Goal: Task Accomplishment & Management: Manage account settings

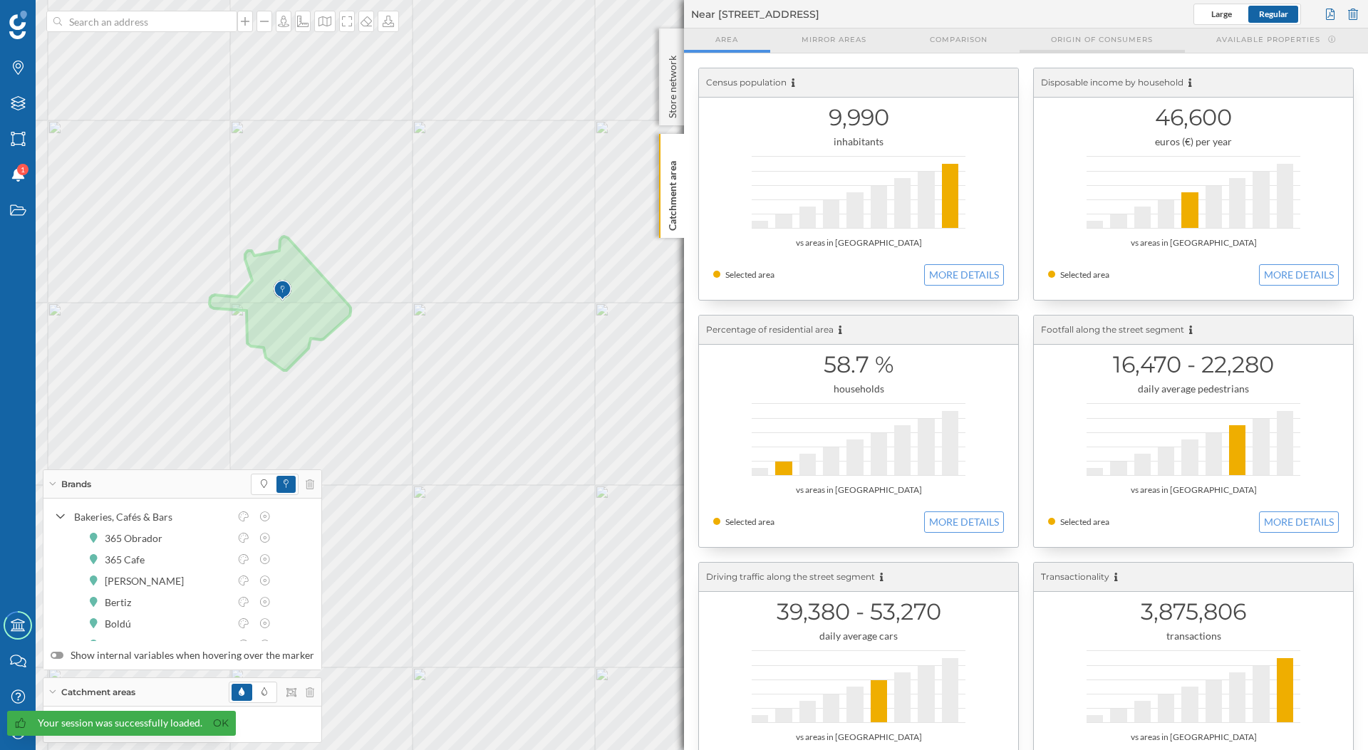
click at [1032, 51] on div "Origin of consumers" at bounding box center [1101, 40] width 165 height 24
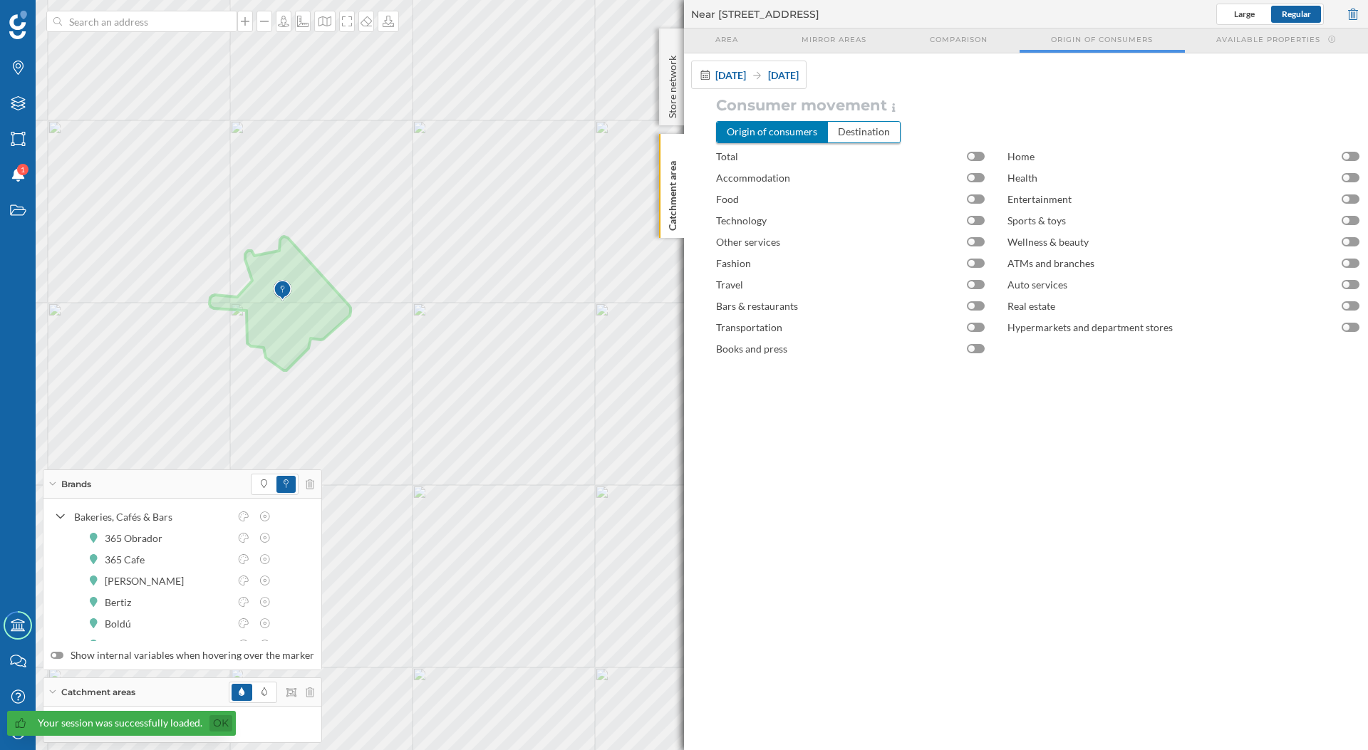
click at [214, 726] on link "Ok" at bounding box center [220, 723] width 23 height 16
click at [11, 737] on icon "My Profile" at bounding box center [18, 732] width 18 height 14
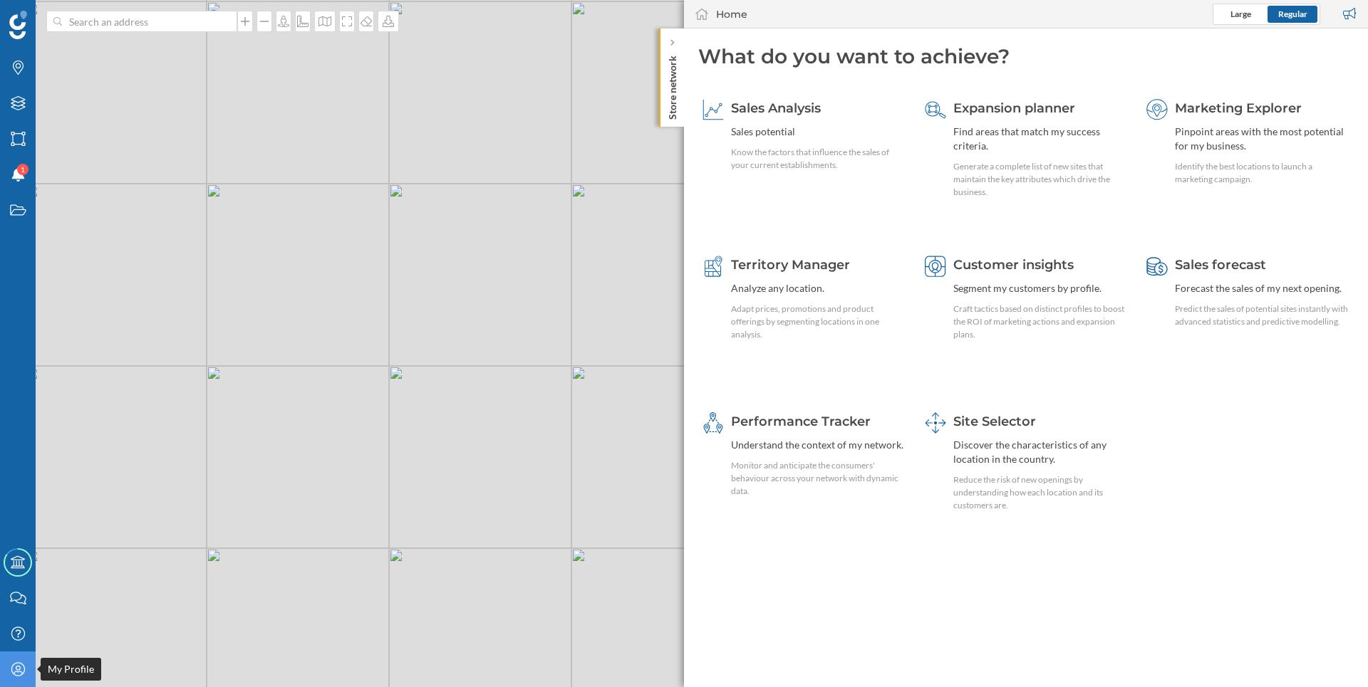
click at [9, 672] on div "My Profile" at bounding box center [18, 670] width 36 height 36
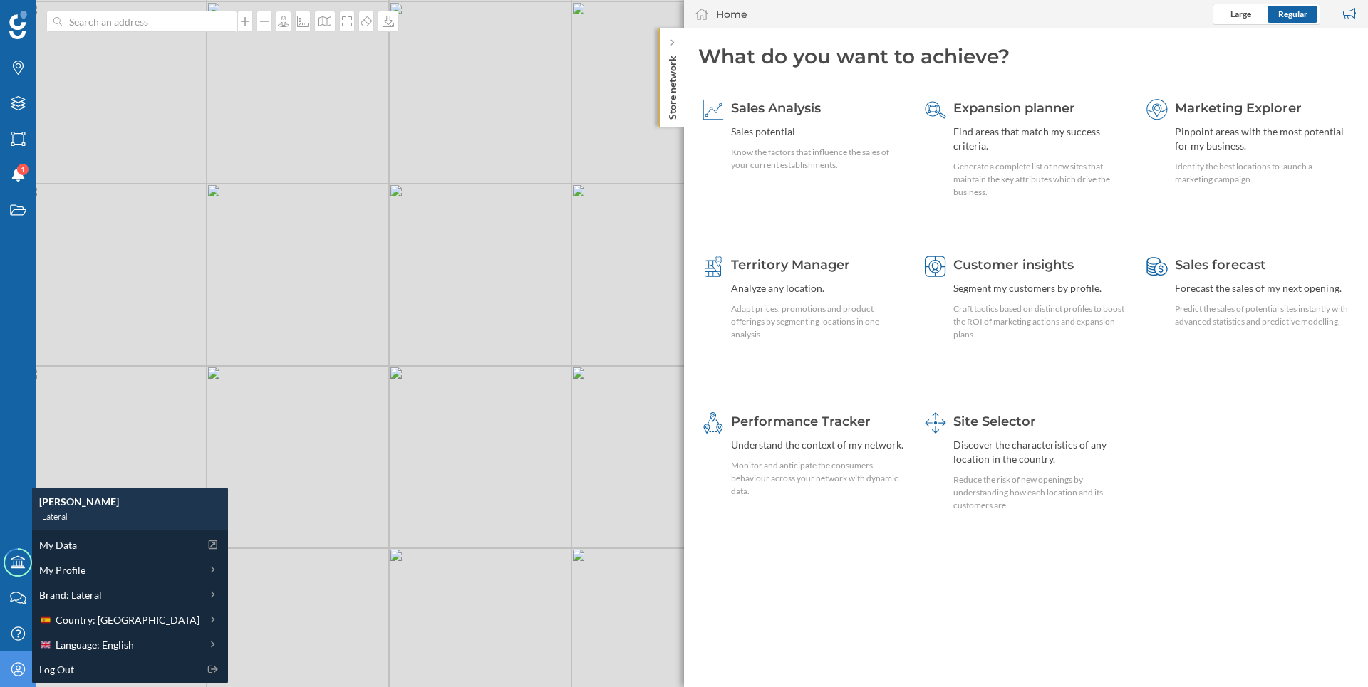
click at [9, 673] on div "My Profile" at bounding box center [18, 670] width 36 height 36
click at [668, 50] on div at bounding box center [672, 43] width 14 height 14
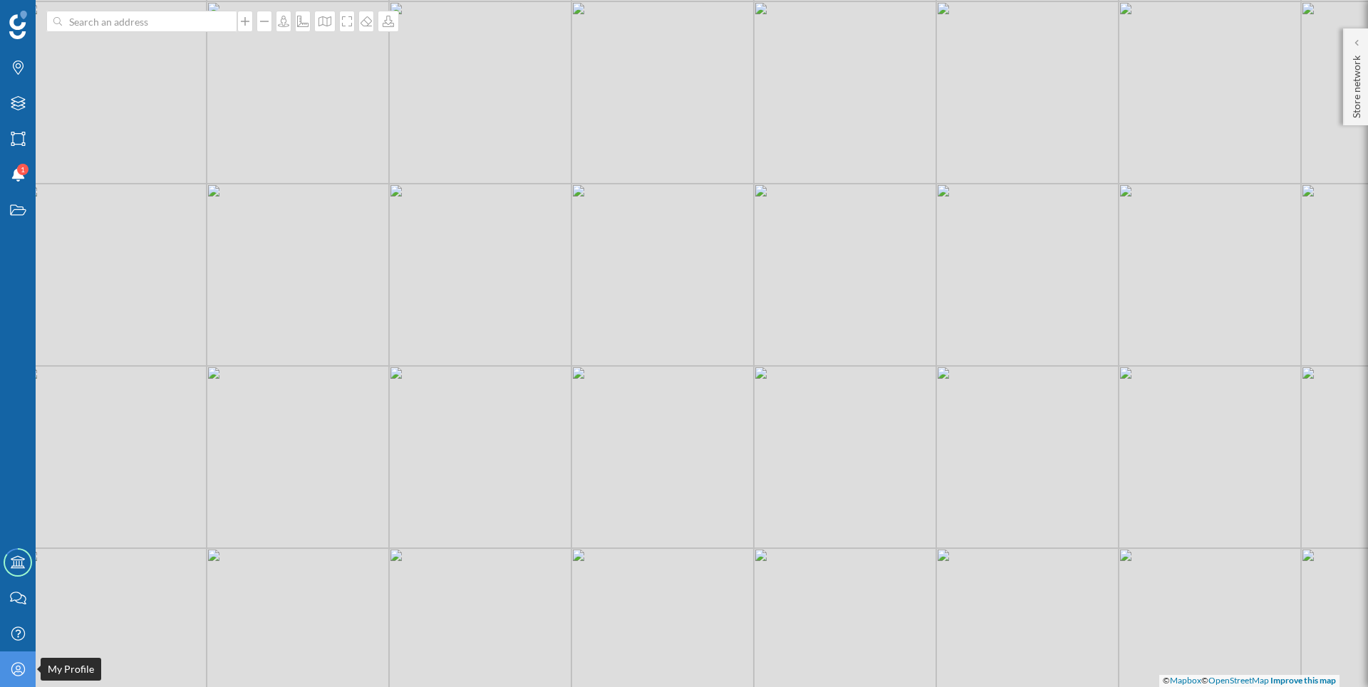
click at [24, 666] on icon at bounding box center [18, 669] width 14 height 14
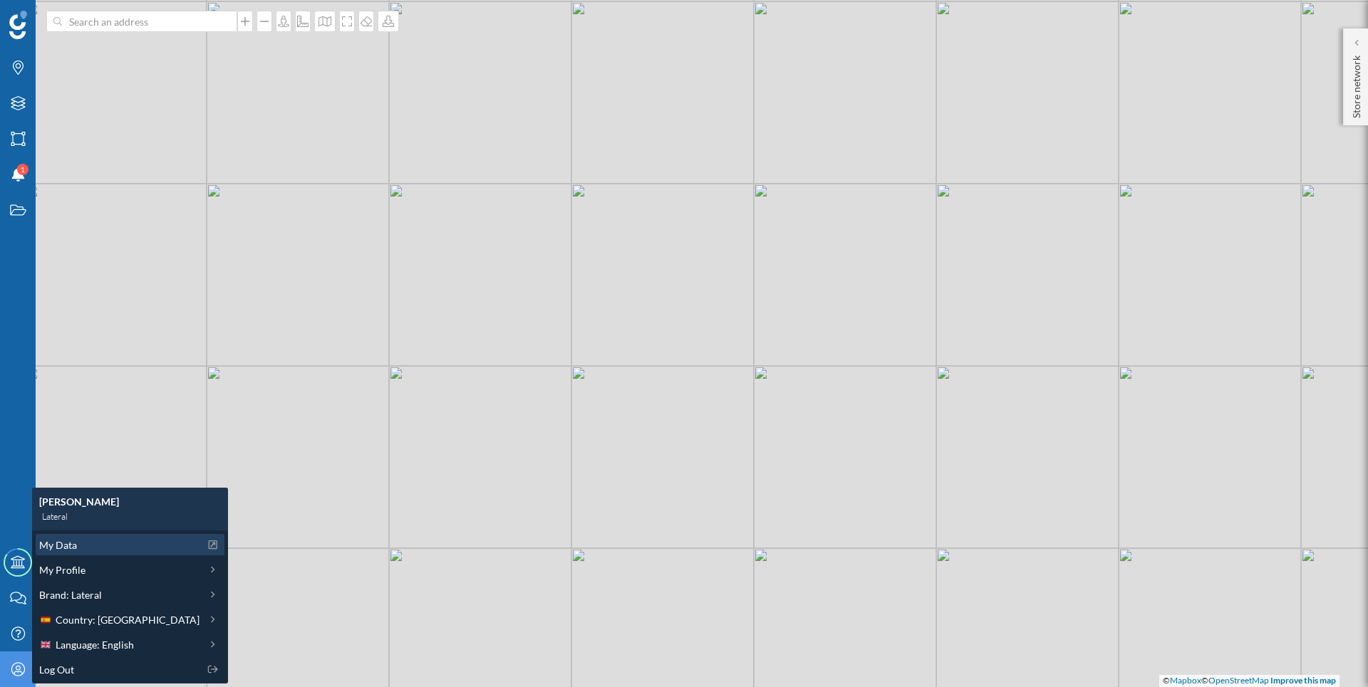
click at [68, 544] on span "My Data" at bounding box center [58, 545] width 38 height 15
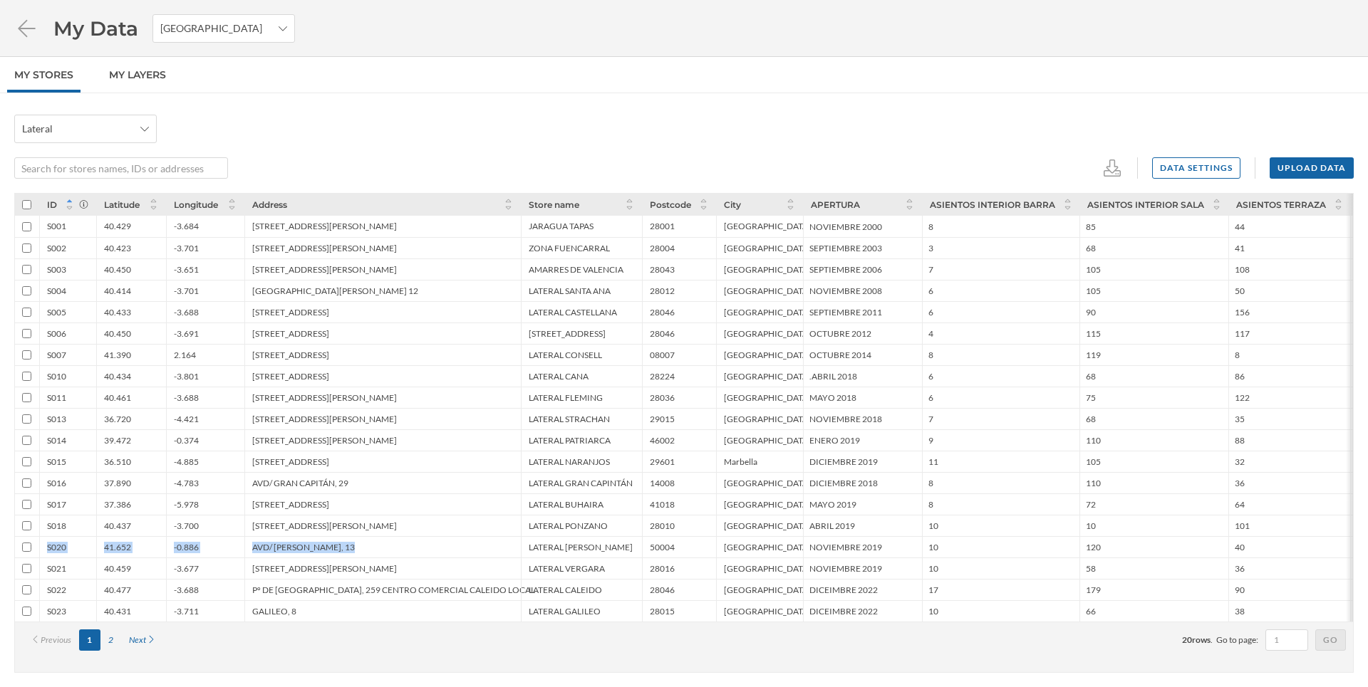
drag, startPoint x: 28, startPoint y: 542, endPoint x: 493, endPoint y: 554, distance: 464.6
click at [493, 554] on div "S020 41.652 -0.886 AVD/ CÉSAR AUGUSTO, 13 LATERAL CÉSAR AUGUSTO 50004 Zaragoza …" at bounding box center [1110, 546] width 2191 height 21
click at [665, 133] on div "Lateral" at bounding box center [683, 129] width 1339 height 28
click at [145, 641] on div "Next" at bounding box center [142, 640] width 43 height 21
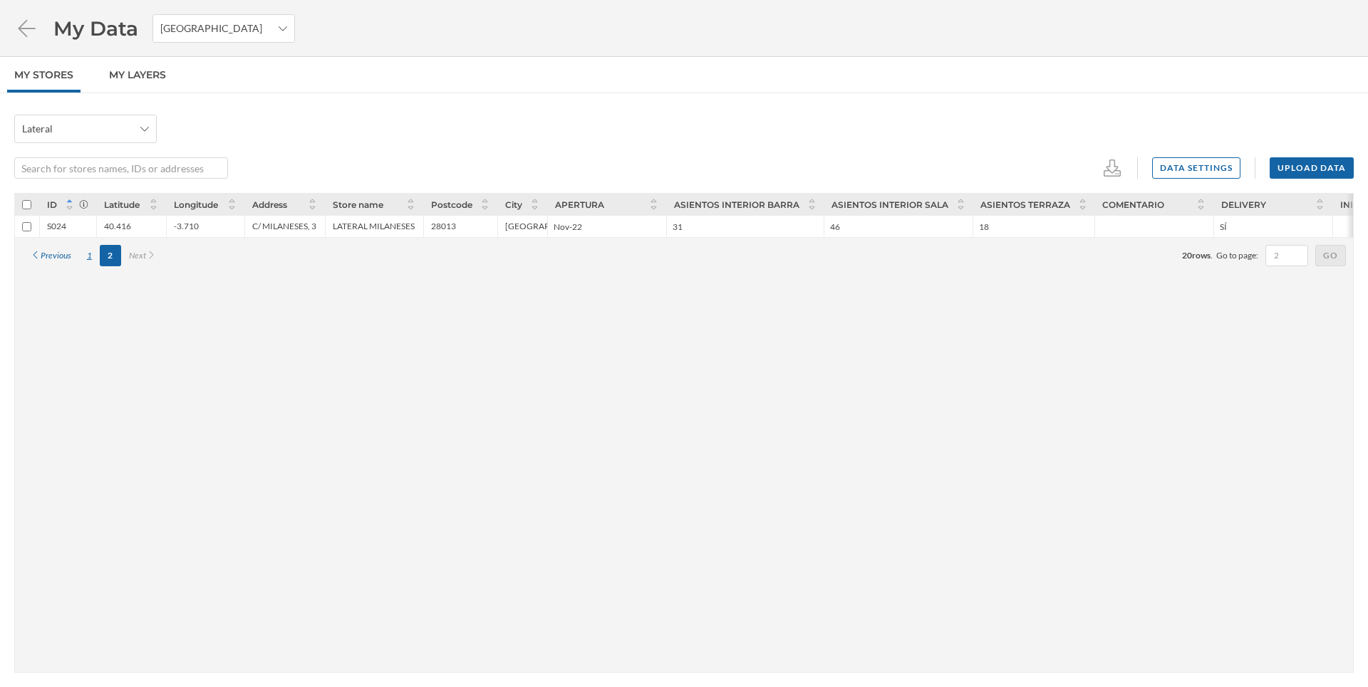
click at [83, 256] on div "1" at bounding box center [89, 255] width 21 height 21
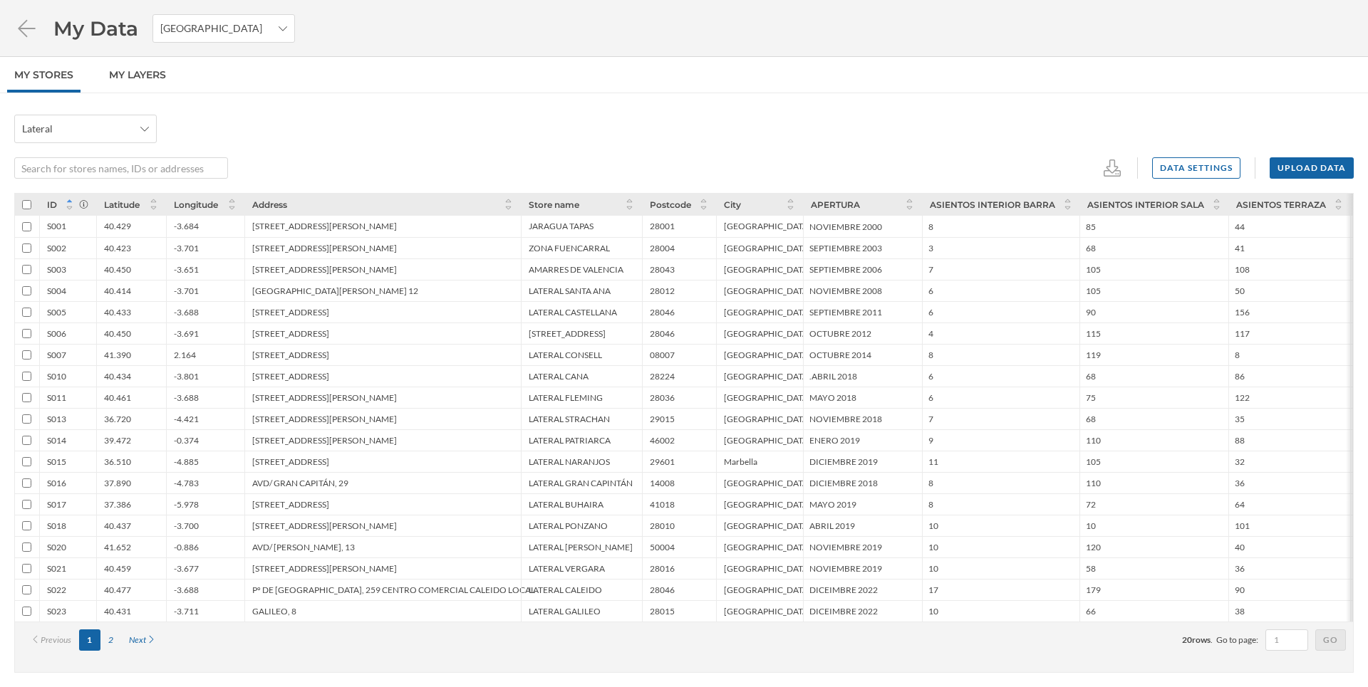
click at [56, 207] on span "ID" at bounding box center [52, 204] width 10 height 11
click at [76, 201] on div at bounding box center [73, 205] width 32 height 16
click at [79, 202] on icon at bounding box center [83, 204] width 11 height 9
click at [1346, 125] on div "Lateral" at bounding box center [683, 129] width 1339 height 28
click at [1311, 177] on div "Upload data" at bounding box center [1311, 167] width 84 height 21
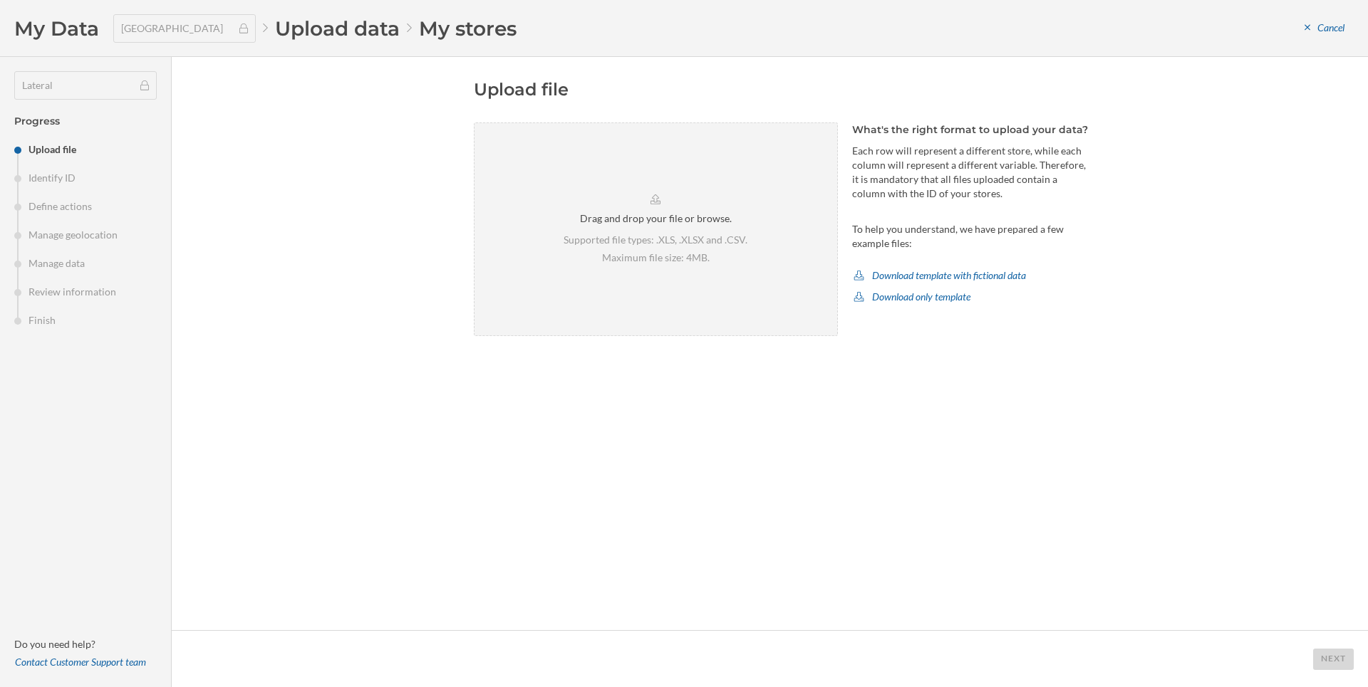
click at [47, 179] on li "Identify ID" at bounding box center [85, 178] width 142 height 14
click at [72, 204] on li "Define actions" at bounding box center [85, 206] width 142 height 14
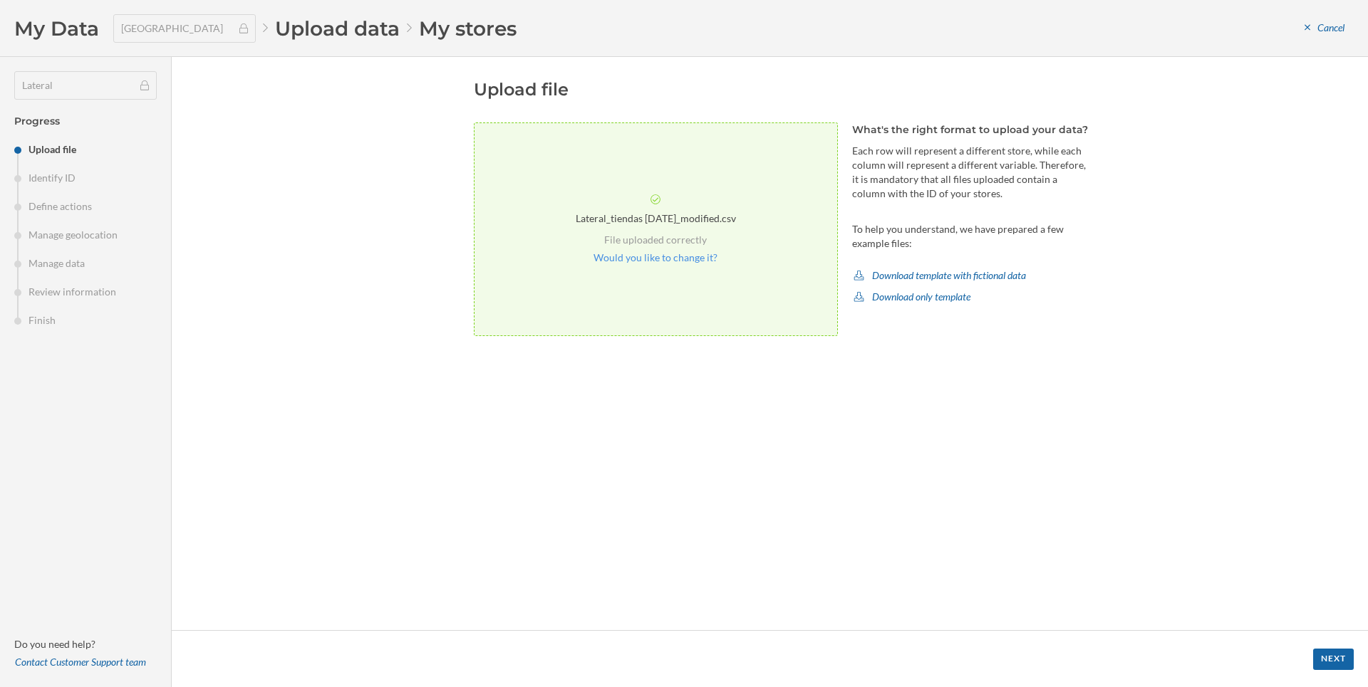
click at [719, 476] on div "Upload file Lateral_tiendas 2025.07.01_modified.csv File uploaded correctly Wou…" at bounding box center [782, 343] width 617 height 531
click at [1341, 661] on div "Next" at bounding box center [1333, 658] width 41 height 21
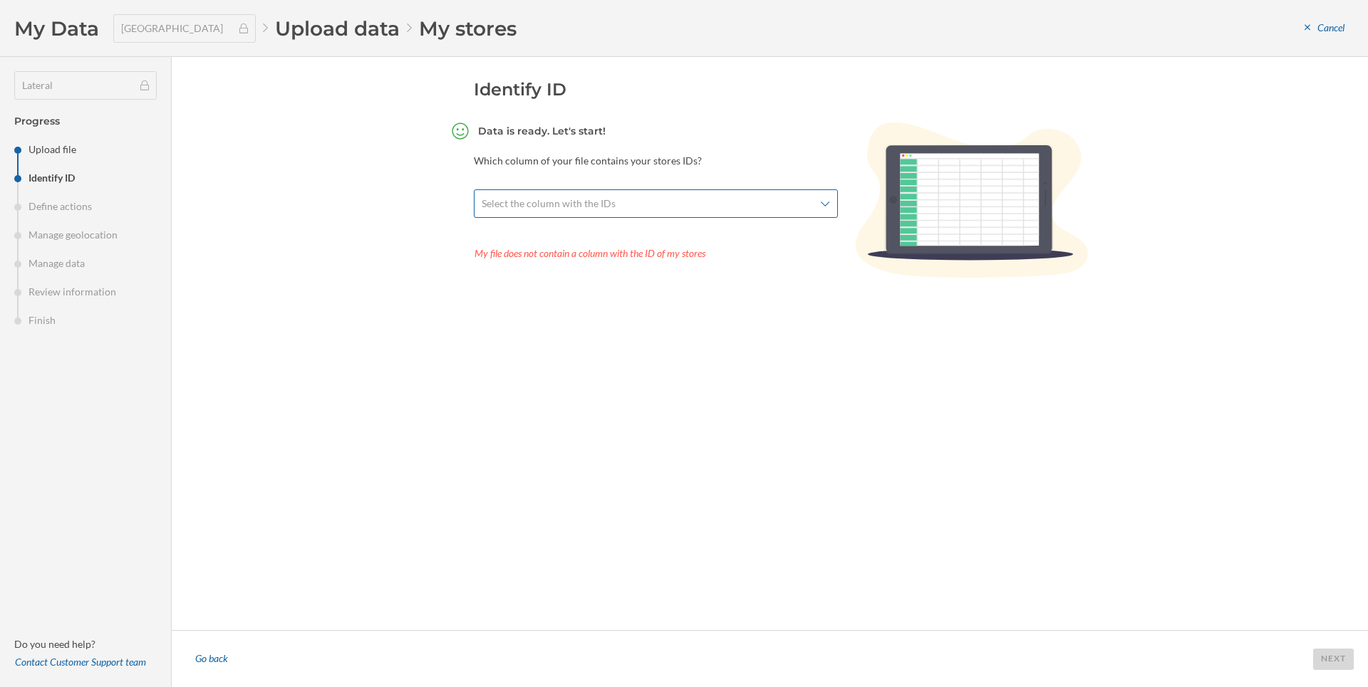
click at [542, 209] on span "Select the column with the IDs" at bounding box center [549, 204] width 134 height 14
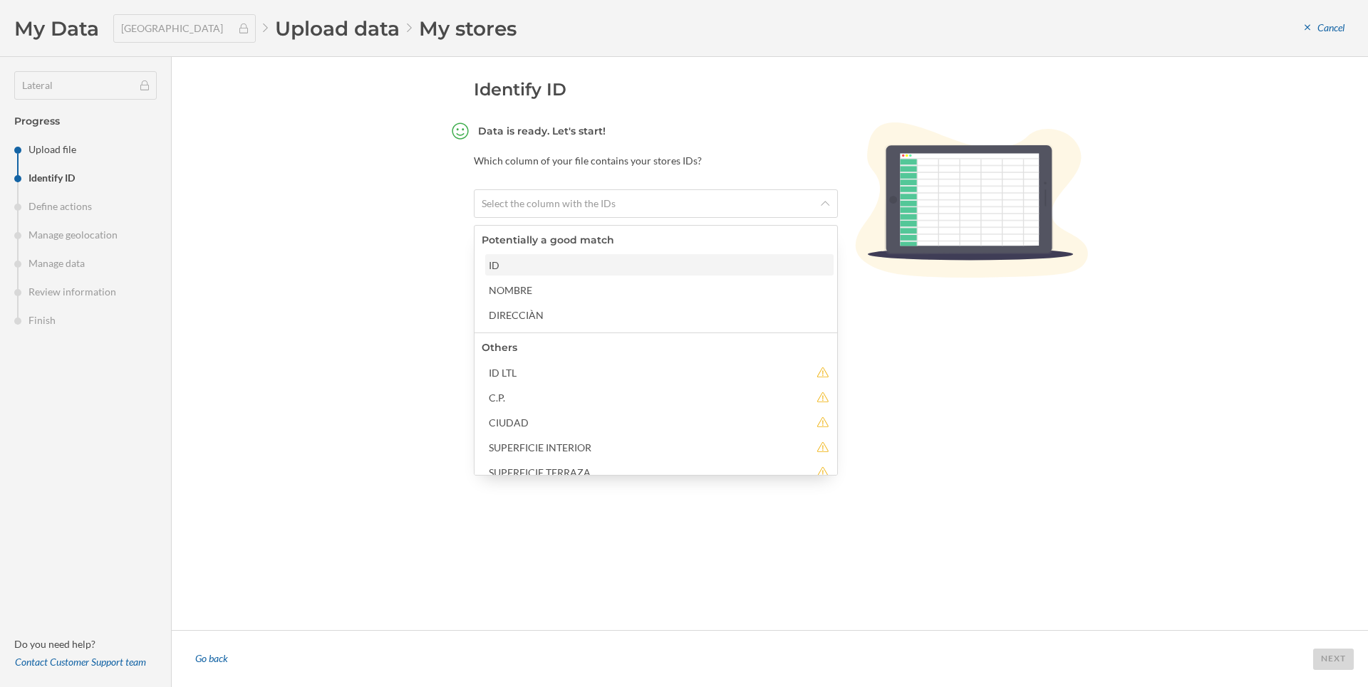
click at [539, 258] on div "ID" at bounding box center [659, 265] width 340 height 15
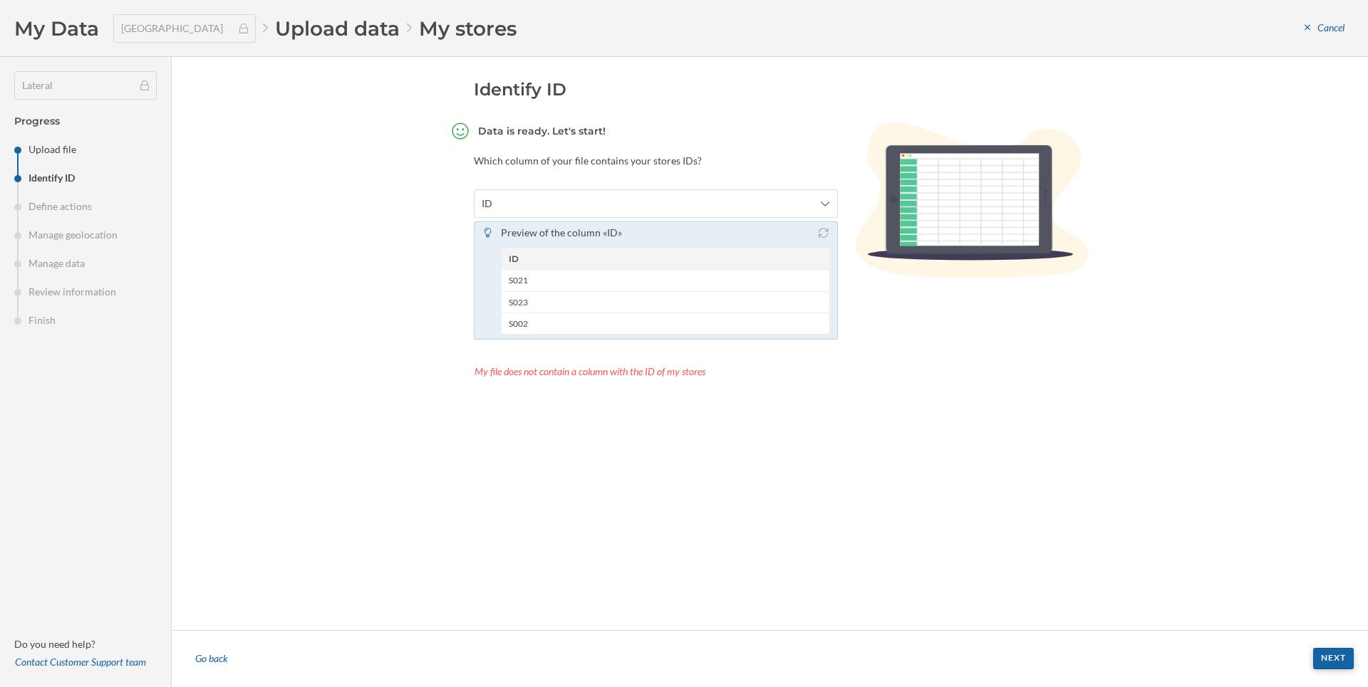
click at [1331, 657] on div "Next" at bounding box center [1333, 658] width 41 height 21
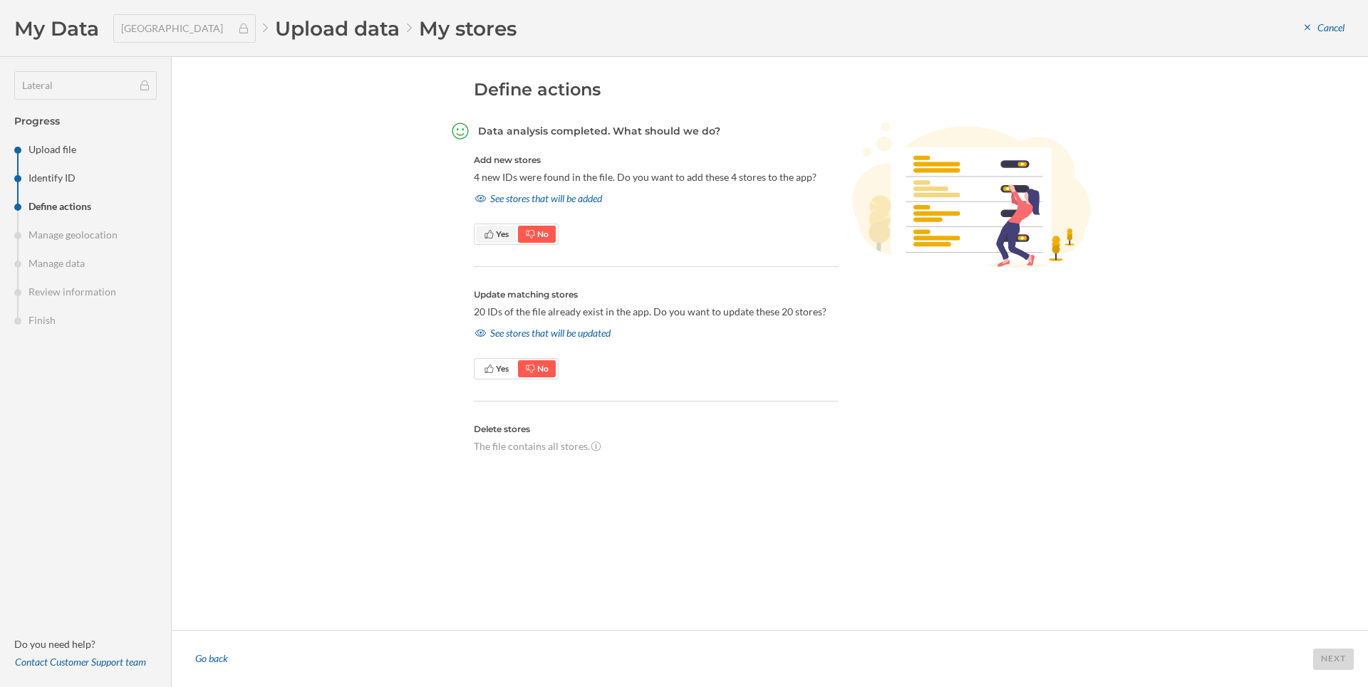
click at [491, 234] on icon at bounding box center [489, 234] width 11 height 9
click at [524, 199] on div "See stores that will be added" at bounding box center [539, 198] width 130 height 21
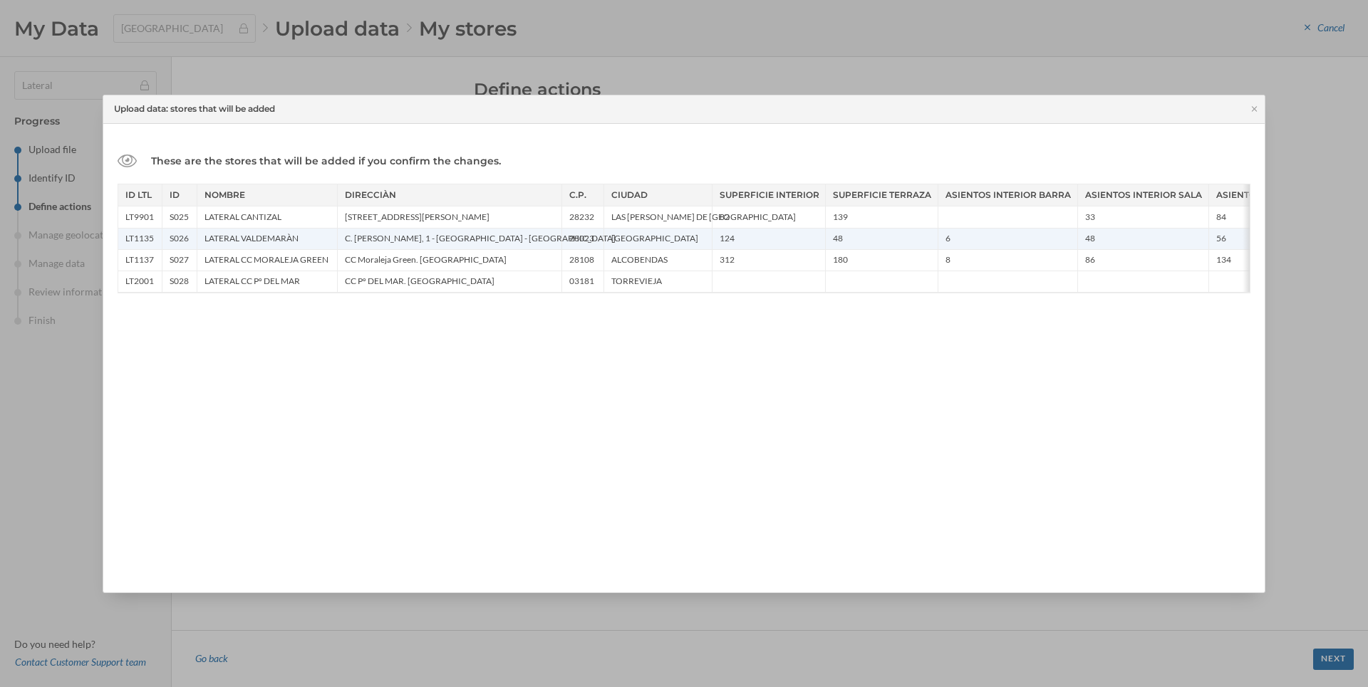
click at [183, 239] on div "S026" at bounding box center [179, 238] width 35 height 21
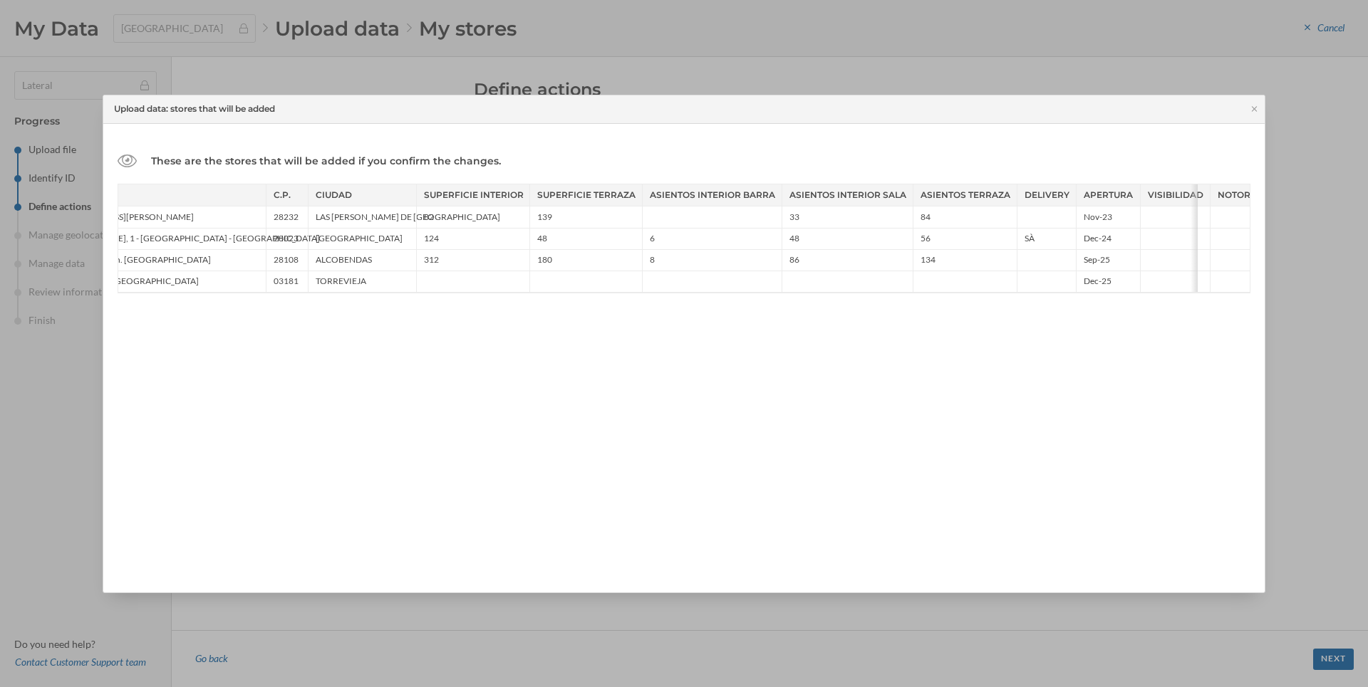
scroll to position [0, 310]
click at [1250, 110] on icon at bounding box center [1254, 109] width 11 height 9
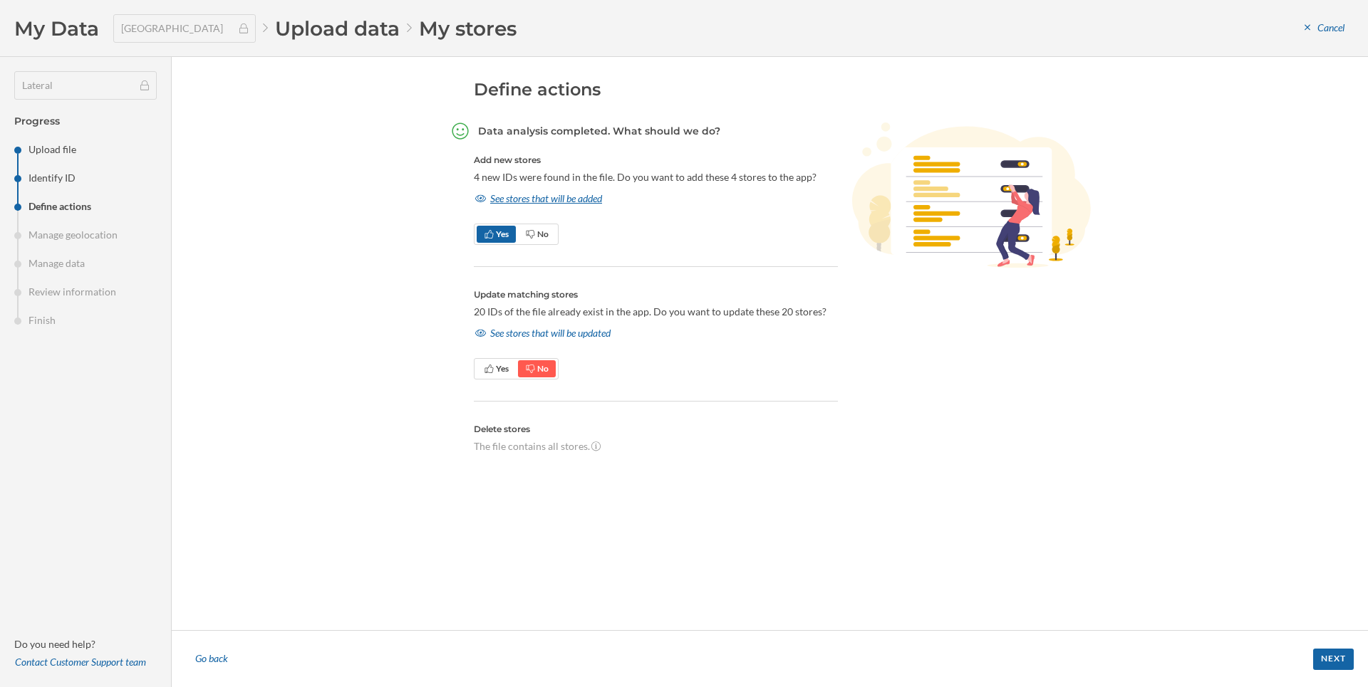
click at [558, 202] on div "See stores that will be added" at bounding box center [539, 198] width 130 height 21
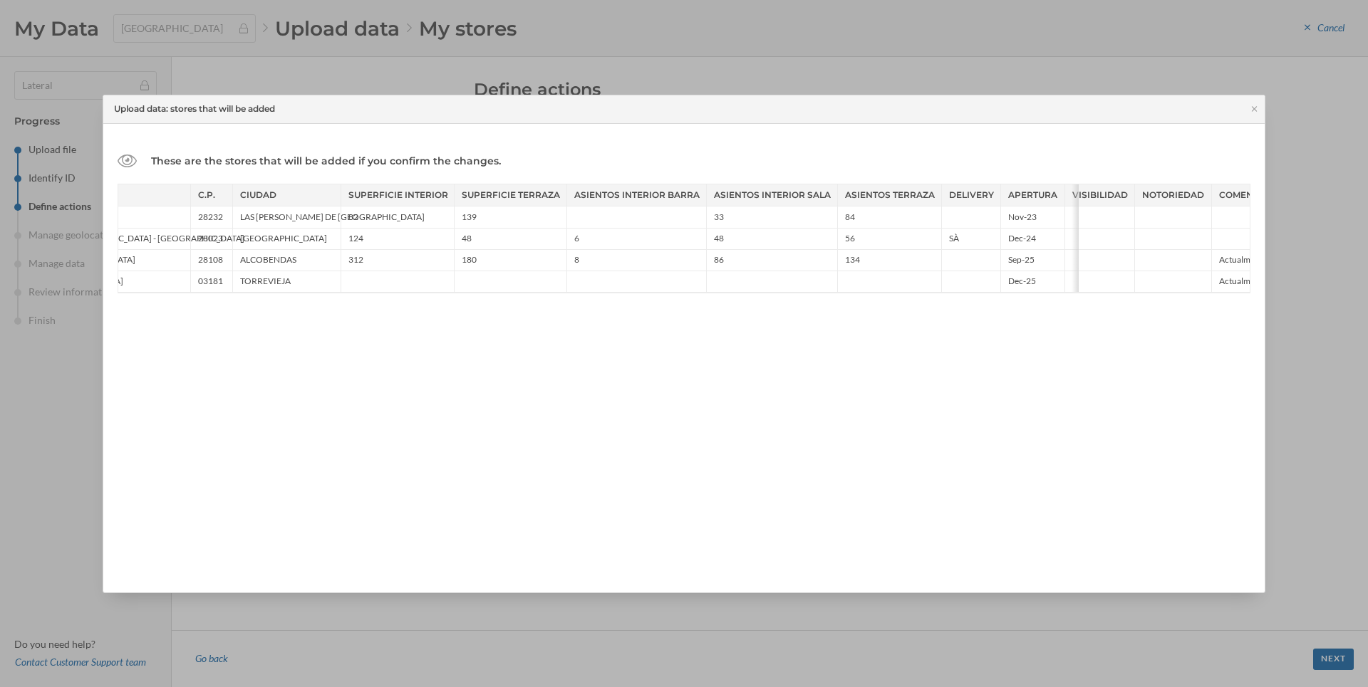
scroll to position [0, 520]
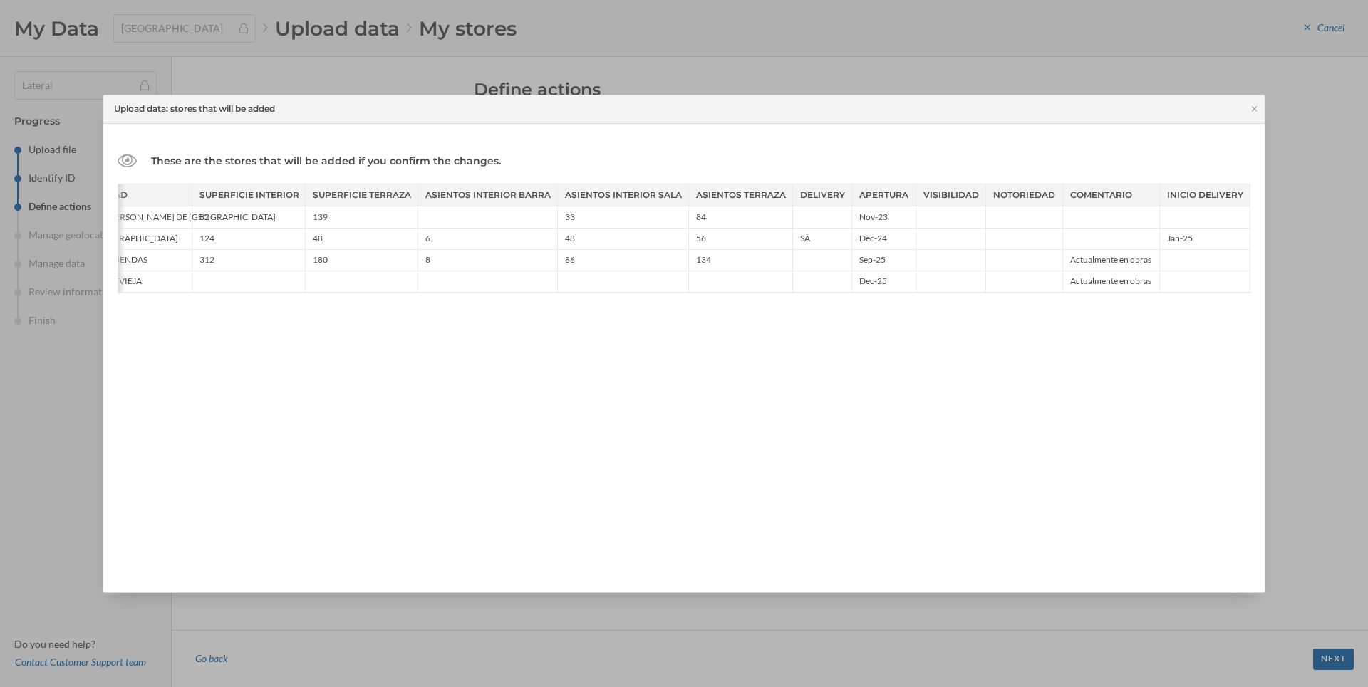
click at [467, 563] on div "These are the stores that will be added if you confirm the changes. ID LTL ID N…" at bounding box center [683, 358] width 1161 height 469
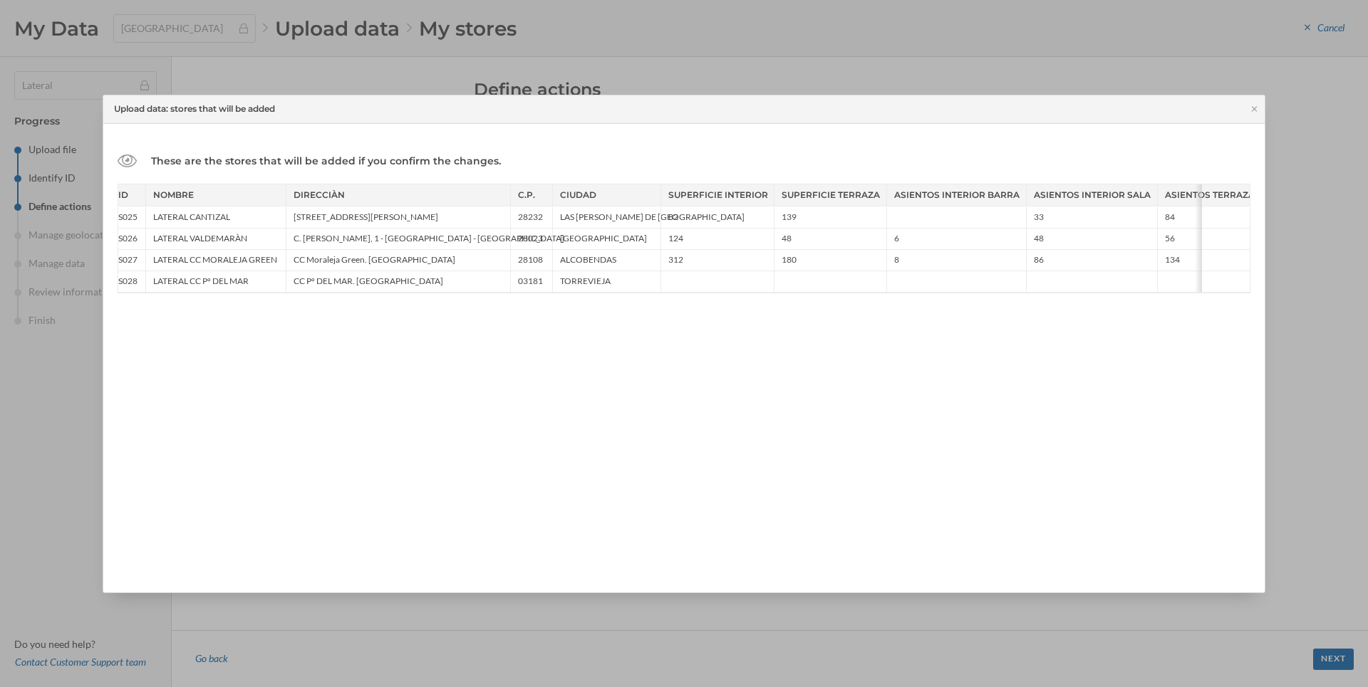
scroll to position [0, 0]
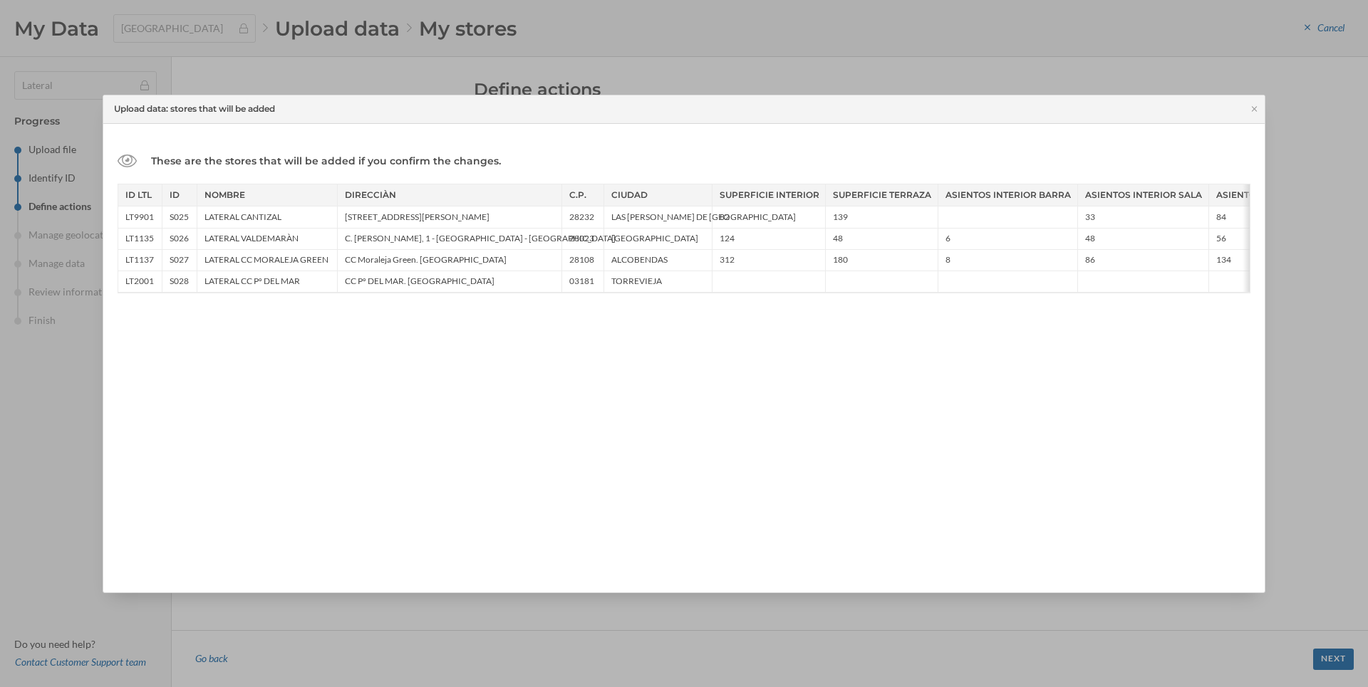
click at [822, 402] on div "These are the stores that will be added if you confirm the changes. ID LTL ID N…" at bounding box center [683, 358] width 1161 height 469
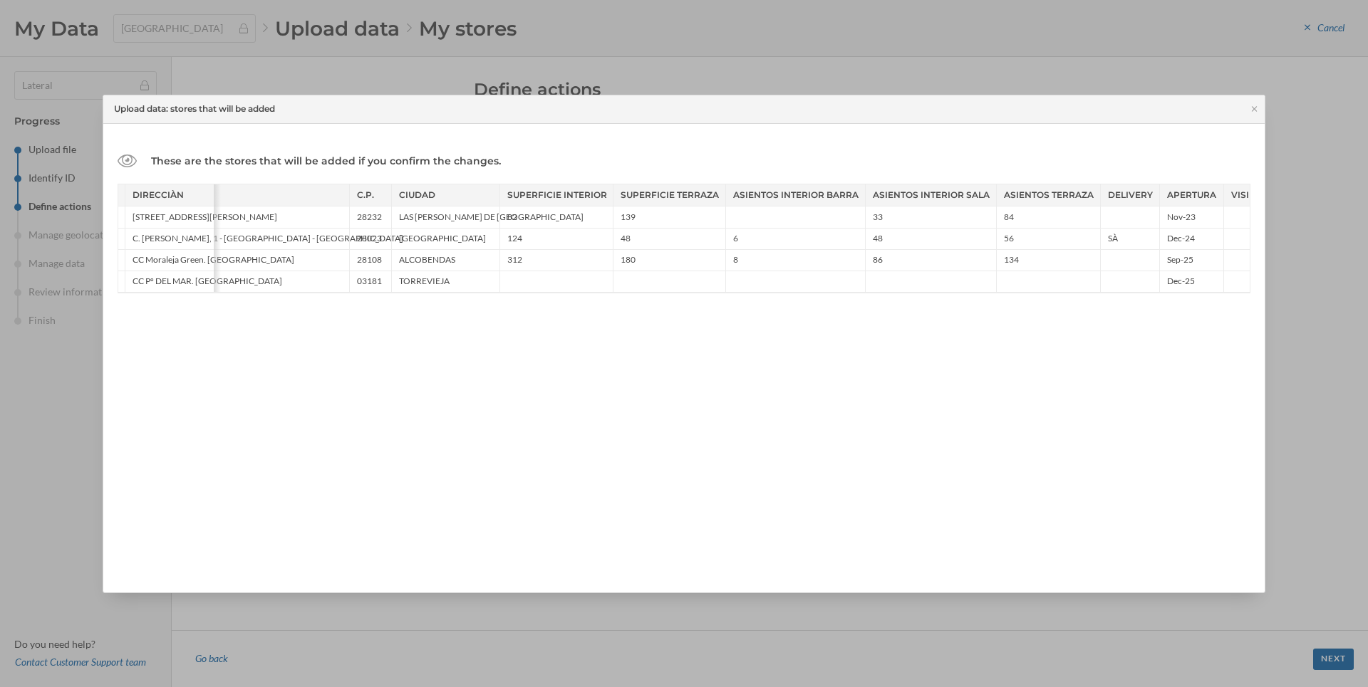
scroll to position [0, 308]
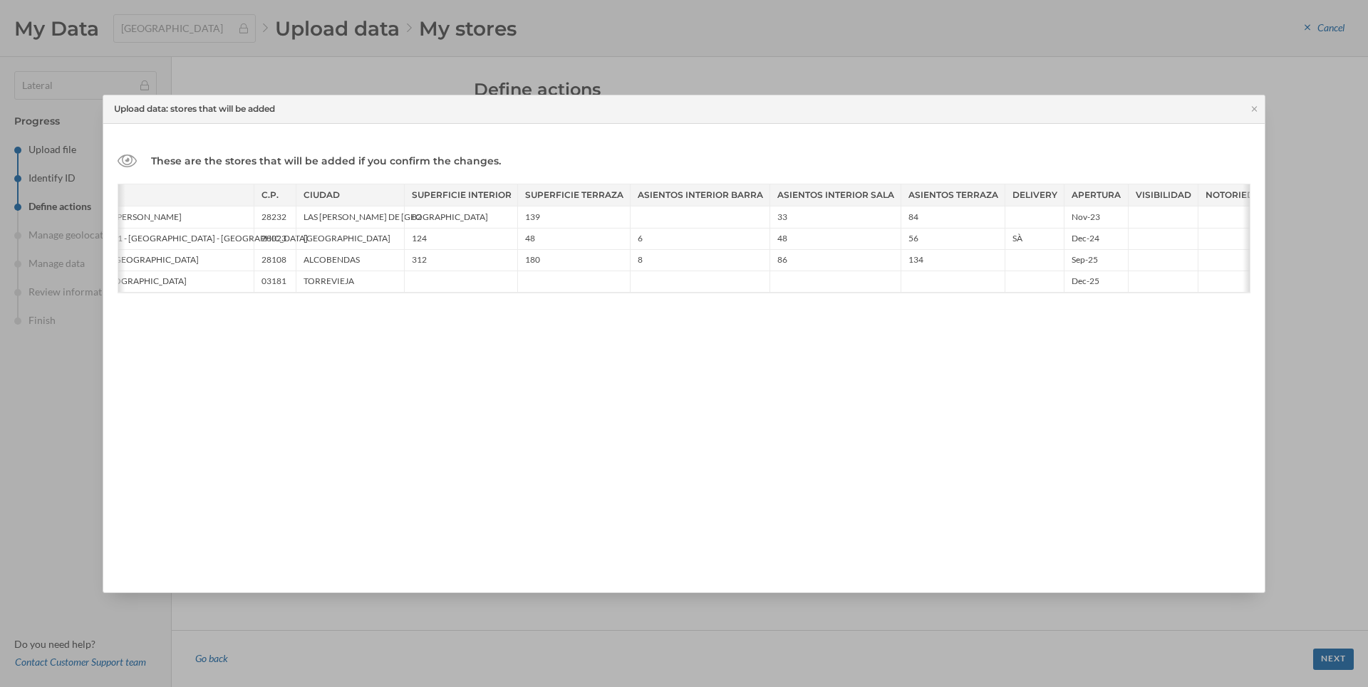
click at [455, 504] on div "These are the stores that will be added if you confirm the changes. ID LTL ID N…" at bounding box center [683, 358] width 1161 height 469
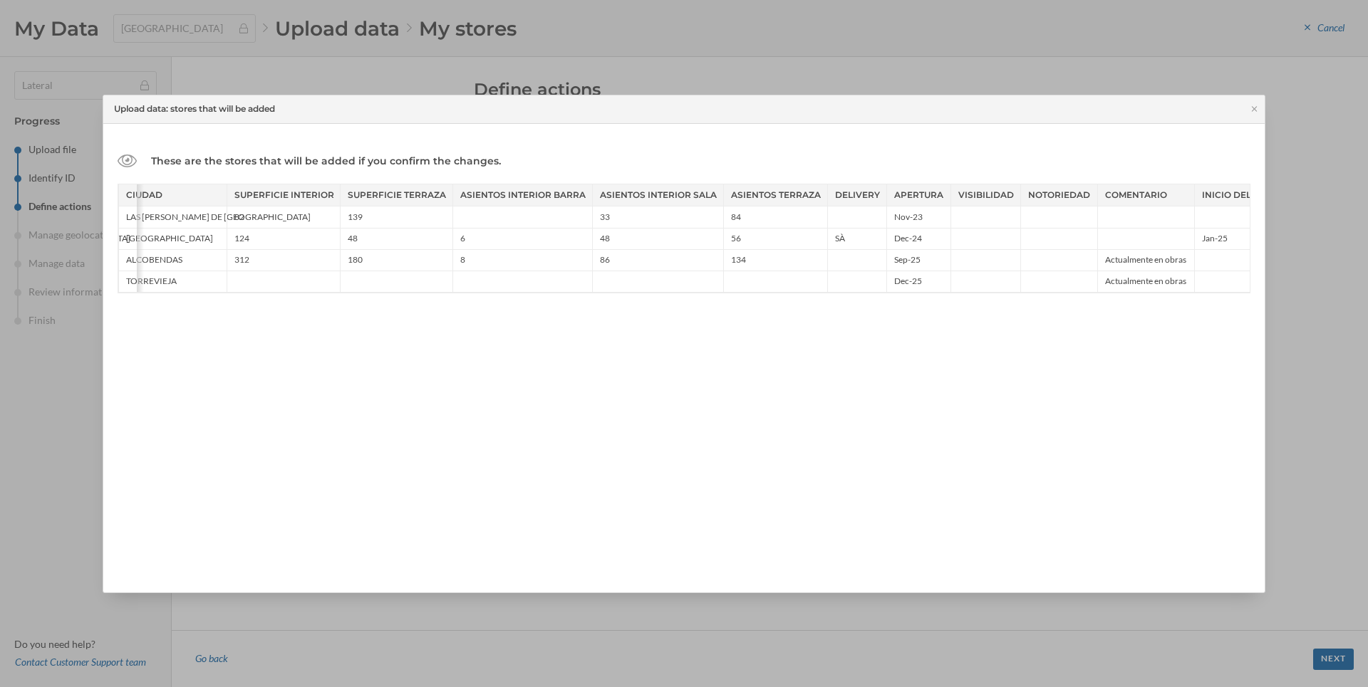
scroll to position [0, 520]
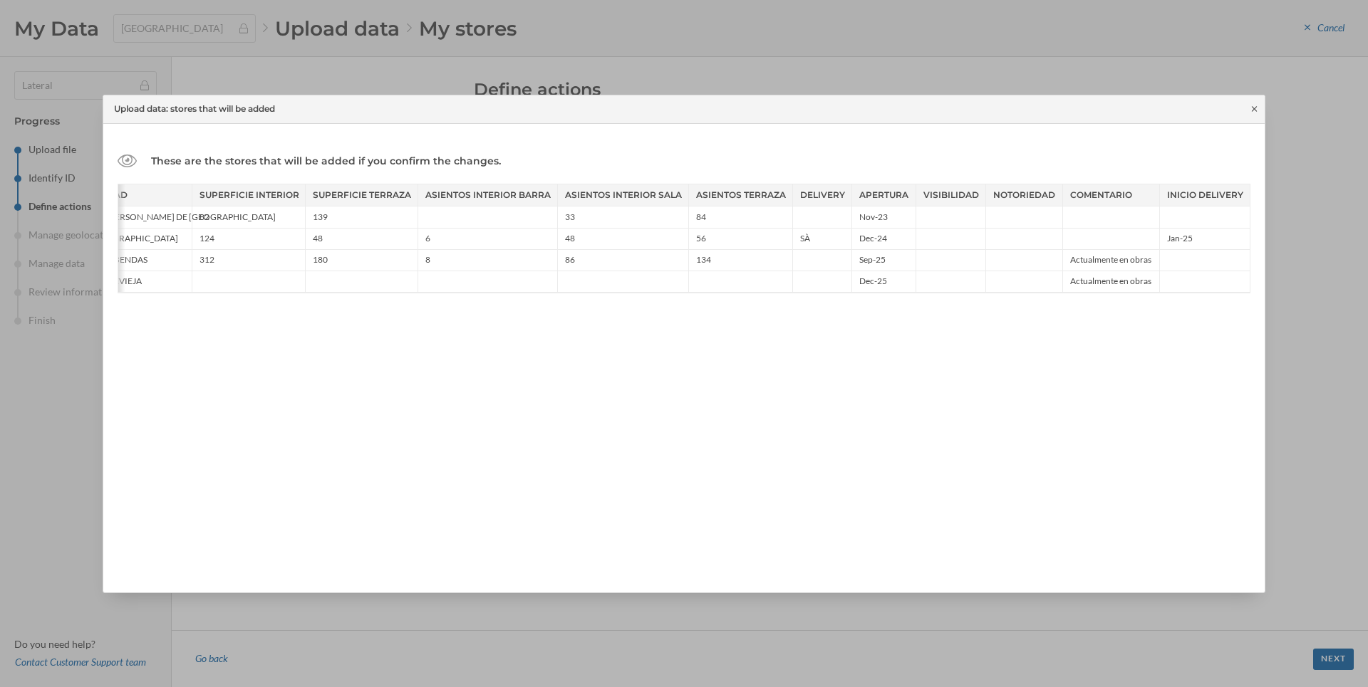
click at [1256, 110] on icon at bounding box center [1254, 108] width 5 height 5
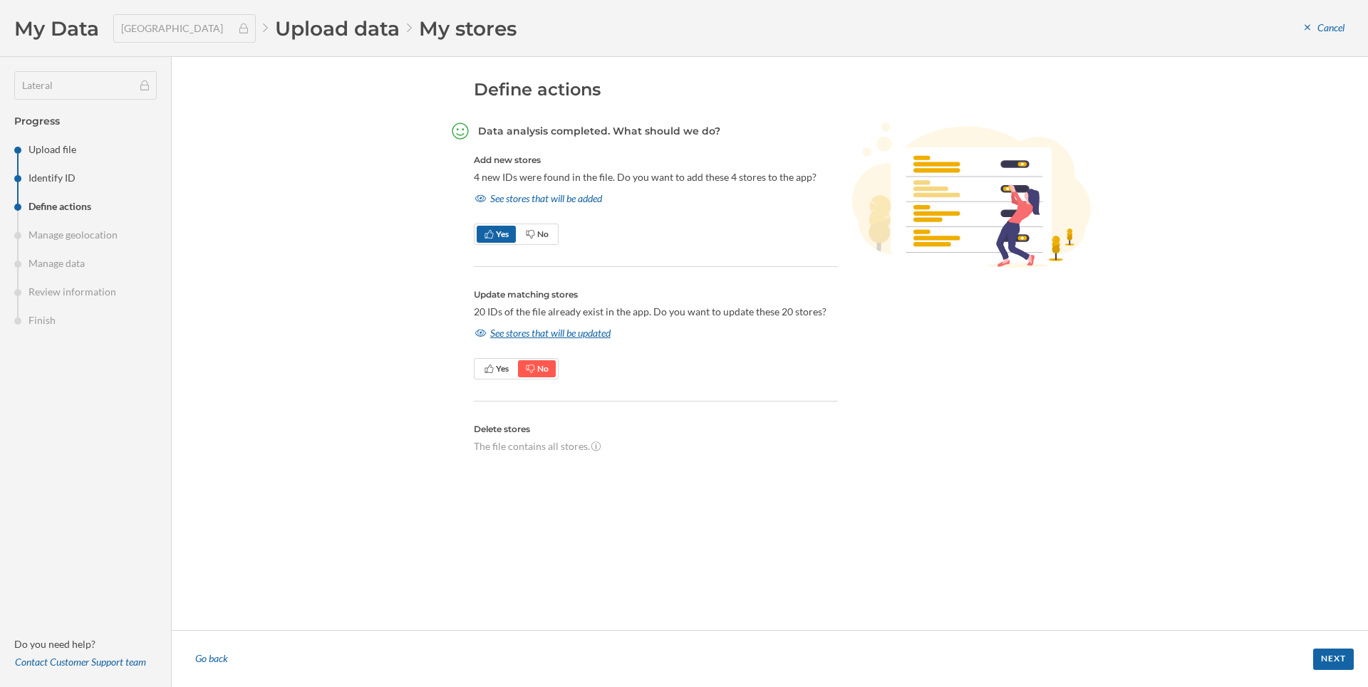
click at [497, 340] on div "See stores that will be updated" at bounding box center [543, 333] width 138 height 21
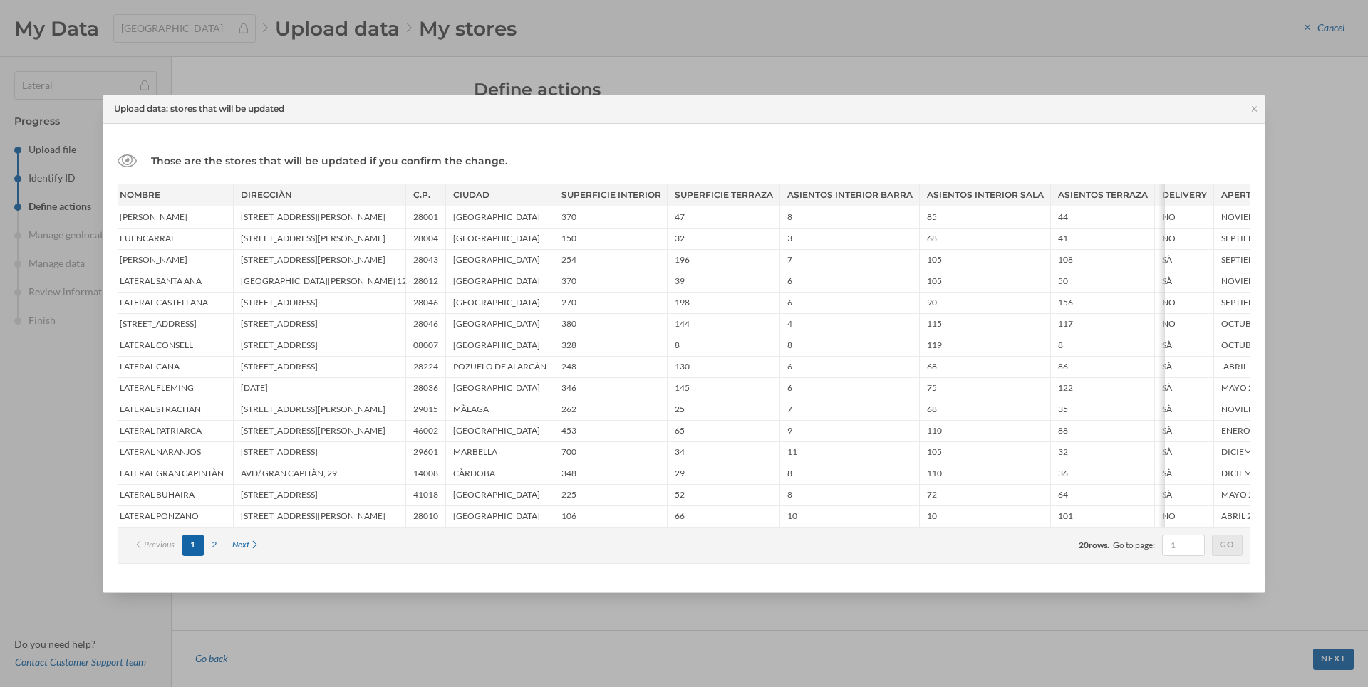
scroll to position [0, 0]
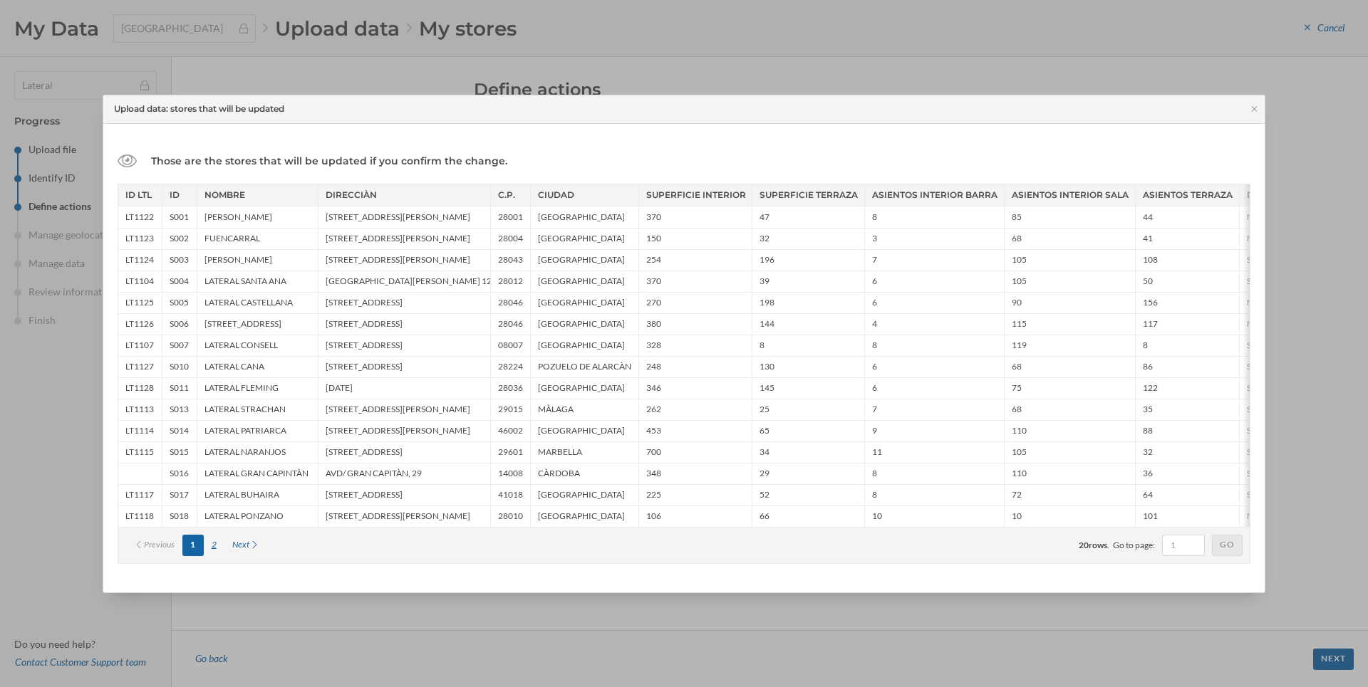
click at [220, 553] on div "2" at bounding box center [214, 545] width 21 height 21
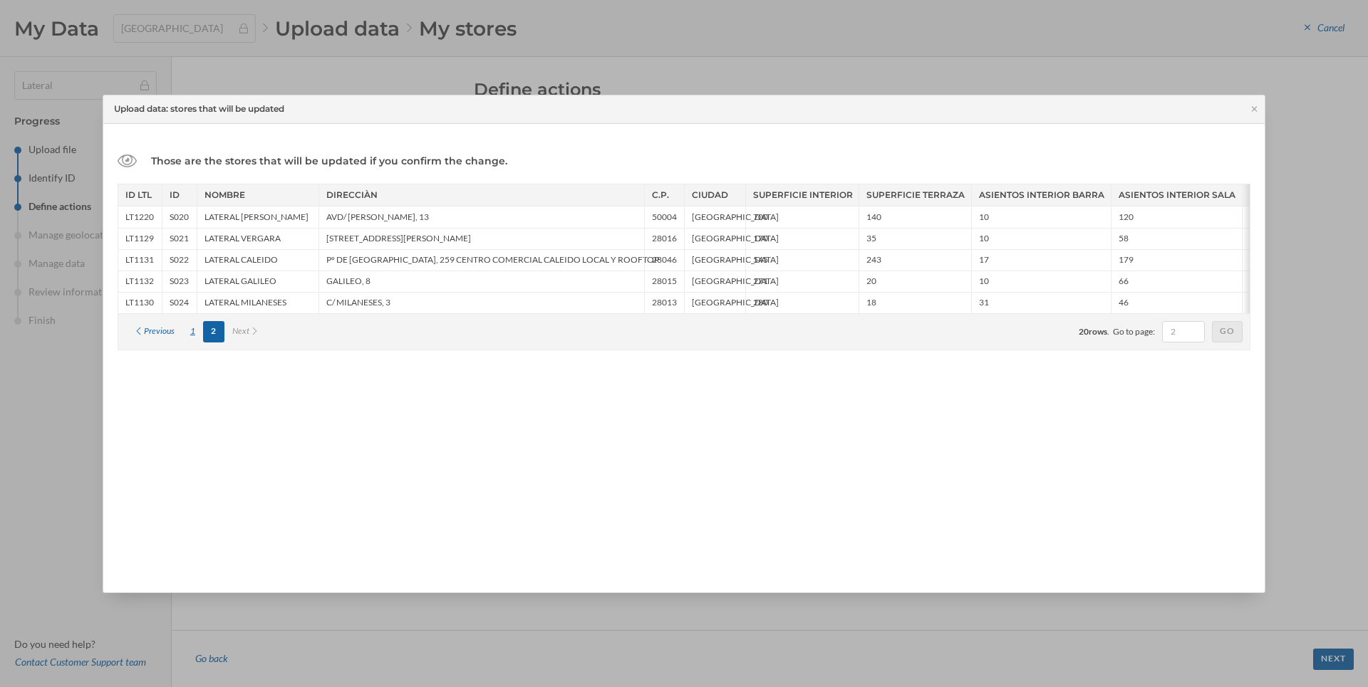
click at [196, 335] on div "1" at bounding box center [192, 331] width 21 height 21
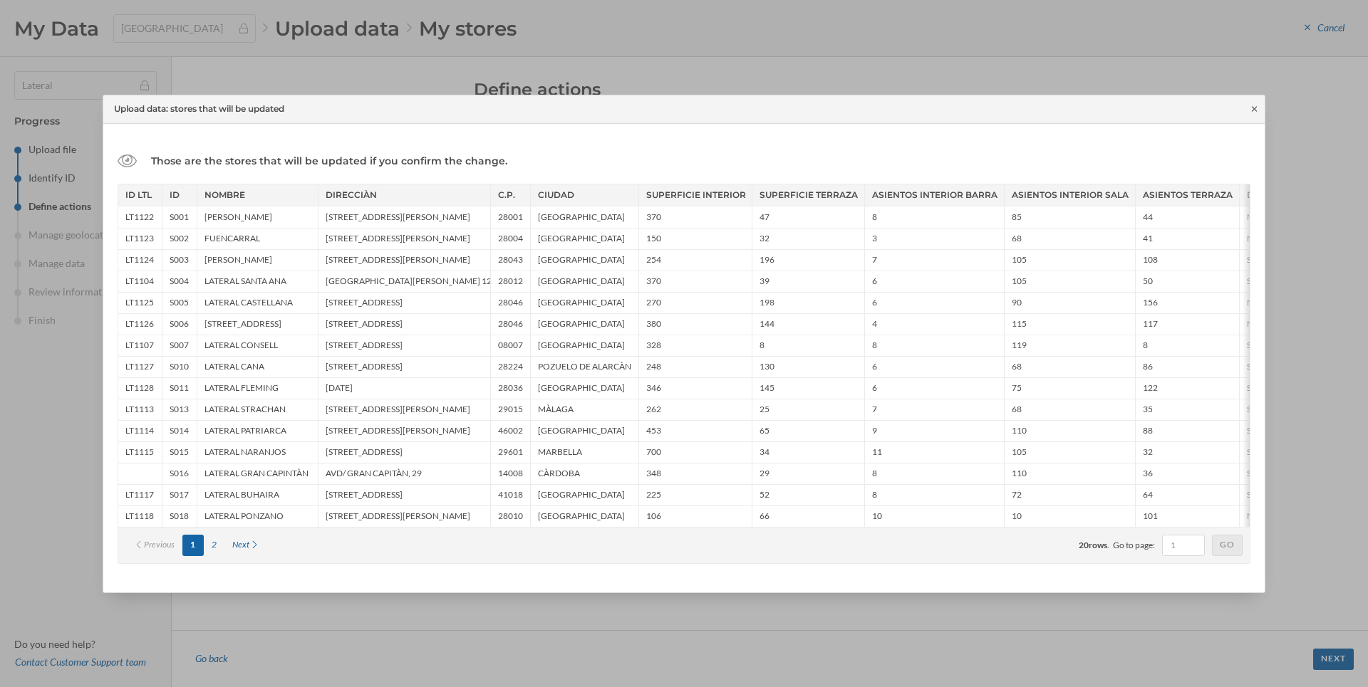
click at [1254, 111] on icon at bounding box center [1254, 109] width 11 height 9
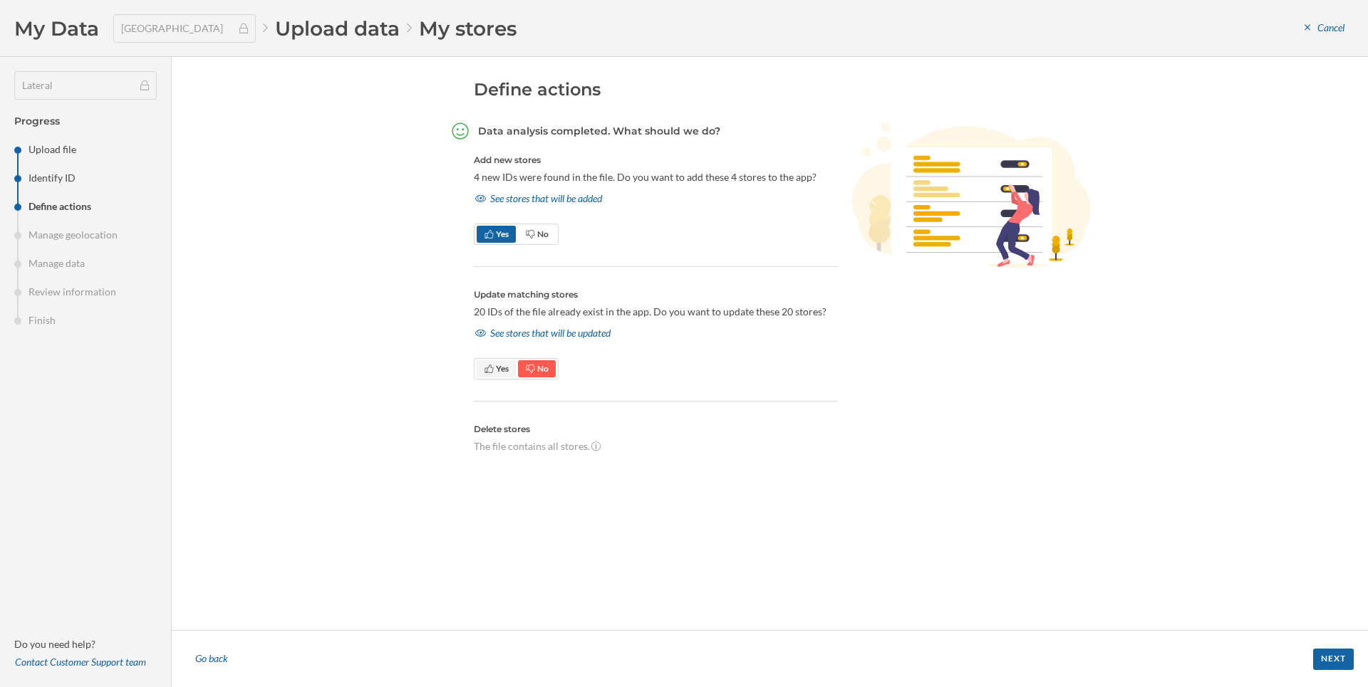
click at [495, 365] on span "Yes" at bounding box center [496, 369] width 25 height 13
click at [544, 209] on div "See stores that will be added" at bounding box center [539, 198] width 130 height 21
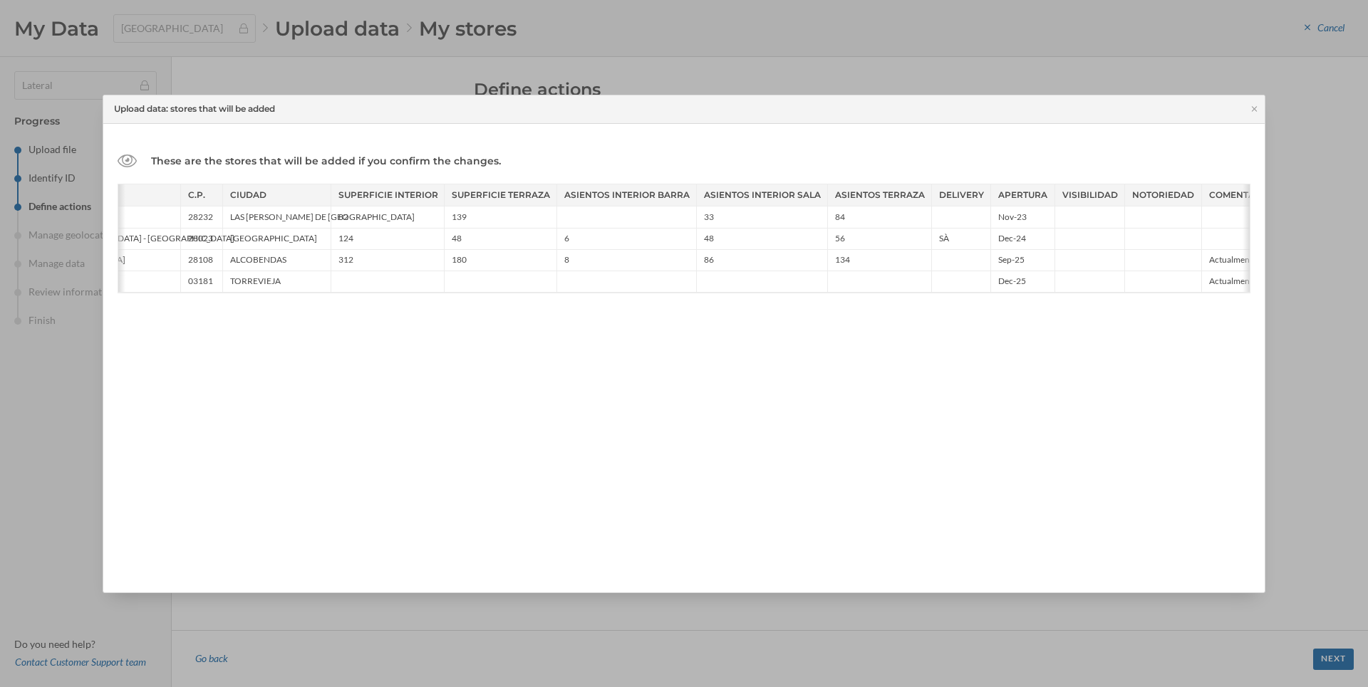
scroll to position [0, 433]
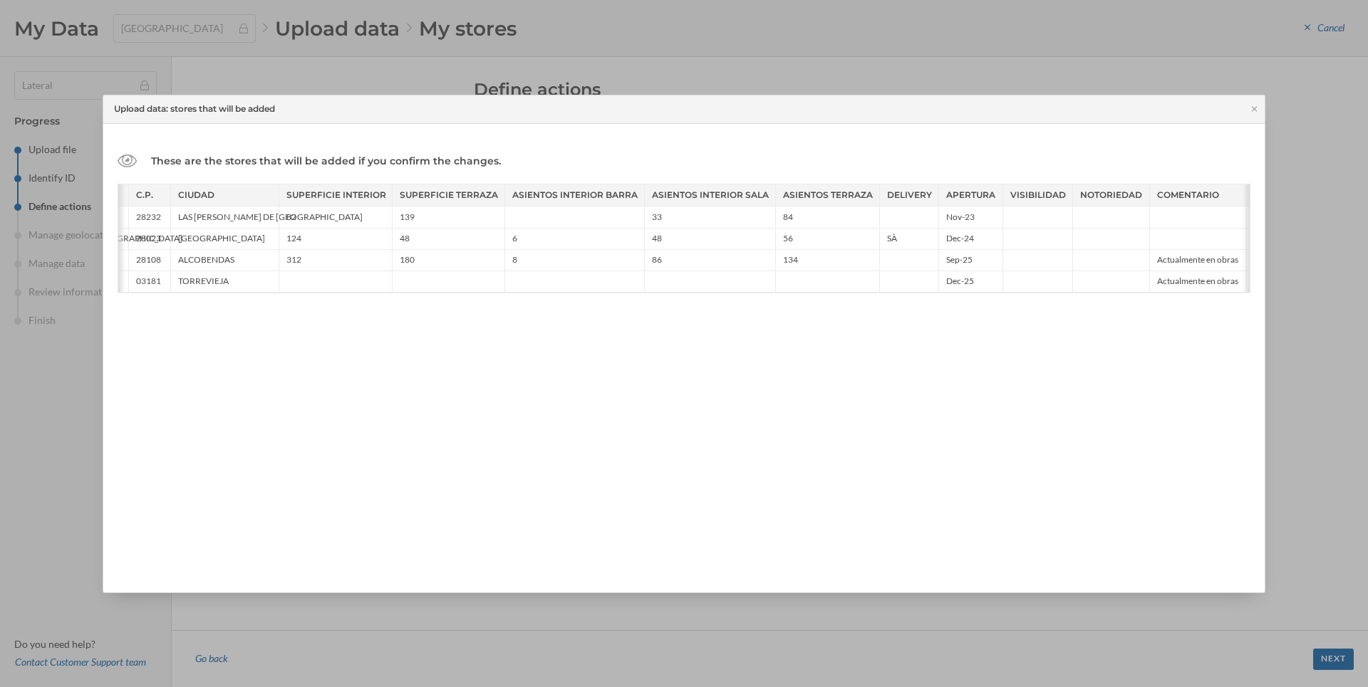
click at [336, 635] on div at bounding box center [684, 343] width 1368 height 687
click at [1253, 113] on icon at bounding box center [1254, 109] width 11 height 9
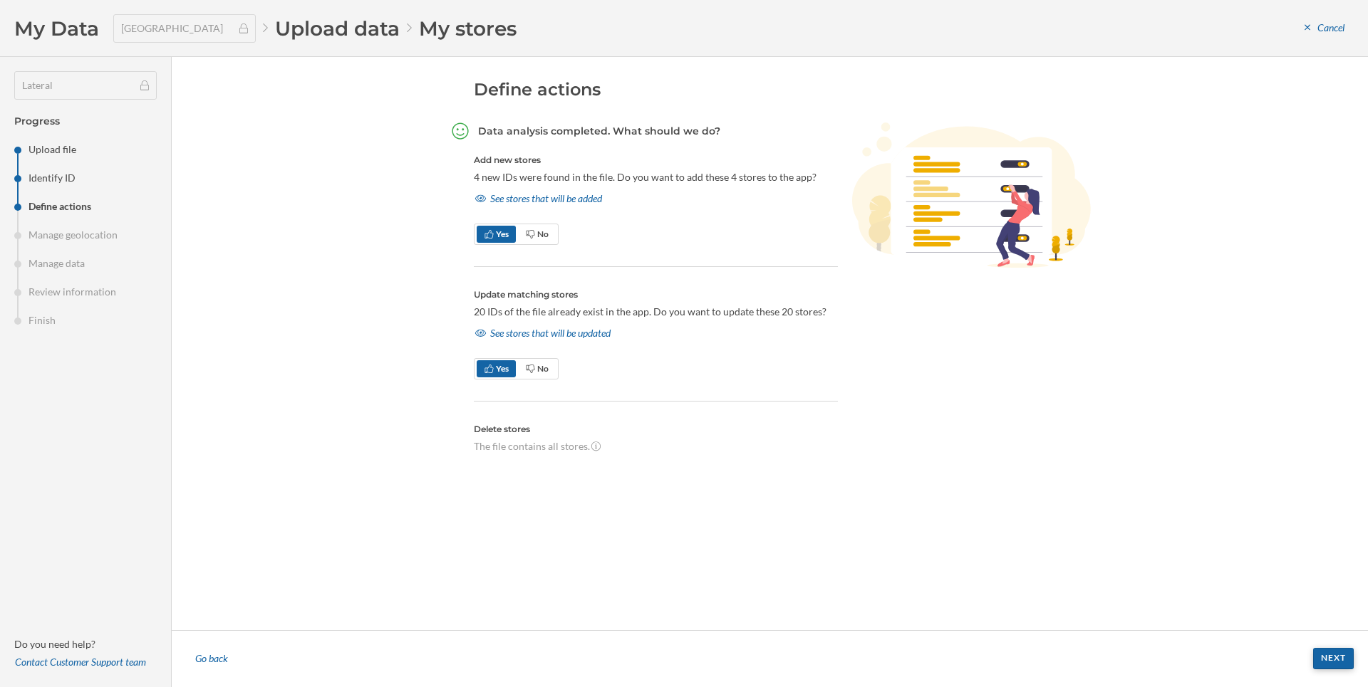
click at [1325, 660] on div "Next" at bounding box center [1333, 658] width 41 height 21
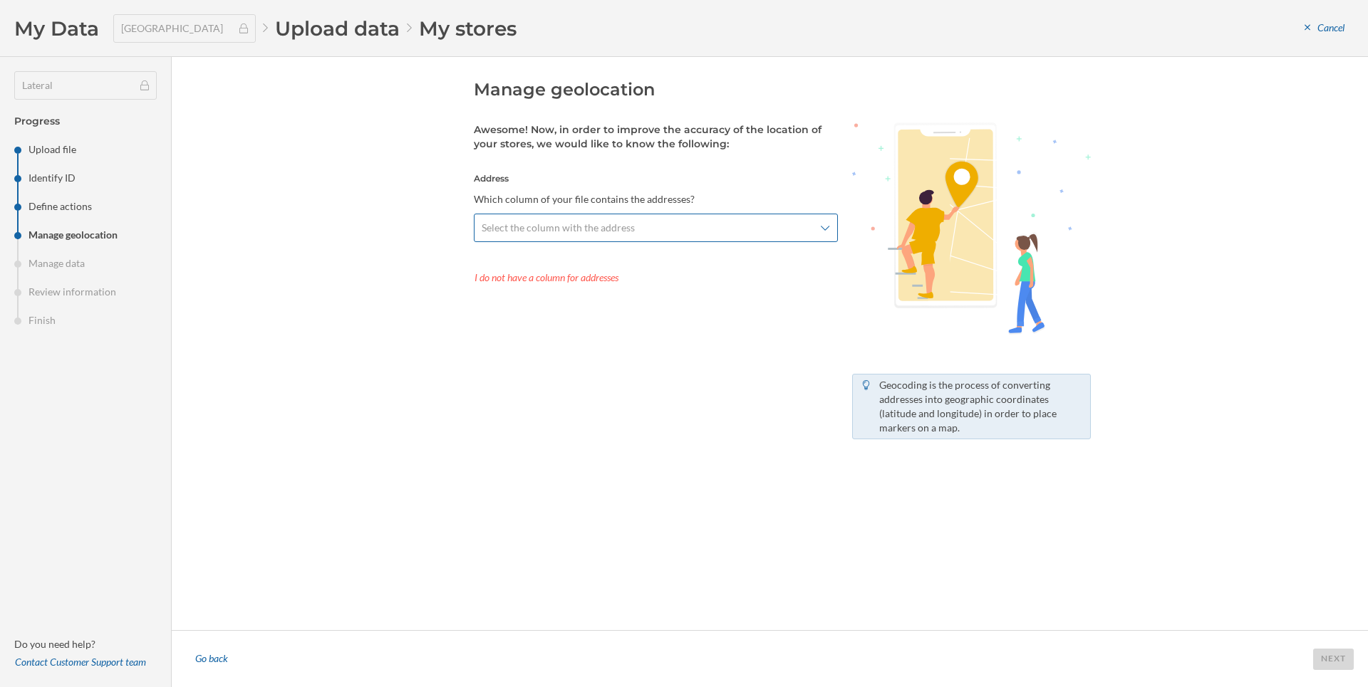
click at [645, 223] on span "Select the column with the address" at bounding box center [648, 228] width 333 height 14
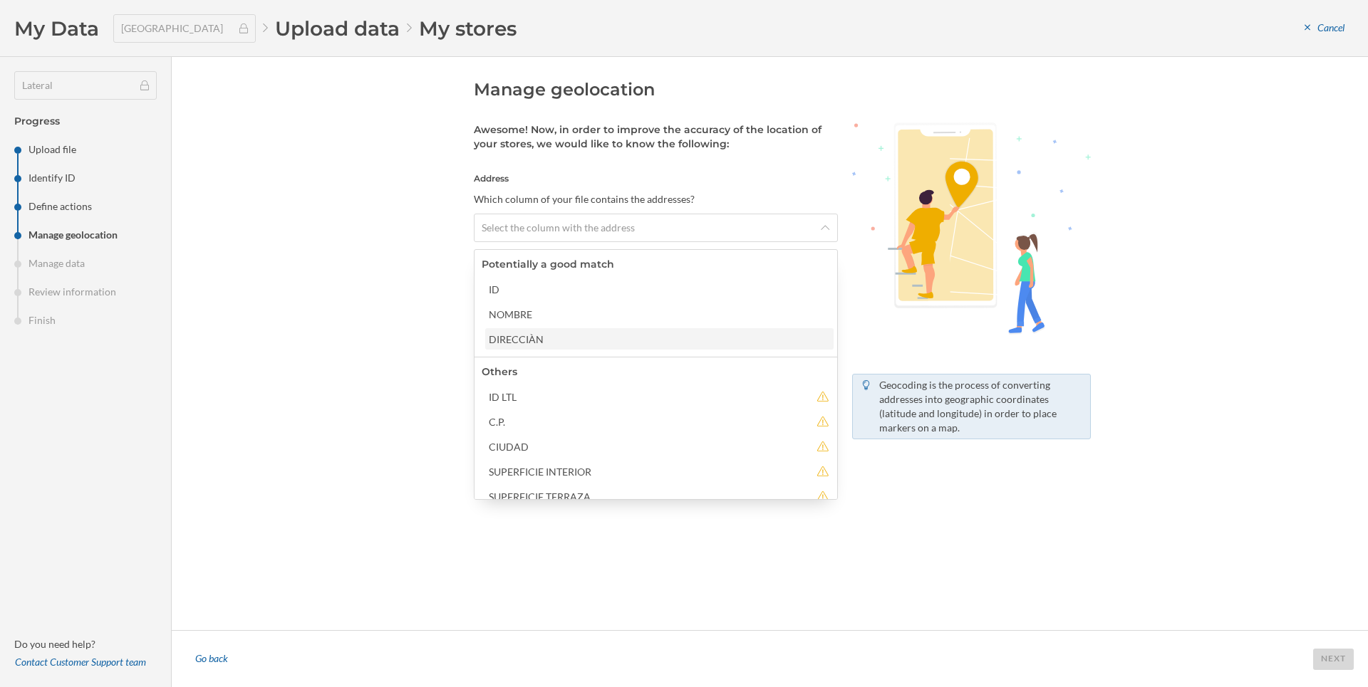
click at [582, 337] on div "DIRECCIÀN" at bounding box center [659, 339] width 340 height 15
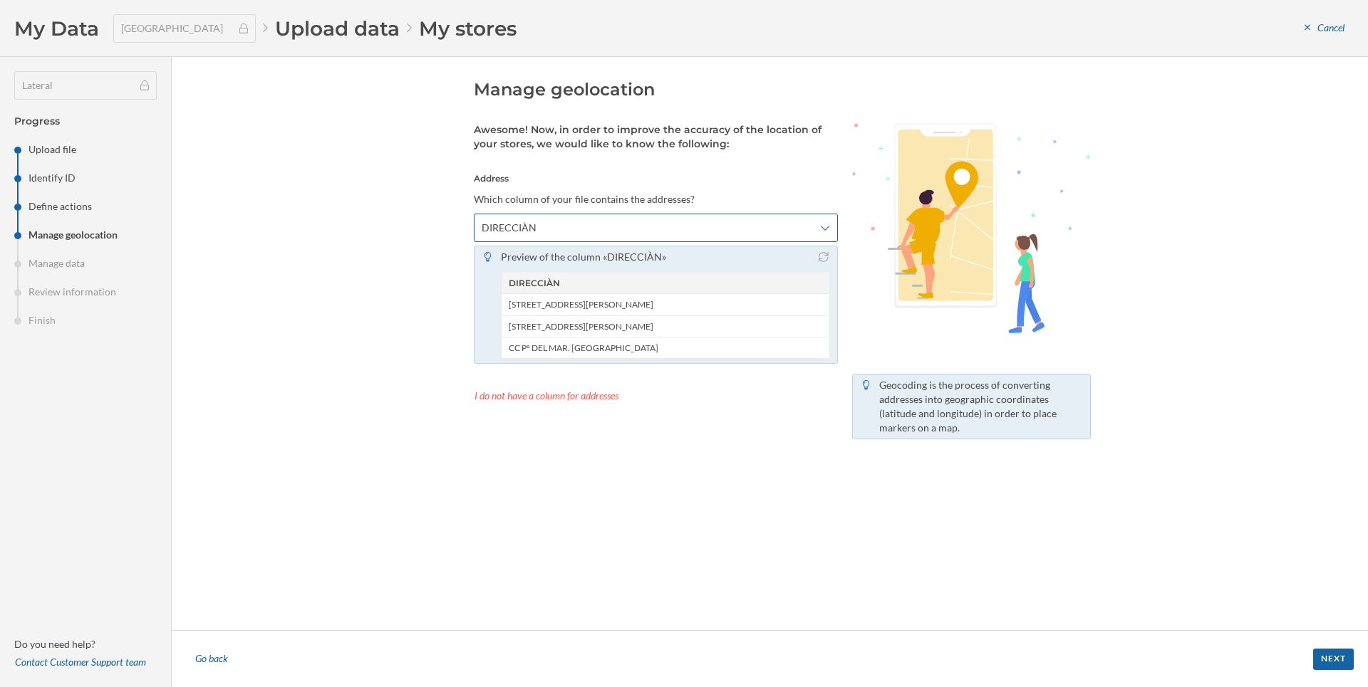
click at [591, 223] on span "DIRECCIÀN" at bounding box center [648, 228] width 333 height 14
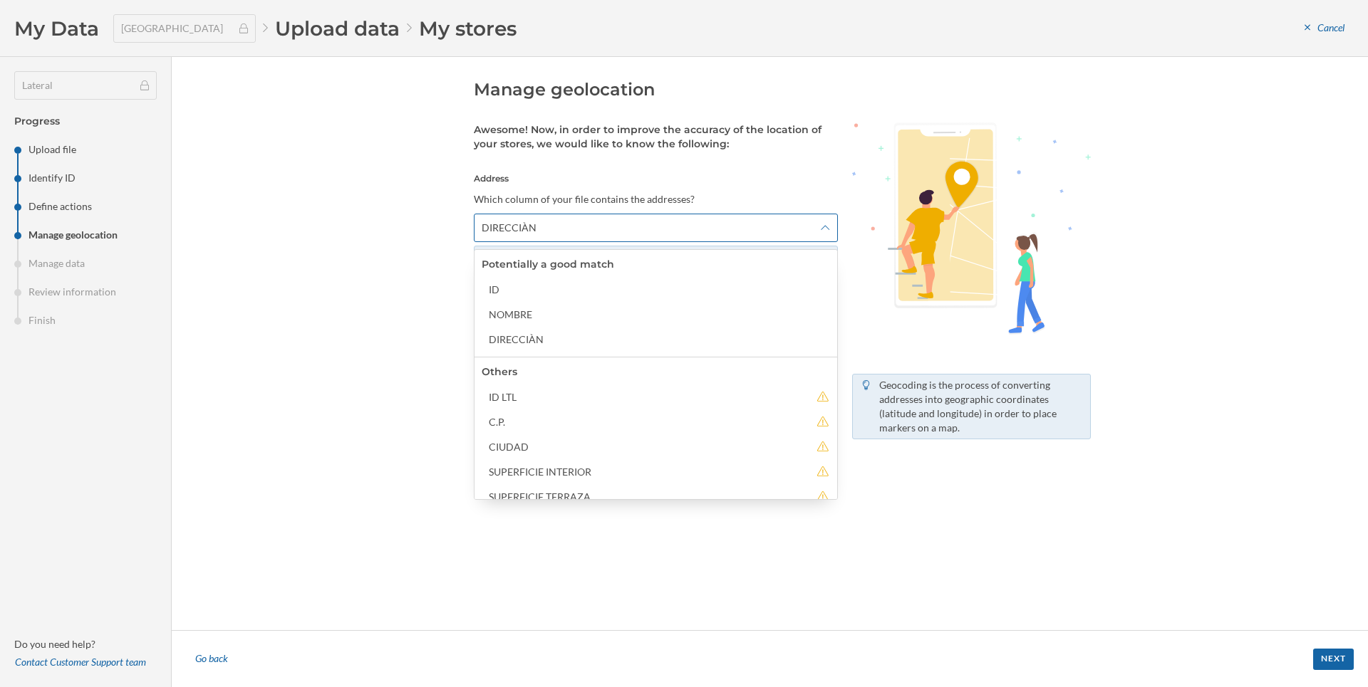
click at [591, 224] on span "DIRECCIÀN" at bounding box center [648, 228] width 333 height 14
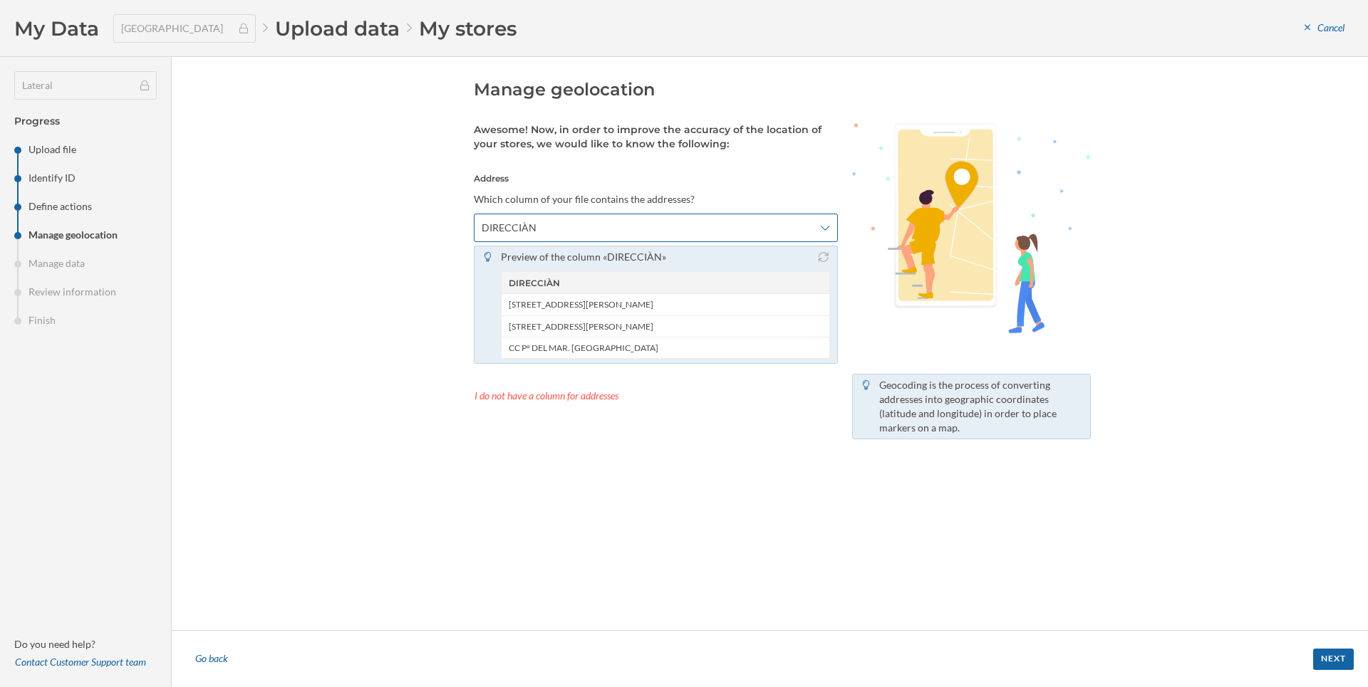
click at [648, 214] on div "DIRECCIÀN" at bounding box center [656, 228] width 364 height 28
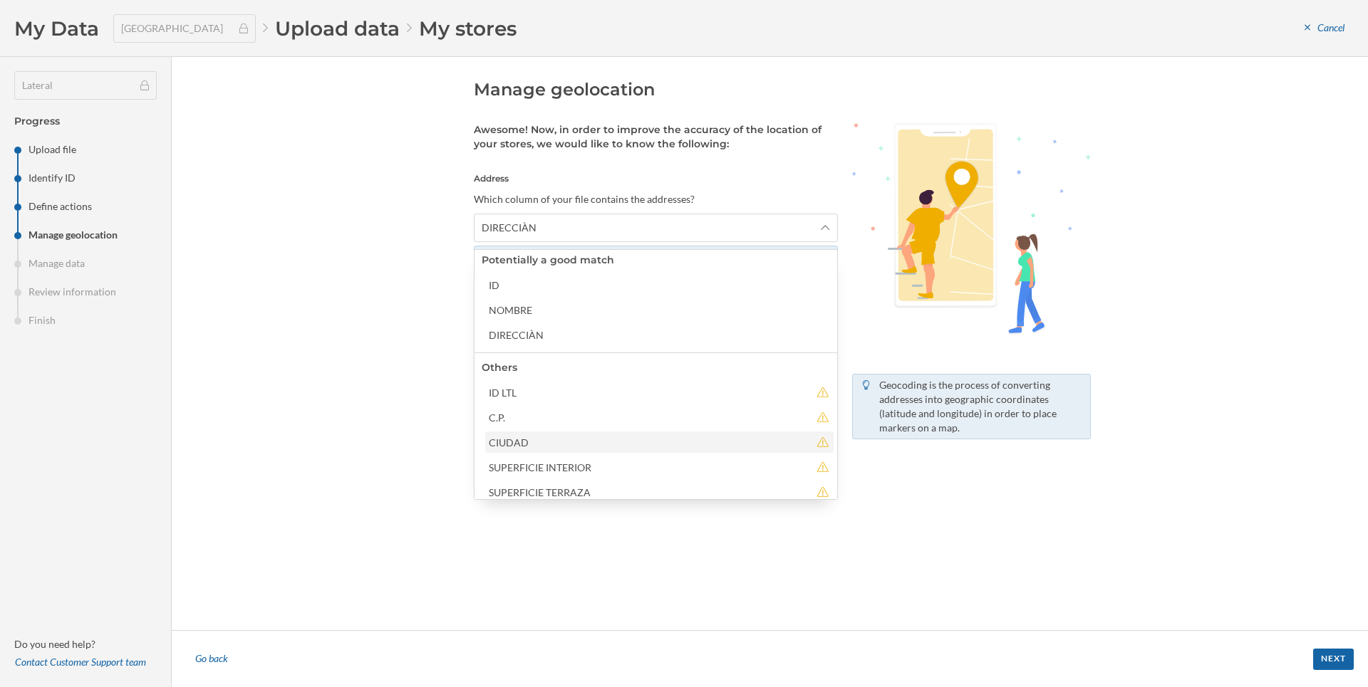
scroll to position [0, 0]
drag, startPoint x: 289, startPoint y: 267, endPoint x: 263, endPoint y: 284, distance: 30.4
click at [280, 273] on div "Manage geolocation Awesome! Now, in order to improve the accuracy of the locati…" at bounding box center [770, 343] width 1196 height 573
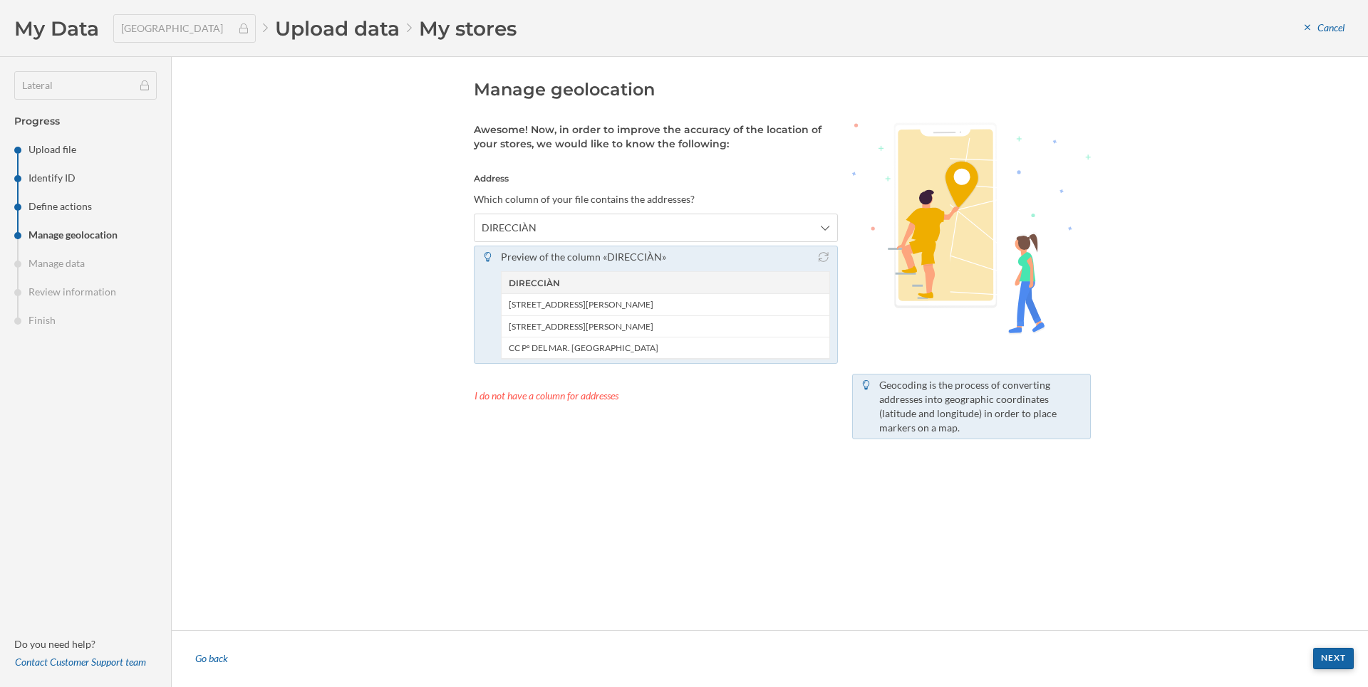
click at [1344, 662] on div "Next" at bounding box center [1333, 658] width 41 height 21
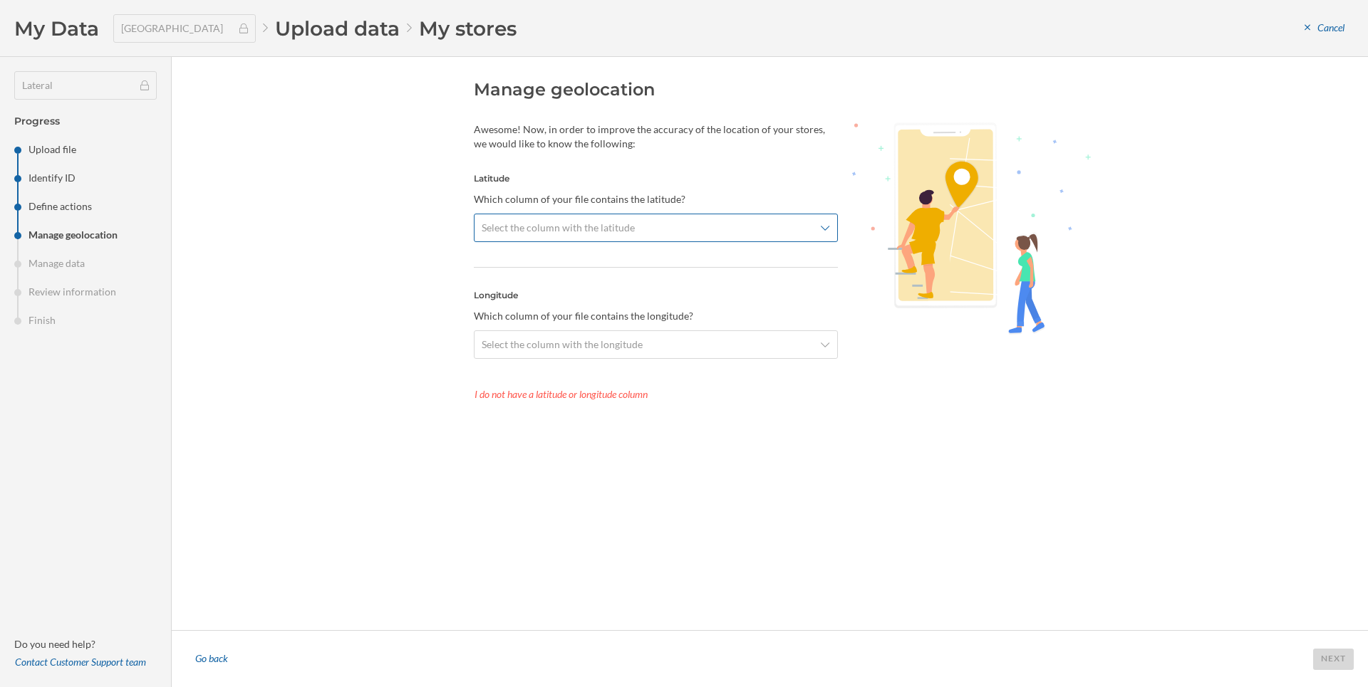
click at [659, 222] on span "Select the column with the latitude" at bounding box center [648, 228] width 333 height 14
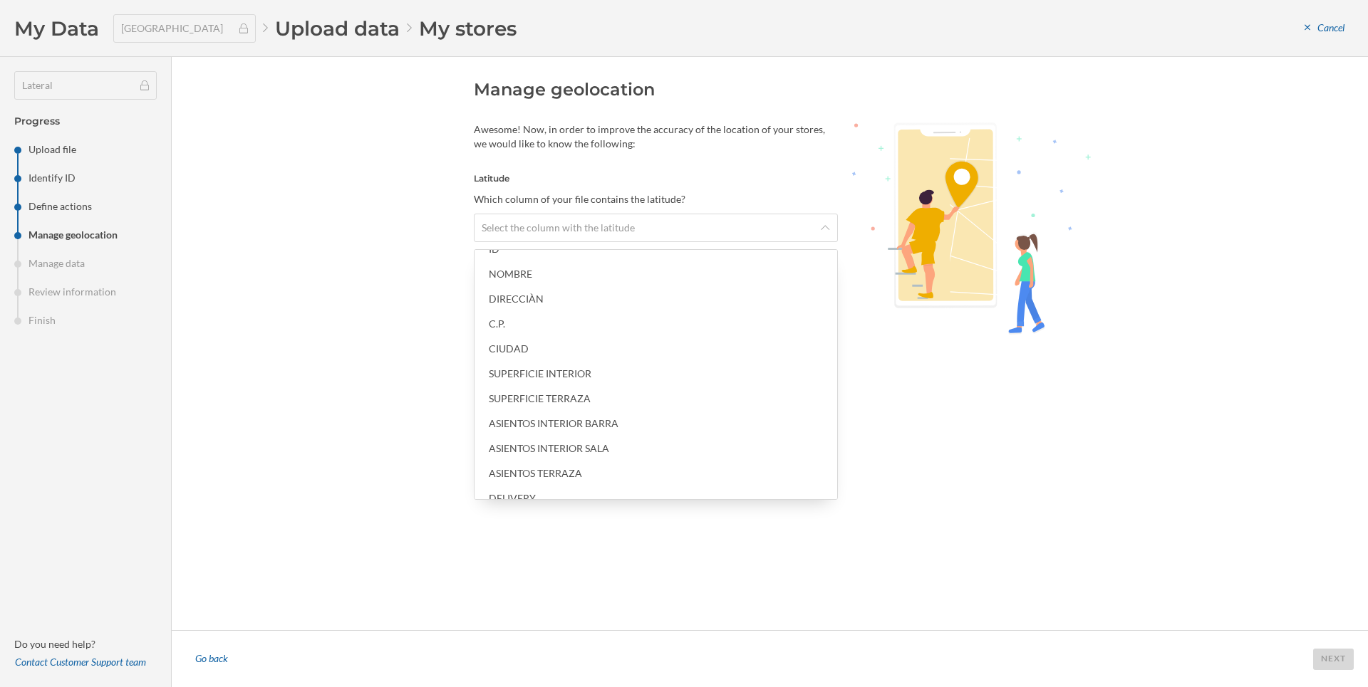
scroll to position [73, 0]
click at [284, 547] on div "Manage geolocation Awesome! Now, in order to improve the accuracy of the locati…" at bounding box center [770, 343] width 1196 height 573
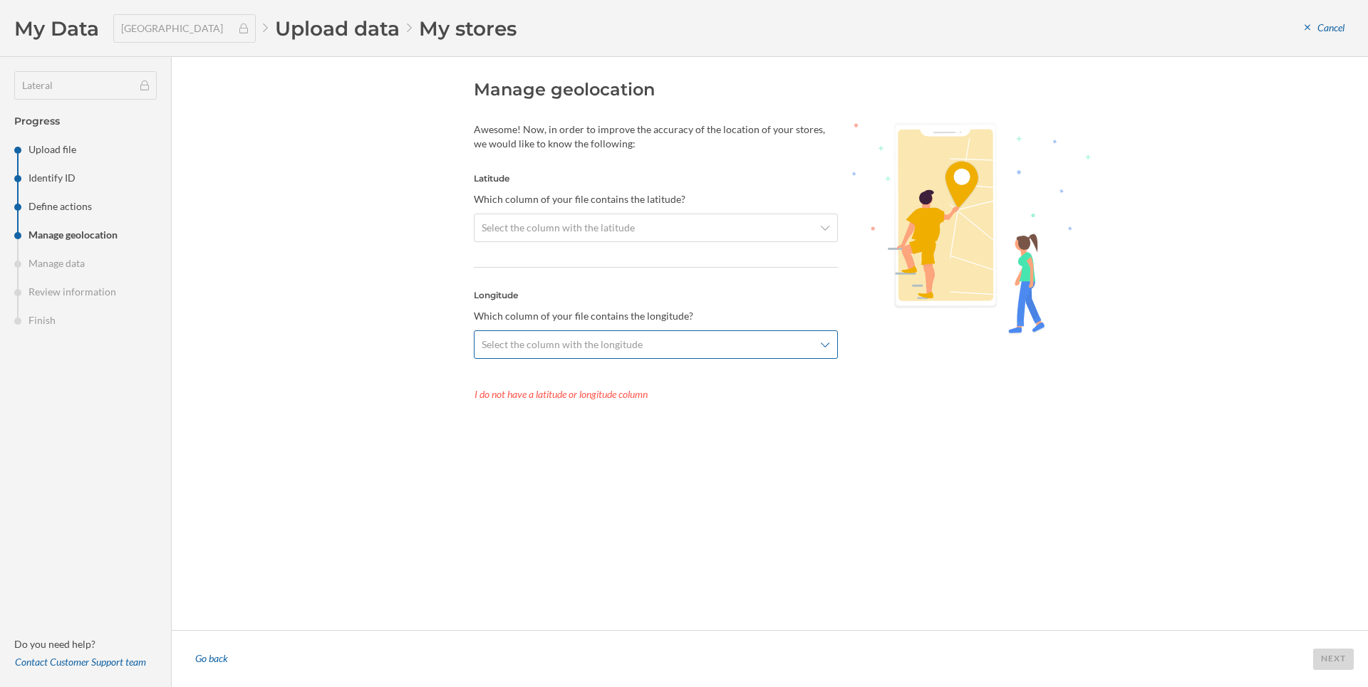
click at [551, 341] on span "Select the column with the longitude" at bounding box center [562, 345] width 161 height 14
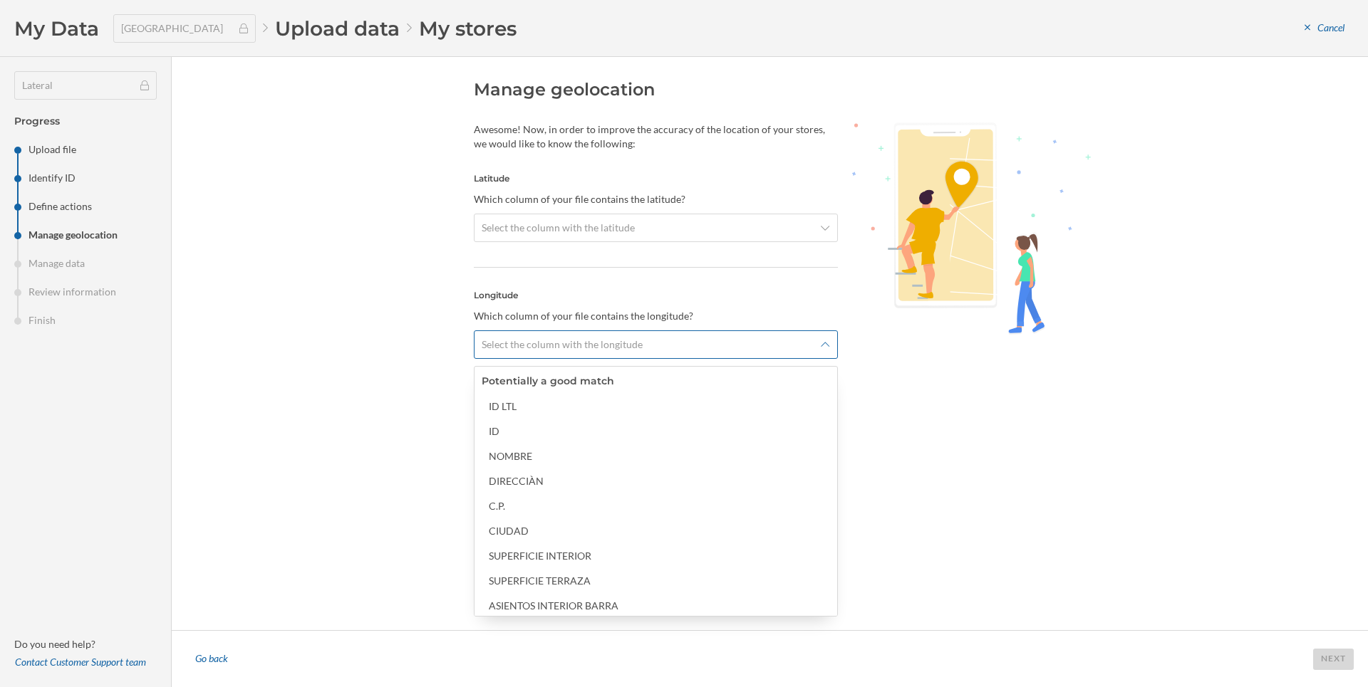
click at [549, 349] on span "Select the column with the longitude" at bounding box center [562, 345] width 161 height 14
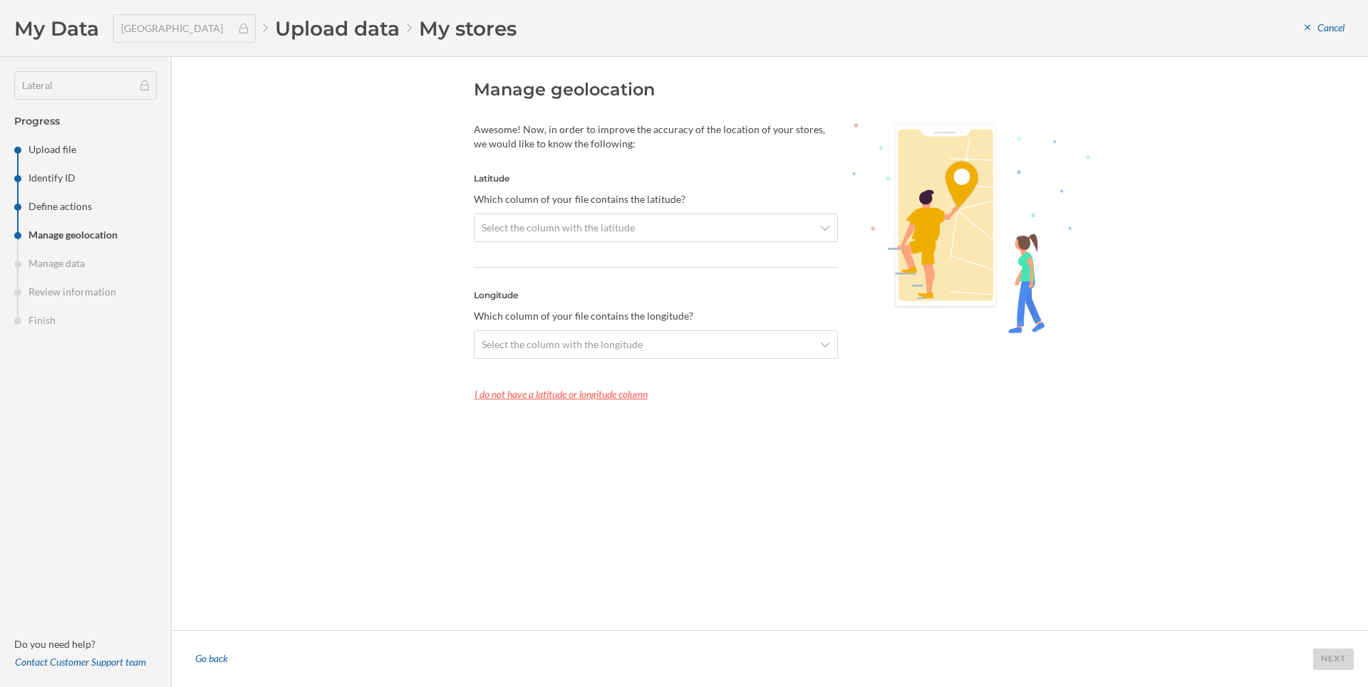
click at [586, 396] on div "I do not have a latitude or longitude column" at bounding box center [656, 394] width 364 height 21
click at [576, 228] on span "Select the column with the postcodes" at bounding box center [564, 228] width 164 height 14
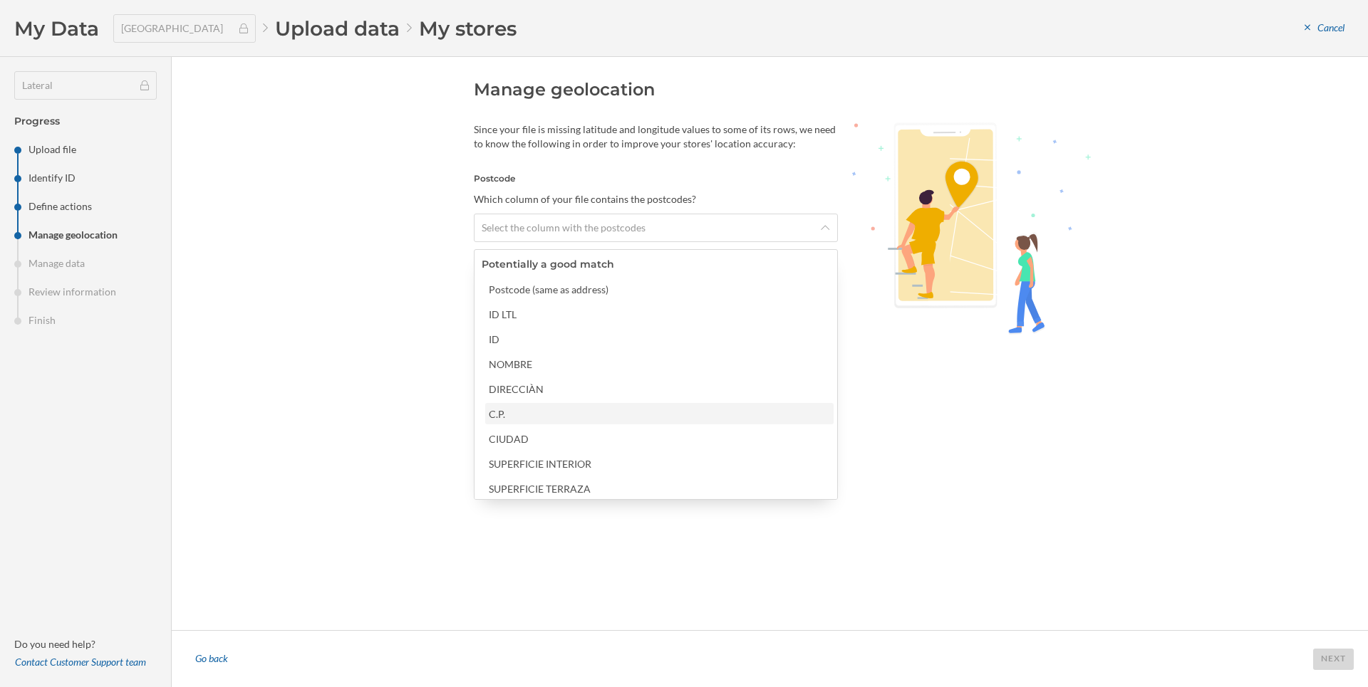
click at [506, 405] on div "C.P." at bounding box center [659, 413] width 348 height 21
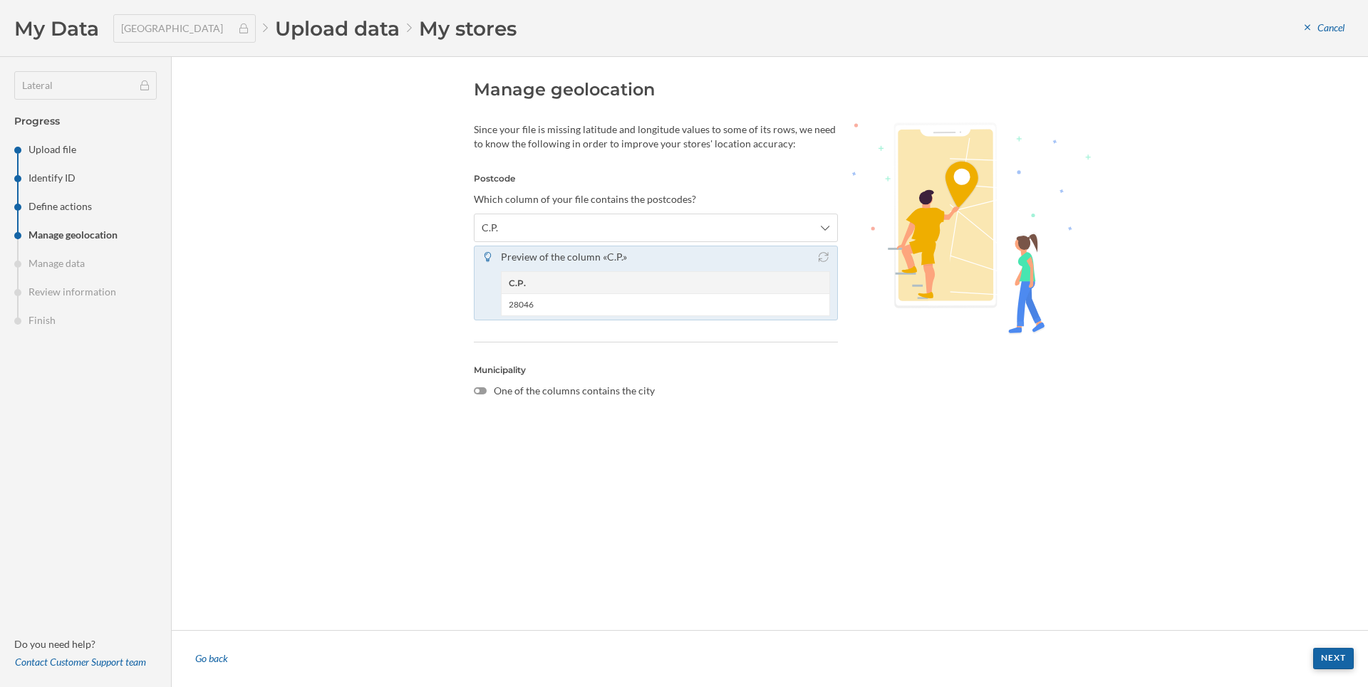
click at [1326, 658] on div "Next" at bounding box center [1333, 658] width 41 height 21
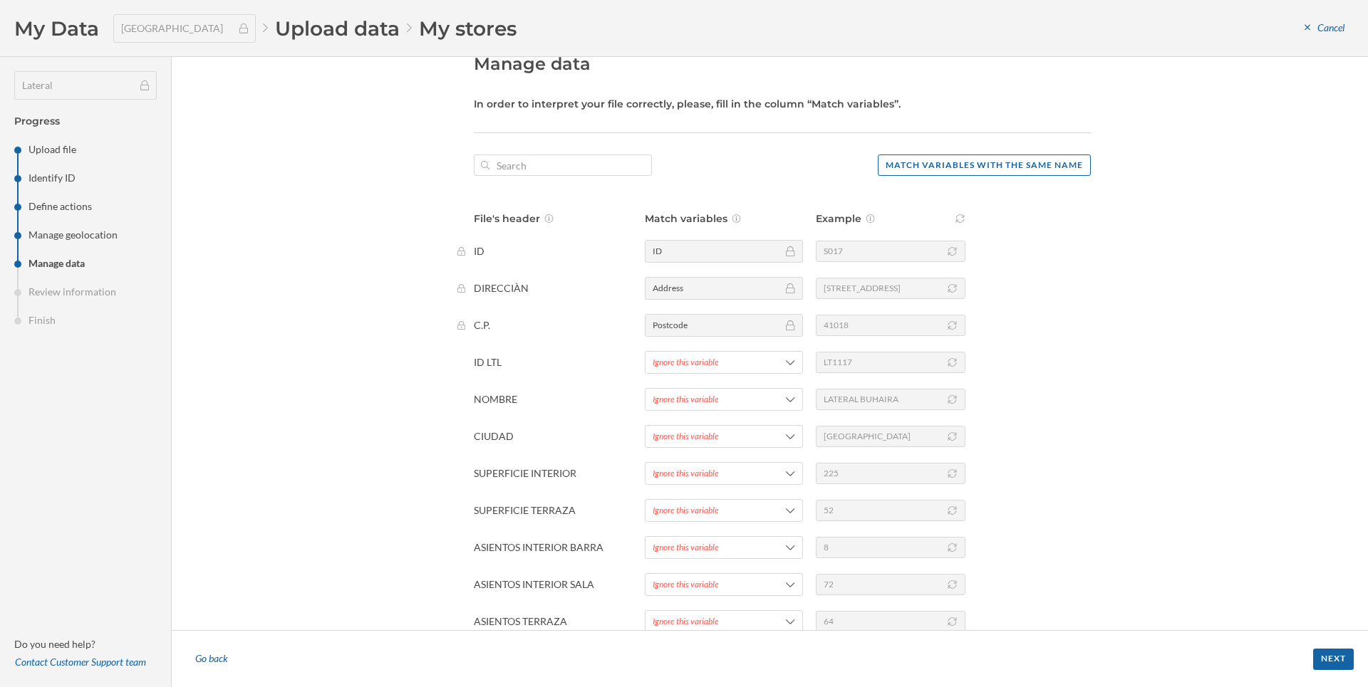
scroll to position [19, 0]
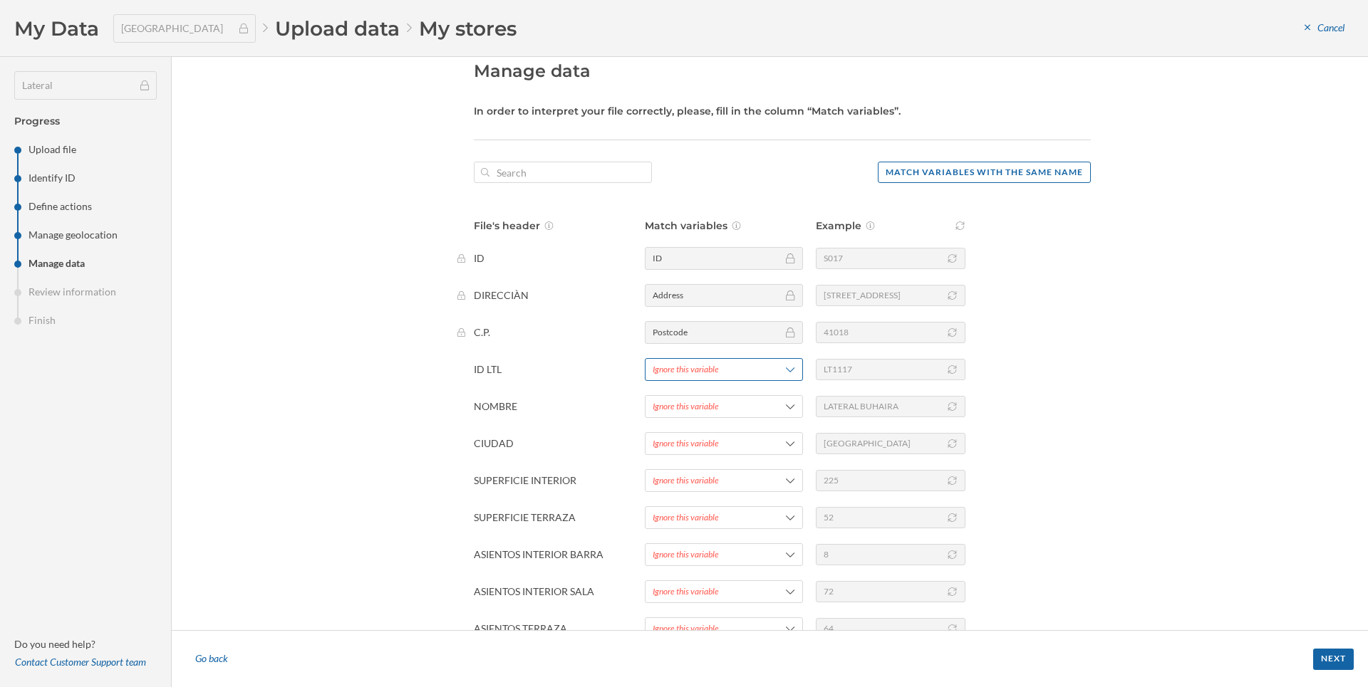
click at [697, 374] on div "Ignore this variable" at bounding box center [686, 369] width 66 height 13
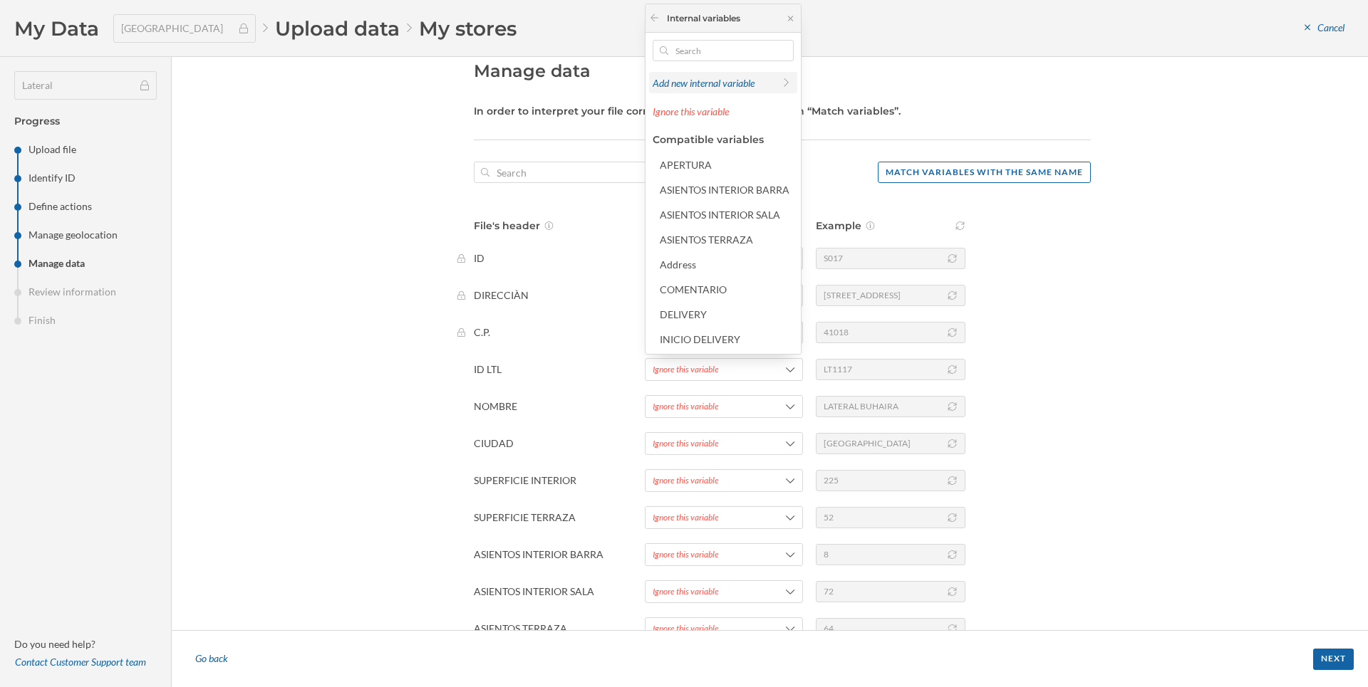
click at [667, 80] on span "Add new internal variable" at bounding box center [704, 83] width 102 height 12
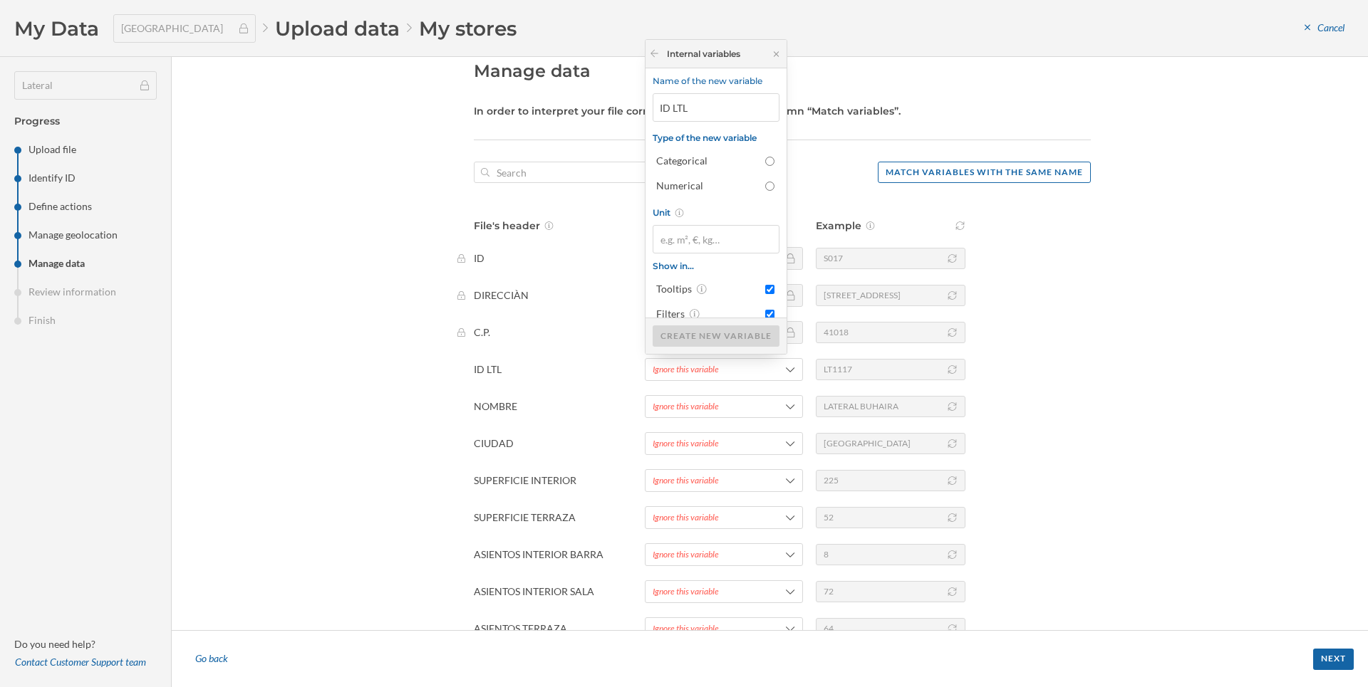
click at [672, 108] on input "ID LTL" at bounding box center [716, 107] width 127 height 28
click at [682, 152] on div "Categorical" at bounding box center [707, 147] width 102 height 14
click at [765, 152] on input "Categorical" at bounding box center [769, 146] width 9 height 9
radio input "true"
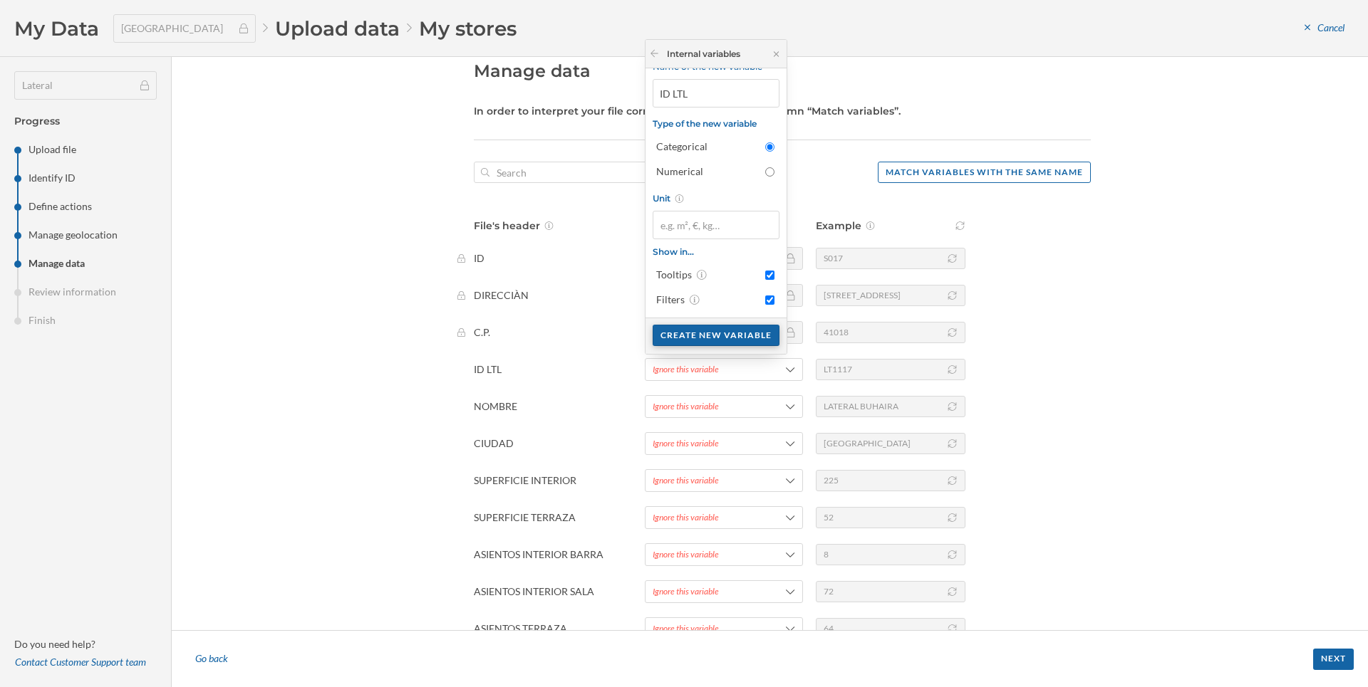
click at [682, 331] on div "Create new variable" at bounding box center [716, 335] width 127 height 21
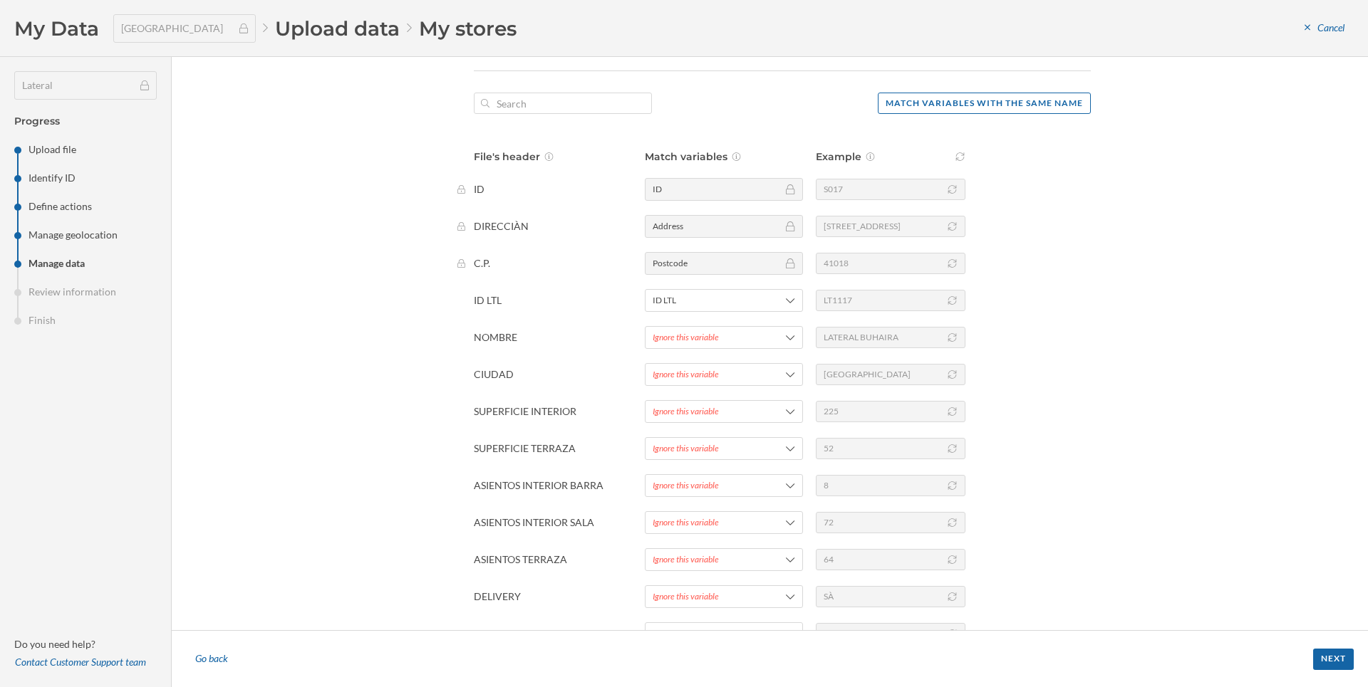
scroll to position [154, 0]
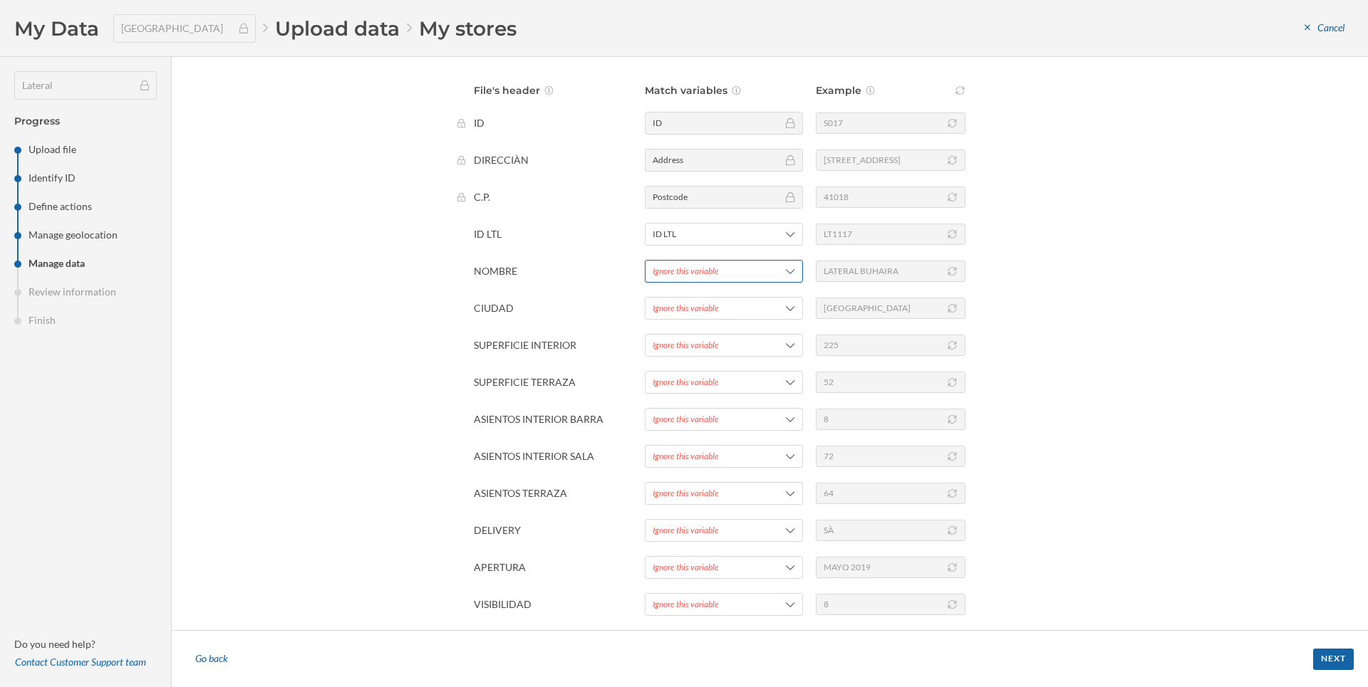
click at [705, 266] on div "Ignore this variable" at bounding box center [686, 271] width 66 height 13
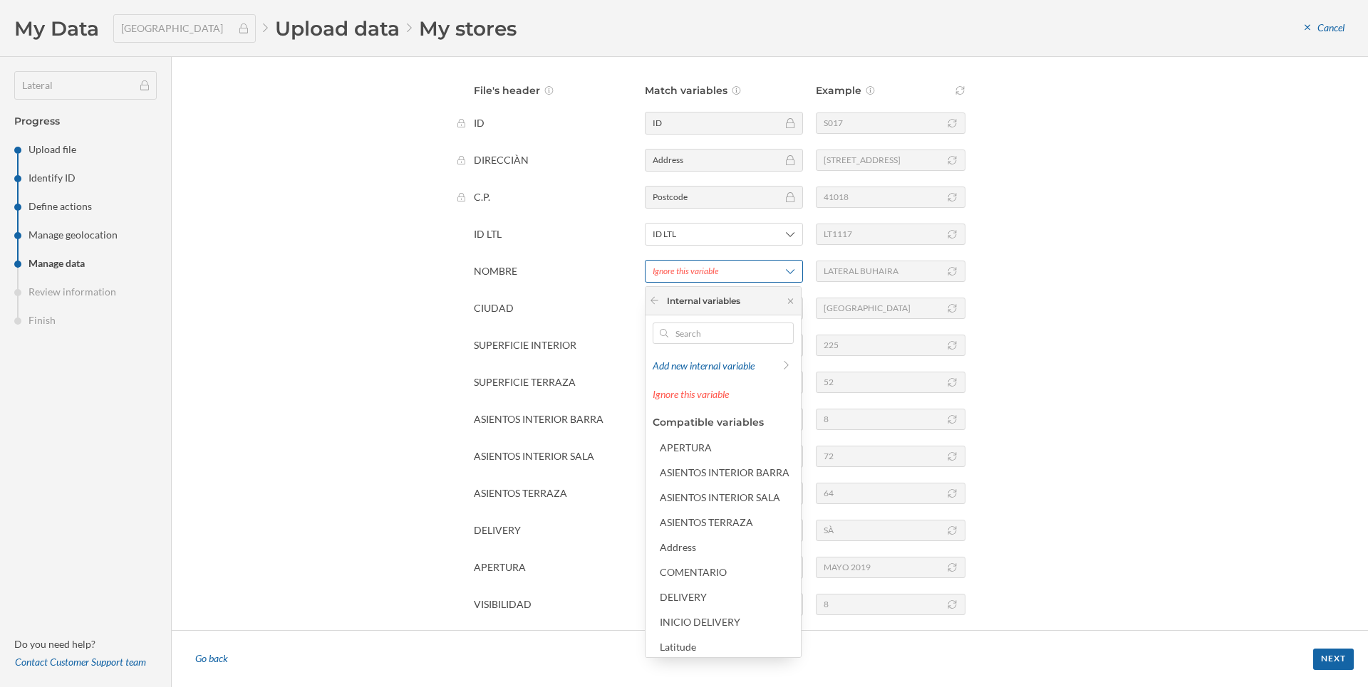
click at [705, 270] on div "Ignore this variable" at bounding box center [686, 271] width 66 height 13
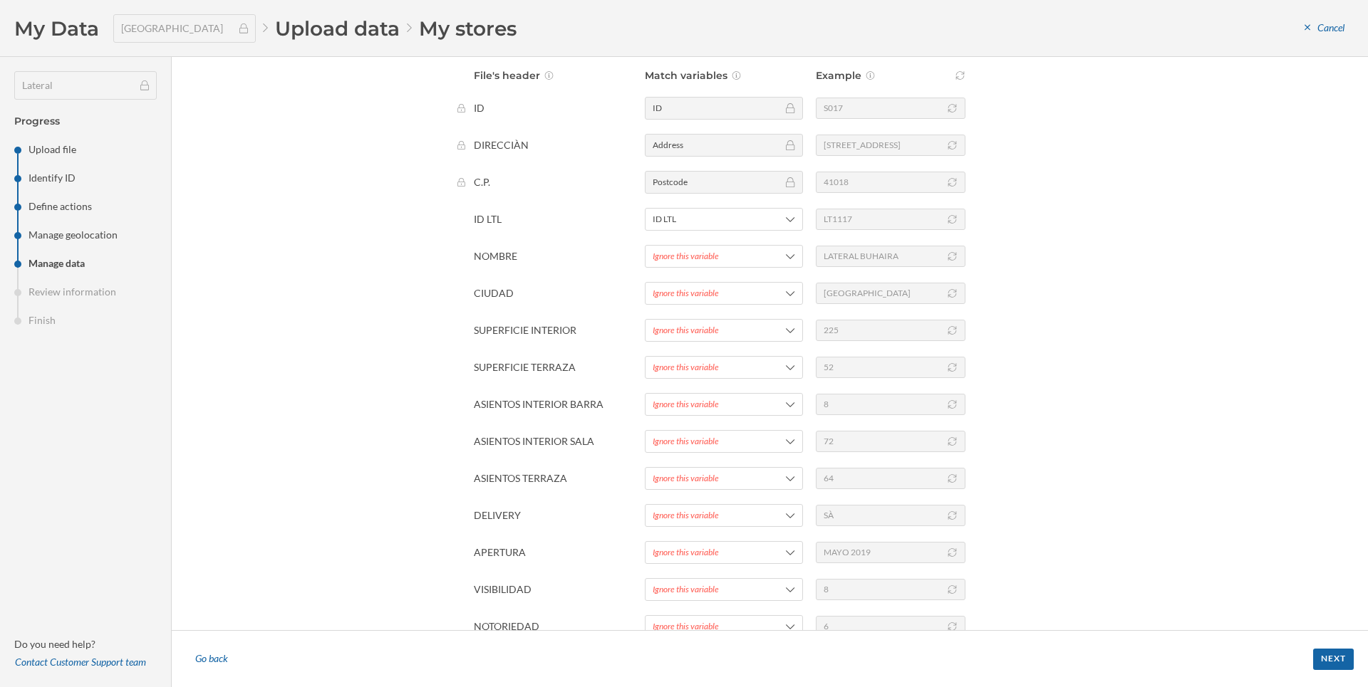
scroll to position [168, 0]
click at [1358, 175] on div "Manage data In order to interpret your file correctly, please, fill in the colu…" at bounding box center [770, 343] width 1196 height 573
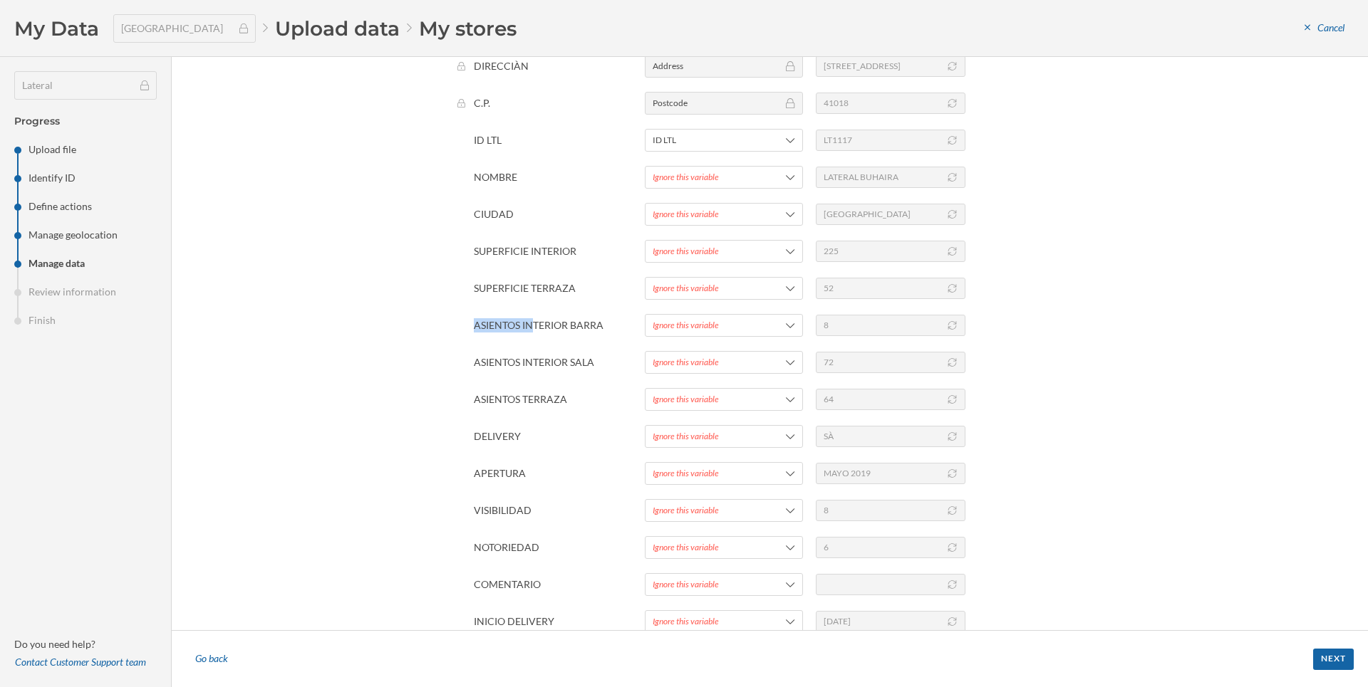
scroll to position [251, 0]
drag, startPoint x: 469, startPoint y: 275, endPoint x: 521, endPoint y: 402, distance: 136.8
click at [521, 402] on div "File's header Match variables Example ID ID S017 DIRECCIÀN Address AVD/ BUHAIRA…" at bounding box center [782, 308] width 617 height 644
click at [1117, 687] on footer "Go back Next" at bounding box center [770, 658] width 1196 height 57
click at [219, 656] on div "Go back" at bounding box center [211, 659] width 51 height 21
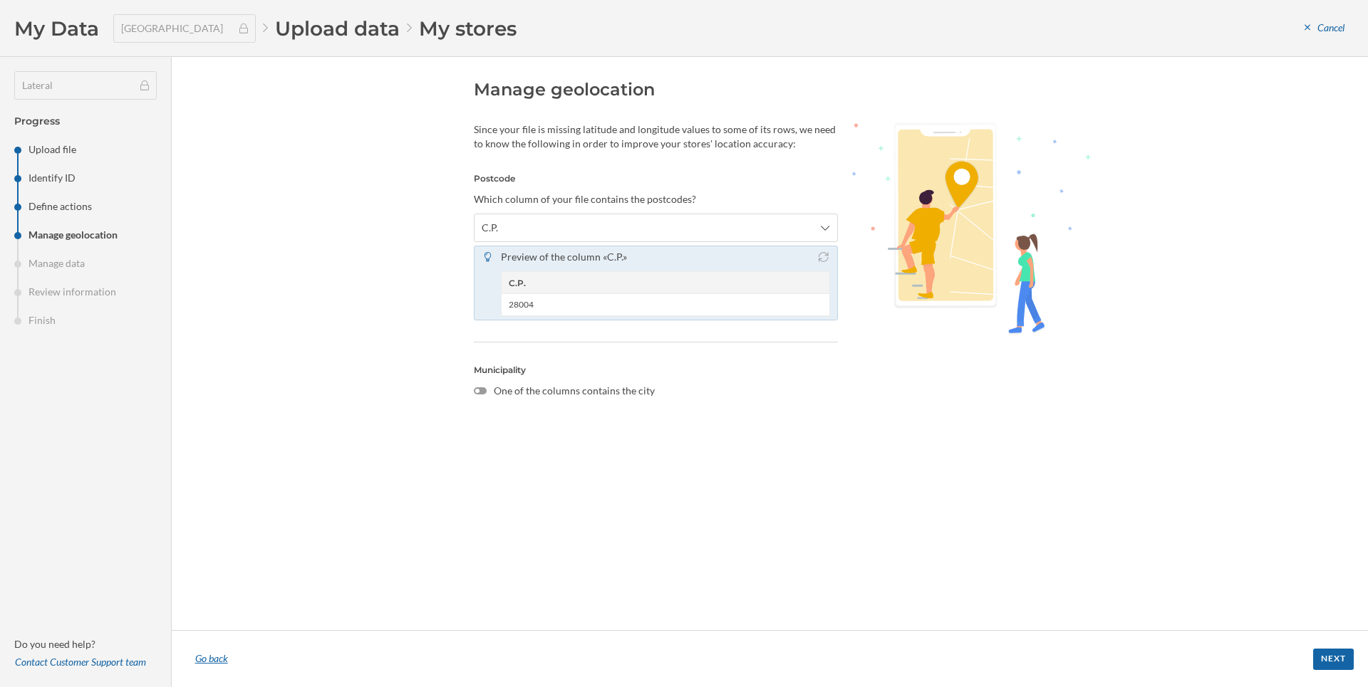
click at [217, 661] on div "Go back" at bounding box center [211, 659] width 51 height 21
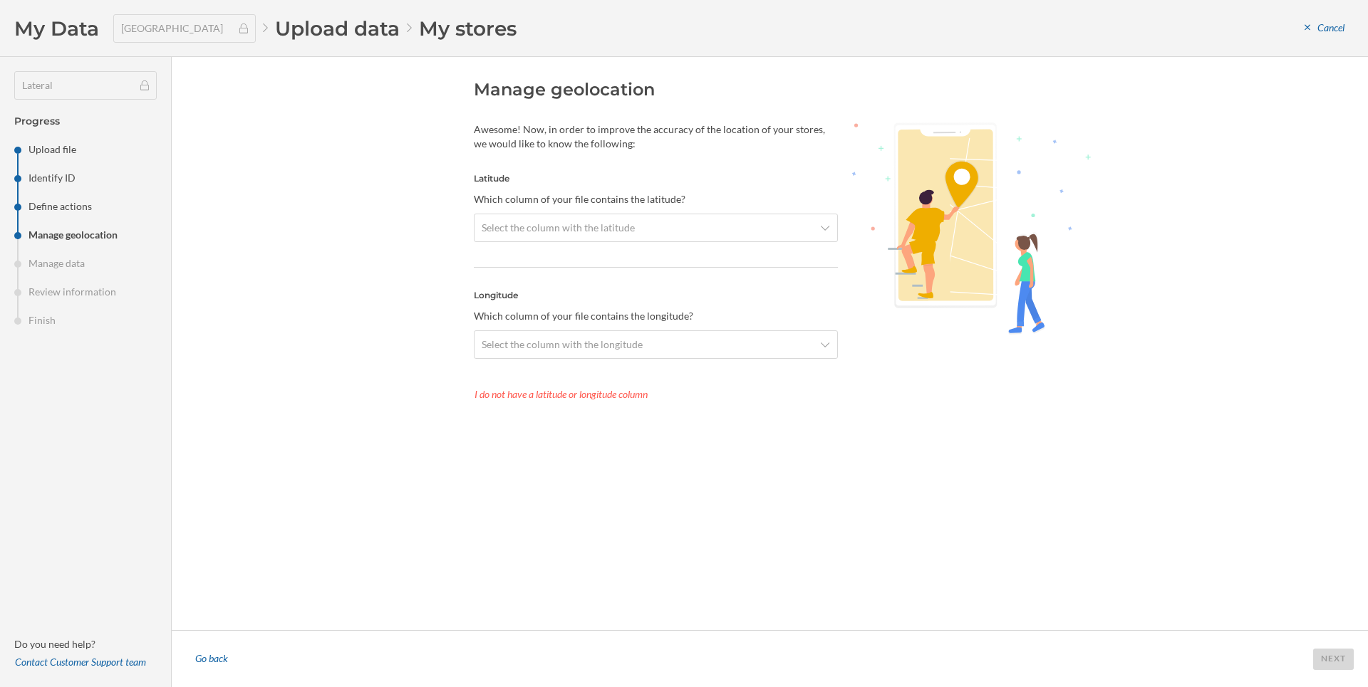
click at [217, 661] on div "Go back" at bounding box center [211, 659] width 51 height 21
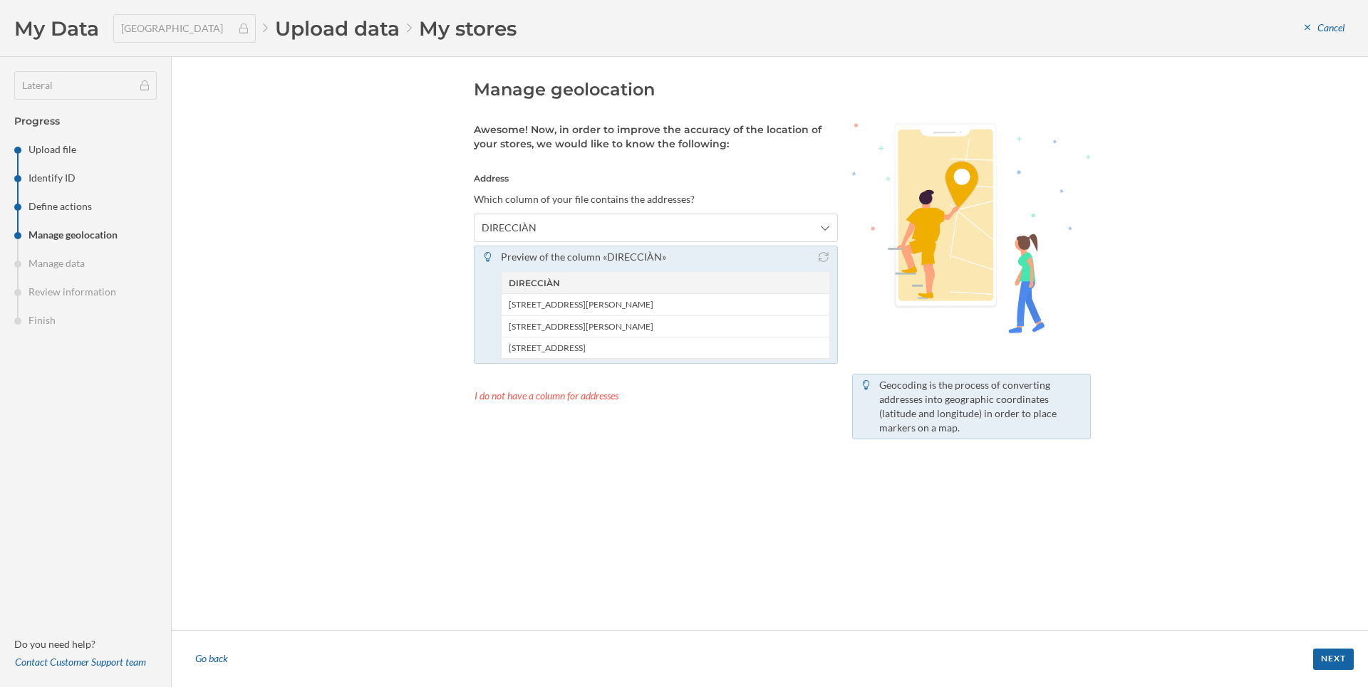
click at [217, 661] on div "Go back" at bounding box center [211, 659] width 51 height 21
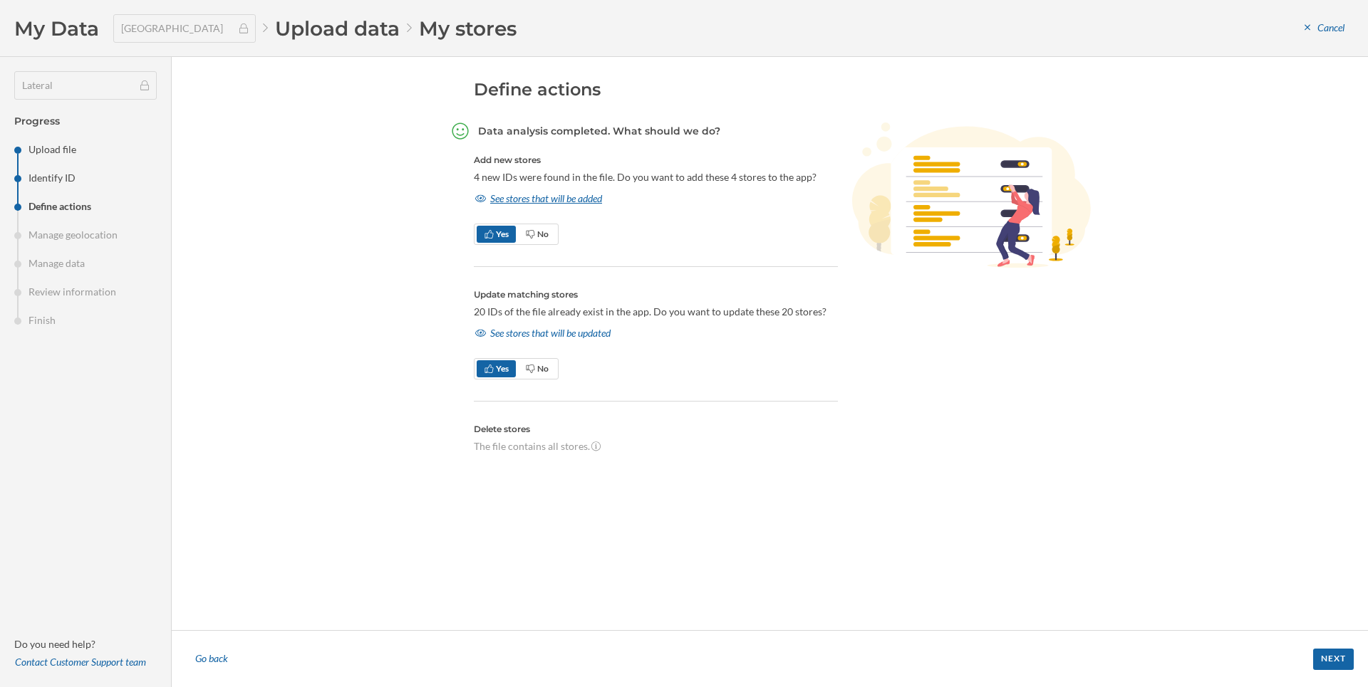
click at [598, 203] on div "See stores that will be added" at bounding box center [539, 198] width 130 height 21
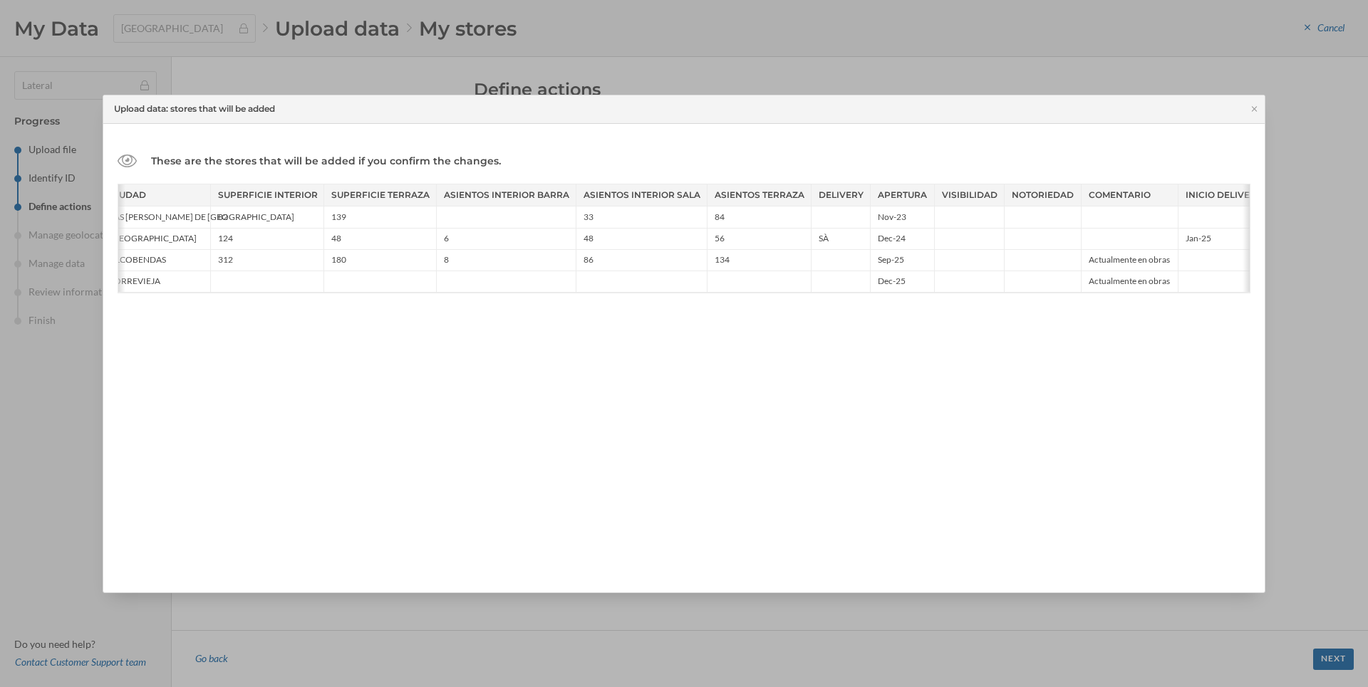
scroll to position [0, 505]
click at [1257, 107] on icon at bounding box center [1254, 109] width 11 height 9
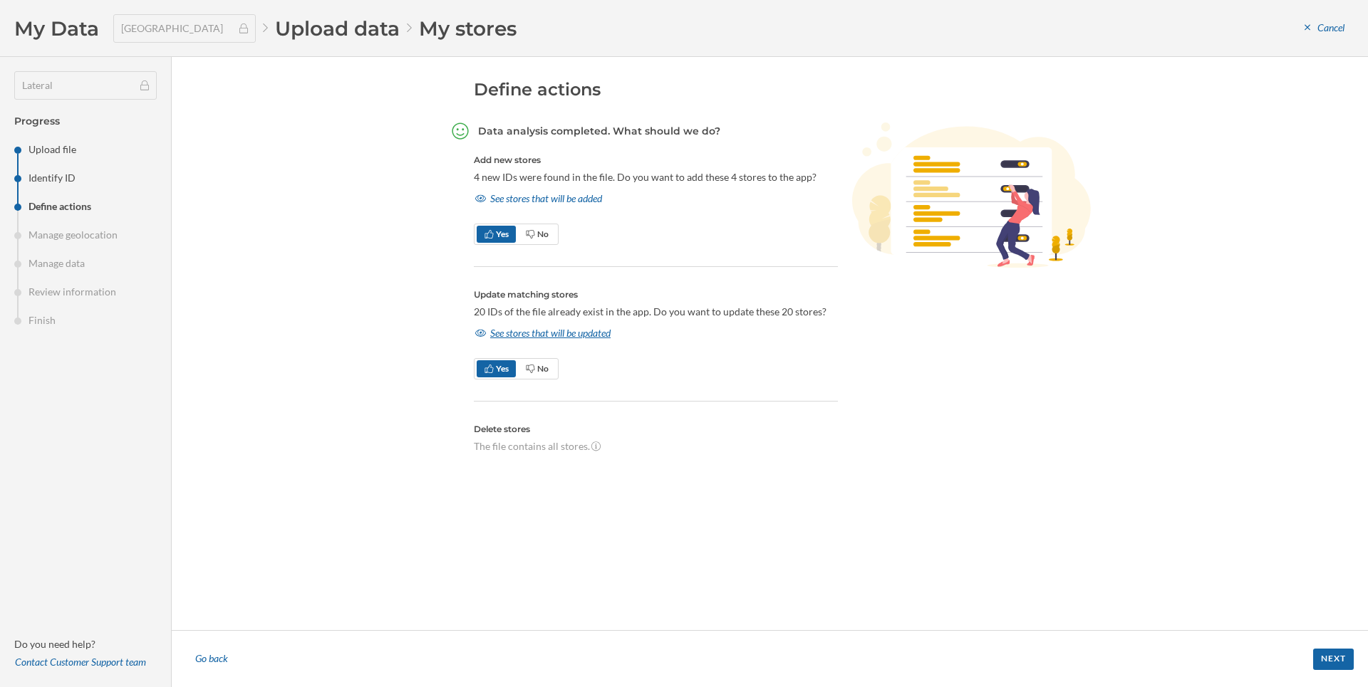
click at [534, 338] on div "See stores that will be updated" at bounding box center [543, 333] width 138 height 21
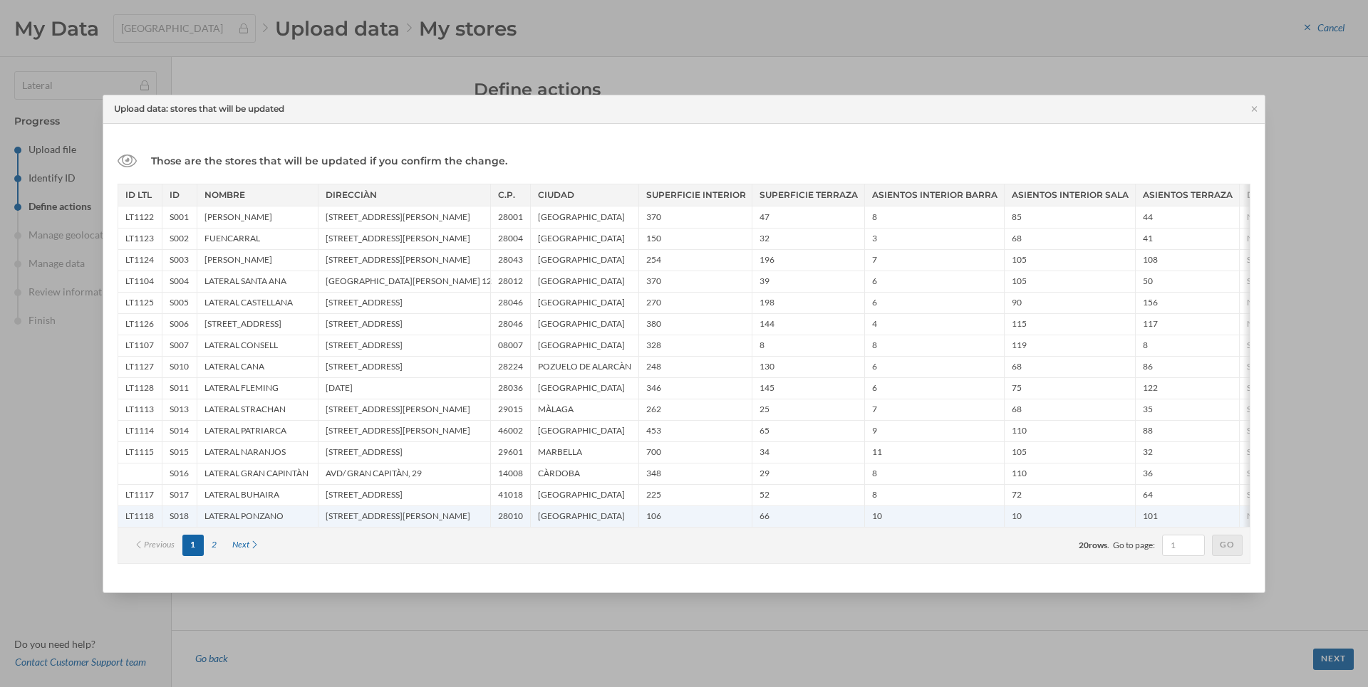
drag, startPoint x: 675, startPoint y: 527, endPoint x: 732, endPoint y: 513, distance: 59.4
click at [732, 513] on div "ID LTL ID NOMBRE DIRECCIÀN C.P. CIUDAD SUPERFICIE INTERIOR SUPERFICIE TERRAZA A…" at bounding box center [684, 374] width 1133 height 380
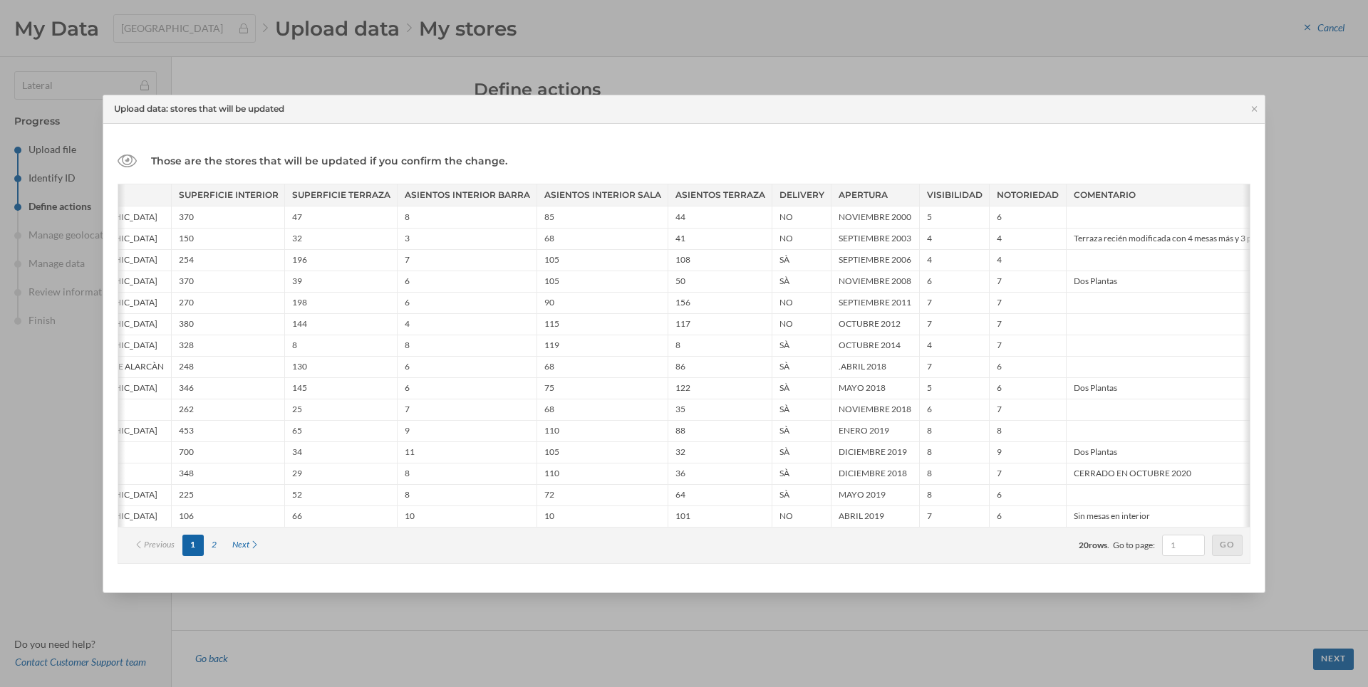
scroll to position [0, 468]
drag, startPoint x: 1301, startPoint y: 380, endPoint x: 1286, endPoint y: 389, distance: 17.9
click at [1303, 380] on div at bounding box center [684, 343] width 1368 height 687
click at [1252, 108] on icon at bounding box center [1254, 109] width 11 height 9
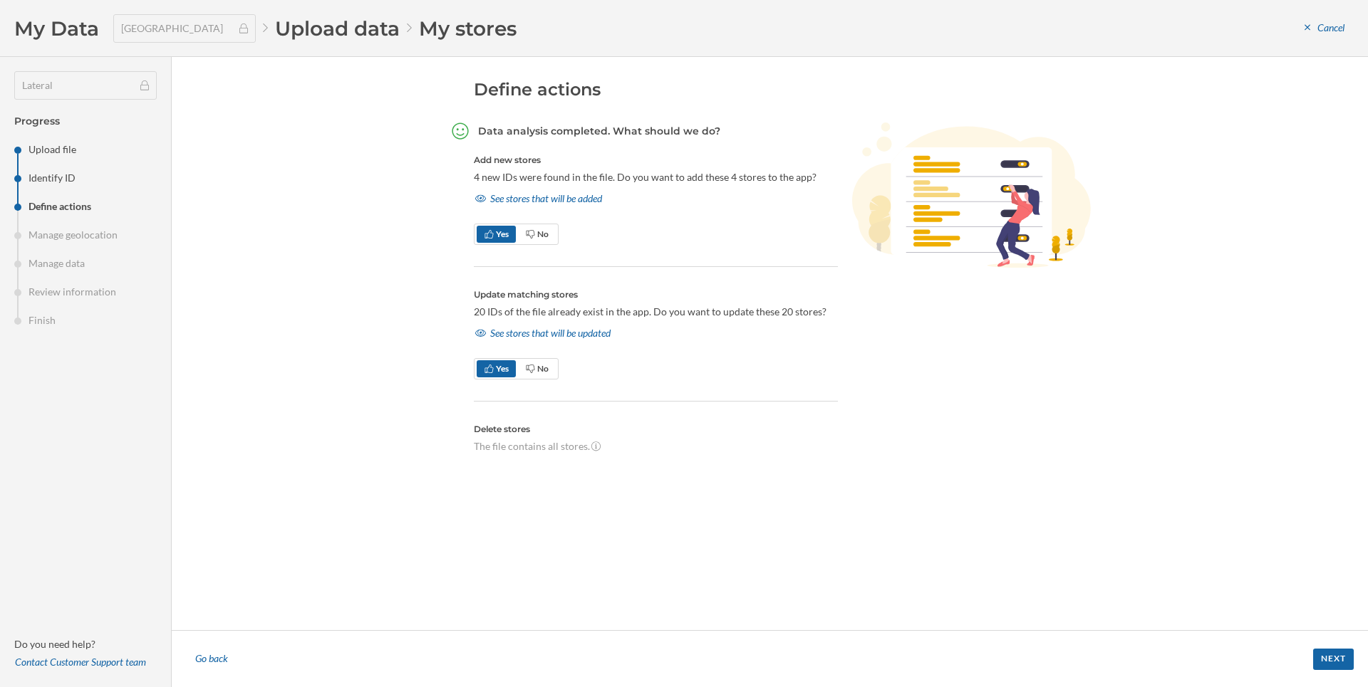
click at [744, 487] on div "Data analysis completed. What should we do? Add new stores 4 new IDs were found…" at bounding box center [782, 317] width 617 height 388
click at [204, 657] on div "Go back" at bounding box center [211, 659] width 51 height 21
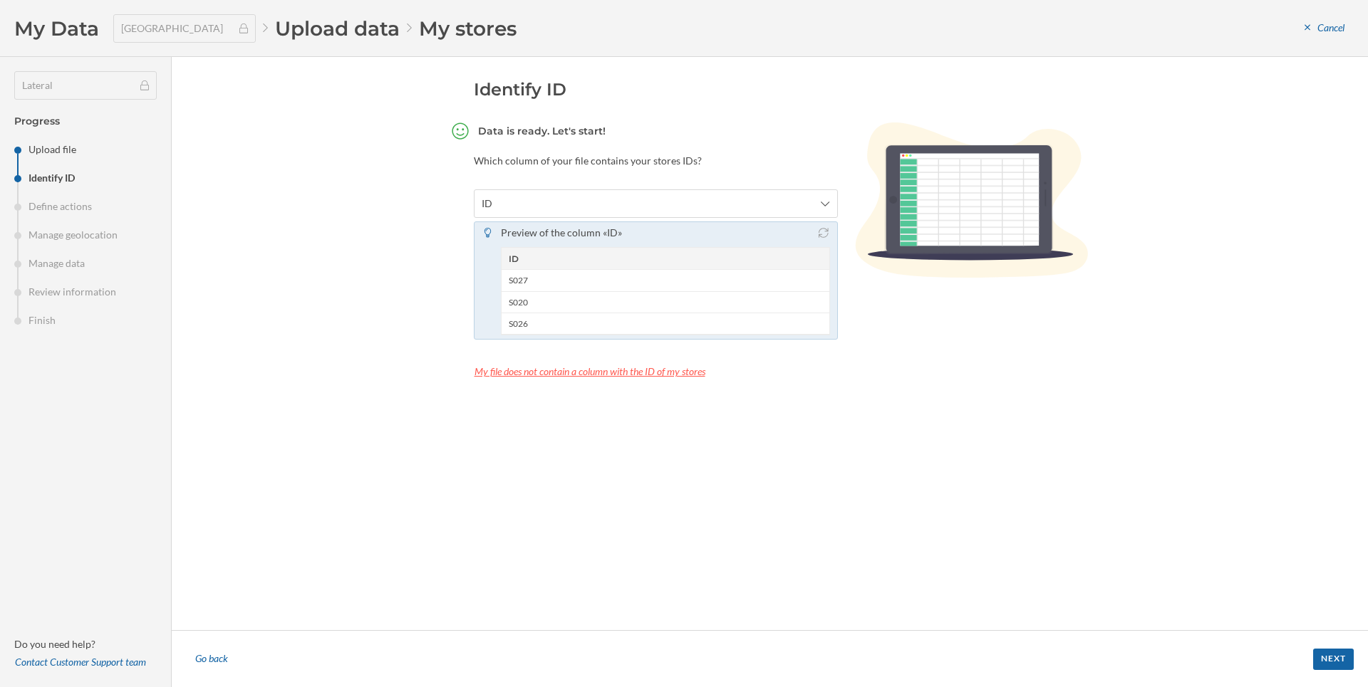
click at [521, 379] on div "My file does not contain a column with the ID of my stores" at bounding box center [656, 371] width 364 height 21
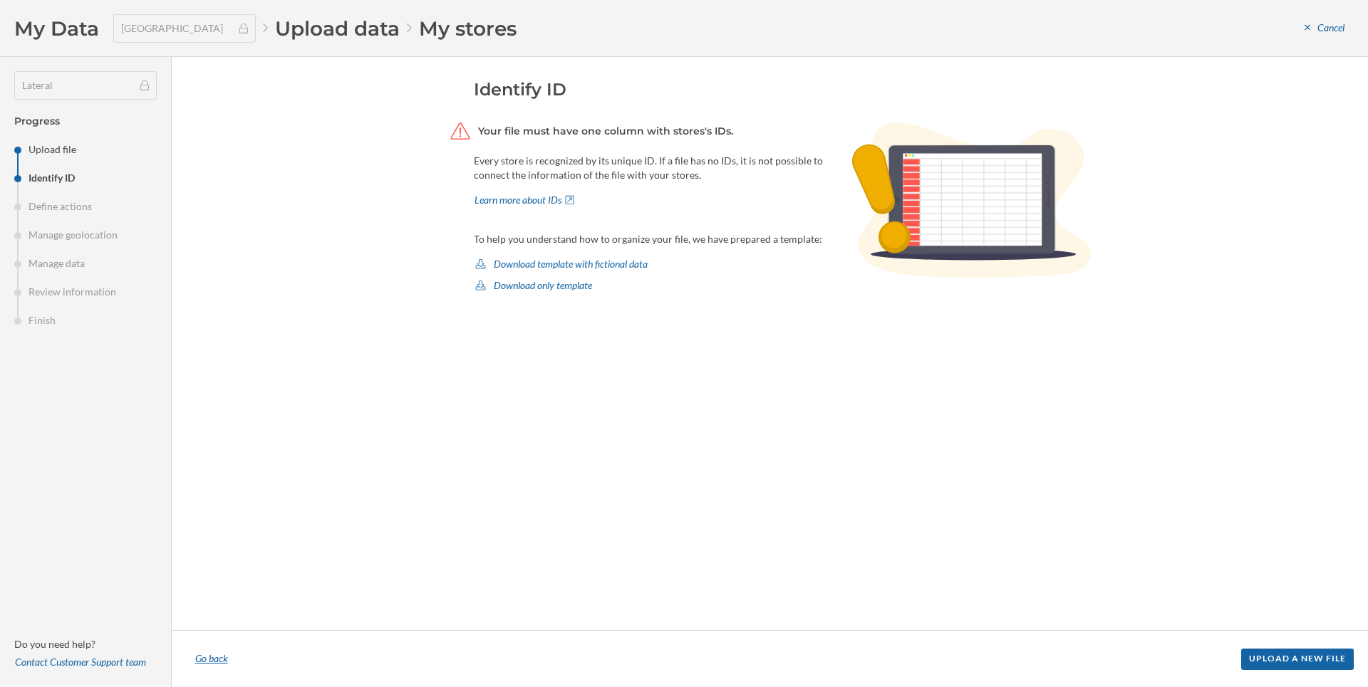
click at [212, 651] on div "Go back" at bounding box center [211, 659] width 51 height 21
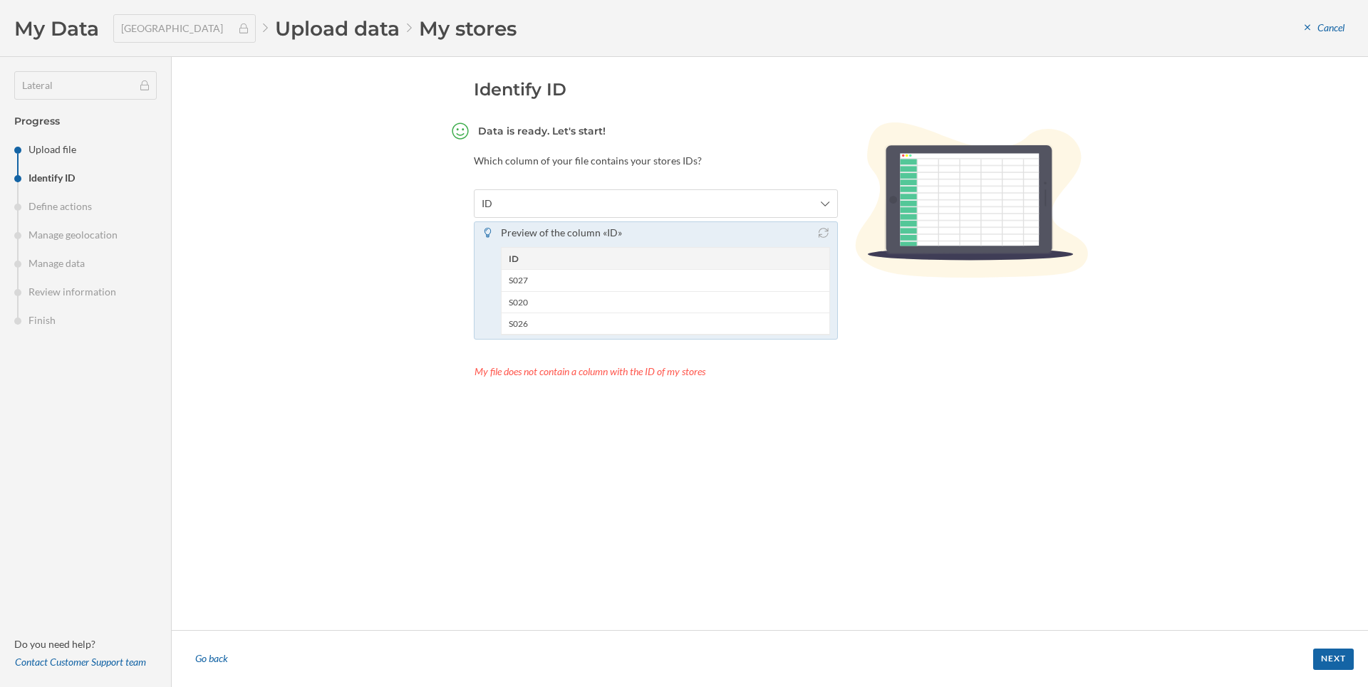
drag, startPoint x: 1336, startPoint y: 659, endPoint x: 1320, endPoint y: 635, distance: 29.2
click at [1320, 635] on footer "Go back Next" at bounding box center [770, 658] width 1196 height 57
click at [1352, 657] on div "Next" at bounding box center [1333, 658] width 41 height 21
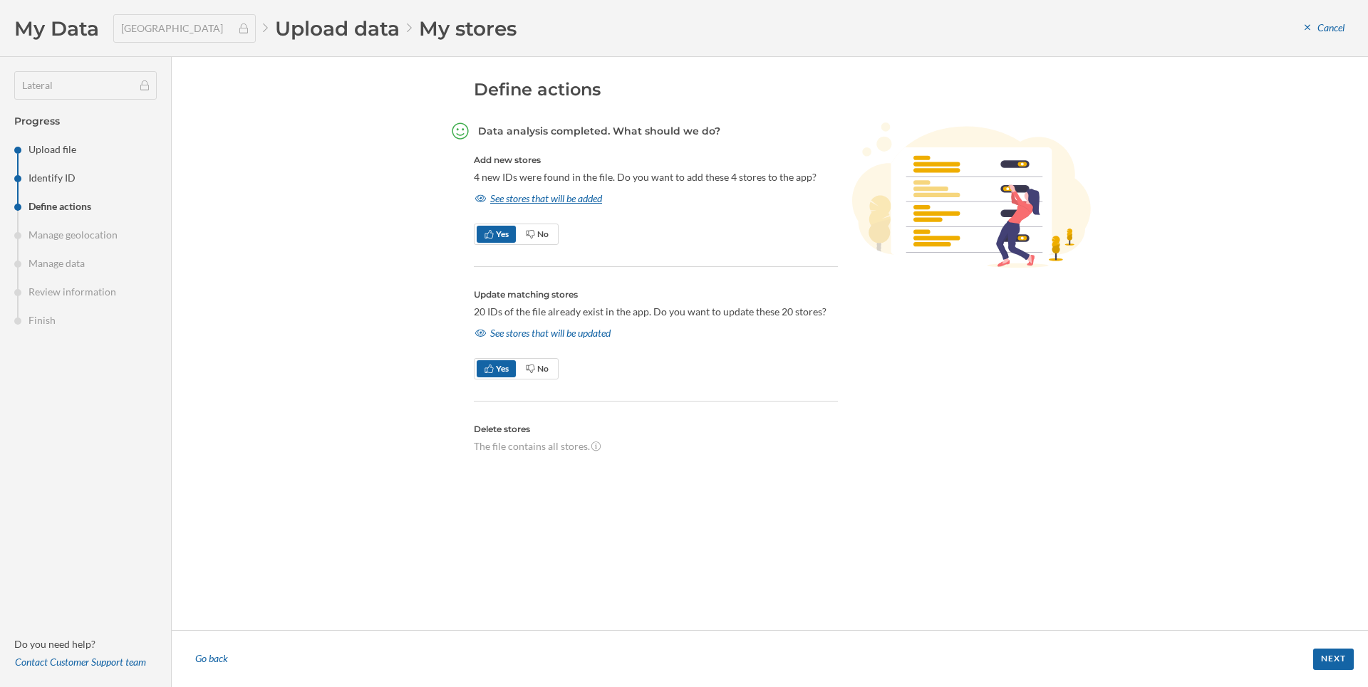
click at [547, 202] on div "See stores that will be added" at bounding box center [539, 198] width 130 height 21
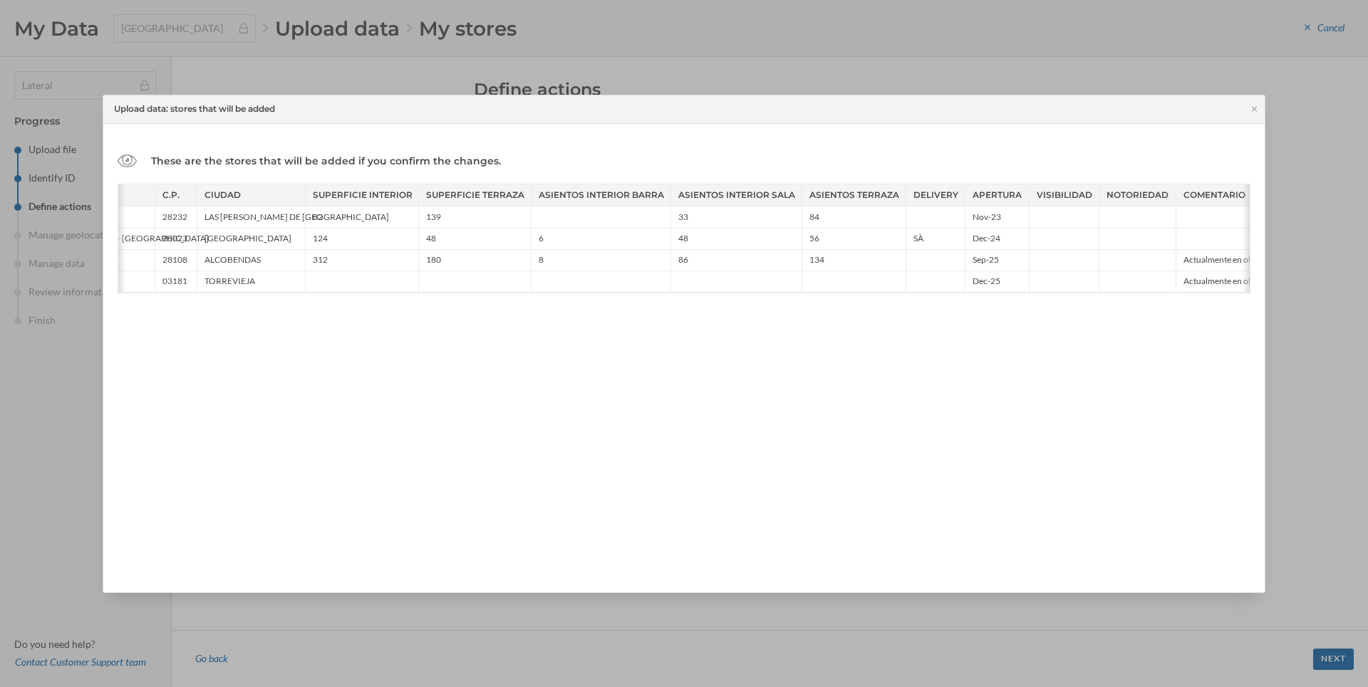
scroll to position [0, 520]
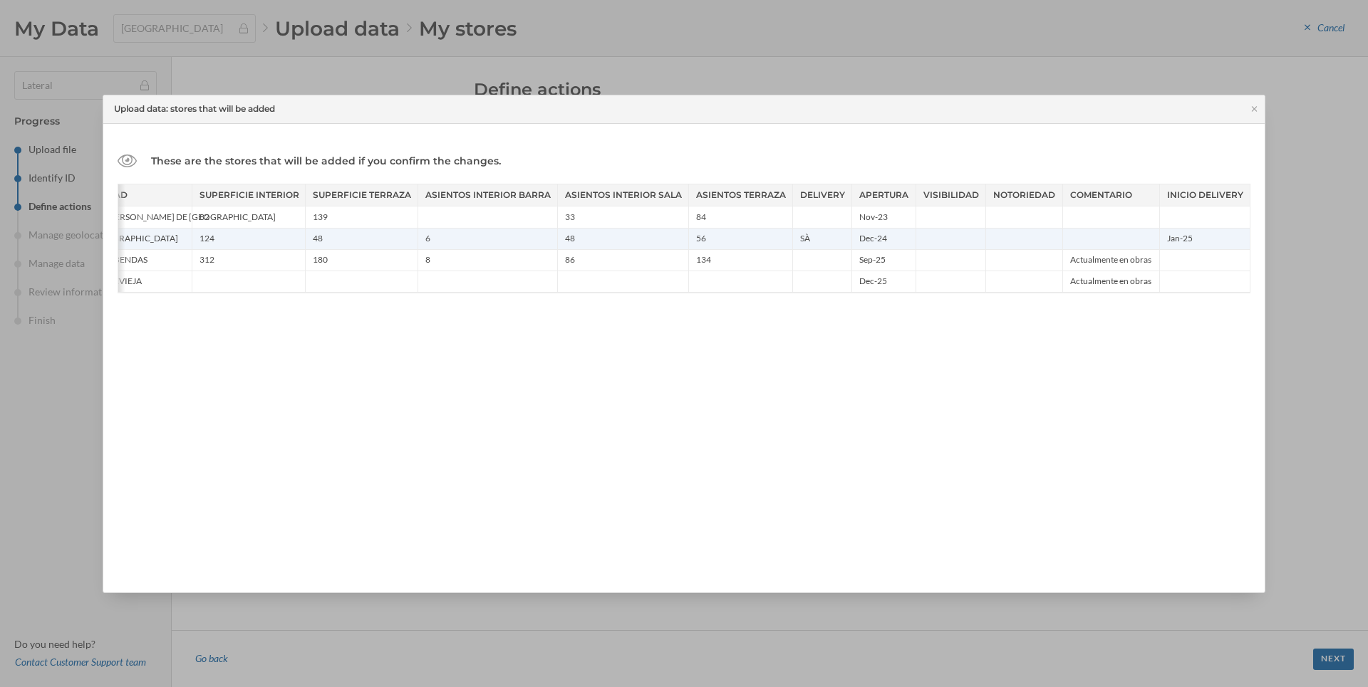
click at [814, 240] on div "SÀ" at bounding box center [821, 238] width 59 height 21
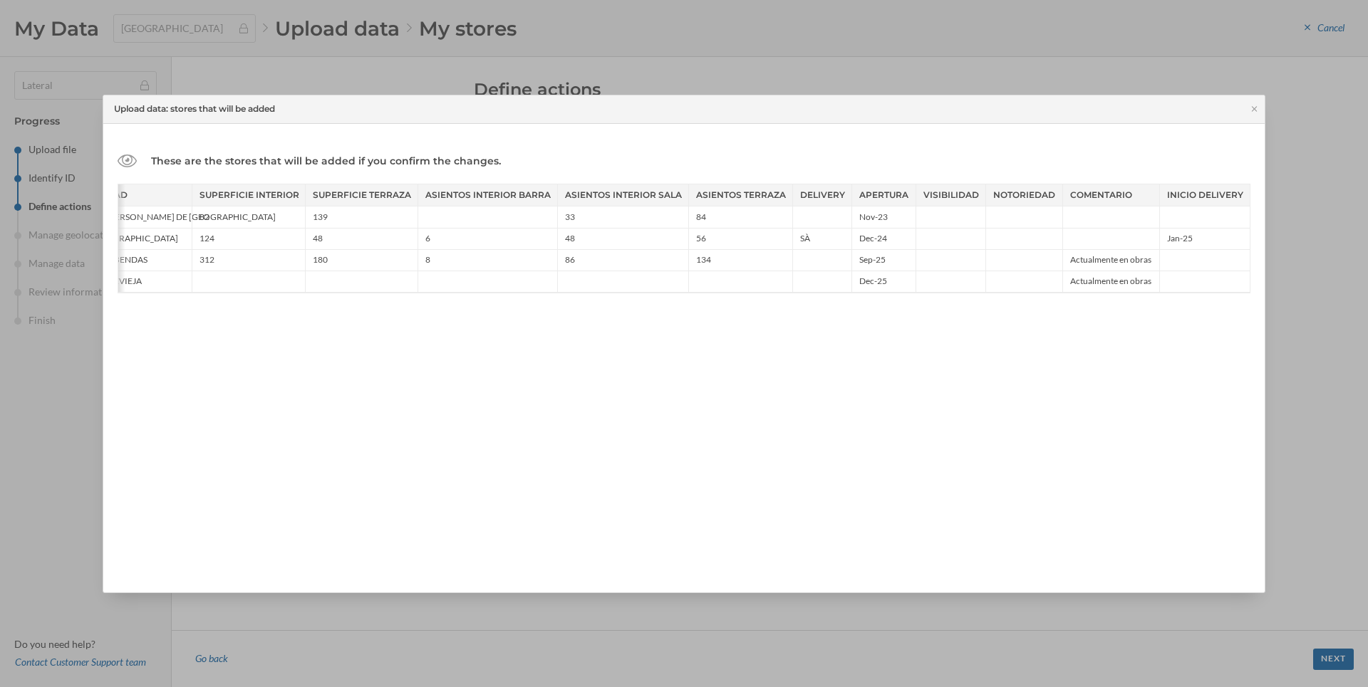
click at [1252, 105] on icon at bounding box center [1254, 109] width 11 height 9
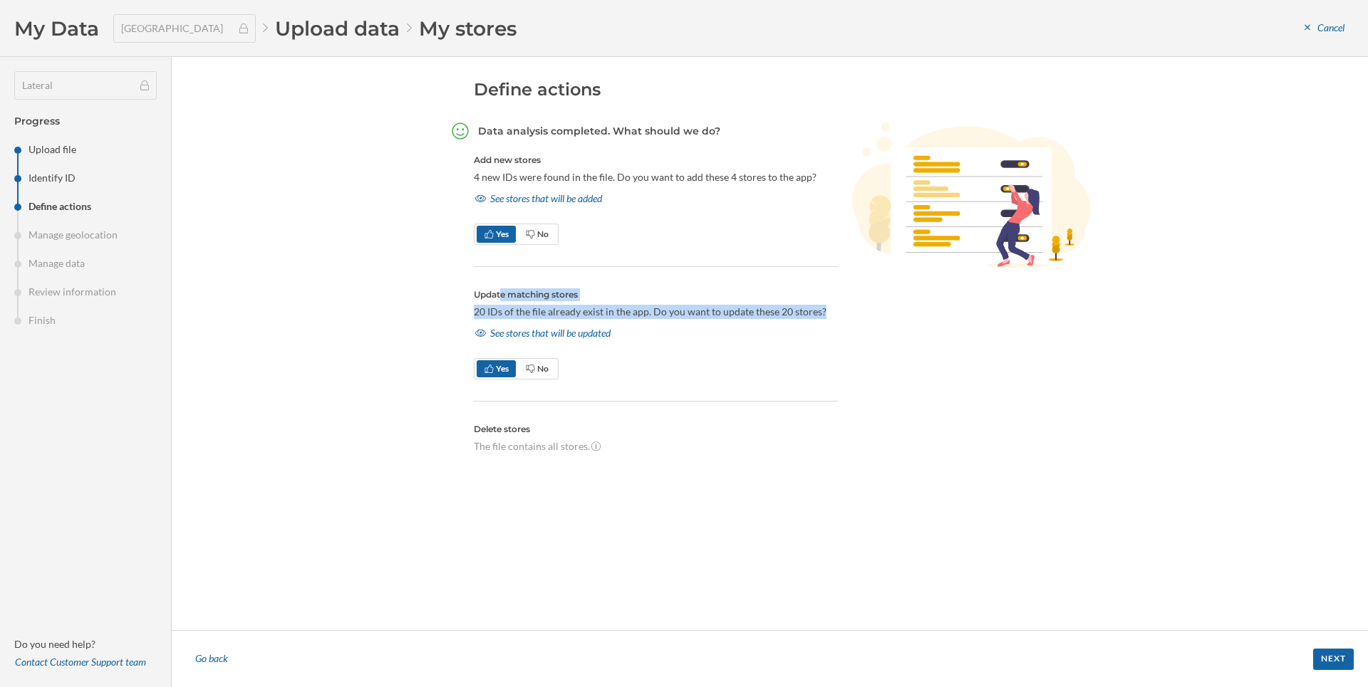
drag, startPoint x: 467, startPoint y: 296, endPoint x: 767, endPoint y: 338, distance: 302.9
click at [767, 338] on div "Define actions Data analysis completed. What should we do? Add new stores 4 new…" at bounding box center [770, 343] width 641 height 531
click at [667, 318] on p "20 IDs of the file already exist in the app. Do you want to update these 20 sto…" at bounding box center [656, 312] width 364 height 14
drag, startPoint x: 461, startPoint y: 301, endPoint x: 550, endPoint y: 311, distance: 89.6
click at [550, 311] on div "Define actions Data analysis completed. What should we do? Add new stores 4 new…" at bounding box center [770, 343] width 641 height 531
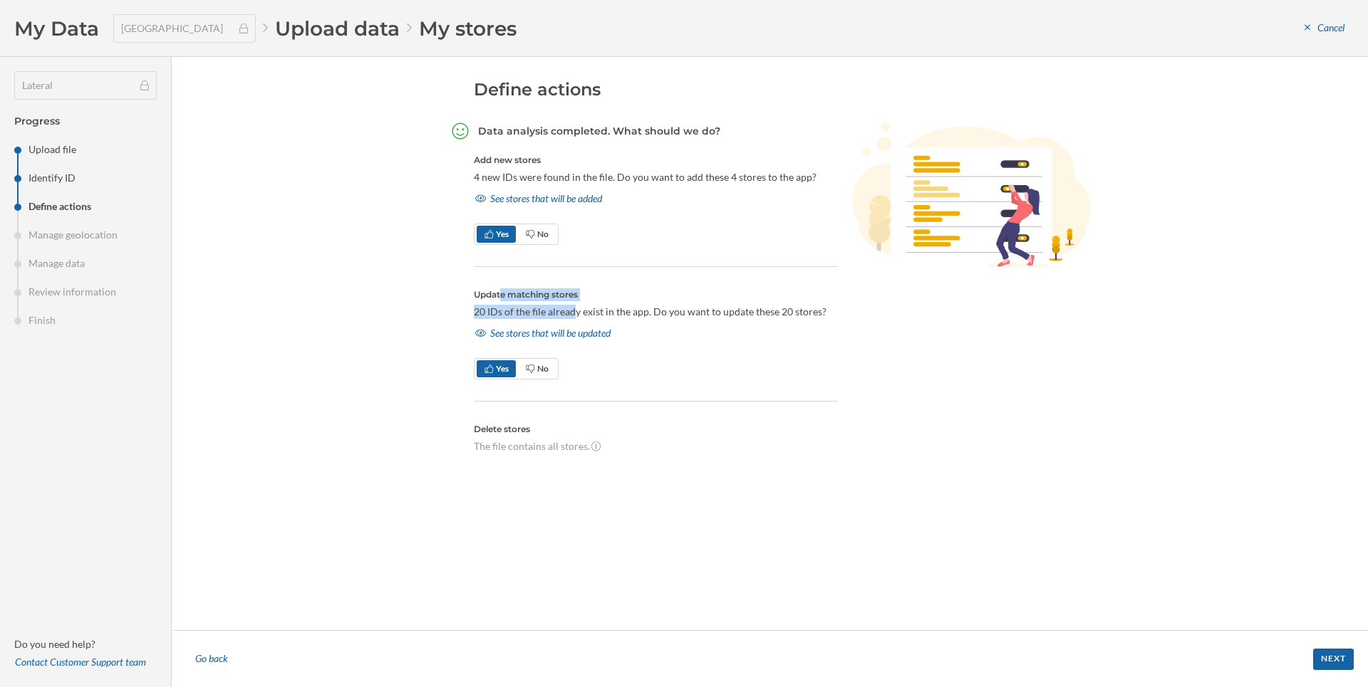
click at [550, 311] on p "20 IDs of the file already exist in the app. Do you want to update these 20 sto…" at bounding box center [656, 312] width 364 height 14
drag, startPoint x: 470, startPoint y: 290, endPoint x: 608, endPoint y: 297, distance: 137.7
click at [608, 297] on div "Define actions Data analysis completed. What should we do? Add new stores 4 new…" at bounding box center [770, 343] width 641 height 531
click at [514, 334] on div "See stores that will be updated" at bounding box center [543, 333] width 138 height 21
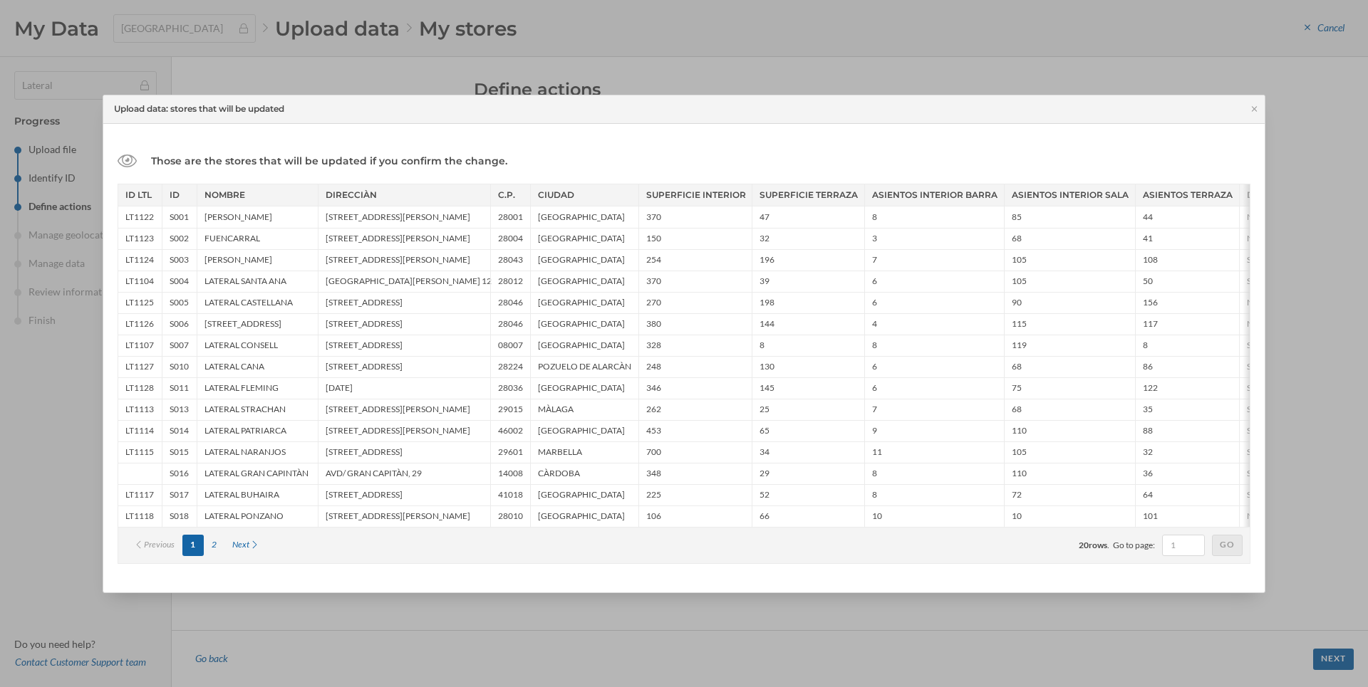
drag, startPoint x: 177, startPoint y: 195, endPoint x: 177, endPoint y: 544, distance: 349.1
click at [177, 527] on div "ID LTL ID NOMBRE DIRECCIÀN C.P. CIUDAD SUPERFICIE INTERIOR SUPERFICIE TERRAZA A…" at bounding box center [683, 356] width 1131 height 343
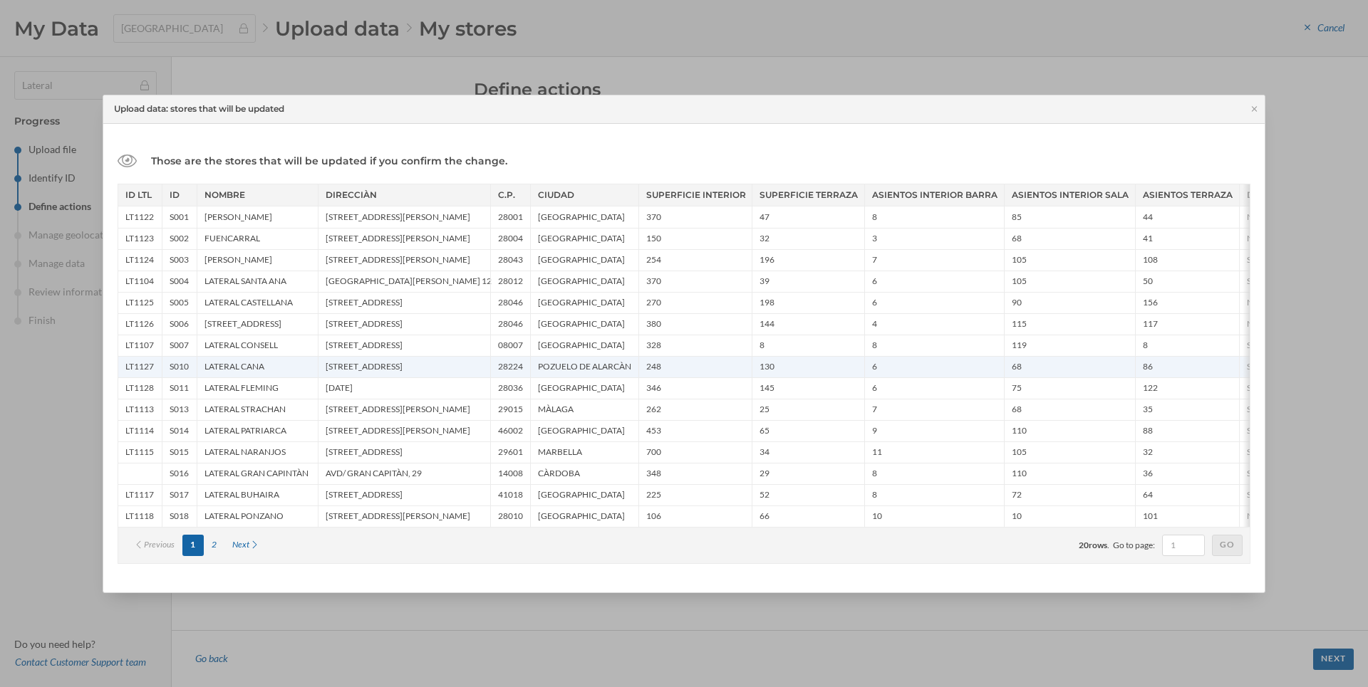
click at [350, 368] on div "C/ MÀNACO, 1" at bounding box center [404, 366] width 172 height 21
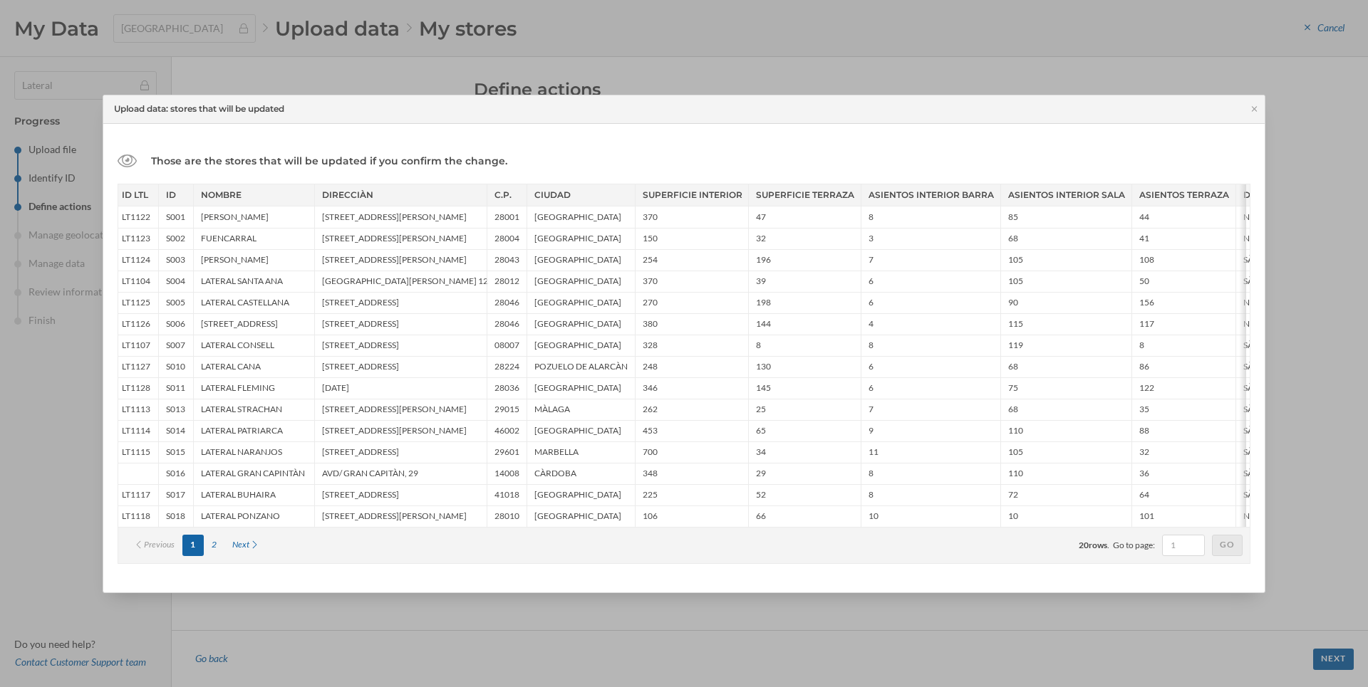
scroll to position [0, 0]
click at [1256, 106] on icon at bounding box center [1254, 109] width 11 height 9
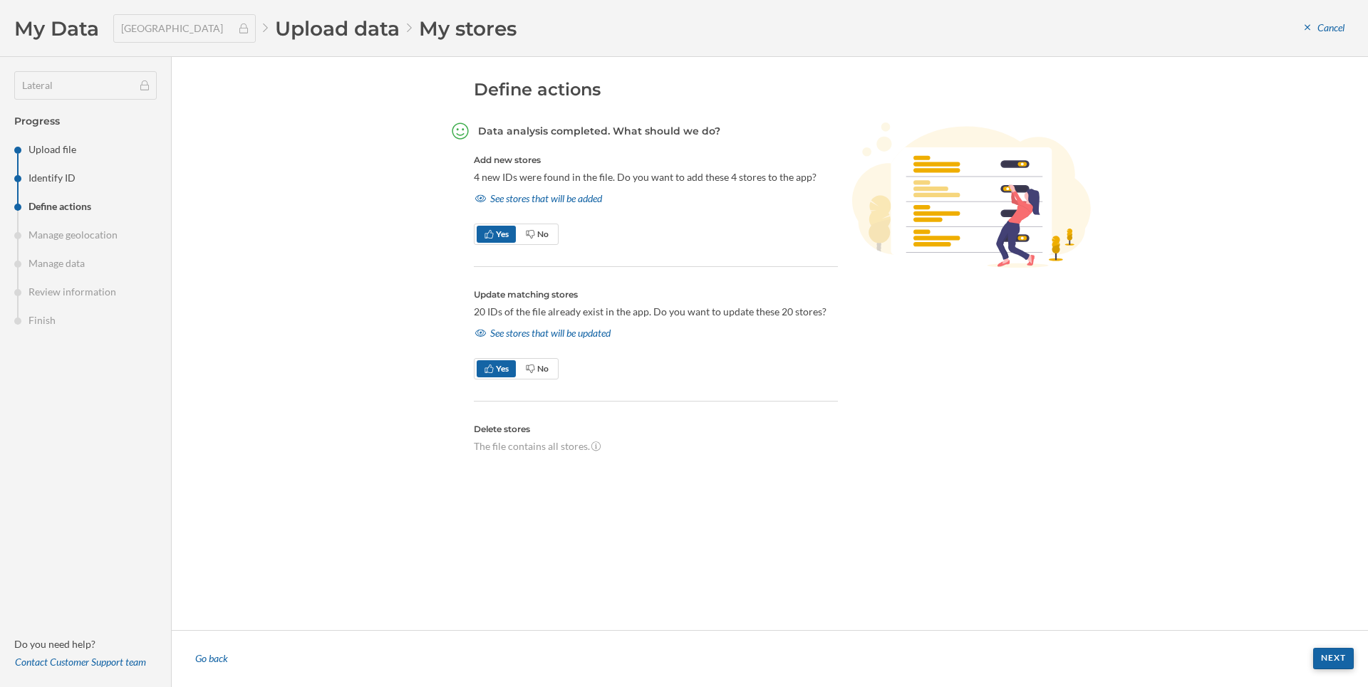
click at [1336, 659] on div "Next" at bounding box center [1333, 658] width 41 height 21
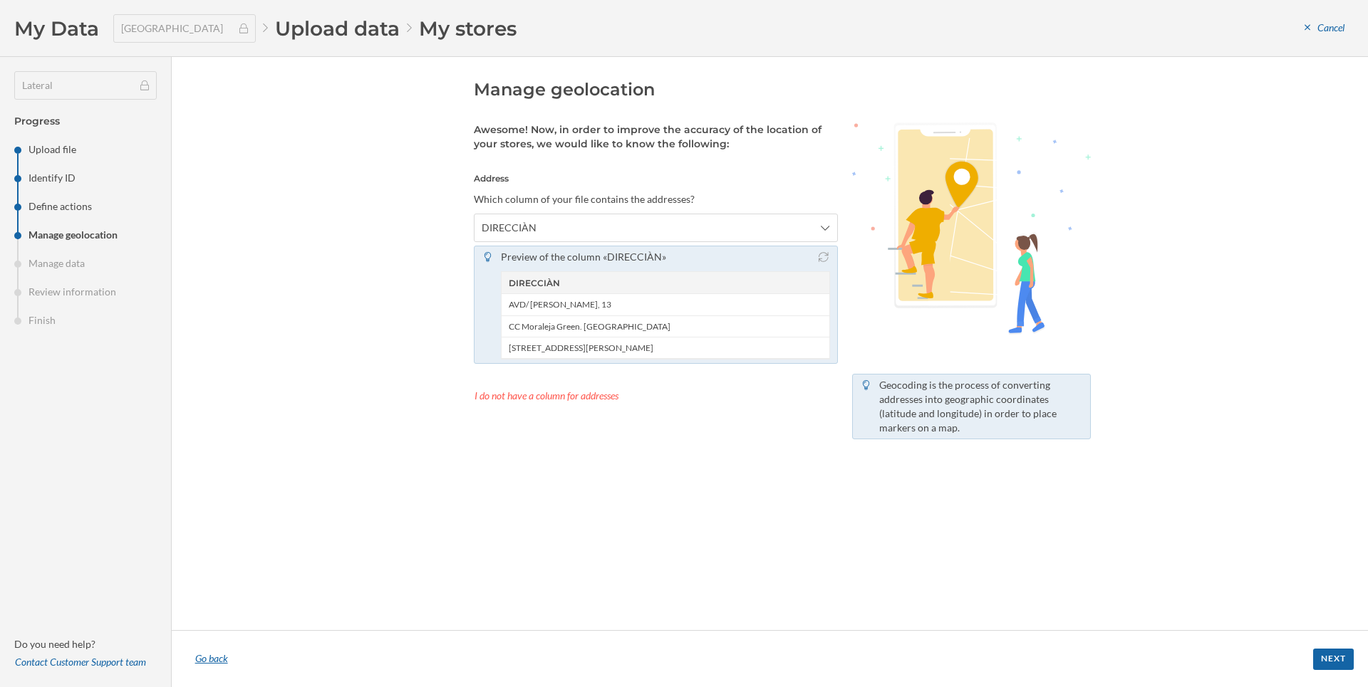
click at [227, 654] on div "Go back" at bounding box center [211, 659] width 51 height 21
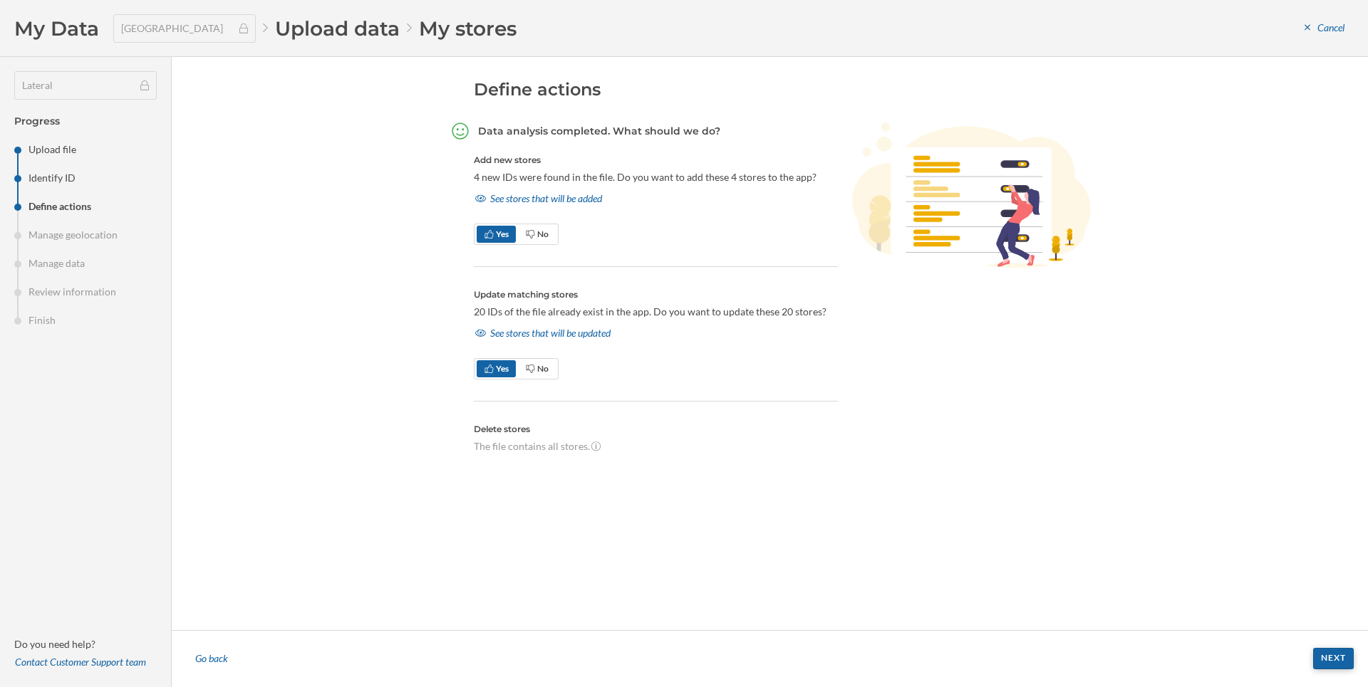
click at [1326, 655] on div "Next" at bounding box center [1333, 658] width 41 height 21
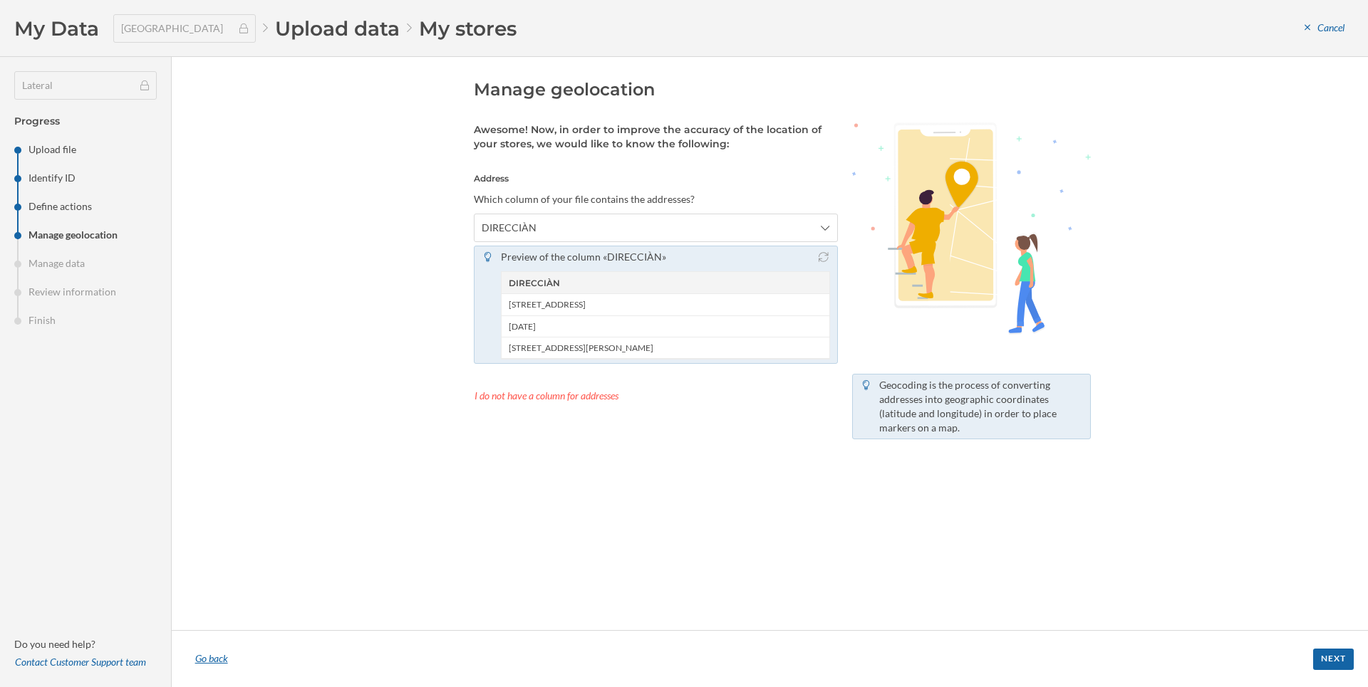
click at [215, 654] on div "Go back" at bounding box center [211, 659] width 51 height 21
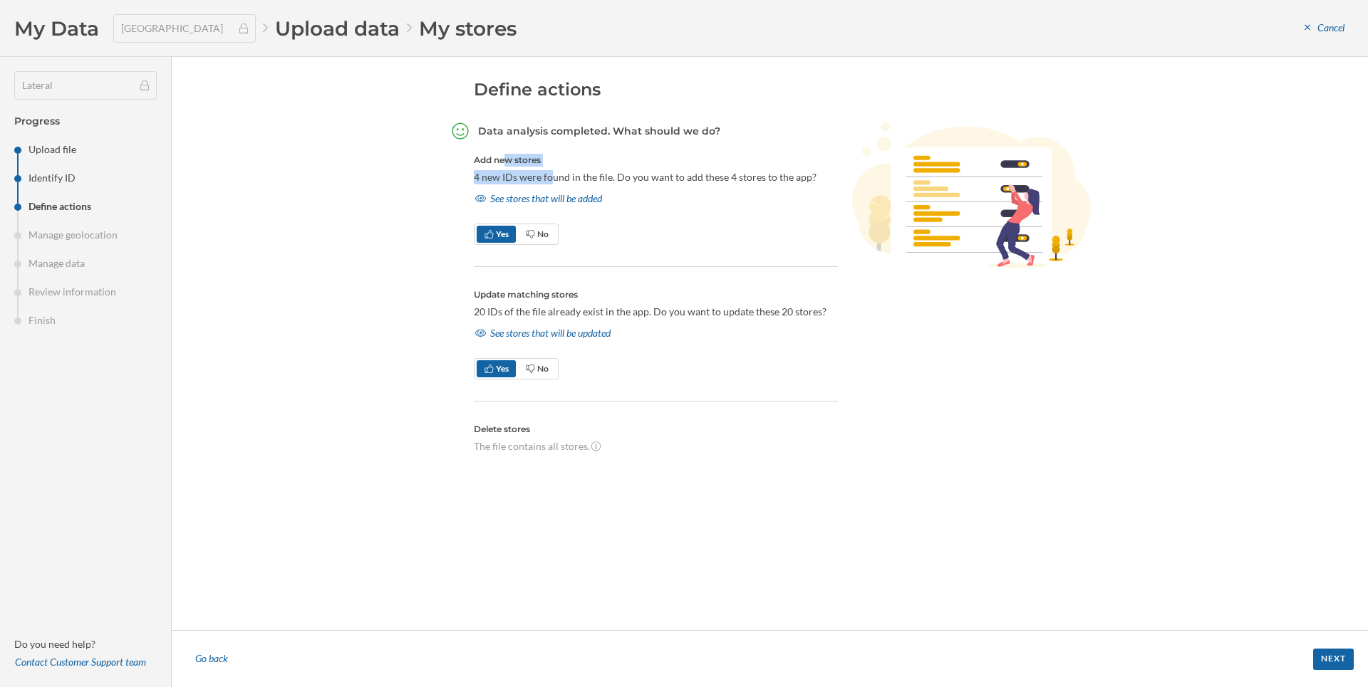
drag, startPoint x: 492, startPoint y: 168, endPoint x: 532, endPoint y: 175, distance: 41.1
click at [532, 175] on section "Add new stores 4 new IDs were found in the file. Do you want to add these 4 sto…" at bounding box center [656, 210] width 364 height 113
click at [532, 175] on p "4 new IDs were found in the file. Do you want to add these 4 stores to the app?" at bounding box center [656, 177] width 364 height 14
drag, startPoint x: 467, startPoint y: 174, endPoint x: 512, endPoint y: 177, distance: 45.7
click at [512, 177] on div "Define actions Data analysis completed. What should we do? Add new stores 4 new…" at bounding box center [770, 343] width 641 height 531
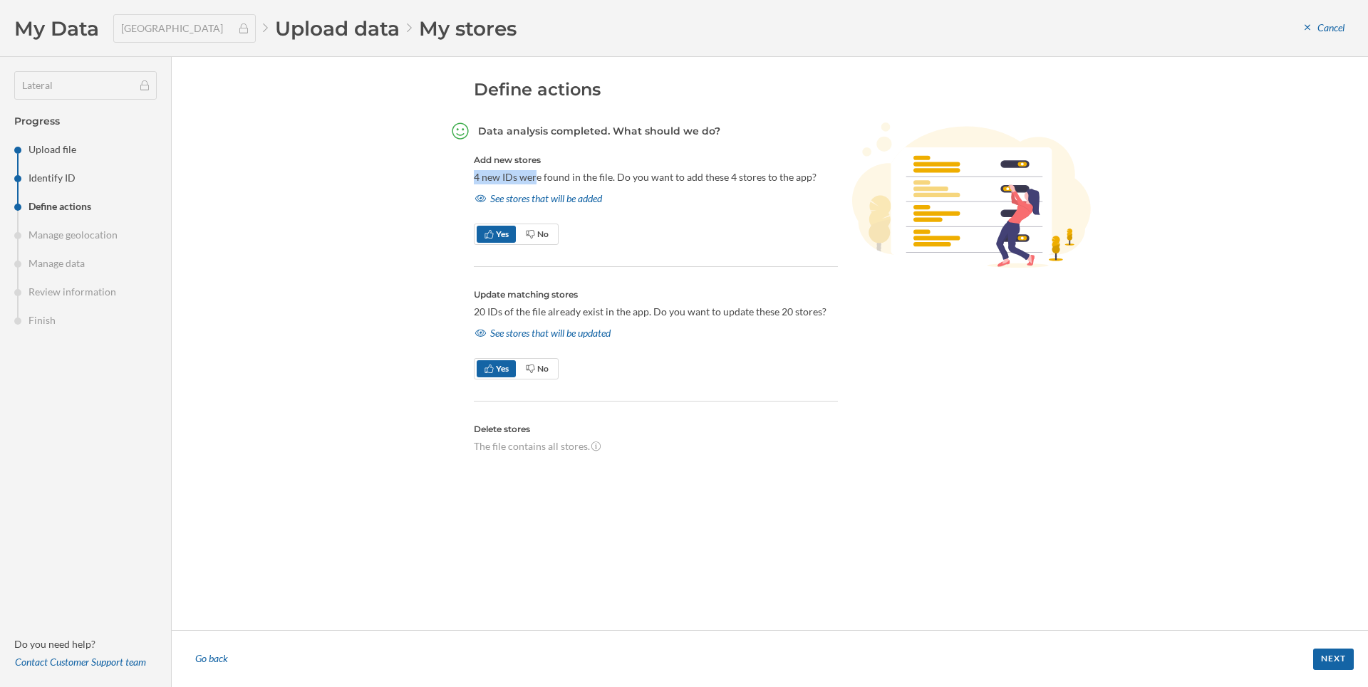
click at [512, 176] on p "4 new IDs were found in the file. Do you want to add these 4 stores to the app?" at bounding box center [656, 177] width 364 height 14
drag, startPoint x: 467, startPoint y: 292, endPoint x: 504, endPoint y: 293, distance: 37.8
click at [504, 293] on div "Define actions Data analysis completed. What should we do? Add new stores 4 new…" at bounding box center [770, 343] width 641 height 531
click at [479, 309] on p "20 IDs of the file already exist in the app. Do you want to update these 20 sto…" at bounding box center [656, 312] width 364 height 14
click at [480, 309] on p "20 IDs of the file already exist in the app. Do you want to update these 20 sto…" at bounding box center [656, 312] width 364 height 14
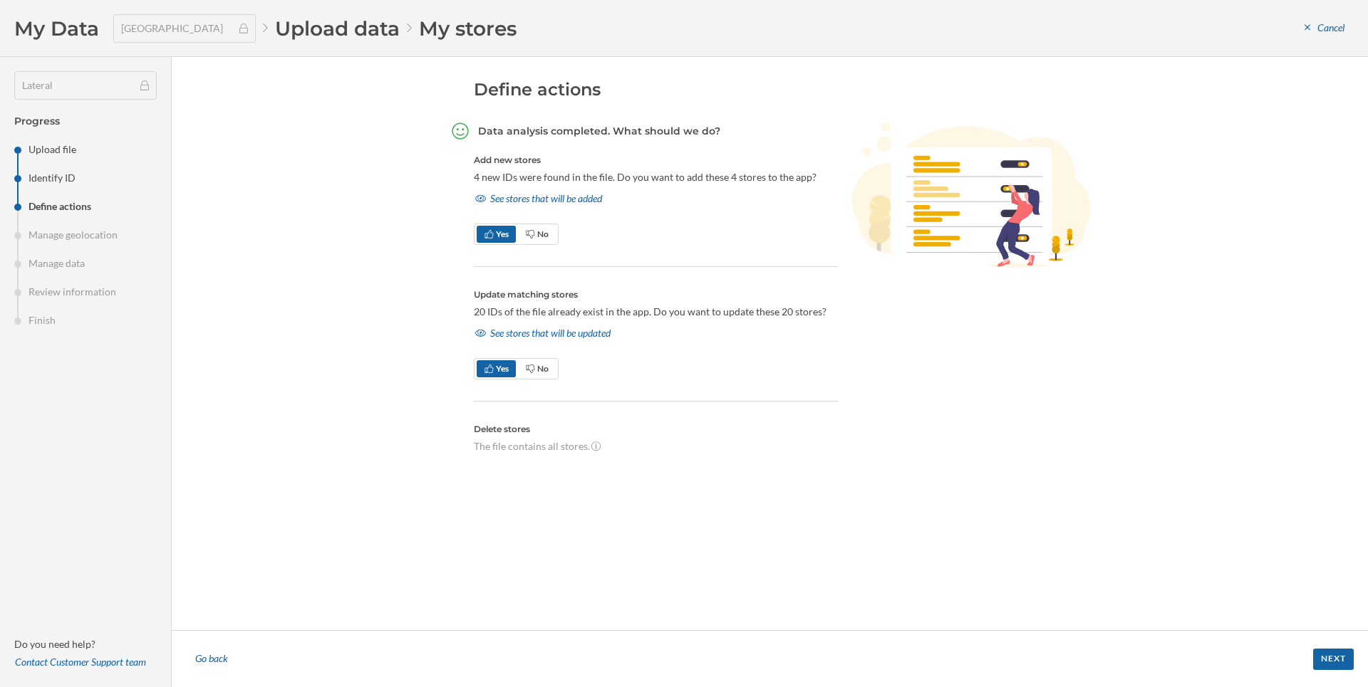
click at [739, 435] on h5 "Delete stores" at bounding box center [656, 429] width 364 height 13
drag, startPoint x: 454, startPoint y: 306, endPoint x: 515, endPoint y: 306, distance: 60.6
click at [515, 306] on div "Define actions Data analysis completed. What should we do? Add new stores 4 new…" at bounding box center [770, 343] width 641 height 531
click at [504, 313] on p "20 IDs of the file already exist in the app. Do you want to update these 20 sto…" at bounding box center [656, 312] width 364 height 14
drag, startPoint x: 479, startPoint y: 312, endPoint x: 535, endPoint y: 315, distance: 56.3
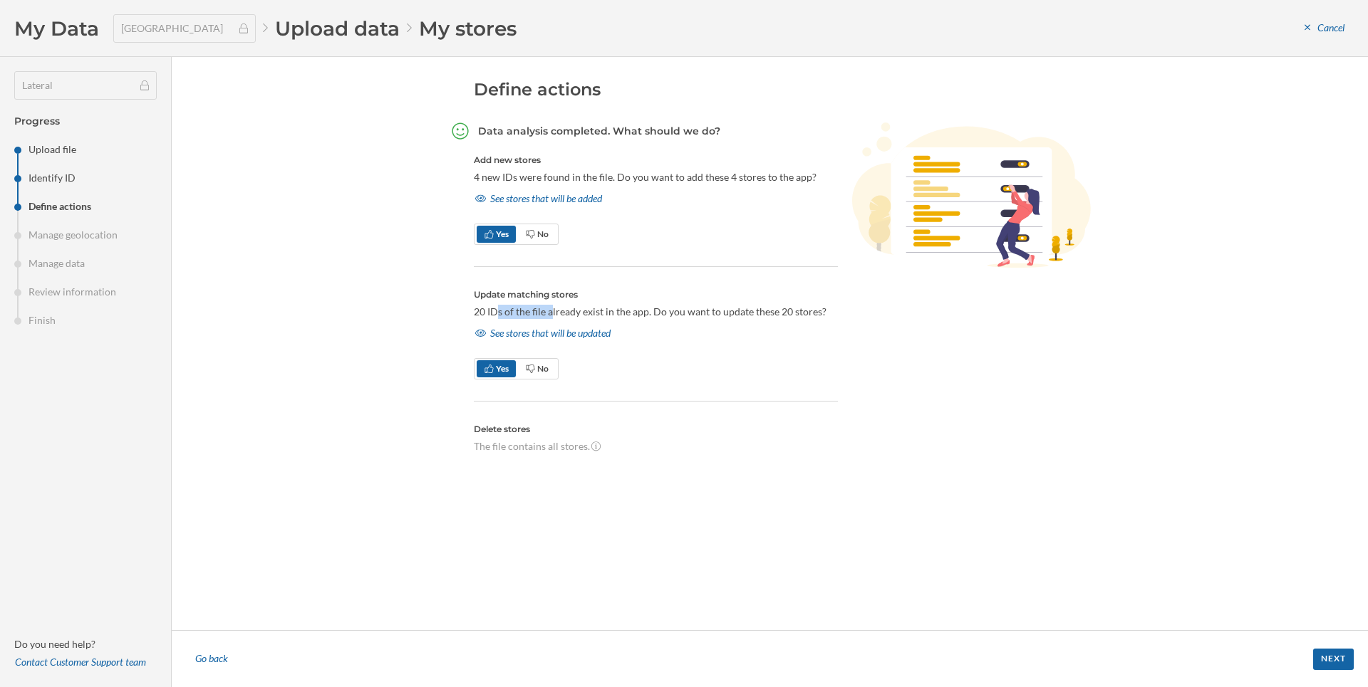
click at [535, 315] on p "20 IDs of the file already exist in the app. Do you want to update these 20 sto…" at bounding box center [656, 312] width 364 height 14
click at [520, 318] on p "20 IDs of the file already exist in the app. Do you want to update these 20 sto…" at bounding box center [656, 312] width 364 height 14
drag, startPoint x: 480, startPoint y: 313, endPoint x: 497, endPoint y: 318, distance: 16.9
click at [497, 318] on div "Define actions Data analysis completed. What should we do? Add new stores 4 new…" at bounding box center [770, 343] width 641 height 531
click at [488, 311] on p "20 IDs of the file already exist in the app. Do you want to update these 20 sto…" at bounding box center [656, 312] width 364 height 14
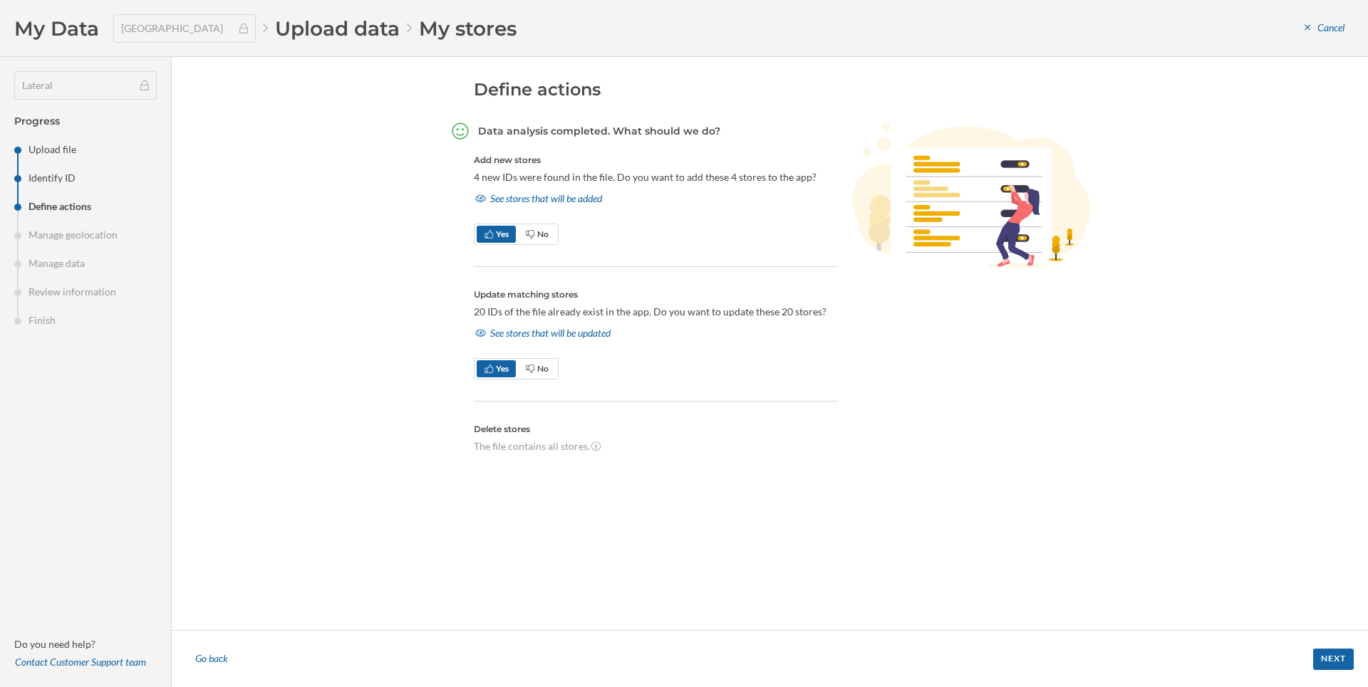
click at [488, 311] on p "20 IDs of the file already exist in the app. Do you want to update these 20 sto…" at bounding box center [656, 312] width 364 height 14
click at [1336, 665] on div "Next" at bounding box center [1333, 658] width 41 height 21
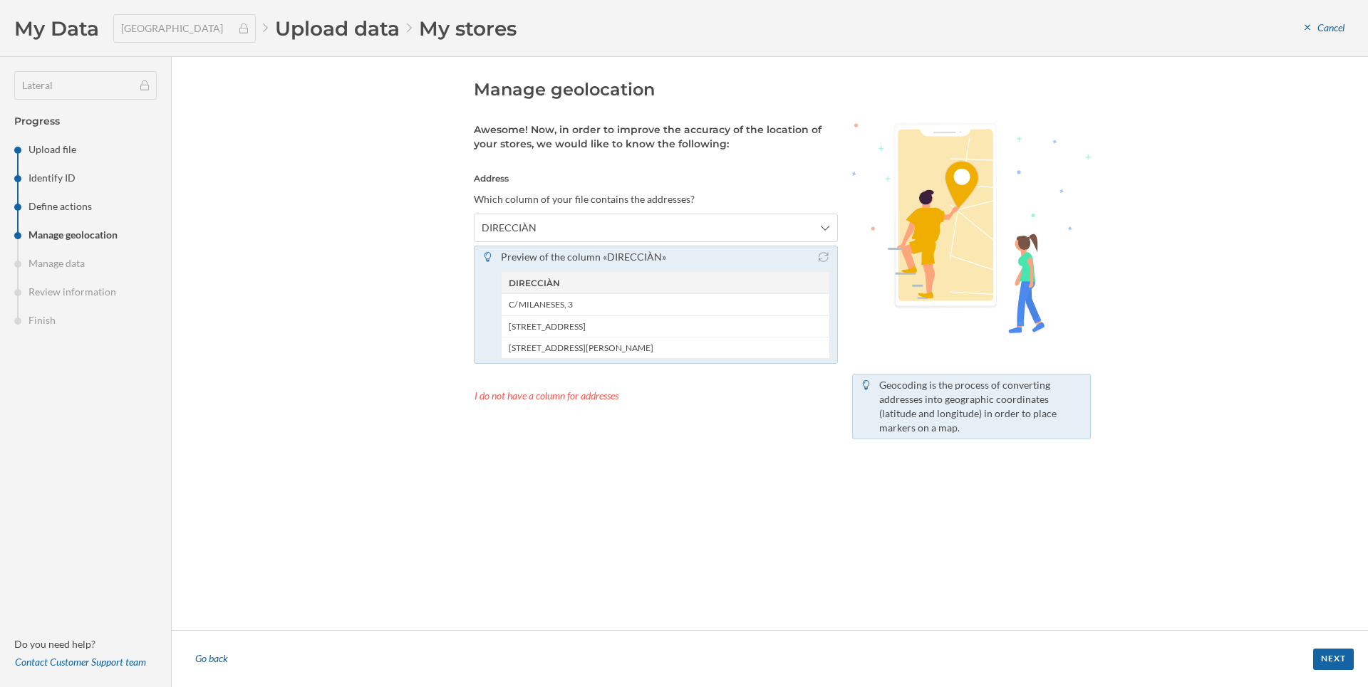
click at [1336, 665] on div "Next" at bounding box center [1333, 659] width 41 height 21
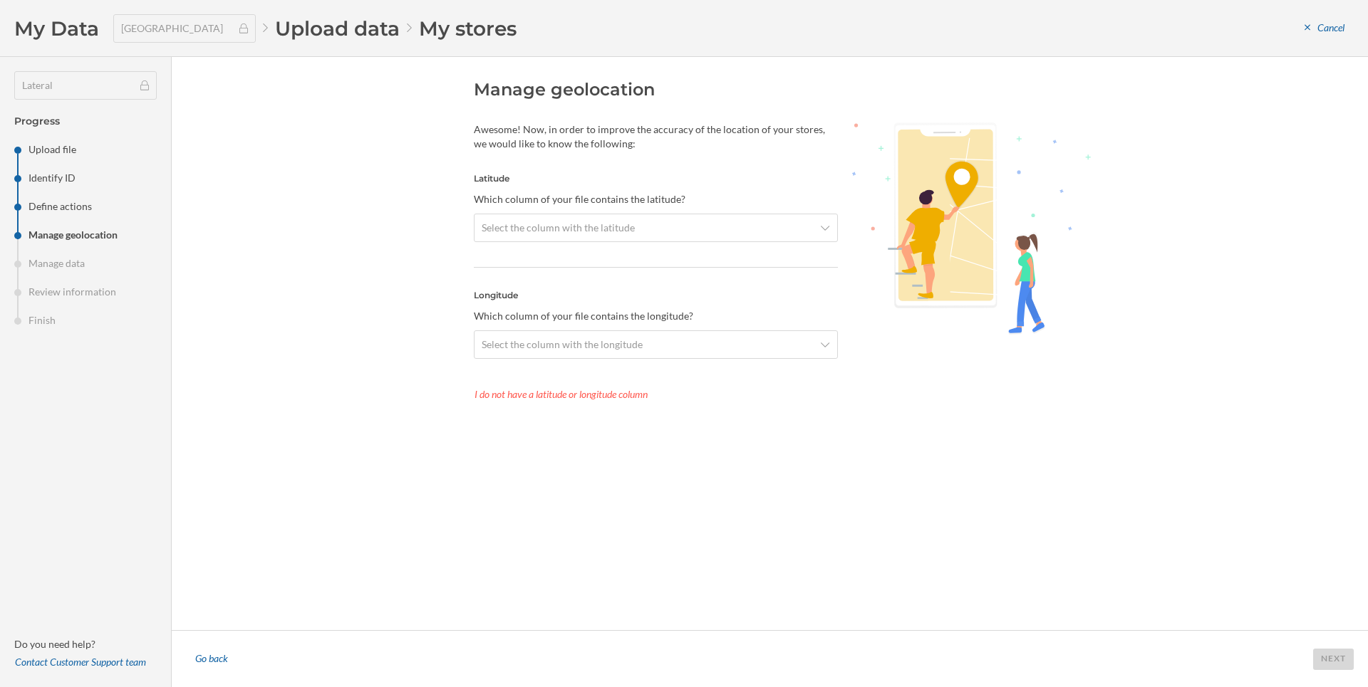
click at [577, 199] on p "Which column of your file contains the latitude?" at bounding box center [656, 199] width 364 height 14
click at [581, 217] on div "Select the column with the latitude" at bounding box center [656, 228] width 364 height 28
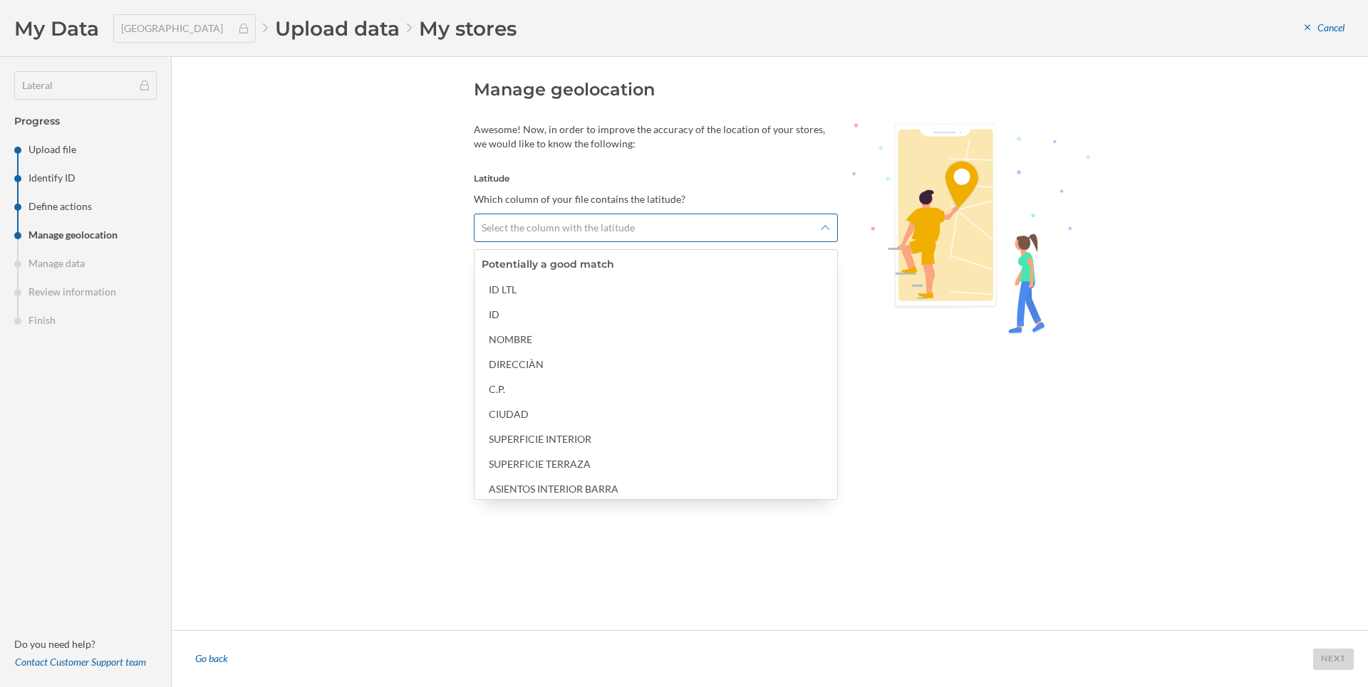
drag, startPoint x: 580, startPoint y: 227, endPoint x: 588, endPoint y: 239, distance: 14.8
click at [580, 227] on span "Select the column with the latitude" at bounding box center [558, 228] width 153 height 14
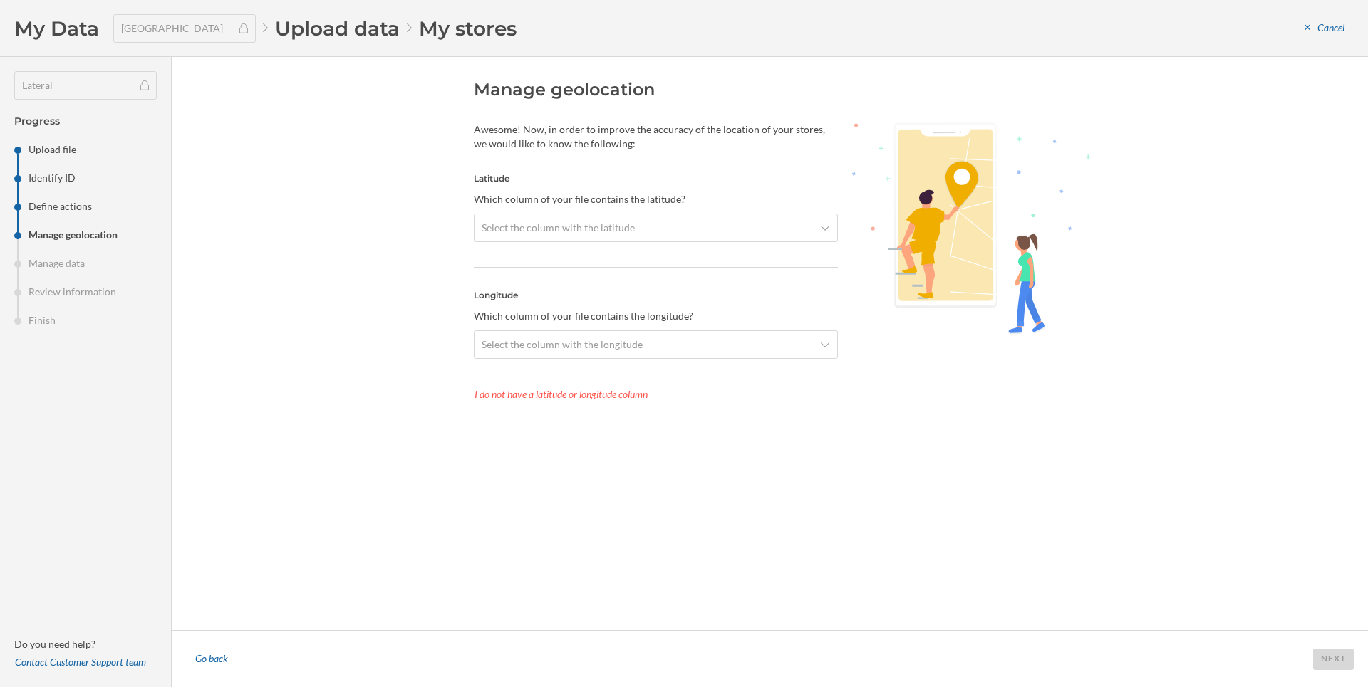
click at [528, 400] on div "I do not have a latitude or longitude column" at bounding box center [656, 394] width 364 height 21
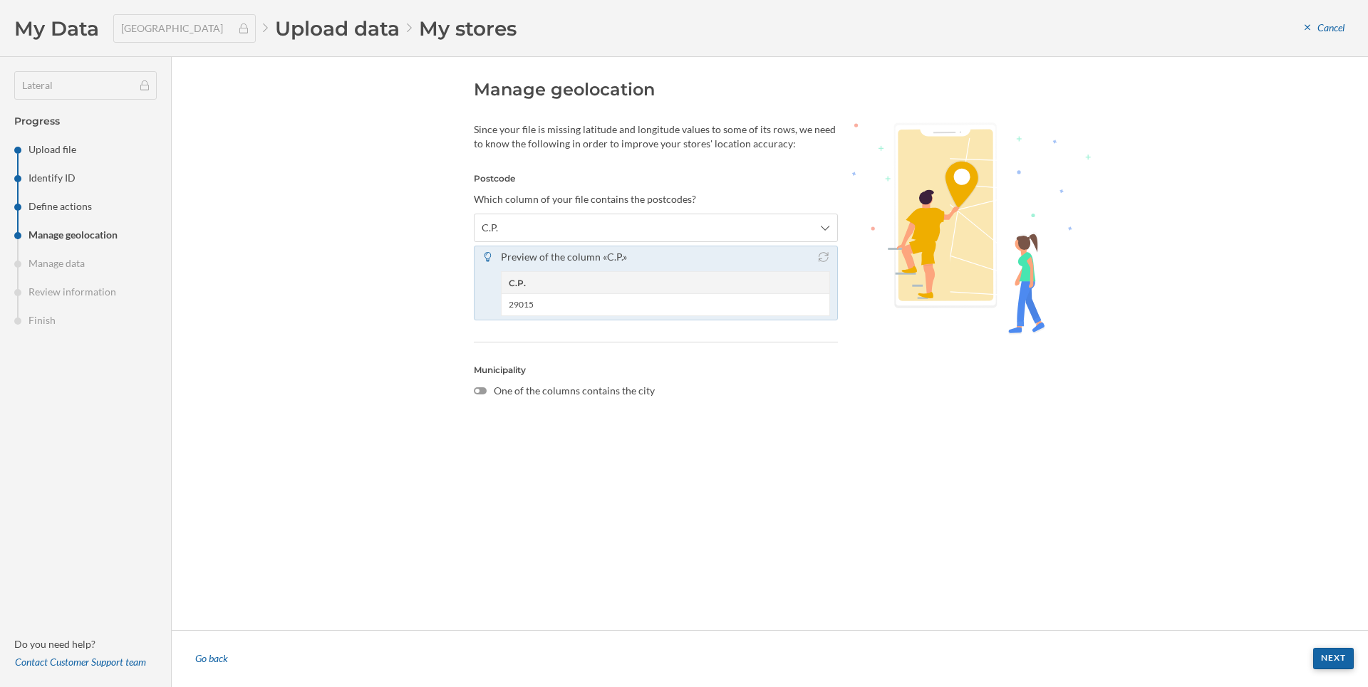
click at [1345, 656] on div "Next" at bounding box center [1333, 658] width 41 height 21
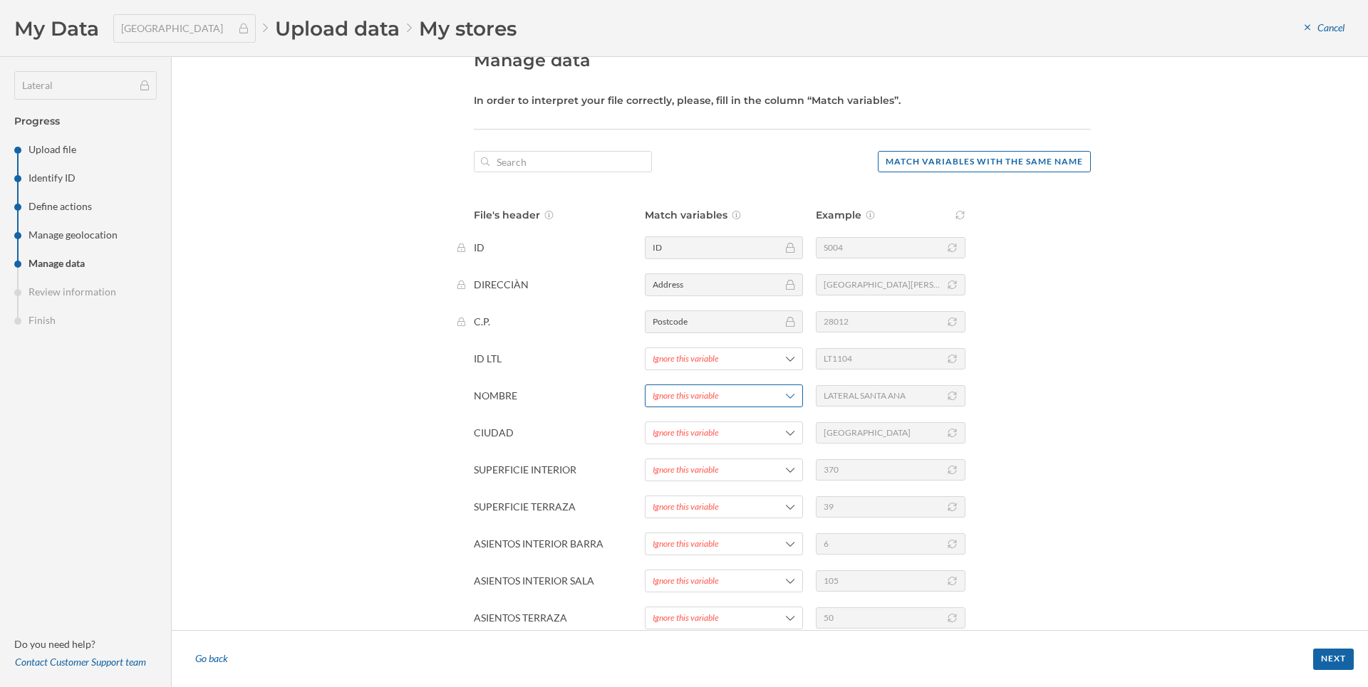
scroll to position [28, 0]
click at [745, 357] on span "Ignore this variable" at bounding box center [706, 360] width 107 height 13
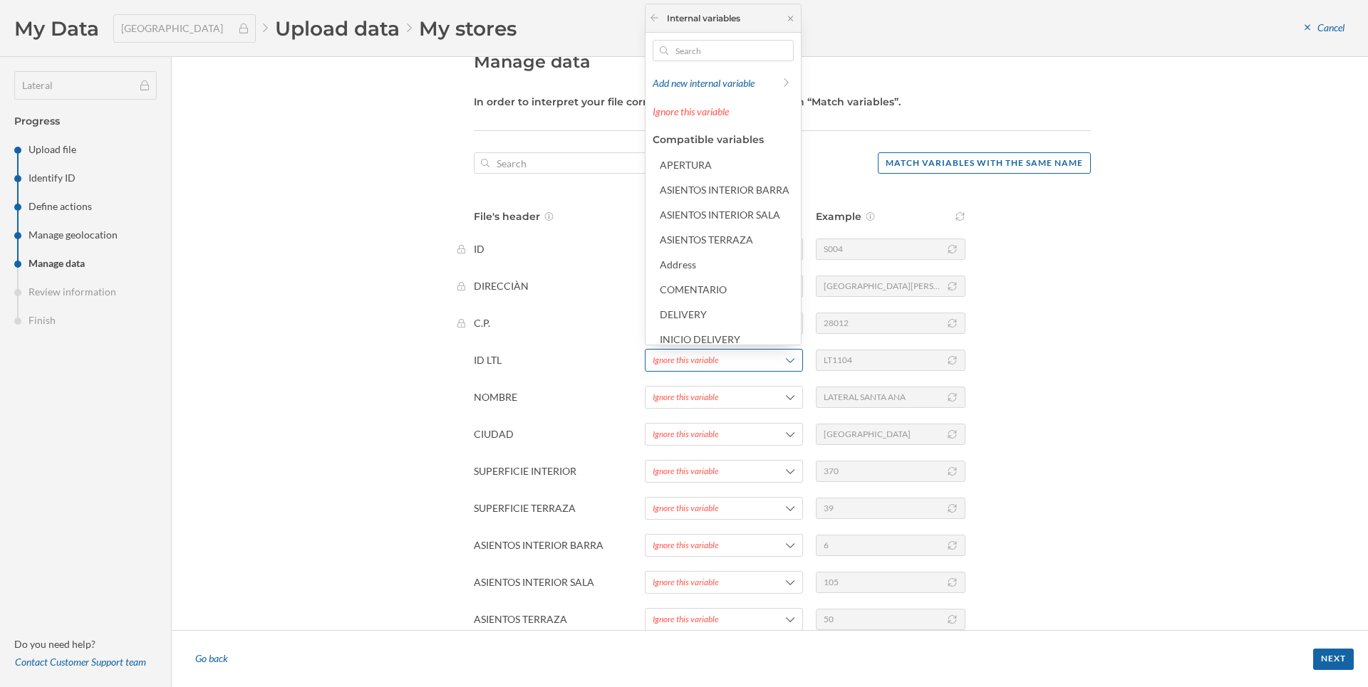
click at [745, 358] on span "Ignore this variable" at bounding box center [706, 360] width 107 height 13
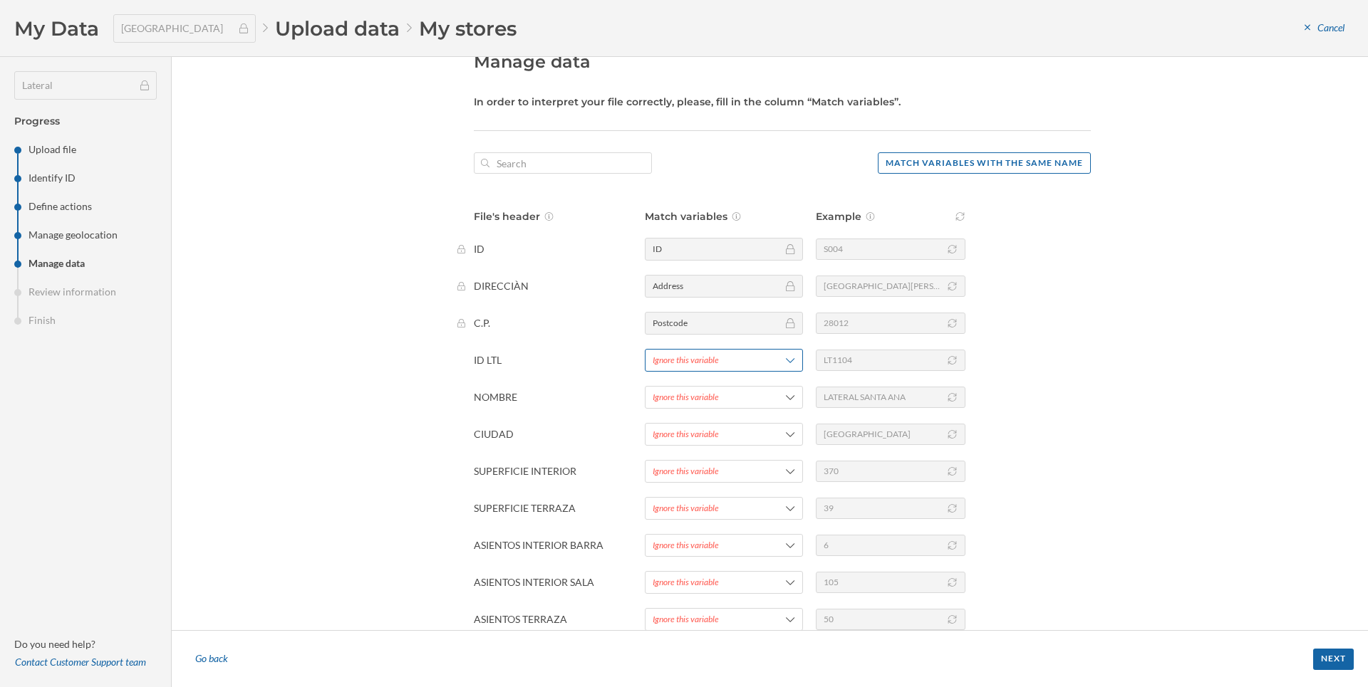
click at [745, 358] on span "Ignore this variable" at bounding box center [706, 360] width 107 height 13
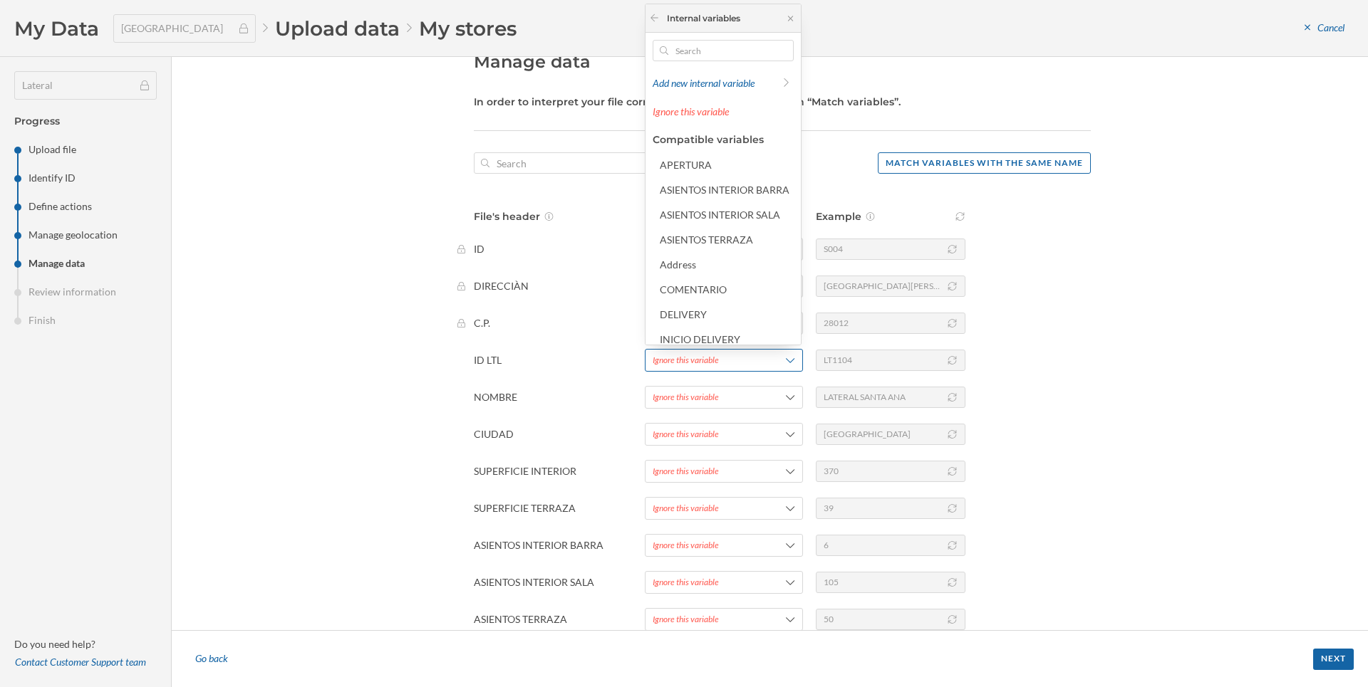
click at [754, 365] on span "Ignore this variable" at bounding box center [706, 360] width 107 height 13
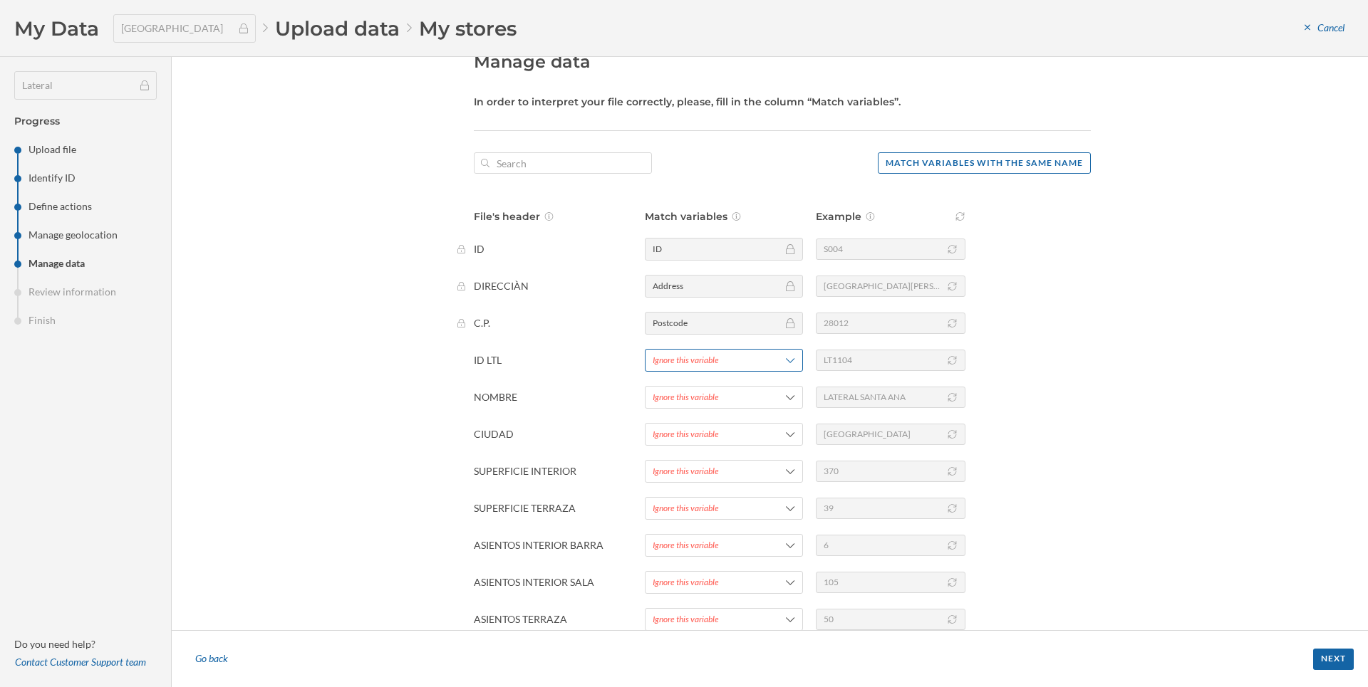
click at [754, 365] on span "Ignore this variable" at bounding box center [706, 360] width 107 height 13
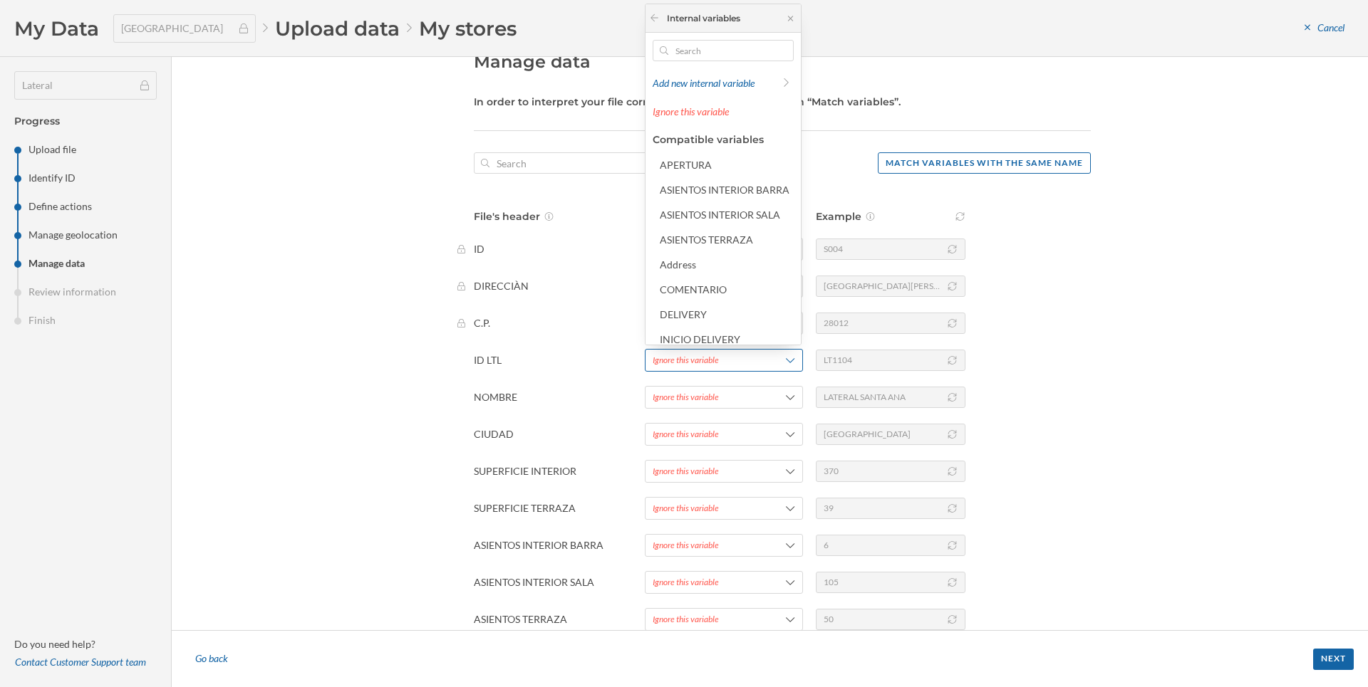
click at [738, 354] on span "Ignore this variable" at bounding box center [706, 360] width 107 height 13
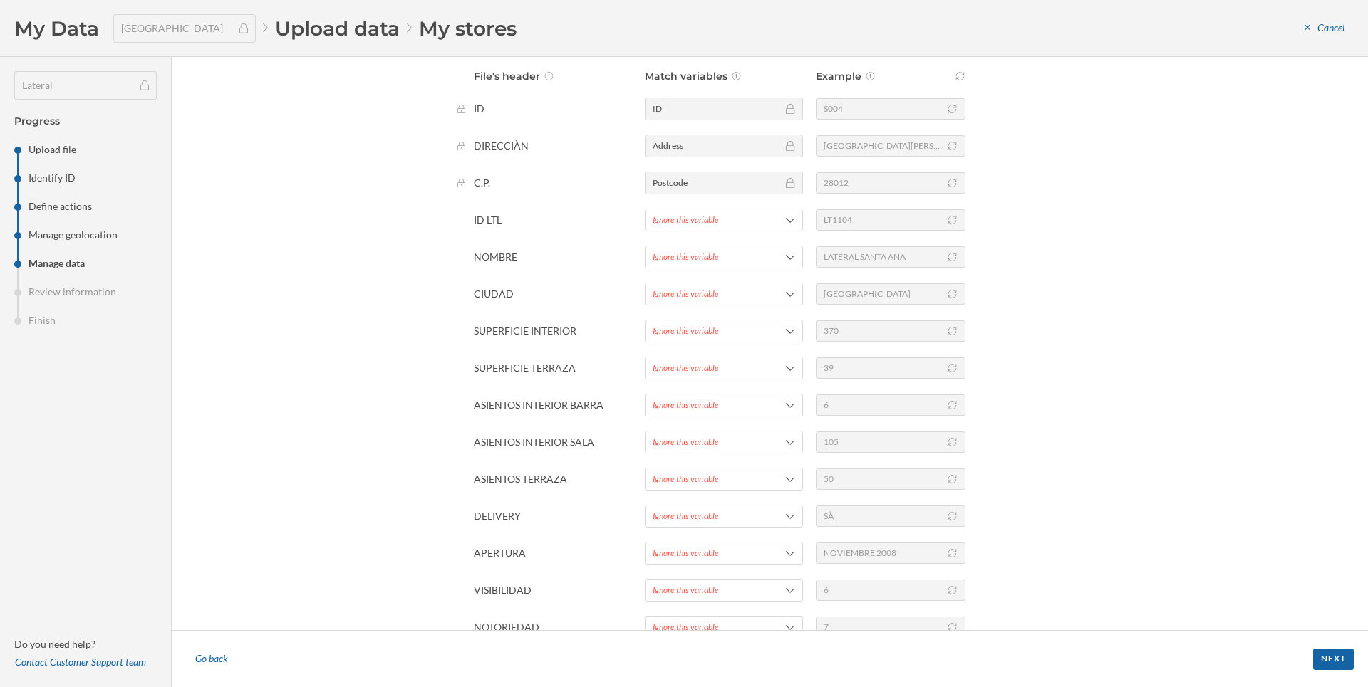
scroll to position [251, 0]
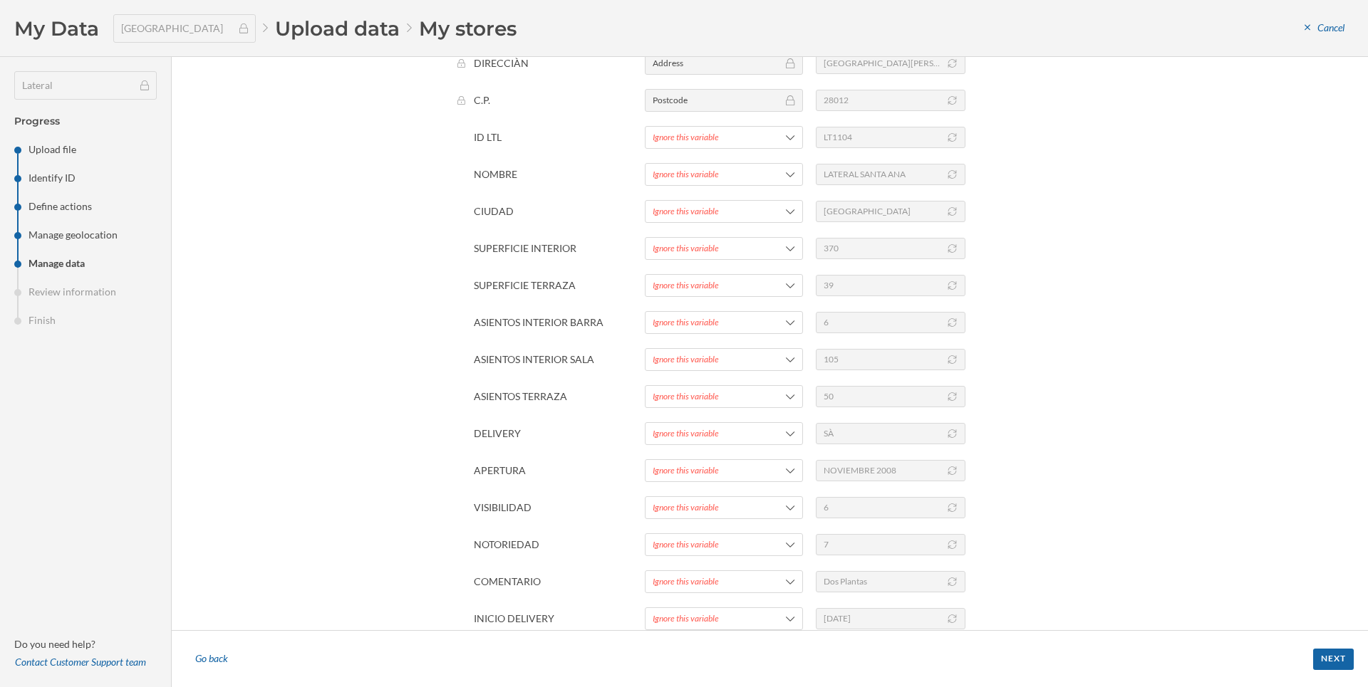
drag, startPoint x: 477, startPoint y: 383, endPoint x: 598, endPoint y: 623, distance: 268.9
click at [598, 623] on div "File's header Match variables Example ID ID S004 DIRECCIÀN Address PLAZA SANTA …" at bounding box center [782, 308] width 617 height 644
click at [586, 570] on div "File's header Match variables Example ID ID S004 DIRECCIÀN Address PLAZA SANTA …" at bounding box center [782, 308] width 617 height 644
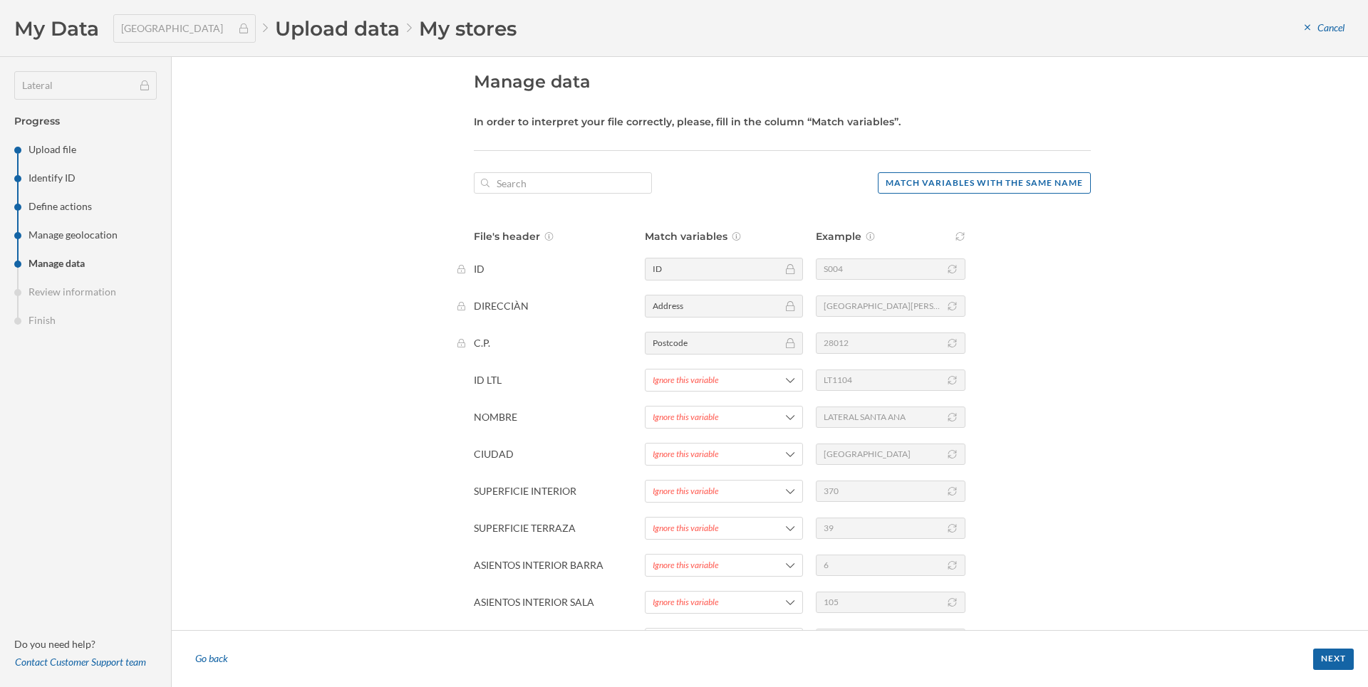
scroll to position [0, 0]
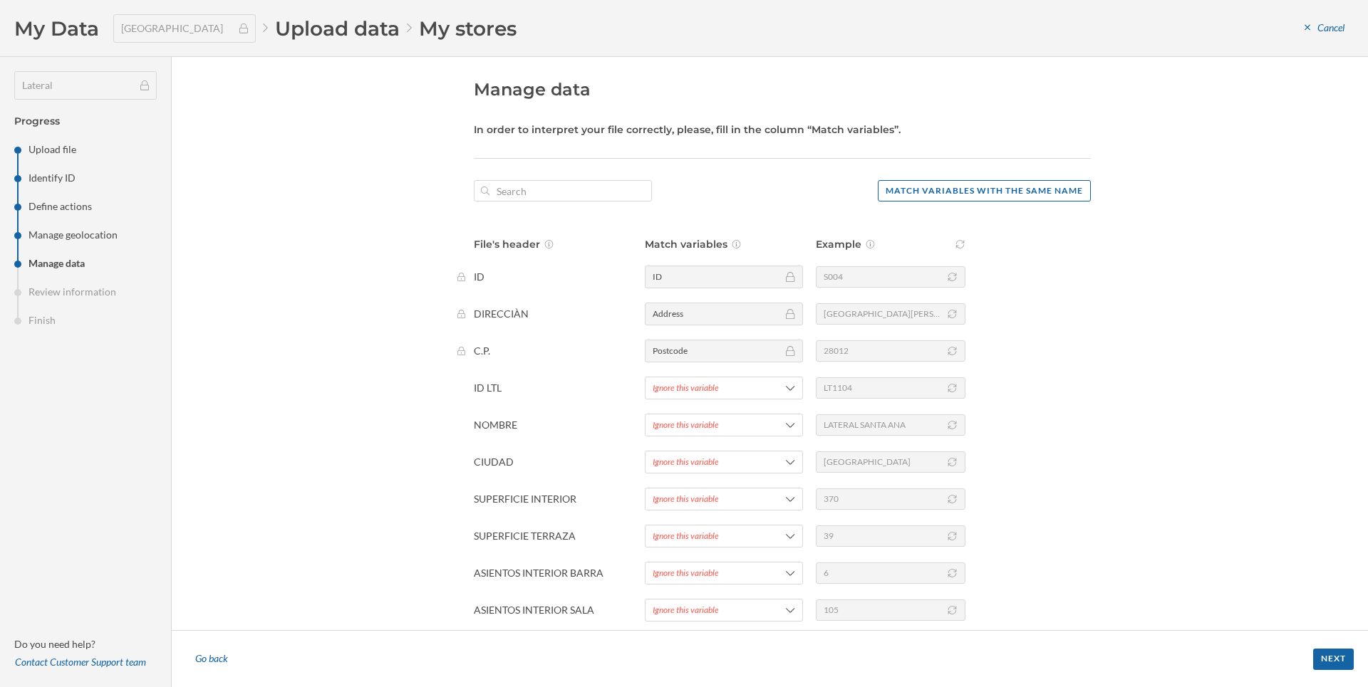
drag, startPoint x: 470, startPoint y: 264, endPoint x: 584, endPoint y: 336, distance: 134.8
click at [585, 333] on div "Manage data In order to interpret your file correctly, please, fill in the colu…" at bounding box center [770, 343] width 641 height 531
click at [584, 336] on div "File's header Match variables Example ID ID S004 DIRECCIÀN Address PLAZA SANTA …" at bounding box center [782, 559] width 617 height 644
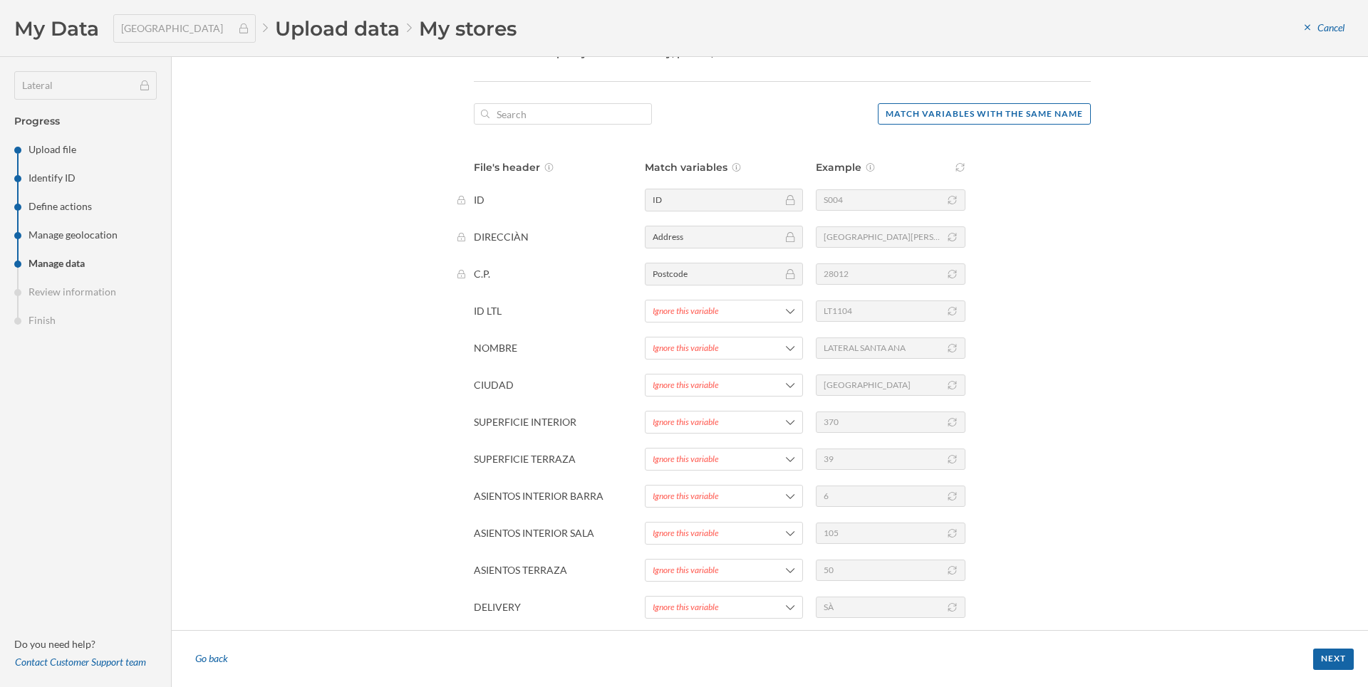
scroll to position [76, 0]
drag, startPoint x: 464, startPoint y: 331, endPoint x: 481, endPoint y: 326, distance: 17.1
click at [481, 326] on div "Manage data In order to interpret your file correctly, please, fill in the colu…" at bounding box center [770, 267] width 641 height 531
click at [488, 310] on p "ID LTL" at bounding box center [549, 312] width 150 height 14
click at [488, 311] on p "ID LTL" at bounding box center [549, 312] width 150 height 14
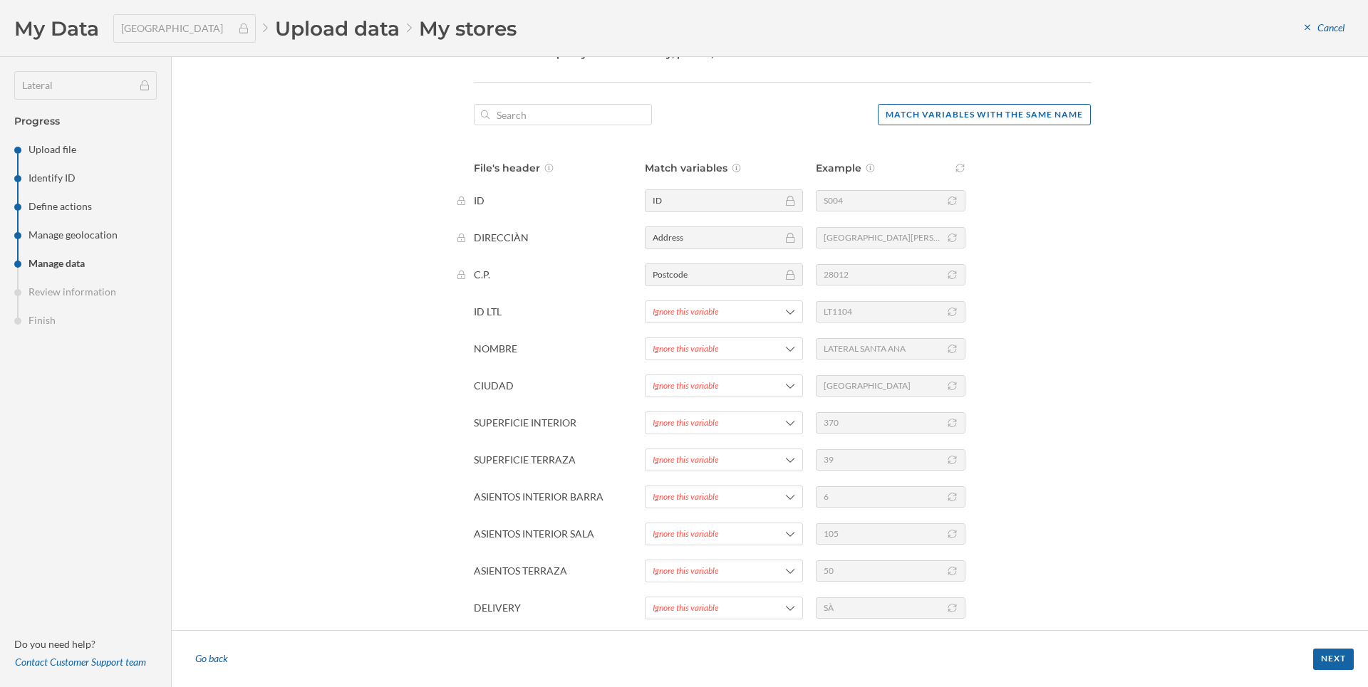
click at [486, 314] on p "ID LTL" at bounding box center [549, 312] width 150 height 14
click at [511, 316] on div "ID LTL Ignore this variable LT1104" at bounding box center [773, 312] width 635 height 23
click at [477, 196] on p "ID" at bounding box center [549, 201] width 150 height 14
drag, startPoint x: 475, startPoint y: 197, endPoint x: 491, endPoint y: 210, distance: 20.7
click at [491, 209] on div "ID ID S004" at bounding box center [773, 200] width 635 height 23
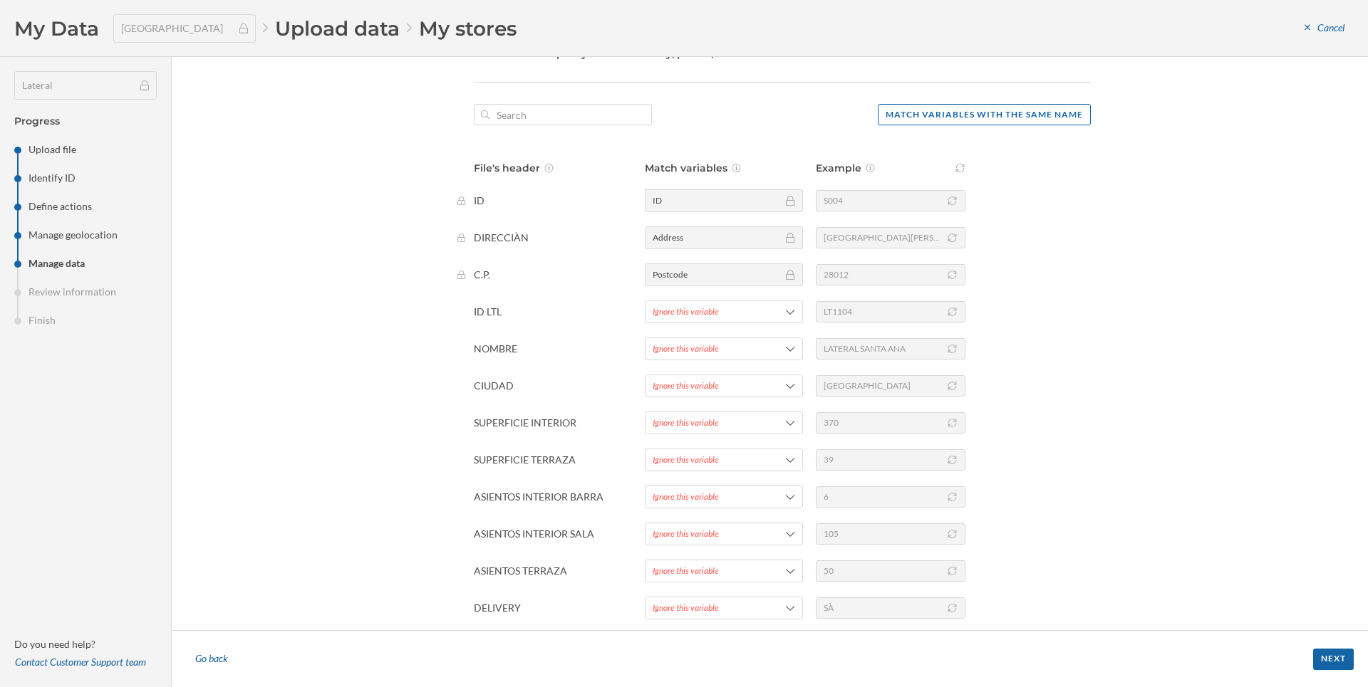
drag, startPoint x: 474, startPoint y: 313, endPoint x: 502, endPoint y: 323, distance: 30.2
click at [502, 323] on div "ID LTL Ignore this variable LT1104" at bounding box center [773, 312] width 635 height 23
click at [524, 312] on p "ID LTL" at bounding box center [549, 312] width 150 height 14
drag, startPoint x: 502, startPoint y: 315, endPoint x: 464, endPoint y: 218, distance: 104.0
click at [464, 218] on div "Manage data In order to interpret your file correctly, please, fill in the colu…" at bounding box center [770, 267] width 641 height 531
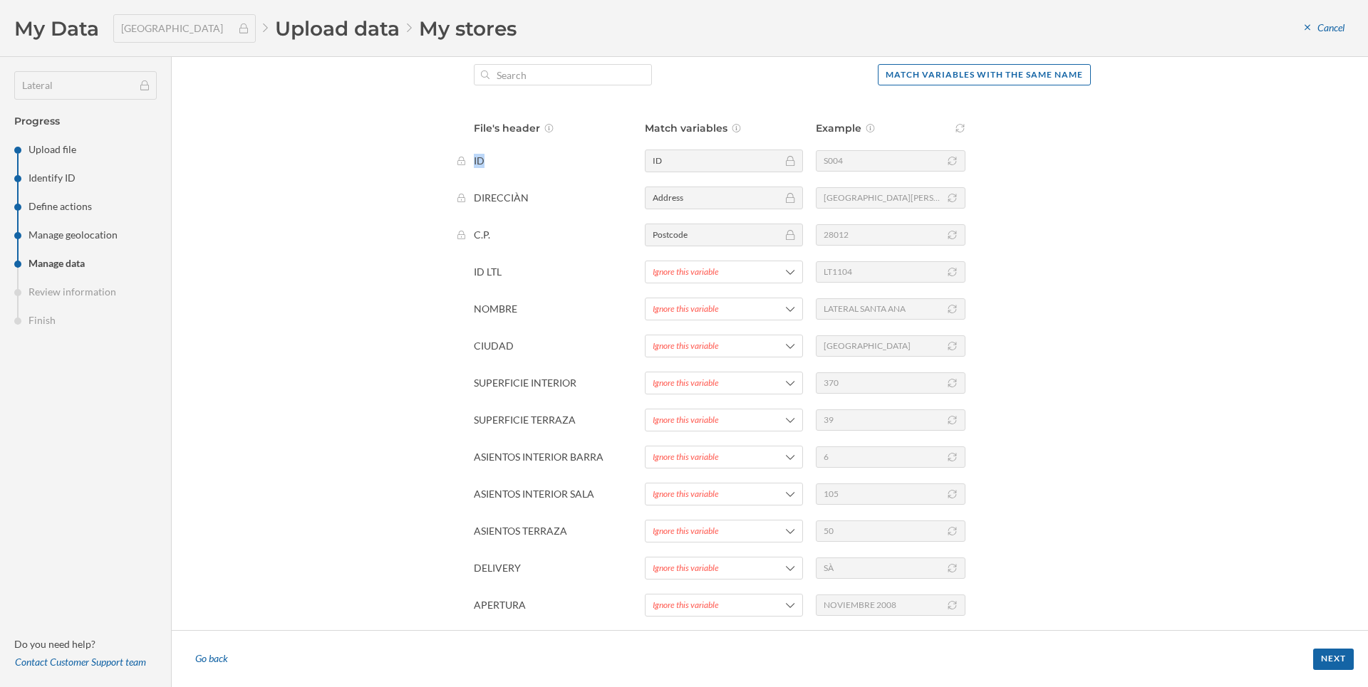
scroll to position [0, 0]
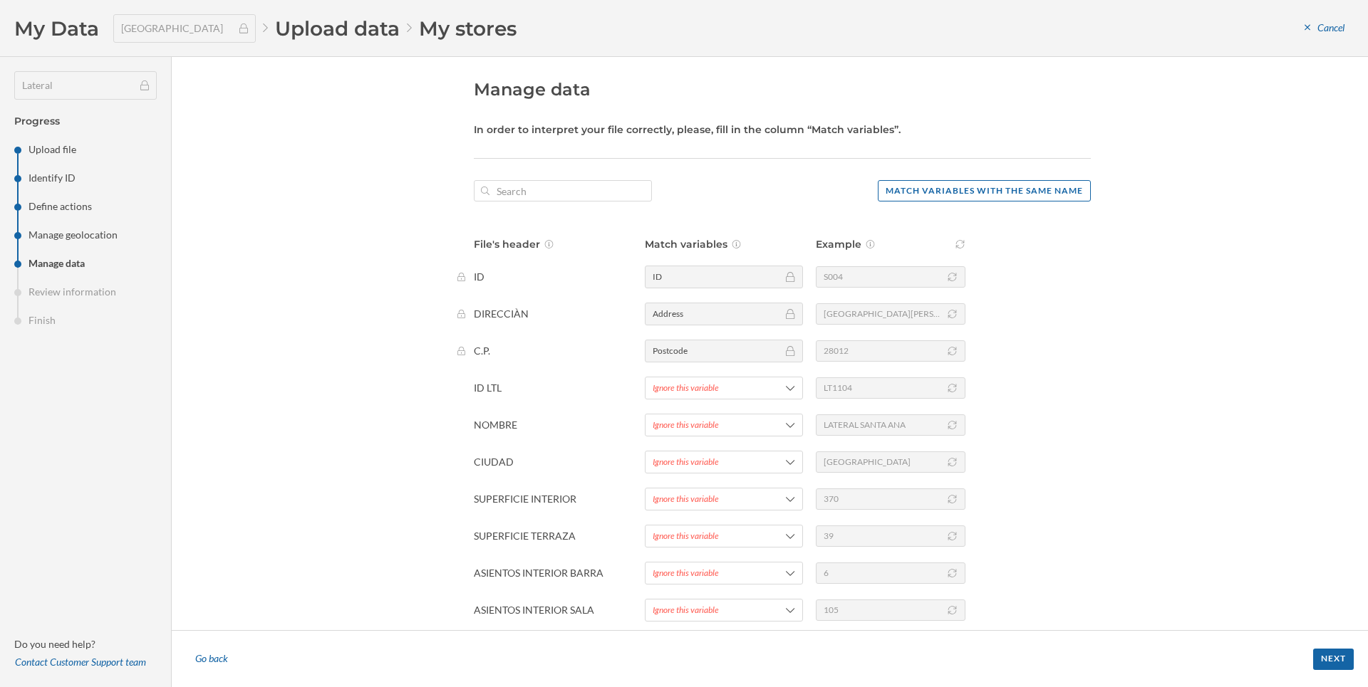
click at [375, 452] on div "Manage data In order to interpret your file correctly, please, fill in the colu…" at bounding box center [770, 343] width 1196 height 573
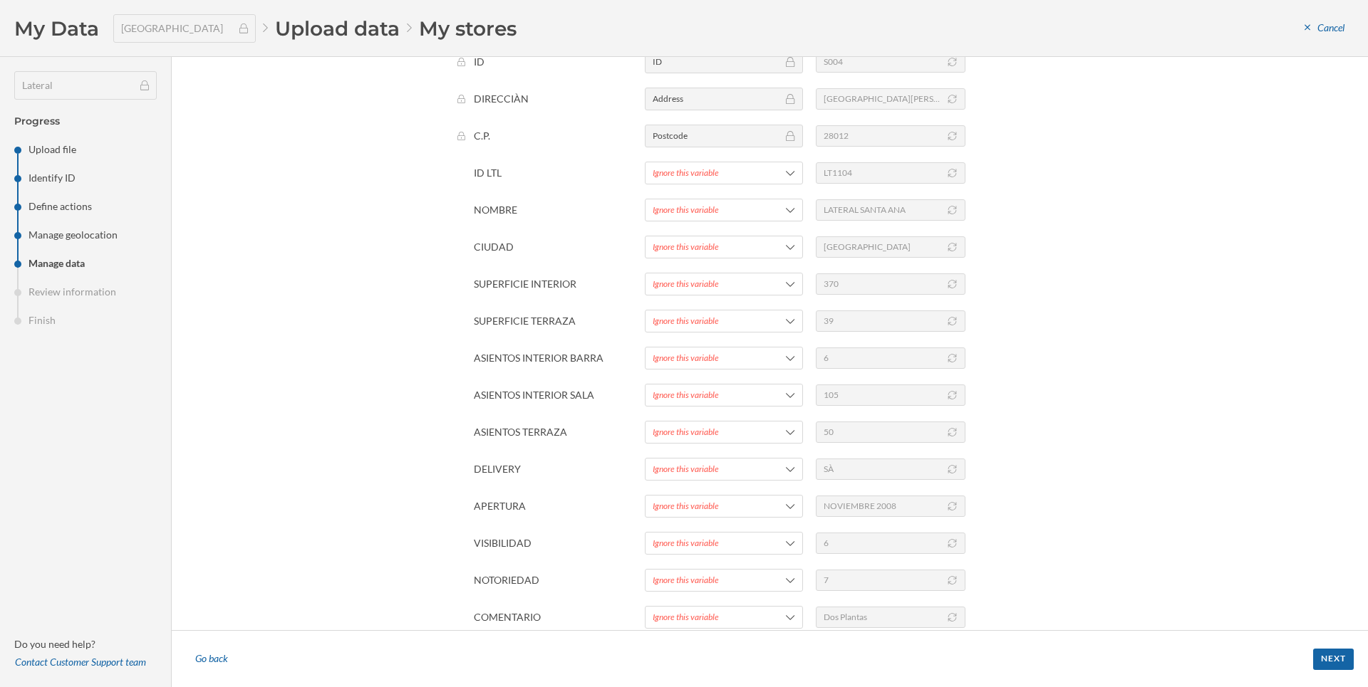
scroll to position [251, 0]
click at [217, 660] on div "Go back" at bounding box center [211, 659] width 51 height 21
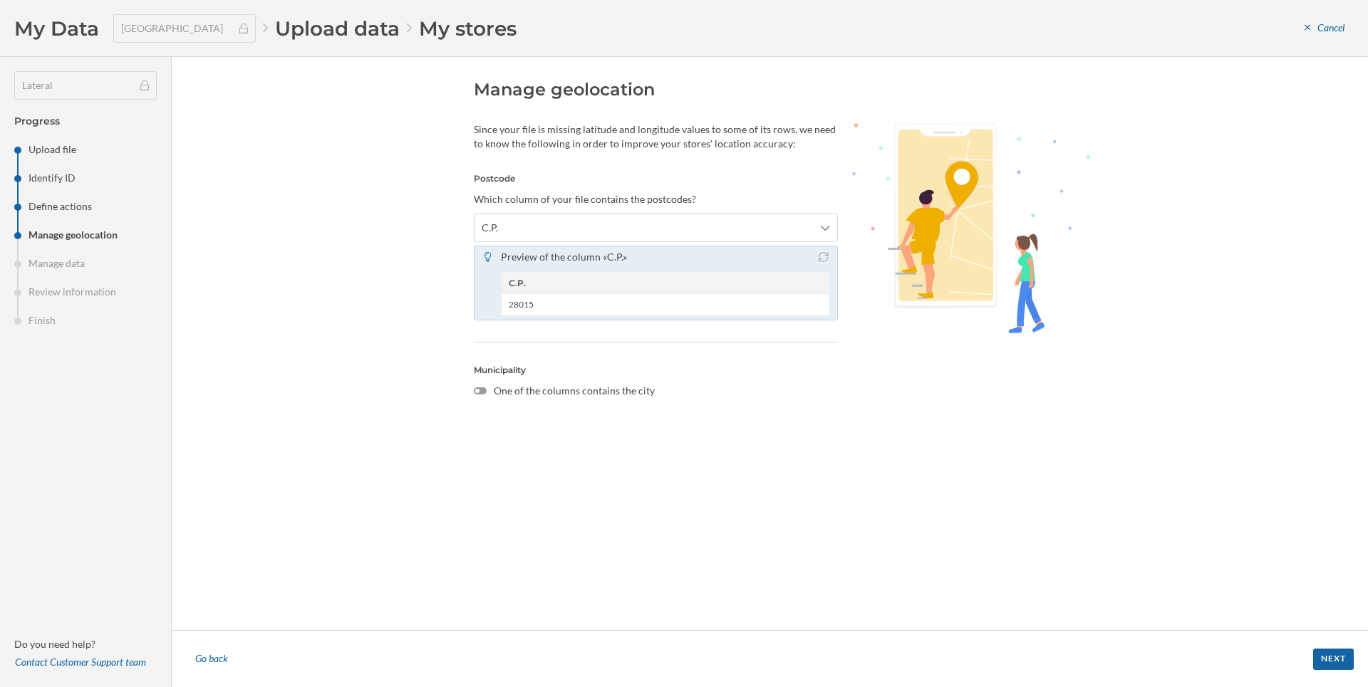
drag, startPoint x: 217, startPoint y: 654, endPoint x: 241, endPoint y: 585, distance: 73.2
click at [241, 585] on div "Manage geolocation Since your file is missing latitude and longitude values to …" at bounding box center [770, 372] width 1196 height 630
click at [241, 585] on div "Manage geolocation Since your file is missing latitude and longitude values to …" at bounding box center [770, 343] width 1196 height 573
click at [207, 657] on div "Go back" at bounding box center [211, 659] width 51 height 21
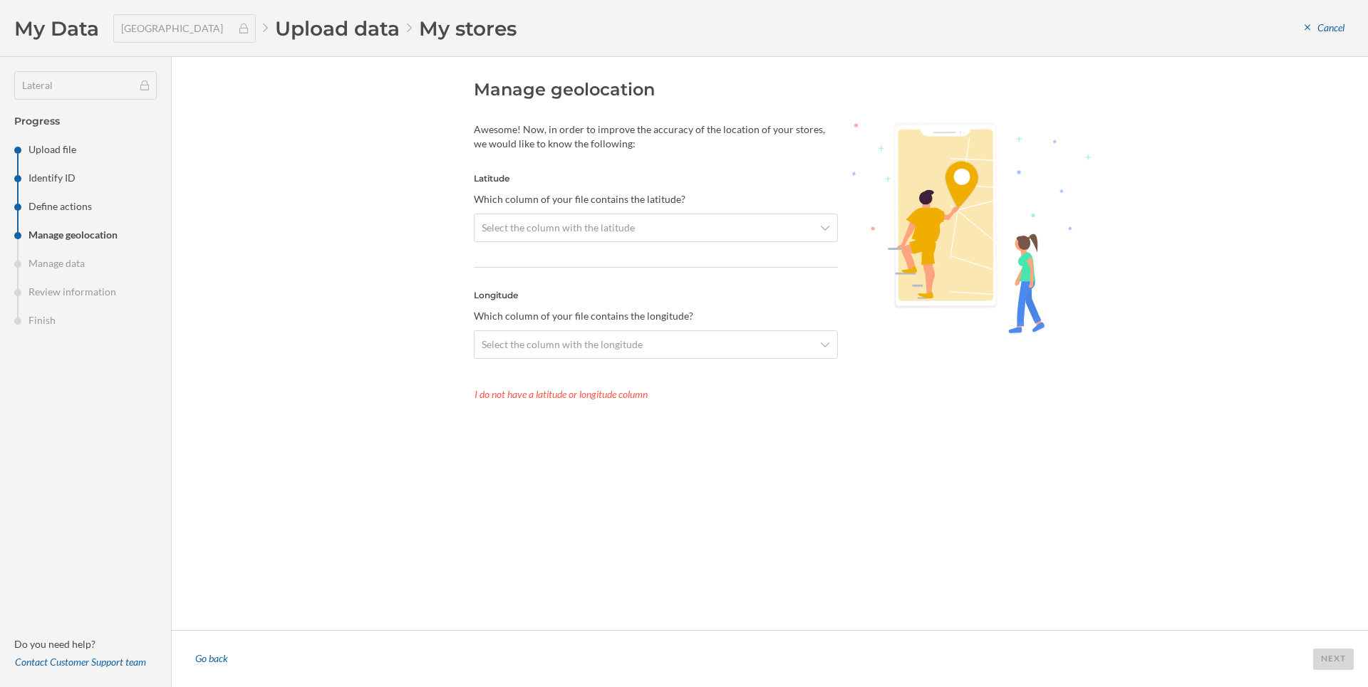
click at [207, 657] on div "Go back" at bounding box center [211, 659] width 51 height 21
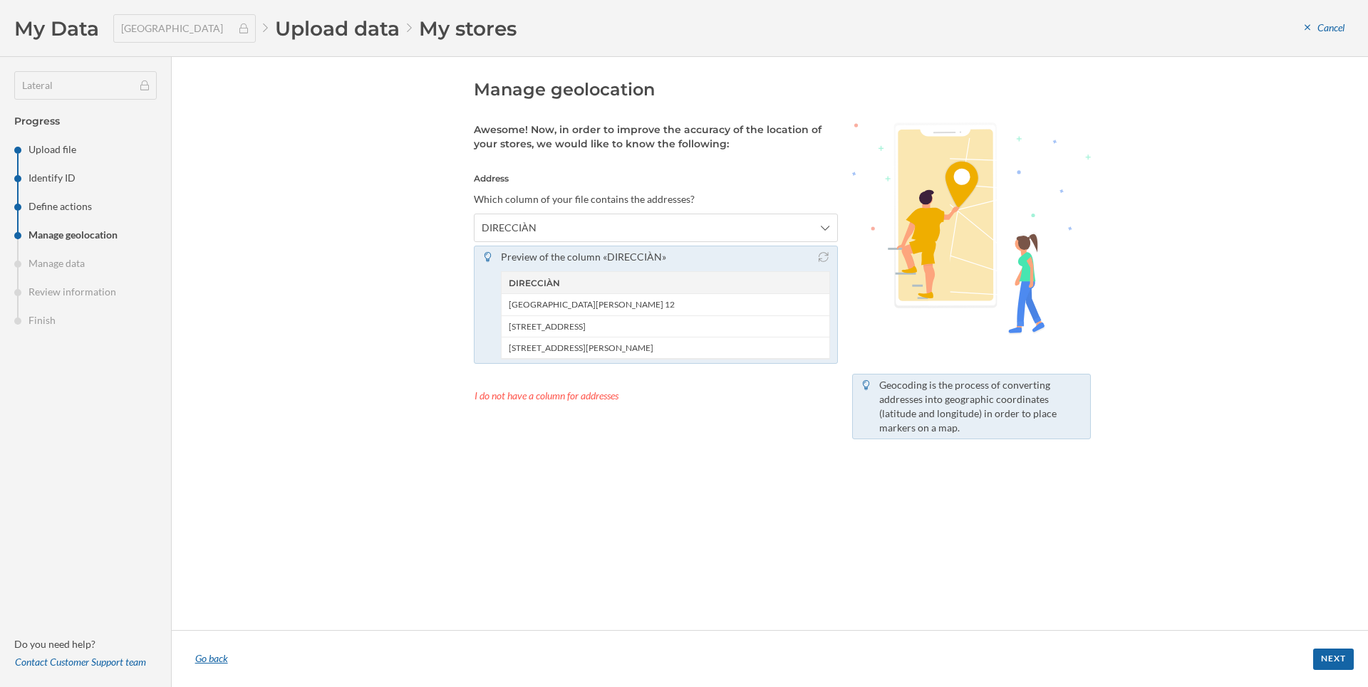
click at [193, 658] on div "Go back" at bounding box center [211, 659] width 51 height 21
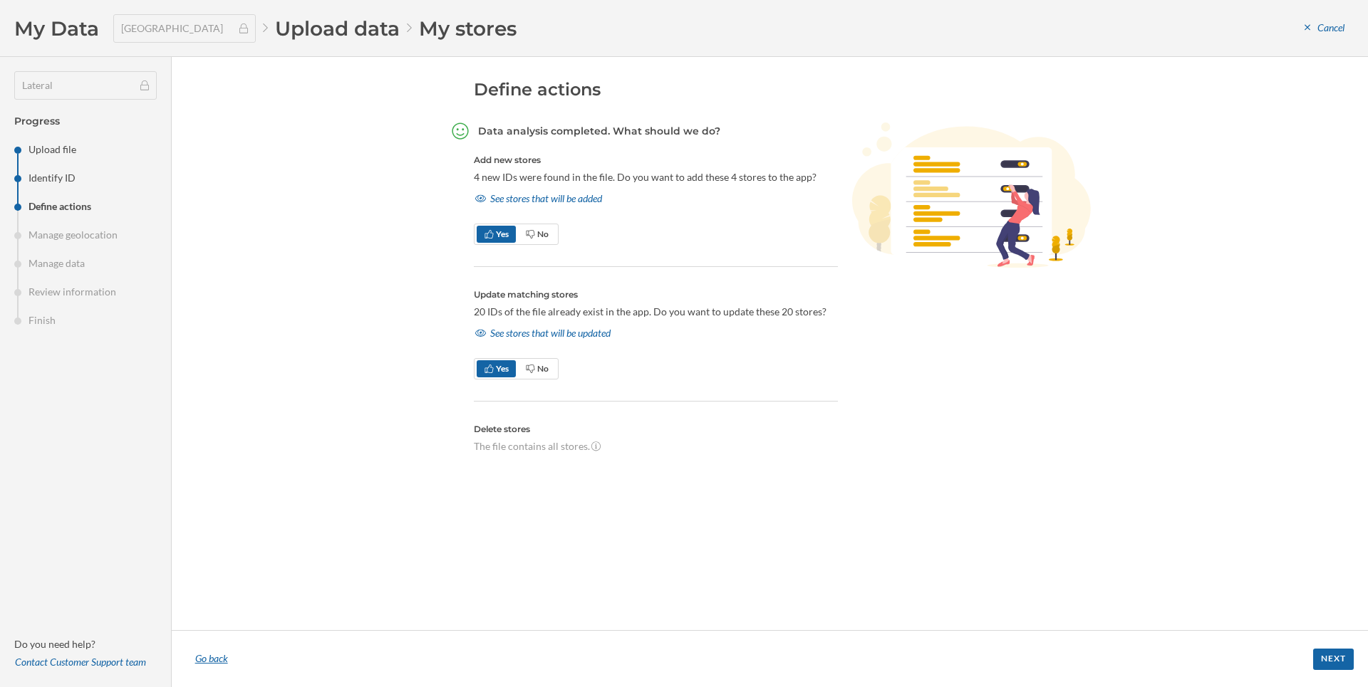
click at [214, 659] on div "Go back" at bounding box center [211, 659] width 51 height 21
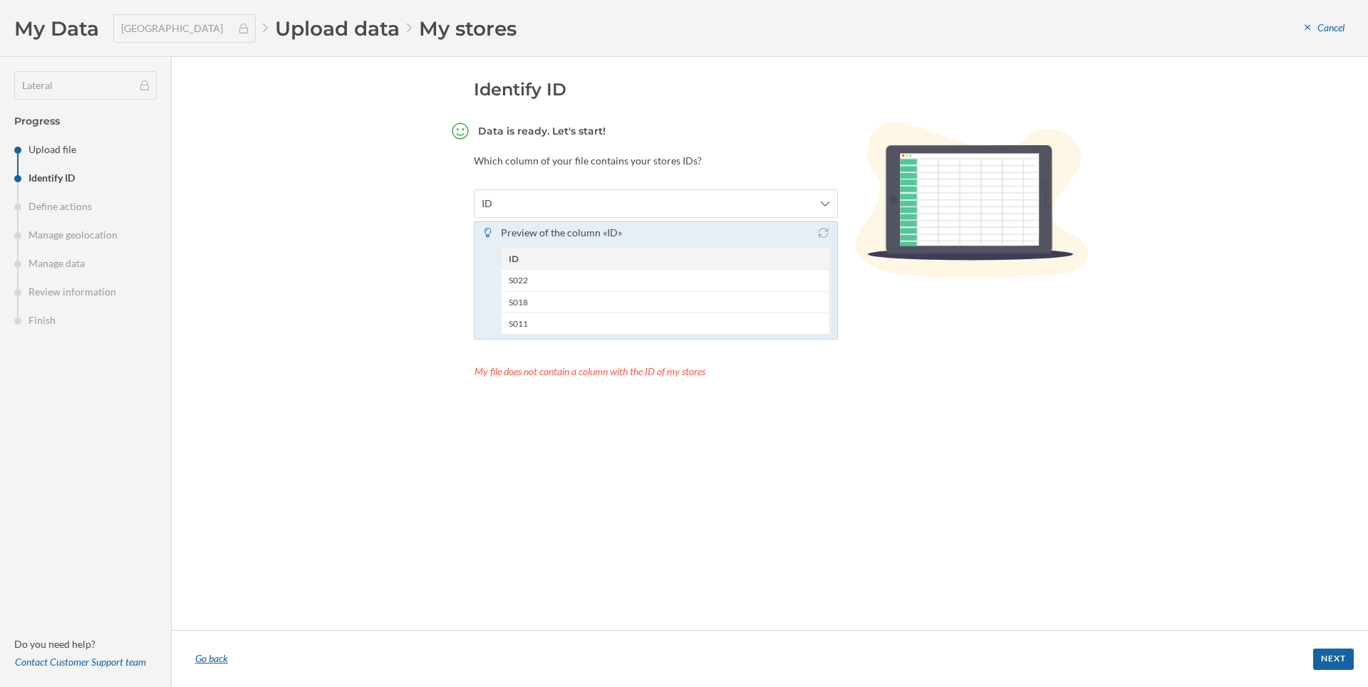
click at [214, 661] on div "Go back" at bounding box center [211, 659] width 51 height 21
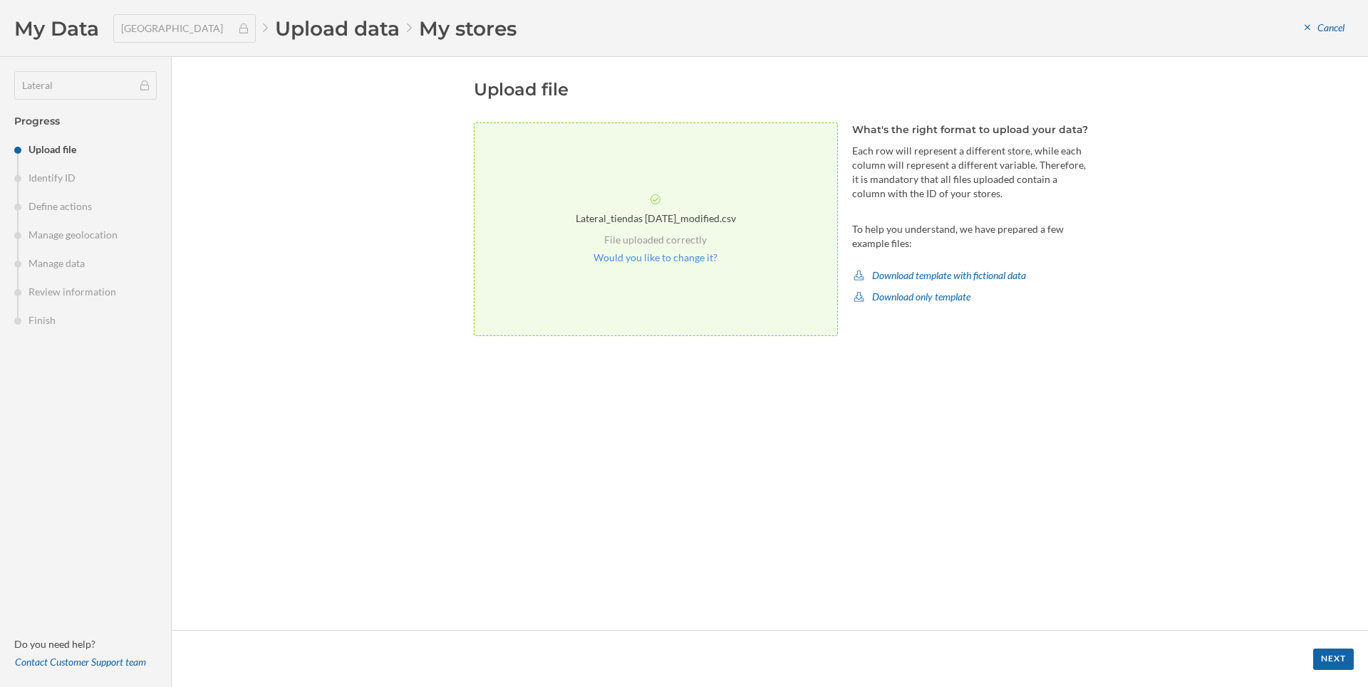
click at [213, 661] on footer "Next" at bounding box center [770, 658] width 1196 height 57
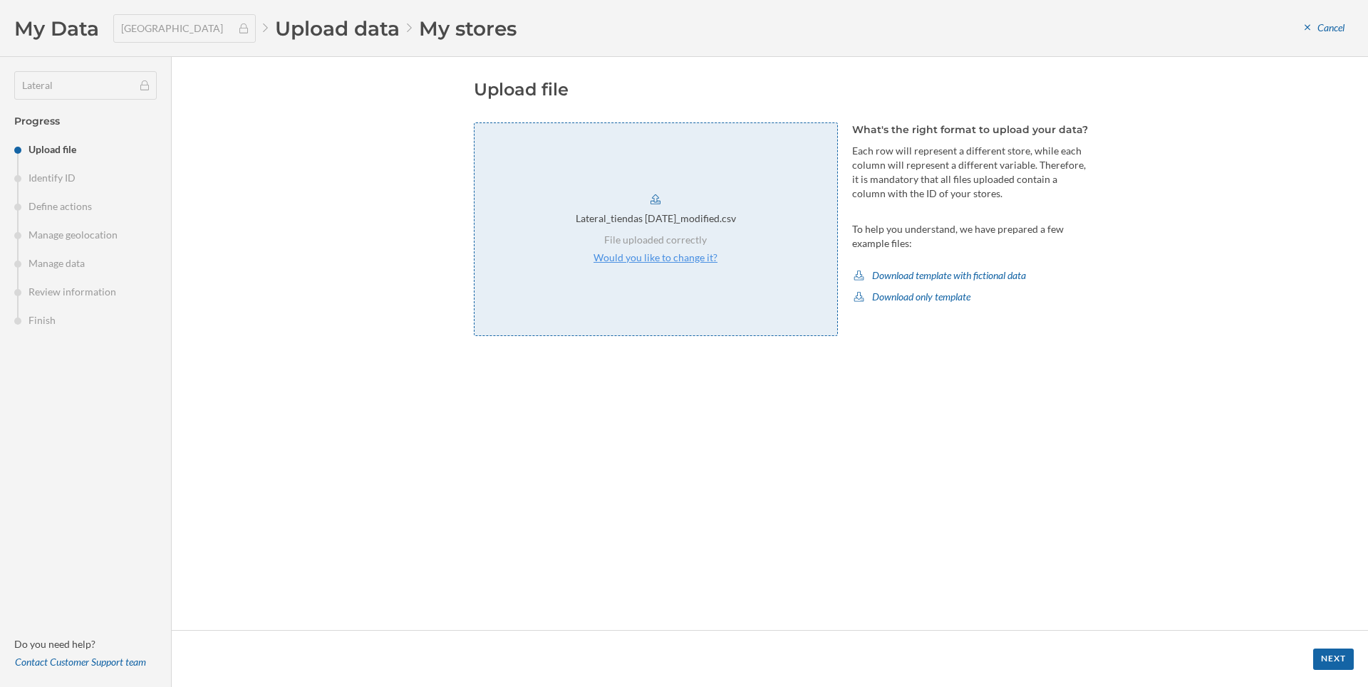
click at [655, 261] on p "Would you like to change it?" at bounding box center [655, 258] width 124 height 14
click at [1325, 655] on div "Next" at bounding box center [1333, 658] width 41 height 21
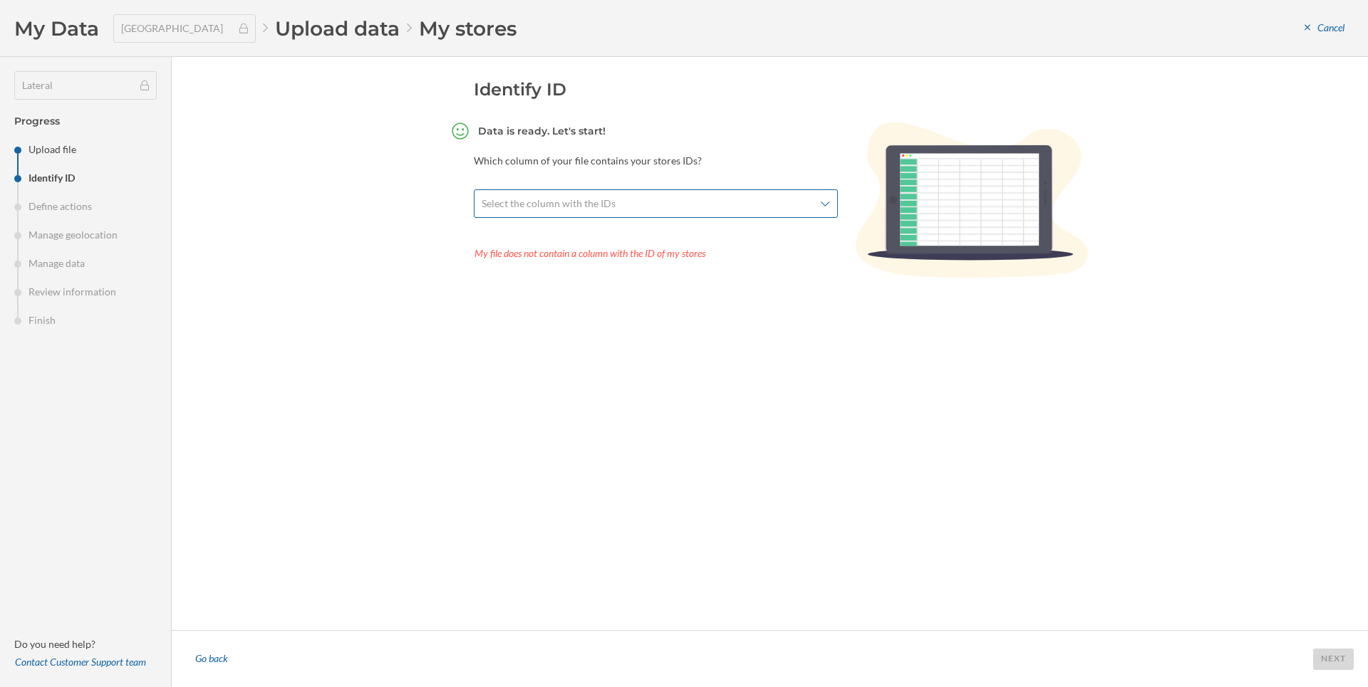
click at [657, 207] on span "Select the column with the IDs" at bounding box center [648, 204] width 333 height 14
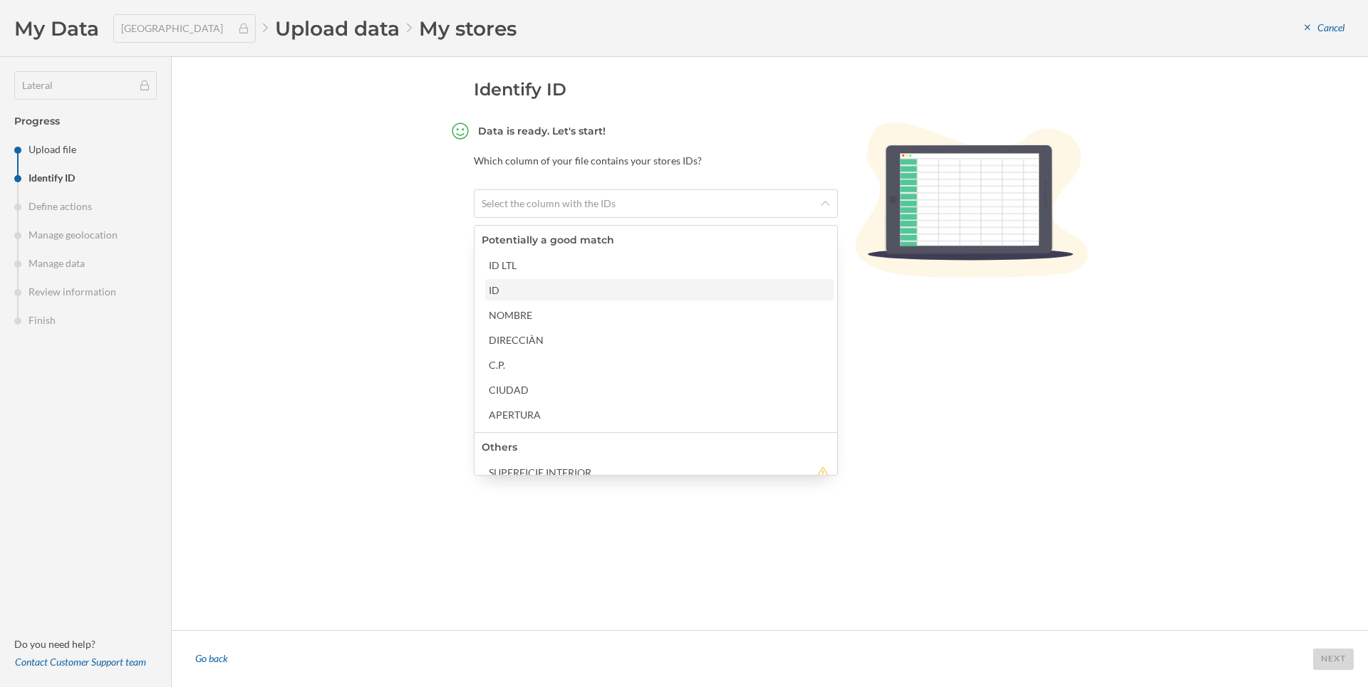
click at [586, 280] on div "ID" at bounding box center [659, 289] width 348 height 21
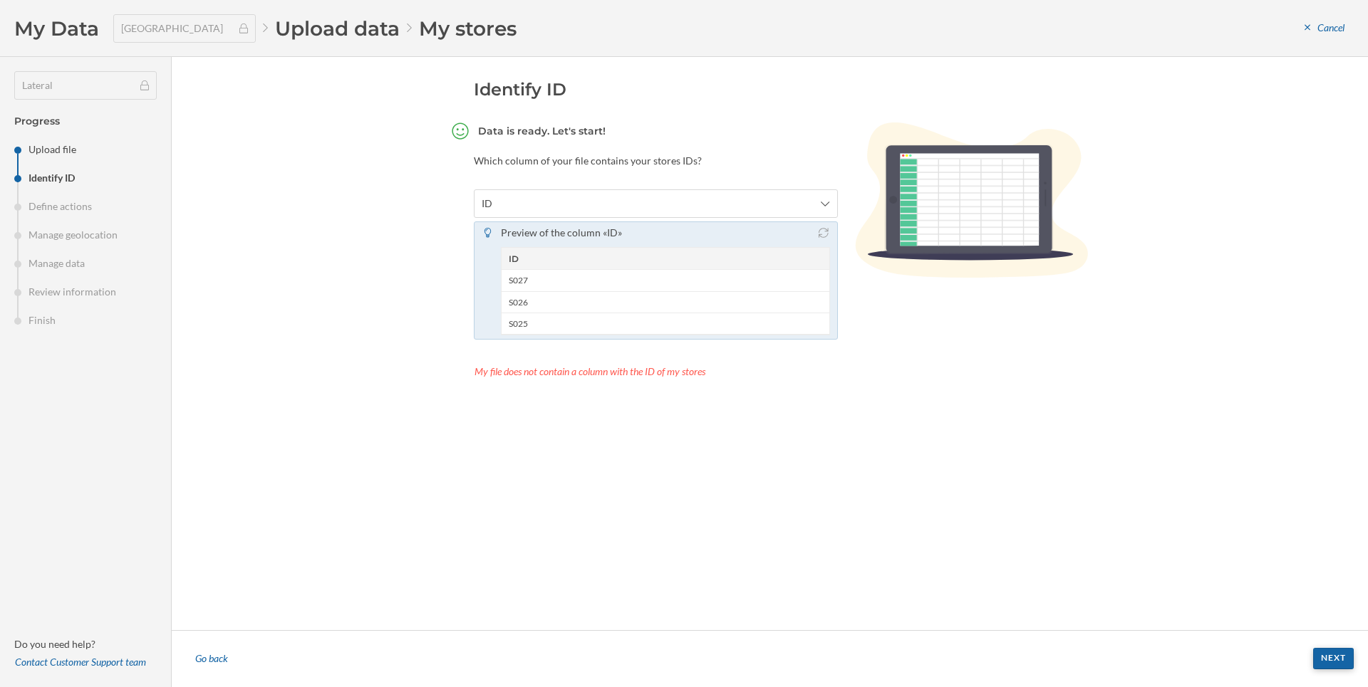
click at [1327, 664] on div "Next" at bounding box center [1333, 658] width 41 height 21
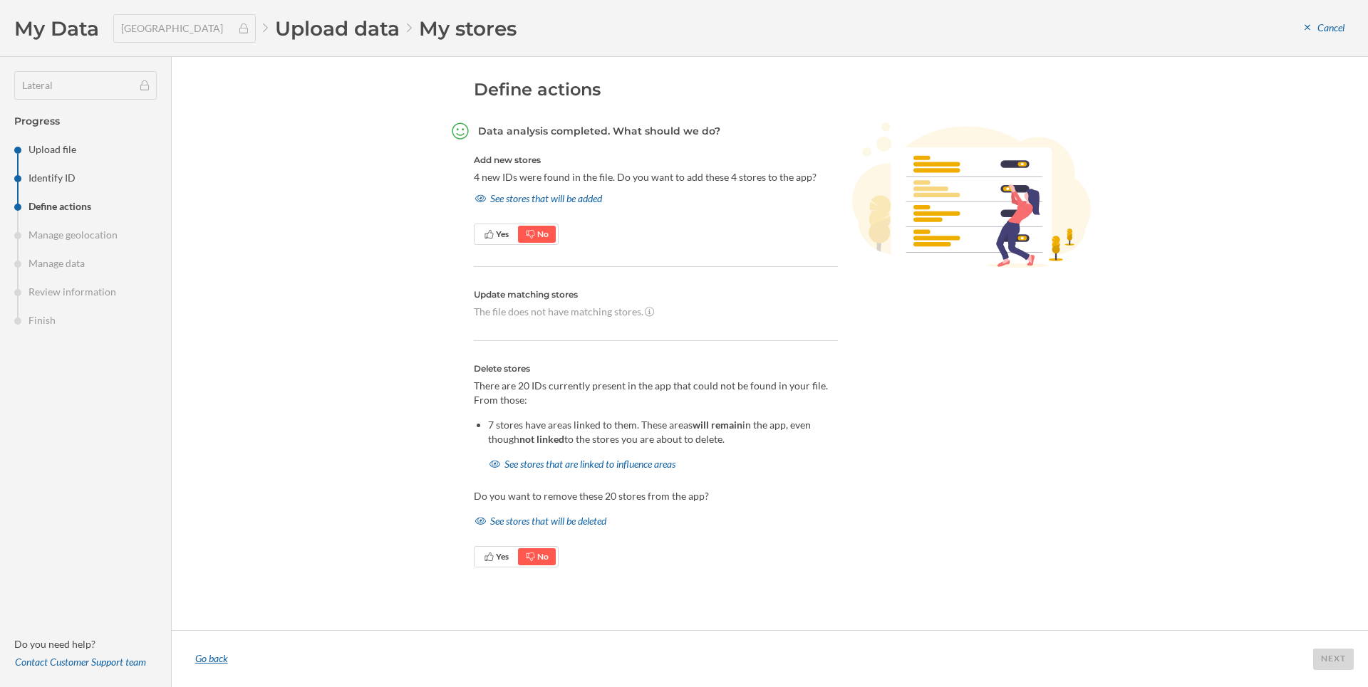
click at [210, 663] on div "Go back" at bounding box center [211, 659] width 51 height 21
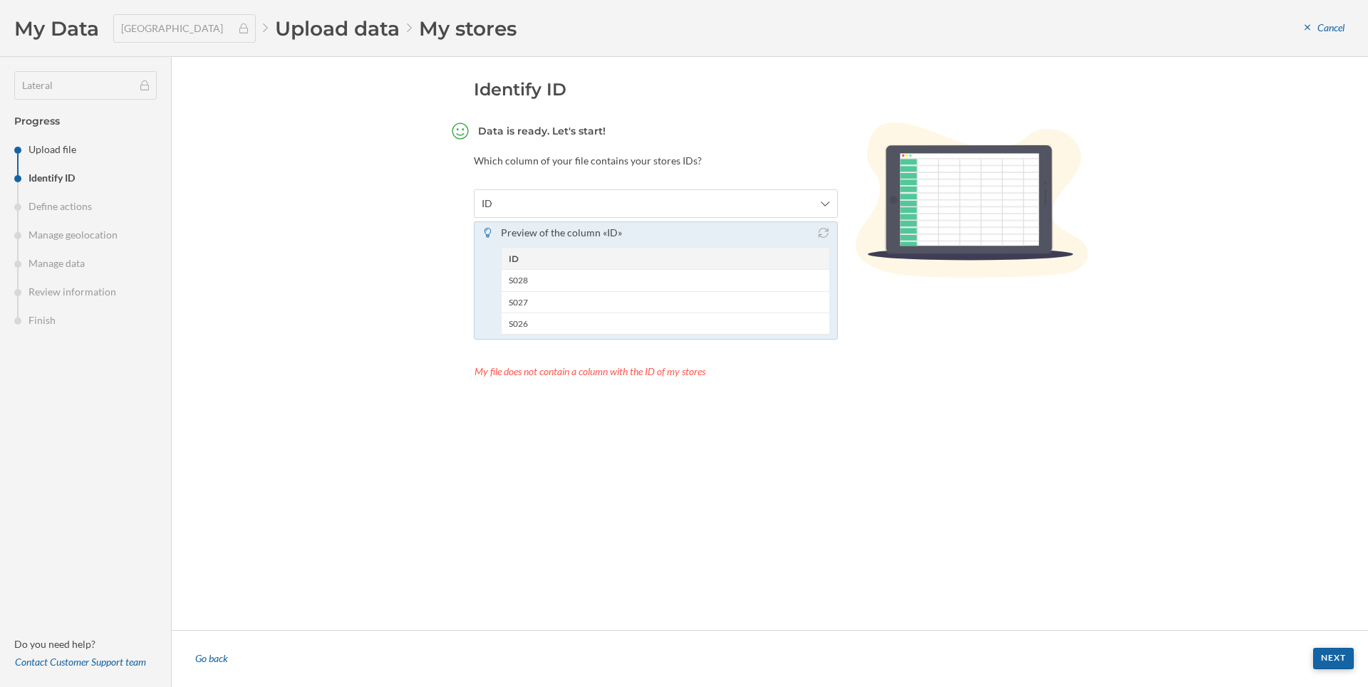
click at [1347, 667] on div "Next" at bounding box center [1333, 658] width 41 height 21
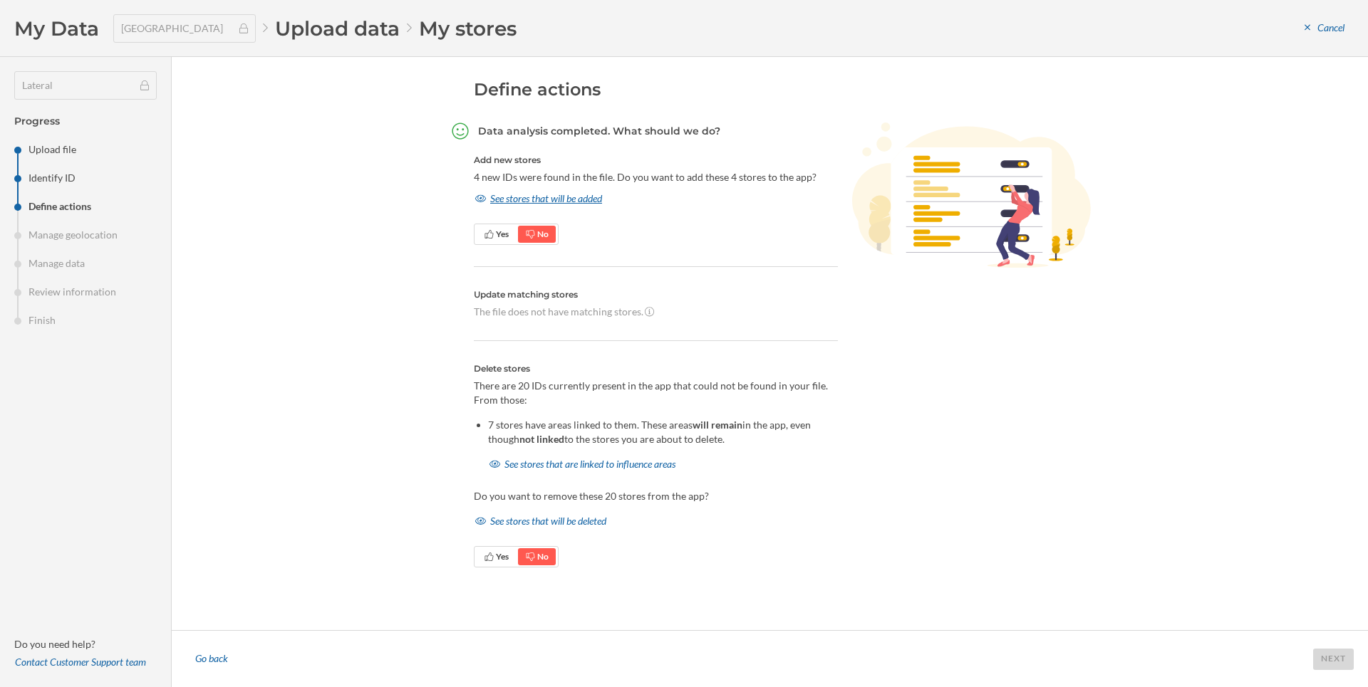
click at [516, 204] on div "See stores that will be added" at bounding box center [539, 198] width 130 height 21
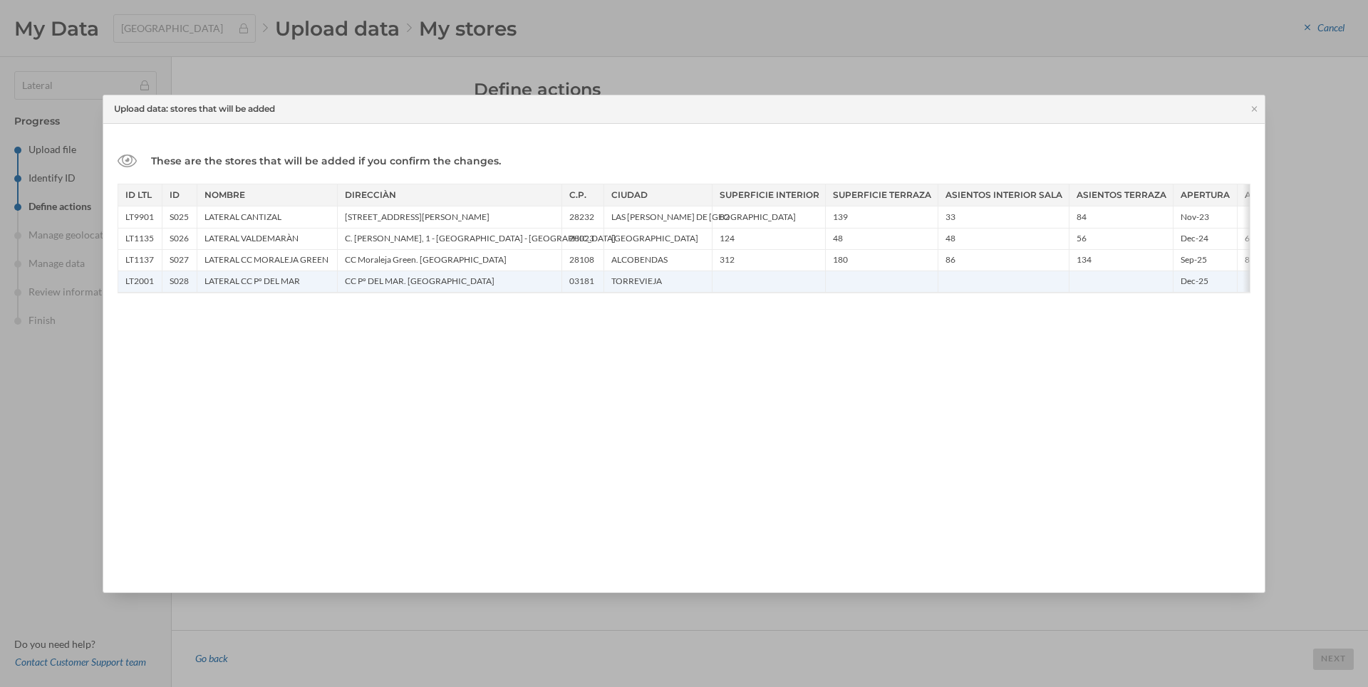
click at [932, 273] on div at bounding box center [881, 281] width 113 height 21
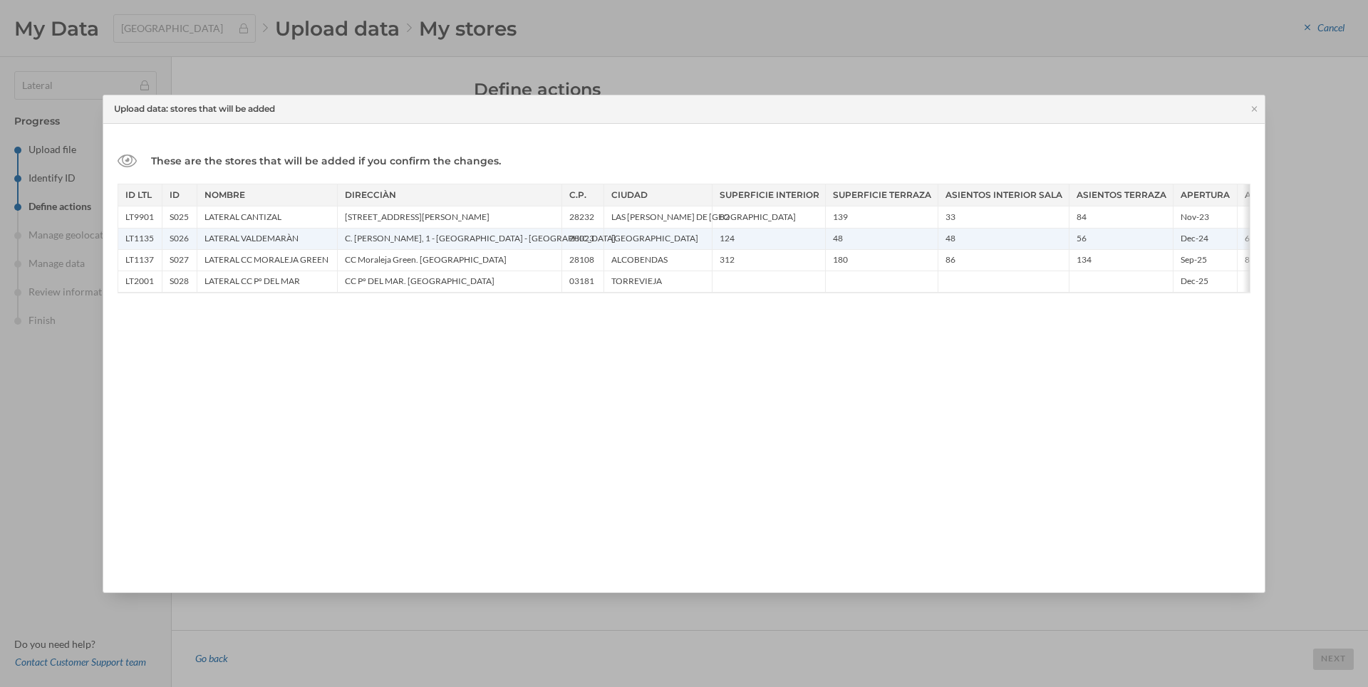
click at [935, 247] on div "48" at bounding box center [881, 238] width 113 height 21
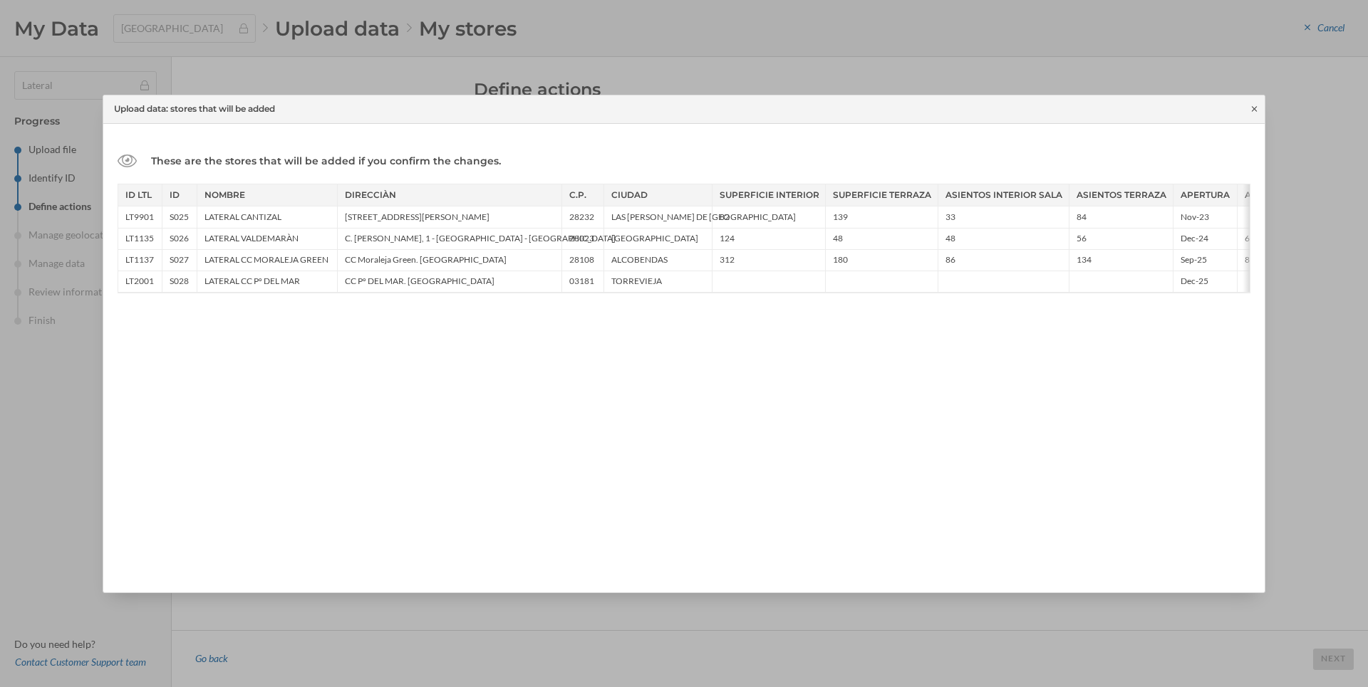
click at [1256, 113] on icon at bounding box center [1254, 109] width 11 height 9
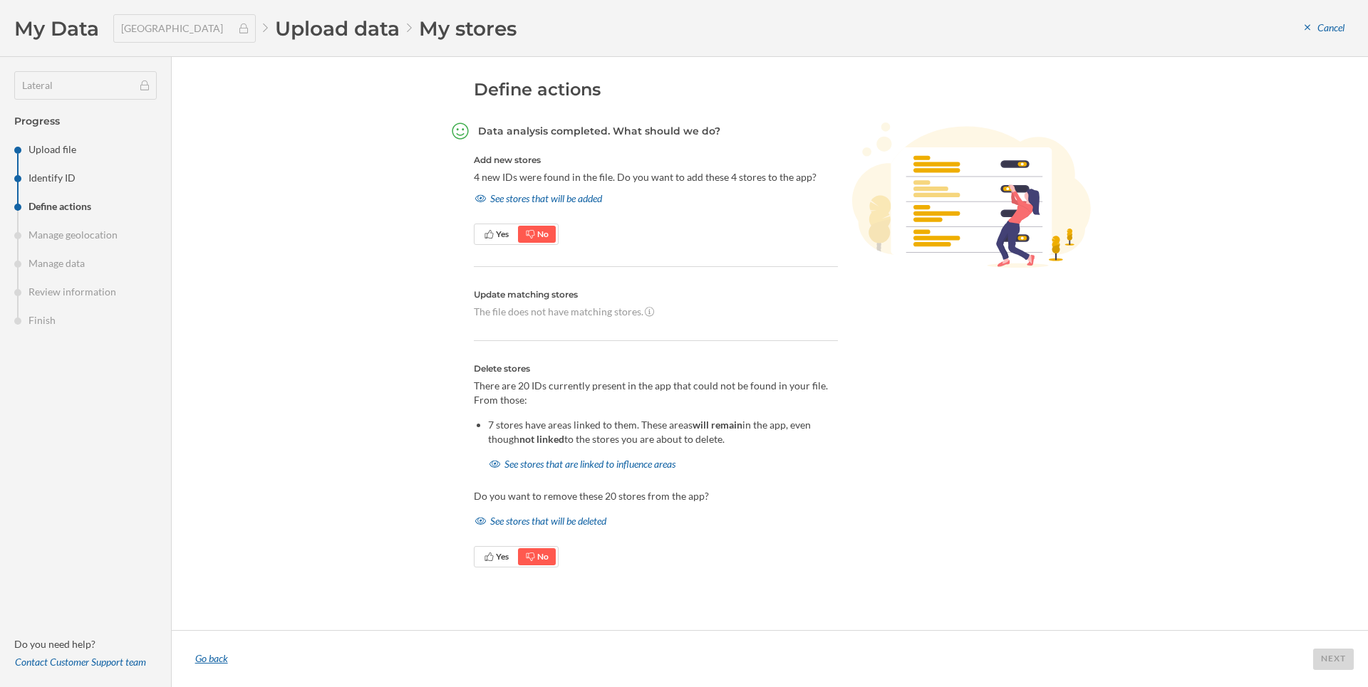
click at [208, 657] on div "Go back" at bounding box center [211, 659] width 51 height 21
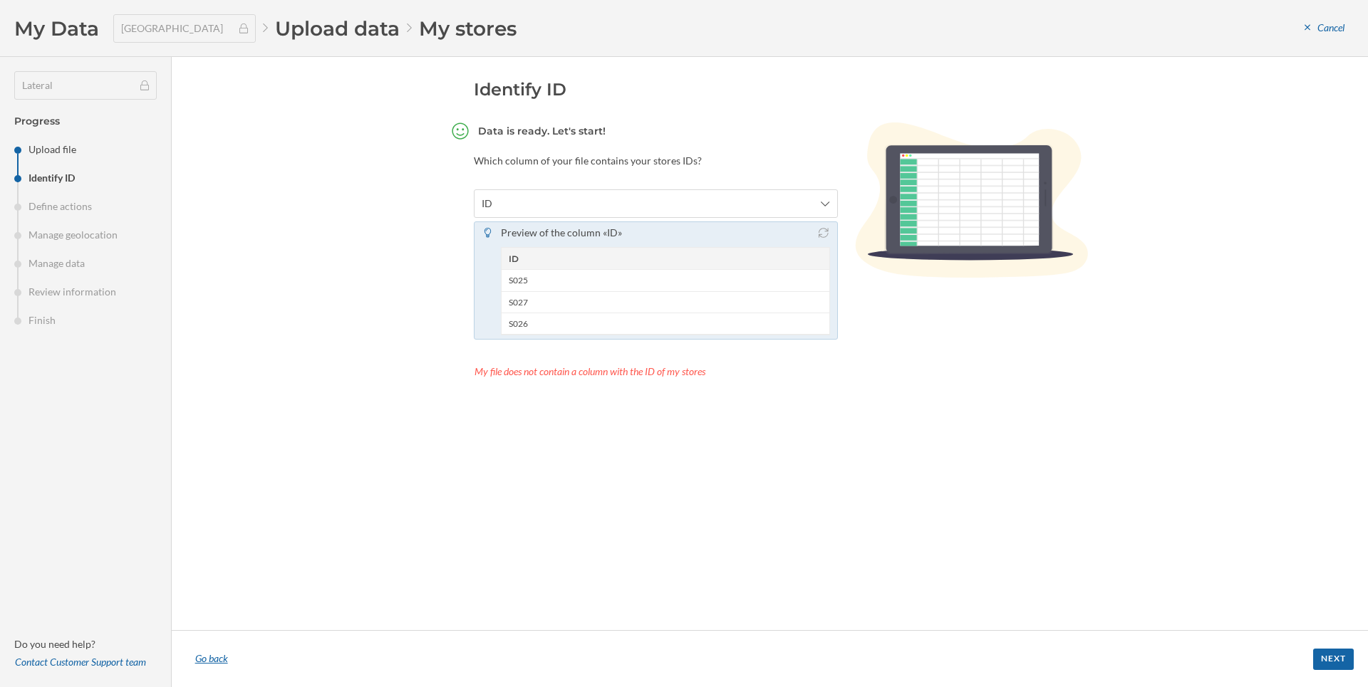
click at [208, 660] on div "Go back" at bounding box center [211, 659] width 51 height 21
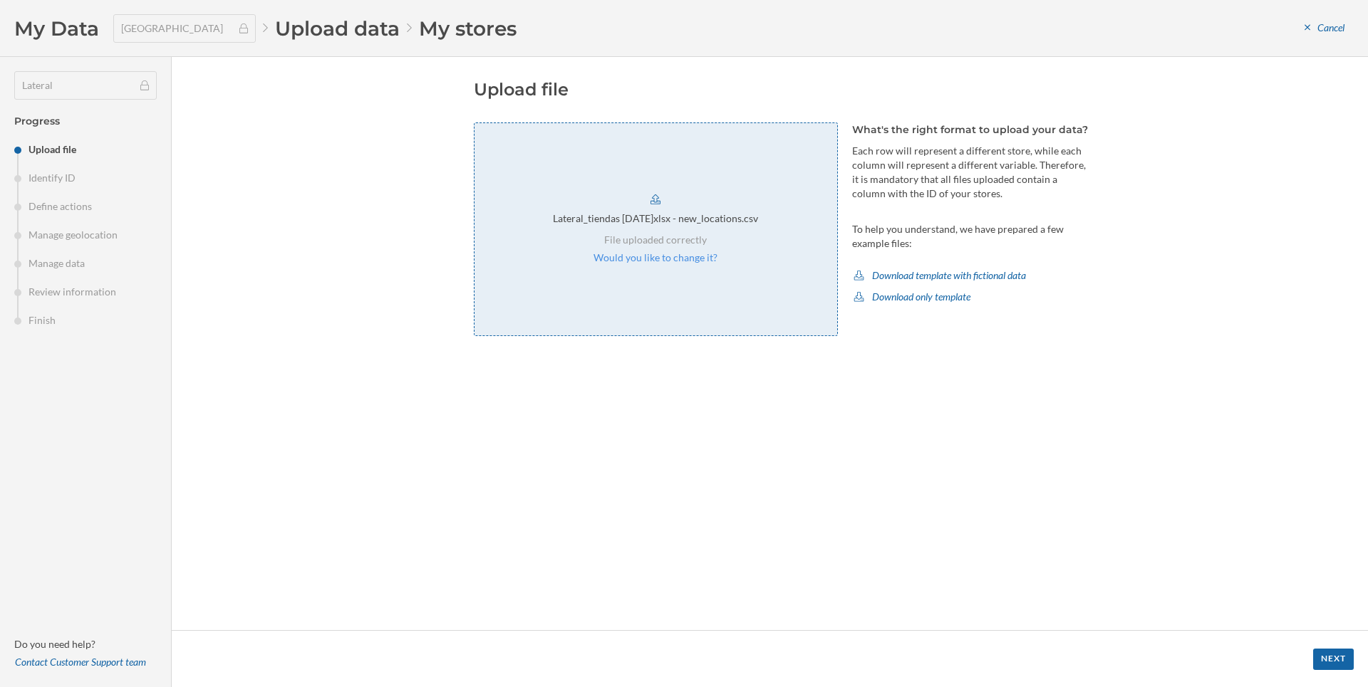
click at [643, 267] on div "Lateral_tiendas 2025.07.01.xlsx - new_locations.csv File uploaded correctly Wou…" at bounding box center [656, 230] width 364 height 214
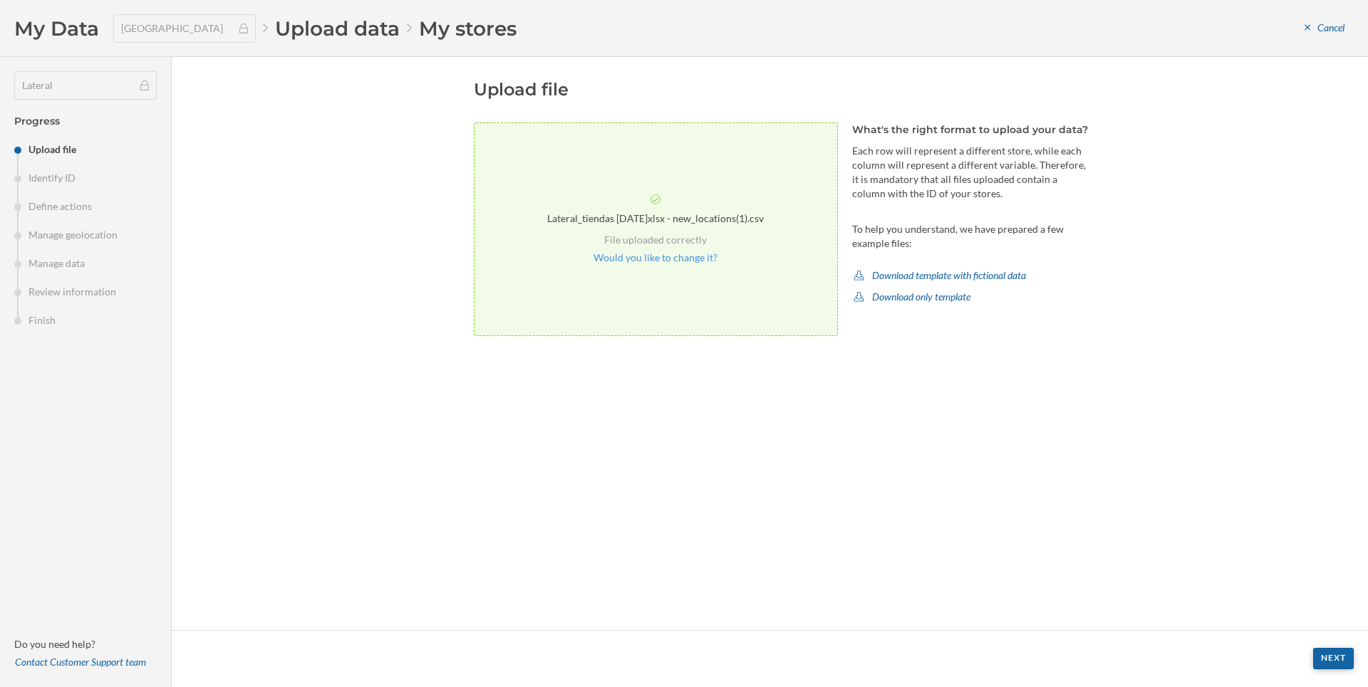
click at [1347, 664] on div "Next" at bounding box center [1333, 658] width 41 height 21
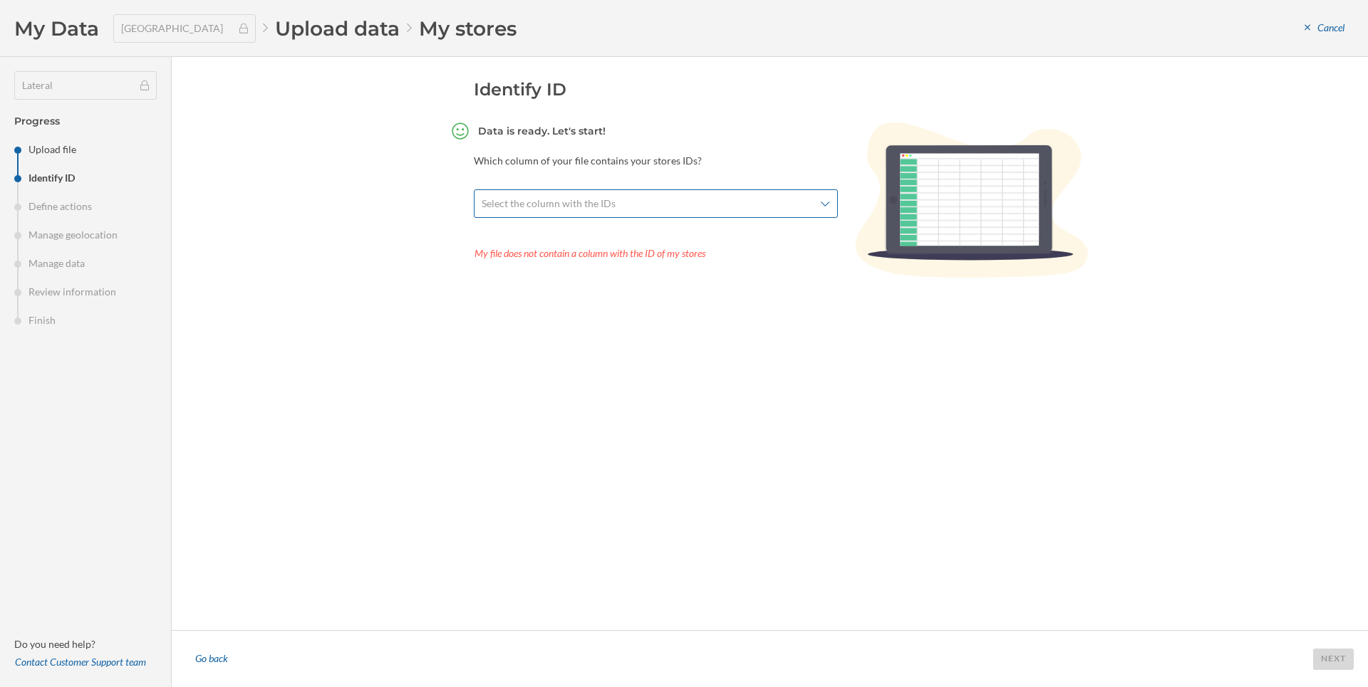
click at [662, 207] on span "Select the column with the IDs" at bounding box center [648, 204] width 333 height 14
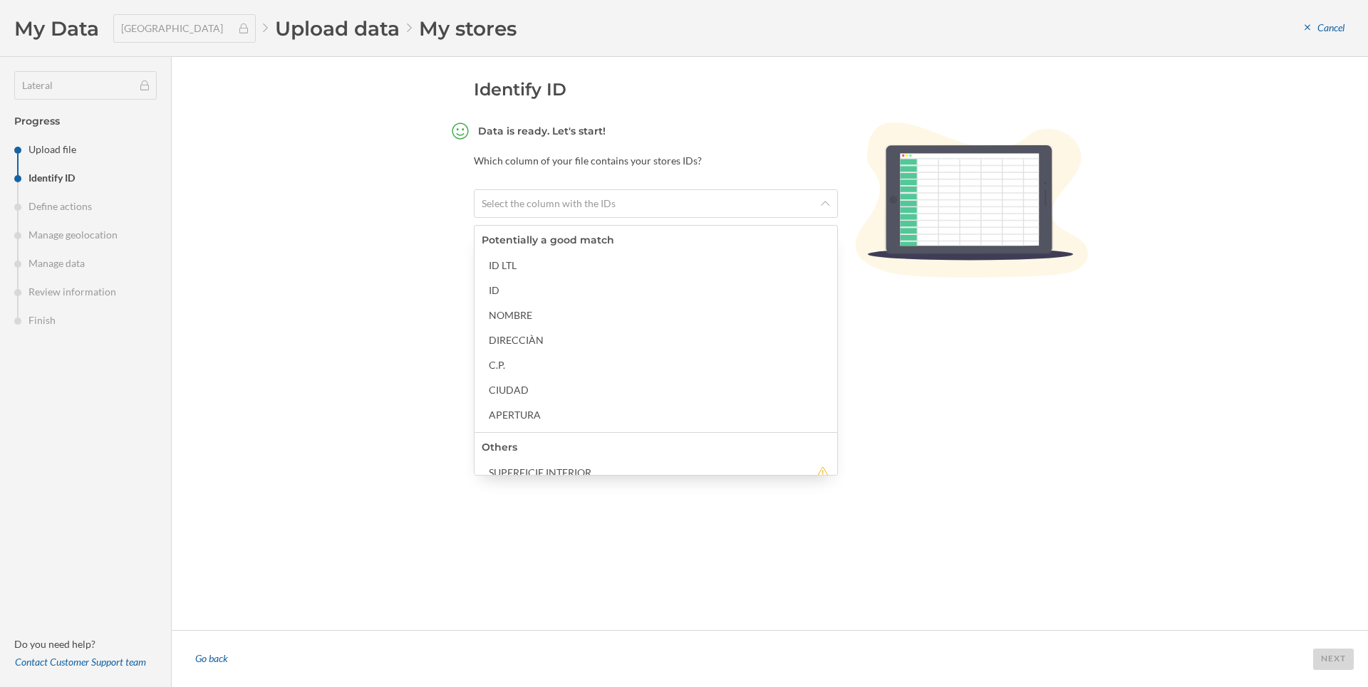
click at [531, 301] on div "ID LTL ID NOMBRE DIRECCIÀN C.P. CIUDAD APERTURA" at bounding box center [659, 339] width 355 height 171
click at [530, 298] on div "ID" at bounding box center [659, 289] width 348 height 21
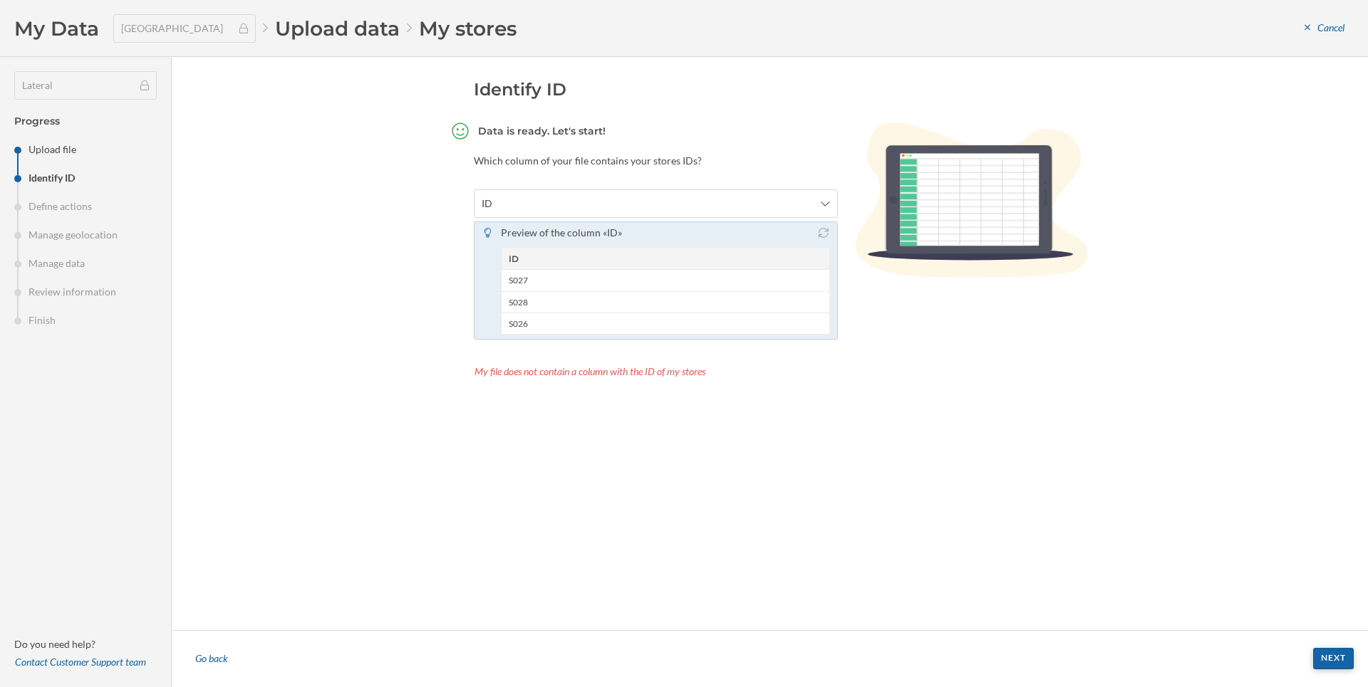
click at [1329, 661] on div "Next" at bounding box center [1333, 658] width 41 height 21
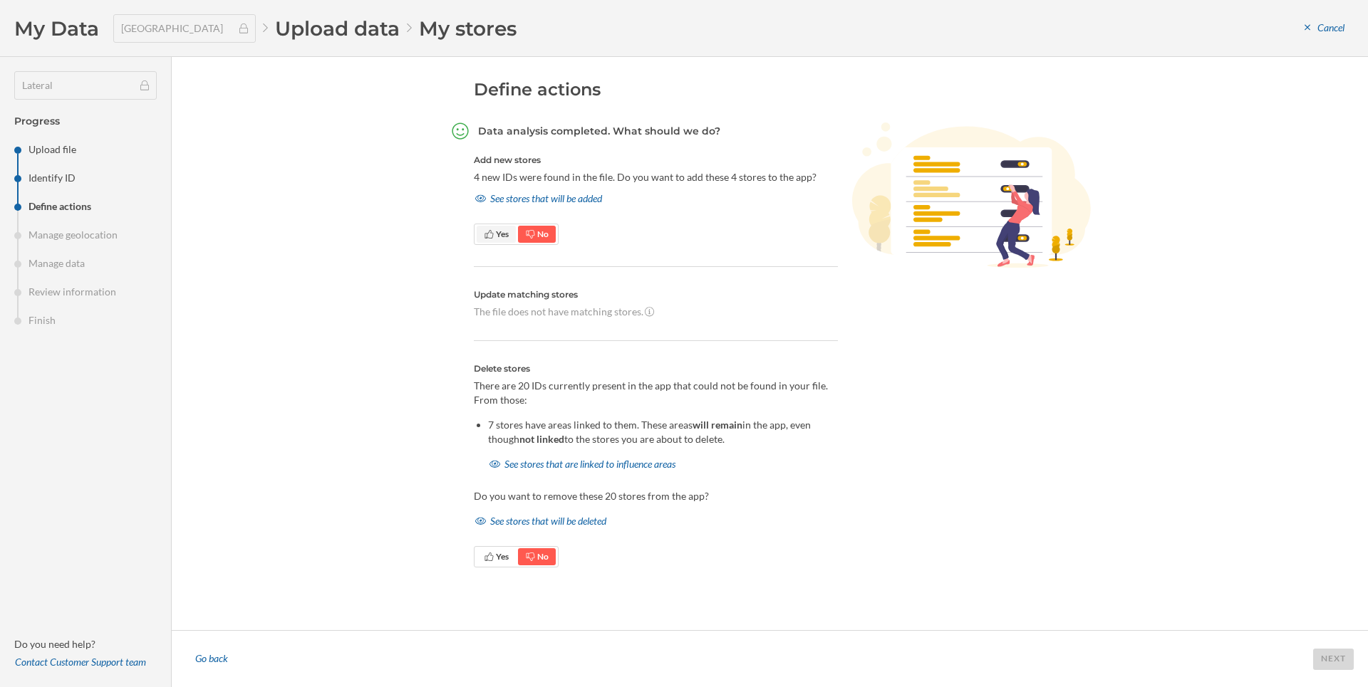
click at [501, 236] on span "Yes" at bounding box center [502, 234] width 13 height 11
click at [524, 199] on div "See stores that will be added" at bounding box center [539, 198] width 130 height 21
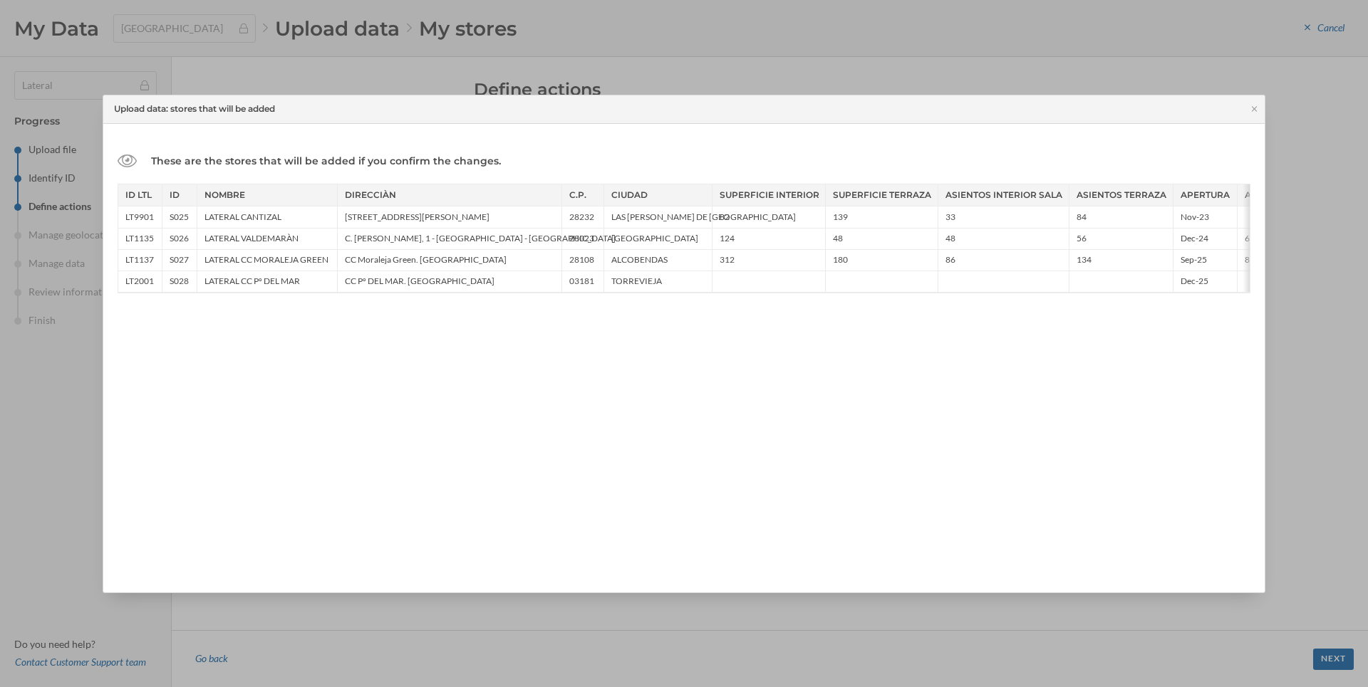
click at [524, 199] on div "DIRECCIÀN" at bounding box center [449, 195] width 224 height 21
click at [1252, 108] on icon at bounding box center [1254, 109] width 11 height 9
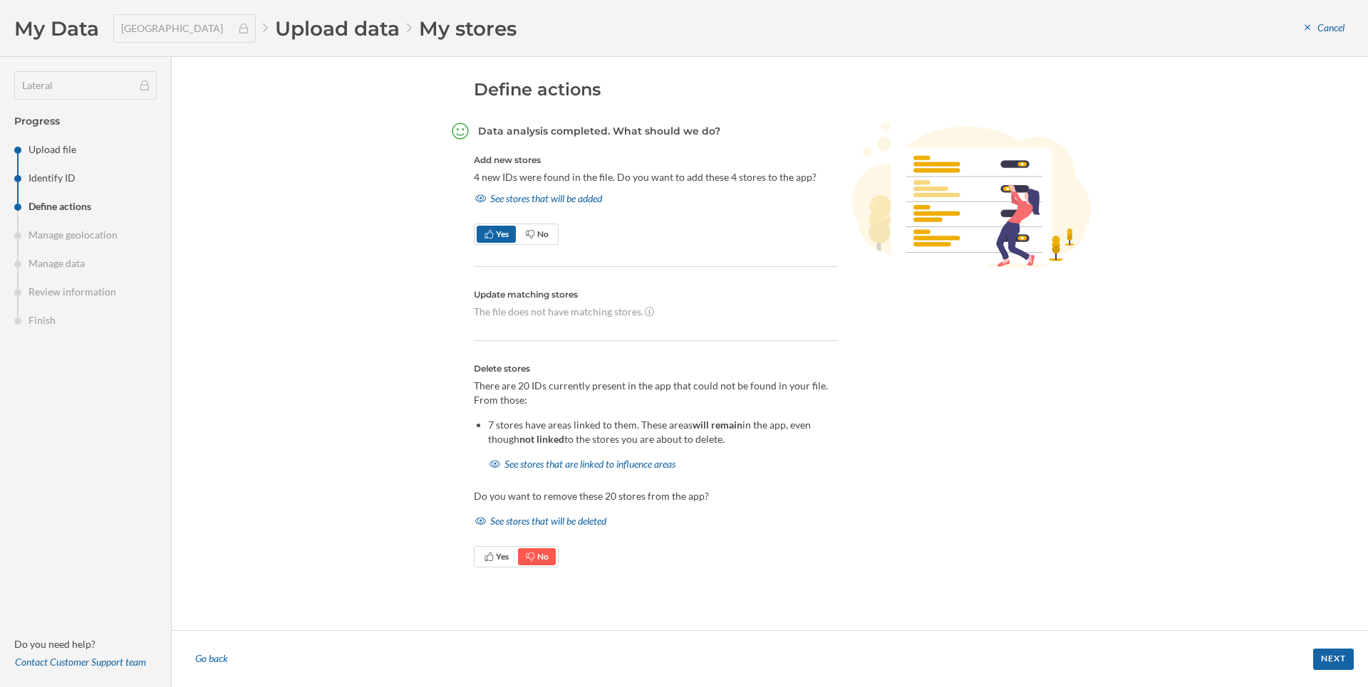
drag, startPoint x: 432, startPoint y: 189, endPoint x: 441, endPoint y: 226, distance: 38.0
click at [435, 188] on div "Define actions Data analysis completed. What should we do? Add new stores 4 new…" at bounding box center [770, 343] width 1196 height 573
click at [223, 665] on div "Go back" at bounding box center [211, 659] width 51 height 21
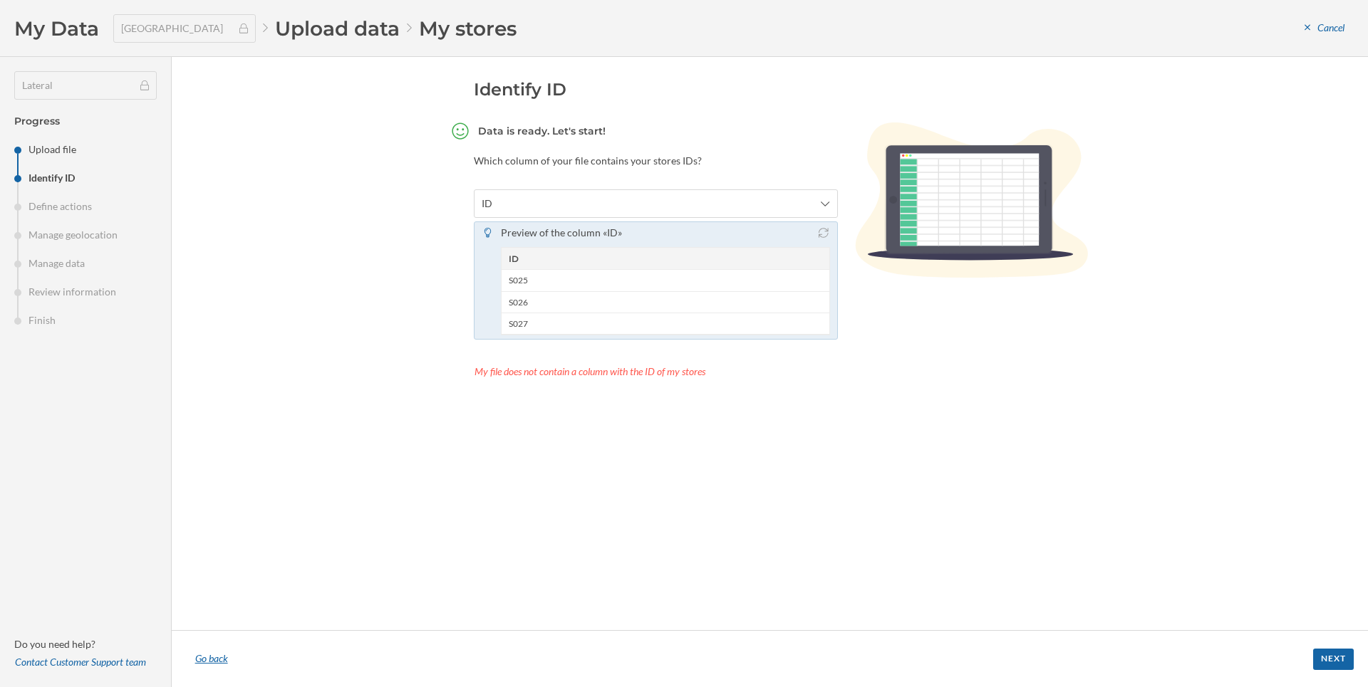
click at [218, 667] on div "Go back" at bounding box center [211, 659] width 51 height 21
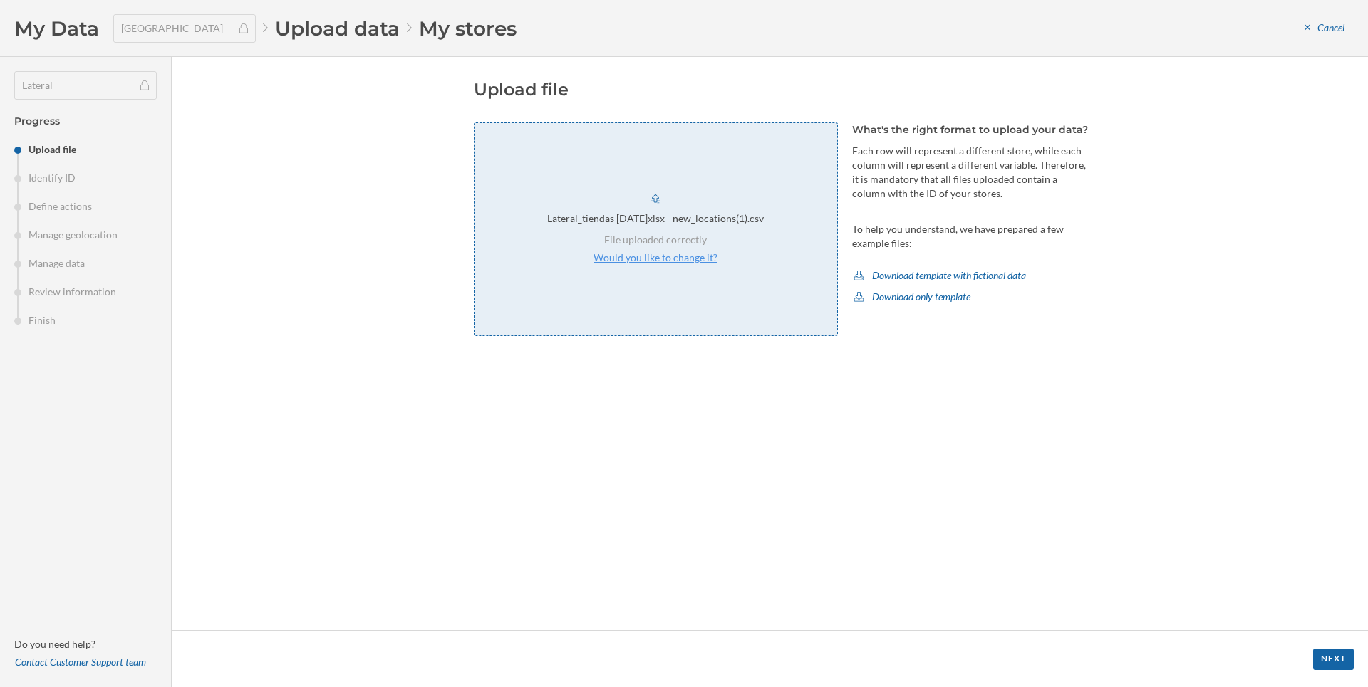
click at [639, 253] on p "Would you like to change it?" at bounding box center [655, 258] width 124 height 14
click at [1331, 664] on div "Next" at bounding box center [1333, 658] width 41 height 21
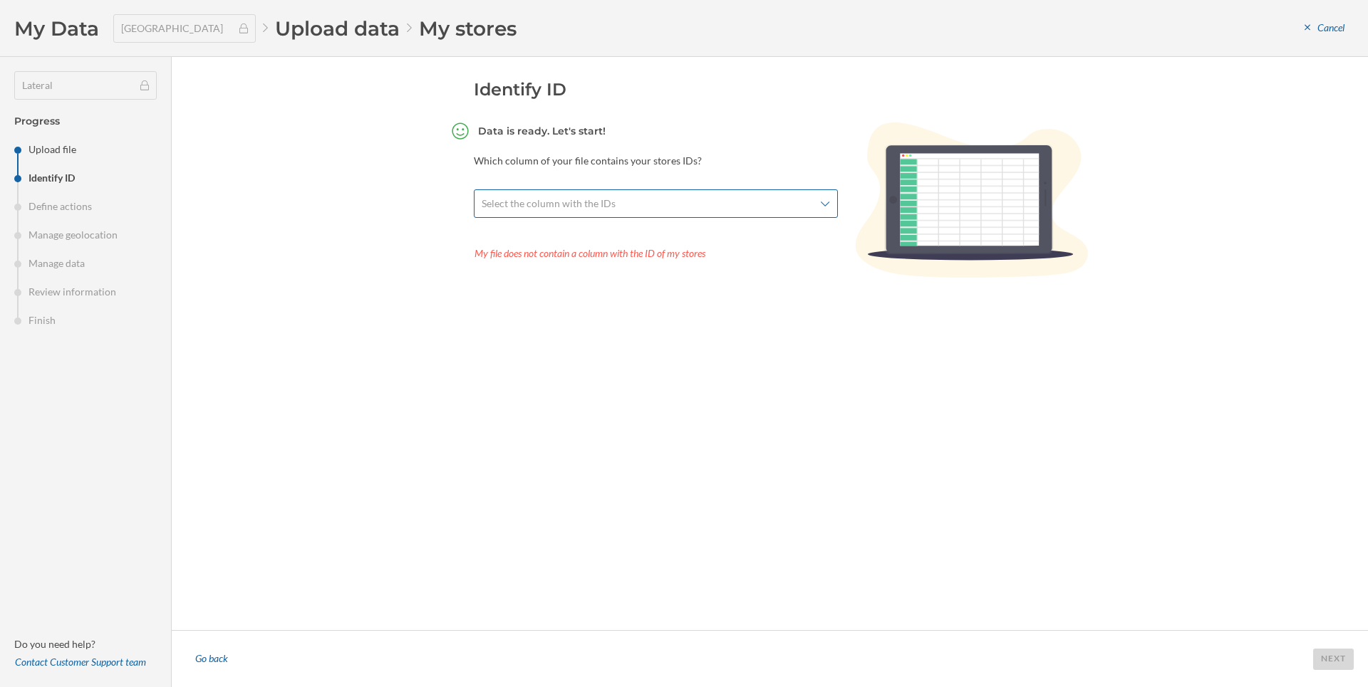
click at [727, 208] on span "Select the column with the IDs" at bounding box center [648, 204] width 333 height 14
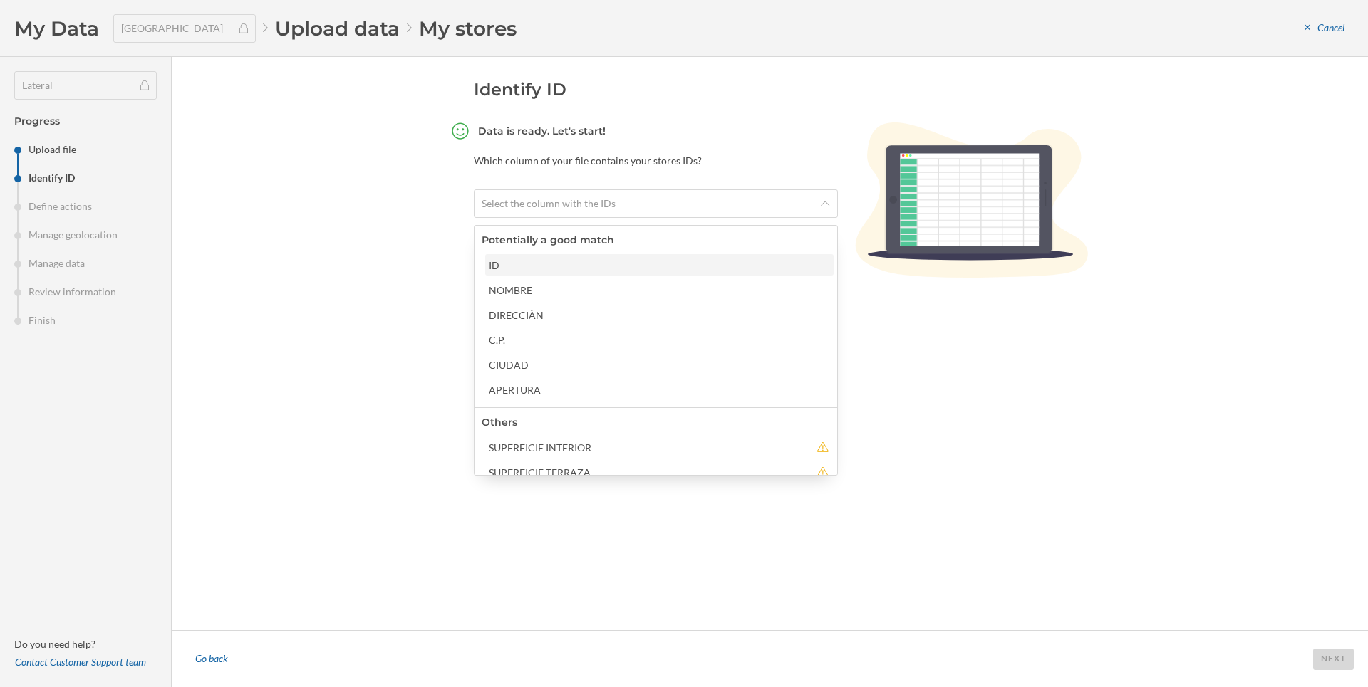
click at [597, 275] on div "ID" at bounding box center [659, 264] width 348 height 21
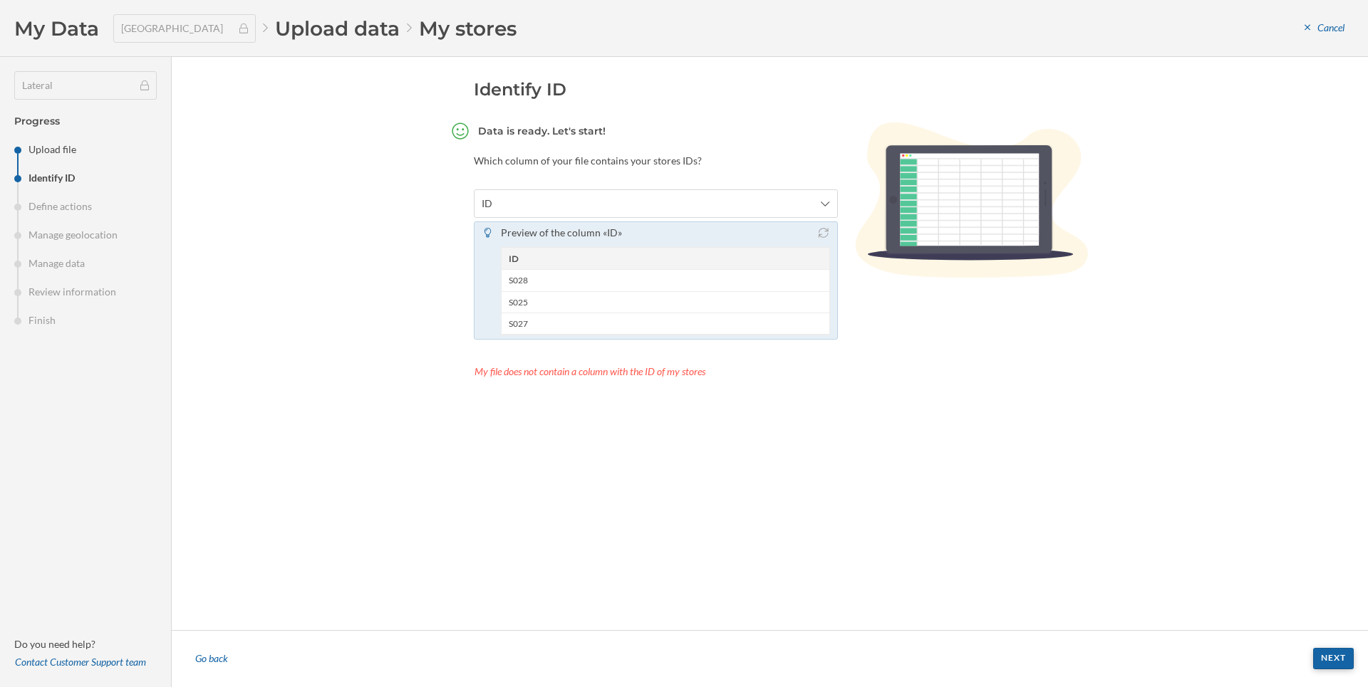
click at [1343, 655] on div "Next" at bounding box center [1333, 658] width 41 height 21
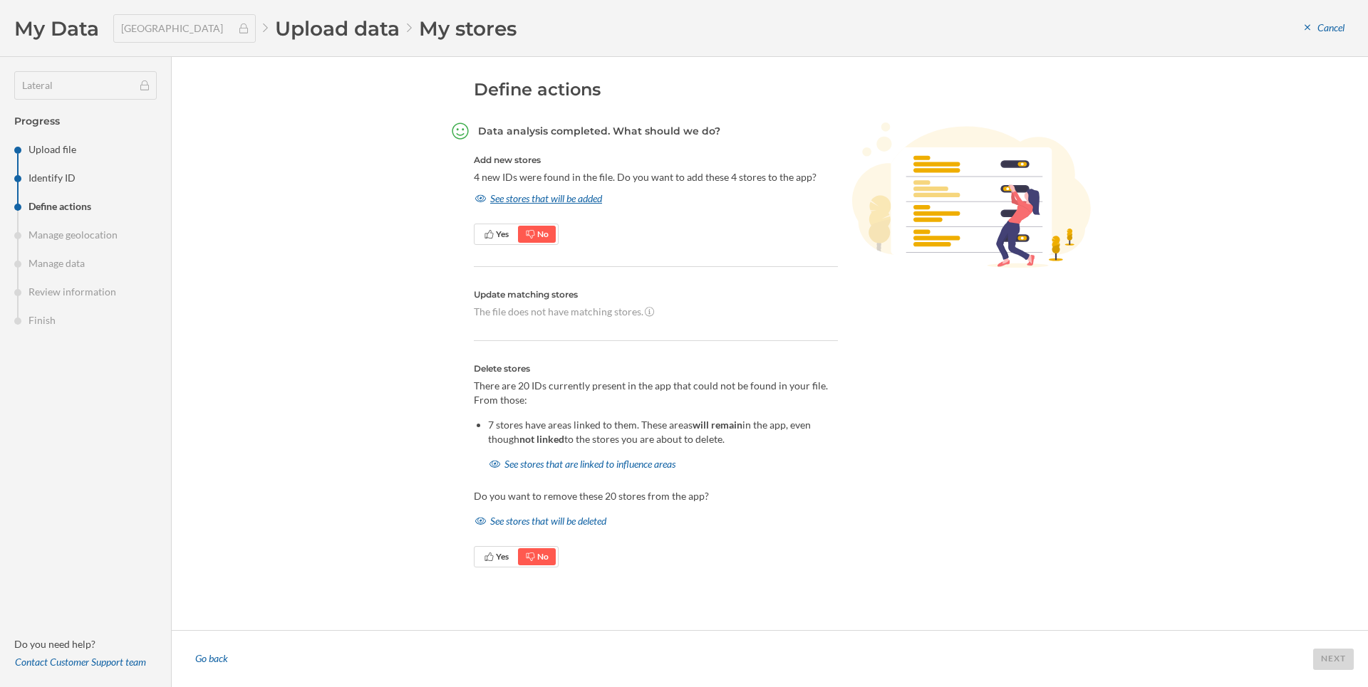
click at [518, 206] on div "See stores that will be added" at bounding box center [539, 198] width 130 height 21
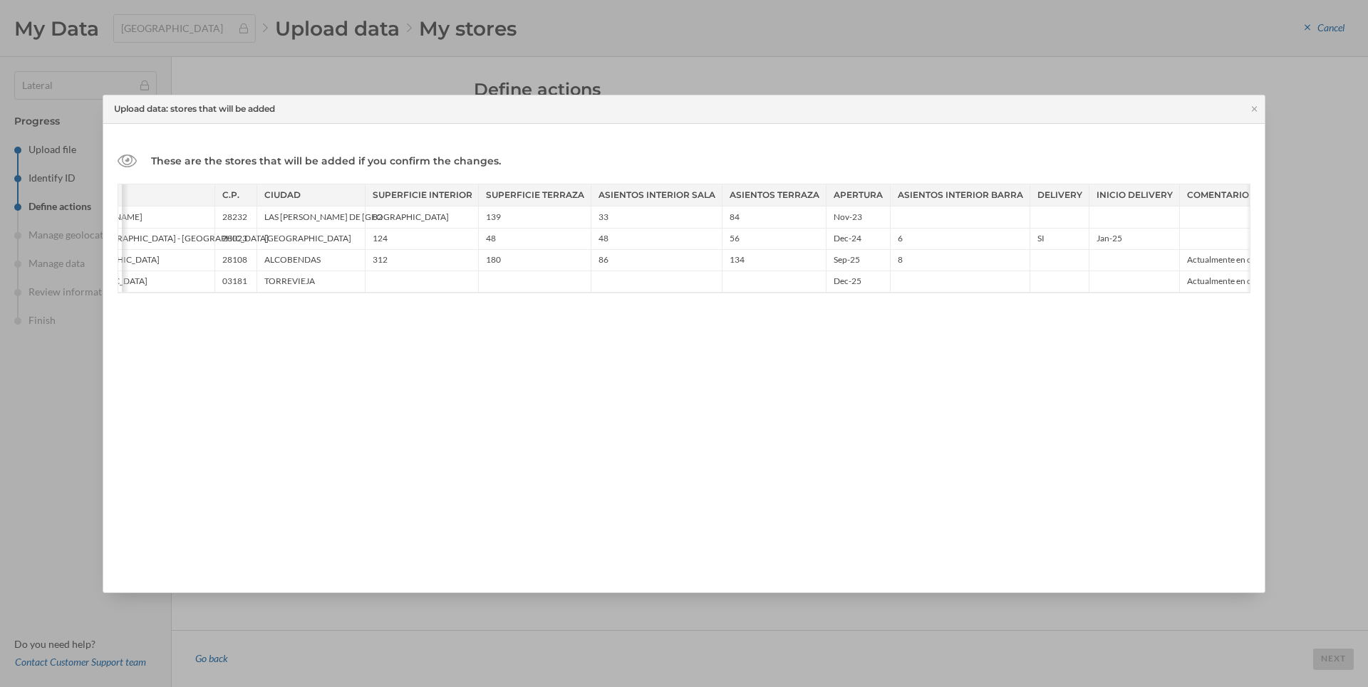
scroll to position [0, 329]
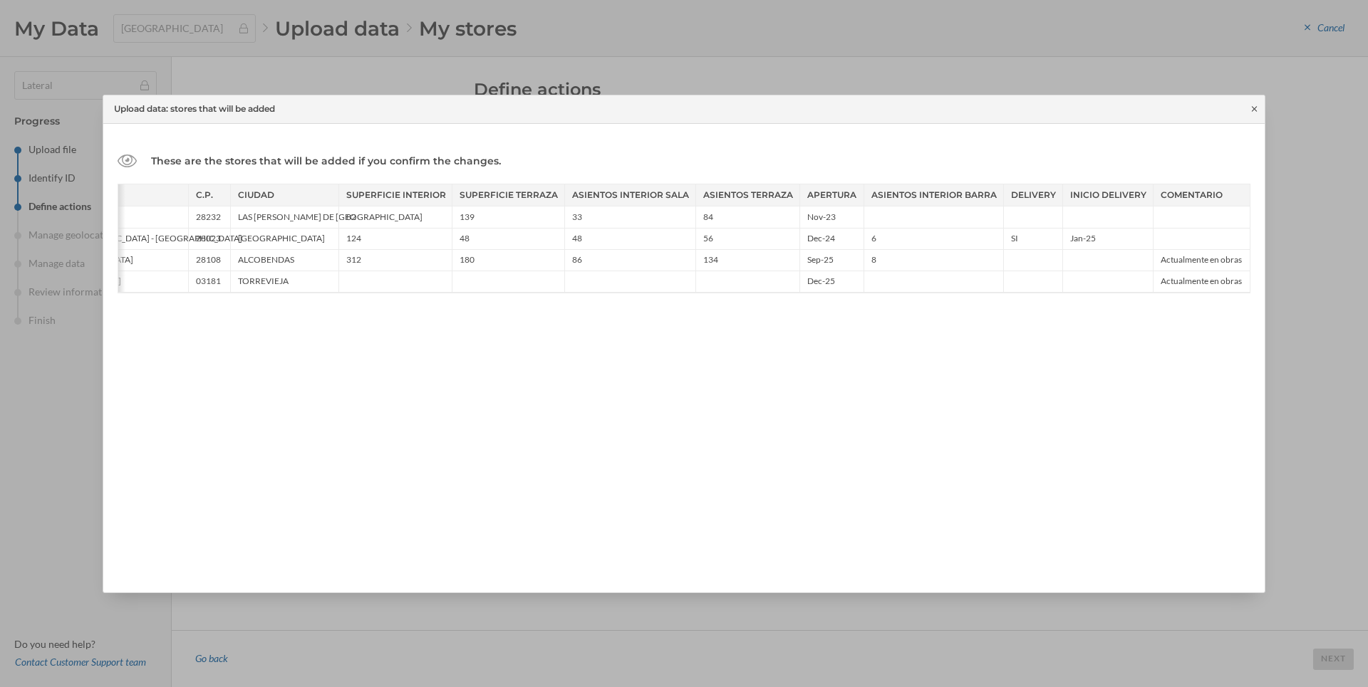
click at [1259, 106] on icon at bounding box center [1254, 109] width 11 height 9
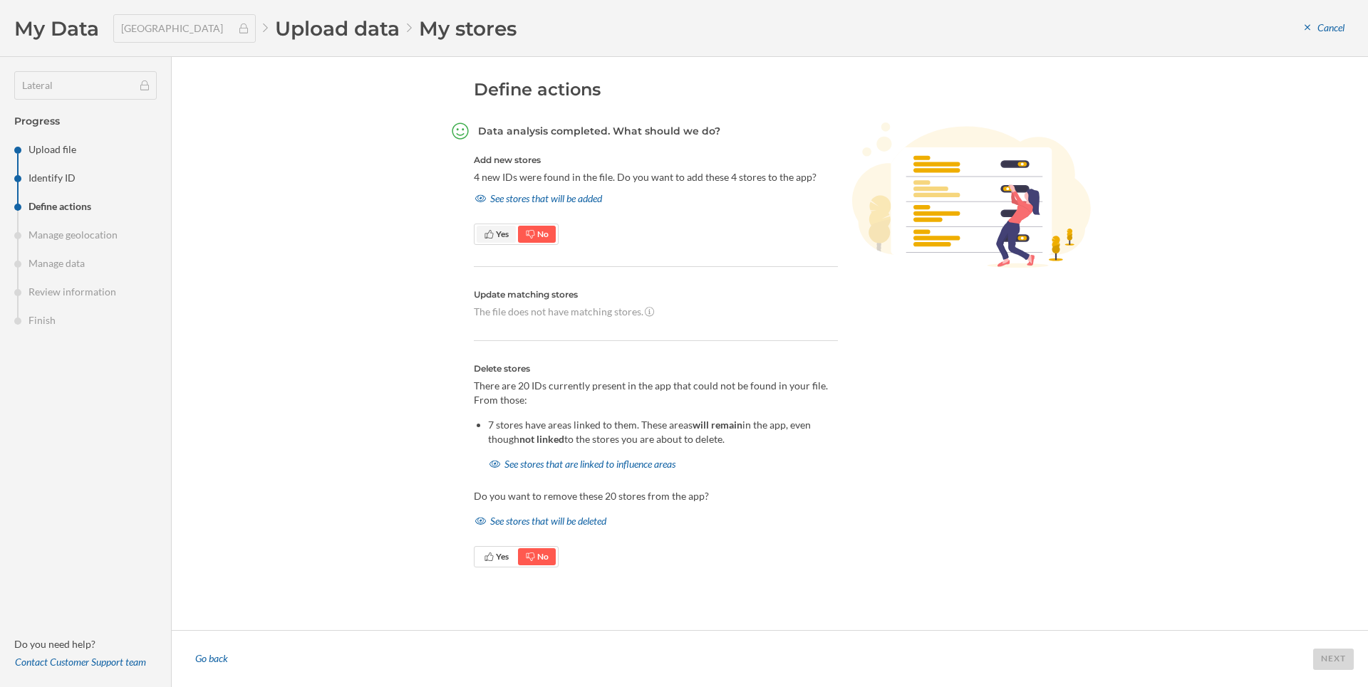
click at [485, 241] on span "Yes" at bounding box center [496, 234] width 39 height 17
drag, startPoint x: 516, startPoint y: 383, endPoint x: 523, endPoint y: 393, distance: 12.8
click at [523, 393] on p "There are 20 IDs currently present in the app that could not be found in your f…" at bounding box center [656, 393] width 364 height 28
click at [566, 462] on div "See stores that are linked to influence areas" at bounding box center [582, 464] width 189 height 21
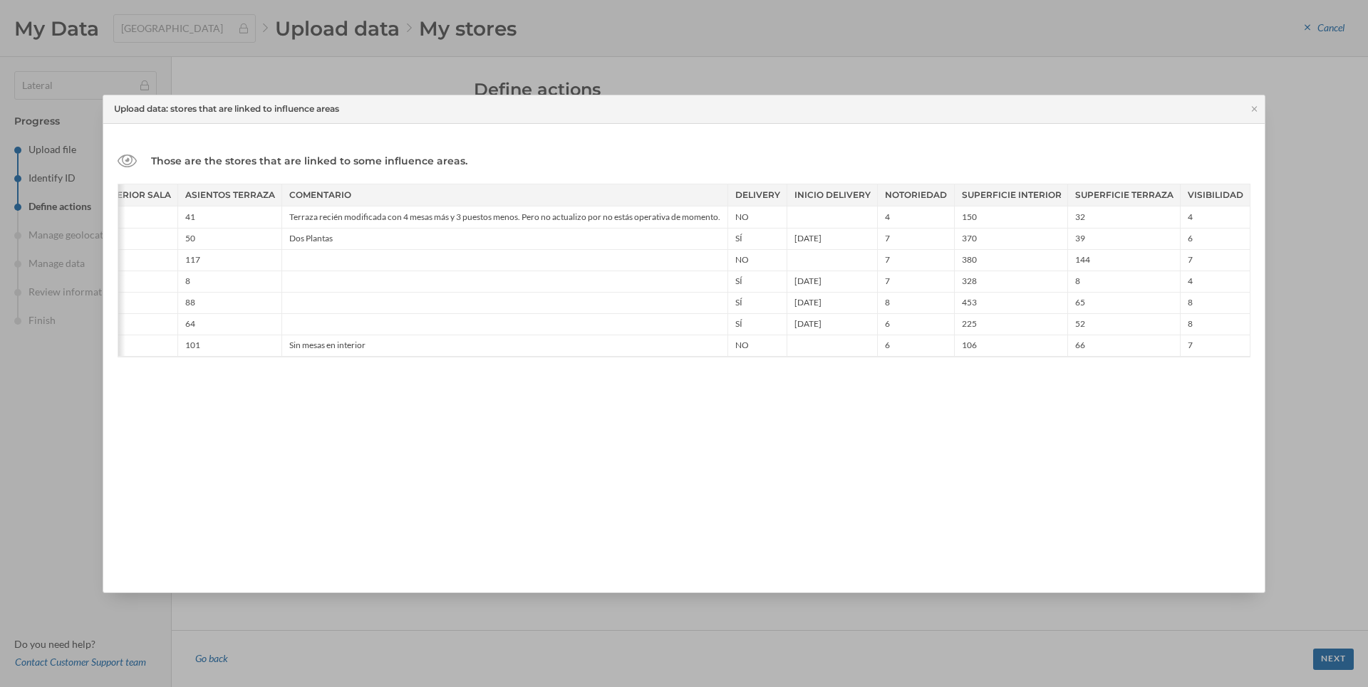
scroll to position [0, 0]
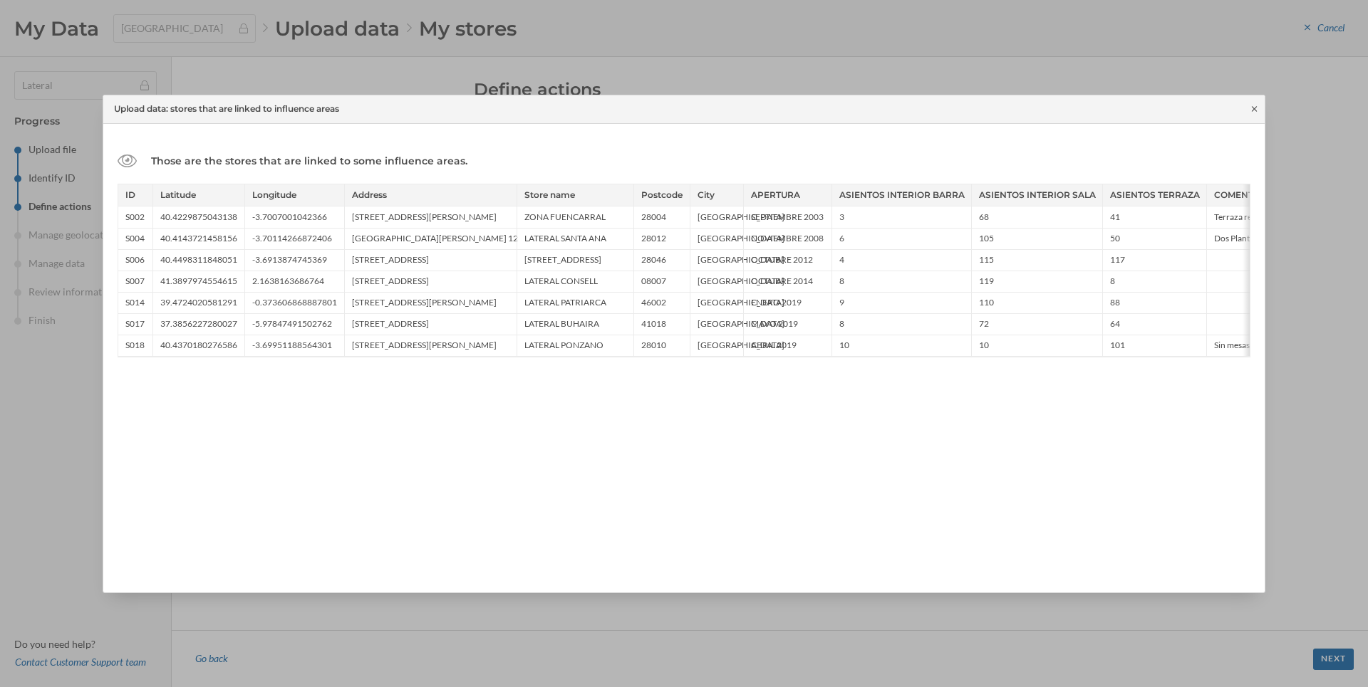
click at [1250, 105] on icon at bounding box center [1254, 109] width 11 height 9
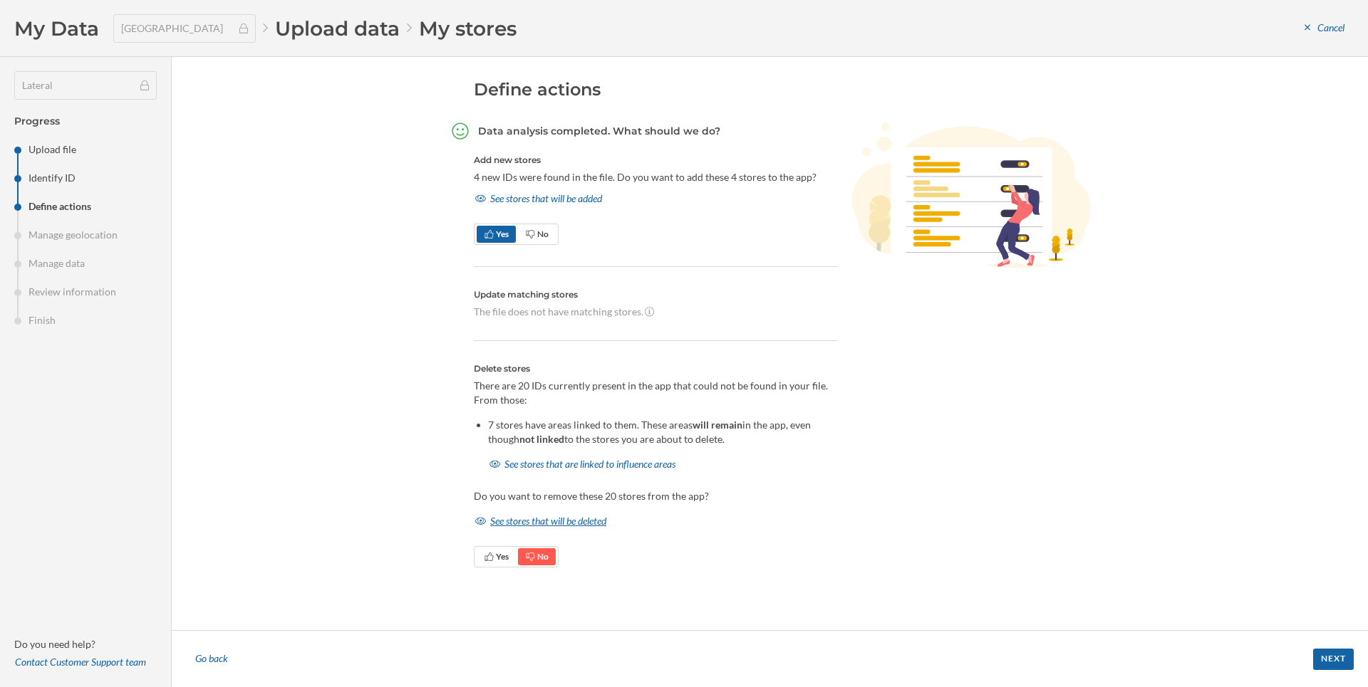
click at [603, 521] on div "See stores that will be deleted" at bounding box center [541, 521] width 134 height 21
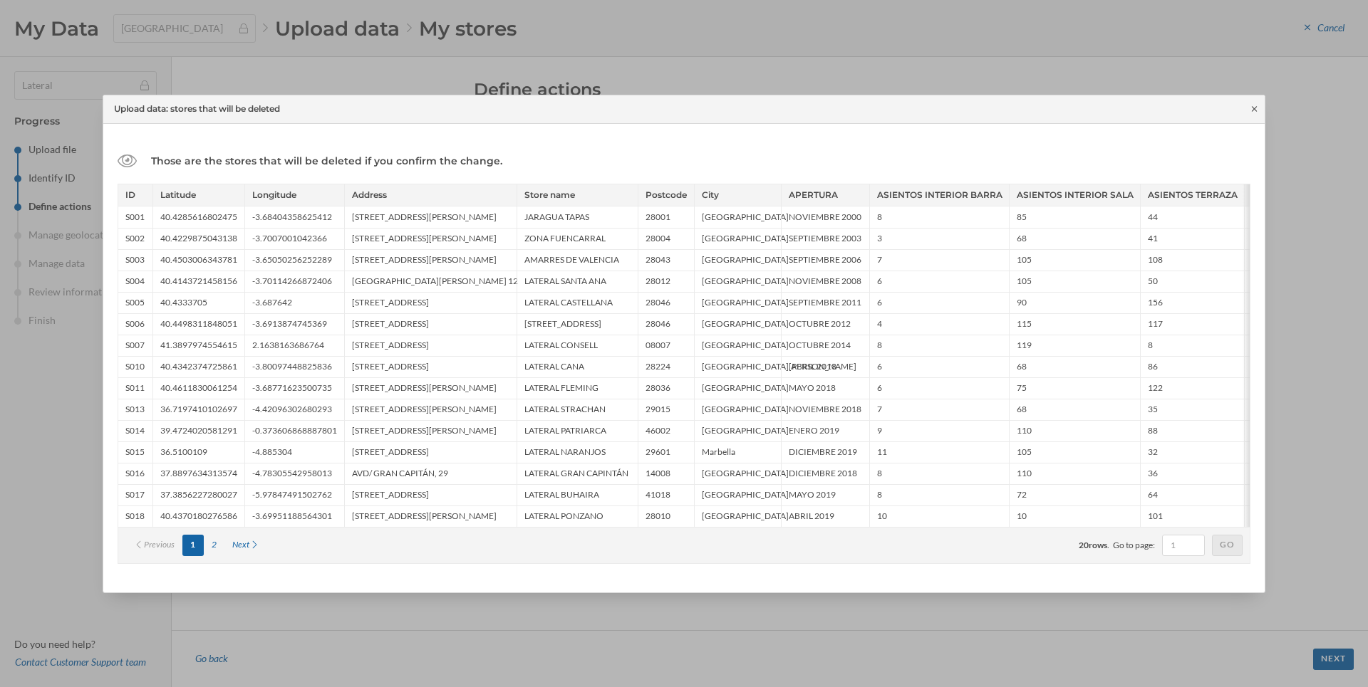
click at [1253, 109] on icon at bounding box center [1254, 109] width 11 height 9
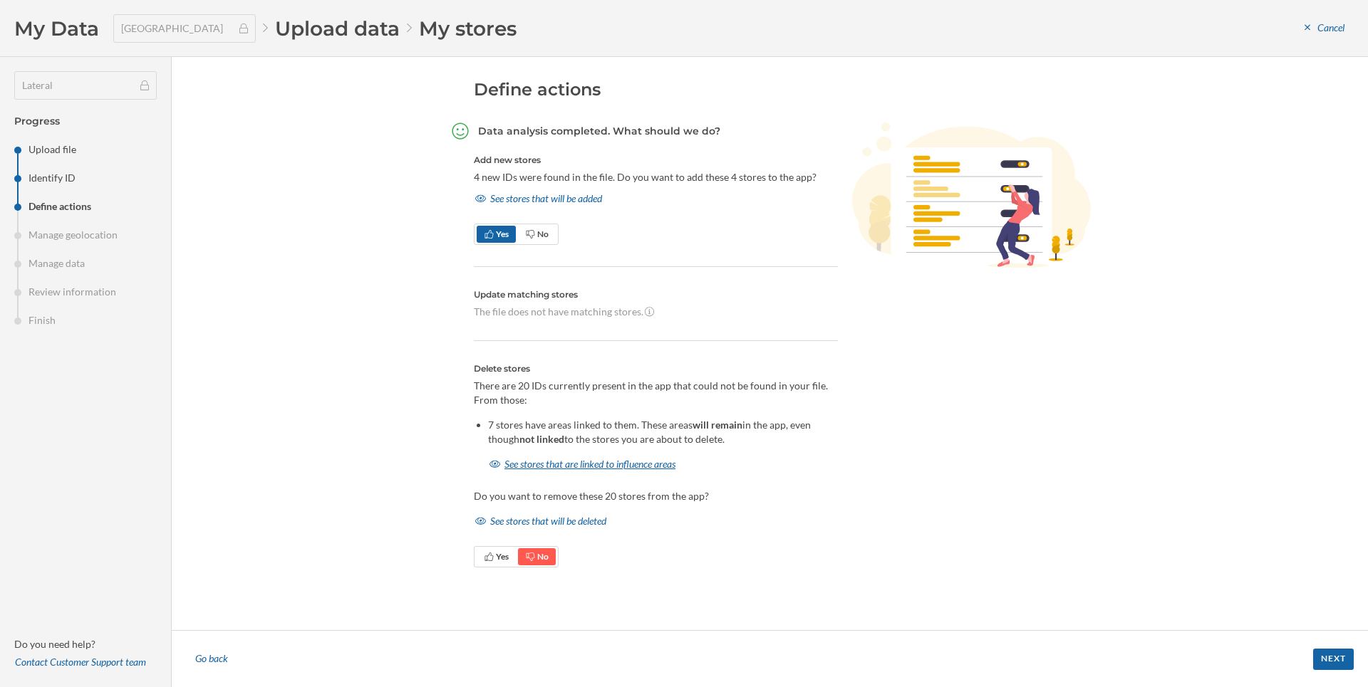
click at [625, 469] on div "See stores that are linked to influence areas" at bounding box center [582, 464] width 189 height 21
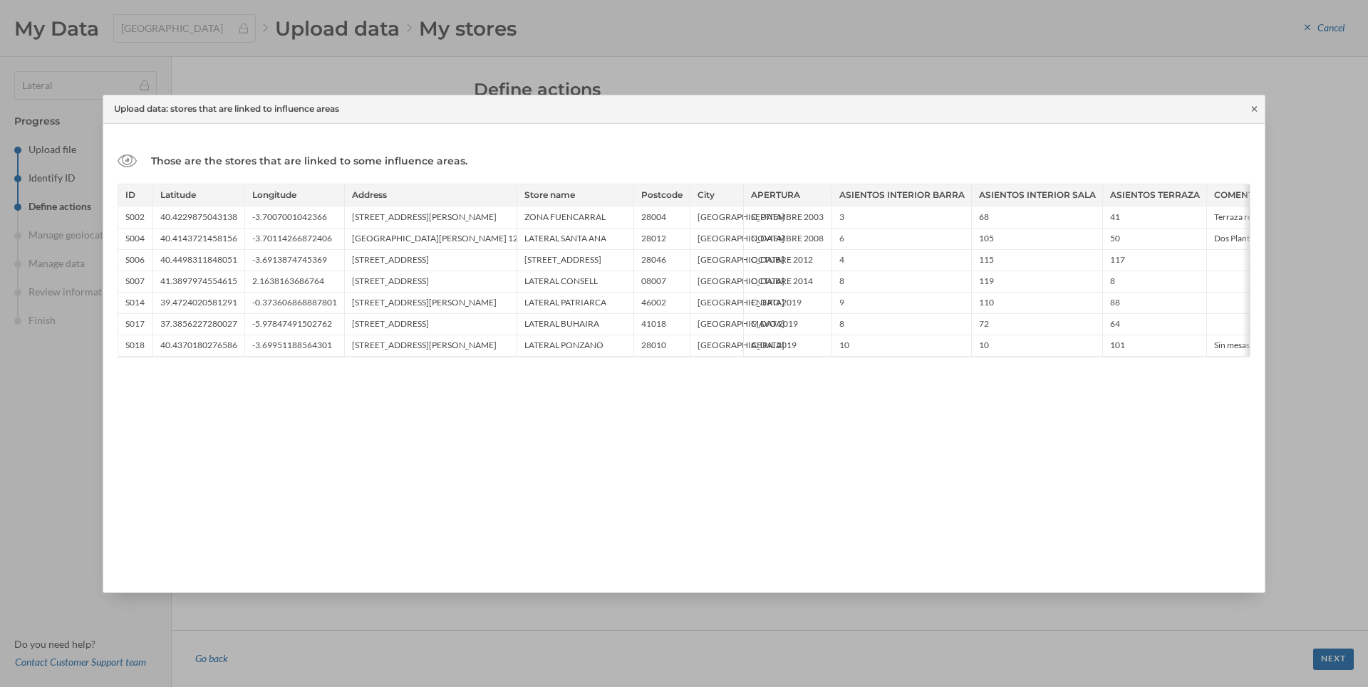
click at [1251, 108] on icon at bounding box center [1254, 109] width 11 height 9
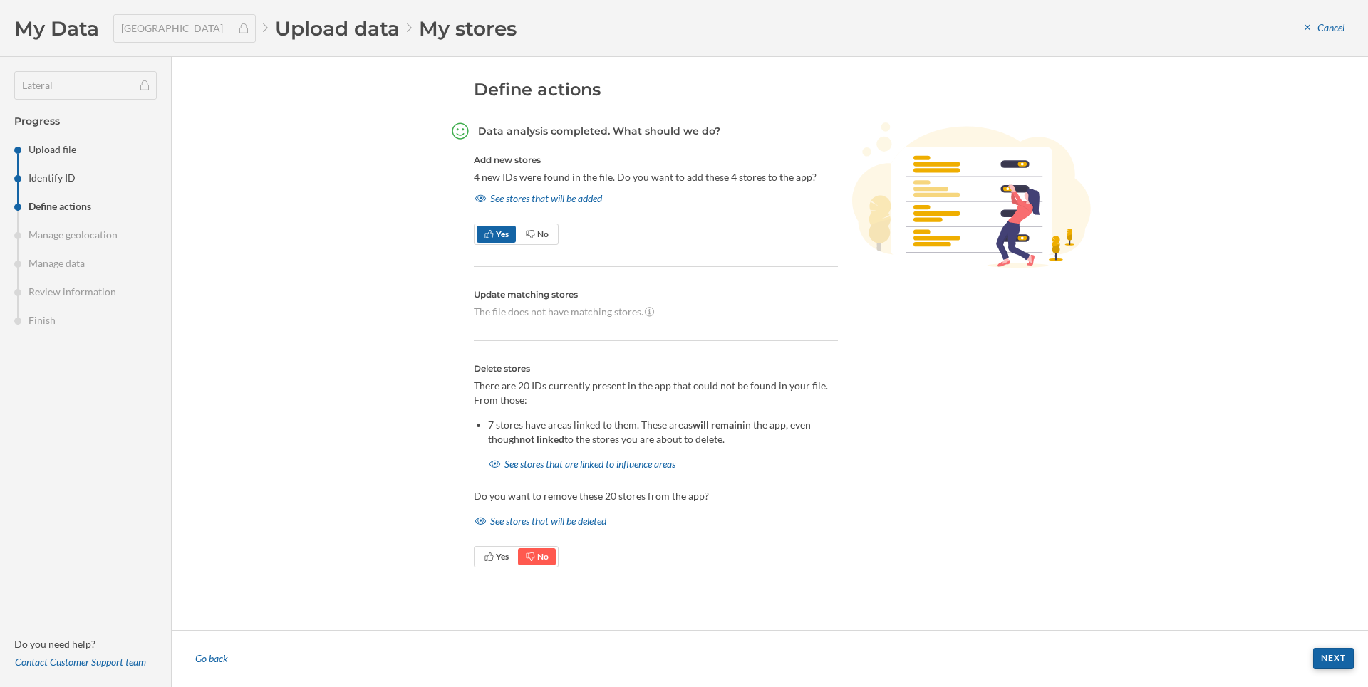
click at [1324, 661] on div "Next" at bounding box center [1333, 658] width 41 height 21
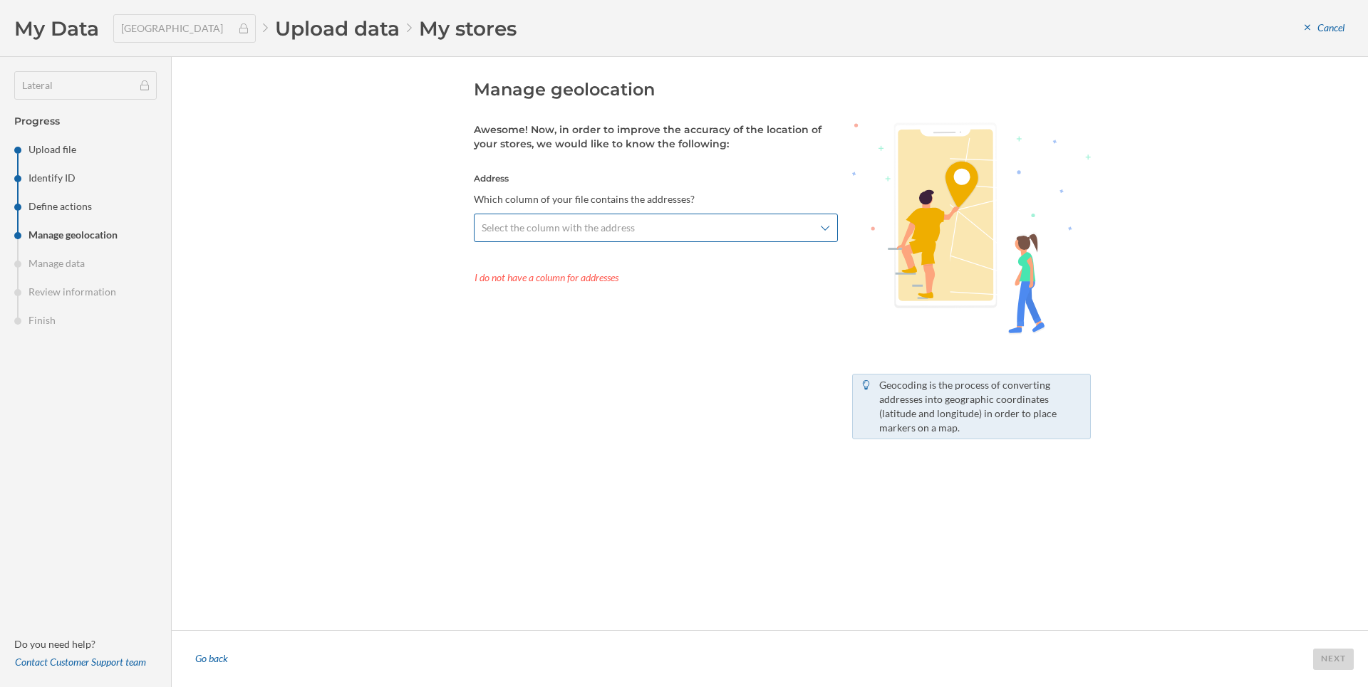
click at [606, 227] on span "Select the column with the address" at bounding box center [558, 228] width 153 height 14
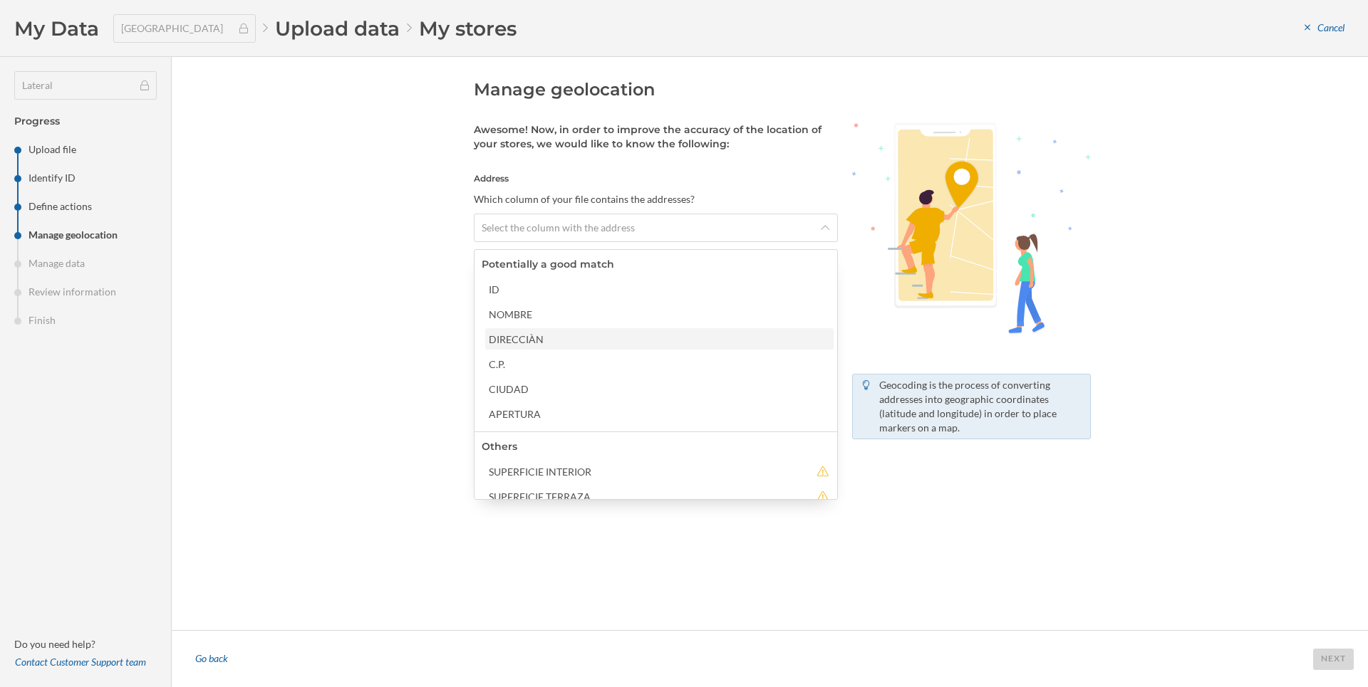
click at [598, 339] on div "DIRECCIÀN" at bounding box center [659, 339] width 340 height 15
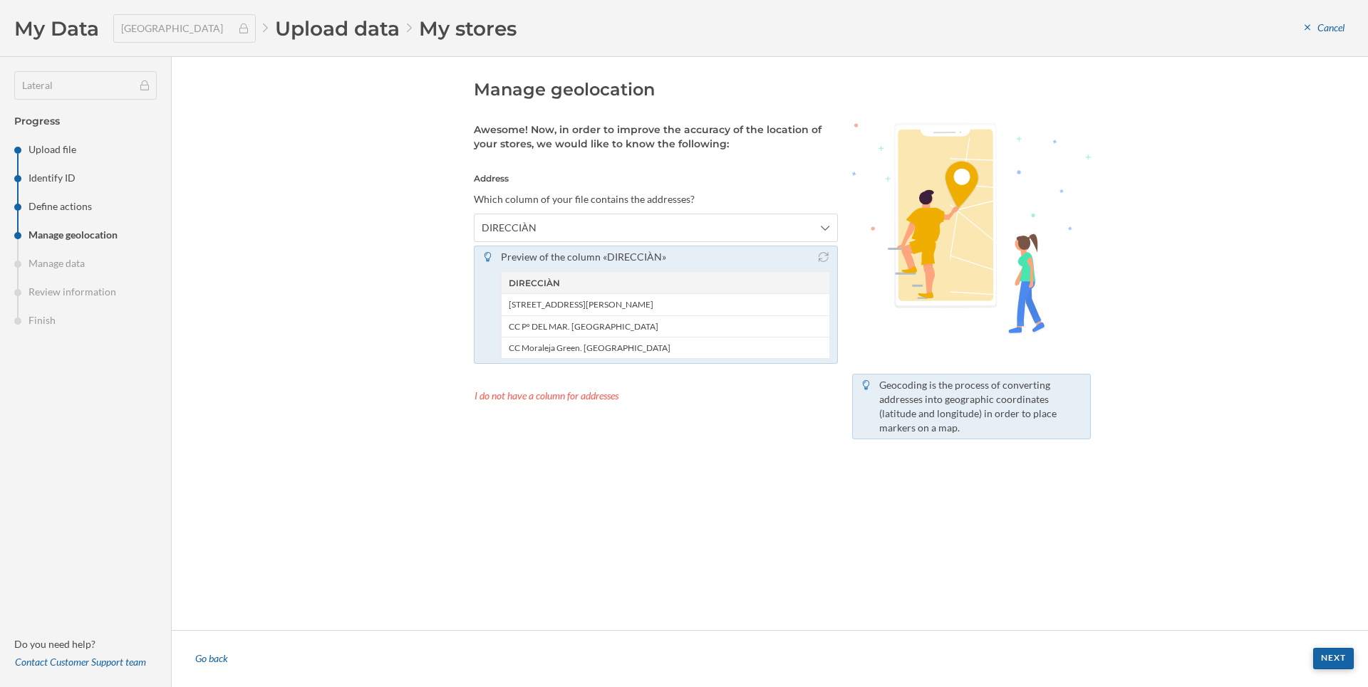
click at [1353, 659] on footer "Go back Next" at bounding box center [770, 658] width 1196 height 57
click at [1331, 659] on div "Next" at bounding box center [1333, 658] width 41 height 21
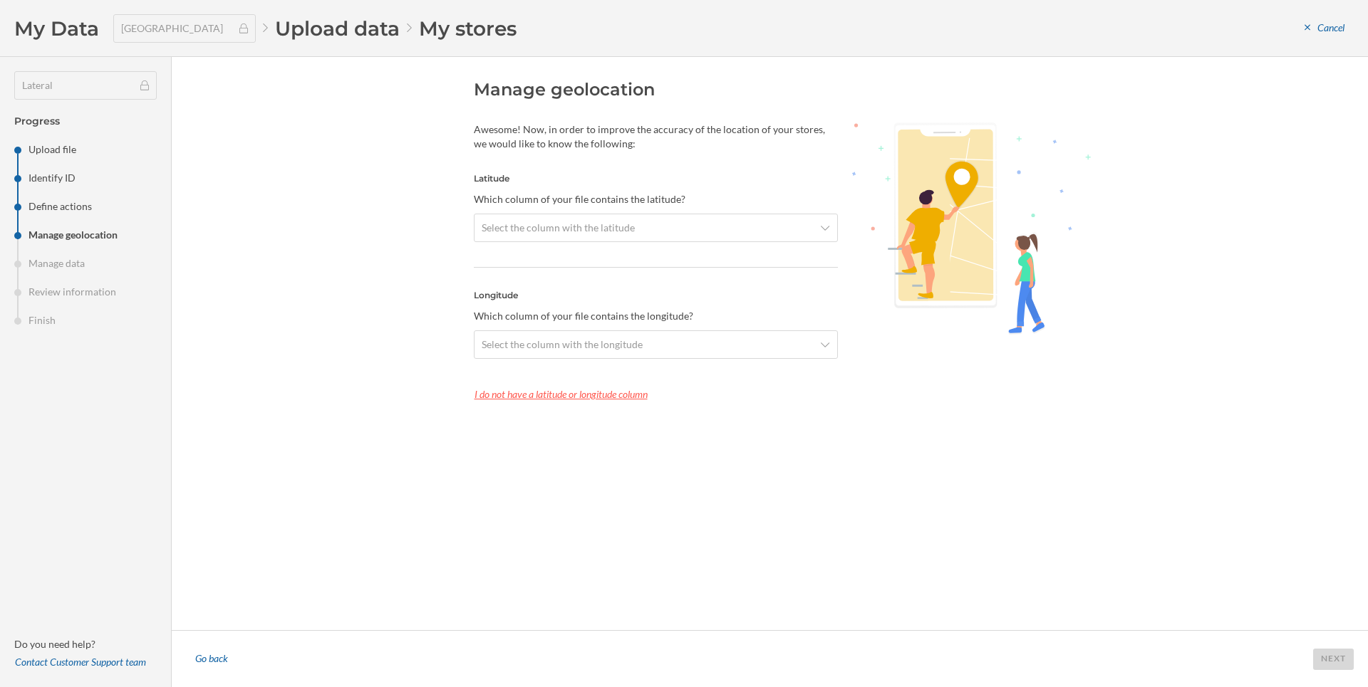
click at [576, 399] on div "I do not have a latitude or longitude column" at bounding box center [656, 394] width 364 height 21
click at [516, 226] on span "Select the column with the postcodes" at bounding box center [564, 228] width 164 height 14
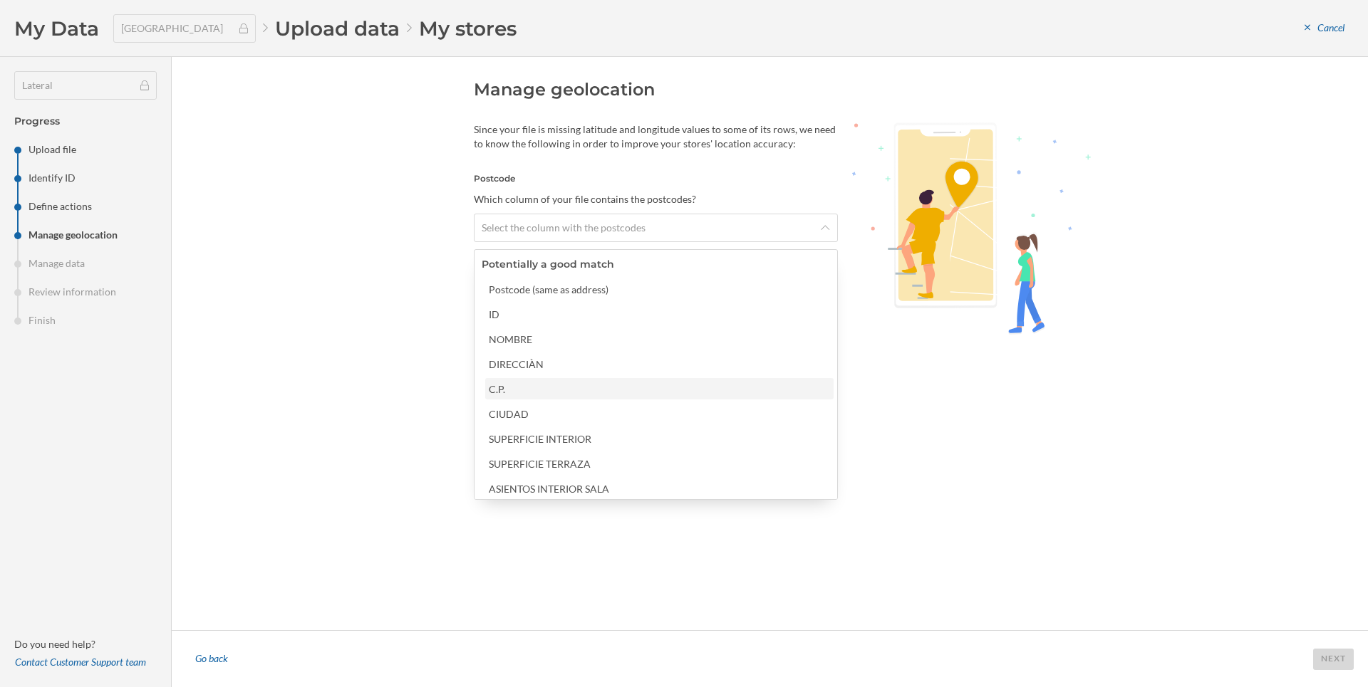
click at [568, 385] on div "C.P." at bounding box center [659, 389] width 340 height 15
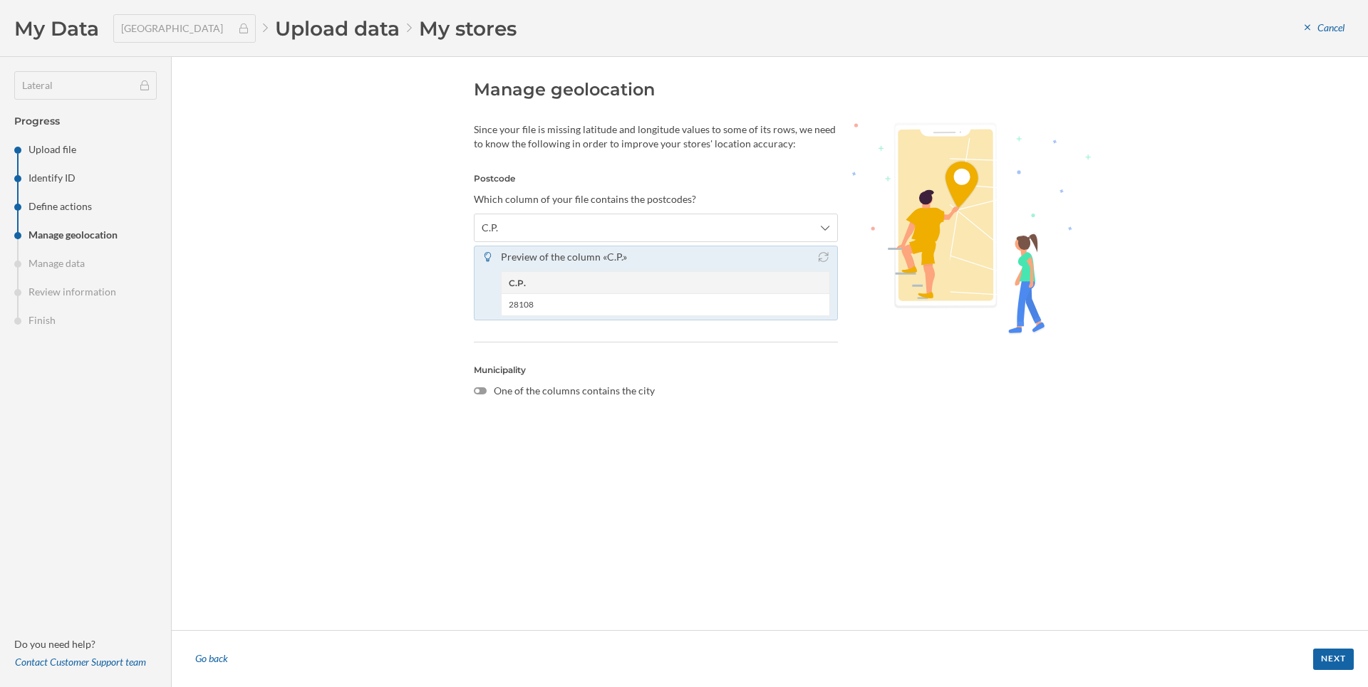
click at [483, 391] on div at bounding box center [480, 391] width 13 height 7
click at [0, 0] on input "One of the columns contains the city" at bounding box center [0, 0] width 0 height 0
click at [499, 415] on span "Select the column with the city" at bounding box center [549, 419] width 135 height 14
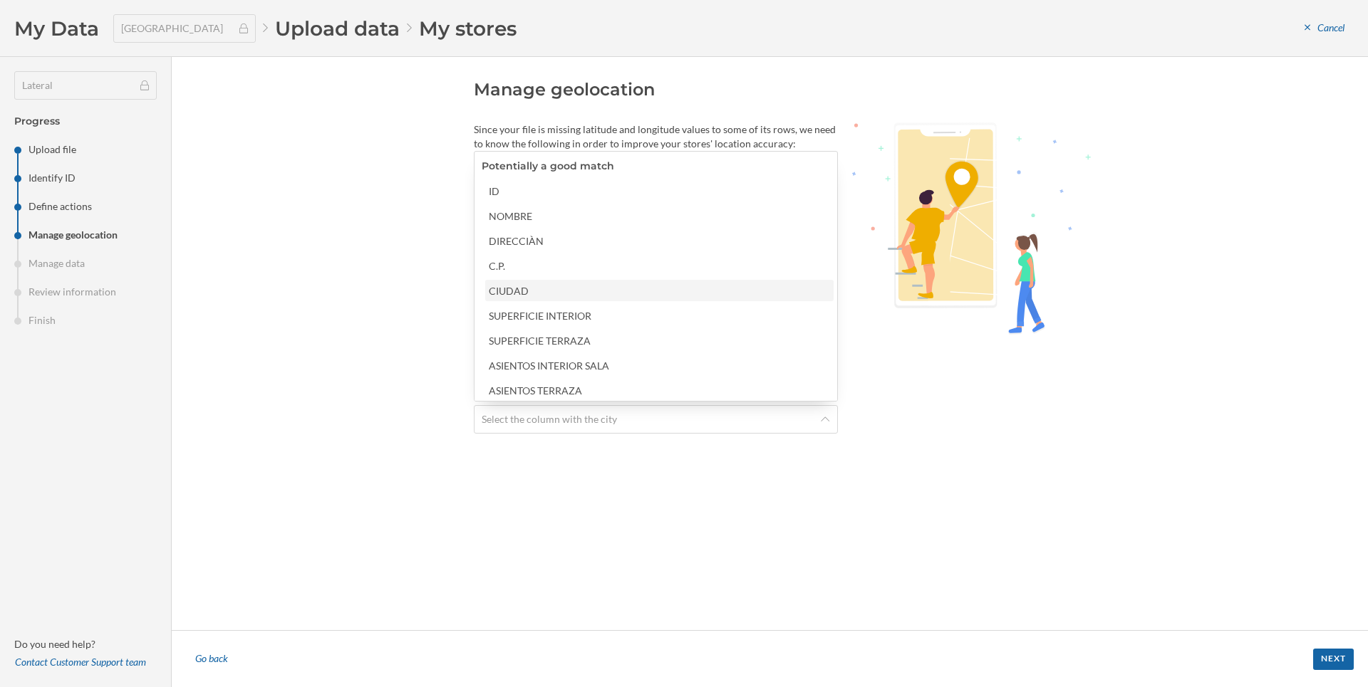
click at [497, 286] on div "CIUDAD" at bounding box center [659, 291] width 340 height 15
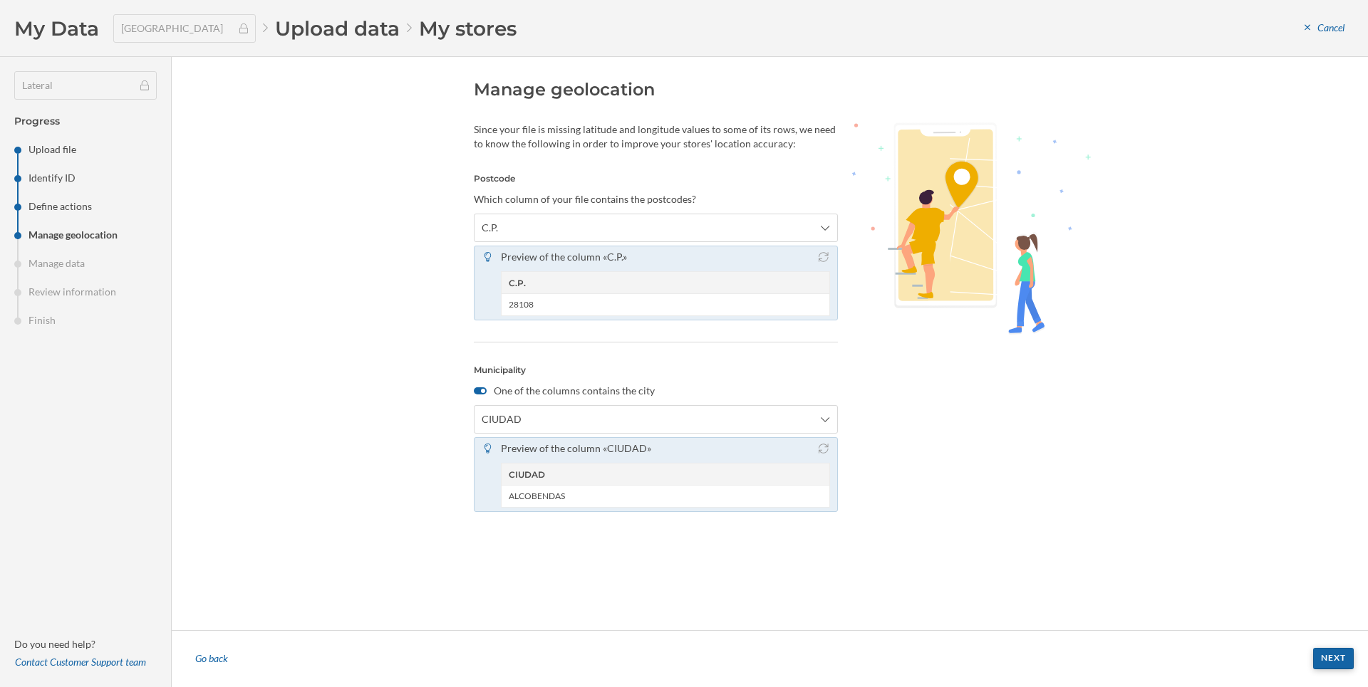
click at [1334, 660] on div "Next" at bounding box center [1333, 658] width 41 height 21
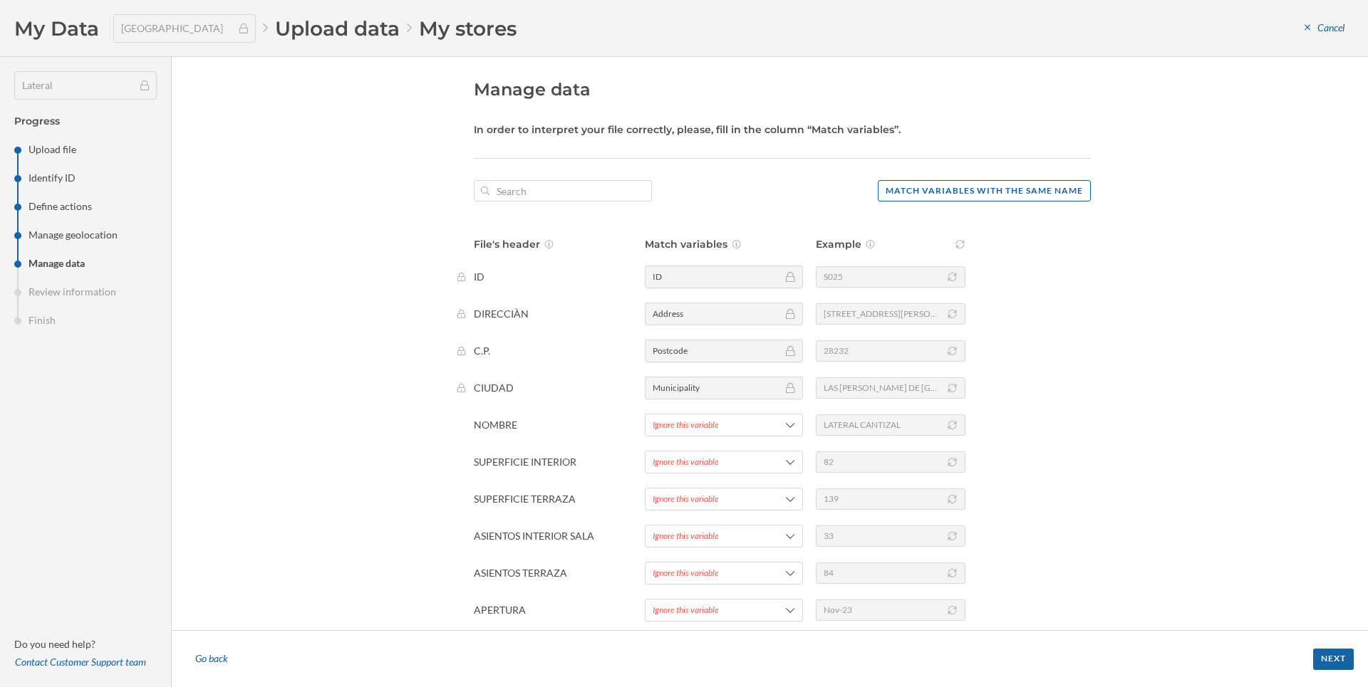
drag, startPoint x: 706, startPoint y: 427, endPoint x: 707, endPoint y: 443, distance: 15.7
click at [706, 427] on div "Ignore this variable" at bounding box center [686, 425] width 66 height 13
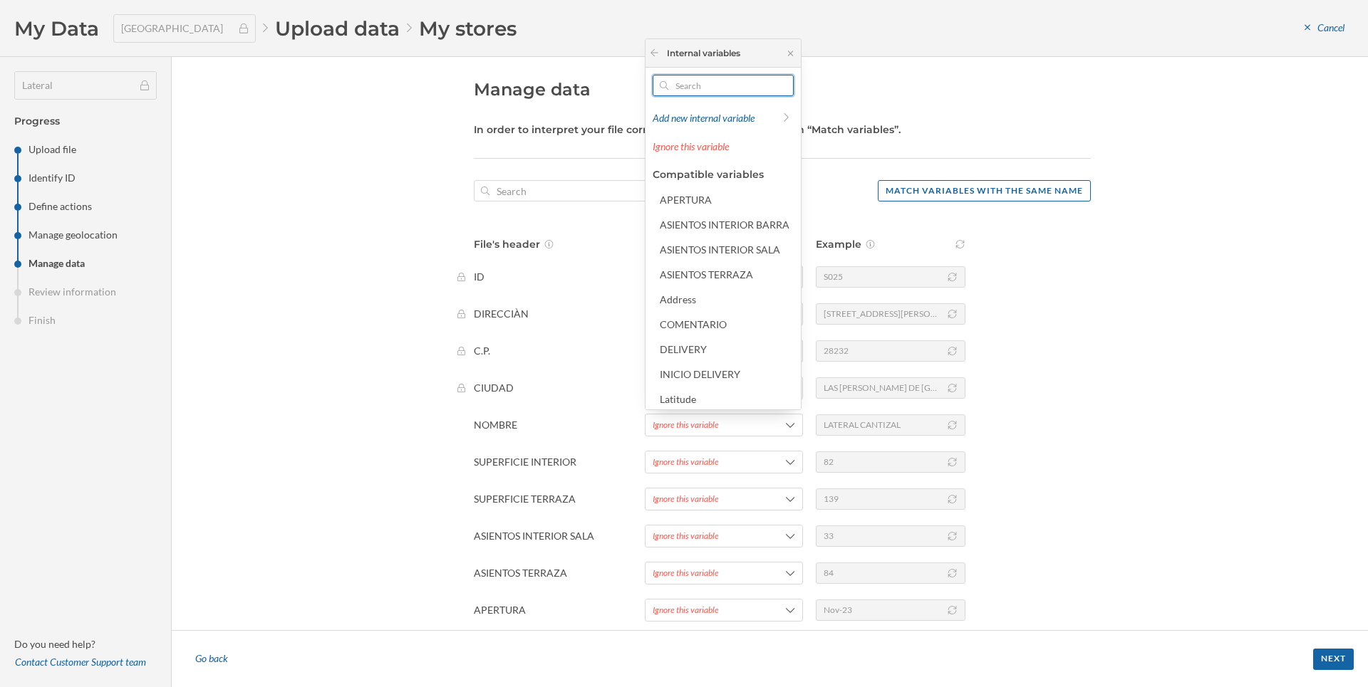
click at [685, 85] on input "text" at bounding box center [723, 85] width 110 height 21
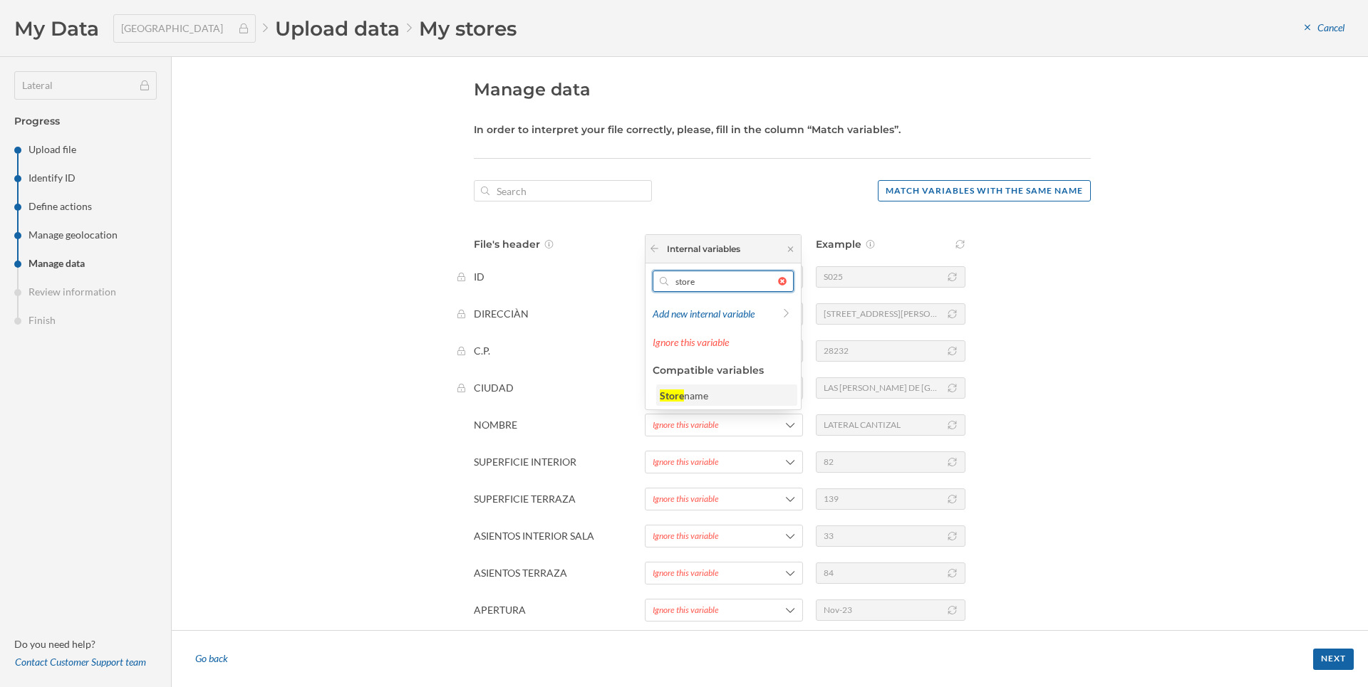
type input "store"
click at [684, 394] on div "Store" at bounding box center [672, 396] width 24 height 12
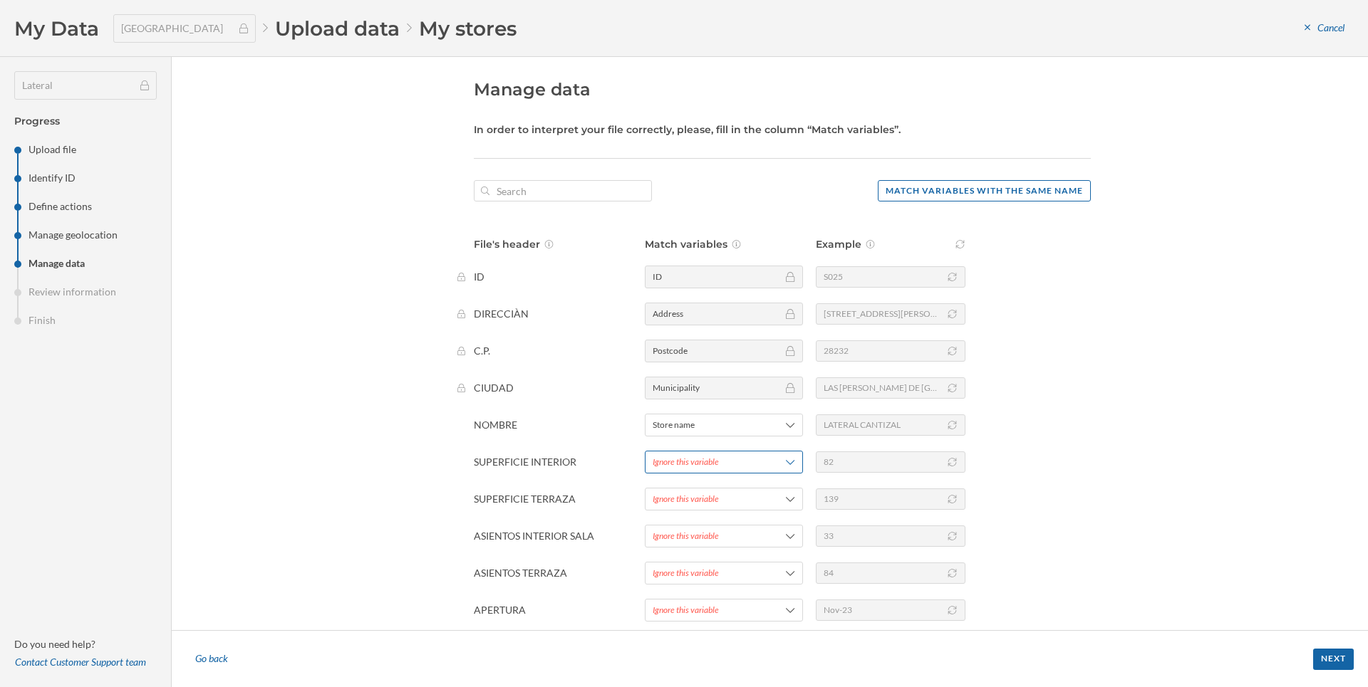
click at [715, 460] on div "Ignore this variable" at bounding box center [686, 462] width 66 height 13
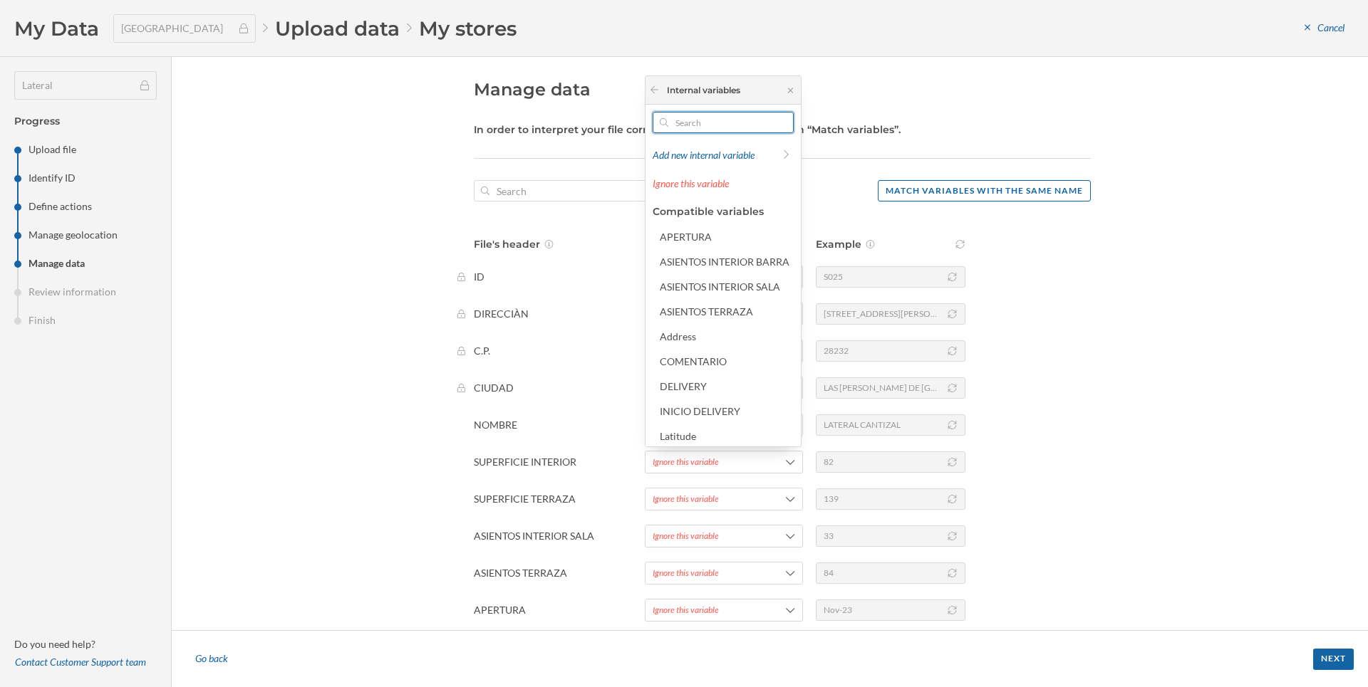
click at [743, 125] on input "text" at bounding box center [723, 122] width 110 height 21
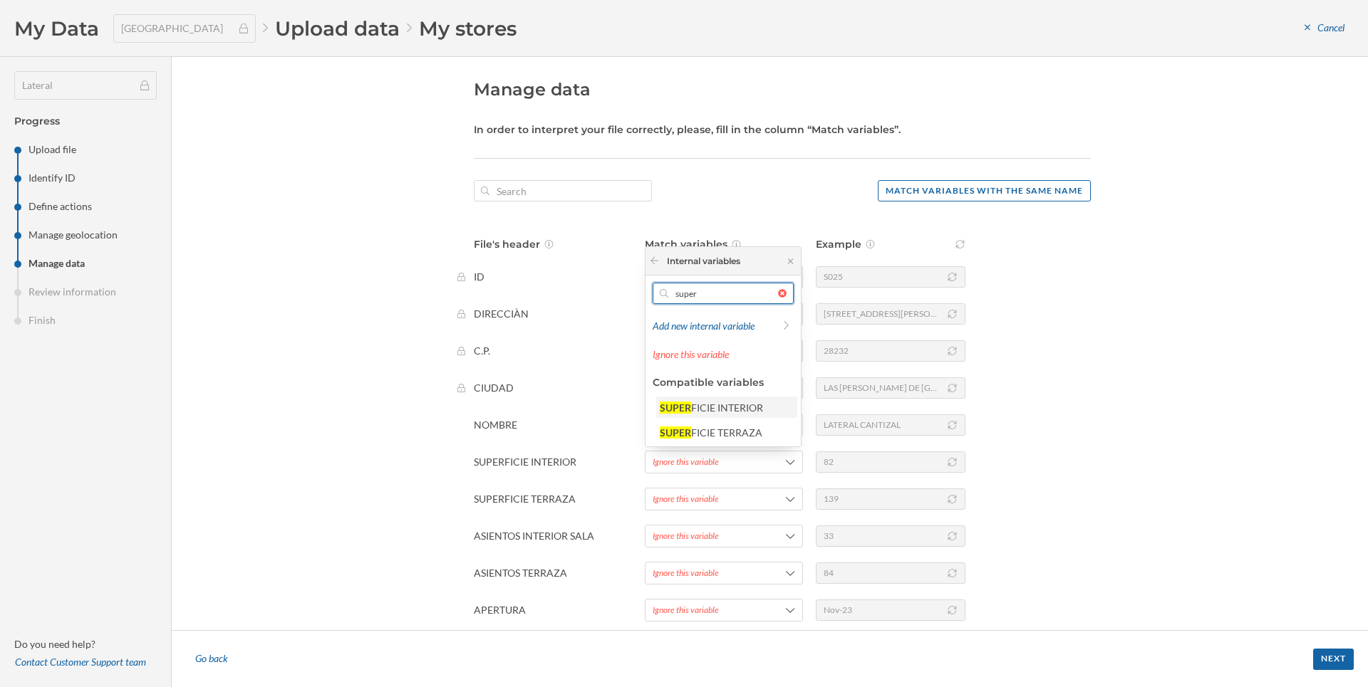
type input "super"
click at [727, 405] on div "FICIE INTERIOR" at bounding box center [727, 408] width 72 height 12
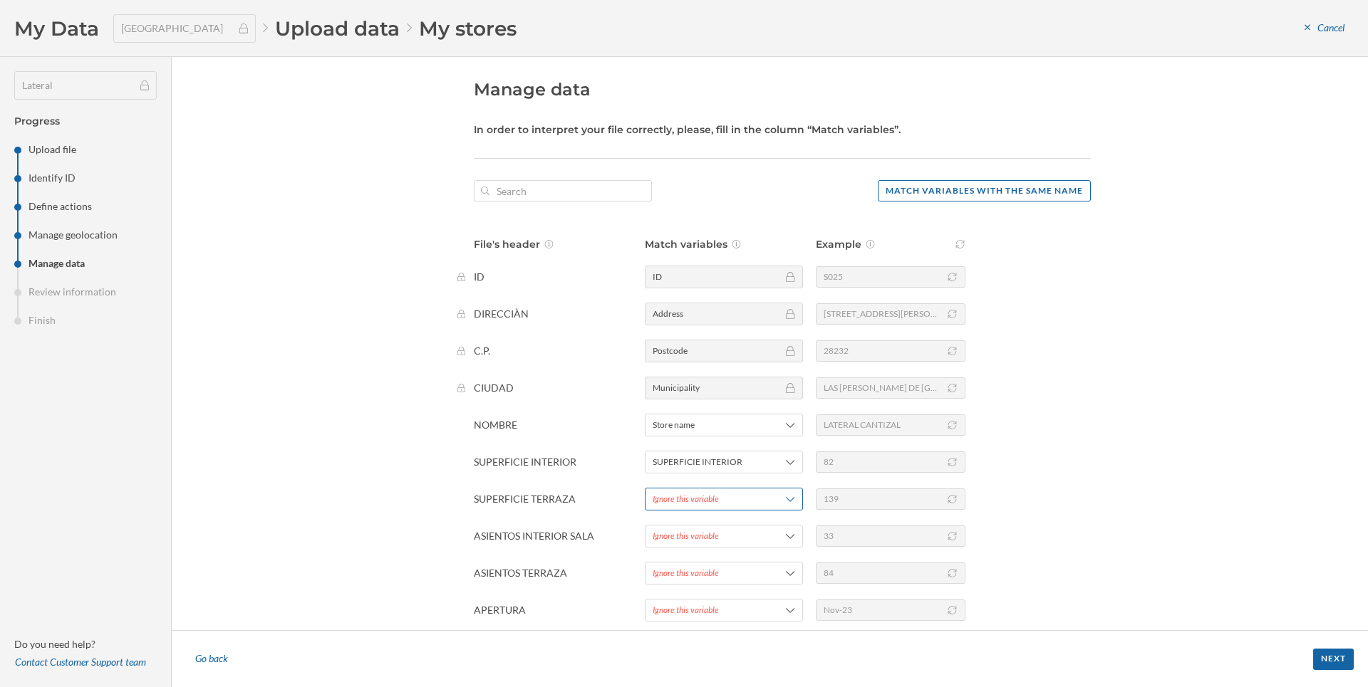
click at [714, 496] on div "Ignore this variable" at bounding box center [686, 499] width 66 height 13
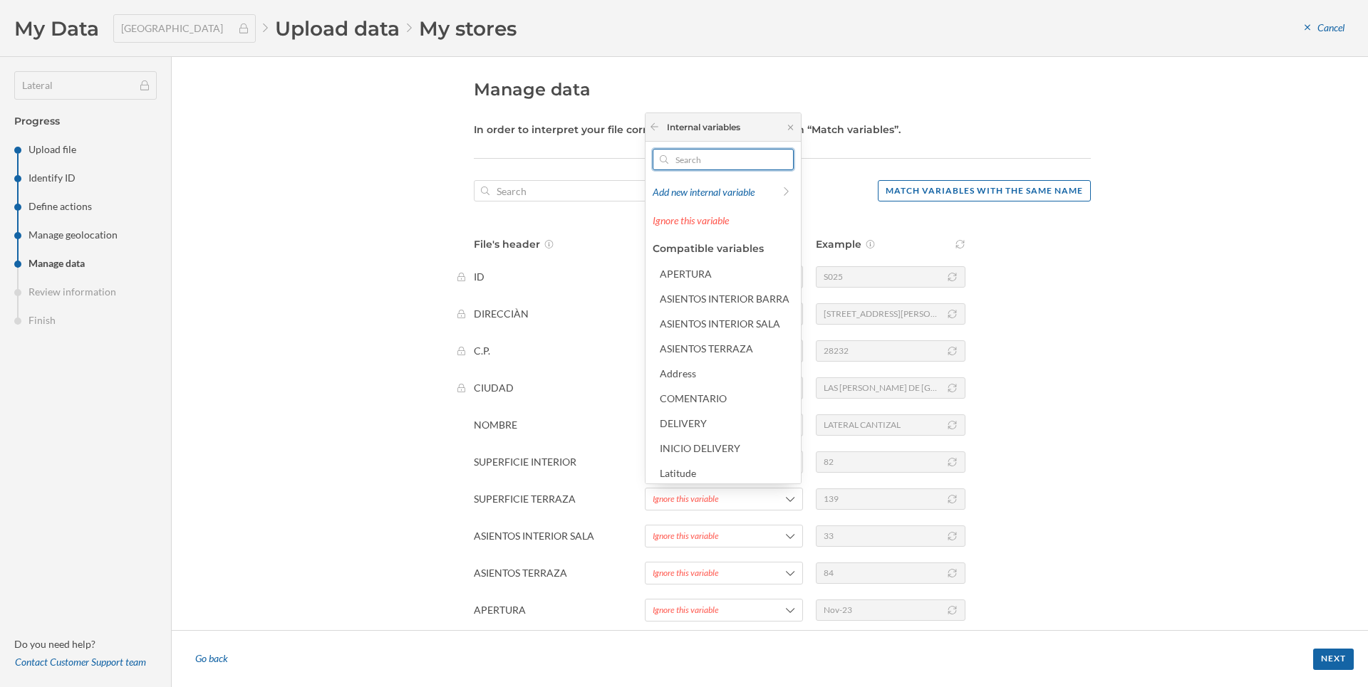
click at [694, 165] on input "text" at bounding box center [723, 159] width 110 height 21
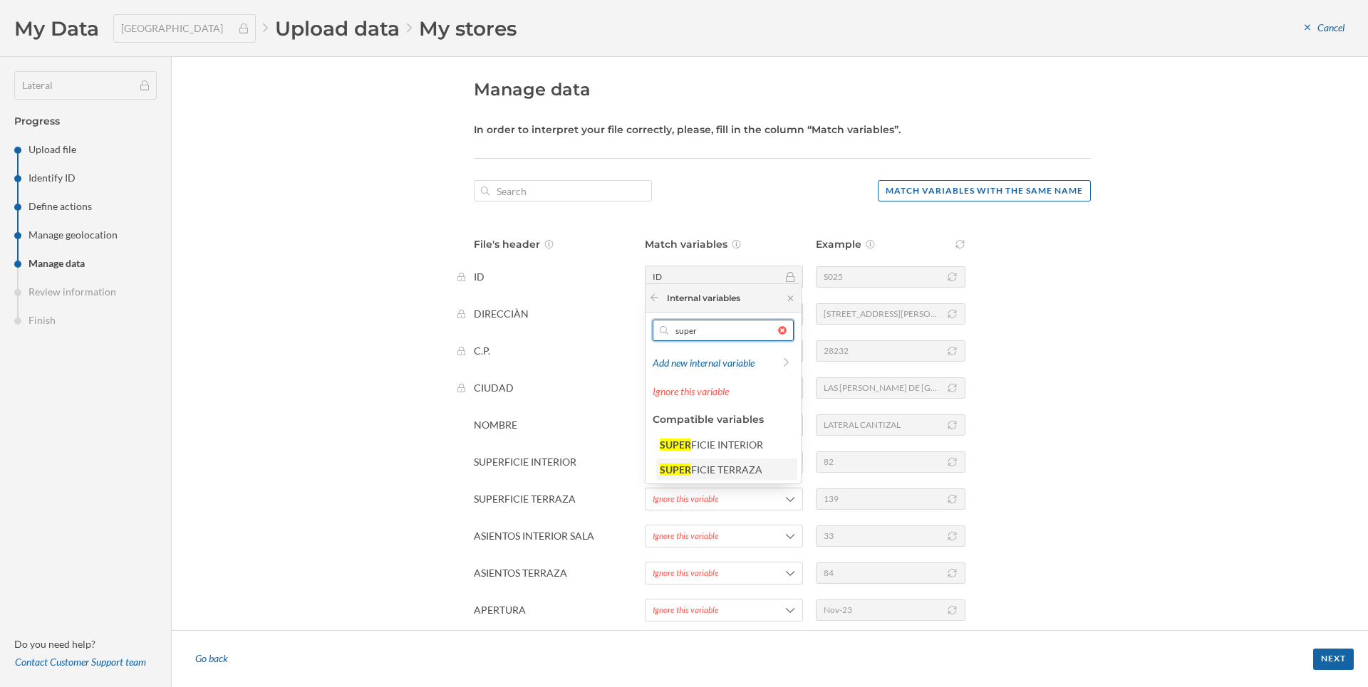
type input "super"
click at [747, 472] on div "FICIE TERRAZA" at bounding box center [726, 470] width 71 height 12
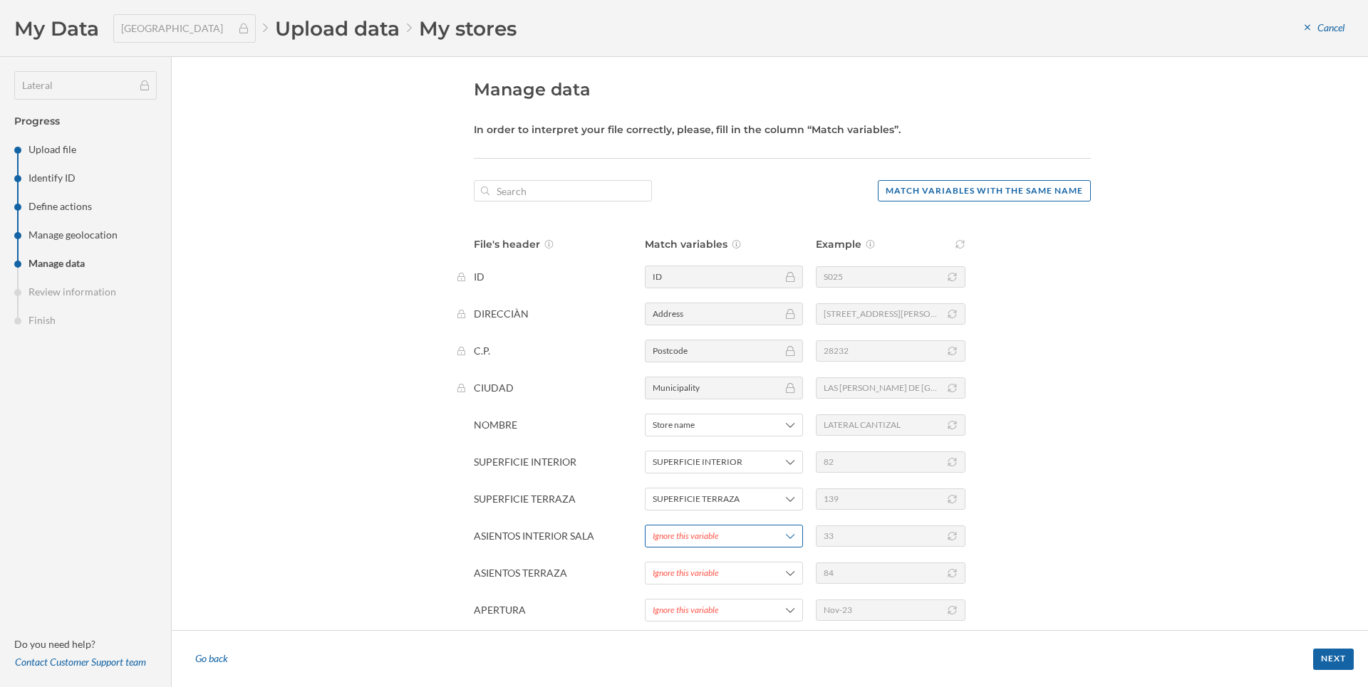
click at [687, 531] on div "Ignore this variable" at bounding box center [686, 536] width 66 height 13
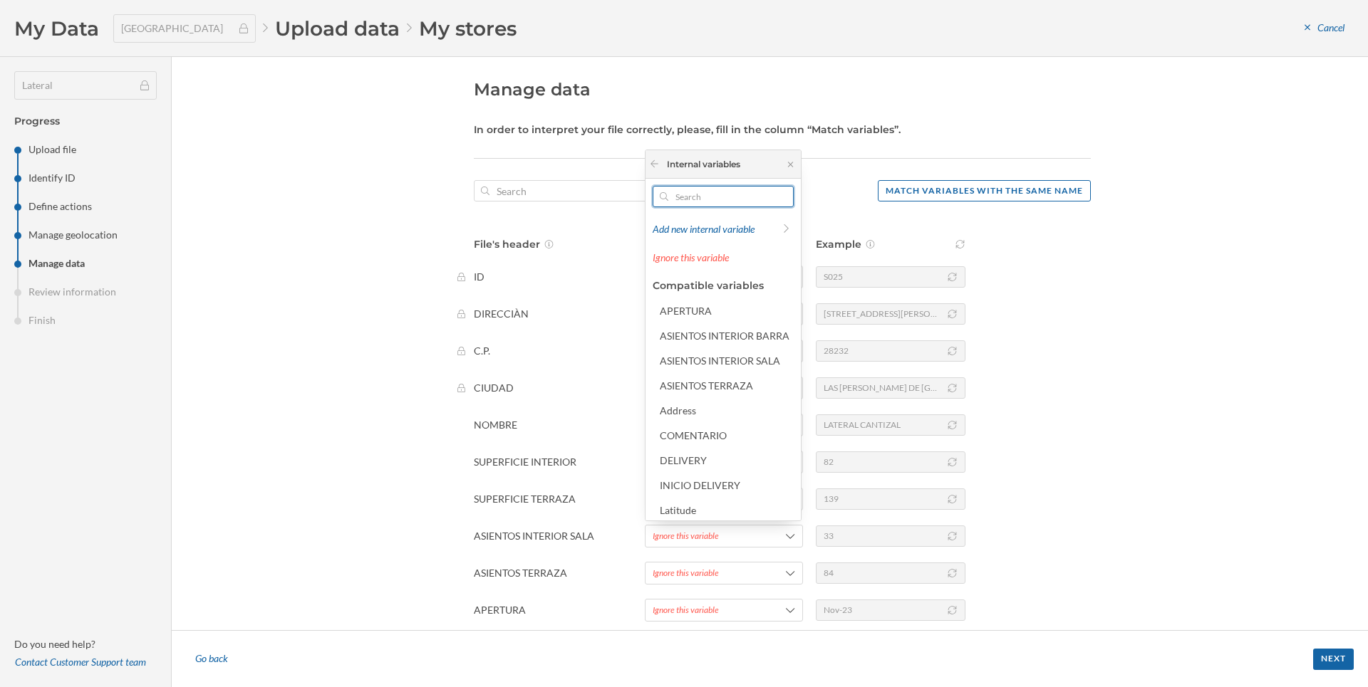
click at [689, 192] on input "text" at bounding box center [723, 196] width 110 height 21
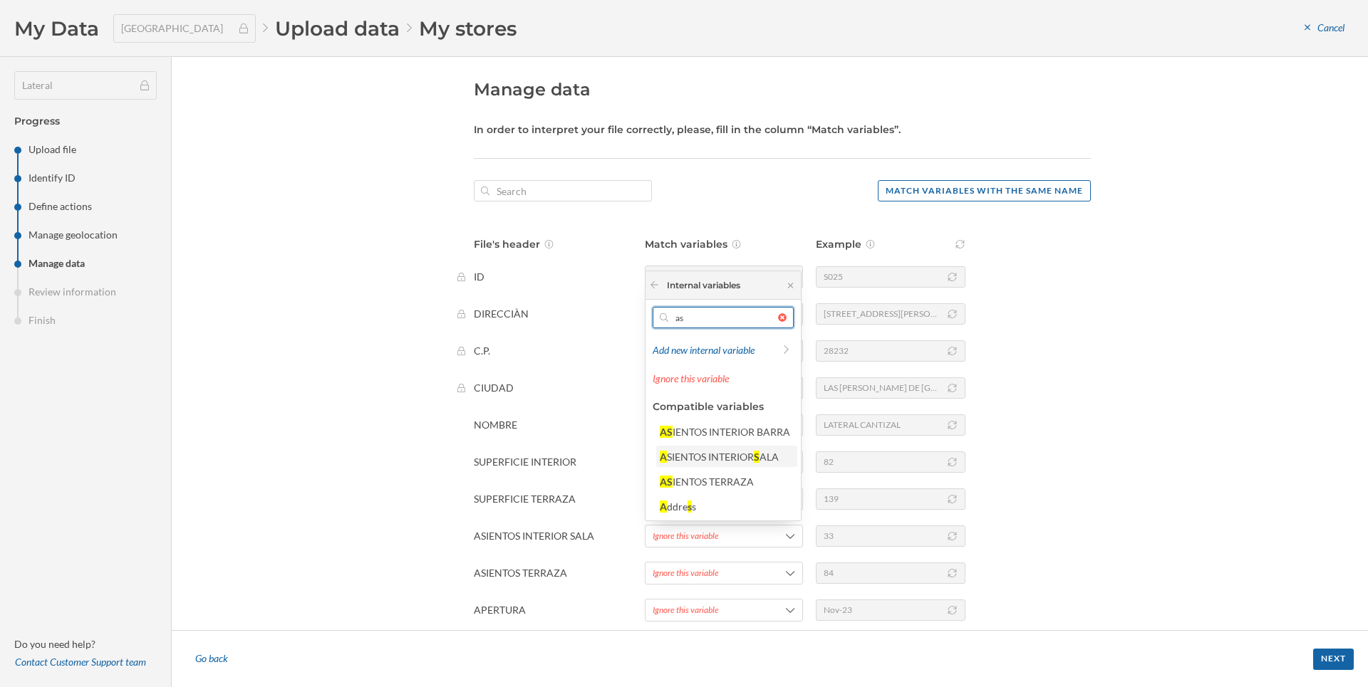
type input "as"
click at [730, 458] on div "SIENTOS INTERIOR" at bounding box center [710, 457] width 87 height 12
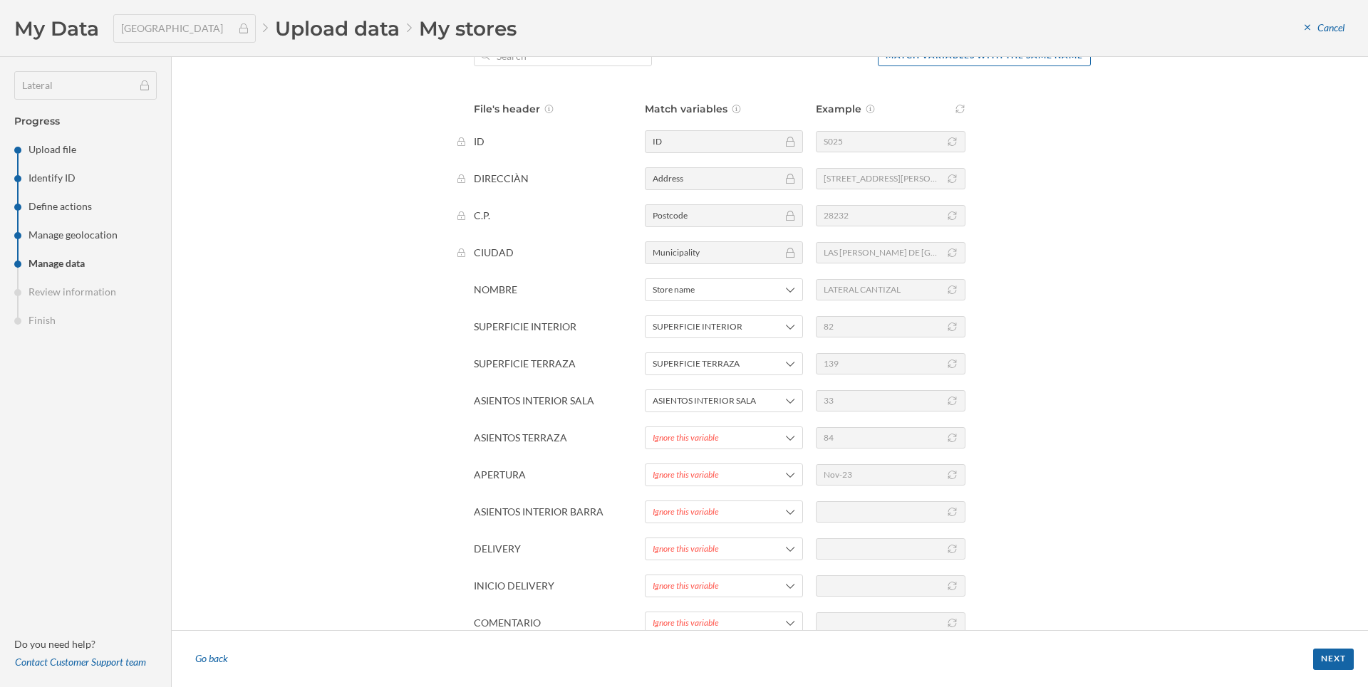
scroll to position [140, 0]
click at [672, 428] on div "Ignore this variable" at bounding box center [686, 433] width 66 height 13
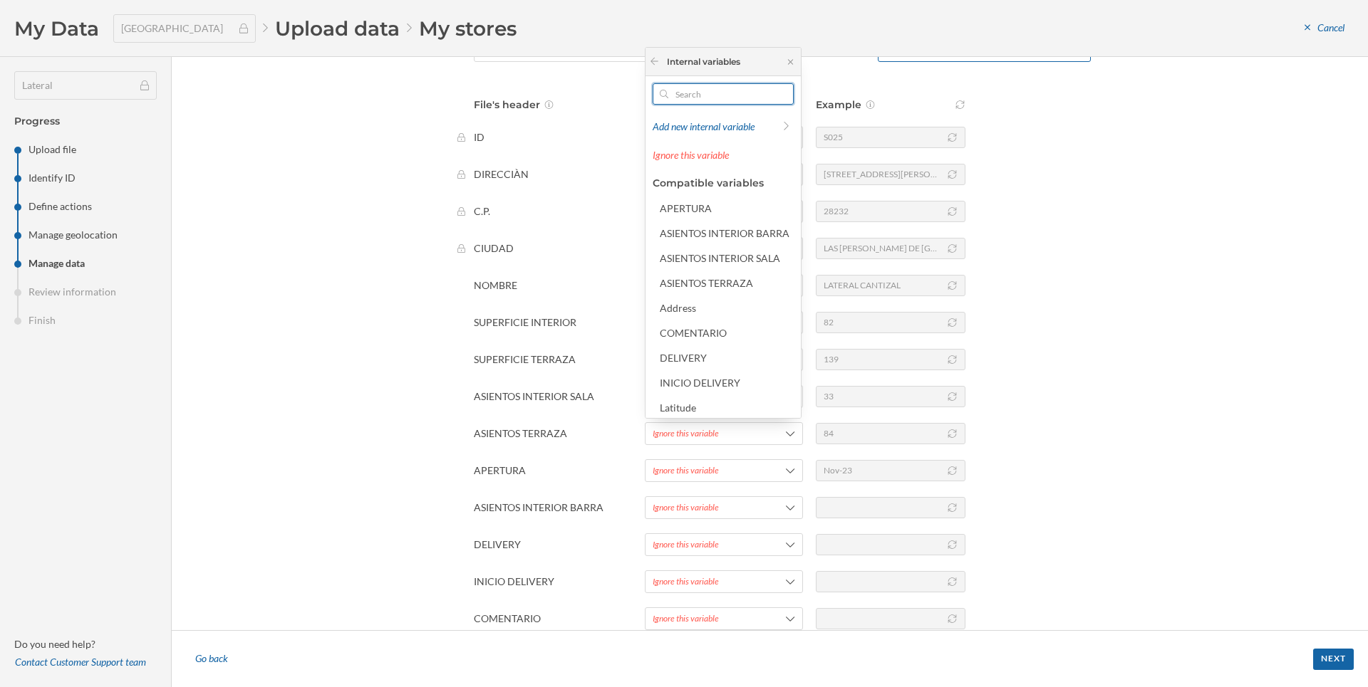
click at [705, 98] on input "text" at bounding box center [723, 93] width 110 height 21
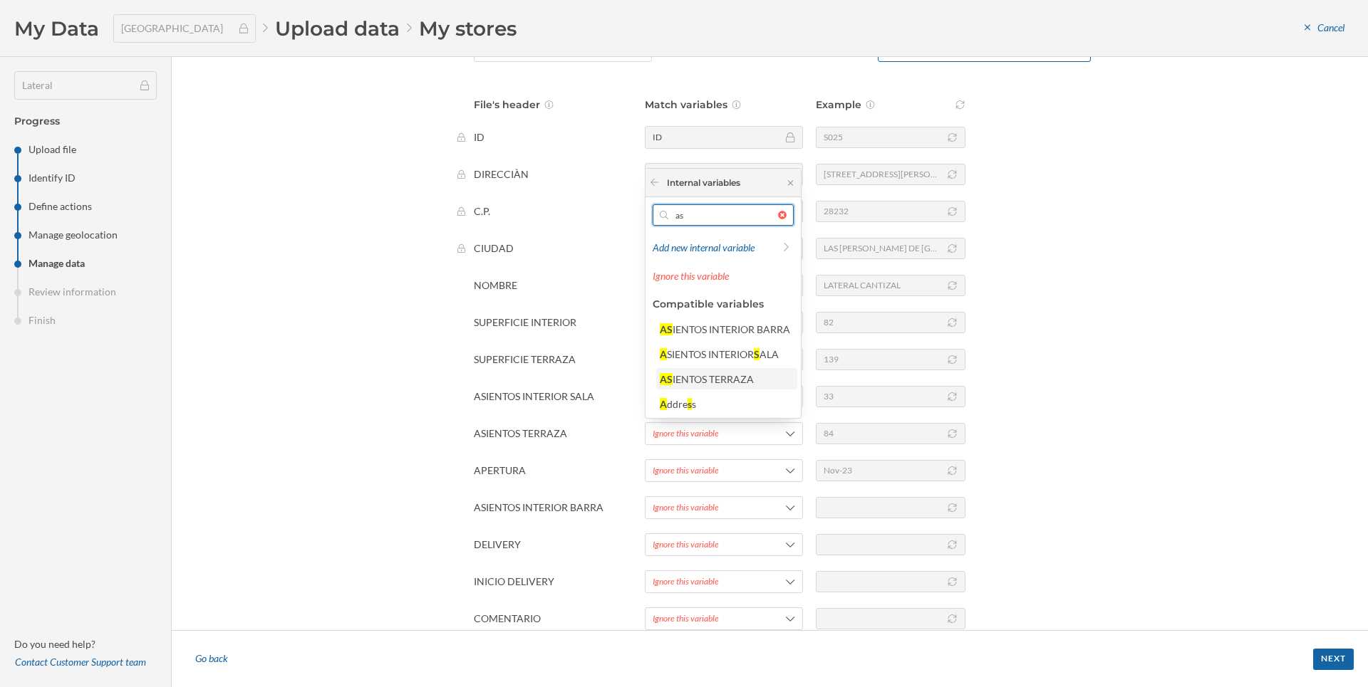
type input "as"
click at [729, 377] on div "IENTOS TERRAZA" at bounding box center [712, 379] width 81 height 12
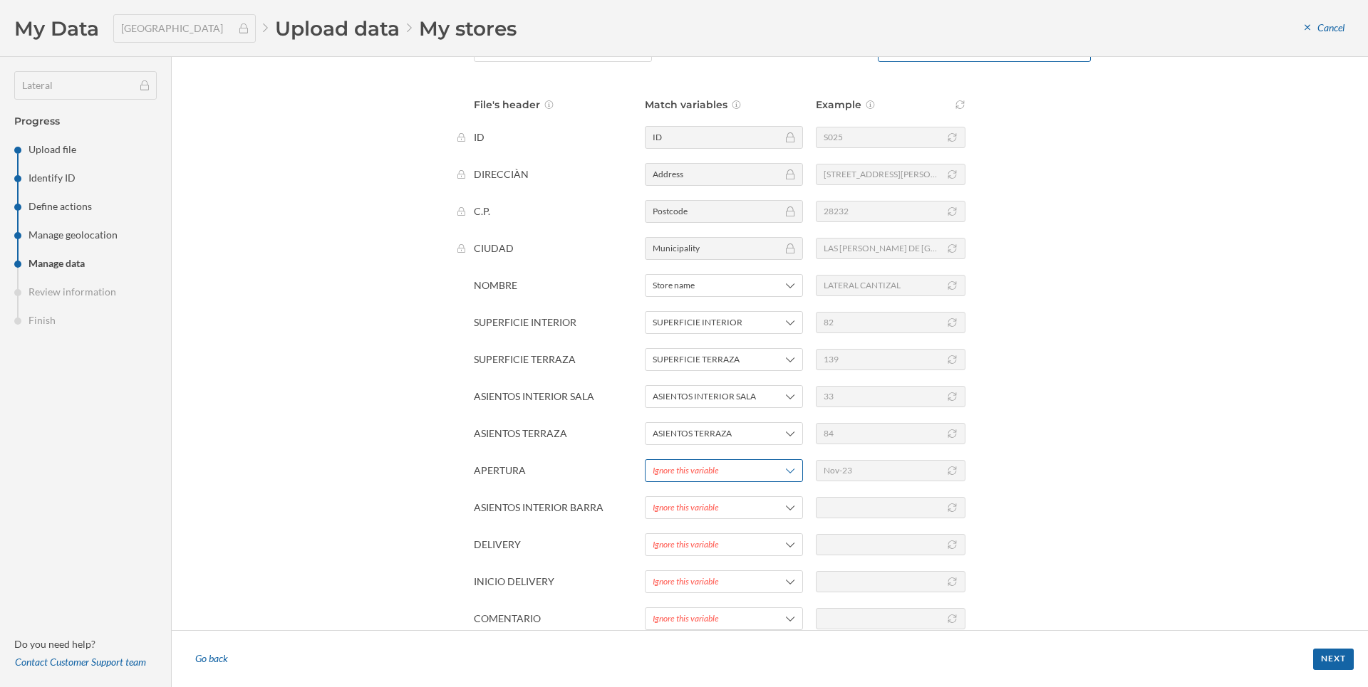
click at [695, 469] on div "Ignore this variable" at bounding box center [686, 470] width 66 height 13
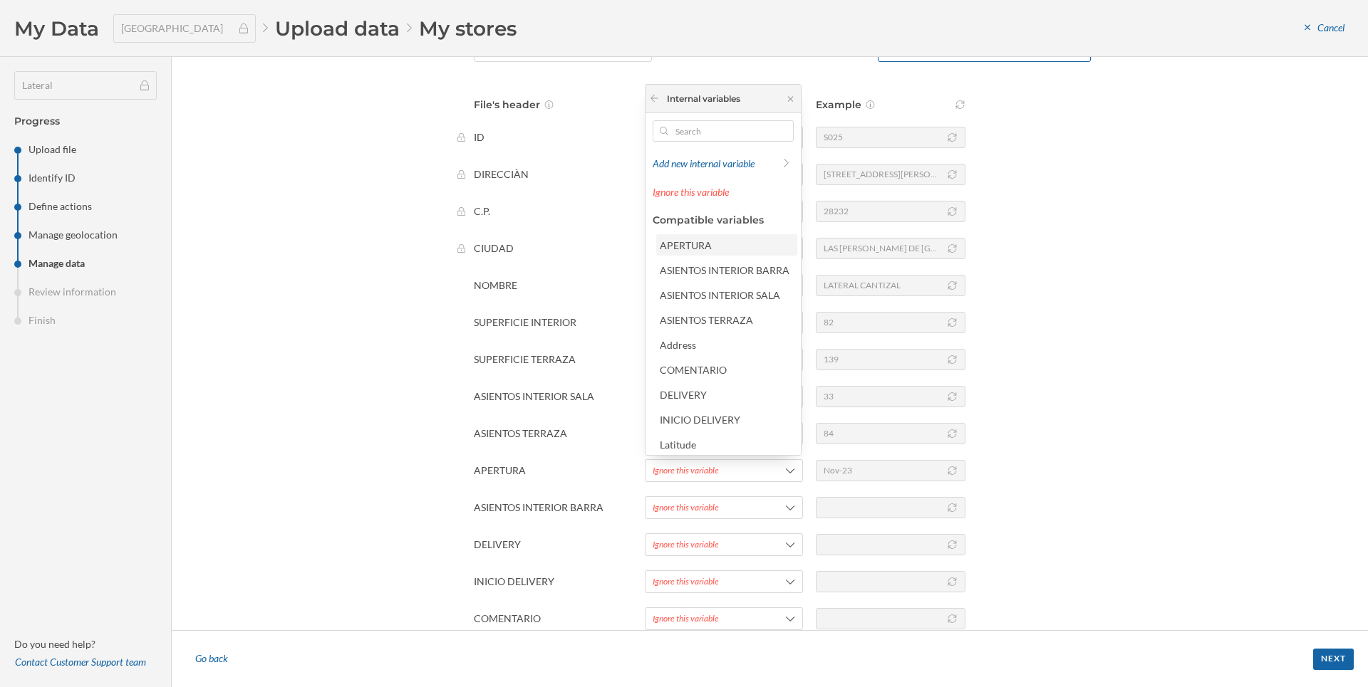
click at [695, 246] on div "APERTURA" at bounding box center [686, 245] width 52 height 12
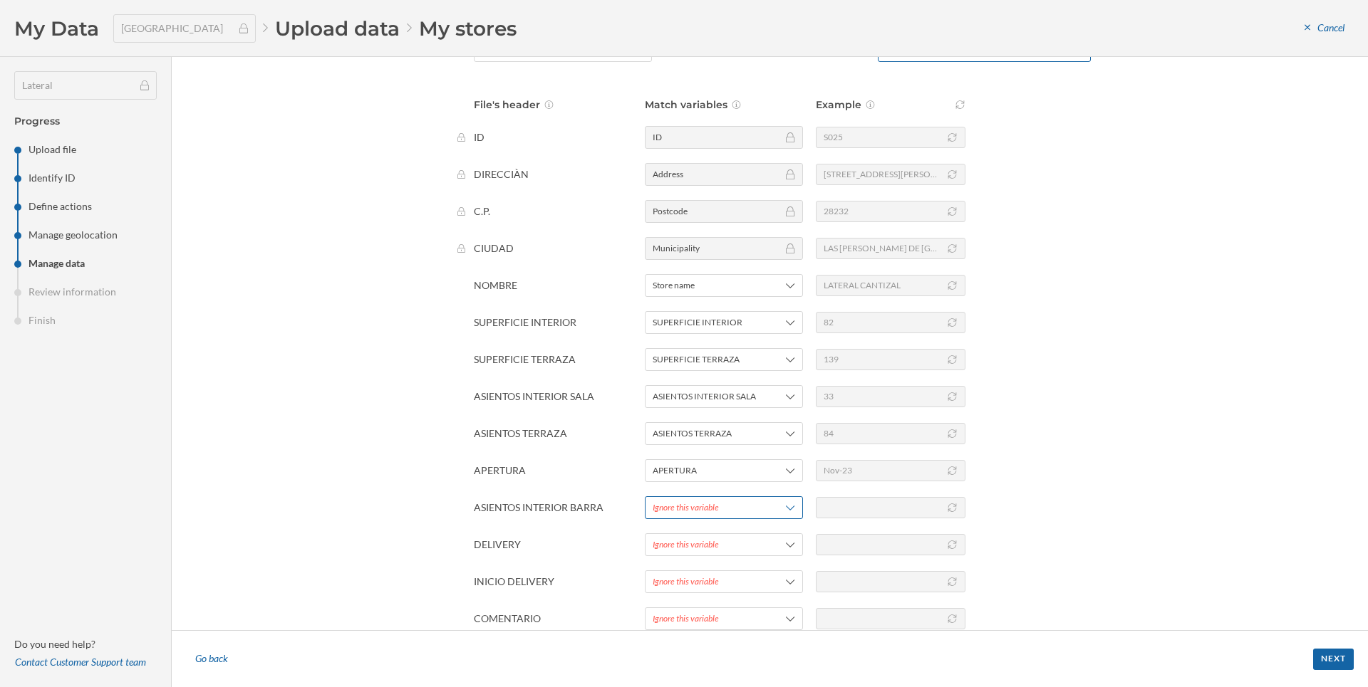
click at [680, 506] on div "Ignore this variable" at bounding box center [686, 508] width 66 height 13
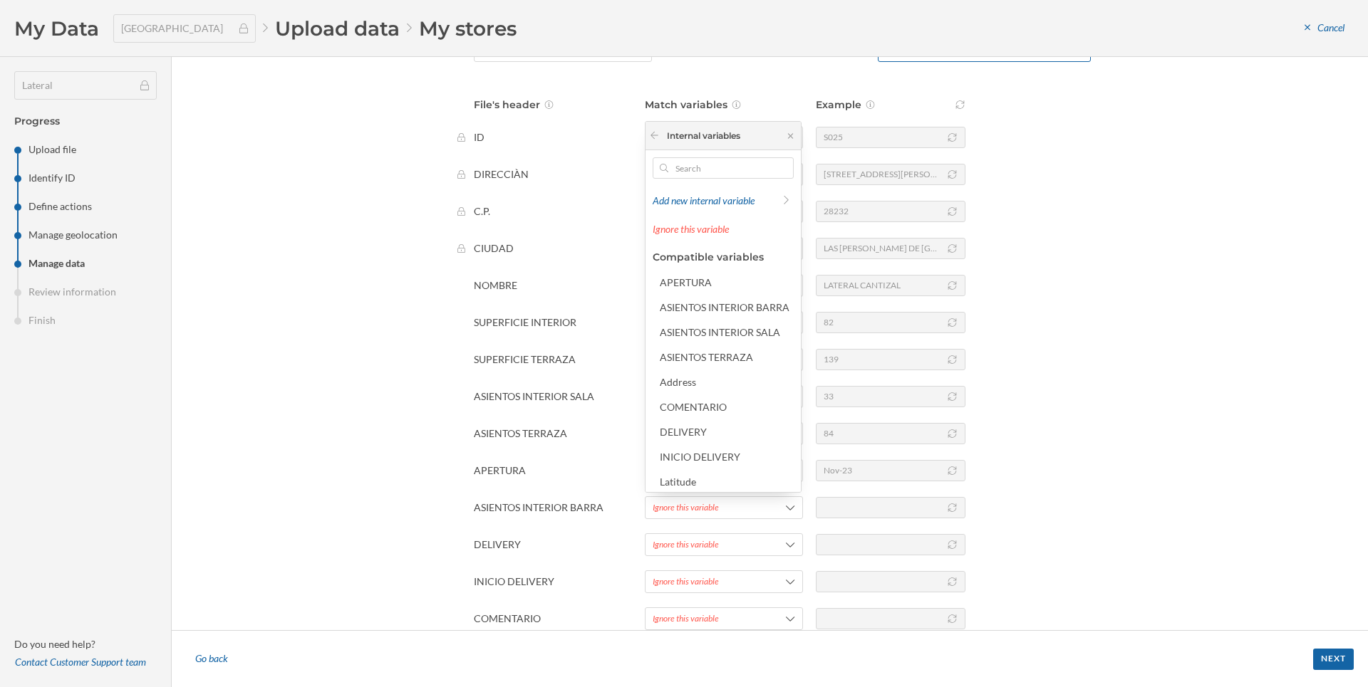
click at [703, 156] on div "Add new internal variable Ignore this variable Compatible variables APERTURA AS…" at bounding box center [722, 321] width 155 height 342
click at [701, 160] on input "text" at bounding box center [723, 167] width 110 height 21
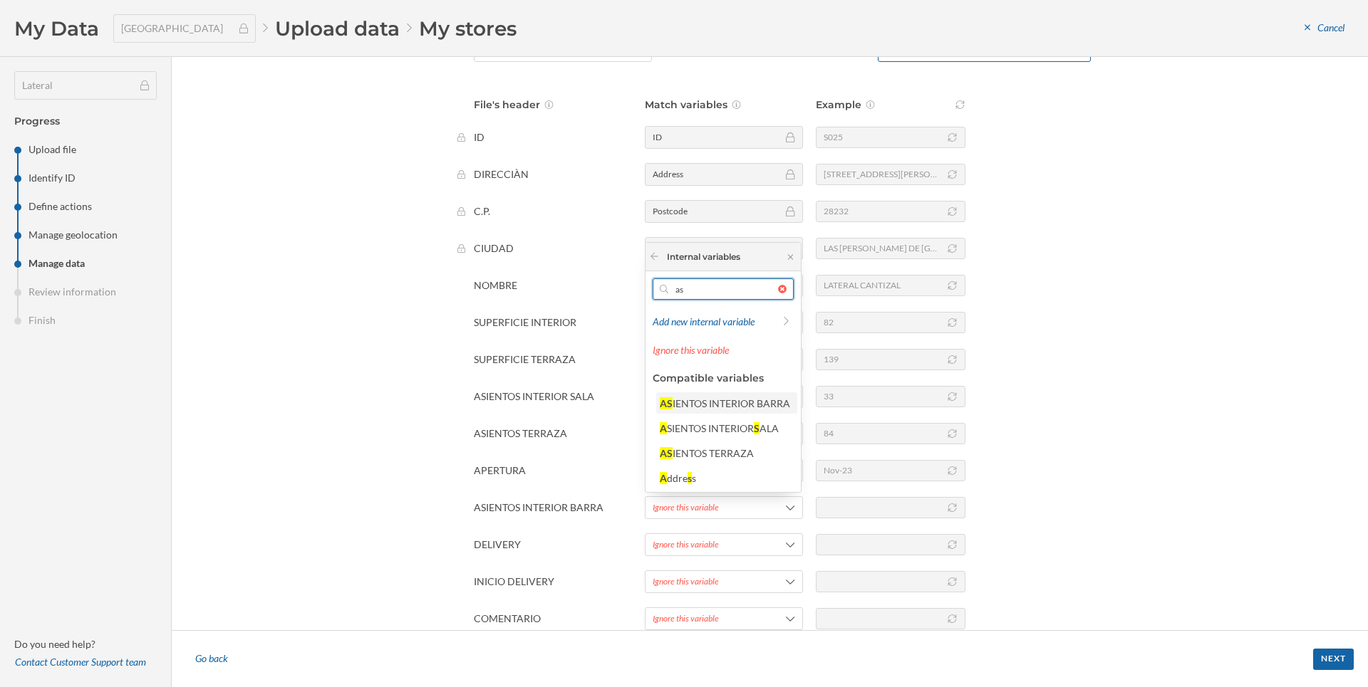
type input "as"
click at [746, 407] on div "IENTOS INTERIOR BARRA" at bounding box center [731, 403] width 118 height 12
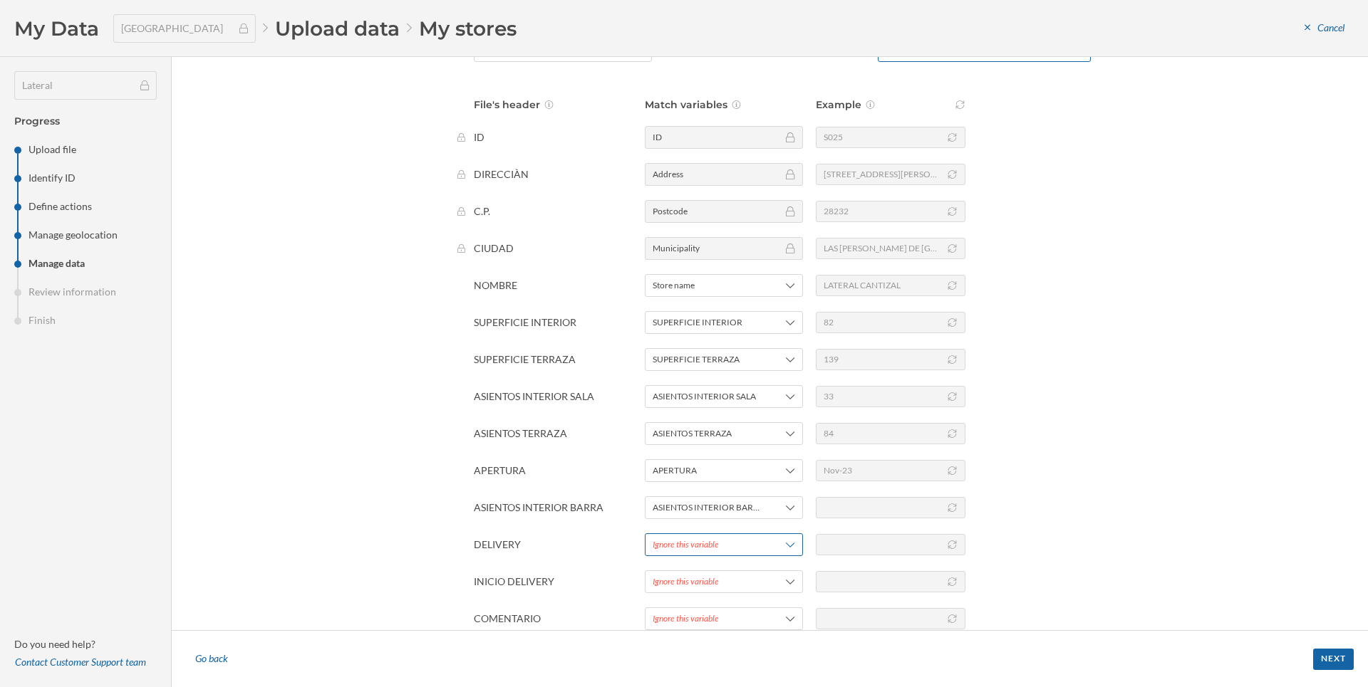
click at [689, 545] on div "Ignore this variable" at bounding box center [686, 545] width 66 height 13
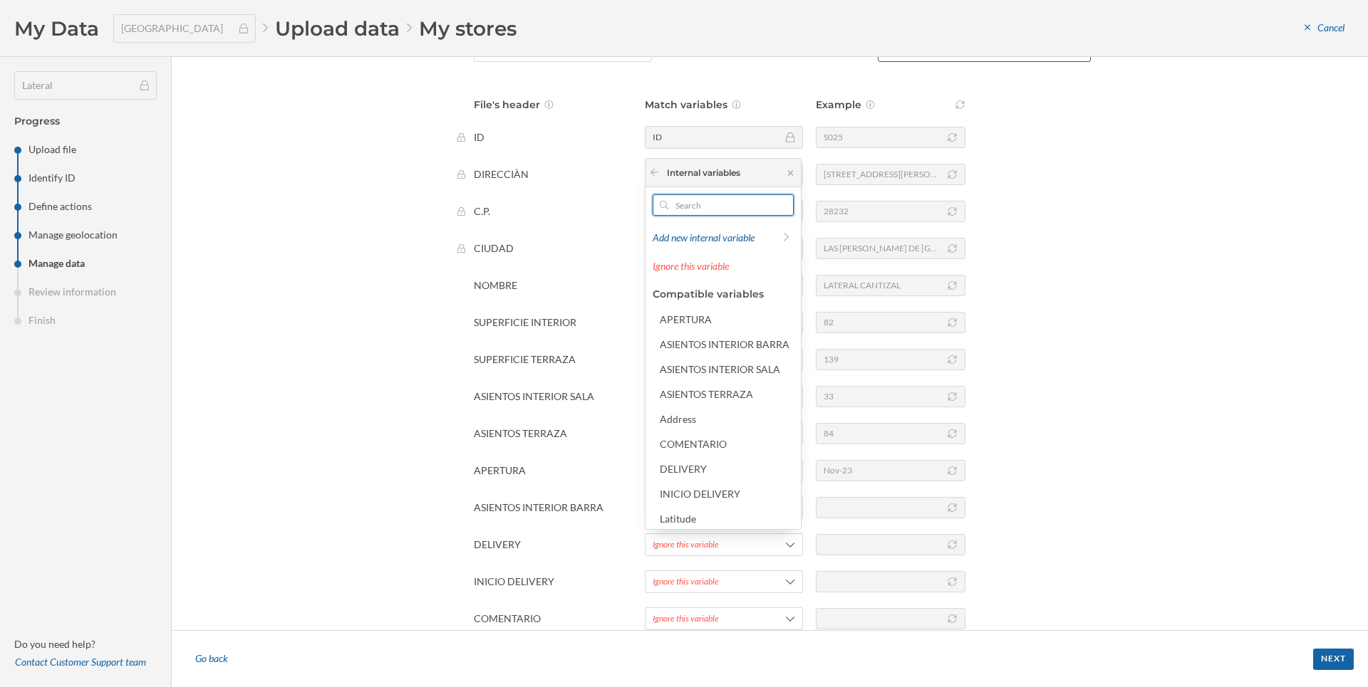
click at [695, 204] on input "text" at bounding box center [723, 204] width 110 height 21
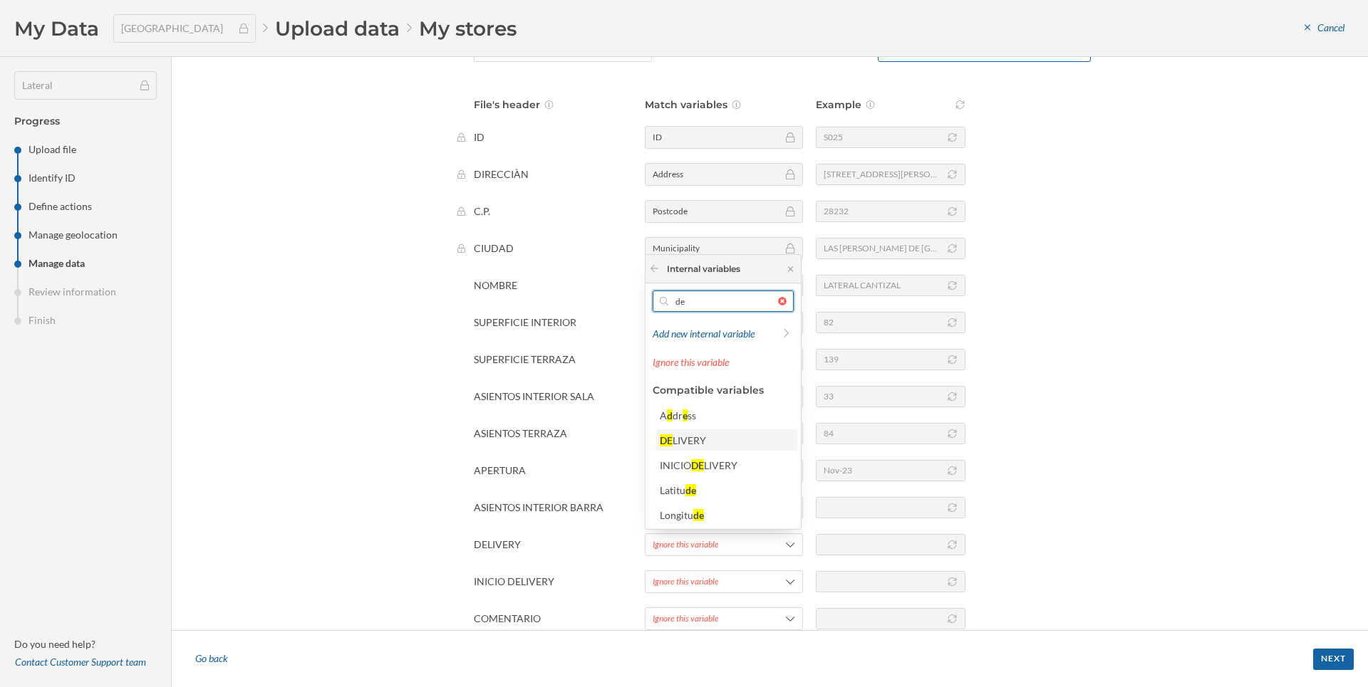
type input "de"
click at [700, 443] on div "LIVERY" at bounding box center [688, 441] width 33 height 12
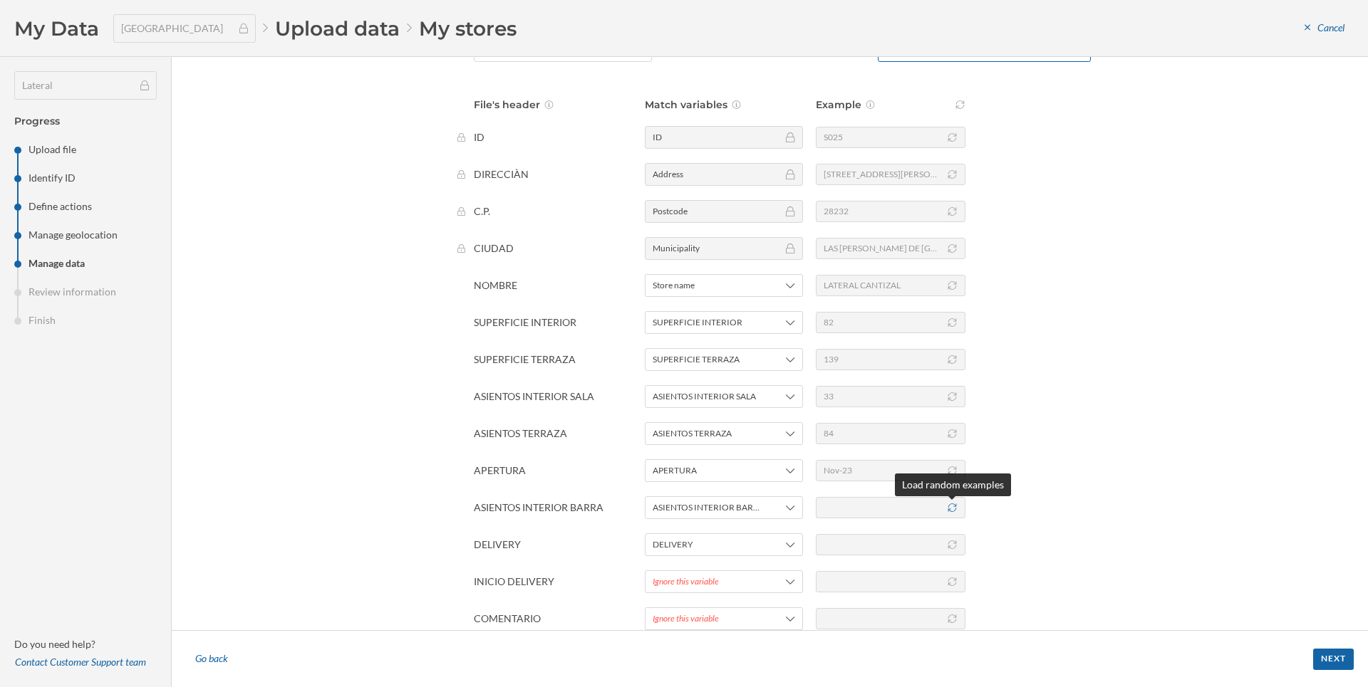
click at [952, 506] on icon at bounding box center [952, 508] width 11 height 9
click at [952, 545] on icon at bounding box center [952, 545] width 11 height 9
click at [945, 580] on div at bounding box center [891, 581] width 150 height 21
click at [960, 583] on div at bounding box center [891, 581] width 150 height 21
click at [951, 586] on div at bounding box center [891, 581] width 150 height 21
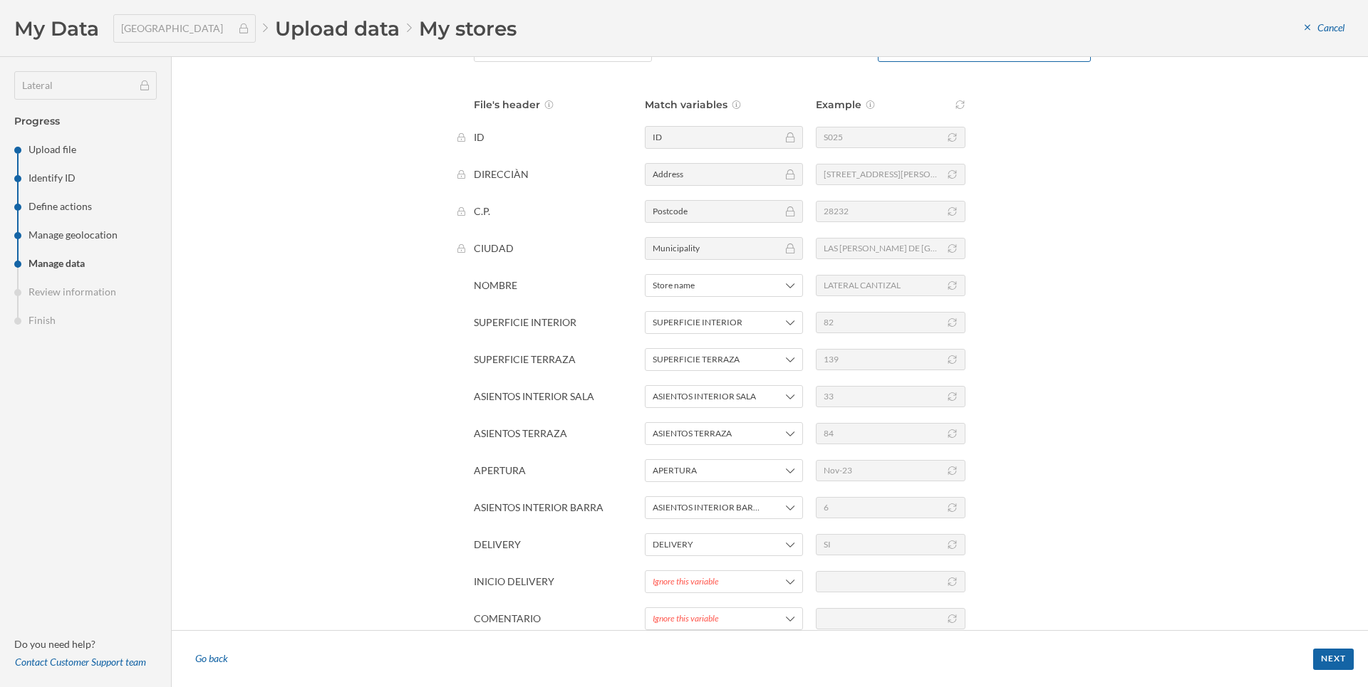
click at [958, 582] on div at bounding box center [891, 581] width 150 height 21
click at [709, 578] on div "Ignore this variable" at bounding box center [686, 582] width 66 height 13
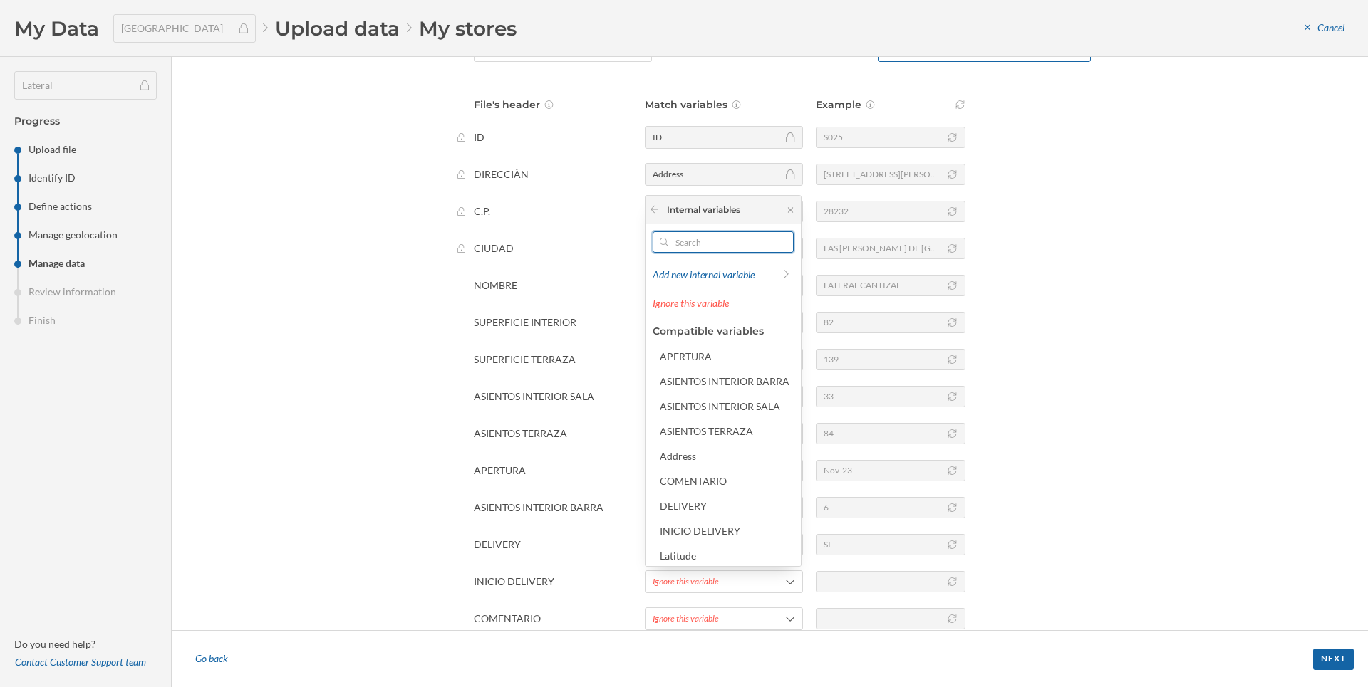
click at [693, 241] on input "text" at bounding box center [723, 242] width 110 height 21
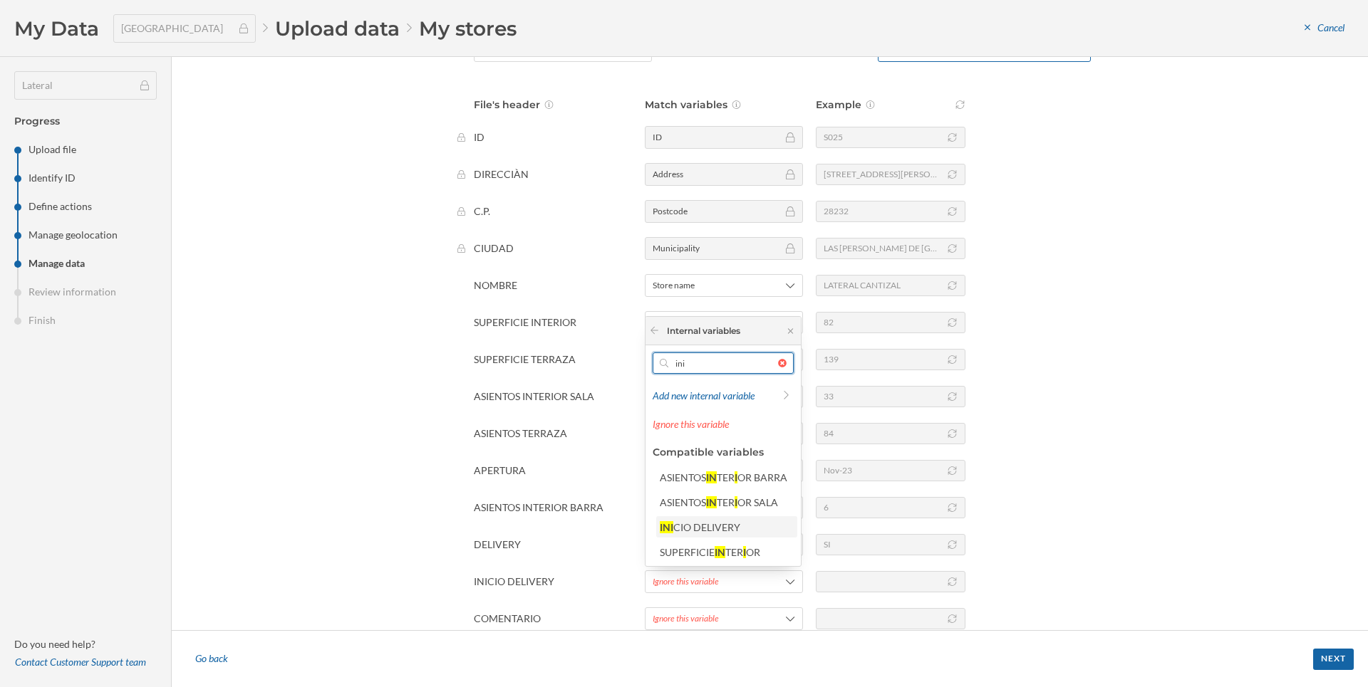
type input "ini"
click at [717, 531] on div "CIO DELIVERY" at bounding box center [706, 527] width 67 height 12
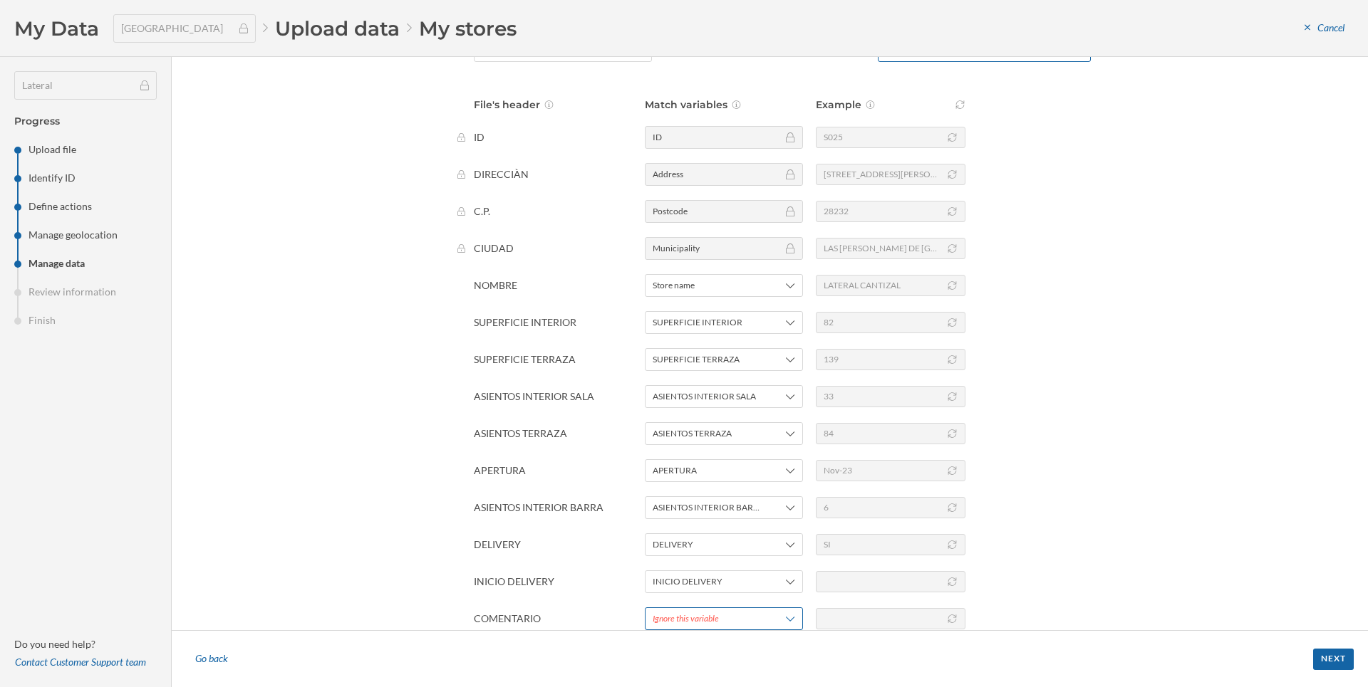
click at [711, 617] on div "Ignore this variable" at bounding box center [686, 619] width 66 height 13
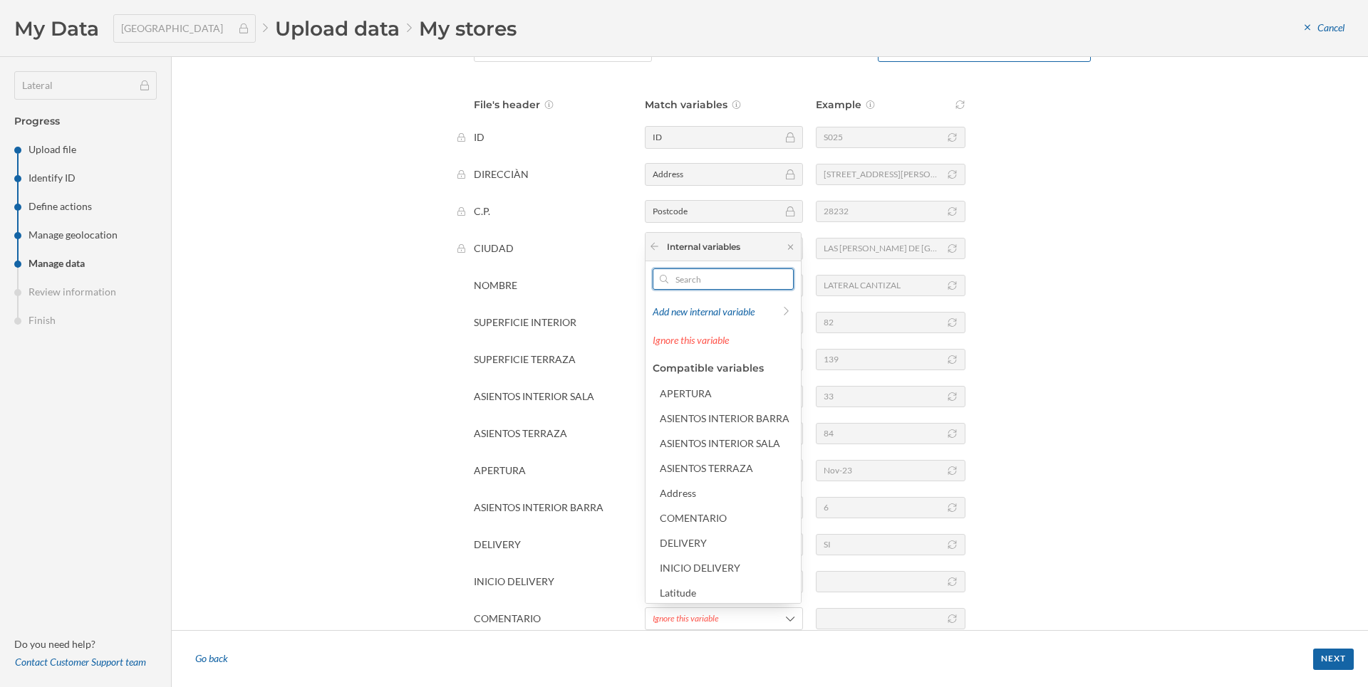
click at [700, 283] on input "text" at bounding box center [723, 279] width 110 height 21
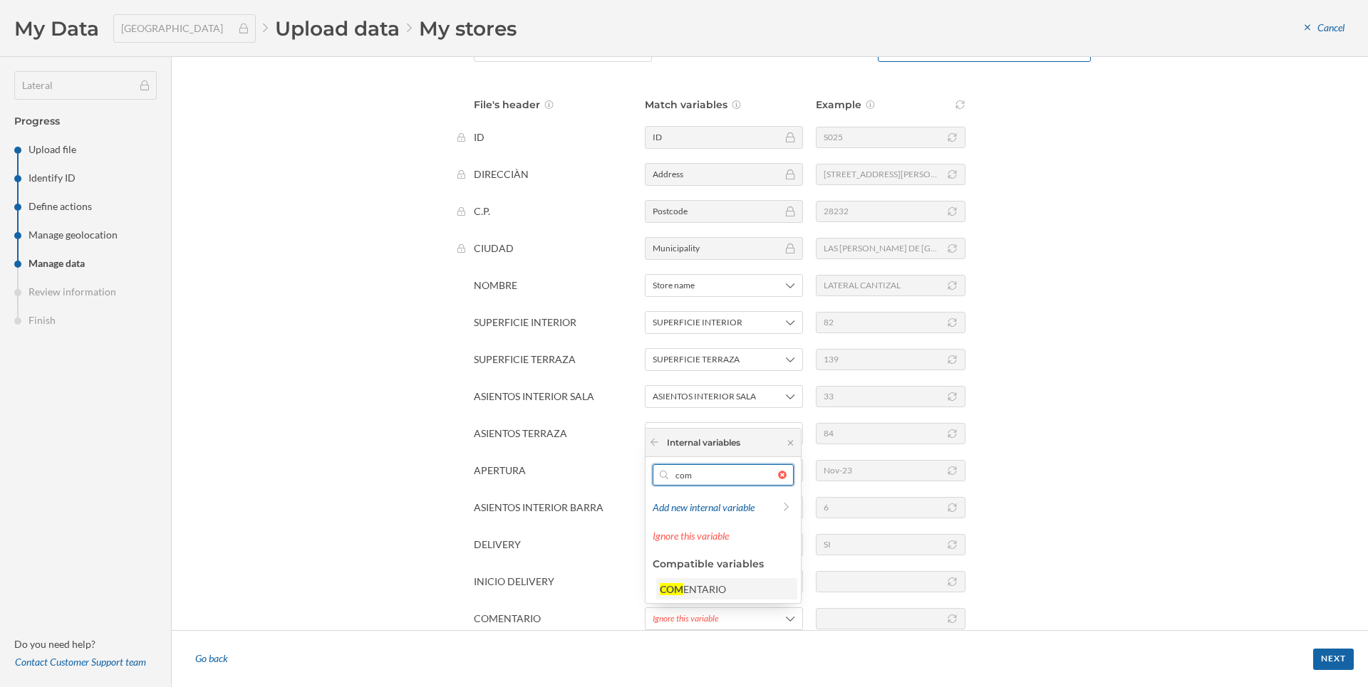
type input "com"
click at [756, 588] on div "COM ENTARIO" at bounding box center [726, 589] width 132 height 15
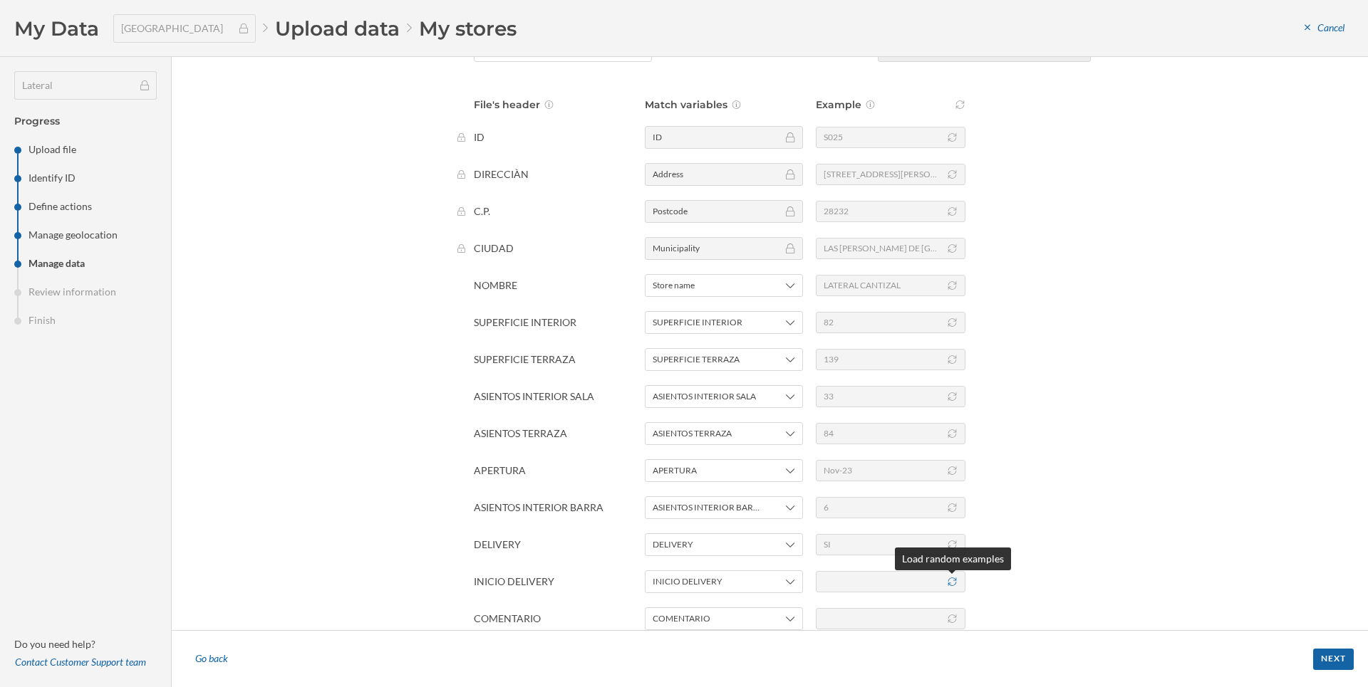
click at [955, 583] on icon at bounding box center [952, 582] width 11 height 9
click at [947, 612] on div at bounding box center [891, 618] width 150 height 21
click at [957, 622] on icon at bounding box center [952, 619] width 11 height 9
click at [719, 250] on span "Municipality" at bounding box center [706, 248] width 107 height 13
click at [212, 662] on div "Go back" at bounding box center [211, 659] width 51 height 21
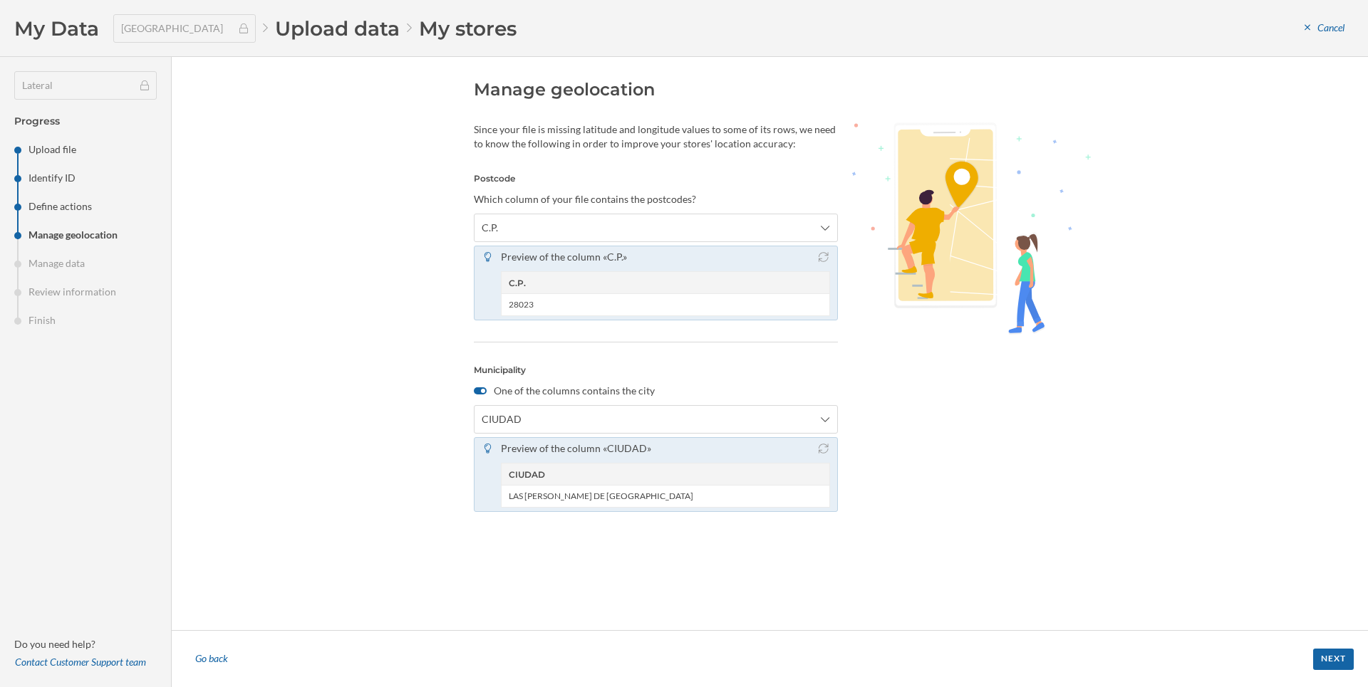
click at [479, 388] on div at bounding box center [480, 391] width 13 height 7
click at [0, 0] on input "One of the columns contains the city" at bounding box center [0, 0] width 0 height 0
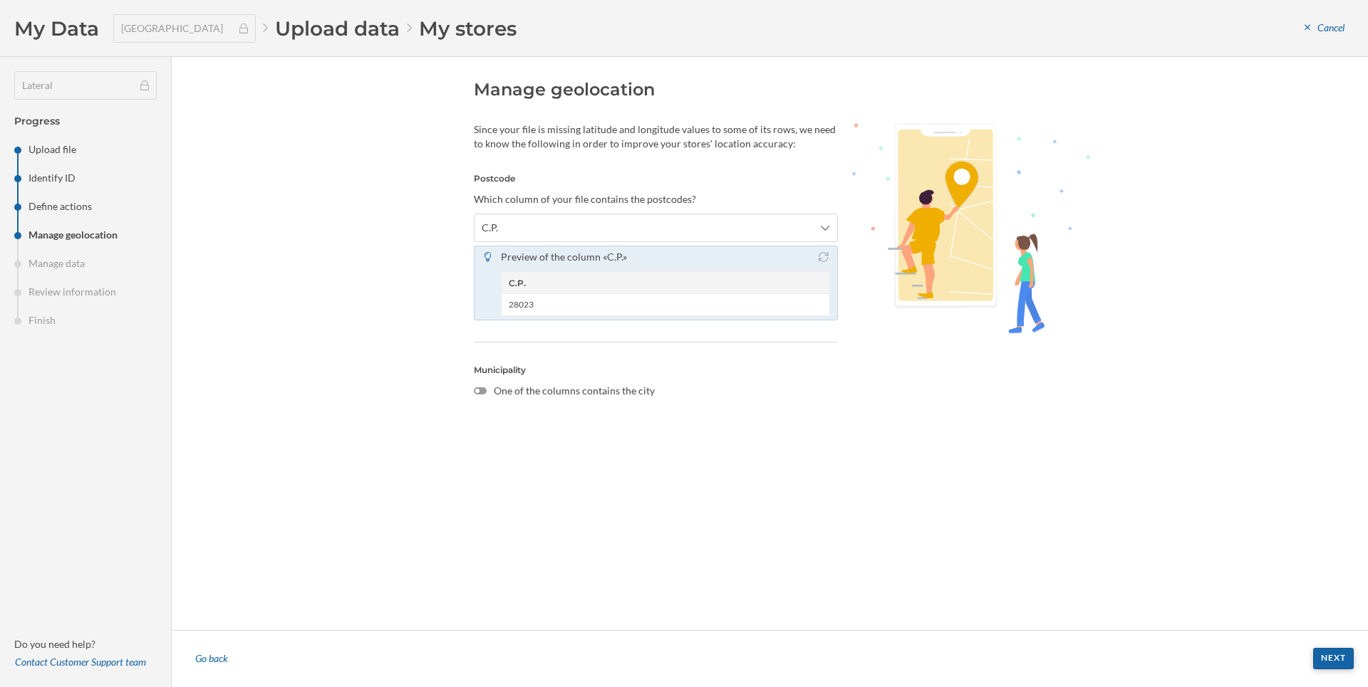
click at [1336, 662] on div "Next" at bounding box center [1333, 658] width 41 height 21
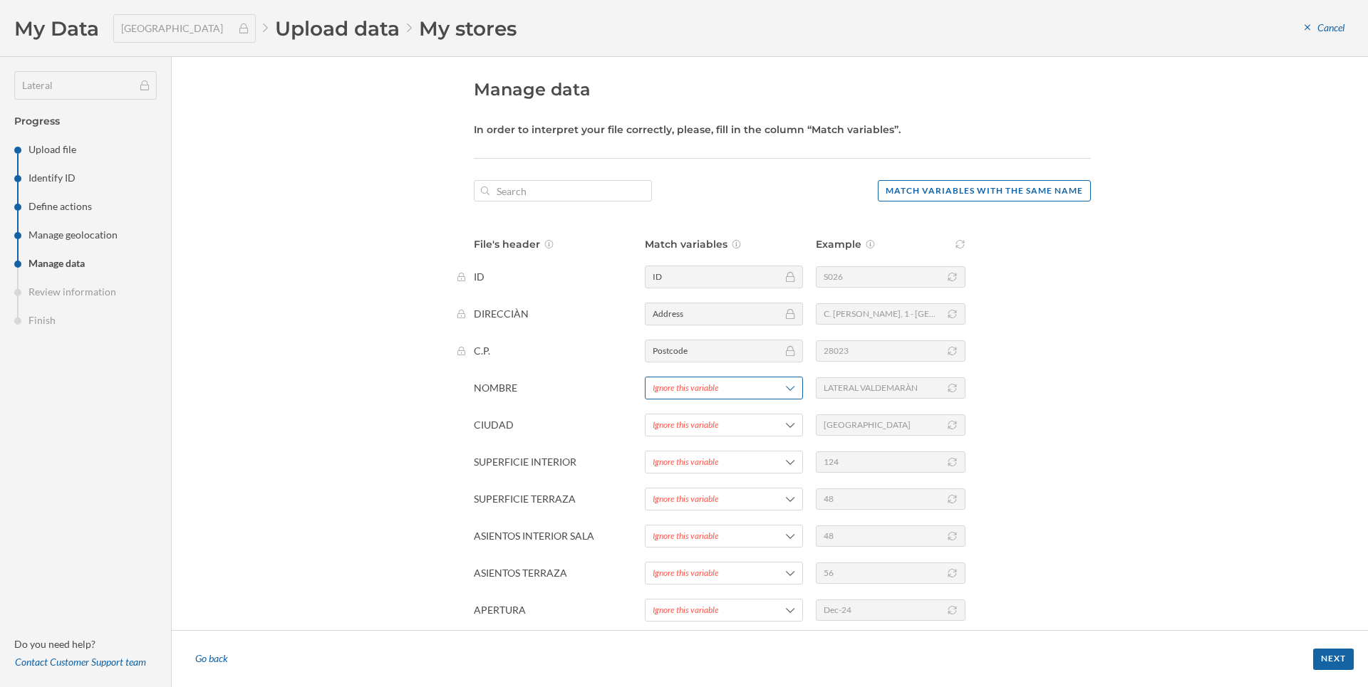
click at [667, 386] on div "Ignore this variable" at bounding box center [686, 388] width 66 height 13
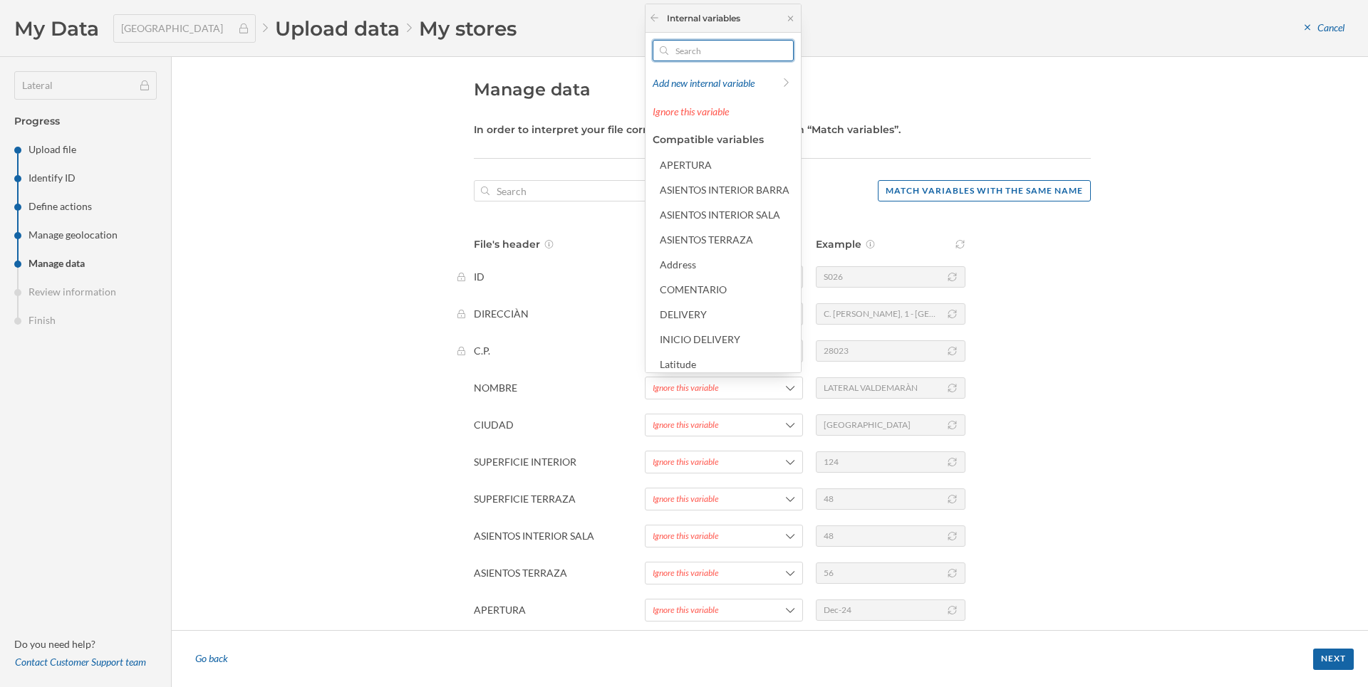
click at [700, 50] on input "text" at bounding box center [723, 50] width 110 height 21
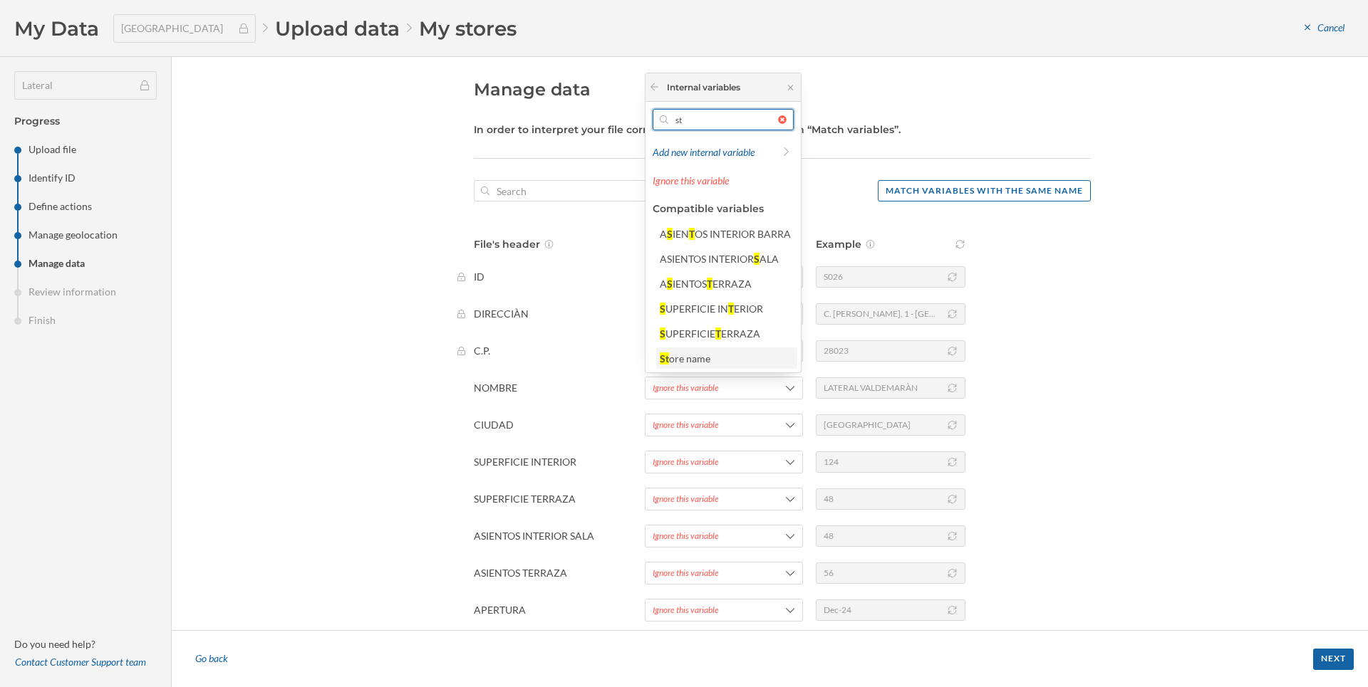
type input "st"
click at [699, 358] on div "ore name" at bounding box center [689, 359] width 41 height 12
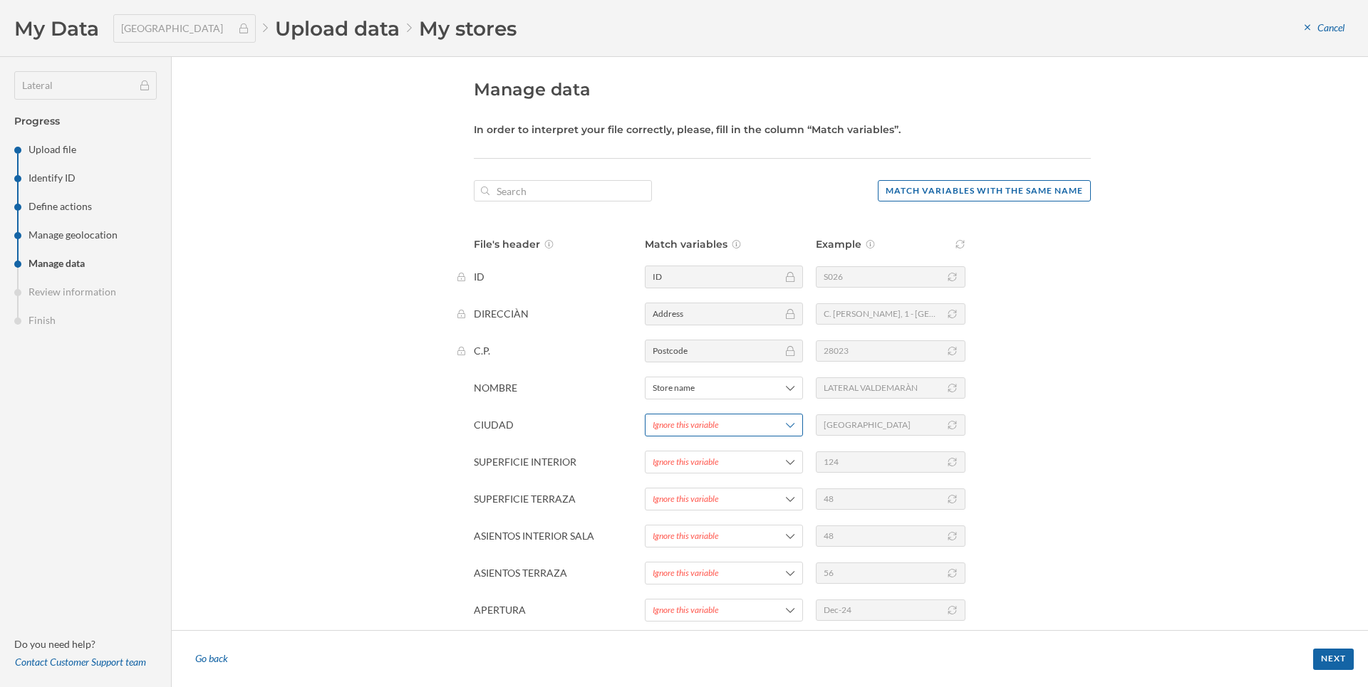
click at [680, 421] on div "Ignore this variable" at bounding box center [686, 425] width 66 height 13
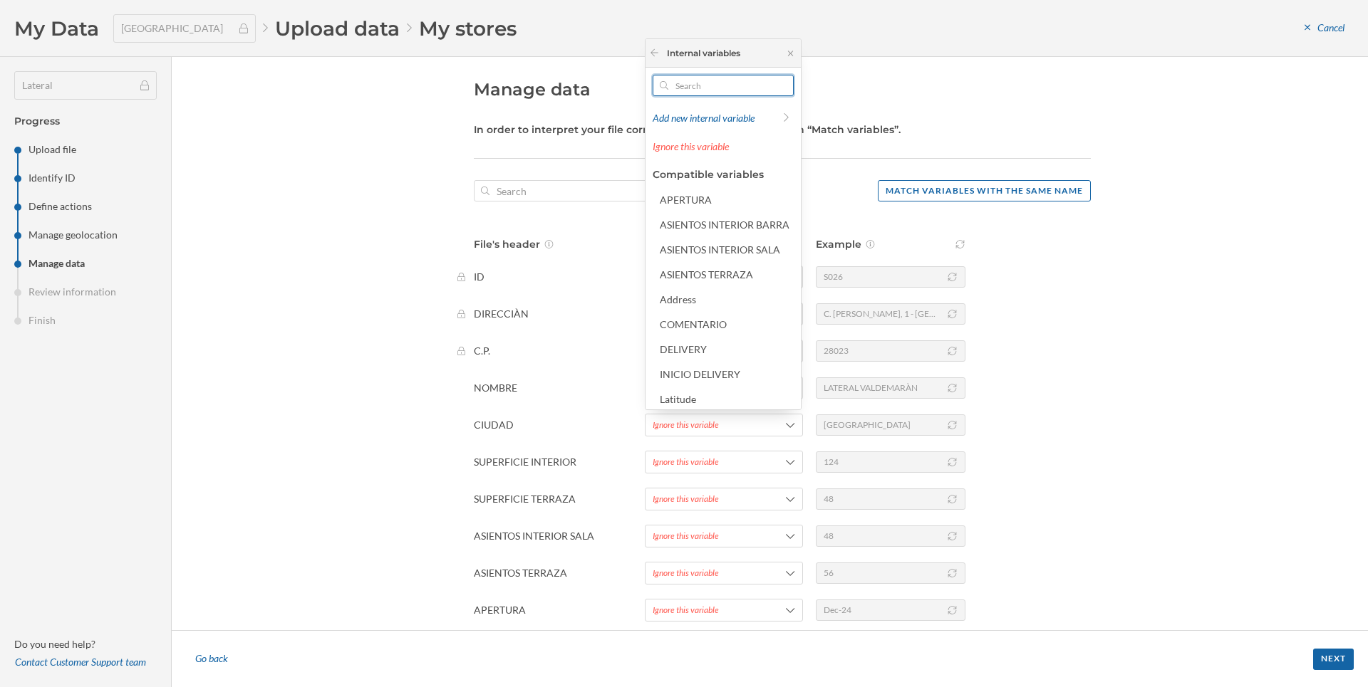
click at [692, 89] on input "text" at bounding box center [723, 85] width 110 height 21
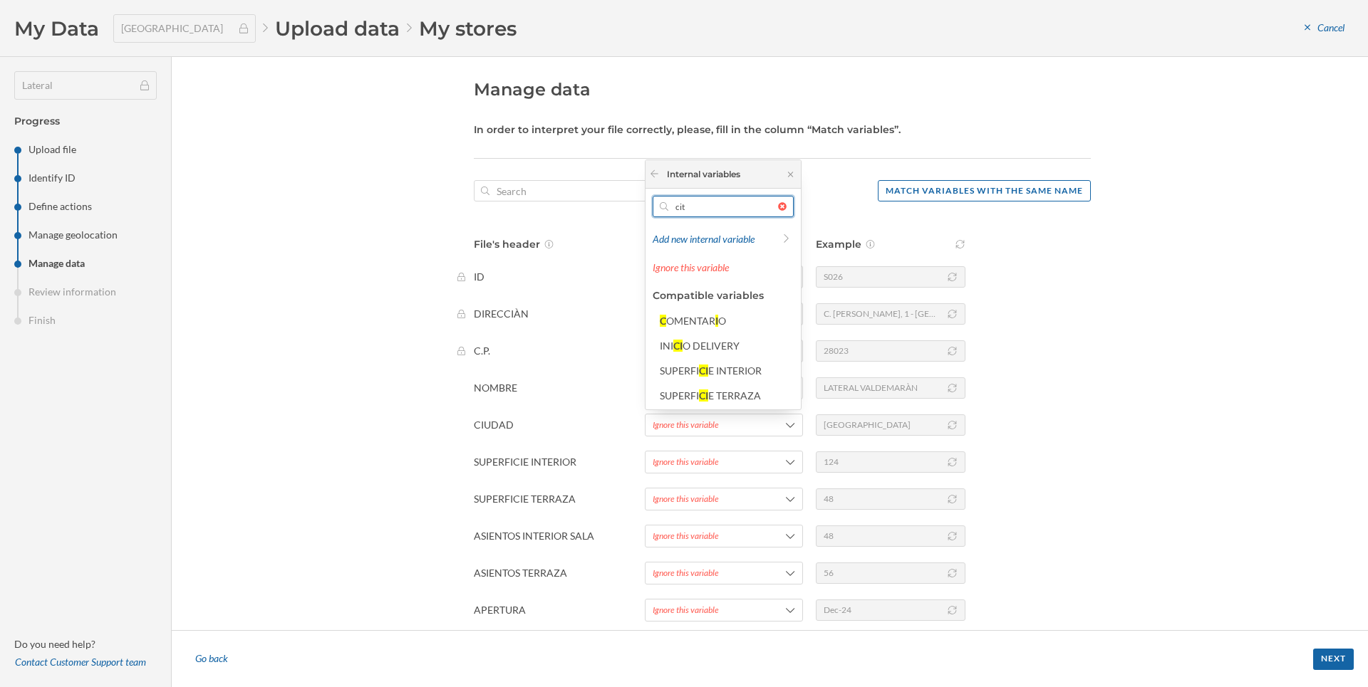
type input "city"
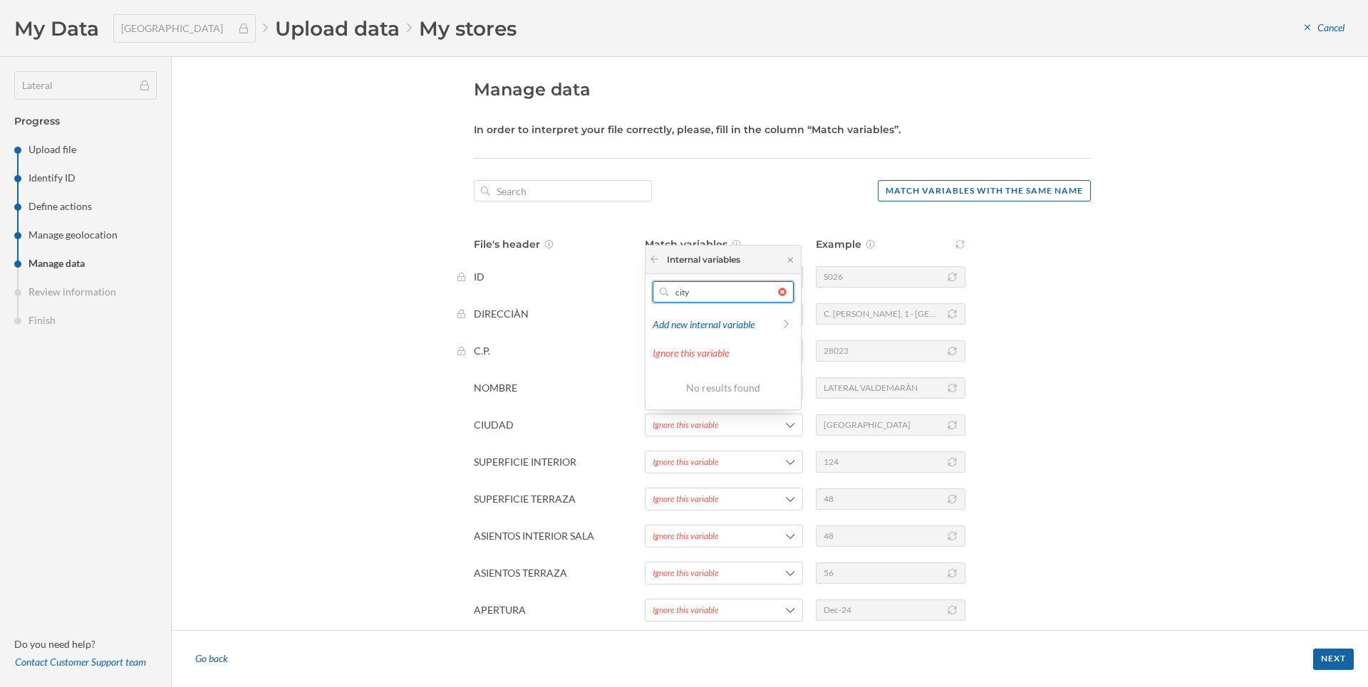
click at [757, 296] on input "city" at bounding box center [723, 291] width 110 height 21
click at [759, 299] on input "city" at bounding box center [723, 291] width 110 height 21
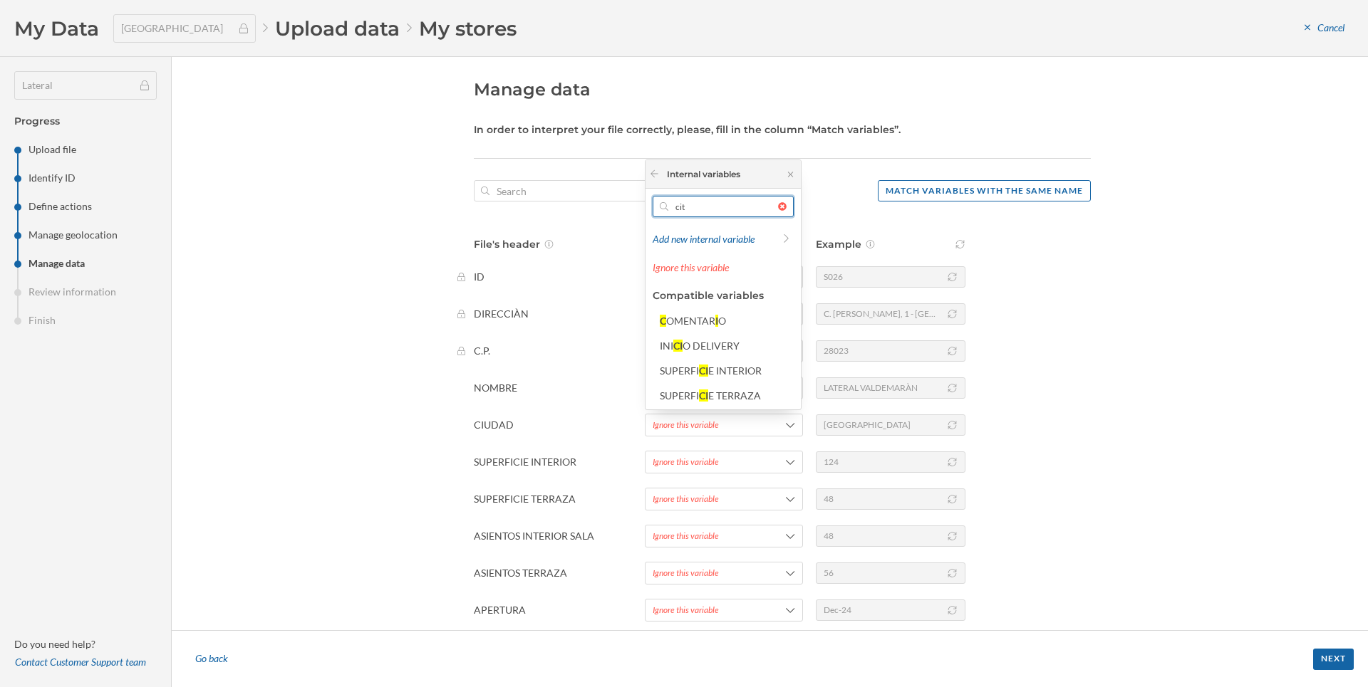
type input "city"
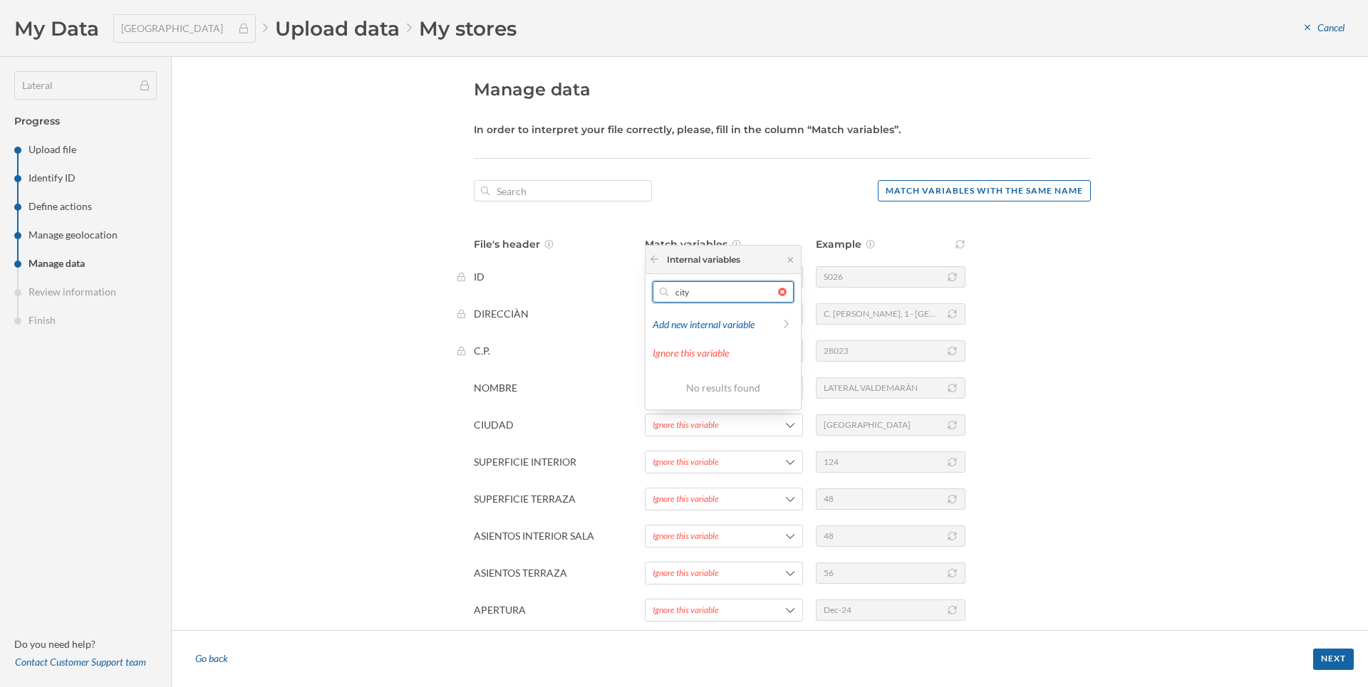
click at [680, 287] on input "city" at bounding box center [723, 291] width 110 height 21
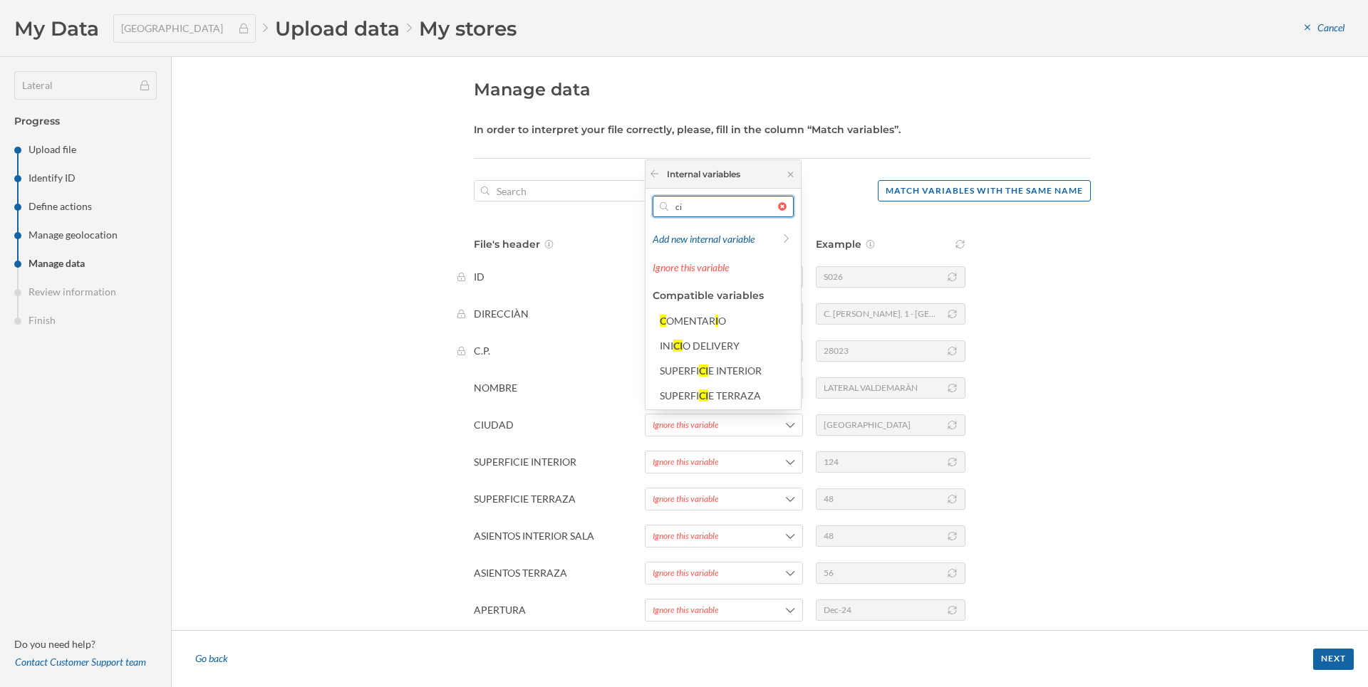
type input "c"
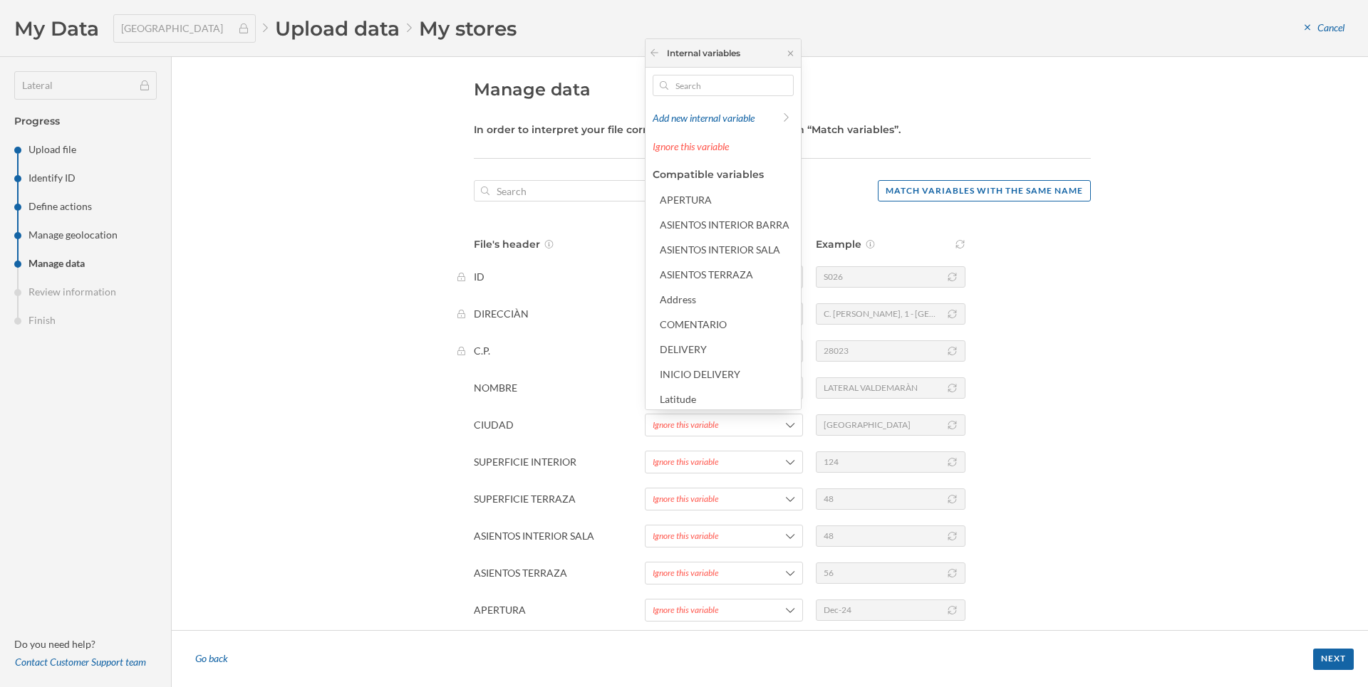
click at [1267, 427] on div "Manage data In order to interpret your file correctly, please, fill in the colu…" at bounding box center [770, 343] width 1196 height 573
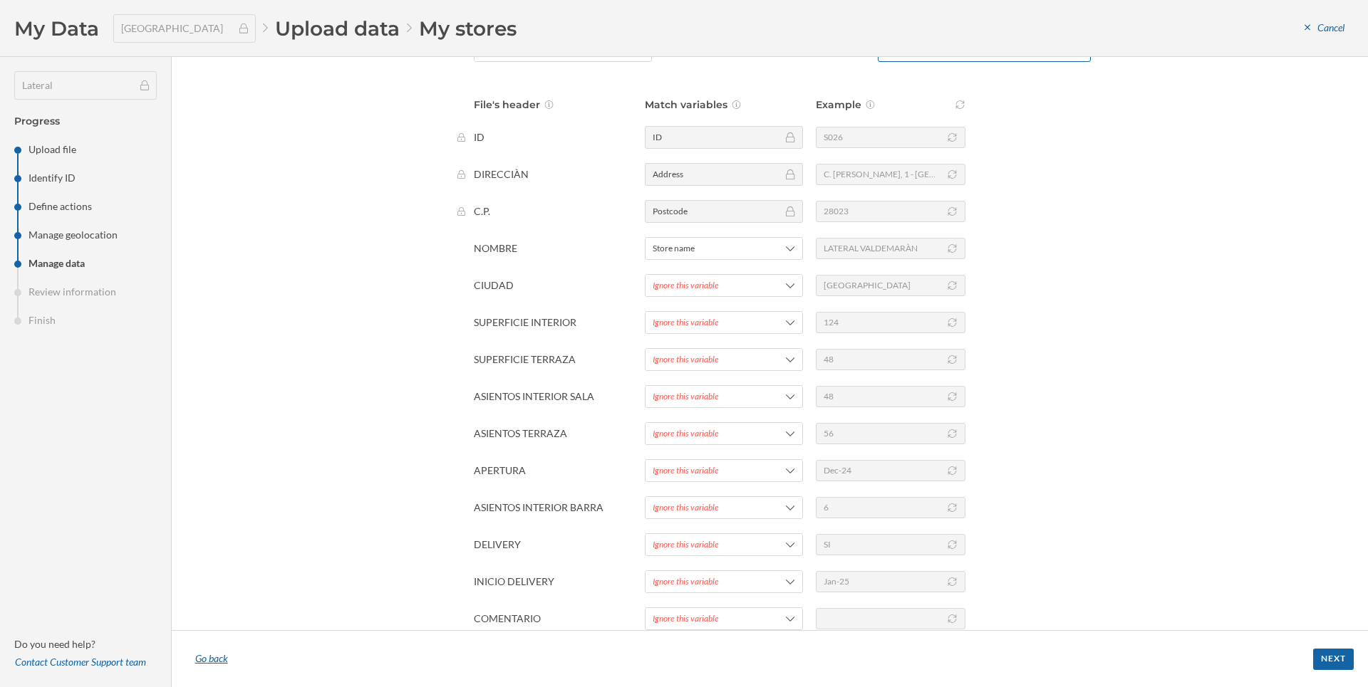
click at [210, 661] on div "Go back" at bounding box center [211, 659] width 51 height 21
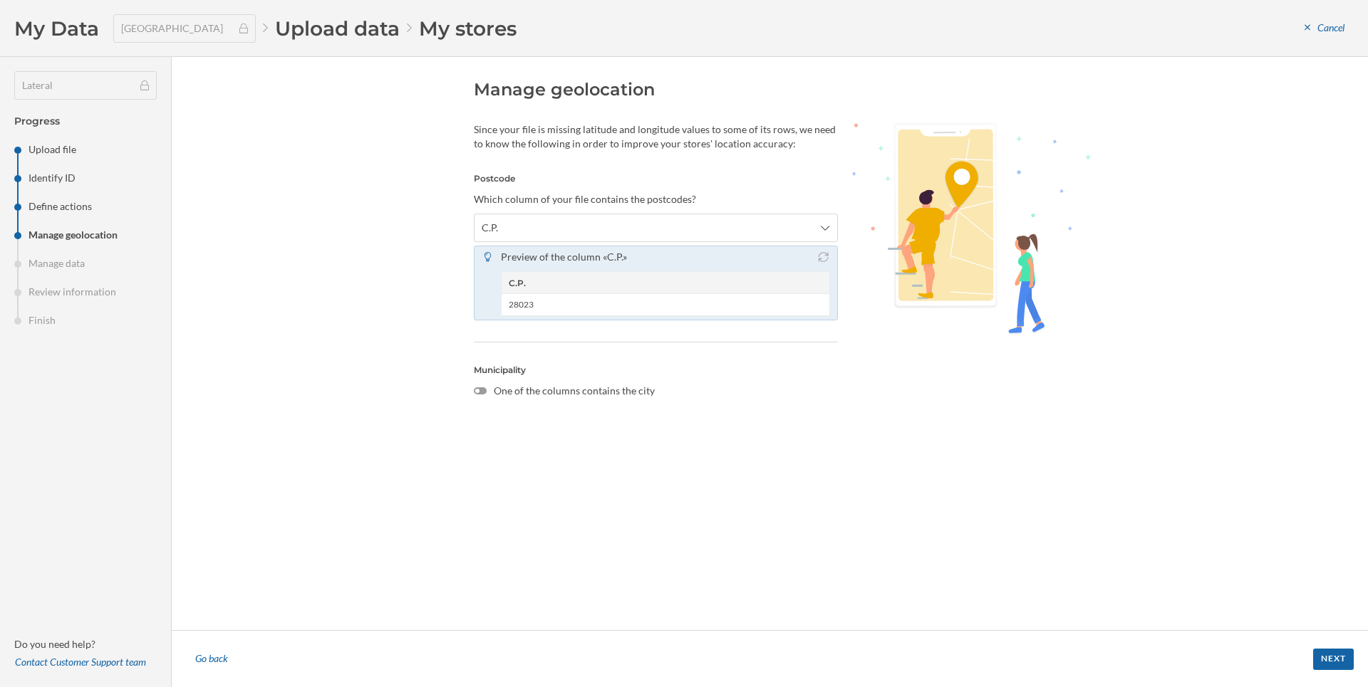
click at [486, 392] on div at bounding box center [480, 391] width 13 height 7
click at [0, 0] on input "One of the columns contains the city" at bounding box center [0, 0] width 0 height 0
click at [486, 392] on div at bounding box center [480, 391] width 13 height 7
click at [0, 0] on input "One of the columns contains the city" at bounding box center [0, 0] width 0 height 0
click at [486, 392] on div at bounding box center [480, 391] width 13 height 7
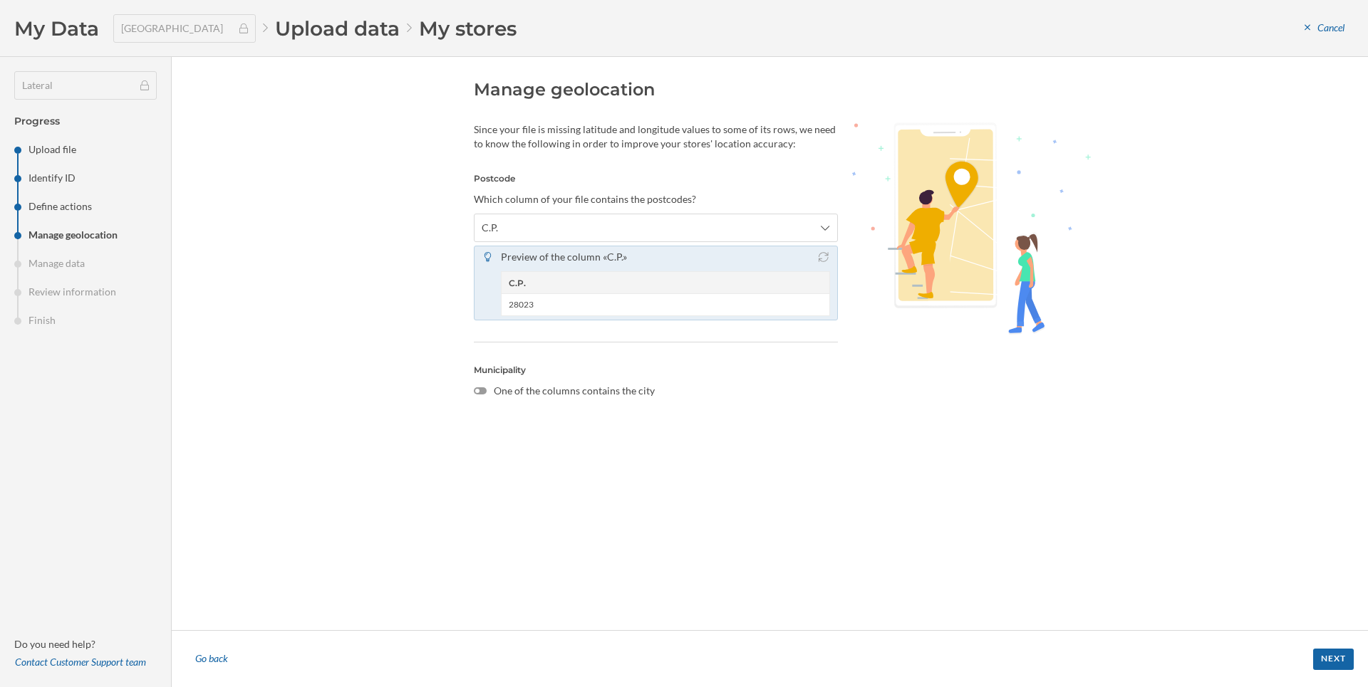
click at [0, 0] on input "One of the columns contains the city" at bounding box center [0, 0] width 0 height 0
click at [502, 421] on span "Select the column with the city" at bounding box center [549, 419] width 135 height 14
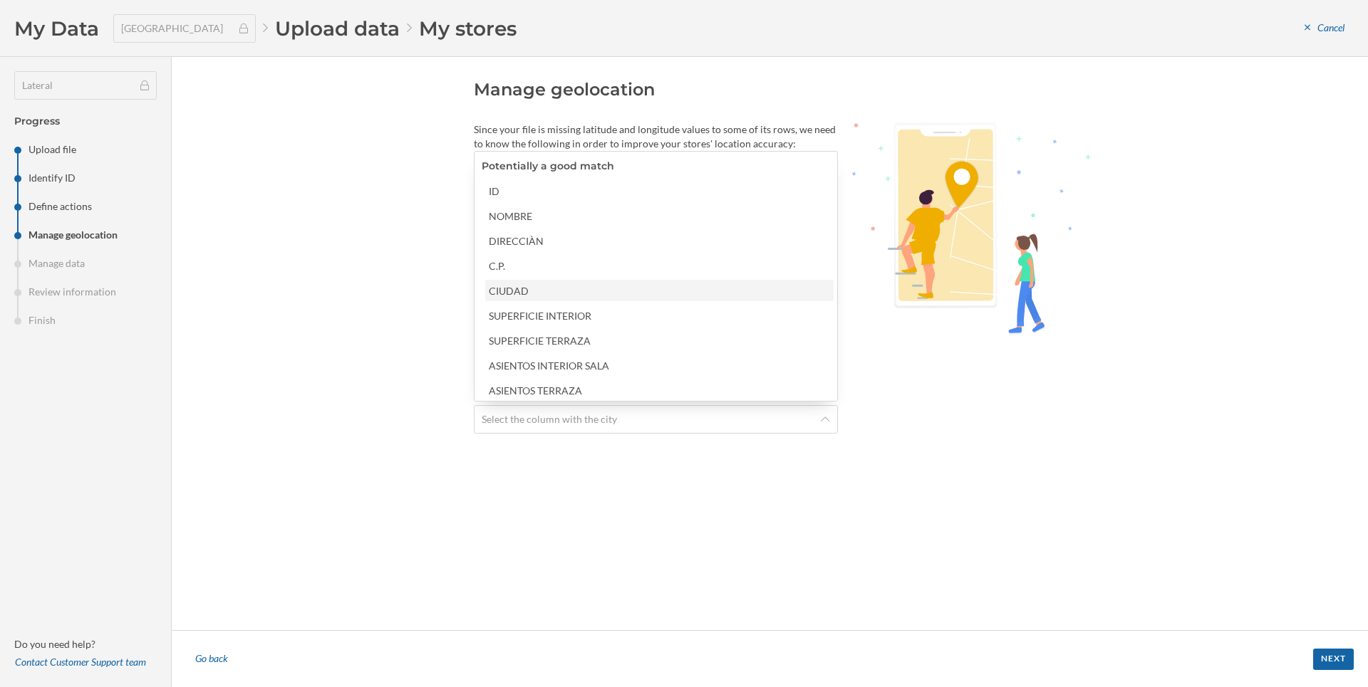
click at [508, 289] on div "CIUDAD" at bounding box center [659, 291] width 340 height 15
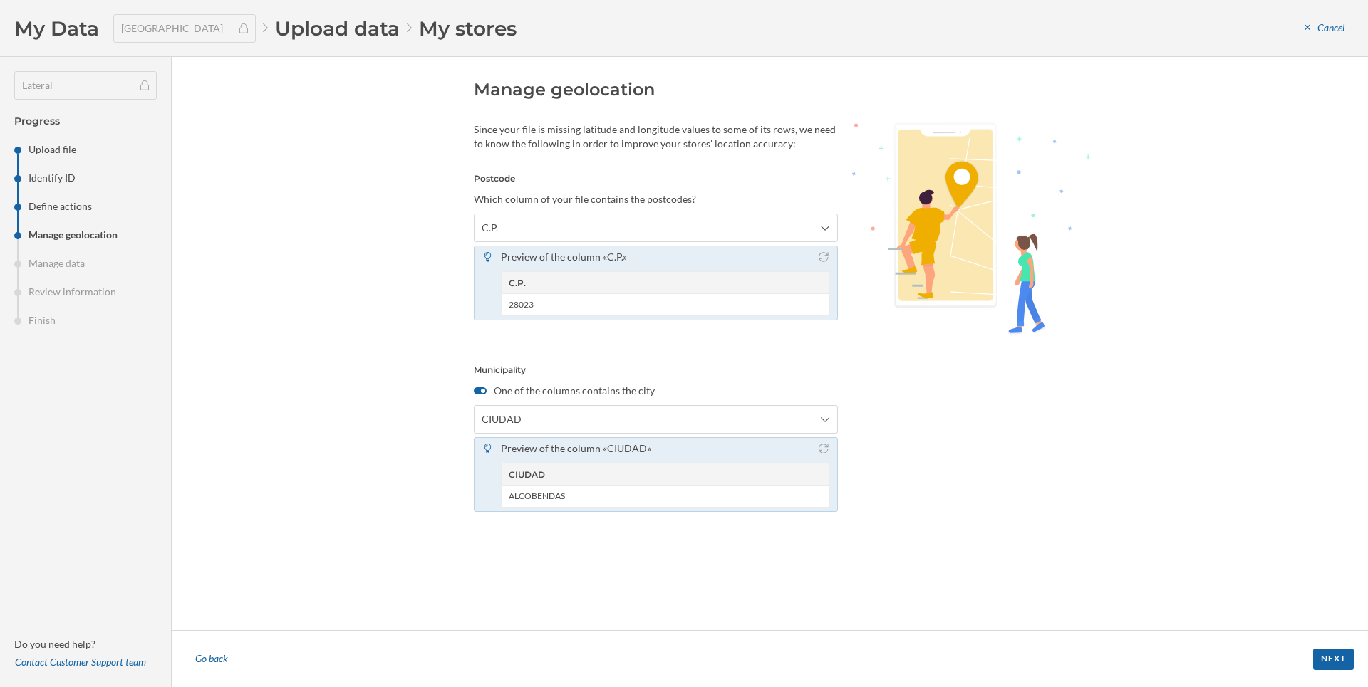
click at [1092, 502] on div "Manage geolocation Since your file is missing latitude and longitude values to …" at bounding box center [770, 343] width 1196 height 573
click at [1326, 660] on div "Next" at bounding box center [1333, 658] width 41 height 21
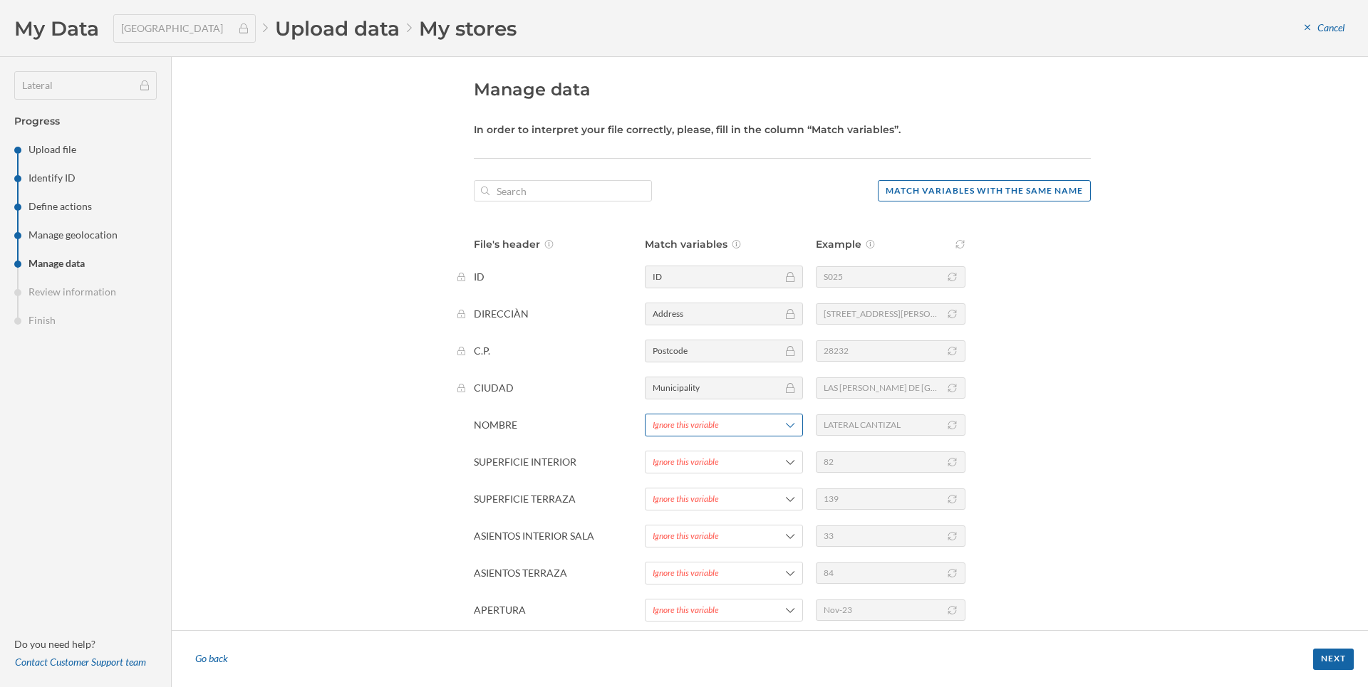
scroll to position [53, 0]
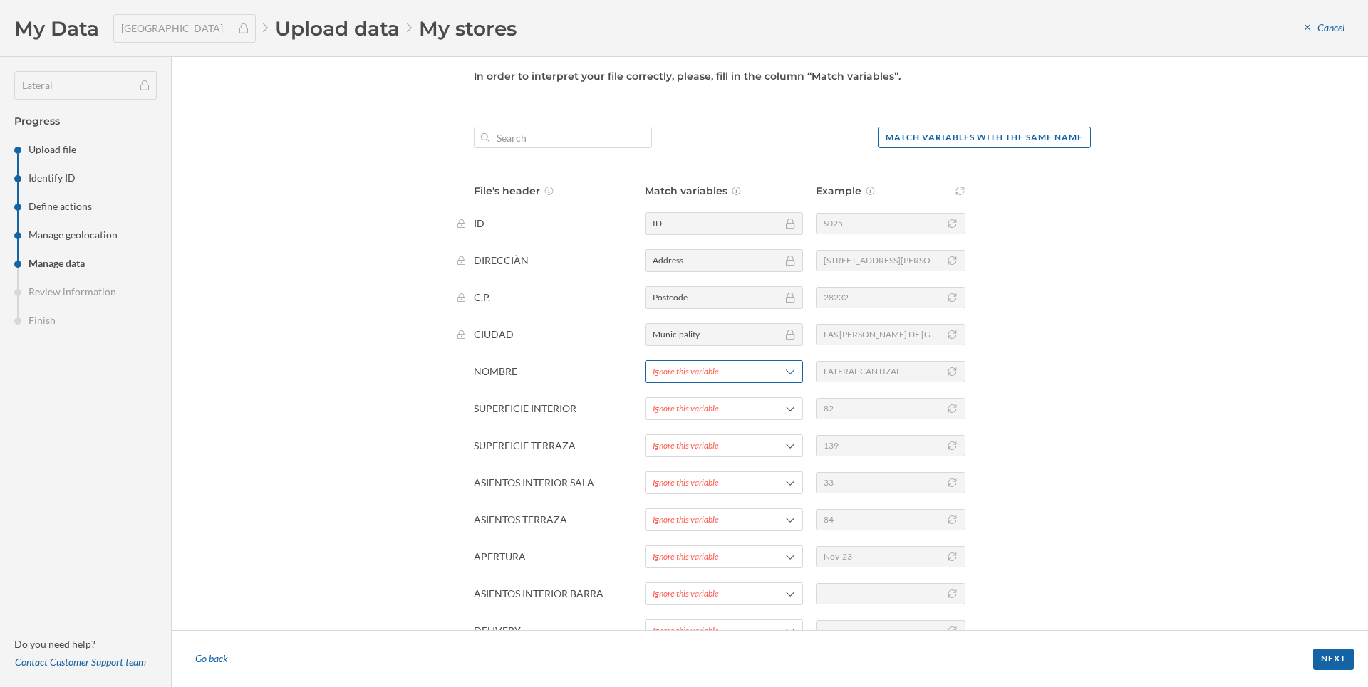
click at [689, 371] on div "Ignore this variable" at bounding box center [686, 371] width 66 height 13
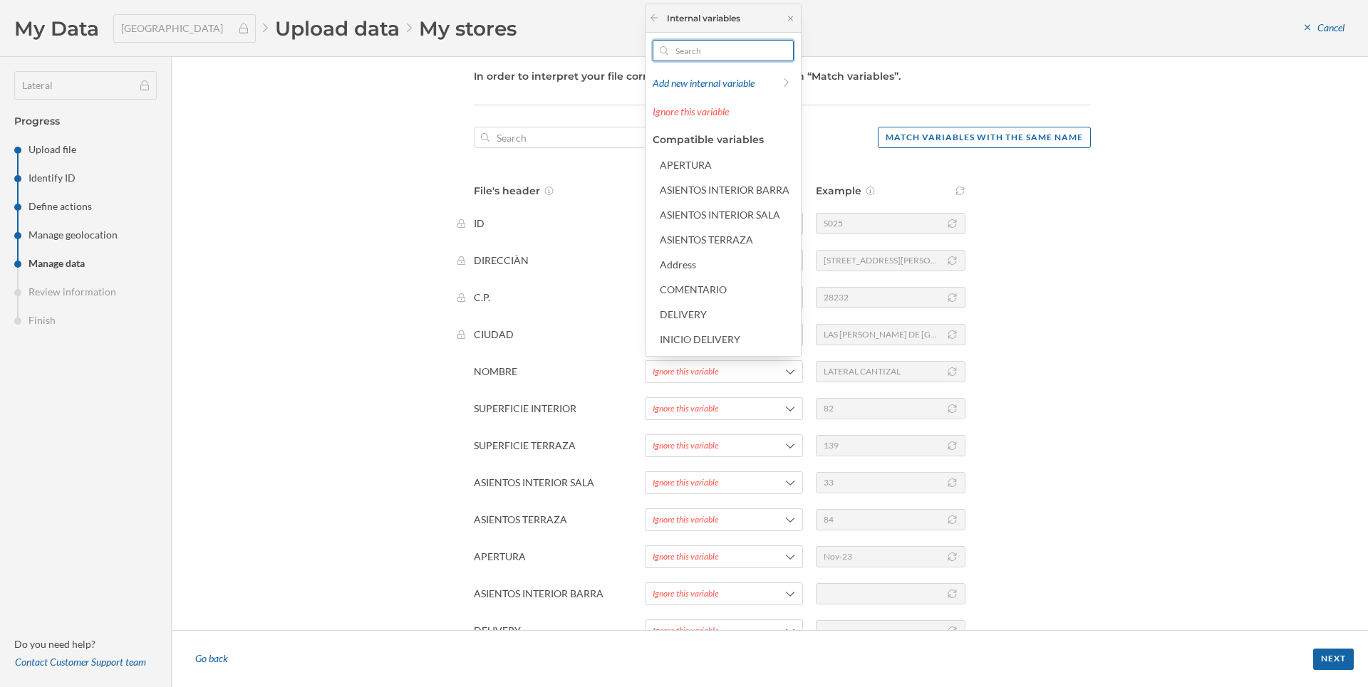
click at [711, 46] on input "text" at bounding box center [723, 50] width 110 height 21
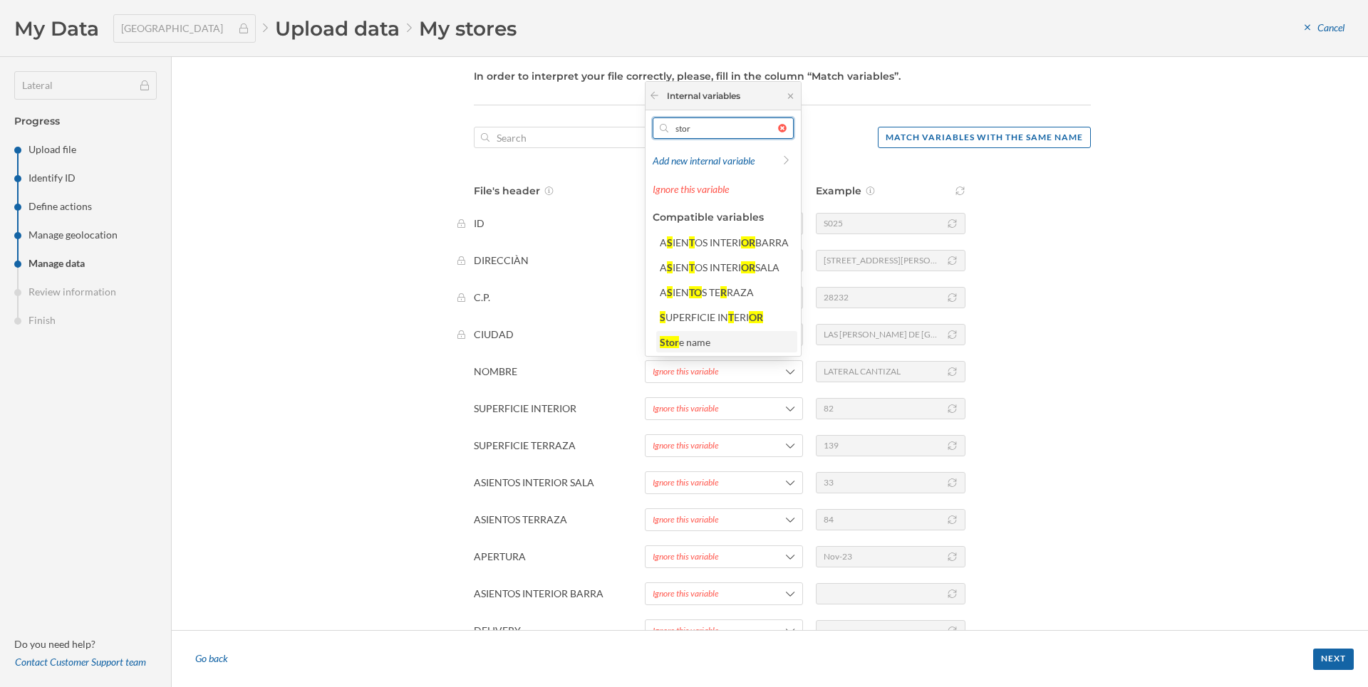
type input "stor"
click at [710, 338] on div "e name" at bounding box center [694, 342] width 31 height 12
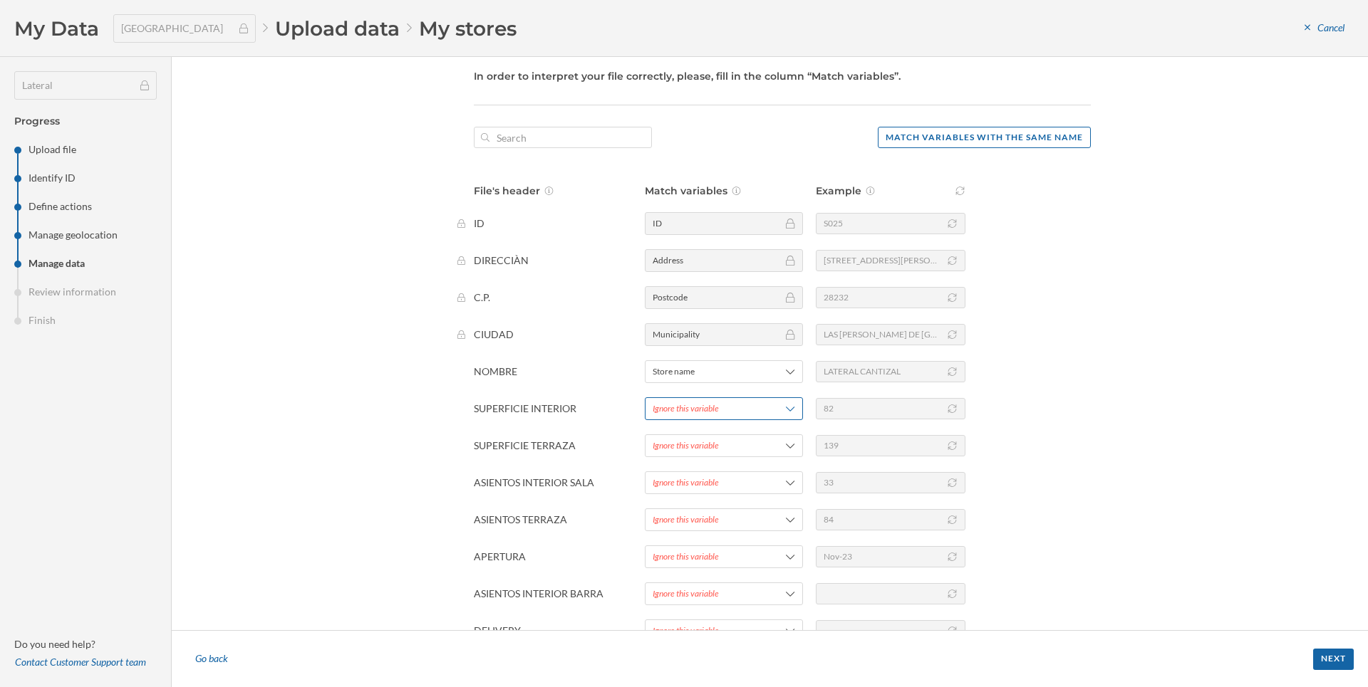
click at [702, 412] on div "Ignore this variable" at bounding box center [686, 408] width 66 height 13
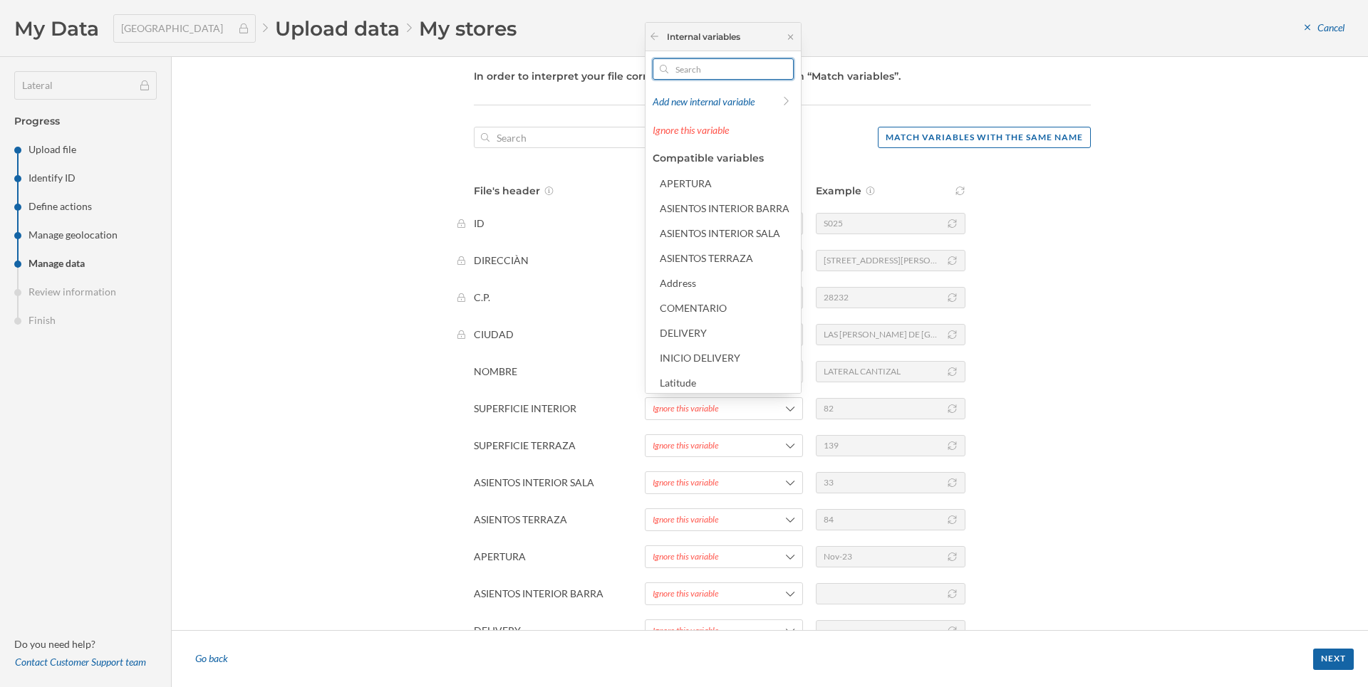
click at [687, 66] on input "text" at bounding box center [723, 68] width 110 height 21
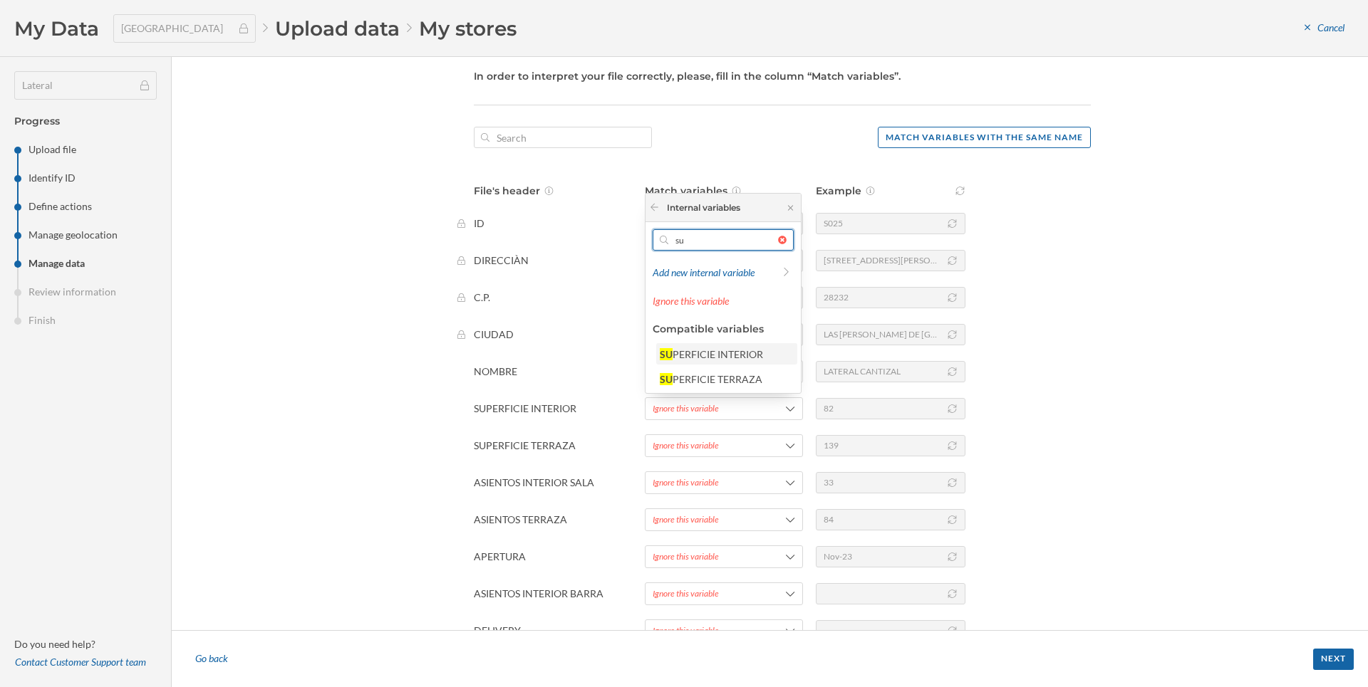
type input "su"
click at [728, 356] on div "PERFICIE INTERIOR" at bounding box center [717, 354] width 90 height 12
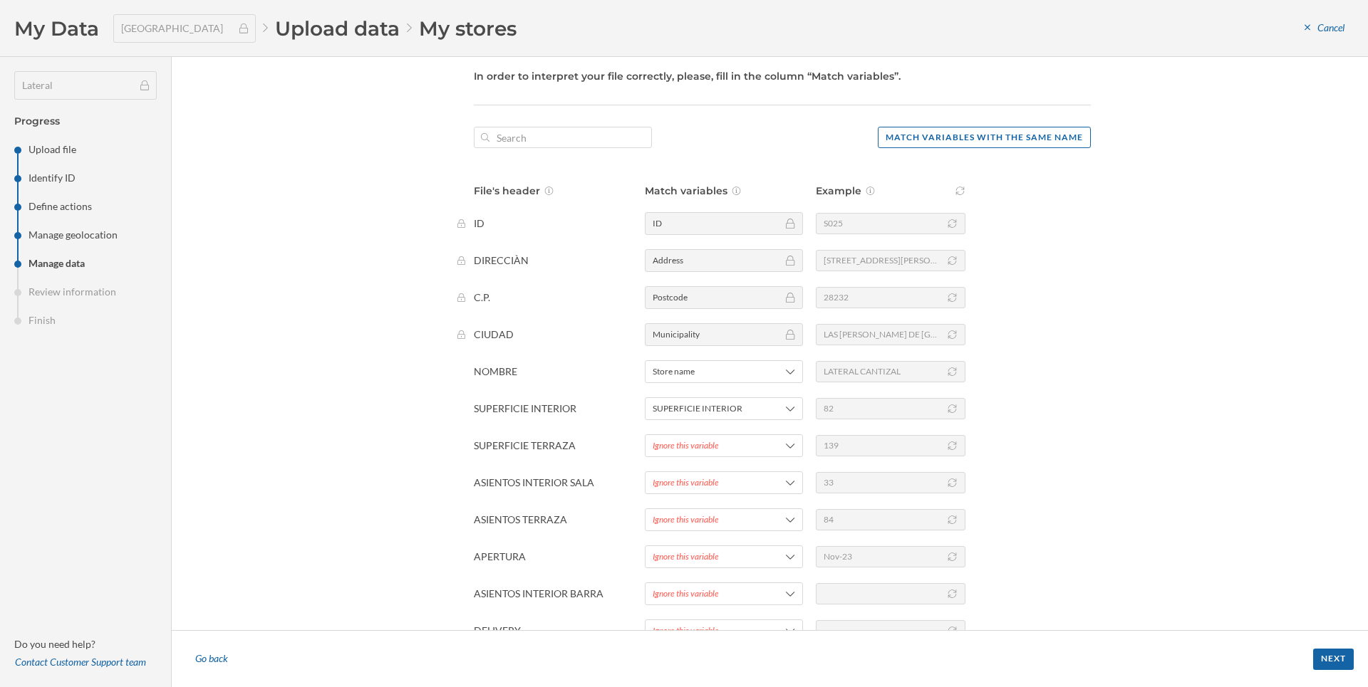
click at [723, 427] on div "File's header Match variables Example ID ID S025 DIRECCIÀN Address Calle Kálamo…" at bounding box center [782, 450] width 617 height 533
click at [720, 450] on span "Ignore this variable" at bounding box center [706, 446] width 107 height 13
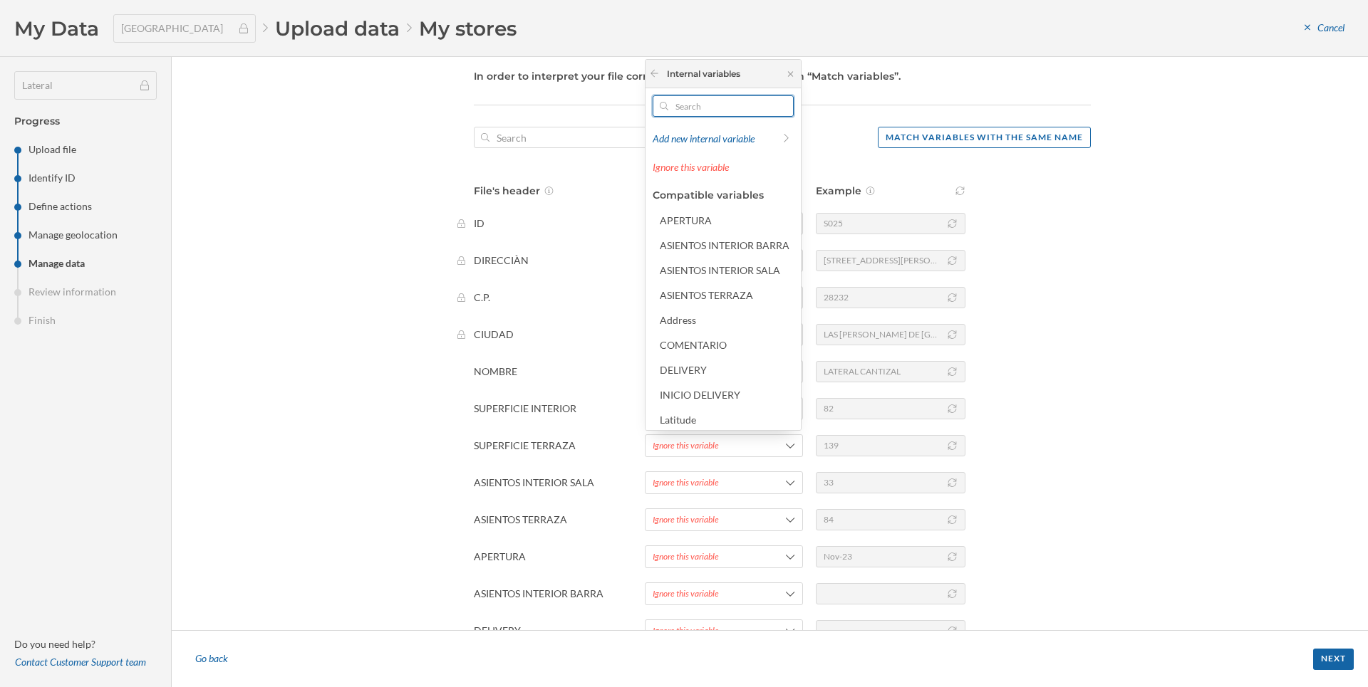
click at [711, 107] on input "text" at bounding box center [723, 105] width 110 height 21
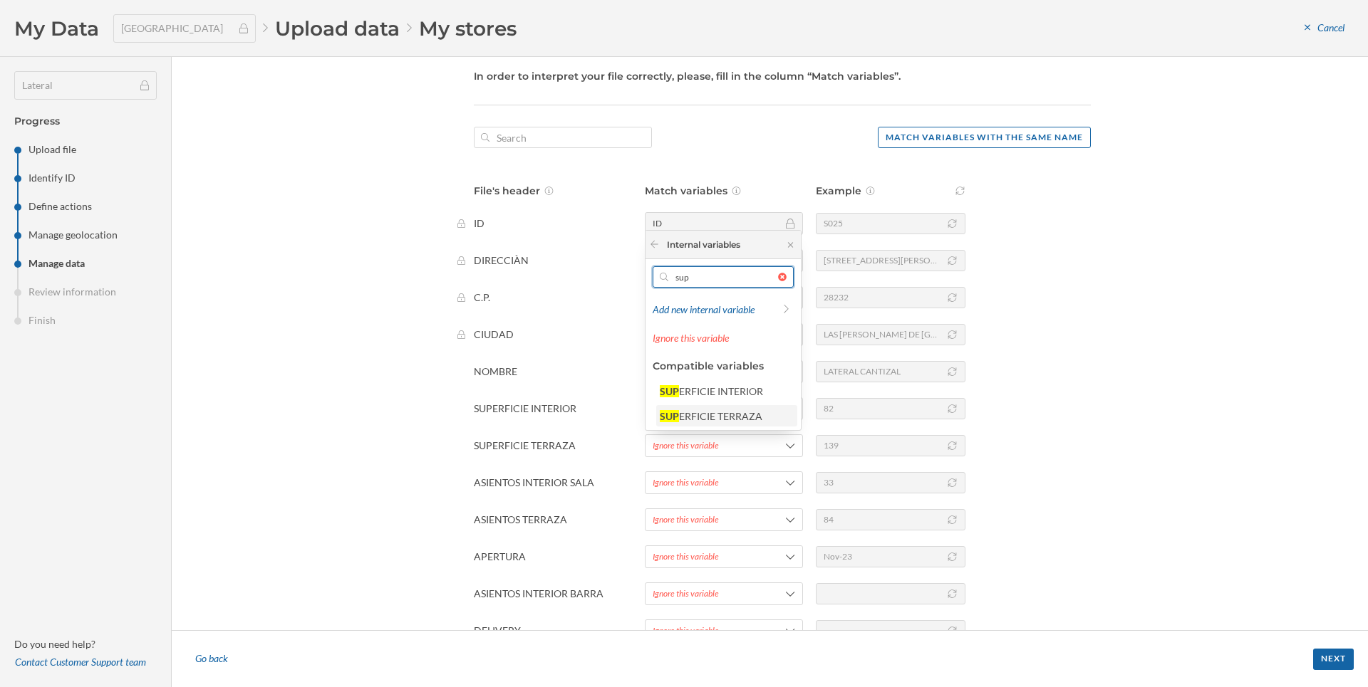
type input "sup"
click at [735, 420] on div "ERFICIE TERRAZA" at bounding box center [720, 416] width 83 height 12
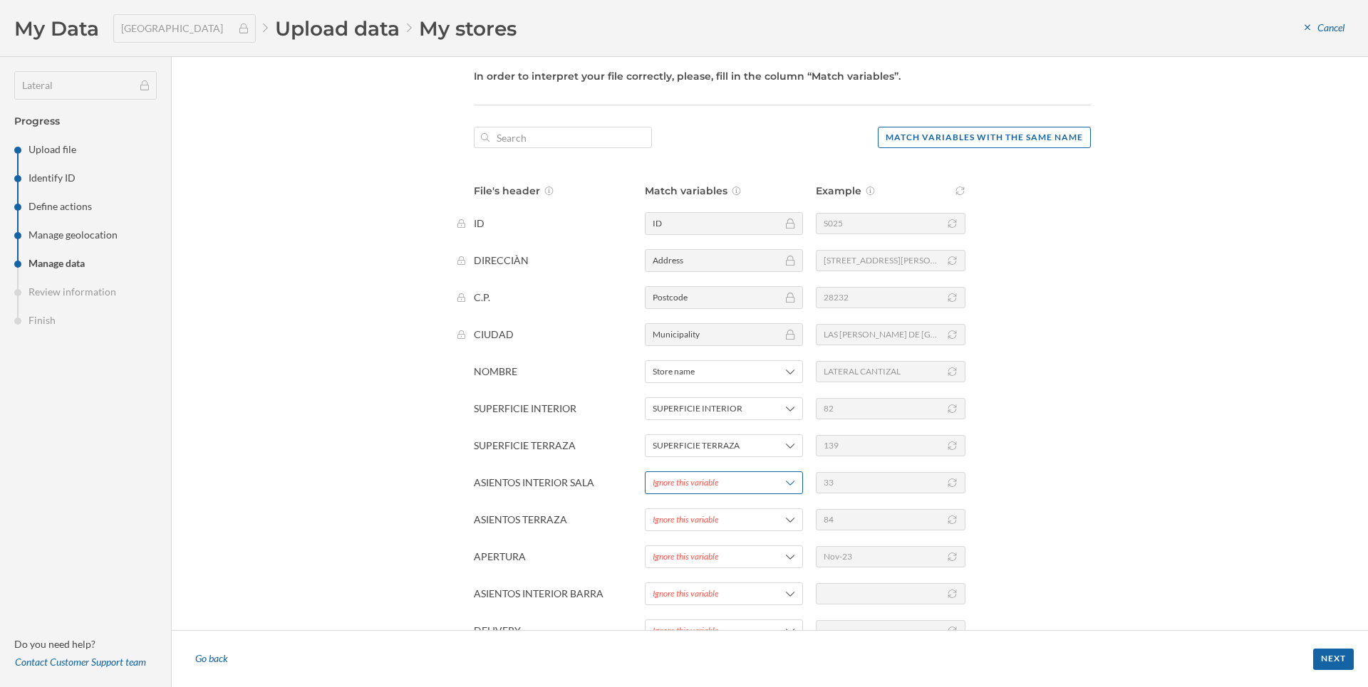
click at [726, 489] on span "Ignore this variable" at bounding box center [706, 483] width 107 height 13
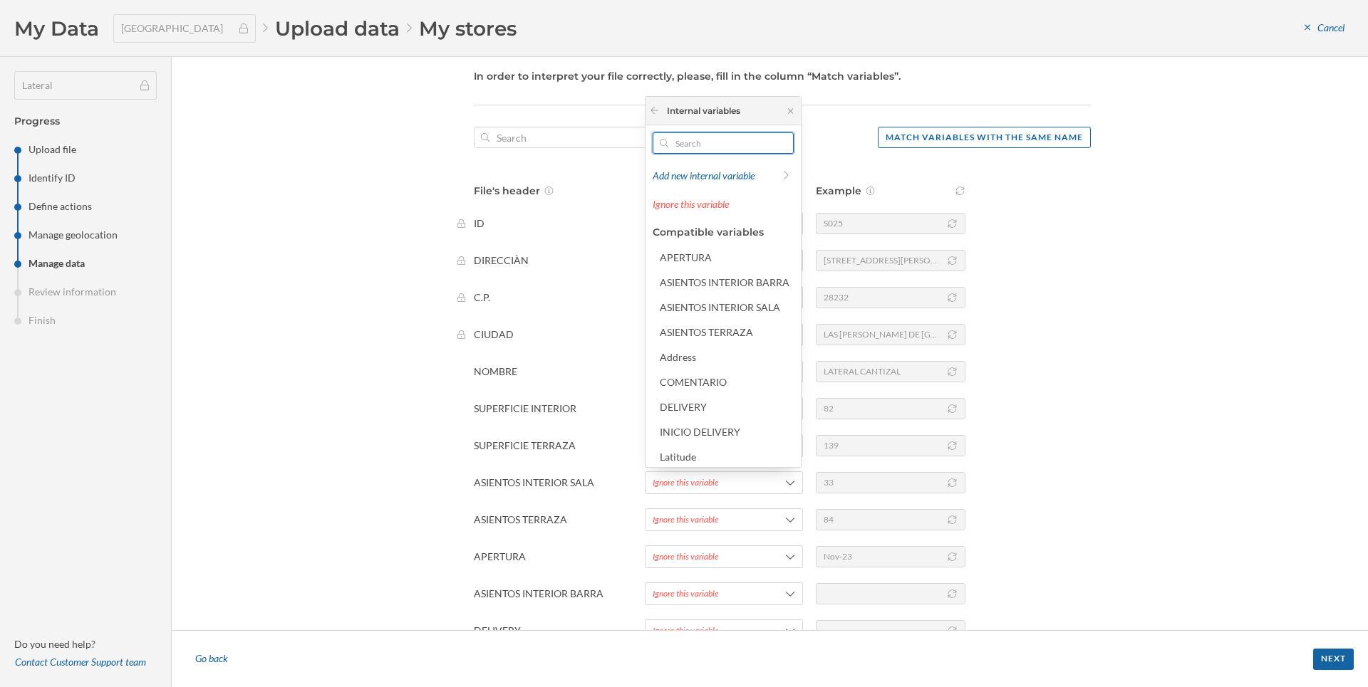
click at [719, 140] on input "text" at bounding box center [723, 142] width 110 height 21
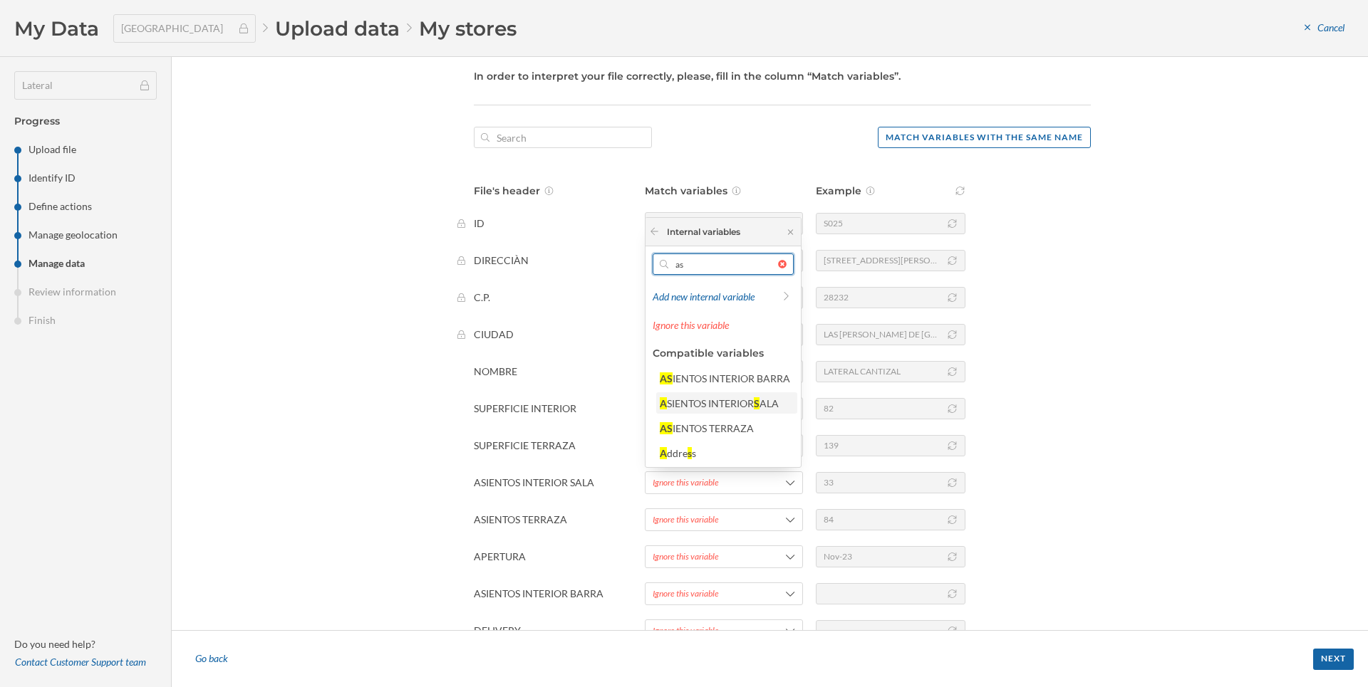
type input "as"
click at [733, 403] on div "SIENTOS INTERIOR" at bounding box center [710, 403] width 87 height 12
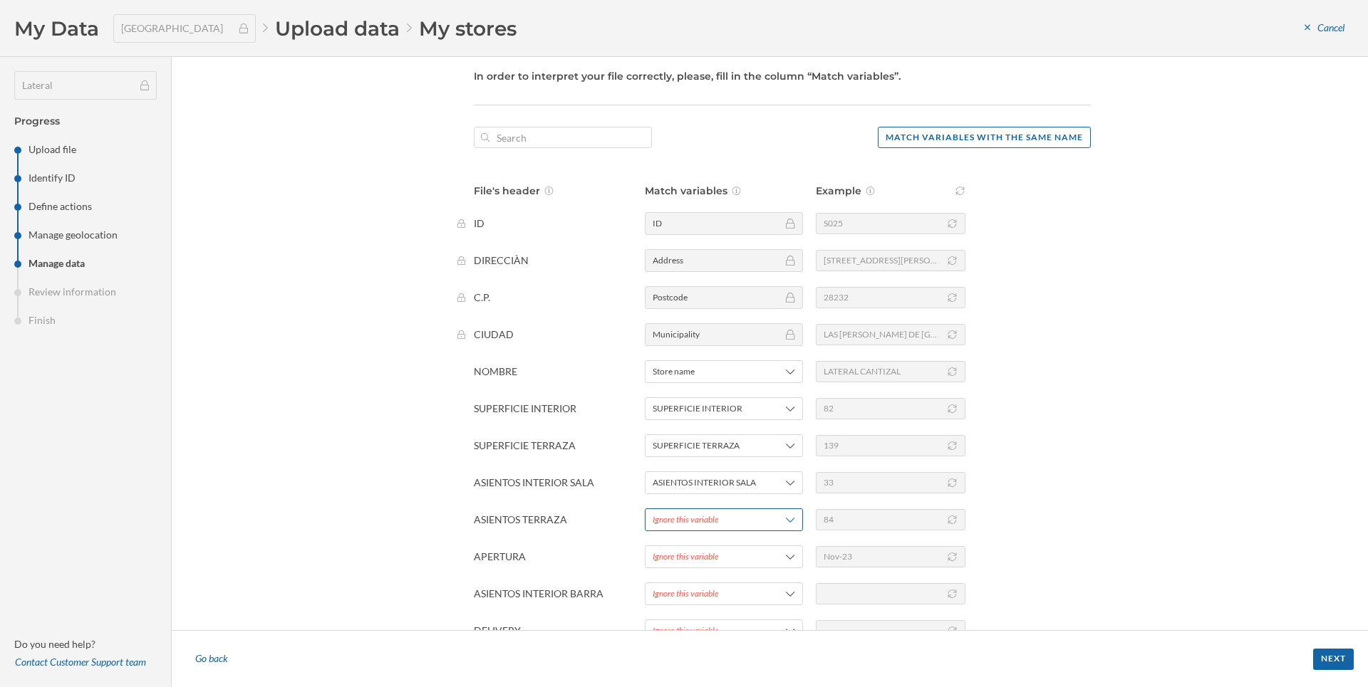
click at [716, 520] on div "Ignore this variable" at bounding box center [686, 520] width 66 height 13
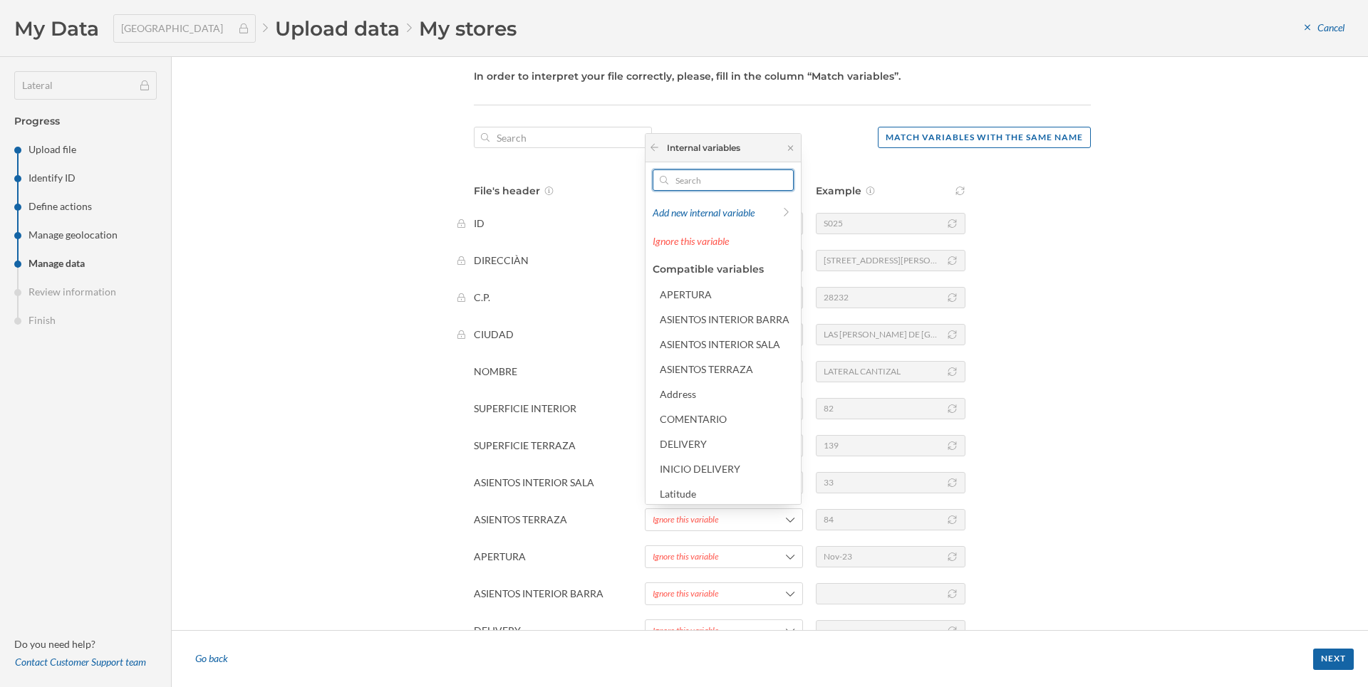
click at [706, 181] on input "text" at bounding box center [723, 180] width 110 height 21
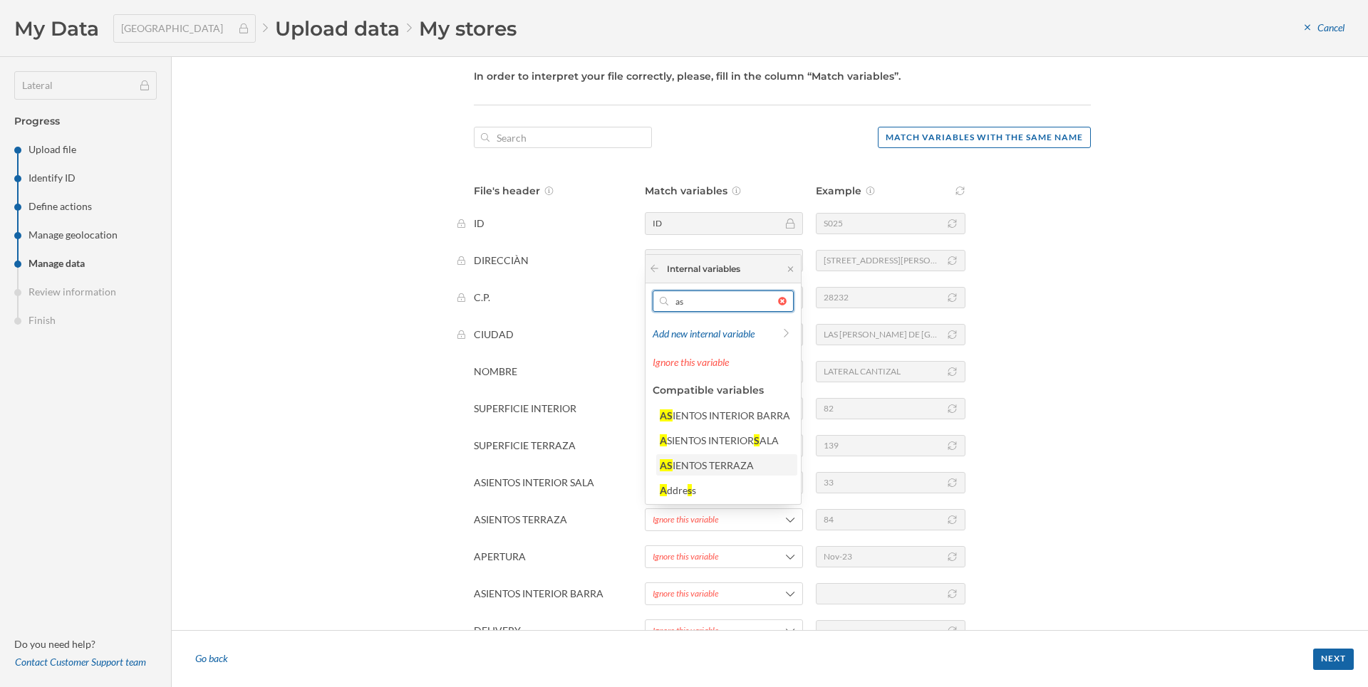
type input "as"
click at [722, 464] on div "IENTOS TERRAZA" at bounding box center [712, 465] width 81 height 12
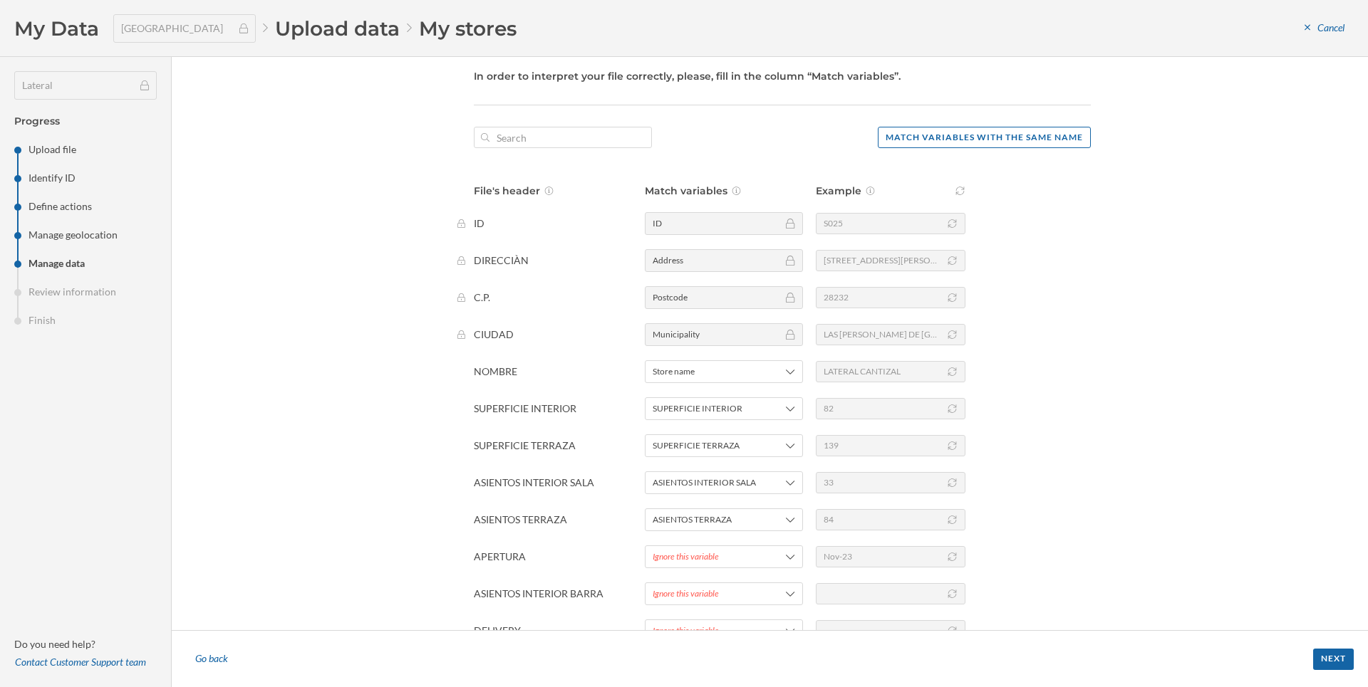
scroll to position [140, 0]
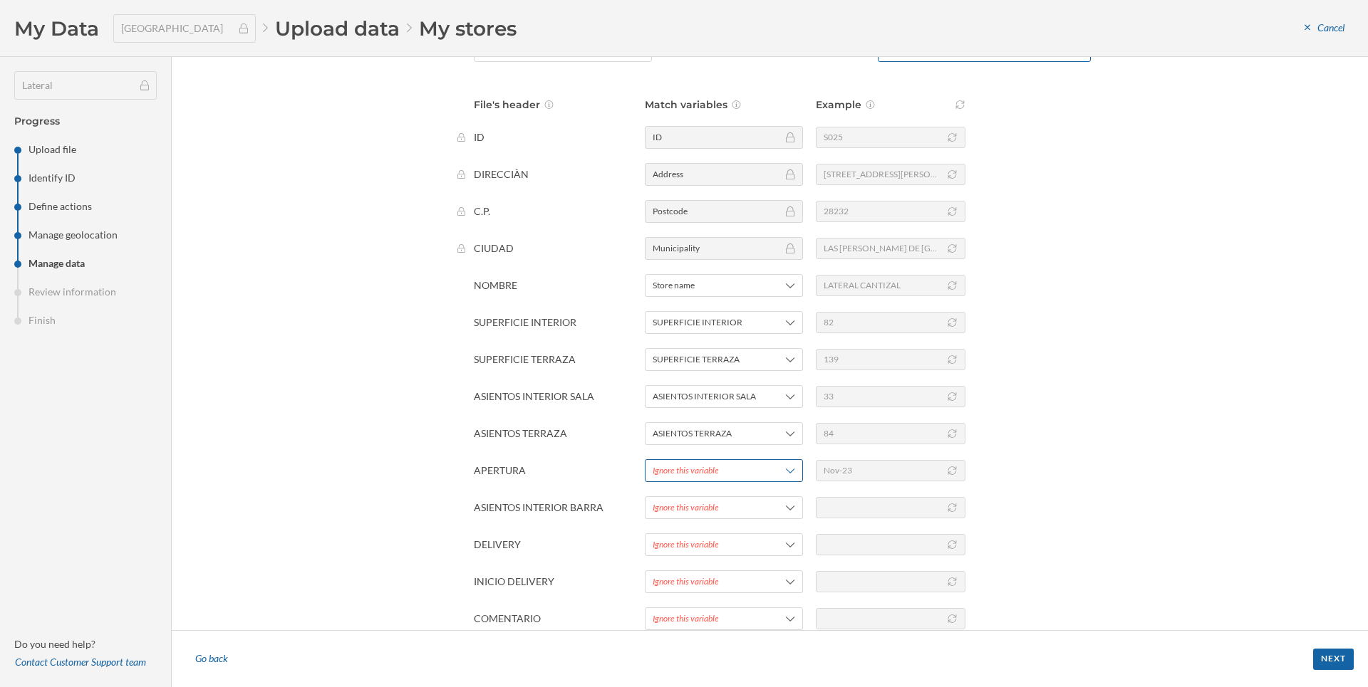
click at [673, 472] on div "Ignore this variable" at bounding box center [686, 470] width 66 height 13
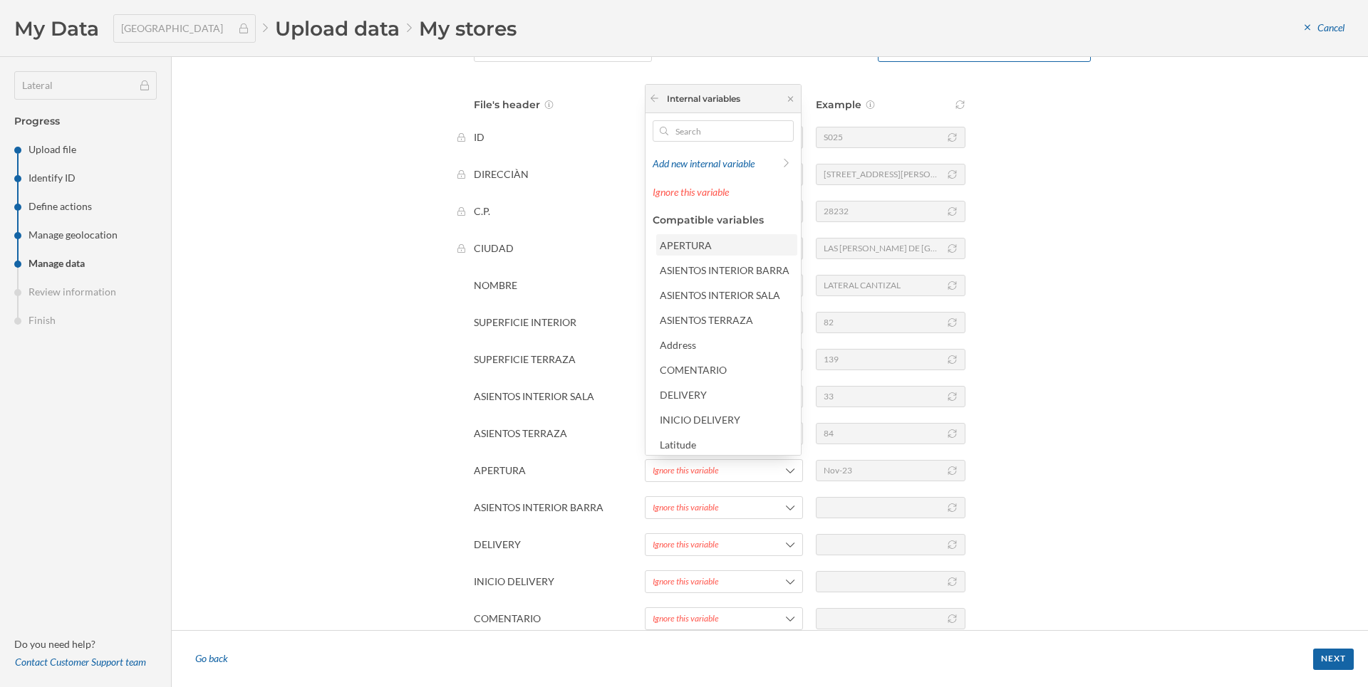
click at [672, 243] on div "APERTURA" at bounding box center [686, 245] width 52 height 12
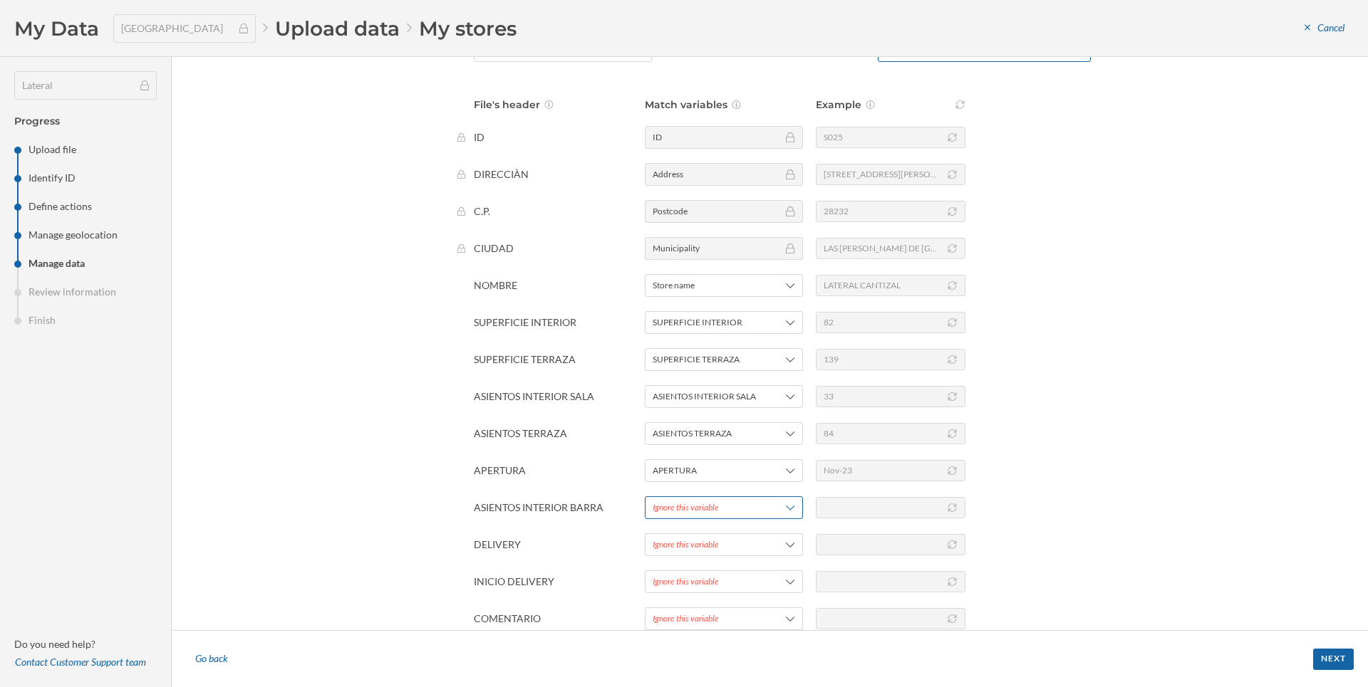
click at [712, 511] on div "Ignore this variable" at bounding box center [686, 508] width 66 height 13
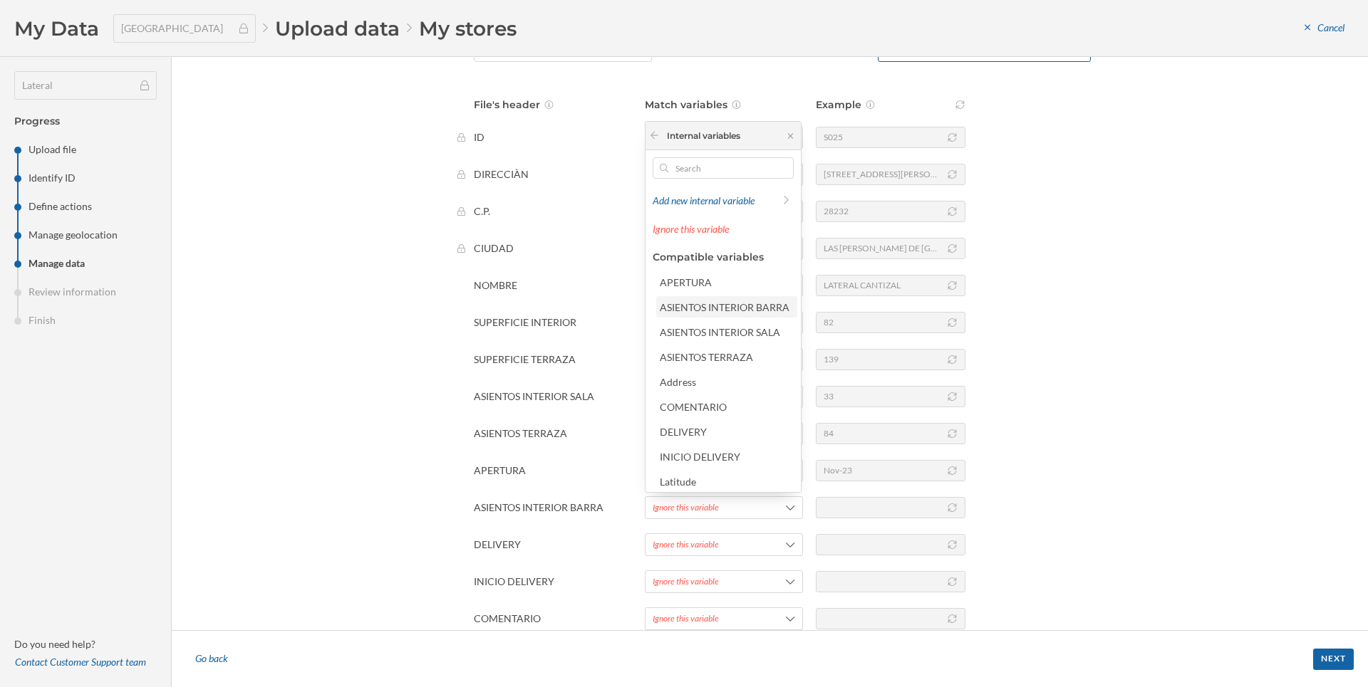
click at [727, 306] on div "ASIENTOS INTERIOR BARRA" at bounding box center [725, 307] width 130 height 12
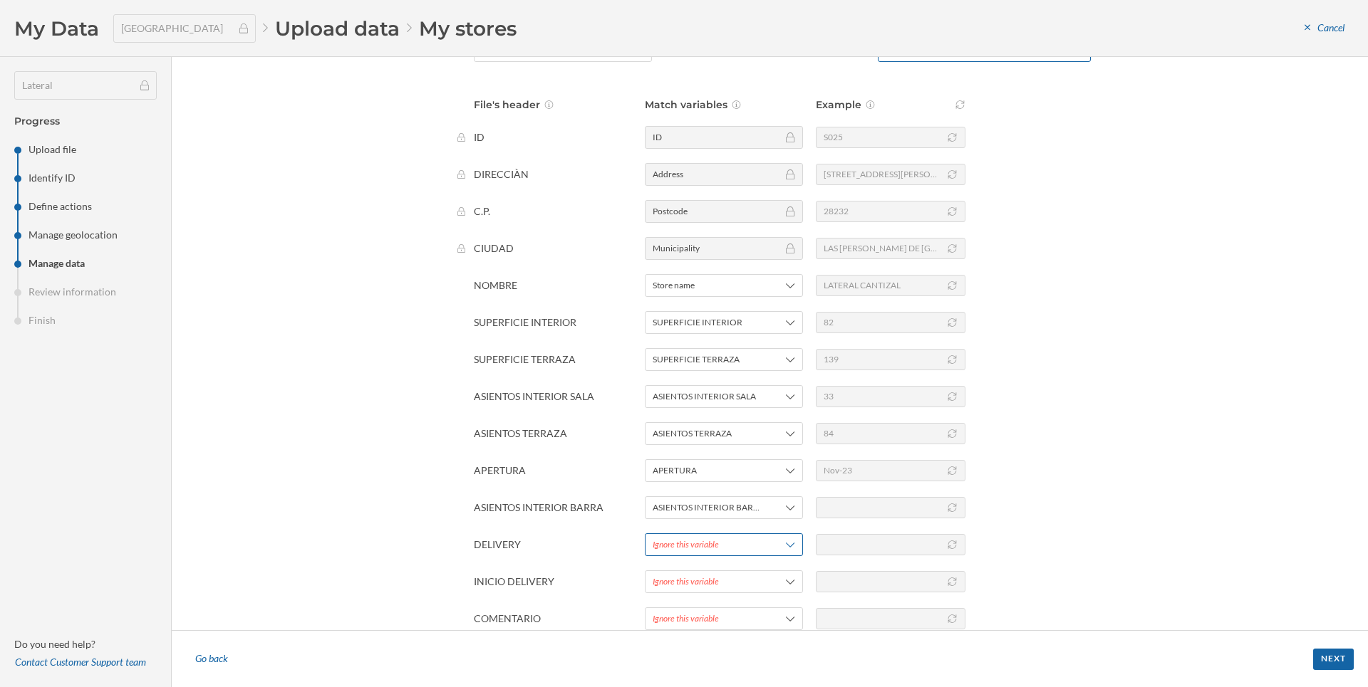
click at [704, 549] on div "Ignore this variable" at bounding box center [686, 545] width 66 height 13
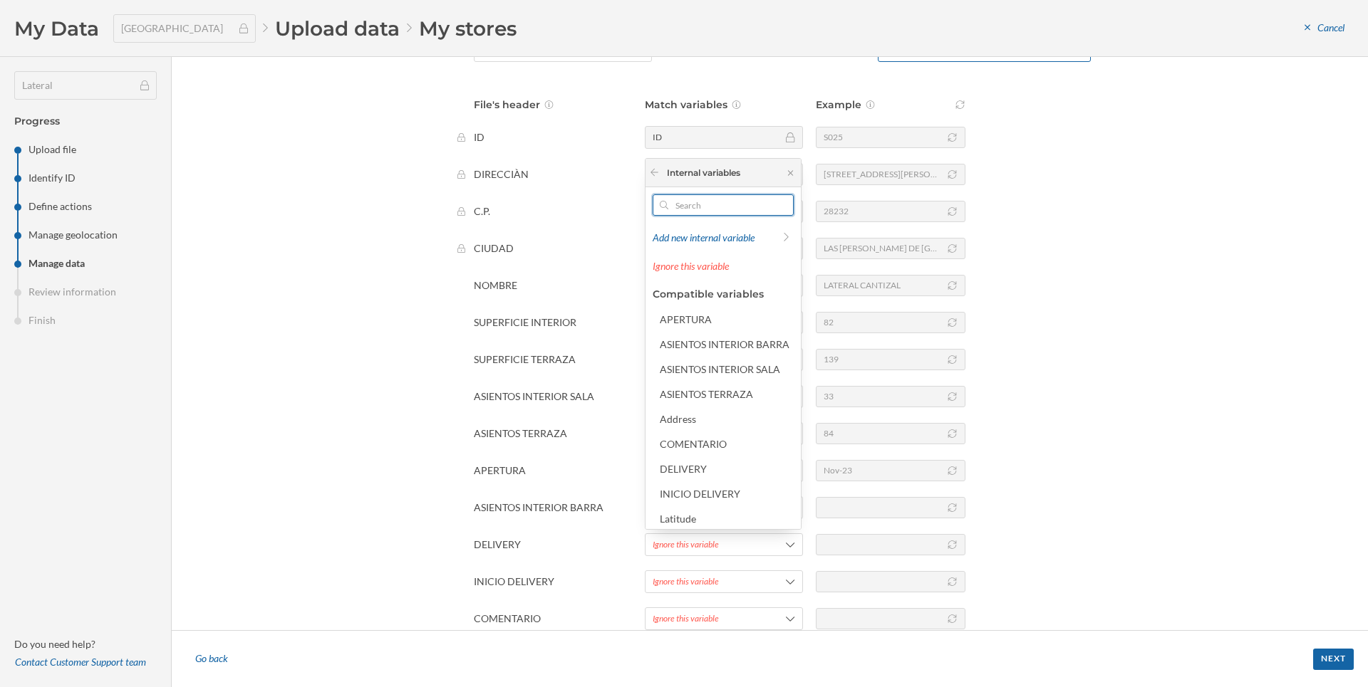
click at [698, 202] on input "text" at bounding box center [723, 204] width 110 height 21
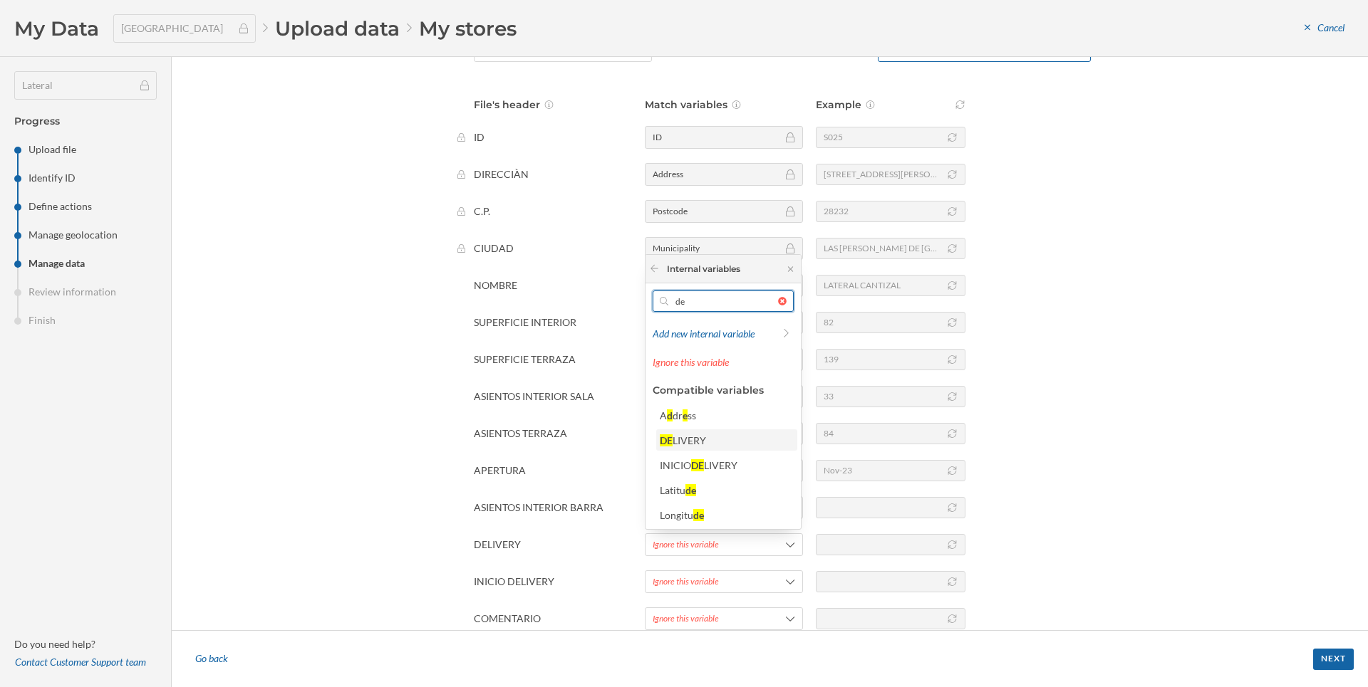
type input "de"
click at [679, 446] on div "LIVERY" at bounding box center [688, 441] width 33 height 12
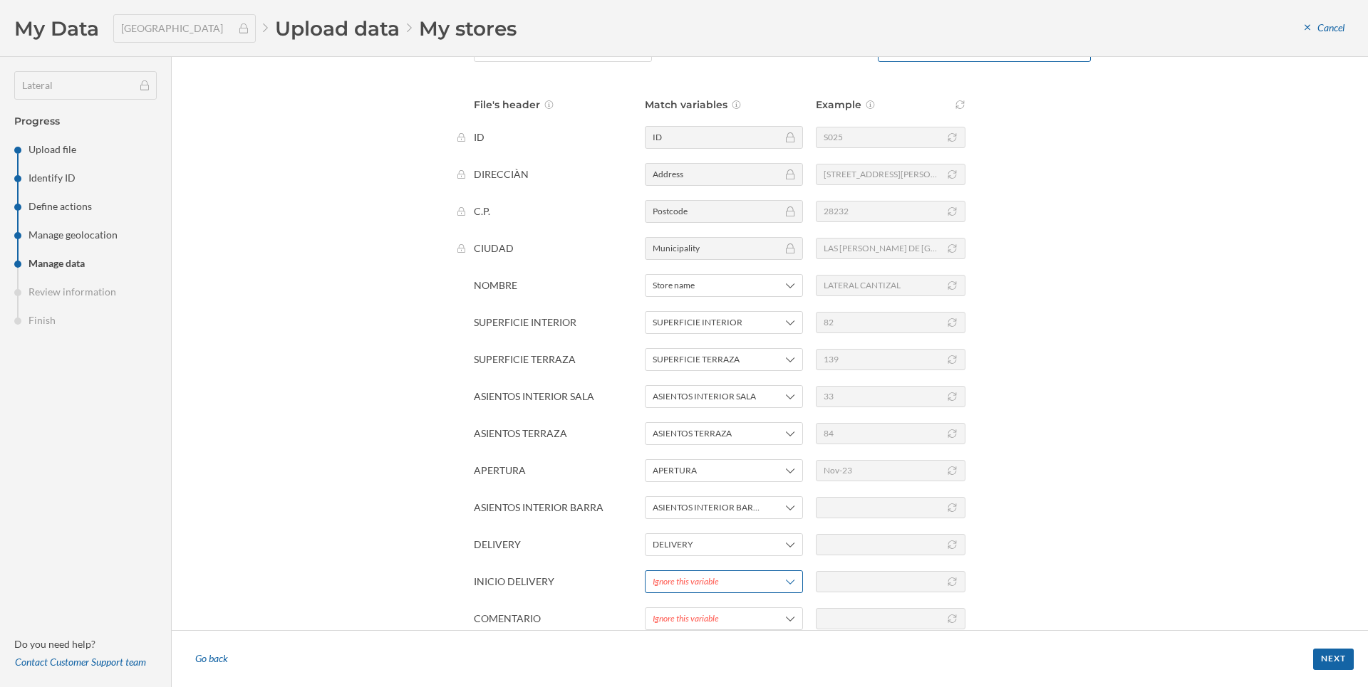
click at [675, 576] on div "Ignore this variable" at bounding box center [686, 582] width 66 height 13
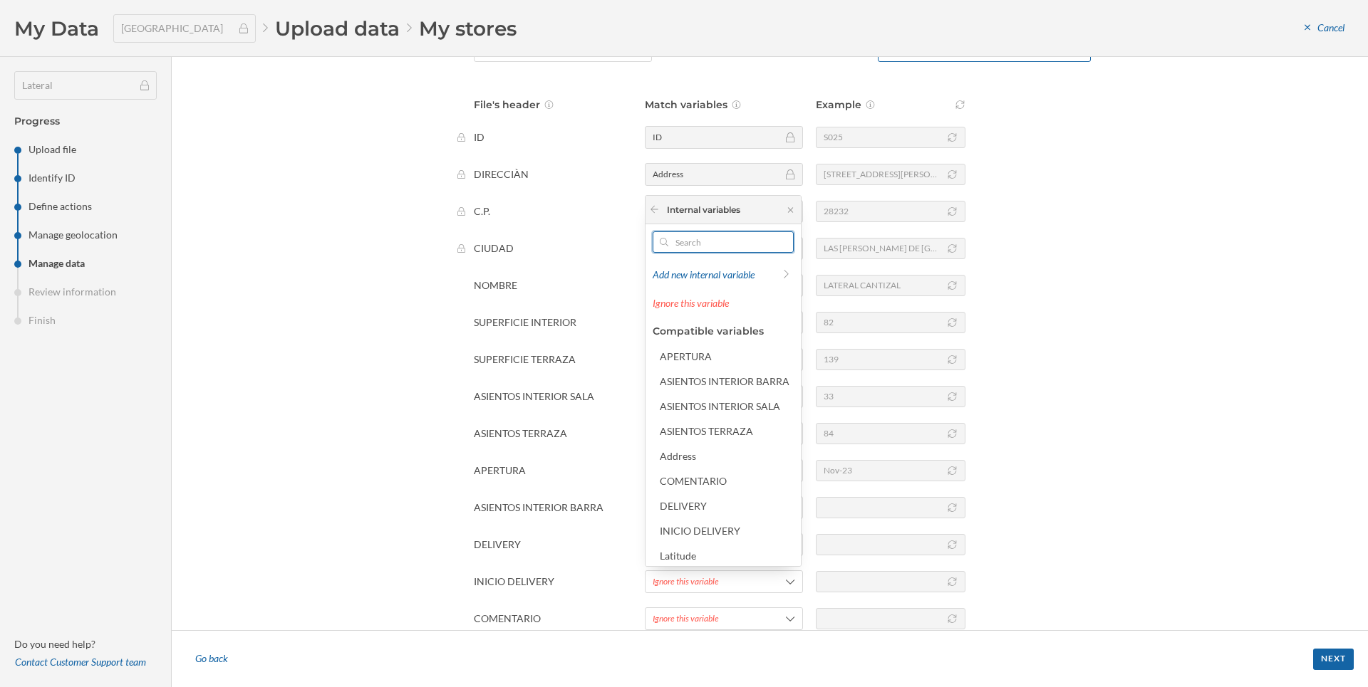
click at [727, 240] on input "text" at bounding box center [723, 242] width 110 height 21
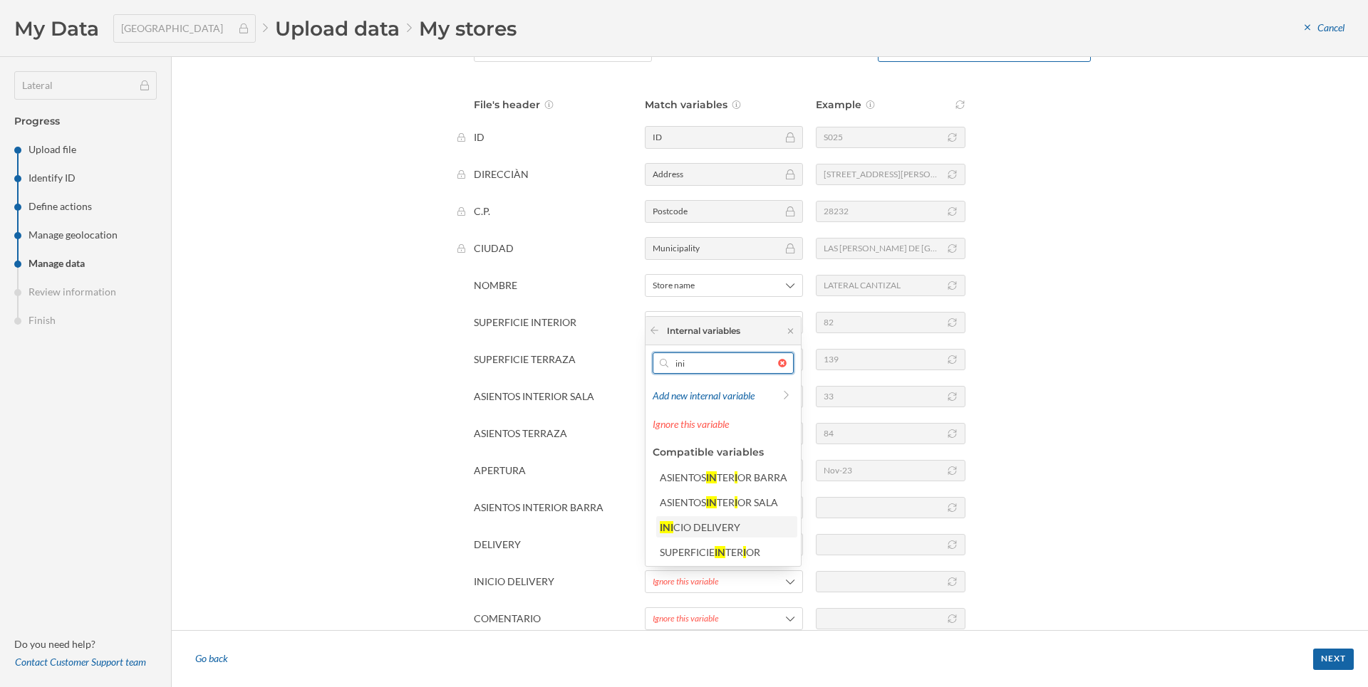
type input "ini"
click at [720, 521] on div "INI CIO DELIVERY" at bounding box center [726, 527] width 132 height 15
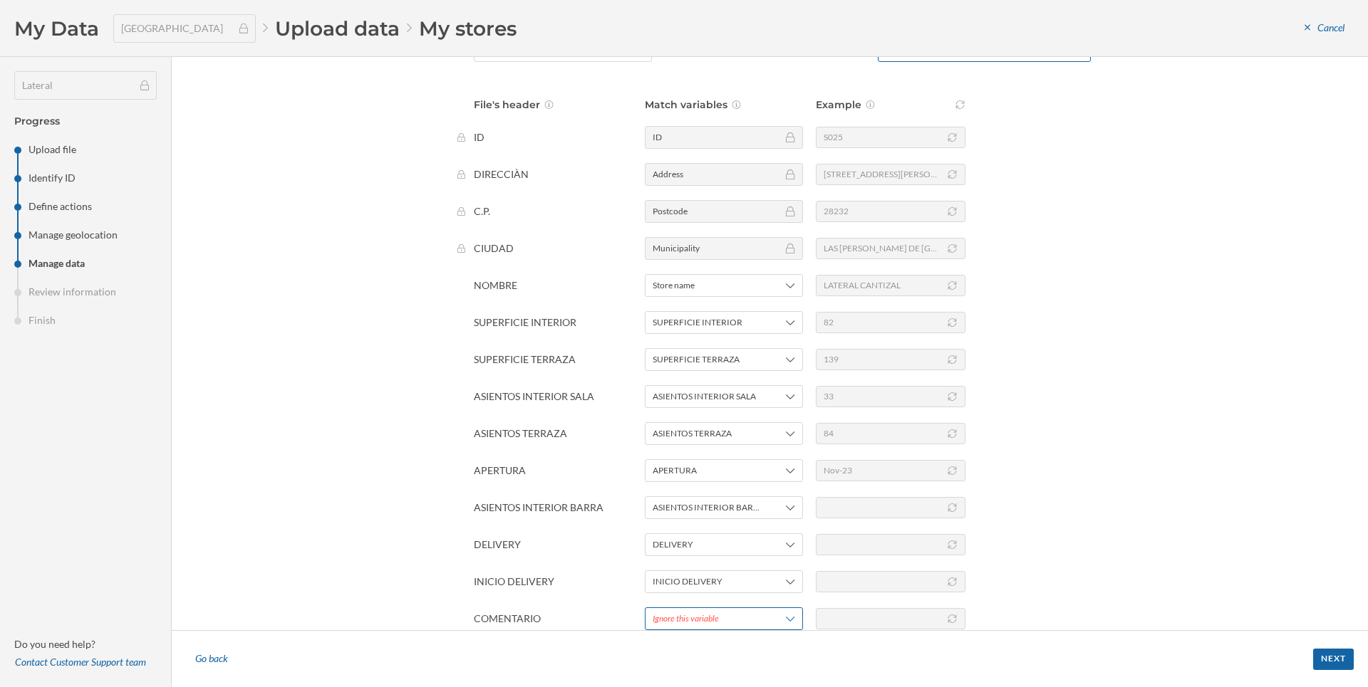
click at [710, 619] on div "Ignore this variable" at bounding box center [686, 619] width 66 height 13
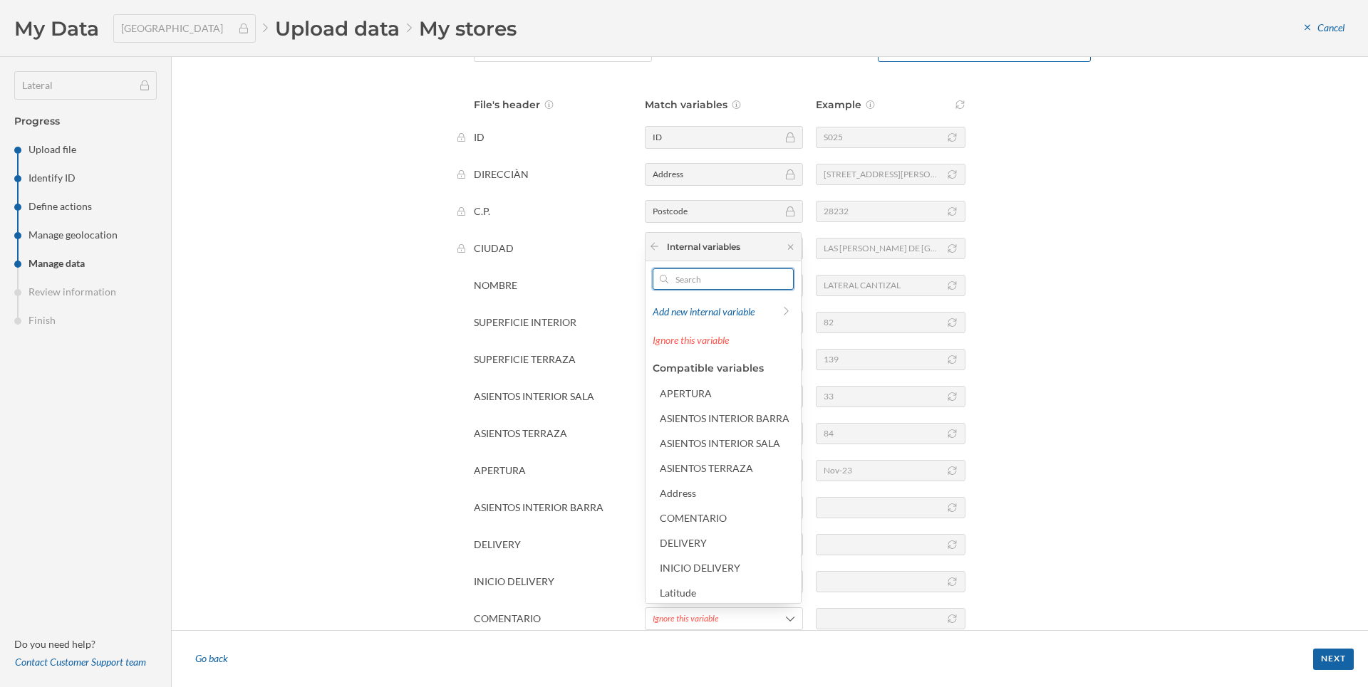
click at [738, 276] on input "text" at bounding box center [723, 279] width 110 height 21
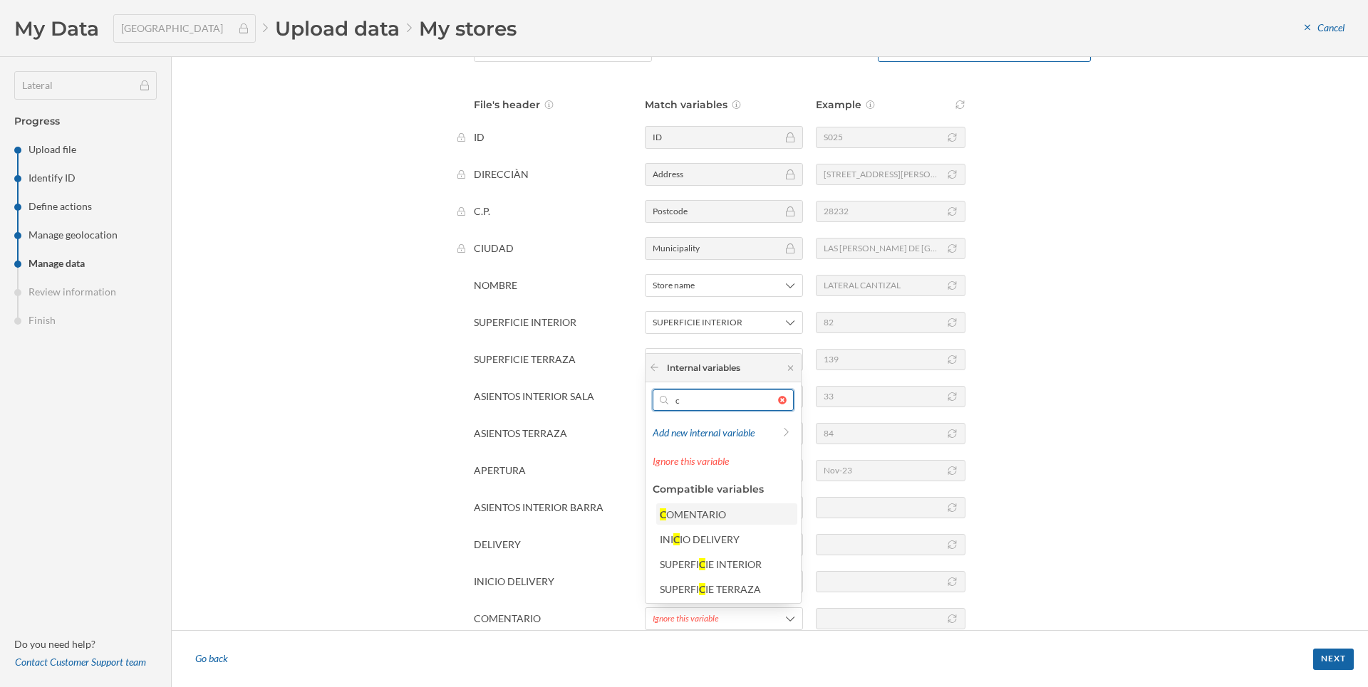
type input "c"
click at [697, 512] on div "OMENTARIO" at bounding box center [696, 515] width 60 height 12
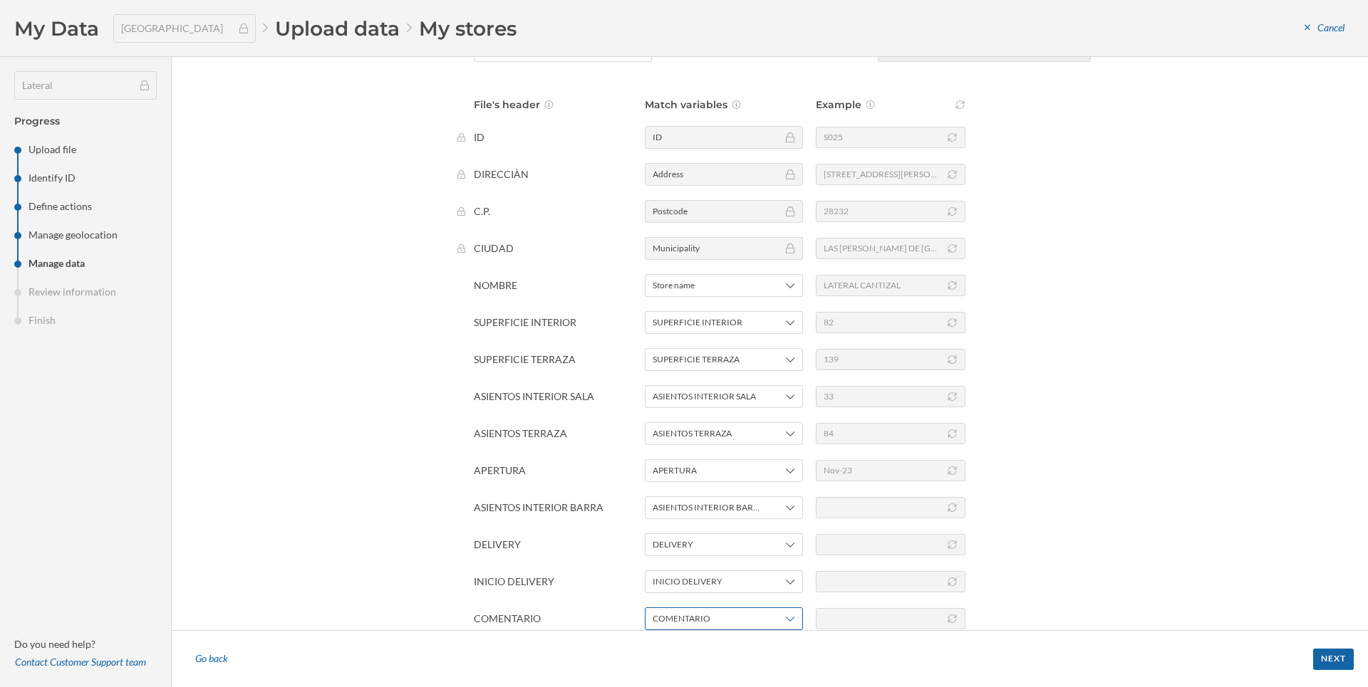
click at [725, 616] on span "COMENTARIO" at bounding box center [706, 619] width 107 height 13
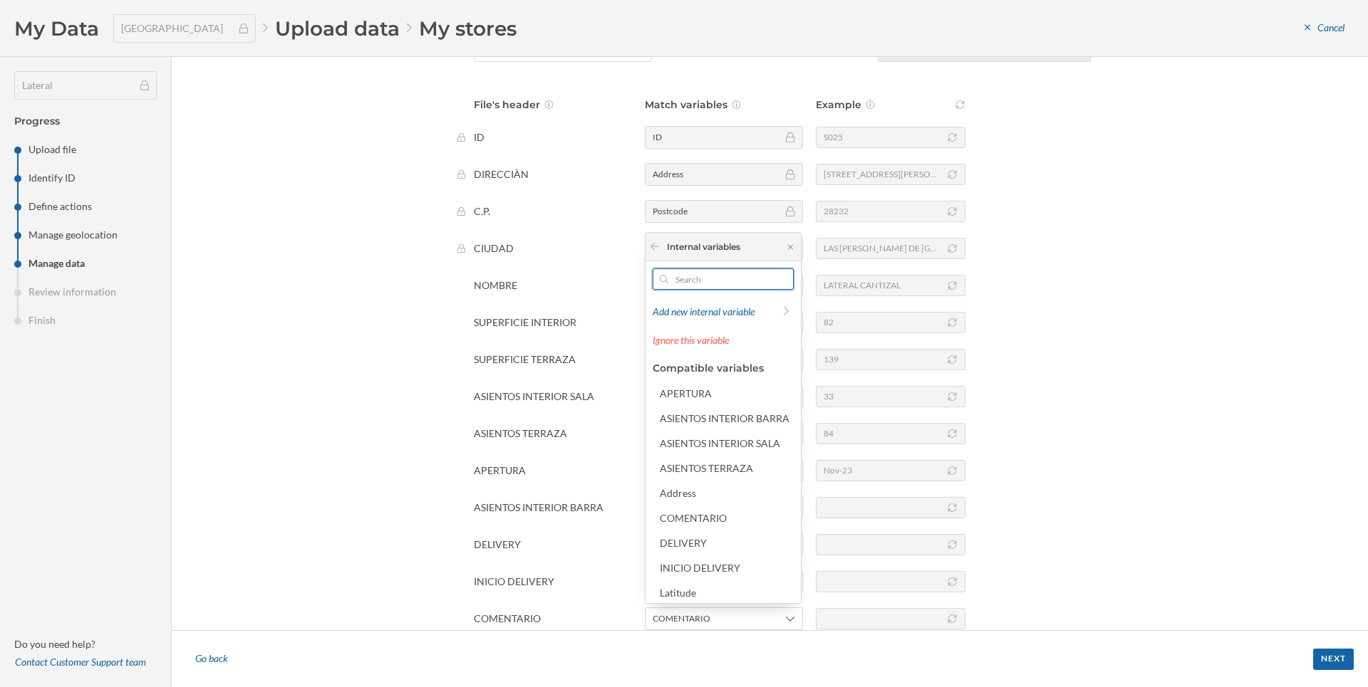
click at [699, 282] on input "text" at bounding box center [723, 279] width 110 height 21
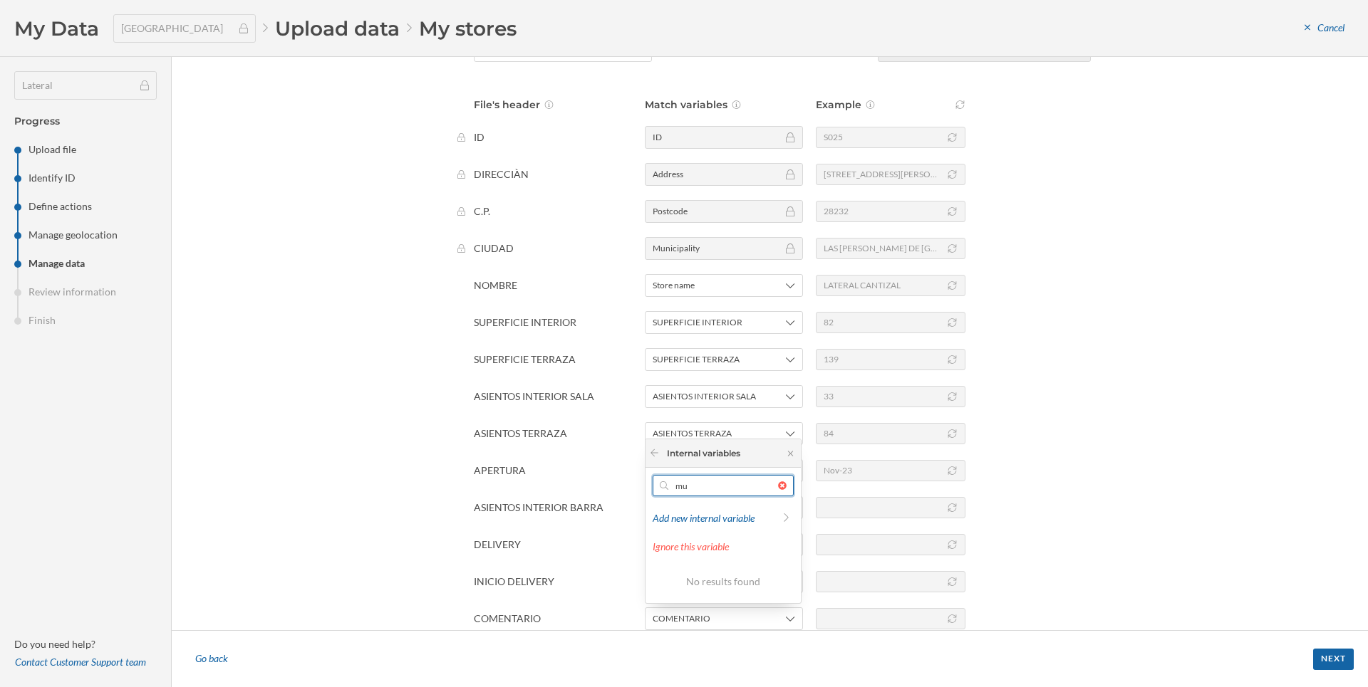
type input "m"
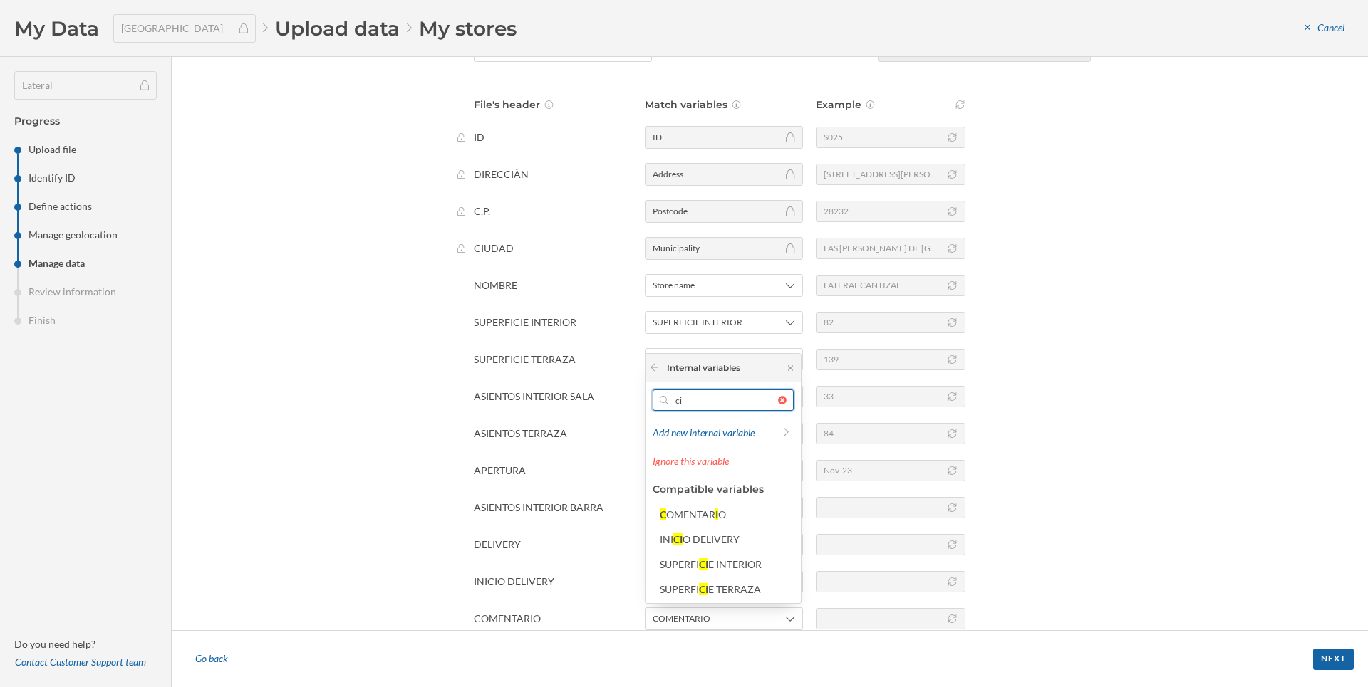
type input "c"
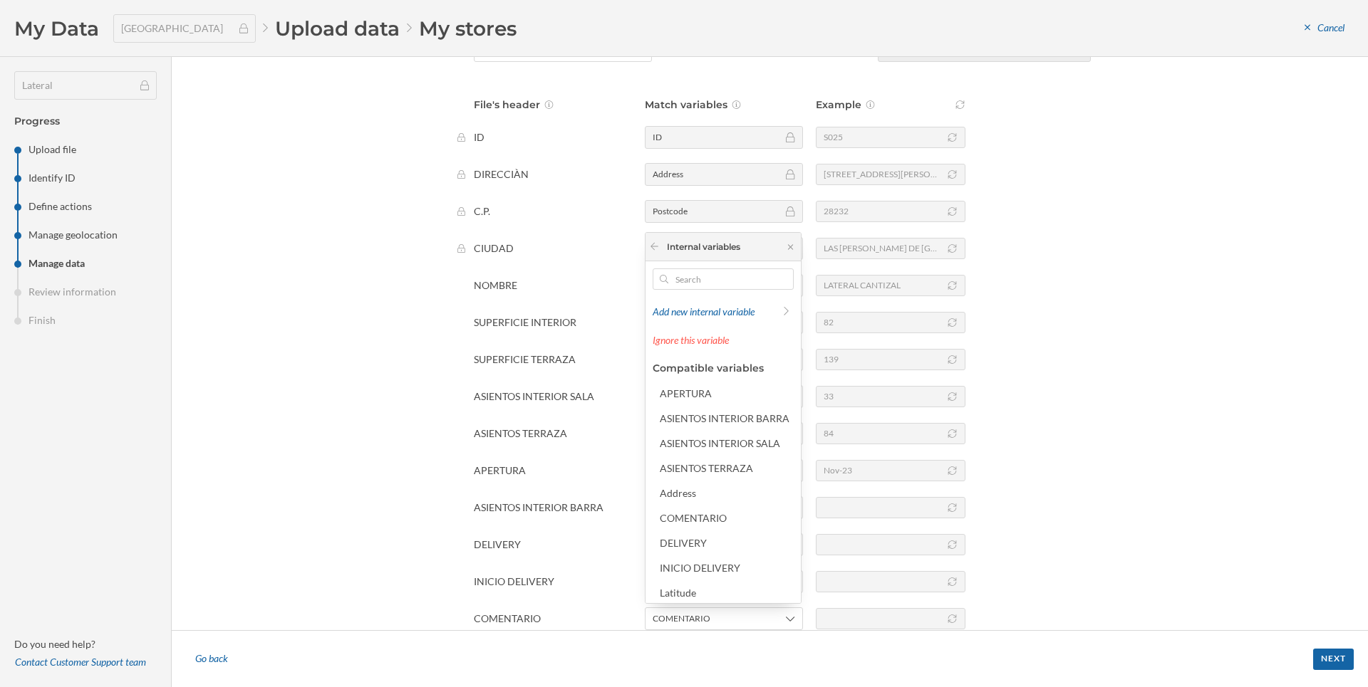
click at [1116, 328] on div "Manage data In order to interpret your file correctly, please, fill in the colu…" at bounding box center [770, 343] width 1196 height 573
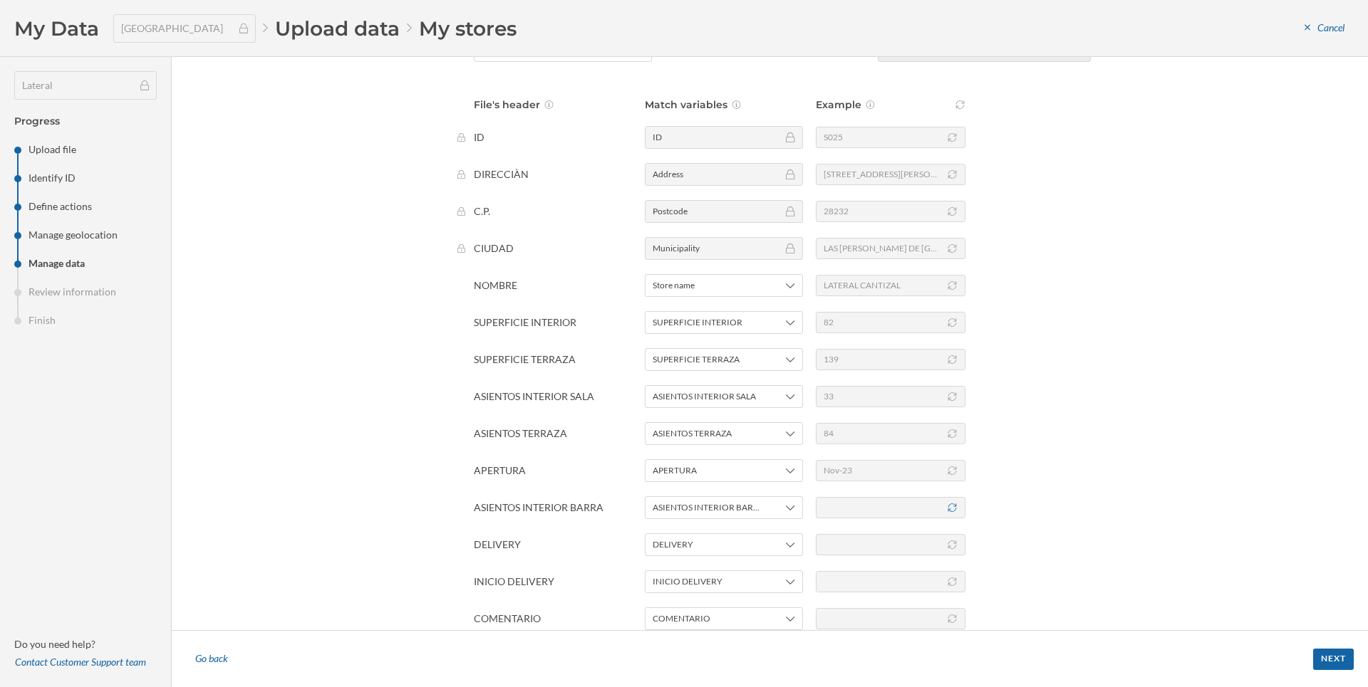
click at [953, 511] on icon at bounding box center [951, 508] width 9 height 9
click at [957, 549] on div at bounding box center [891, 544] width 150 height 21
click at [950, 549] on icon at bounding box center [951, 545] width 9 height 9
click at [956, 575] on div at bounding box center [891, 581] width 150 height 21
click at [951, 580] on icon at bounding box center [952, 582] width 11 height 9
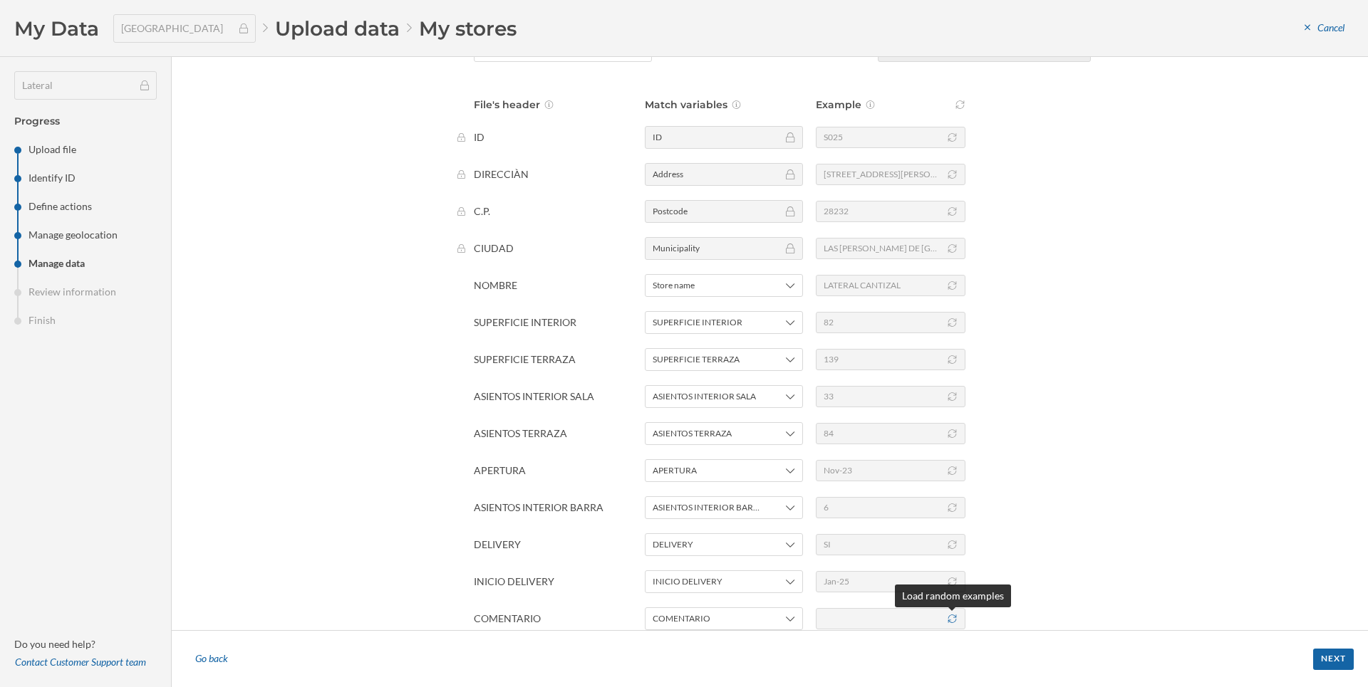
click at [955, 615] on icon at bounding box center [952, 619] width 11 height 9
click at [1339, 658] on div "Next" at bounding box center [1333, 658] width 41 height 21
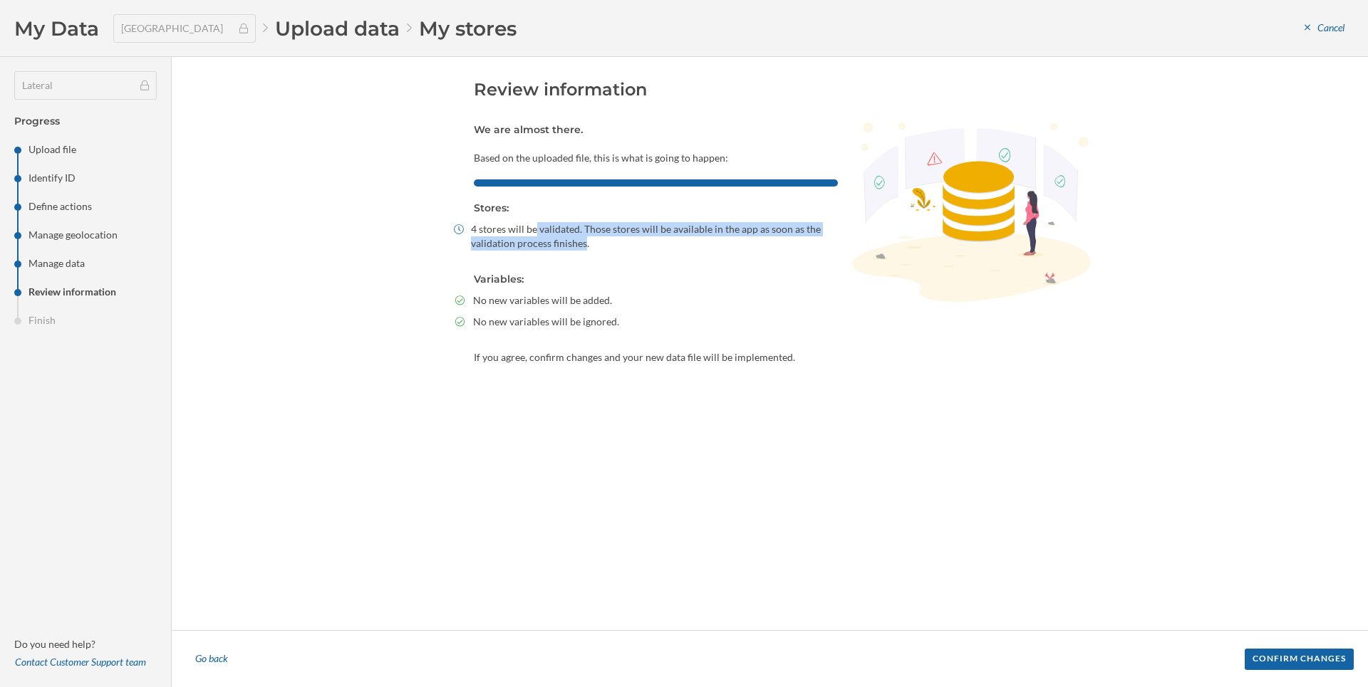
drag, startPoint x: 474, startPoint y: 233, endPoint x: 519, endPoint y: 244, distance: 46.3
click at [519, 244] on span "4 stores will be validated. Those stores will be available in the app as soon a…" at bounding box center [654, 236] width 367 height 28
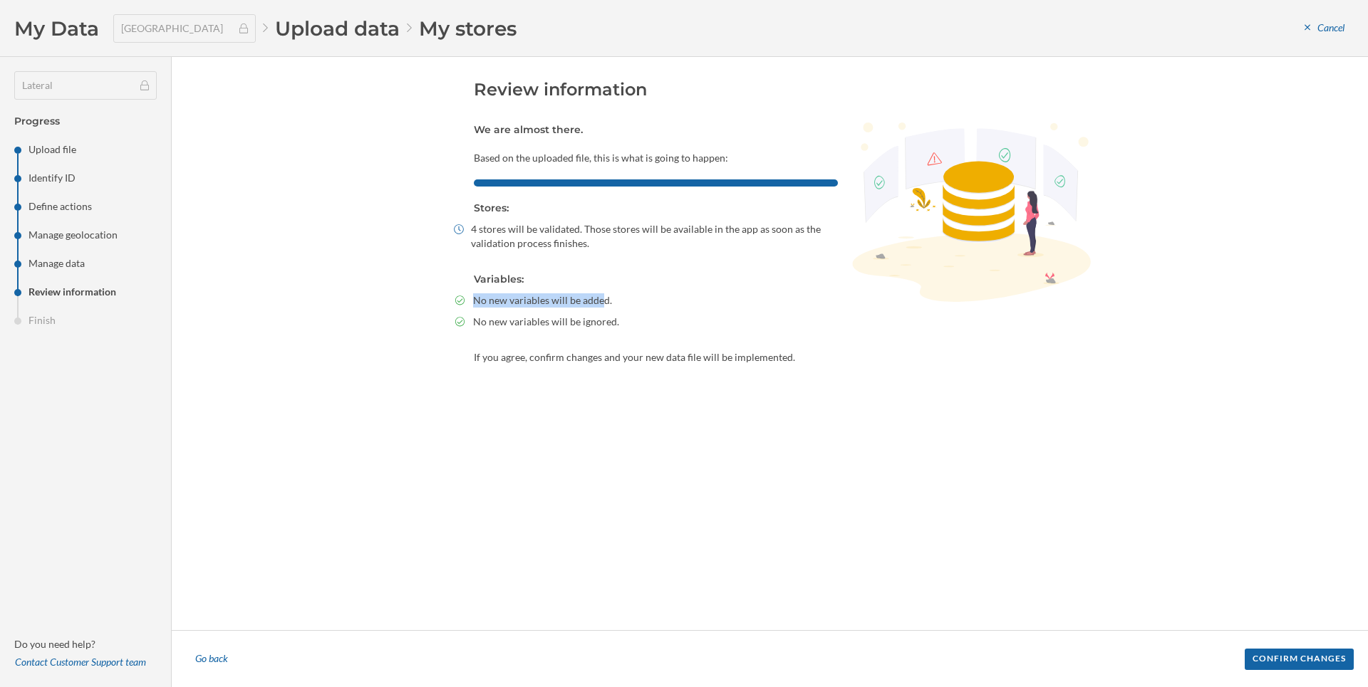
drag, startPoint x: 473, startPoint y: 279, endPoint x: 531, endPoint y: 306, distance: 64.0
click at [531, 306] on div "Review information We are almost there. Based on the uploaded file, this is wha…" at bounding box center [770, 343] width 641 height 531
click at [499, 301] on span "No new variables will be added." at bounding box center [542, 300] width 139 height 14
click at [512, 301] on span "No new variables will be added." at bounding box center [542, 300] width 139 height 14
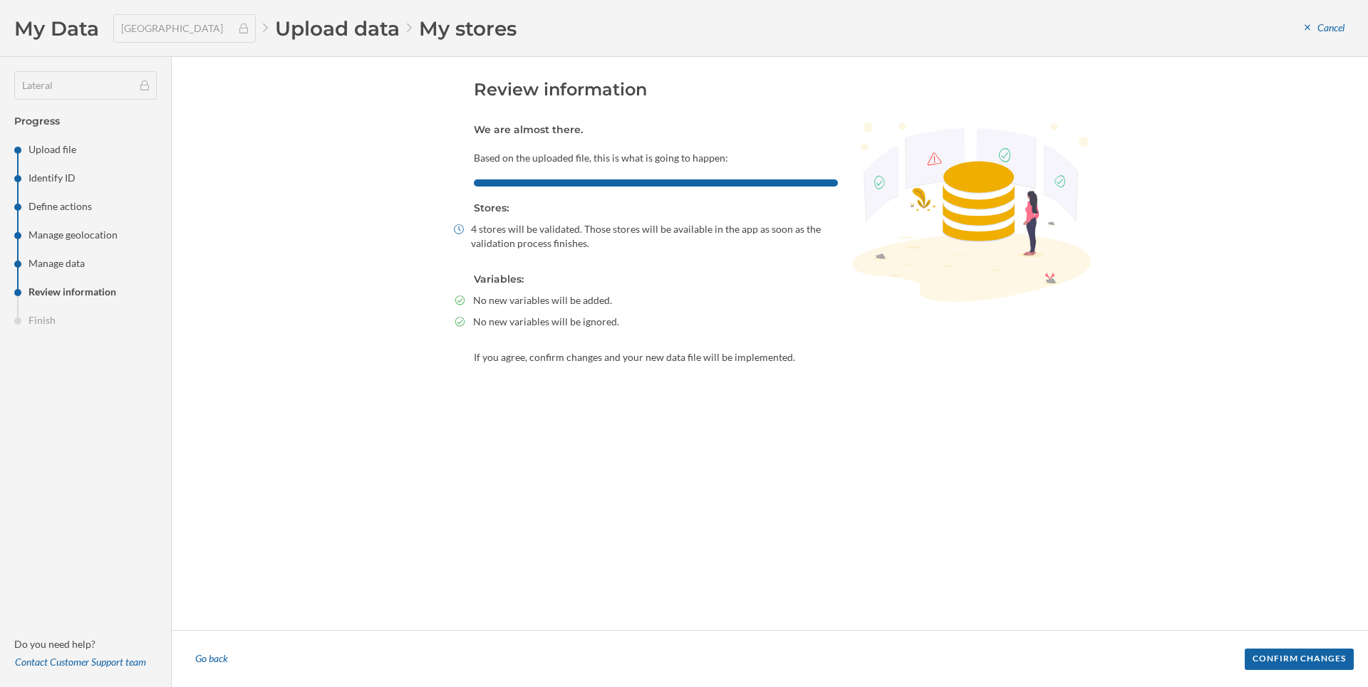
drag, startPoint x: 1299, startPoint y: 655, endPoint x: 1201, endPoint y: 571, distance: 129.3
click at [1188, 553] on div "Review information We are almost there. Based on the uploaded file, this is wha…" at bounding box center [770, 372] width 1196 height 630
click at [1266, 658] on div "Confirm changes" at bounding box center [1298, 658] width 109 height 21
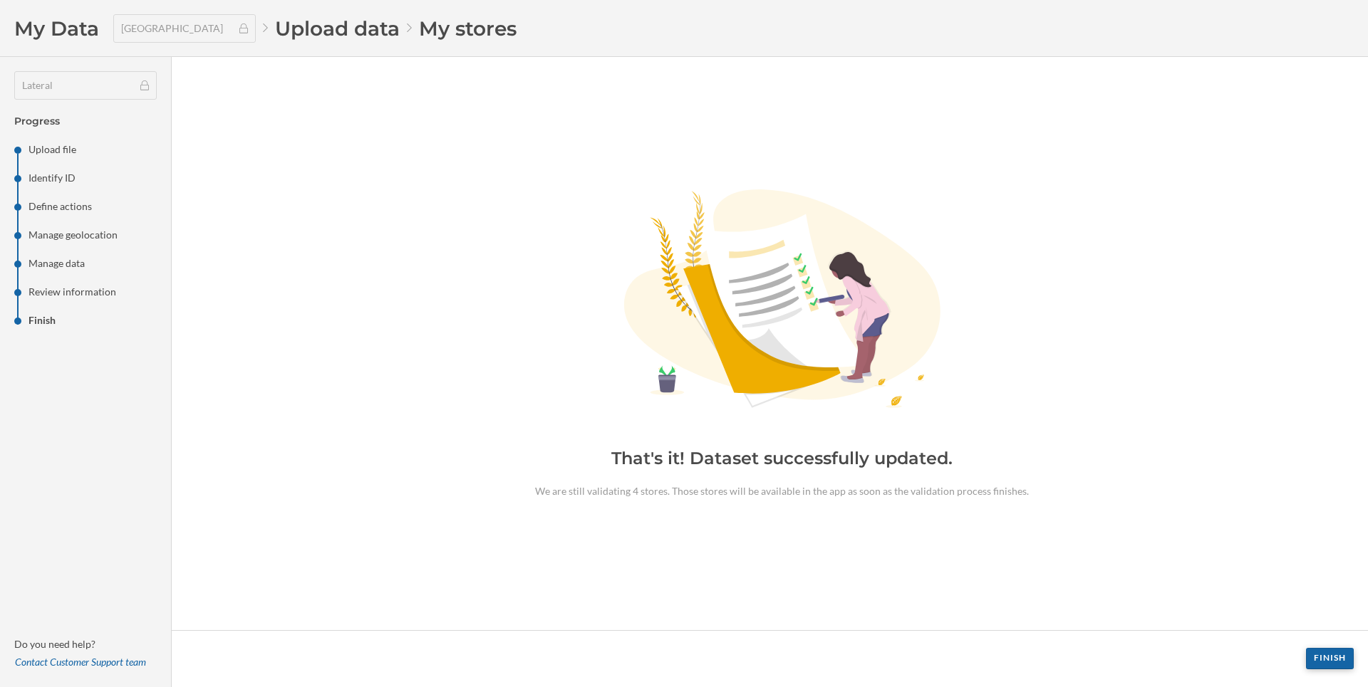
click at [1340, 663] on div "Finish" at bounding box center [1330, 658] width 48 height 21
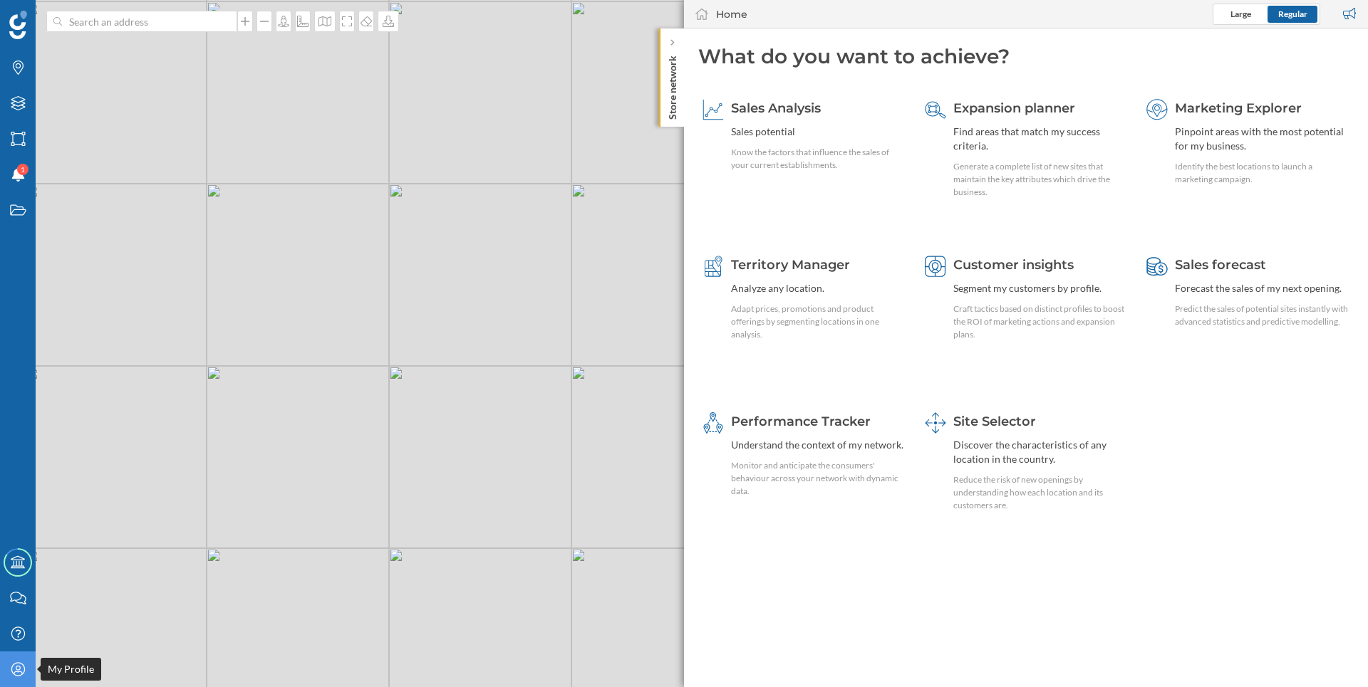
click at [14, 672] on icon "My Profile" at bounding box center [18, 669] width 18 height 14
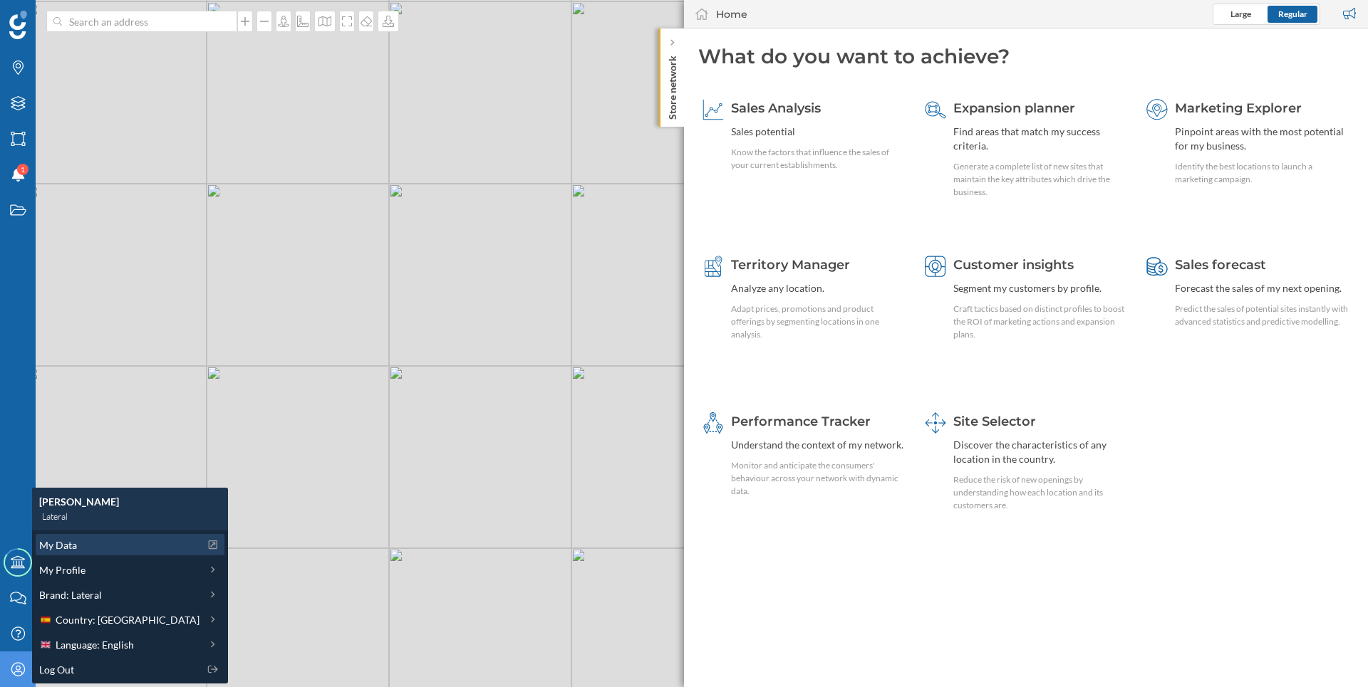
click at [95, 545] on div "My Data" at bounding box center [119, 545] width 160 height 15
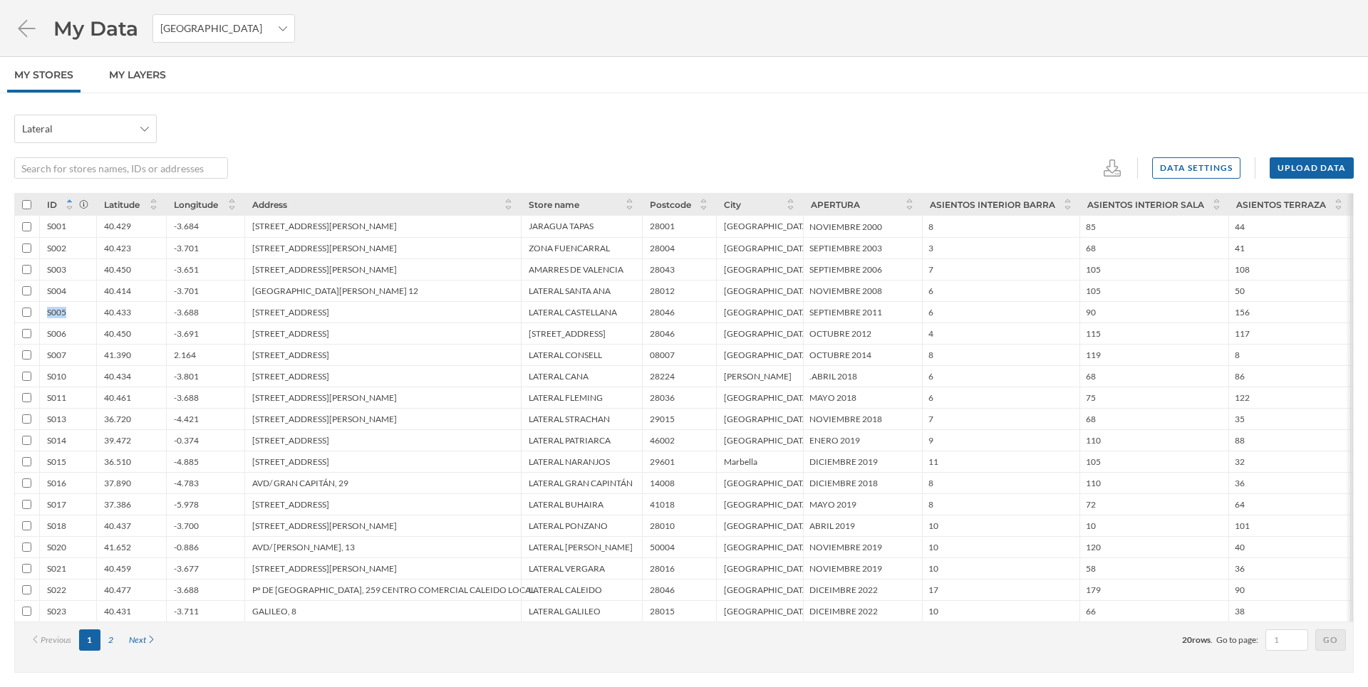
drag, startPoint x: 50, startPoint y: 210, endPoint x: 67, endPoint y: 322, distance: 113.1
click at [67, 322] on div "ID Latitude Longitude Address Store name Postcode City APERTURA ASIENTOS INTERI…" at bounding box center [684, 408] width 1338 height 428
click at [67, 322] on div "S005" at bounding box center [67, 311] width 57 height 21
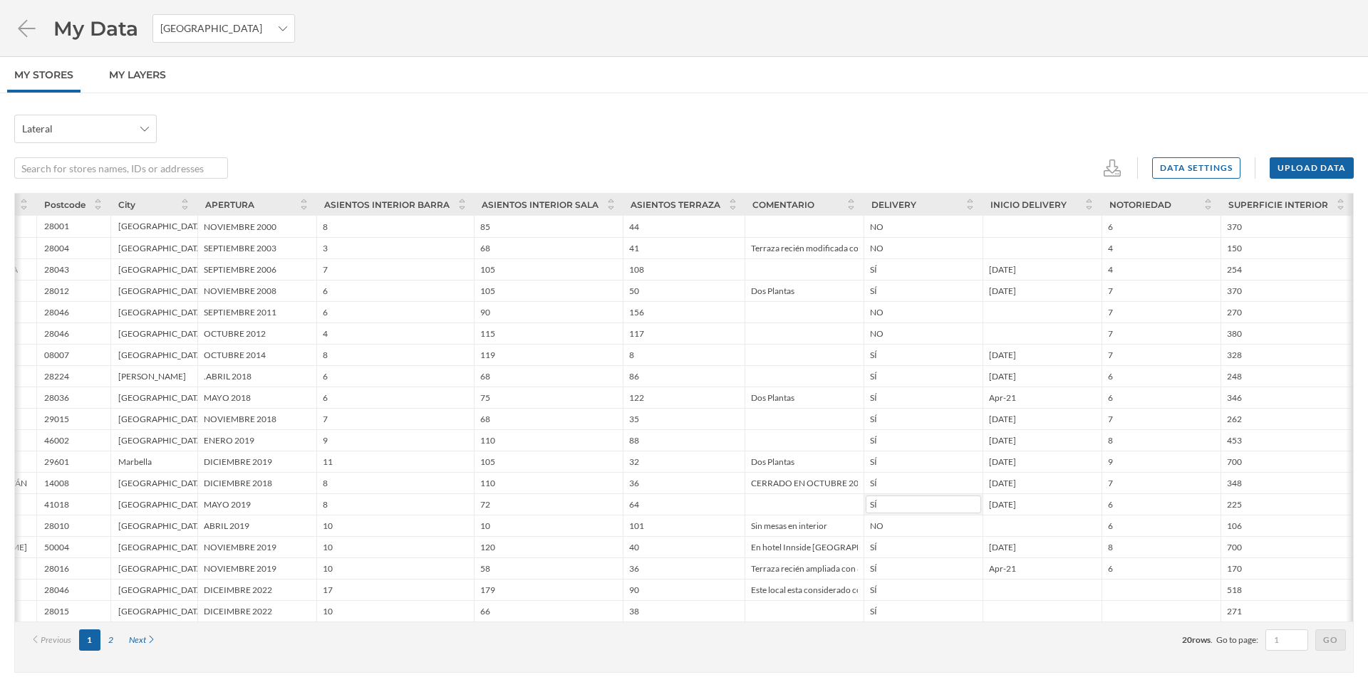
scroll to position [0, 596]
drag, startPoint x: 901, startPoint y: 483, endPoint x: 880, endPoint y: 485, distance: 21.5
click at [878, 484] on input "SÍ" at bounding box center [932, 483] width 115 height 18
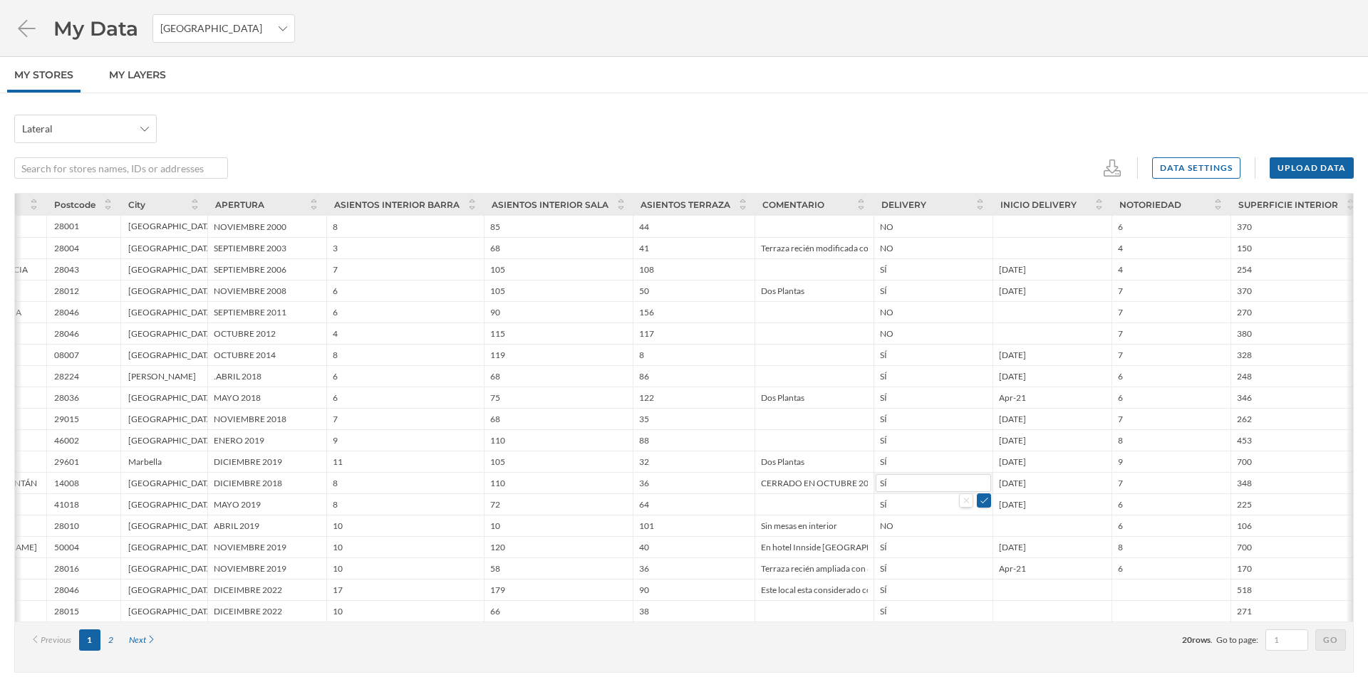
click at [796, 111] on div "Lateral Data settings Upload data ID Latitude Longitude Address Store name Post…" at bounding box center [684, 390] width 1368 height 594
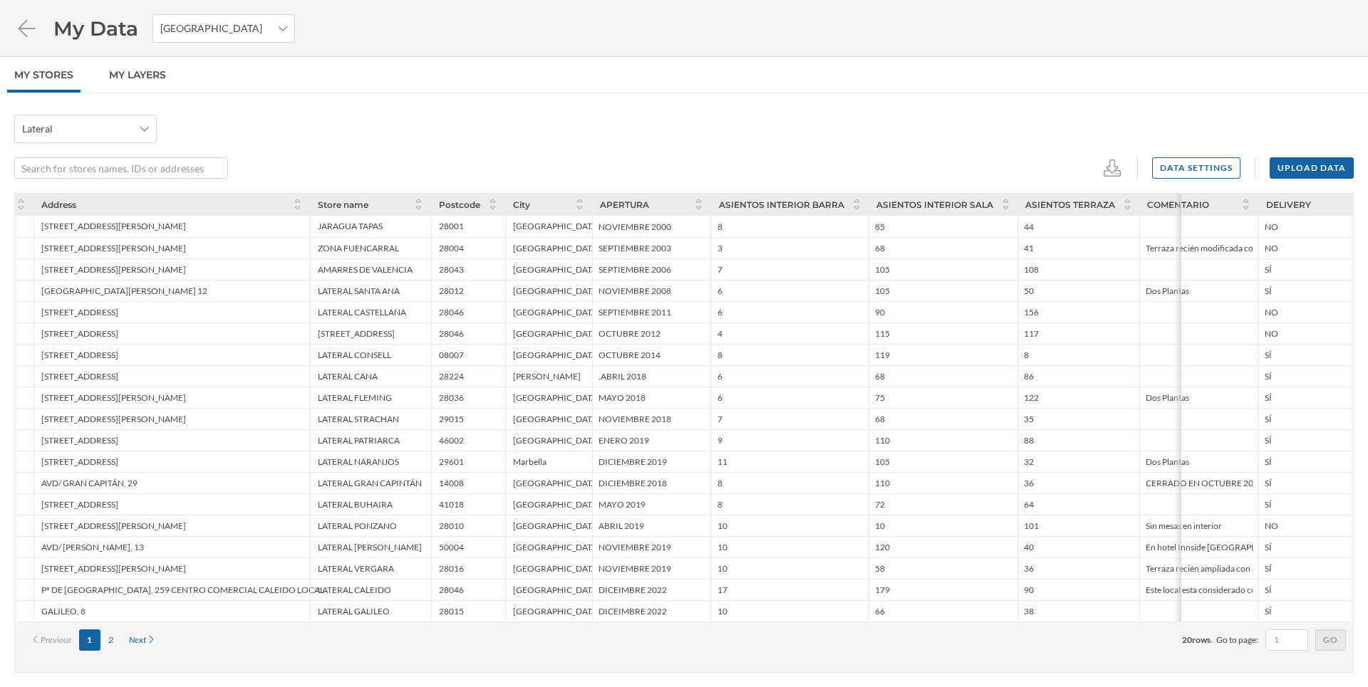
scroll to position [0, 0]
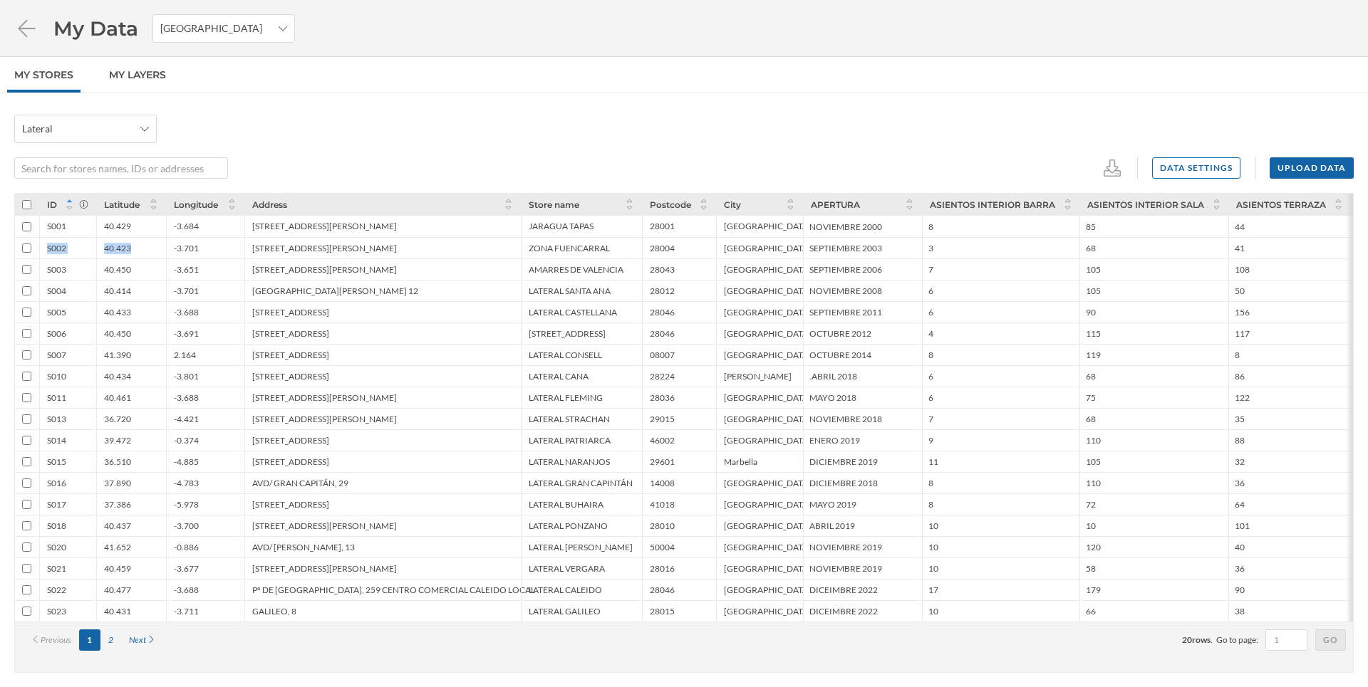
drag, startPoint x: 110, startPoint y: 218, endPoint x: 155, endPoint y: 244, distance: 52.0
click at [155, 244] on div "S001 40.429 -3.684 C/ VELÁZQUEZ, 57 JARAGUA TAPAS 28001 Madrid NOVIEMBRE 2000 8…" at bounding box center [1110, 408] width 2191 height 428
click at [165, 246] on div "40.423" at bounding box center [131, 247] width 70 height 21
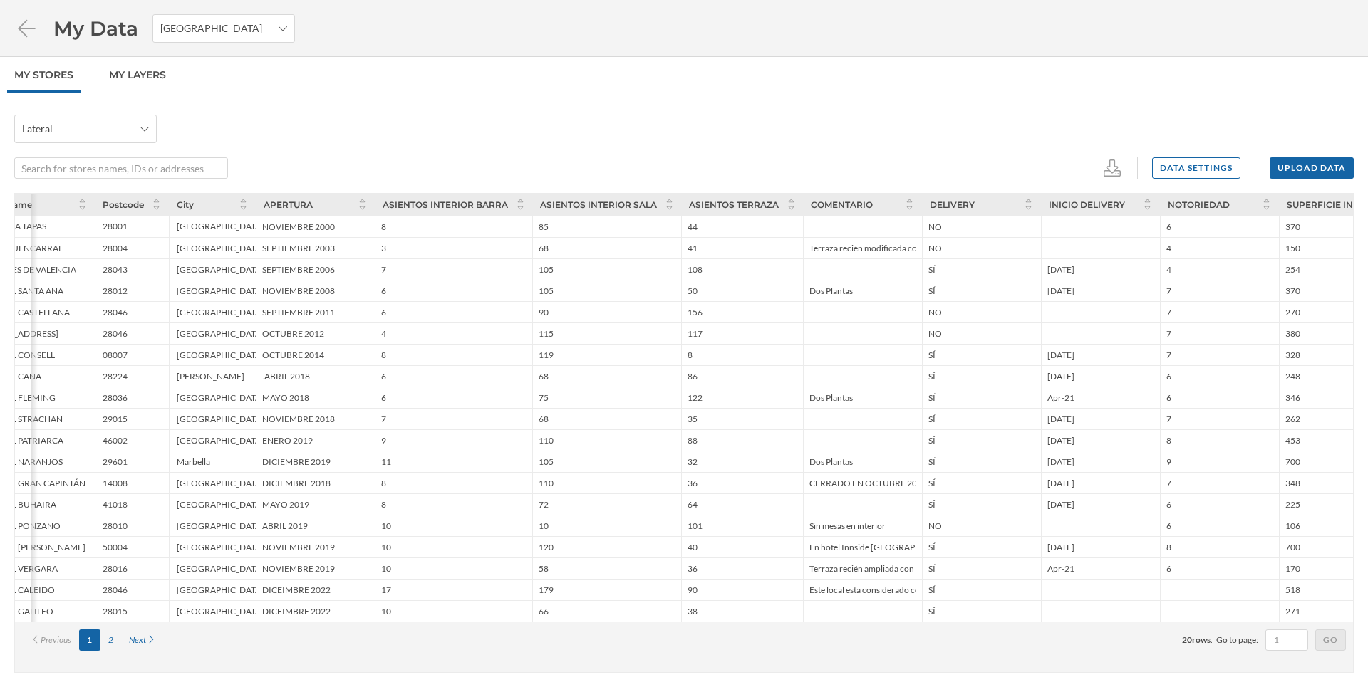
scroll to position [0, 572]
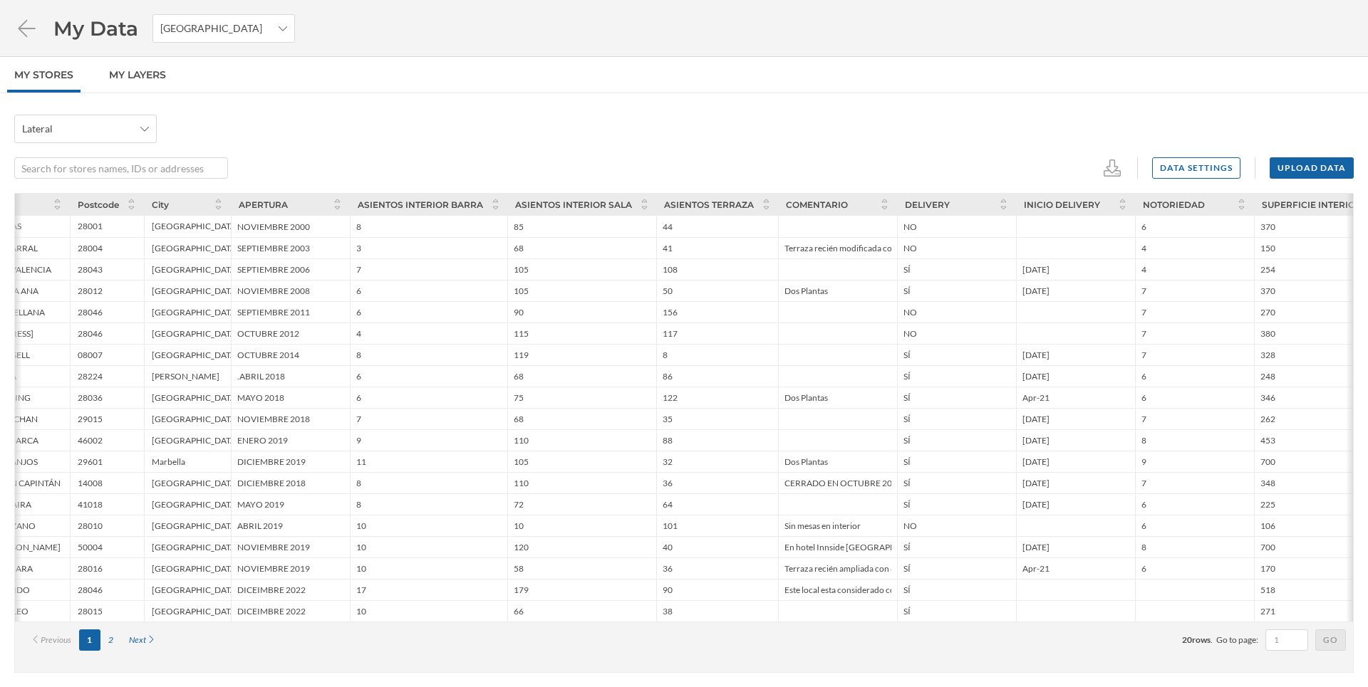
drag, startPoint x: 356, startPoint y: 224, endPoint x: 1047, endPoint y: 625, distance: 799.3
click at [1052, 622] on div "ID Latitude Longitude Address Store name Postcode City APERTURA ASIENTOS INTERI…" at bounding box center [684, 408] width 1338 height 428
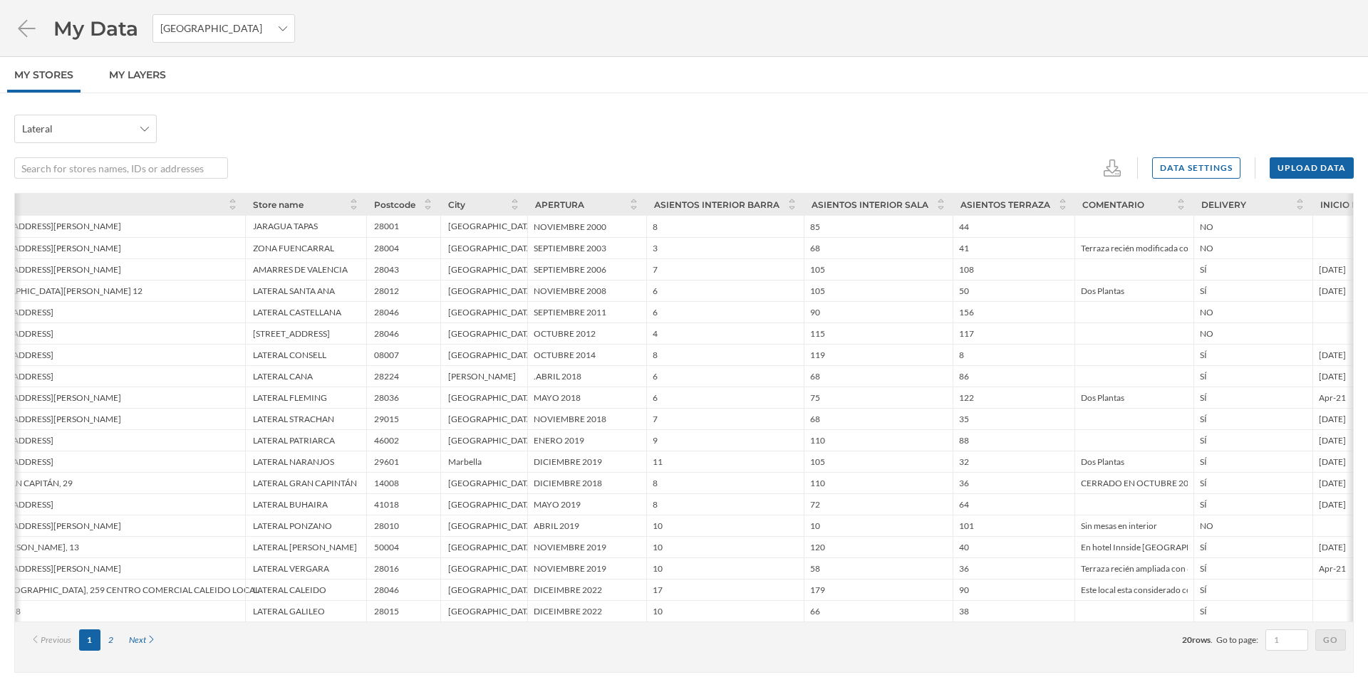
scroll to position [0, 0]
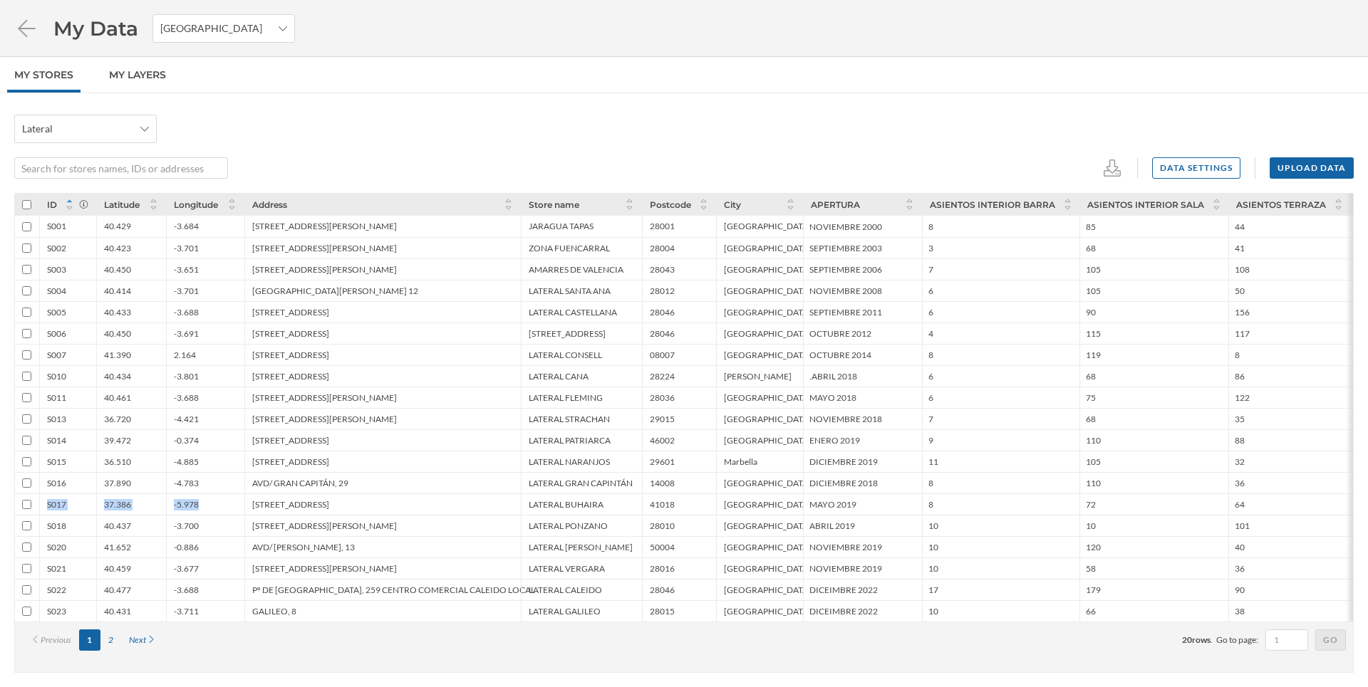
drag, startPoint x: 117, startPoint y: 209, endPoint x: 193, endPoint y: 524, distance: 323.3
click at [140, 210] on span "Latitude" at bounding box center [122, 204] width 36 height 11
click at [207, 536] on div "-3.700" at bounding box center [205, 525] width 78 height 21
click at [854, 587] on input "DICEIMBRE 2022" at bounding box center [862, 590] width 115 height 18
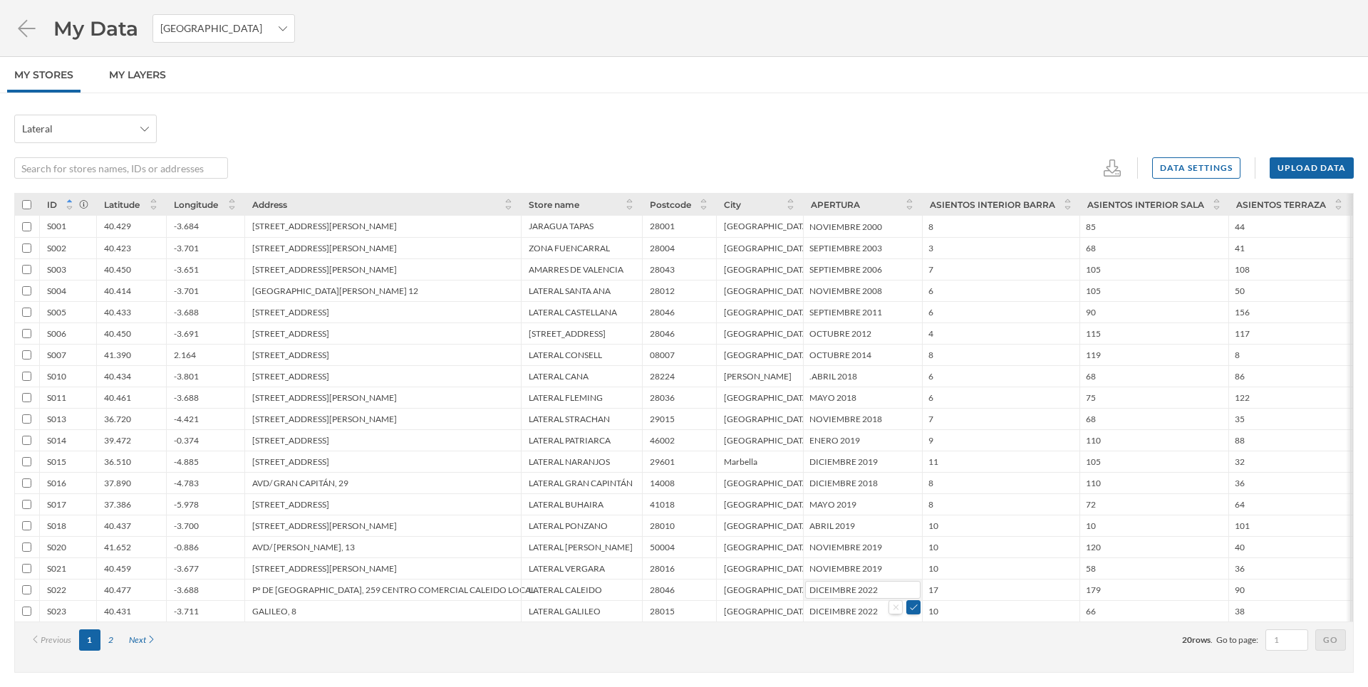
click at [854, 587] on input "DICEIMBRE 2022" at bounding box center [862, 590] width 115 height 18
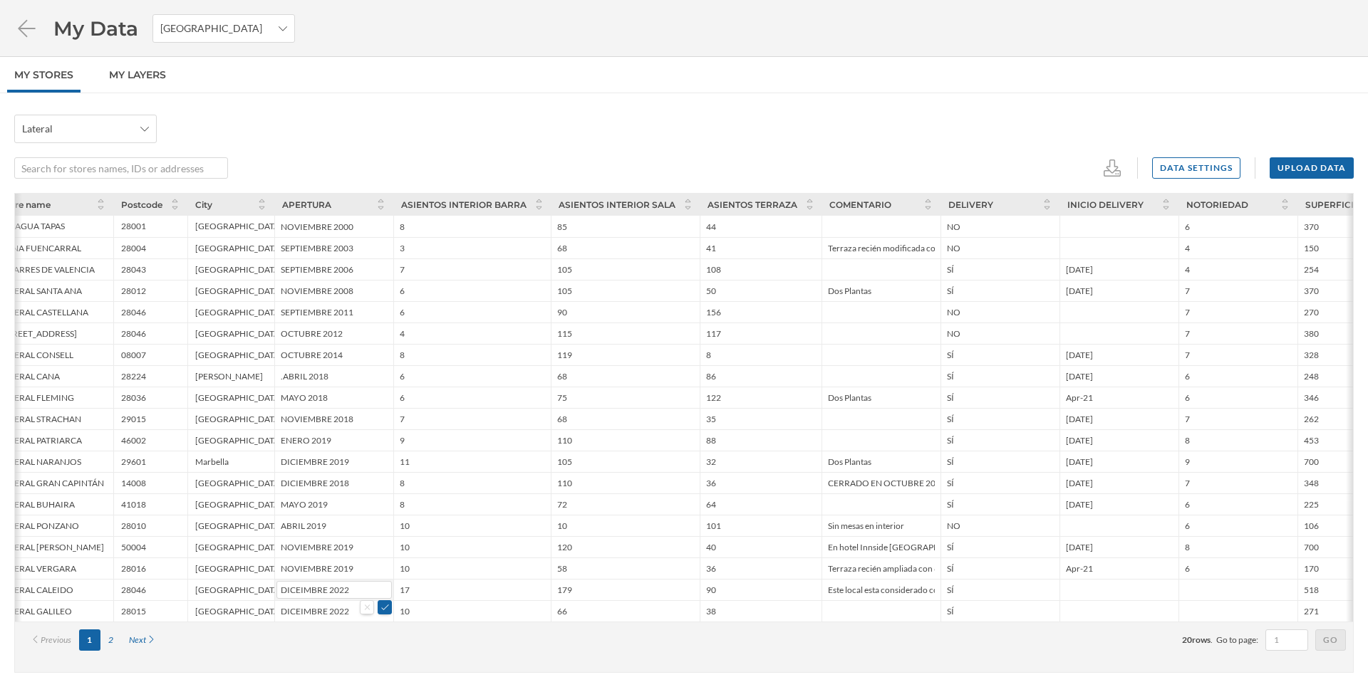
scroll to position [0, 537]
drag, startPoint x: 1085, startPoint y: 606, endPoint x: 1074, endPoint y: 609, distance: 11.1
click at [1078, 608] on input "text" at bounding box center [1110, 612] width 115 height 18
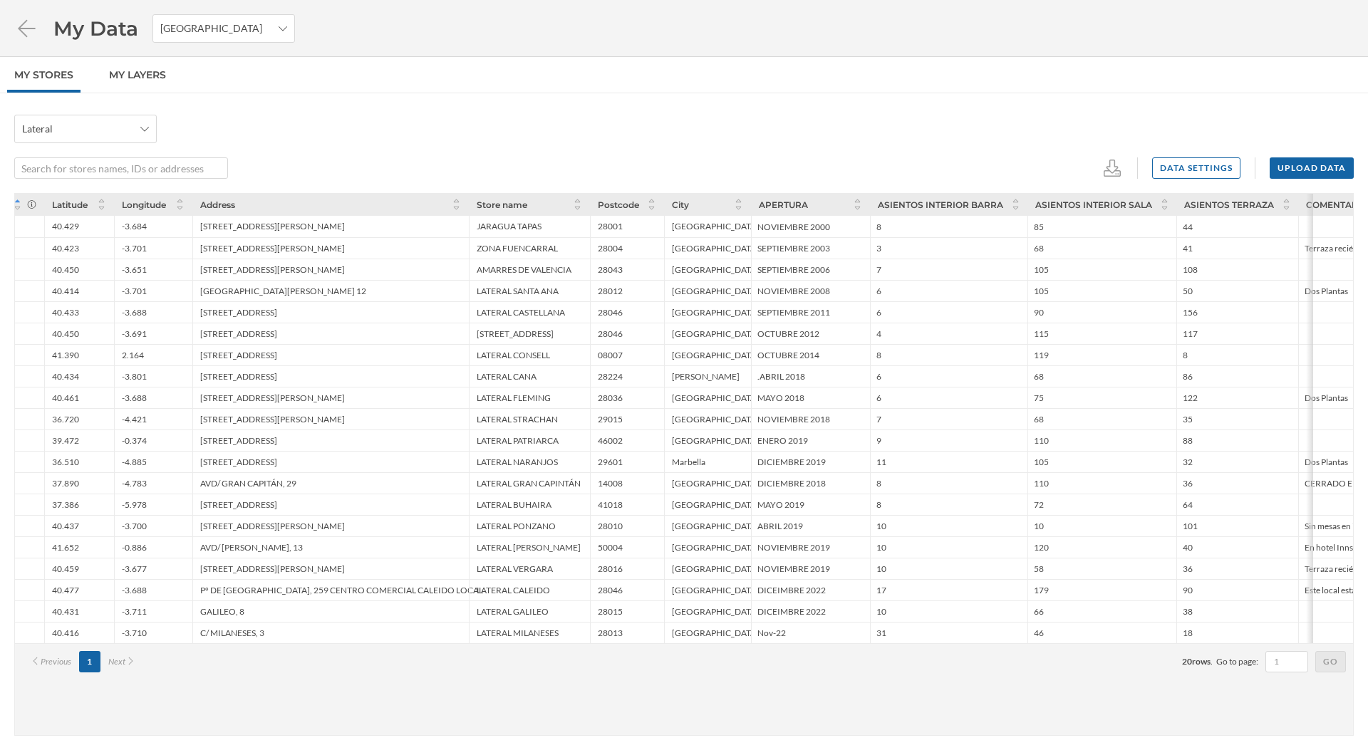
scroll to position [0, 0]
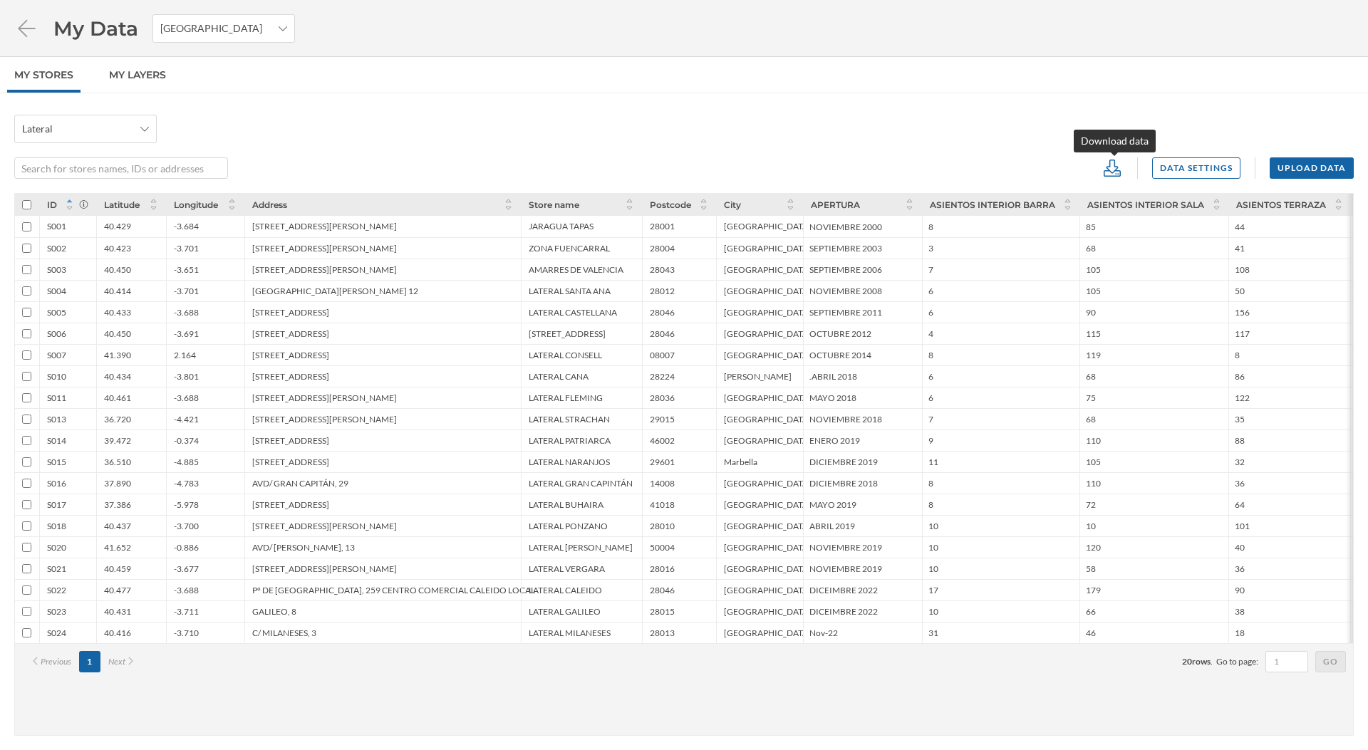
click at [1120, 172] on icon at bounding box center [1111, 168] width 21 height 17
click at [1131, 223] on div "CSV" at bounding box center [1156, 224] width 91 height 15
click at [1067, 132] on div "Lateral" at bounding box center [683, 129] width 1339 height 28
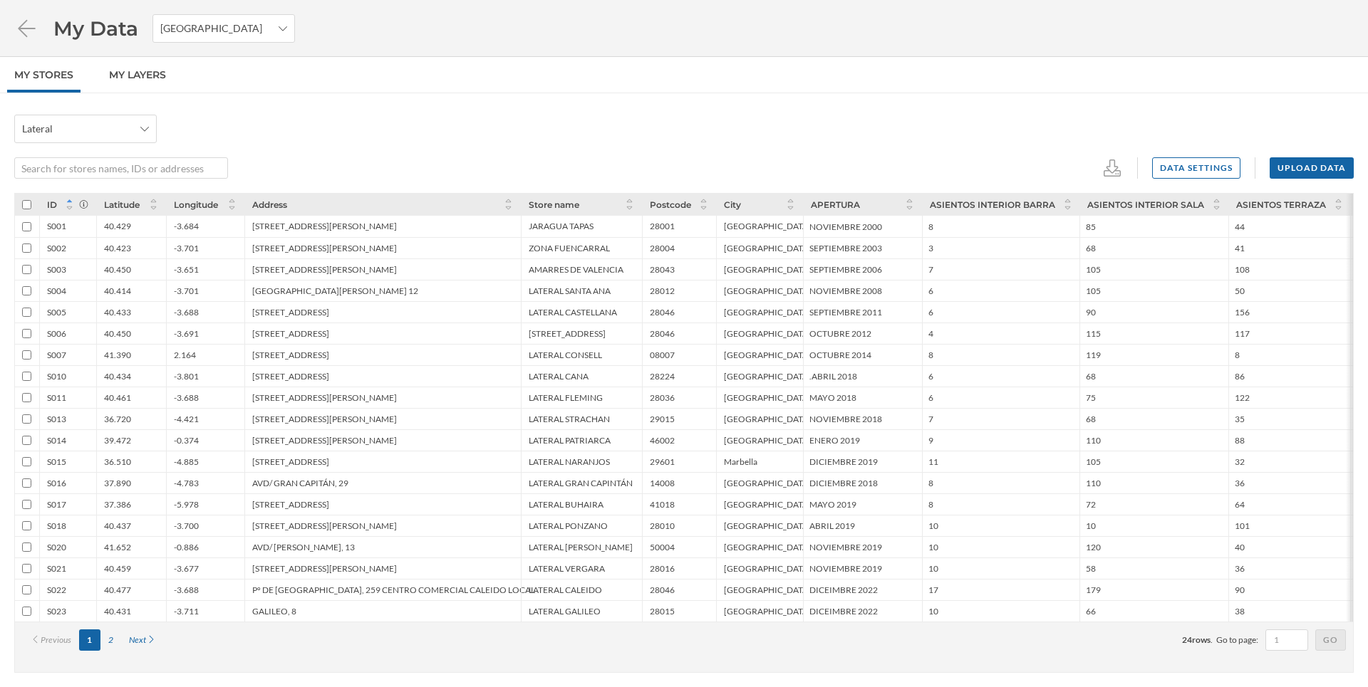
click at [109, 635] on div "2" at bounding box center [110, 640] width 21 height 21
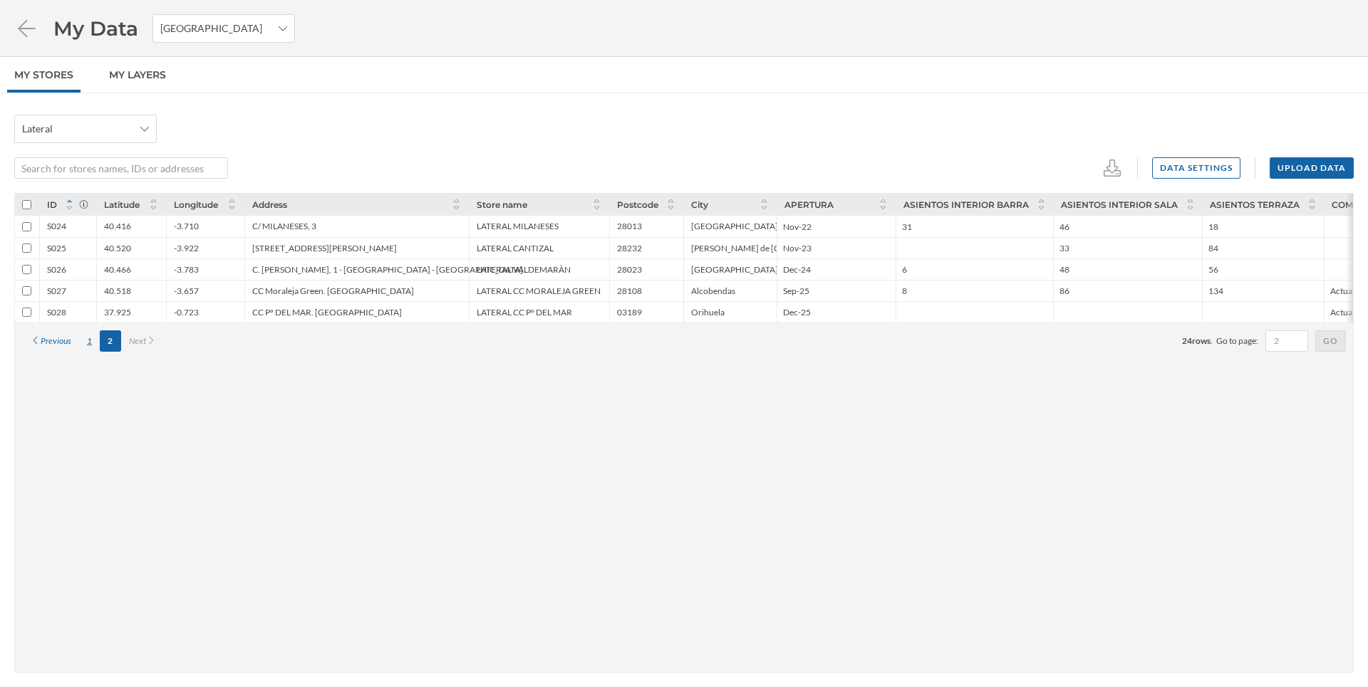
click at [85, 343] on div "1" at bounding box center [89, 341] width 21 height 21
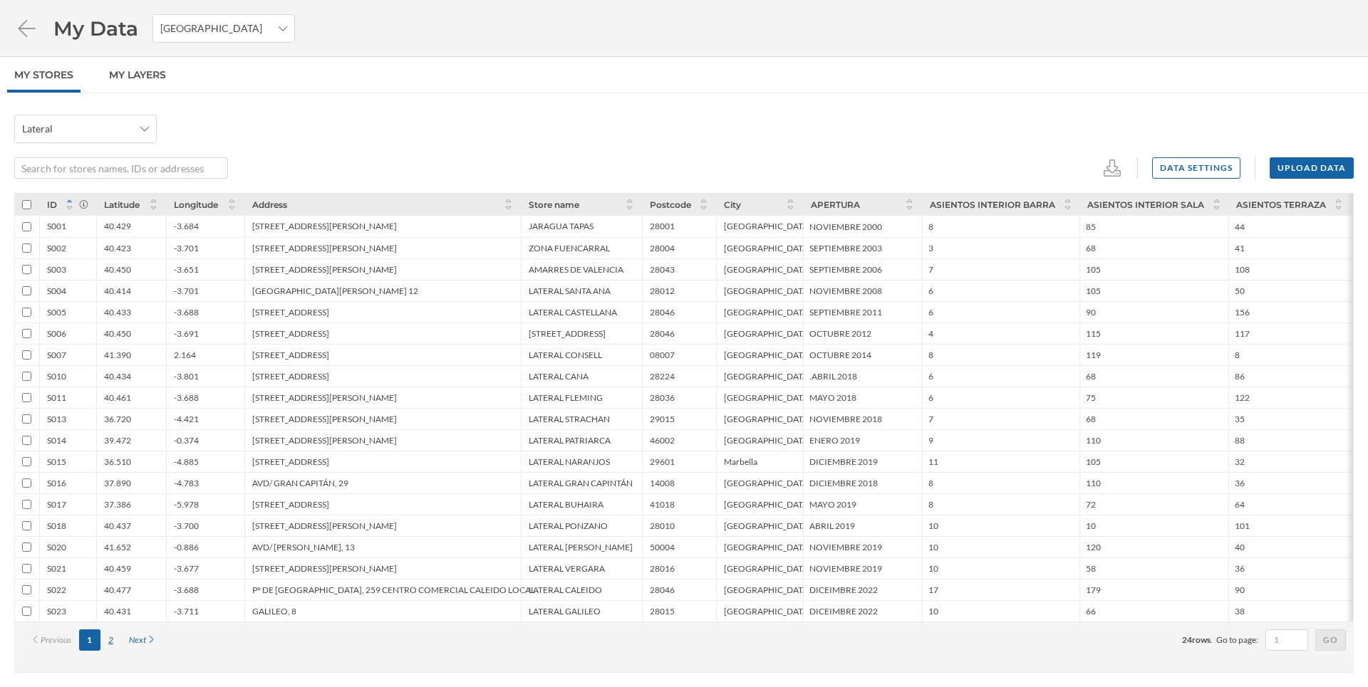
click at [108, 648] on div "2" at bounding box center [110, 640] width 21 height 21
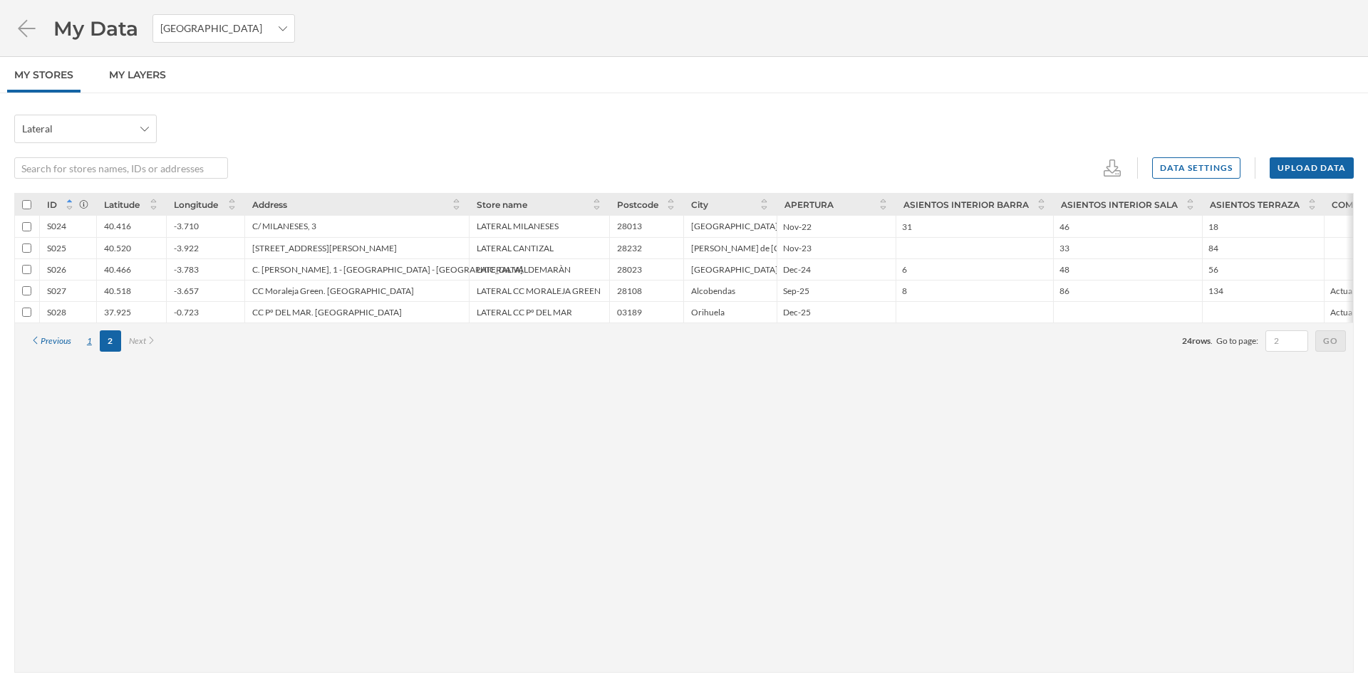
click at [88, 342] on div "1" at bounding box center [89, 341] width 21 height 21
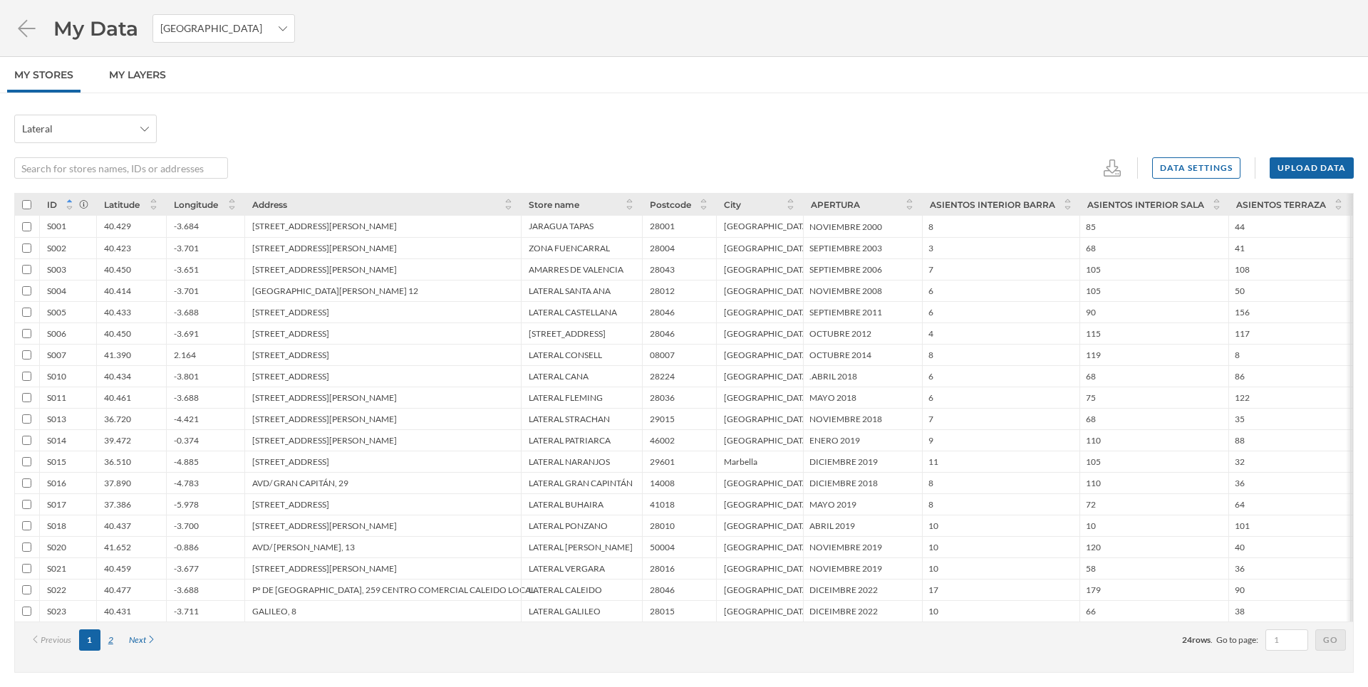
click at [108, 638] on div "2" at bounding box center [110, 640] width 21 height 21
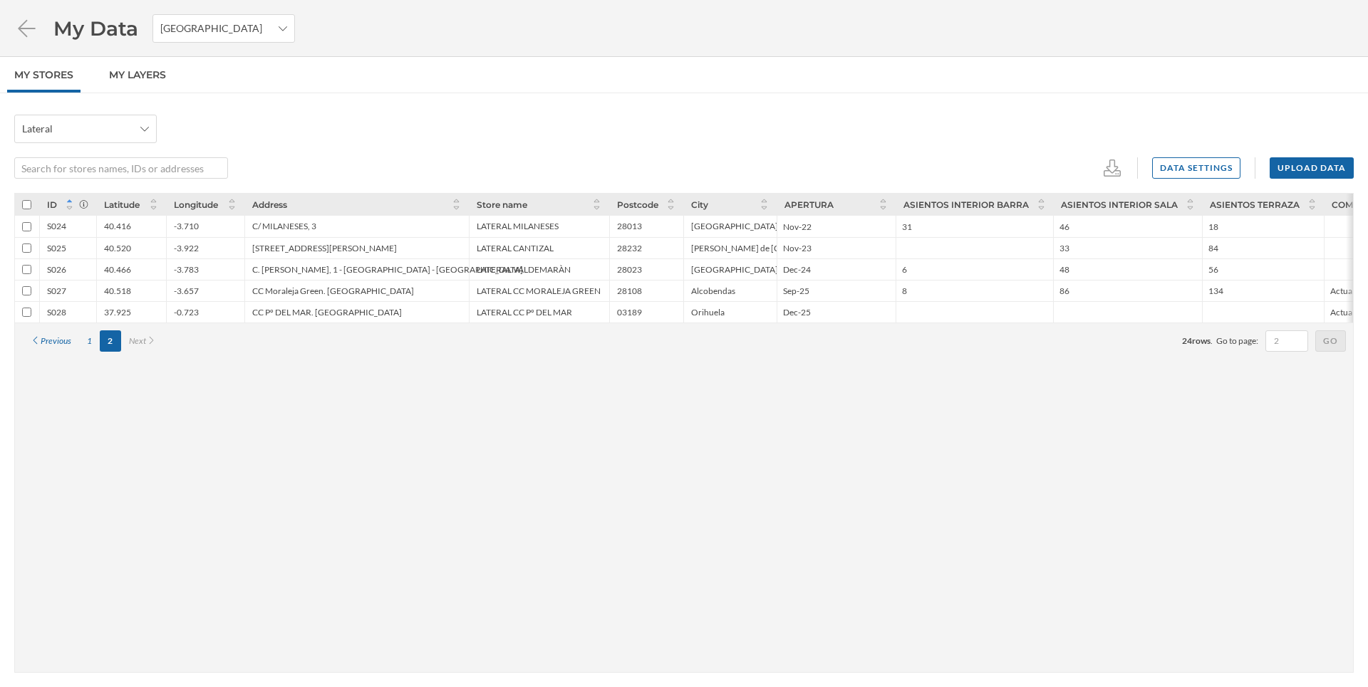
click at [279, 244] on div "Calle Kálamos s/n - 28232 Las Rozas de Madrid (Madrid)" at bounding box center [324, 248] width 145 height 11
click at [104, 244] on div "40.520" at bounding box center [117, 248] width 27 height 11
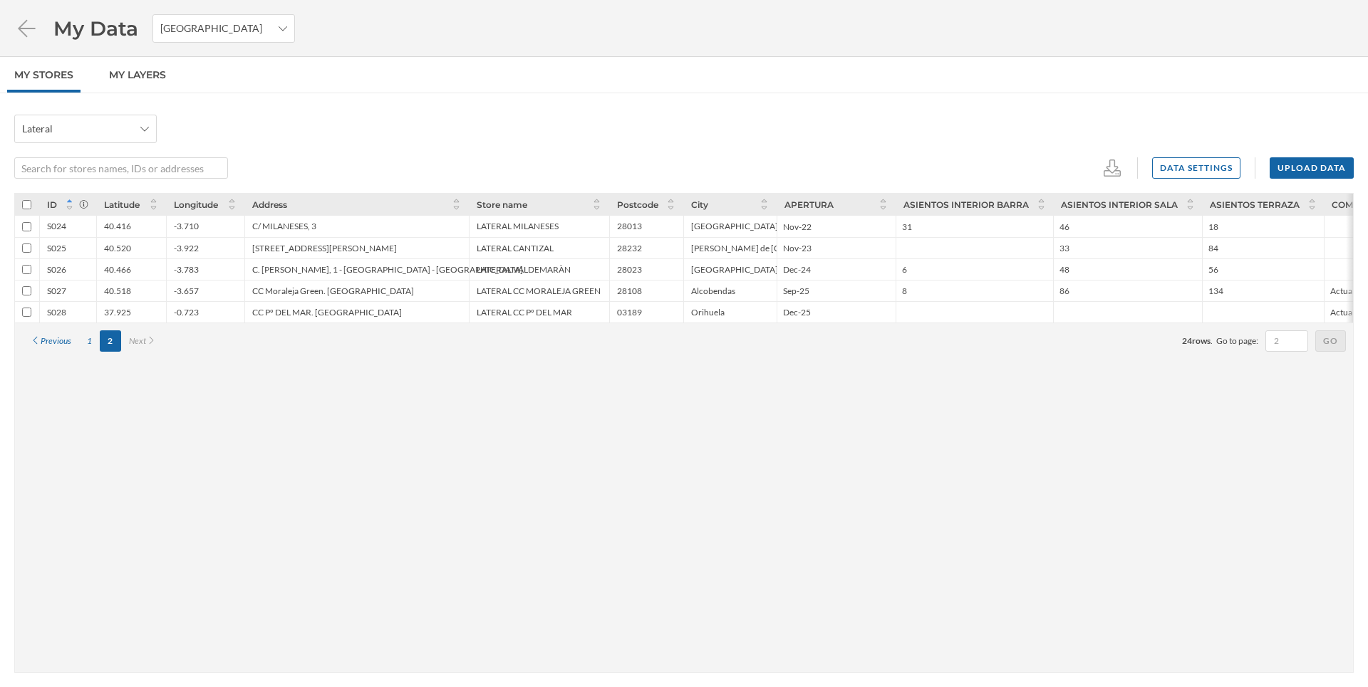
click at [105, 244] on div "40.520" at bounding box center [117, 248] width 27 height 11
click at [183, 240] on div "-3.922" at bounding box center [205, 247] width 78 height 21
click at [182, 251] on div "-3.922" at bounding box center [186, 248] width 25 height 11
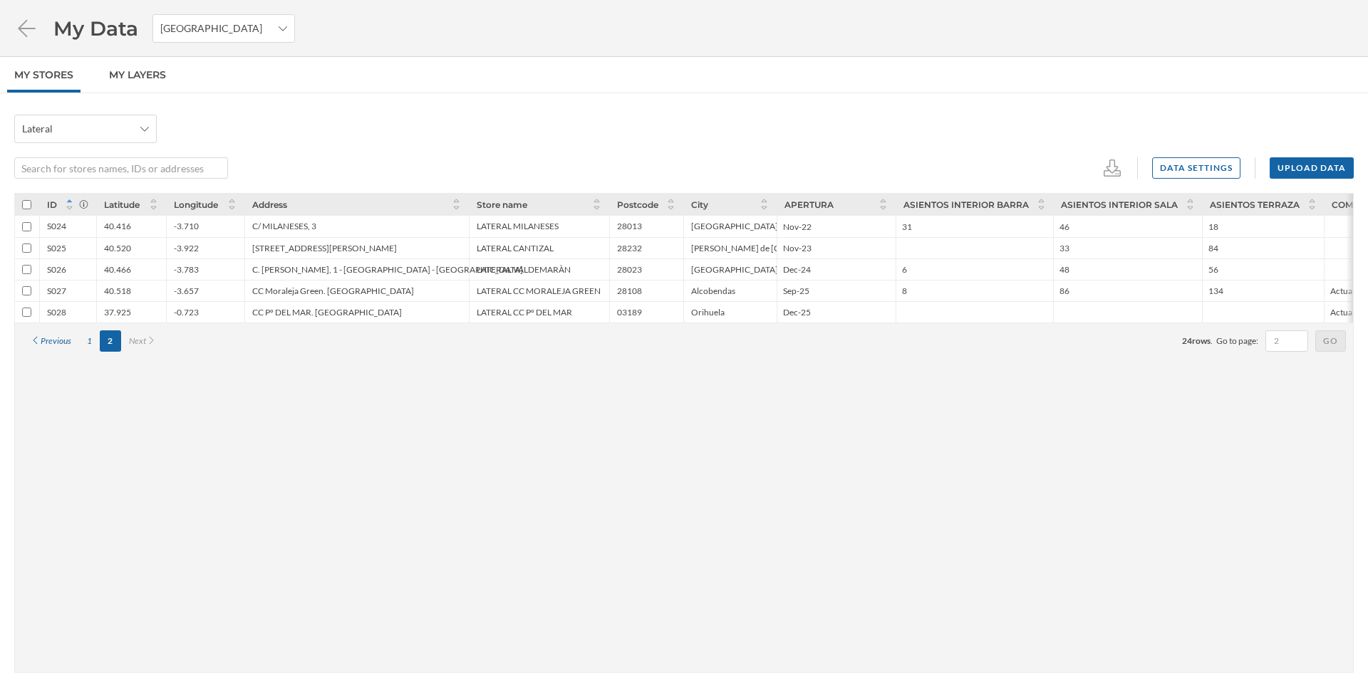
click at [122, 243] on div "40.520" at bounding box center [117, 248] width 27 height 11
click at [128, 263] on div "40.466" at bounding box center [131, 269] width 70 height 21
click at [110, 252] on div "40.520" at bounding box center [117, 248] width 27 height 11
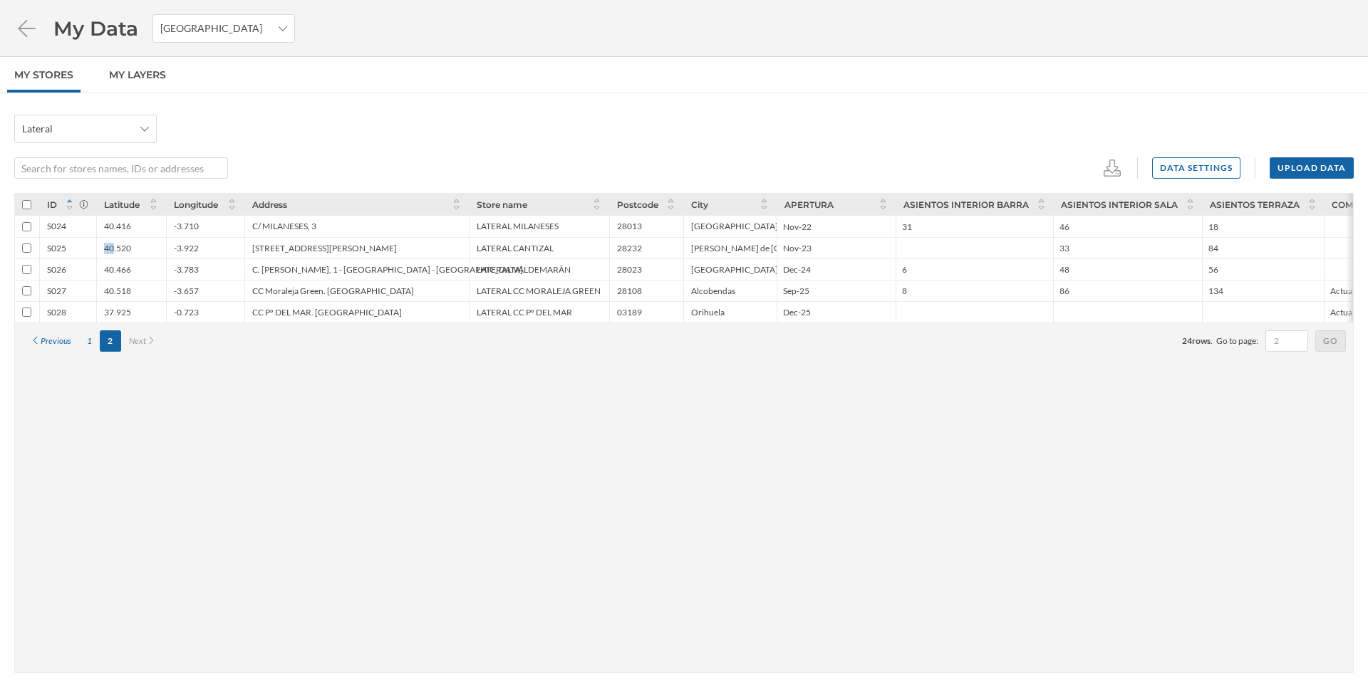
click at [110, 252] on div "40.520" at bounding box center [117, 248] width 27 height 11
click at [182, 248] on div "-3.922" at bounding box center [186, 248] width 25 height 11
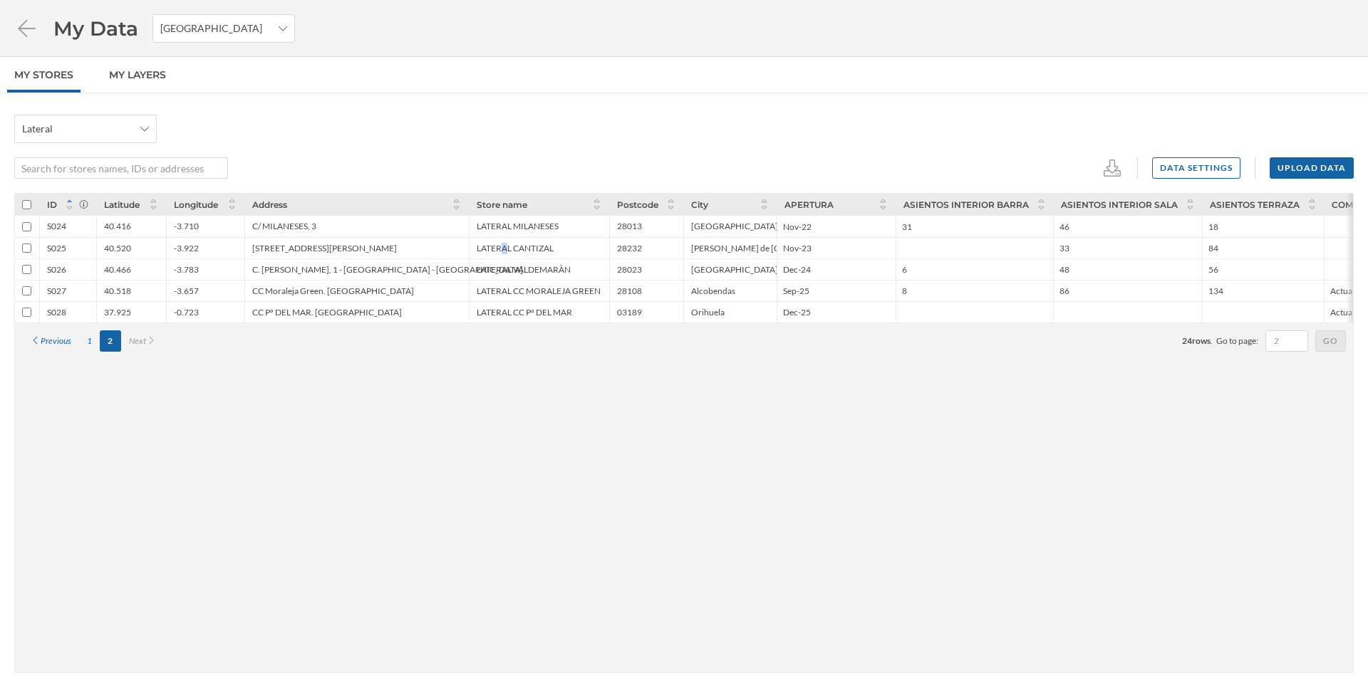
drag, startPoint x: 502, startPoint y: 249, endPoint x: 519, endPoint y: 275, distance: 31.2
click at [505, 249] on div "LATERAL CANTIZAL" at bounding box center [515, 248] width 77 height 11
click at [270, 271] on div "C. Blanca de Castilla, 1 - Moncloa - Aravaca" at bounding box center [387, 269] width 271 height 11
drag, startPoint x: 103, startPoint y: 268, endPoint x: 153, endPoint y: 268, distance: 49.9
click at [153, 268] on div "40.466" at bounding box center [131, 269] width 70 height 21
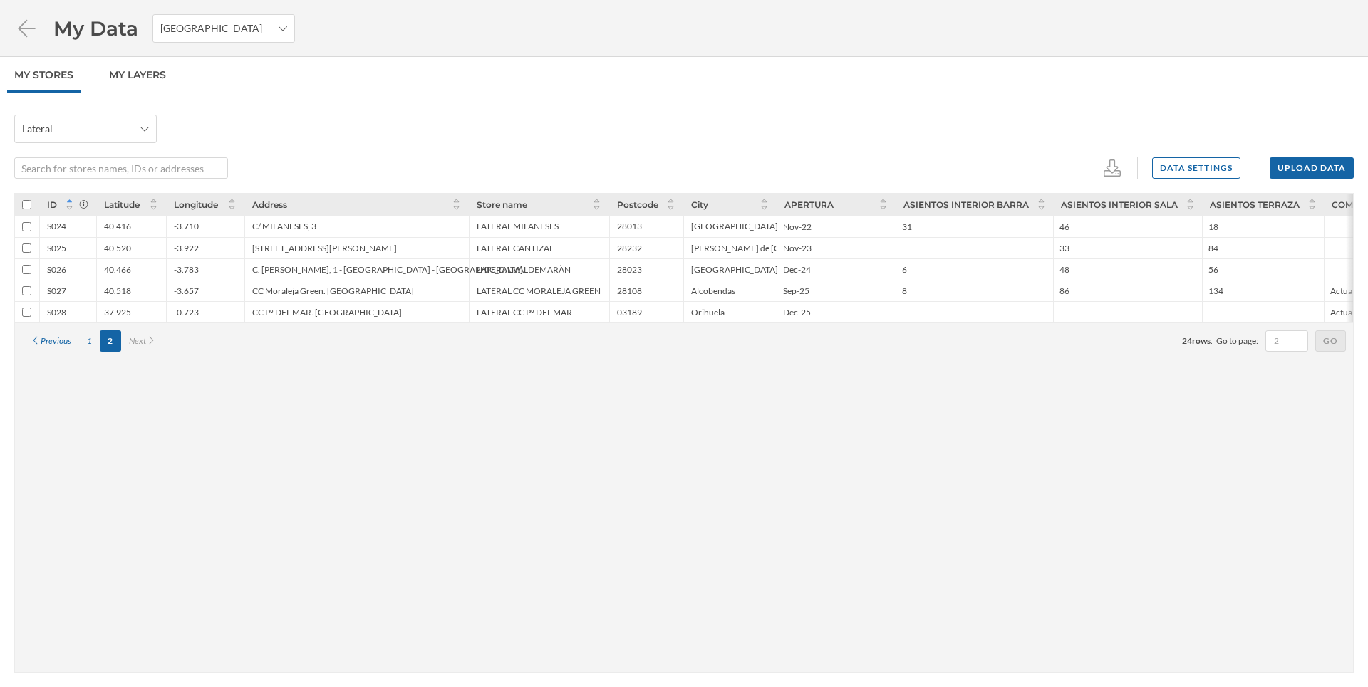
click at [103, 264] on div "40.466" at bounding box center [131, 269] width 70 height 21
drag, startPoint x: 108, startPoint y: 278, endPoint x: 104, endPoint y: 266, distance: 12.2
click at [108, 271] on div "40.466" at bounding box center [131, 269] width 70 height 21
drag, startPoint x: 104, startPoint y: 269, endPoint x: 132, endPoint y: 267, distance: 27.8
click at [132, 267] on div "40.466" at bounding box center [131, 269] width 70 height 21
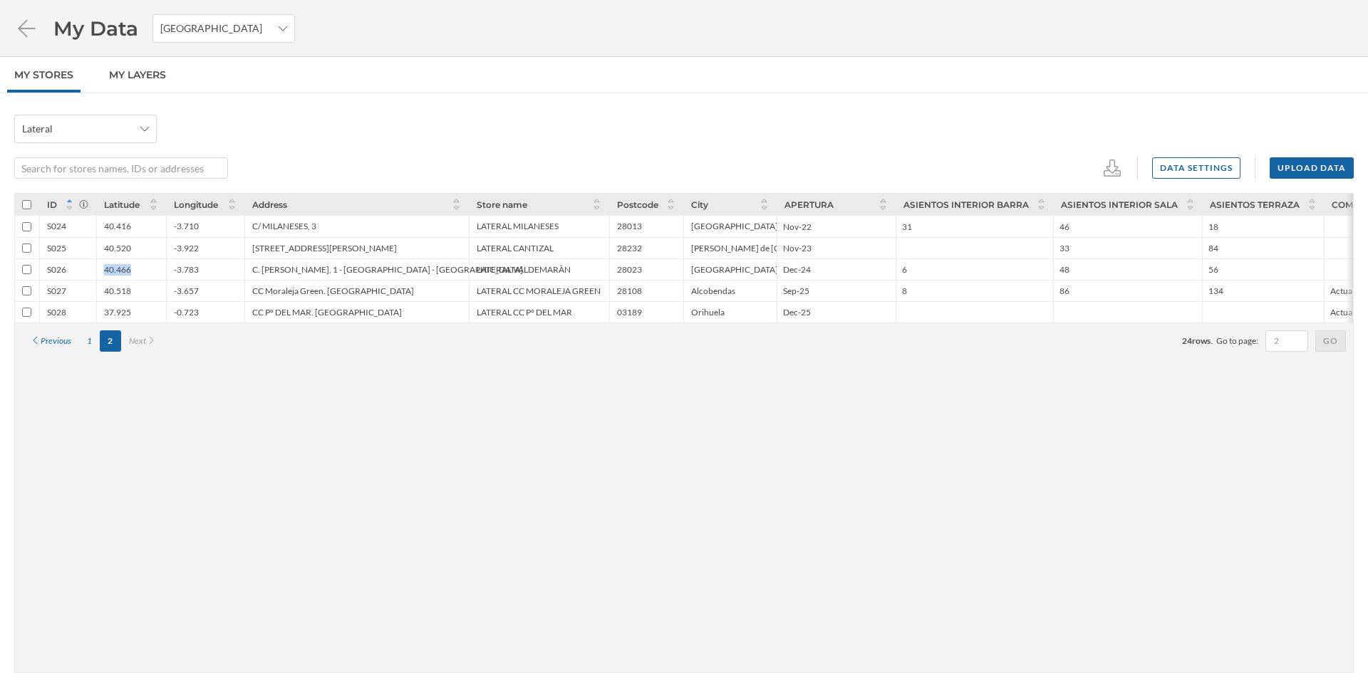
copy div "40.466"
click at [175, 264] on div "-3.783" at bounding box center [205, 269] width 78 height 21
click at [180, 269] on div "-3.783" at bounding box center [186, 269] width 25 height 11
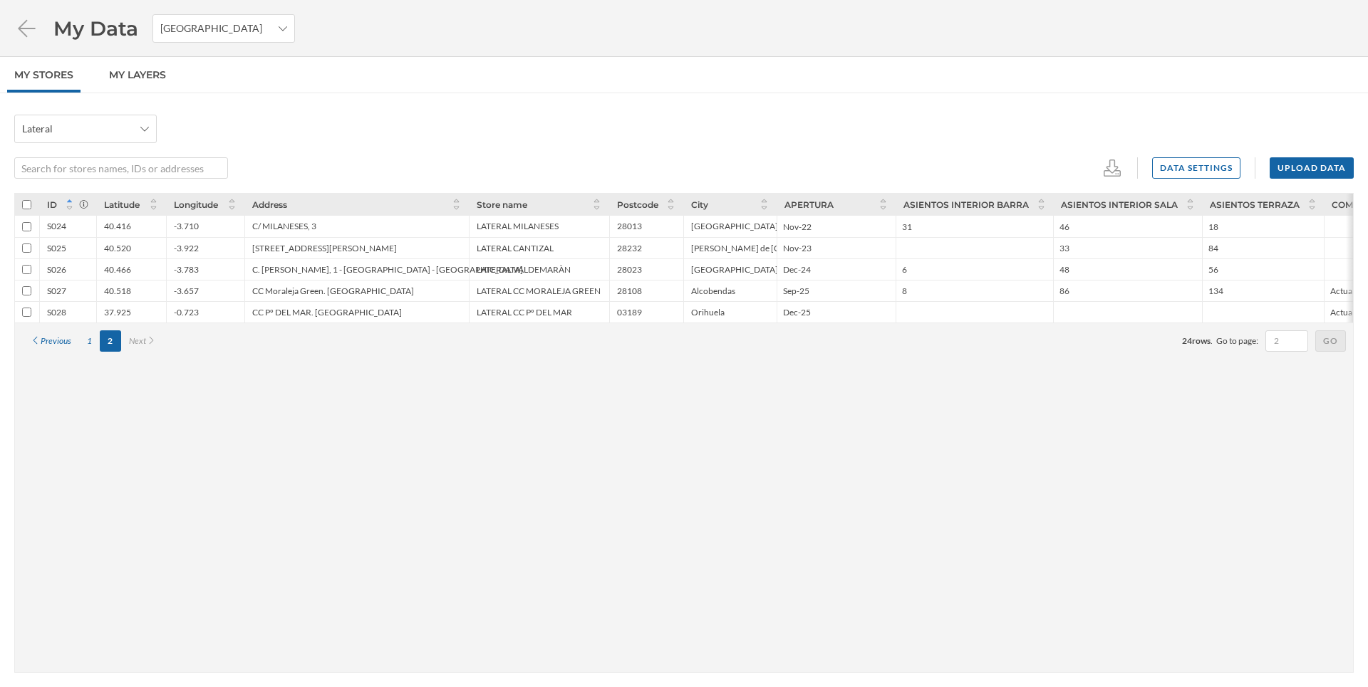
click at [286, 286] on div "CC Moraleja Green. Alcobendas" at bounding box center [333, 291] width 162 height 11
click at [282, 289] on div "CC Moraleja Green. Alcobendas" at bounding box center [333, 291] width 162 height 11
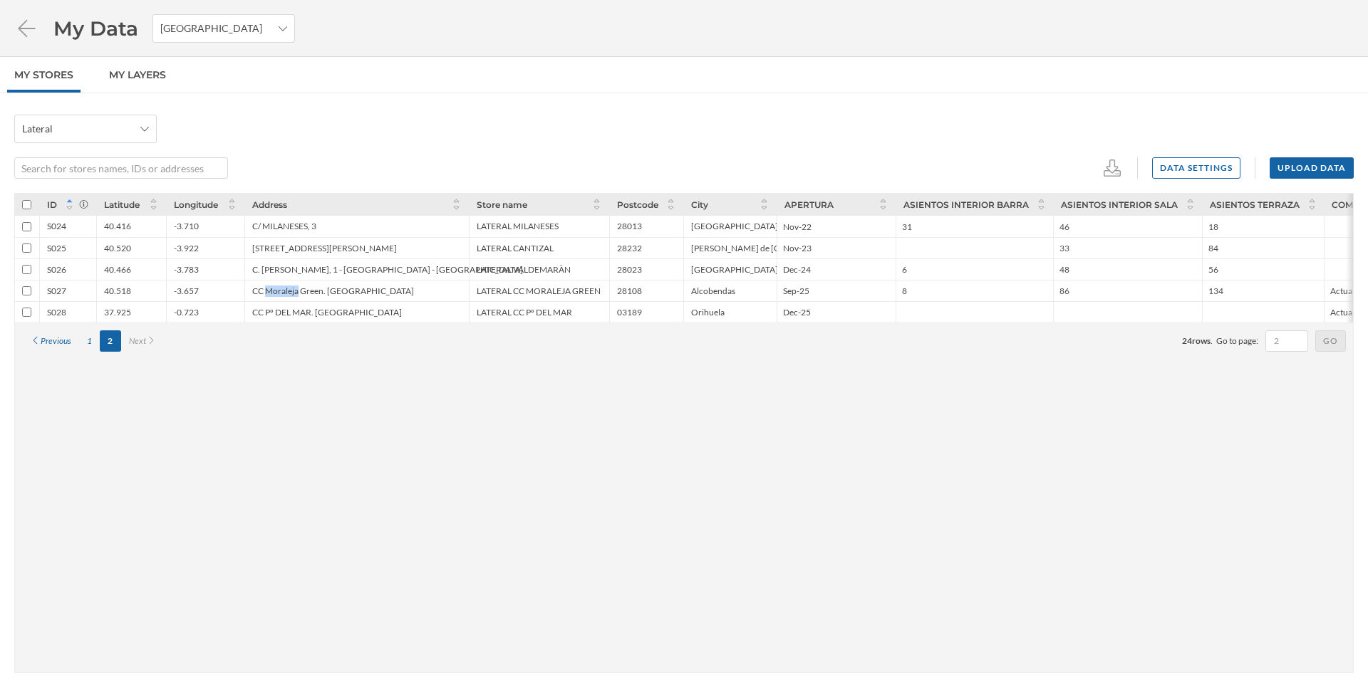
click at [282, 289] on div "CC Moraleja Green. Alcobendas" at bounding box center [333, 291] width 162 height 11
click at [1037, 296] on input "7" at bounding box center [975, 291] width 154 height 18
click at [1041, 284] on input "7" at bounding box center [975, 291] width 154 height 18
click at [1023, 312] on button at bounding box center [1026, 308] width 14 height 14
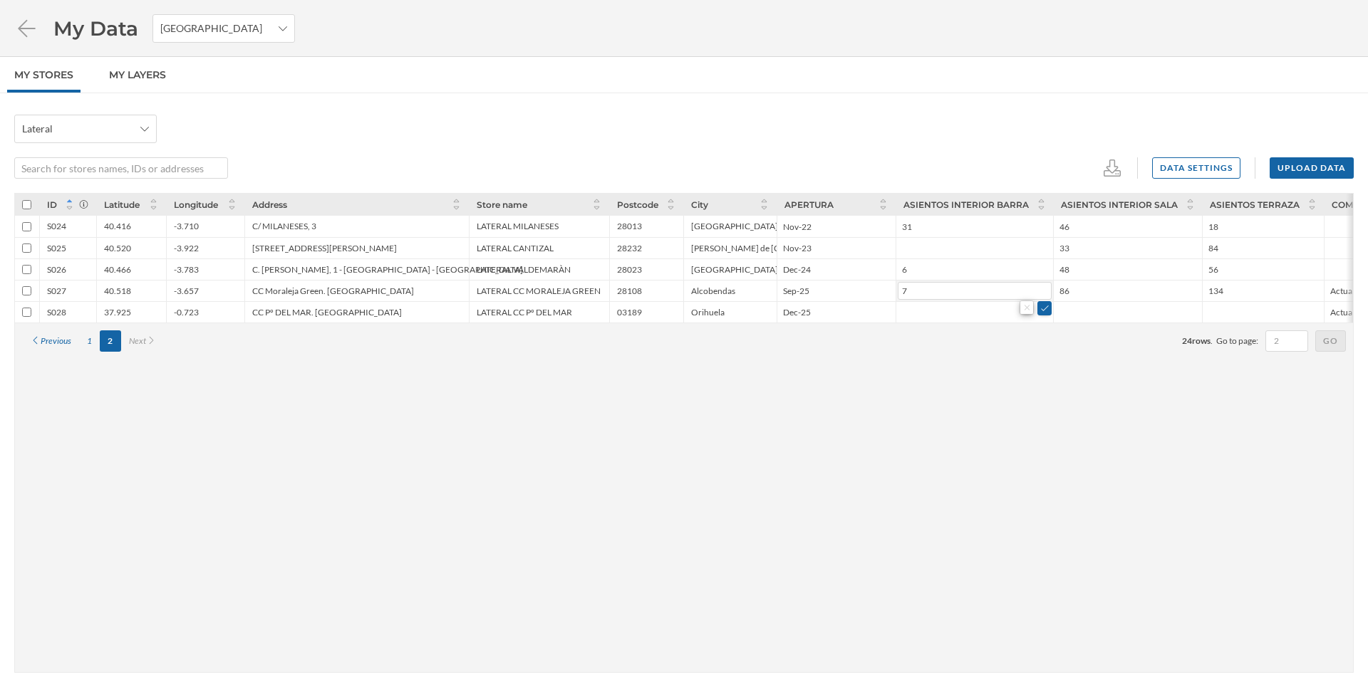
type input "8"
click at [291, 284] on div "CC Moraleja Green. Alcobendas" at bounding box center [356, 290] width 224 height 21
drag, startPoint x: 178, startPoint y: 288, endPoint x: 207, endPoint y: 281, distance: 29.9
click at [207, 281] on div "-3.657" at bounding box center [205, 290] width 78 height 21
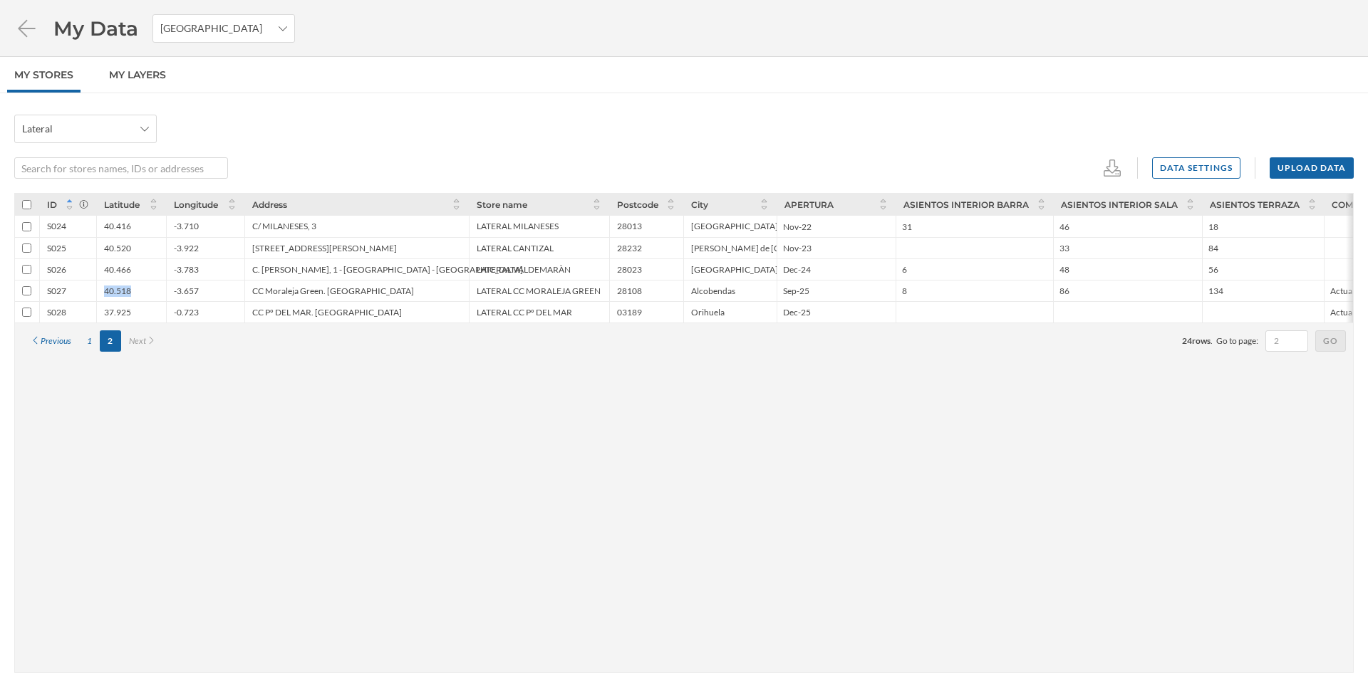
drag, startPoint x: 105, startPoint y: 287, endPoint x: 132, endPoint y: 291, distance: 27.4
click at [132, 291] on div "40.518" at bounding box center [131, 290] width 70 height 21
copy div "40.518"
click at [178, 284] on div "-3.657" at bounding box center [205, 290] width 78 height 21
click at [179, 284] on div "-3.657" at bounding box center [205, 290] width 78 height 21
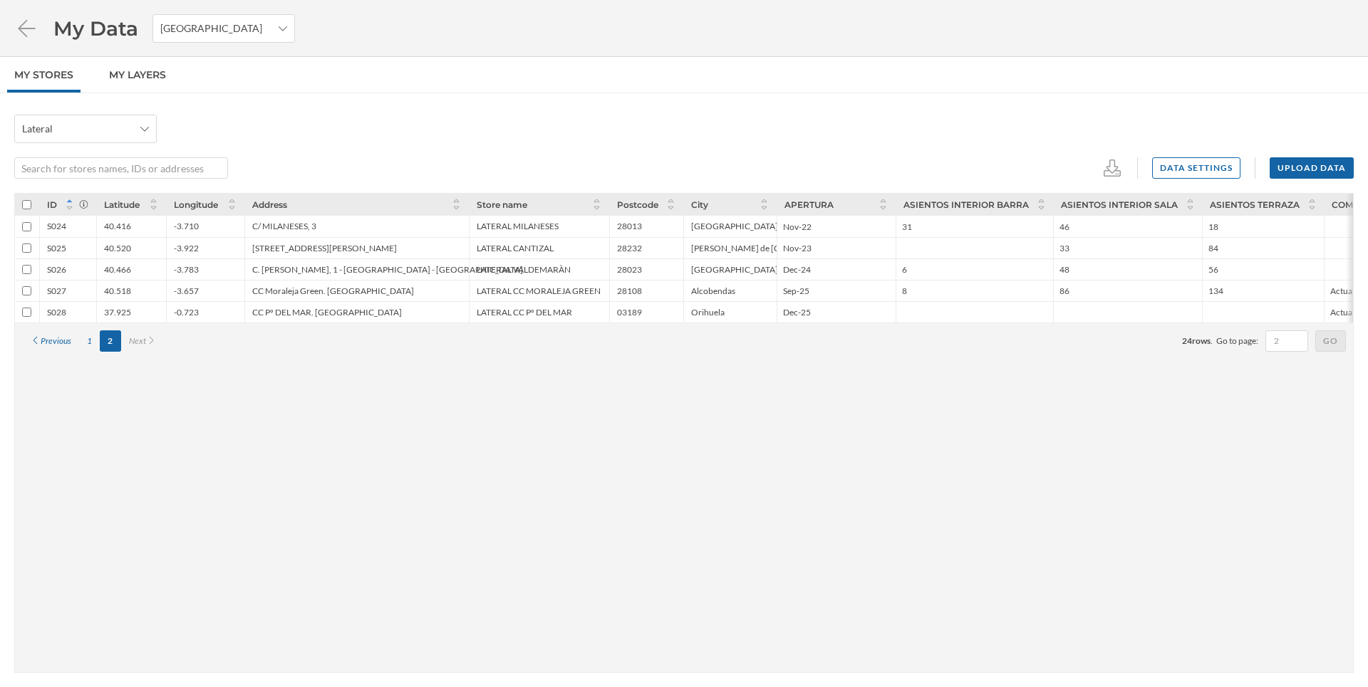
click at [179, 284] on div "-3.657" at bounding box center [205, 290] width 78 height 21
click at [288, 308] on div "CC Pº DEL MAR. TORREVIEJA" at bounding box center [327, 312] width 150 height 11
click at [108, 307] on div "37.925" at bounding box center [117, 312] width 27 height 11
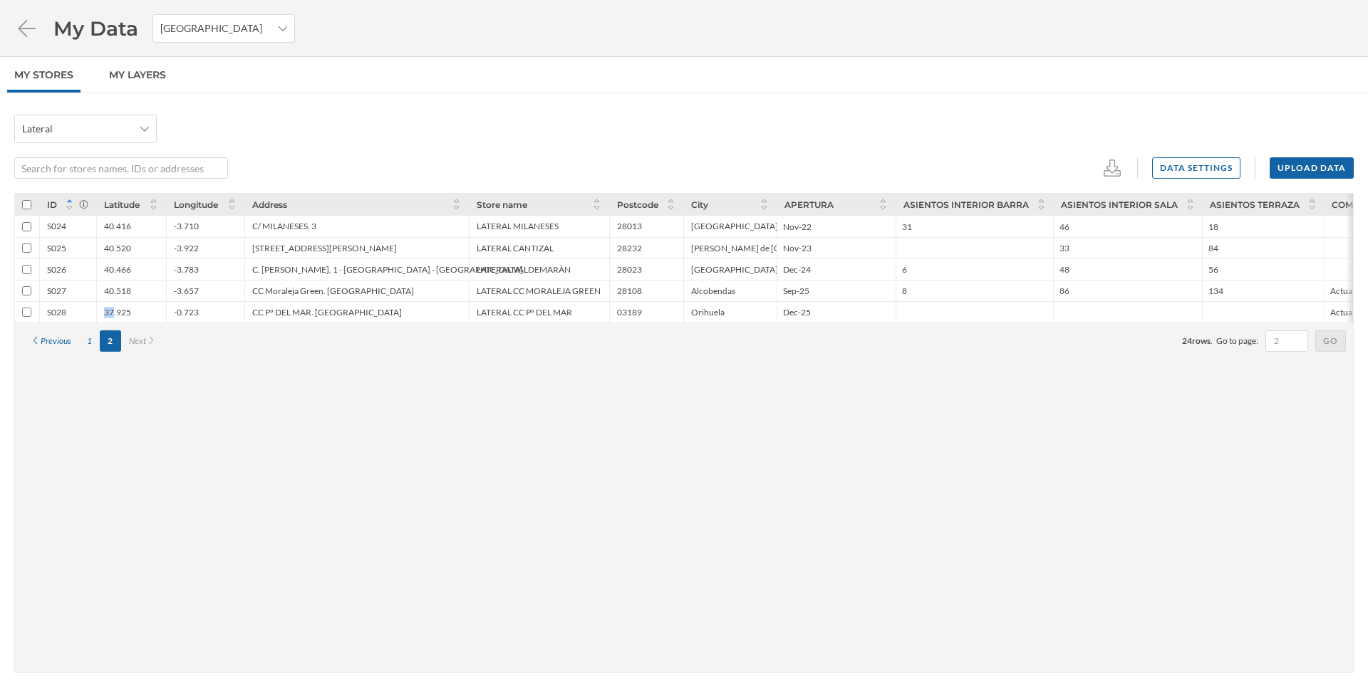
click at [108, 307] on div "37.925" at bounding box center [117, 312] width 27 height 11
click at [120, 298] on div "40.518" at bounding box center [131, 290] width 70 height 21
click at [109, 282] on div "40.518" at bounding box center [131, 290] width 70 height 21
click at [113, 293] on div "40.518" at bounding box center [117, 291] width 27 height 11
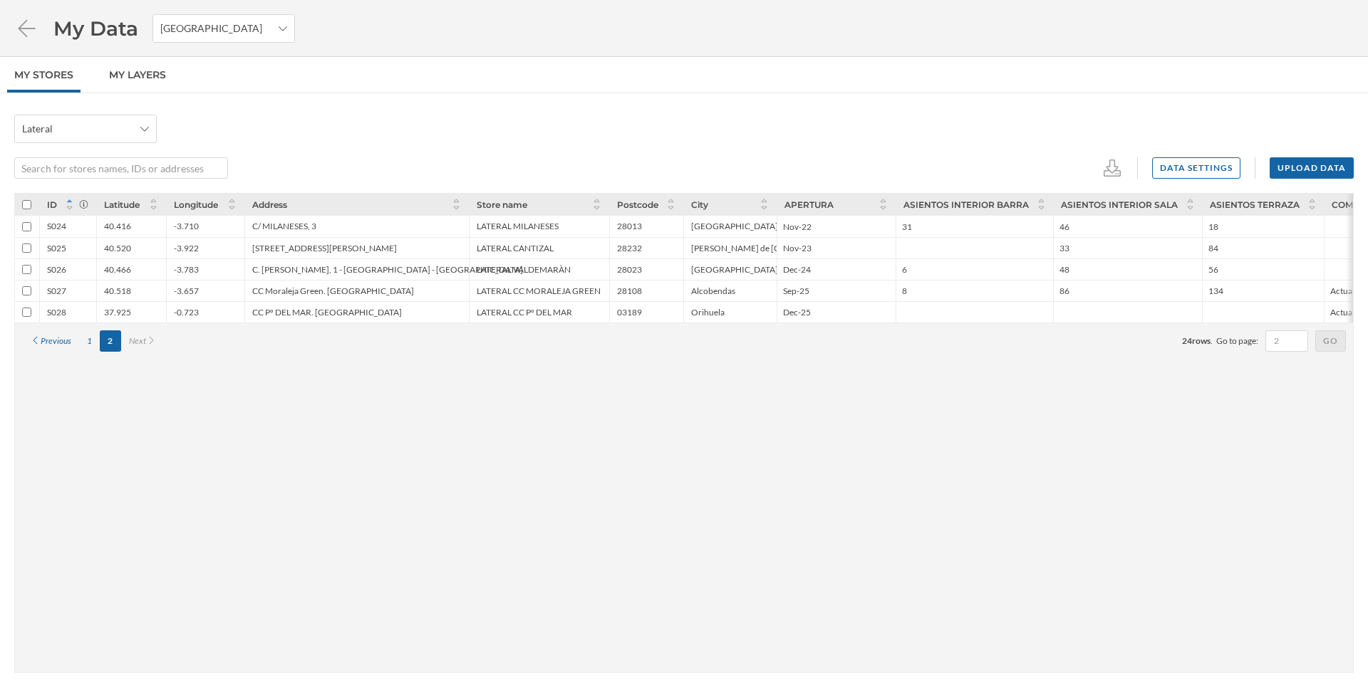
click at [113, 293] on div "40.518" at bounding box center [117, 291] width 27 height 11
click at [185, 310] on div "-0.723" at bounding box center [186, 312] width 25 height 11
click at [284, 312] on div "CC Pº DEL MAR. TORREVIEJA" at bounding box center [327, 312] width 150 height 11
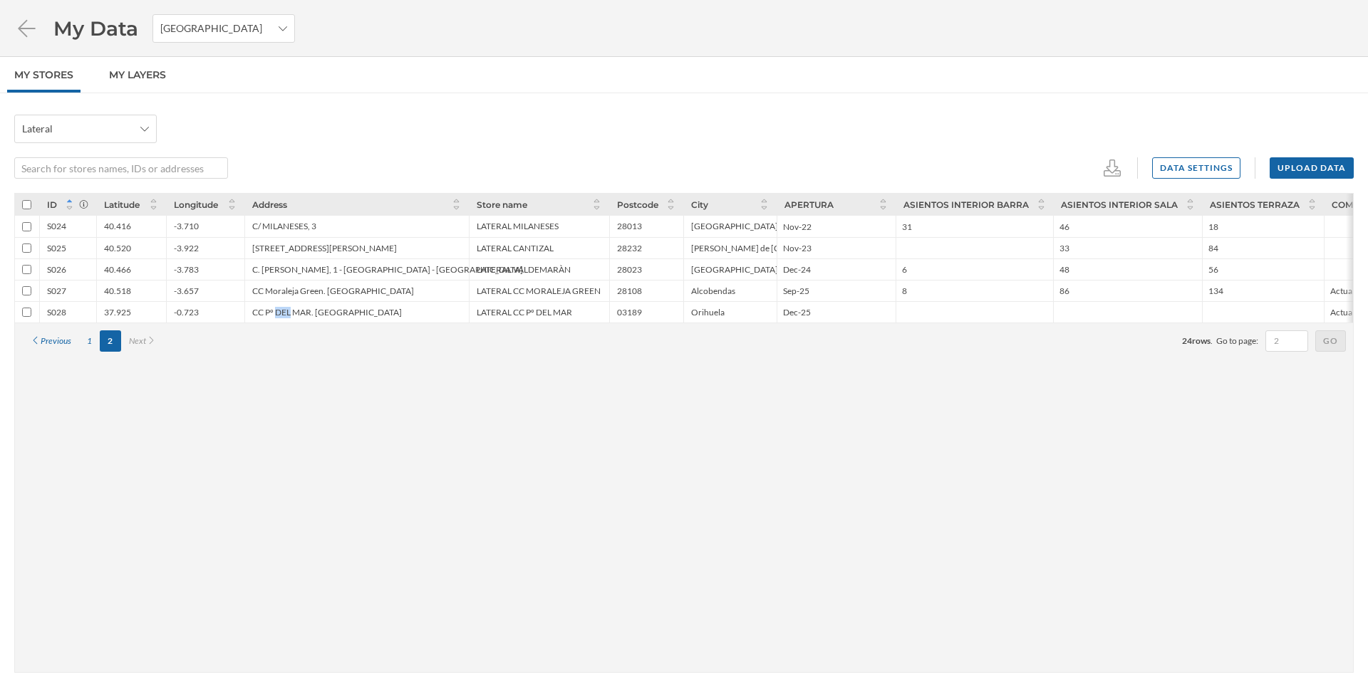
click at [284, 312] on div "CC Pº DEL MAR. TORREVIEJA" at bounding box center [327, 312] width 150 height 11
click at [718, 46] on div "My Data Spain" at bounding box center [684, 28] width 1368 height 57
click at [95, 338] on div "1" at bounding box center [89, 341] width 21 height 21
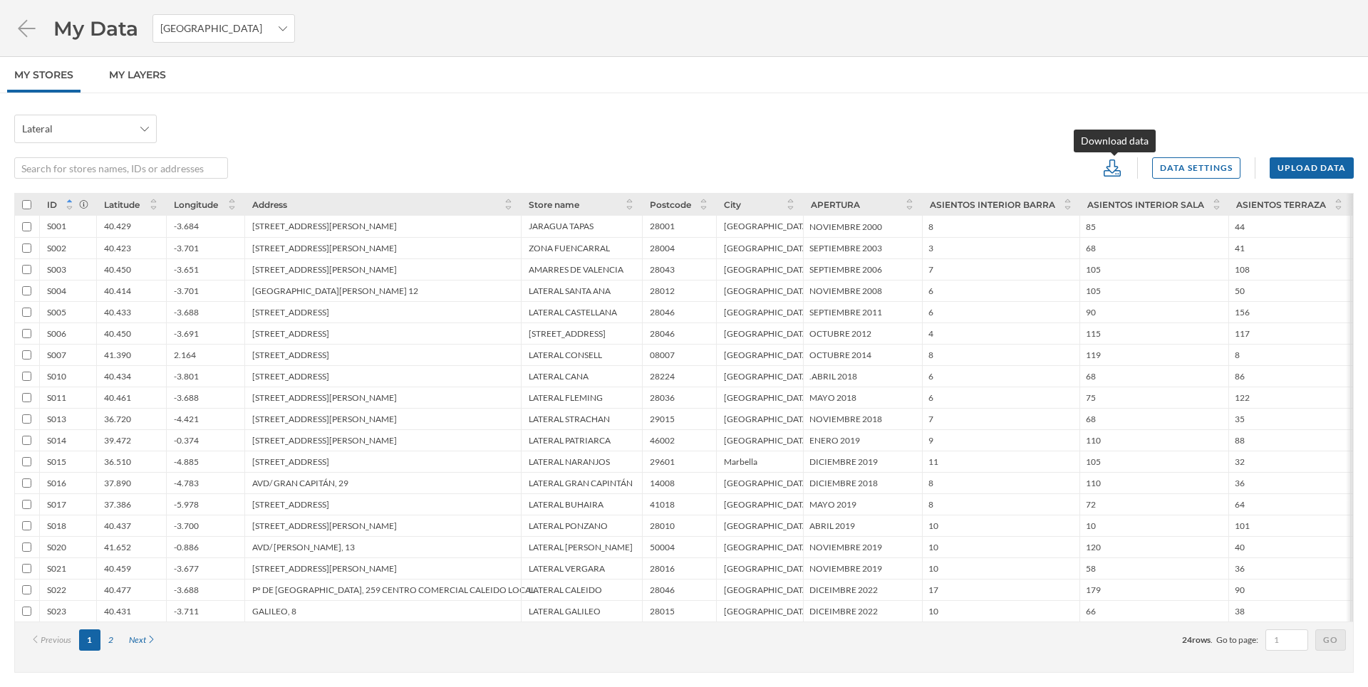
click at [1116, 170] on icon at bounding box center [1111, 168] width 21 height 17
click at [1122, 231] on div "CSV" at bounding box center [1156, 224] width 91 height 15
click at [195, 607] on div "-3.711" at bounding box center [186, 611] width 25 height 11
drag, startPoint x: 43, startPoint y: 219, endPoint x: 93, endPoint y: 255, distance: 61.7
click at [93, 255] on div "S001 40.429 -3.684 C/ VELÁZQUEZ, 57 JARAGUA TAPAS 28001 Madrid NOVIEMBRE 2000 8…" at bounding box center [1110, 408] width 2191 height 428
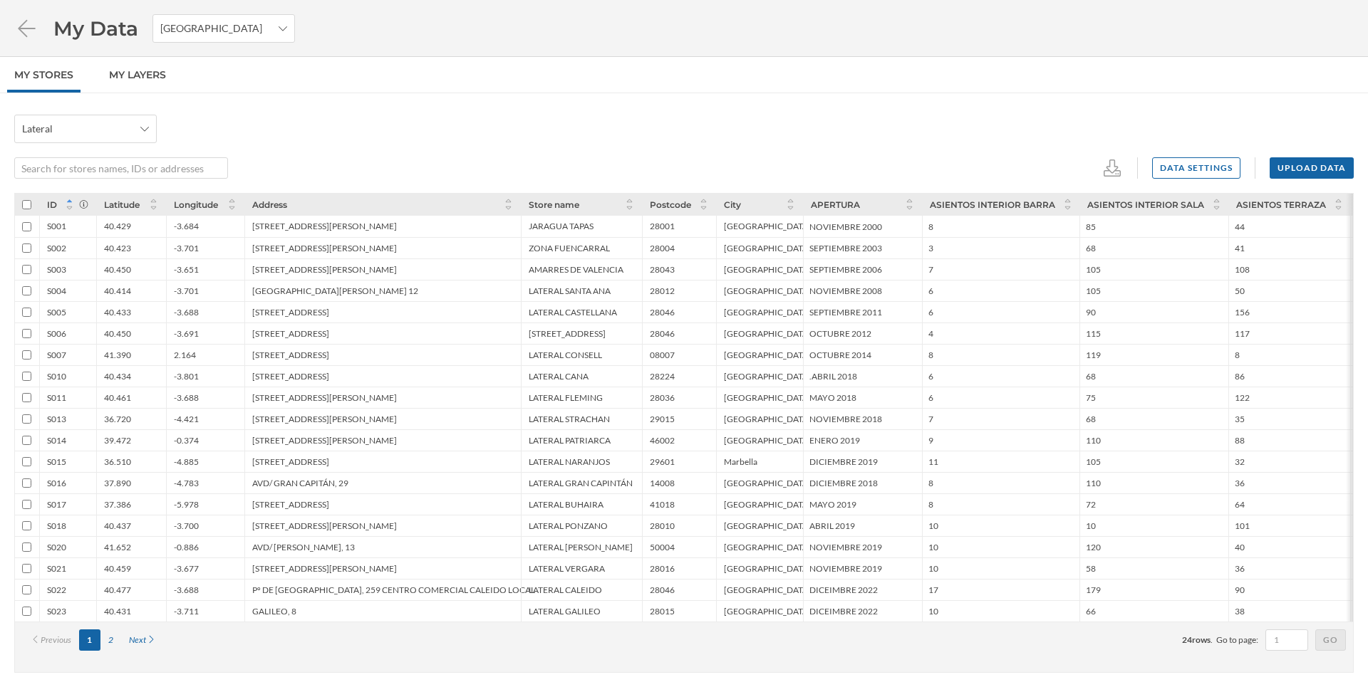
click at [175, 248] on div "-3.701" at bounding box center [186, 248] width 25 height 11
drag, startPoint x: 43, startPoint y: 229, endPoint x: 764, endPoint y: 615, distance: 818.1
click at [764, 615] on div "S001 40.429 -3.684 C/ VELÁZQUEZ, 57 JARAGUA TAPAS 28001 Madrid NOVIEMBRE 2000 8…" at bounding box center [1110, 408] width 2191 height 428
copy div "S023 40.431 -3.711 GALILEO, 8 LATERAL GALILEO 28015 Madrid"
click at [114, 640] on div "2" at bounding box center [110, 640] width 21 height 21
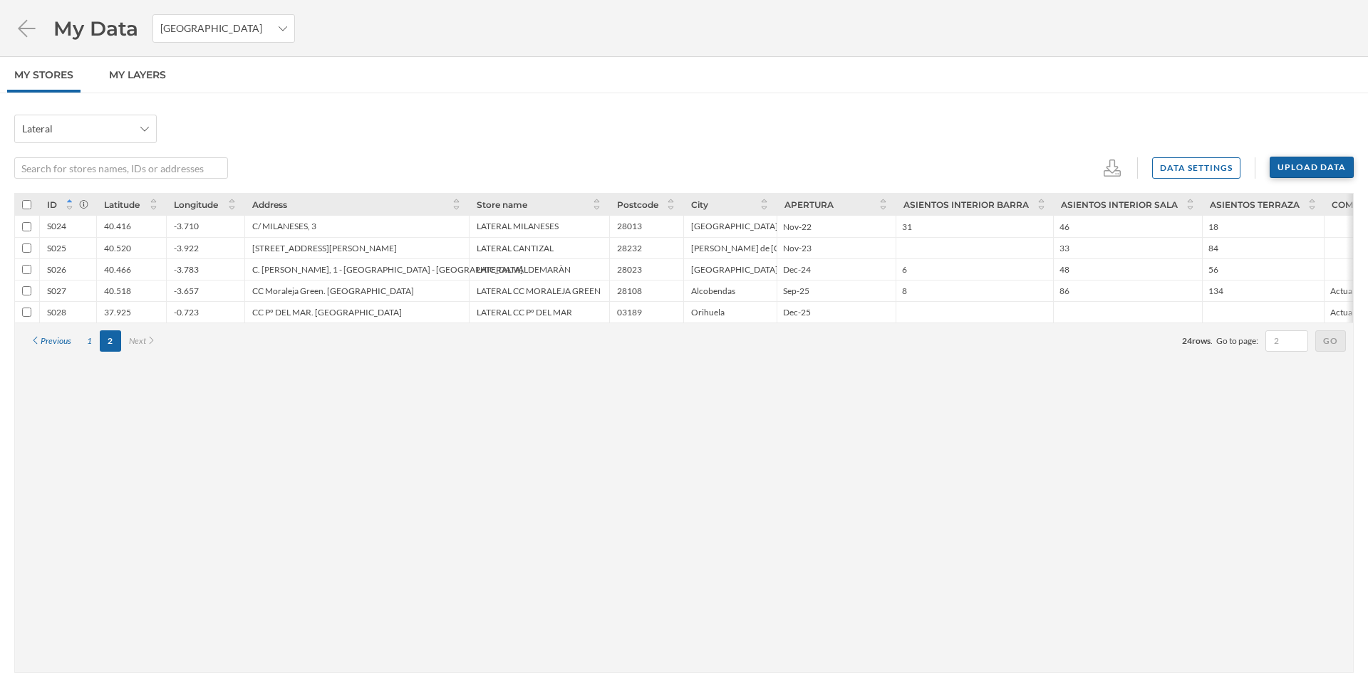
click at [1285, 177] on div "Upload data" at bounding box center [1311, 167] width 84 height 21
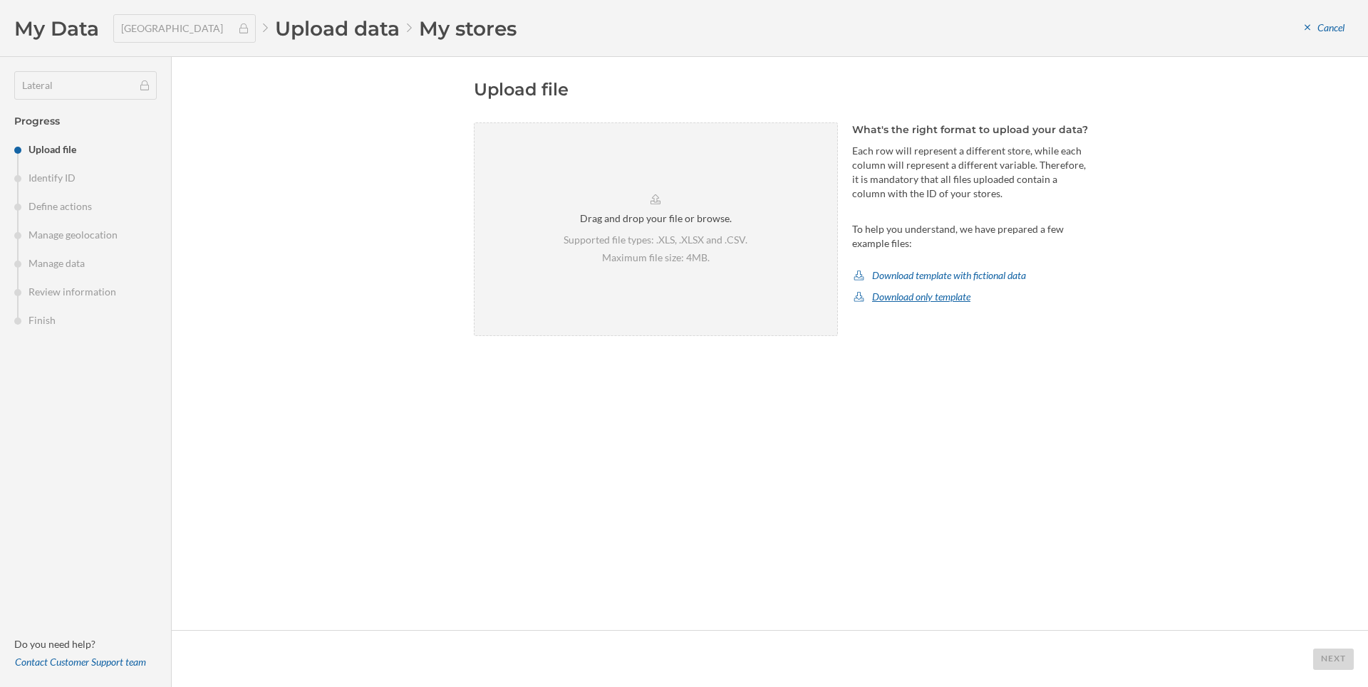
click at [882, 303] on div "Download only template" at bounding box center [912, 296] width 120 height 21
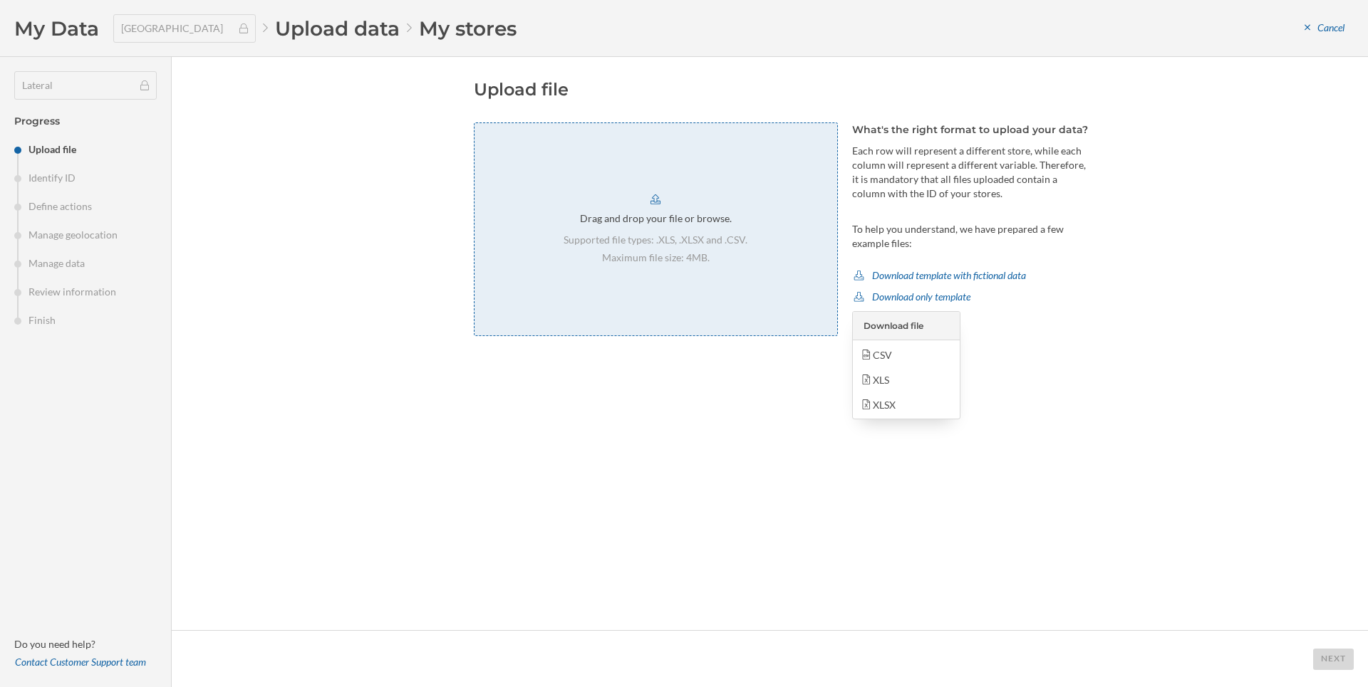
click at [643, 228] on div "Drag and drop your file or browse. Supported file types: .XLS, .XLSX and .CSV. …" at bounding box center [656, 230] width 364 height 214
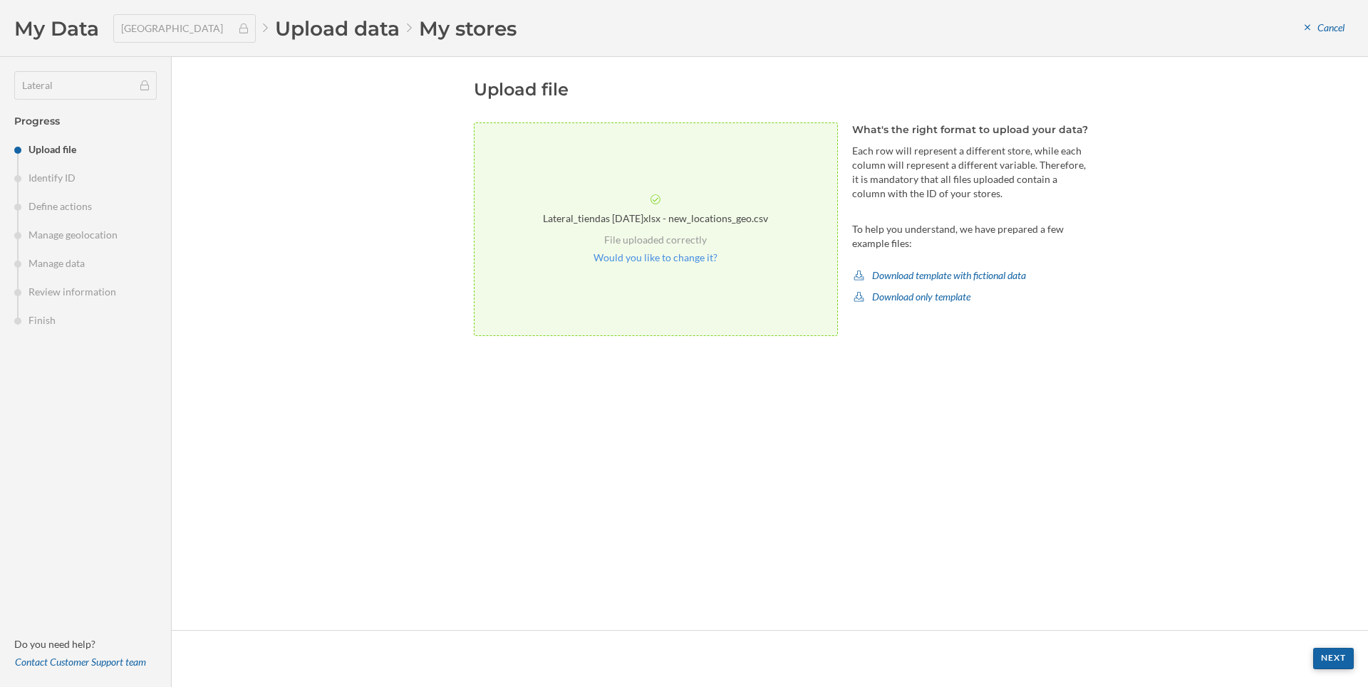
click at [1325, 658] on div "Next" at bounding box center [1333, 658] width 41 height 21
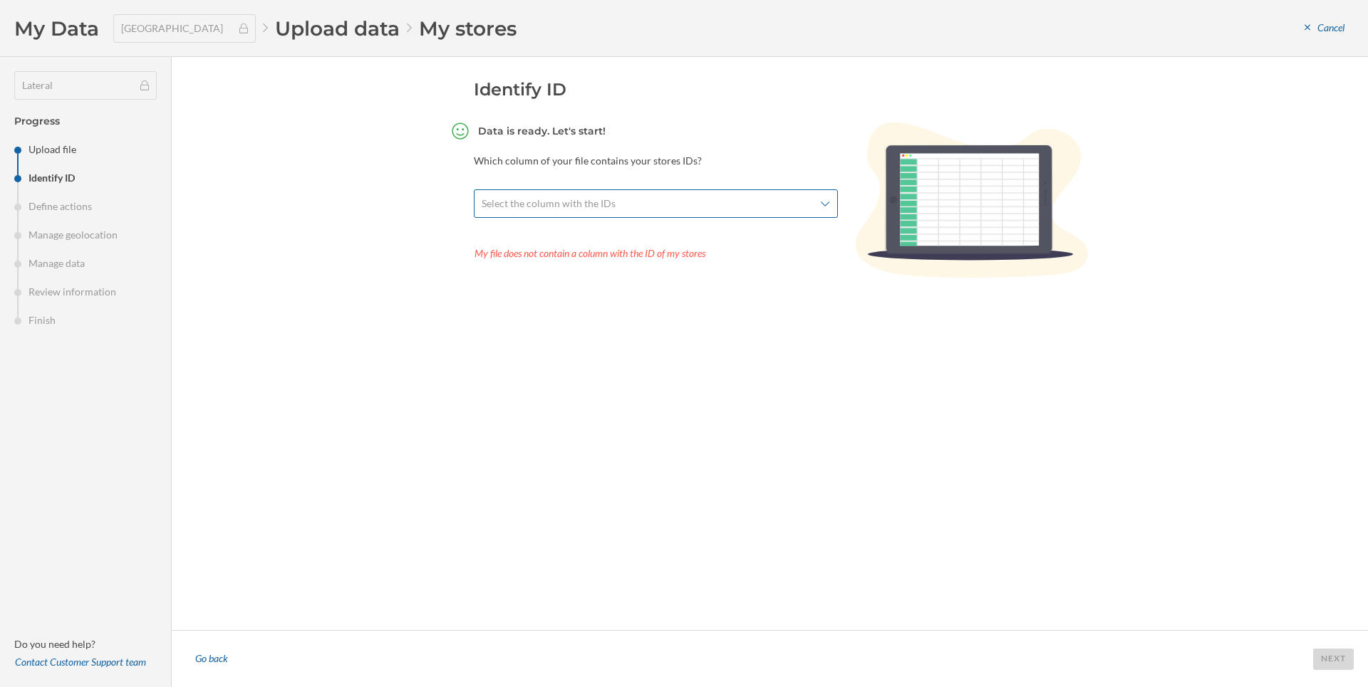
click at [691, 212] on div "Select the column with the IDs" at bounding box center [656, 203] width 364 height 28
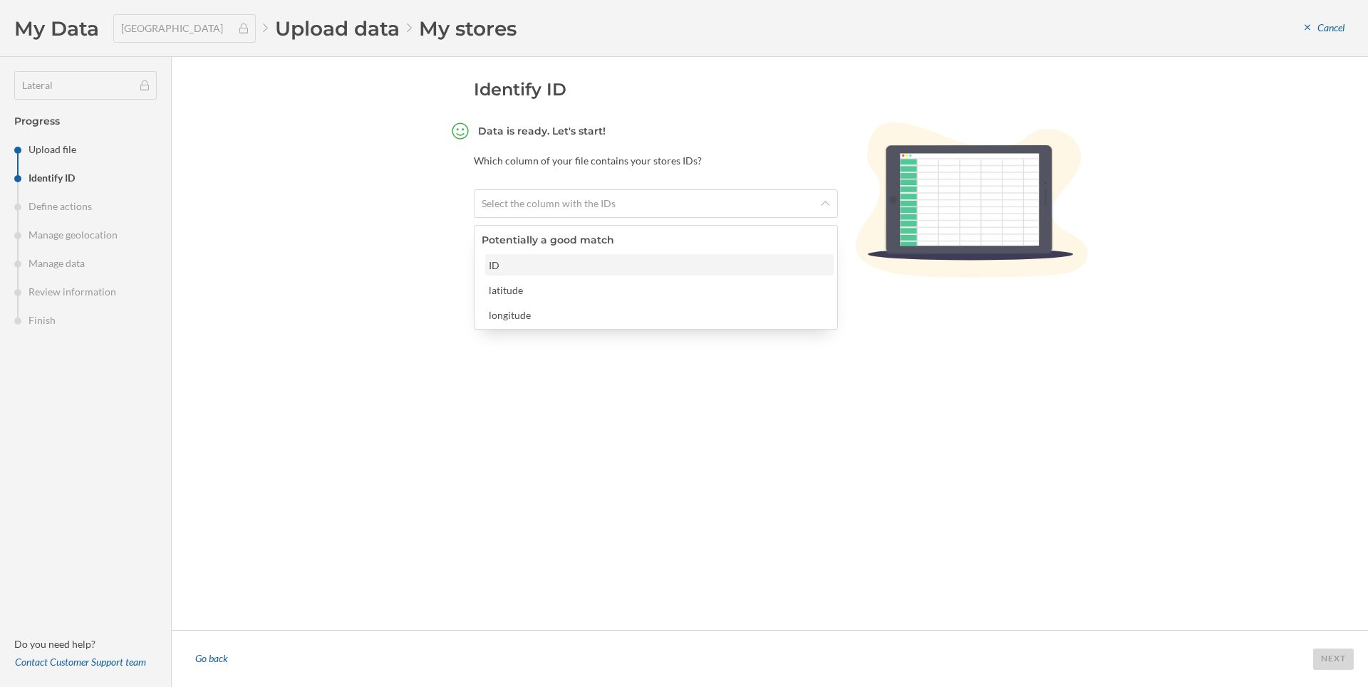
click at [544, 274] on div "ID" at bounding box center [659, 264] width 348 height 21
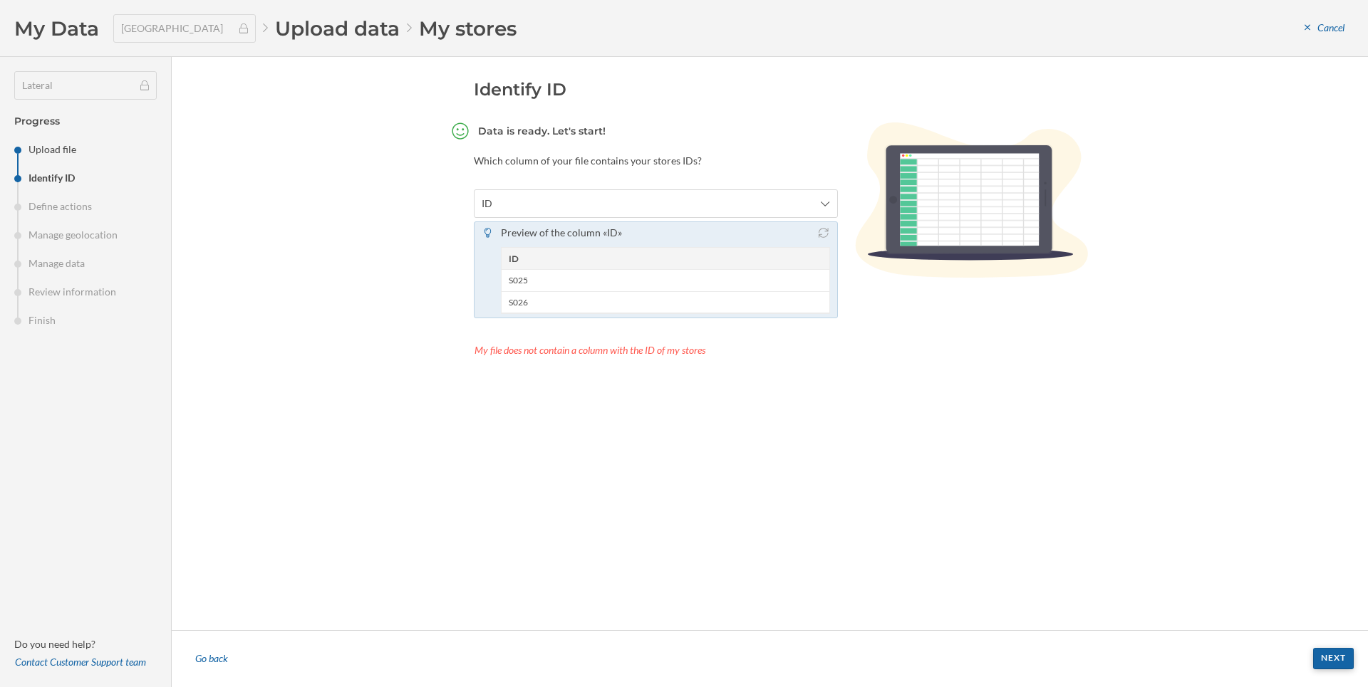
click at [1331, 658] on div "Next" at bounding box center [1333, 658] width 41 height 21
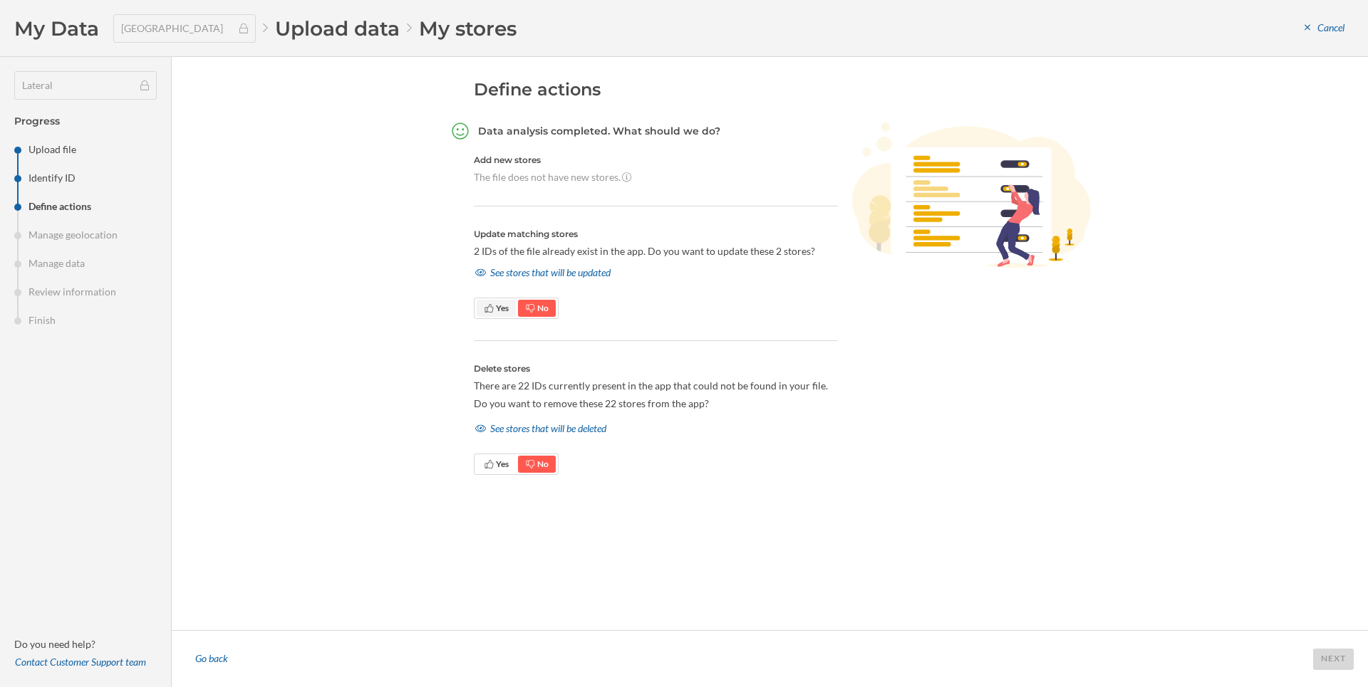
click at [487, 311] on icon at bounding box center [488, 308] width 9 height 9
click at [529, 269] on div "See stores that will be updated" at bounding box center [543, 272] width 138 height 21
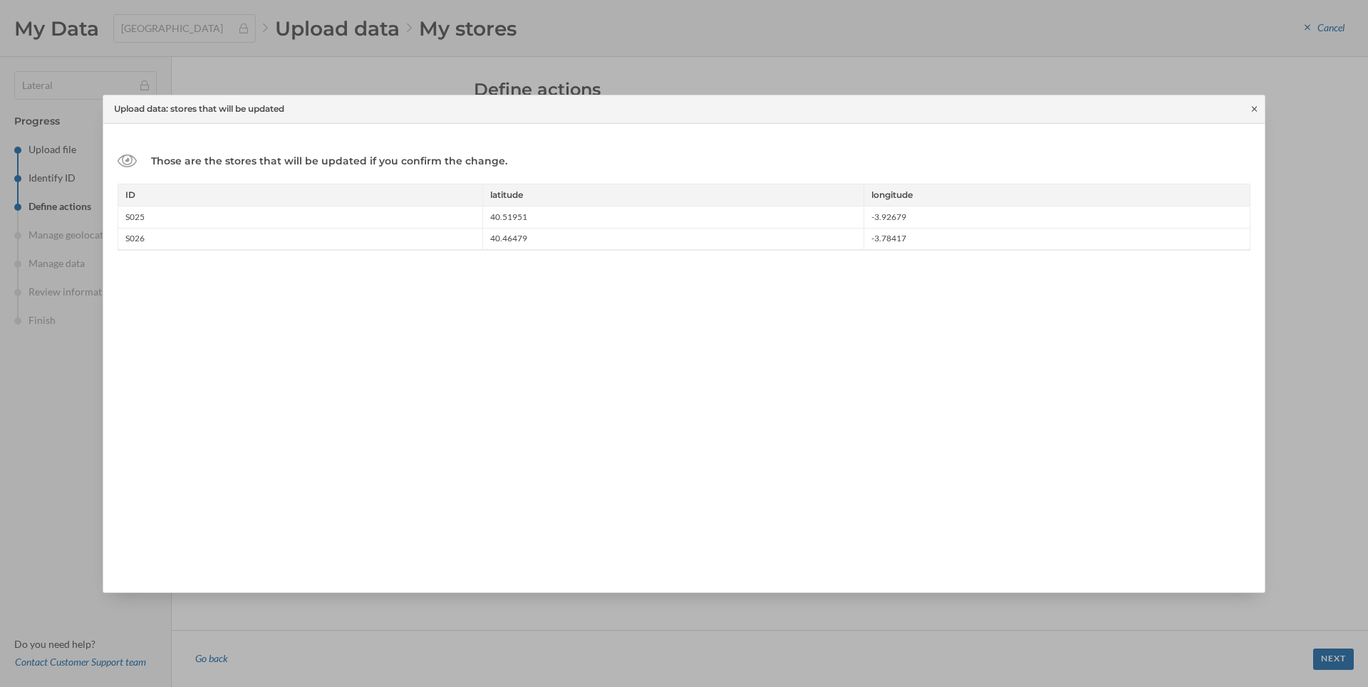
click at [1251, 108] on icon at bounding box center [1254, 109] width 11 height 9
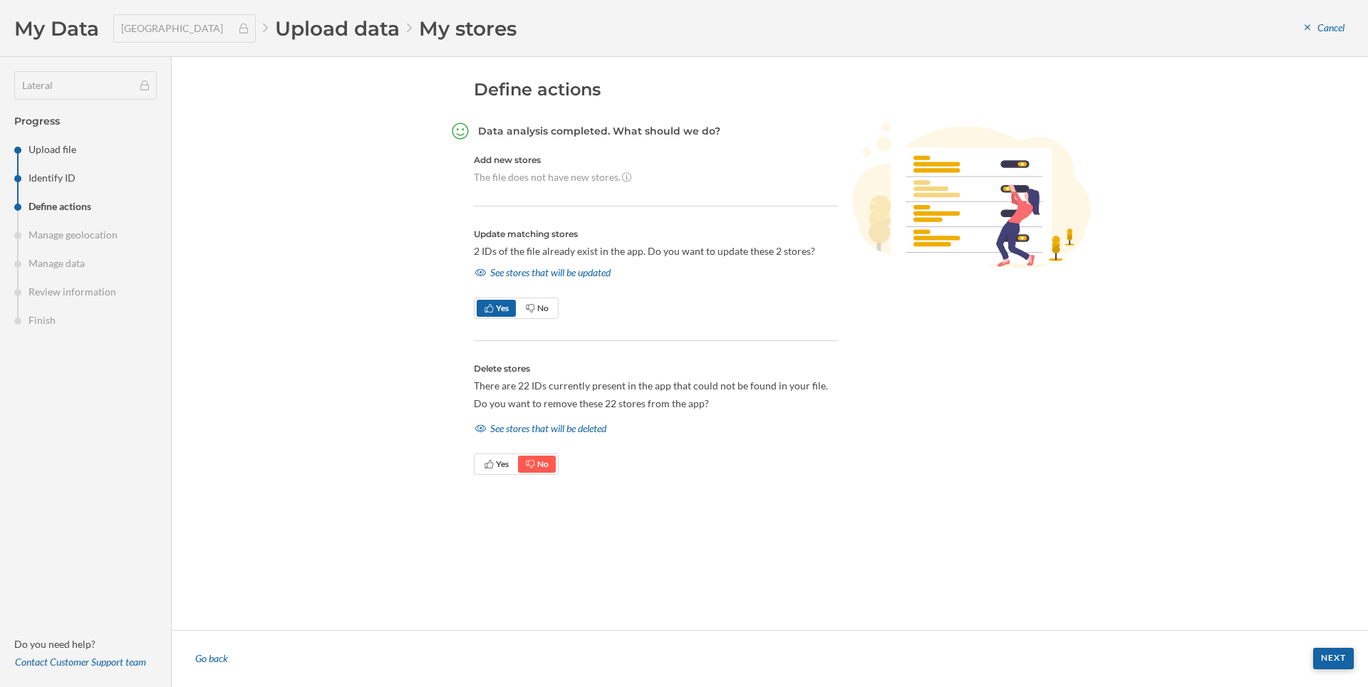
click at [1323, 654] on div "Next" at bounding box center [1333, 658] width 41 height 21
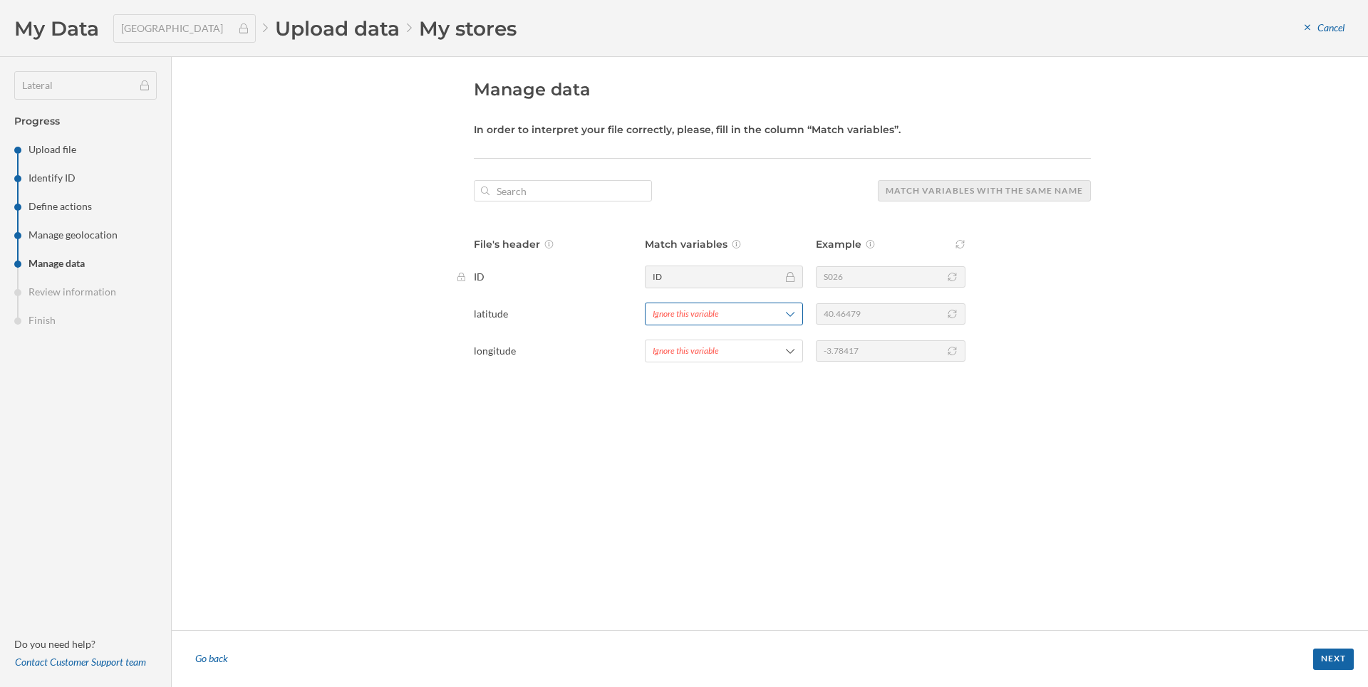
click at [667, 312] on div "Ignore this variable" at bounding box center [686, 314] width 66 height 13
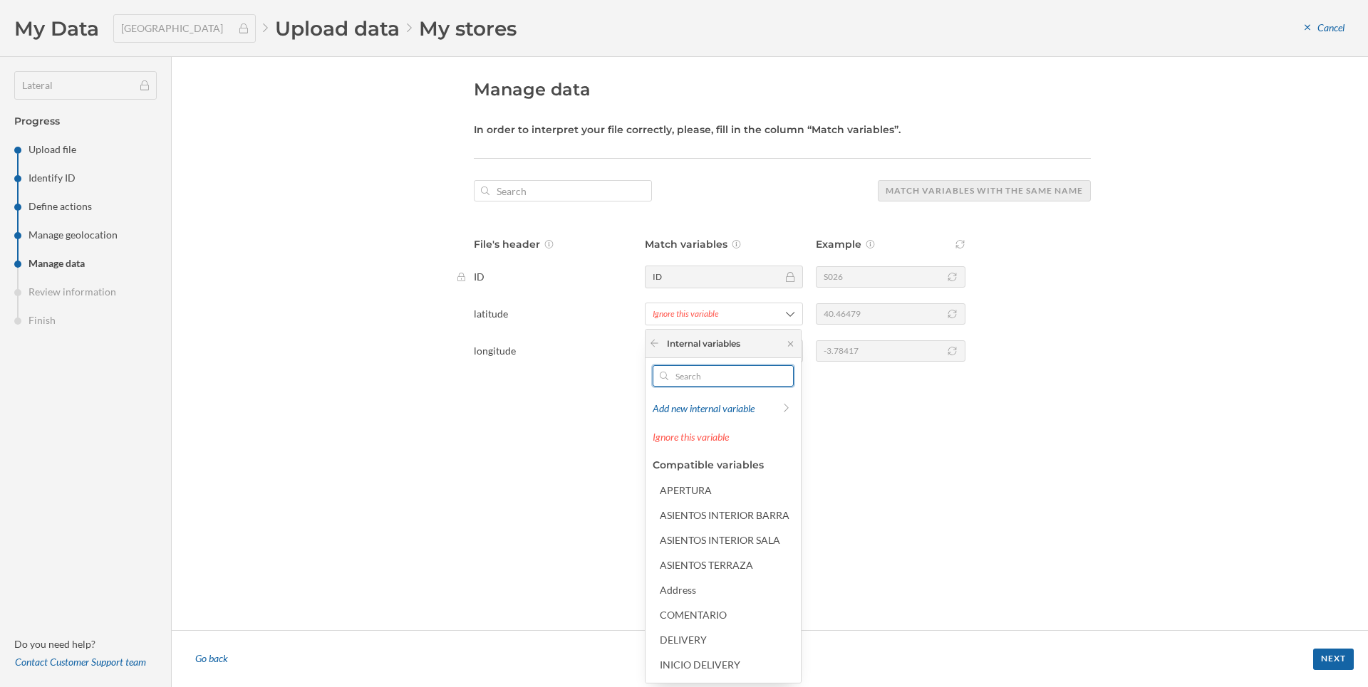
click at [677, 374] on input "text" at bounding box center [723, 375] width 110 height 21
click at [682, 380] on input "text" at bounding box center [723, 375] width 110 height 21
type input "lat"
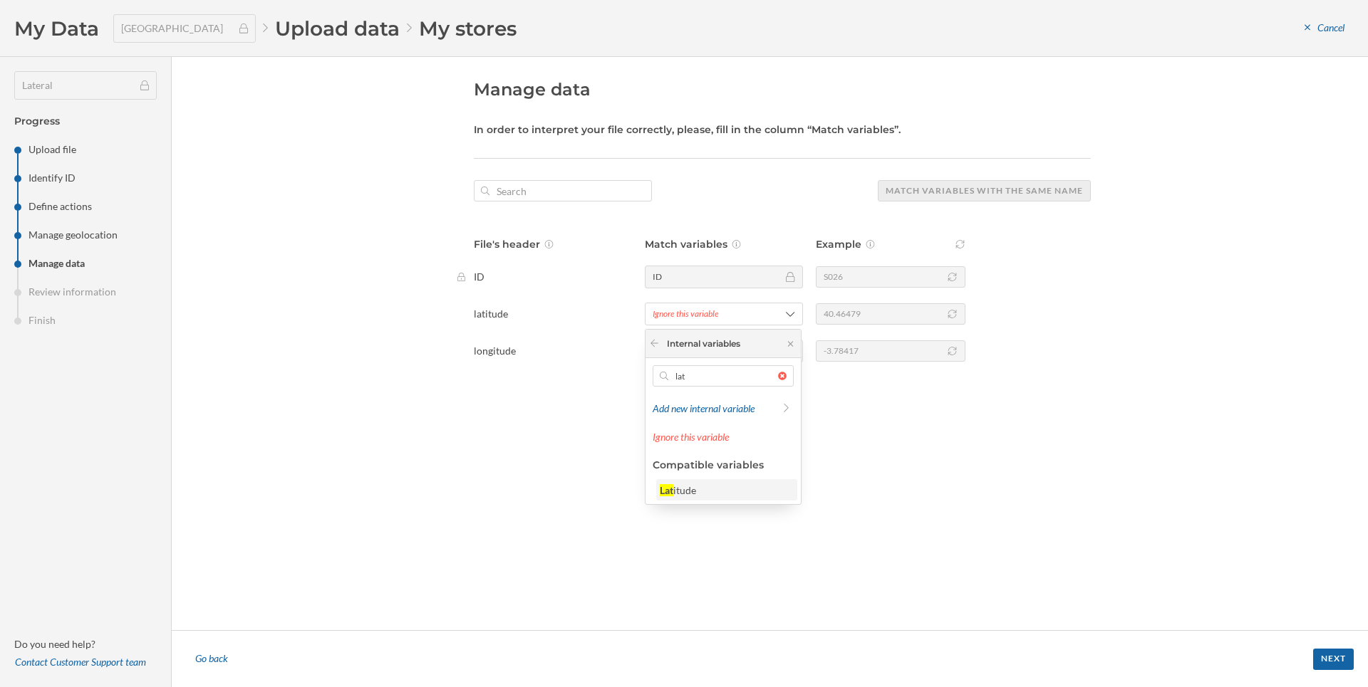
click at [708, 488] on div "Lat itude" at bounding box center [726, 490] width 132 height 15
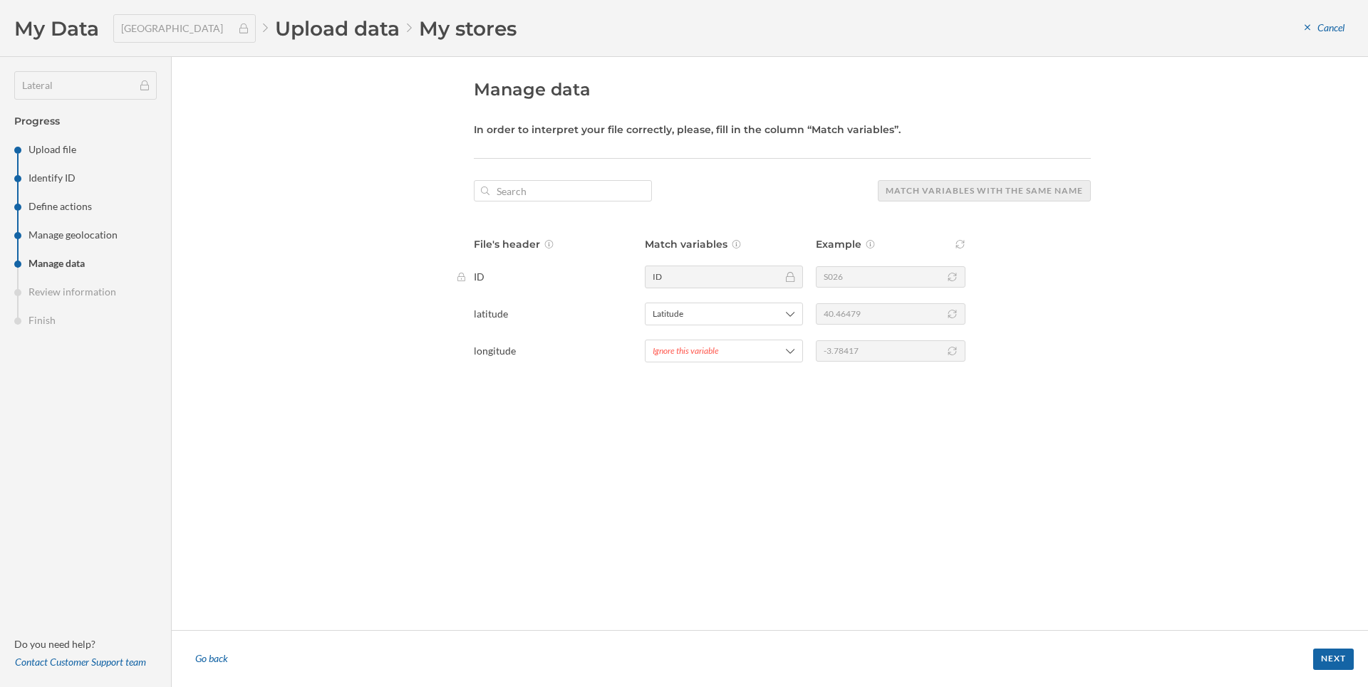
click at [673, 337] on div "File's header Match variables Example ID ID S026 latitude Latitude 40.46479 lon…" at bounding box center [782, 299] width 617 height 125
click at [677, 342] on div "Ignore this variable" at bounding box center [724, 351] width 158 height 23
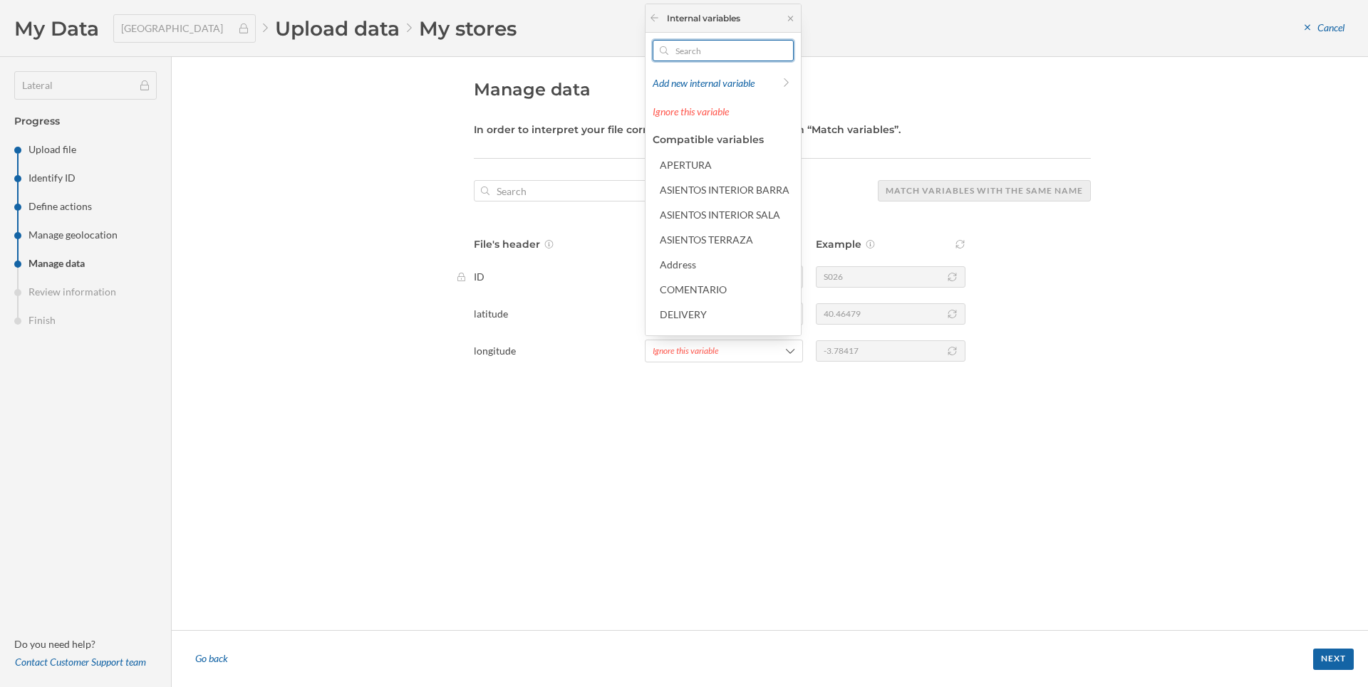
click at [691, 45] on input "text" at bounding box center [723, 50] width 110 height 21
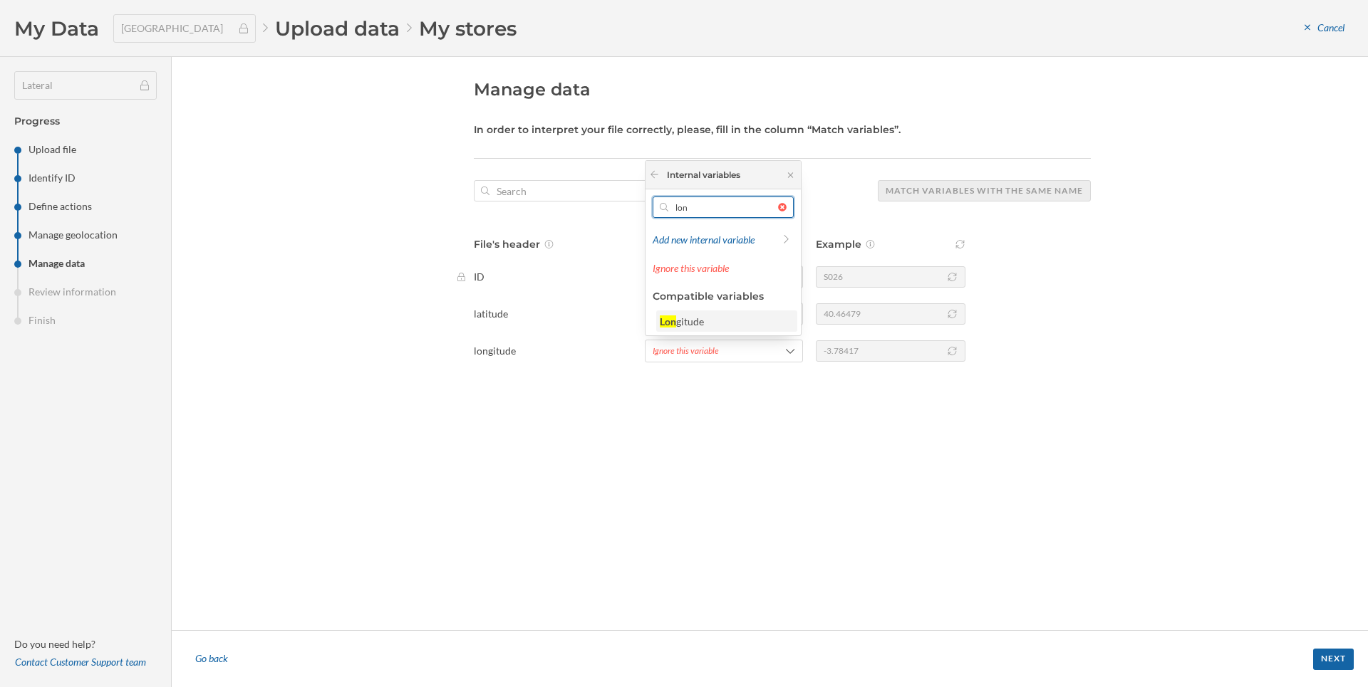
type input "lon"
click at [720, 321] on div "Lon gitude" at bounding box center [726, 321] width 132 height 15
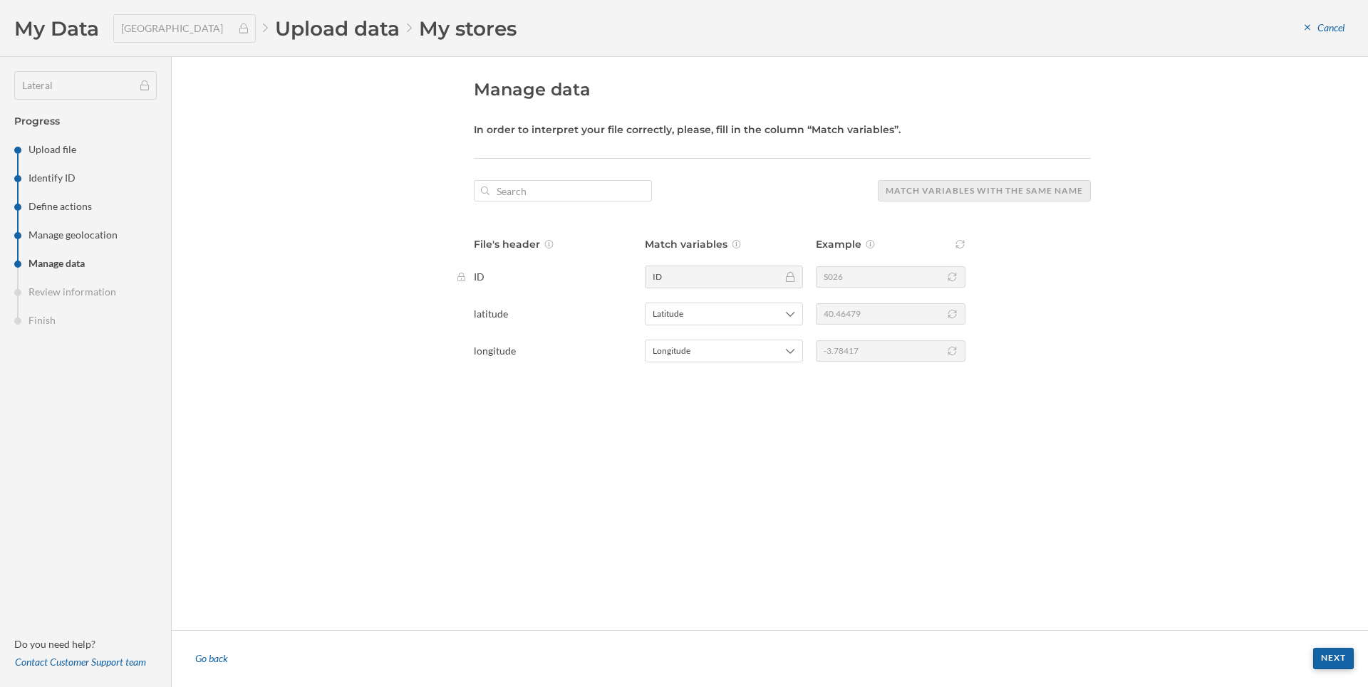
click at [1333, 665] on div "Next" at bounding box center [1333, 658] width 41 height 21
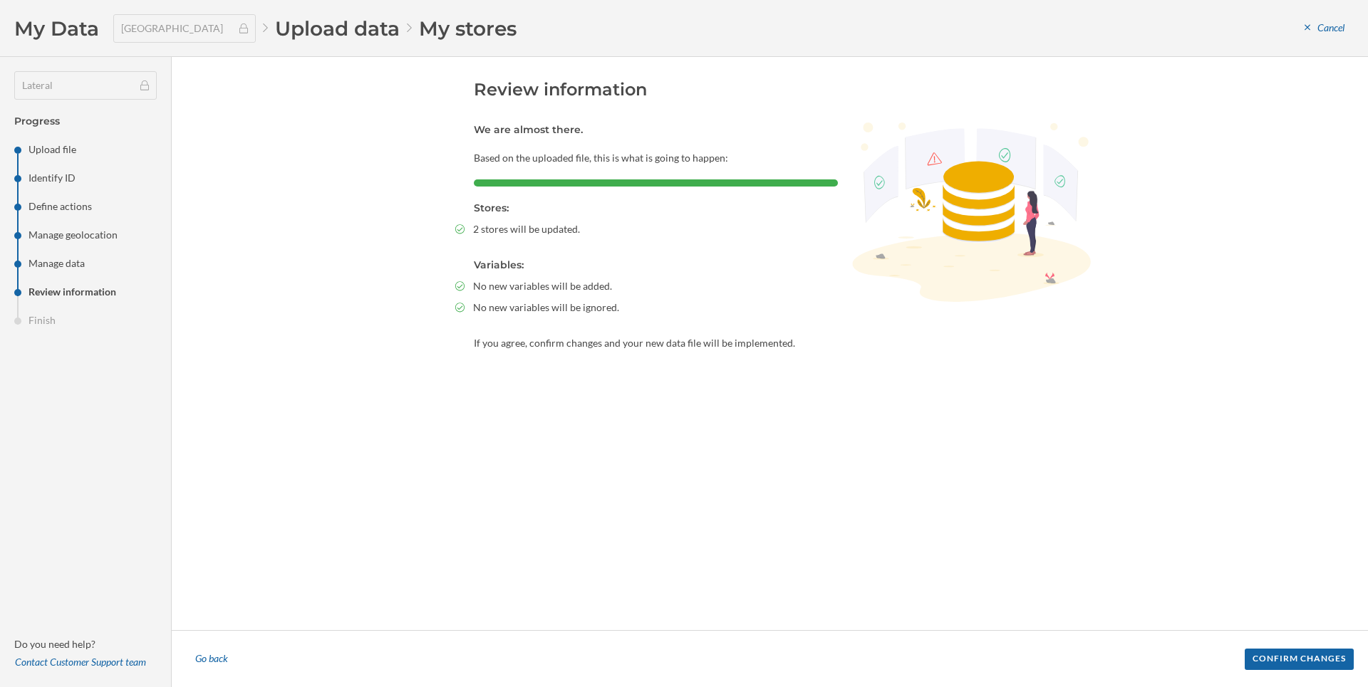
drag, startPoint x: 484, startPoint y: 227, endPoint x: 593, endPoint y: 259, distance: 114.3
click at [593, 259] on section "We are almost there. Based on the uploaded file, this is what is going to happe…" at bounding box center [656, 237] width 364 height 228
click at [543, 312] on span "No new variables will be ignored." at bounding box center [546, 308] width 146 height 14
click at [1299, 658] on div "Confirm changes" at bounding box center [1298, 658] width 109 height 21
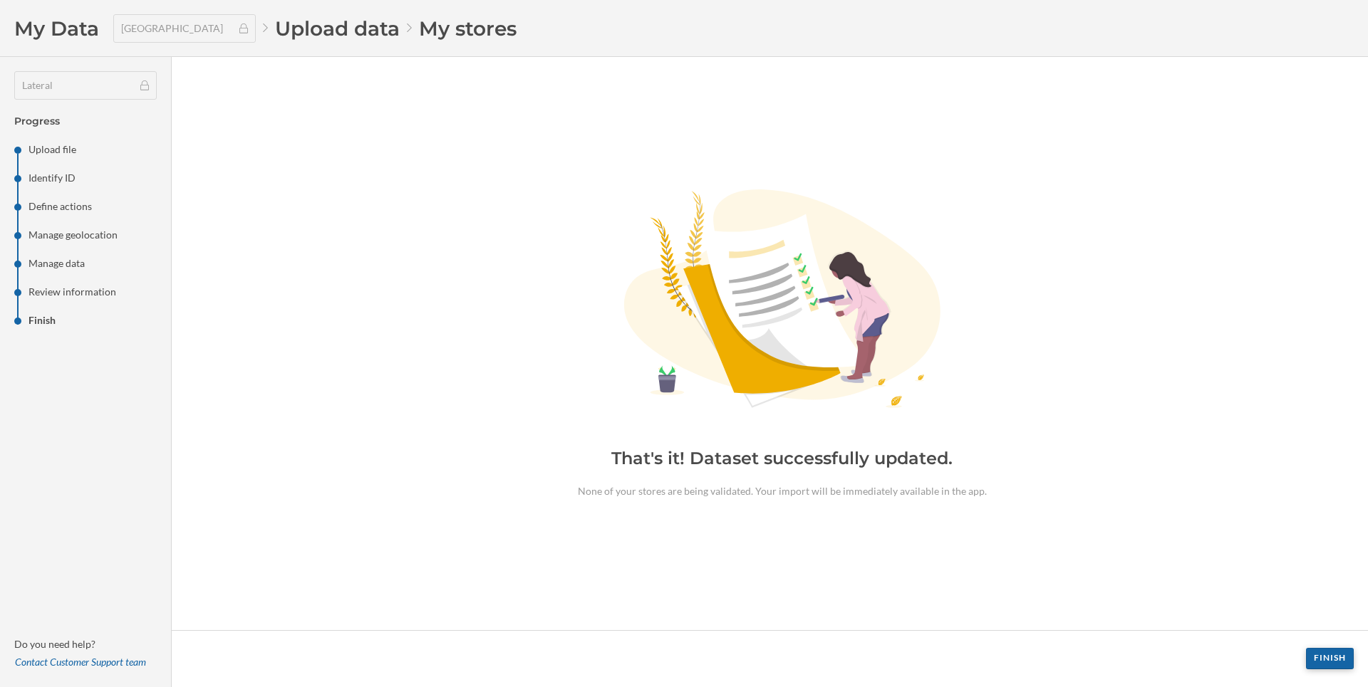
click at [1319, 662] on div "Finish" at bounding box center [1330, 658] width 48 height 21
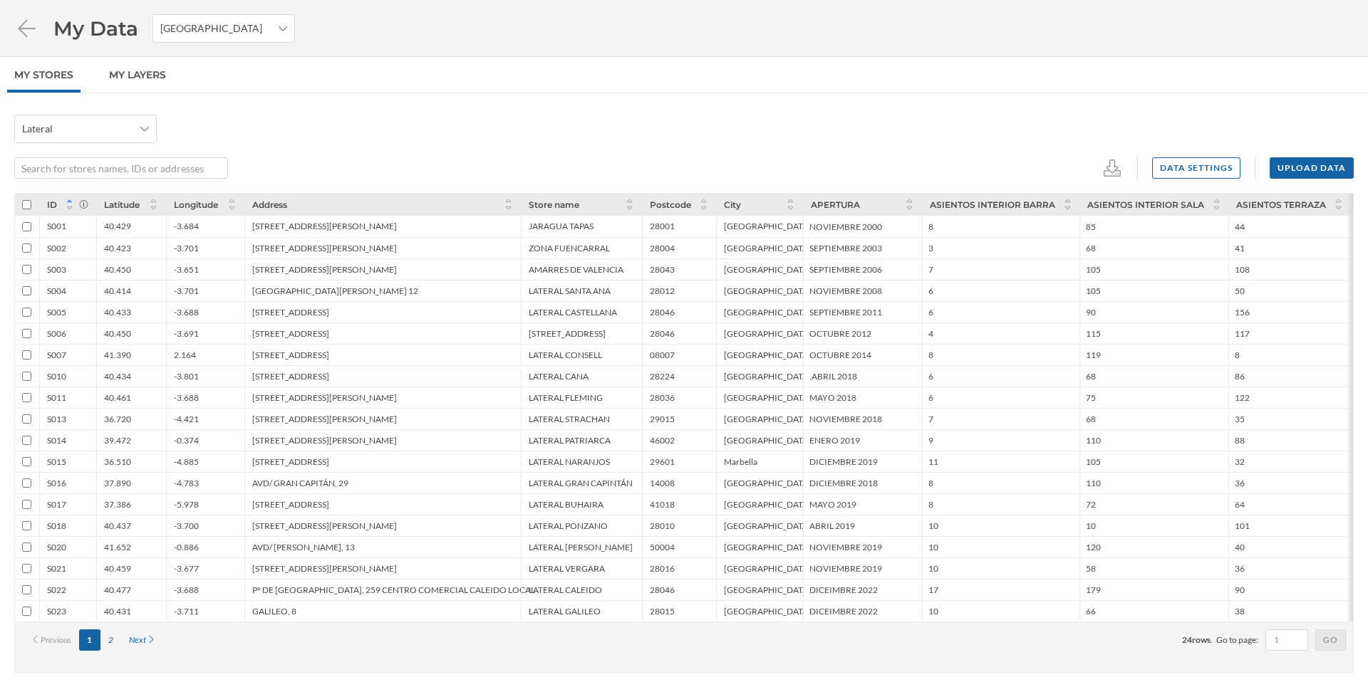
click at [104, 641] on div "2" at bounding box center [110, 640] width 21 height 21
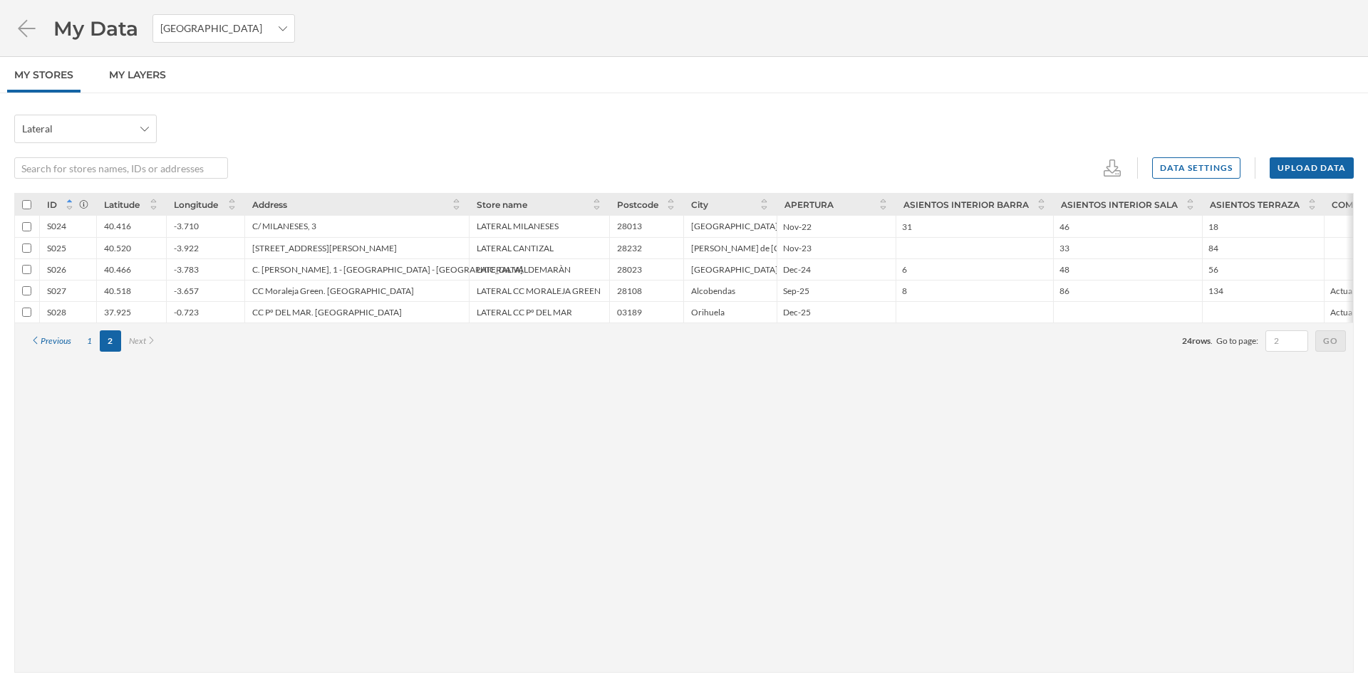
click at [117, 642] on div "ID Latitude Longitude Address Store name Postcode City APERTURA ASIENTOS INTERI…" at bounding box center [683, 433] width 1339 height 480
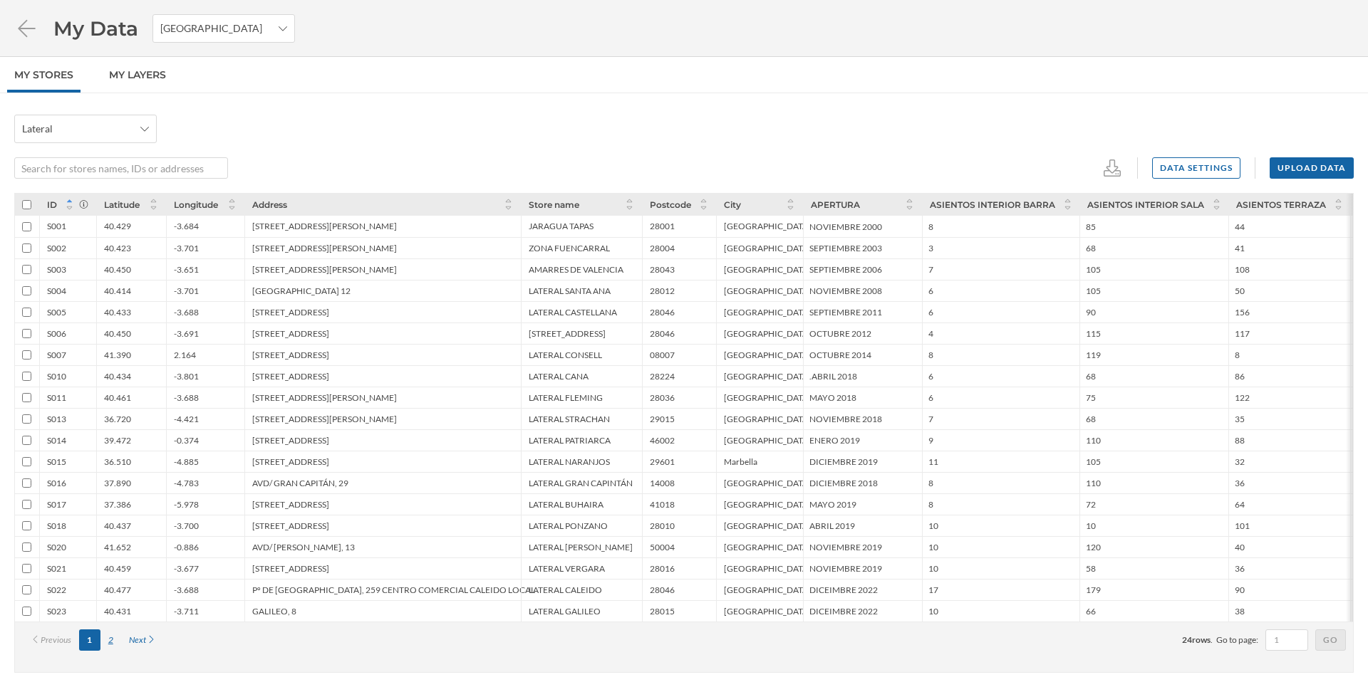
click at [109, 635] on div "2" at bounding box center [110, 640] width 21 height 21
click at [109, 640] on div "2" at bounding box center [110, 640] width 21 height 21
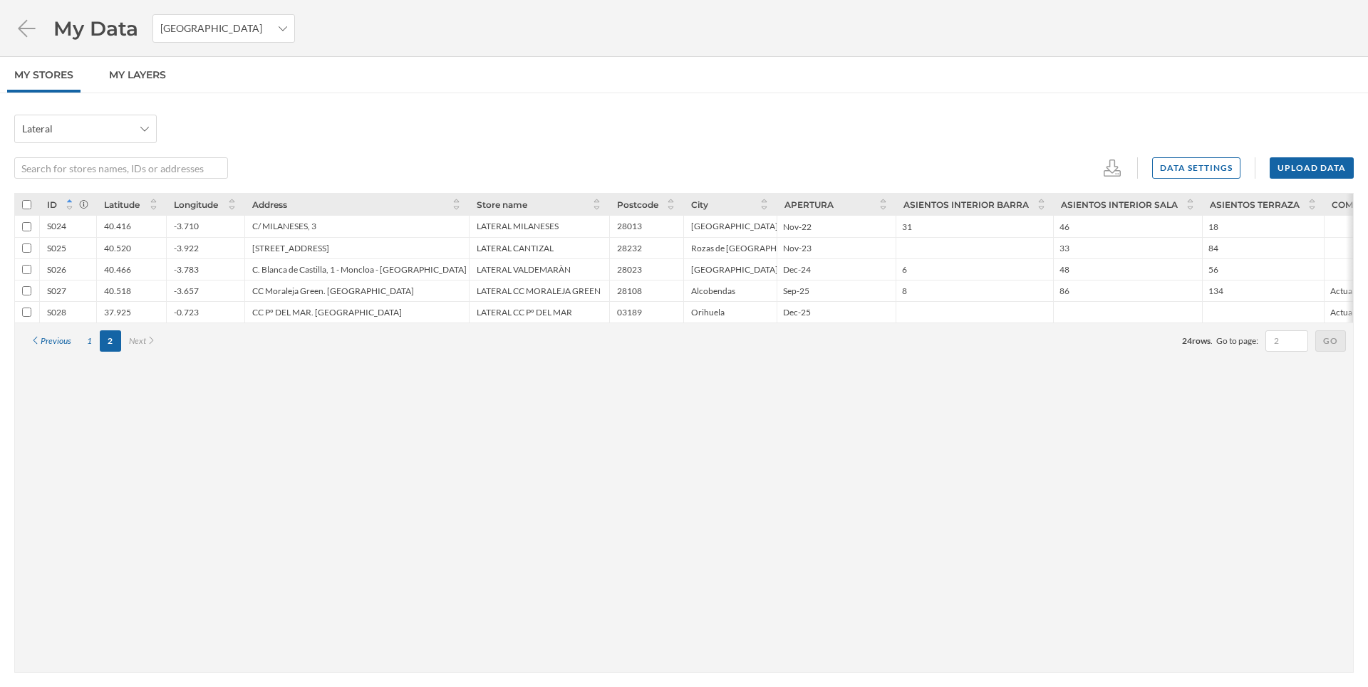
click at [185, 271] on div "-3.783" at bounding box center [186, 269] width 25 height 11
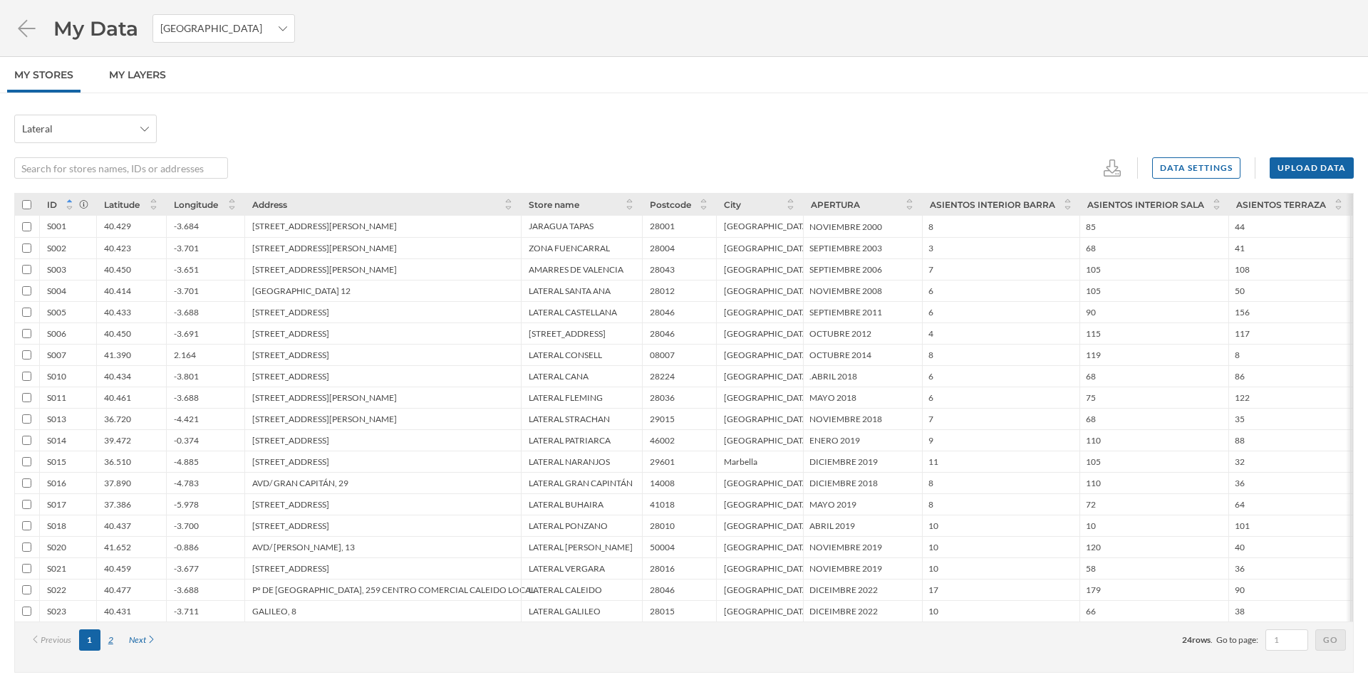
click at [112, 645] on div "2" at bounding box center [110, 640] width 21 height 21
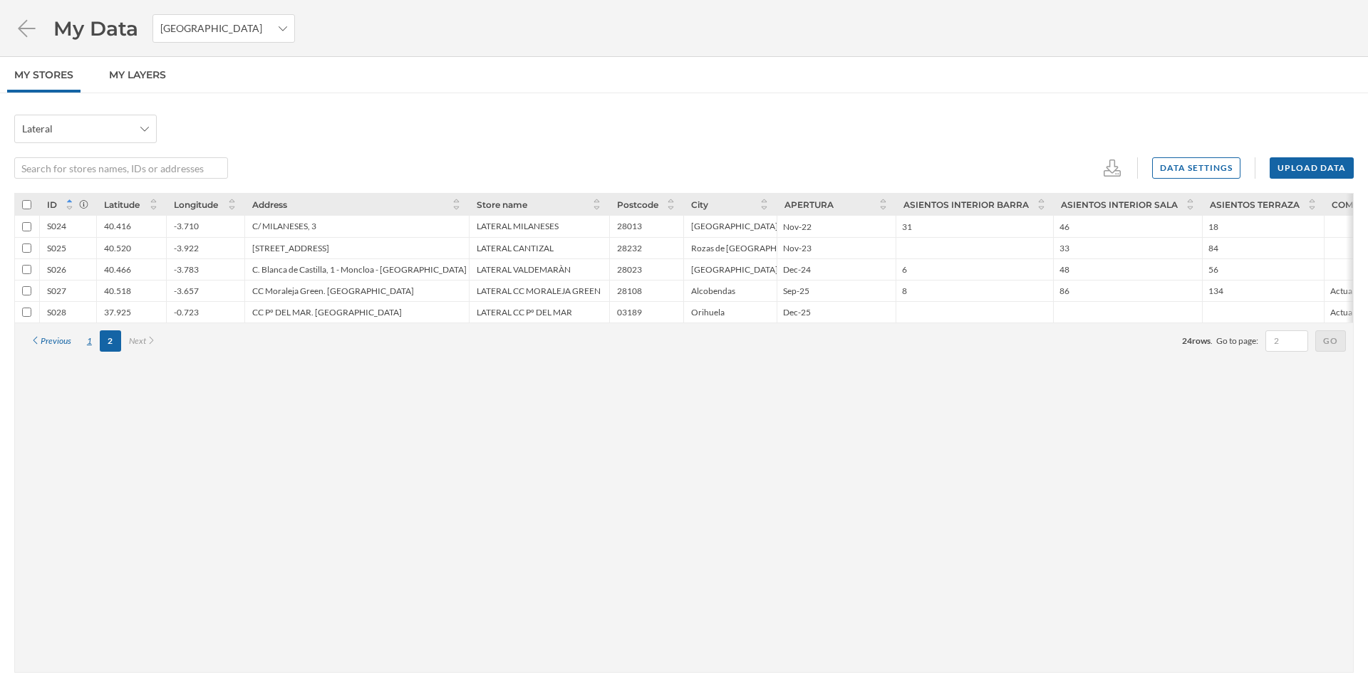
click at [93, 345] on div "1" at bounding box center [89, 341] width 21 height 21
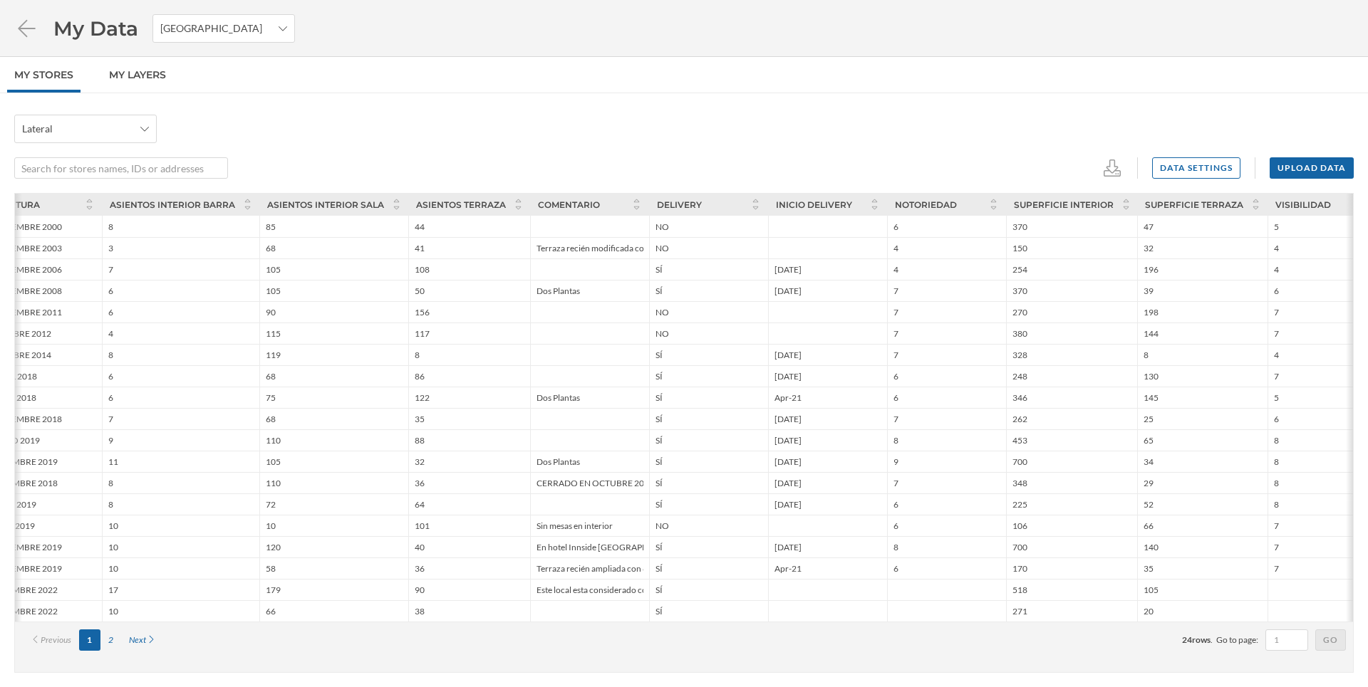
scroll to position [0, 841]
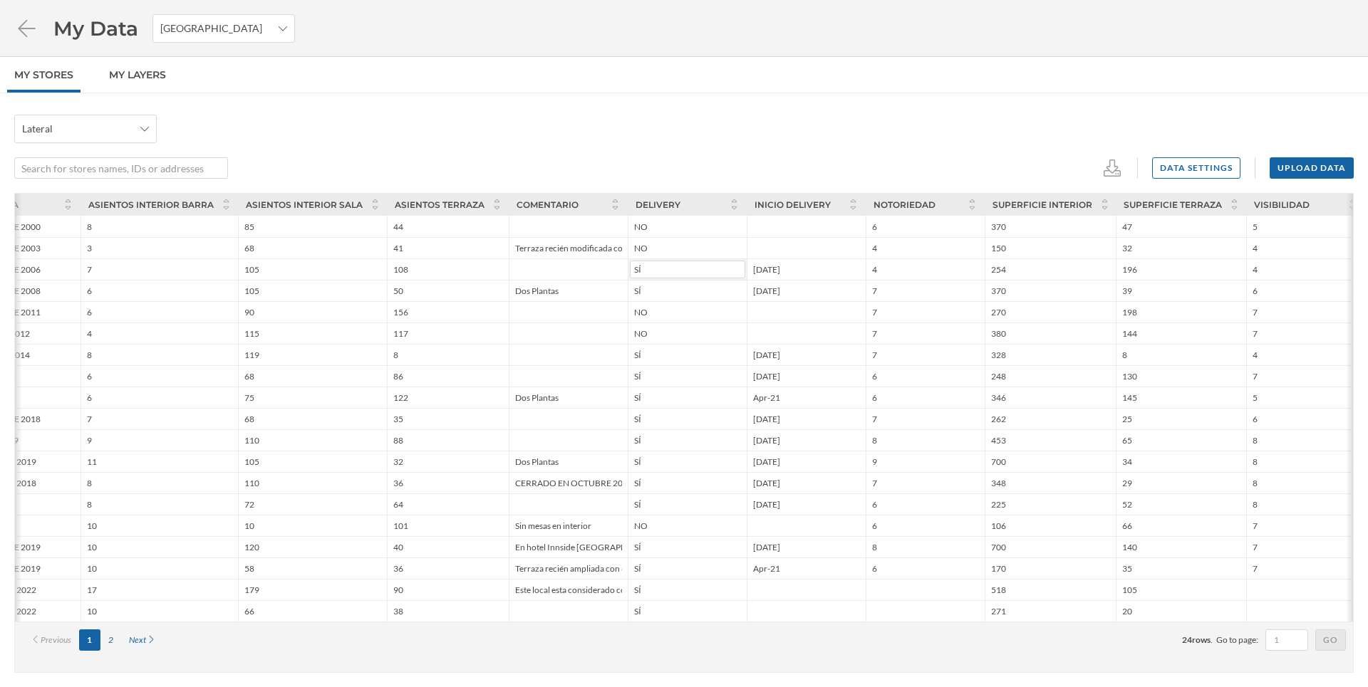
click at [645, 274] on input "SÍ" at bounding box center [687, 270] width 115 height 18
type input "SI"
click at [737, 286] on button at bounding box center [738, 286] width 14 height 14
click at [682, 288] on input "SÍ" at bounding box center [687, 291] width 115 height 18
click at [740, 316] on input "NO" at bounding box center [687, 312] width 115 height 18
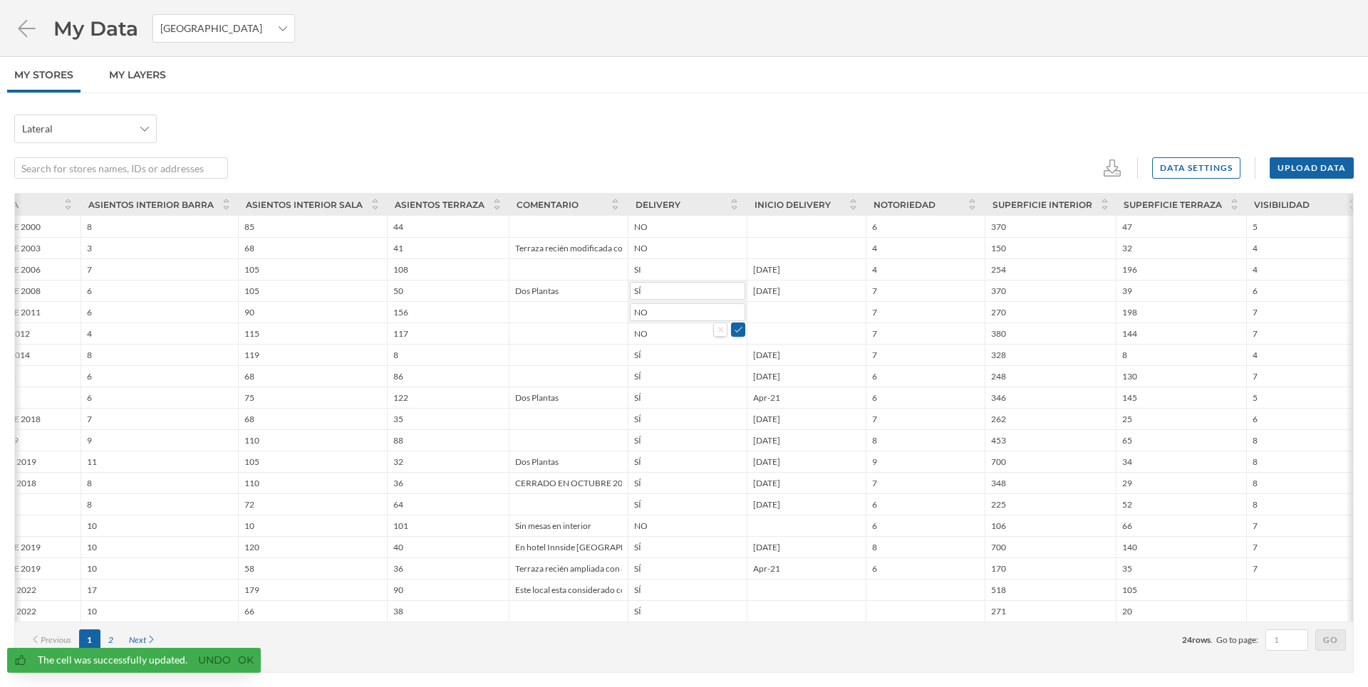
click at [724, 291] on input "SÍ" at bounding box center [687, 291] width 115 height 18
type input "SI"
click at [739, 308] on button at bounding box center [738, 308] width 14 height 14
click at [652, 358] on input "SÍ" at bounding box center [687, 355] width 115 height 18
click at [652, 358] on input "S" at bounding box center [687, 355] width 115 height 18
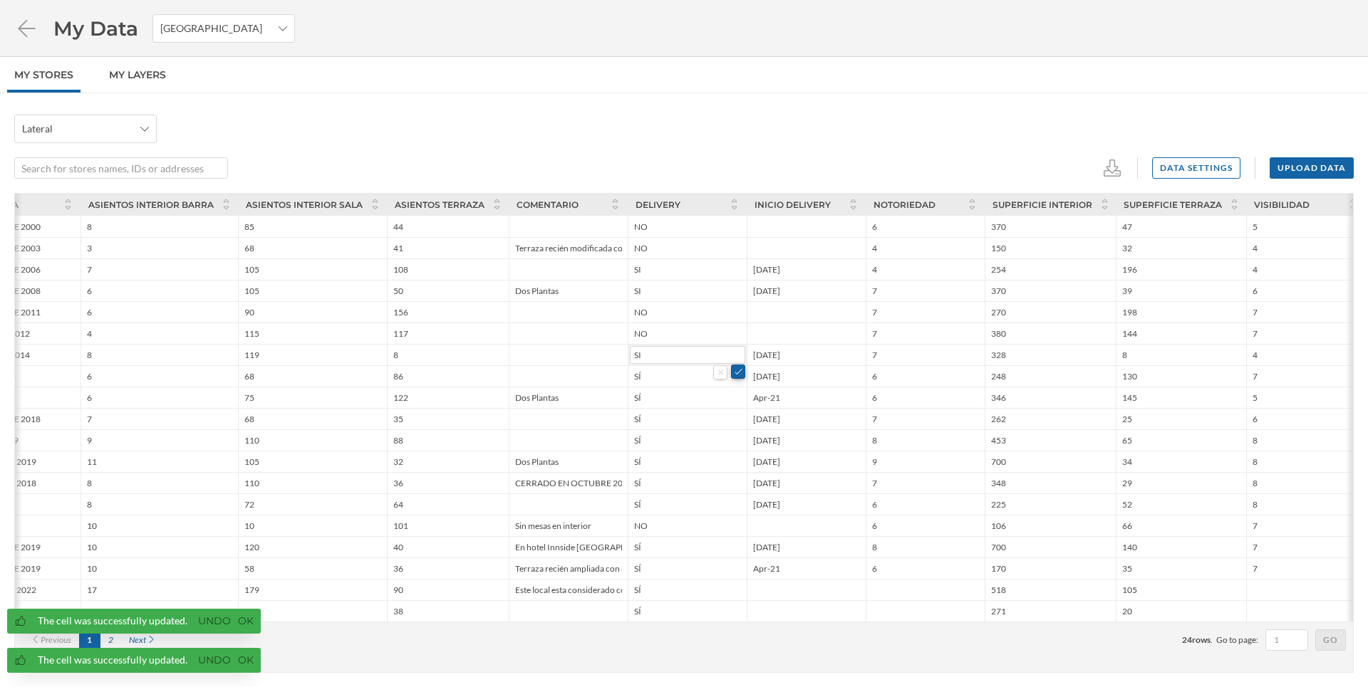
type input "SI"
click at [740, 375] on button at bounding box center [738, 372] width 14 height 14
click at [665, 371] on input "SÍ" at bounding box center [687, 377] width 115 height 18
type input "SI"
click at [735, 394] on button at bounding box center [738, 393] width 14 height 14
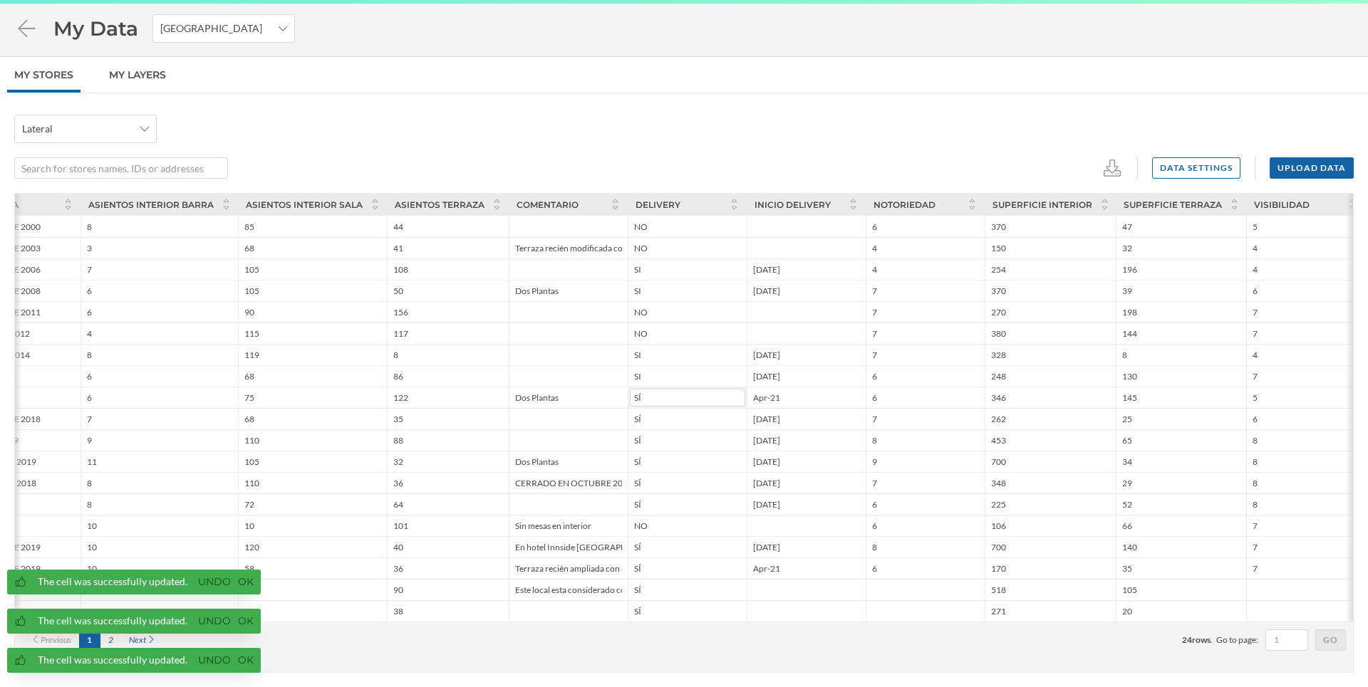
click at [679, 395] on input "SÍ" at bounding box center [687, 398] width 115 height 18
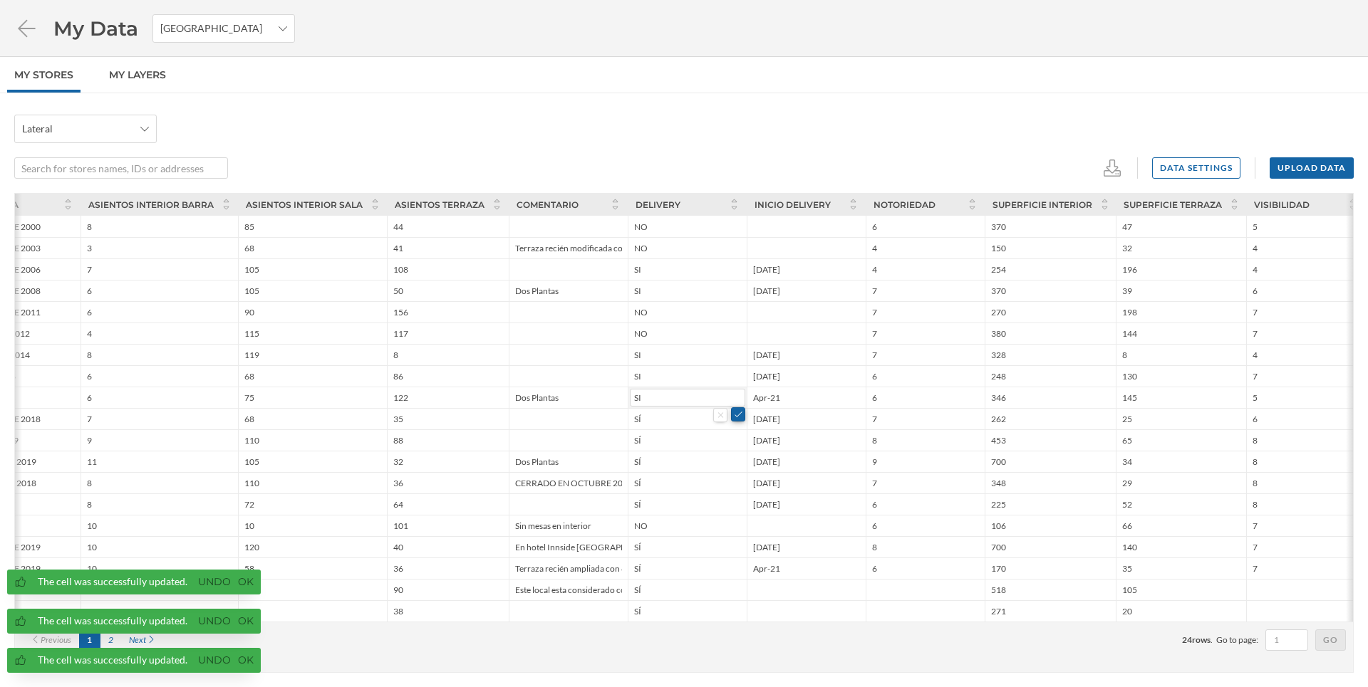
type input "SI"
click at [732, 414] on button at bounding box center [738, 414] width 14 height 14
click at [690, 420] on input "SÍ" at bounding box center [687, 419] width 115 height 18
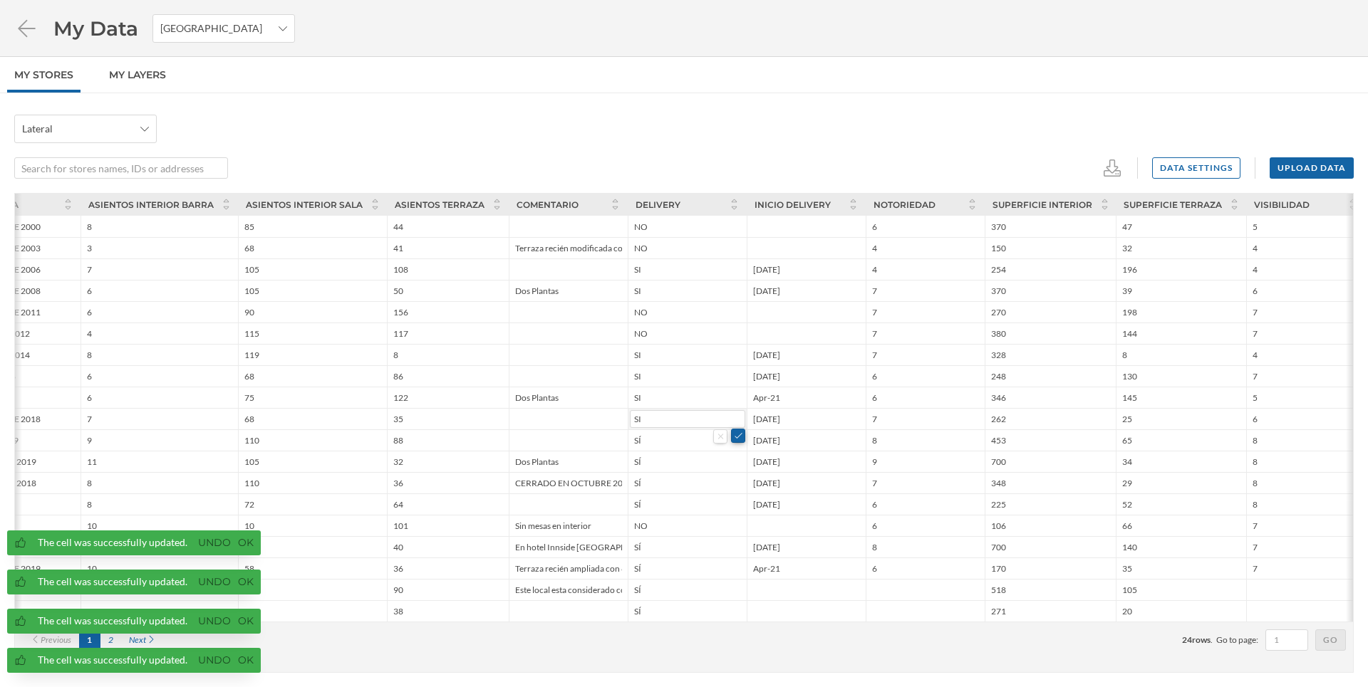
type input "SI"
click at [734, 434] on button at bounding box center [738, 436] width 14 height 14
click at [665, 437] on input "SÍ" at bounding box center [687, 441] width 115 height 18
type input "SI"
click at [737, 459] on button at bounding box center [738, 457] width 14 height 14
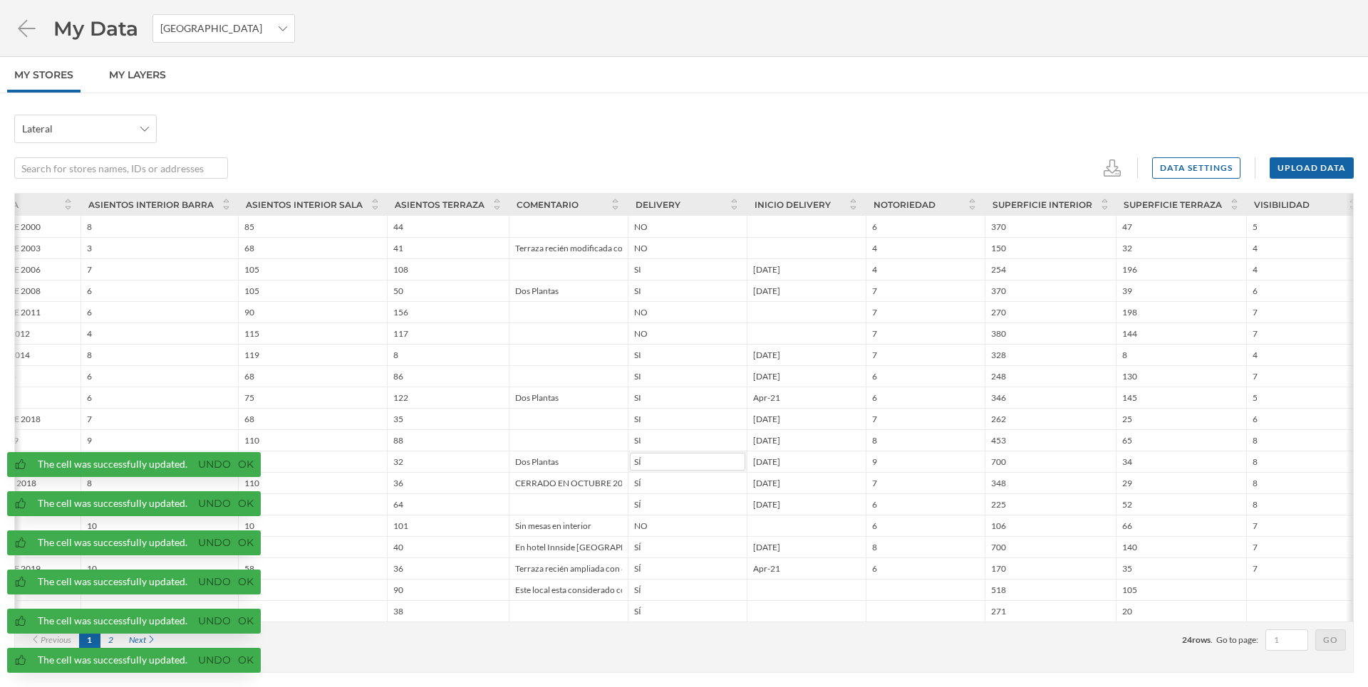
click at [669, 458] on input "SÍ" at bounding box center [687, 462] width 115 height 18
type input "SI"
click at [739, 476] on button at bounding box center [738, 479] width 14 height 14
click at [689, 482] on input "SÍ" at bounding box center [687, 483] width 115 height 18
type input "SI"
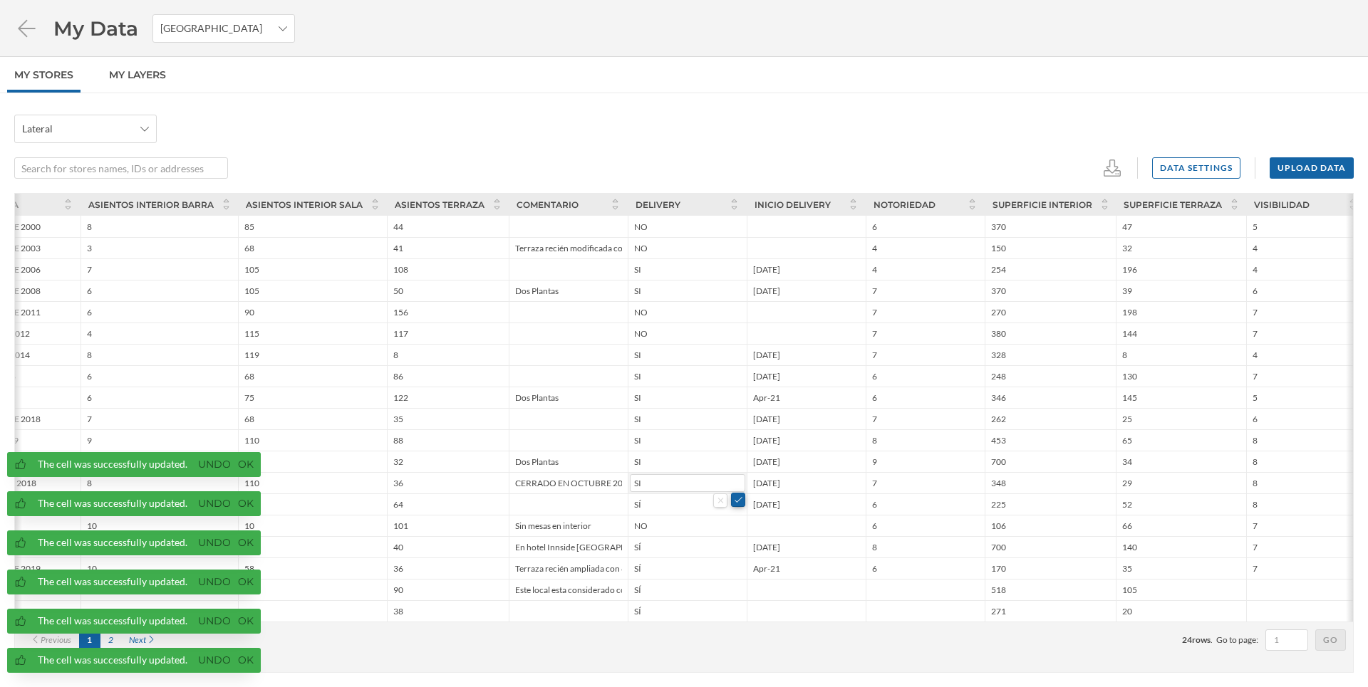
click at [740, 498] on button at bounding box center [738, 500] width 14 height 14
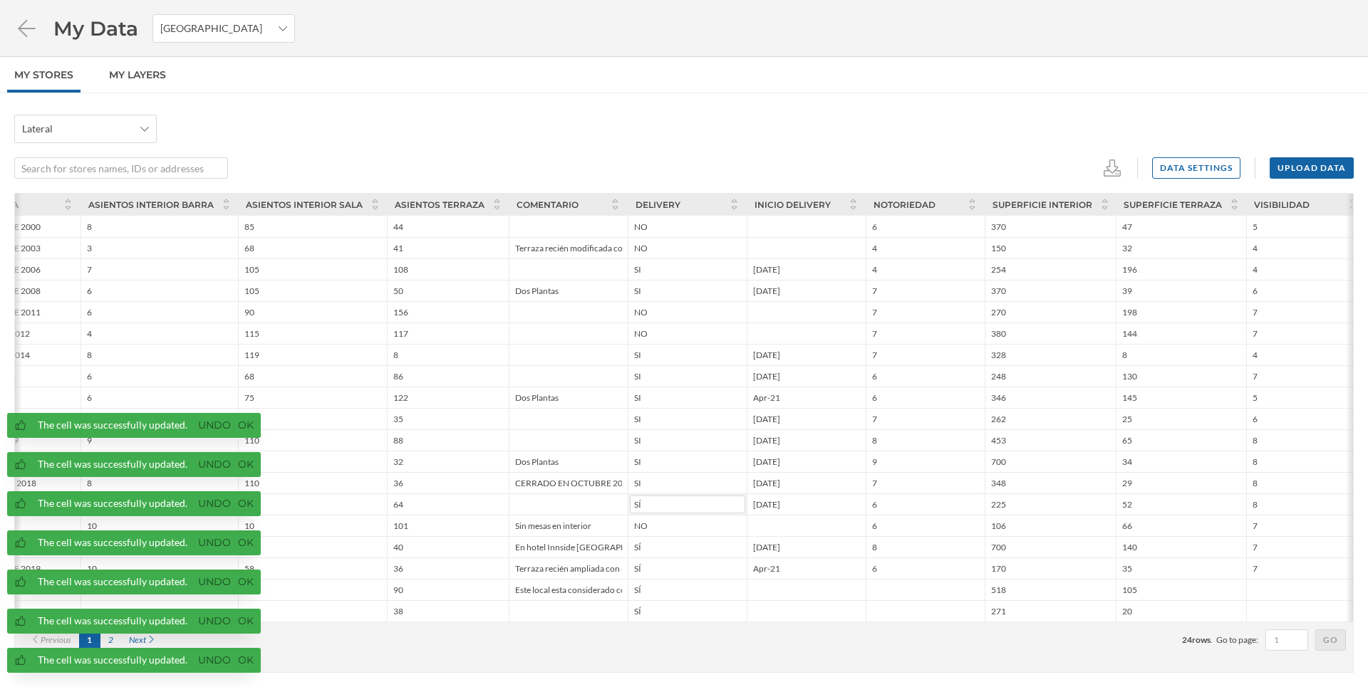
click at [682, 507] on input "SÍ" at bounding box center [687, 505] width 115 height 18
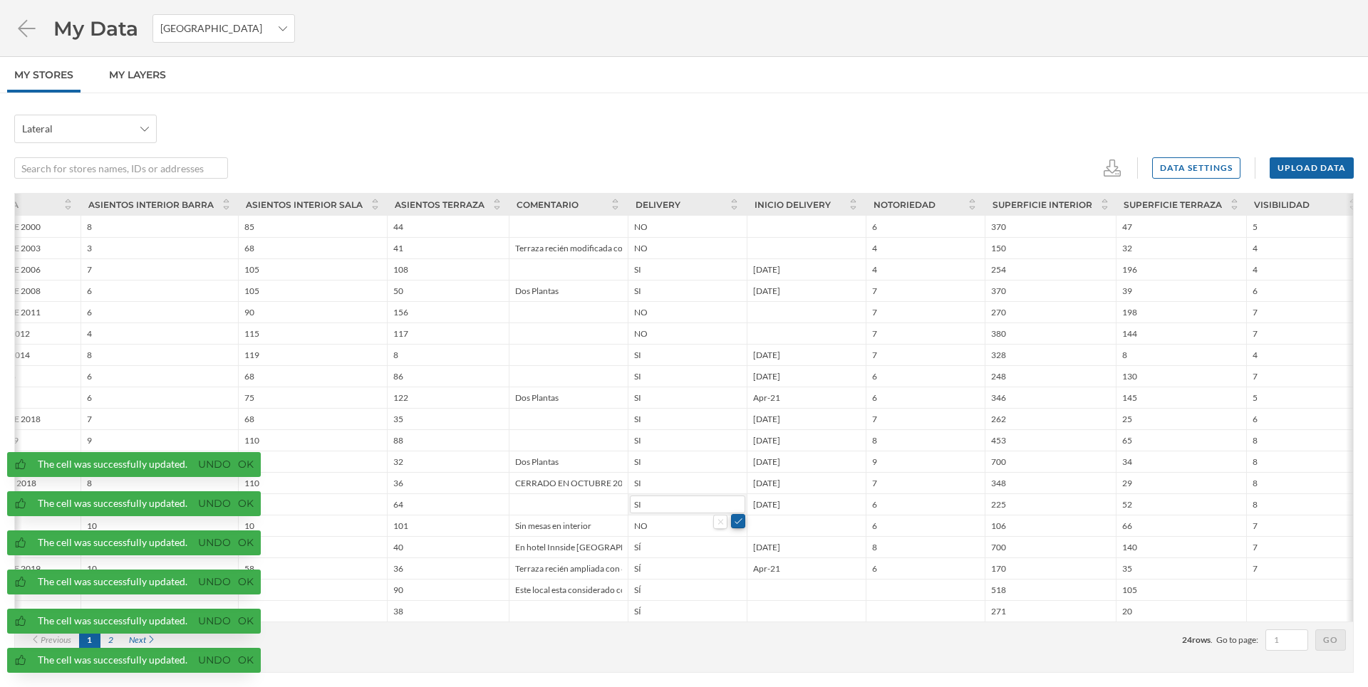
type input "SI"
click at [732, 521] on button at bounding box center [738, 521] width 14 height 14
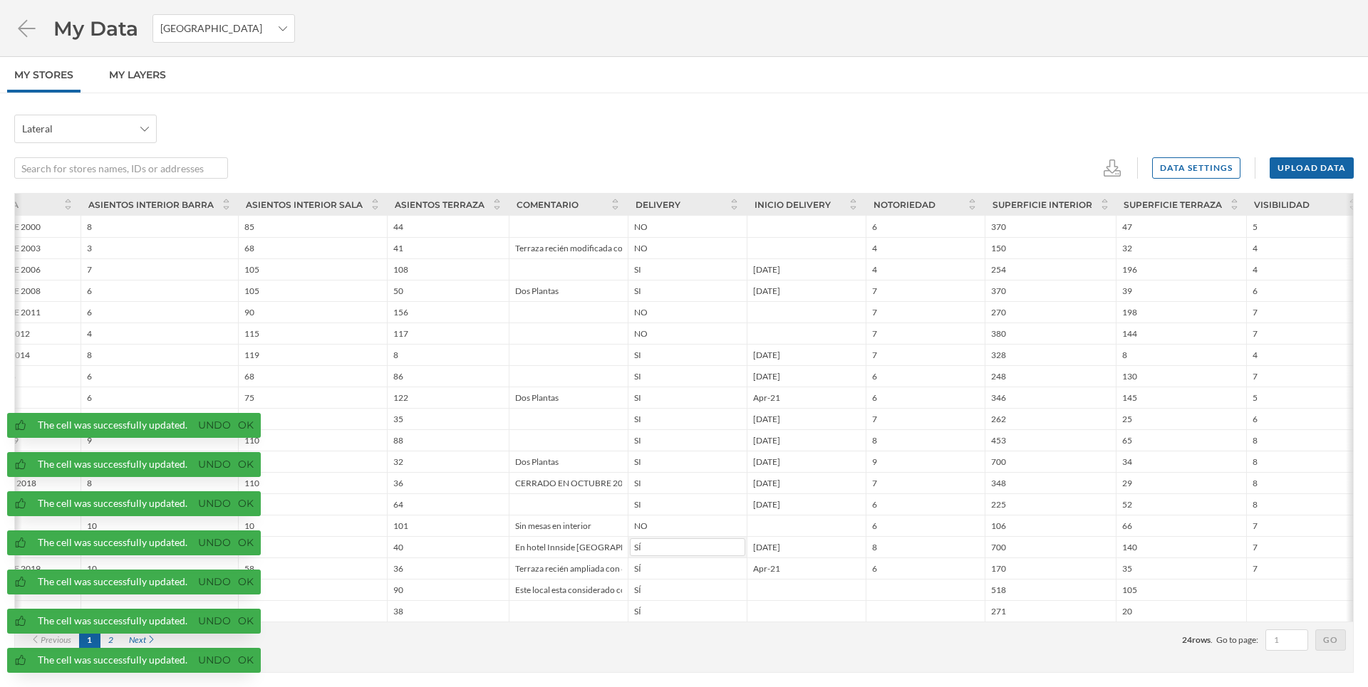
click at [695, 544] on input "SÍ" at bounding box center [687, 548] width 115 height 18
type input "SI"
click at [735, 562] on button at bounding box center [738, 564] width 14 height 14
click at [687, 569] on input "SÍ" at bounding box center [687, 569] width 115 height 18
type input "SI"
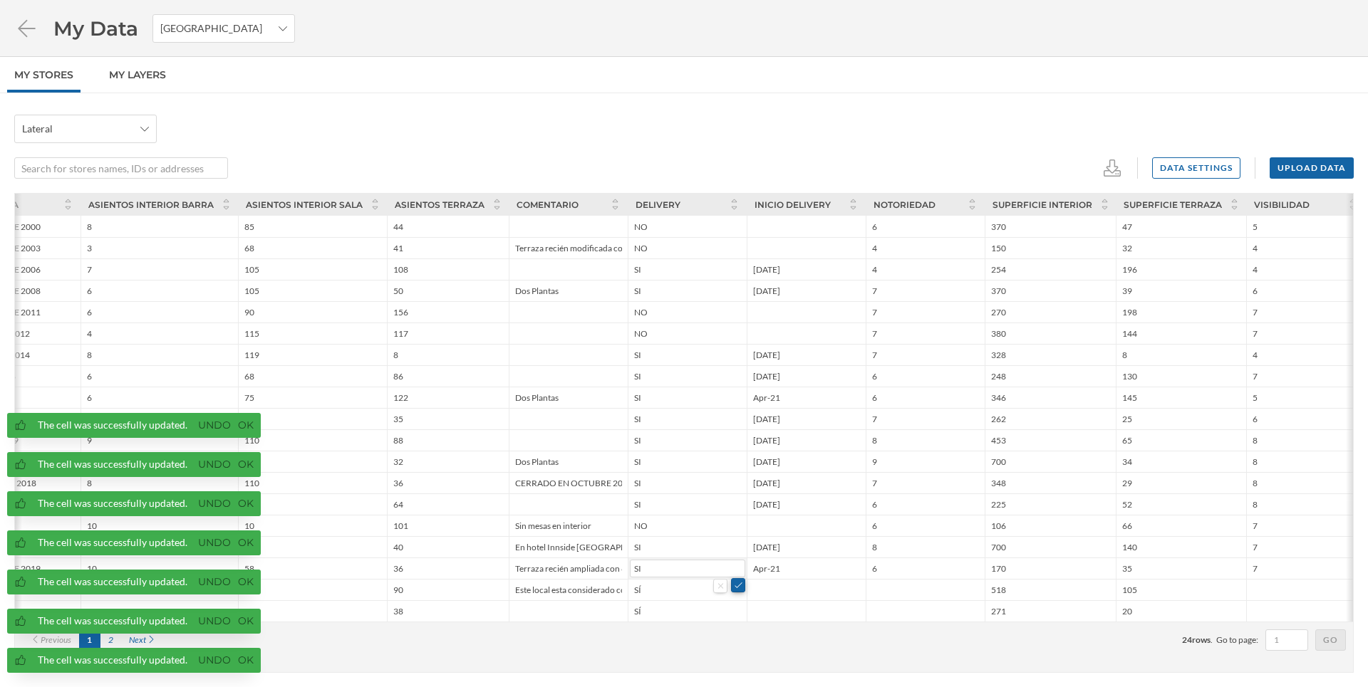
click at [737, 587] on button at bounding box center [738, 585] width 14 height 14
click at [654, 589] on input "SÍ" at bounding box center [687, 590] width 115 height 18
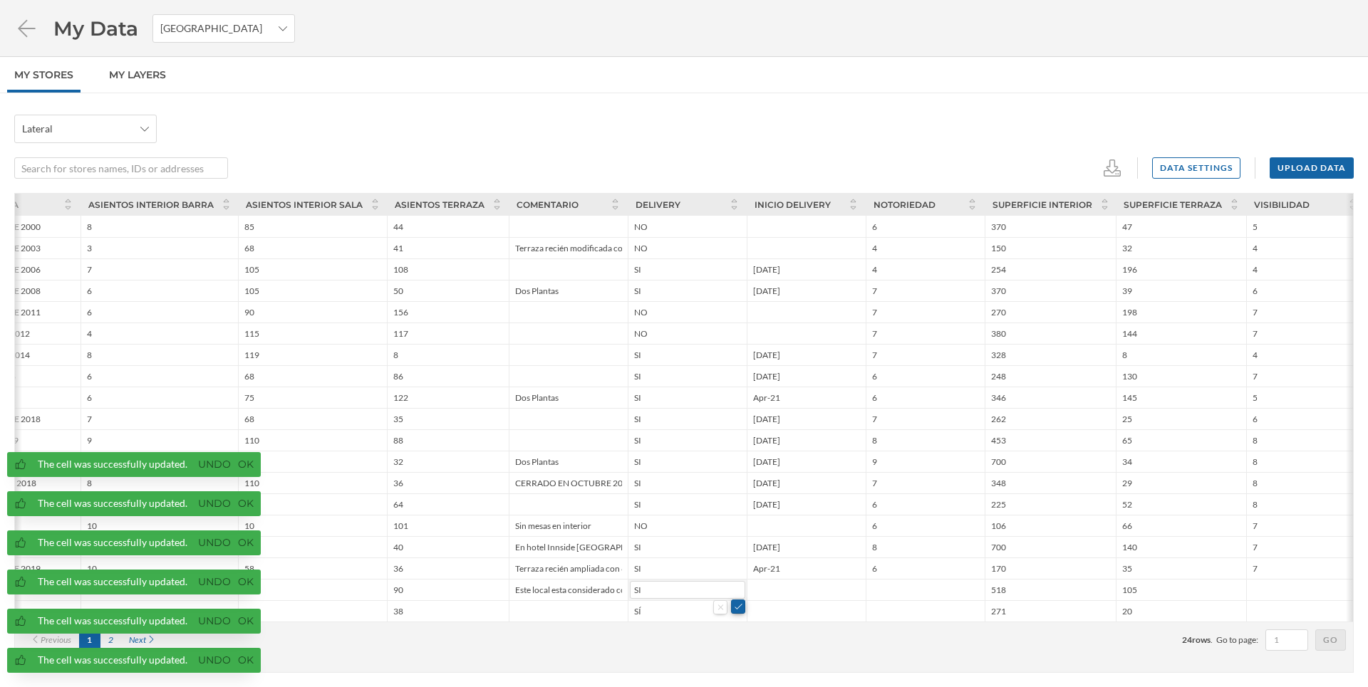
type input "SI"
click at [737, 608] on button at bounding box center [738, 607] width 14 height 14
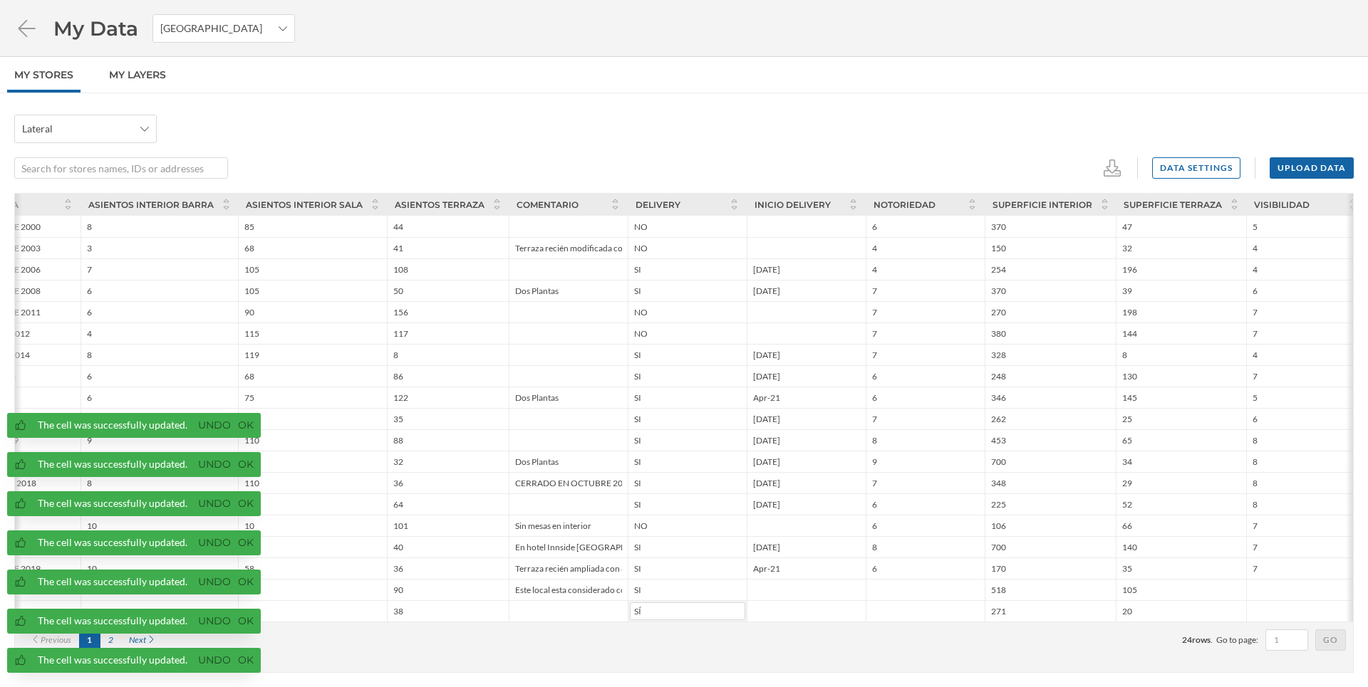
click at [667, 606] on input "SÍ" at bounding box center [687, 612] width 115 height 18
type input "SI"
click at [741, 625] on button at bounding box center [738, 628] width 14 height 14
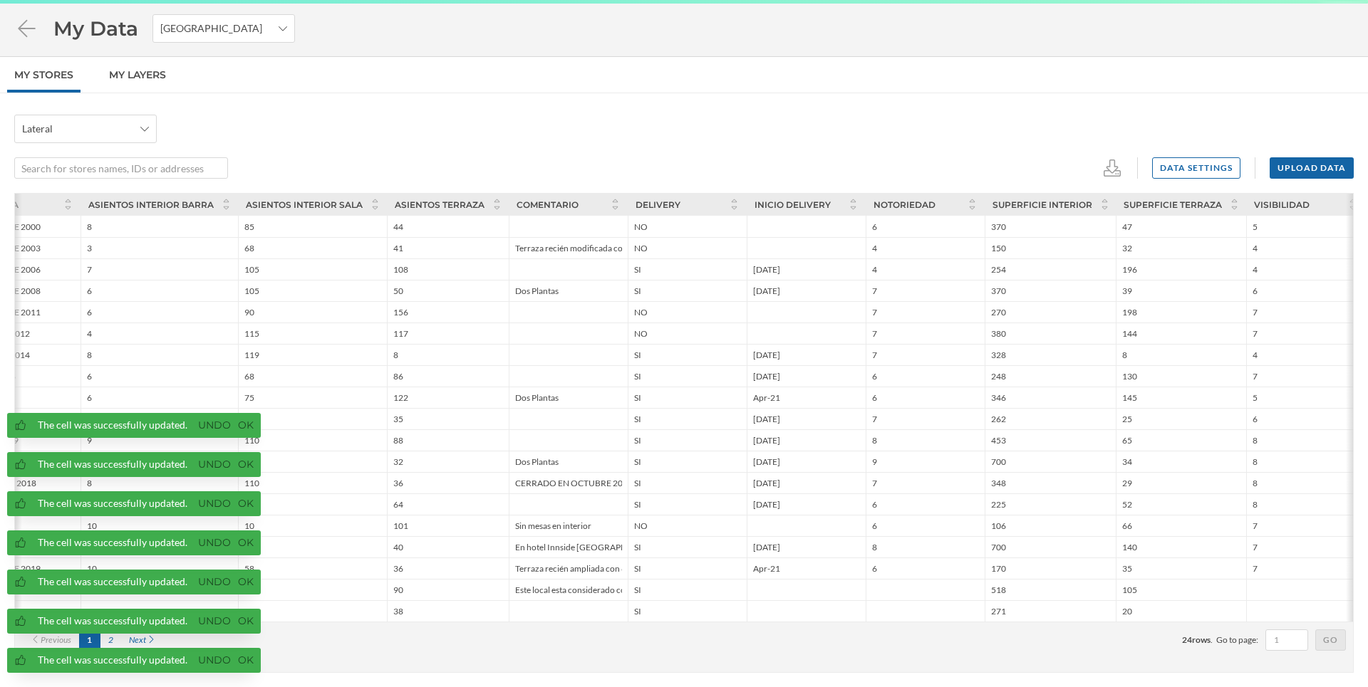
click at [783, 654] on div "Previous 1 2 Next 24 rows . Go to page: Go" at bounding box center [684, 640] width 1338 height 36
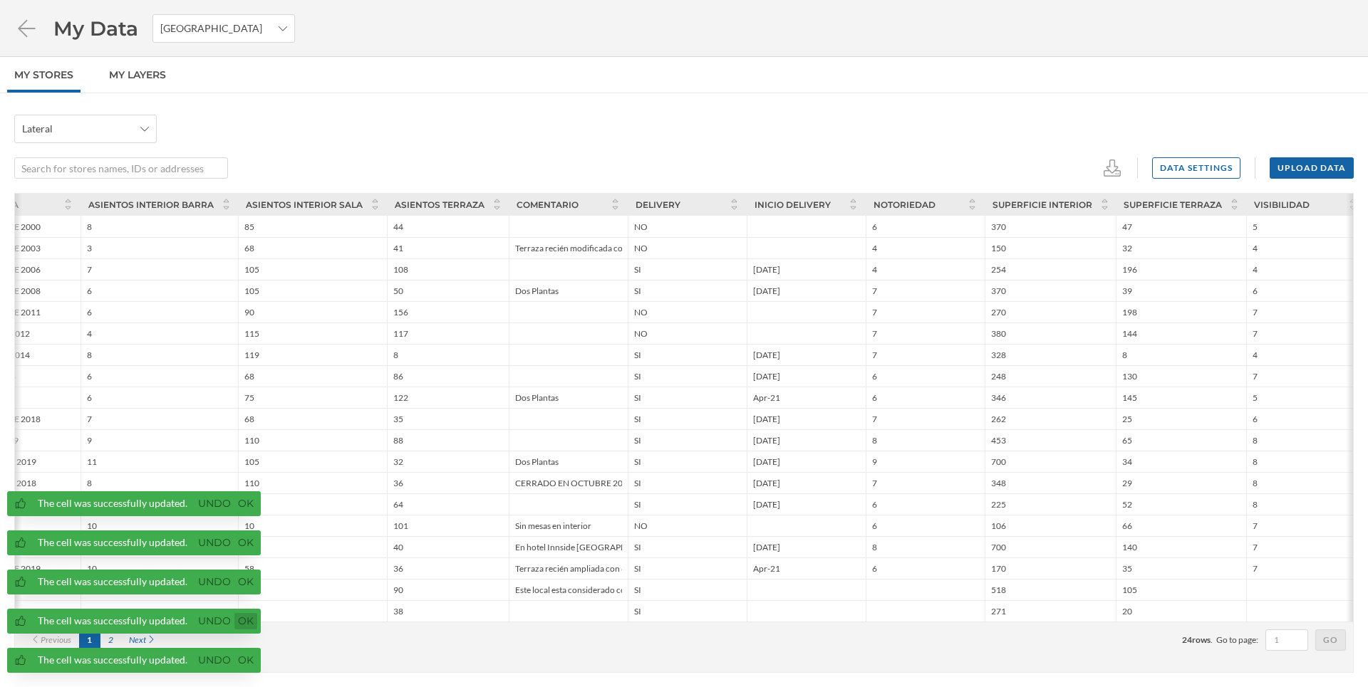
click at [254, 625] on link "Ok" at bounding box center [245, 621] width 23 height 16
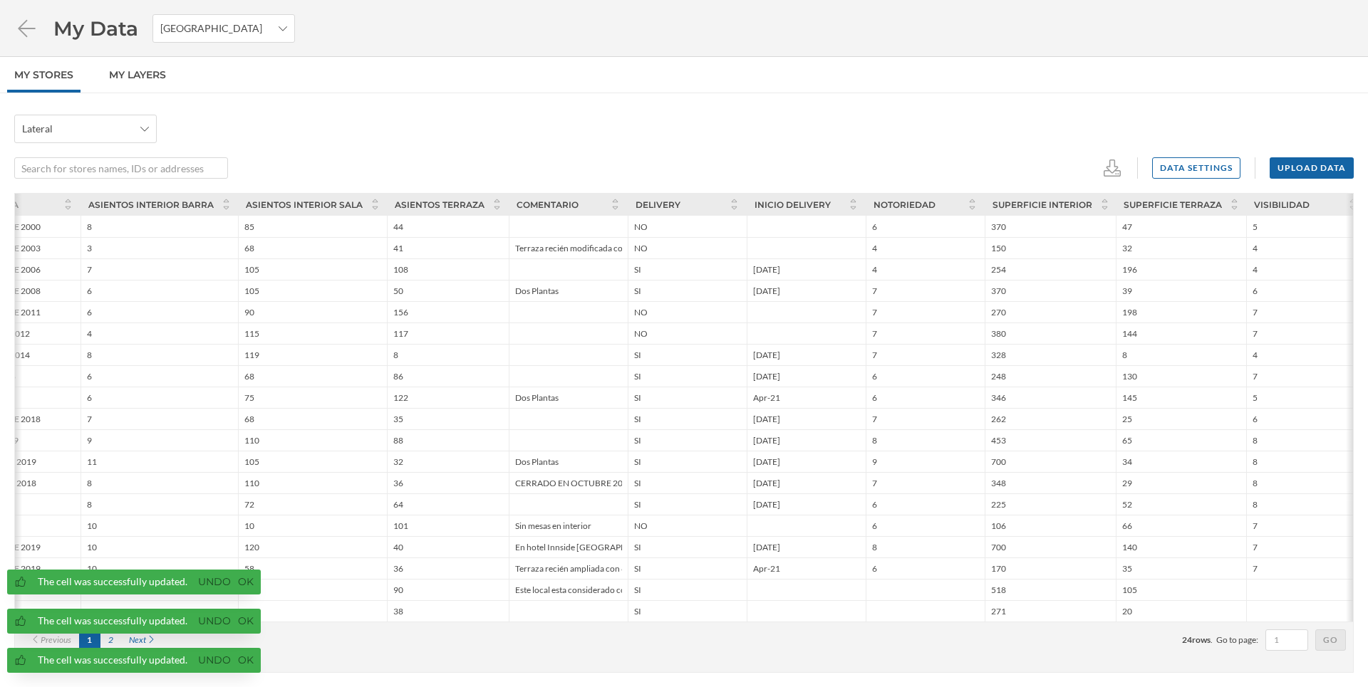
click at [254, 625] on span "The cell was successfully updated. Undo Ok The cell was successfully updated. U…" at bounding box center [130, 629] width 261 height 118
click at [254, 625] on link "Ok" at bounding box center [245, 621] width 23 height 16
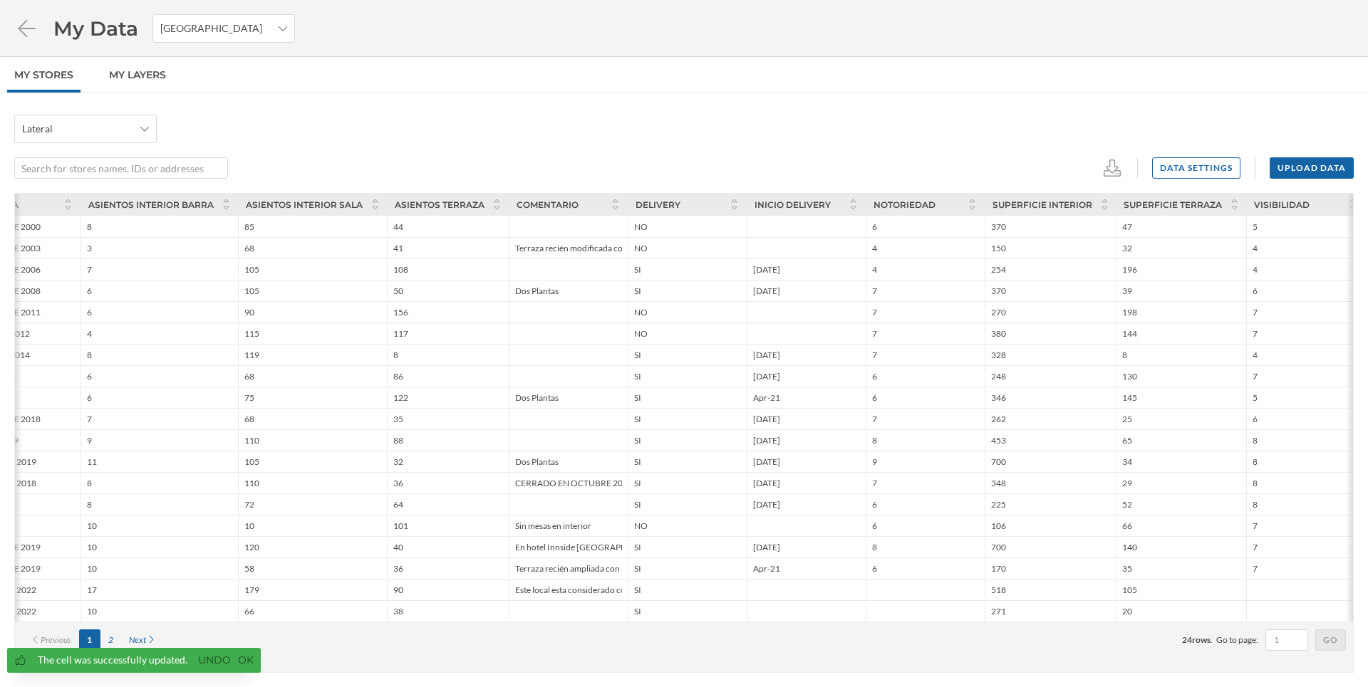
click at [250, 660] on link "Ok" at bounding box center [245, 661] width 23 height 16
click at [120, 648] on div "2" at bounding box center [110, 640] width 21 height 21
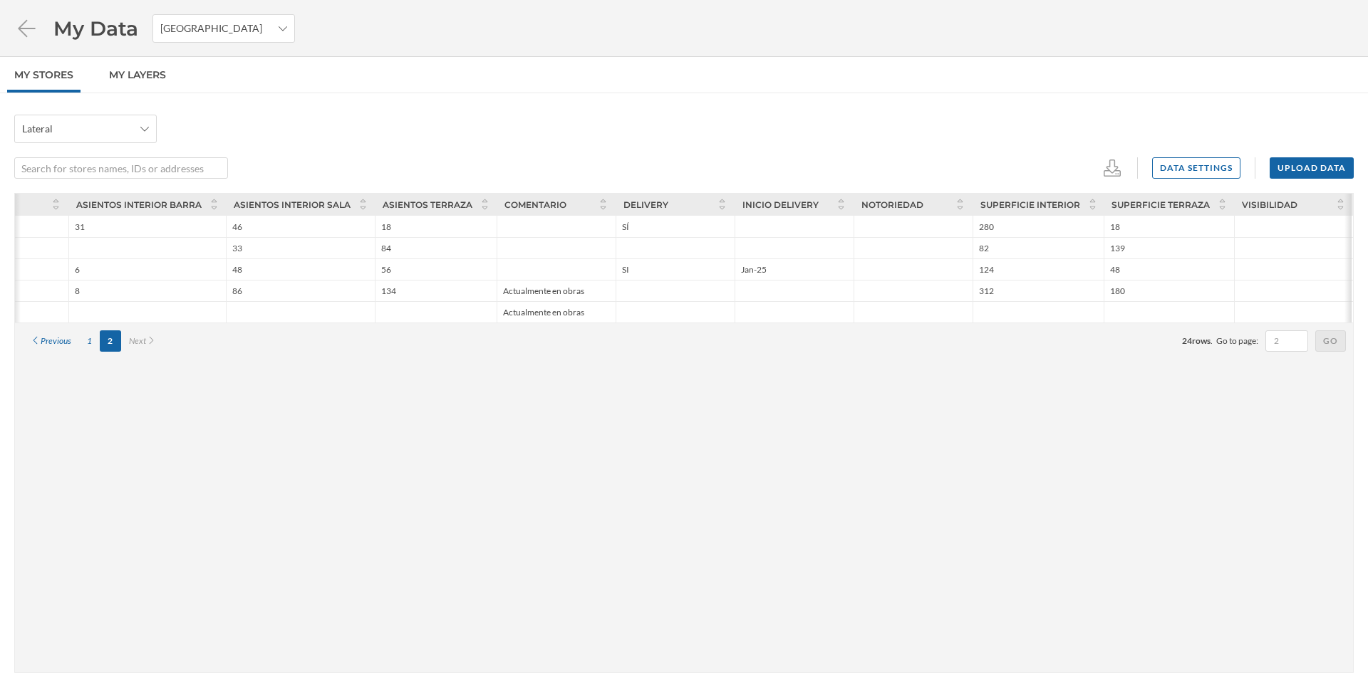
scroll to position [0, 826]
click at [111, 642] on div "ID Latitude Longitude Address Store name Postcode City APERTURA ASIENTOS INTERI…" at bounding box center [683, 433] width 1339 height 480
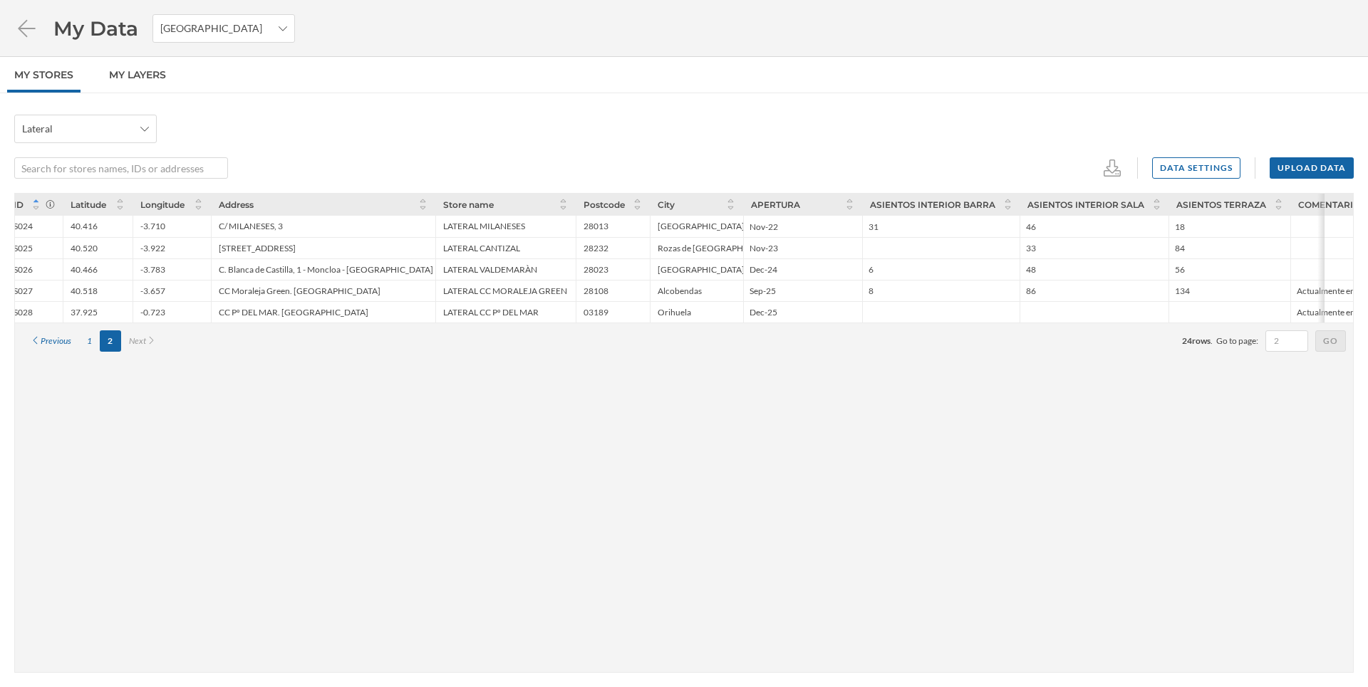
scroll to position [0, 0]
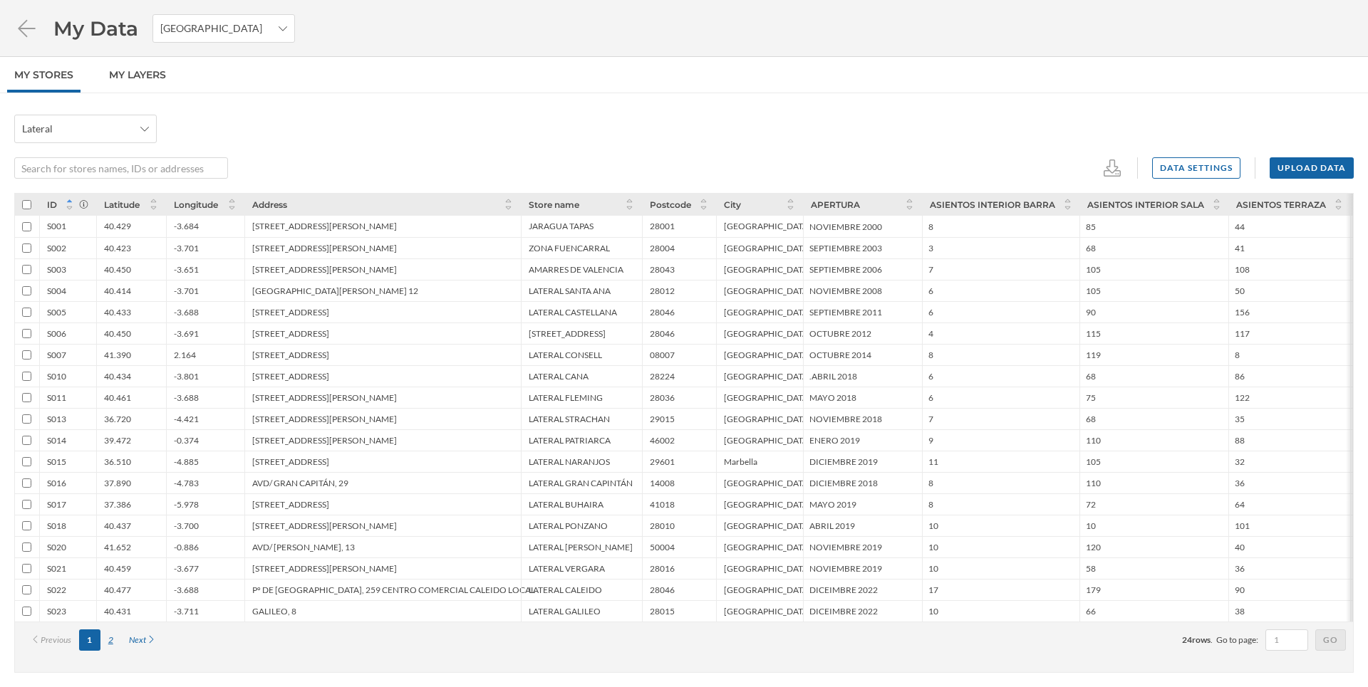
click at [108, 643] on div "2" at bounding box center [110, 640] width 21 height 21
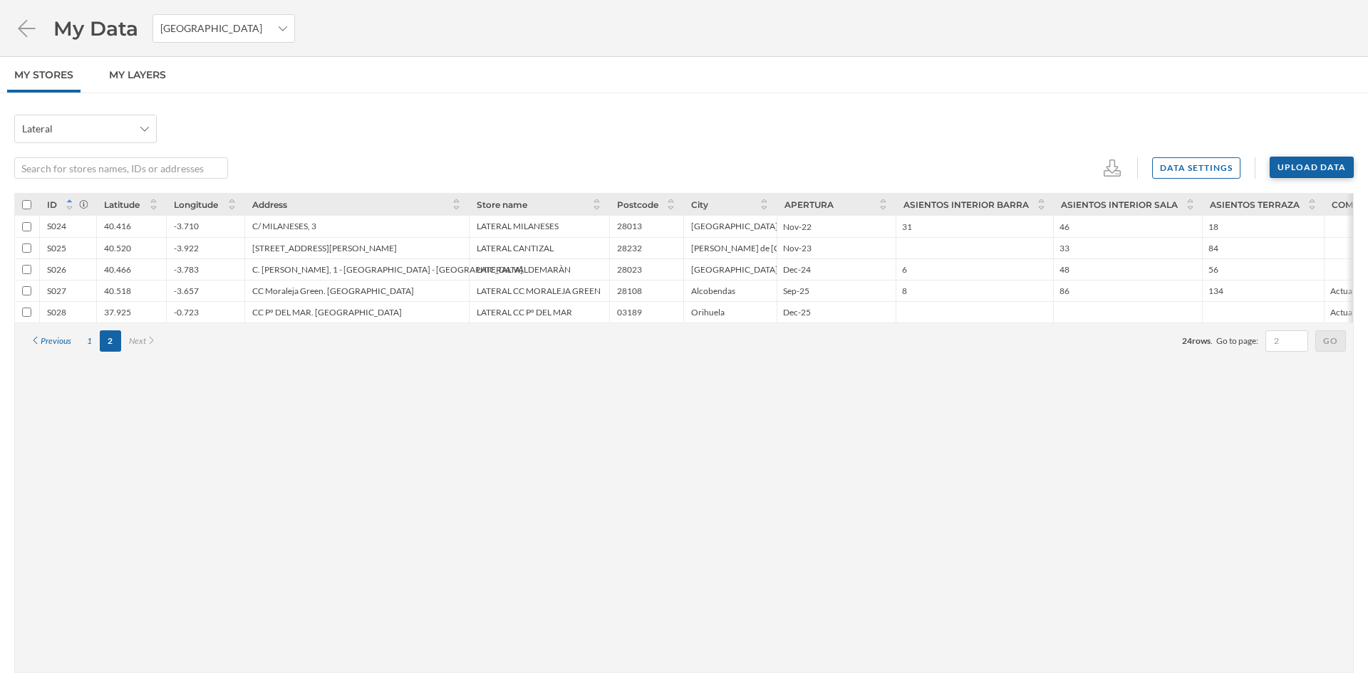
click at [1297, 164] on div "Upload data" at bounding box center [1311, 167] width 84 height 21
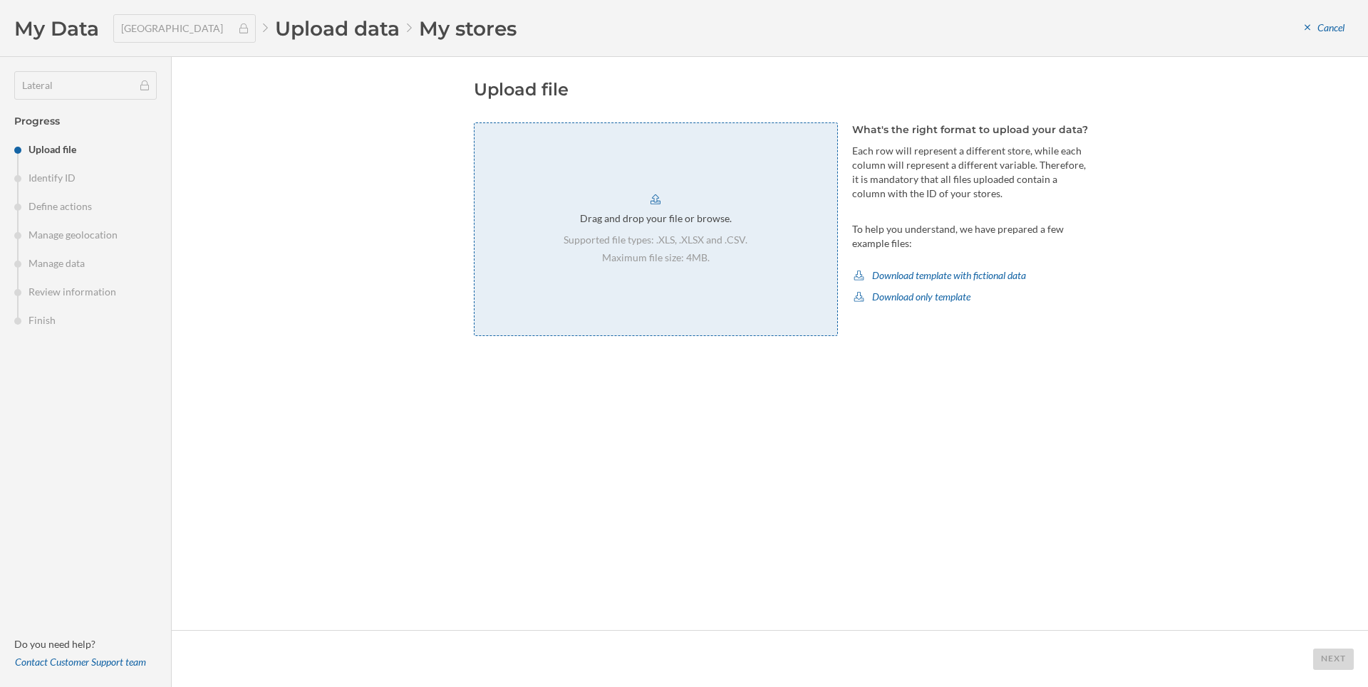
click at [660, 249] on div "Supported file types: .XLS, .XLSX and .CSV. Maximum file size: 4MB." at bounding box center [655, 249] width 184 height 32
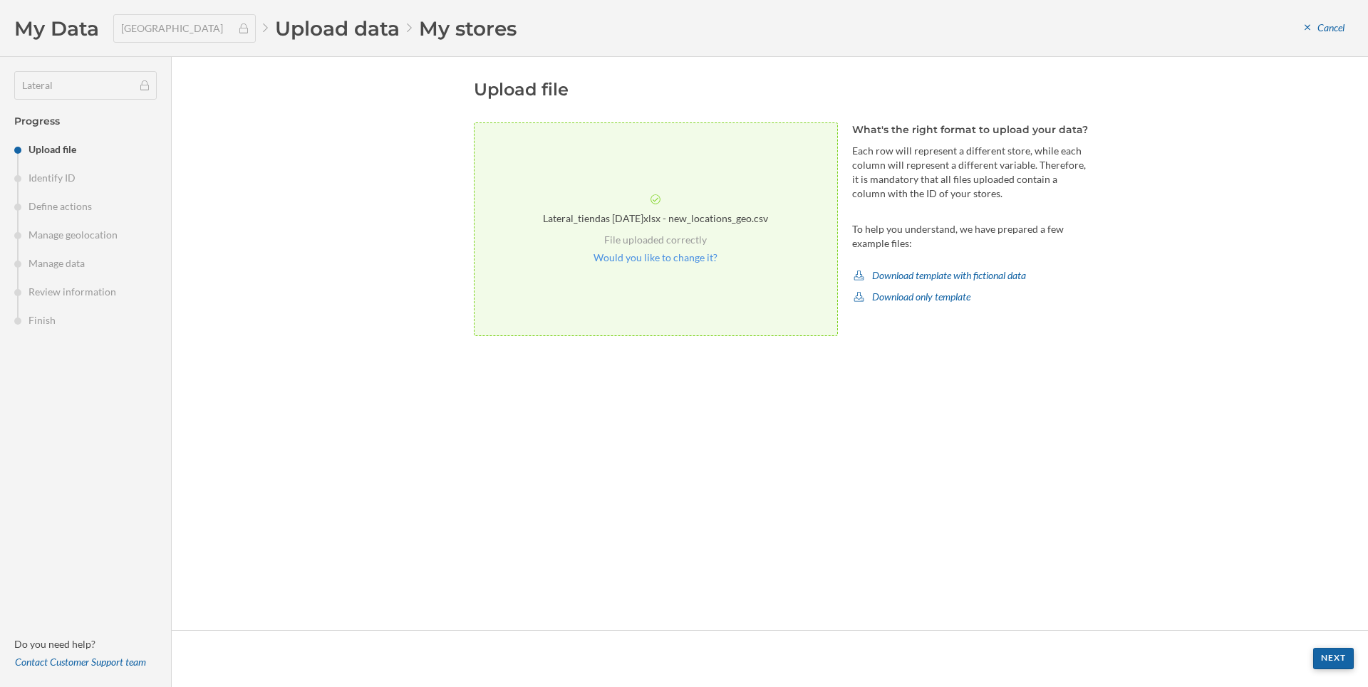
click at [1331, 660] on div "Next" at bounding box center [1333, 658] width 41 height 21
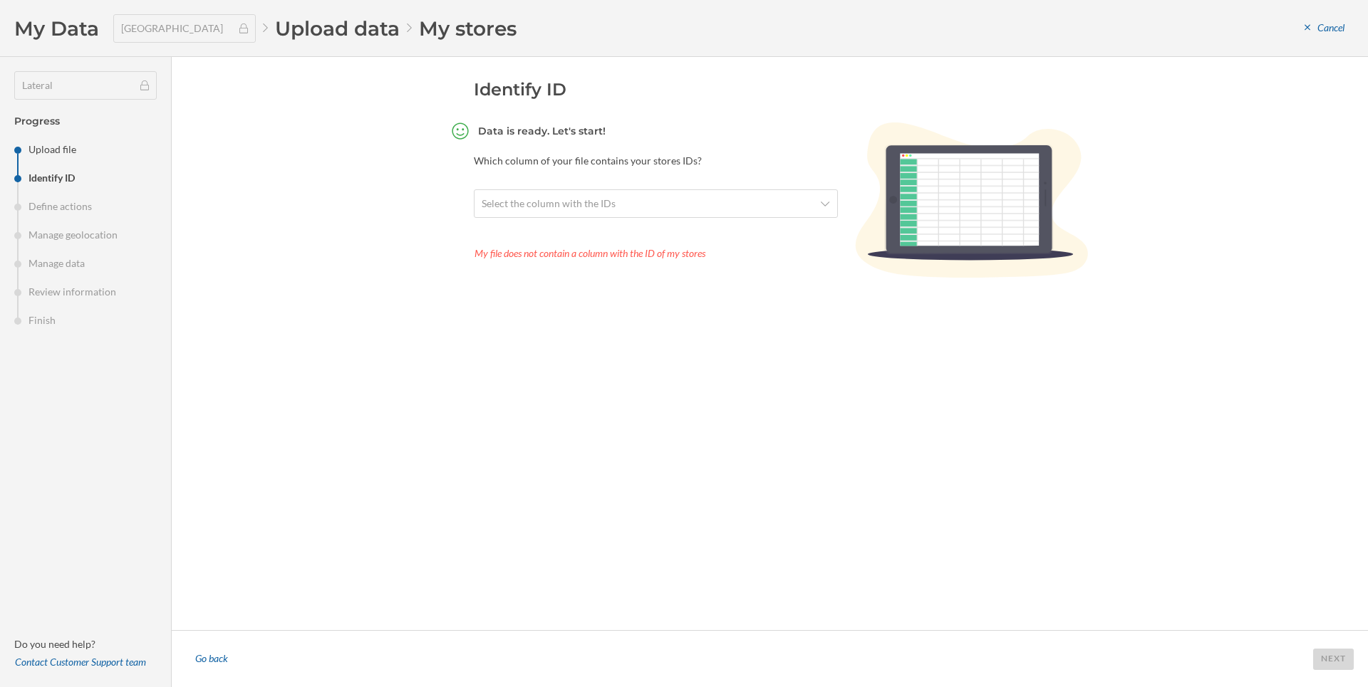
click at [677, 185] on section "Data is ready. Let's start! Which column of your file contains your stores IDs?…" at bounding box center [656, 202] width 364 height 159
click at [665, 209] on span "Select the column with the IDs" at bounding box center [648, 204] width 333 height 14
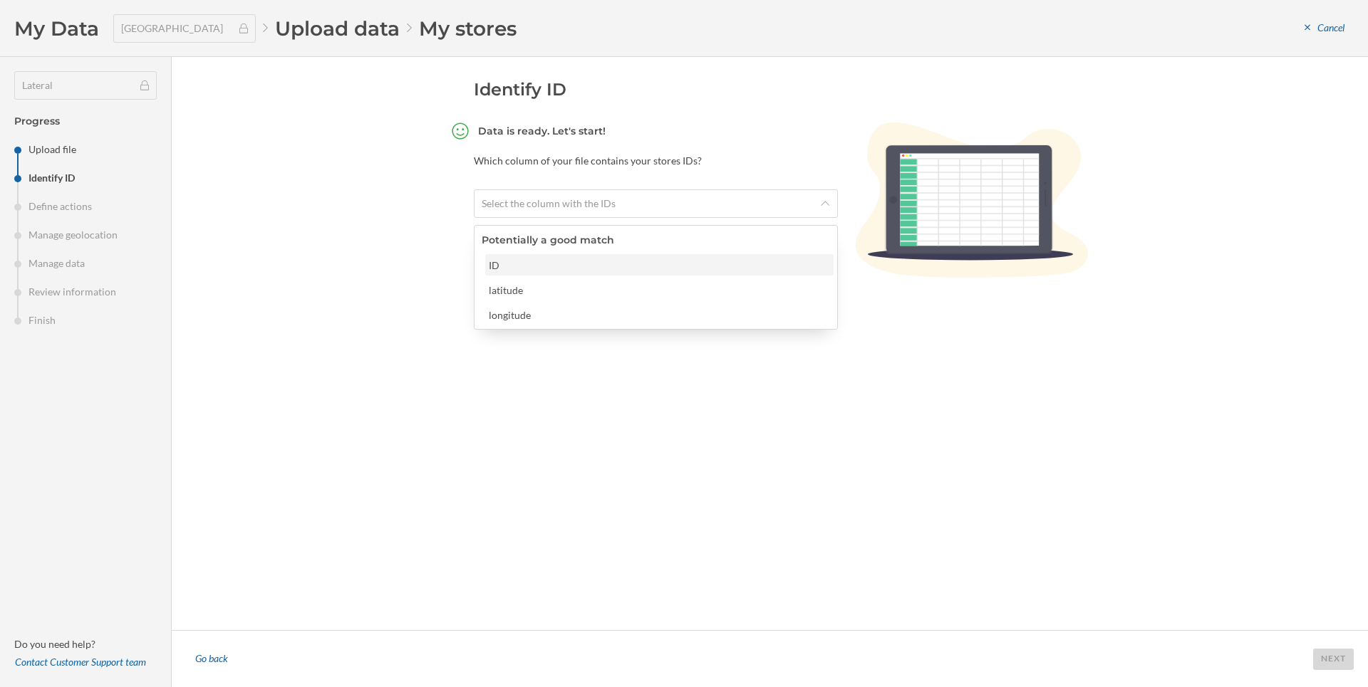
click at [553, 262] on div "ID" at bounding box center [659, 265] width 340 height 15
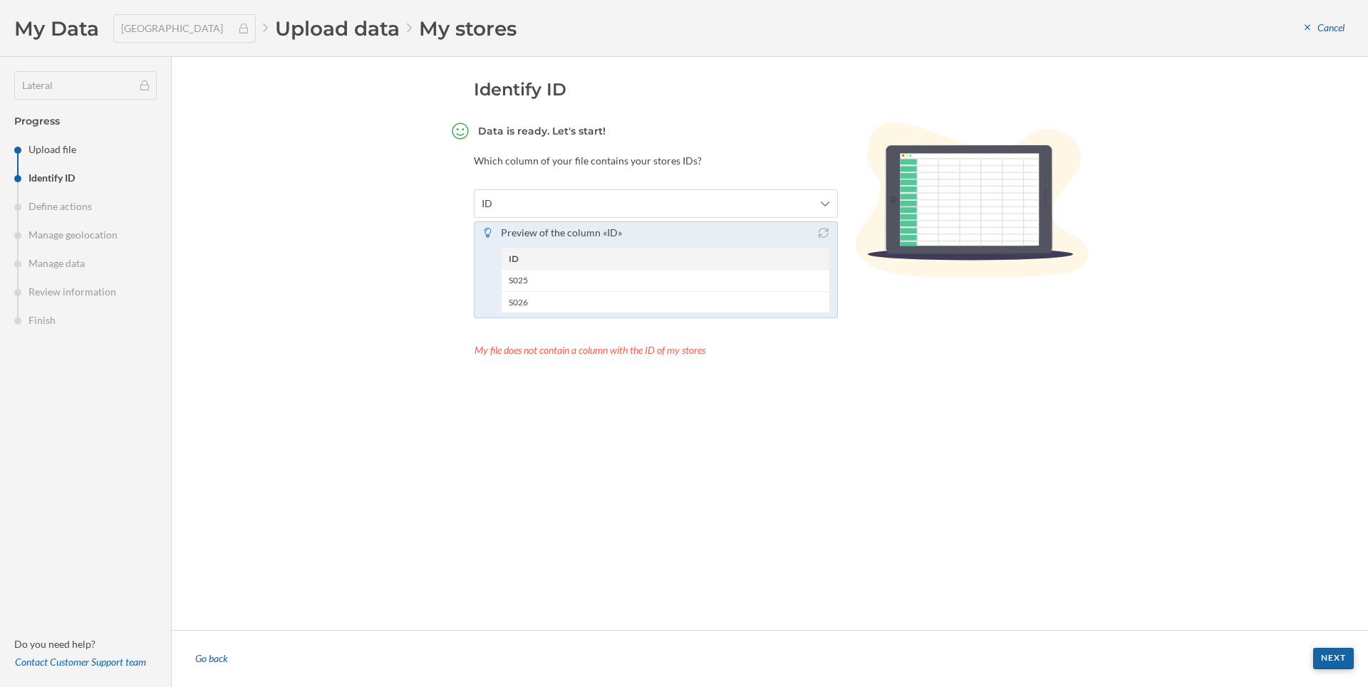
click at [1332, 645] on footer "Go back Next" at bounding box center [770, 658] width 1196 height 57
click at [1332, 665] on div "Next" at bounding box center [1333, 658] width 41 height 21
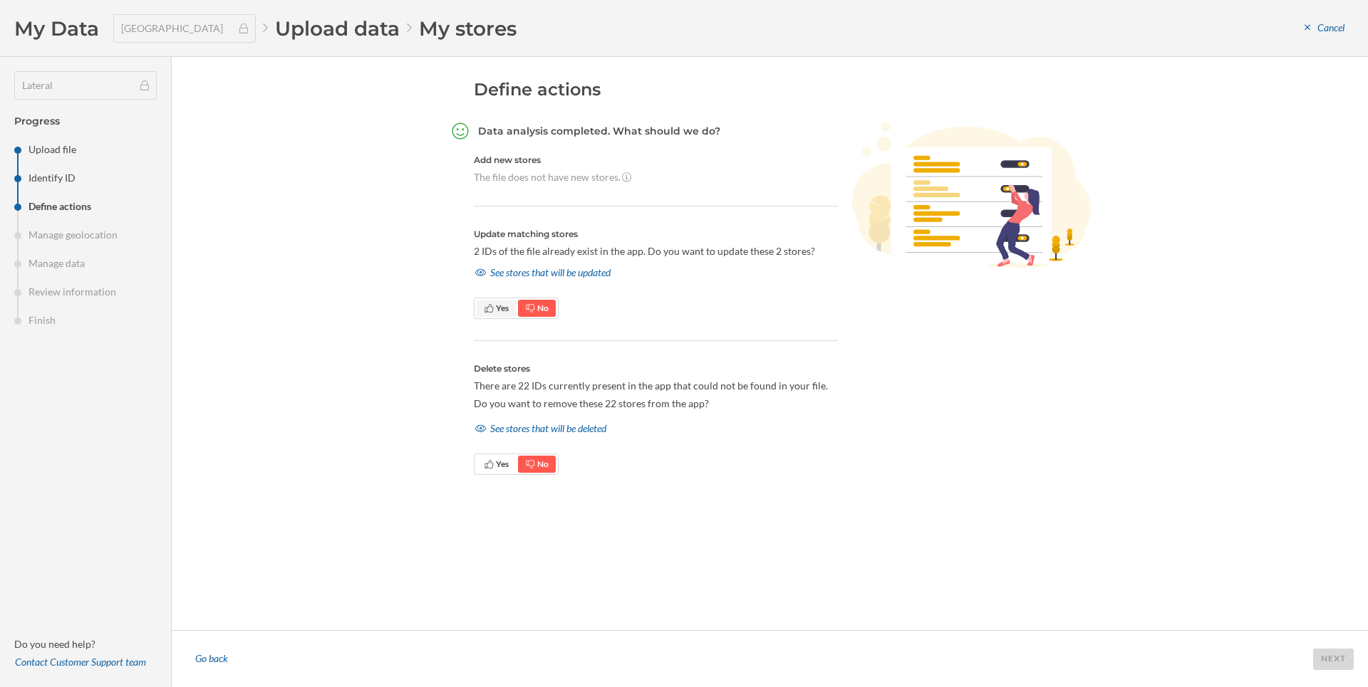
click at [487, 305] on icon at bounding box center [489, 308] width 11 height 9
click at [1335, 661] on div "Next" at bounding box center [1333, 658] width 41 height 21
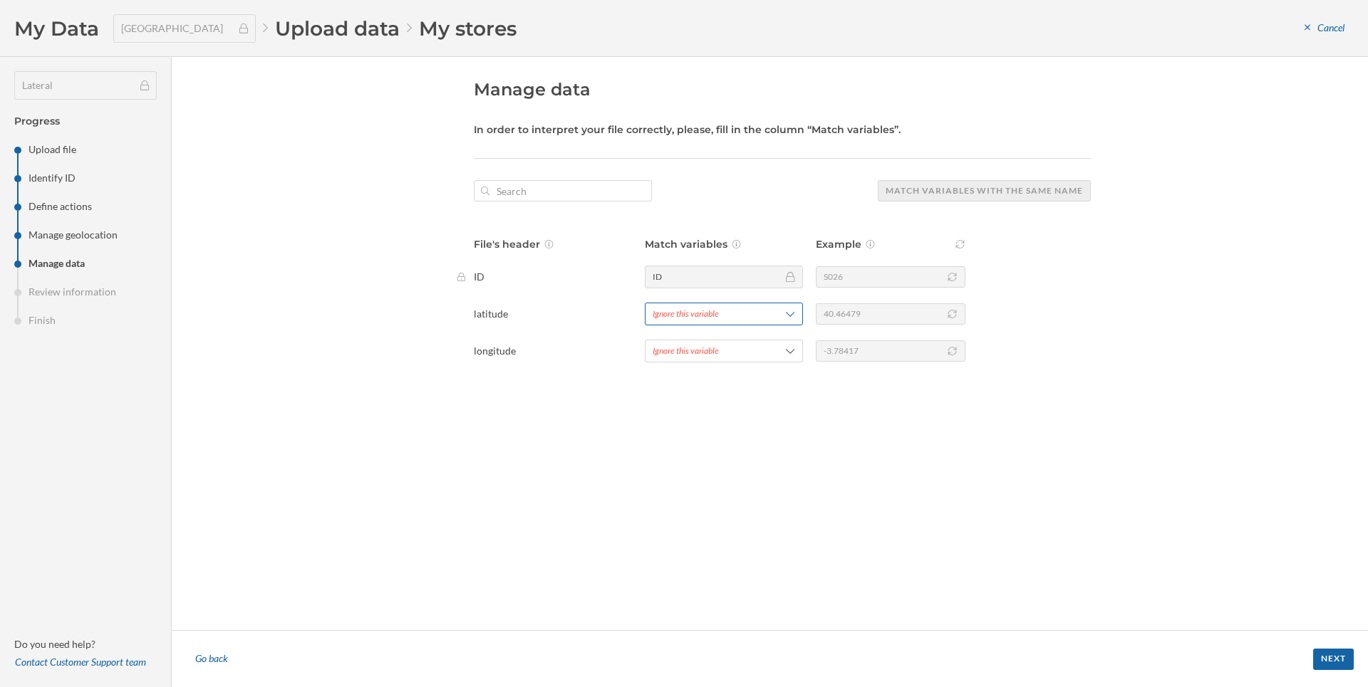
click at [727, 312] on span "Ignore this variable" at bounding box center [706, 314] width 107 height 13
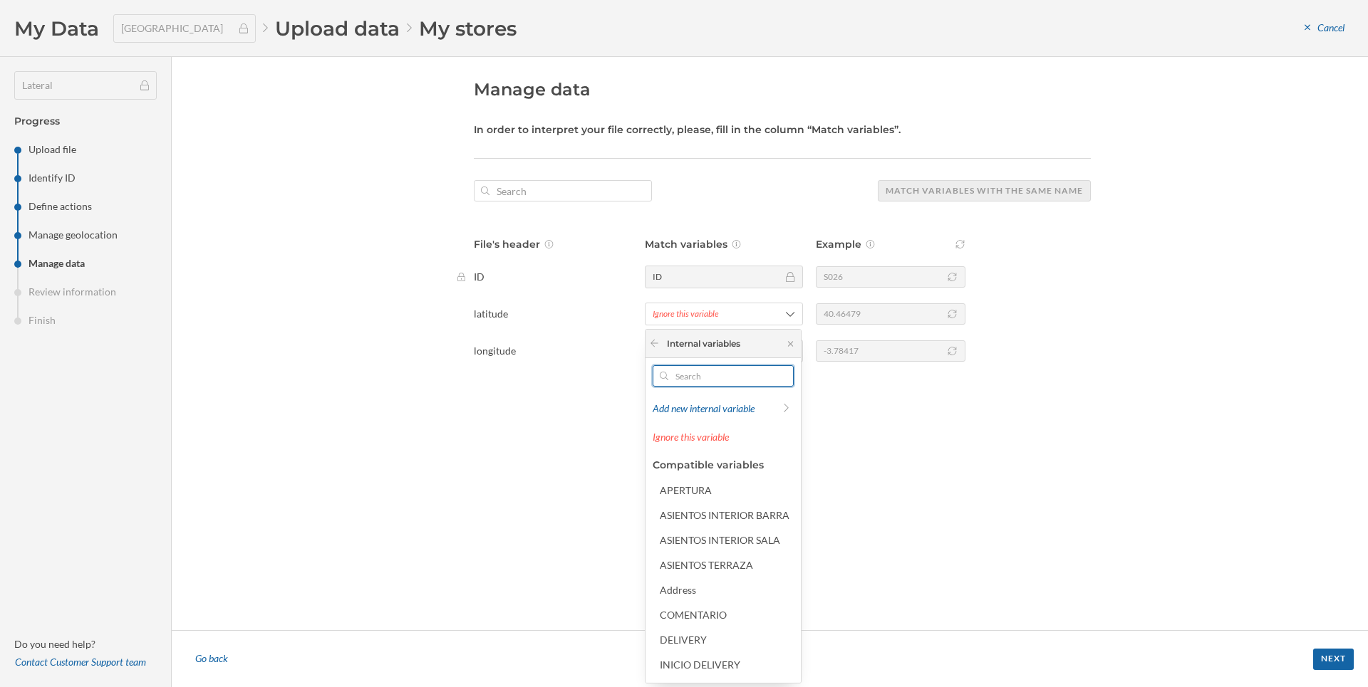
click at [701, 384] on input "text" at bounding box center [723, 375] width 110 height 21
type input "LAT"
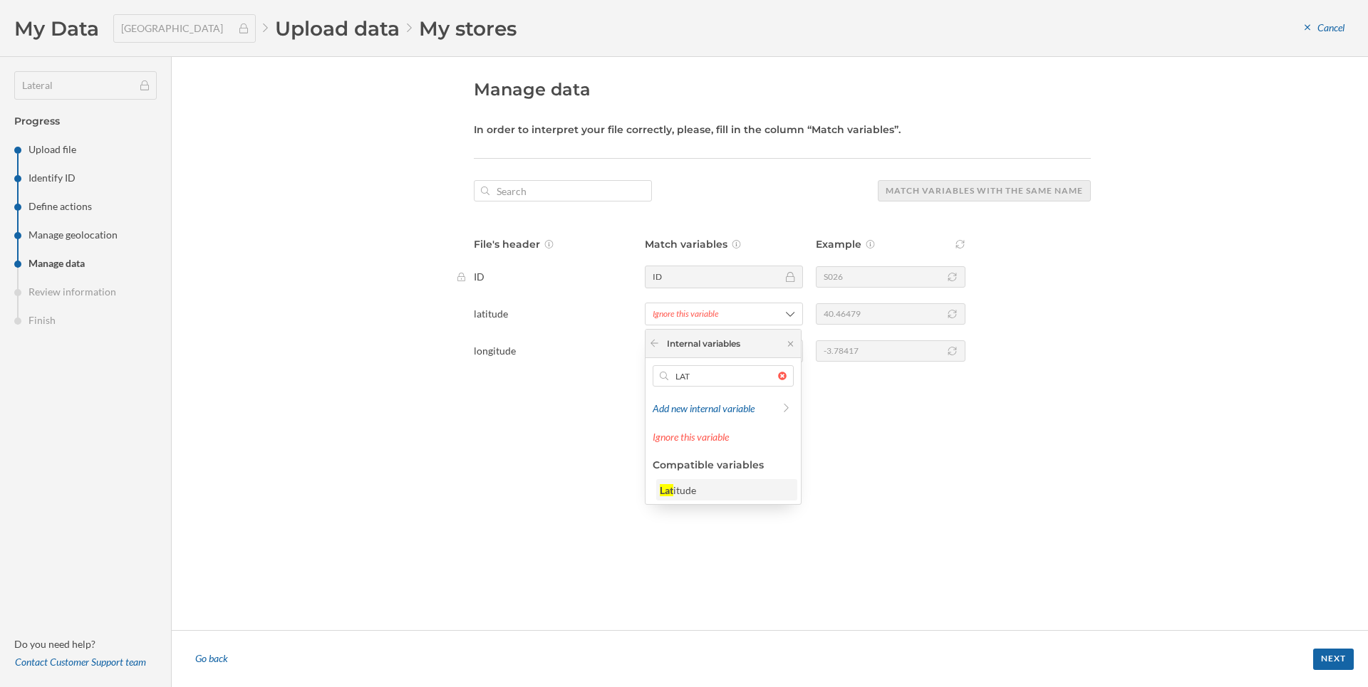
click at [699, 489] on div "Lat itude" at bounding box center [726, 490] width 132 height 15
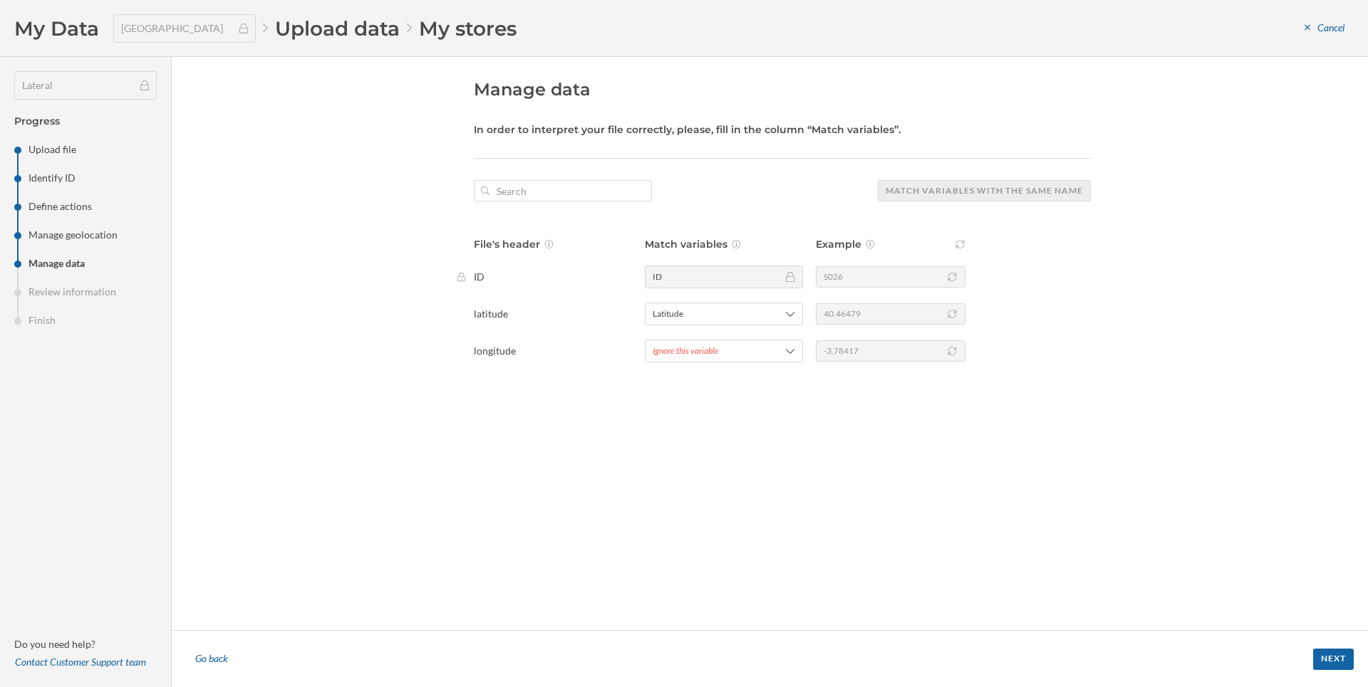
click at [693, 363] on div "Manage data In order to interpret your file correctly, please, fill in the colu…" at bounding box center [782, 343] width 617 height 531
click at [678, 345] on div "Ignore this variable" at bounding box center [686, 351] width 66 height 13
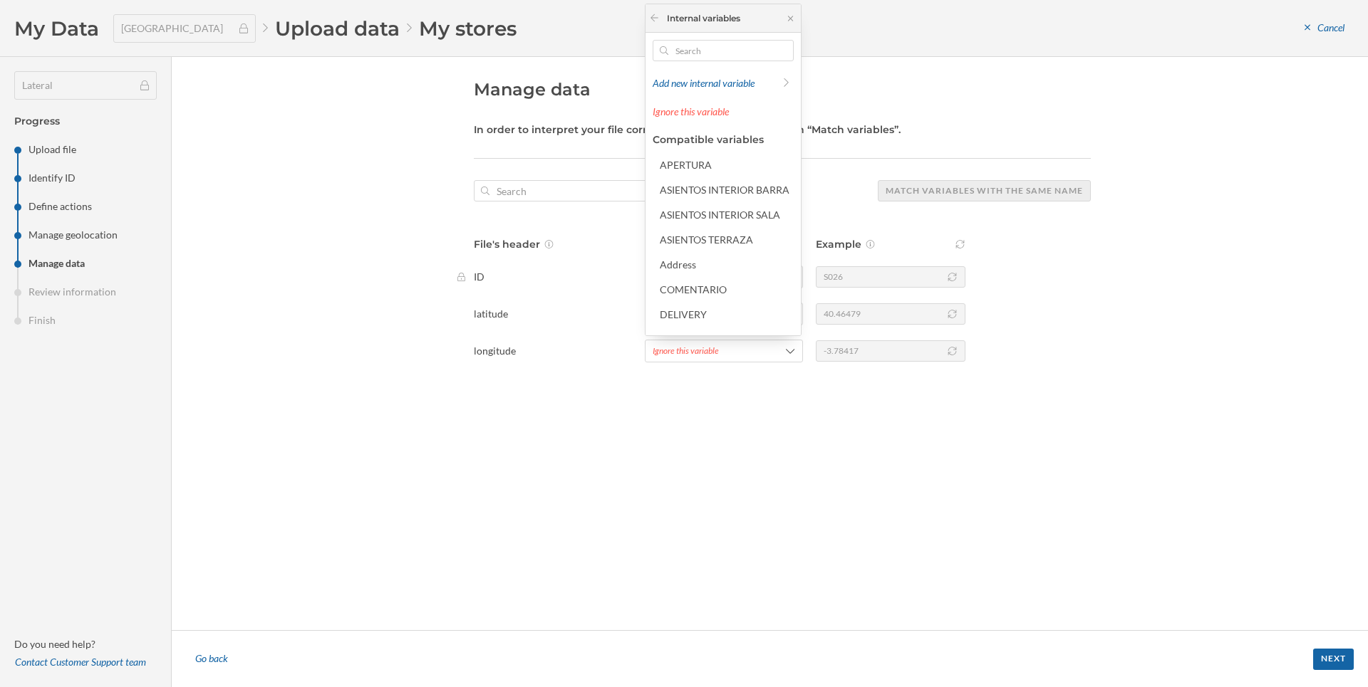
click at [670, 38] on div "Add new internal variable Ignore this variable Compatible variables APERTURA AS…" at bounding box center [722, 184] width 155 height 303
click at [673, 57] on input "text" at bounding box center [723, 50] width 110 height 21
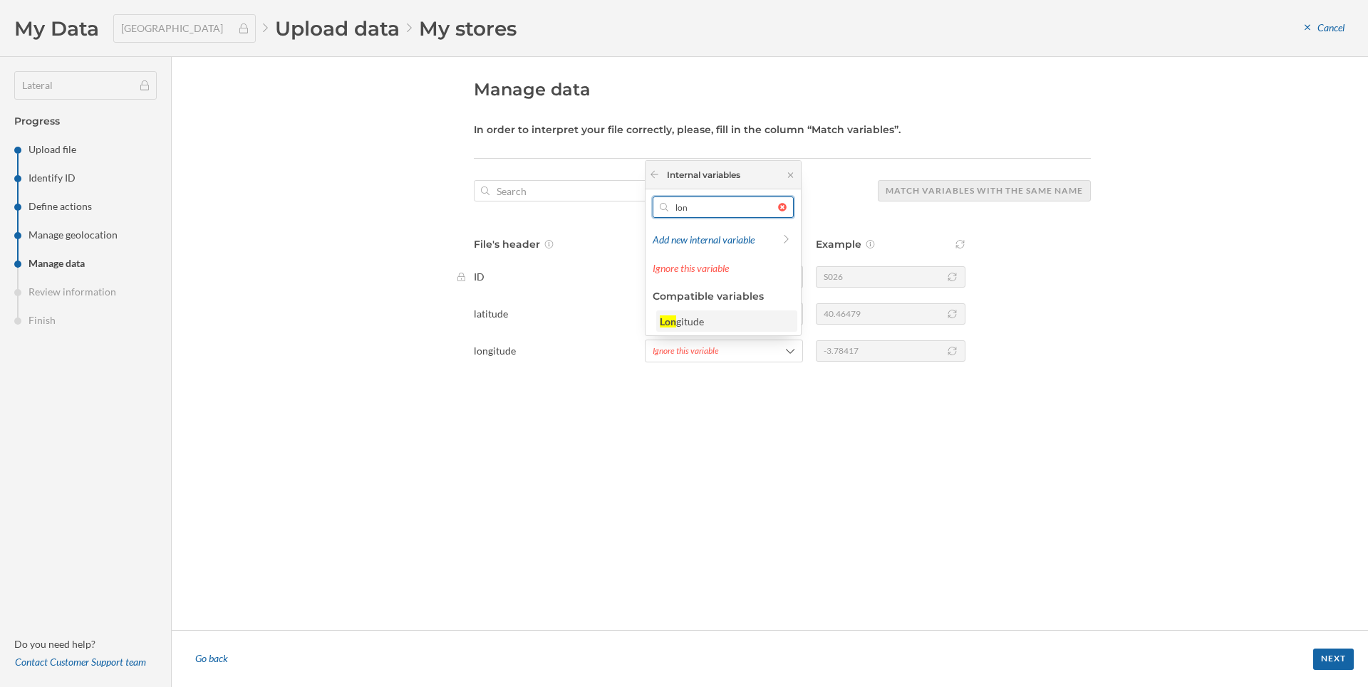
type input "lon"
click at [696, 319] on div "gitude" at bounding box center [690, 322] width 28 height 12
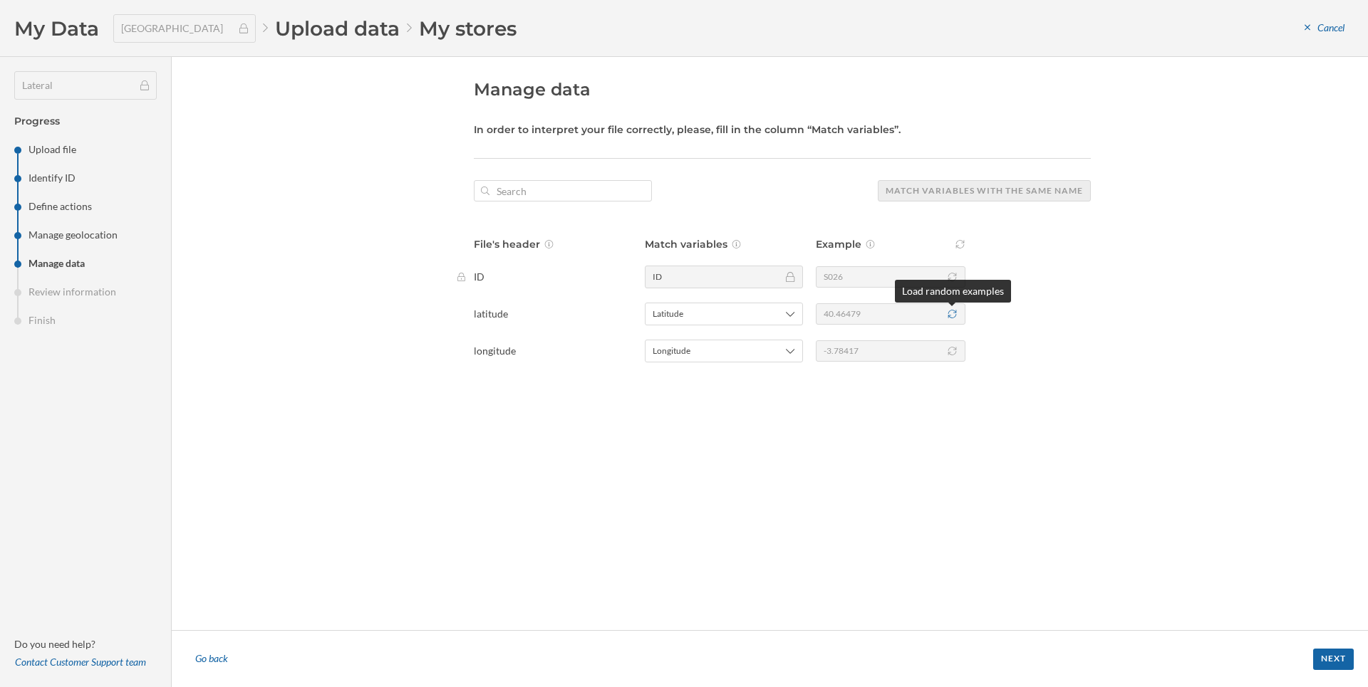
click at [950, 313] on icon at bounding box center [952, 314] width 11 height 9
click at [946, 347] on div "-3.78417" at bounding box center [891, 351] width 150 height 21
click at [955, 353] on icon at bounding box center [952, 351] width 11 height 9
click at [1333, 671] on footer "Go back Next" at bounding box center [770, 658] width 1196 height 57
click at [1331, 652] on div "Next" at bounding box center [1333, 658] width 41 height 21
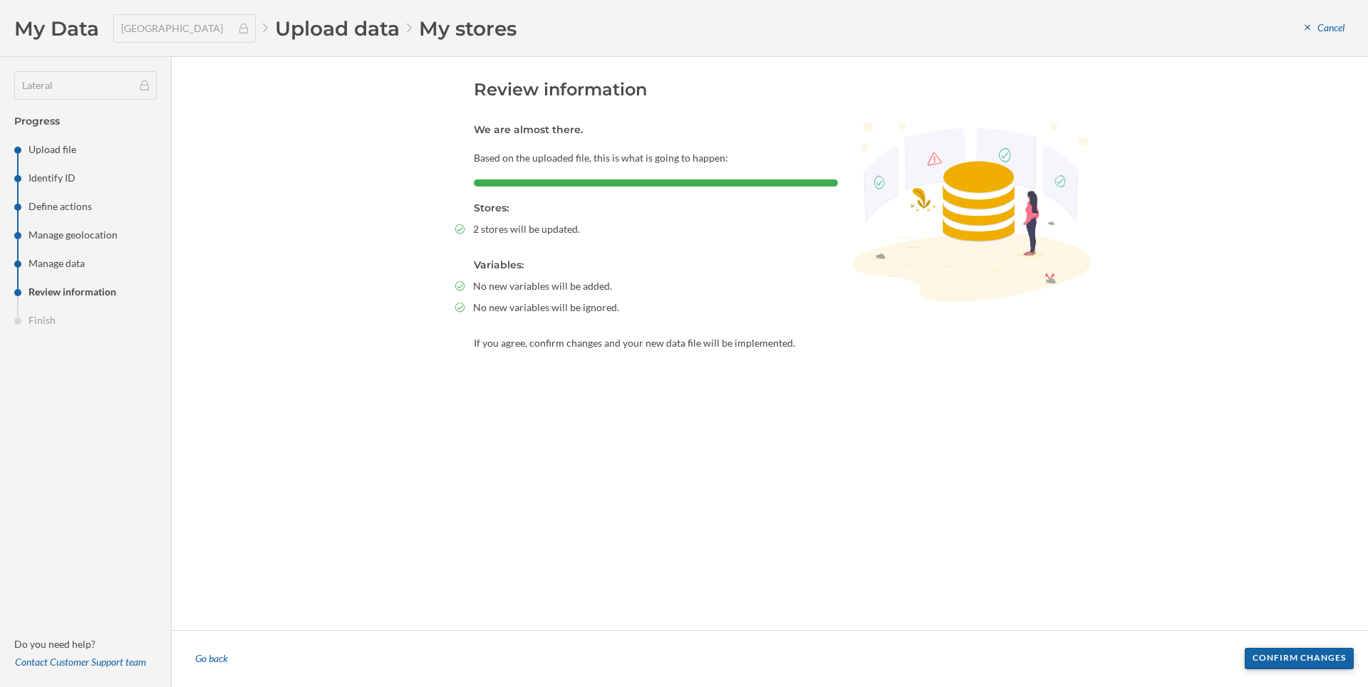
click at [1274, 661] on div "Confirm changes" at bounding box center [1298, 658] width 109 height 21
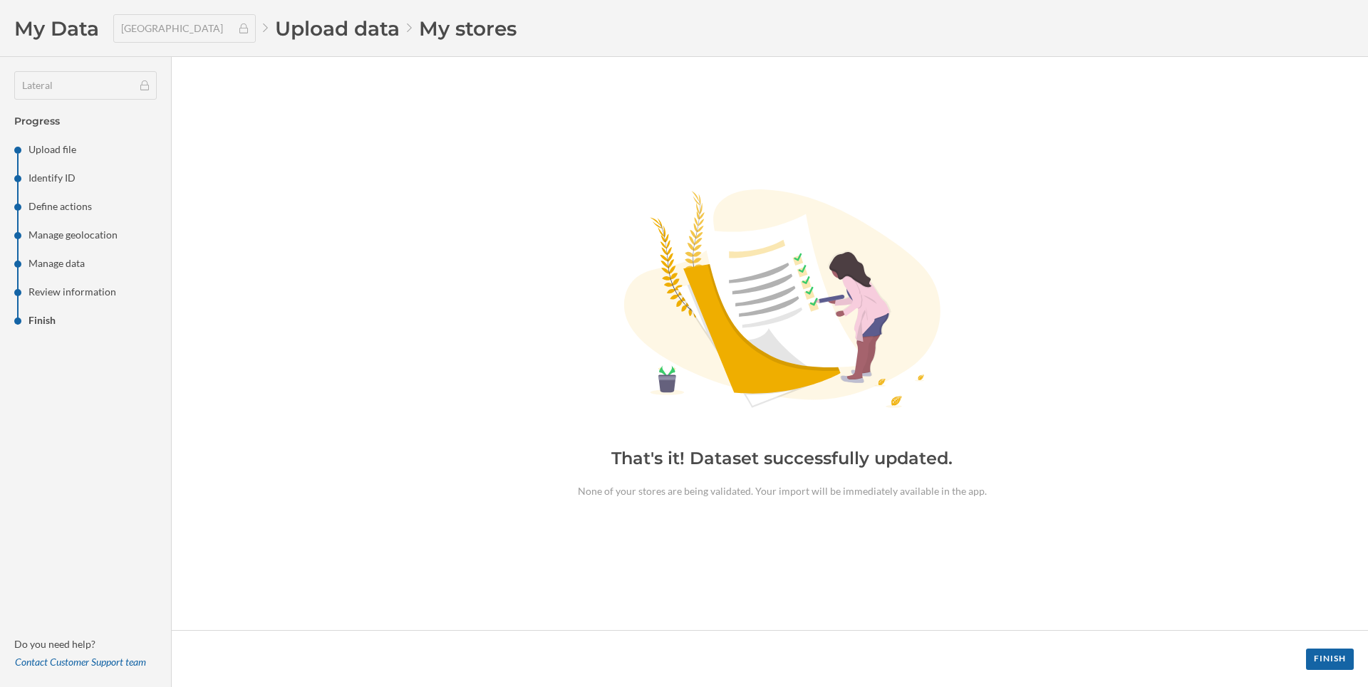
drag, startPoint x: 576, startPoint y: 489, endPoint x: 598, endPoint y: 499, distance: 24.5
click at [598, 499] on div "Created with sketchtool. That's it! Dataset successfully updated. None of your …" at bounding box center [782, 343] width 617 height 531
drag, startPoint x: 608, startPoint y: 449, endPoint x: 664, endPoint y: 451, distance: 55.6
click at [676, 447] on div "Created with sketchtool. That's it! Dataset successfully updated. None of your …" at bounding box center [782, 343] width 617 height 531
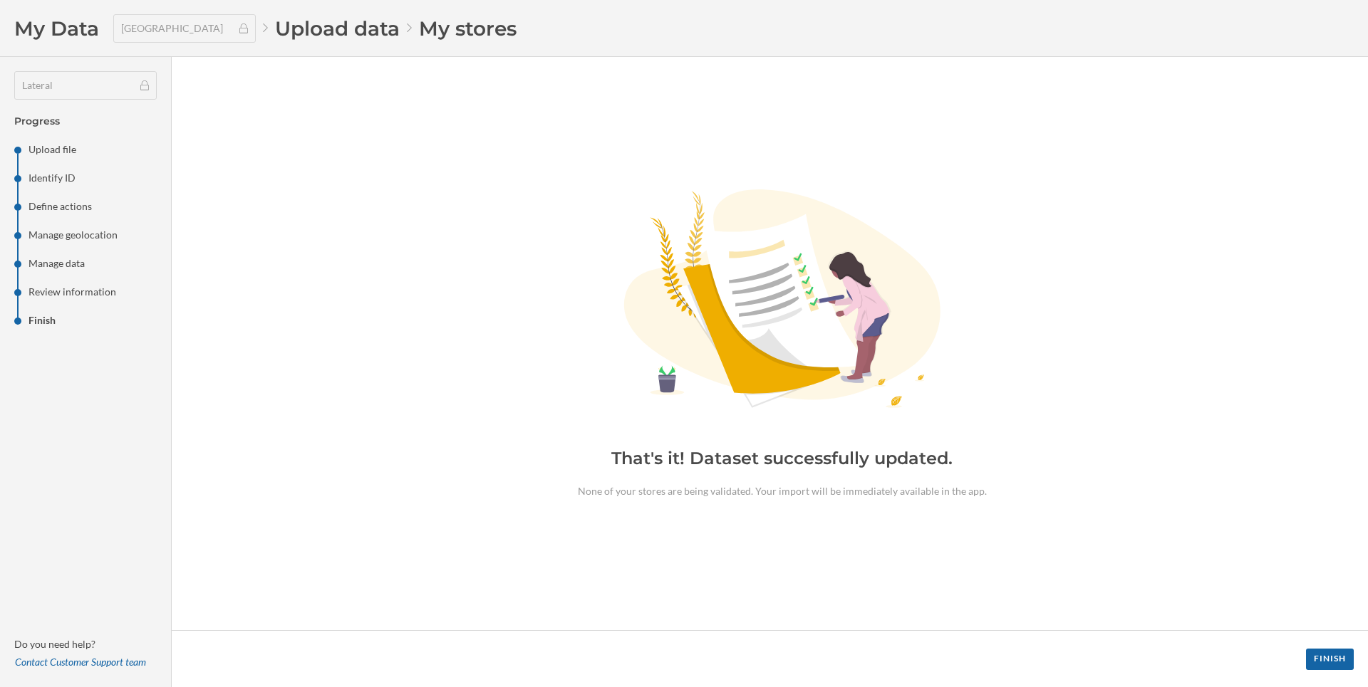
click at [620, 451] on h2 "That's it! Dataset successfully updated." at bounding box center [781, 458] width 341 height 23
drag, startPoint x: 610, startPoint y: 454, endPoint x: 922, endPoint y: 506, distance: 315.6
click at [922, 506] on div "Created with sketchtool. That's it! Dataset successfully updated. None of your …" at bounding box center [782, 343] width 617 height 531
click at [1333, 651] on div "Finish" at bounding box center [1330, 658] width 48 height 21
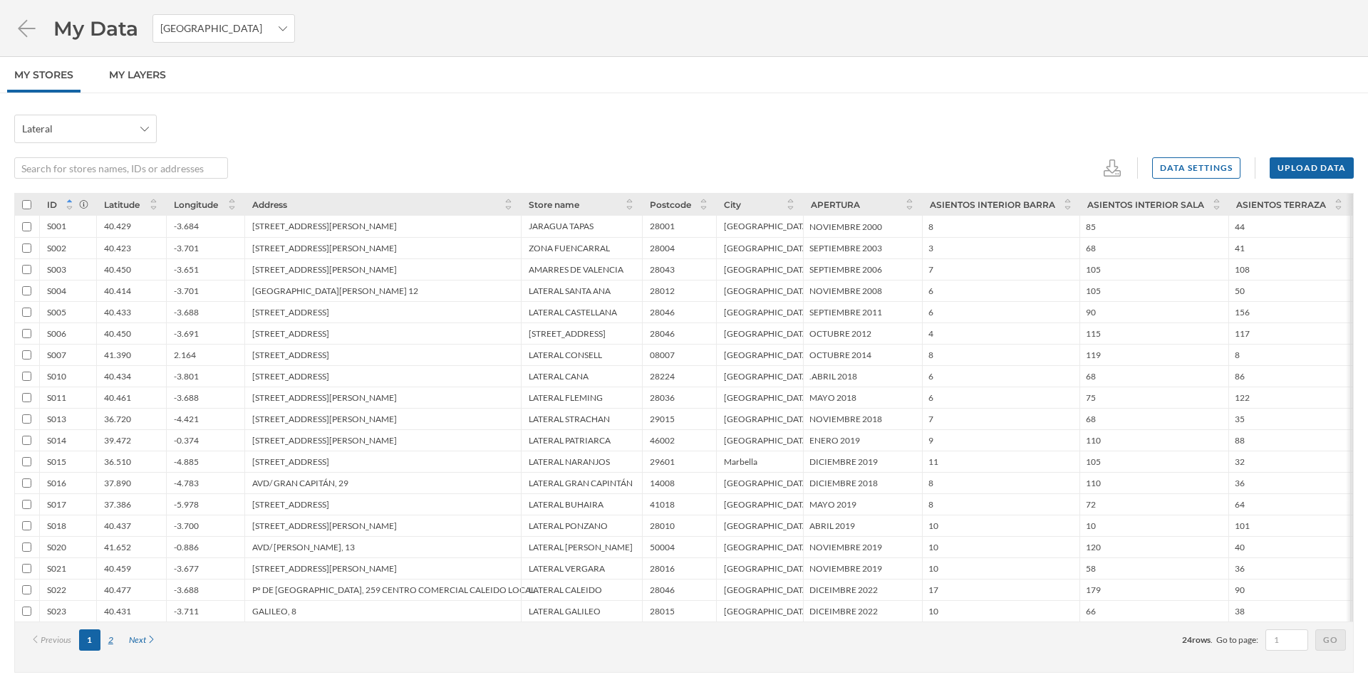
click at [105, 642] on div "2" at bounding box center [110, 640] width 21 height 21
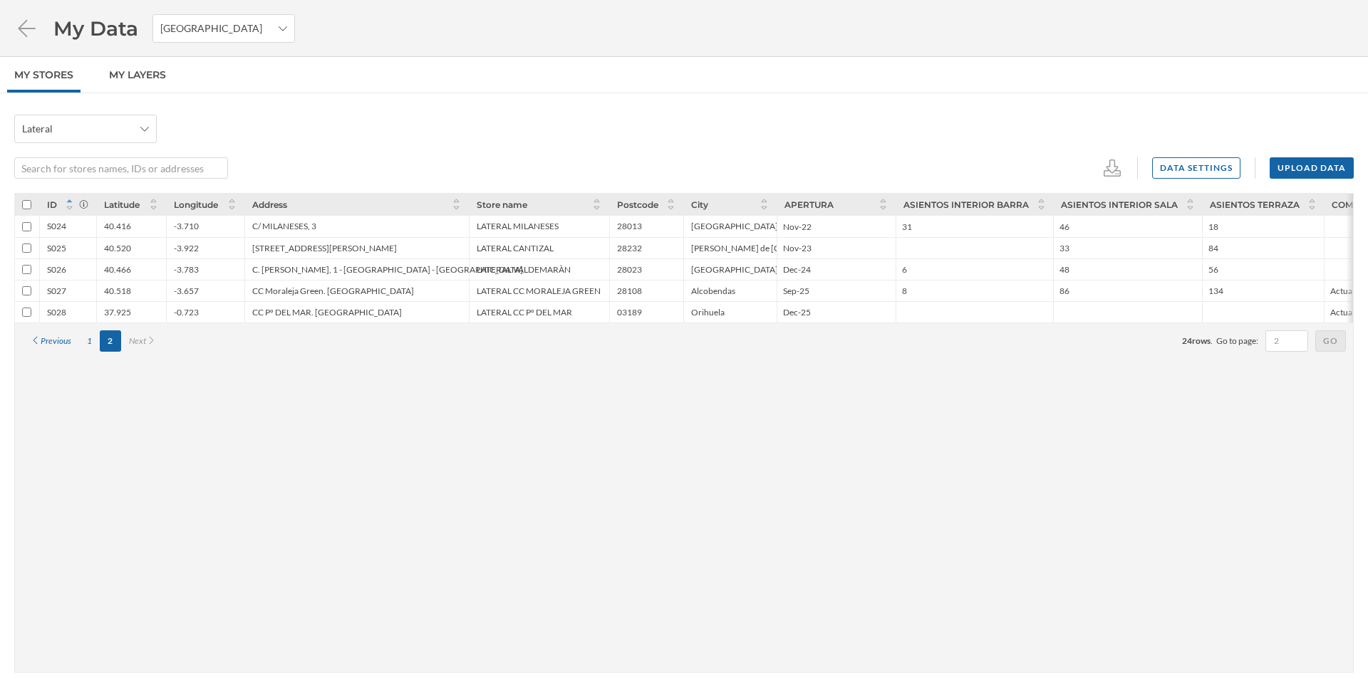
click at [120, 645] on div "ID Latitude Longitude Address Store name Postcode City APERTURA ASIENTOS INTERI…" at bounding box center [683, 433] width 1339 height 480
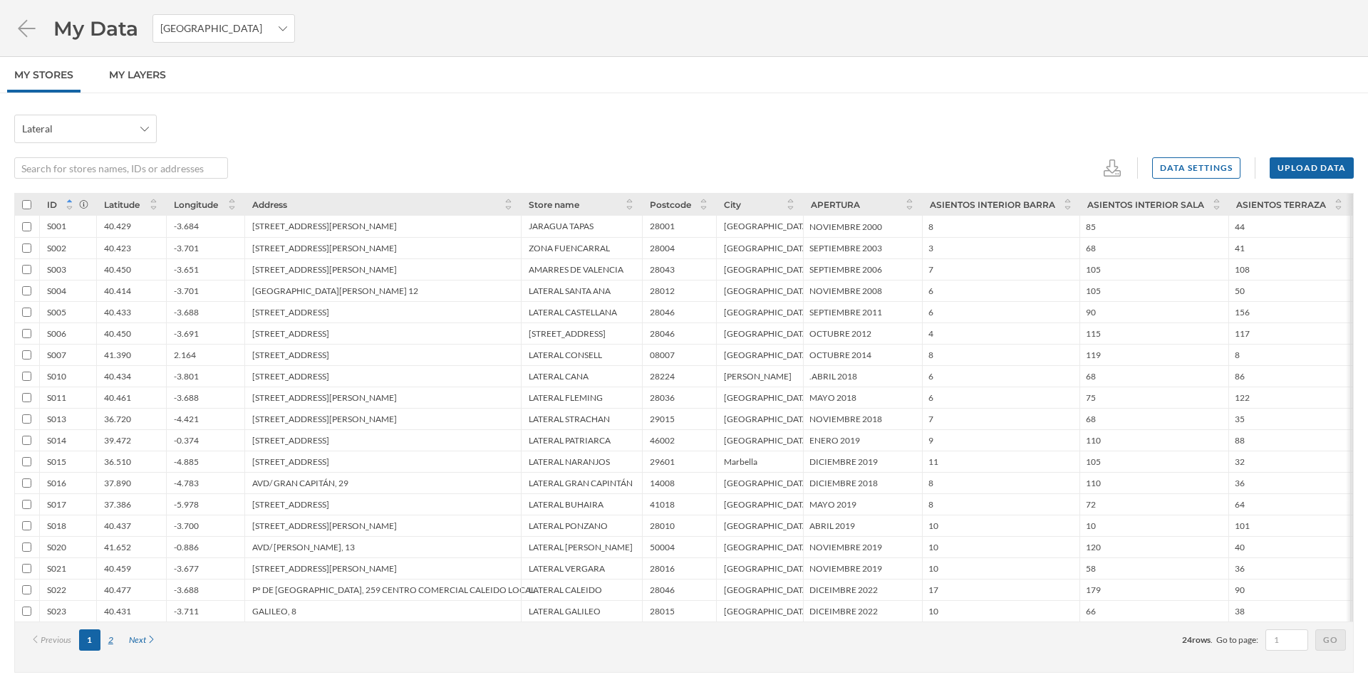
click at [110, 640] on div "2" at bounding box center [110, 640] width 21 height 21
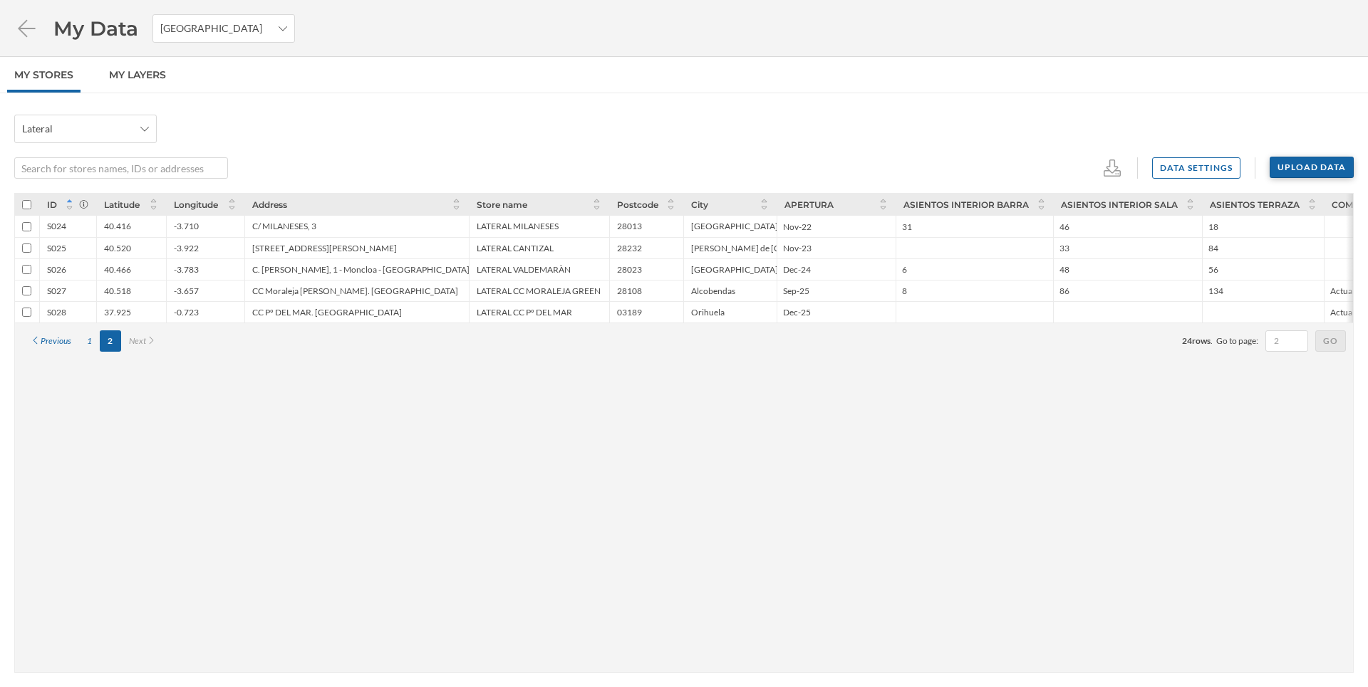
click at [1295, 171] on div "Upload data" at bounding box center [1311, 167] width 84 height 21
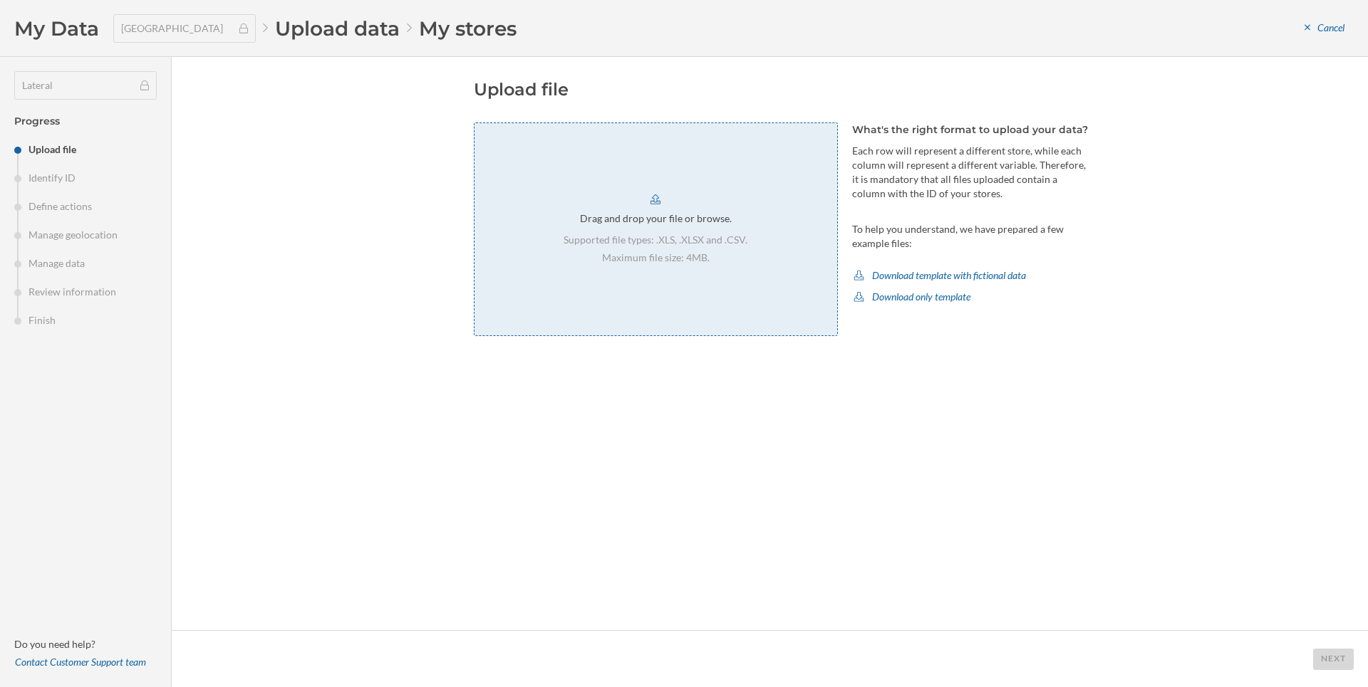
click at [650, 291] on div "Drag and drop your file or browse. Supported file types: .XLS, .XLSX and .CSV. …" at bounding box center [656, 230] width 364 height 214
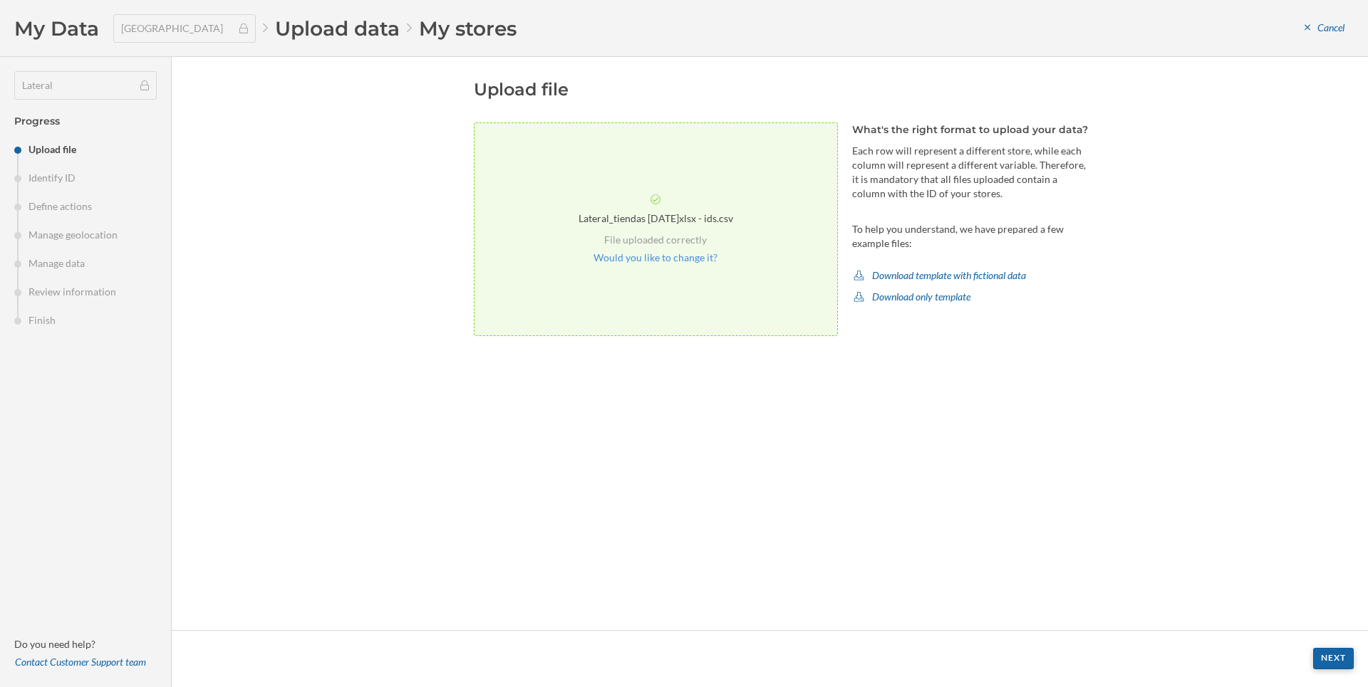
click at [1335, 653] on div "Next" at bounding box center [1333, 658] width 41 height 21
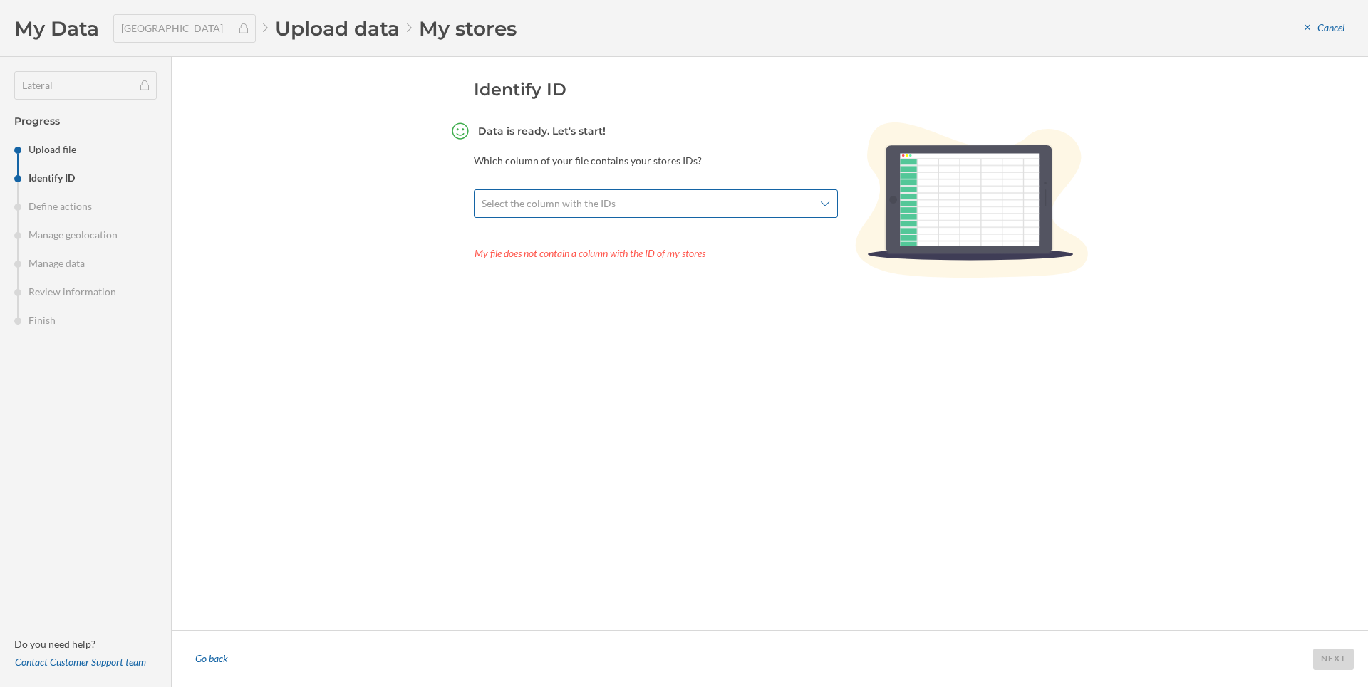
click at [723, 194] on div "Select the column with the IDs" at bounding box center [656, 203] width 364 height 28
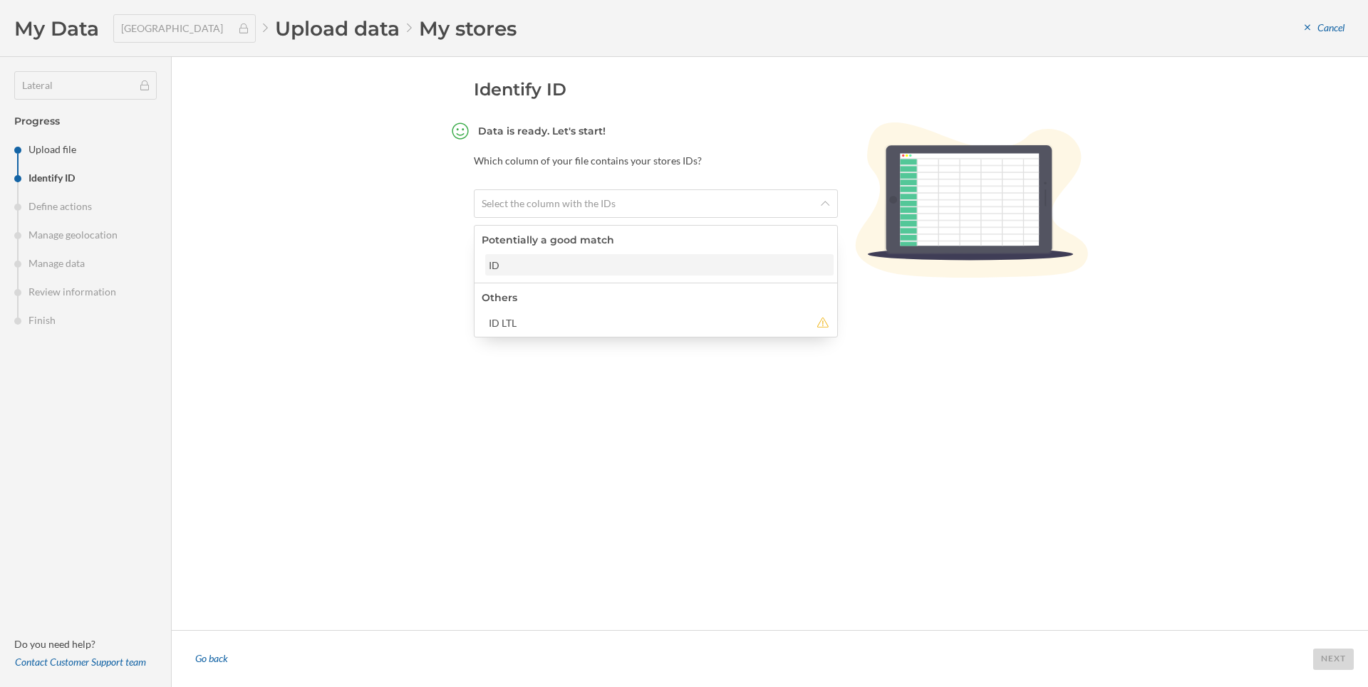
click at [624, 269] on div "ID" at bounding box center [659, 265] width 340 height 15
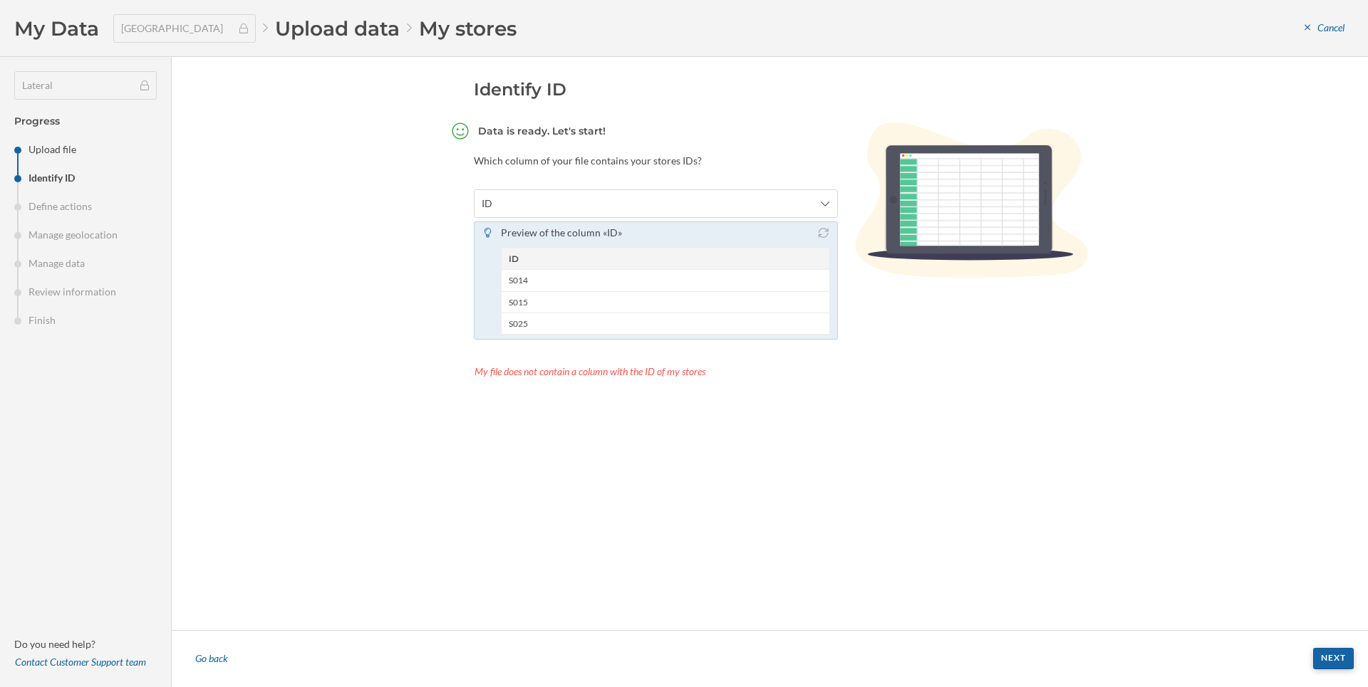
click at [1329, 667] on div "Next" at bounding box center [1333, 658] width 41 height 21
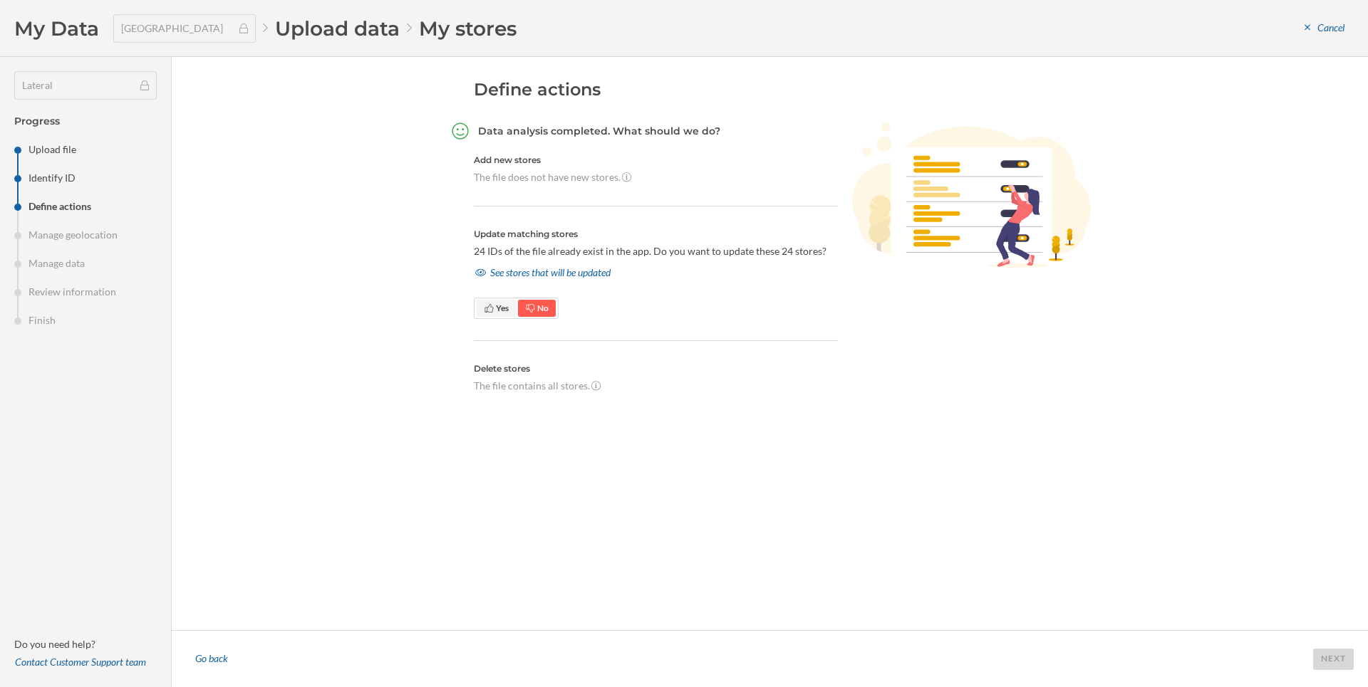
click at [488, 306] on icon at bounding box center [489, 308] width 11 height 9
click at [516, 271] on div "See stores that will be updated" at bounding box center [543, 272] width 138 height 21
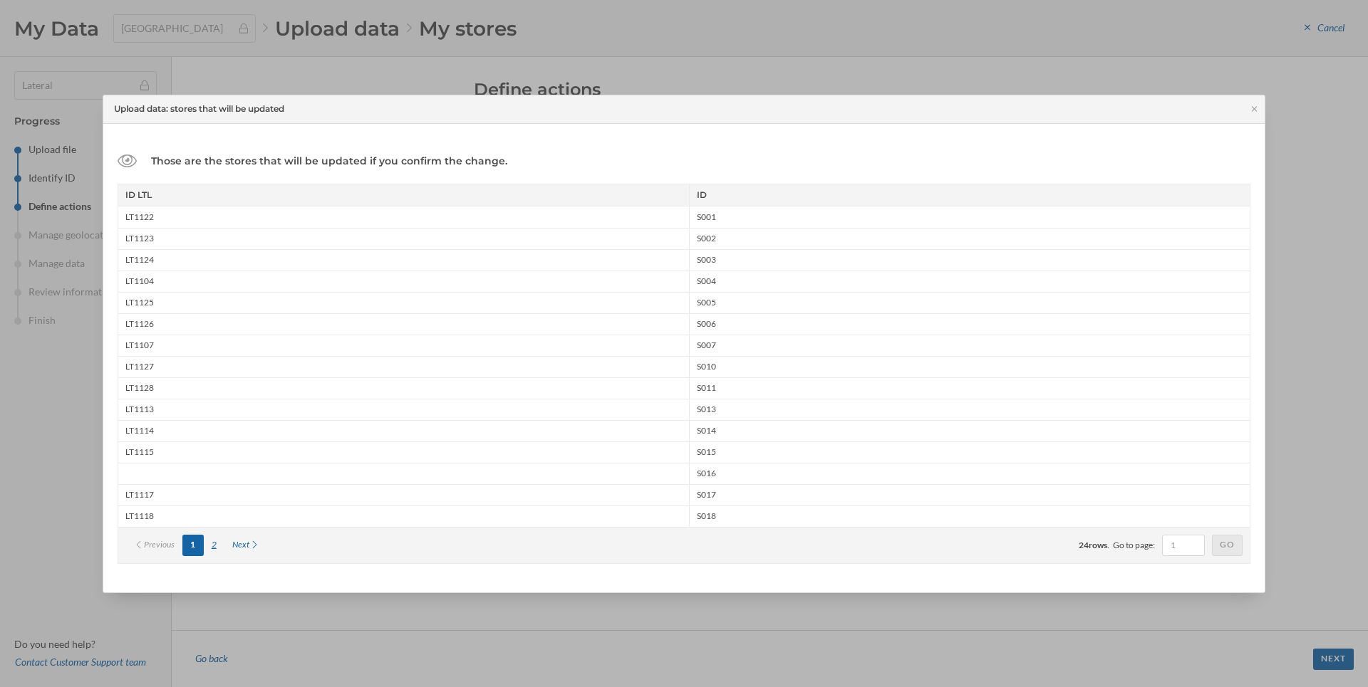
click at [213, 542] on div "2" at bounding box center [214, 545] width 21 height 21
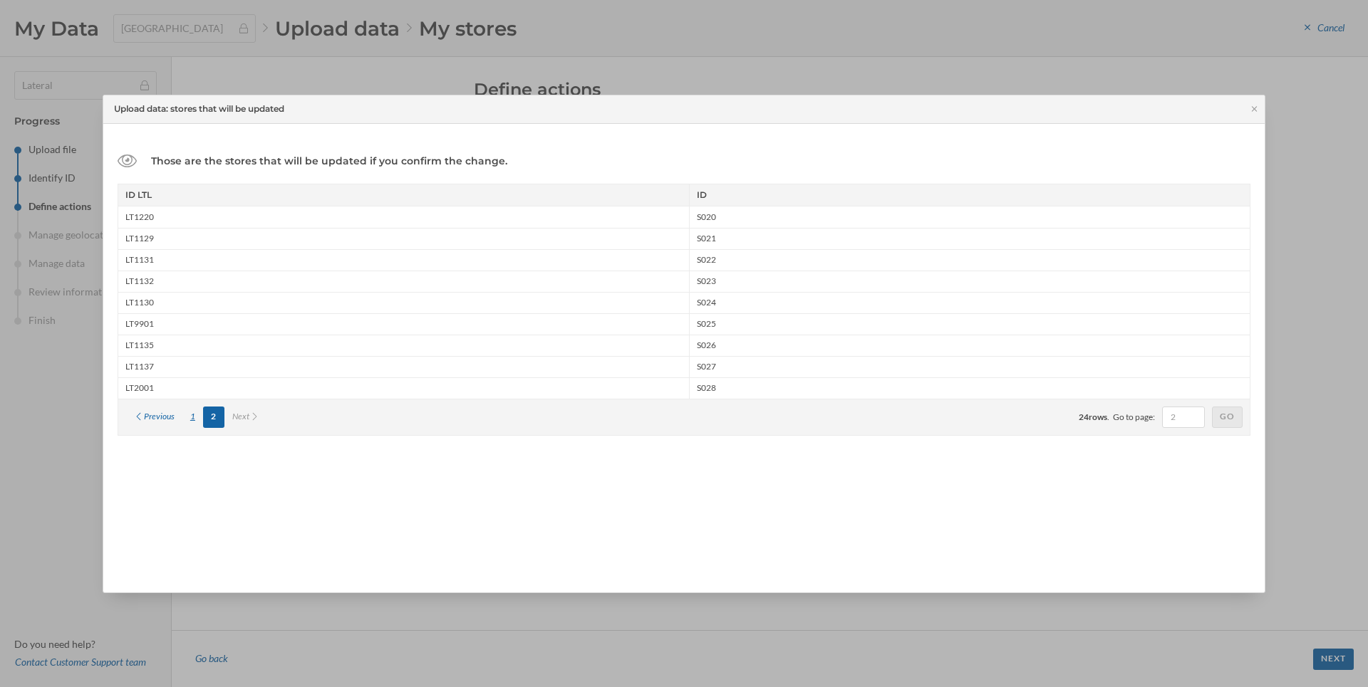
click at [194, 419] on div "1" at bounding box center [192, 417] width 21 height 21
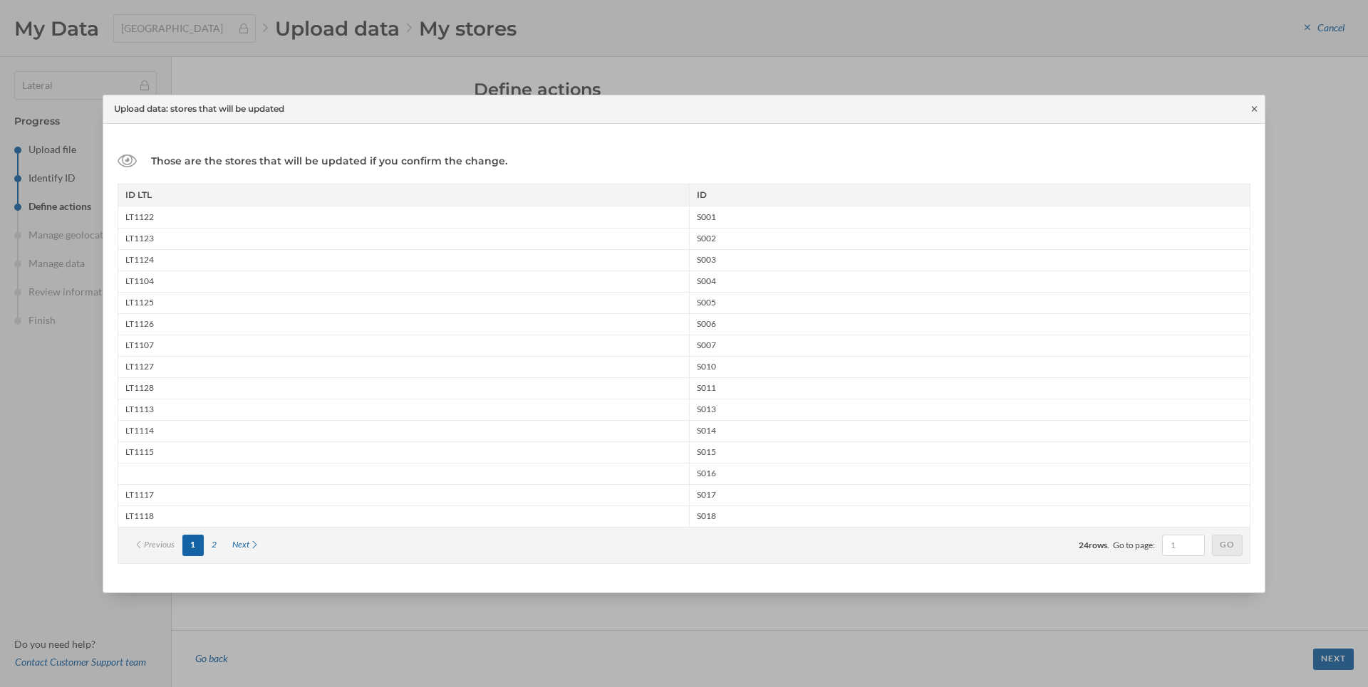
click at [1251, 110] on icon at bounding box center [1254, 109] width 11 height 9
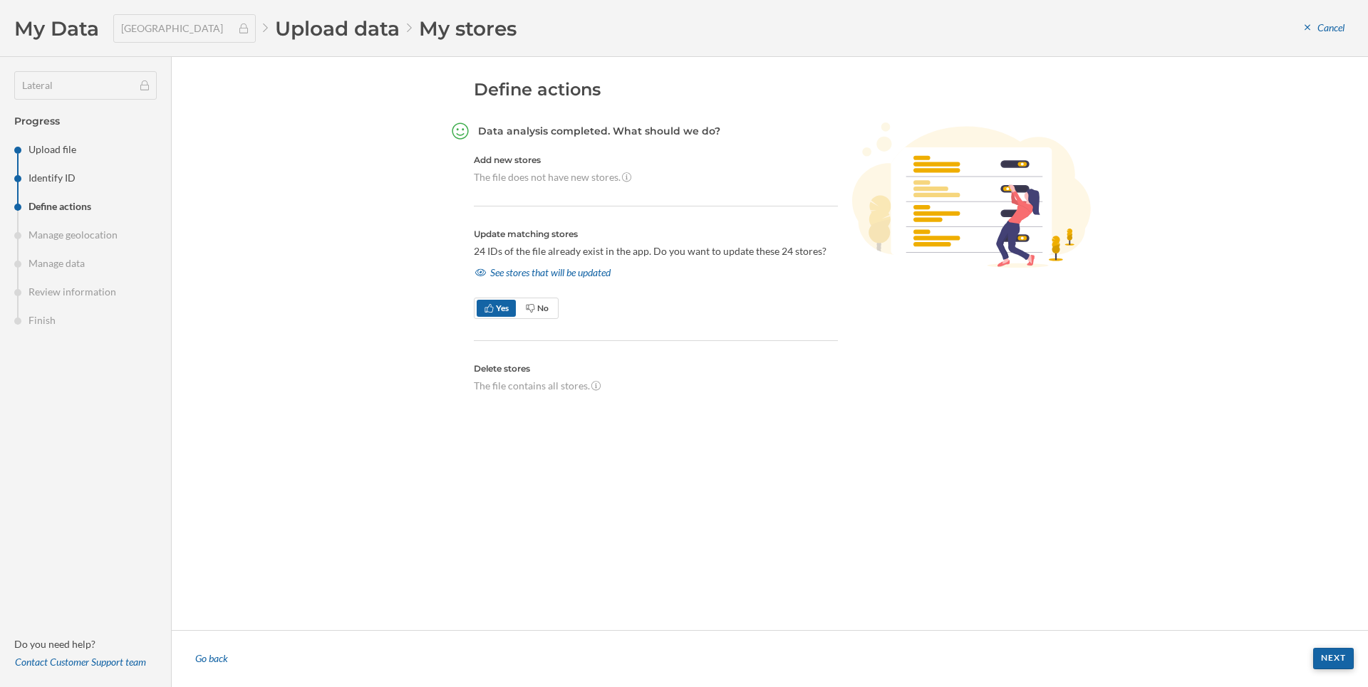
click at [1334, 660] on div "Next" at bounding box center [1333, 658] width 41 height 21
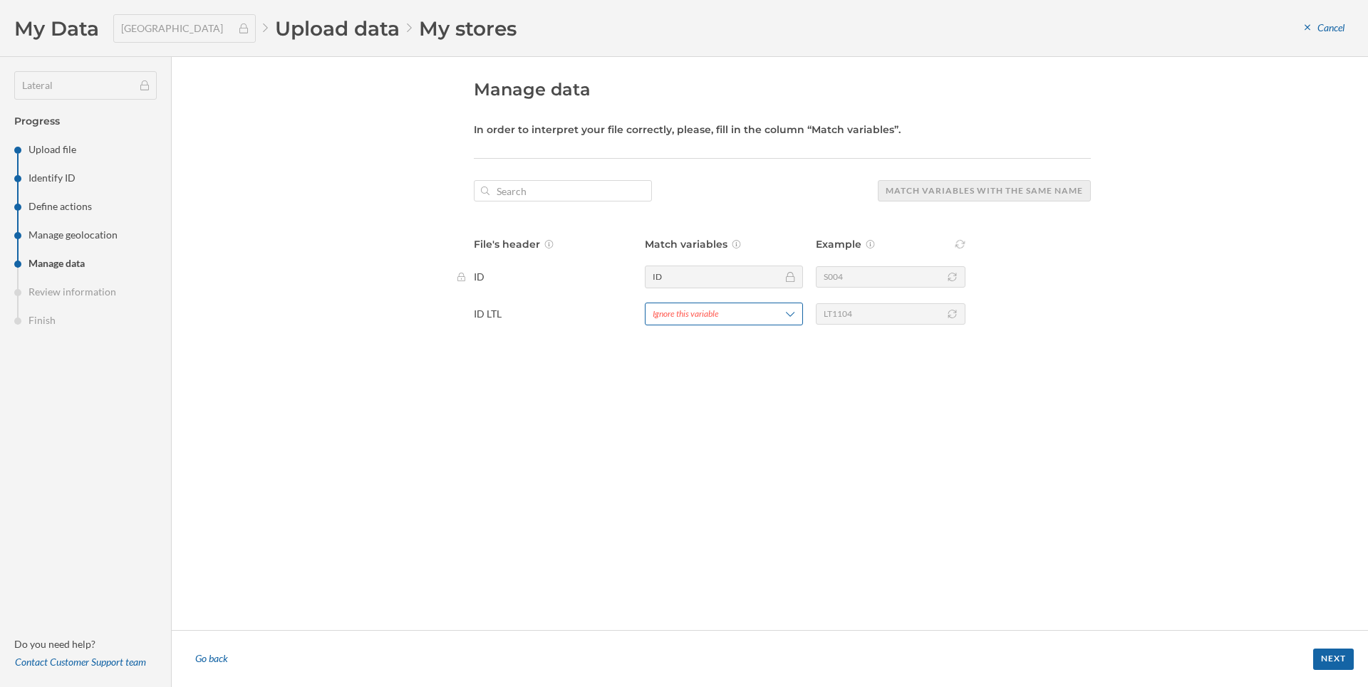
click at [720, 318] on span "Ignore this variable" at bounding box center [706, 314] width 107 height 13
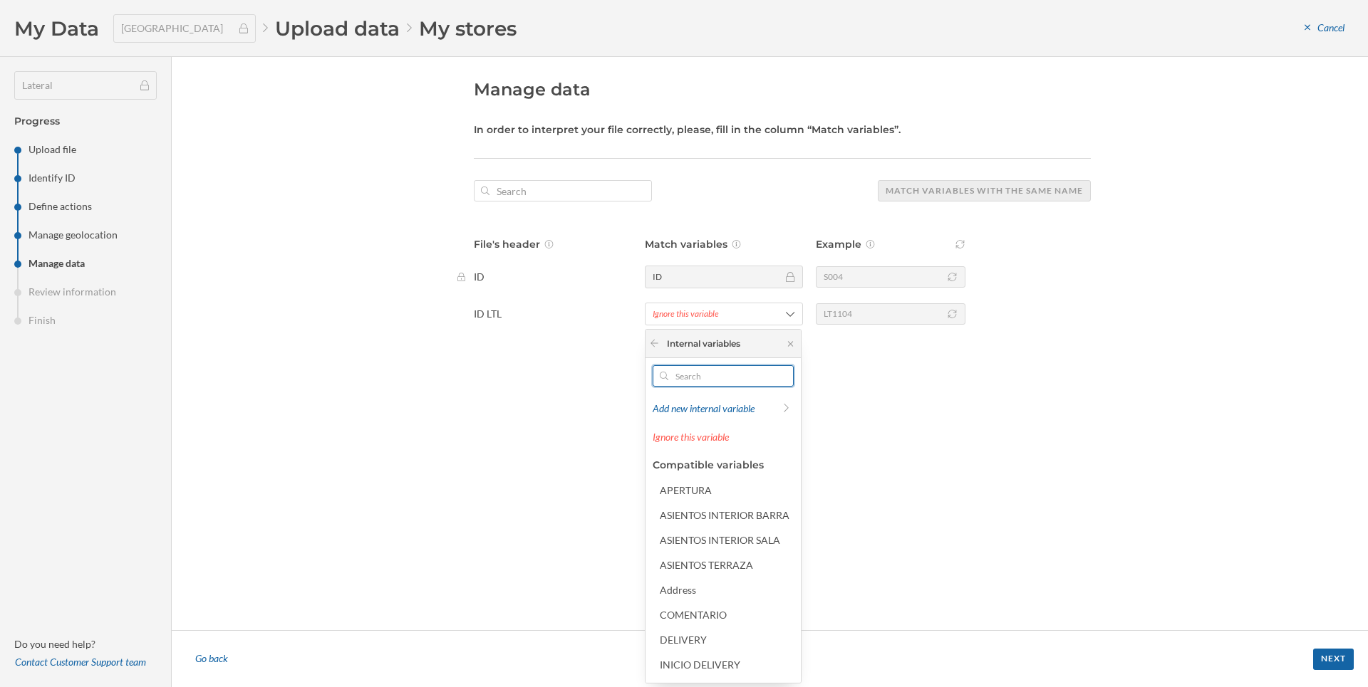
click at [698, 375] on input "text" at bounding box center [723, 375] width 110 height 21
click at [690, 408] on span "Add new internal variable" at bounding box center [704, 408] width 102 height 12
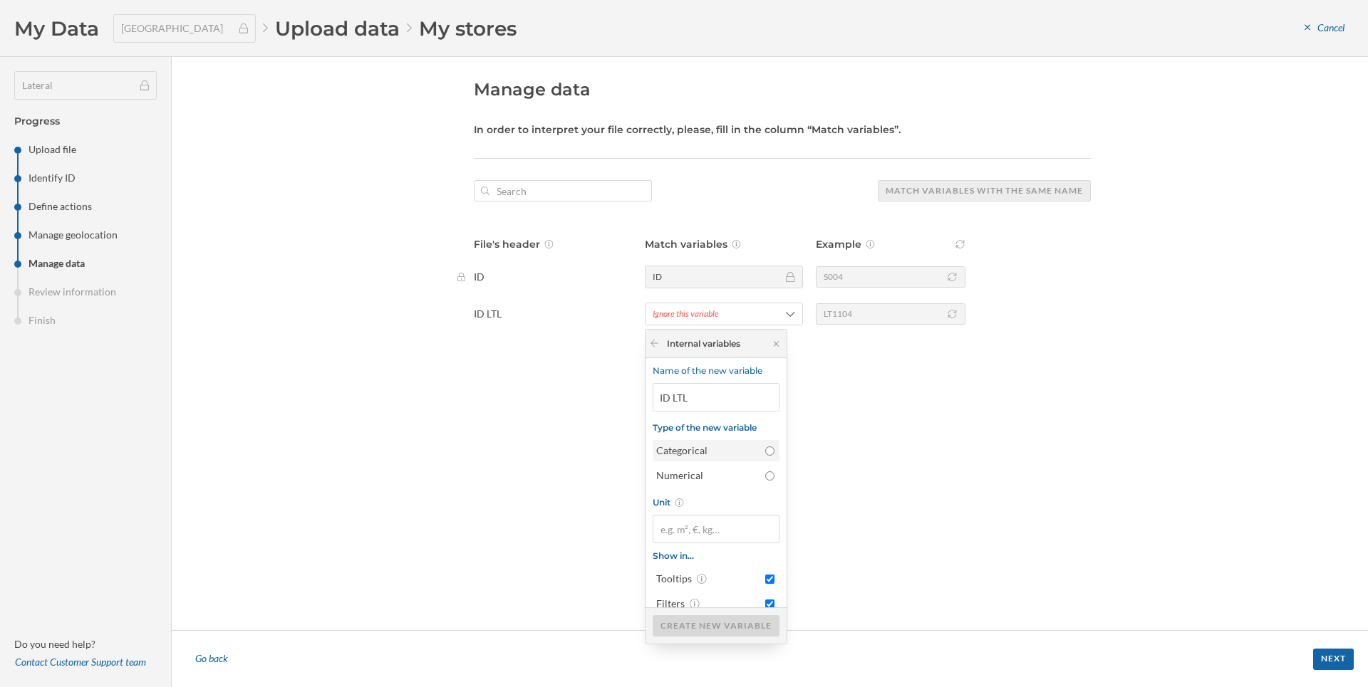
click at [757, 450] on div "Categorical" at bounding box center [707, 451] width 102 height 14
click at [765, 450] on input "Categorical" at bounding box center [769, 451] width 9 height 9
radio input "true"
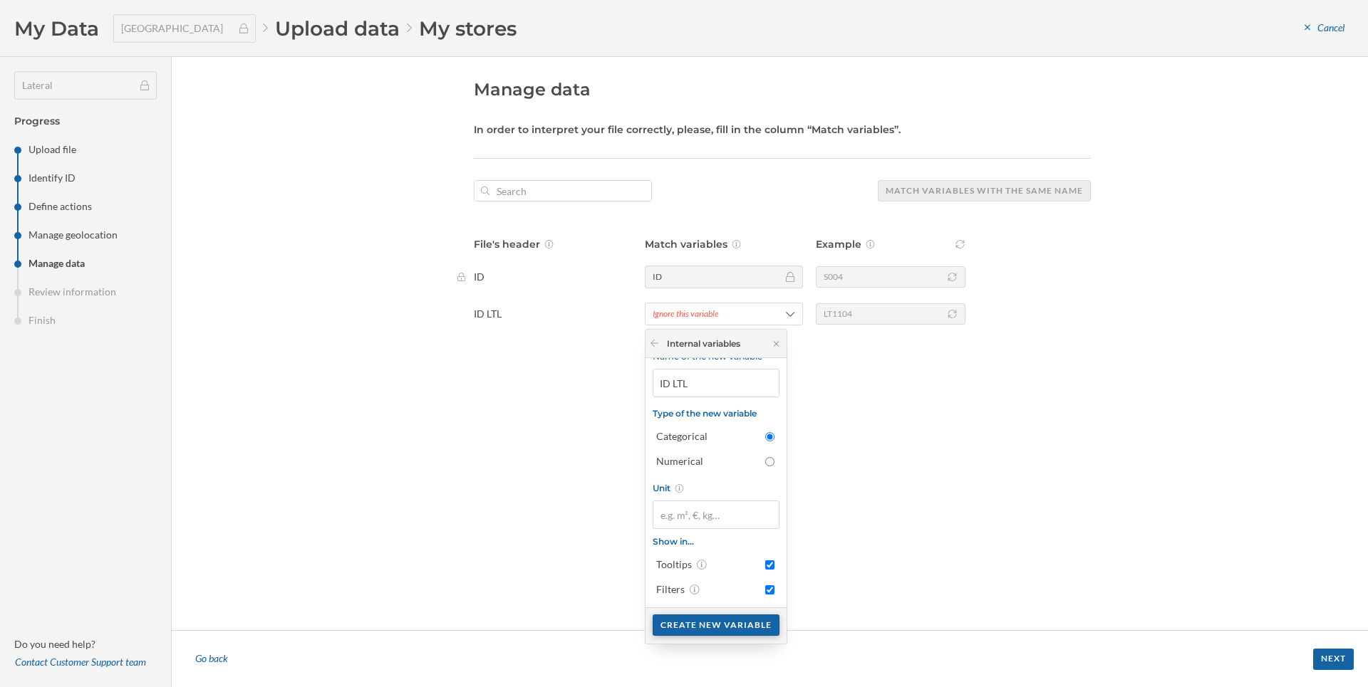
click at [743, 629] on div "Create new variable" at bounding box center [716, 625] width 127 height 21
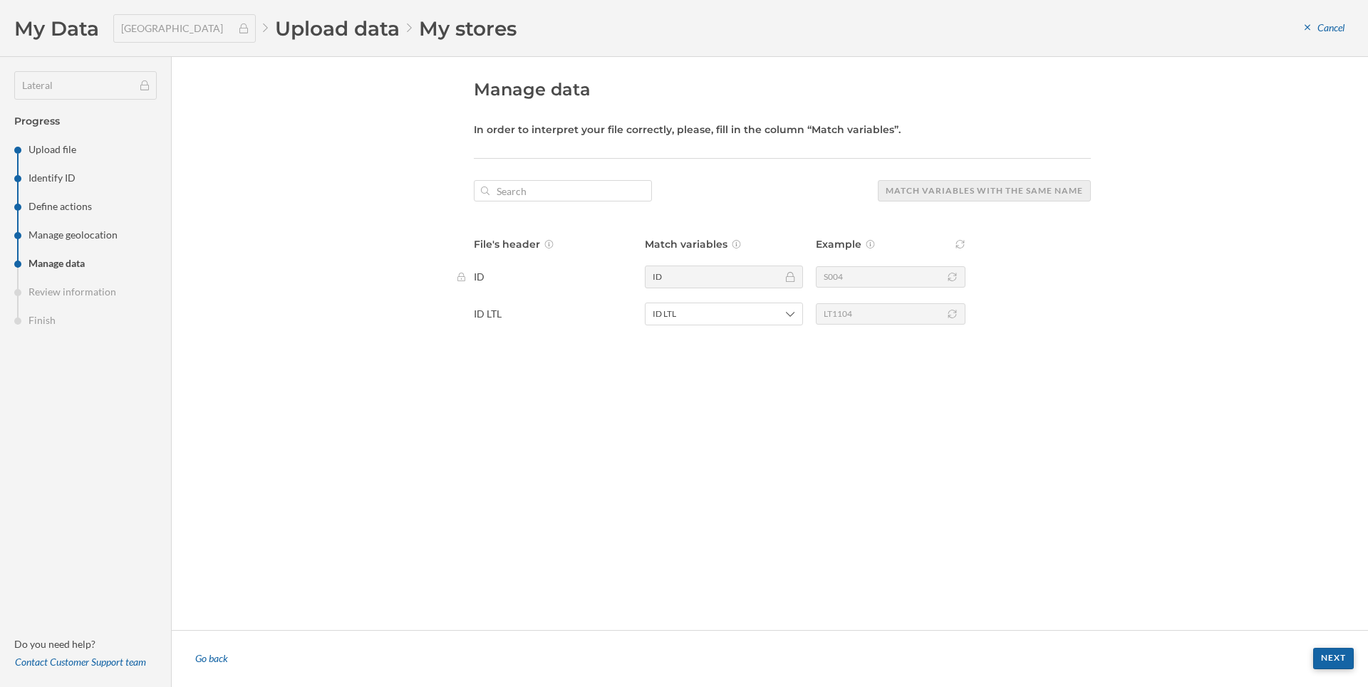
click at [1318, 662] on div "Next" at bounding box center [1333, 658] width 41 height 21
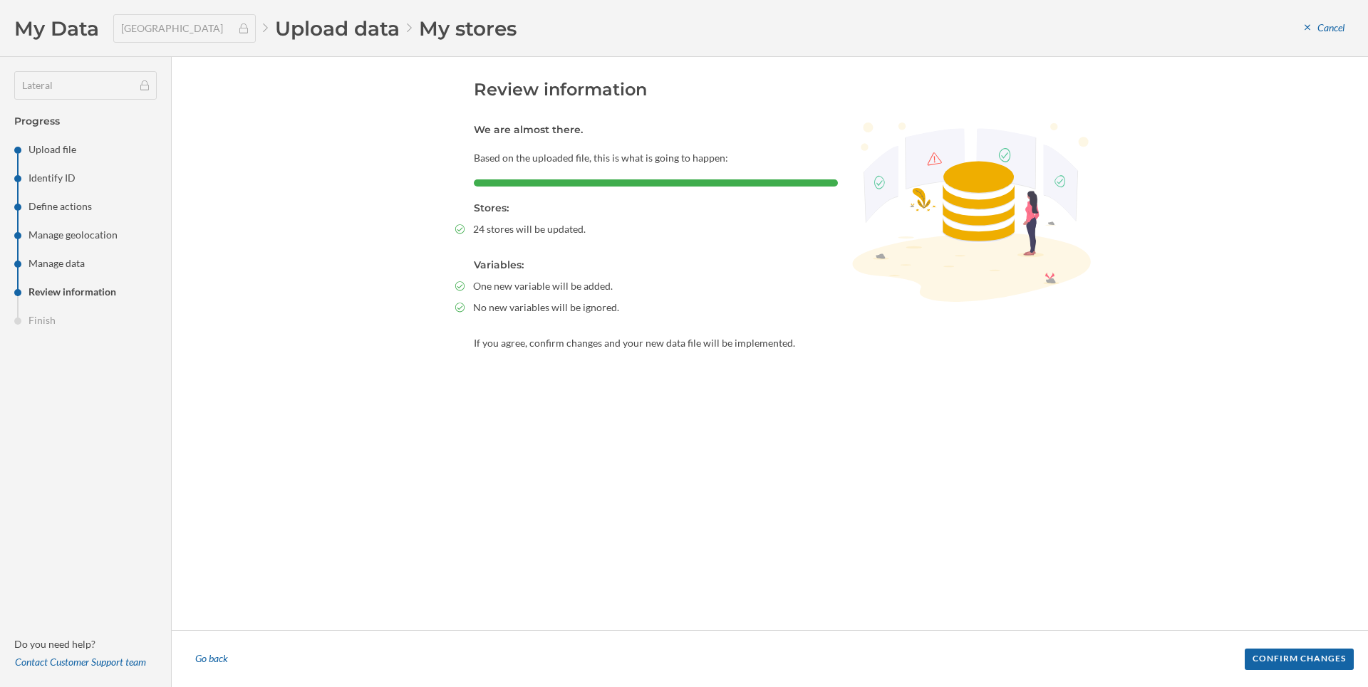
drag, startPoint x: 473, startPoint y: 280, endPoint x: 521, endPoint y: 324, distance: 65.0
click at [521, 324] on section "We are almost there. Based on the uploaded file, this is what is going to happe…" at bounding box center [656, 237] width 364 height 228
click at [484, 417] on div "Review information We are almost there. Based on the uploaded file, this is wha…" at bounding box center [782, 343] width 617 height 531
click at [1262, 658] on div "Confirm changes" at bounding box center [1298, 658] width 109 height 21
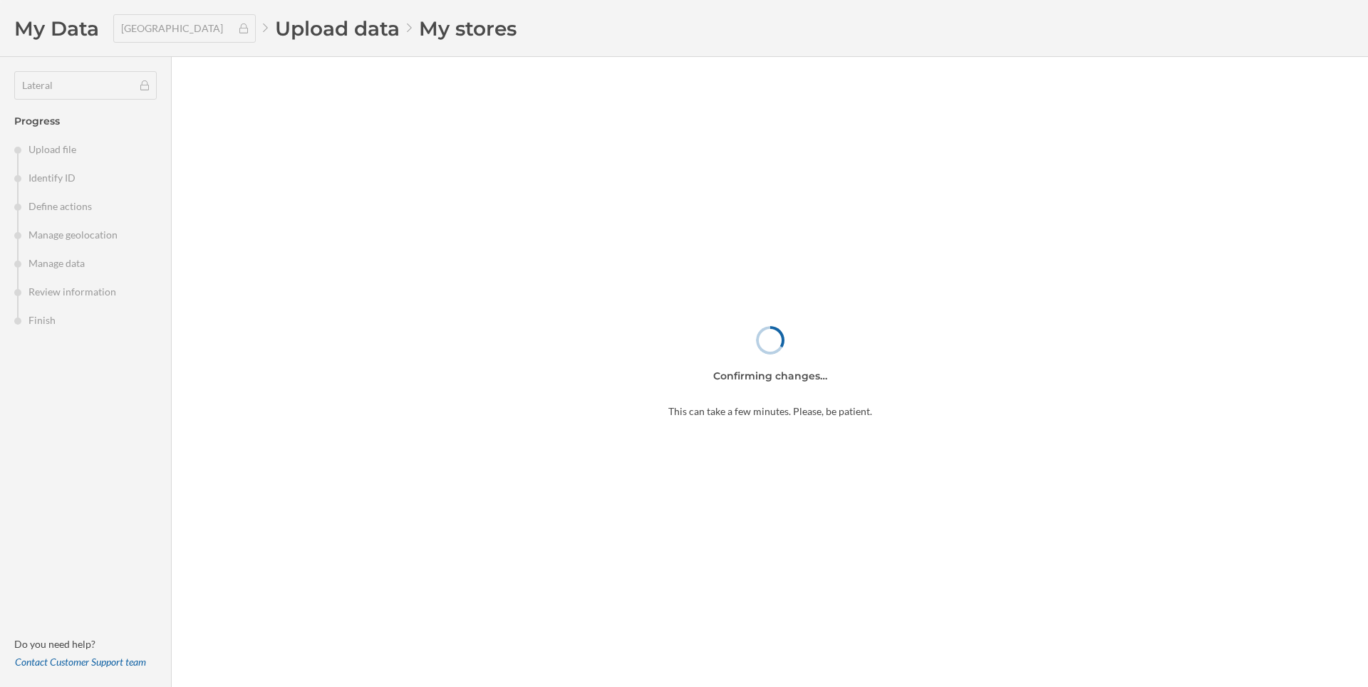
type input "6"
type input "370"
type input "47"
type input "4"
type input "150"
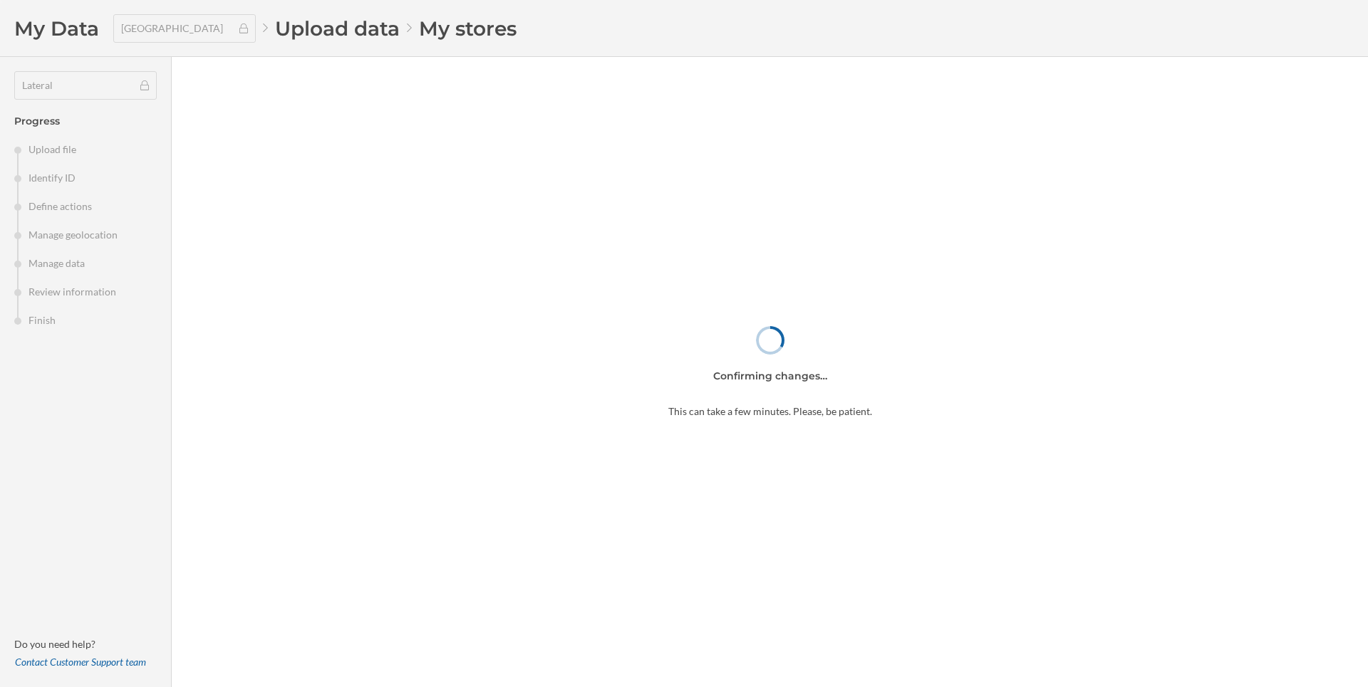
type input "32"
type input "[DATE]"
type input "4"
type input "254"
type input "196"
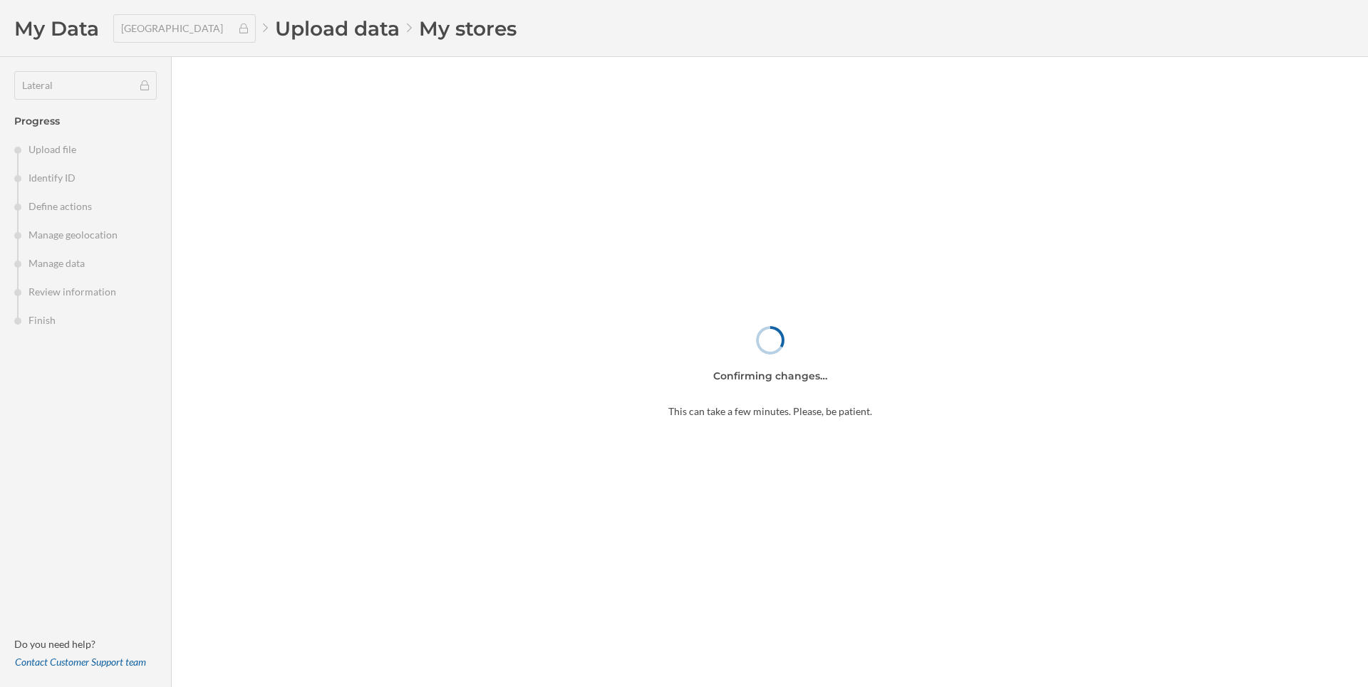
type input "[DATE]"
type input "7"
type input "370"
type input "39"
type input "7"
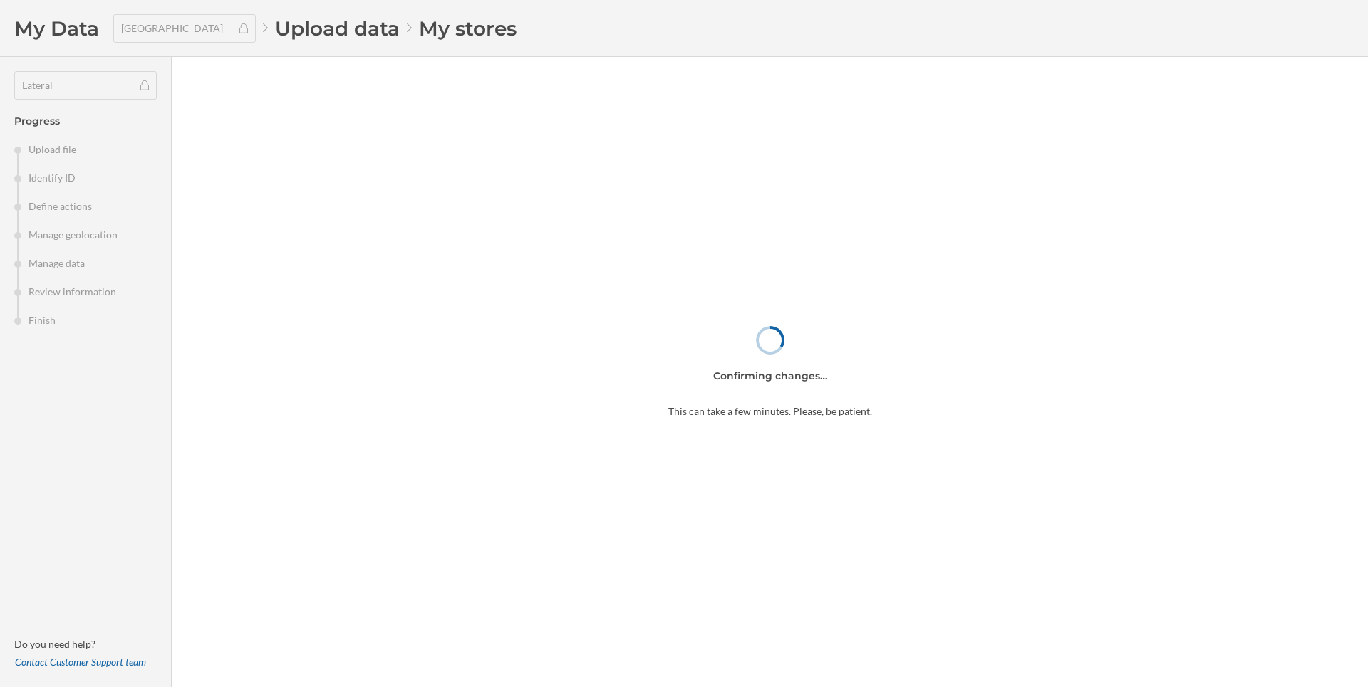
type input "270"
type input "198"
type input "7"
type input "380"
type input "144"
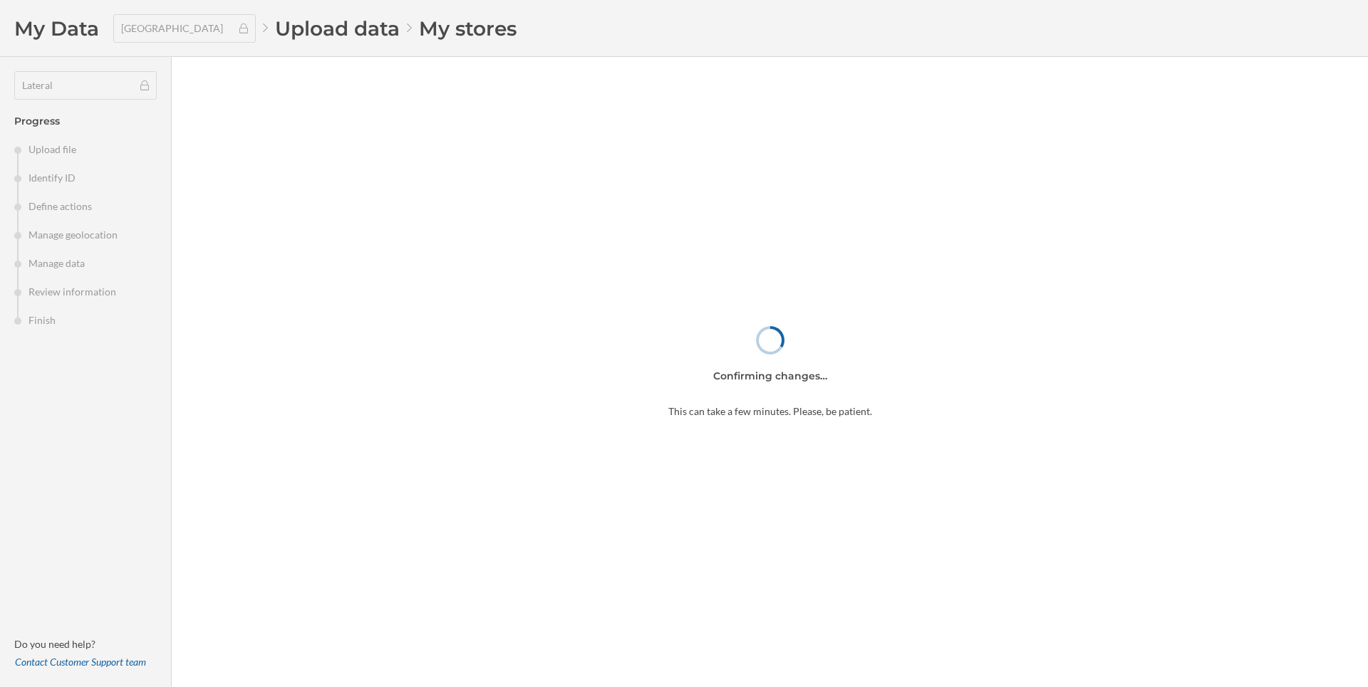
type input "[DATE]"
type input "7"
type input "328"
type input "8"
type input "[DATE]"
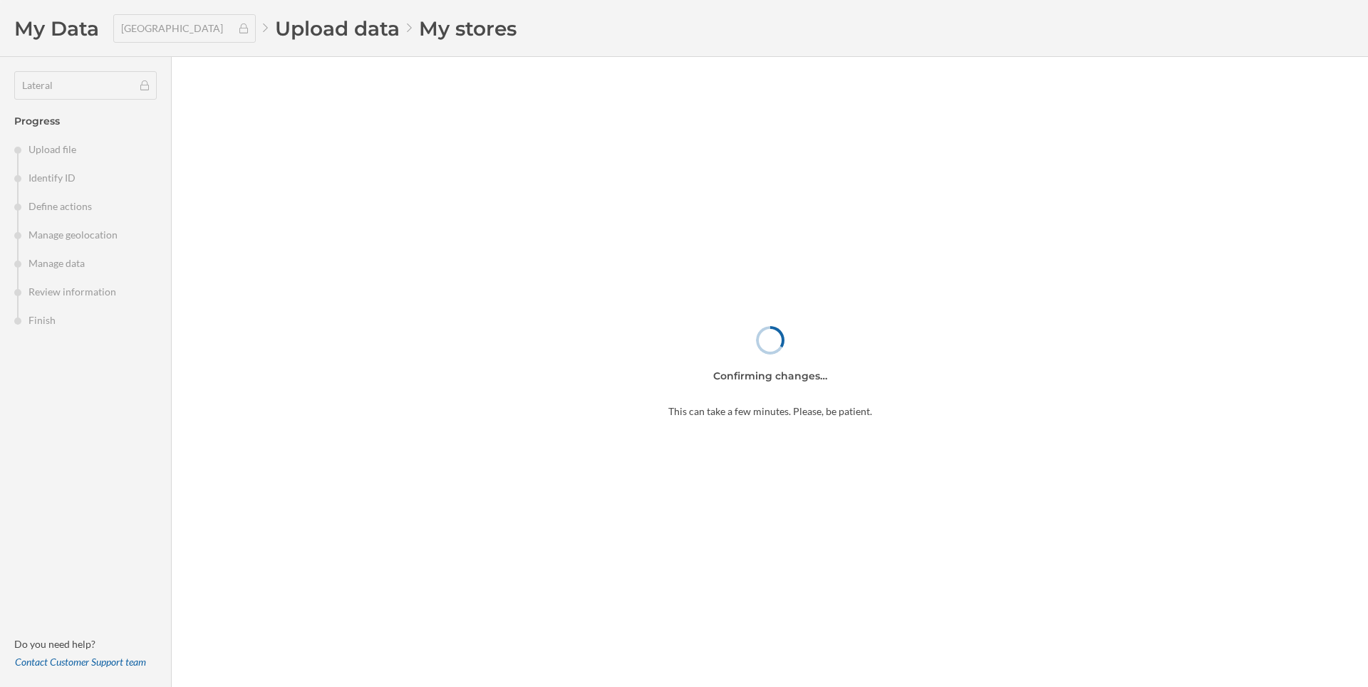
type input "6"
type input "248"
type input "130"
type input "Apr-21"
type input "6"
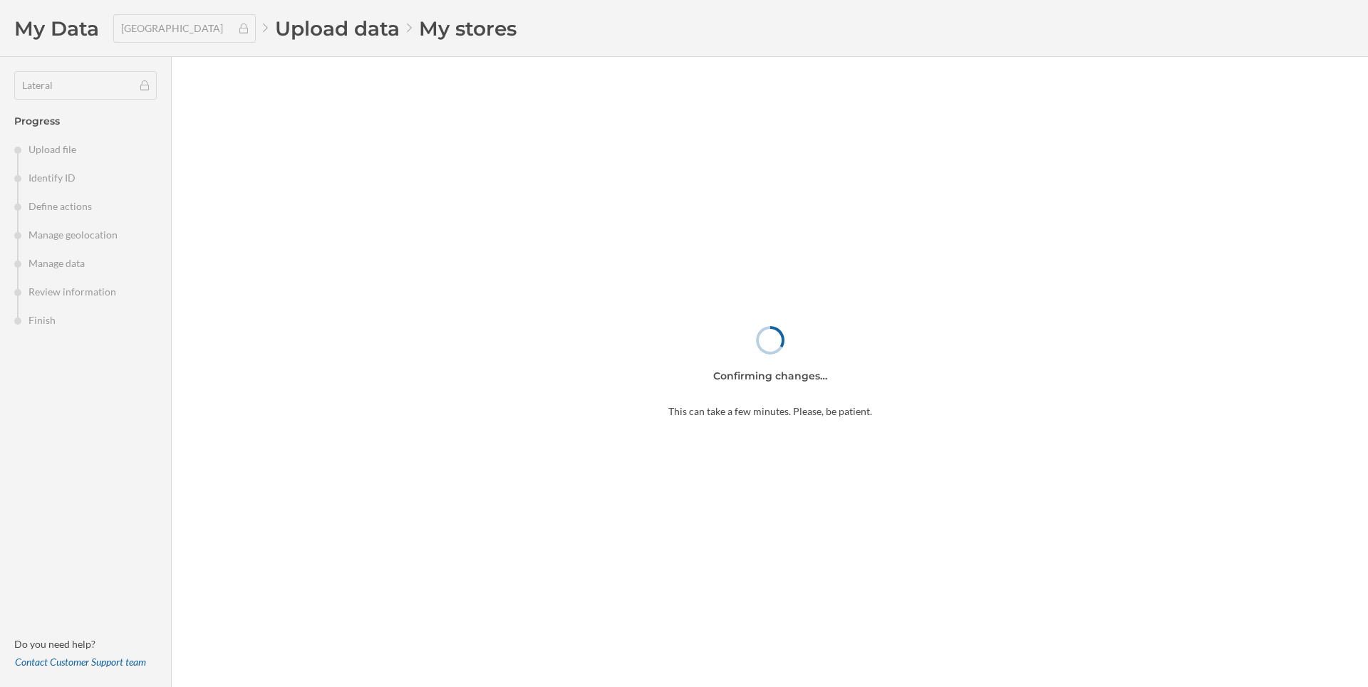
type input "346"
type input "145"
type input "[DATE]"
type input "7"
type input "262"
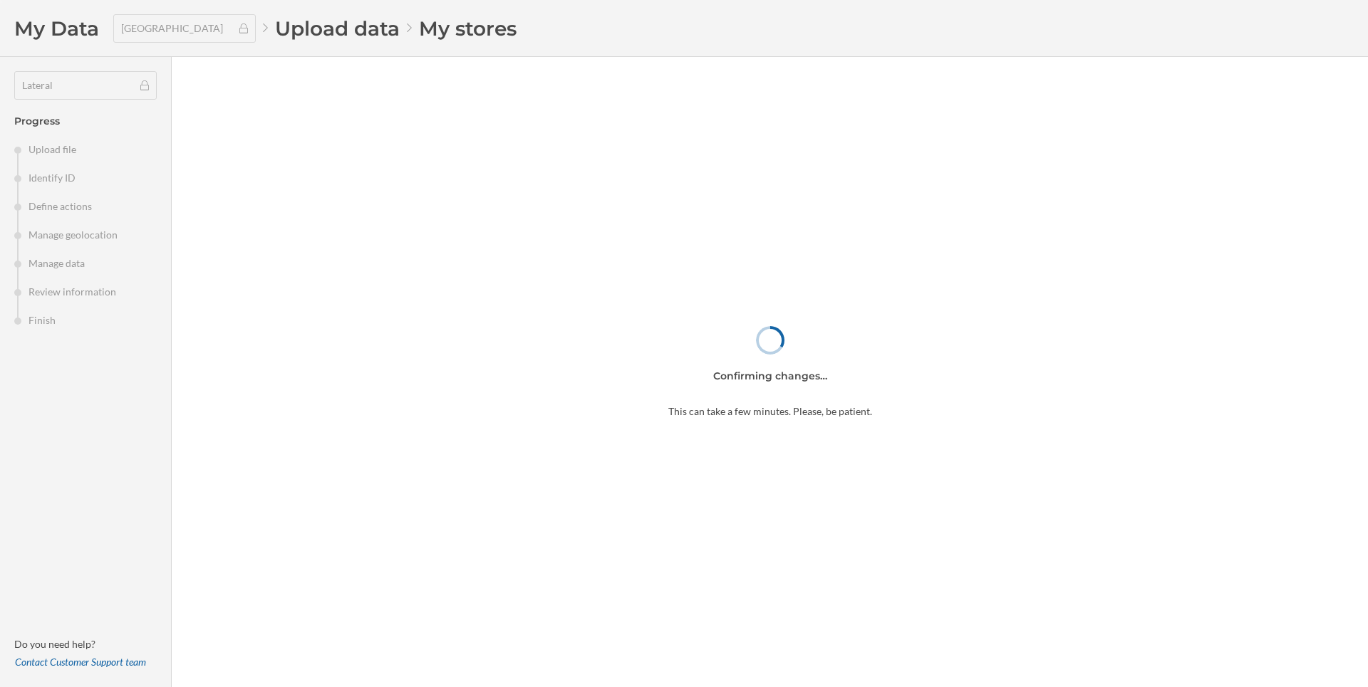
type input "25"
type input "[DATE]"
type input "8"
type input "453"
type input "65"
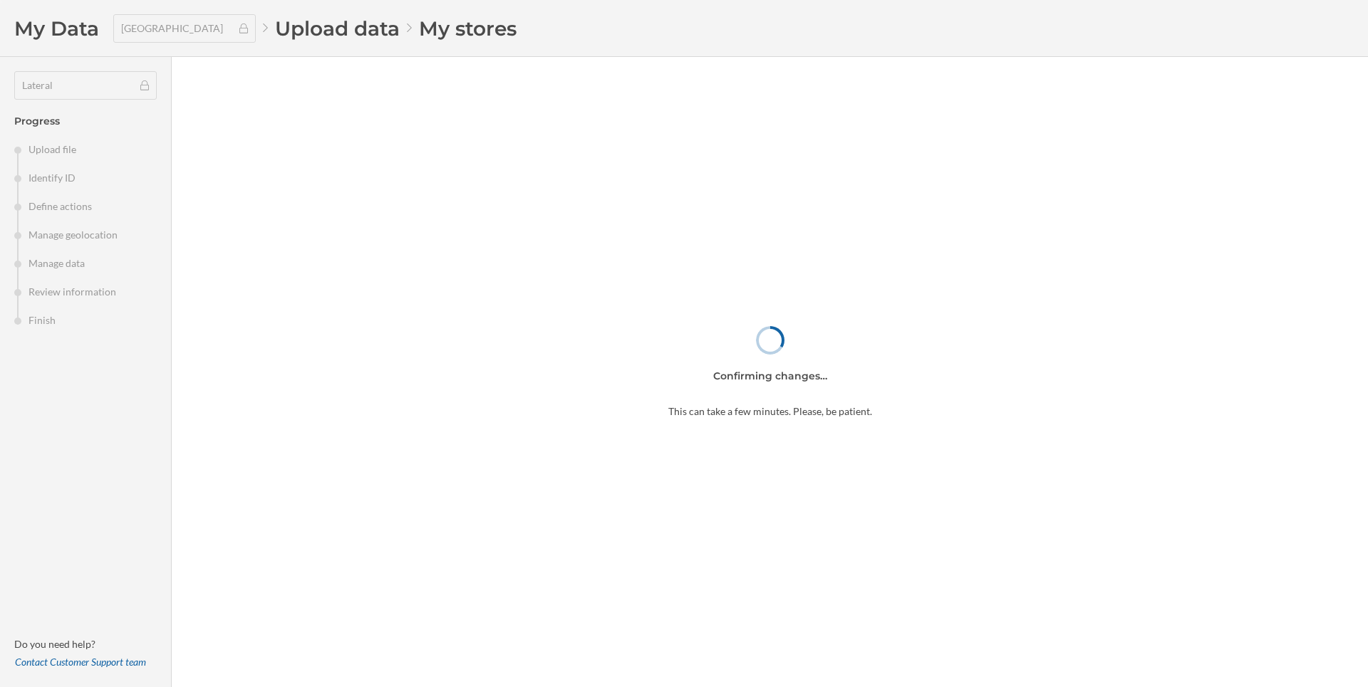
type input "[DATE]"
type input "9"
type input "700"
type input "34"
type input "[DATE]"
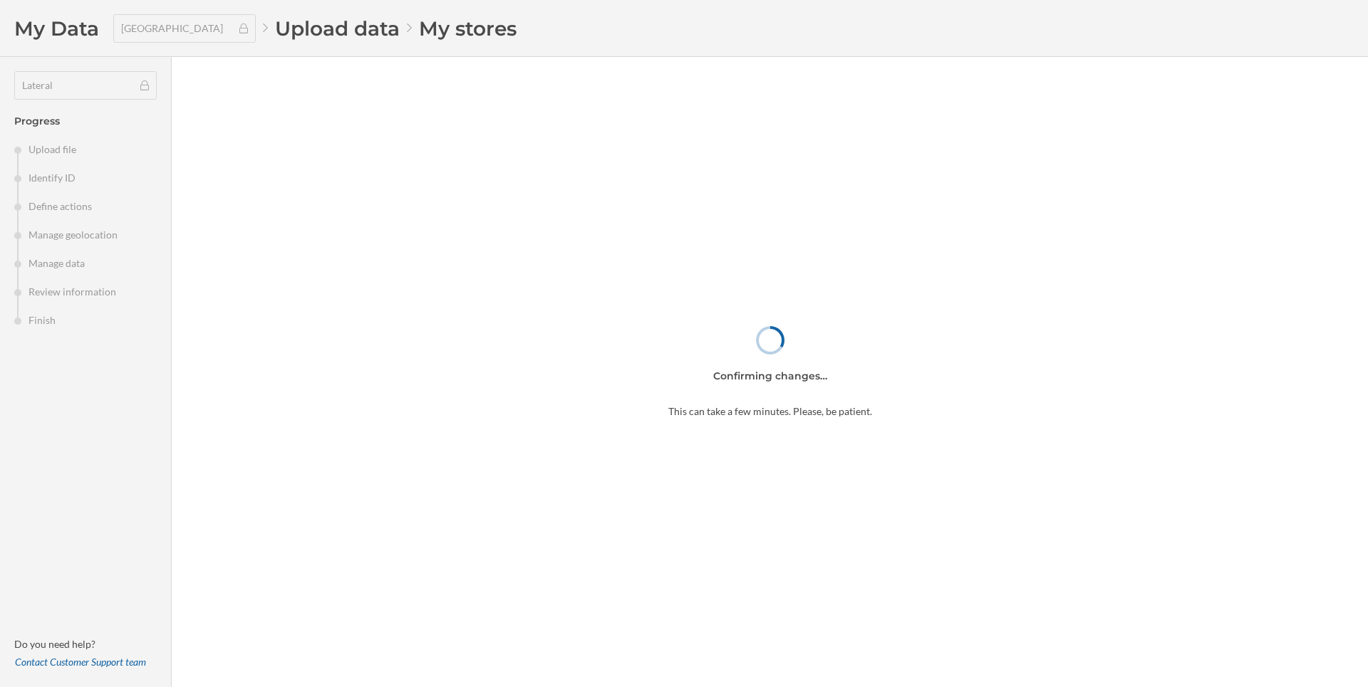
type input "7"
type input "348"
type input "29"
type input "[DATE]"
type input "6"
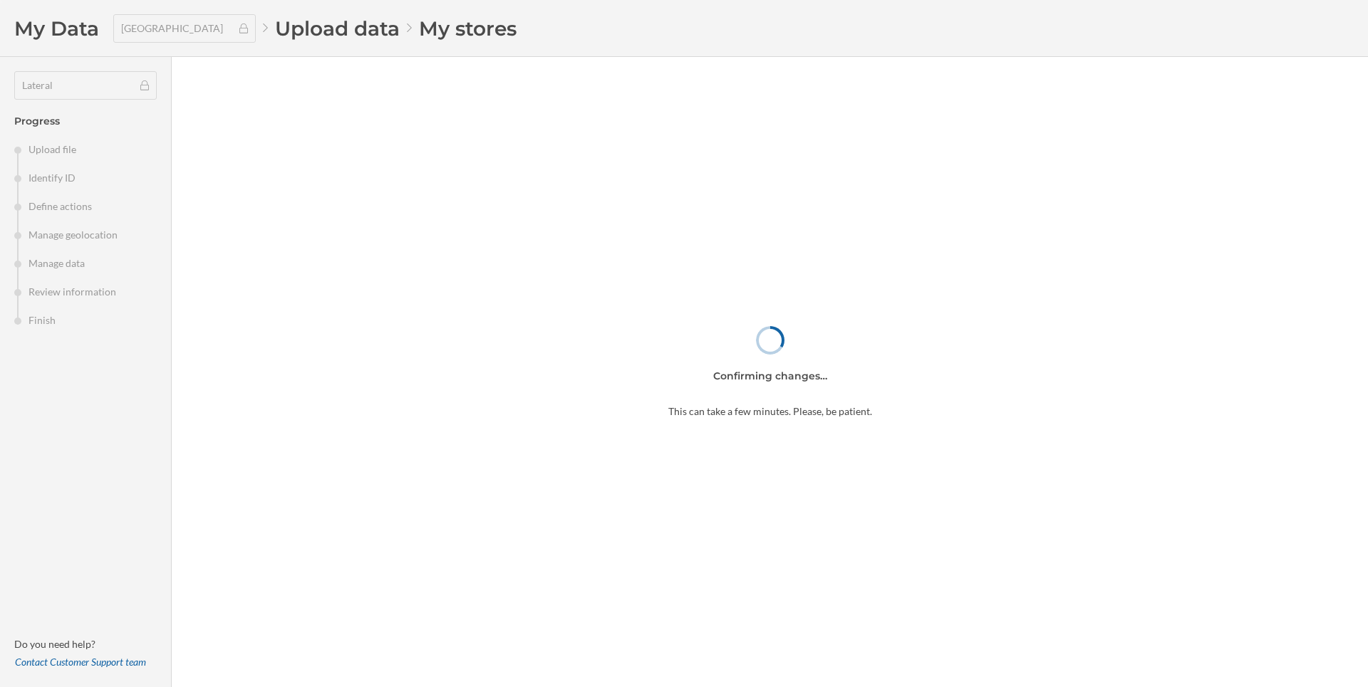
type input "225"
type input "52"
type input "6"
type input "106"
type input "66"
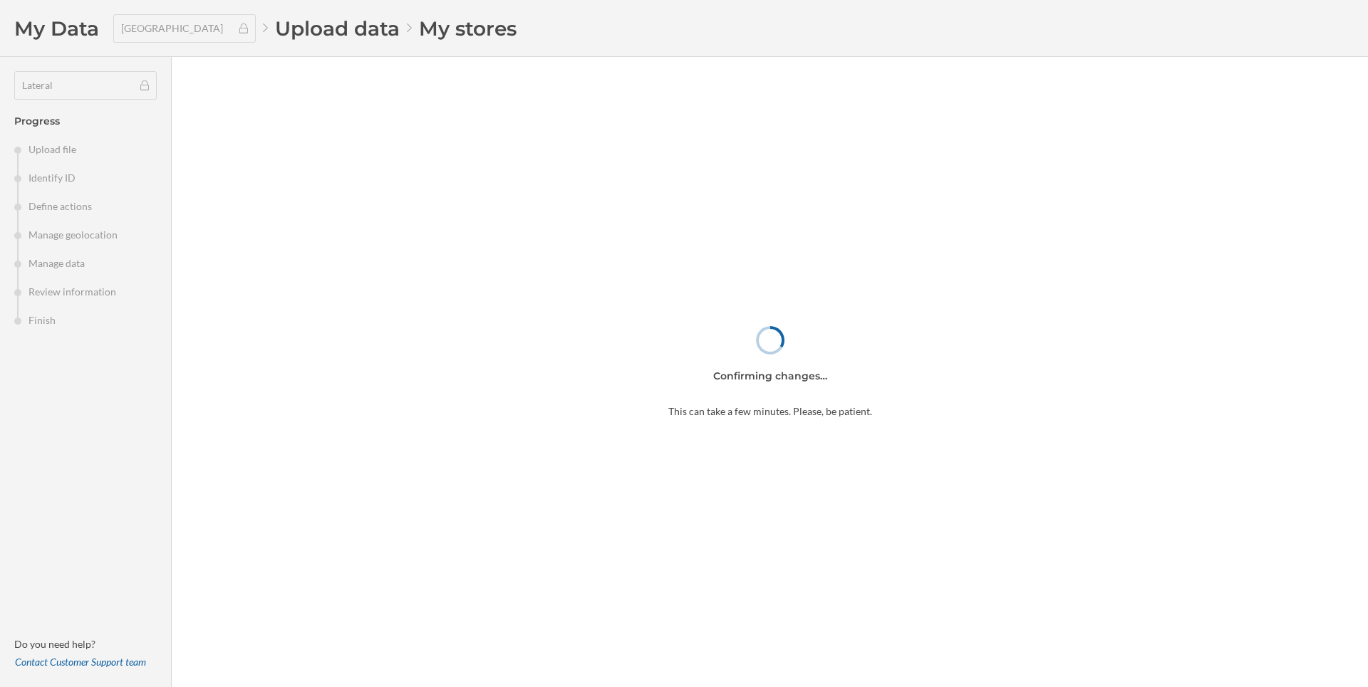
type input "[DATE]"
type input "8"
type input "700"
type input "140"
type input "Apr-21"
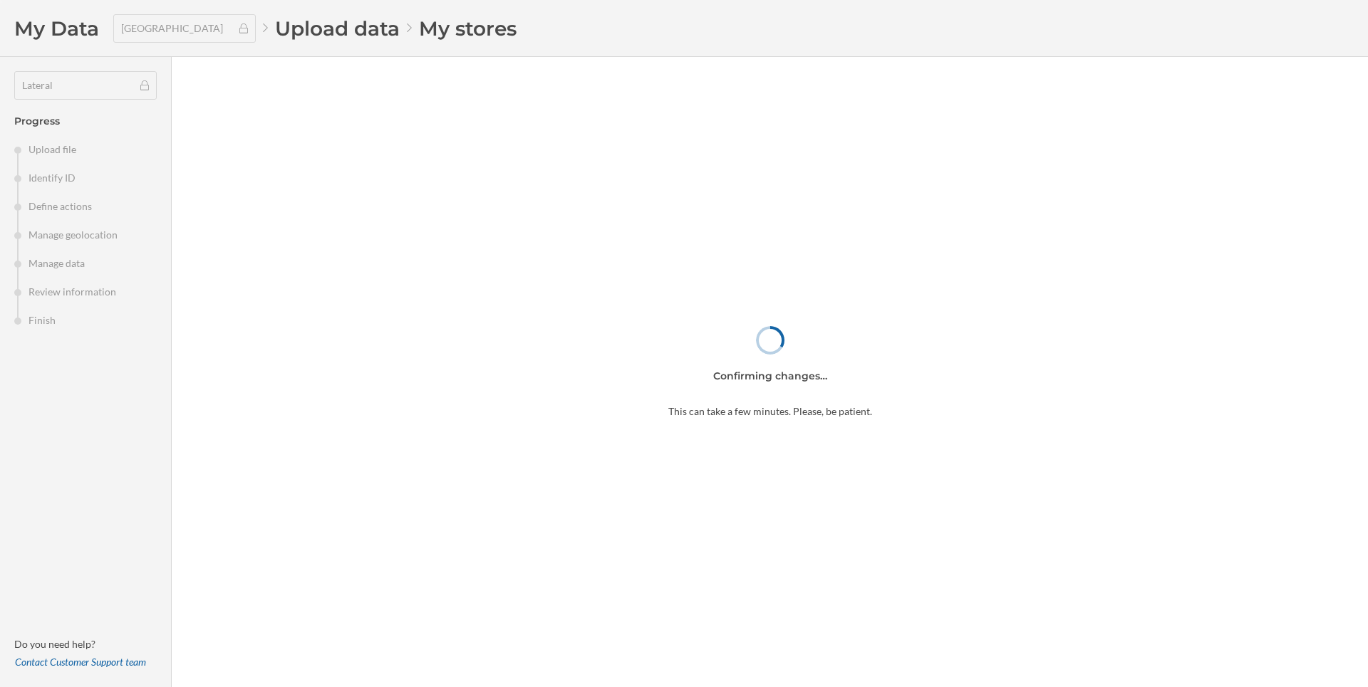
type input "6"
type input "170"
type input "35"
type input "518"
type input "105"
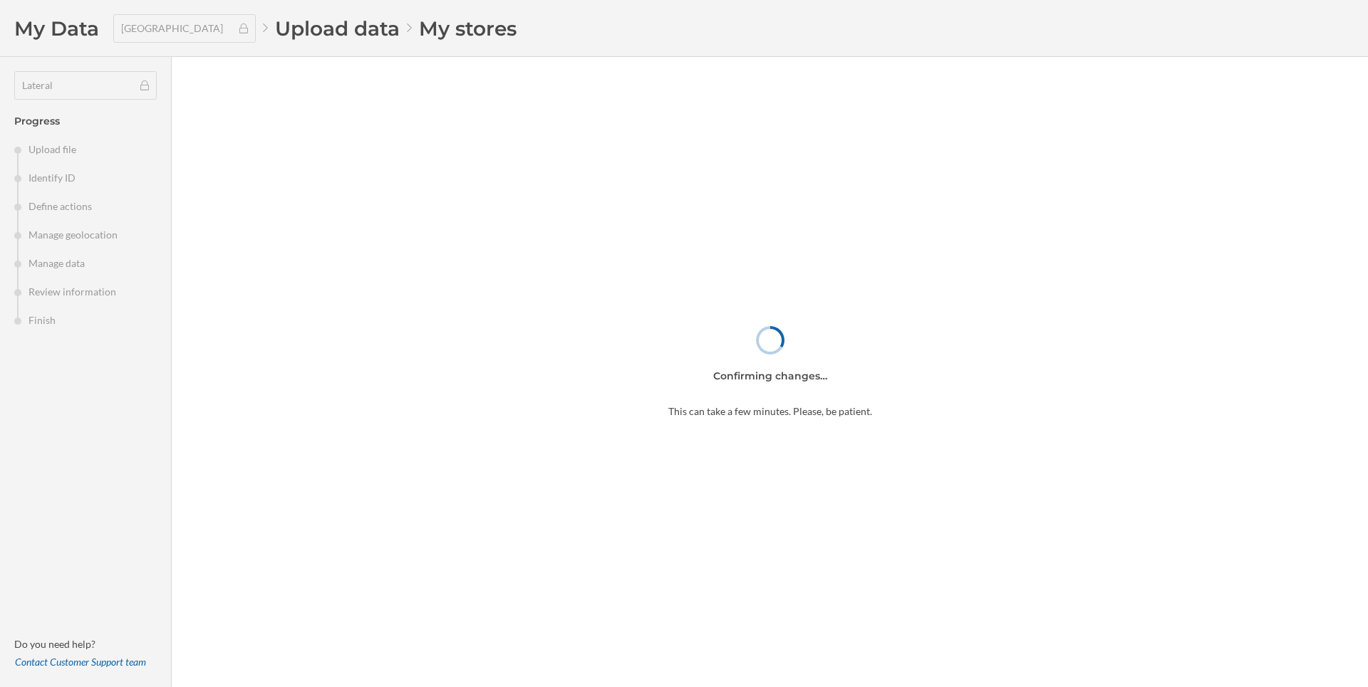
type input "271"
type input "20"
type input "LT1122"
type input "LT1123"
type input "LT1124"
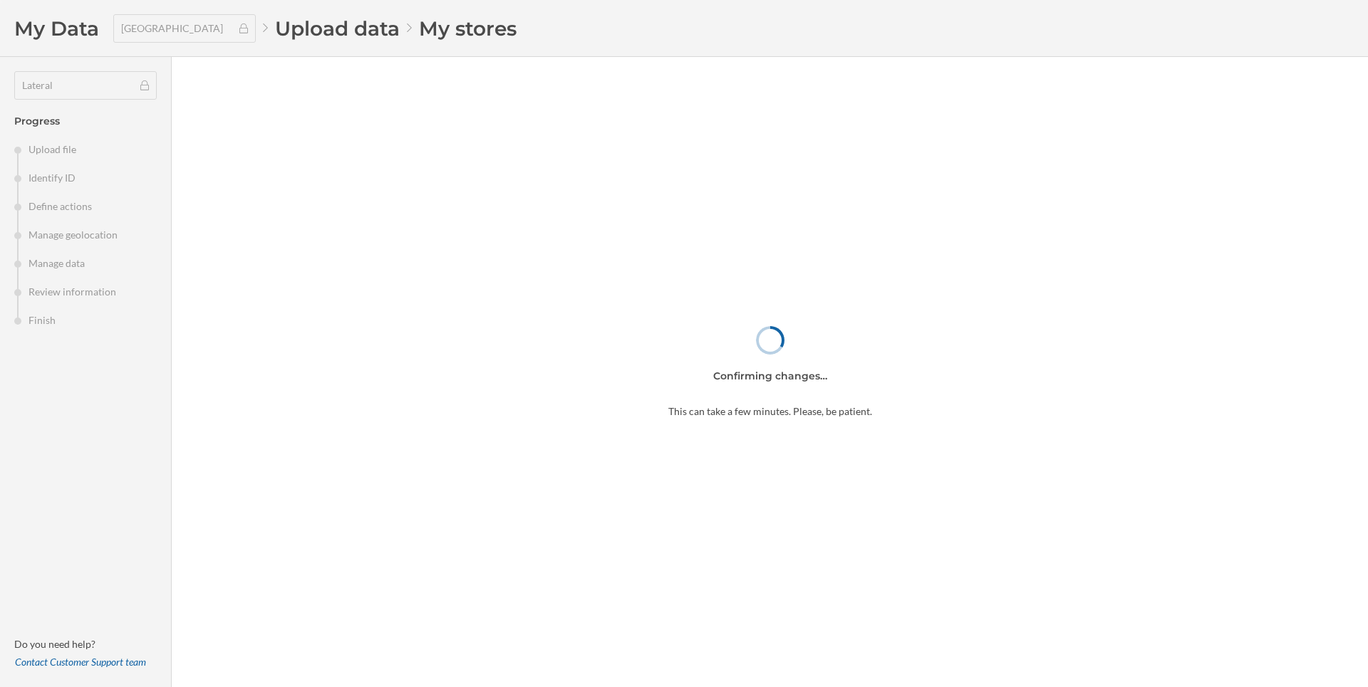
type input "LT1104"
type input "LT1125"
type input "LT1126"
type input "LT1107"
type input "LT1127"
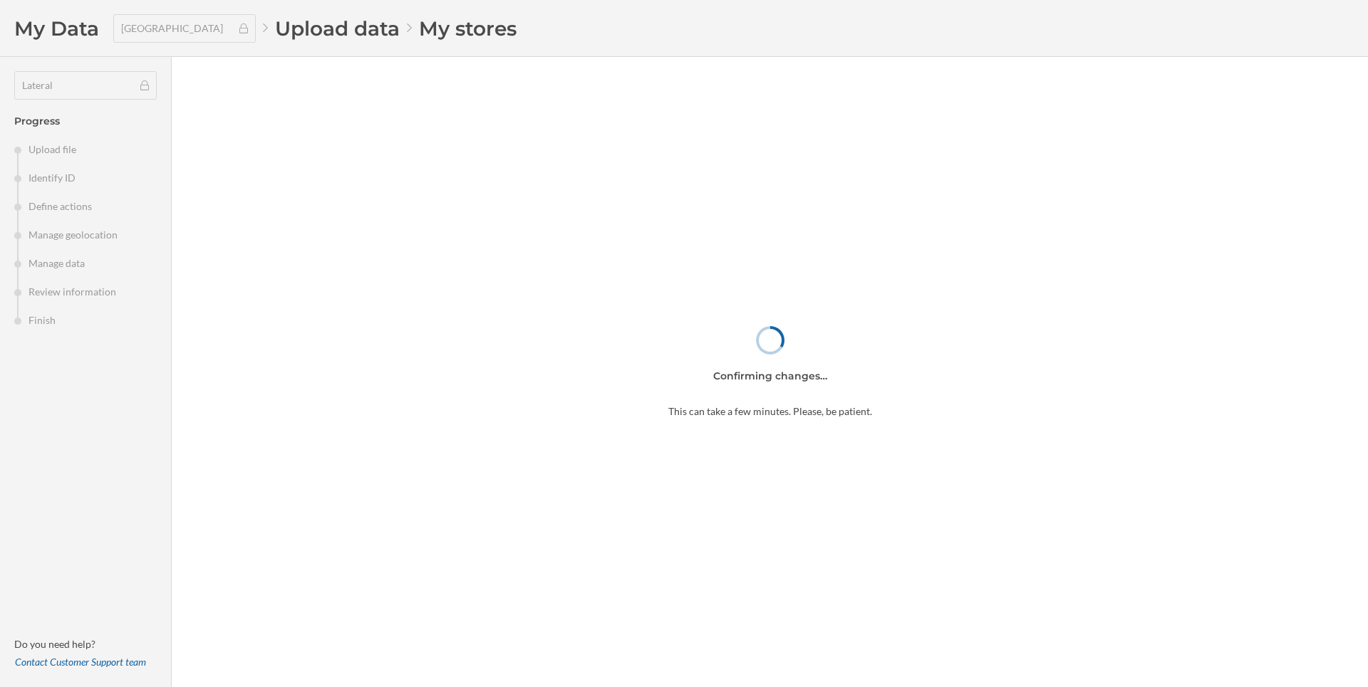
type input "LT1128"
type input "LT1113"
type input "LT1114"
type input "LT1115"
type input "LT1117"
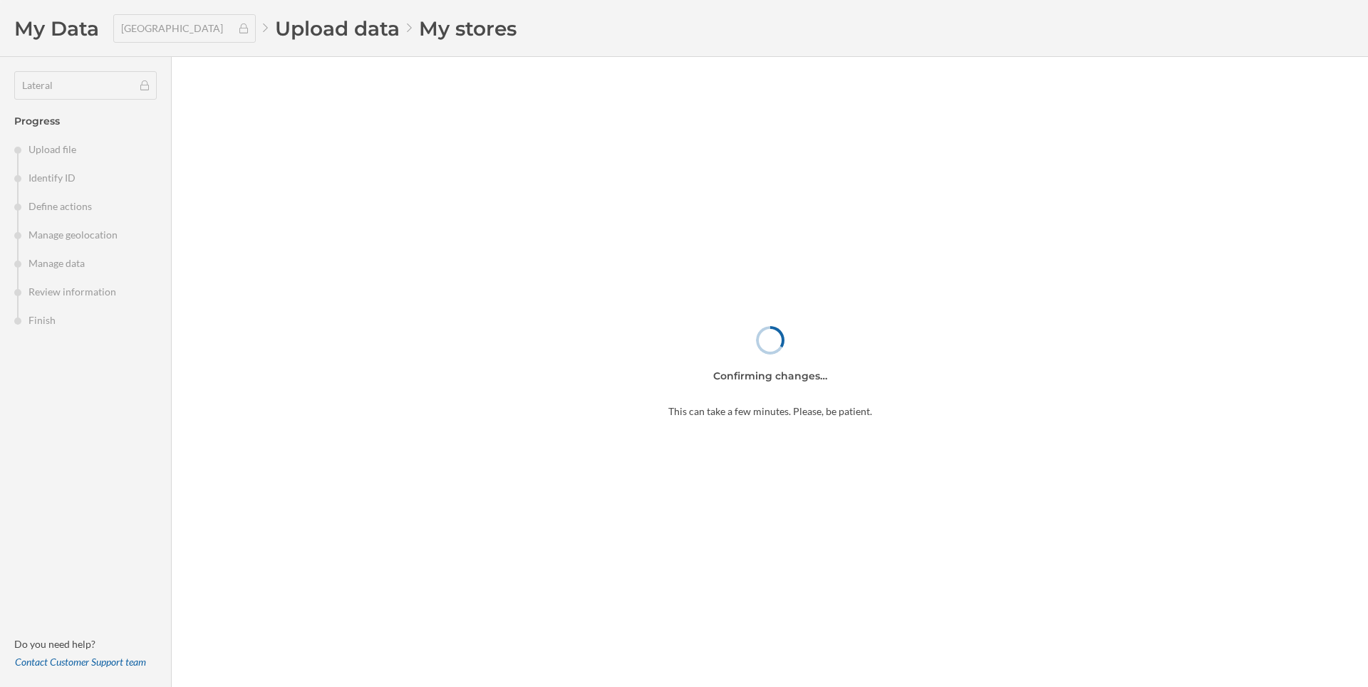
type input "LT1118"
type input "LT1220"
type input "LT1129"
type input "LT1131"
type input "LT1132"
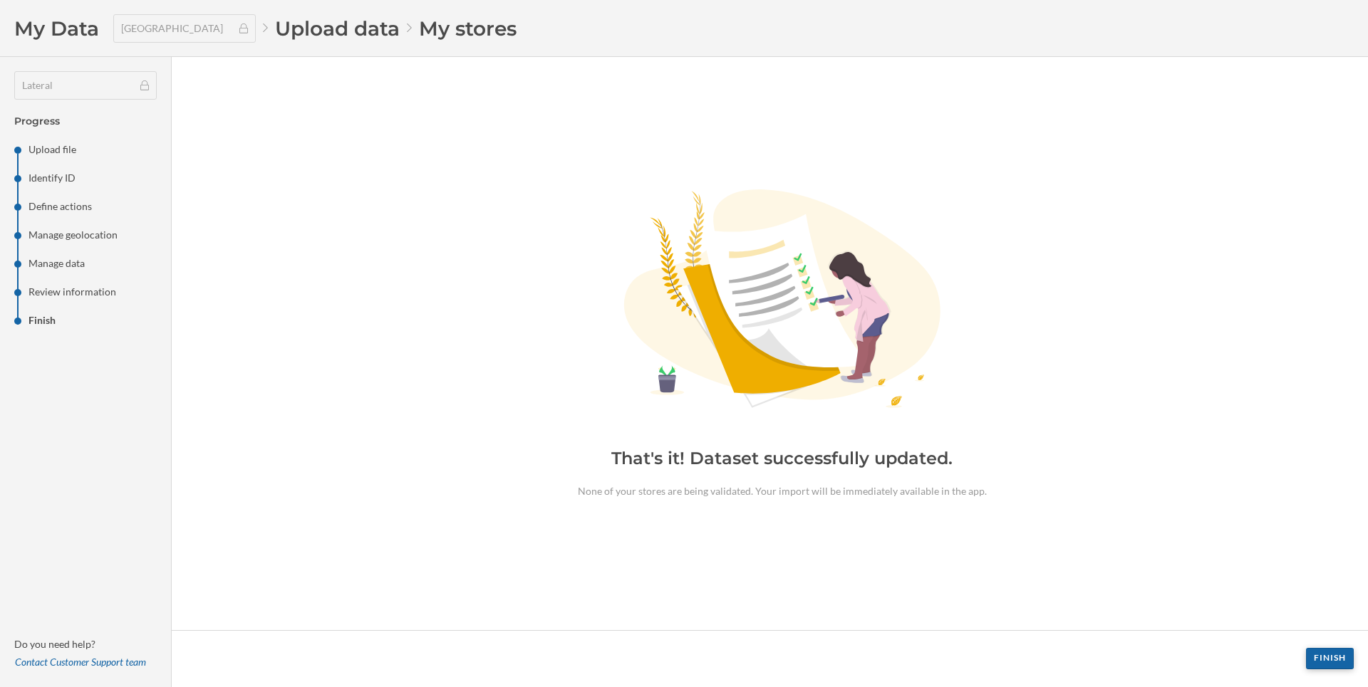
click at [1307, 658] on div "Finish" at bounding box center [1330, 658] width 48 height 21
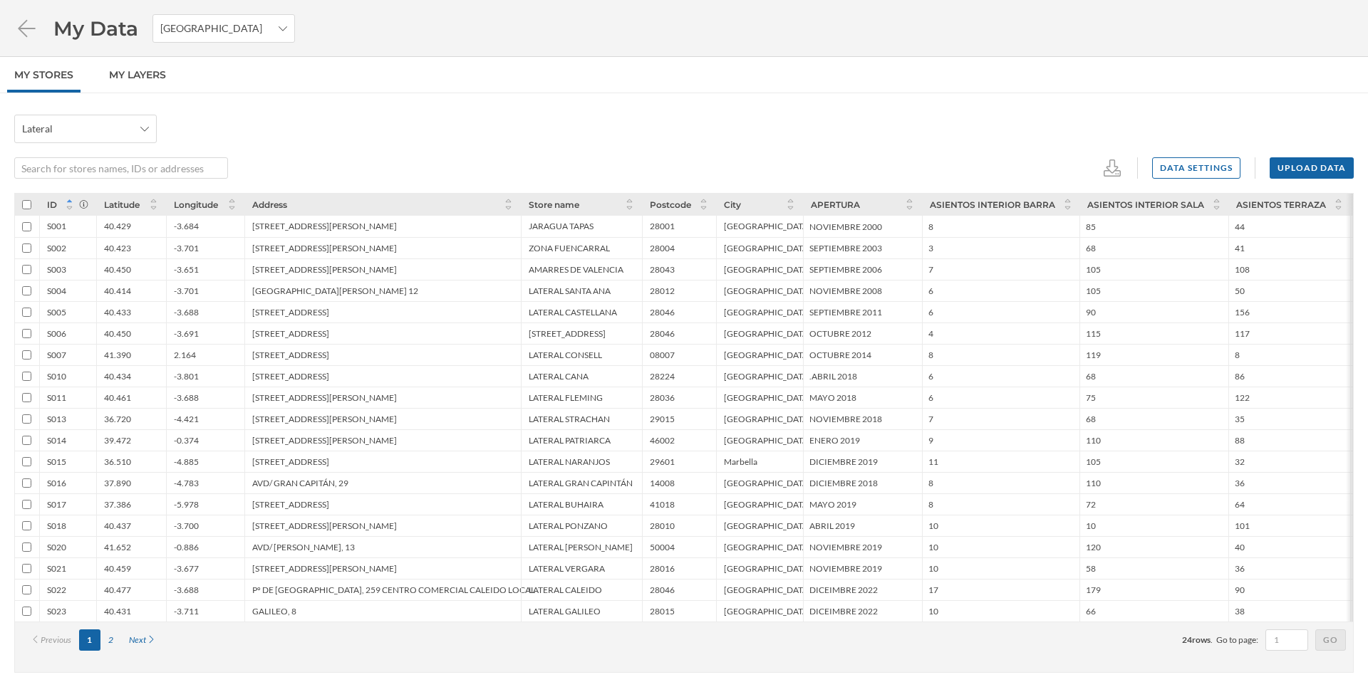
click at [100, 640] on div "1" at bounding box center [89, 640] width 21 height 21
click at [112, 638] on div "2" at bounding box center [110, 640] width 21 height 21
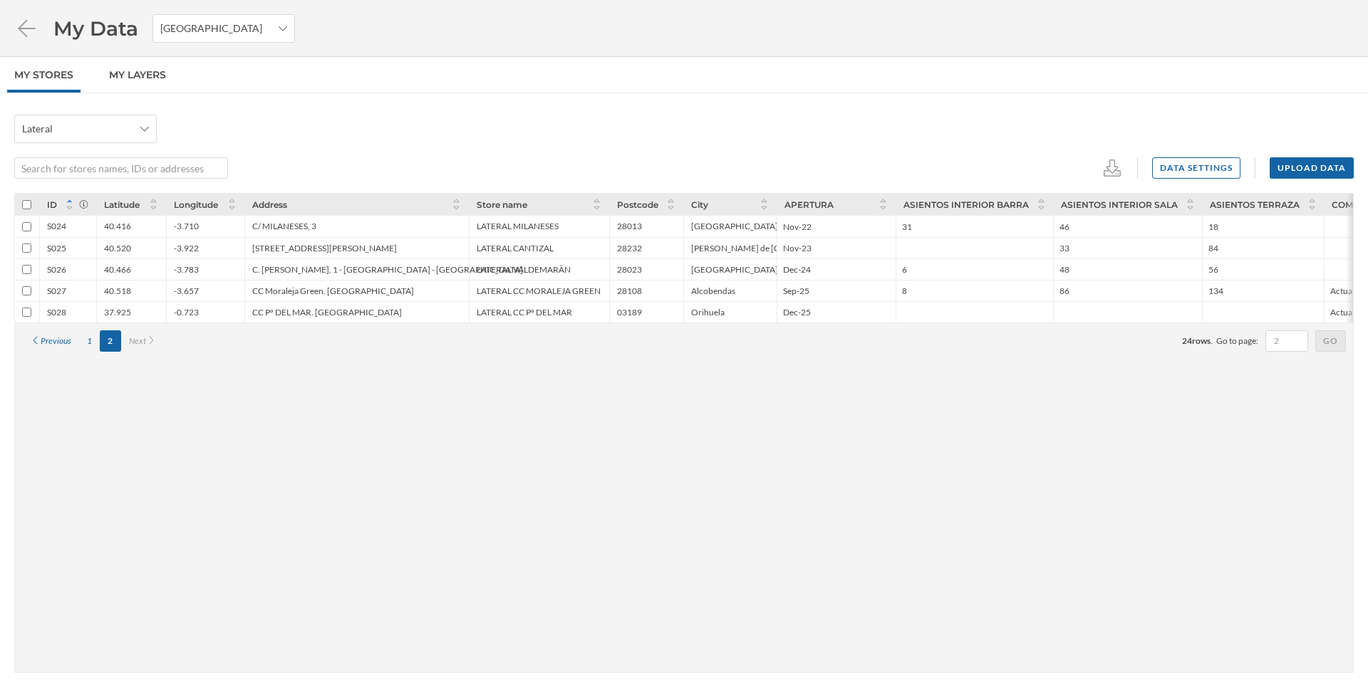
drag, startPoint x: 449, startPoint y: 313, endPoint x: 464, endPoint y: 321, distance: 16.9
click at [464, 321] on div "CC Pº DEL MAR. [GEOGRAPHIC_DATA]" at bounding box center [356, 311] width 224 height 21
click at [90, 343] on div "1" at bounding box center [89, 341] width 21 height 21
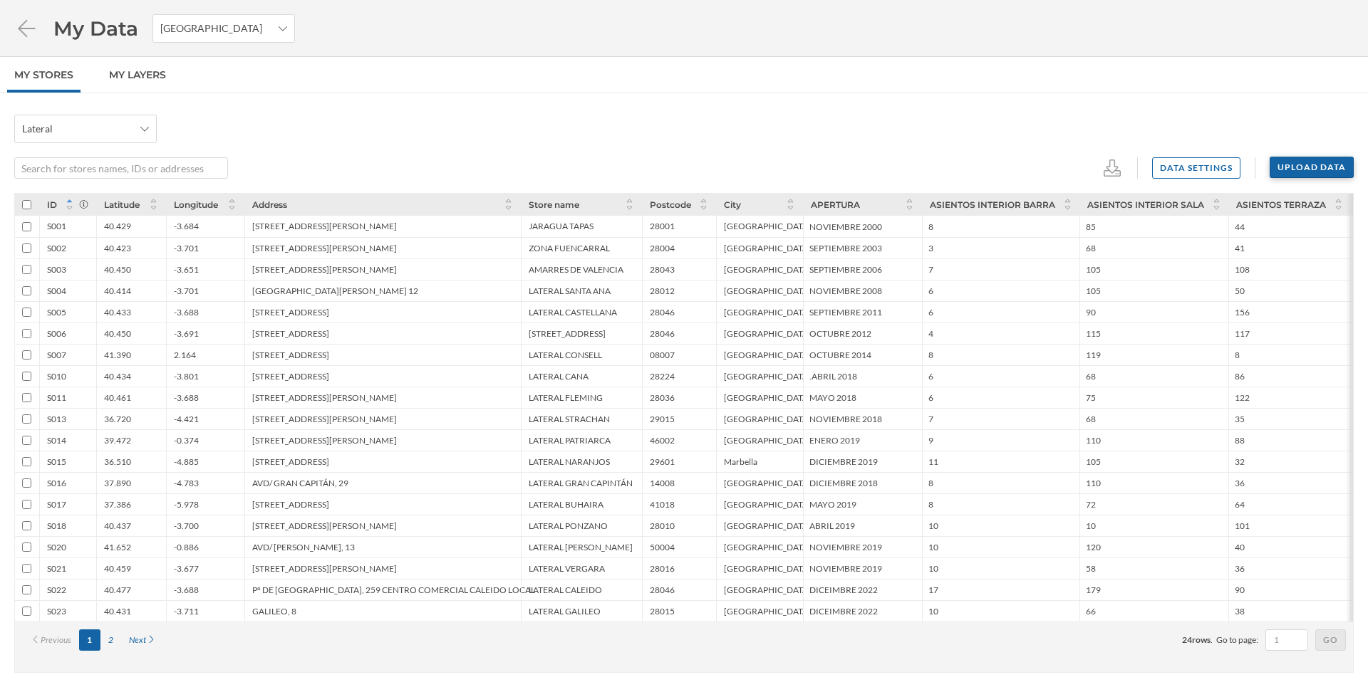
click at [1297, 170] on div "Upload data" at bounding box center [1311, 167] width 84 height 21
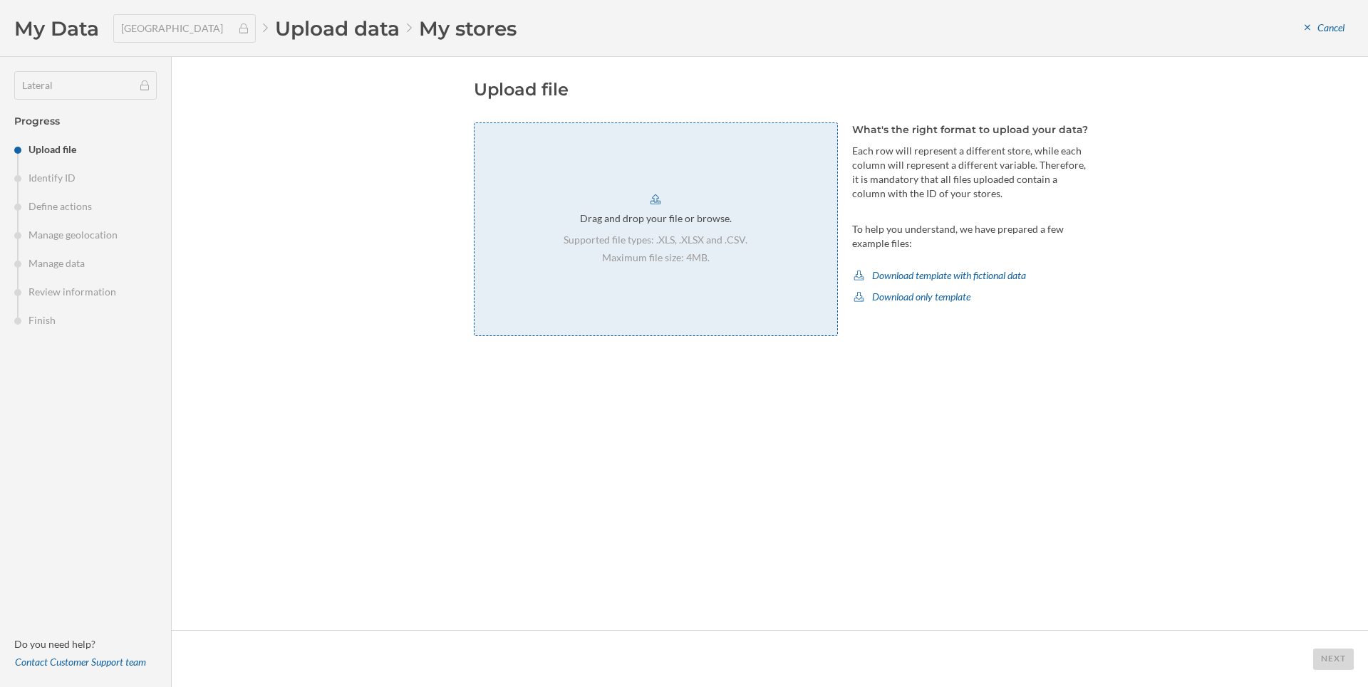
click at [715, 206] on div "Drag and drop your file or browse. Supported file types: .XLS, .XLSX and .CSV. …" at bounding box center [656, 230] width 364 height 214
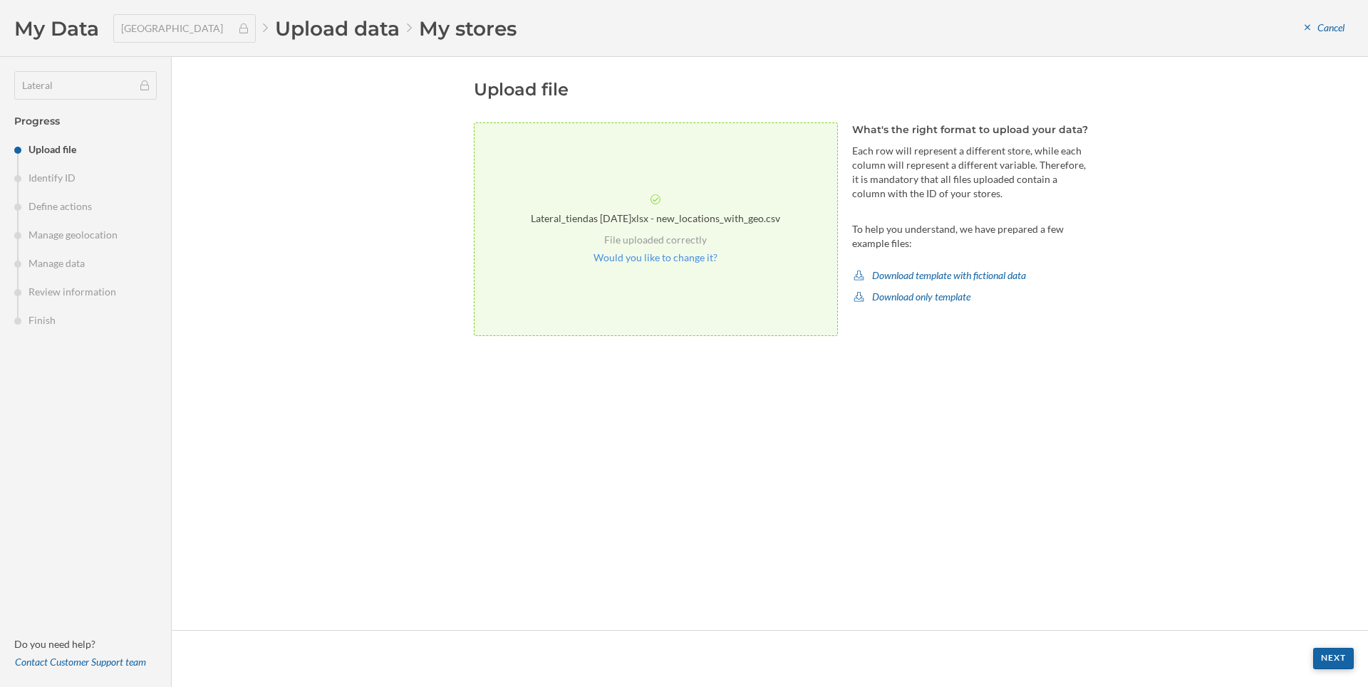
click at [1345, 667] on div "Next" at bounding box center [1333, 658] width 41 height 21
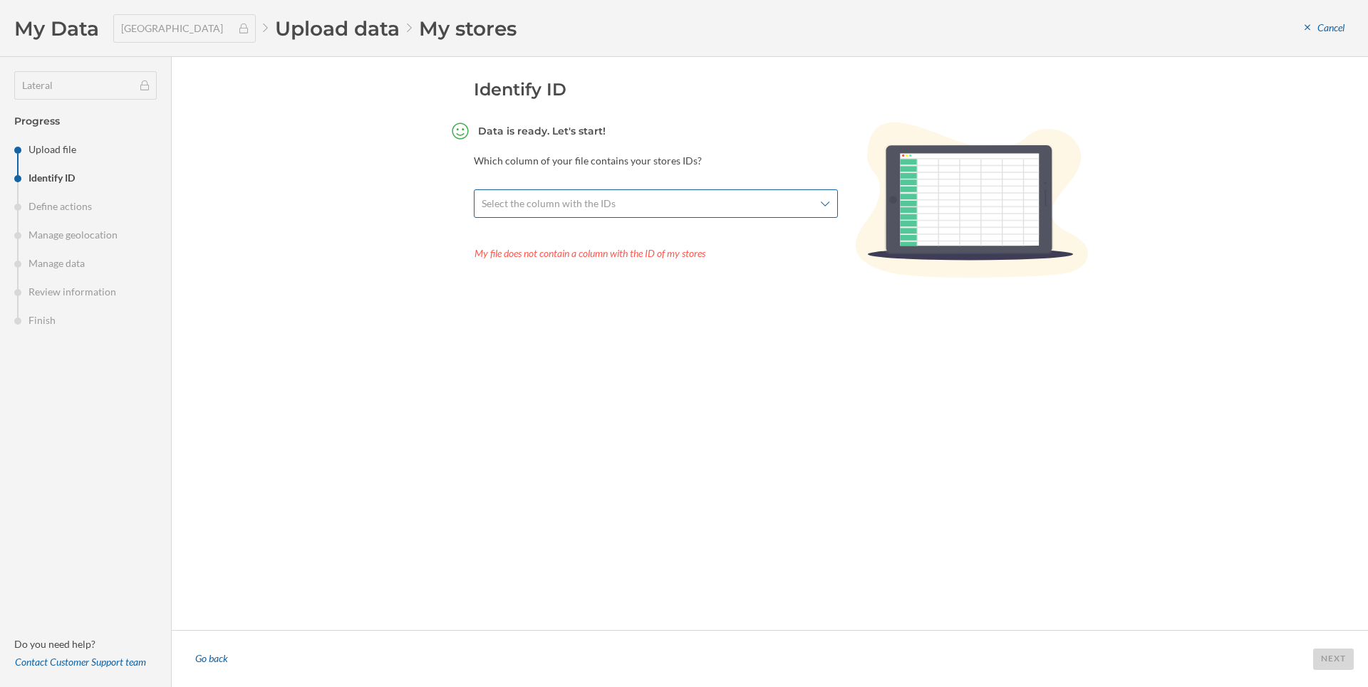
click at [741, 203] on span "Select the column with the IDs" at bounding box center [648, 204] width 333 height 14
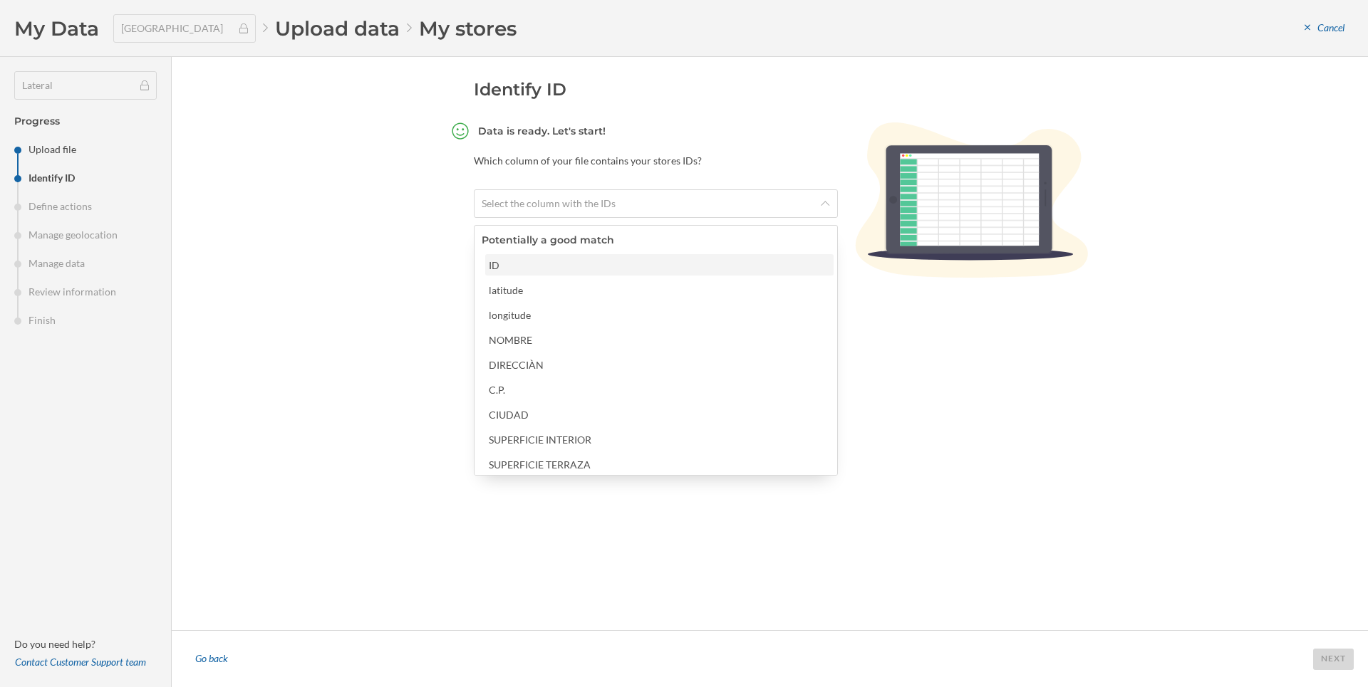
click at [637, 268] on div "ID" at bounding box center [659, 265] width 340 height 15
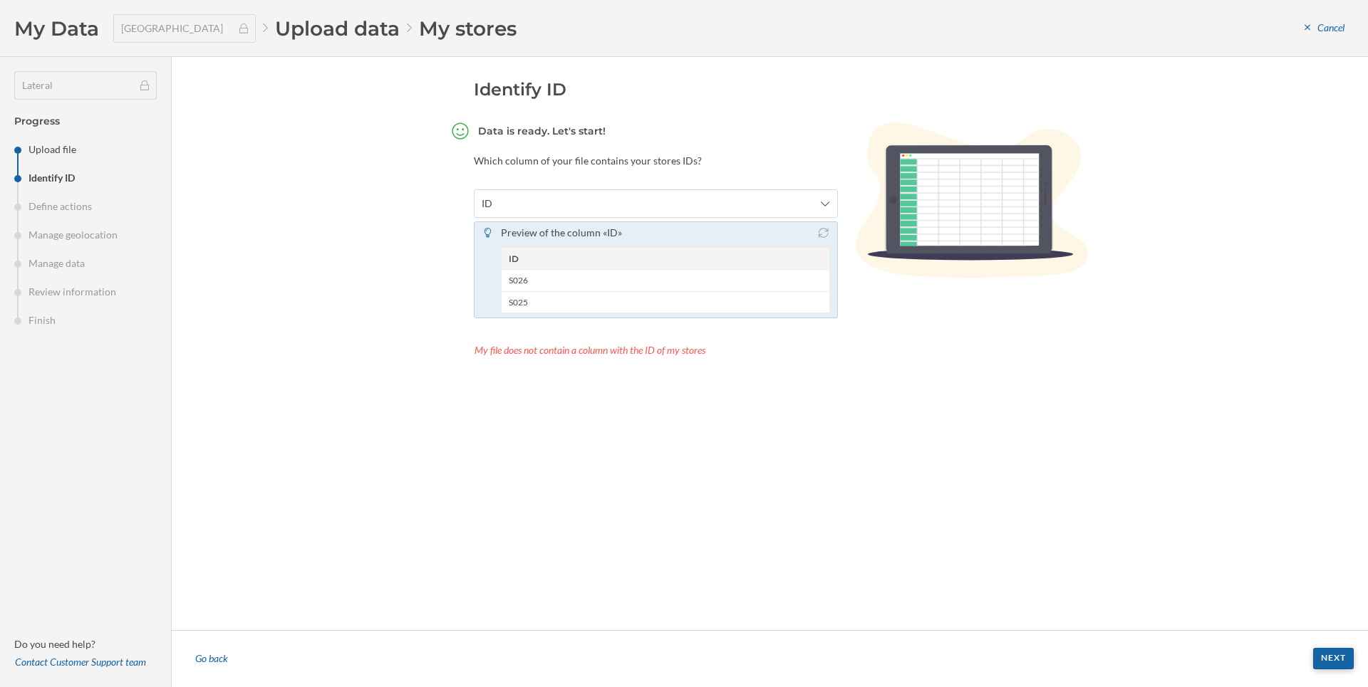
click at [1324, 655] on div "Next" at bounding box center [1333, 658] width 41 height 21
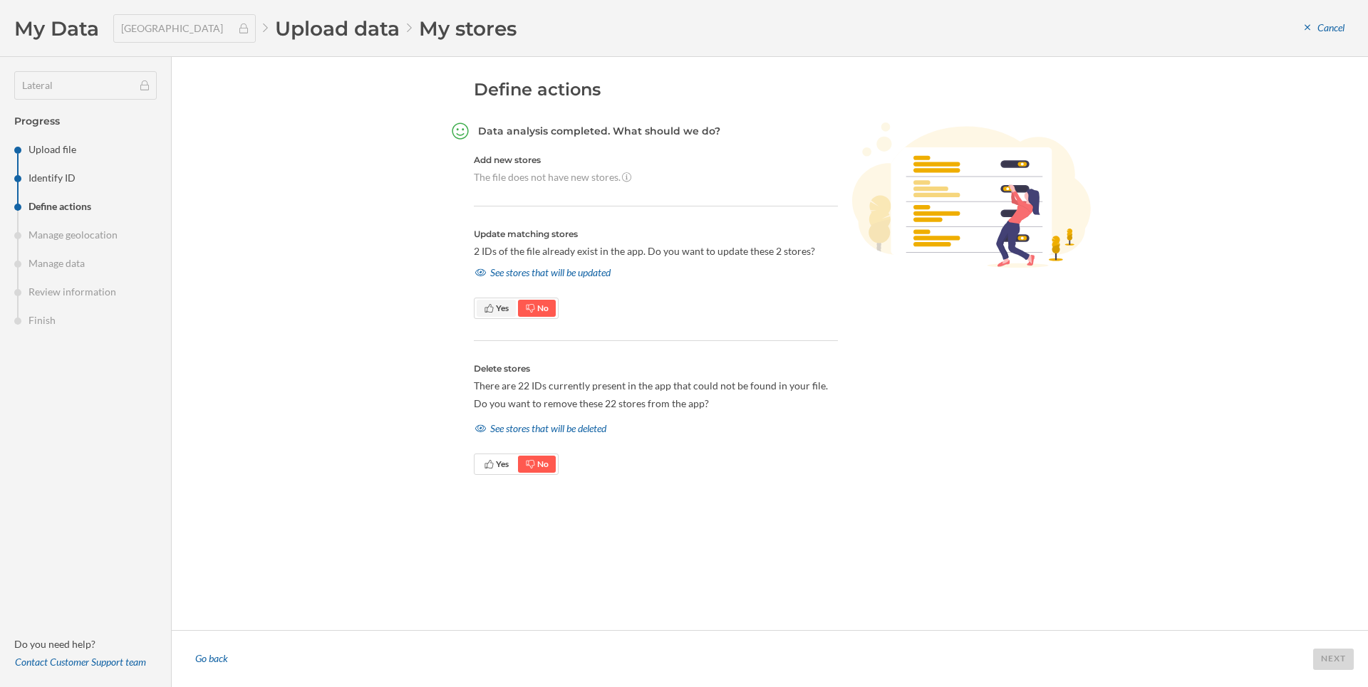
click at [504, 310] on span "Yes" at bounding box center [502, 308] width 13 height 11
click at [527, 279] on div "See stores that will be updated" at bounding box center [543, 272] width 138 height 21
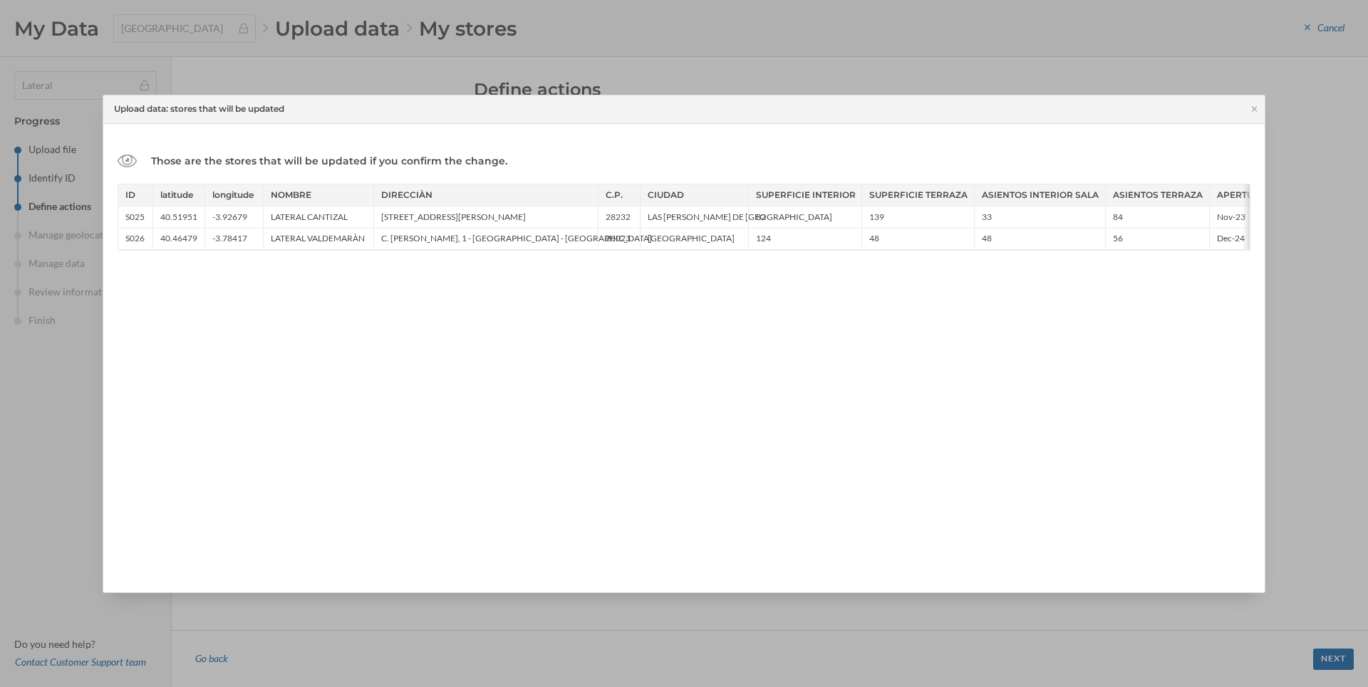
click at [1250, 104] on div "Upload data: stores that will be updated" at bounding box center [683, 109] width 1161 height 28
click at [1254, 112] on icon at bounding box center [1254, 109] width 11 height 9
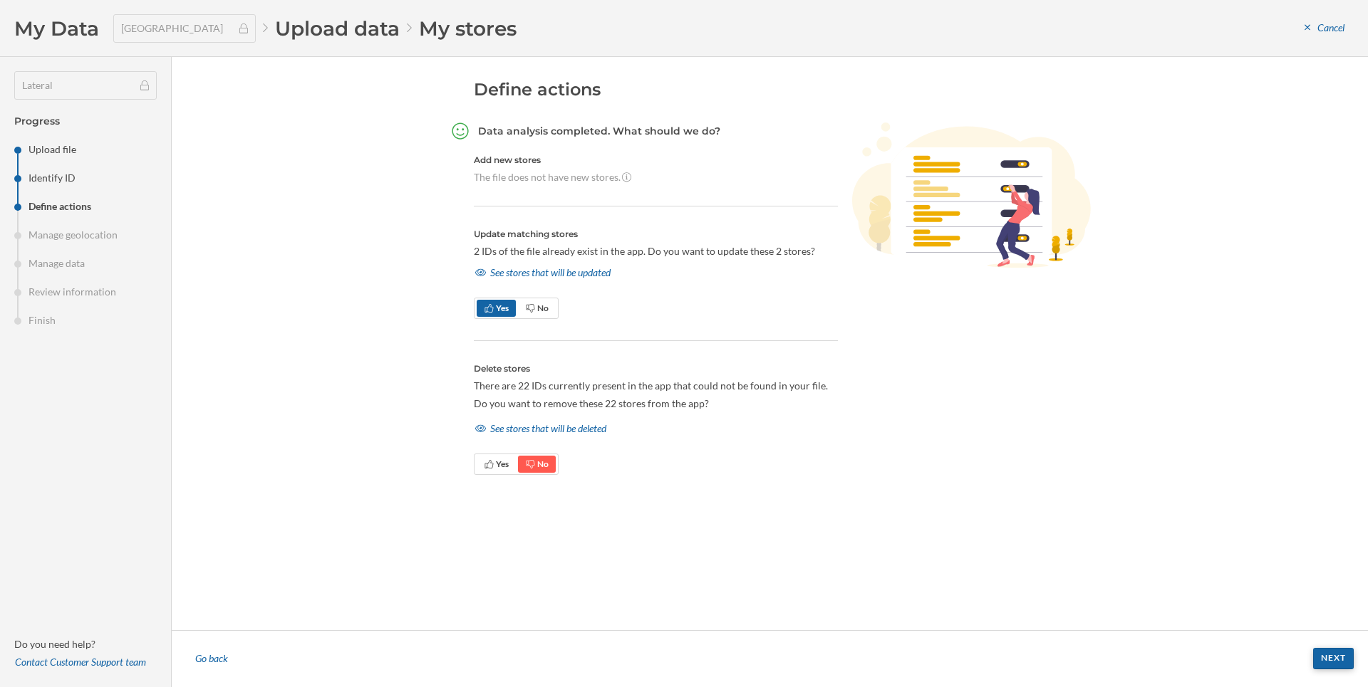
click at [1346, 660] on div "Next" at bounding box center [1333, 658] width 41 height 21
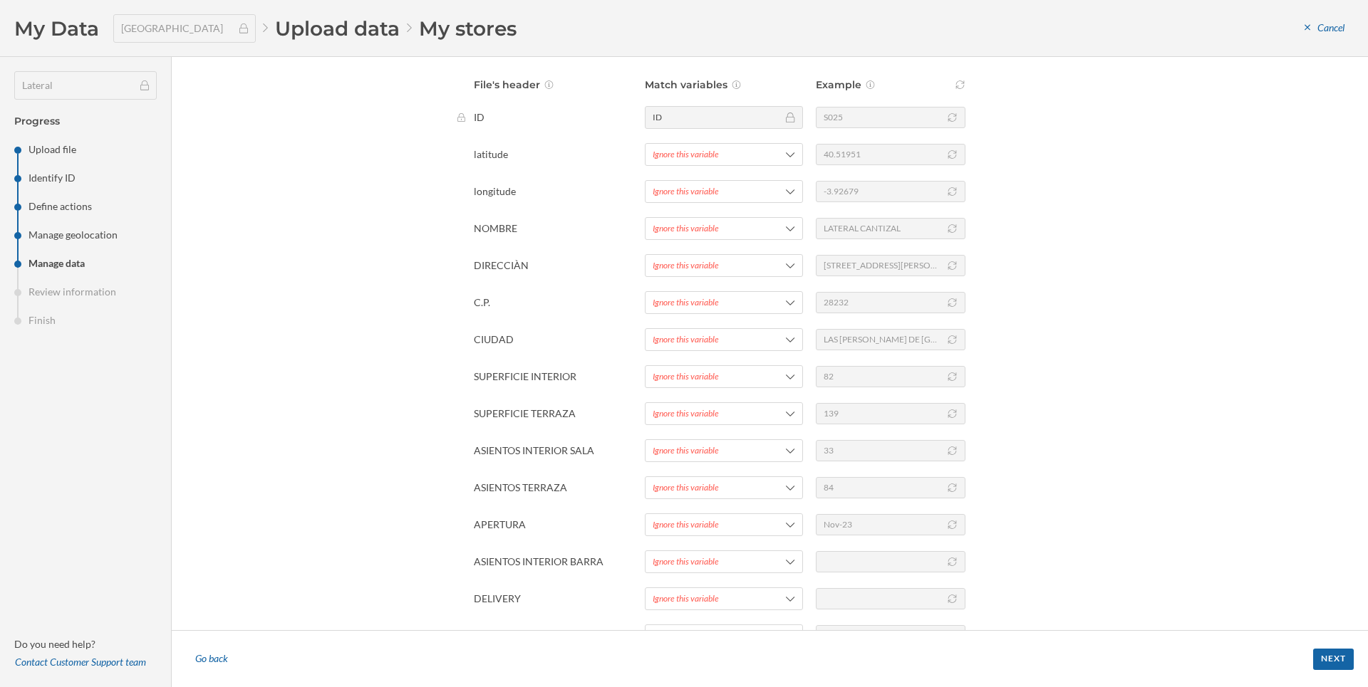
scroll to position [68, 0]
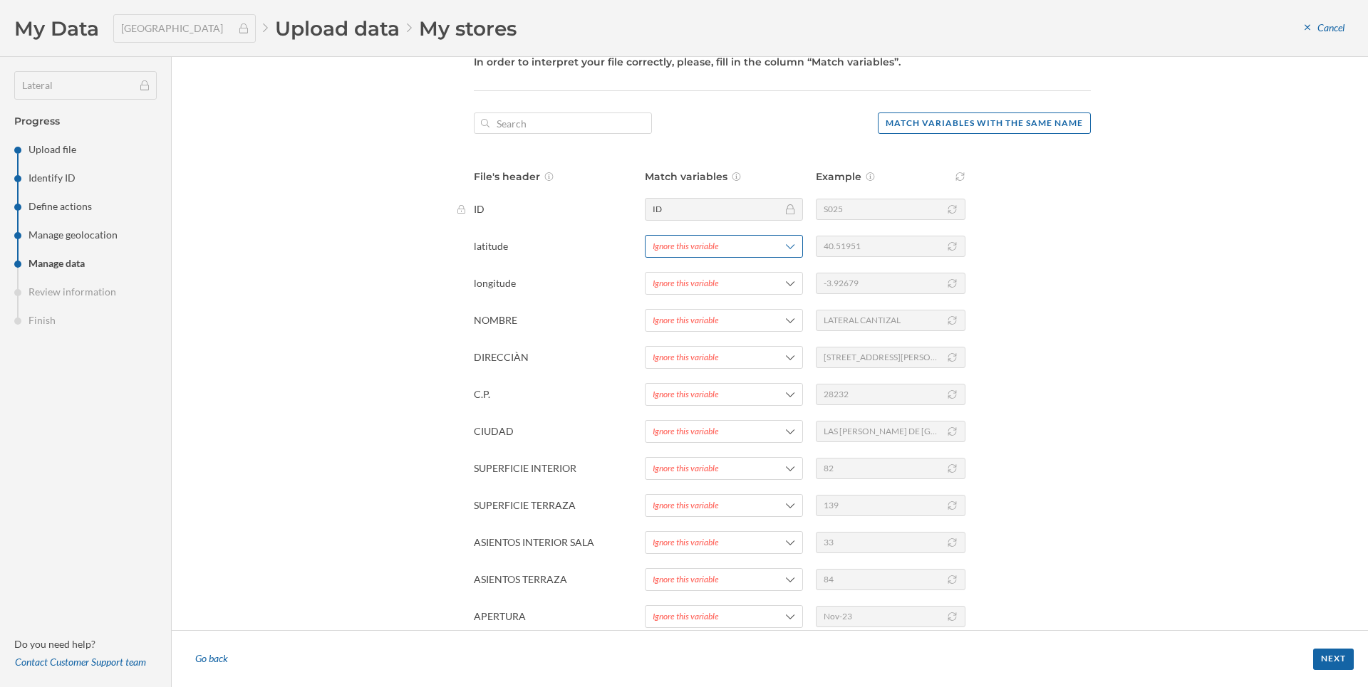
click at [675, 247] on div "Ignore this variable" at bounding box center [686, 246] width 66 height 13
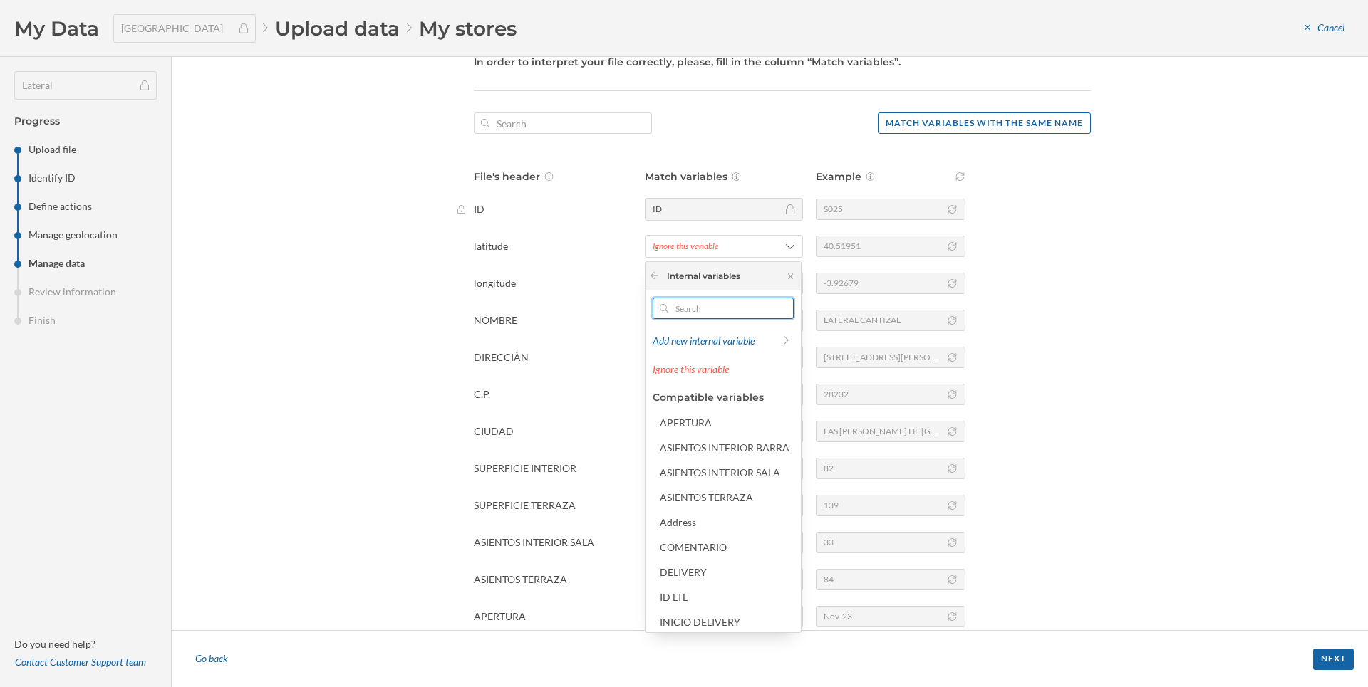
click at [690, 312] on input "text" at bounding box center [723, 308] width 110 height 21
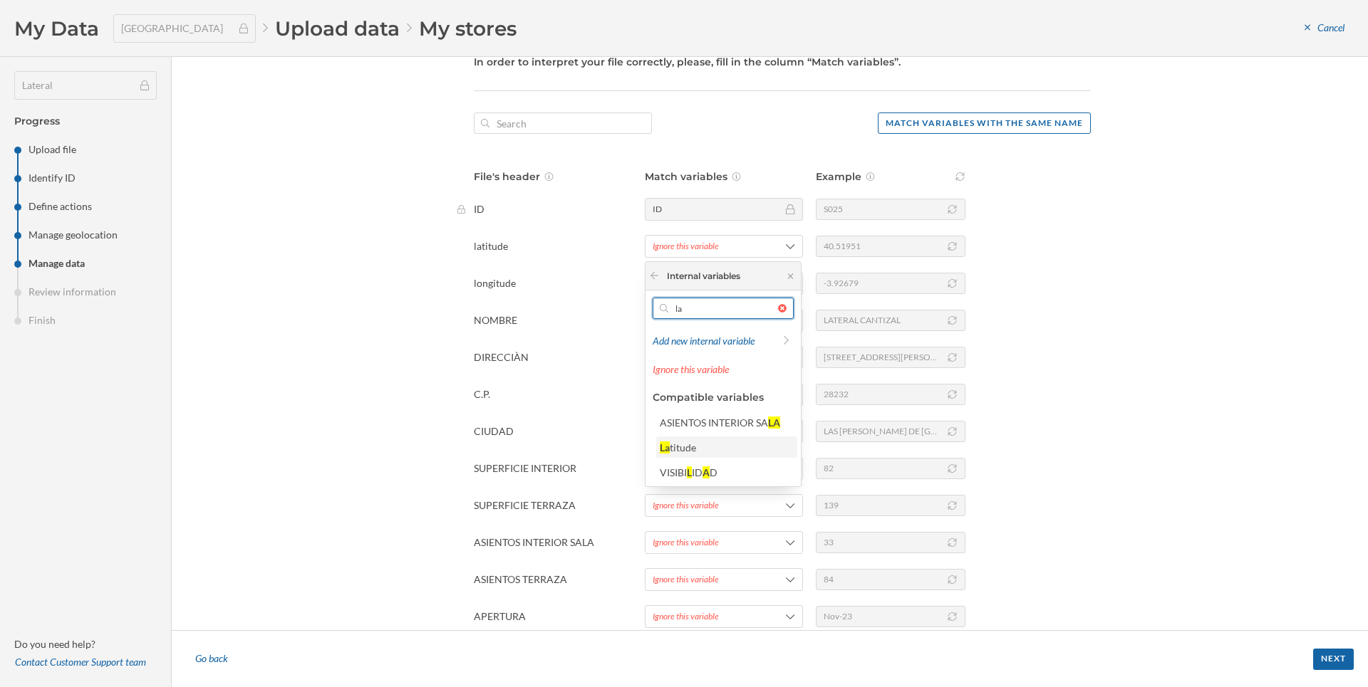
type input "la"
click at [678, 446] on div "titude" at bounding box center [683, 448] width 26 height 12
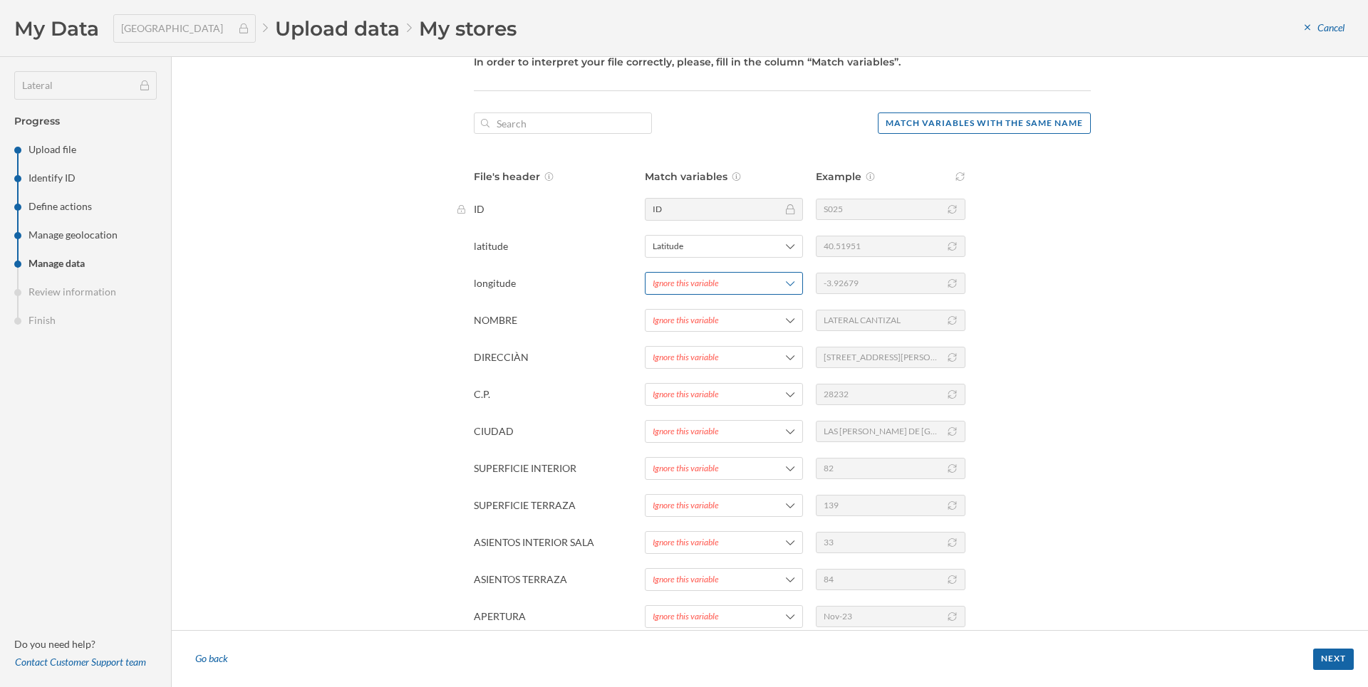
click at [664, 286] on div "Ignore this variable" at bounding box center [686, 283] width 66 height 13
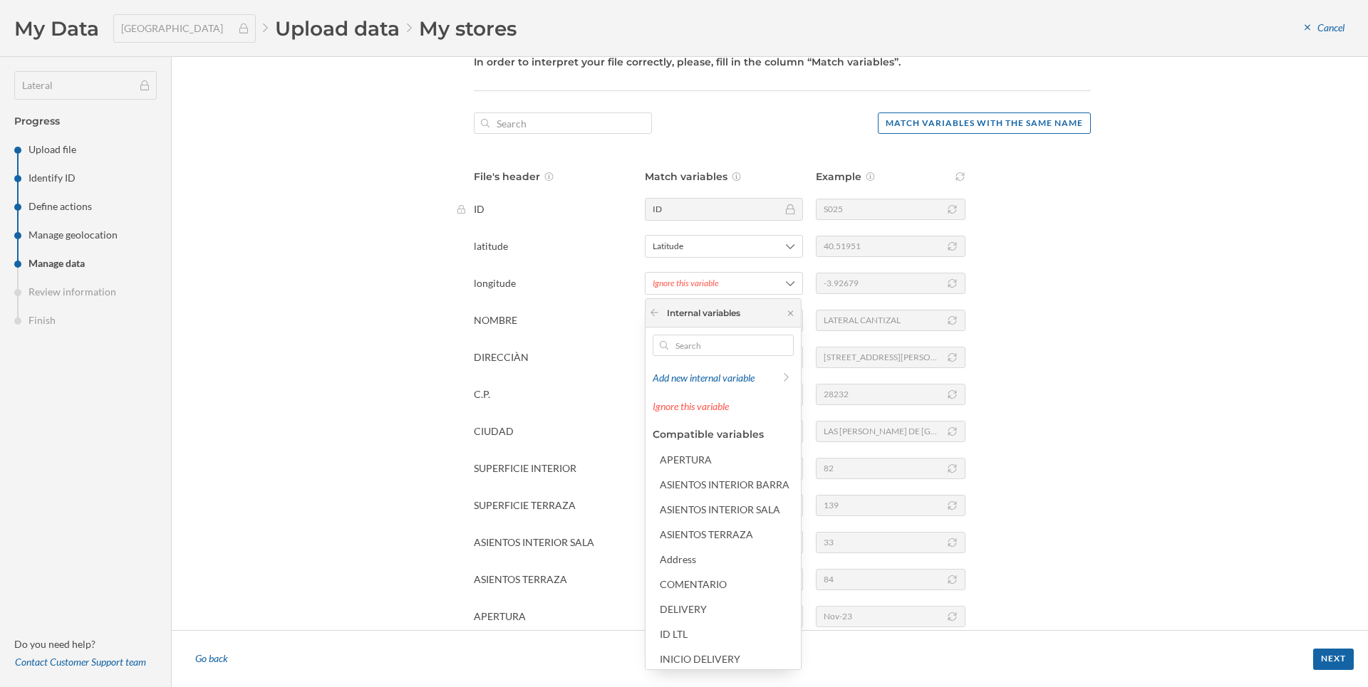
click at [667, 338] on div at bounding box center [723, 345] width 141 height 21
click at [668, 338] on input "text" at bounding box center [723, 345] width 110 height 21
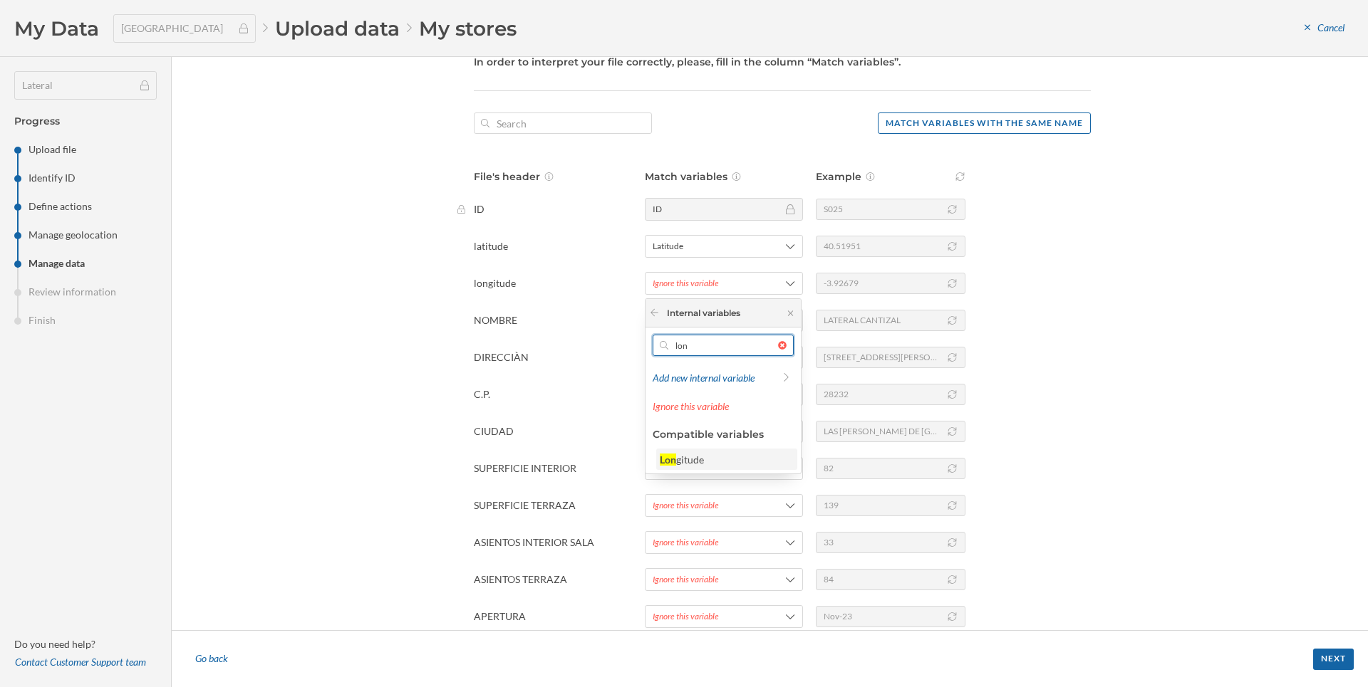
type input "lon"
click at [694, 456] on div "gitude" at bounding box center [690, 460] width 28 height 12
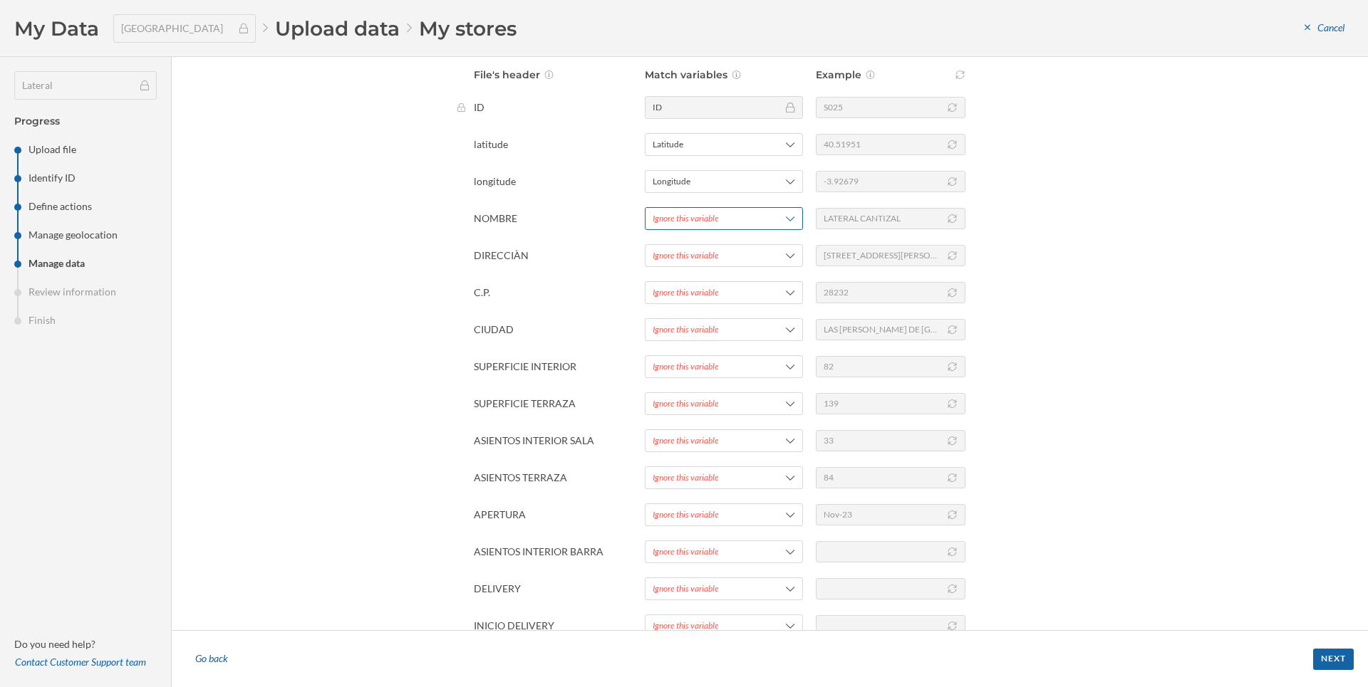
scroll to position [177, 0]
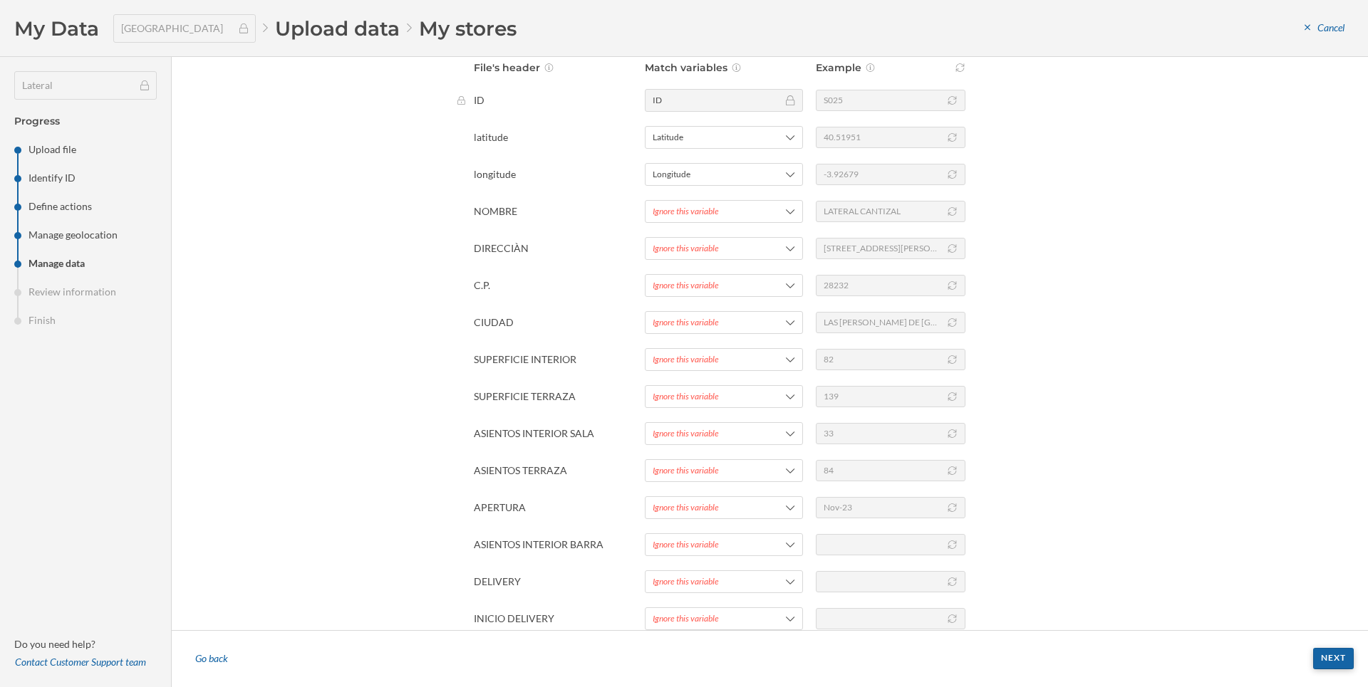
click at [1323, 664] on div "Next" at bounding box center [1333, 658] width 41 height 21
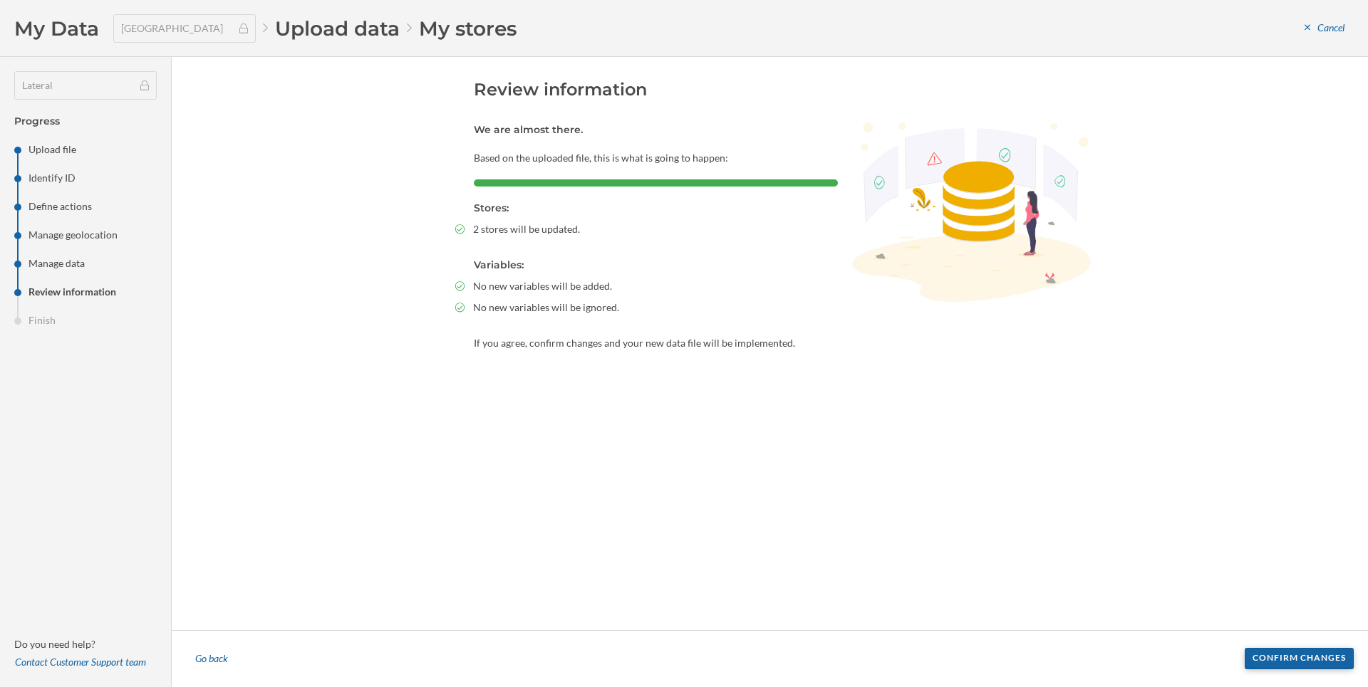
click at [1266, 656] on div "Confirm changes" at bounding box center [1298, 658] width 109 height 21
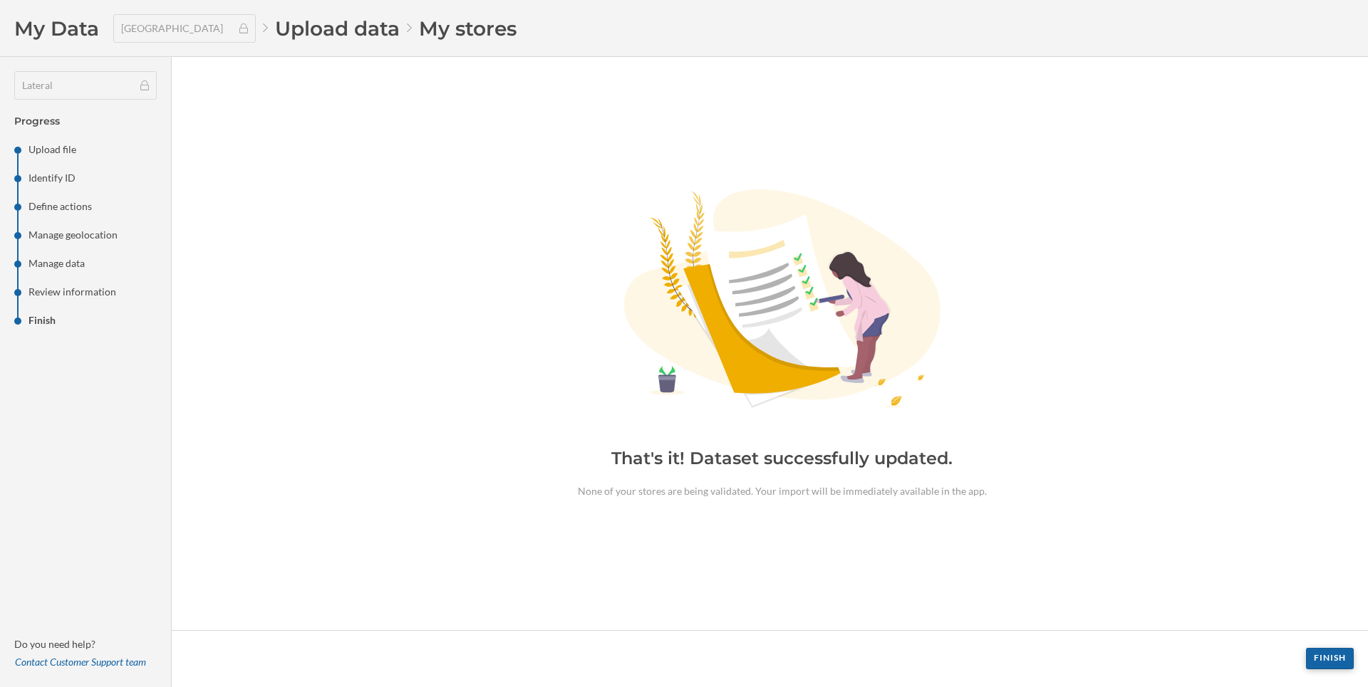
click at [1321, 659] on div "Finish" at bounding box center [1330, 658] width 48 height 21
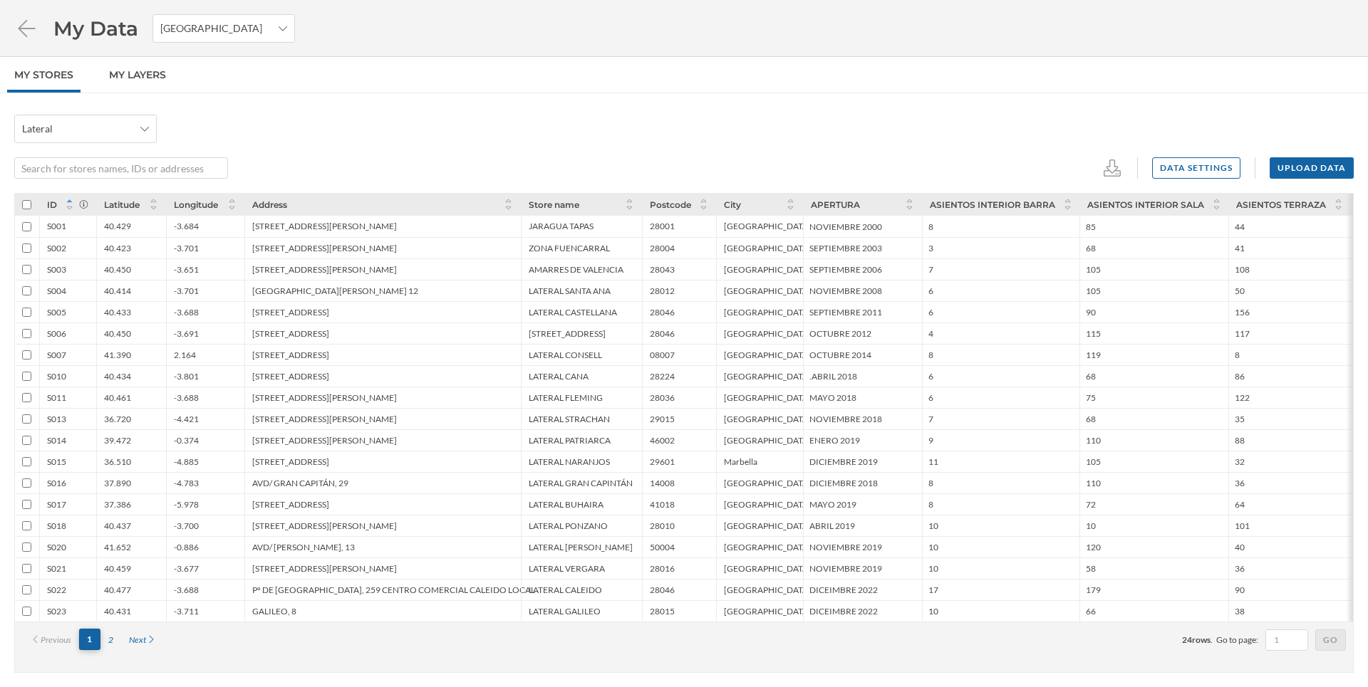
click at [90, 637] on div "1" at bounding box center [89, 639] width 21 height 21
click at [108, 643] on div "2" at bounding box center [110, 640] width 21 height 21
click at [119, 648] on div "2" at bounding box center [110, 640] width 21 height 21
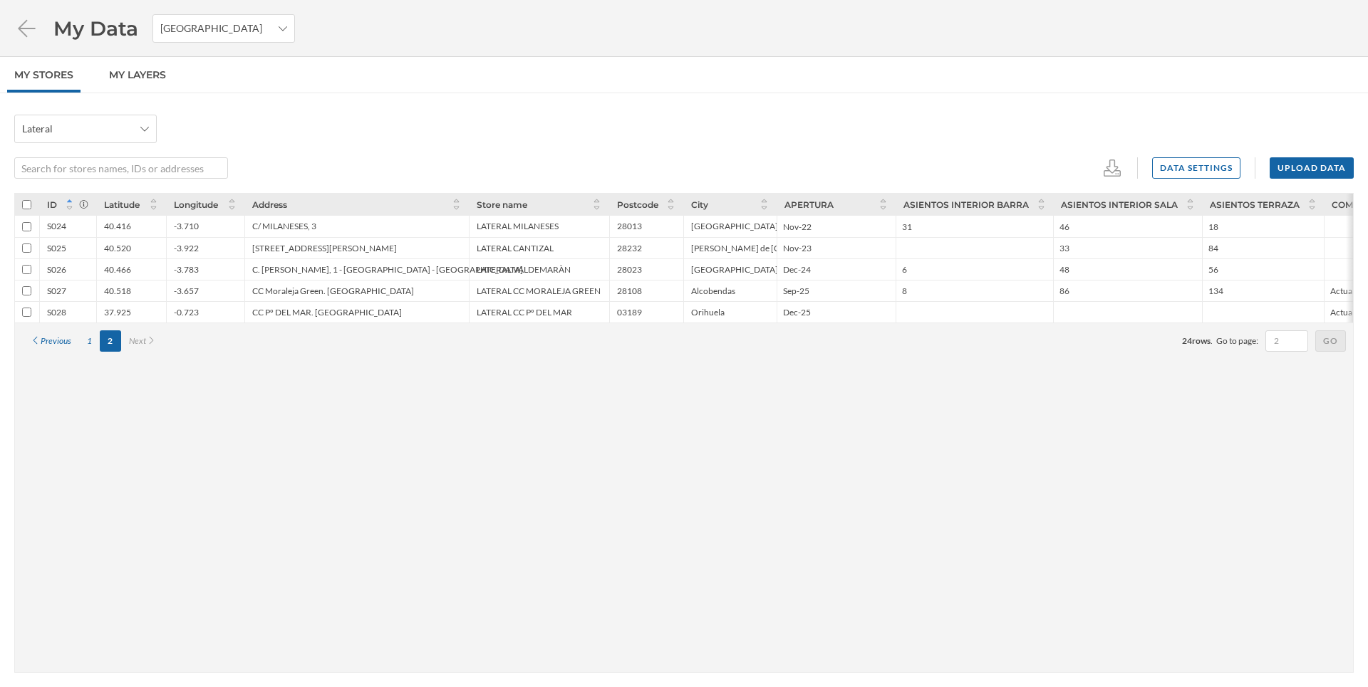
click at [111, 638] on div "ID Latitude Longitude Address Store name Postcode City APERTURA ASIENTOS INTERI…" at bounding box center [683, 433] width 1339 height 480
click at [90, 343] on div "1" at bounding box center [89, 341] width 21 height 21
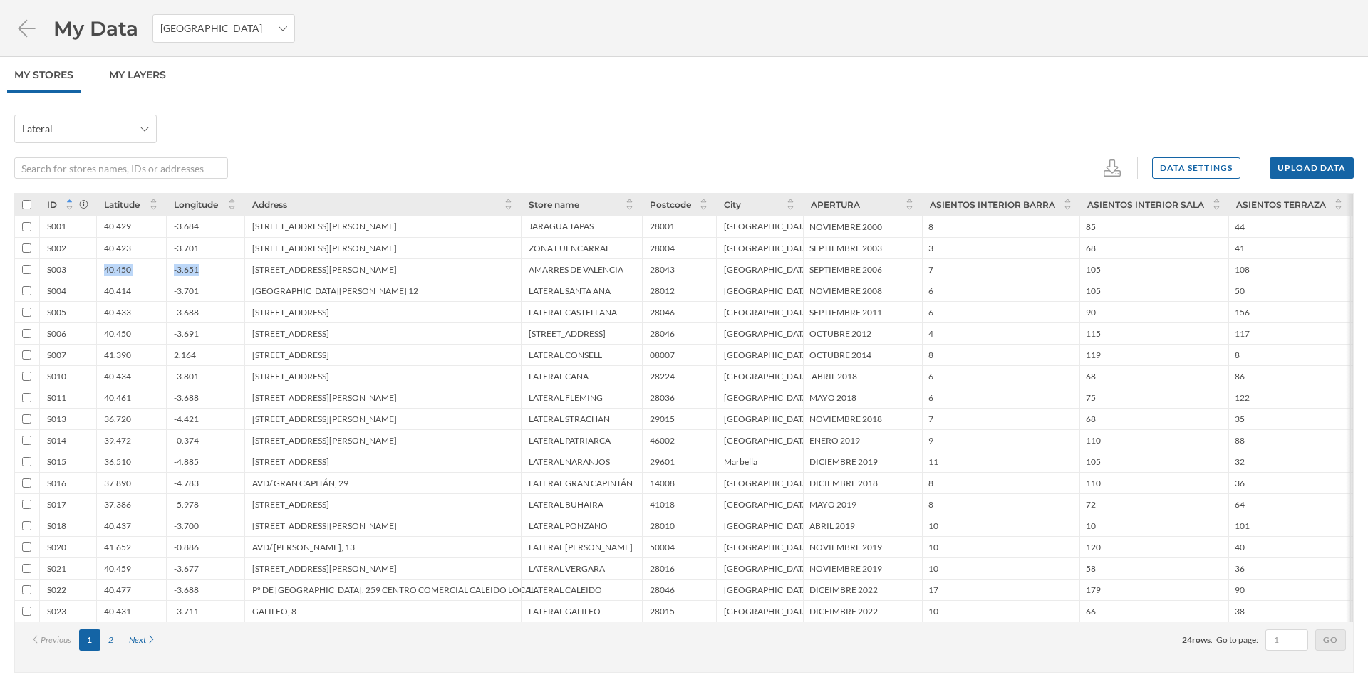
drag, startPoint x: 107, startPoint y: 271, endPoint x: 199, endPoint y: 273, distance: 92.6
click at [199, 273] on div "S003 40.450 -3.651 [STREET_ADDRESS][PERSON_NAME][PERSON_NAME] SEPTIEMBRE 2006 7…" at bounding box center [1170, 269] width 2310 height 21
copy div "40.450 -3.651"
drag, startPoint x: 127, startPoint y: 291, endPoint x: 209, endPoint y: 293, distance: 82.7
click at [210, 292] on div "S004 40.414 -3.701 [STREET_ADDRESS][PERSON_NAME][PERSON_NAME] NOVIEMBRE 2008 6 …" at bounding box center [1170, 290] width 2310 height 21
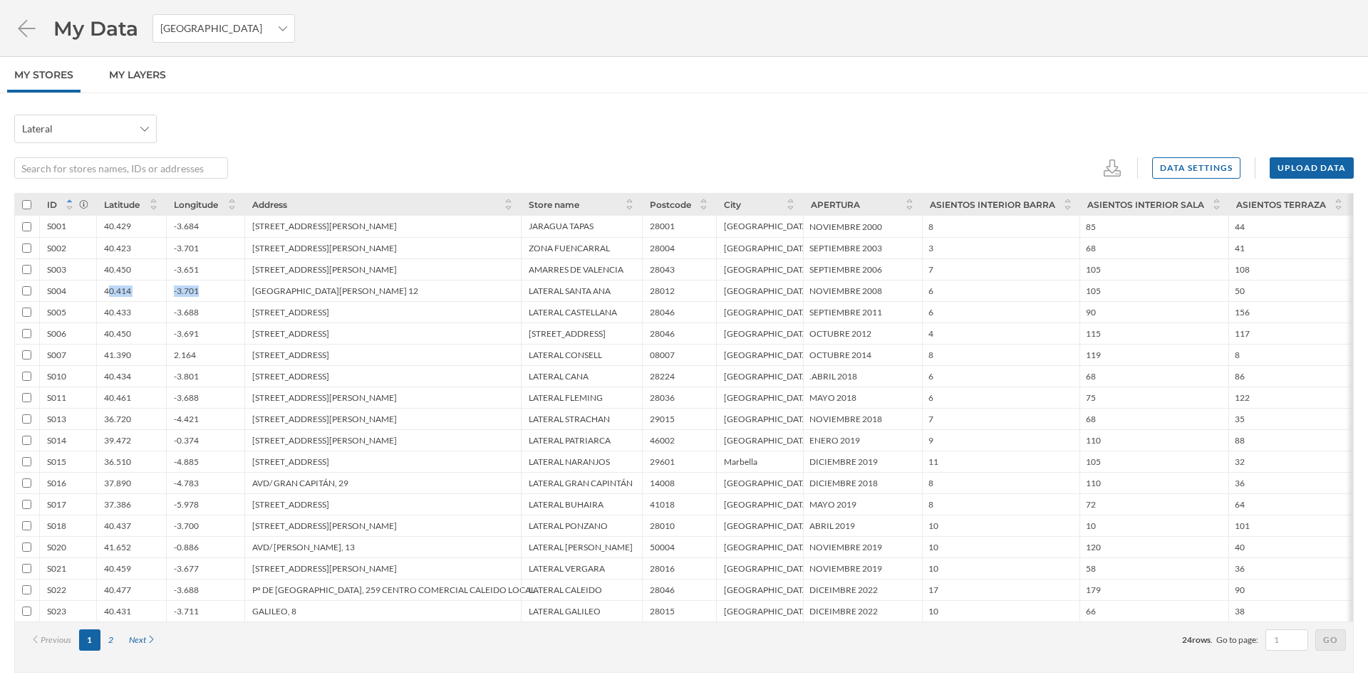
click at [209, 291] on div "-3.701" at bounding box center [205, 290] width 78 height 21
drag, startPoint x: 202, startPoint y: 287, endPoint x: 93, endPoint y: 292, distance: 109.1
click at [93, 292] on div "S004 40.414 -3.701 [STREET_ADDRESS][PERSON_NAME][PERSON_NAME] NOVIEMBRE 2008 6 …" at bounding box center [1170, 290] width 2310 height 21
copy div "40.414 -3.701"
click at [1108, 171] on icon at bounding box center [1111, 168] width 17 height 17
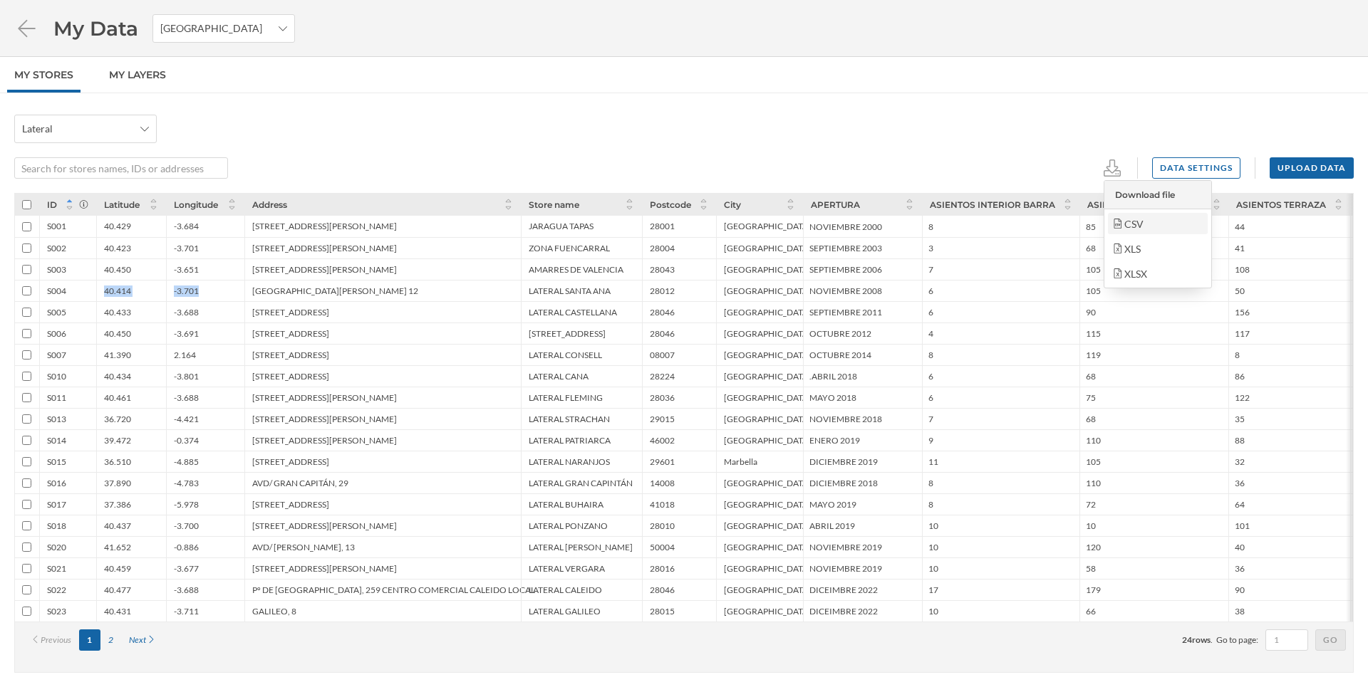
click at [1125, 223] on div "CSV" at bounding box center [1156, 224] width 91 height 15
click at [892, 118] on div "Lateral" at bounding box center [683, 129] width 1339 height 28
click at [1295, 175] on div "Upload data" at bounding box center [1311, 167] width 84 height 21
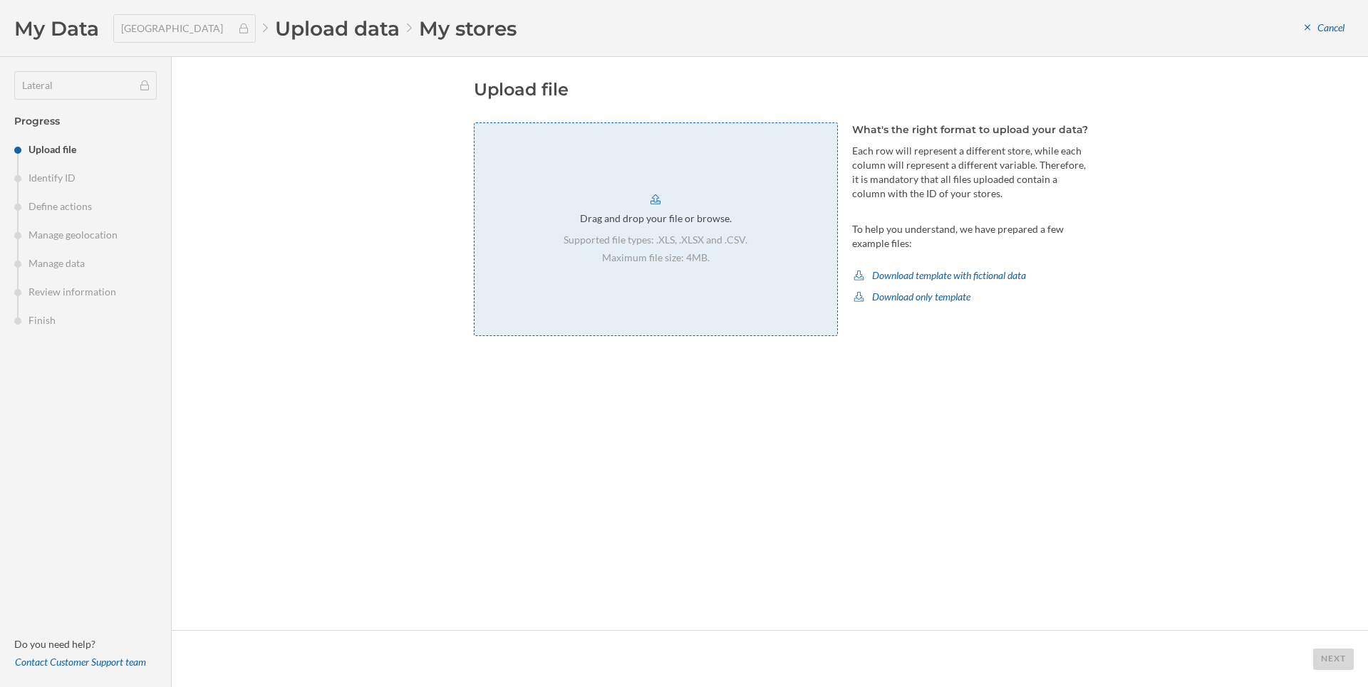
click at [789, 296] on div "Drag and drop your file or browse. Supported file types: .XLS, .XLSX and .CSV. …" at bounding box center [656, 230] width 364 height 214
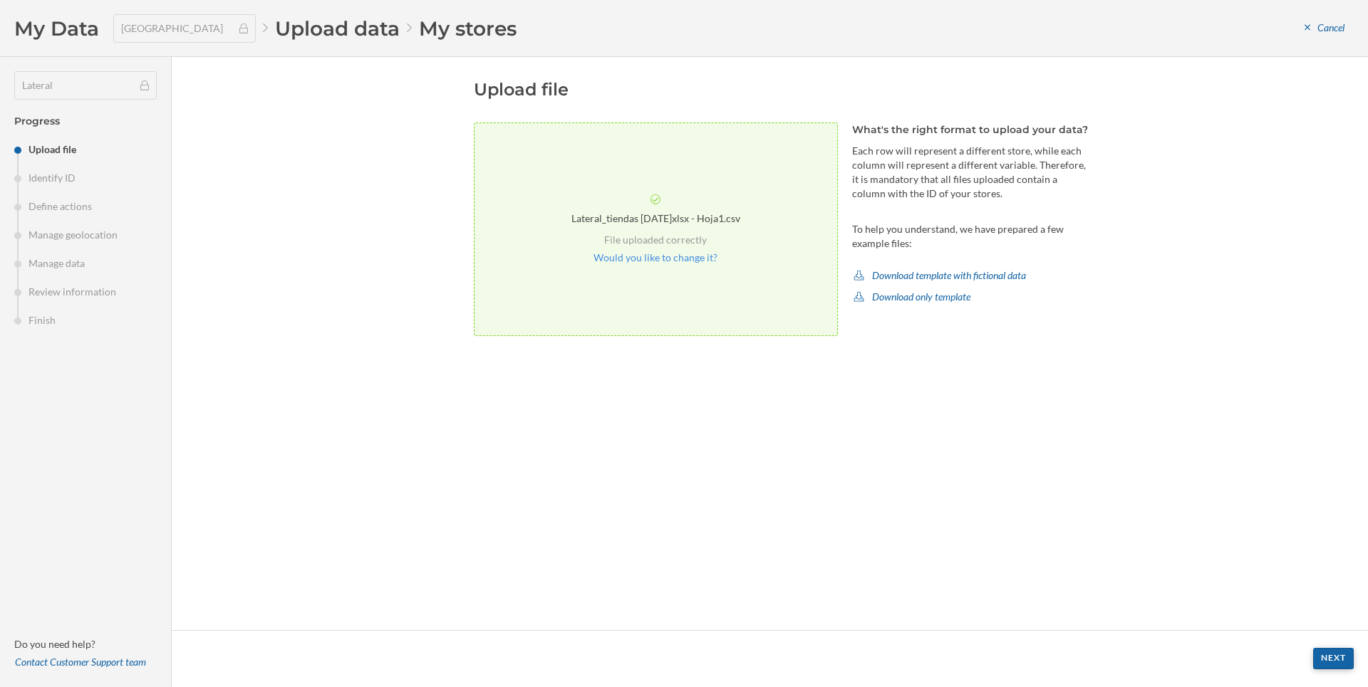
click at [1343, 655] on div "Next" at bounding box center [1333, 658] width 41 height 21
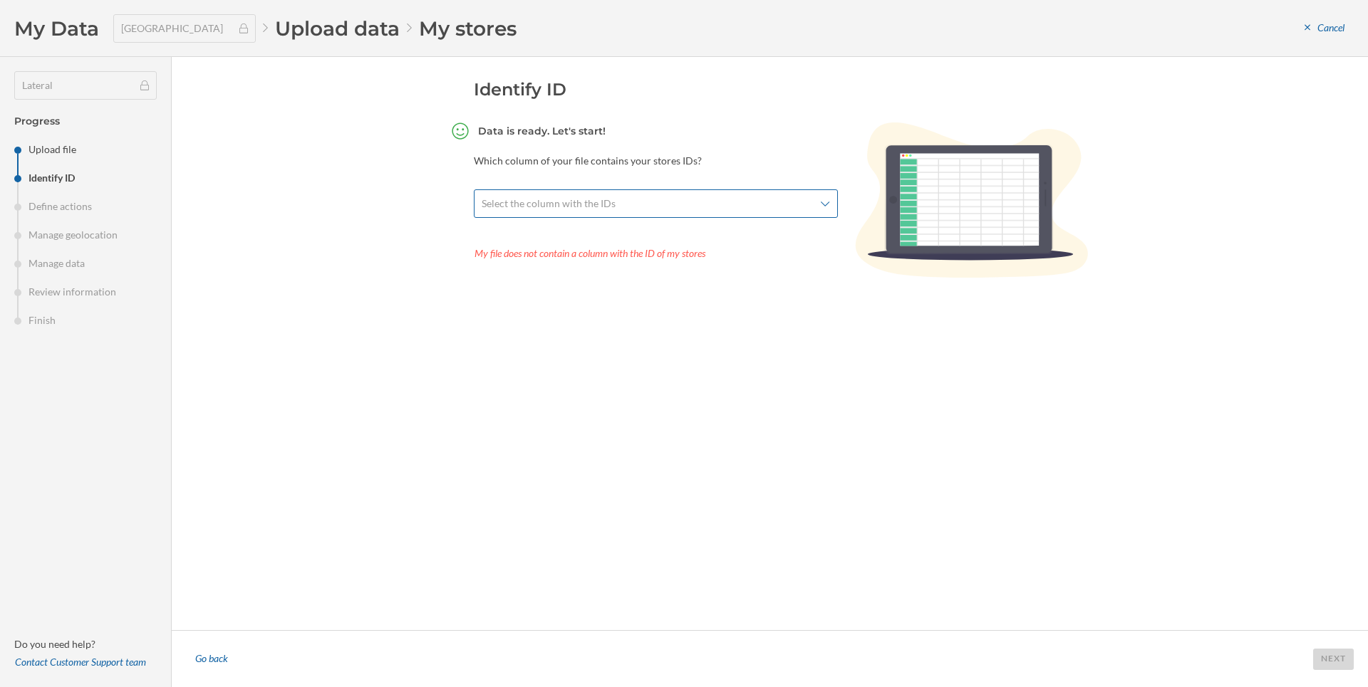
click at [677, 204] on span "Select the column with the IDs" at bounding box center [648, 204] width 333 height 14
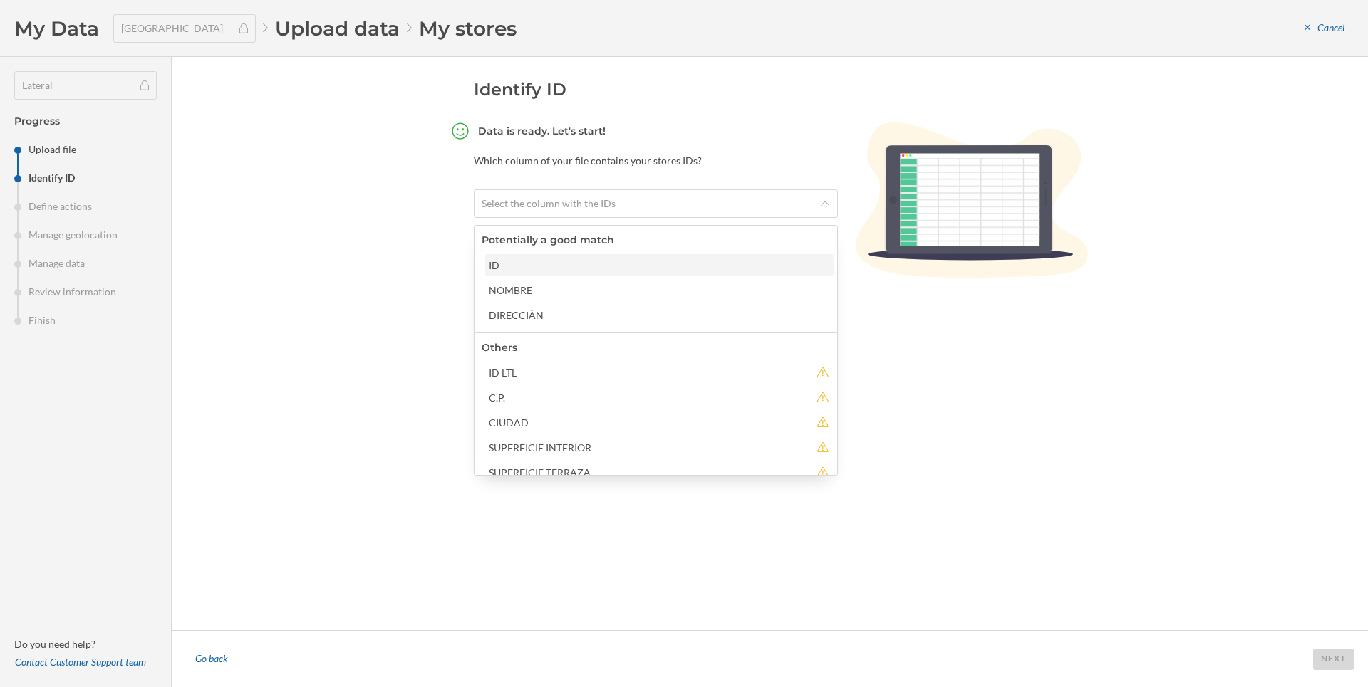
click at [536, 267] on div "ID" at bounding box center [659, 265] width 340 height 15
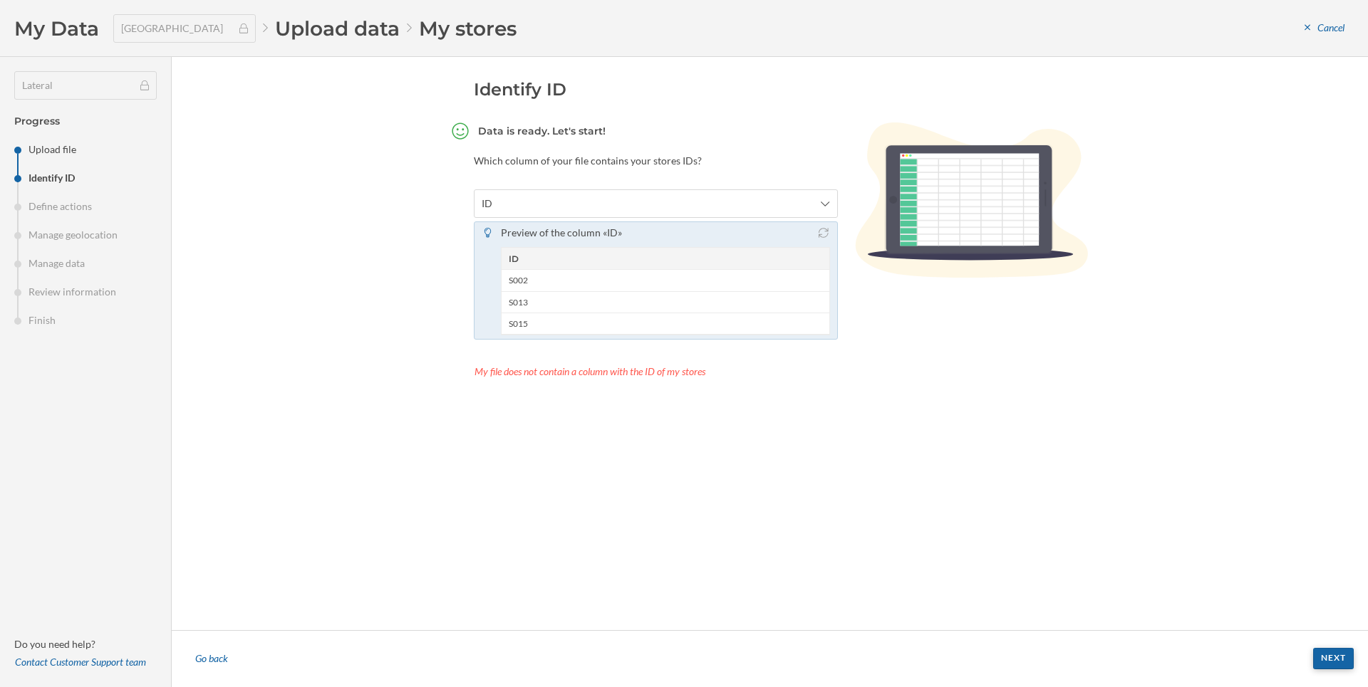
click at [1332, 655] on div "Next" at bounding box center [1333, 658] width 41 height 21
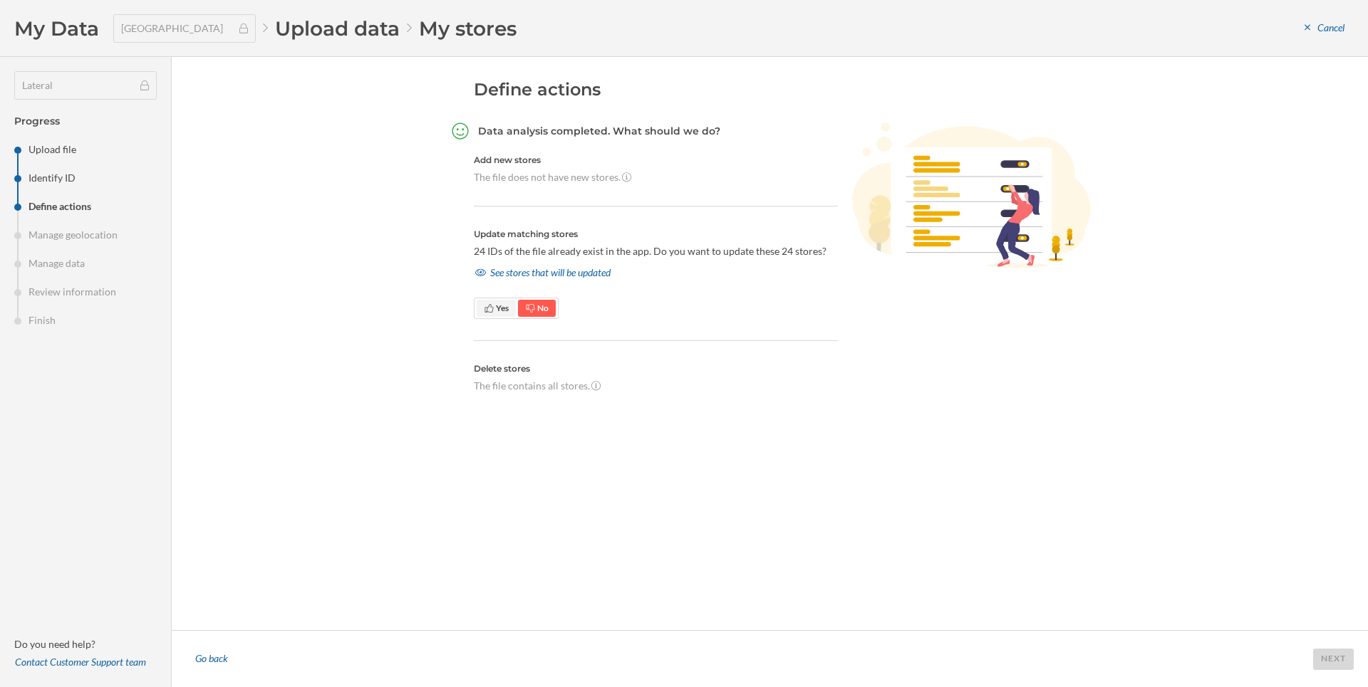
click at [487, 308] on icon at bounding box center [488, 308] width 9 height 9
click at [1319, 653] on div "Next" at bounding box center [1333, 658] width 41 height 21
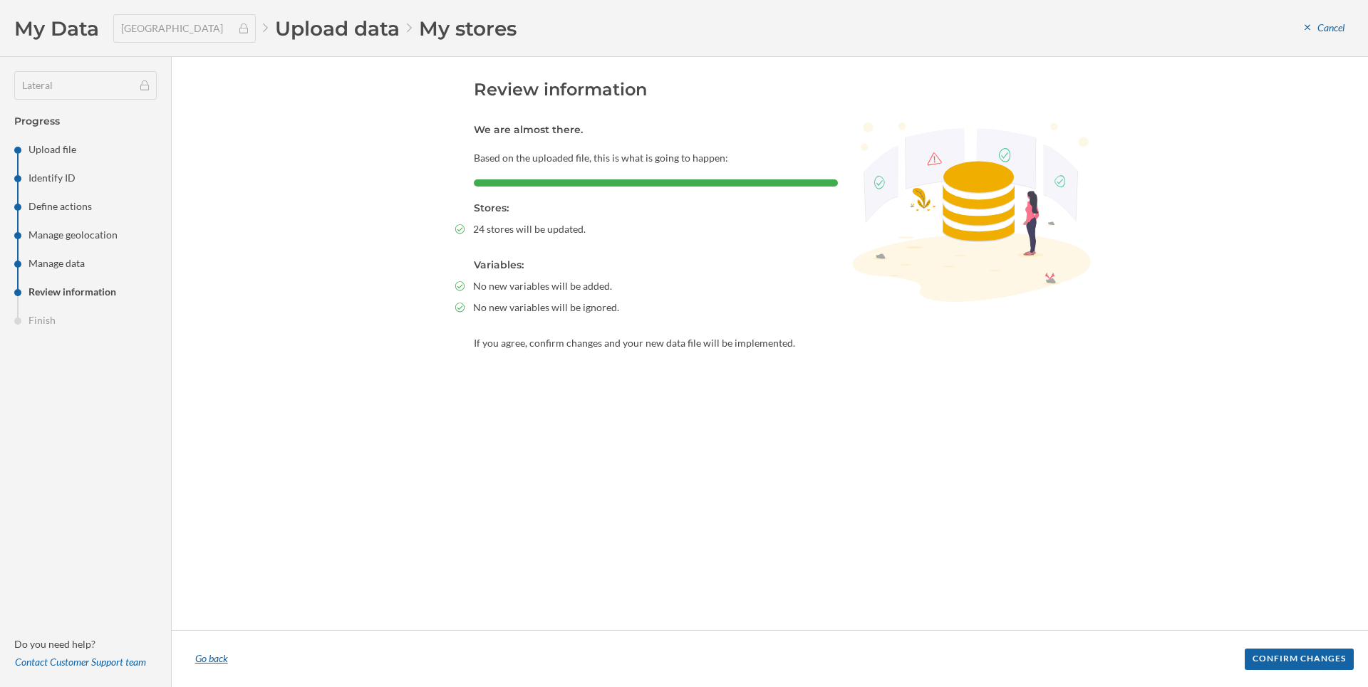
click at [212, 658] on div "Go back" at bounding box center [211, 659] width 51 height 21
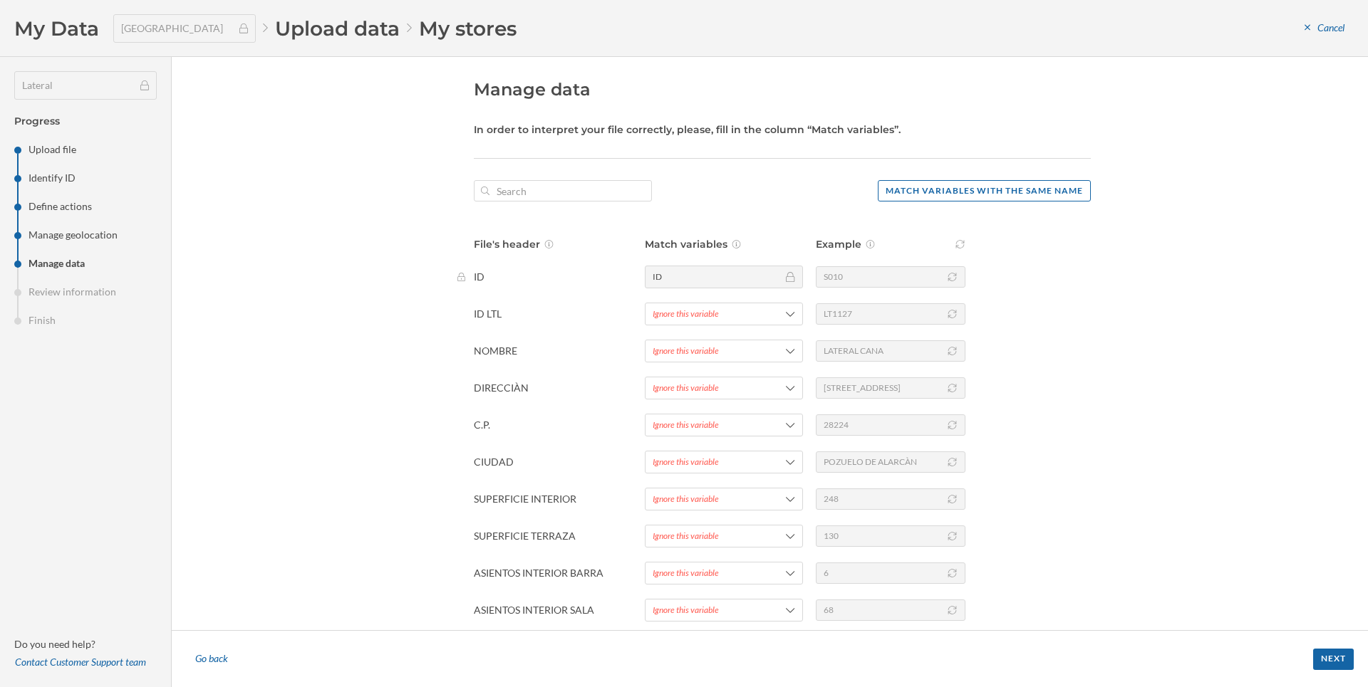
scroll to position [78, 0]
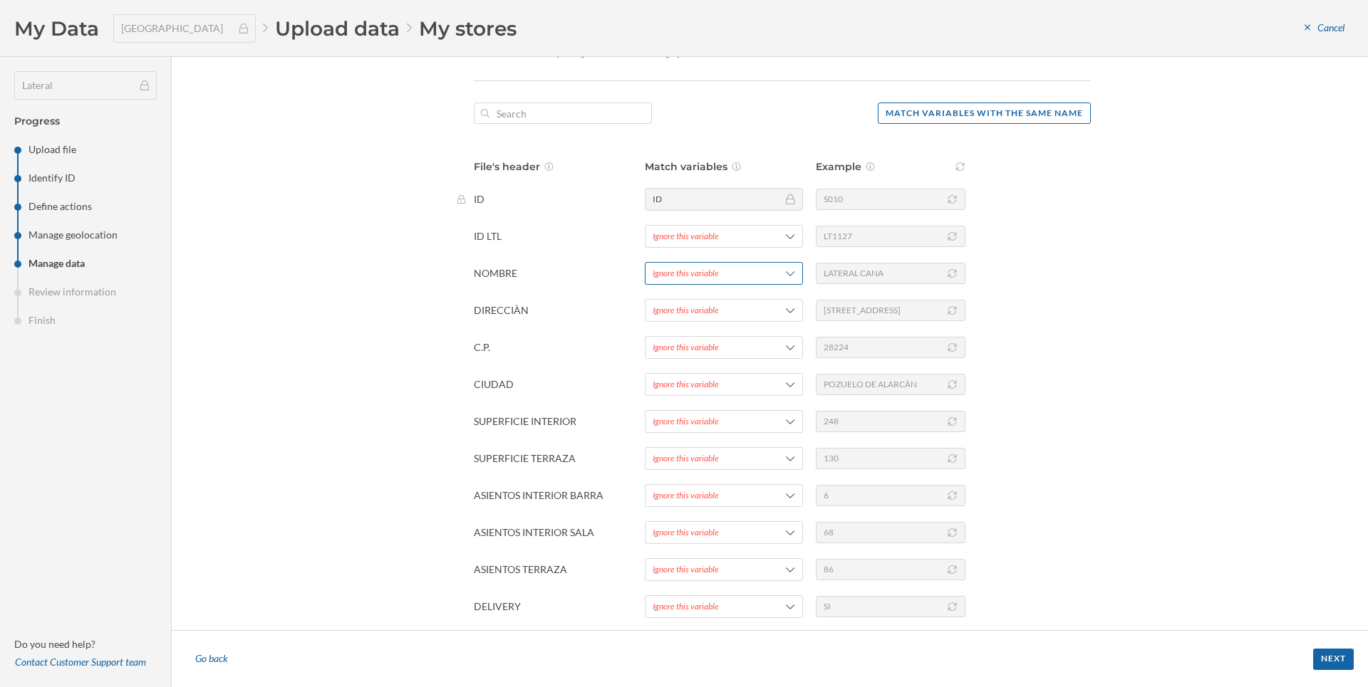
click at [655, 272] on div "Ignore this variable" at bounding box center [686, 273] width 66 height 13
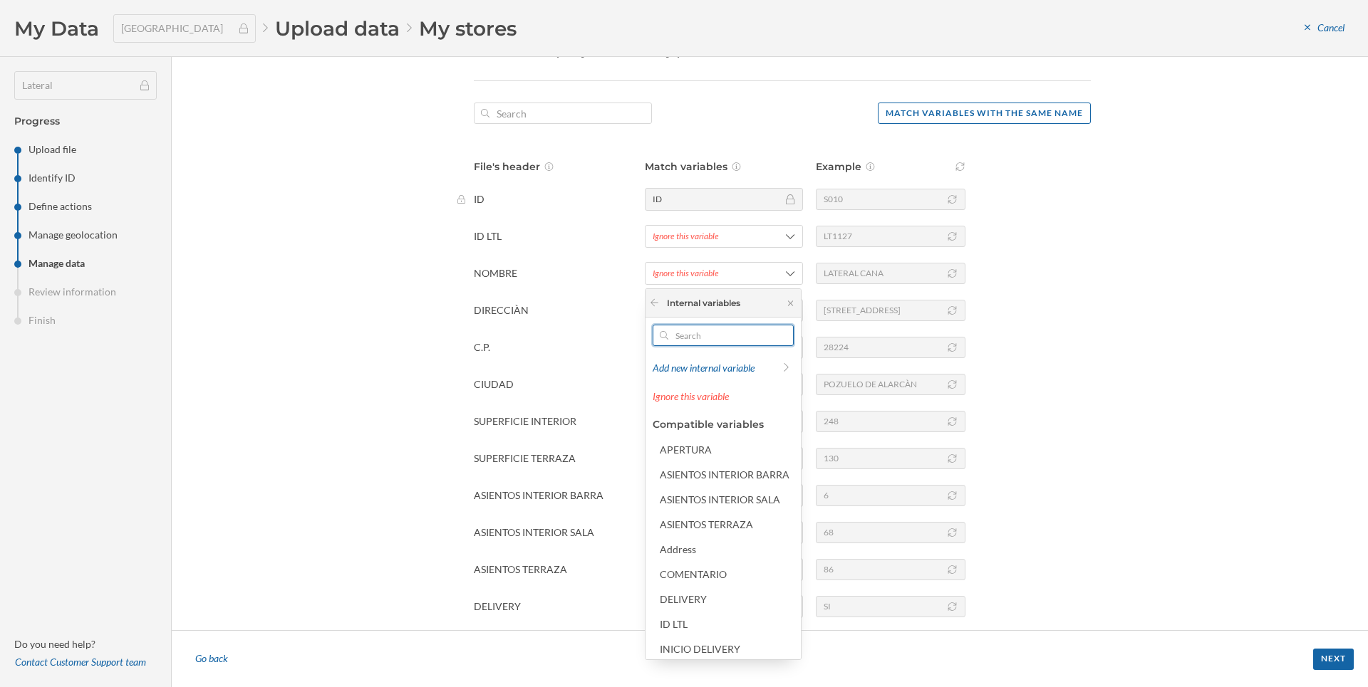
click at [683, 340] on input "text" at bounding box center [723, 335] width 110 height 21
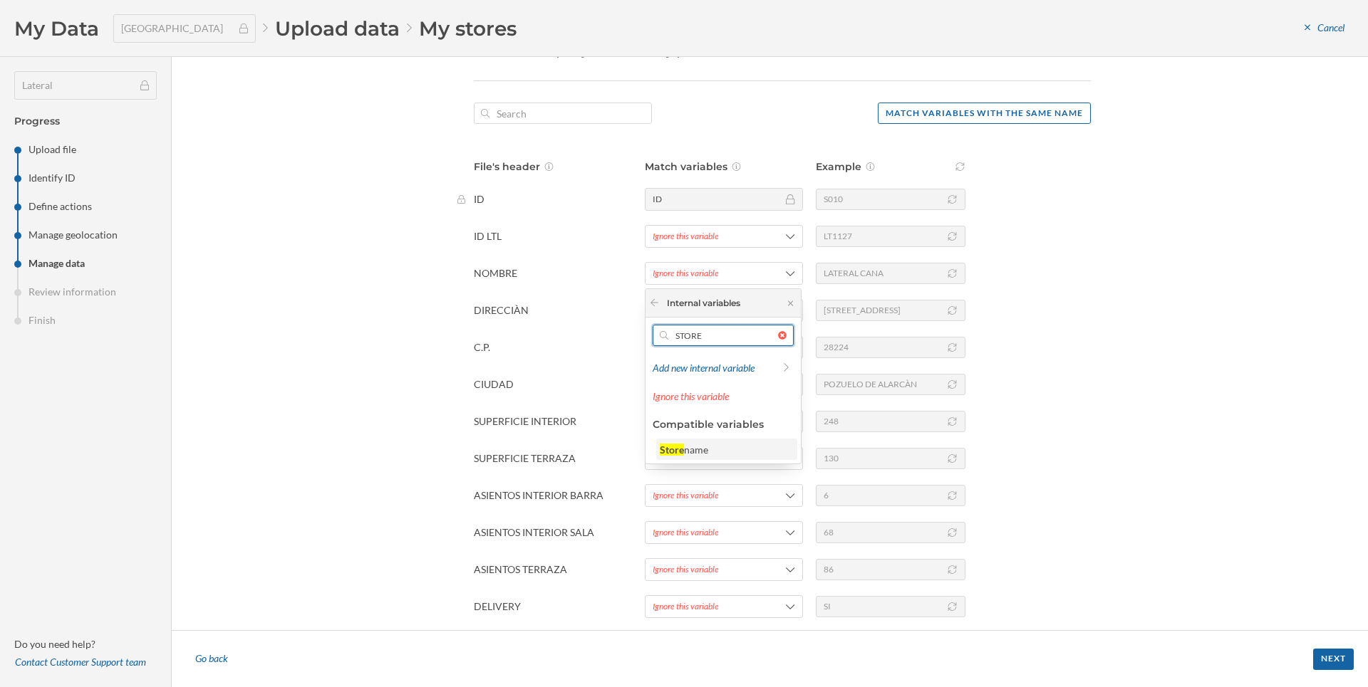
type input "STORE"
click at [724, 444] on div "Store name" at bounding box center [726, 449] width 132 height 15
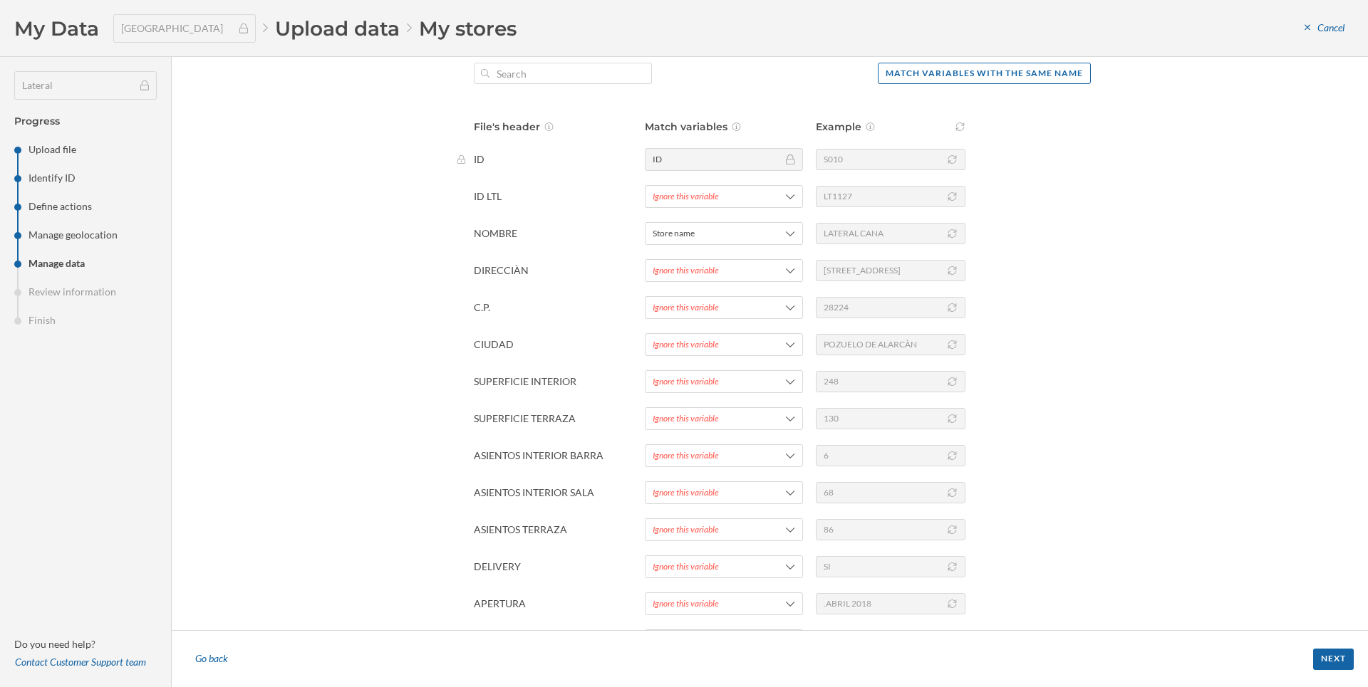
scroll to position [135, 0]
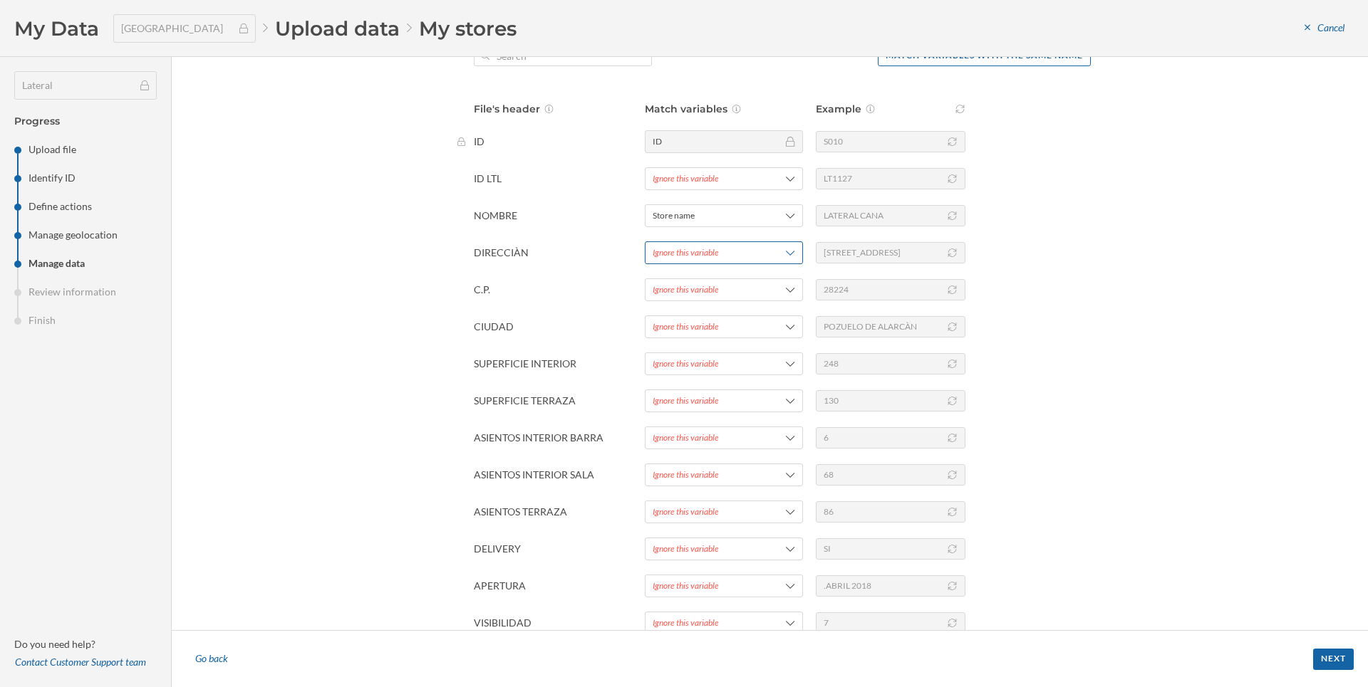
click at [658, 253] on div "Ignore this variable" at bounding box center [686, 252] width 66 height 13
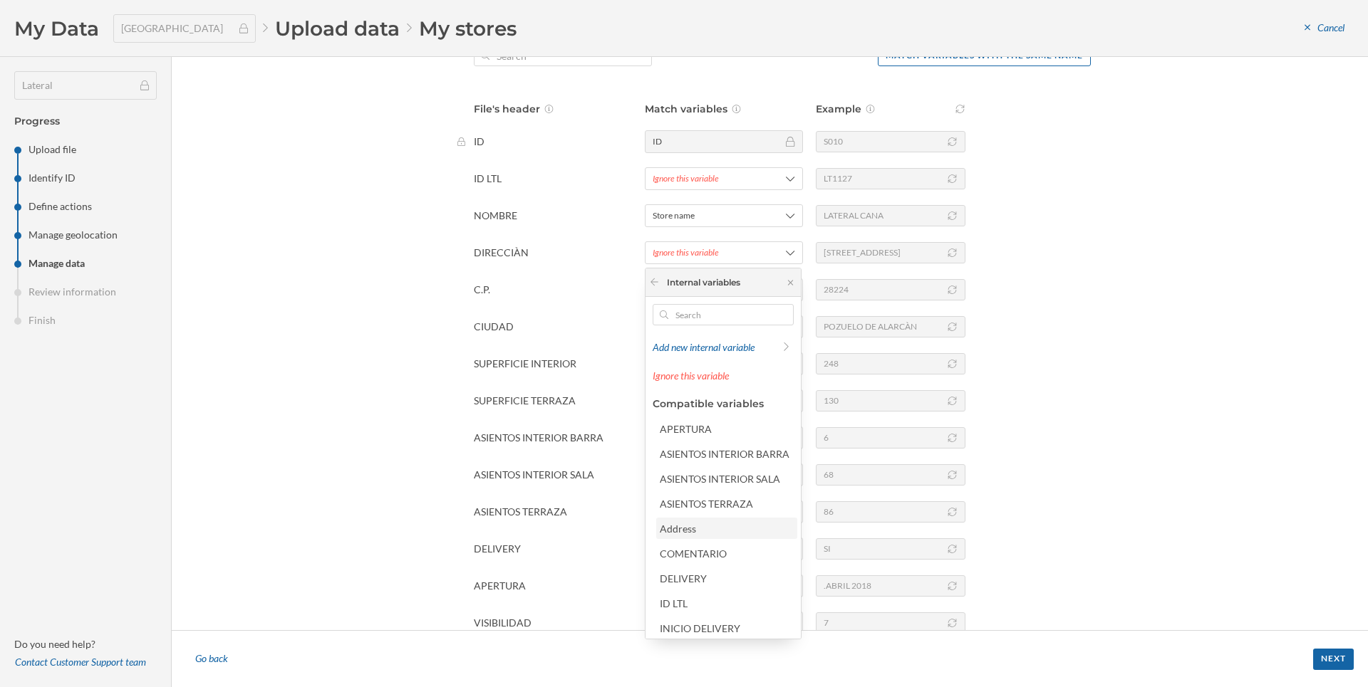
click at [682, 534] on div "Address" at bounding box center [678, 529] width 36 height 12
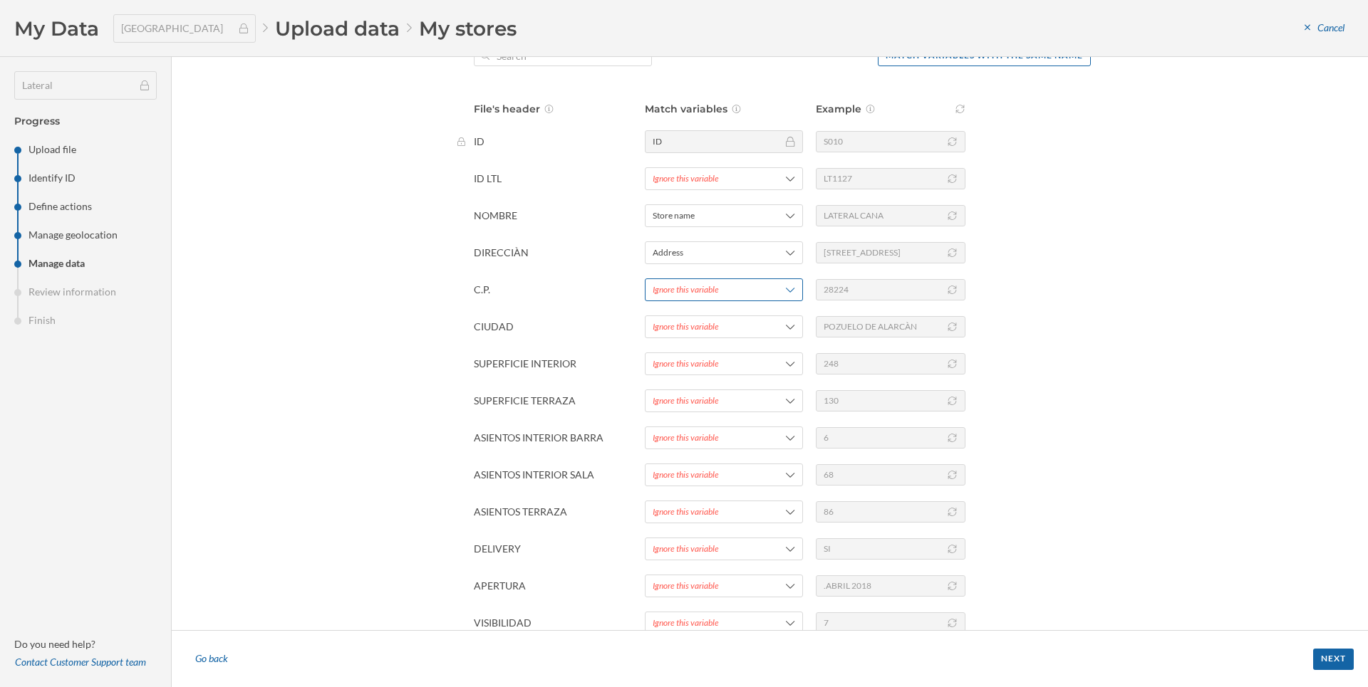
click at [675, 292] on div "Ignore this variable" at bounding box center [686, 290] width 66 height 13
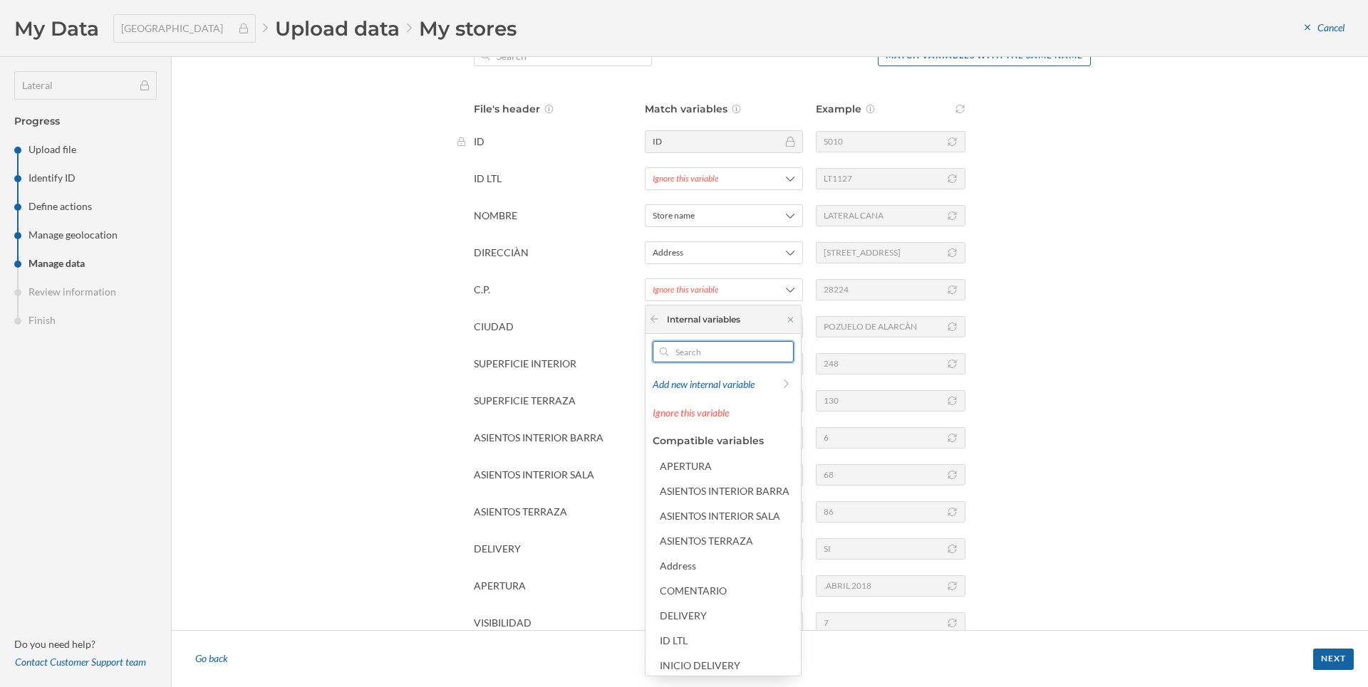
click at [692, 348] on input "text" at bounding box center [723, 351] width 110 height 21
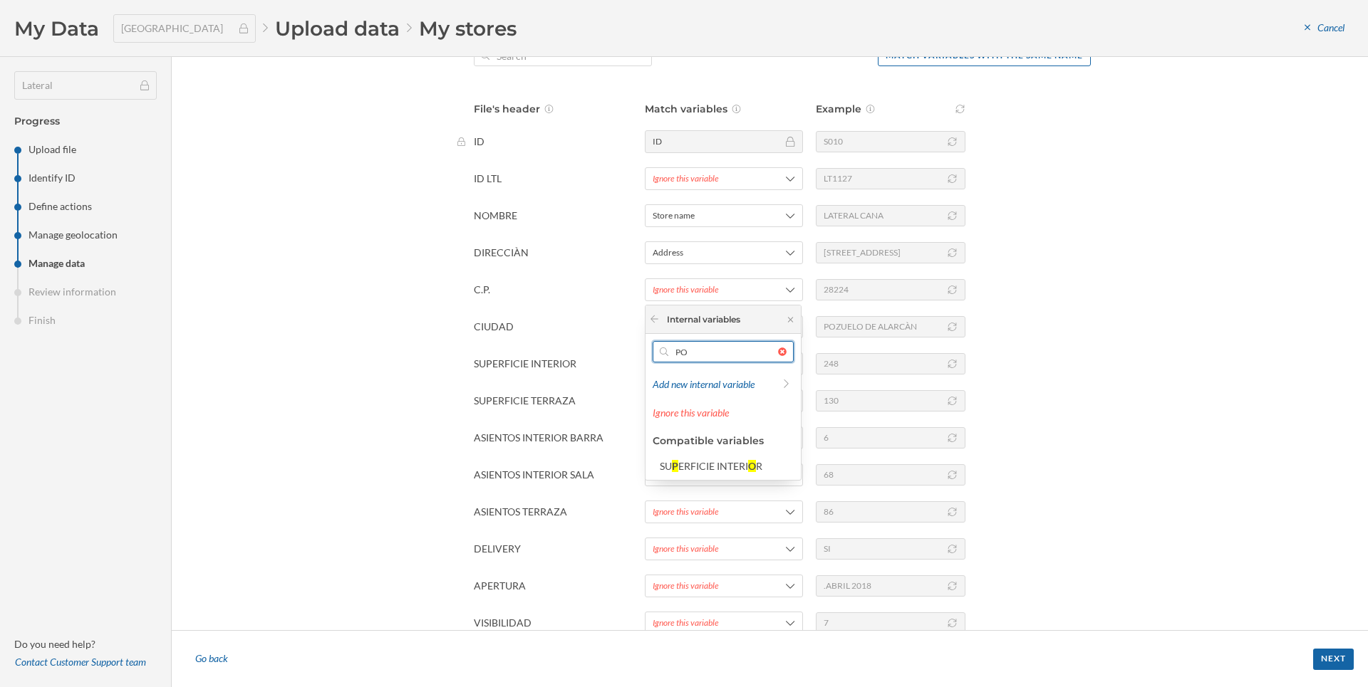
type input "PO"
click at [384, 409] on div "Manage data In order to interpret your file correctly, please, fill in the colu…" at bounding box center [770, 343] width 1196 height 573
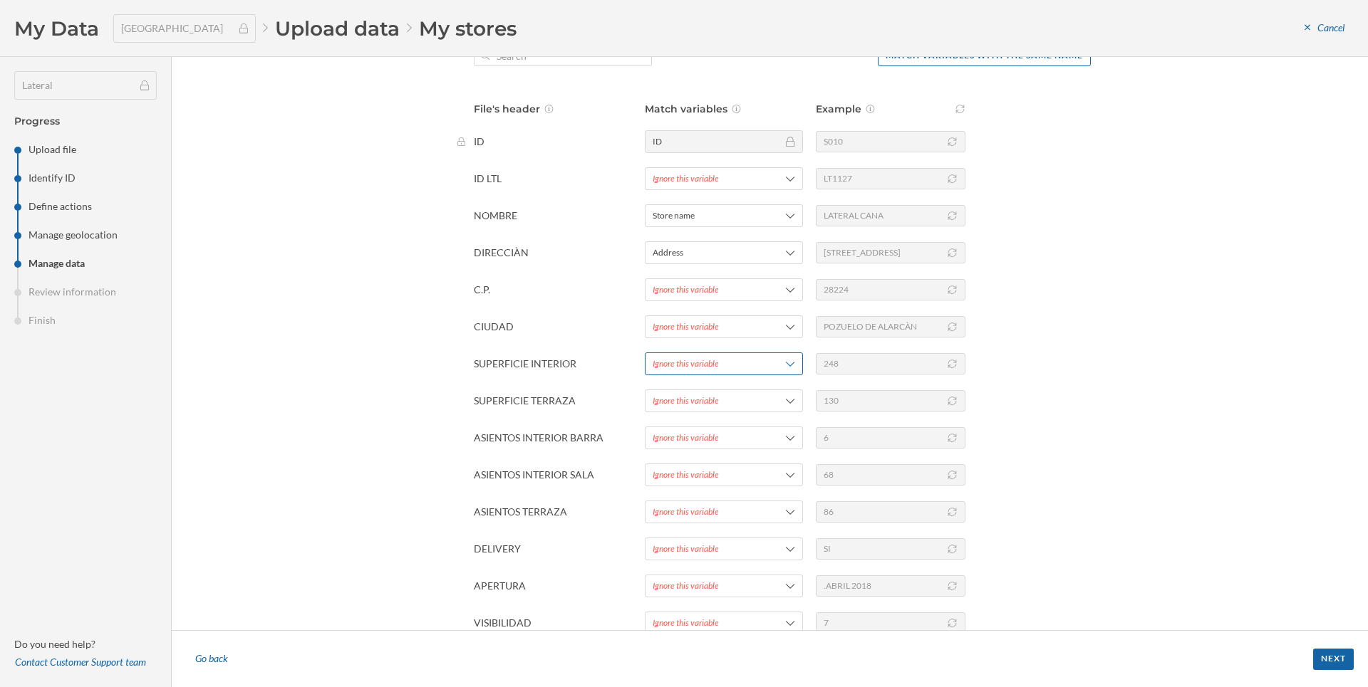
click at [664, 362] on div "Ignore this variable" at bounding box center [686, 364] width 66 height 13
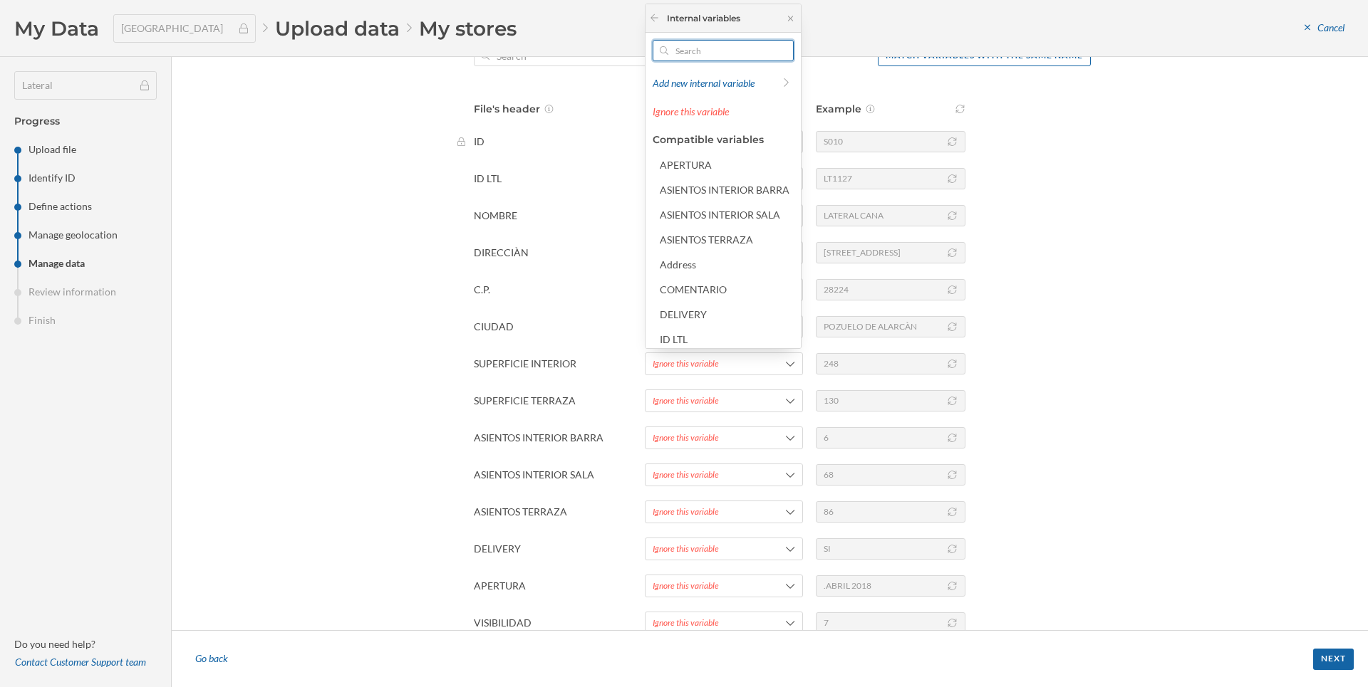
click at [676, 50] on input "text" at bounding box center [723, 50] width 110 height 21
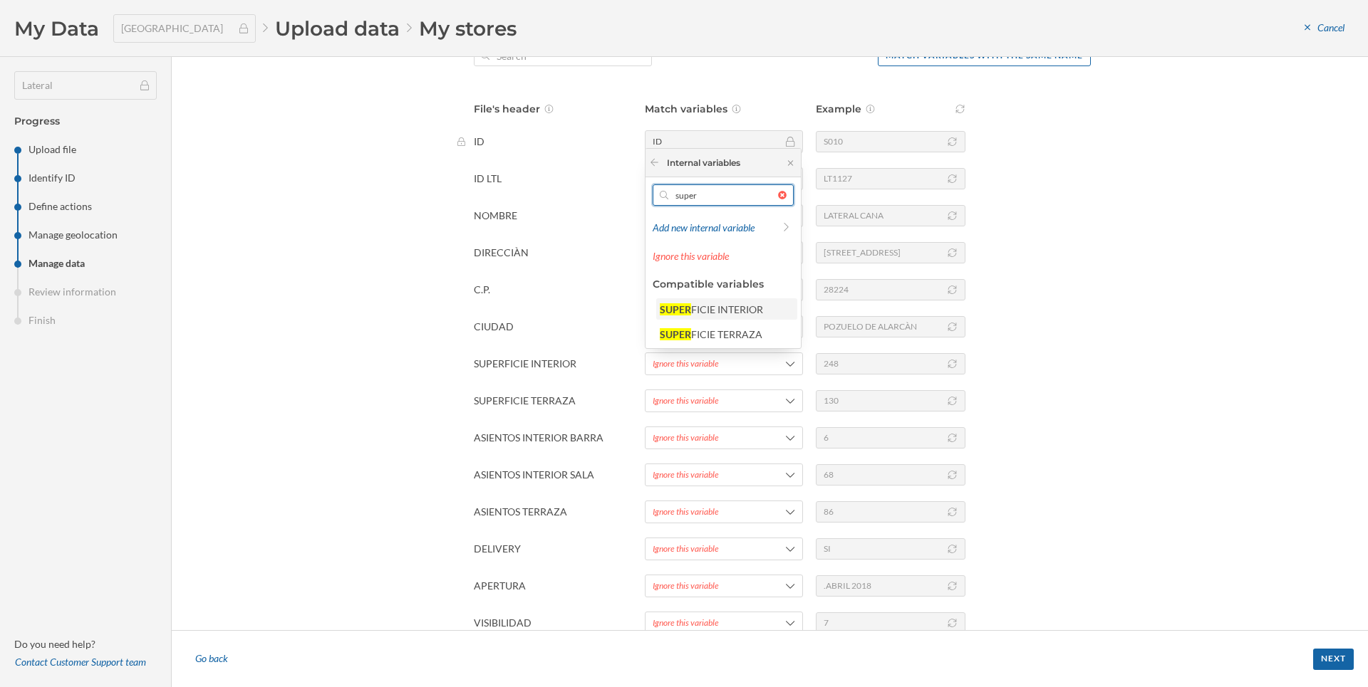
type input "super"
click at [739, 305] on div "FICIE INTERIOR" at bounding box center [727, 309] width 72 height 12
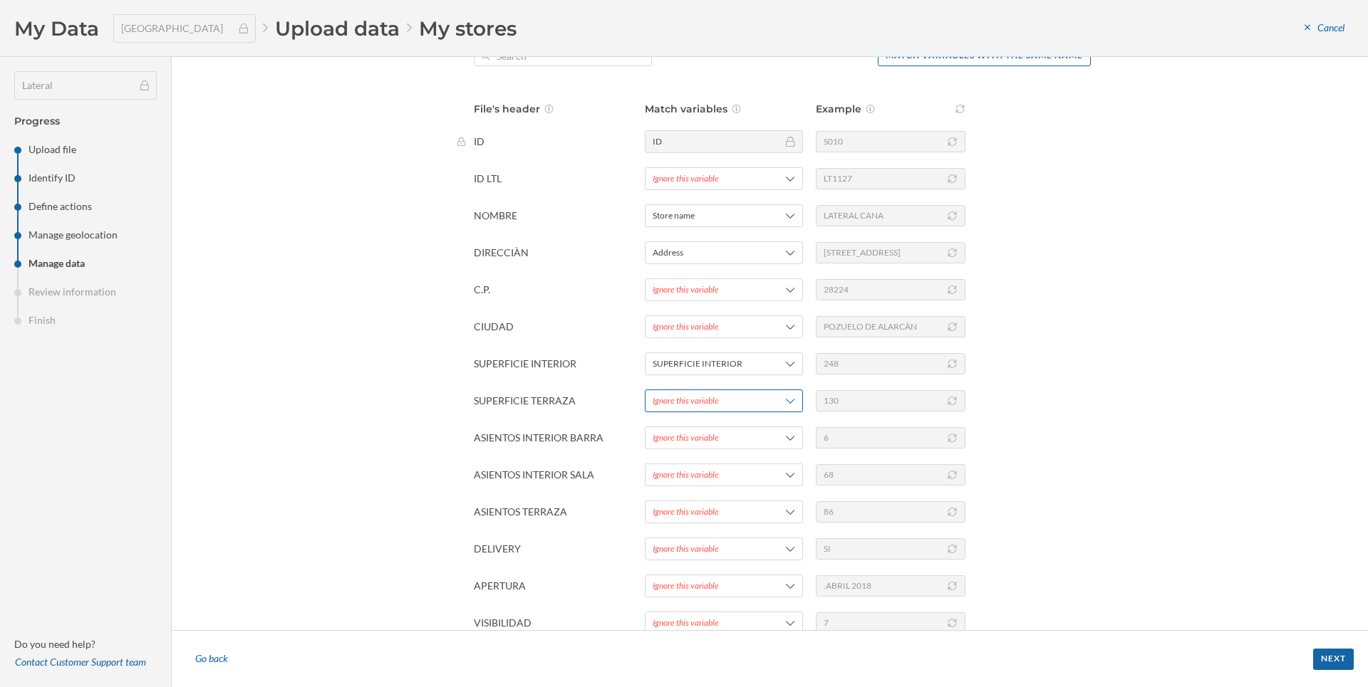
click at [707, 393] on div "Ignore this variable" at bounding box center [724, 401] width 158 height 23
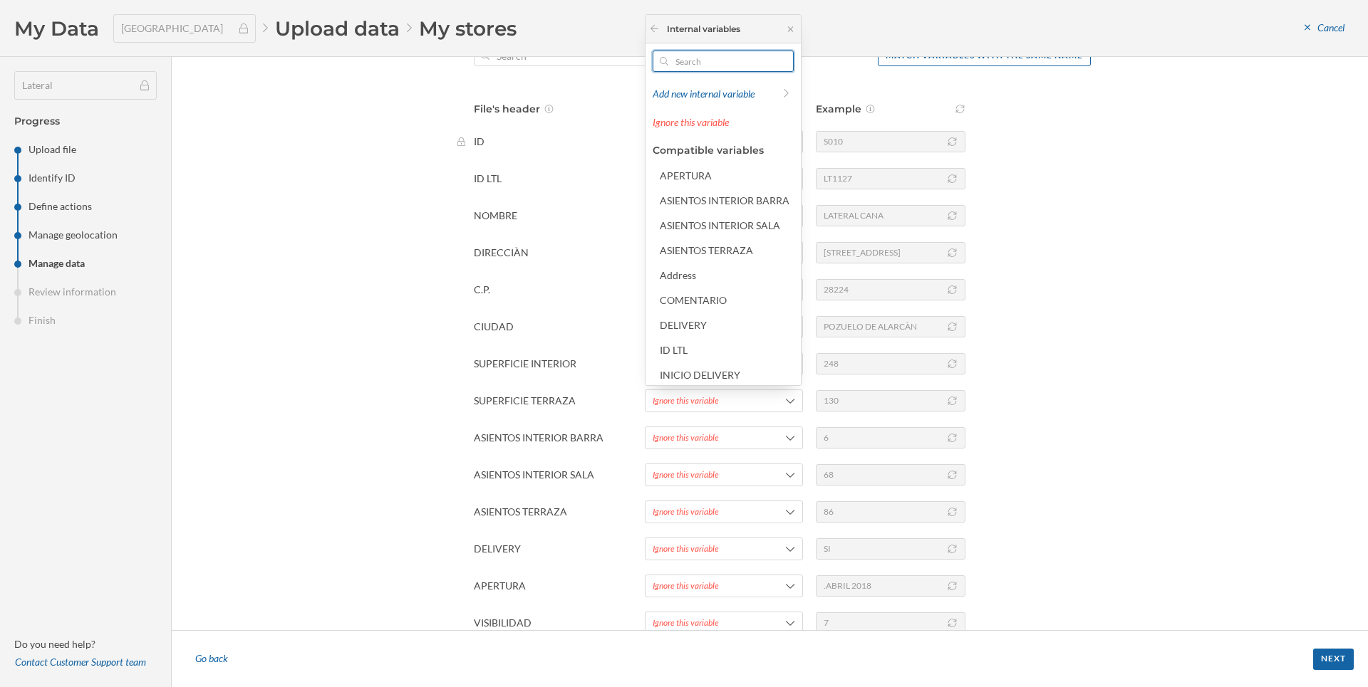
click at [682, 51] on input "text" at bounding box center [723, 61] width 110 height 21
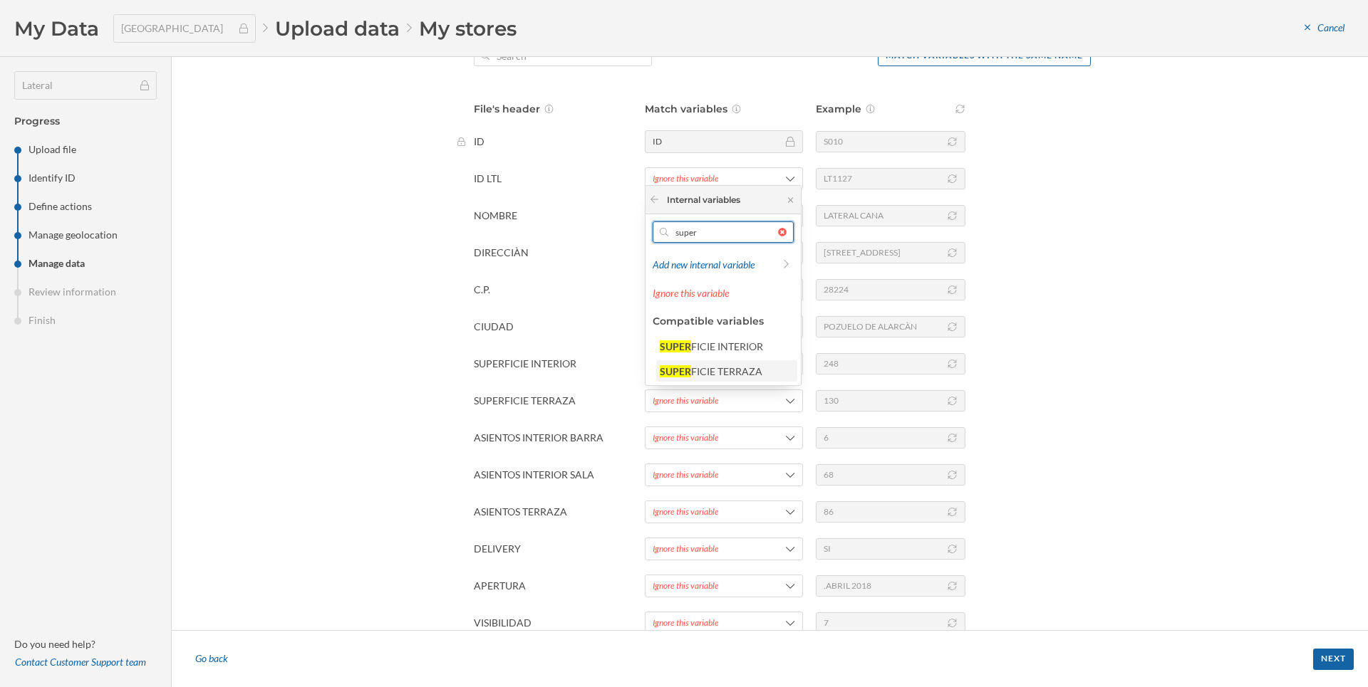
type input "super"
click at [735, 367] on div "FICIE TERRAZA" at bounding box center [726, 371] width 71 height 12
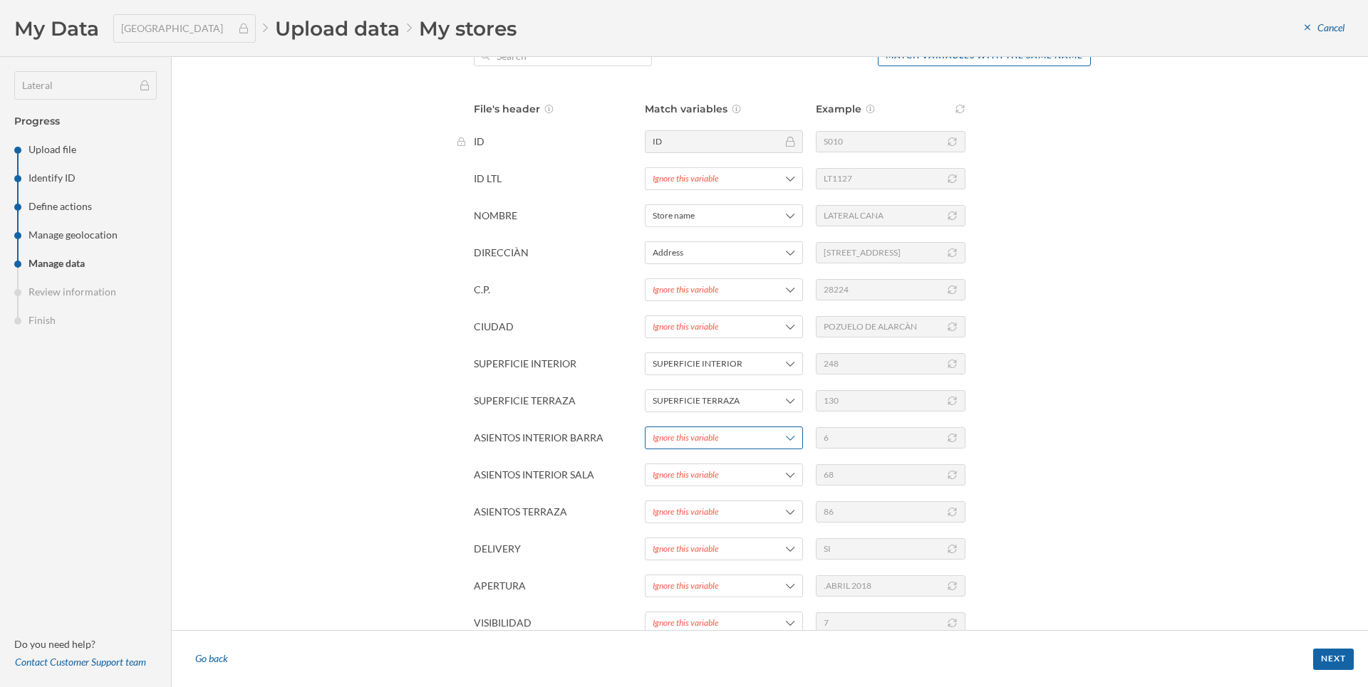
click at [717, 433] on div "Ignore this variable" at bounding box center [686, 438] width 66 height 13
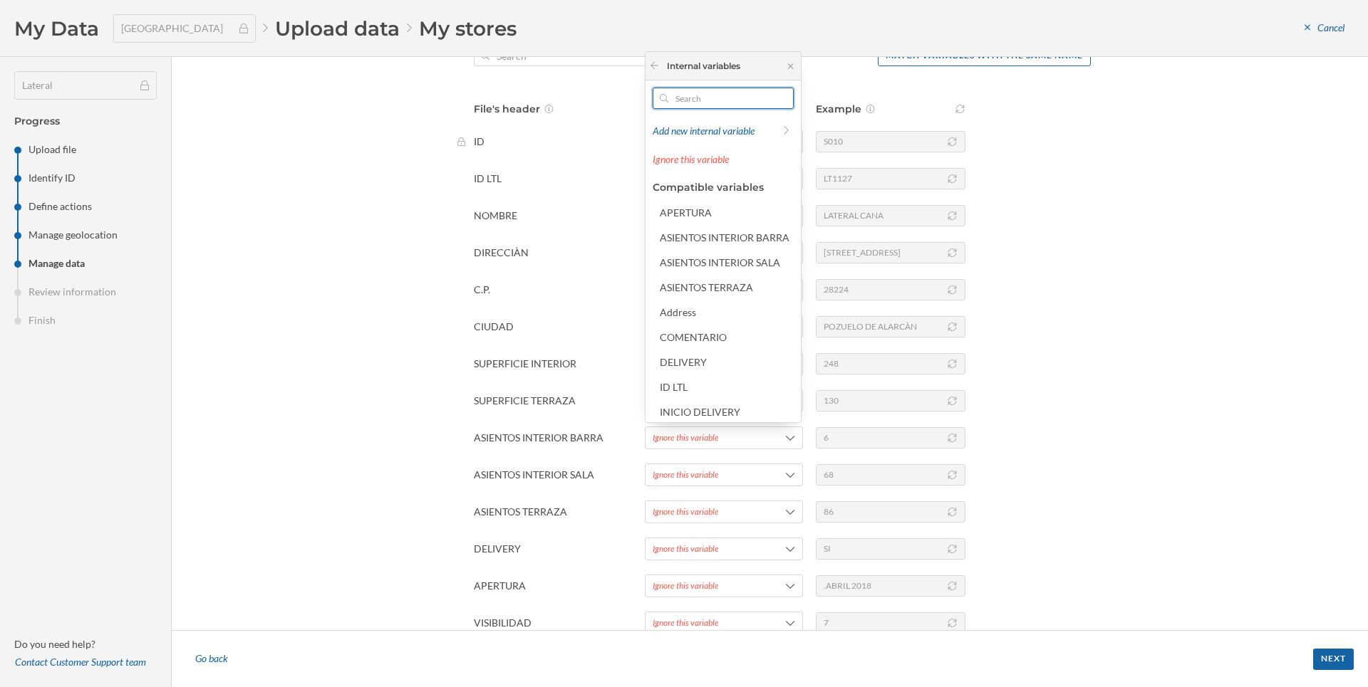
click at [697, 94] on input "text" at bounding box center [723, 98] width 110 height 21
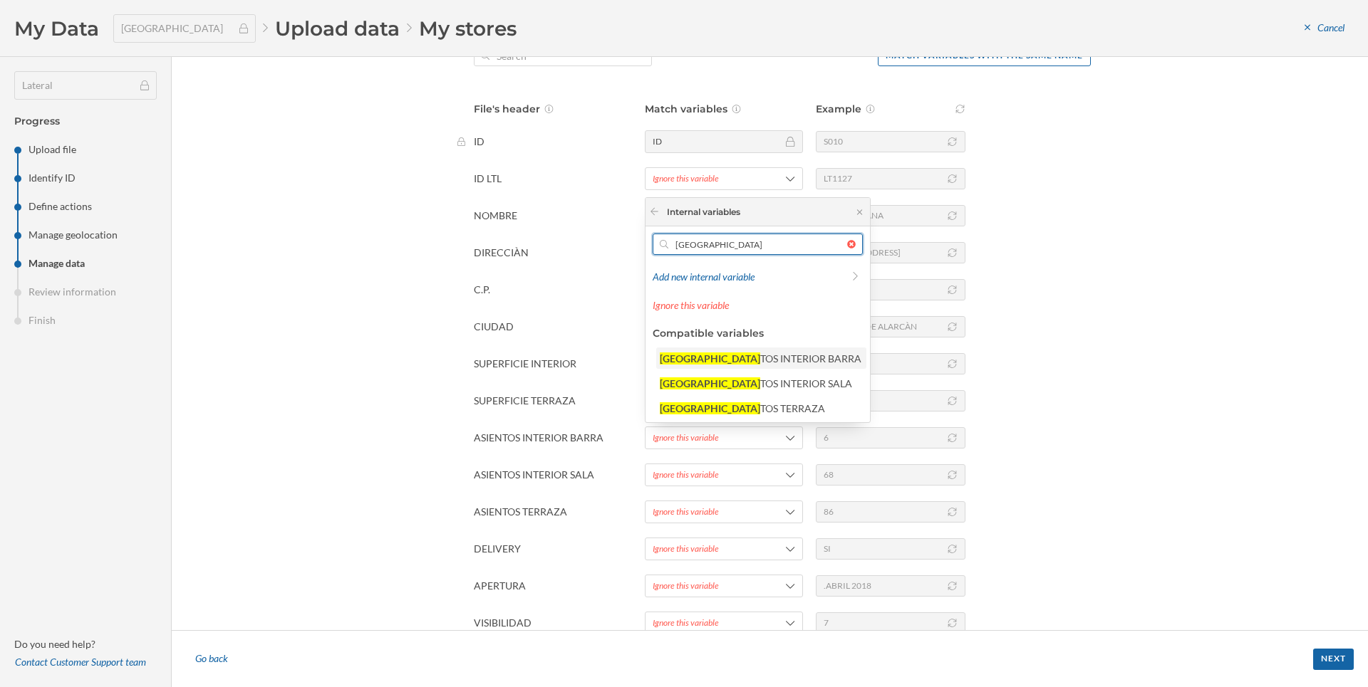
type input "asien"
click at [760, 358] on div "TOS INTERIOR BARRA" at bounding box center [810, 359] width 101 height 12
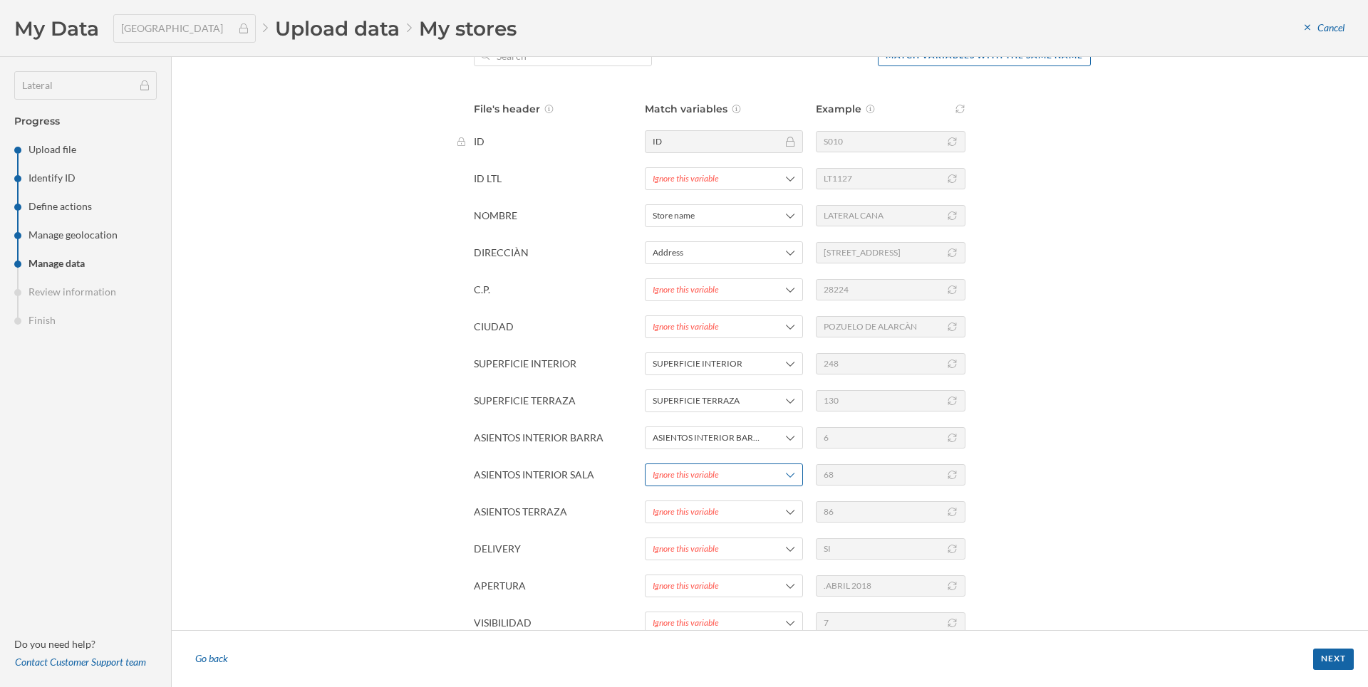
click at [719, 475] on span "Ignore this variable" at bounding box center [706, 475] width 107 height 13
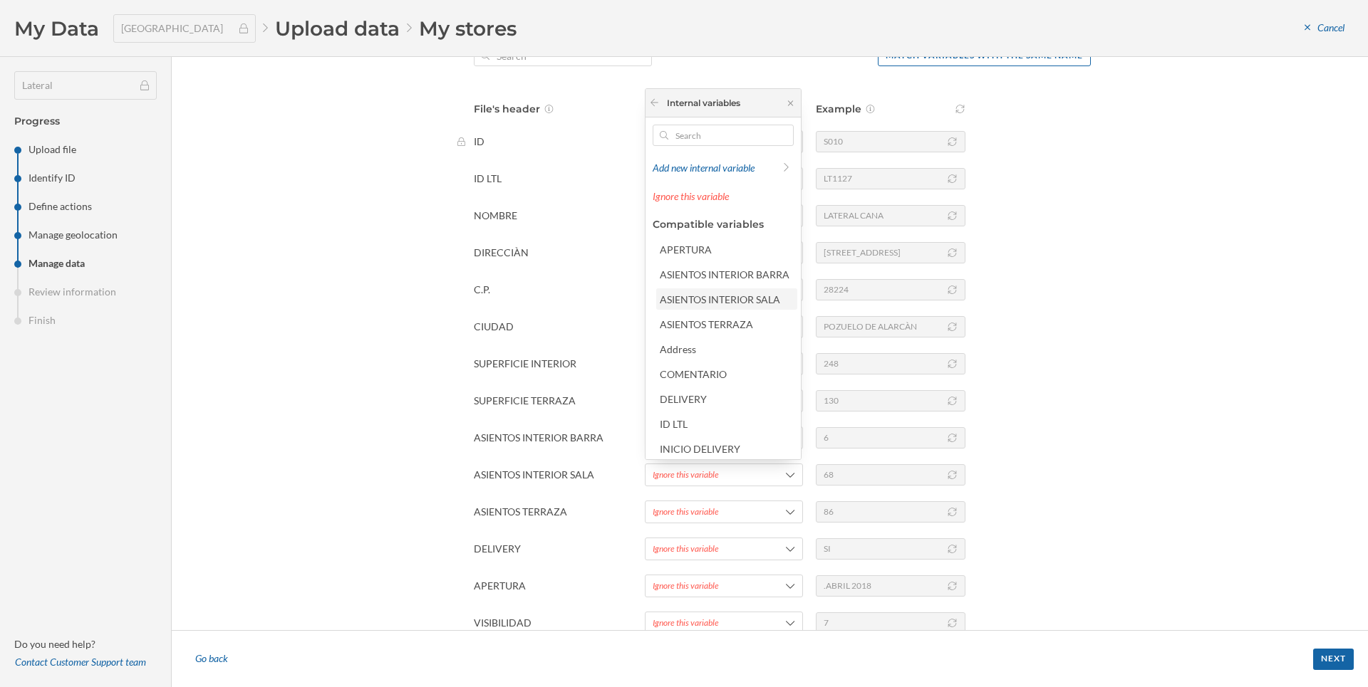
click at [741, 306] on div "ASIENTOS INTERIOR SALA" at bounding box center [726, 299] width 132 height 15
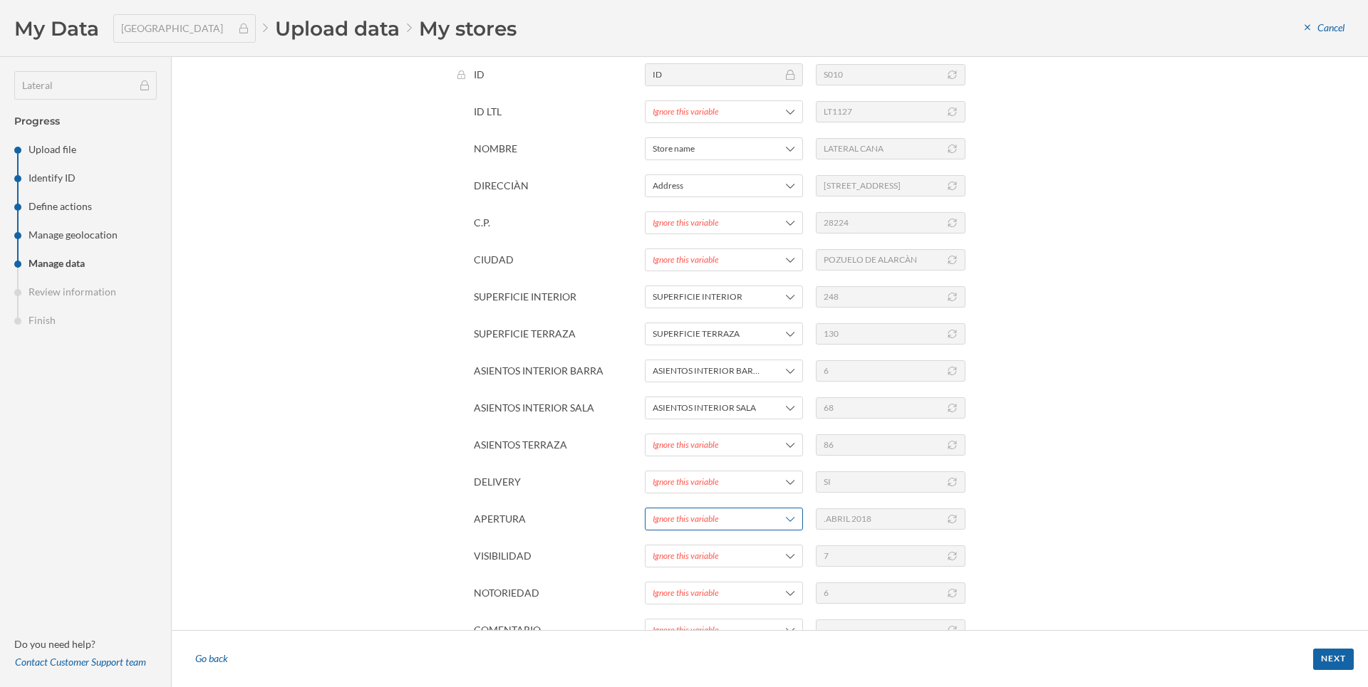
scroll to position [208, 0]
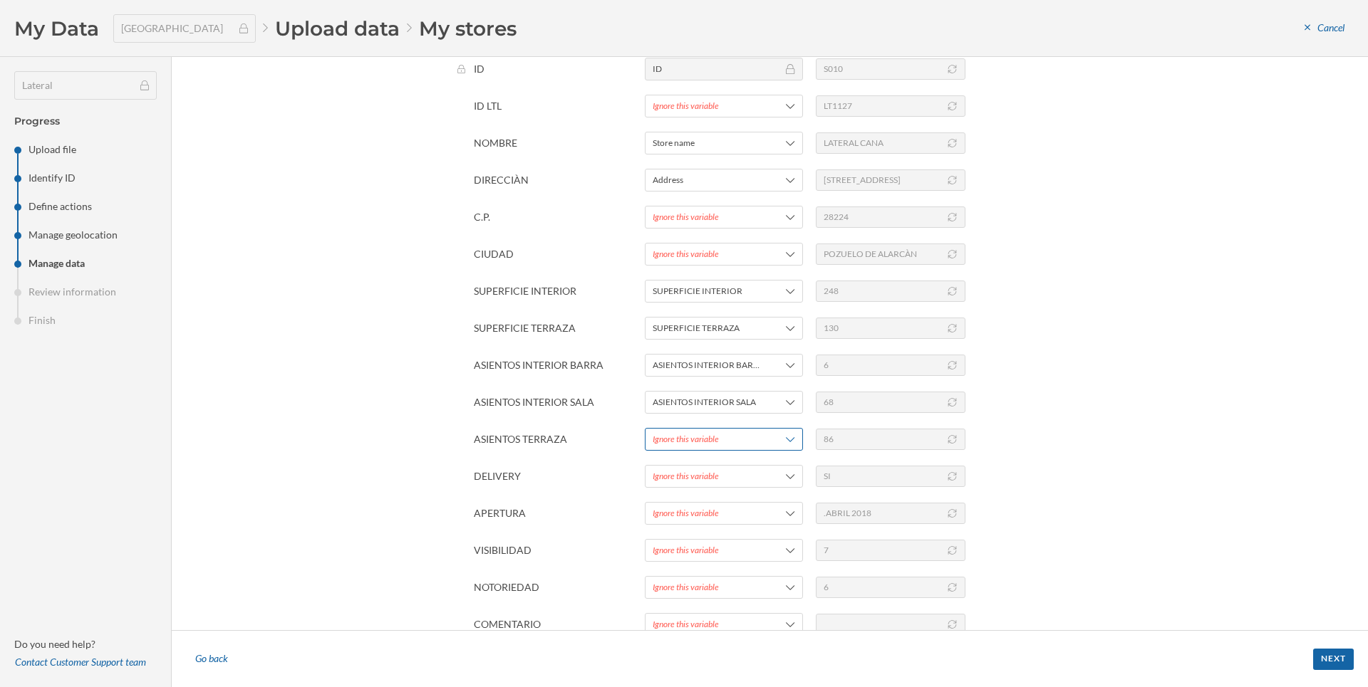
click at [708, 437] on div "Ignore this variable" at bounding box center [686, 439] width 66 height 13
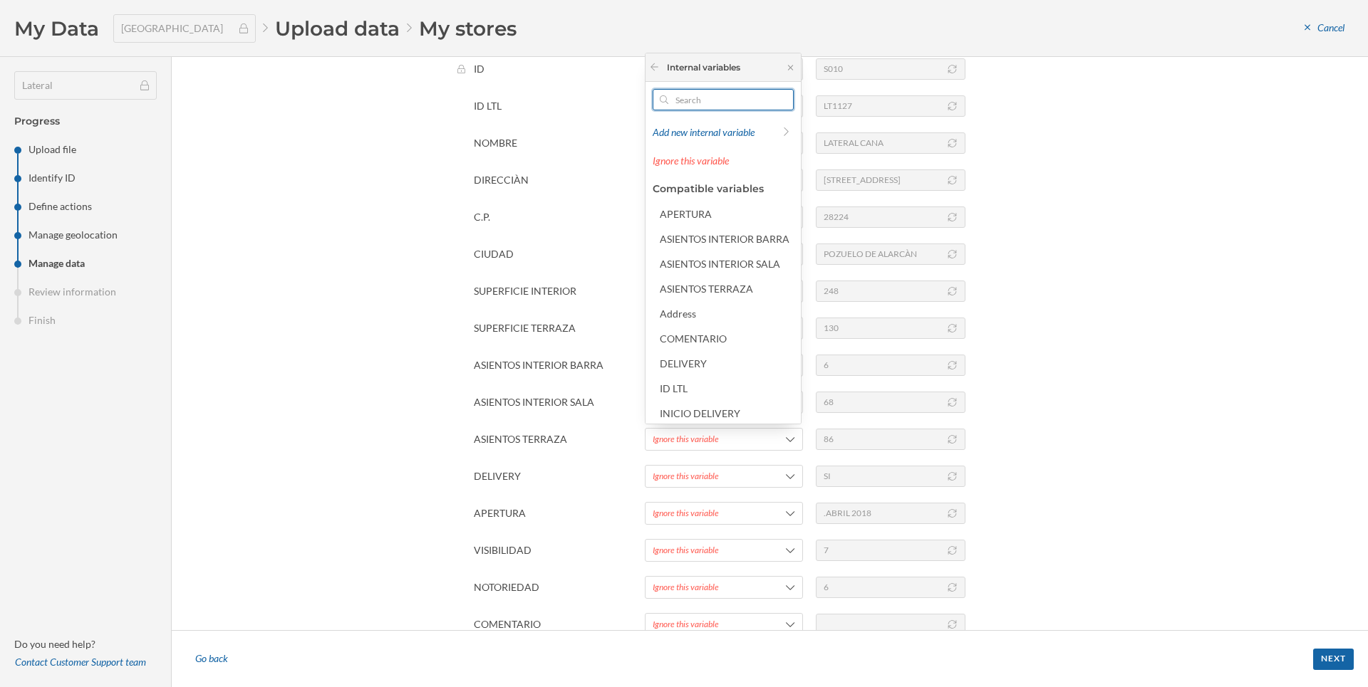
click at [697, 101] on input "text" at bounding box center [723, 99] width 110 height 21
click at [715, 296] on div "ASIENTOS TERRAZA" at bounding box center [726, 288] width 141 height 21
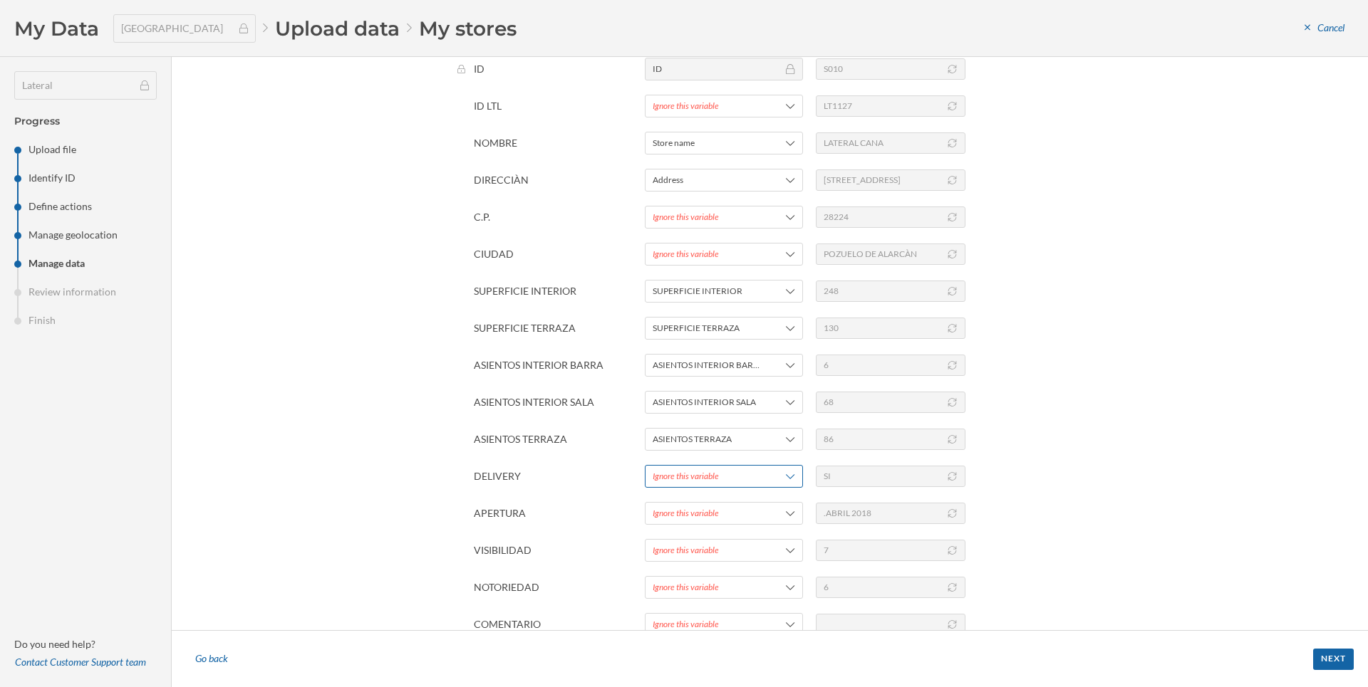
click at [702, 470] on div "Ignore this variable" at bounding box center [686, 476] width 66 height 13
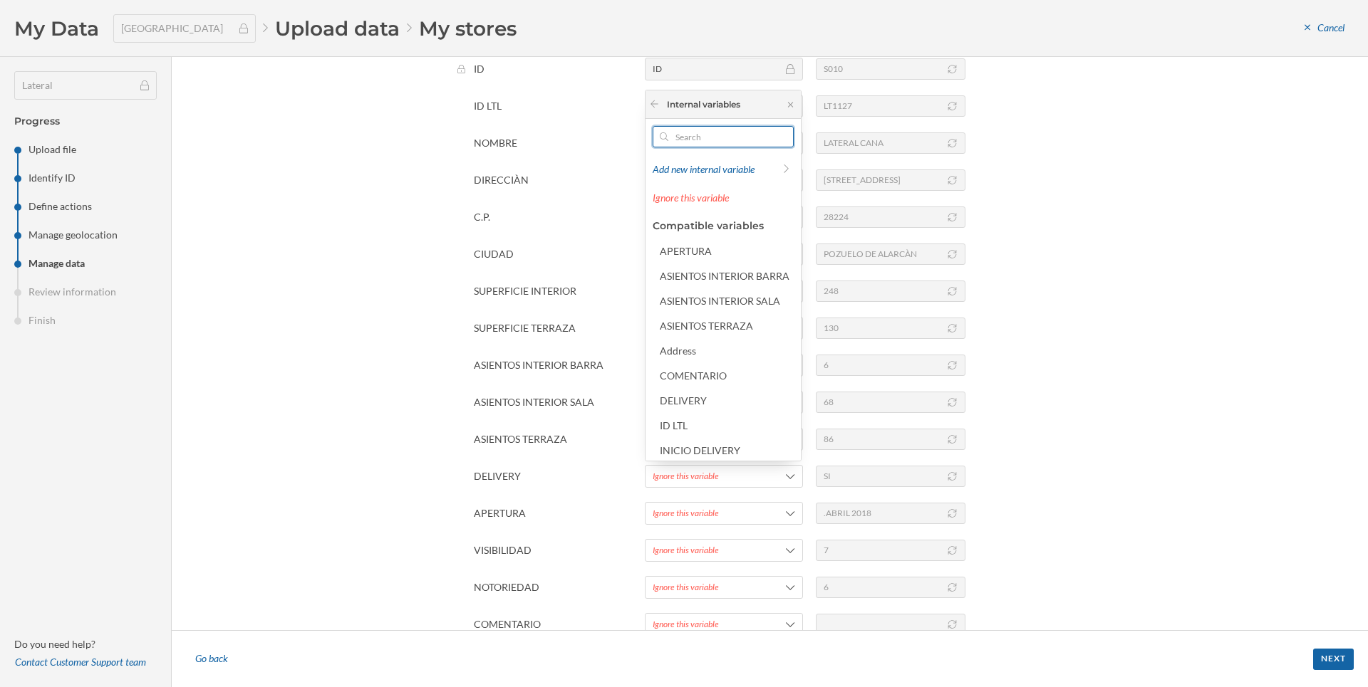
click at [724, 140] on input "text" at bounding box center [723, 136] width 110 height 21
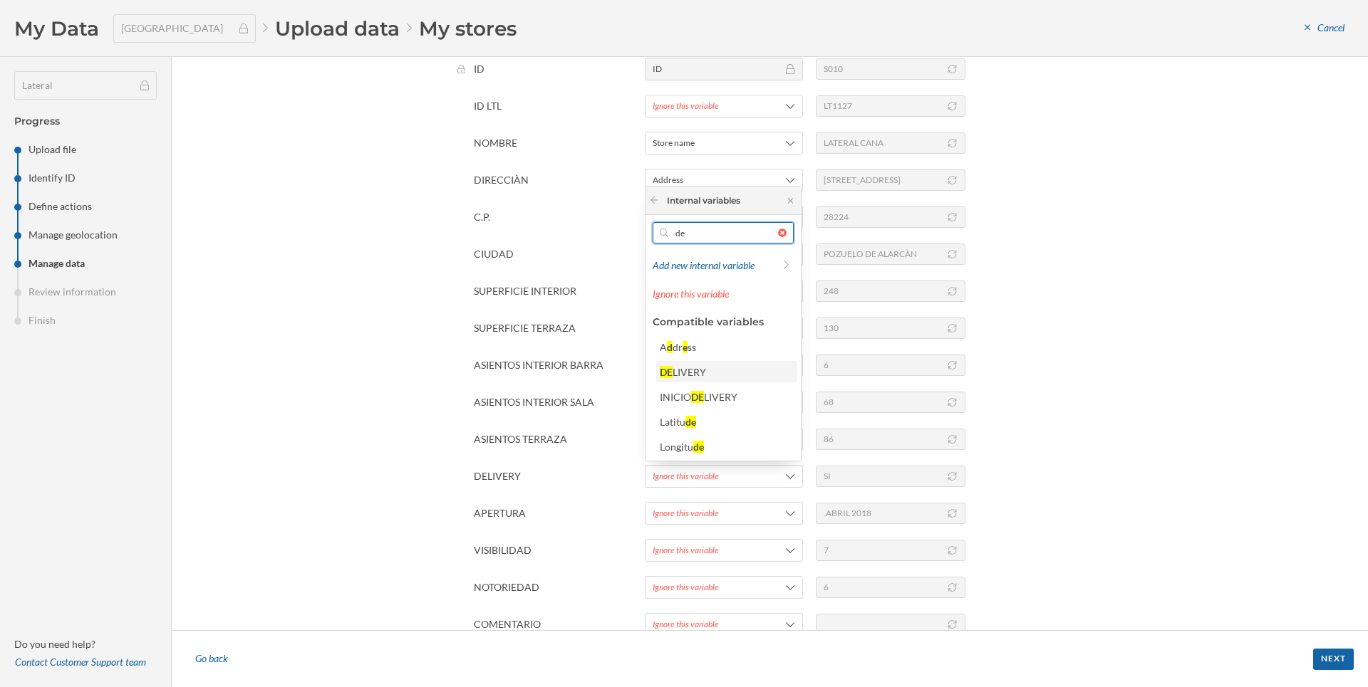
type input "de"
click at [680, 371] on div "LIVERY" at bounding box center [688, 372] width 33 height 12
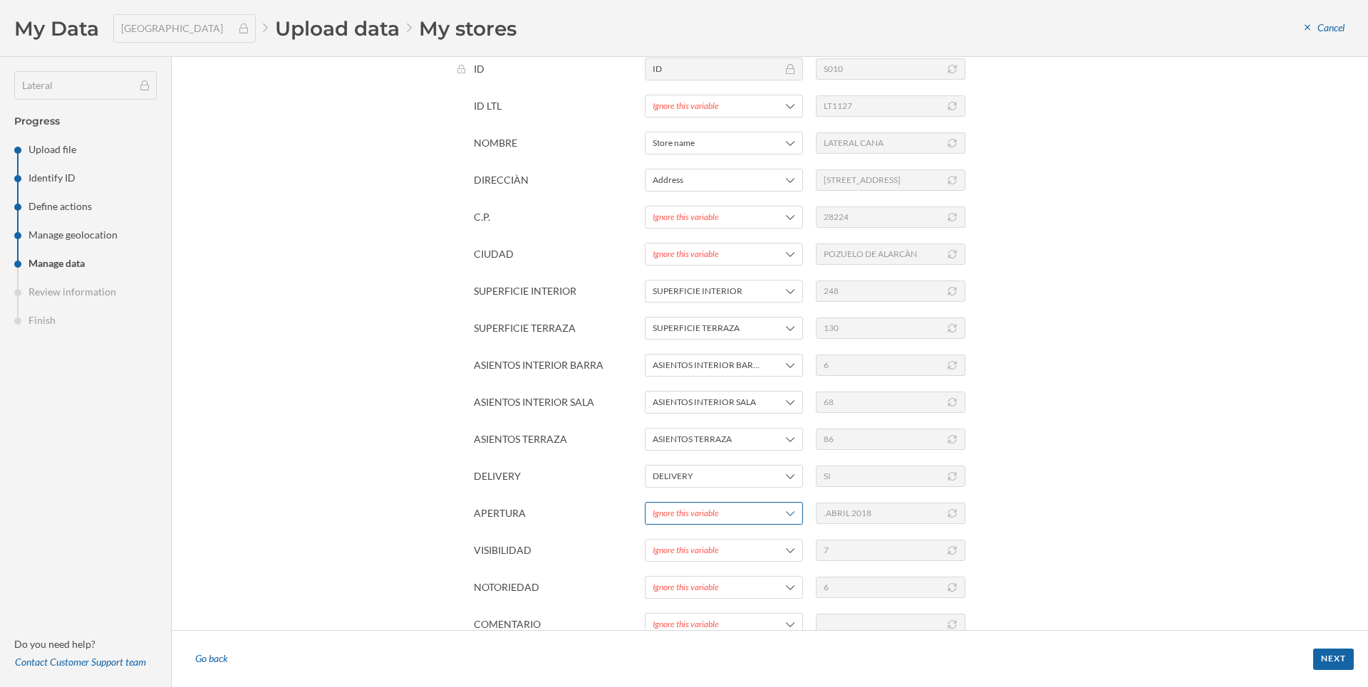
click at [677, 513] on div "Ignore this variable" at bounding box center [686, 513] width 66 height 13
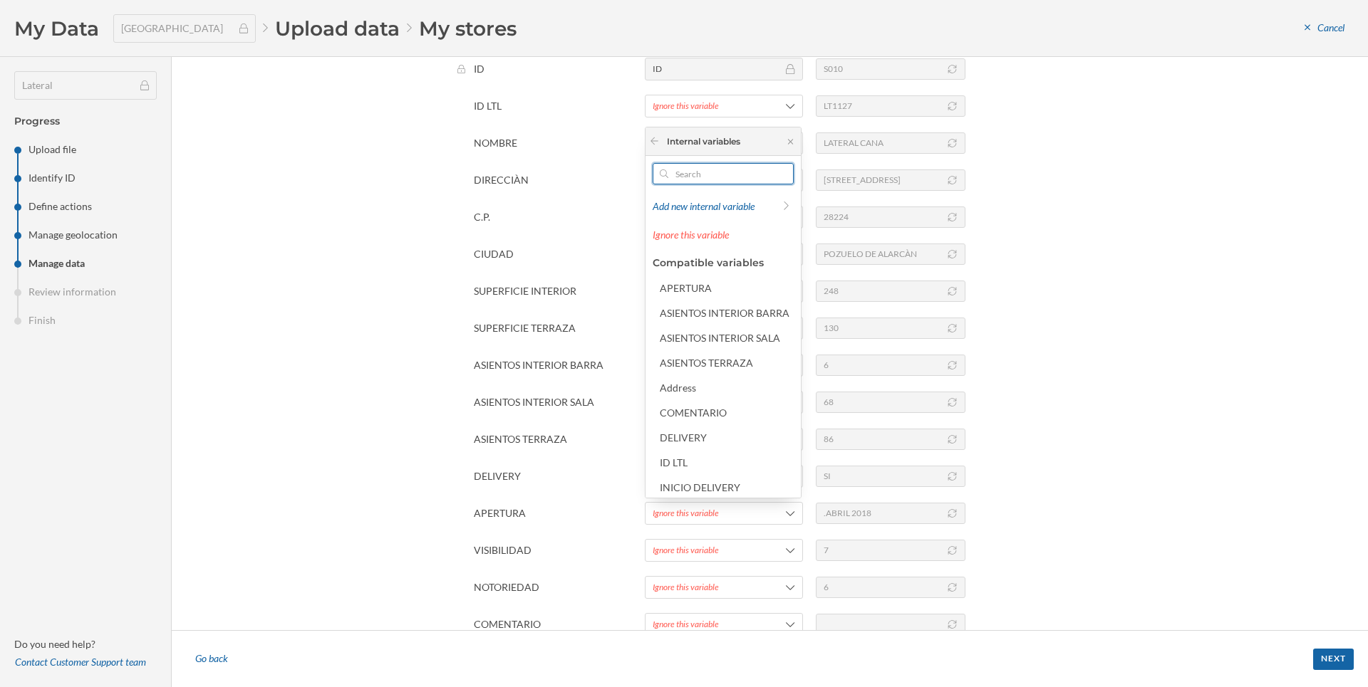
click at [706, 165] on input "text" at bounding box center [723, 173] width 110 height 21
click at [673, 289] on div "APERTURA" at bounding box center [686, 288] width 52 height 12
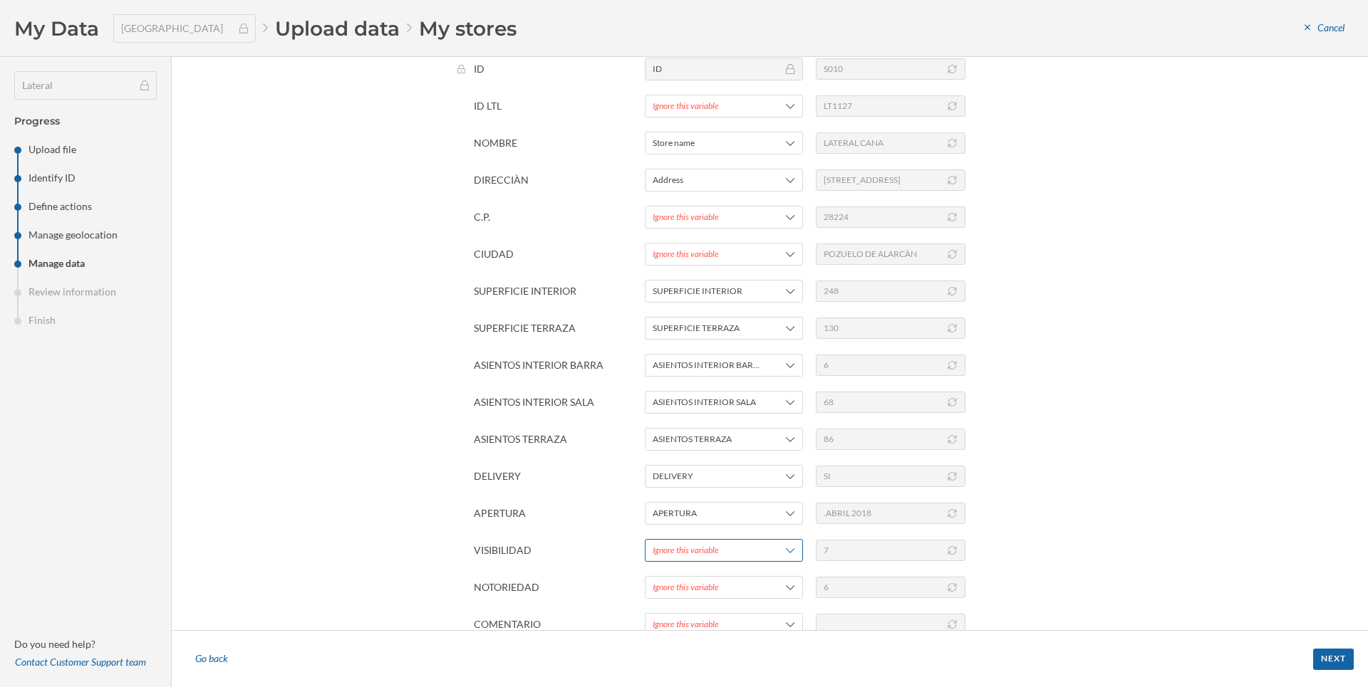
click at [698, 549] on div "Ignore this variable" at bounding box center [686, 550] width 66 height 13
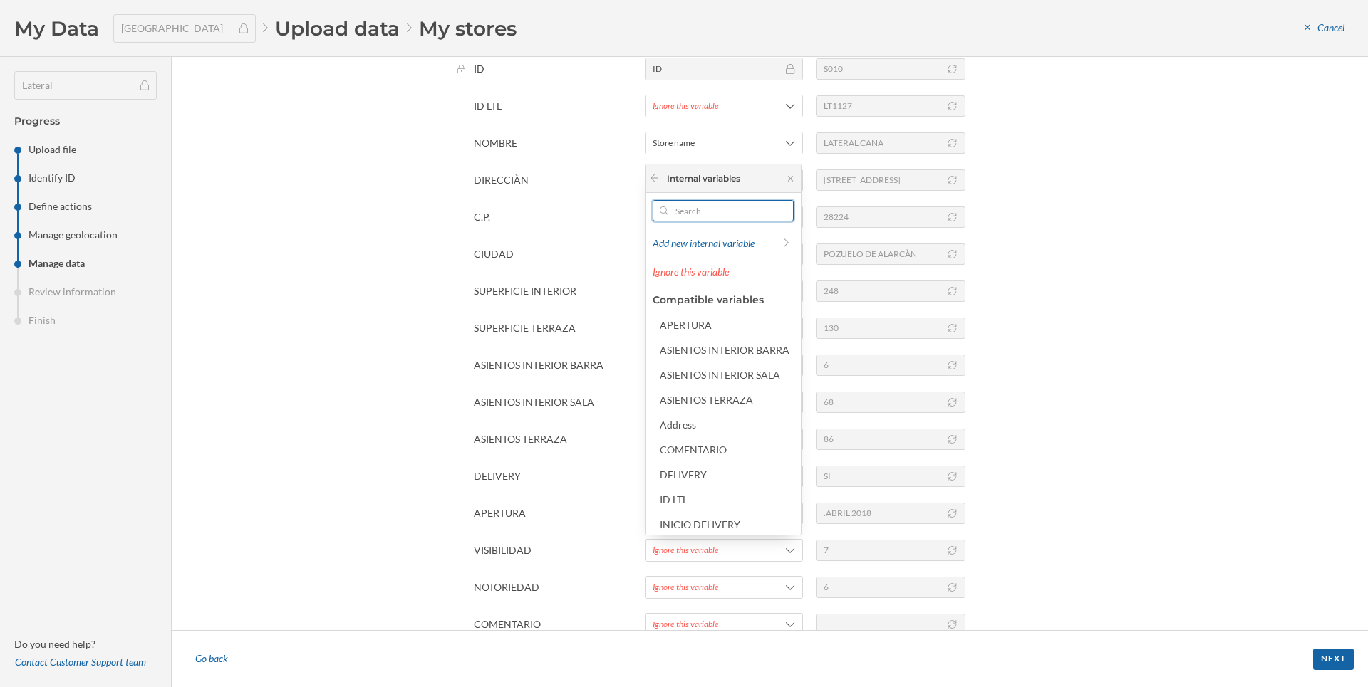
click at [699, 205] on input "text" at bounding box center [723, 210] width 110 height 21
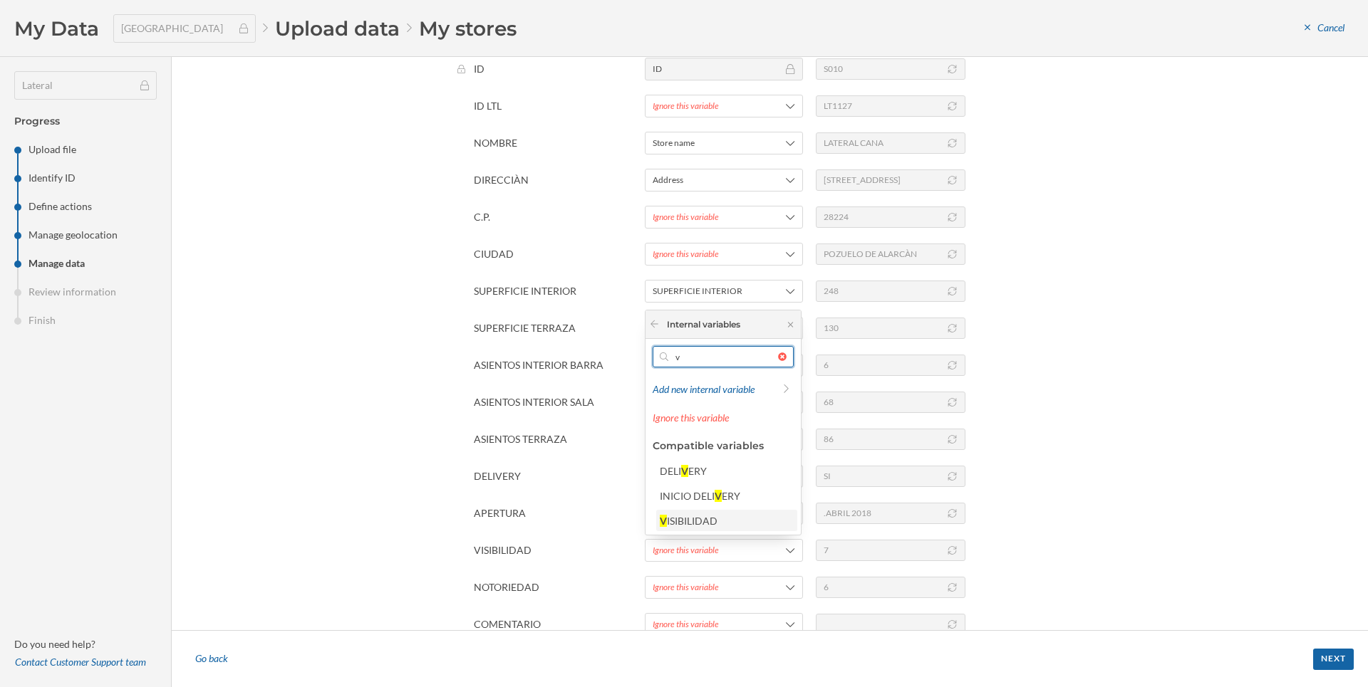
type input "v"
click at [694, 513] on div "V ISIBILIDAD" at bounding box center [726, 520] width 141 height 21
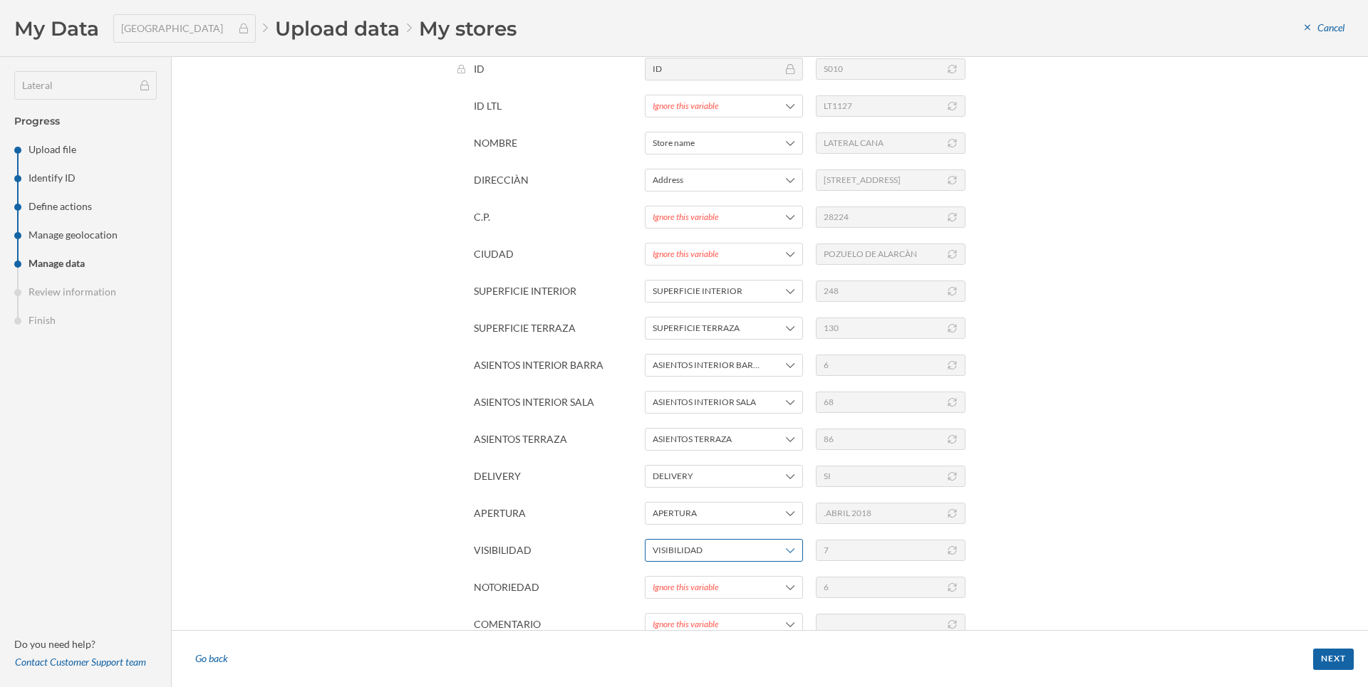
scroll to position [251, 0]
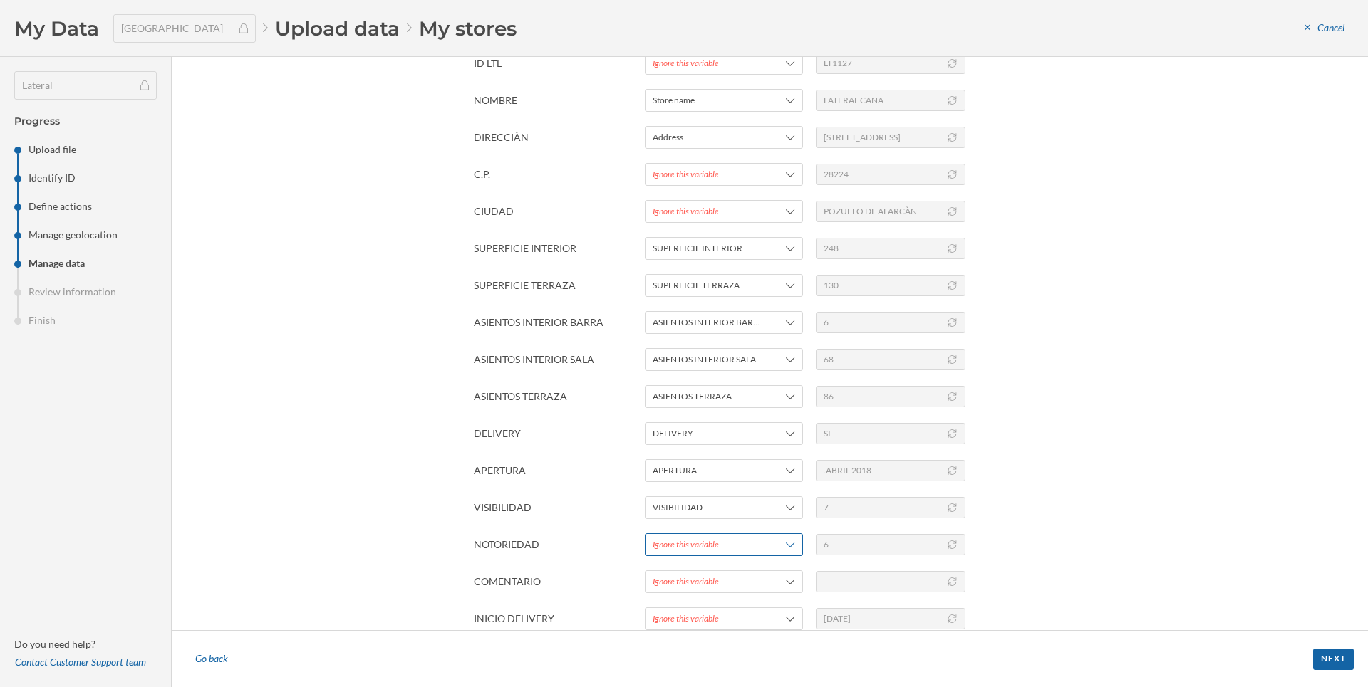
click at [690, 546] on div "Ignore this variable" at bounding box center [686, 545] width 66 height 13
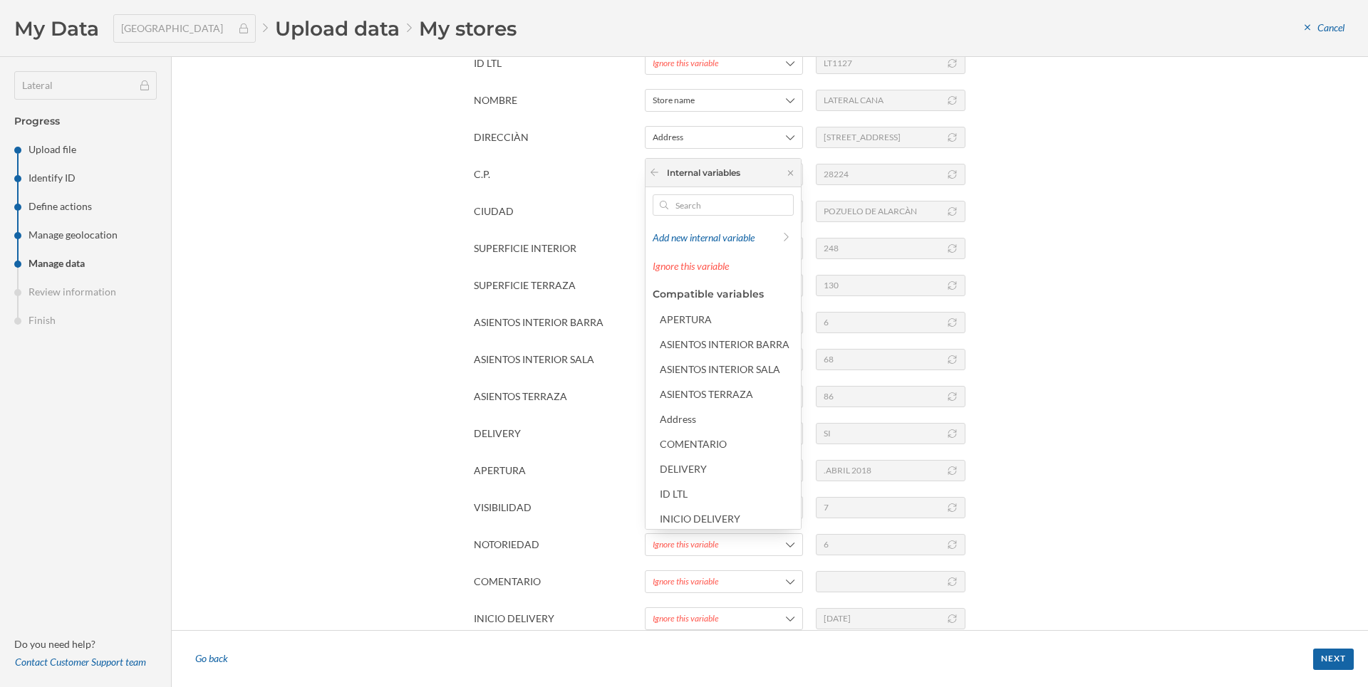
click at [682, 217] on div "Add new internal variable Ignore this variable Compatible variables APERTURA AS…" at bounding box center [722, 358] width 155 height 342
click at [690, 207] on input "text" at bounding box center [723, 204] width 110 height 21
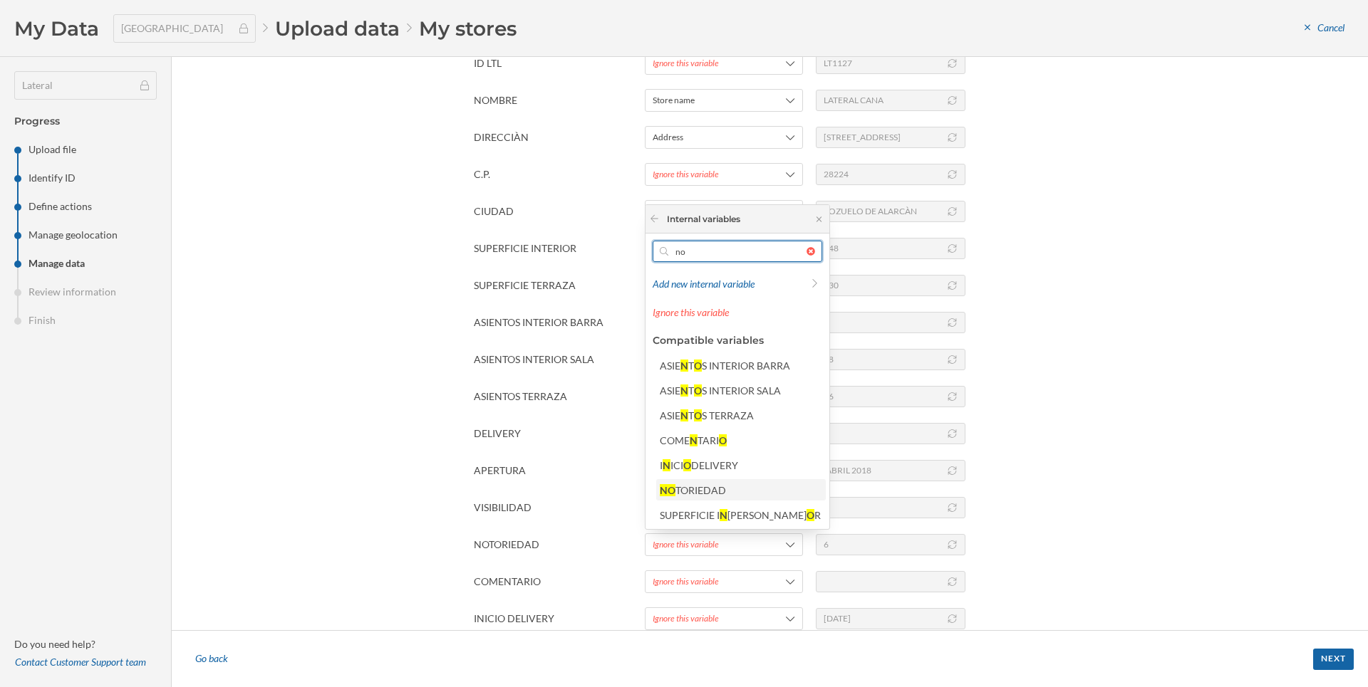
type input "no"
click at [746, 495] on div "NO TORIEDAD" at bounding box center [740, 490] width 161 height 15
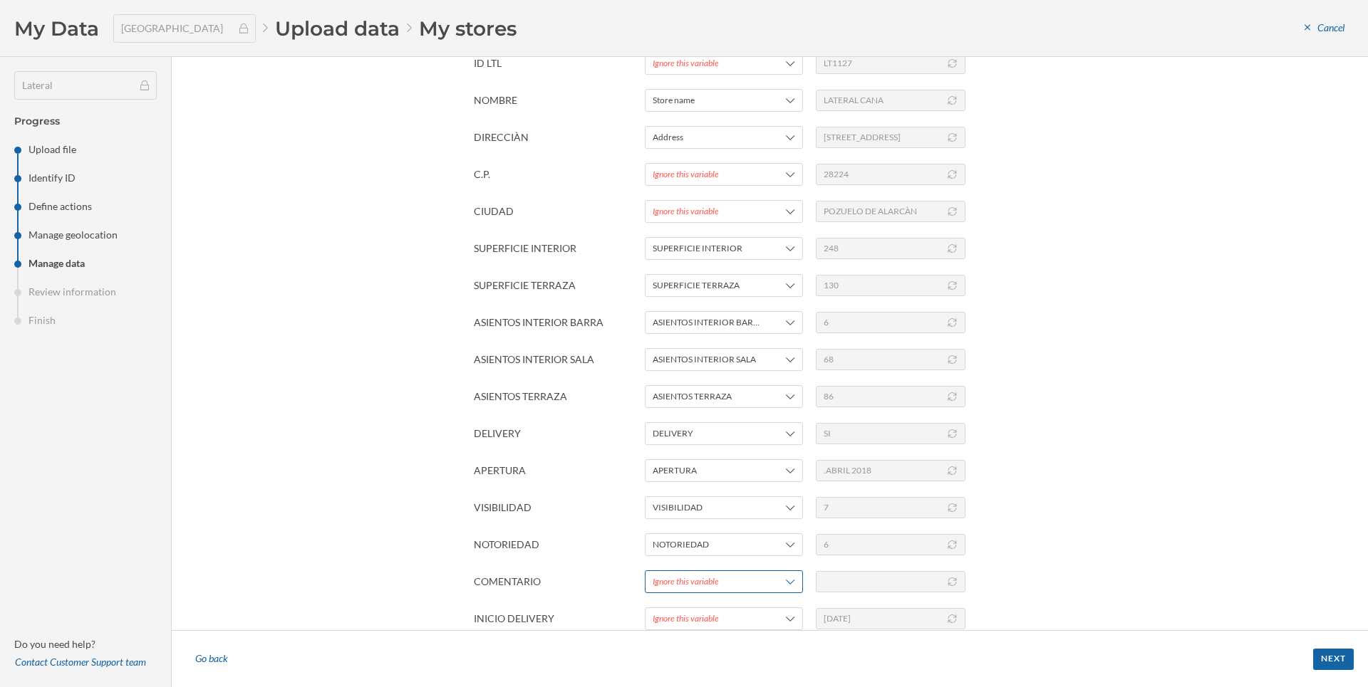
click at [712, 581] on div "Ignore this variable" at bounding box center [686, 582] width 66 height 13
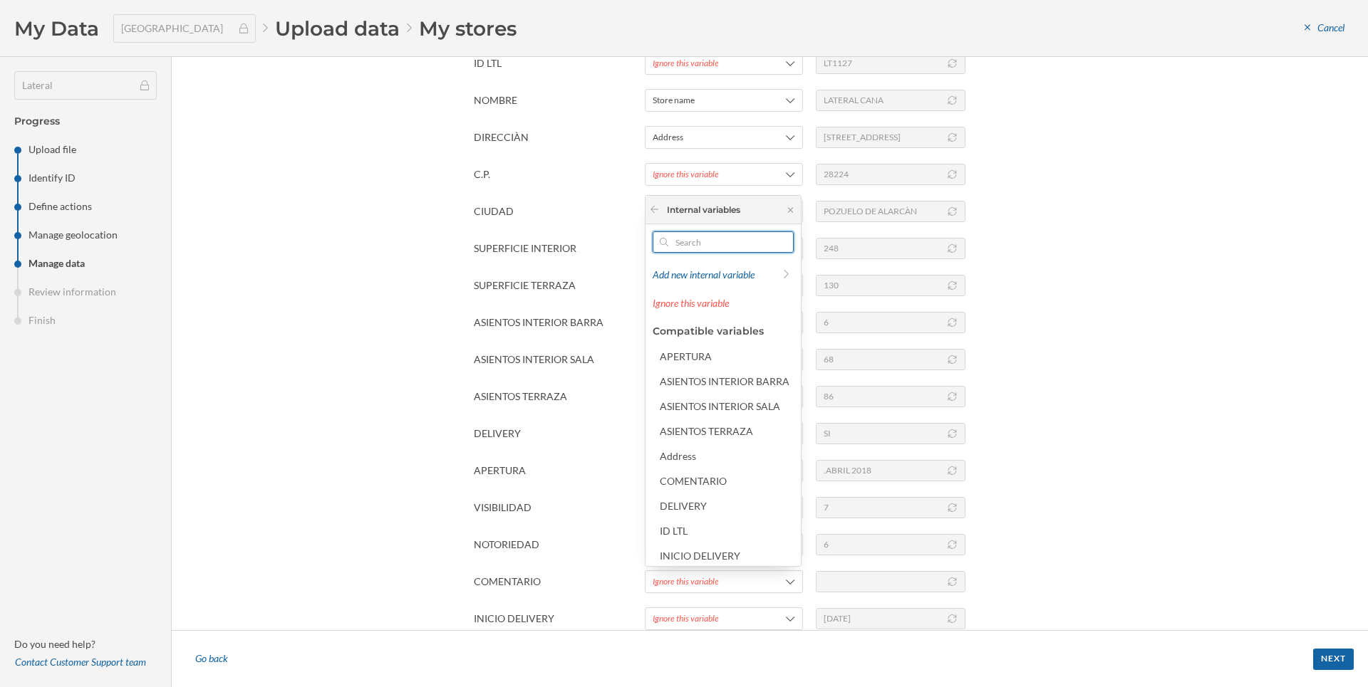
click at [706, 242] on input "text" at bounding box center [723, 242] width 110 height 21
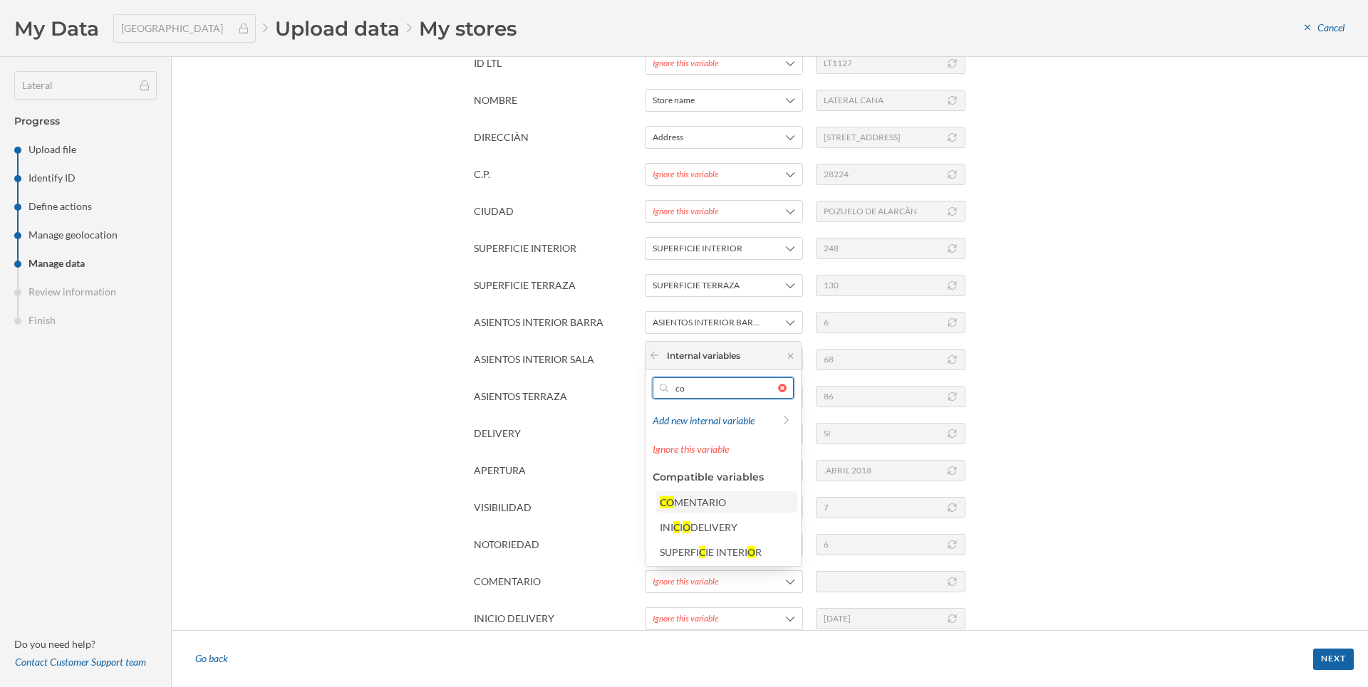
type input "co"
click at [703, 504] on div "MENTARIO" at bounding box center [700, 503] width 52 height 12
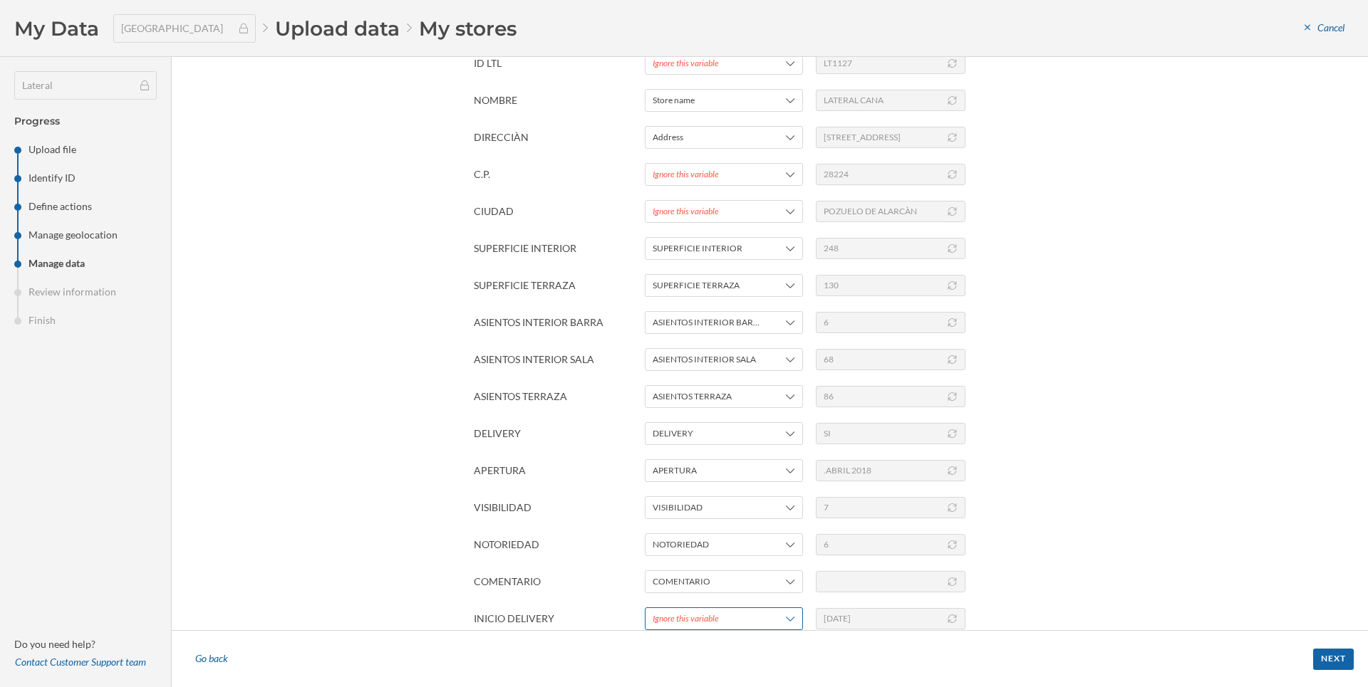
click at [726, 620] on span "Ignore this variable" at bounding box center [706, 619] width 107 height 13
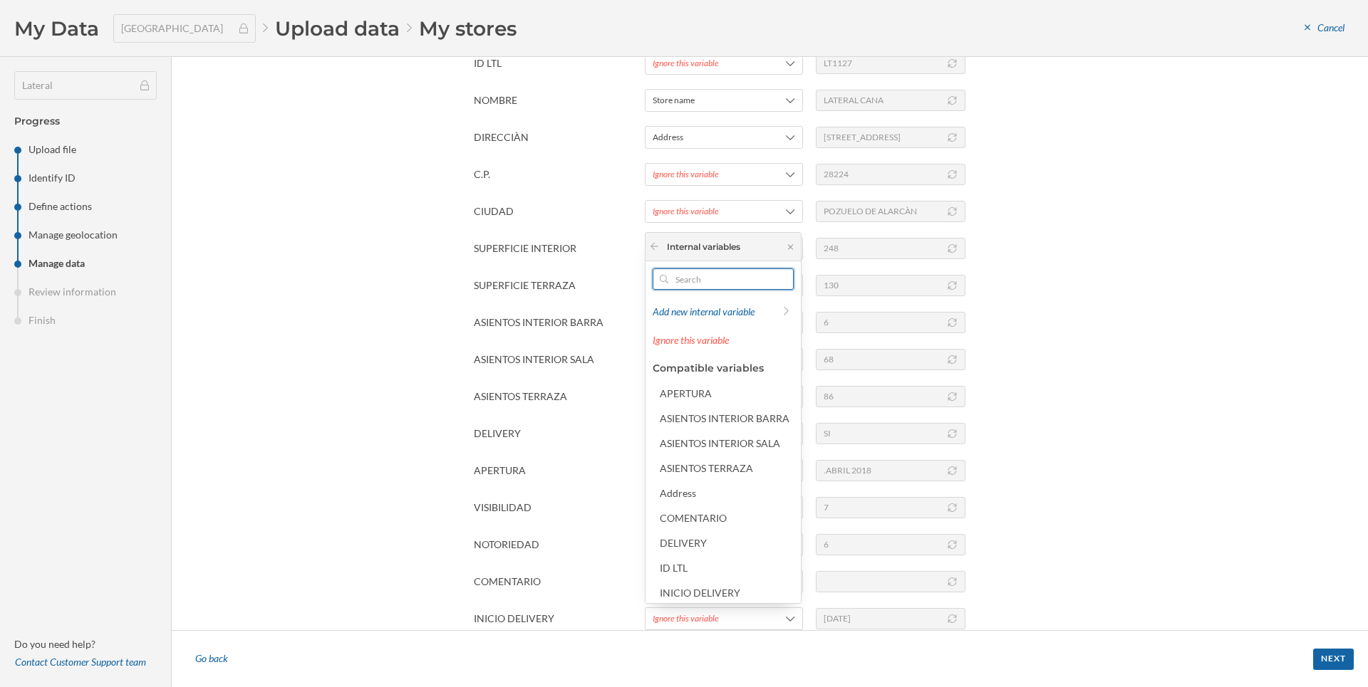
click at [735, 279] on input "text" at bounding box center [723, 279] width 110 height 21
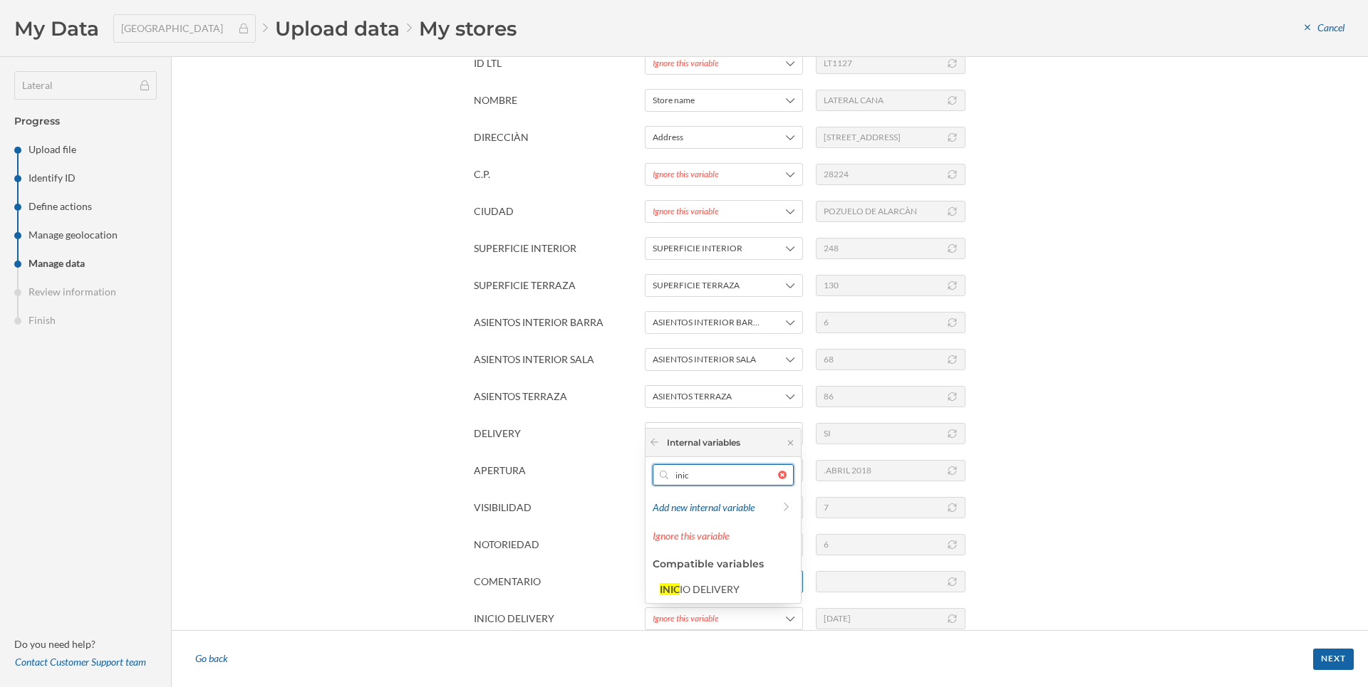
type input "inic"
click at [715, 593] on div "IO DELIVERY" at bounding box center [710, 589] width 60 height 12
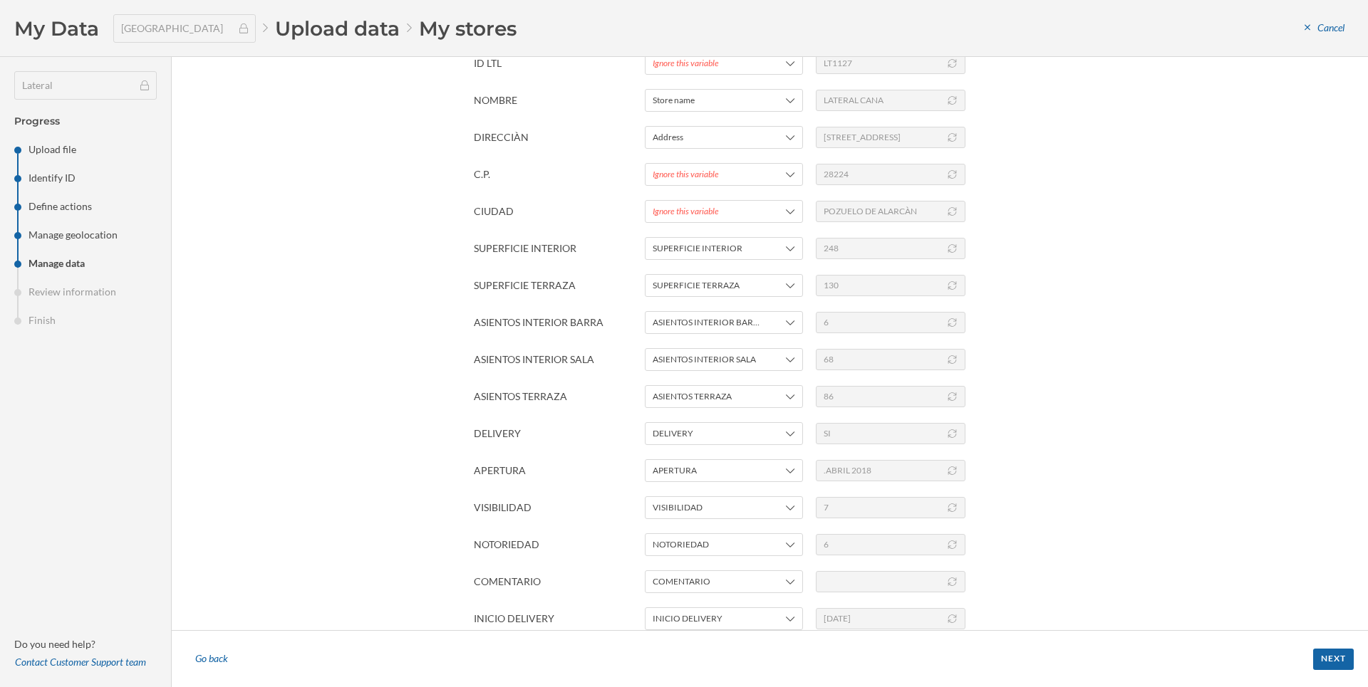
click at [956, 623] on div "11/17/18" at bounding box center [891, 618] width 150 height 21
click at [947, 613] on div "[DATE]" at bounding box center [891, 618] width 150 height 21
click at [951, 618] on icon at bounding box center [952, 619] width 11 height 9
click at [952, 583] on icon at bounding box center [952, 582] width 11 height 9
click at [1332, 657] on div "Next" at bounding box center [1333, 658] width 41 height 21
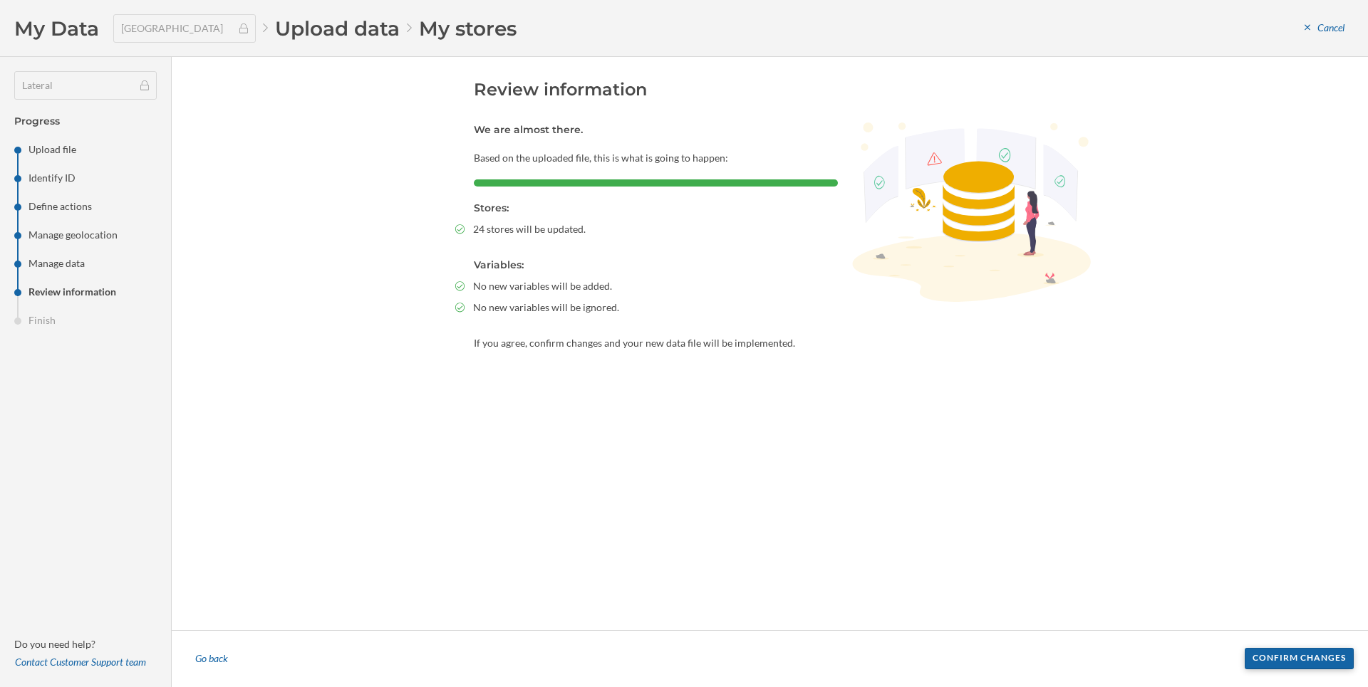
click at [1334, 666] on div "Confirm changes" at bounding box center [1298, 658] width 109 height 21
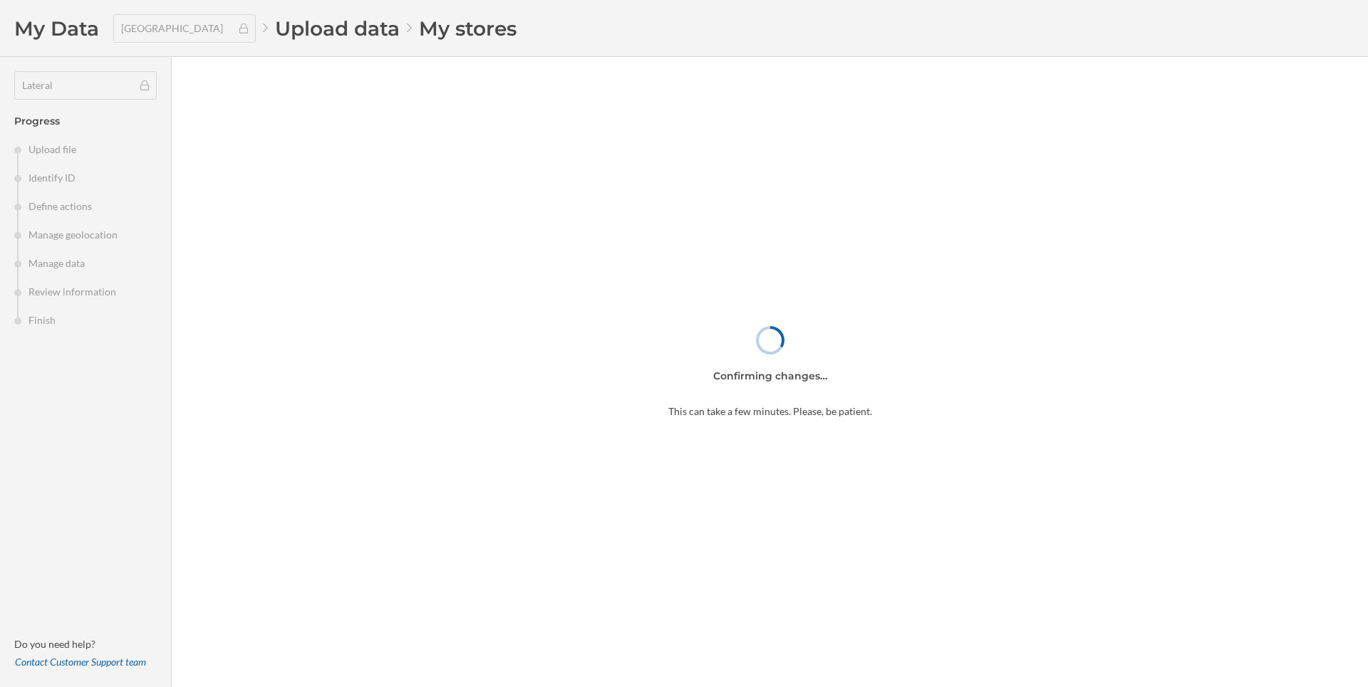
type input "194"
type input "545"
type input "243"
type input "Rooftop abierto en junio 2025"
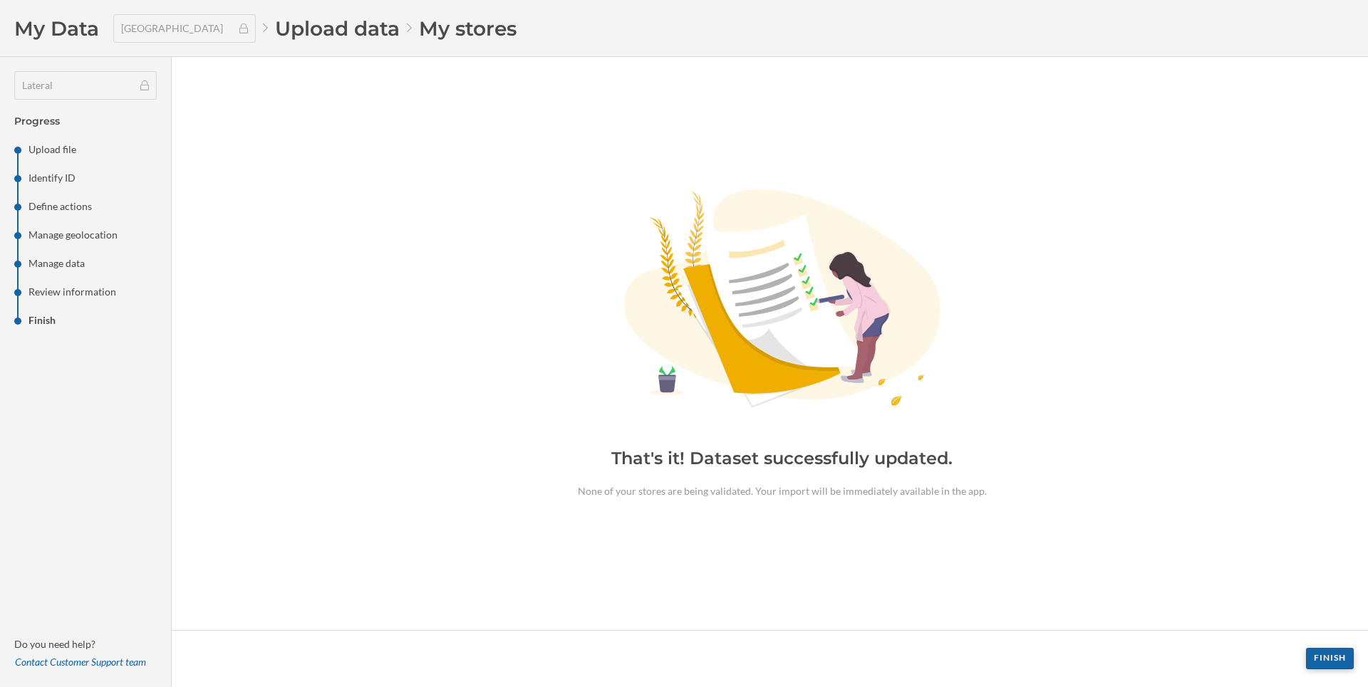
click at [1319, 658] on div "Finish" at bounding box center [1330, 658] width 48 height 21
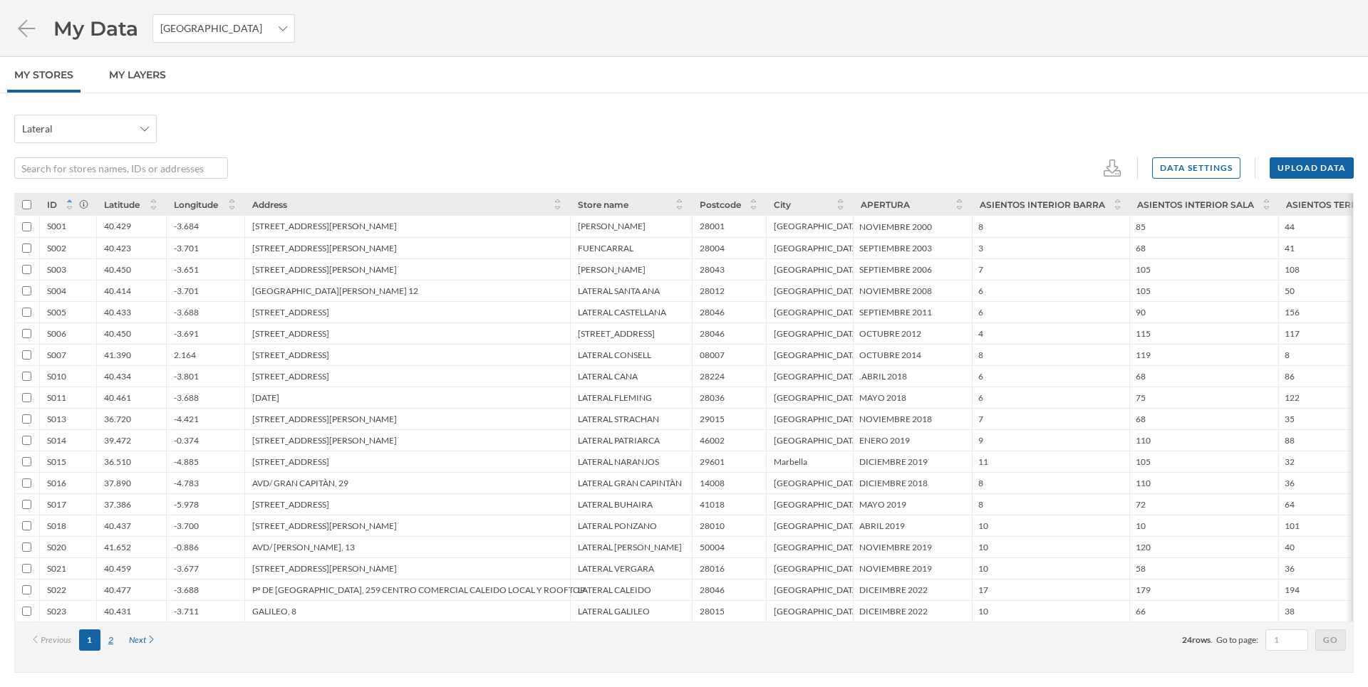
click at [105, 638] on div "2" at bounding box center [110, 640] width 21 height 21
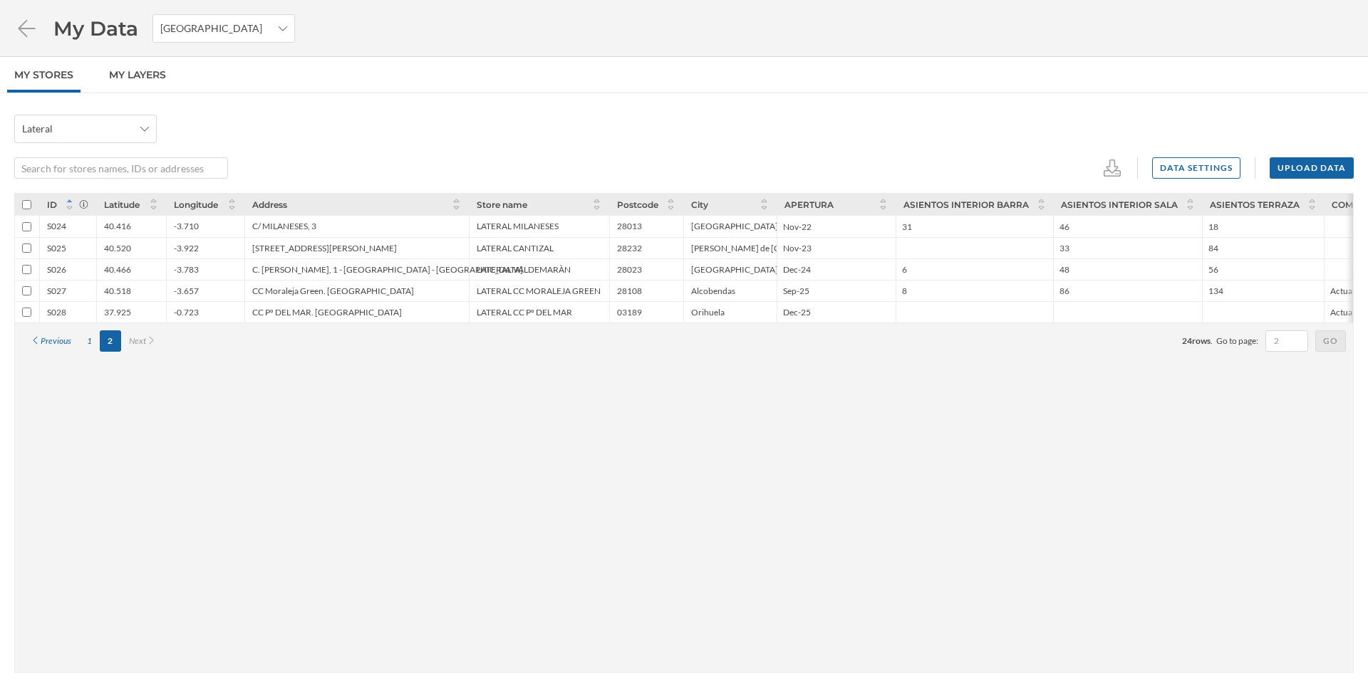
click at [106, 643] on div "ID Latitude Longitude Address Store name Postcode City APERTURA ASIENTOS INTERI…" at bounding box center [683, 433] width 1339 height 480
click at [89, 342] on div "1" at bounding box center [89, 341] width 21 height 21
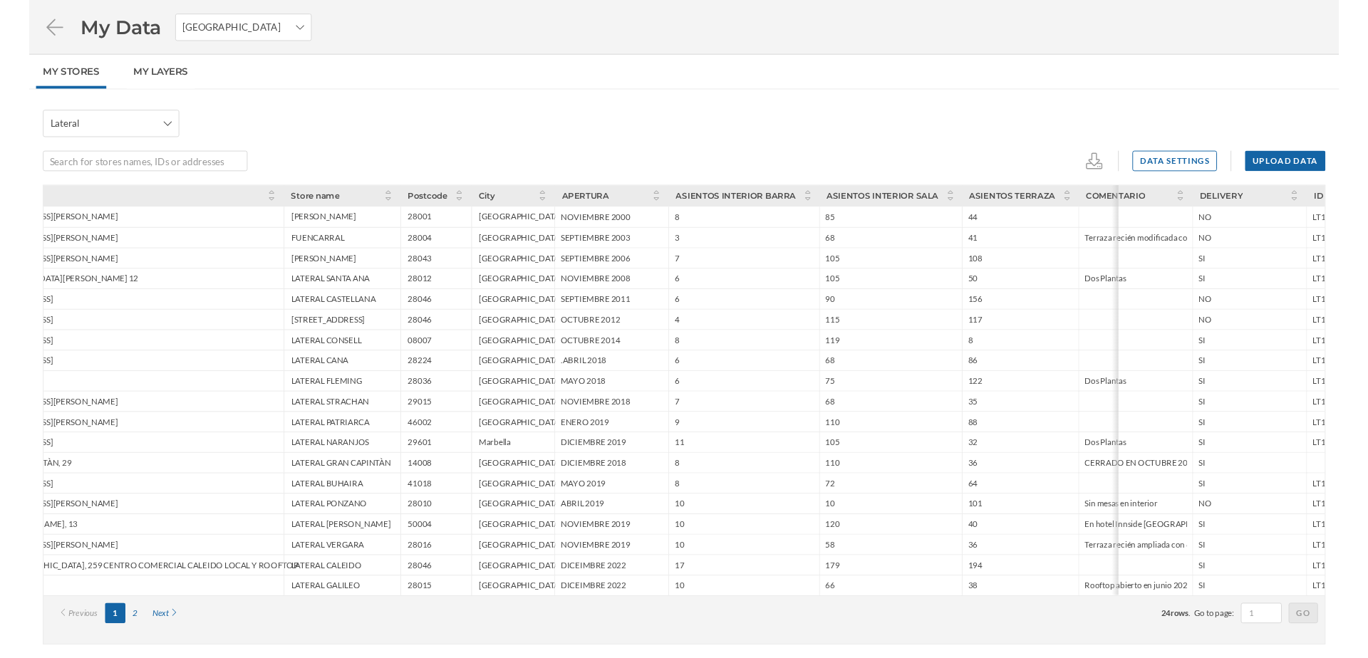
scroll to position [0, 0]
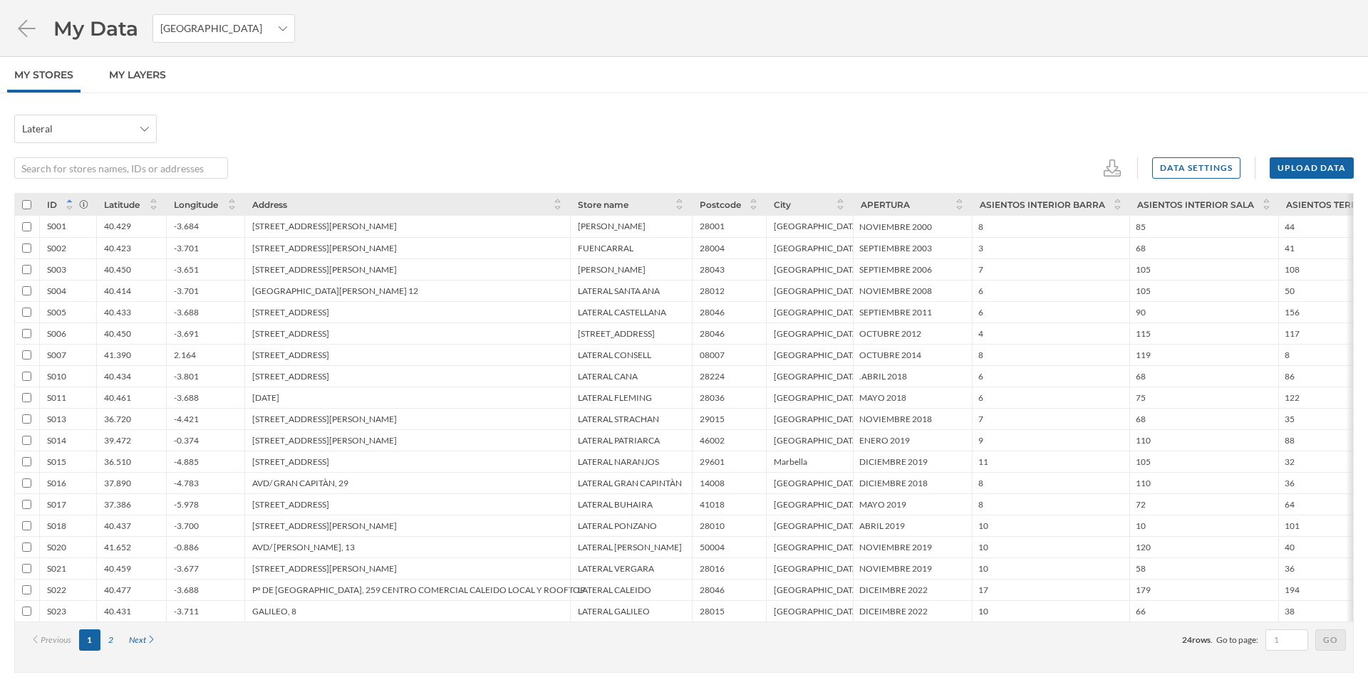
click at [314, 229] on div "C/ VELÀZQUEZ, 57" at bounding box center [324, 226] width 145 height 11
click at [300, 246] on div "[STREET_ADDRESS][PERSON_NAME]" at bounding box center [324, 248] width 145 height 11
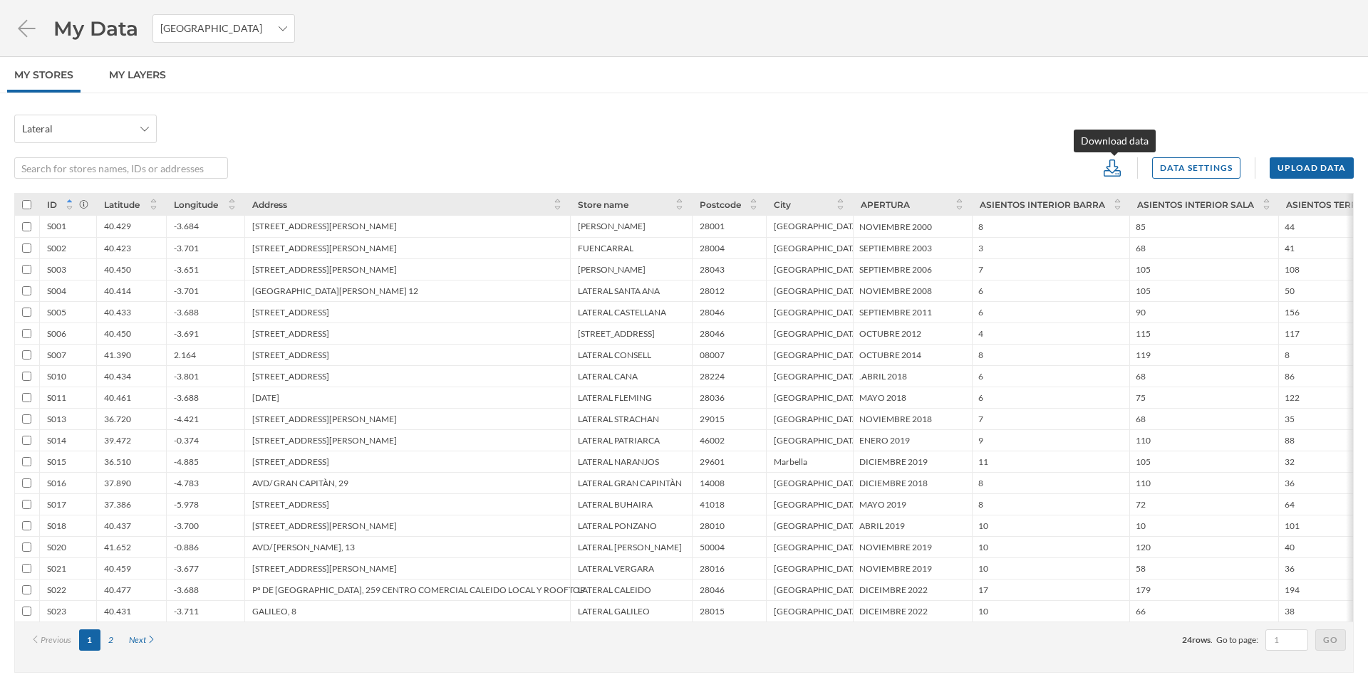
click at [1109, 167] on icon at bounding box center [1111, 168] width 17 height 17
click at [1126, 224] on div "CSV" at bounding box center [1156, 224] width 91 height 15
click at [566, 145] on div "Lateral Data settings Upload data" at bounding box center [683, 147] width 1339 height 64
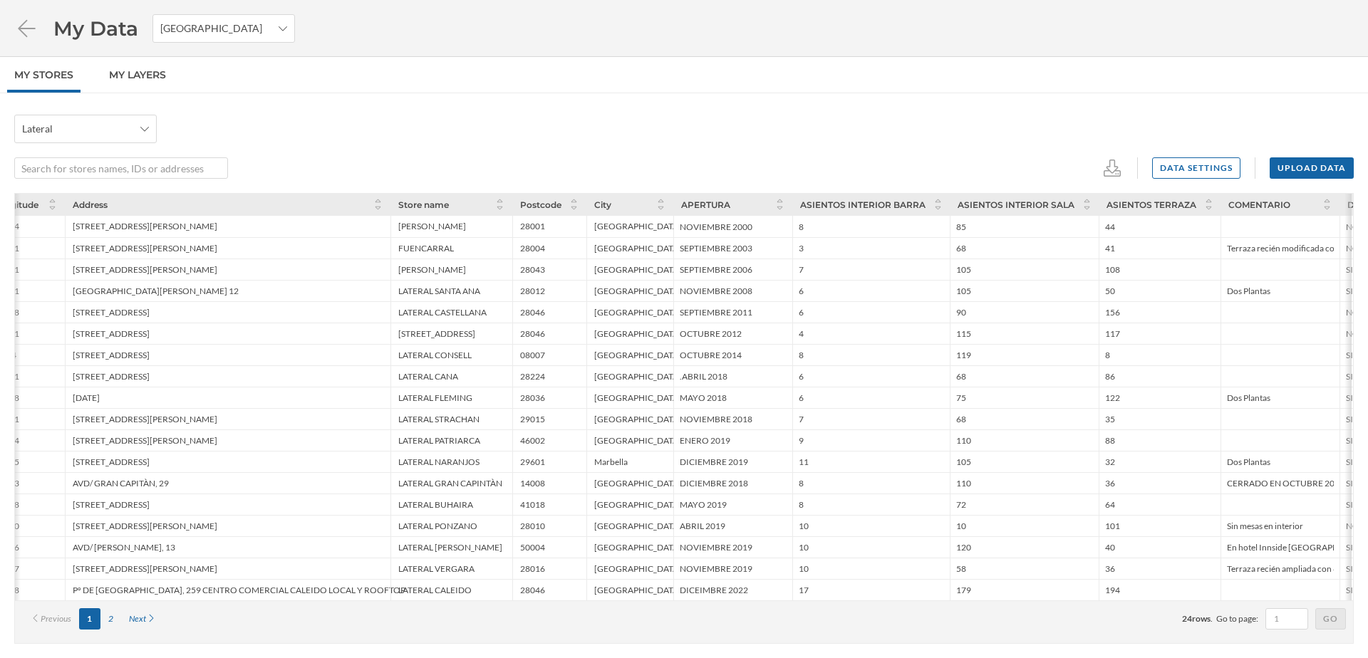
scroll to position [0, 178]
click at [104, 613] on div "2" at bounding box center [110, 618] width 21 height 21
click at [110, 619] on div "ID Latitude Longitude Address Store name Postcode City APERTURA ASIENTOS INTERI…" at bounding box center [683, 418] width 1339 height 451
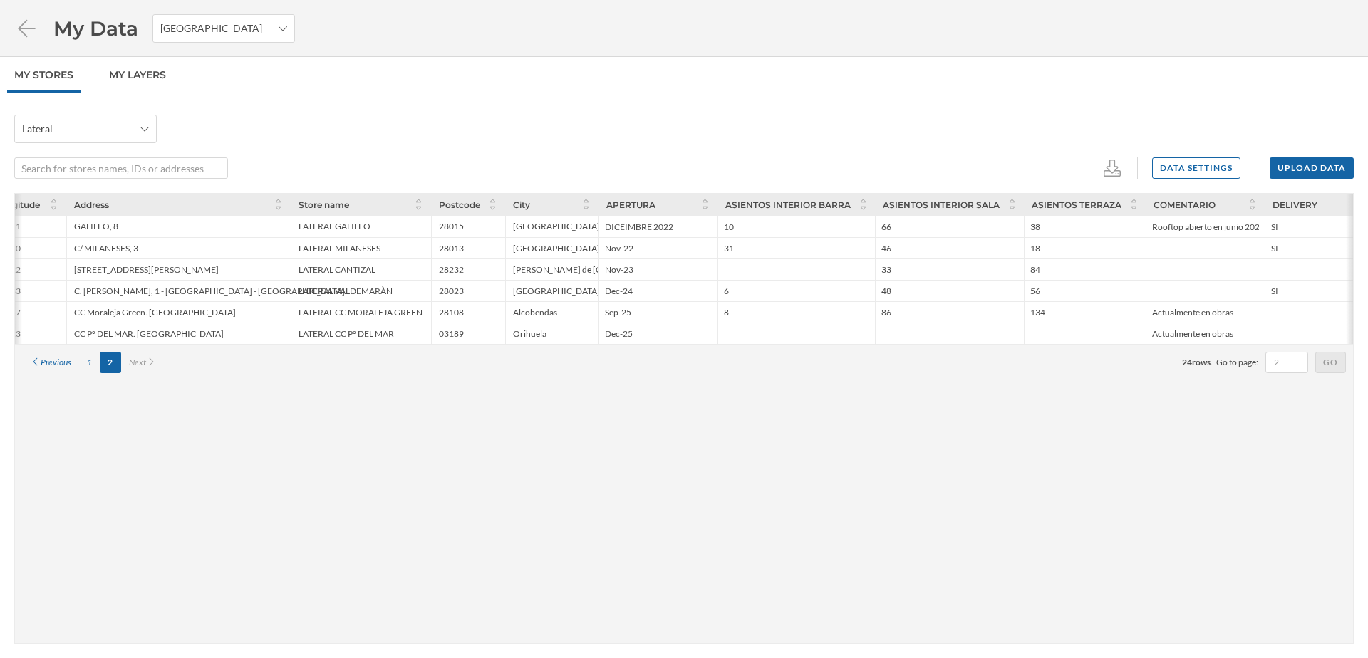
click at [327, 422] on div "ID Latitude Longitude Address Store name Postcode City APERTURA ASIENTOS INTERI…" at bounding box center [683, 418] width 1339 height 451
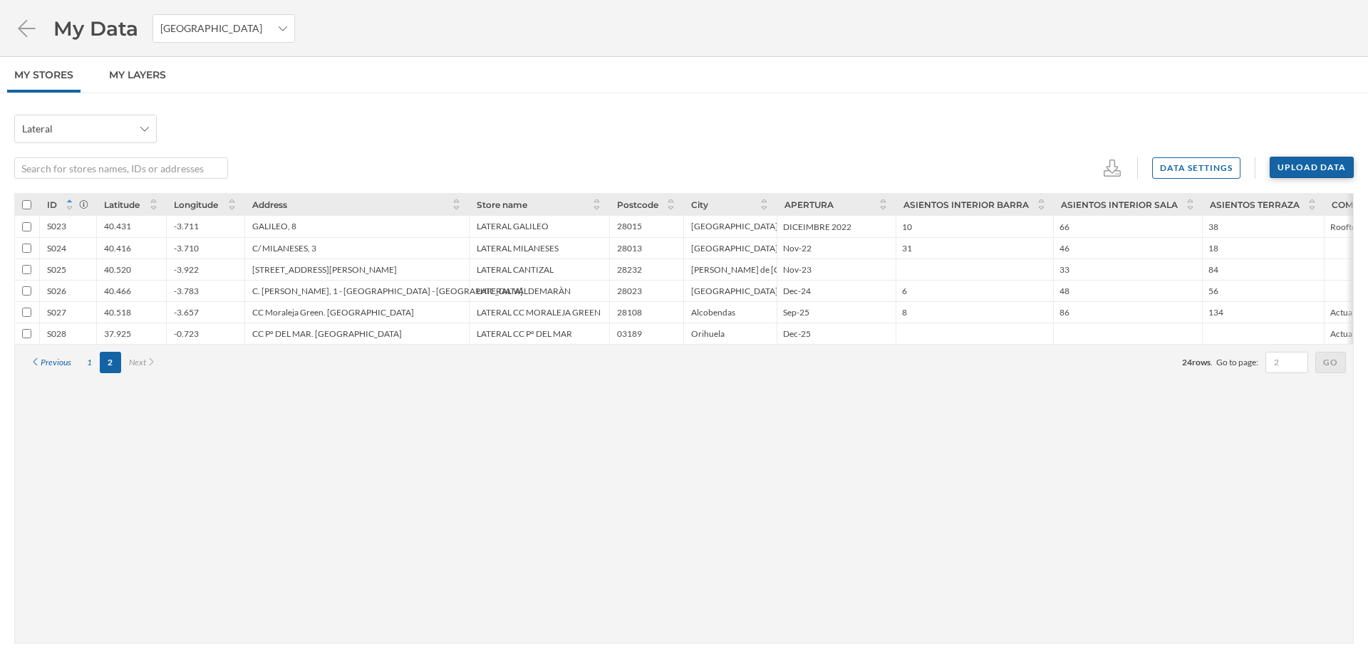
click at [1299, 174] on div "Upload data" at bounding box center [1311, 167] width 84 height 21
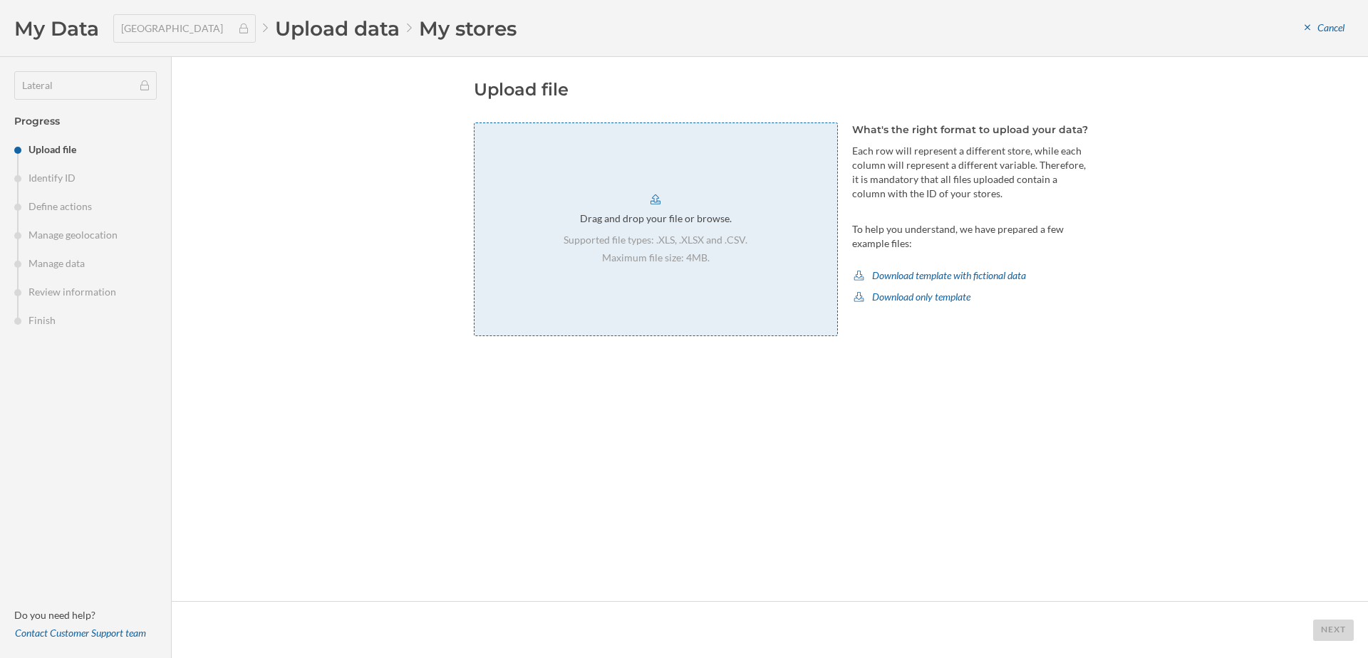
click at [645, 243] on p "Supported file types: .XLS, .XLSX and .CSV." at bounding box center [655, 240] width 184 height 14
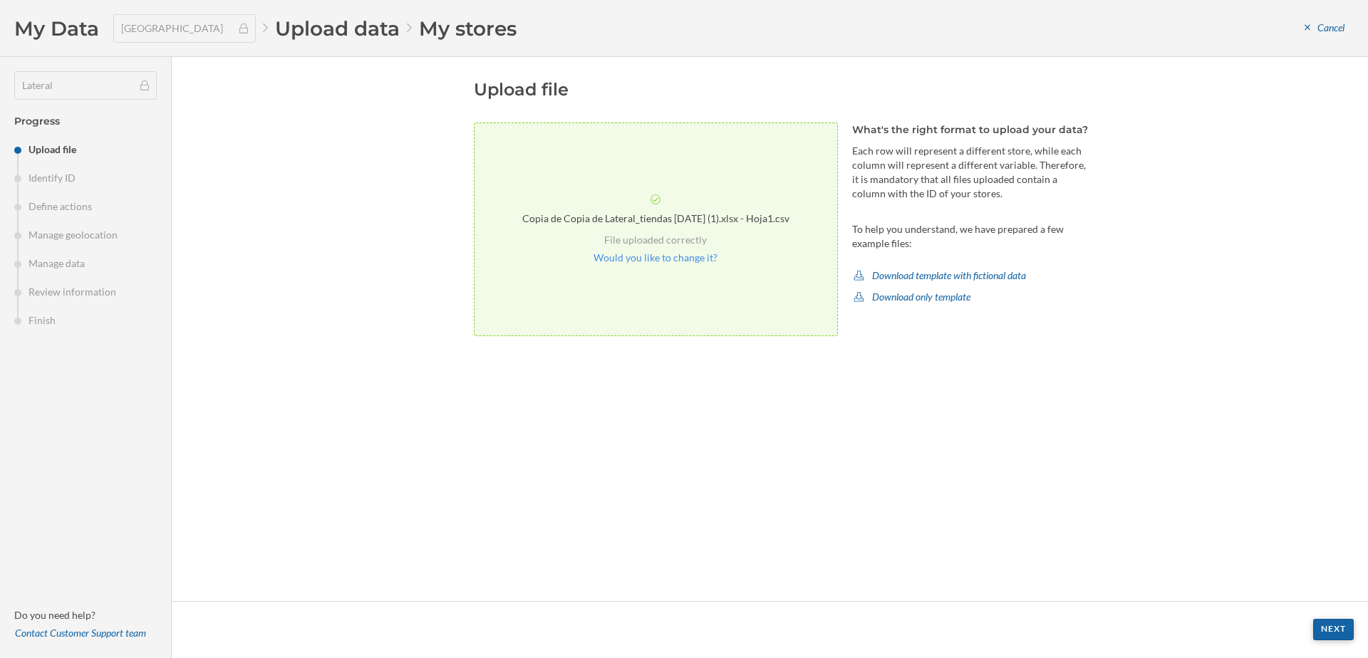
click at [1329, 633] on div "Next" at bounding box center [1333, 629] width 41 height 21
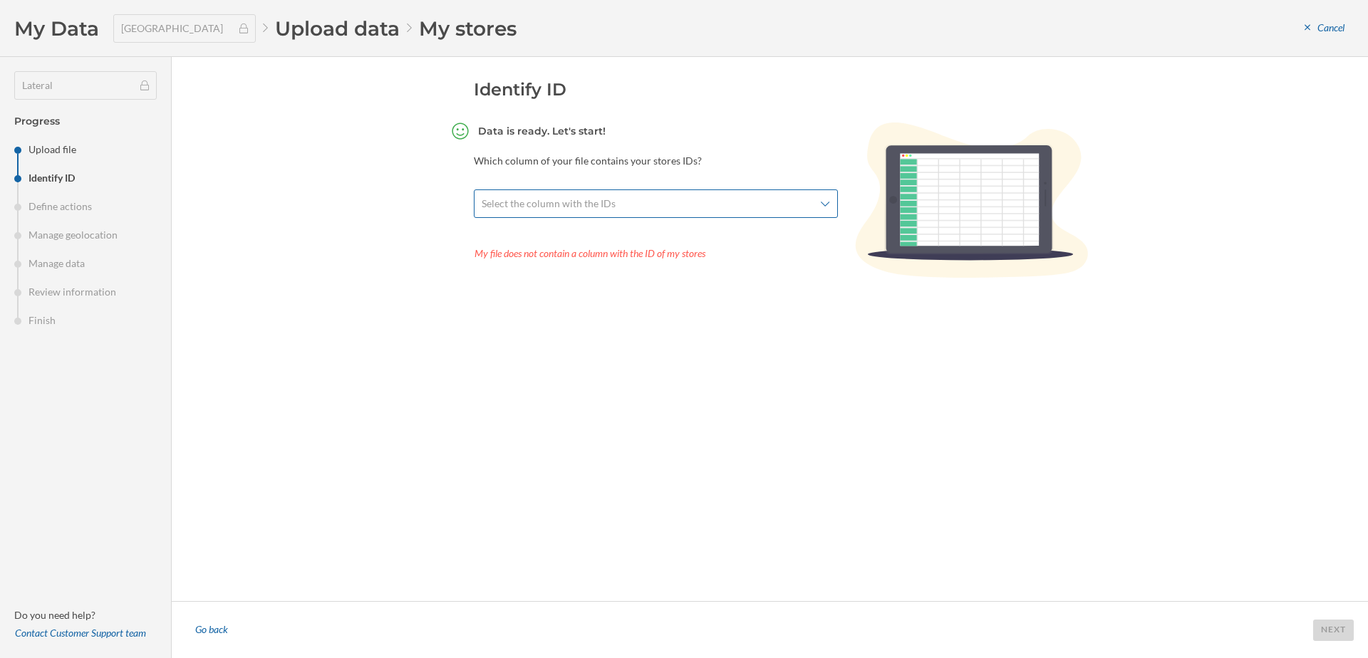
click at [679, 207] on span "Select the column with the IDs" at bounding box center [648, 204] width 333 height 14
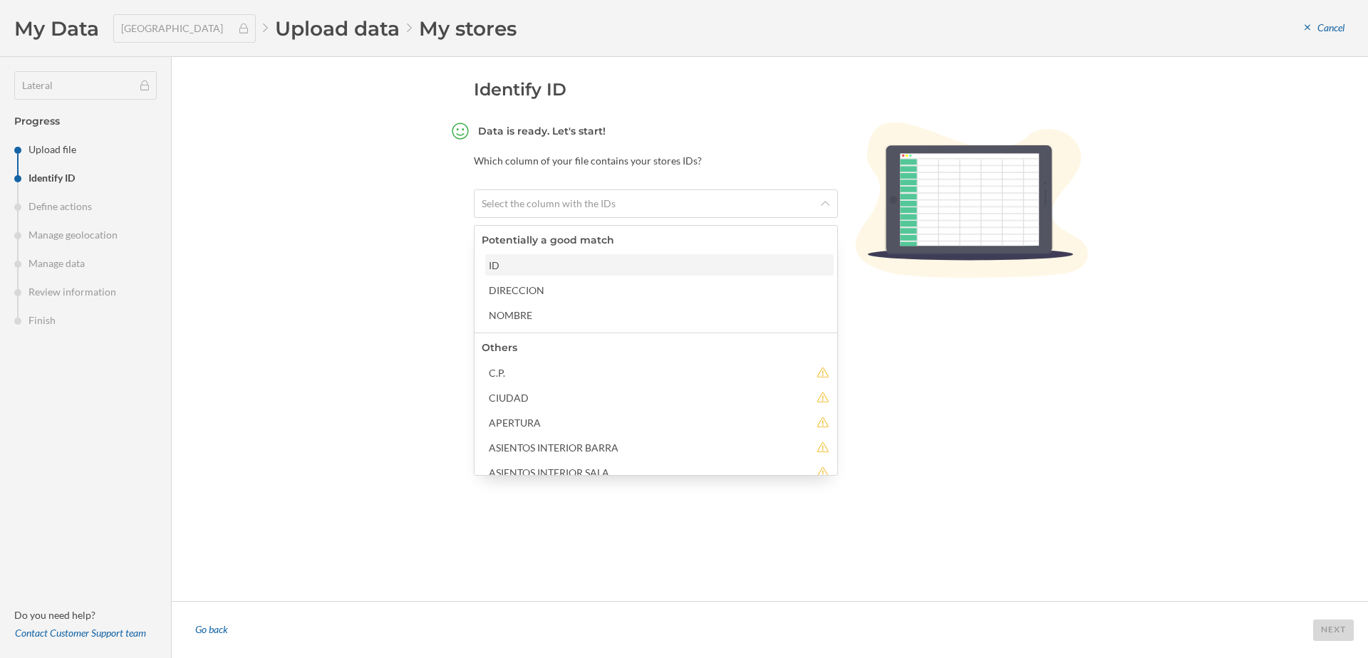
click at [538, 262] on div "ID" at bounding box center [659, 265] width 340 height 15
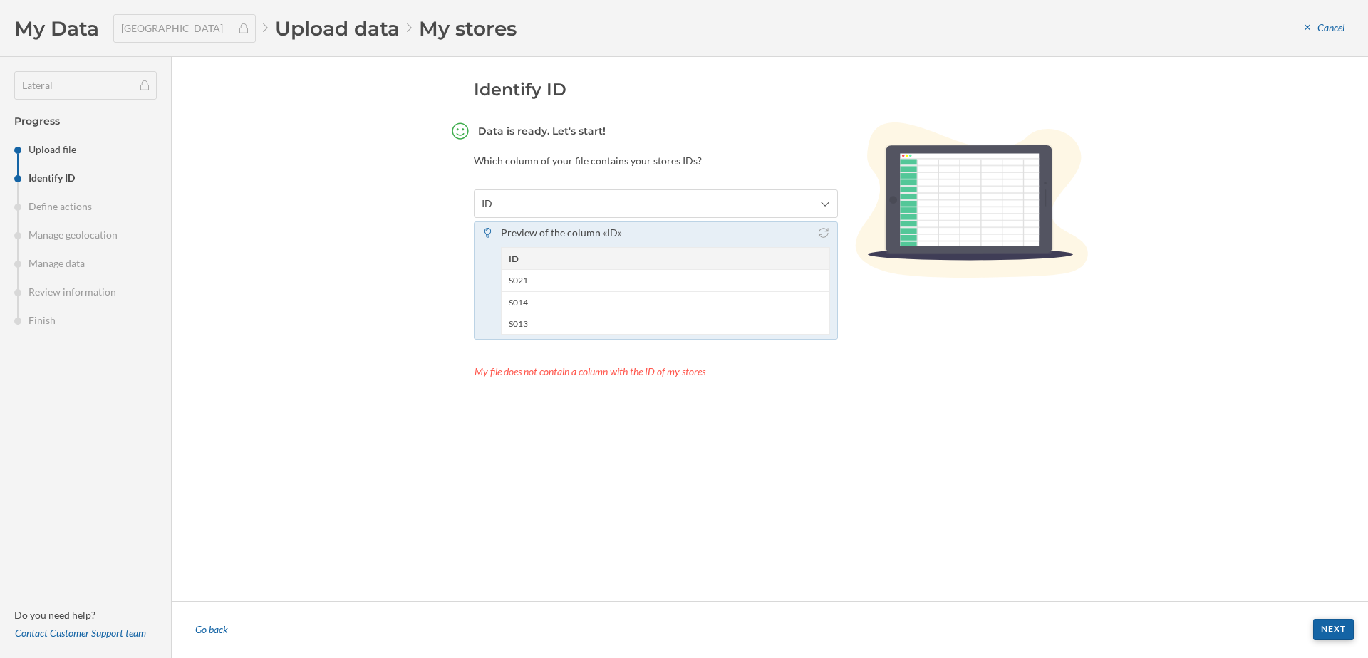
click at [1324, 631] on div "Next" at bounding box center [1333, 629] width 41 height 21
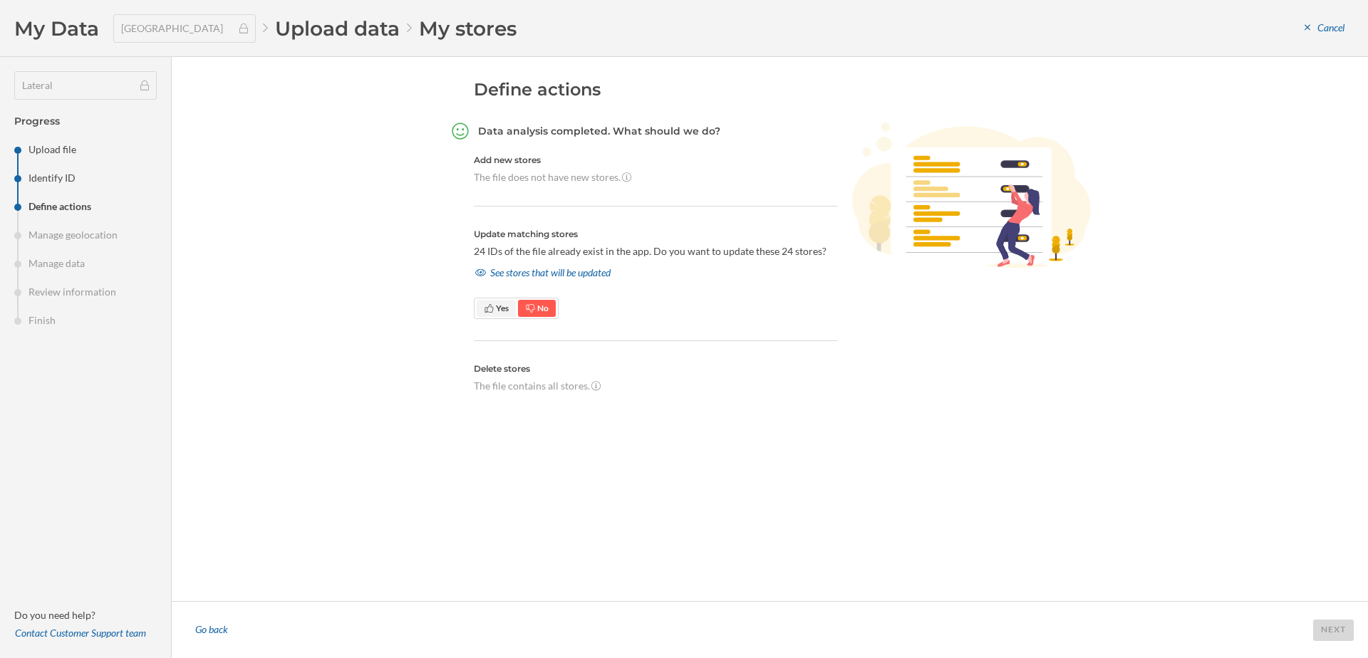
click at [498, 305] on span "Yes" at bounding box center [502, 308] width 13 height 11
click at [1327, 631] on div "Next" at bounding box center [1333, 629] width 41 height 21
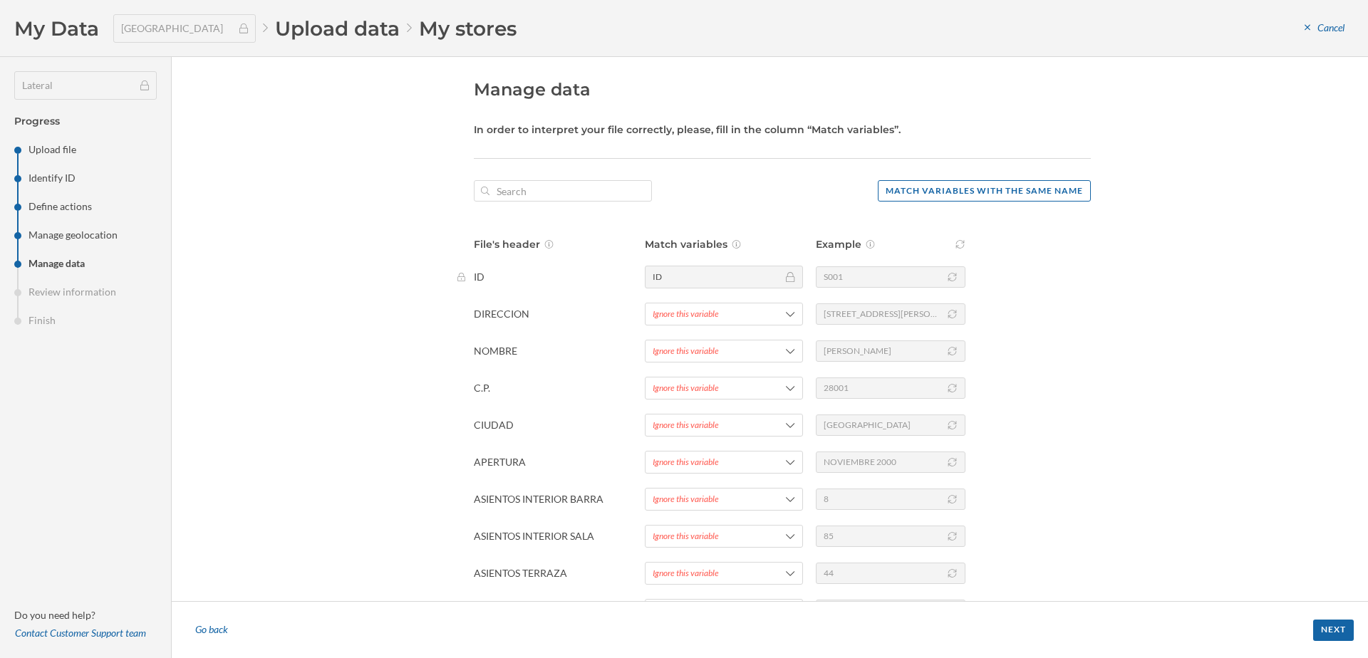
click at [638, 307] on div "DIRECCION Ignore this variable C/ VELAZQUEZ, 57" at bounding box center [773, 314] width 635 height 23
click at [693, 308] on div "Ignore this variable" at bounding box center [686, 314] width 66 height 13
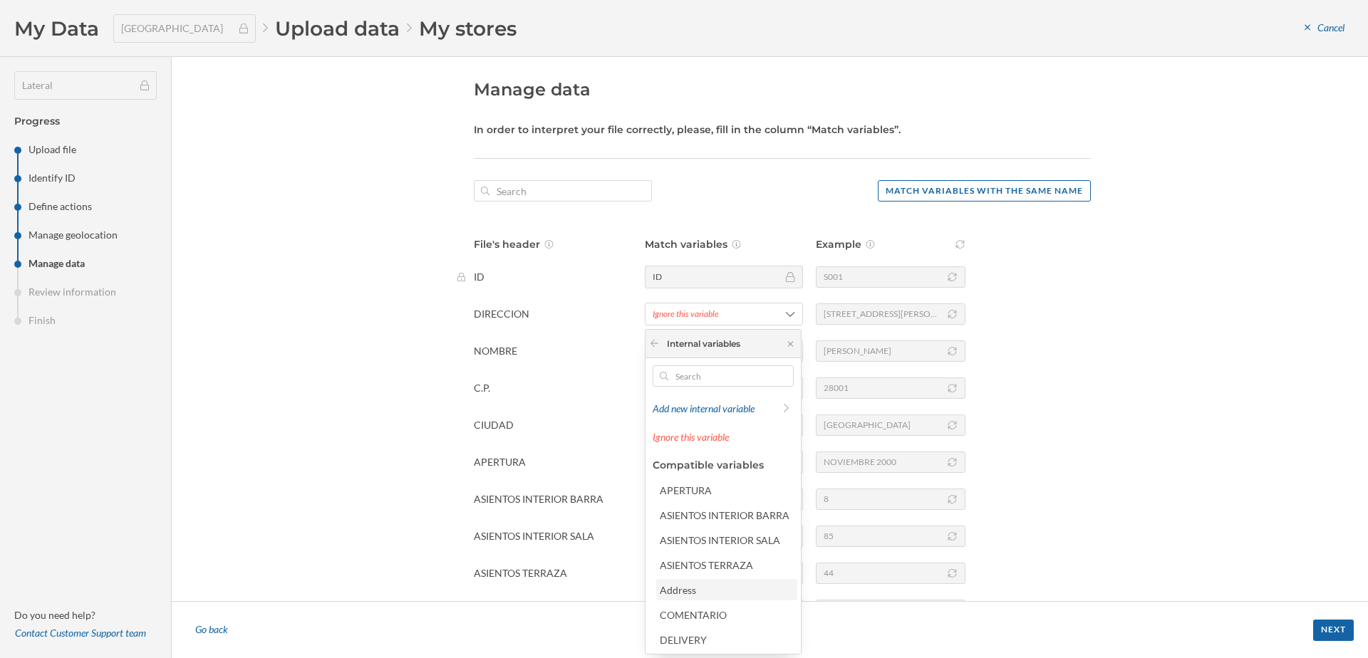
click at [691, 588] on div "Address" at bounding box center [678, 590] width 36 height 12
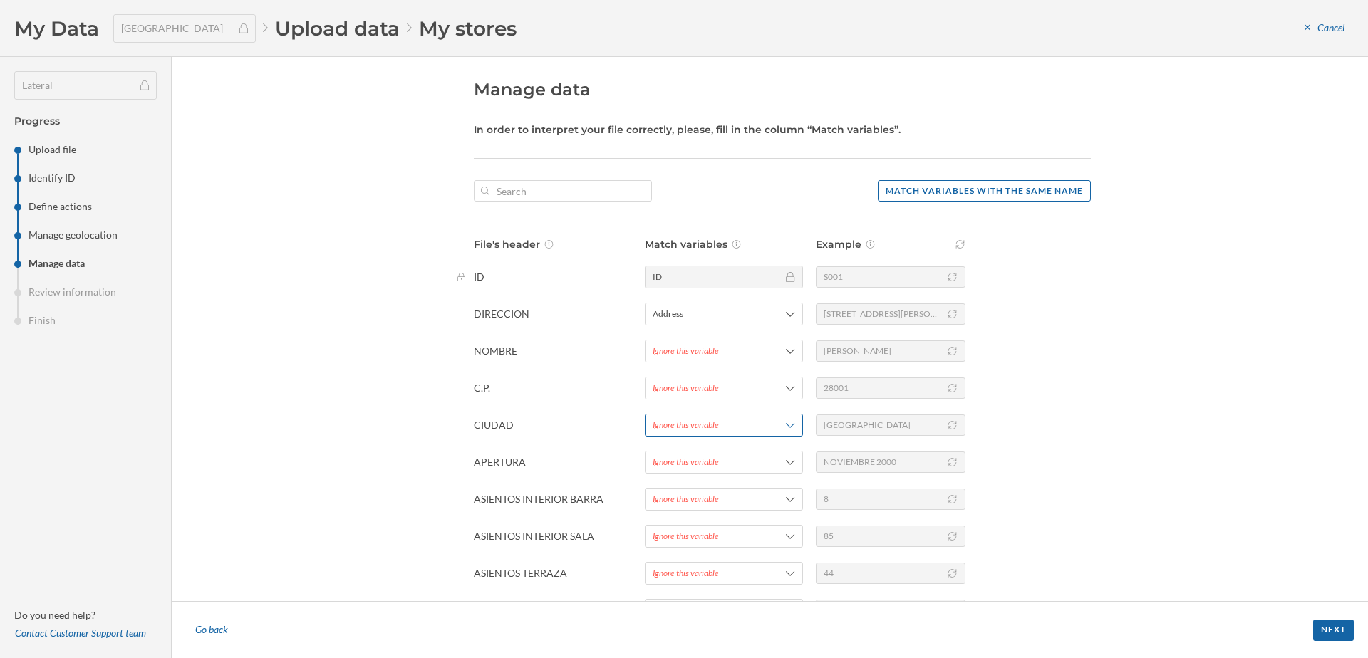
scroll to position [73, 0]
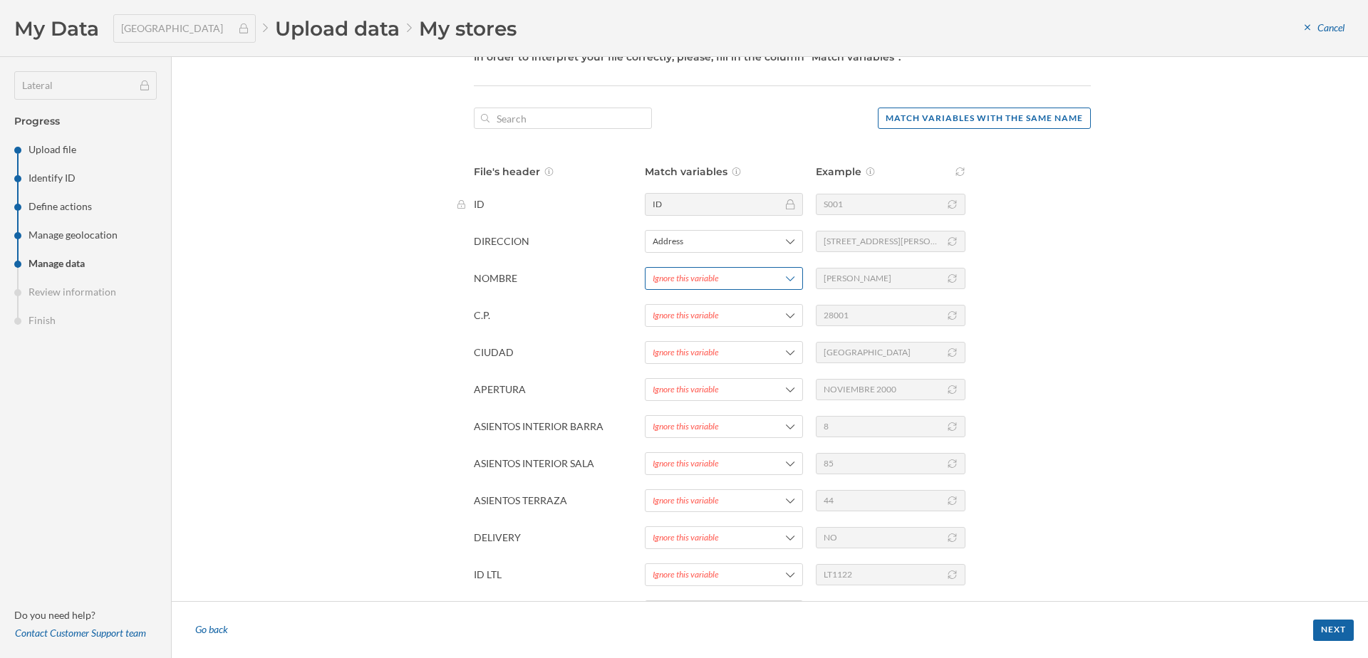
click at [679, 271] on div "Ignore this variable" at bounding box center [724, 278] width 158 height 23
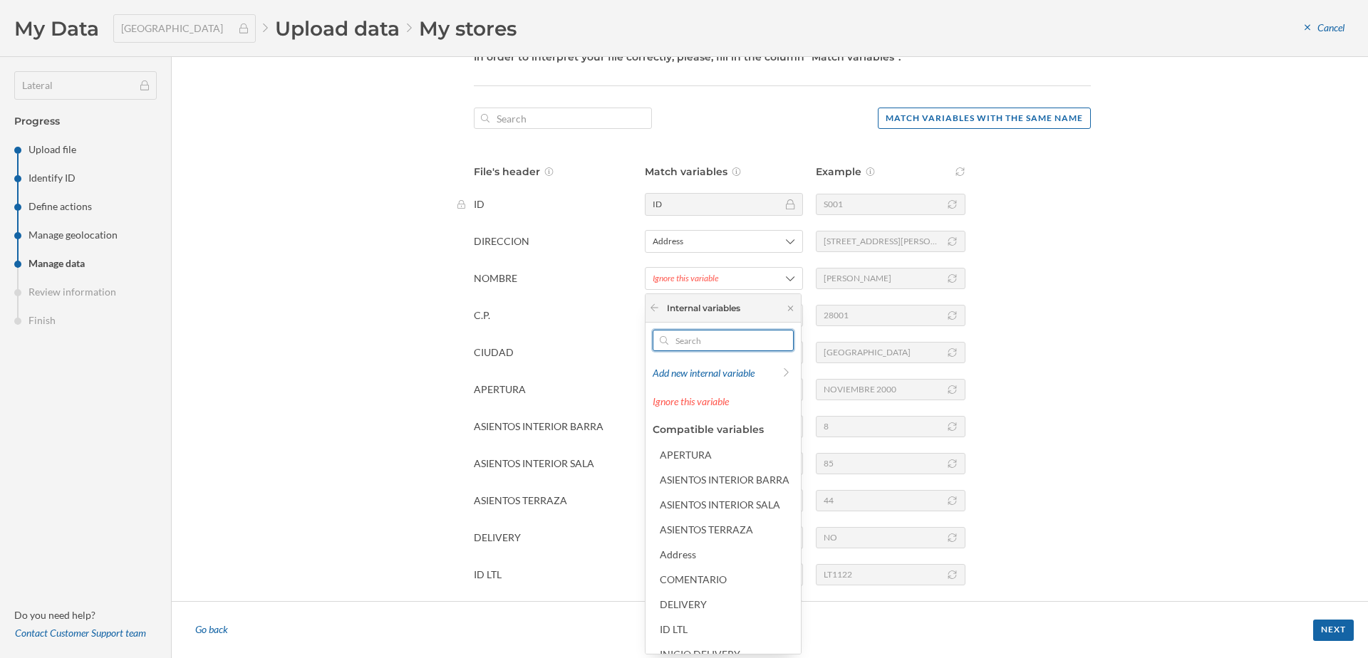
click at [675, 341] on input "text" at bounding box center [723, 340] width 110 height 21
type input "s"
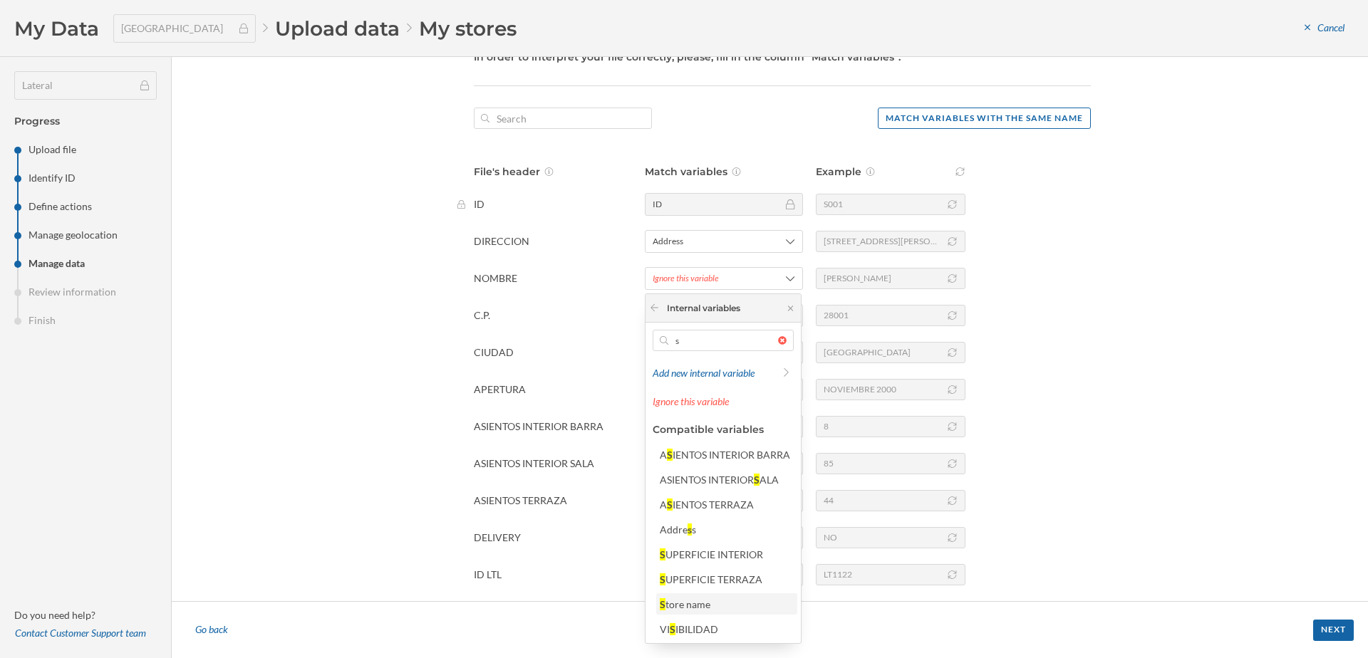
click at [690, 608] on div "tore name" at bounding box center [687, 604] width 45 height 12
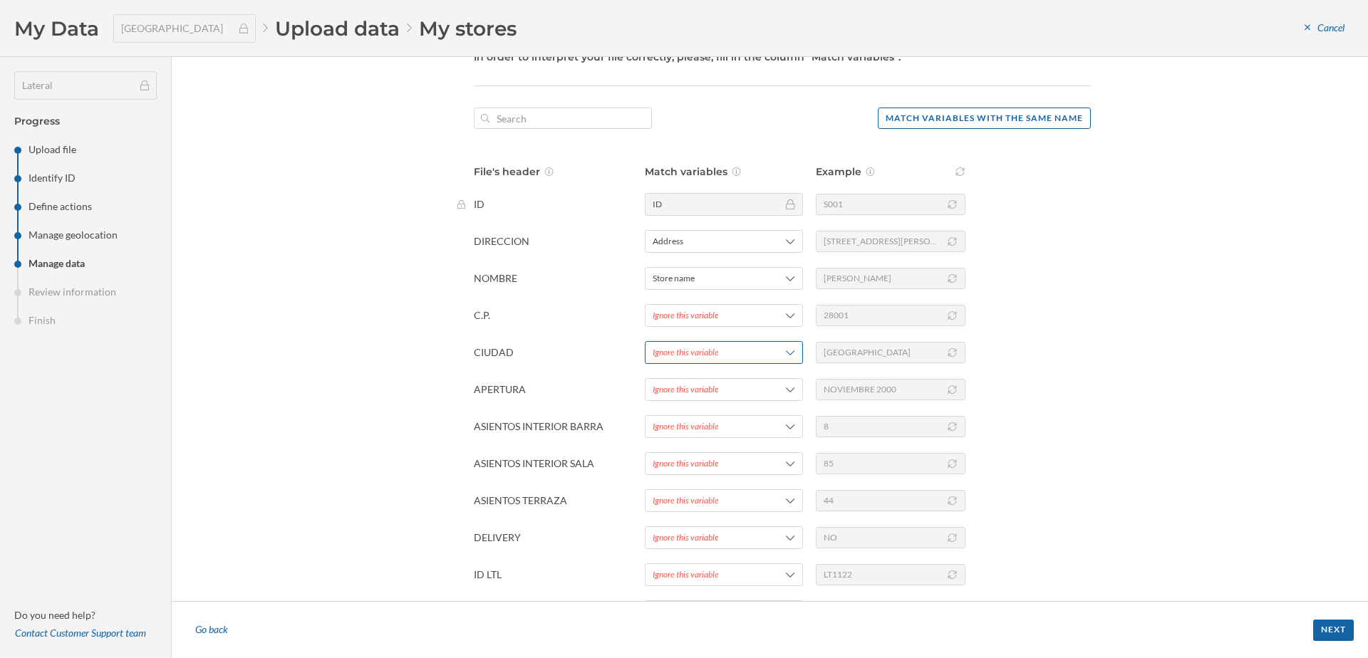
click at [659, 353] on div "Ignore this variable" at bounding box center [686, 352] width 66 height 13
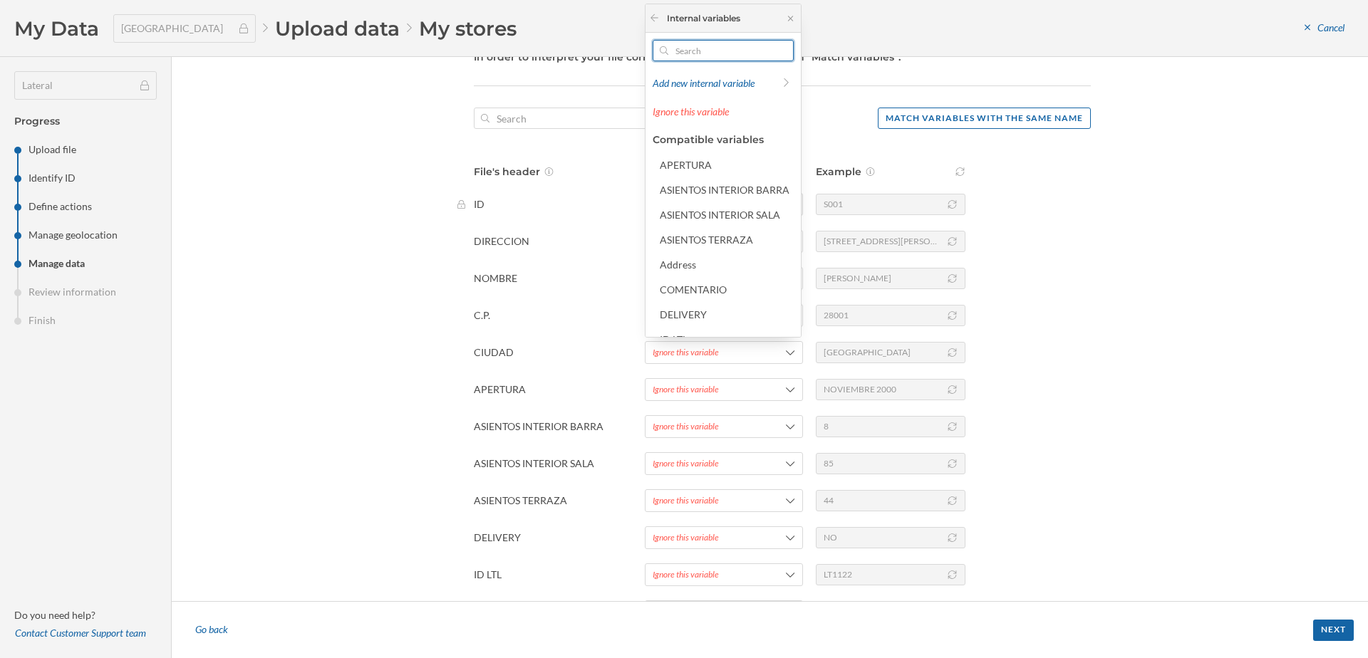
click at [680, 48] on input "text" at bounding box center [723, 50] width 110 height 21
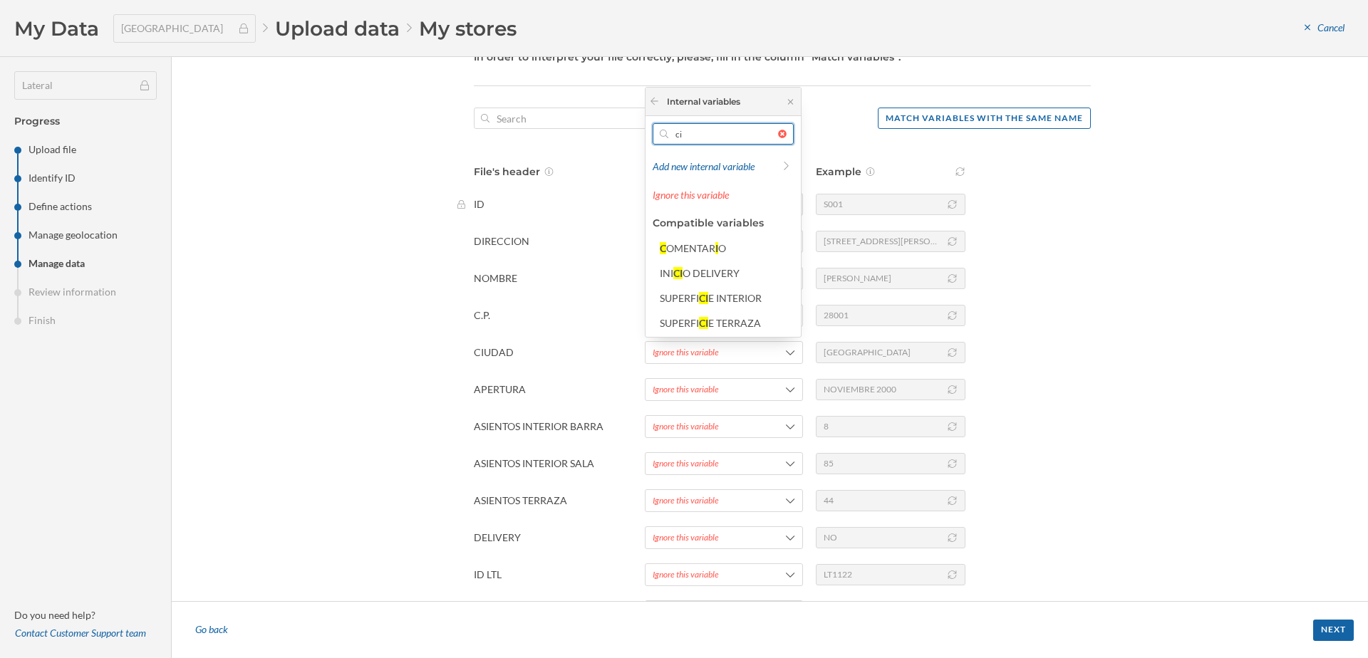
type input "ci"
click at [519, 391] on p "APERTURA" at bounding box center [549, 390] width 150 height 14
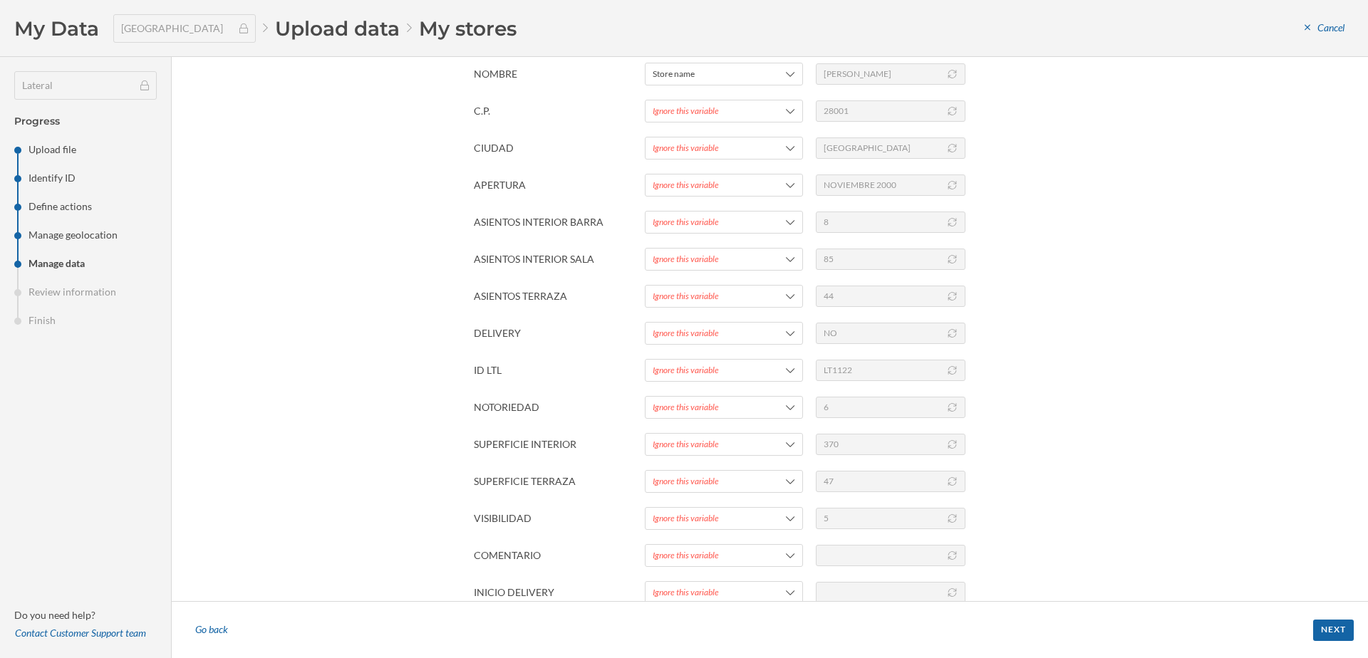
scroll to position [280, 0]
click at [668, 566] on div "File's header Match variables Example ID ID S001 DIRECCION Address C/ VELAZQUEZ…" at bounding box center [782, 279] width 617 height 644
click at [671, 554] on div "Ignore this variable" at bounding box center [686, 552] width 66 height 13
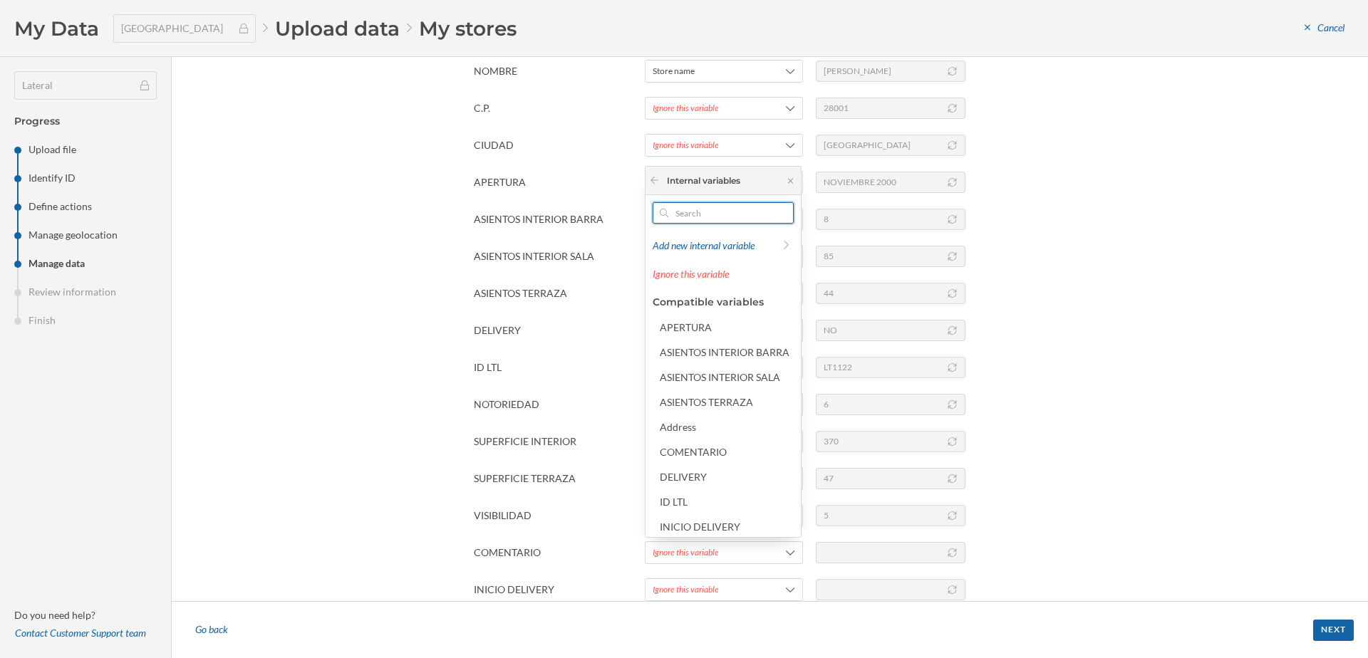
click at [699, 212] on input "text" at bounding box center [723, 212] width 110 height 21
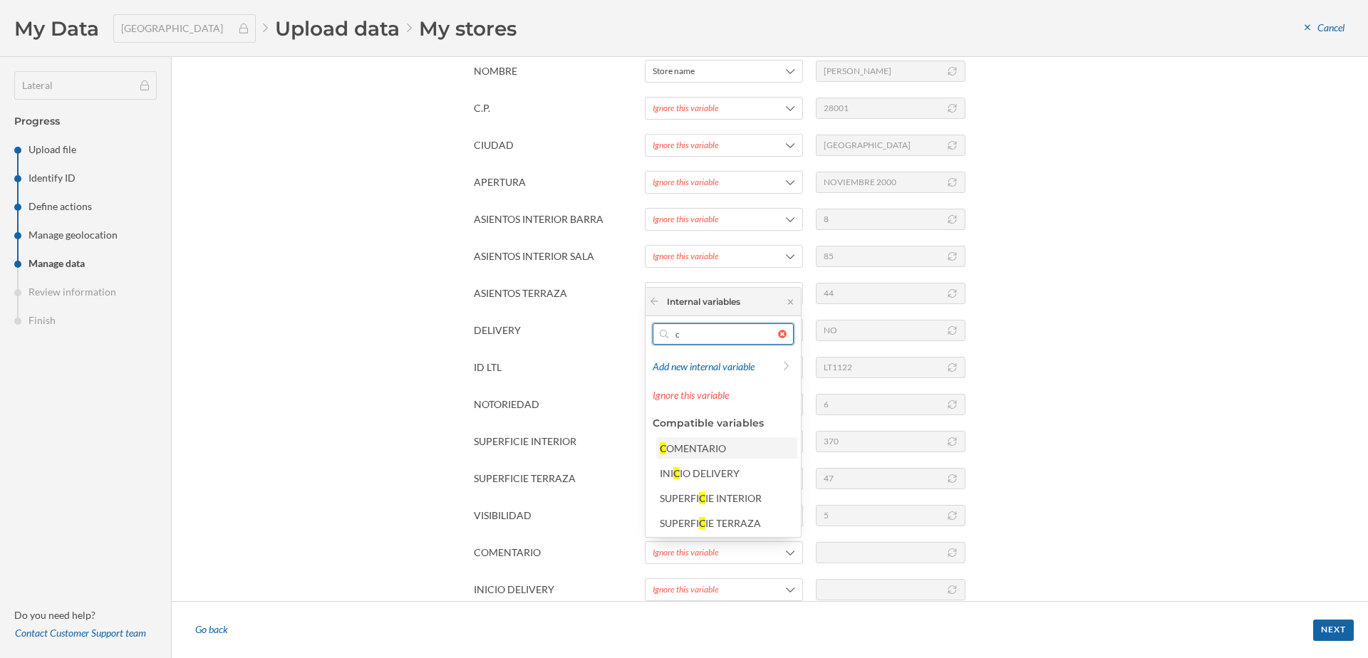
type input "c"
click at [691, 455] on div "C OMENTARIO" at bounding box center [726, 448] width 132 height 15
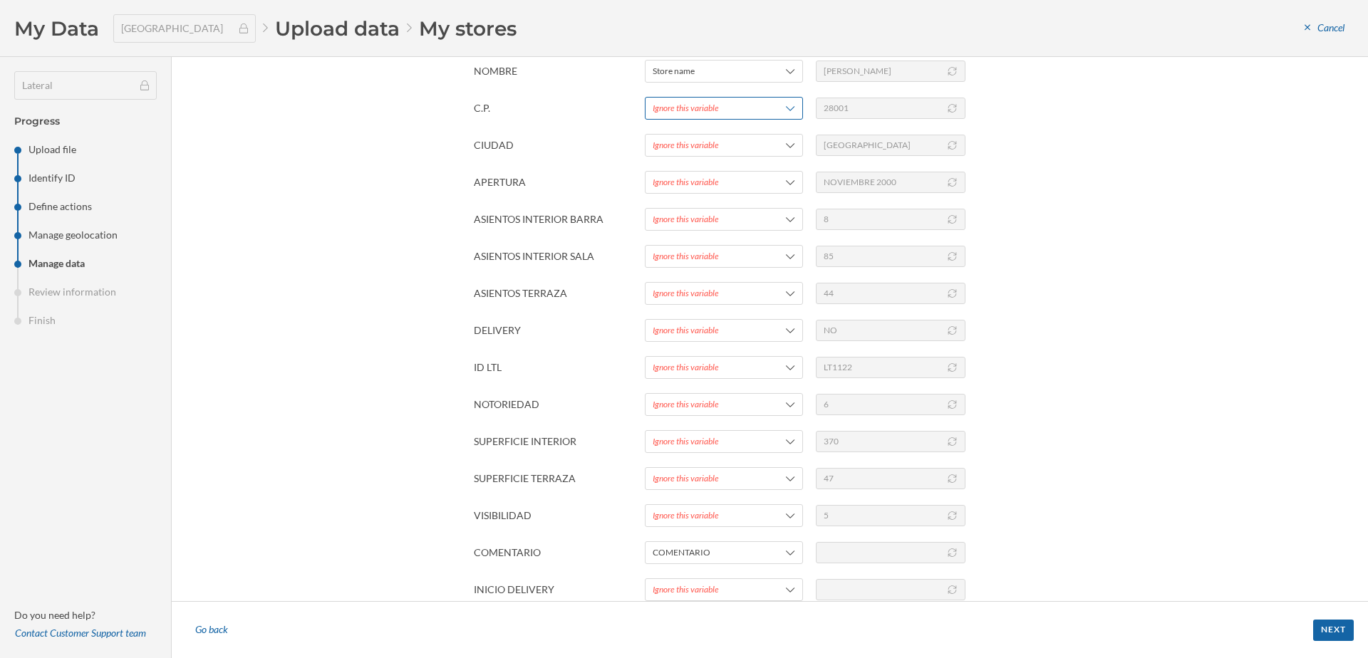
click at [676, 106] on div "Ignore this variable" at bounding box center [686, 108] width 66 height 13
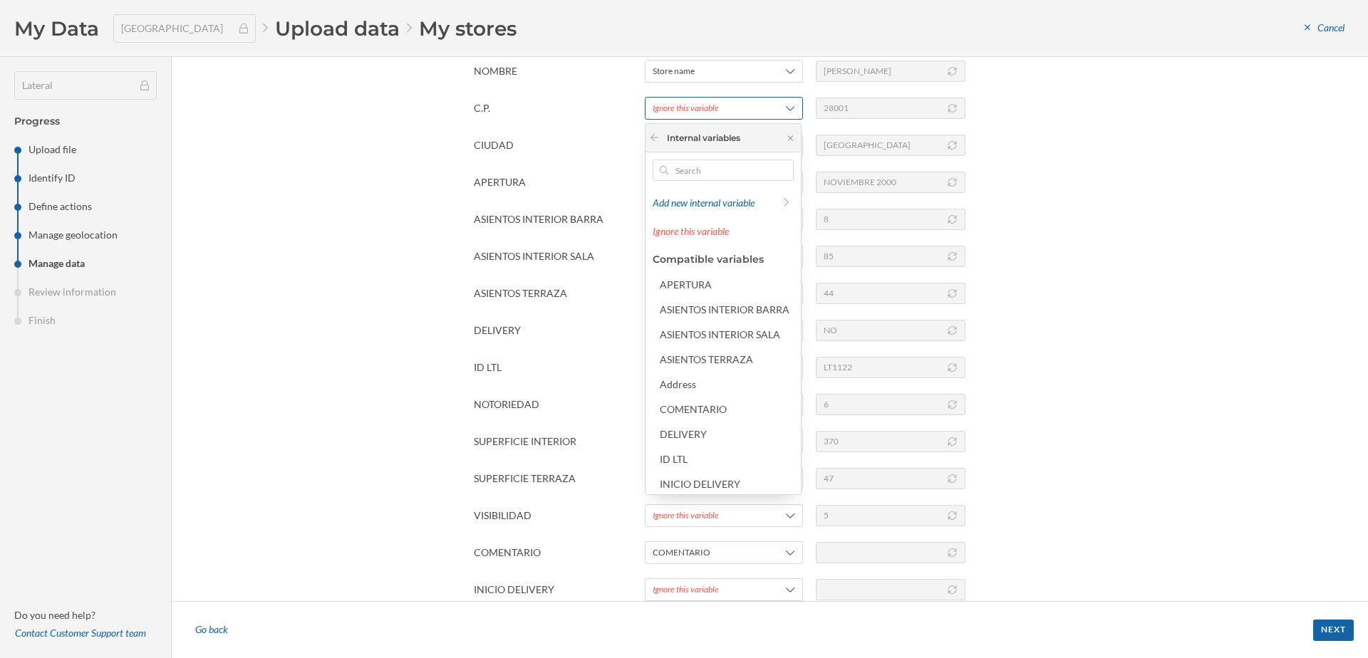
click at [676, 106] on div "Ignore this variable" at bounding box center [686, 108] width 66 height 13
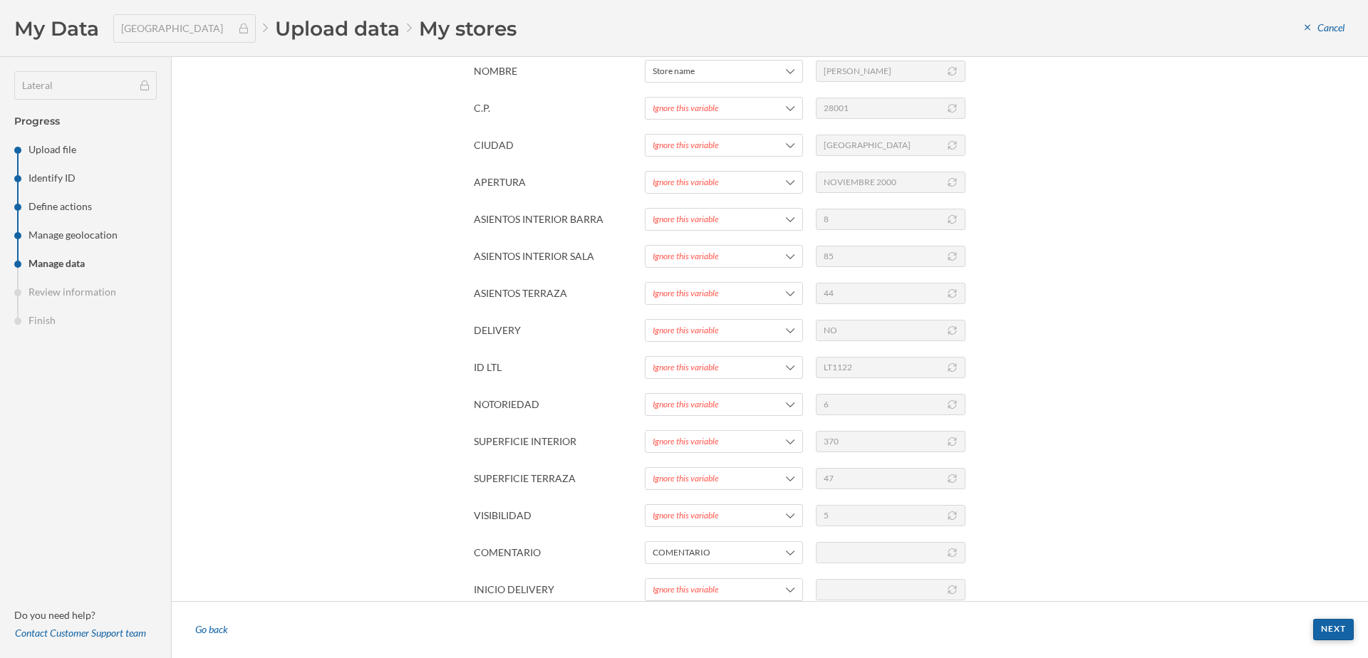
click at [1346, 633] on div "Next" at bounding box center [1333, 629] width 41 height 21
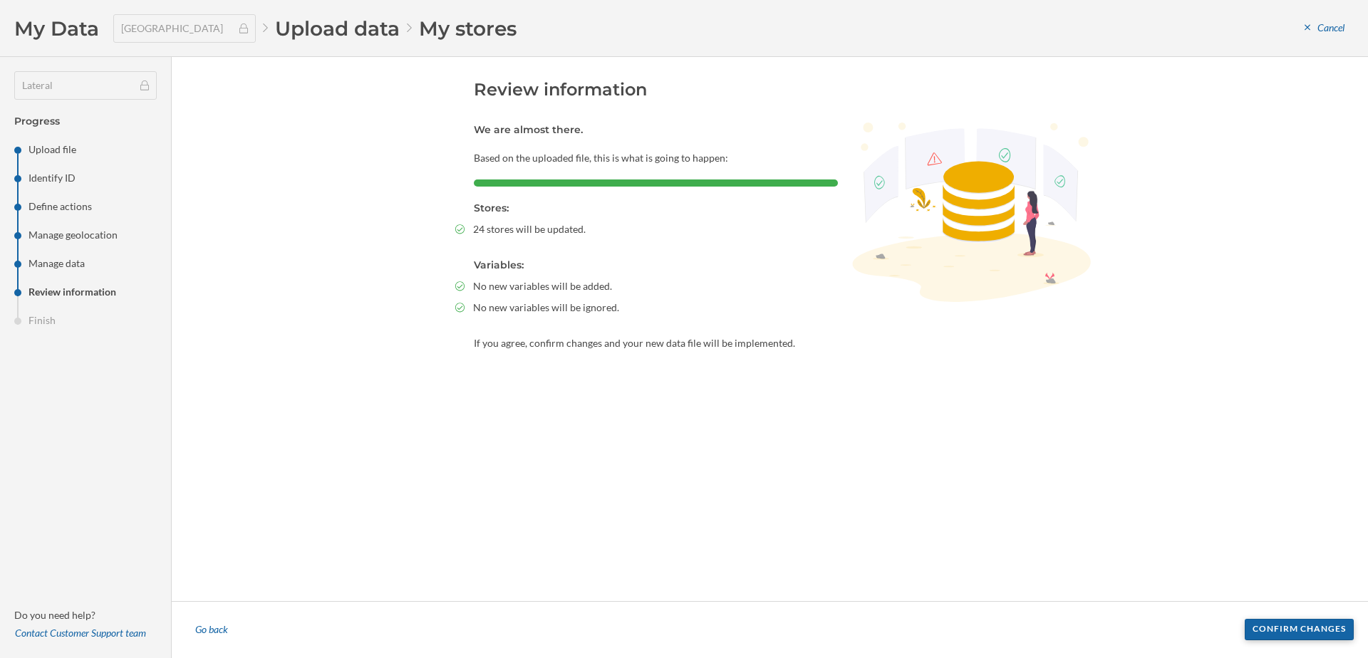
click at [1344, 635] on div "Confirm changes" at bounding box center [1298, 629] width 109 height 21
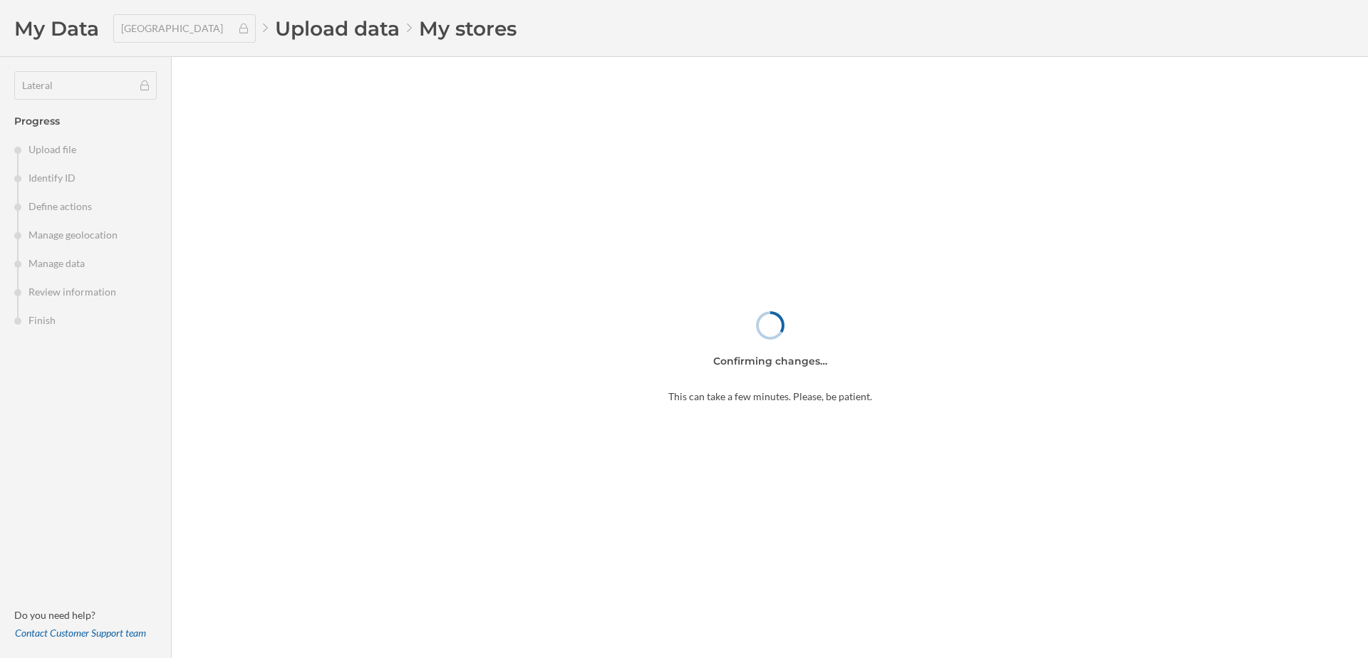
type input "Terraza recien modificada con 4 mesas mas y 3 puestos menos. Pero no actualizo …"
type input "Terraza recien ampliada con 6 mesas mas. Pero no actualizo por no tener ventas …"
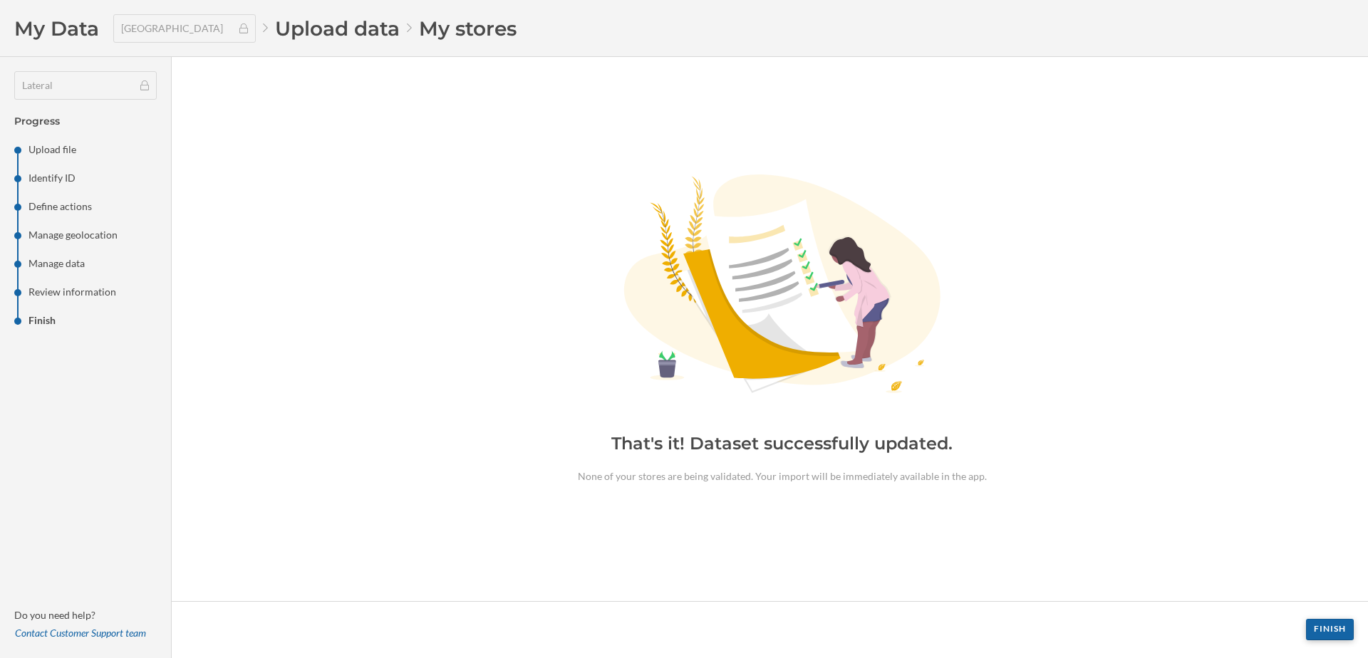
click at [1337, 626] on div "Finish" at bounding box center [1330, 629] width 48 height 21
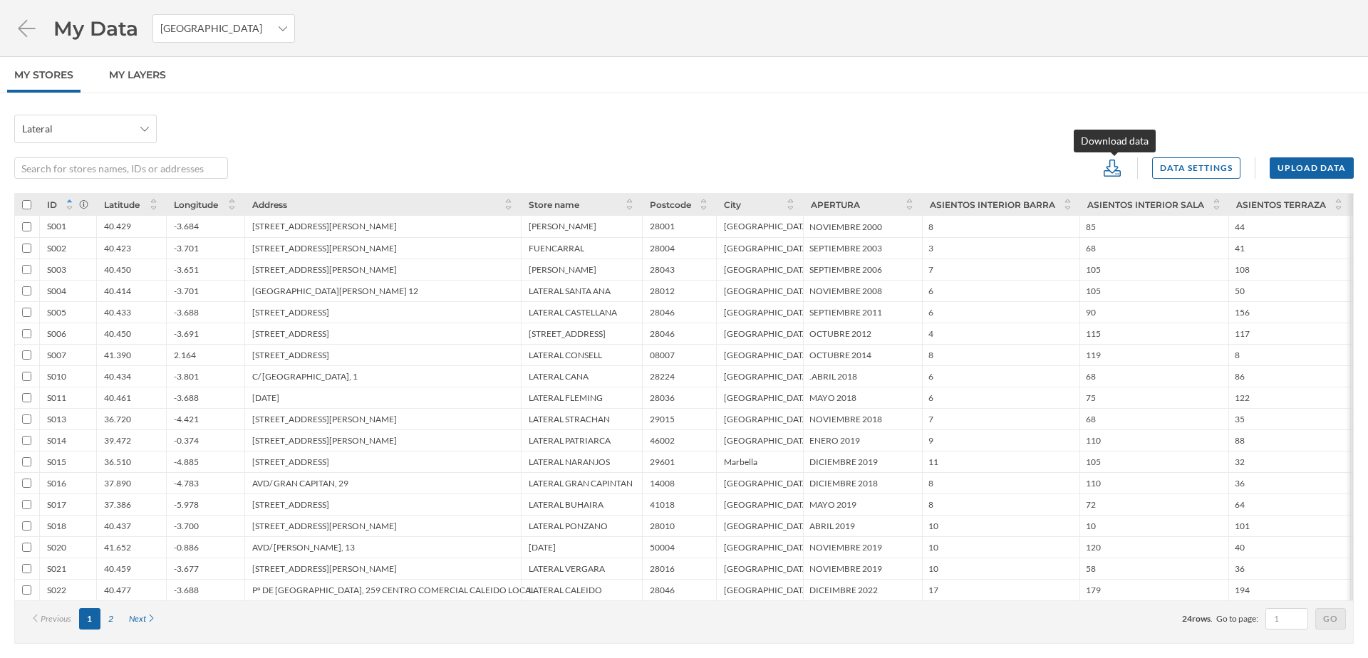
click at [1111, 163] on icon at bounding box center [1111, 168] width 21 height 17
click at [1120, 222] on icon at bounding box center [1117, 224] width 13 height 10
click at [427, 302] on div "[STREET_ADDRESS]" at bounding box center [382, 311] width 276 height 21
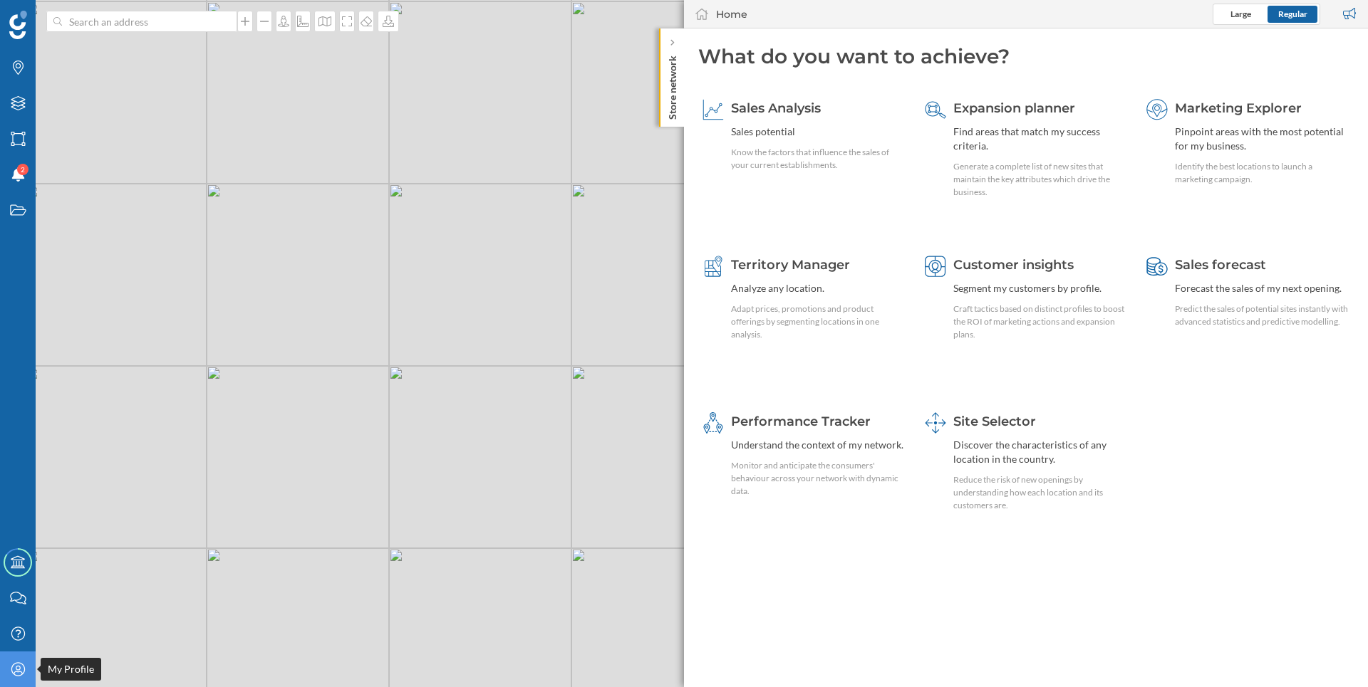
click at [26, 680] on div "My Profile" at bounding box center [18, 670] width 36 height 36
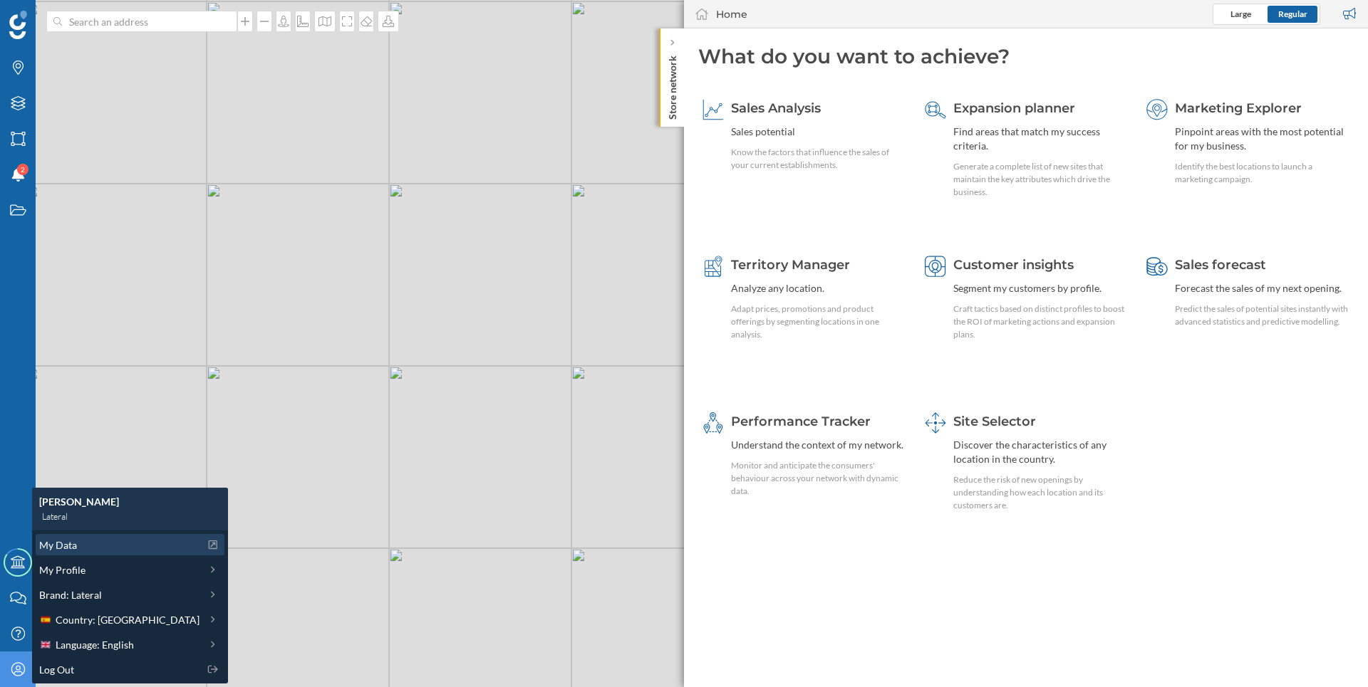
click at [68, 539] on span "My Data" at bounding box center [58, 545] width 38 height 15
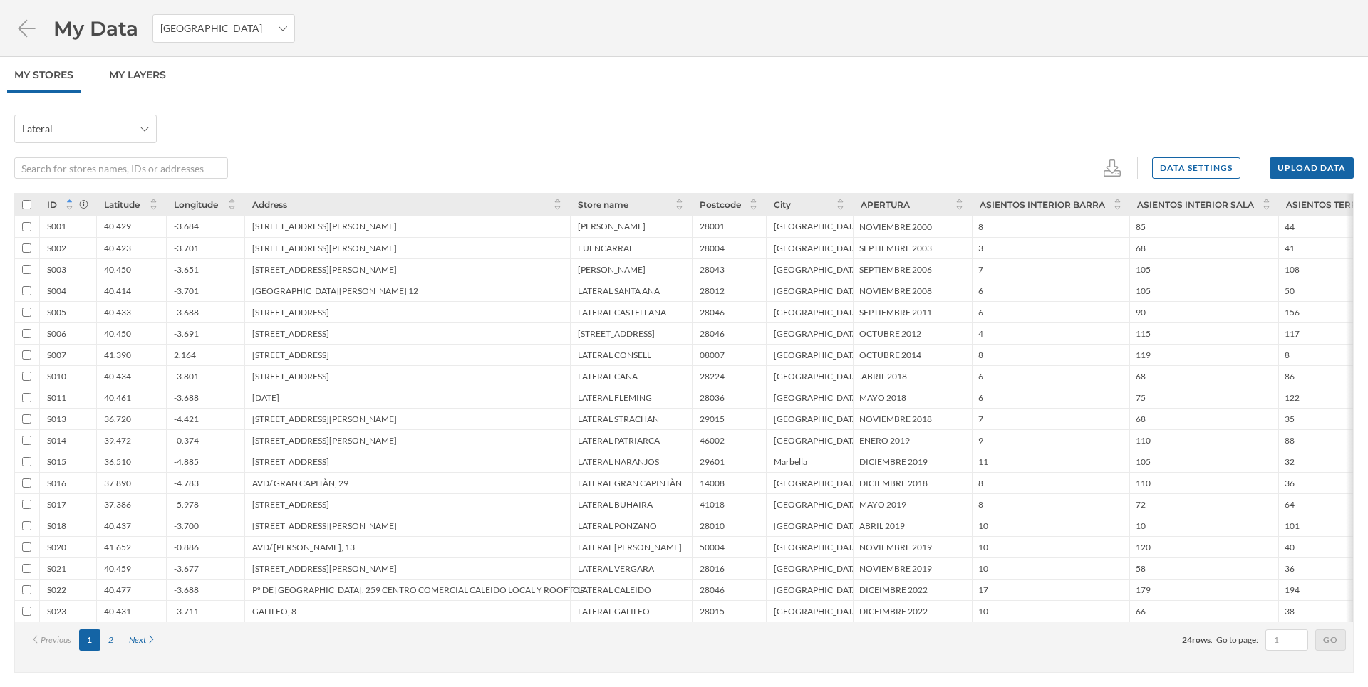
click at [280, 120] on div "Lateral" at bounding box center [683, 129] width 1339 height 28
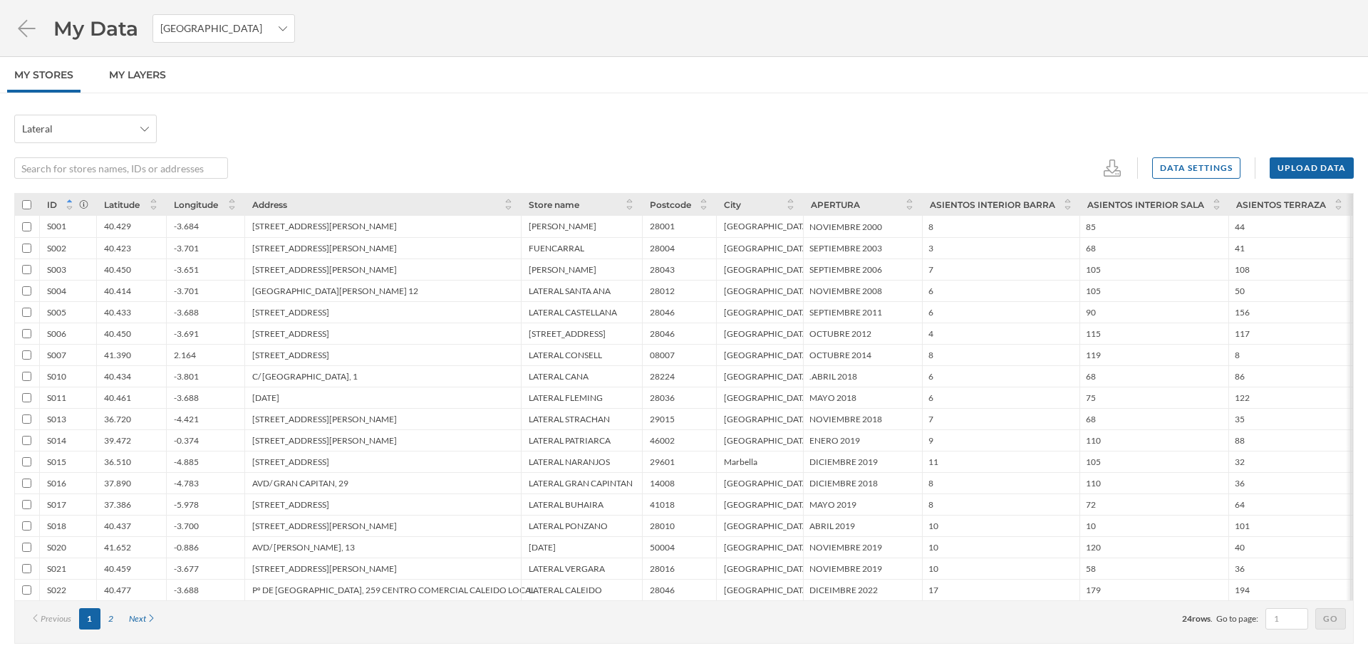
click at [316, 185] on div "Lateral Data settings Upload data ID Latitude Longitude Address Store name Post…" at bounding box center [684, 397] width 1368 height 565
click at [1294, 172] on div "Upload data" at bounding box center [1311, 167] width 84 height 21
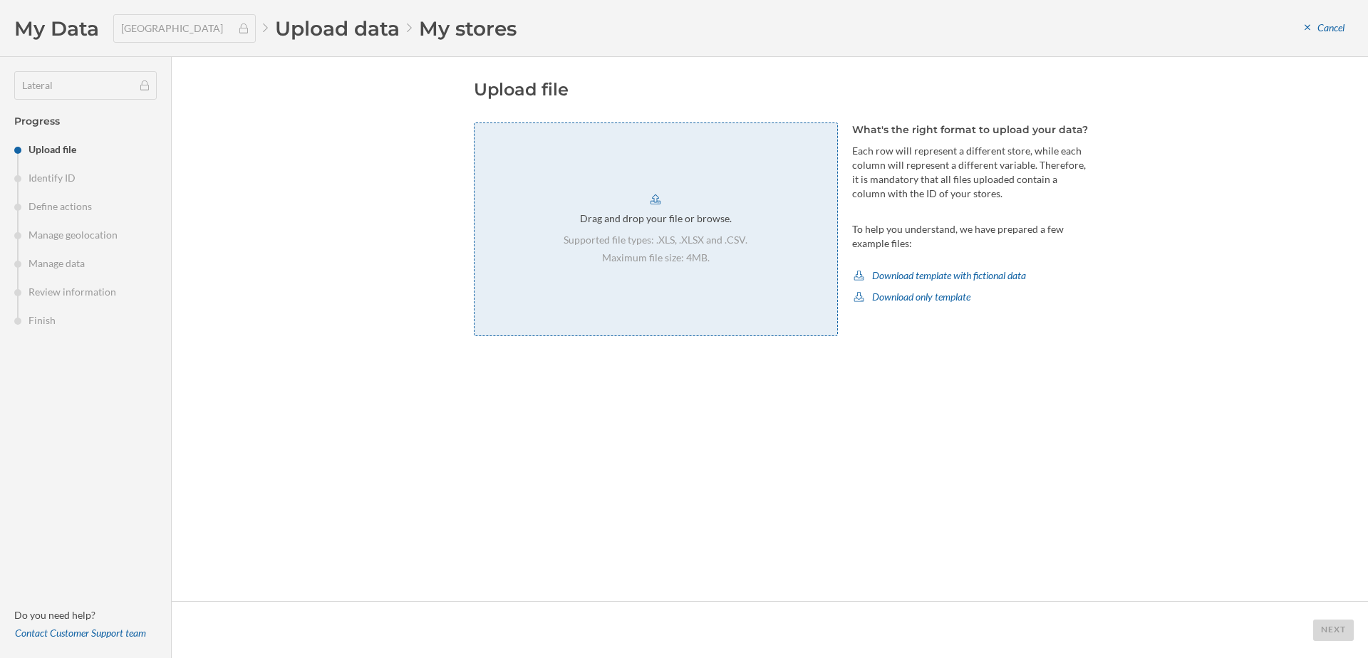
click at [669, 255] on p "Maximum file size: 4MB." at bounding box center [655, 258] width 184 height 14
click at [1319, 613] on footer "Next" at bounding box center [770, 629] width 1196 height 57
click at [1331, 631] on div "Next" at bounding box center [1333, 629] width 41 height 21
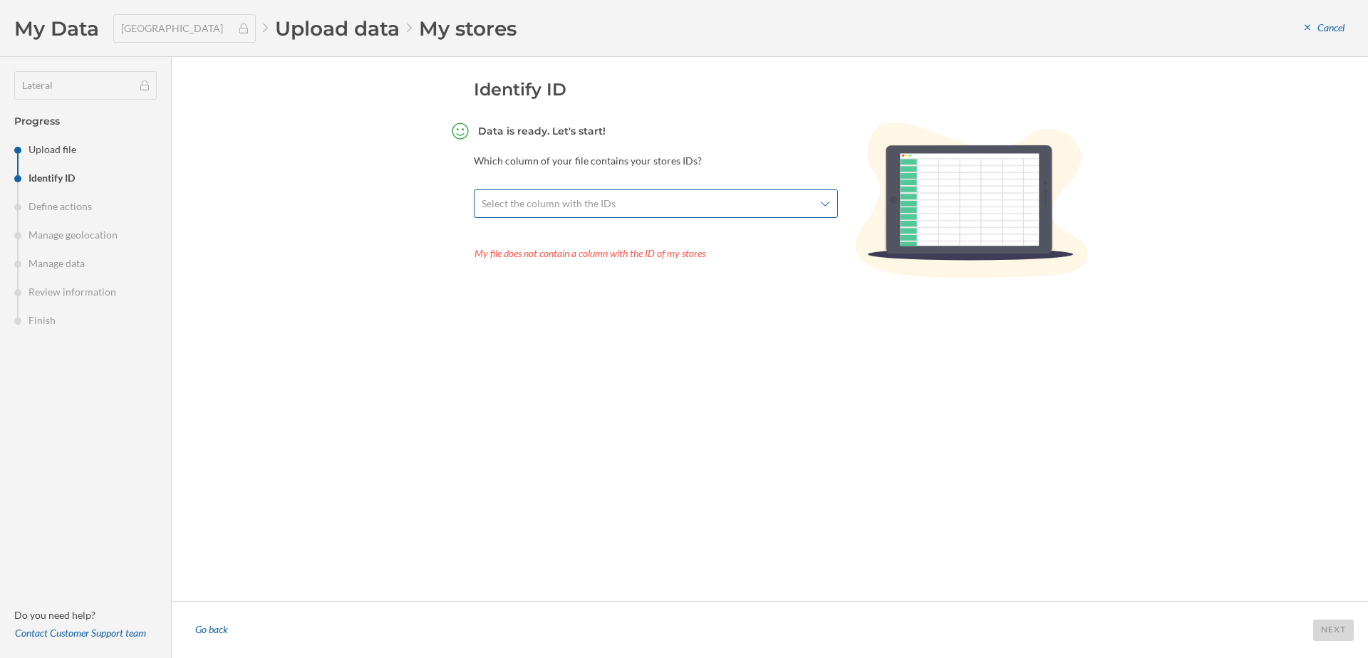
click at [593, 202] on span "Select the column with the IDs" at bounding box center [549, 204] width 134 height 14
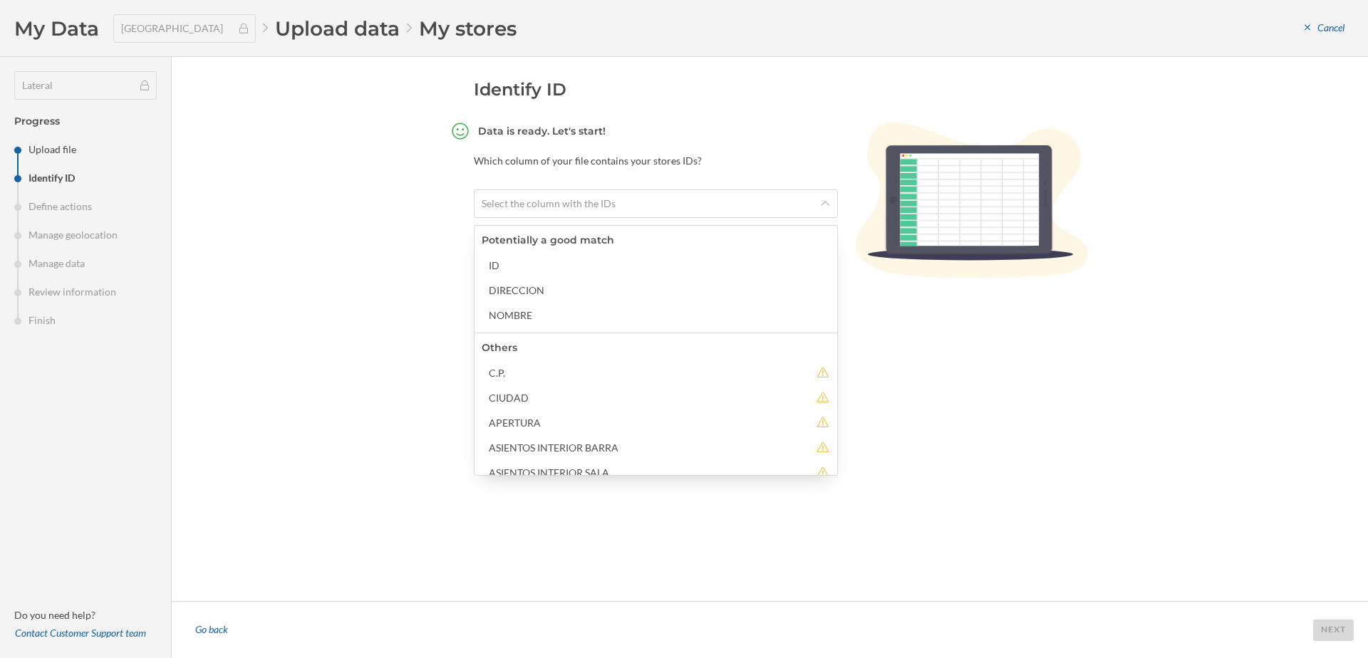
click at [516, 276] on div "ID DIRECCION NOMBRE" at bounding box center [659, 289] width 355 height 71
click at [509, 264] on div "ID" at bounding box center [659, 265] width 340 height 15
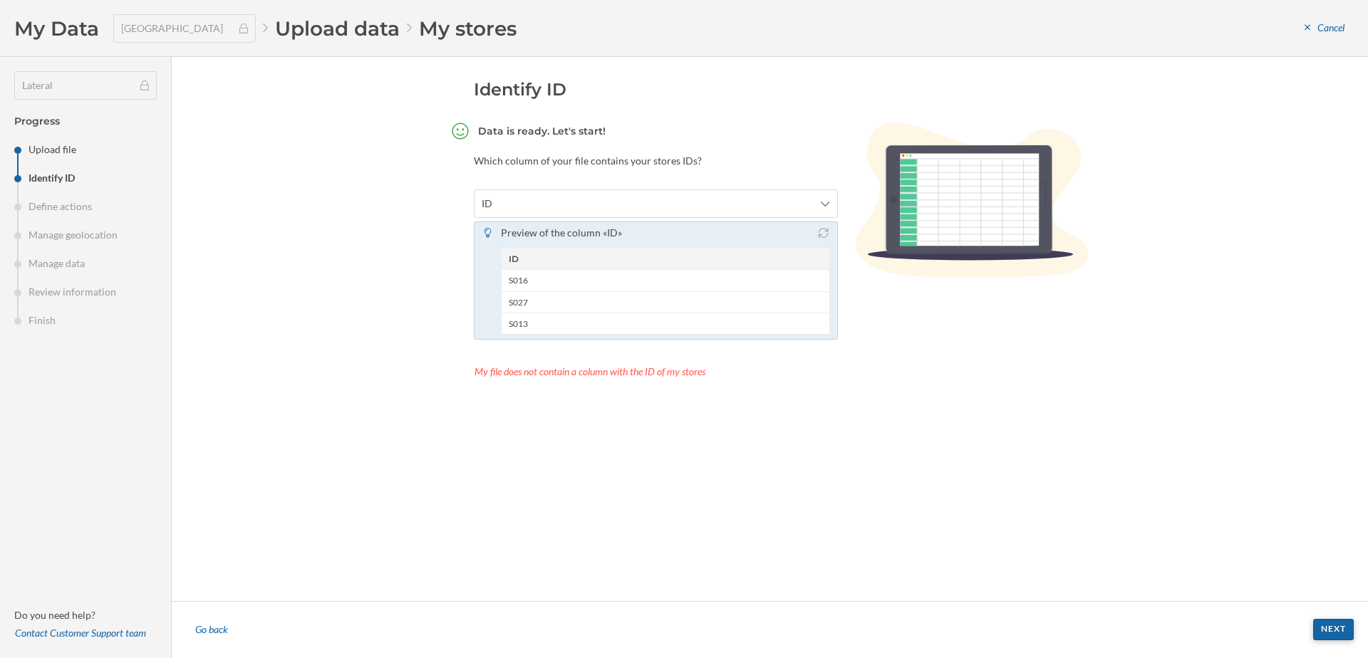
click at [1334, 633] on div "Next" at bounding box center [1333, 629] width 41 height 21
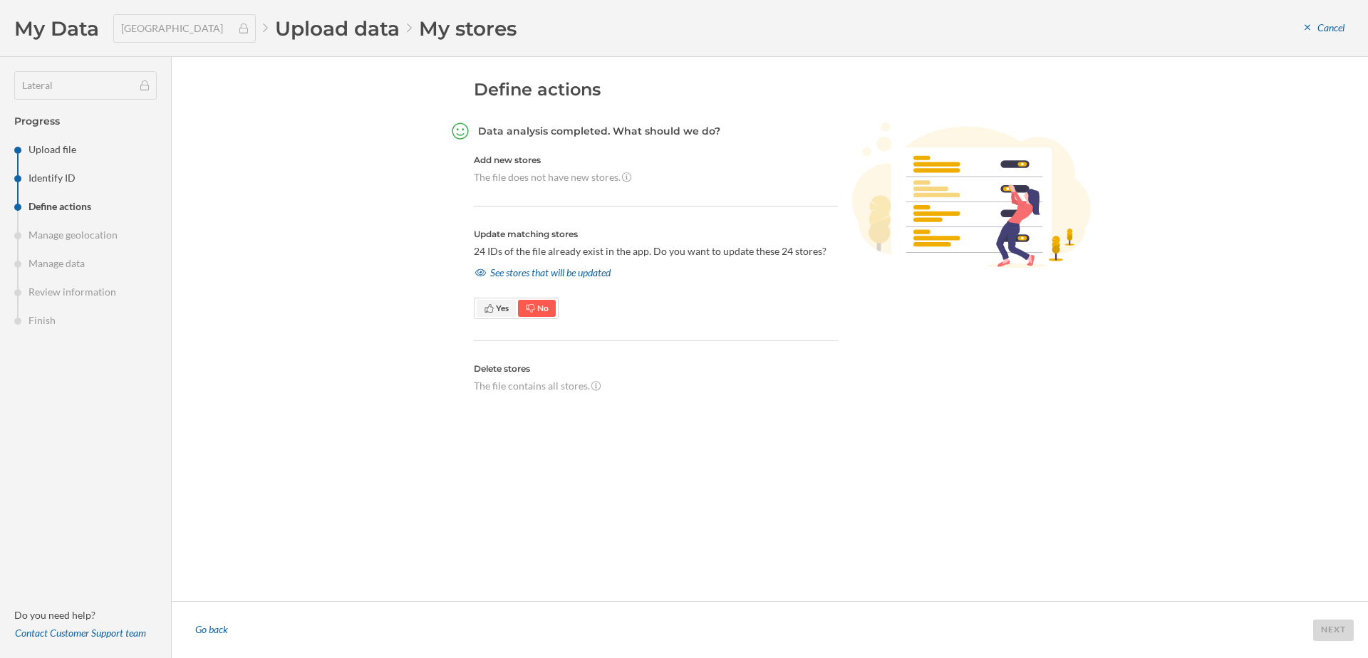
click at [506, 306] on span "Yes" at bounding box center [502, 308] width 13 height 11
click at [524, 269] on div "See stores that will be updated" at bounding box center [543, 272] width 138 height 21
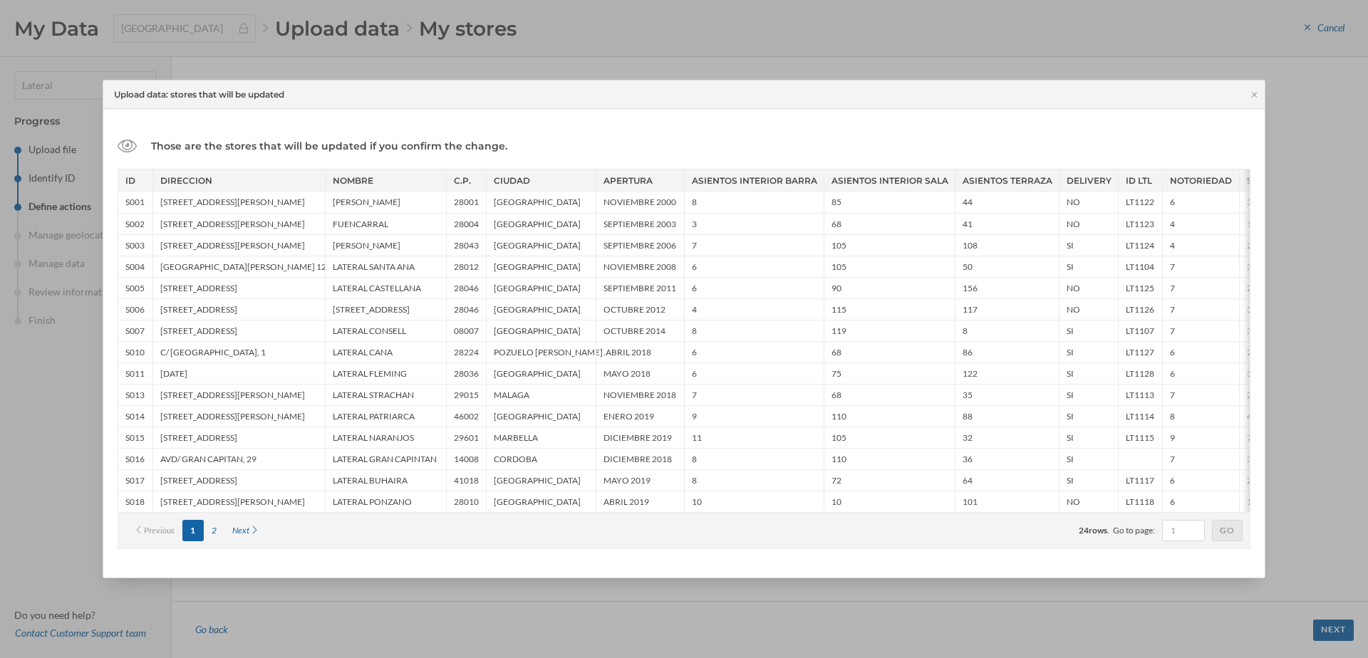
click at [572, 40] on div at bounding box center [684, 329] width 1368 height 658
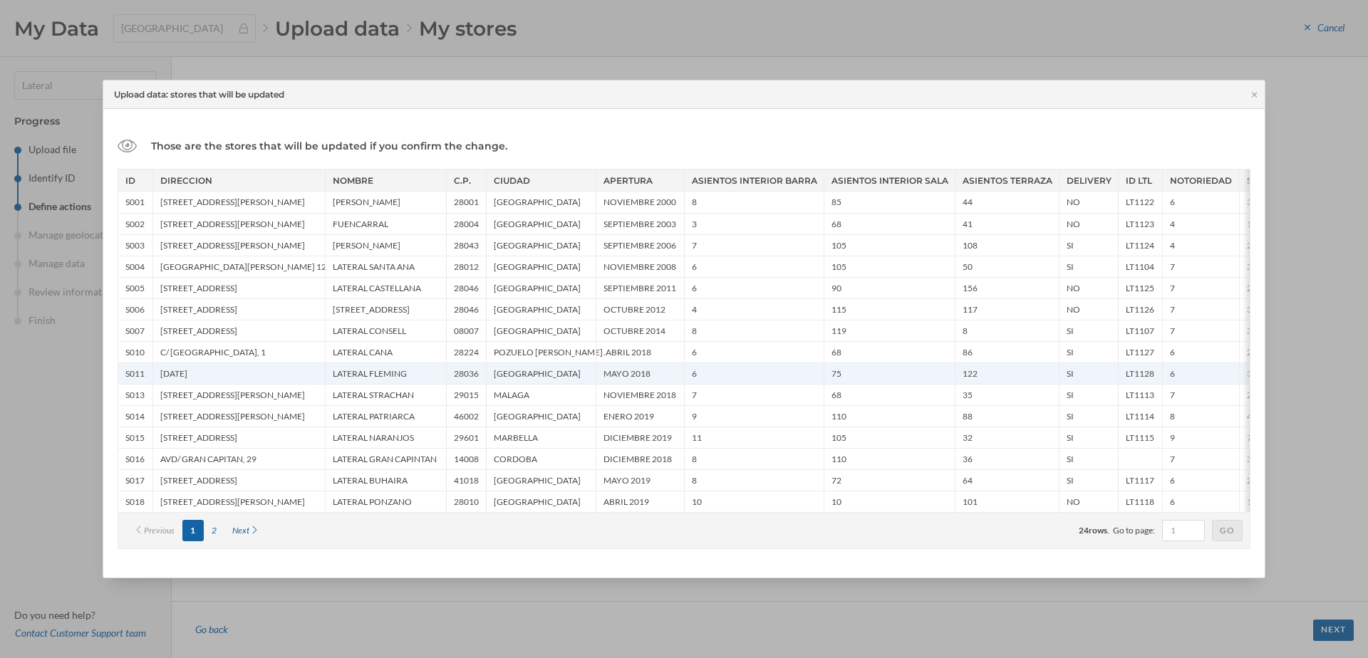
click at [182, 369] on div "[DATE]" at bounding box center [238, 373] width 172 height 21
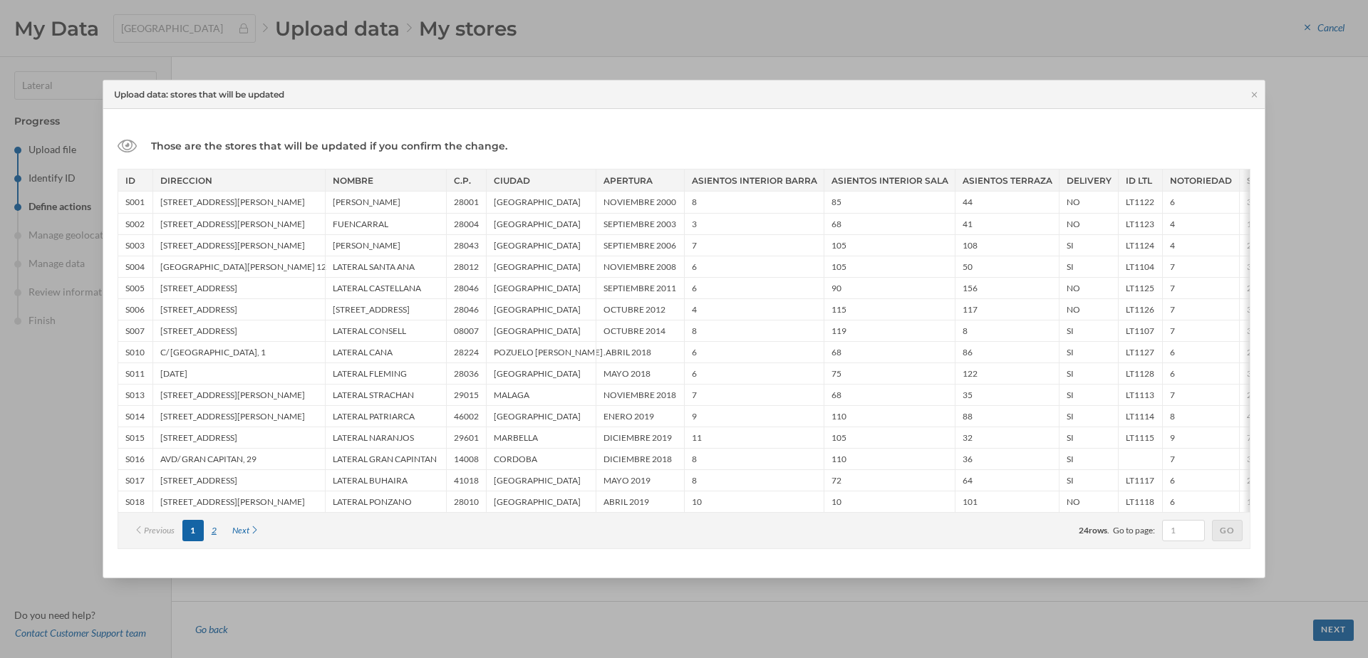
click at [214, 535] on div "2" at bounding box center [214, 530] width 21 height 21
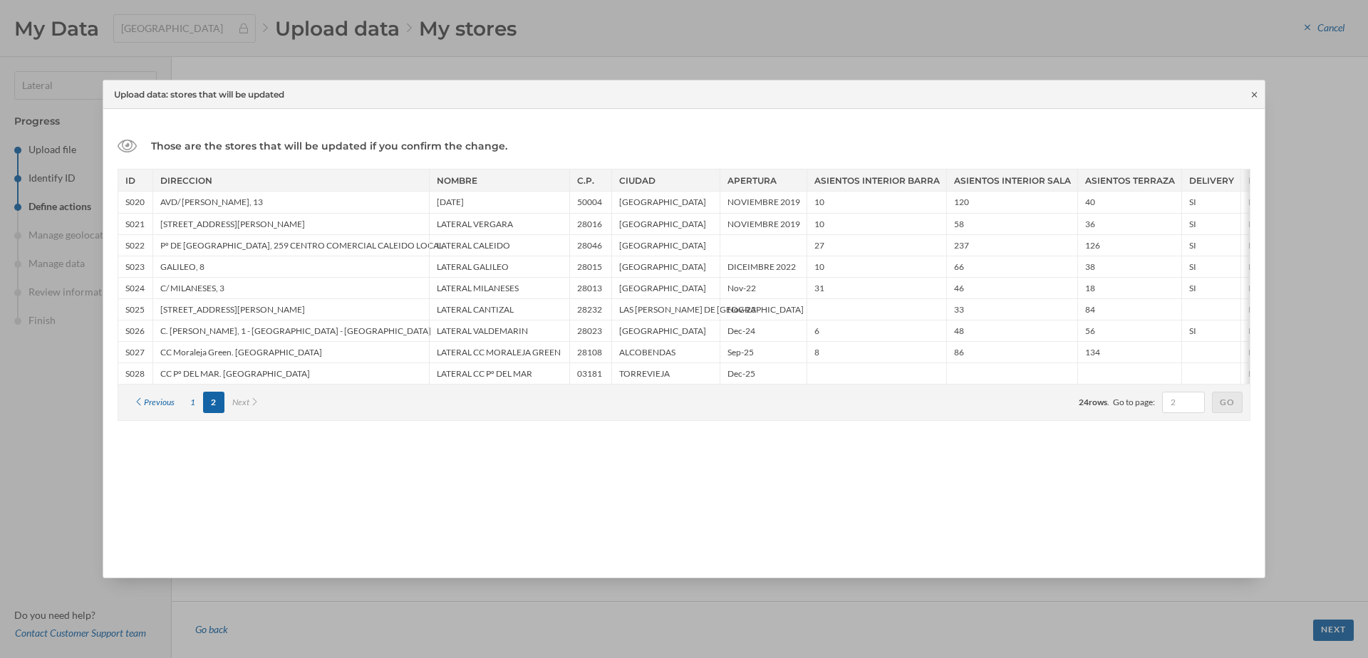
click at [1251, 96] on icon at bounding box center [1254, 94] width 11 height 9
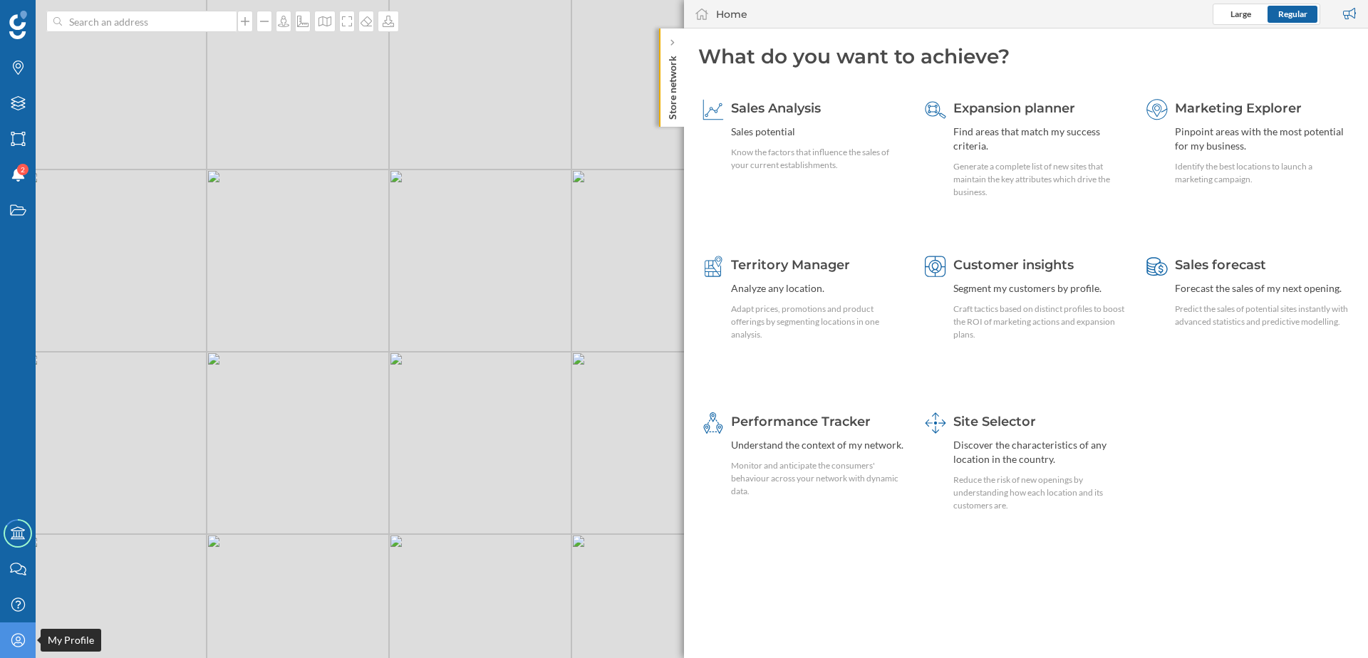
click at [19, 643] on icon at bounding box center [18, 640] width 14 height 14
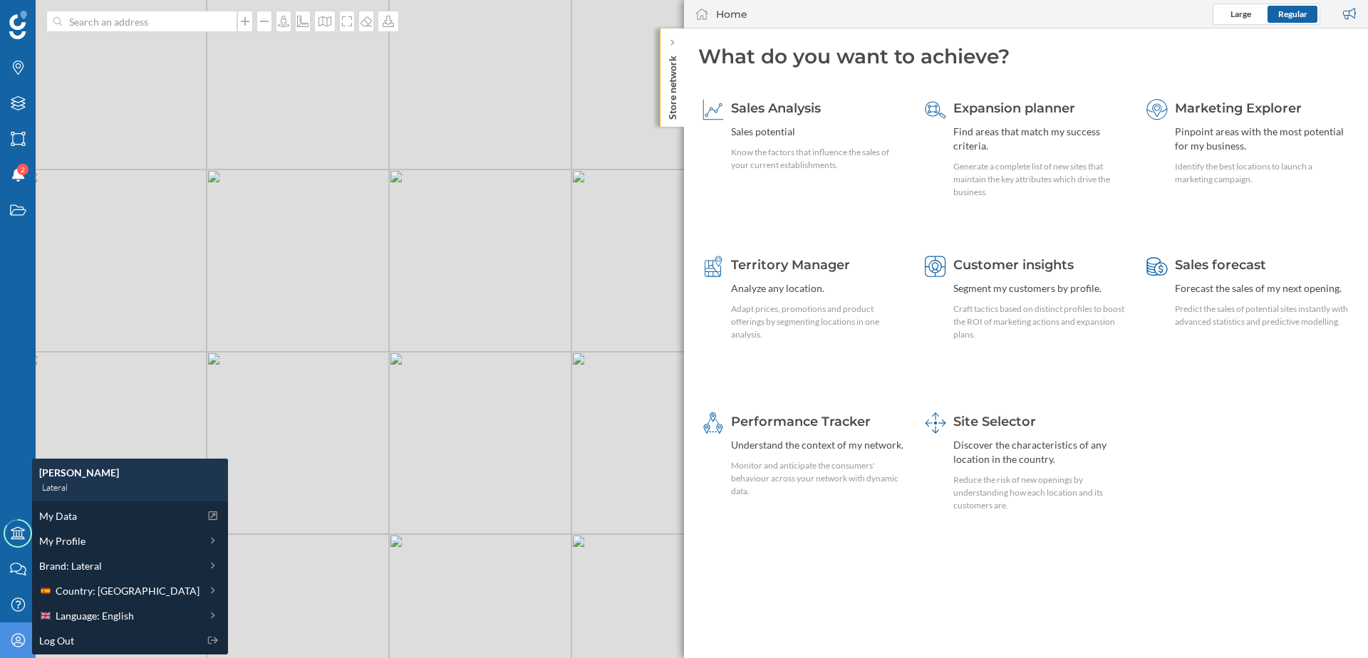
click at [105, 526] on div "My Data My Profile Brand: Lateral Country: [GEOGRAPHIC_DATA] Language: English …" at bounding box center [130, 578] width 196 height 153
click at [71, 516] on span "My Data" at bounding box center [58, 516] width 38 height 15
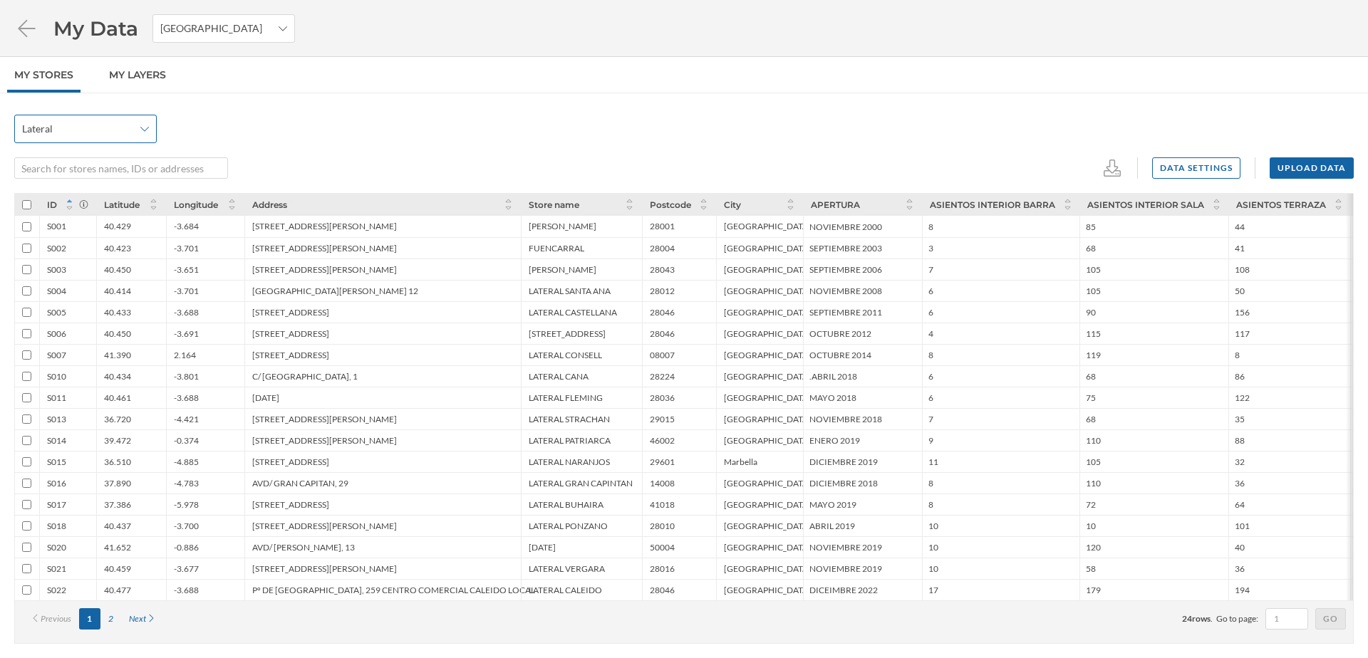
click at [71, 135] on span "Lateral" at bounding box center [77, 129] width 111 height 14
click at [555, 546] on div "[DATE]" at bounding box center [581, 546] width 121 height 21
click at [546, 547] on div "[DATE]" at bounding box center [542, 547] width 27 height 11
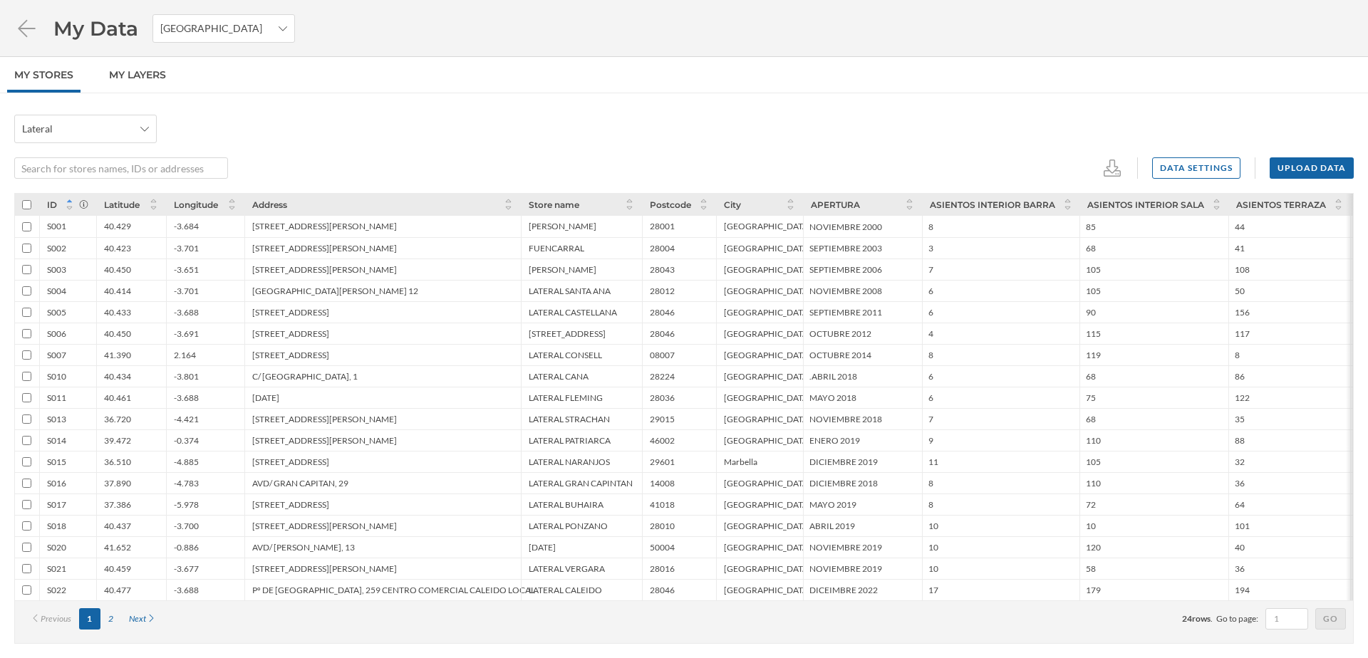
click at [546, 548] on div "[DATE]" at bounding box center [542, 547] width 27 height 11
click at [544, 549] on div "[DATE]" at bounding box center [542, 547] width 27 height 11
click at [615, 378] on div "LATERAL CANA" at bounding box center [581, 375] width 121 height 21
click at [660, 367] on div "28224" at bounding box center [679, 375] width 74 height 21
click at [543, 552] on div "[DATE]" at bounding box center [542, 547] width 27 height 11
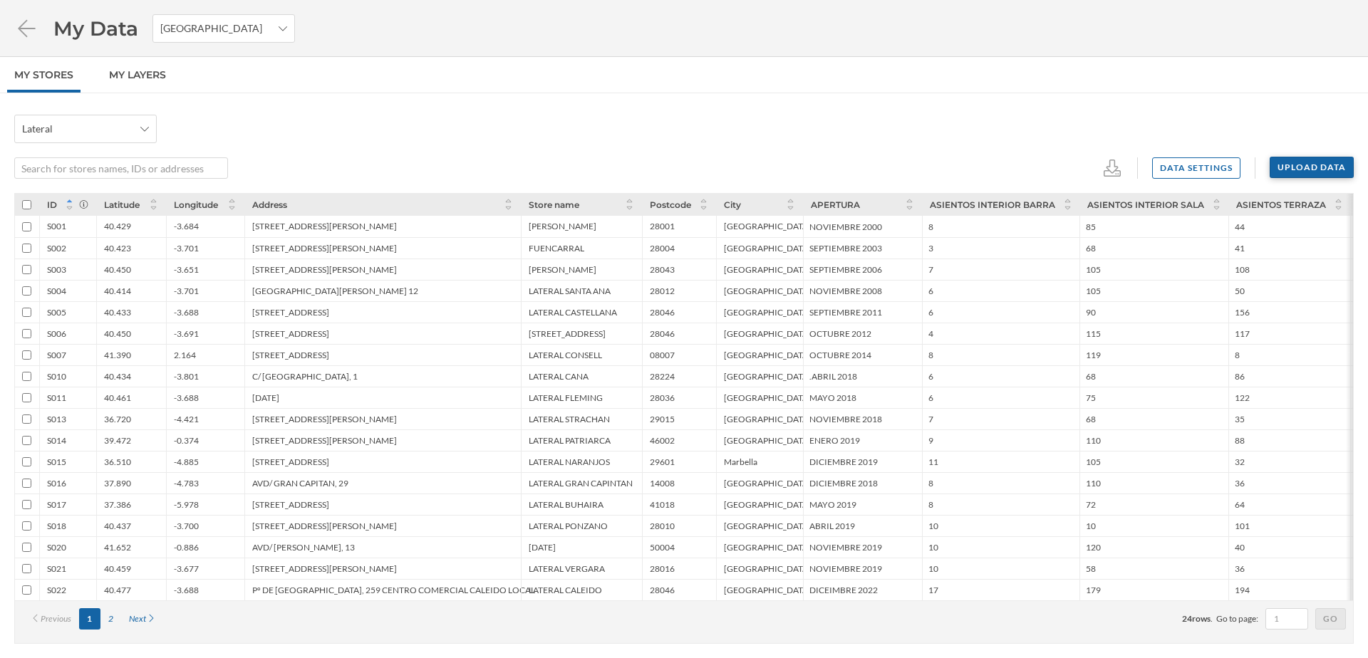
click at [1317, 166] on div "Upload data" at bounding box center [1311, 167] width 84 height 21
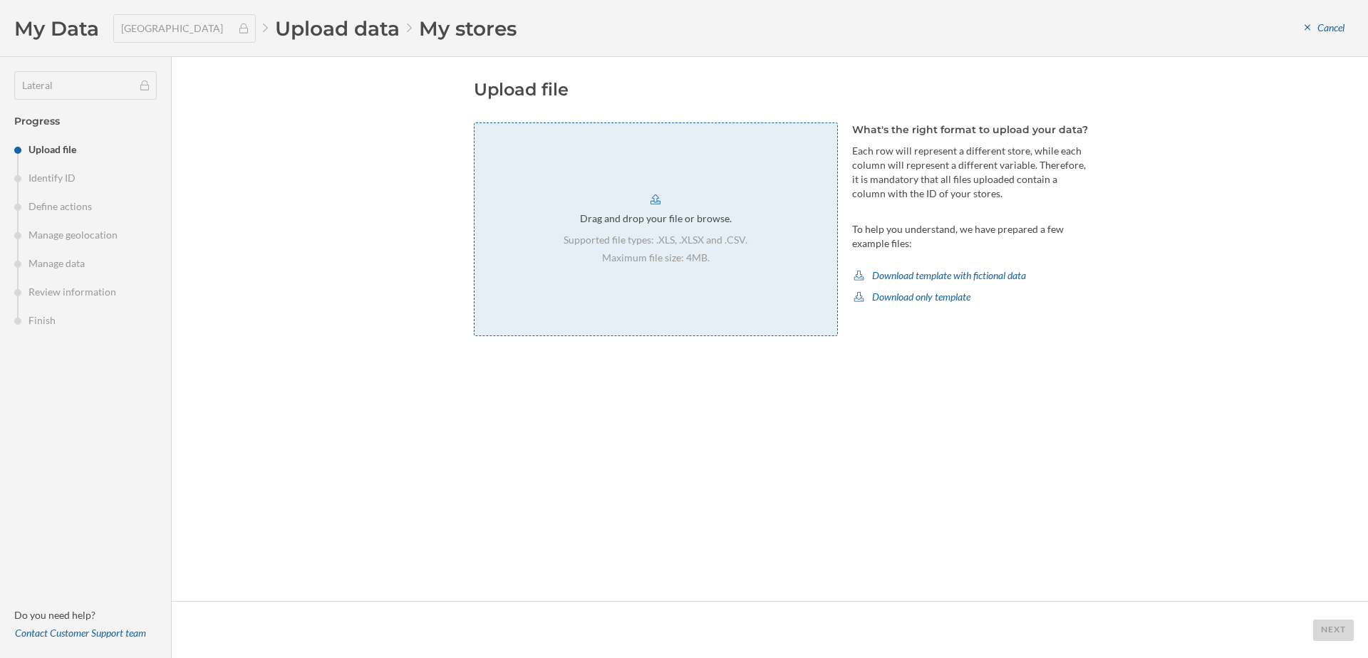
click at [720, 268] on div "Drag and drop your file or browse. Supported file types: .XLS, .XLSX and .CSV. …" at bounding box center [656, 230] width 364 height 214
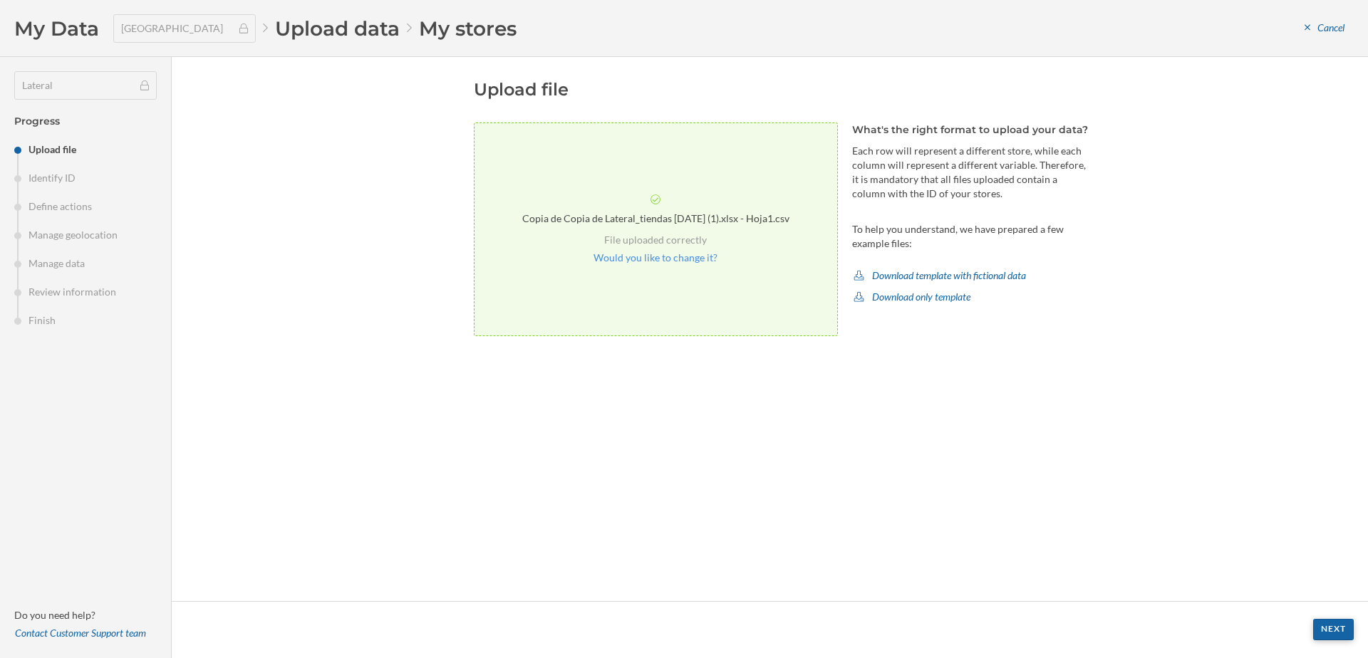
click at [1329, 630] on div "Next" at bounding box center [1333, 629] width 41 height 21
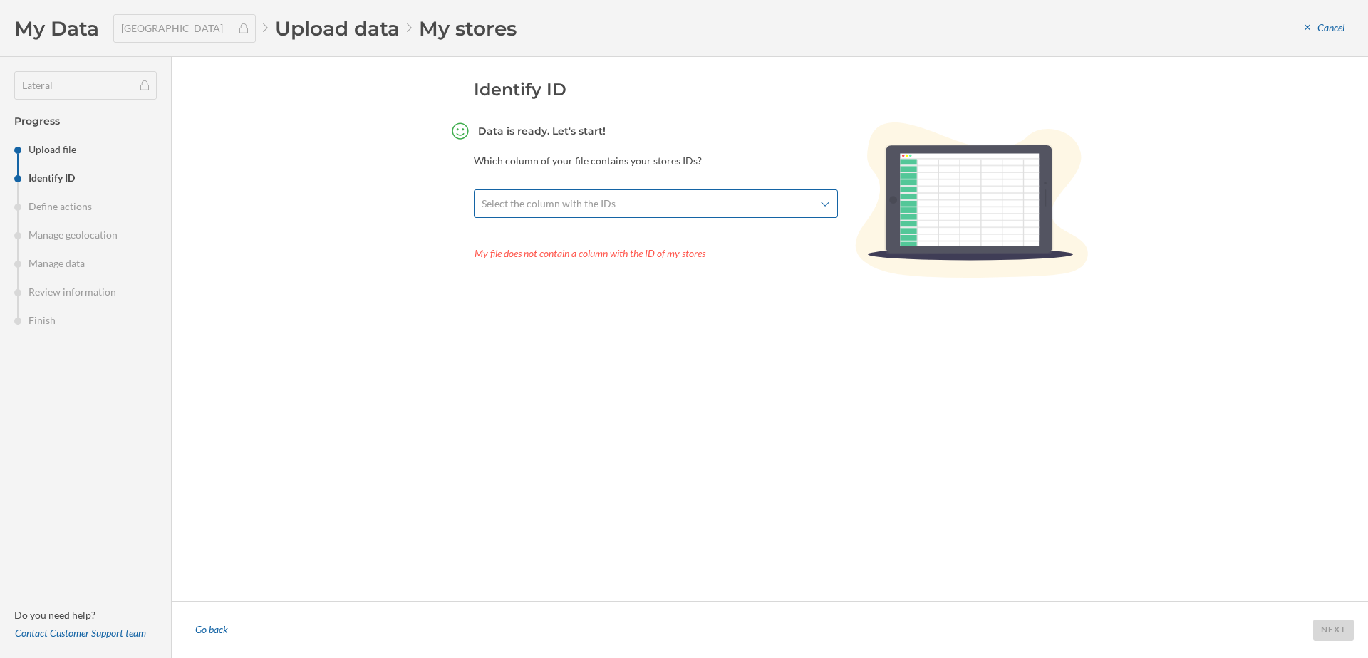
click at [675, 201] on span "Select the column with the IDs" at bounding box center [648, 204] width 333 height 14
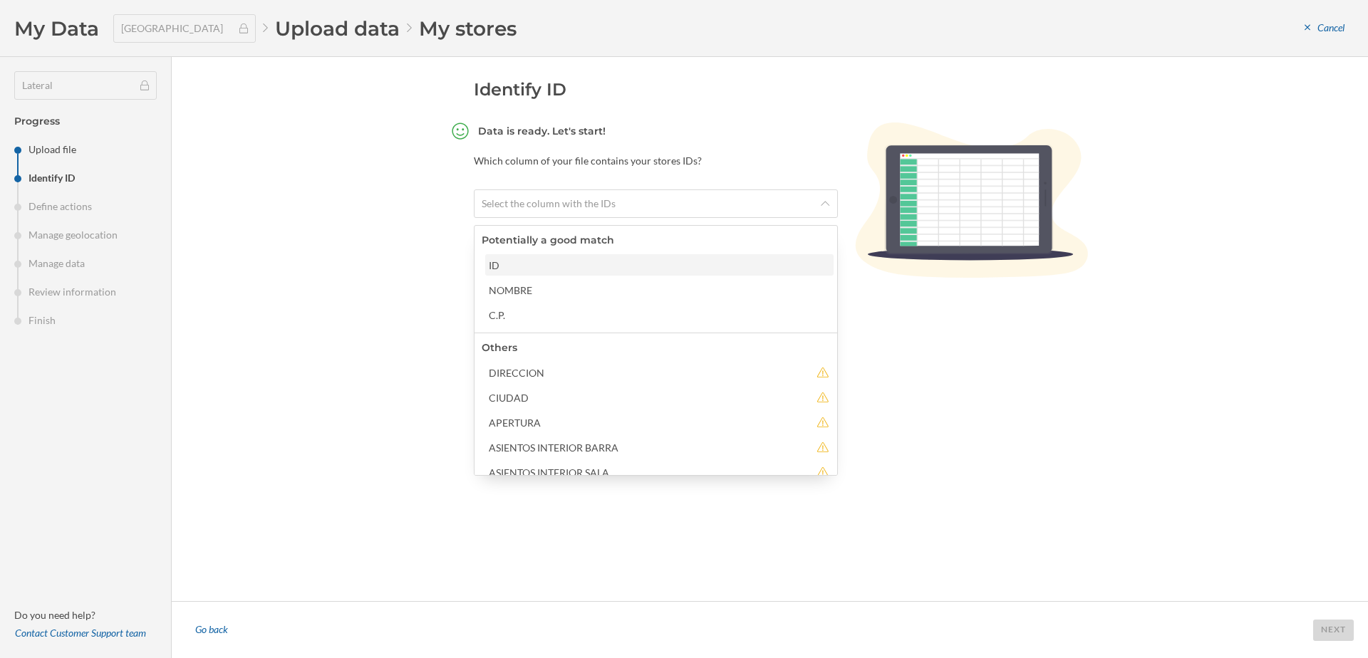
click at [576, 266] on div "ID" at bounding box center [659, 265] width 340 height 15
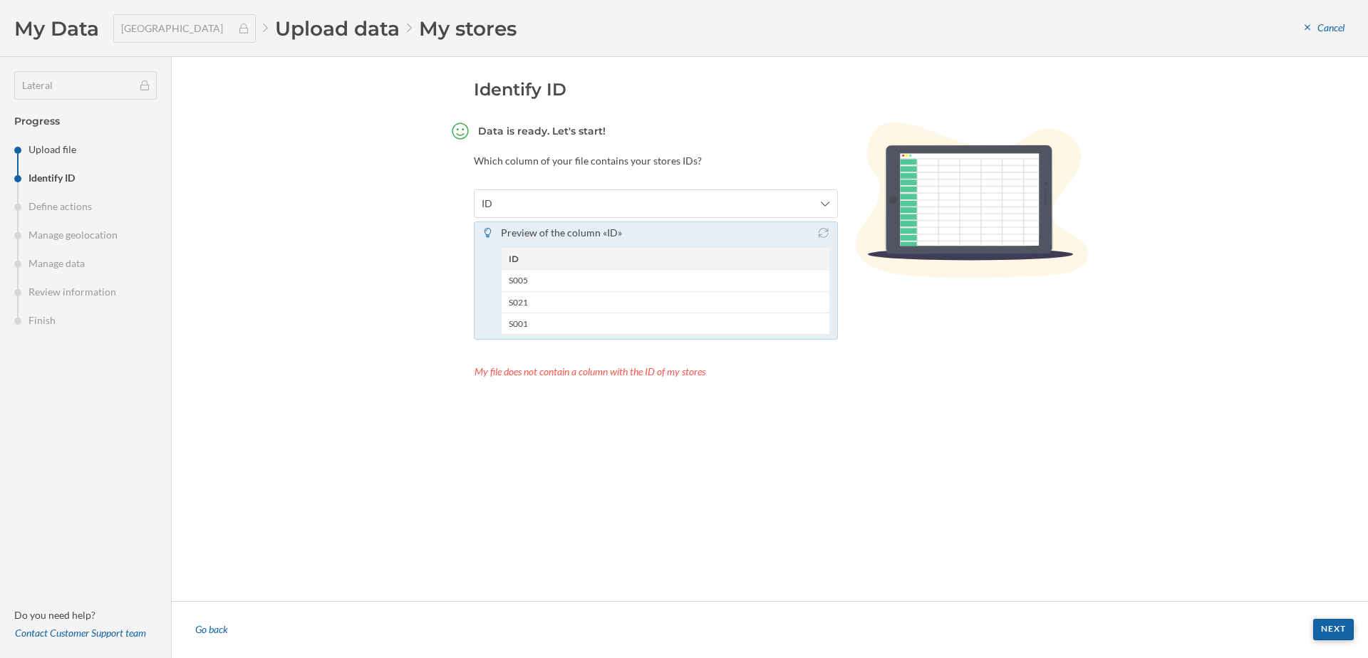
click at [1320, 624] on div "Next" at bounding box center [1333, 629] width 41 height 21
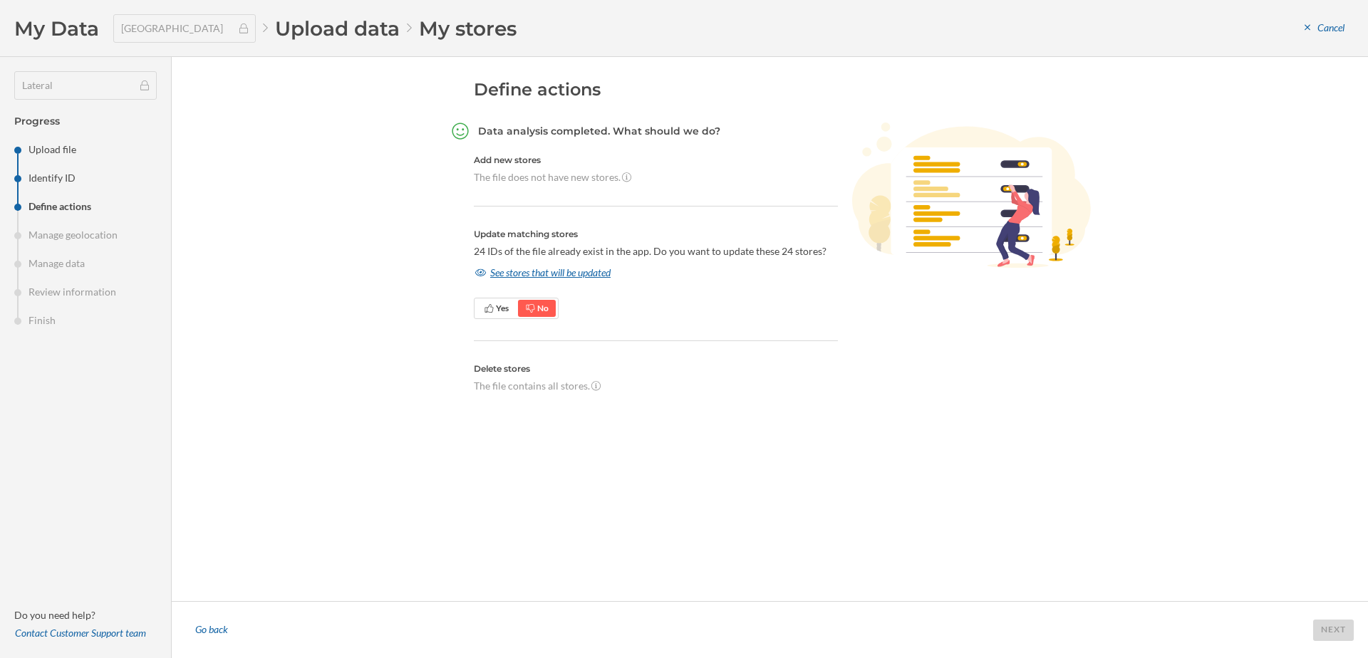
click at [545, 275] on div "See stores that will be updated" at bounding box center [543, 272] width 138 height 21
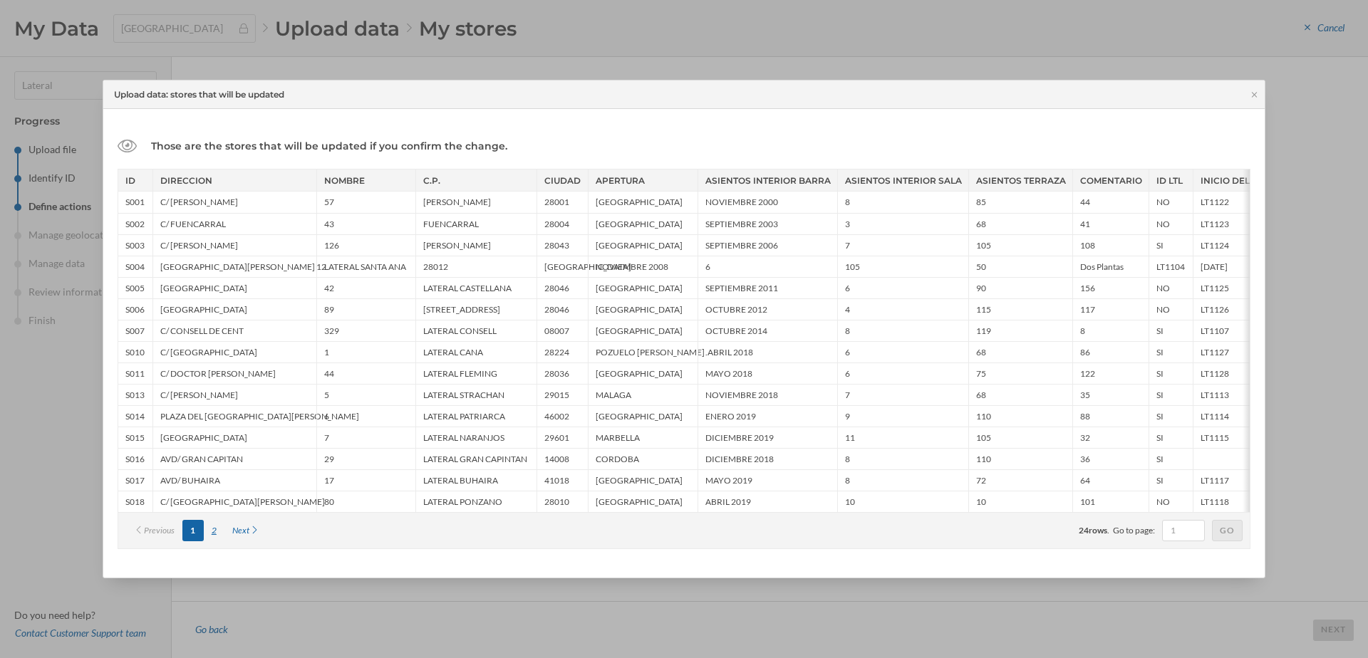
click at [211, 529] on div "2" at bounding box center [214, 530] width 21 height 21
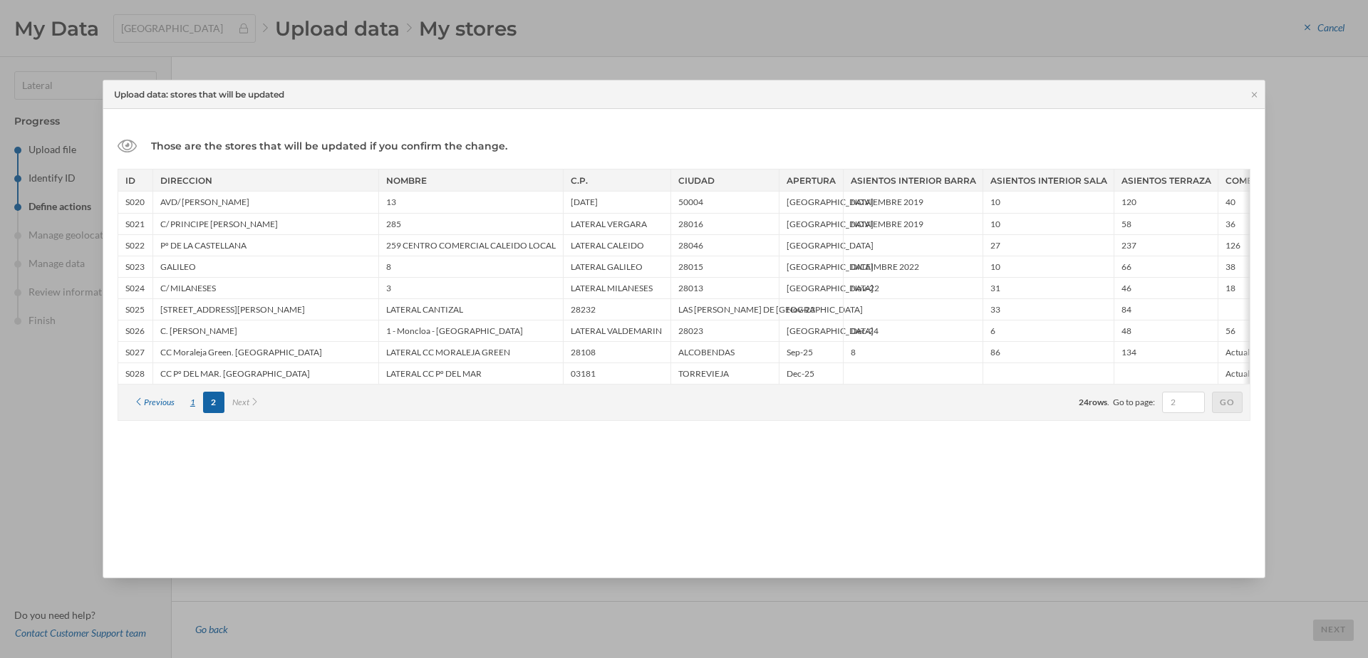
click at [192, 405] on div "1" at bounding box center [192, 402] width 21 height 21
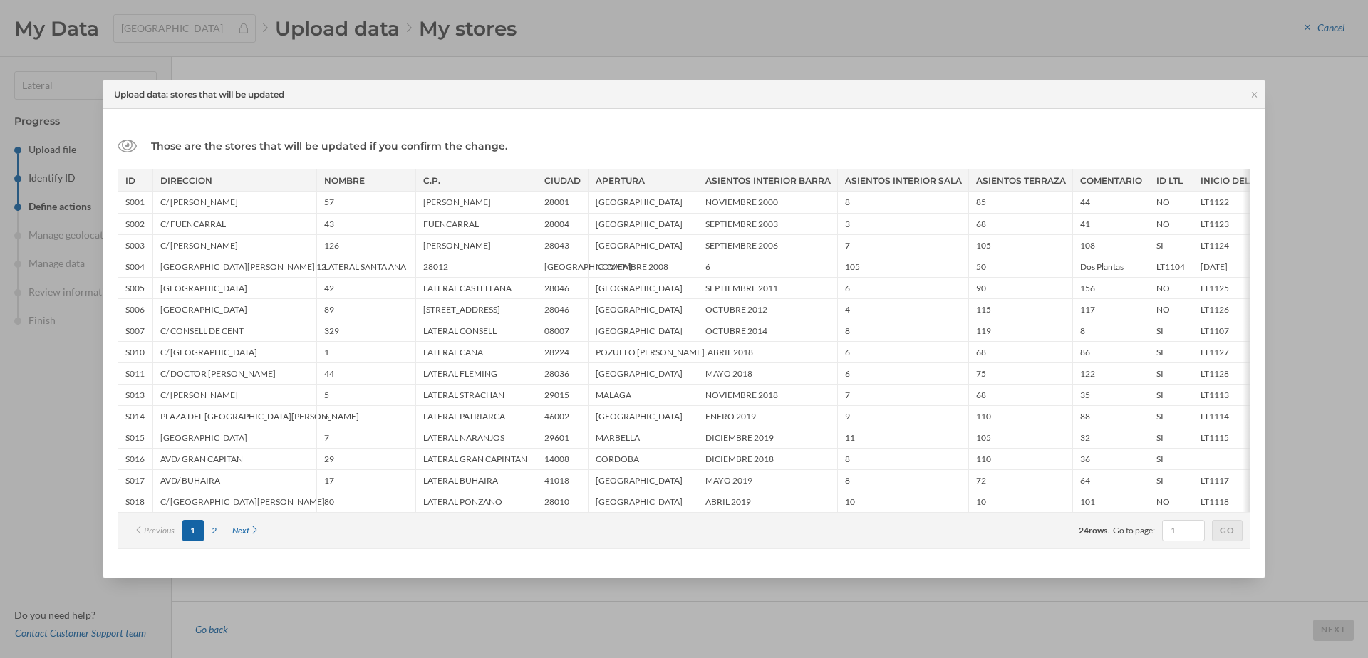
click at [431, 38] on div at bounding box center [684, 329] width 1368 height 658
click at [425, 69] on div at bounding box center [684, 329] width 1368 height 658
click at [1253, 99] on div "Upload data: stores that will be updated" at bounding box center [683, 94] width 1161 height 28
click at [1257, 95] on icon at bounding box center [1254, 94] width 11 height 9
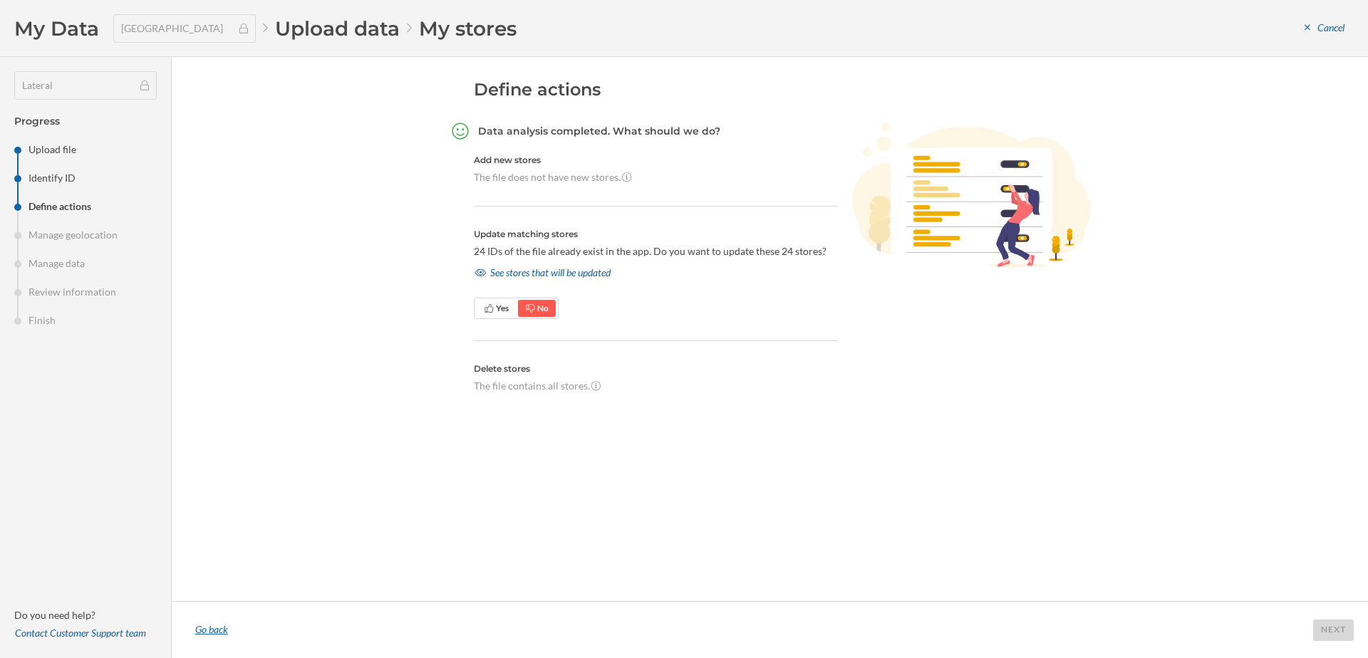
click at [224, 628] on div "Go back" at bounding box center [211, 630] width 51 height 21
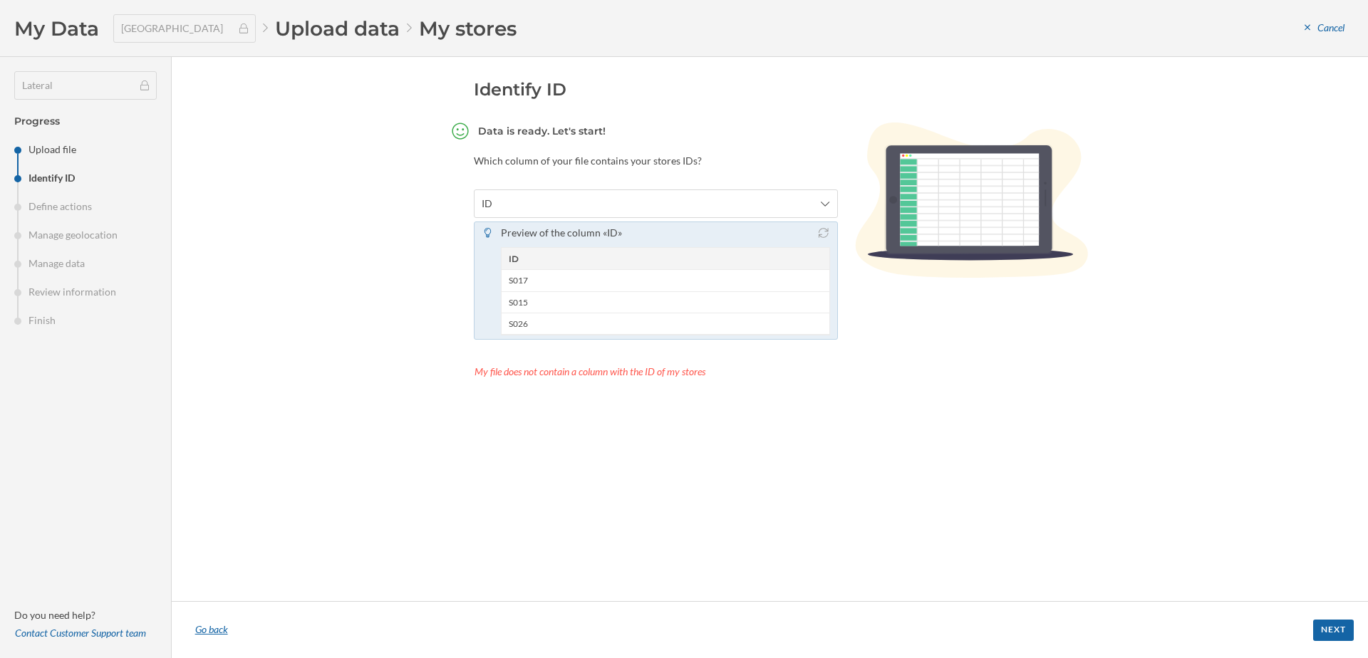
click at [221, 637] on div "Go back" at bounding box center [211, 630] width 51 height 21
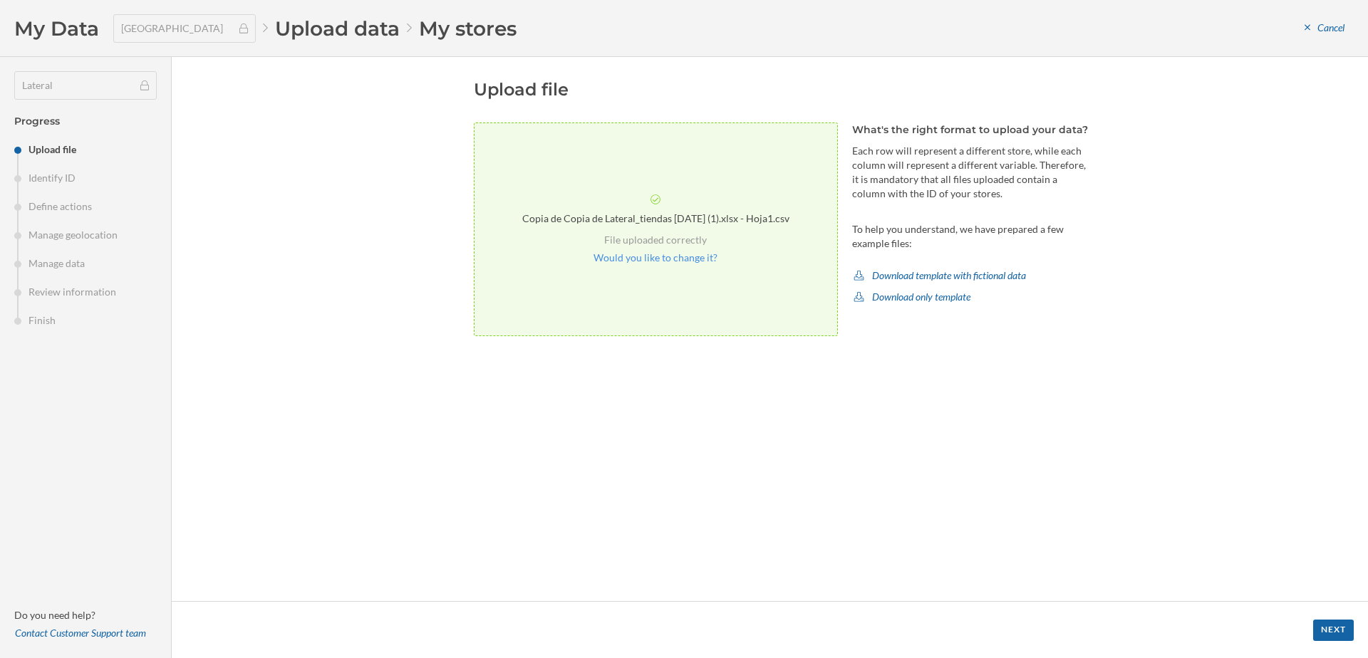
click at [383, 313] on div "Upload file Copia de Copia de Lateral_tiendas 2025.07.01 (1).xlsx - Hoja1.csv F…" at bounding box center [770, 329] width 1196 height 544
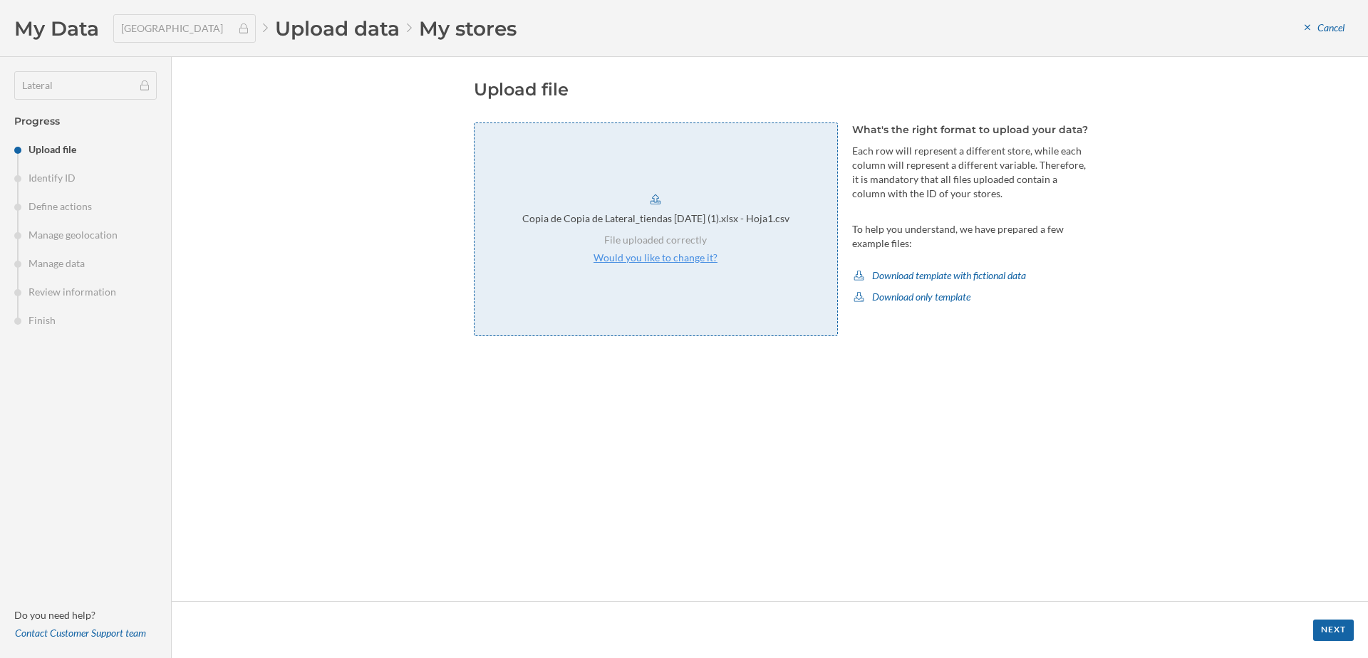
click at [688, 254] on p "Would you like to change it?" at bounding box center [655, 258] width 124 height 14
click at [1341, 633] on div "Next" at bounding box center [1333, 629] width 41 height 21
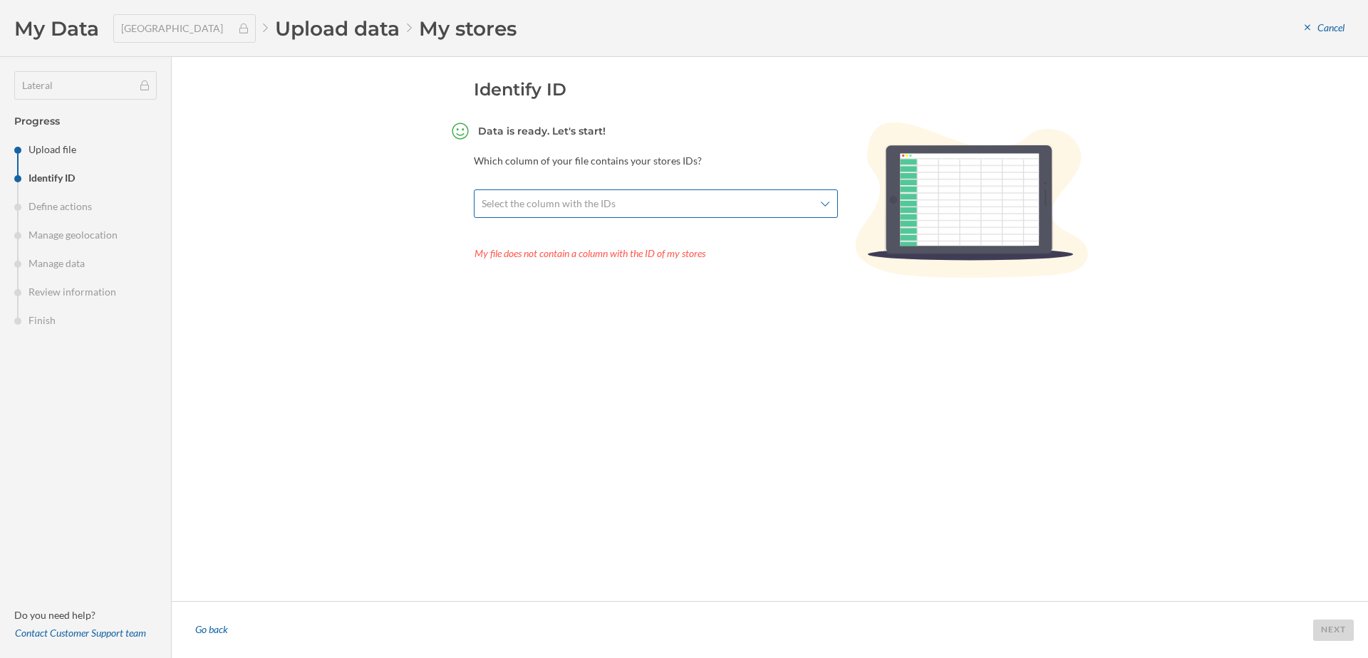
click at [722, 213] on div "Select the column with the IDs" at bounding box center [656, 203] width 364 height 28
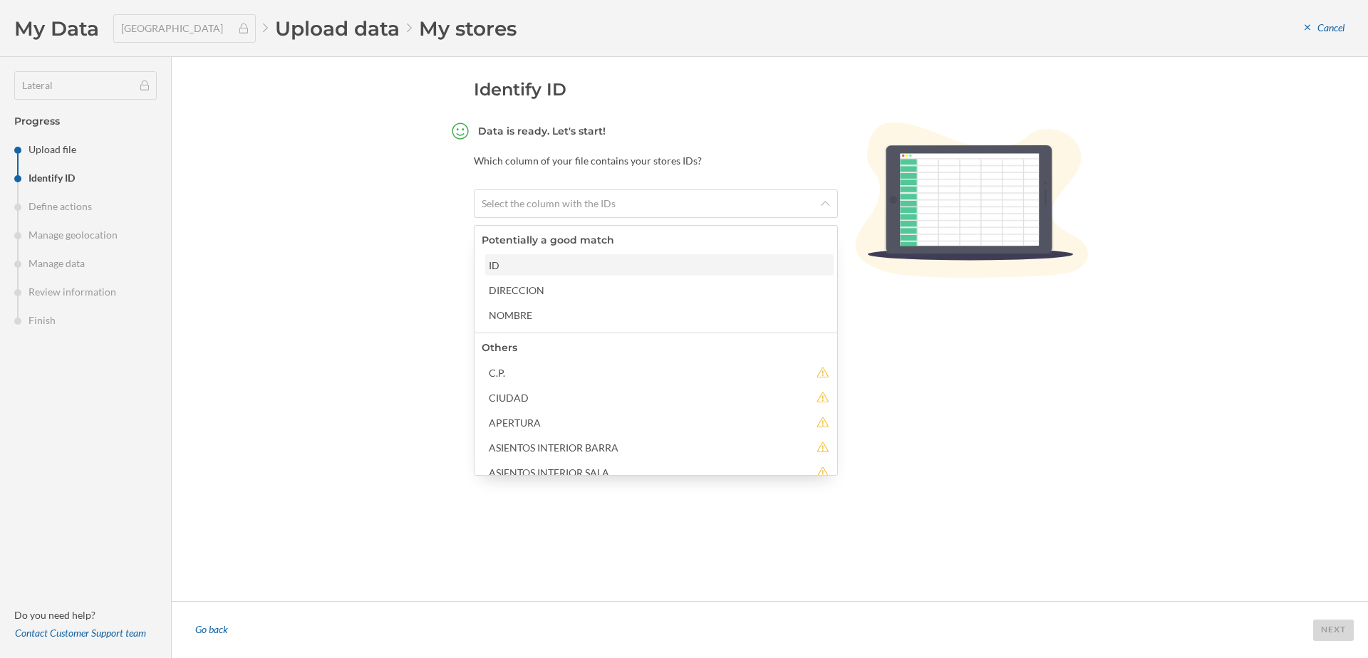
click at [630, 259] on div "ID" at bounding box center [659, 265] width 340 height 15
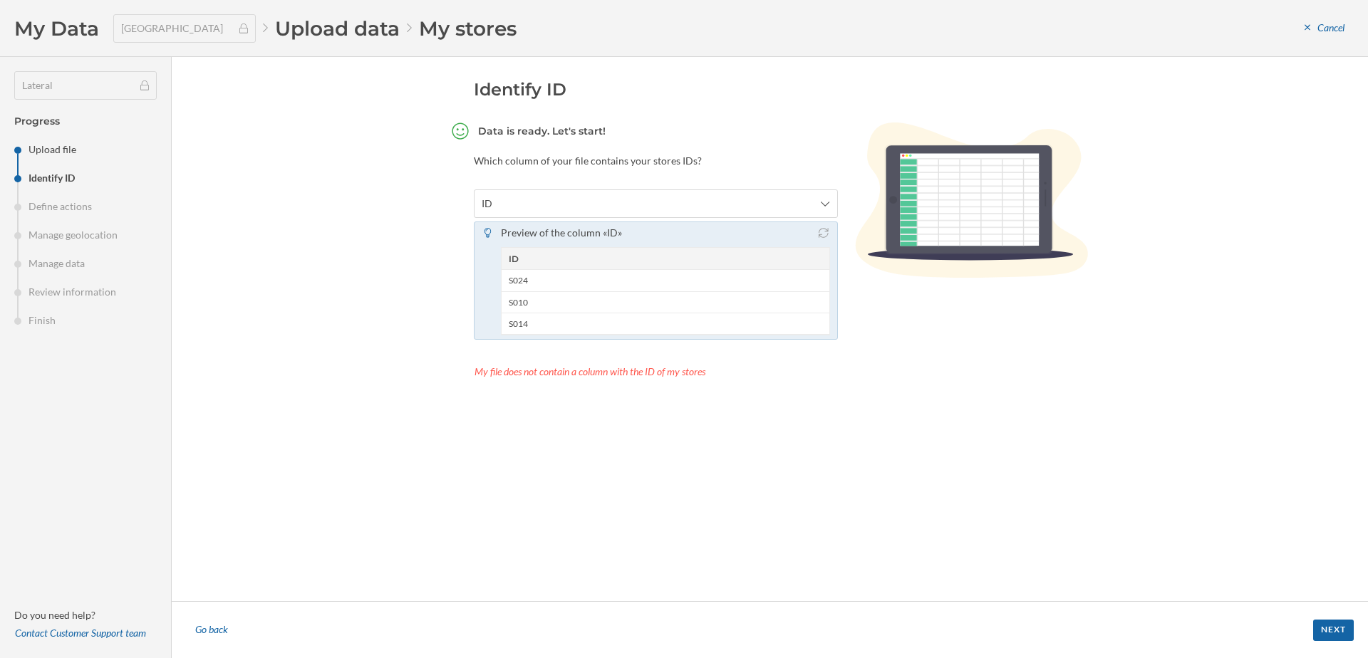
click at [1336, 644] on footer "Go back Next" at bounding box center [770, 629] width 1196 height 57
click at [1328, 624] on div "Next" at bounding box center [1333, 629] width 41 height 21
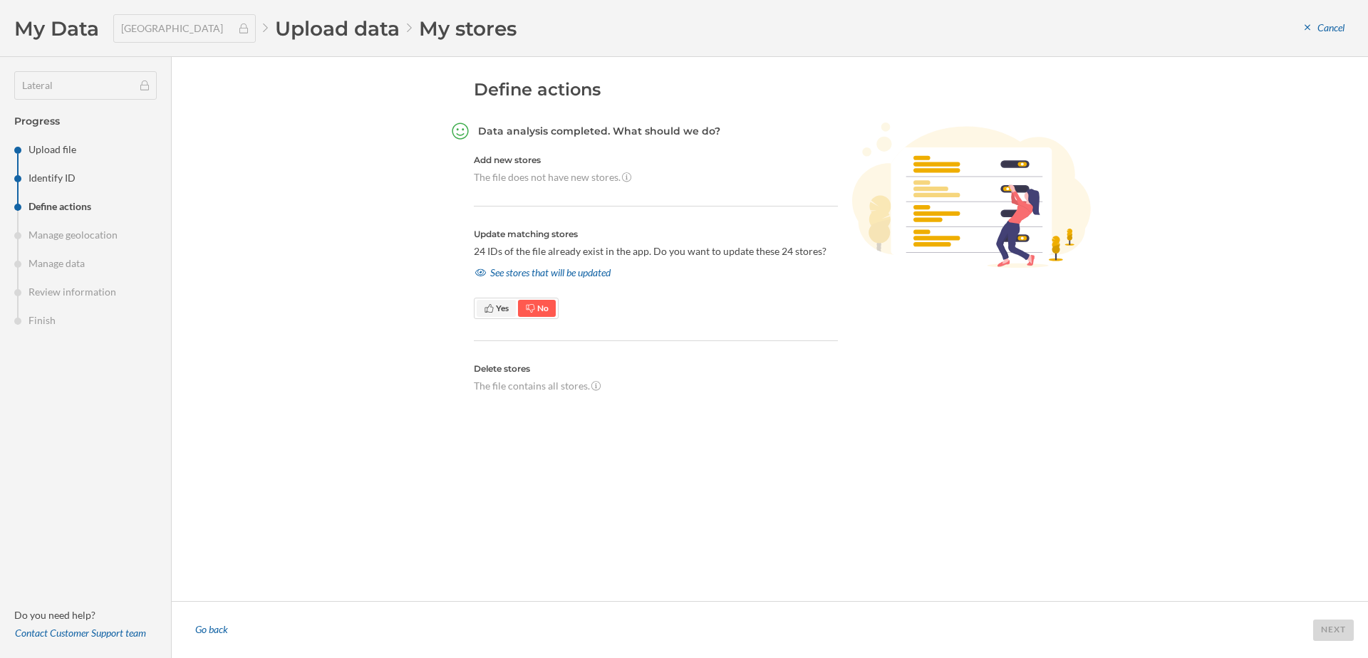
click at [498, 308] on span "Yes" at bounding box center [502, 308] width 13 height 11
click at [558, 274] on div "See stores that will be updated" at bounding box center [543, 272] width 138 height 21
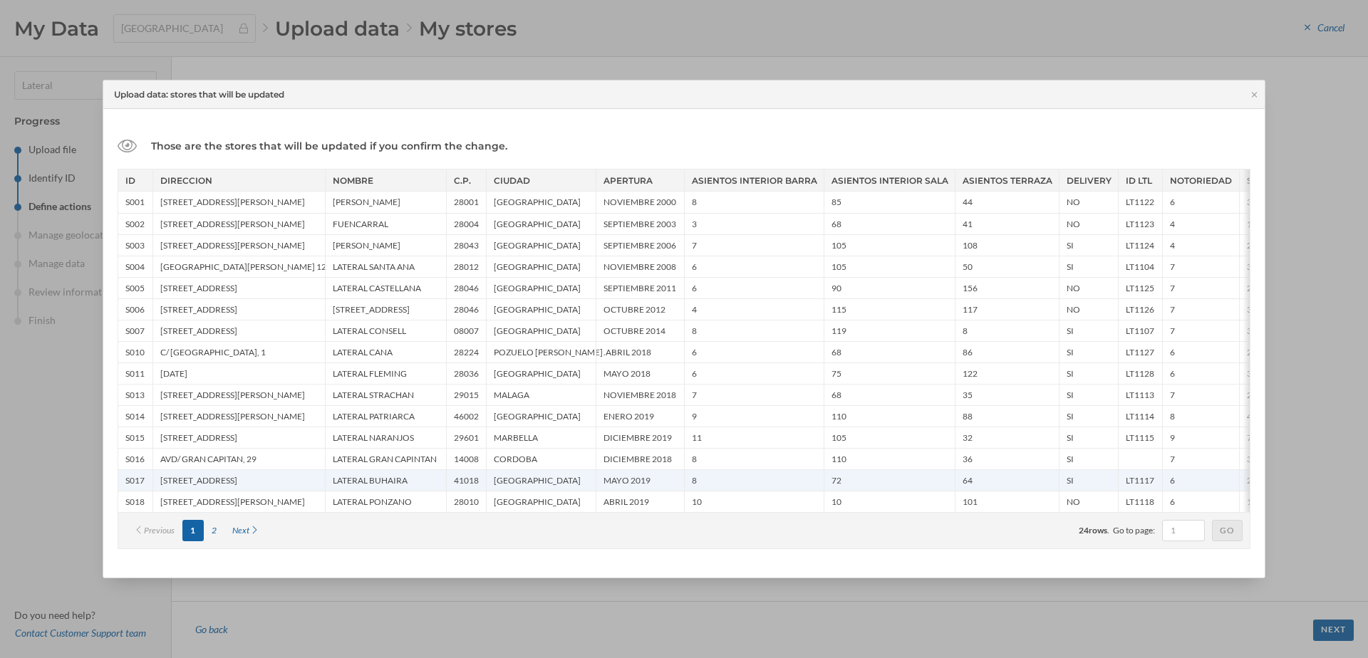
click at [610, 473] on div "MAYO 2019" at bounding box center [640, 479] width 88 height 21
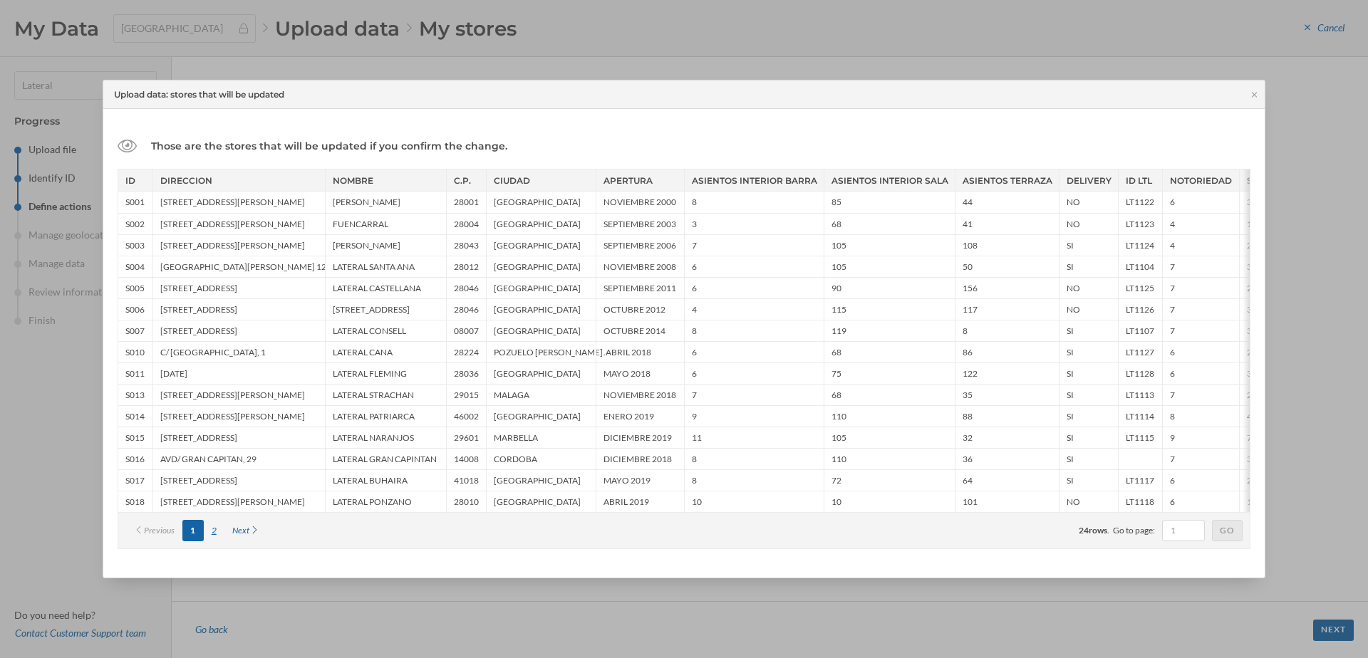
click at [213, 534] on div "2" at bounding box center [214, 530] width 21 height 21
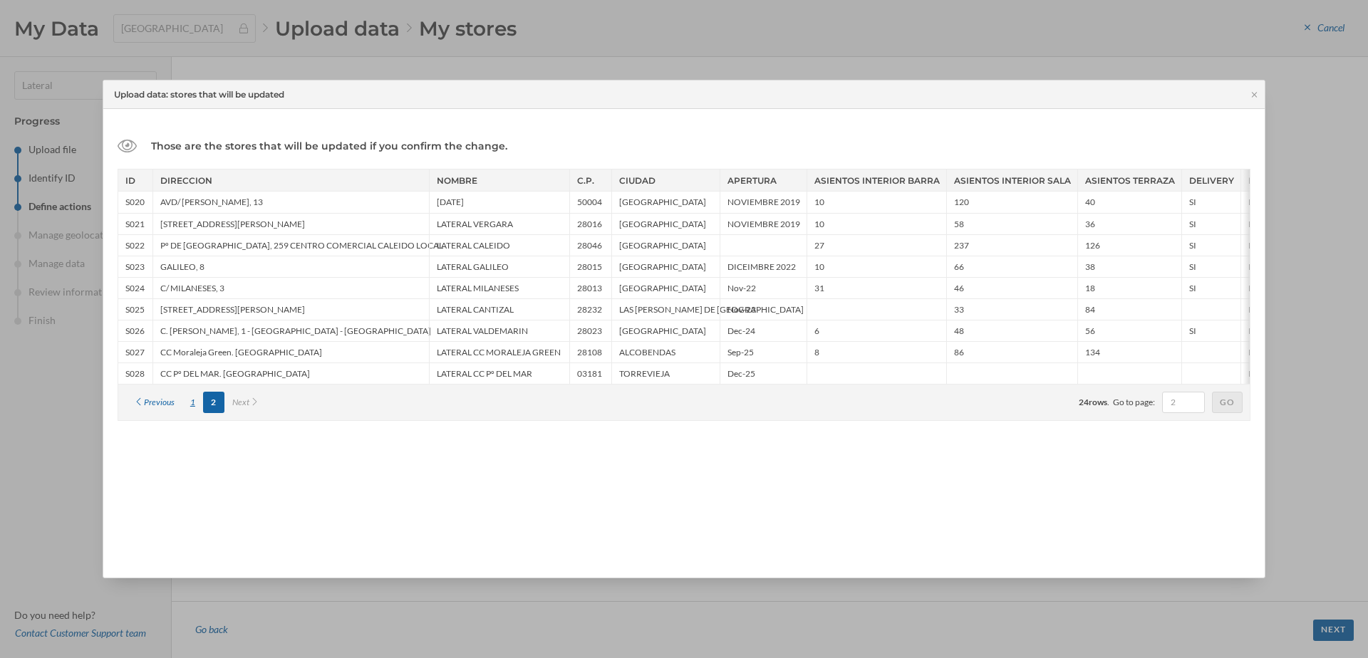
click at [192, 397] on div "1" at bounding box center [192, 402] width 21 height 21
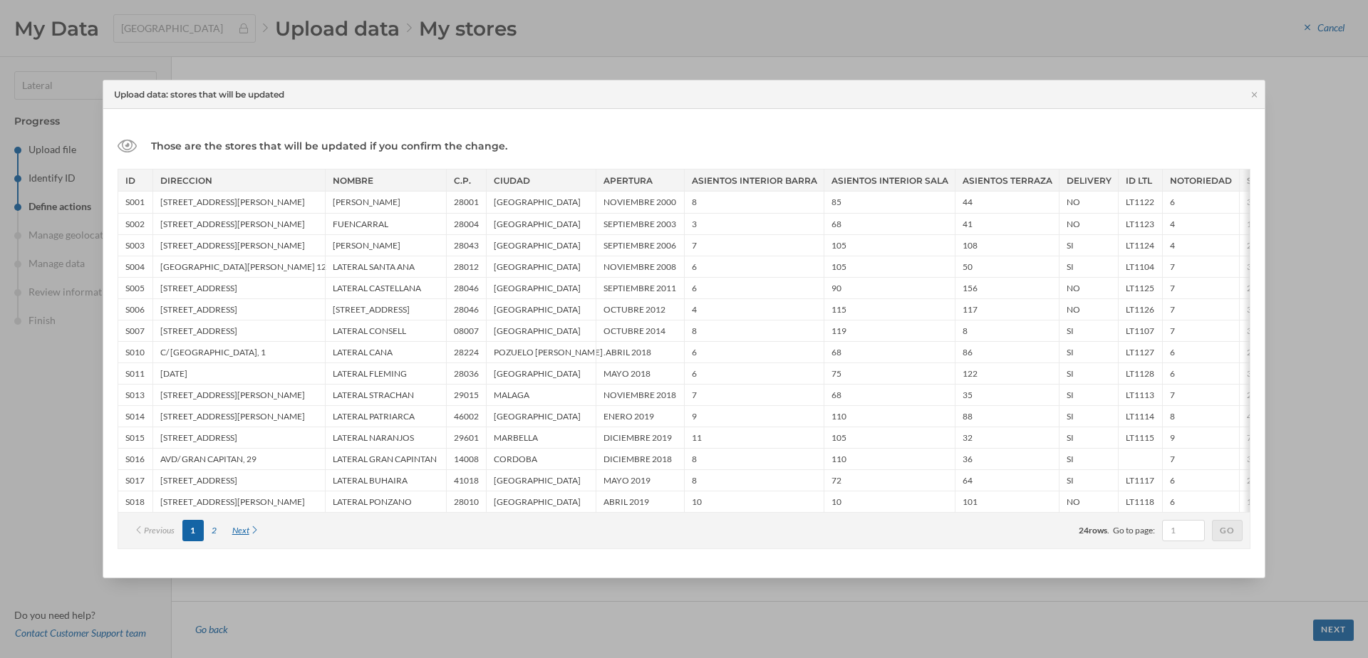
click at [237, 532] on div "Next" at bounding box center [245, 530] width 43 height 21
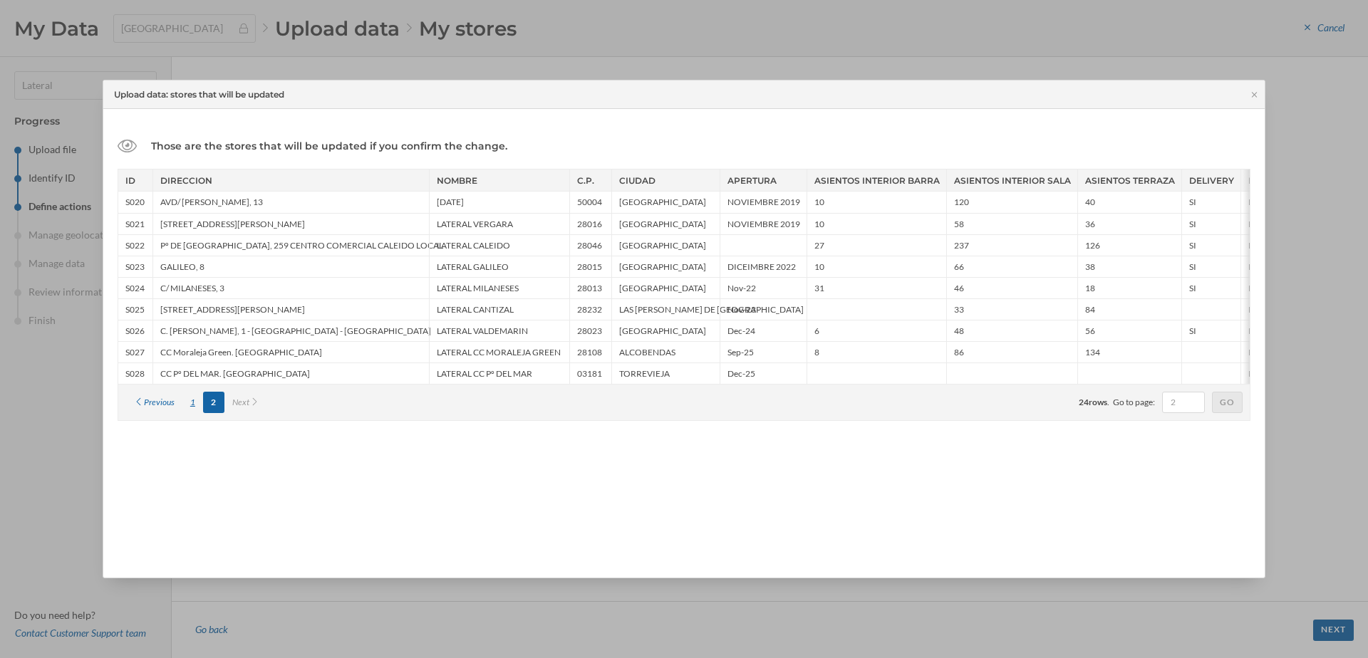
click at [188, 400] on div "1" at bounding box center [192, 402] width 21 height 21
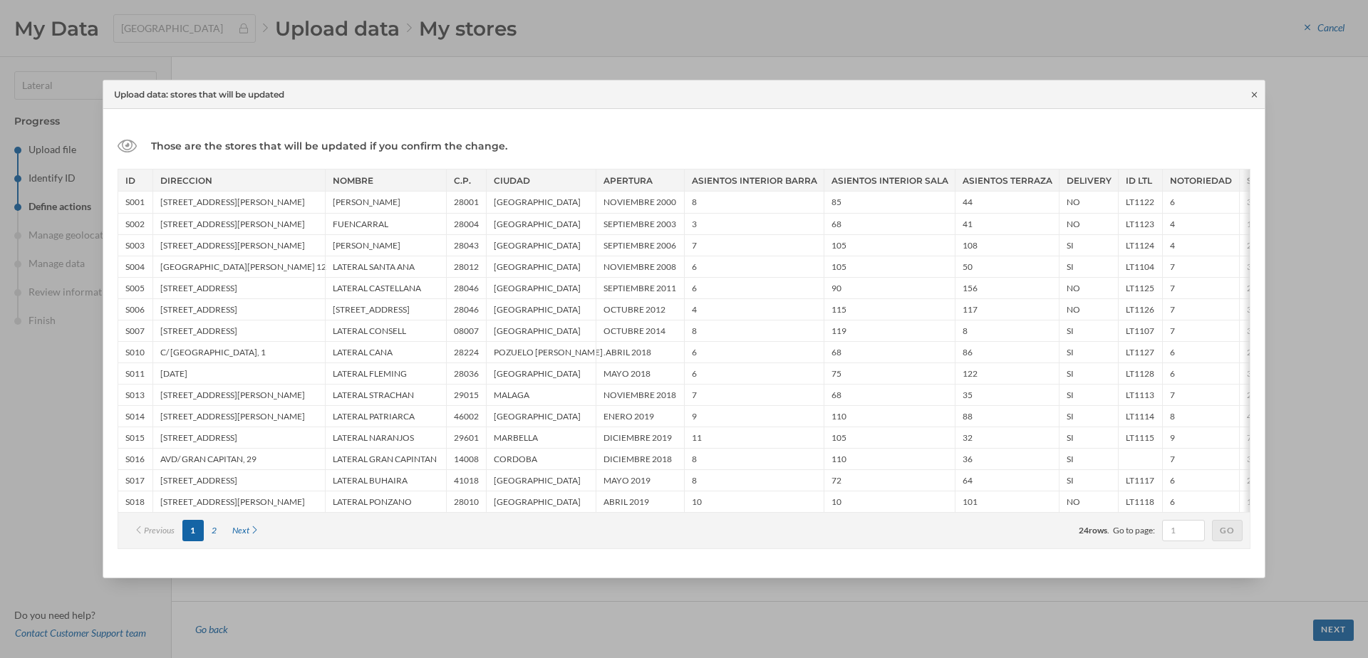
click at [1254, 97] on icon at bounding box center [1254, 94] width 11 height 9
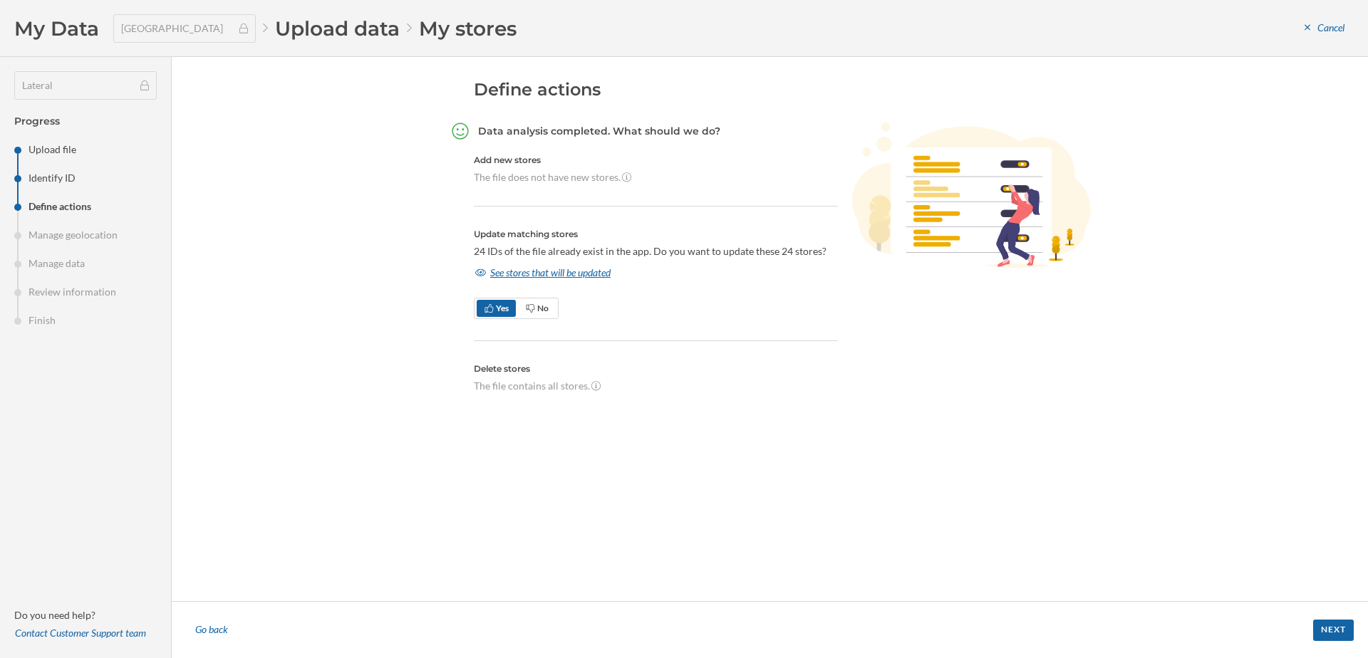
click at [583, 267] on div "See stores that will be updated" at bounding box center [543, 272] width 138 height 21
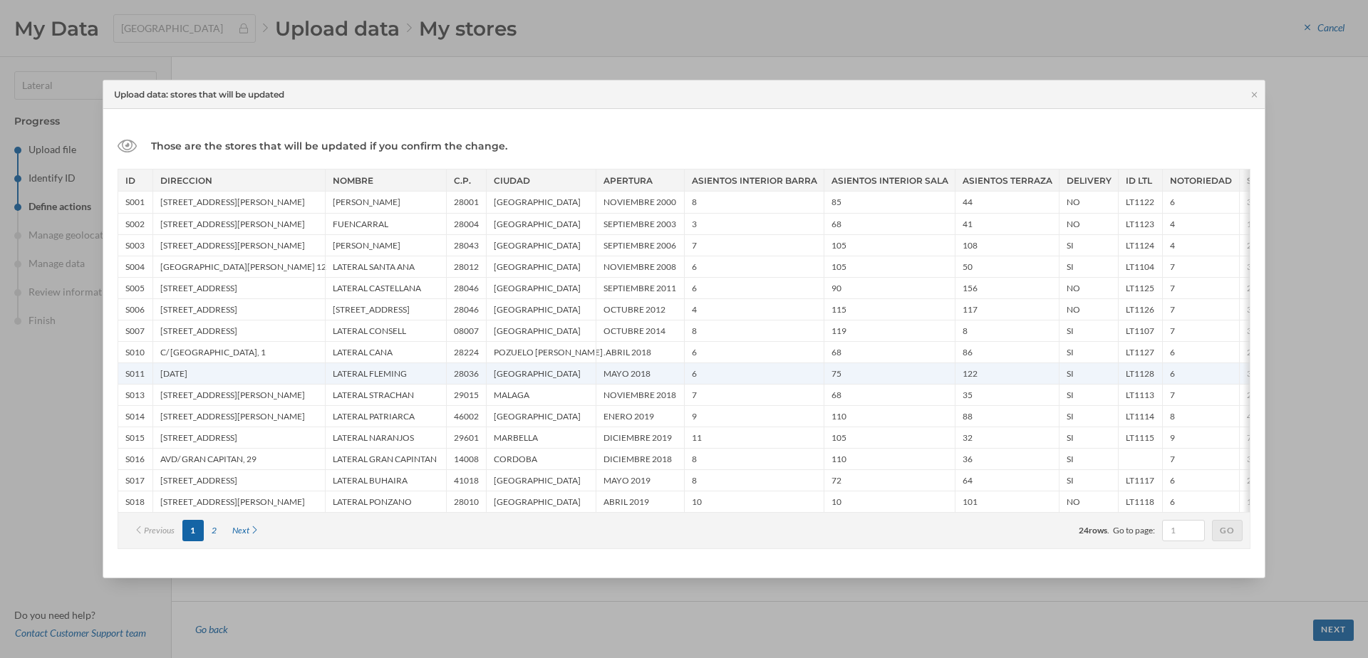
click at [181, 375] on div "[DATE]" at bounding box center [238, 373] width 172 height 21
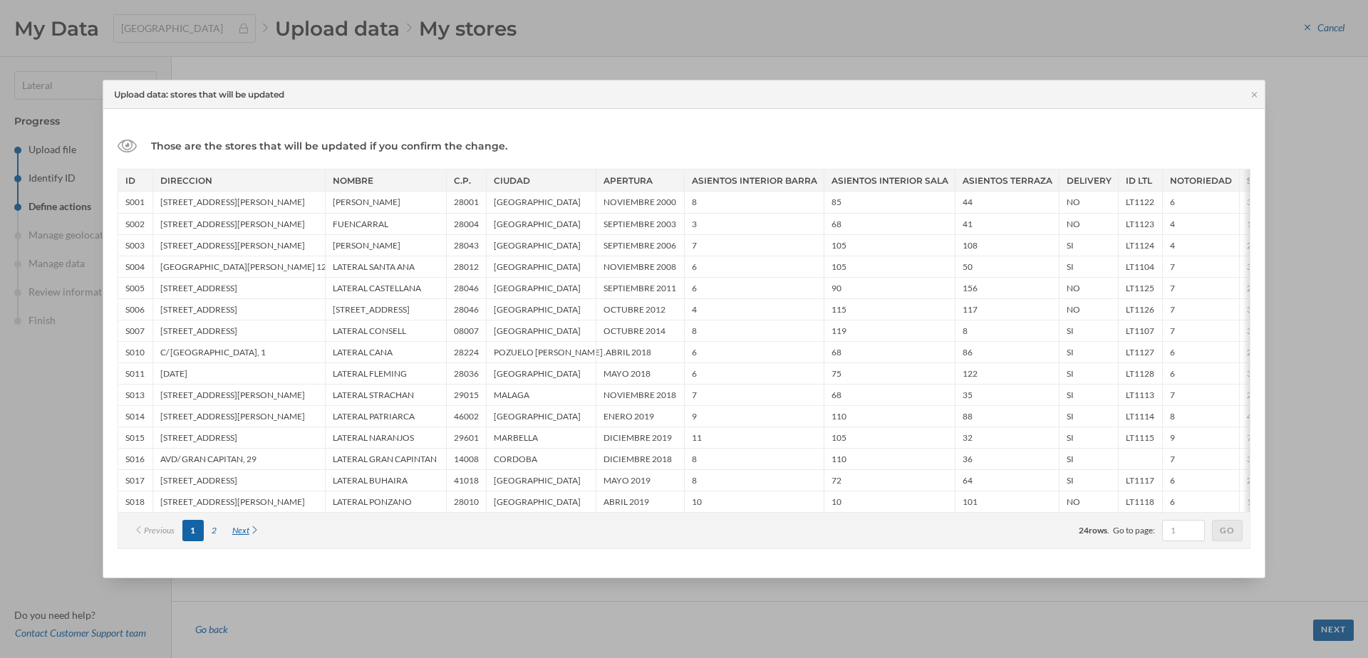
click at [241, 532] on div "Next" at bounding box center [245, 530] width 43 height 21
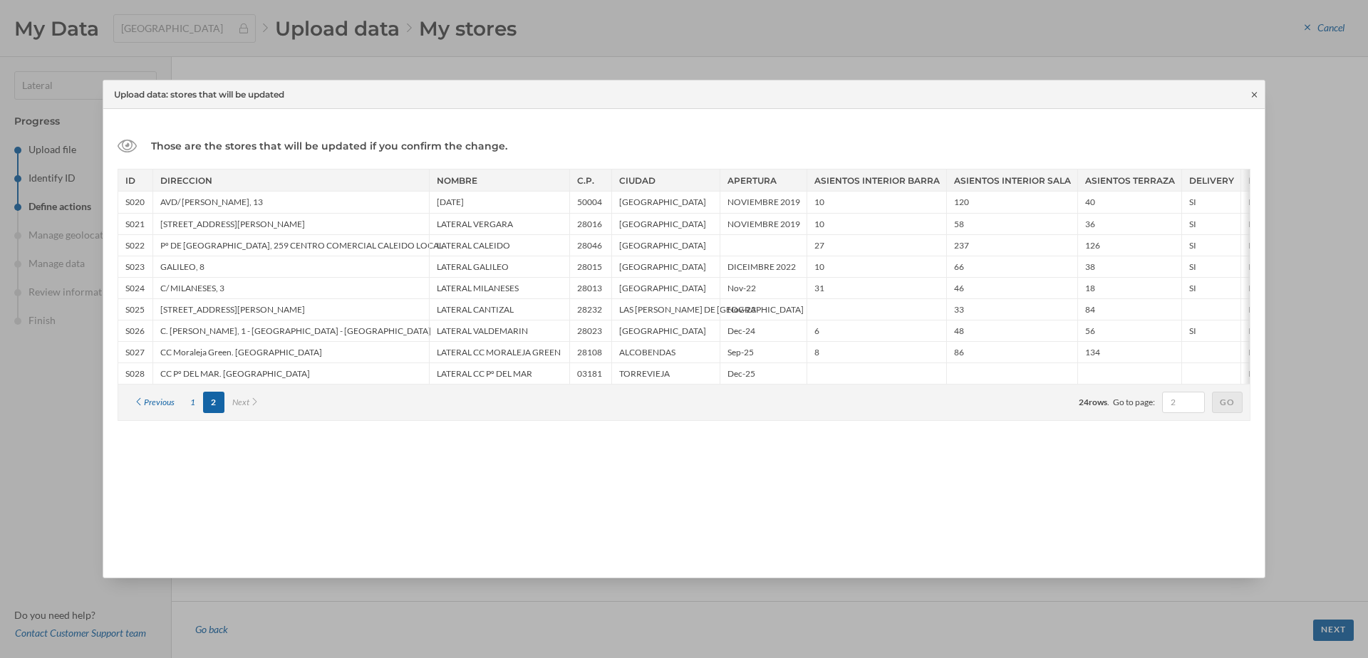
click at [1253, 92] on icon at bounding box center [1254, 94] width 11 height 9
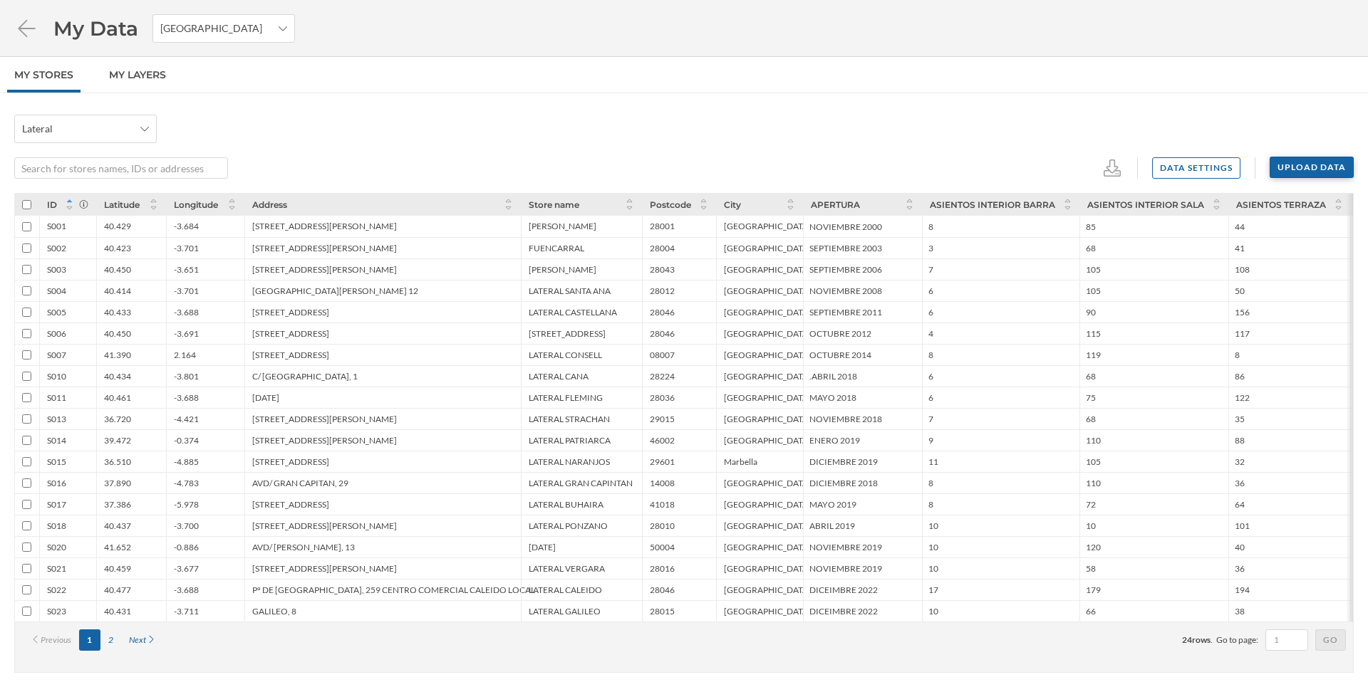
click at [1337, 165] on div "Upload data" at bounding box center [1311, 167] width 84 height 21
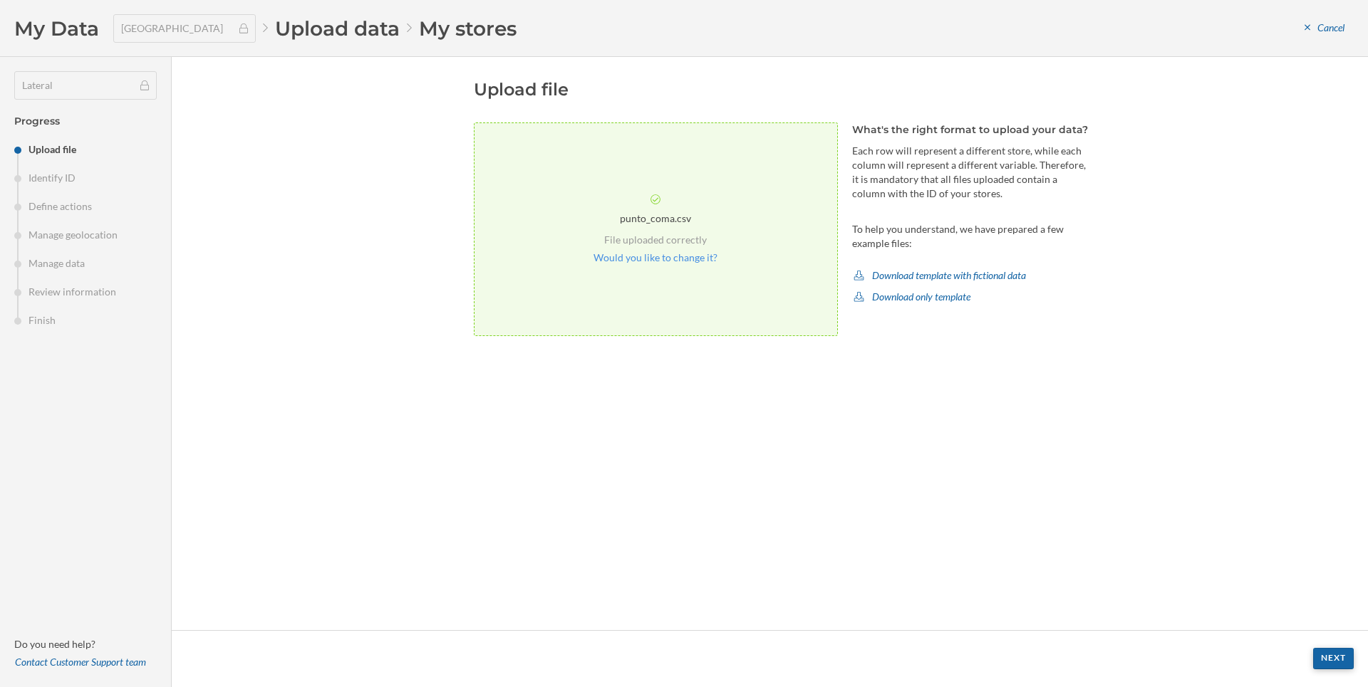
click at [1328, 658] on div "Next" at bounding box center [1333, 658] width 41 height 21
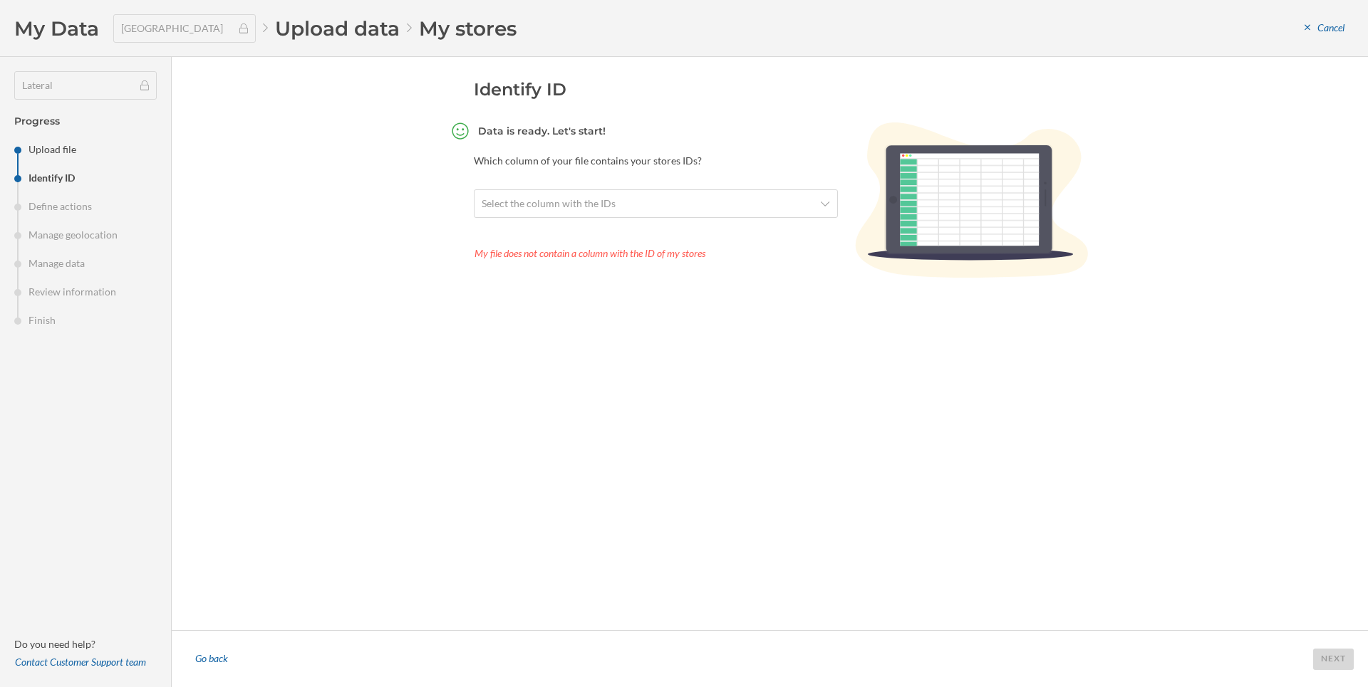
click at [539, 224] on section "Data is ready. Let's start! Which column of your file contains your stores IDs?…" at bounding box center [656, 202] width 364 height 159
click at [524, 206] on span "Select the column with the IDs" at bounding box center [549, 204] width 134 height 14
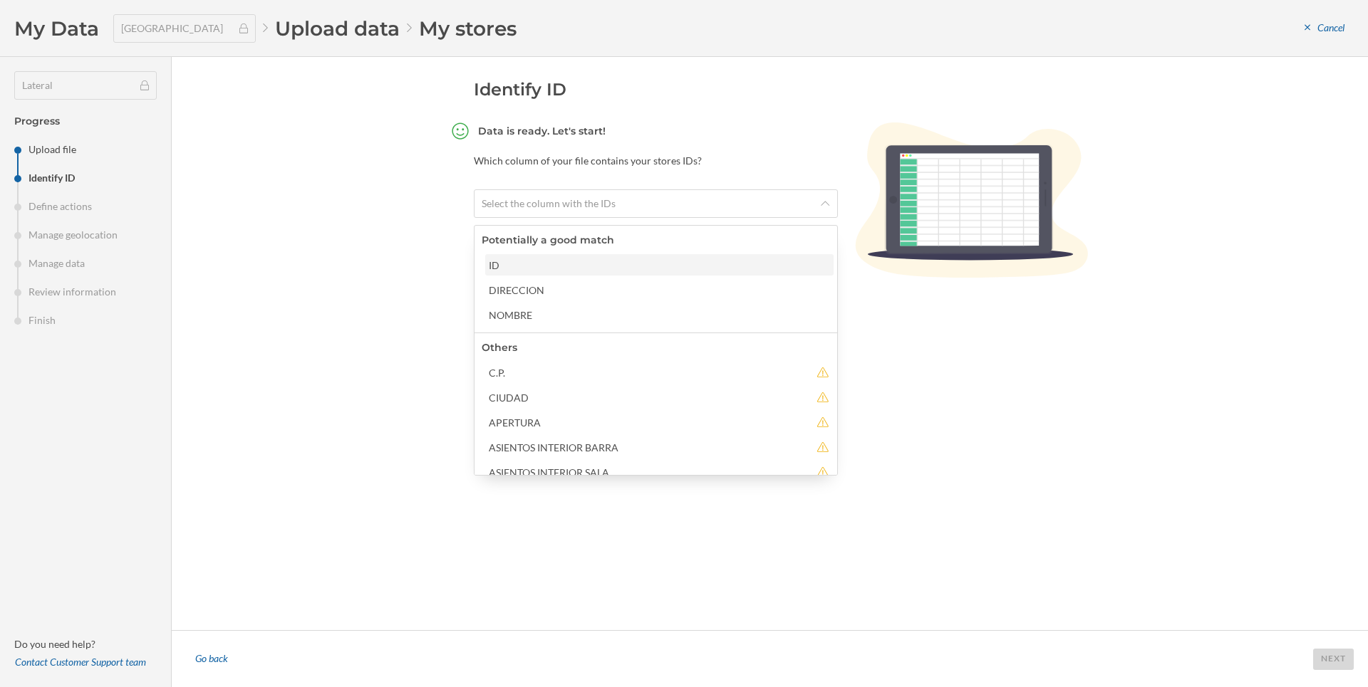
click at [506, 270] on div "ID" at bounding box center [659, 265] width 340 height 15
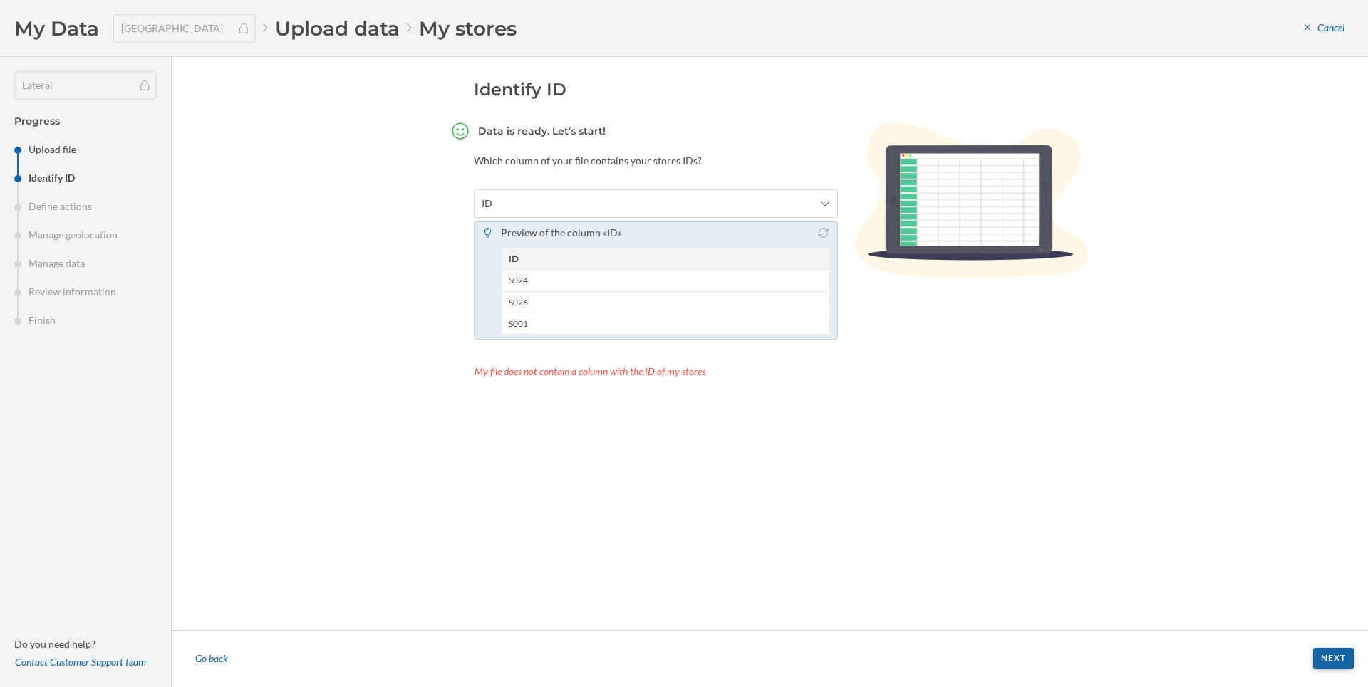
click at [1338, 655] on div "Next" at bounding box center [1333, 658] width 41 height 21
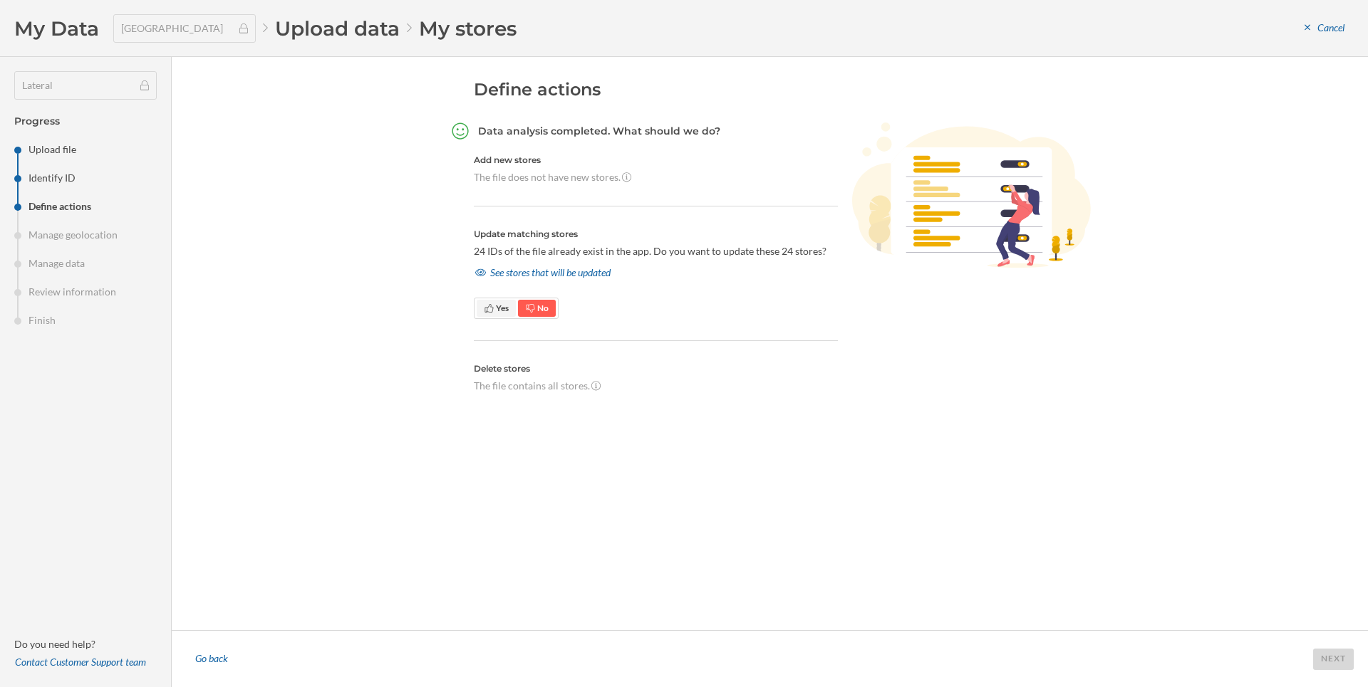
click at [495, 311] on span "Yes" at bounding box center [496, 308] width 25 height 13
click at [518, 273] on div "See stores that will be updated" at bounding box center [543, 272] width 138 height 21
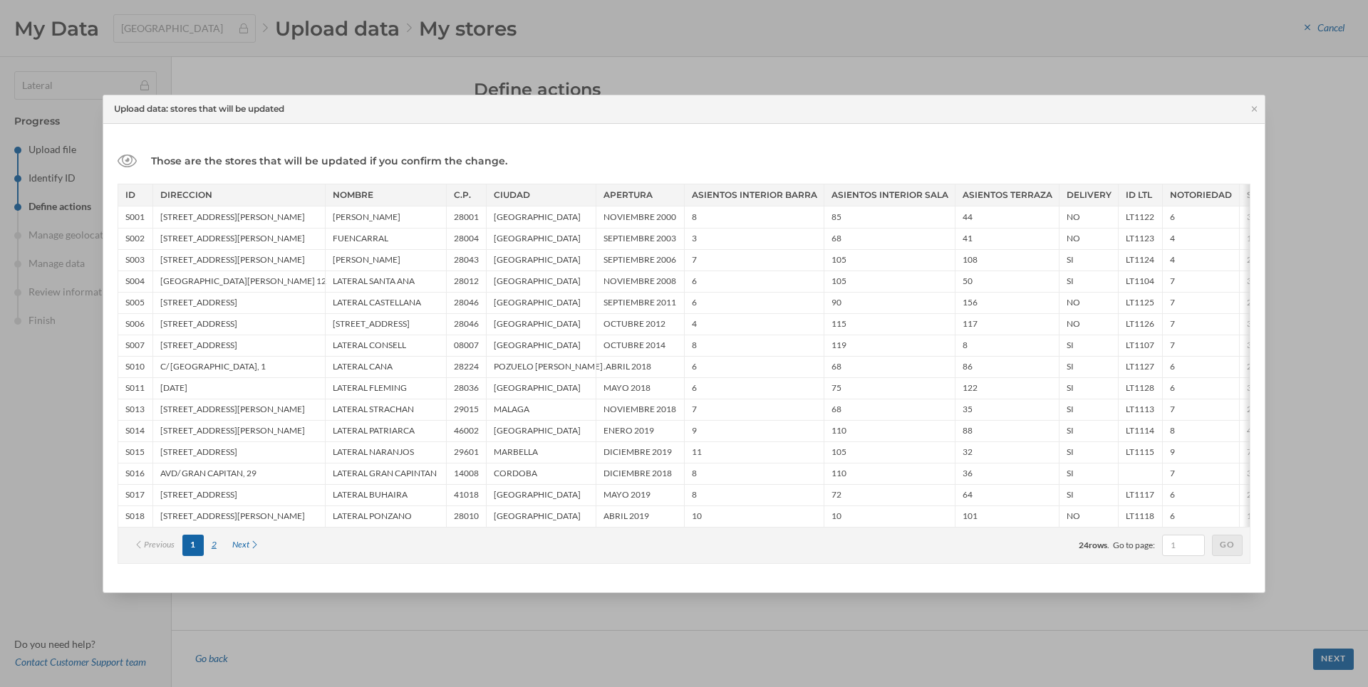
click at [219, 549] on div "2" at bounding box center [214, 545] width 21 height 21
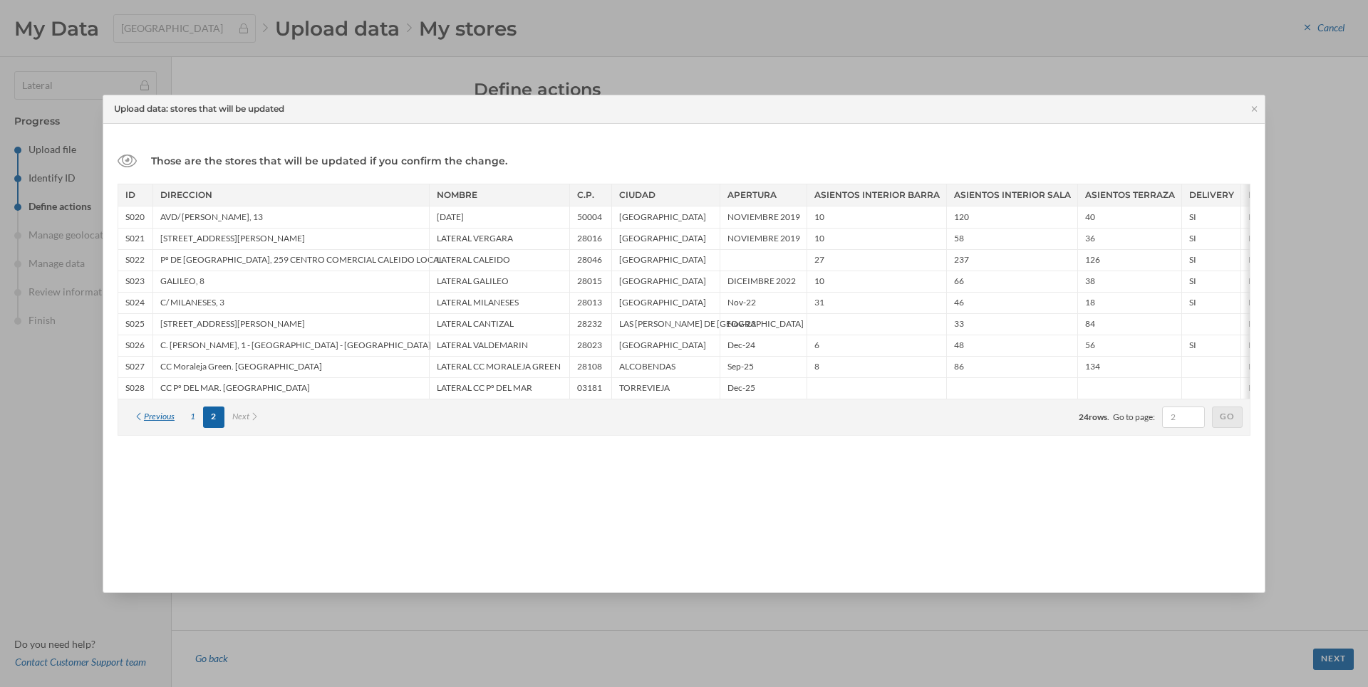
click at [182, 417] on div "Previous" at bounding box center [153, 417] width 57 height 21
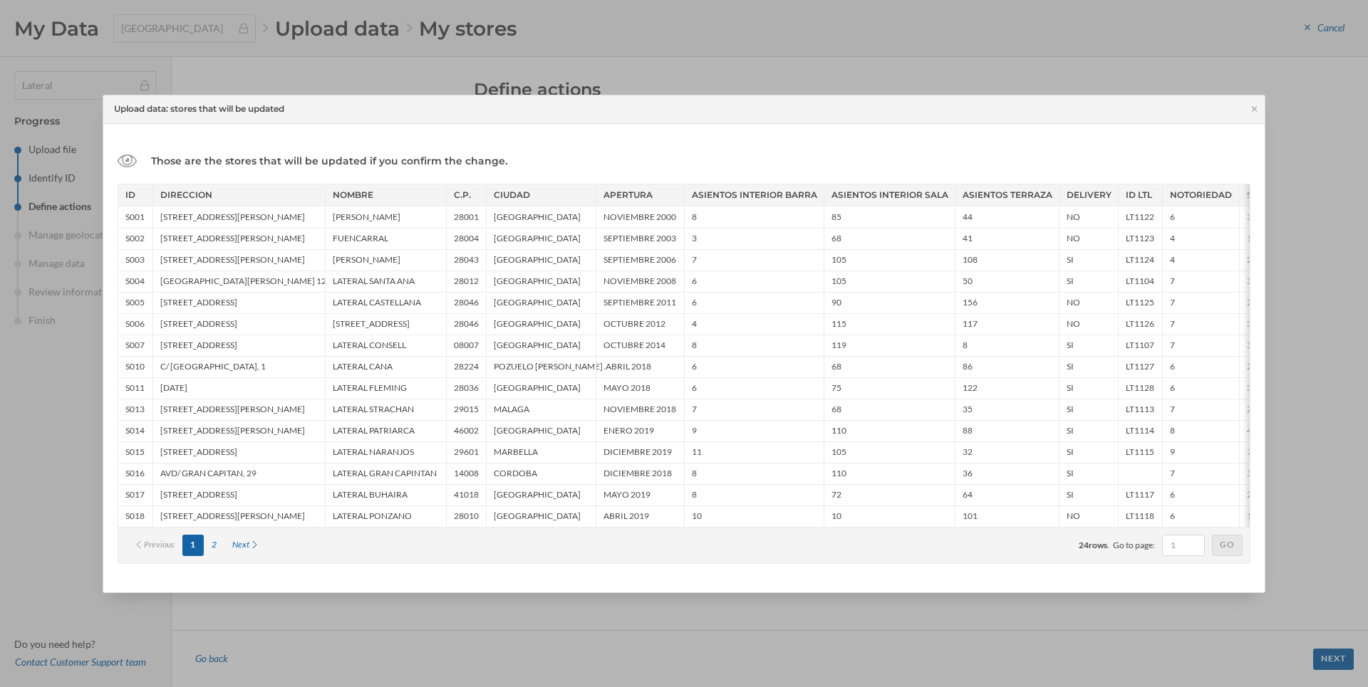
click at [1044, 127] on div "Those are the stores that will be updated if you confirm the change. ID DIRECCI…" at bounding box center [683, 358] width 1161 height 469
click at [1249, 109] on icon at bounding box center [1254, 109] width 11 height 9
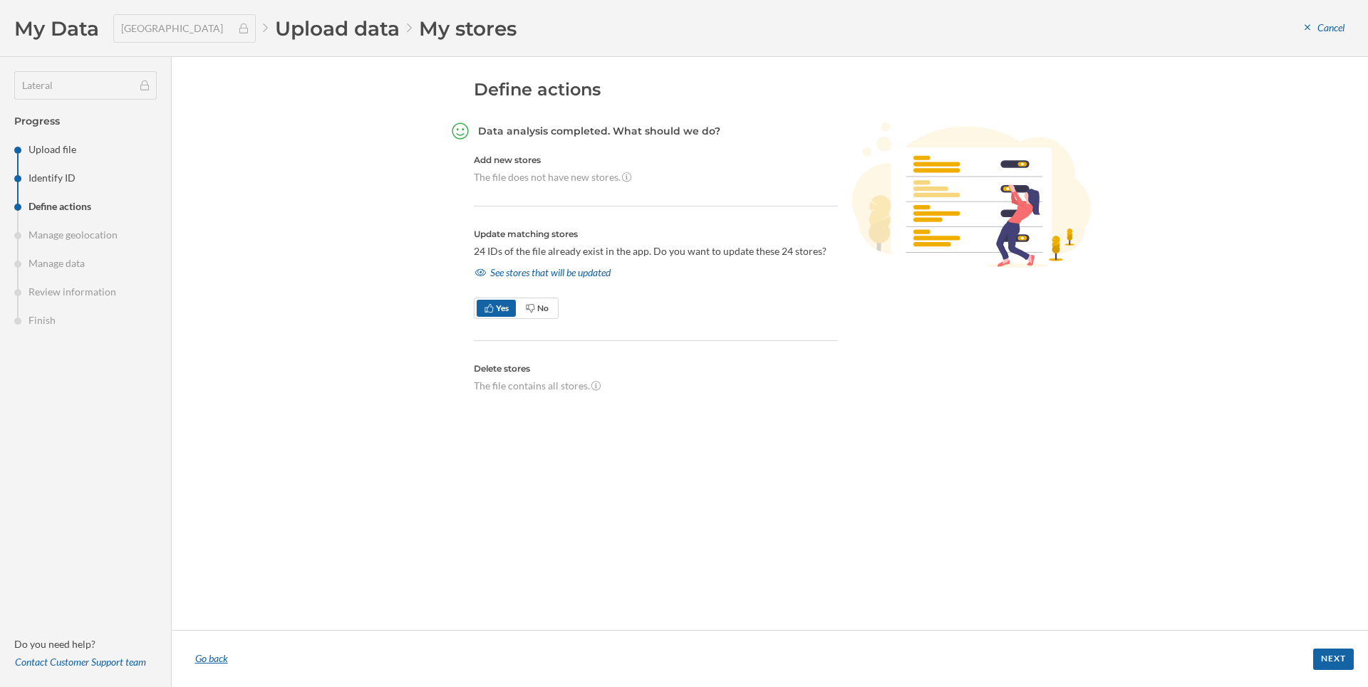
click at [214, 654] on div "Go back" at bounding box center [211, 659] width 51 height 21
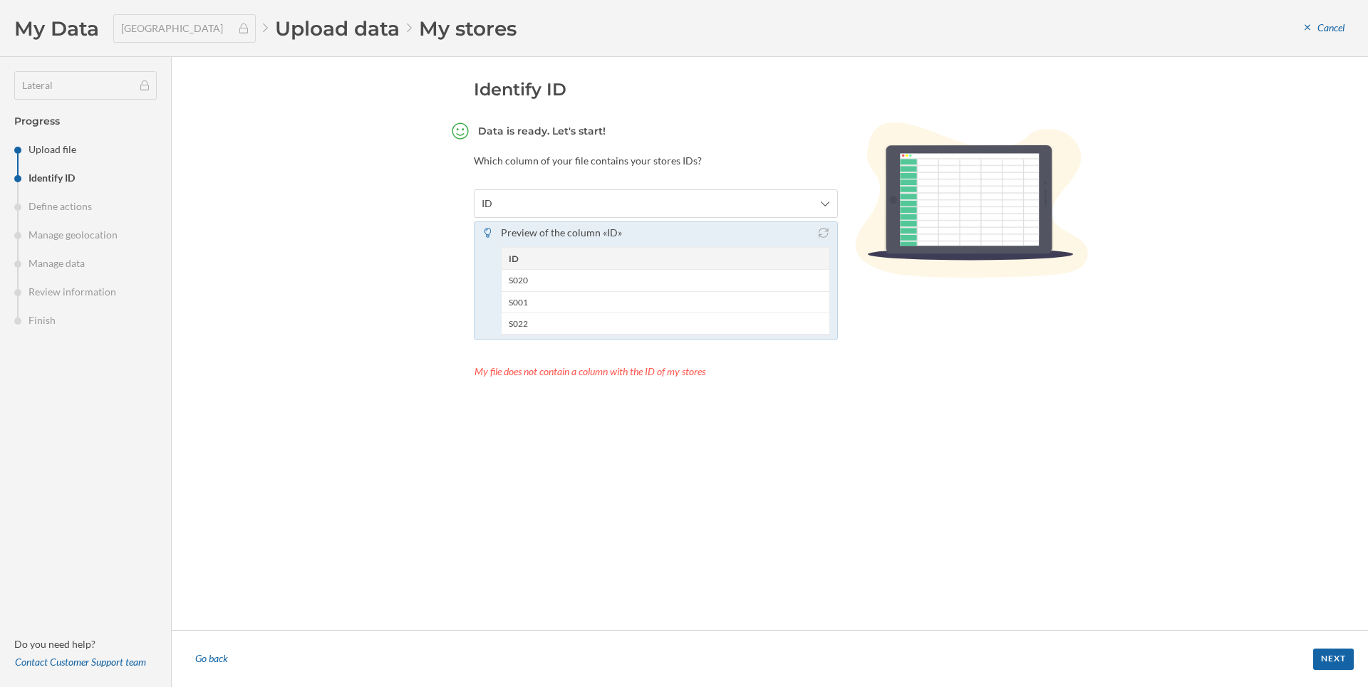
click at [214, 654] on div "Go back" at bounding box center [211, 659] width 51 height 21
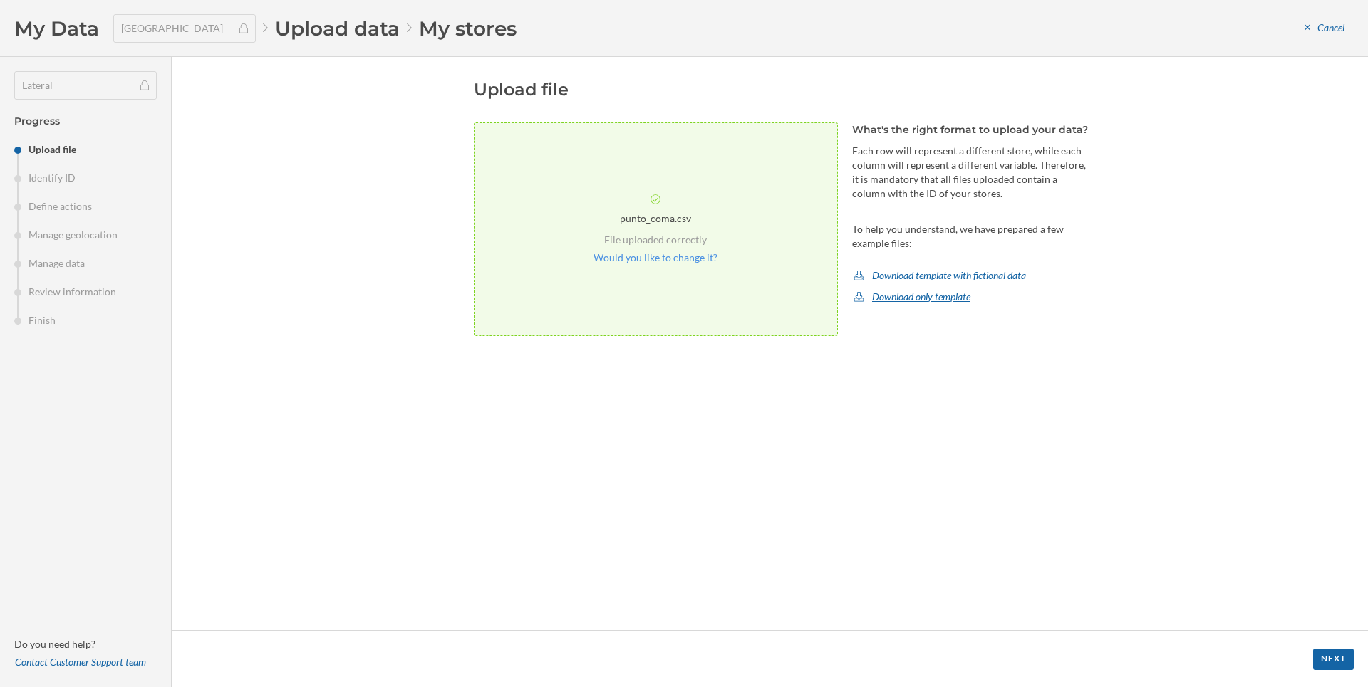
click at [894, 296] on div "Download only template" at bounding box center [912, 296] width 120 height 21
click at [890, 353] on div "CSV" at bounding box center [905, 355] width 91 height 15
click at [335, 256] on div "Upload file punto_coma.csv File uploaded correctly Would you like to change it?…" at bounding box center [770, 343] width 1196 height 573
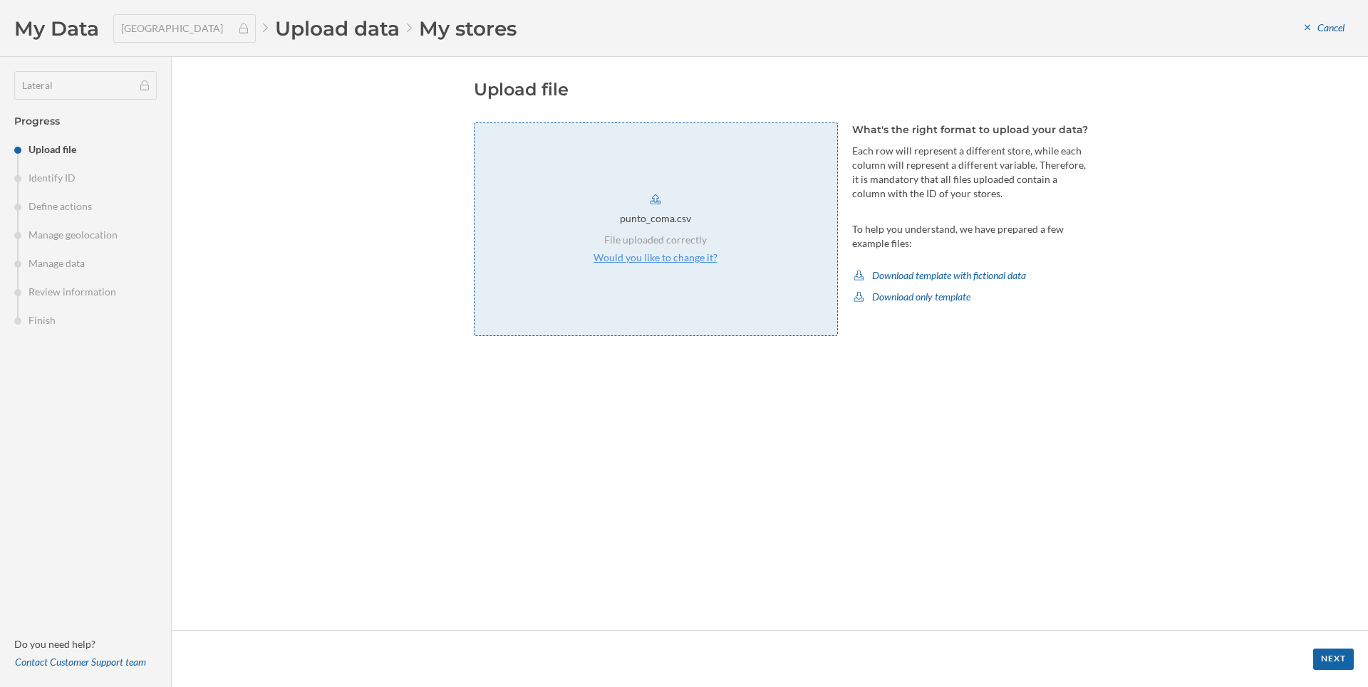
click at [687, 257] on p "Would you like to change it?" at bounding box center [655, 258] width 124 height 14
click at [1334, 666] on div "Next" at bounding box center [1333, 658] width 41 height 21
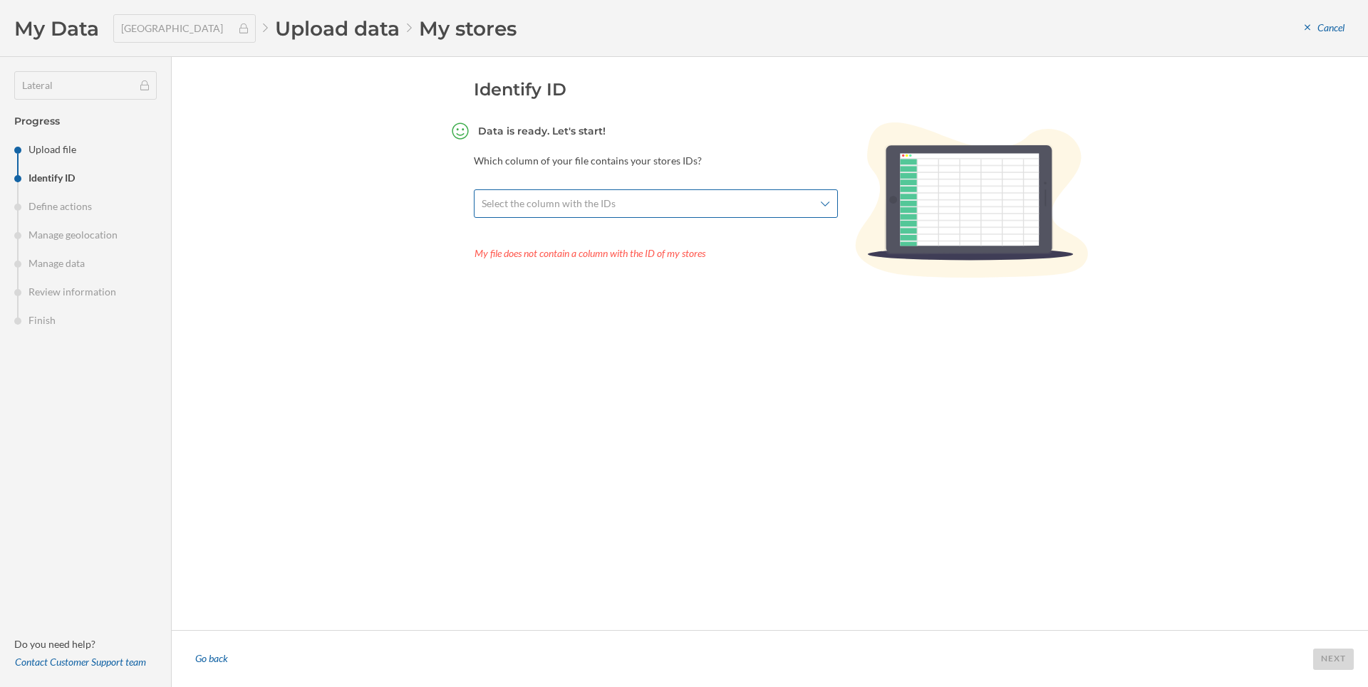
click at [641, 204] on span "Select the column with the IDs" at bounding box center [648, 204] width 333 height 14
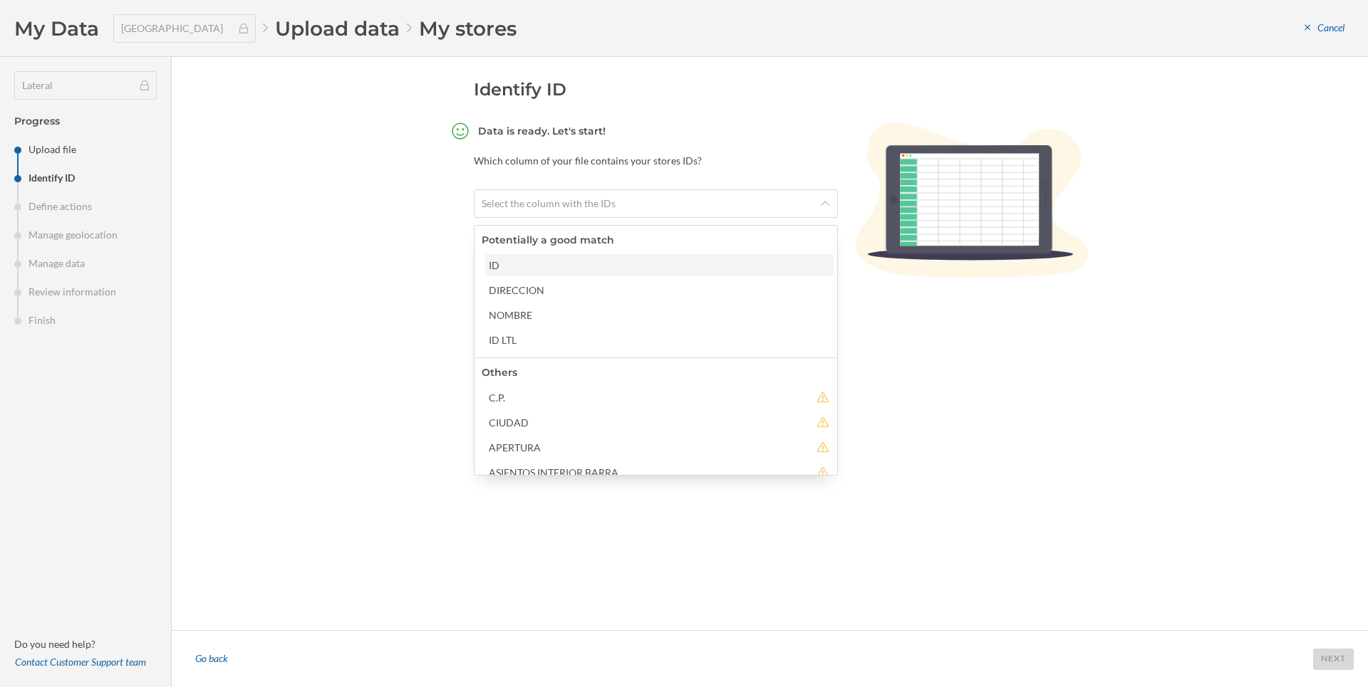
click at [561, 266] on div "ID" at bounding box center [659, 265] width 340 height 15
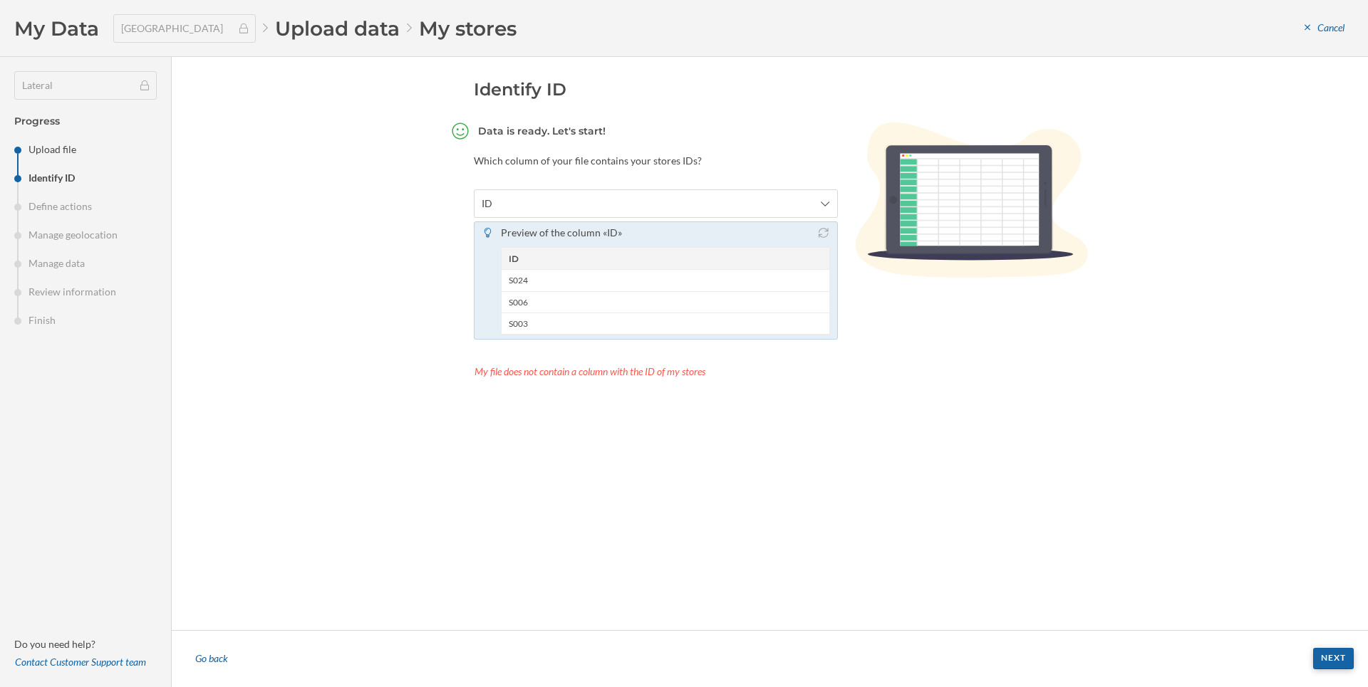
click at [1322, 665] on div "Next" at bounding box center [1333, 658] width 41 height 21
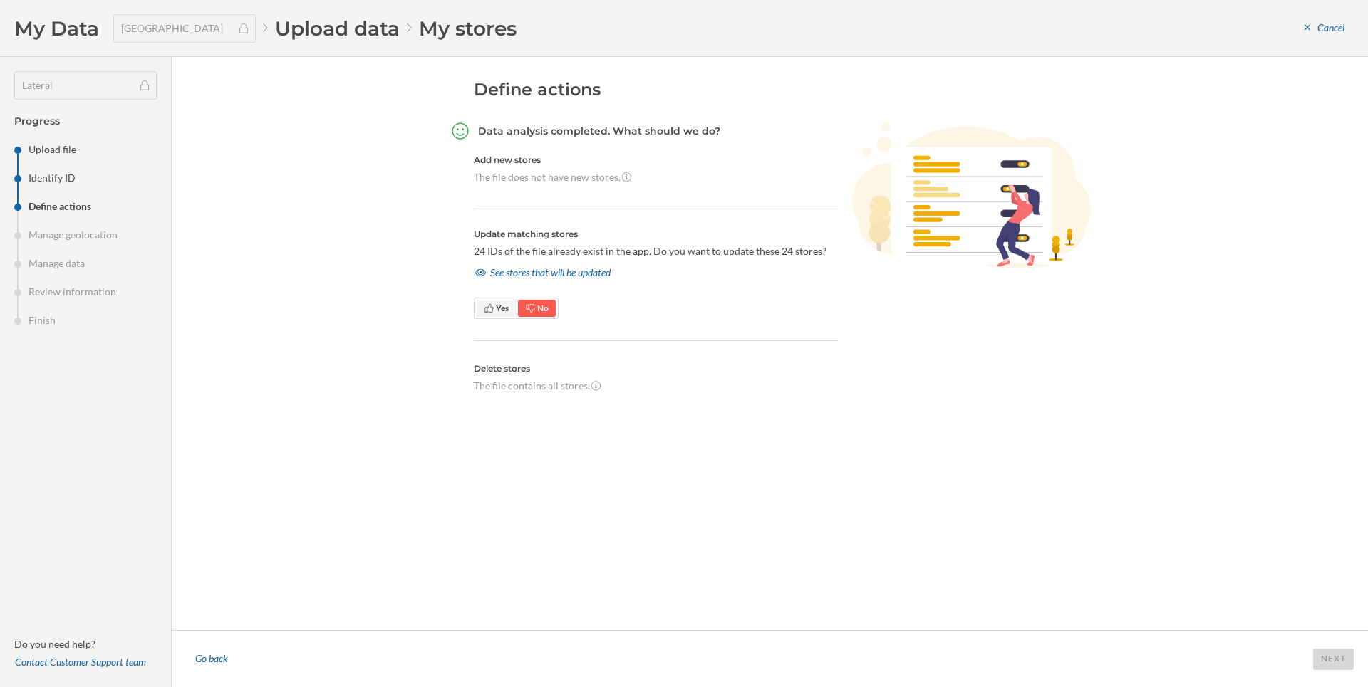
click at [501, 306] on span "Yes" at bounding box center [502, 308] width 13 height 11
click at [1337, 663] on div "Next" at bounding box center [1333, 658] width 41 height 21
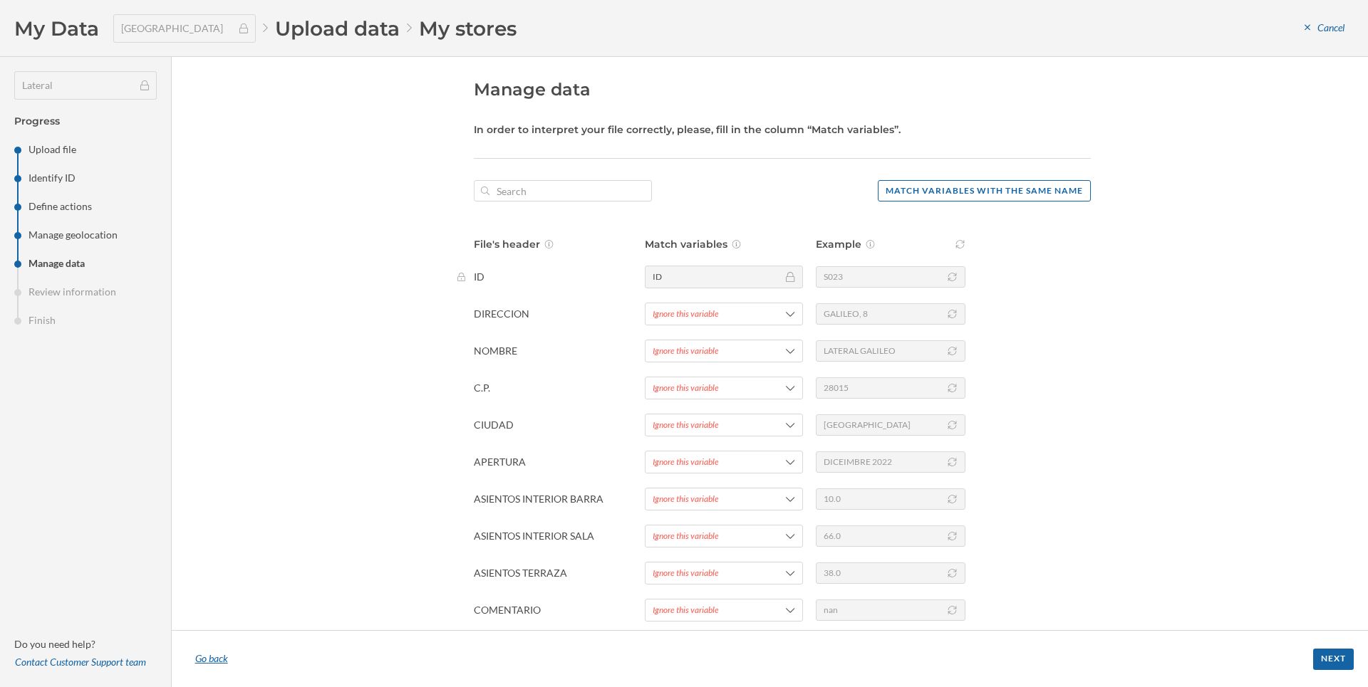
click at [222, 656] on div "Go back" at bounding box center [211, 659] width 51 height 21
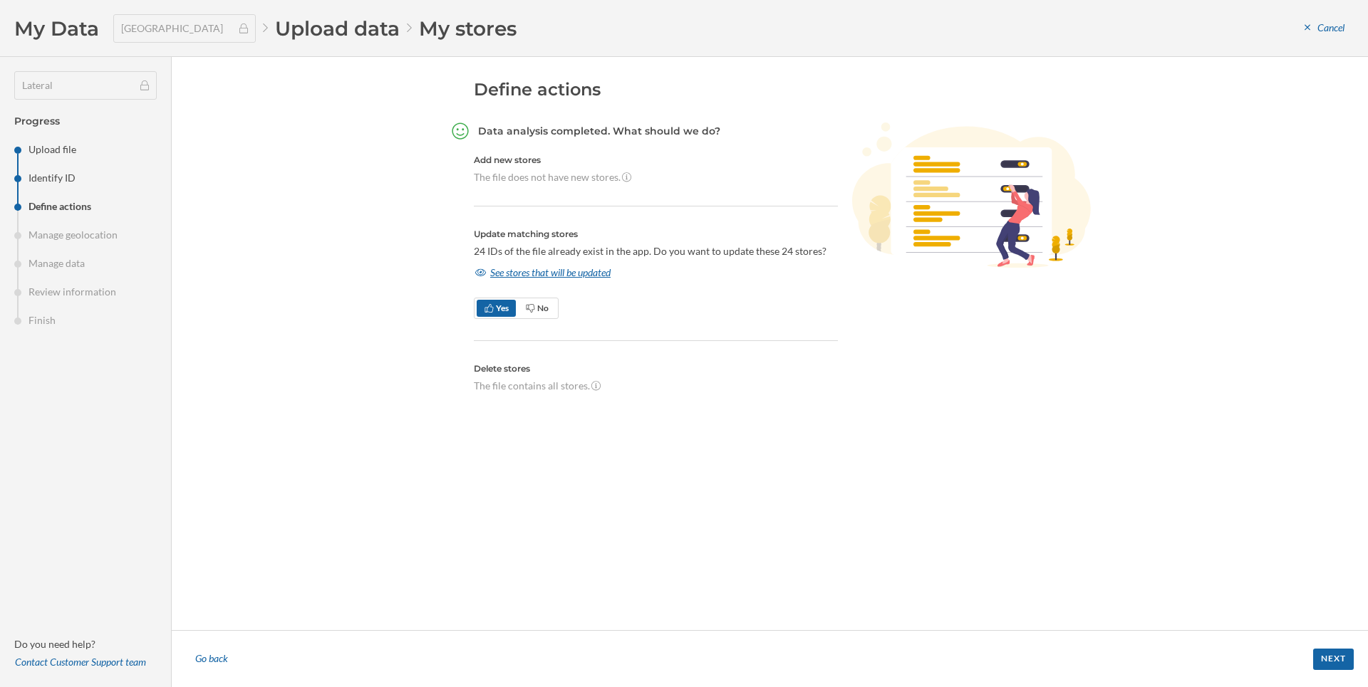
click at [520, 275] on div "See stores that will be updated" at bounding box center [543, 272] width 138 height 21
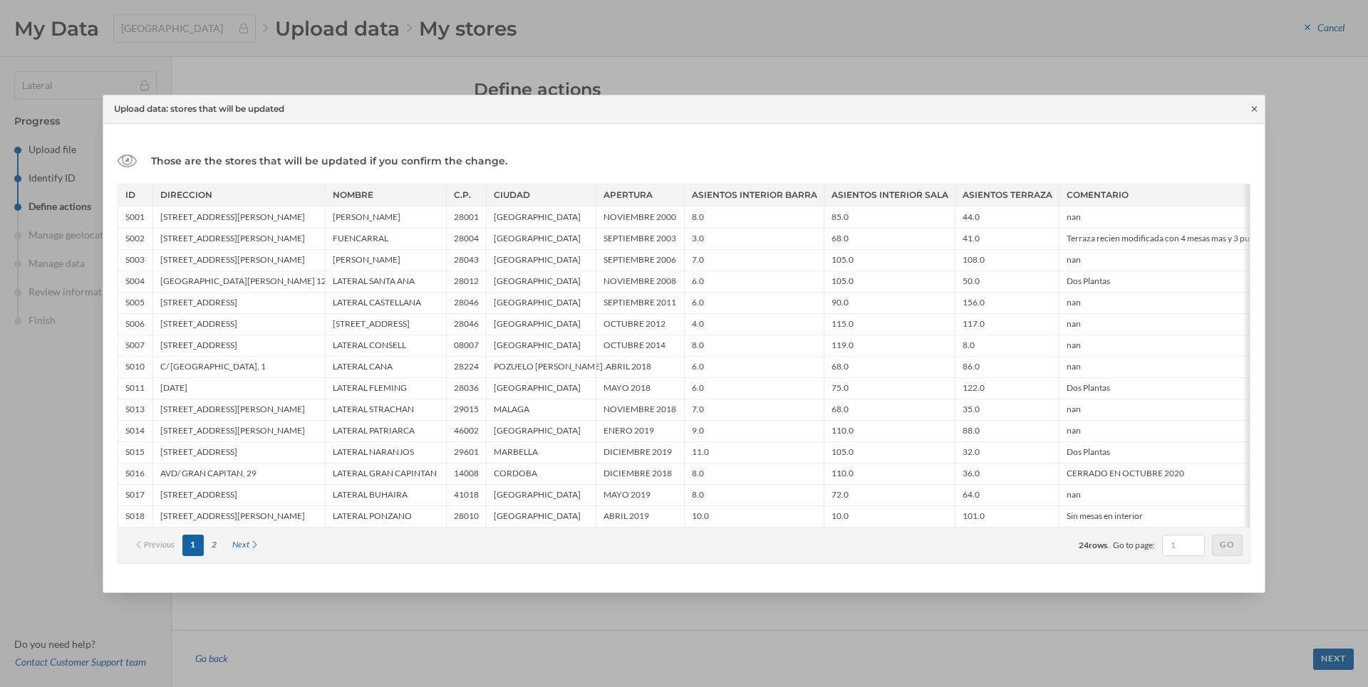
click at [1256, 111] on icon at bounding box center [1254, 108] width 5 height 5
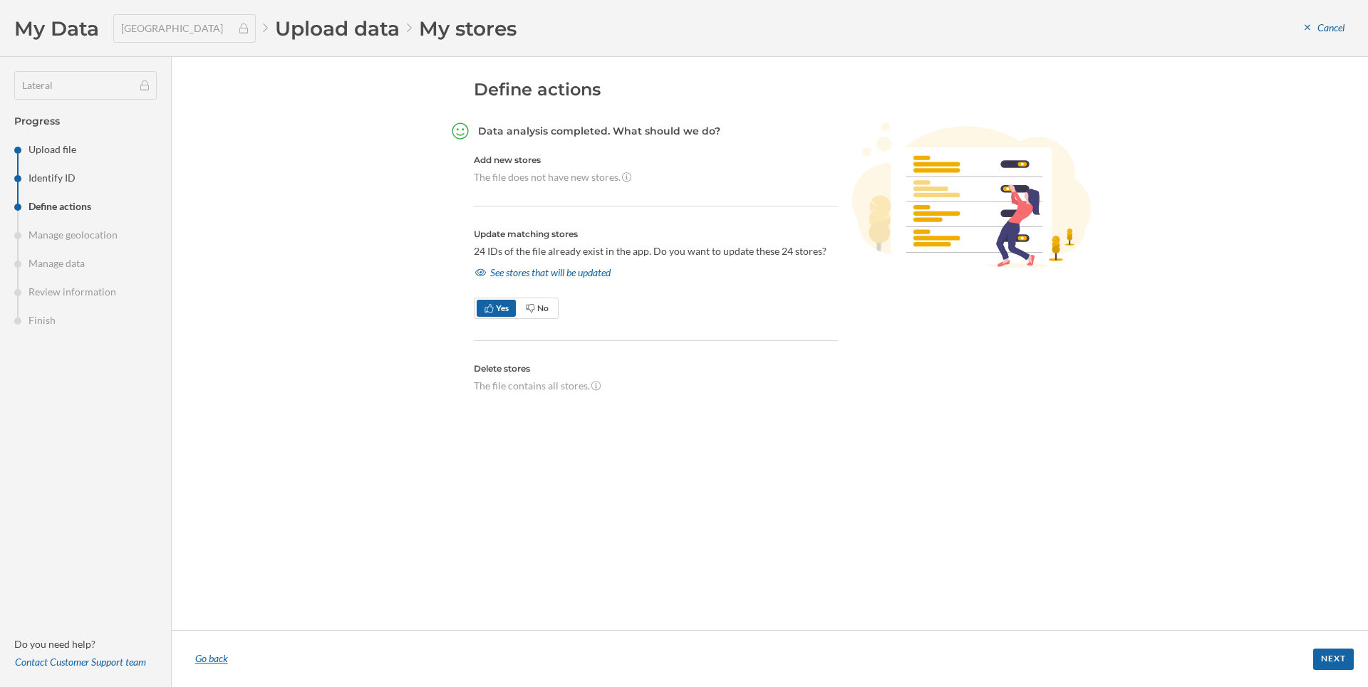
click at [210, 663] on div "Go back" at bounding box center [211, 659] width 51 height 21
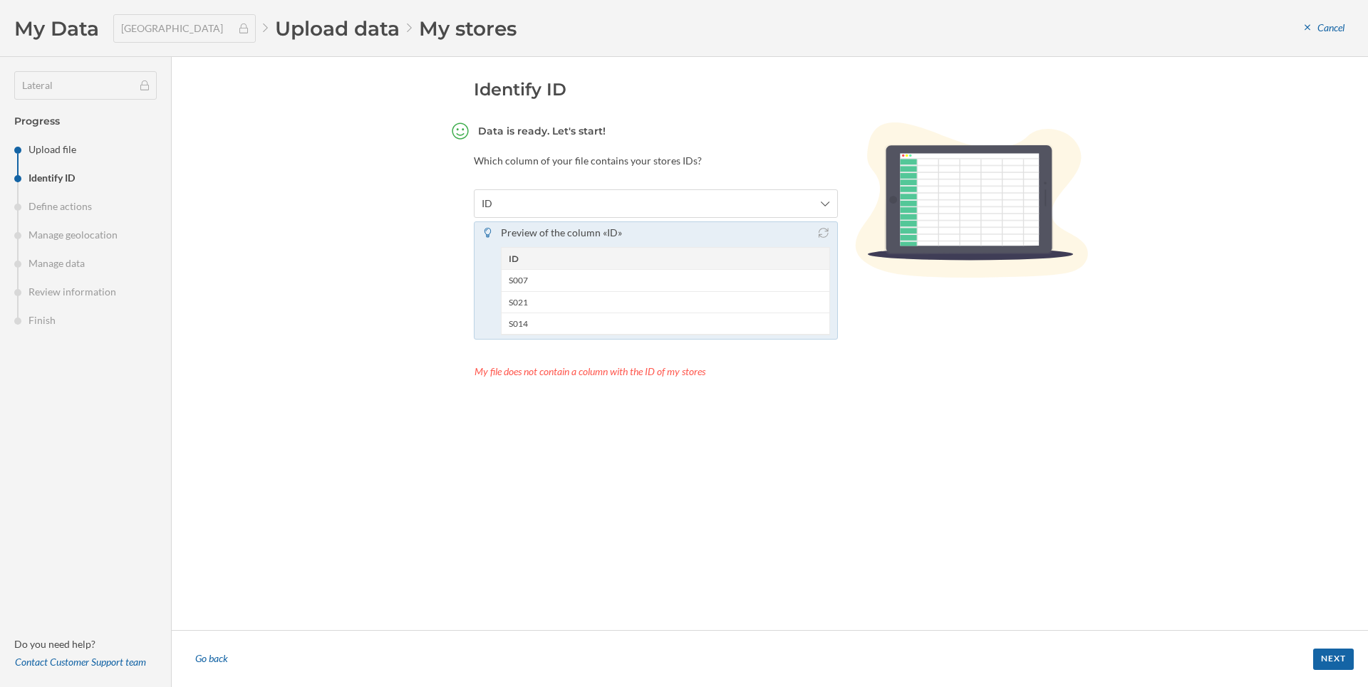
click at [206, 662] on div "Go back" at bounding box center [211, 659] width 51 height 21
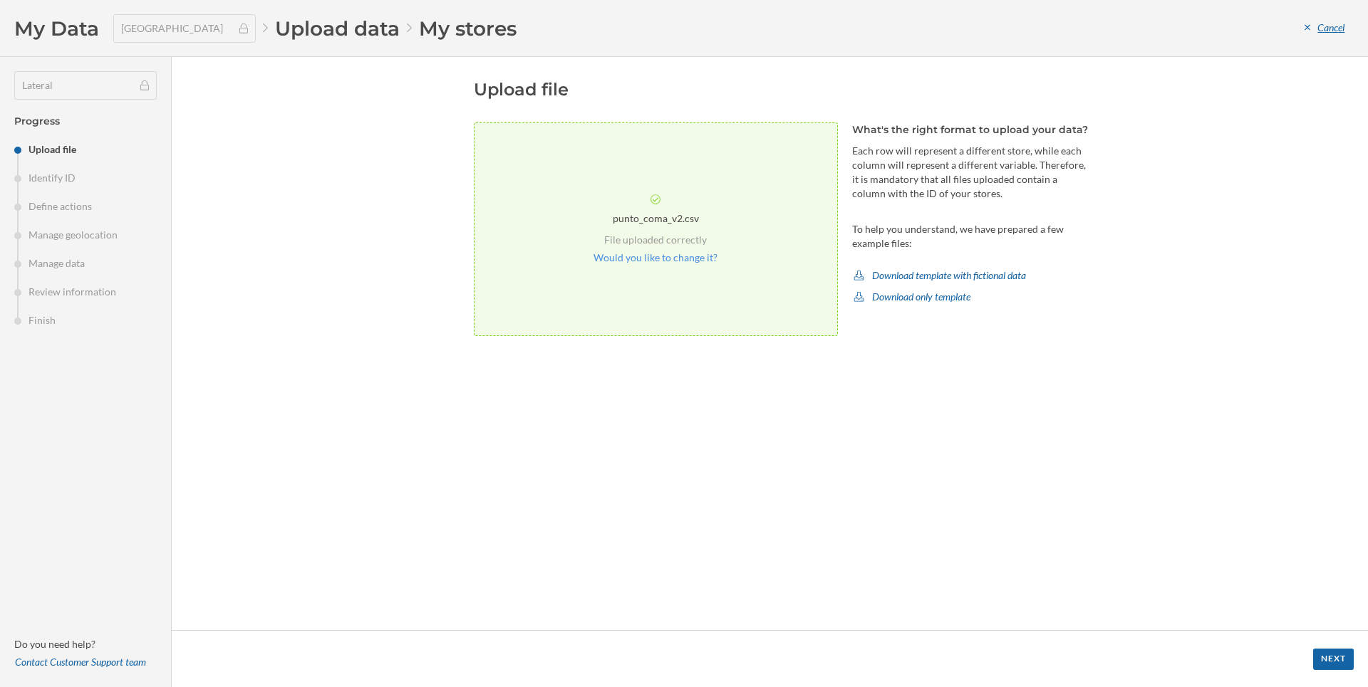
click at [1319, 30] on div "Cancel" at bounding box center [1324, 28] width 58 height 21
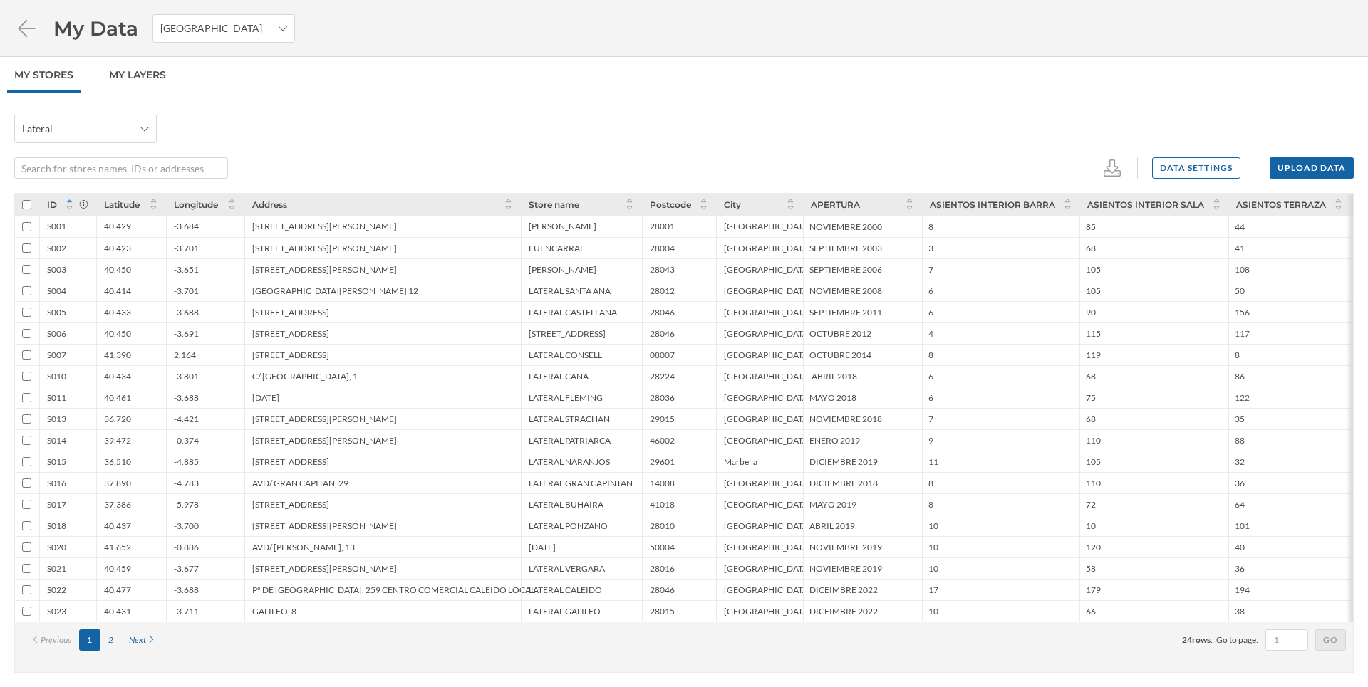
click at [432, 116] on div "Lateral" at bounding box center [683, 129] width 1339 height 28
click at [1318, 167] on div "Upload data" at bounding box center [1311, 167] width 84 height 21
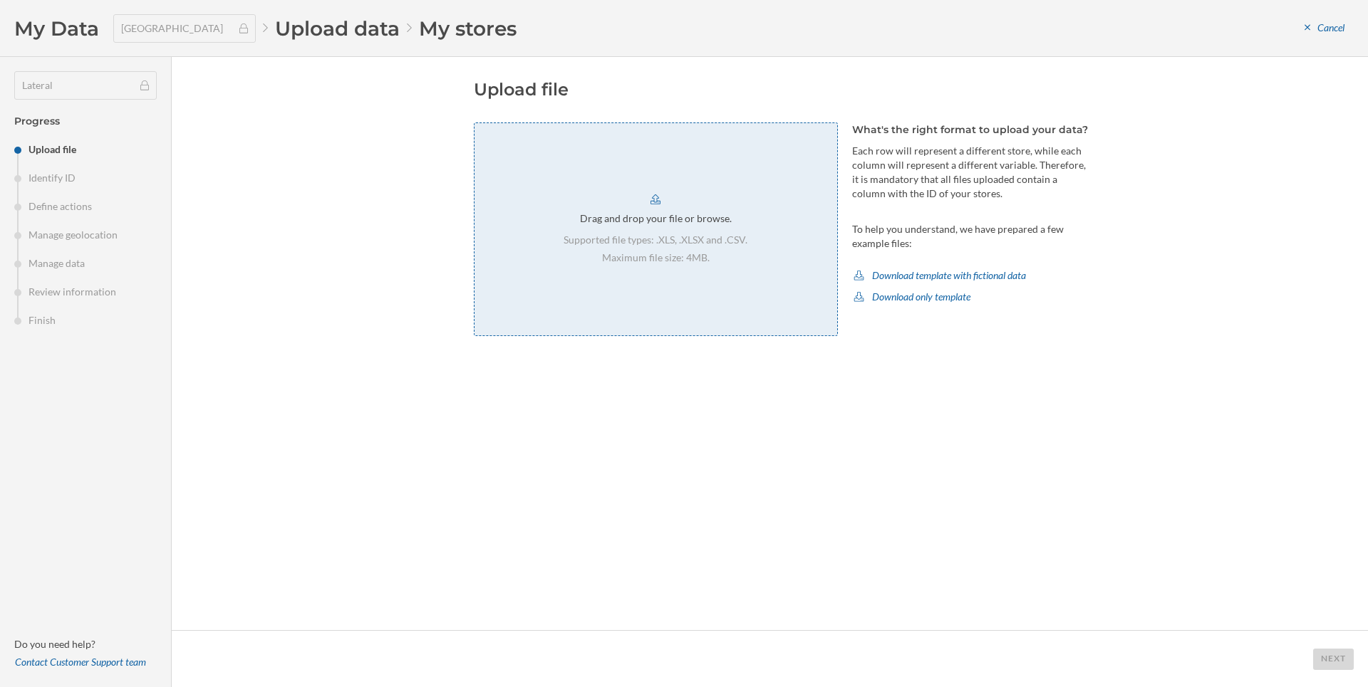
click at [707, 269] on div "Drag and drop your file or browse. Supported file types: .XLS, .XLSX and .CSV. …" at bounding box center [656, 230] width 364 height 214
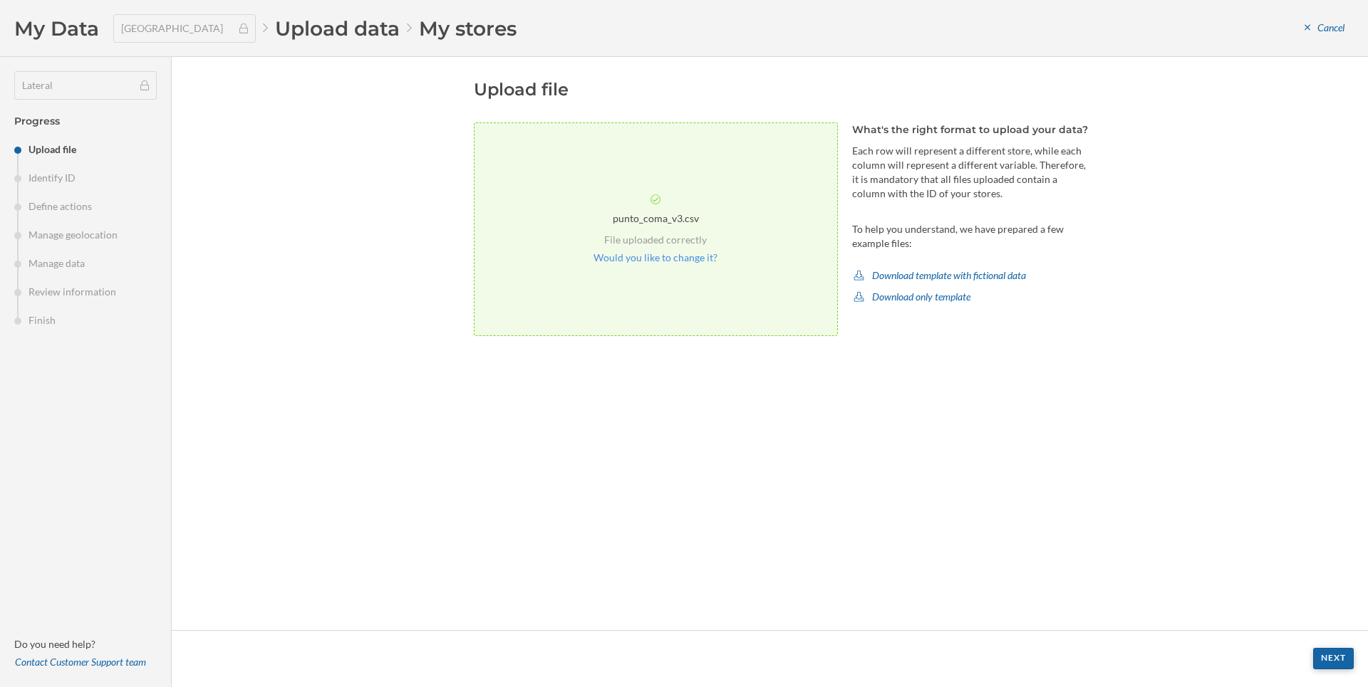
click at [1352, 655] on div "Next" at bounding box center [1333, 658] width 41 height 21
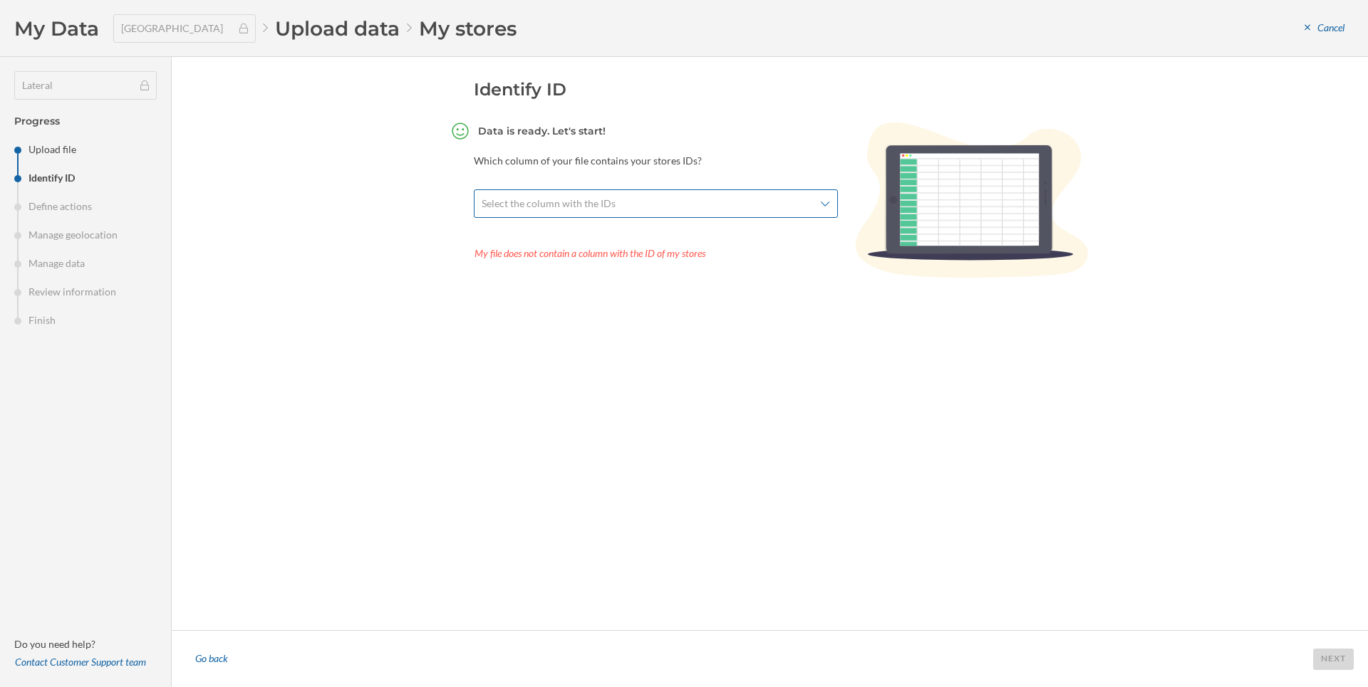
click at [735, 213] on div "Select the column with the IDs" at bounding box center [656, 203] width 364 height 28
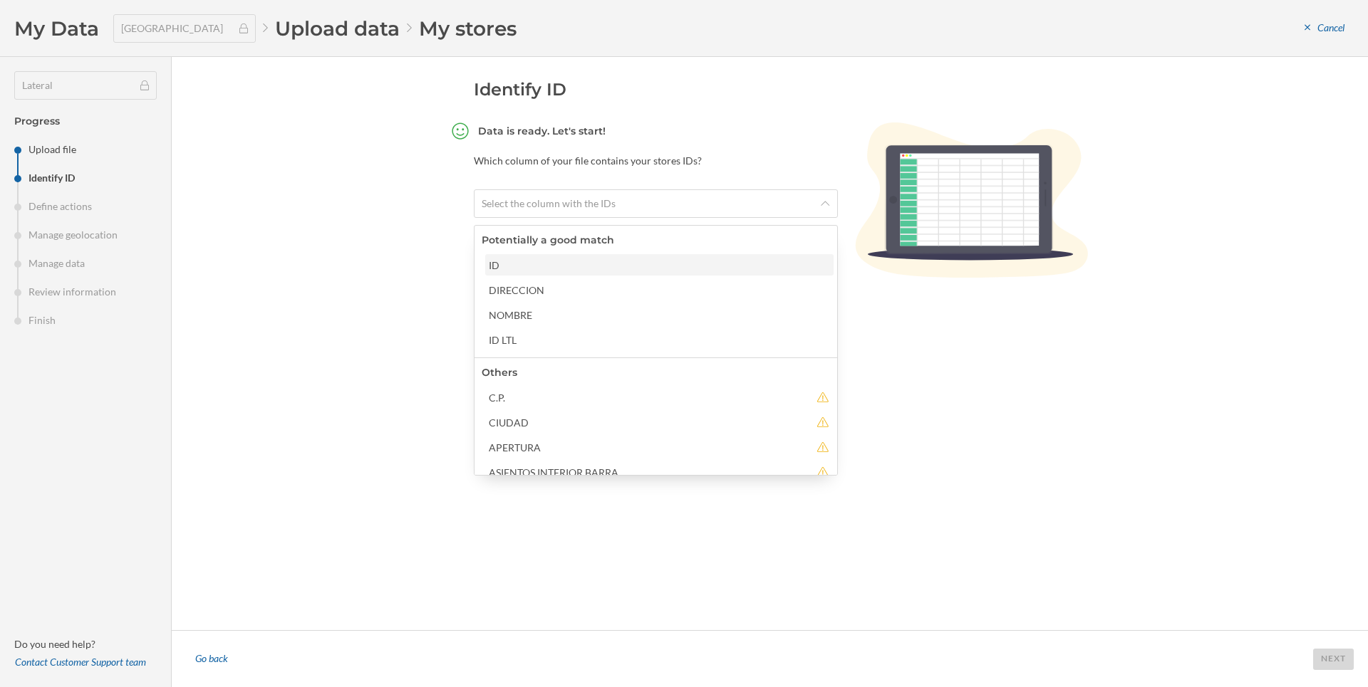
click at [603, 257] on div "ID" at bounding box center [659, 264] width 348 height 21
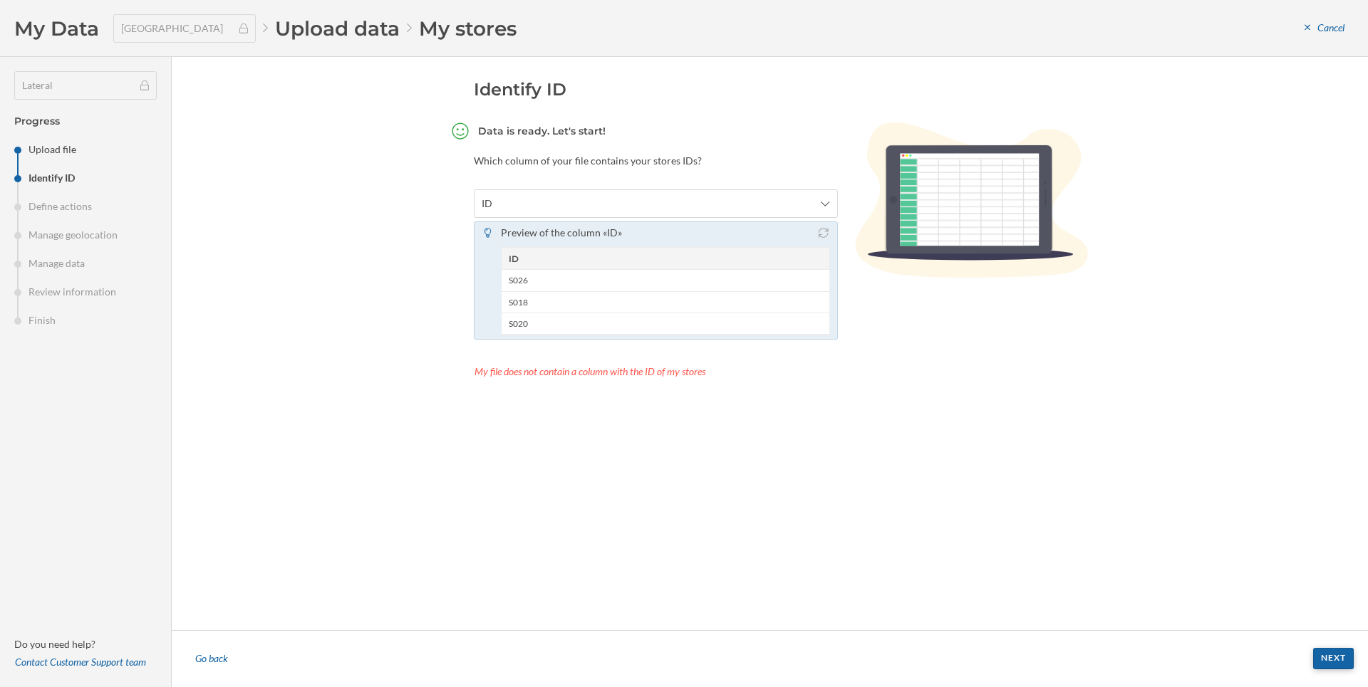
click at [1324, 655] on div "Next" at bounding box center [1333, 658] width 41 height 21
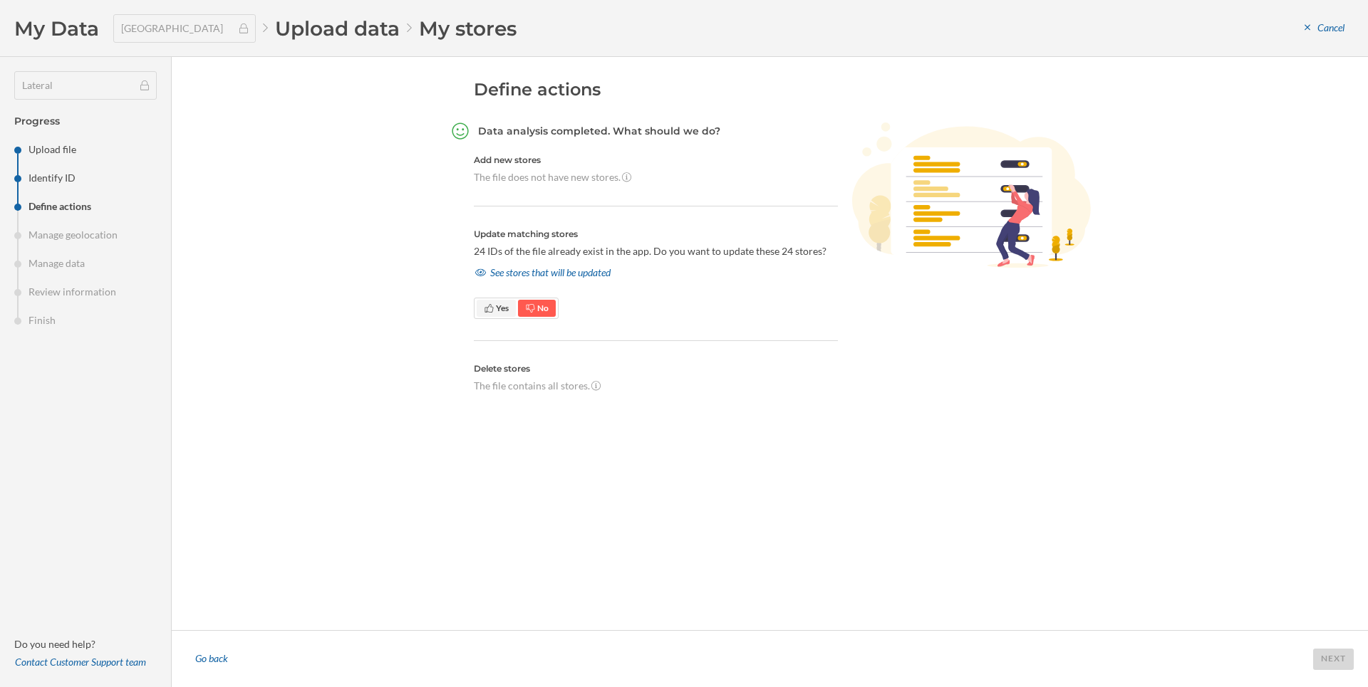
click at [501, 316] on span "Yes" at bounding box center [496, 308] width 39 height 17
click at [522, 270] on div "See stores that will be updated" at bounding box center [543, 272] width 138 height 21
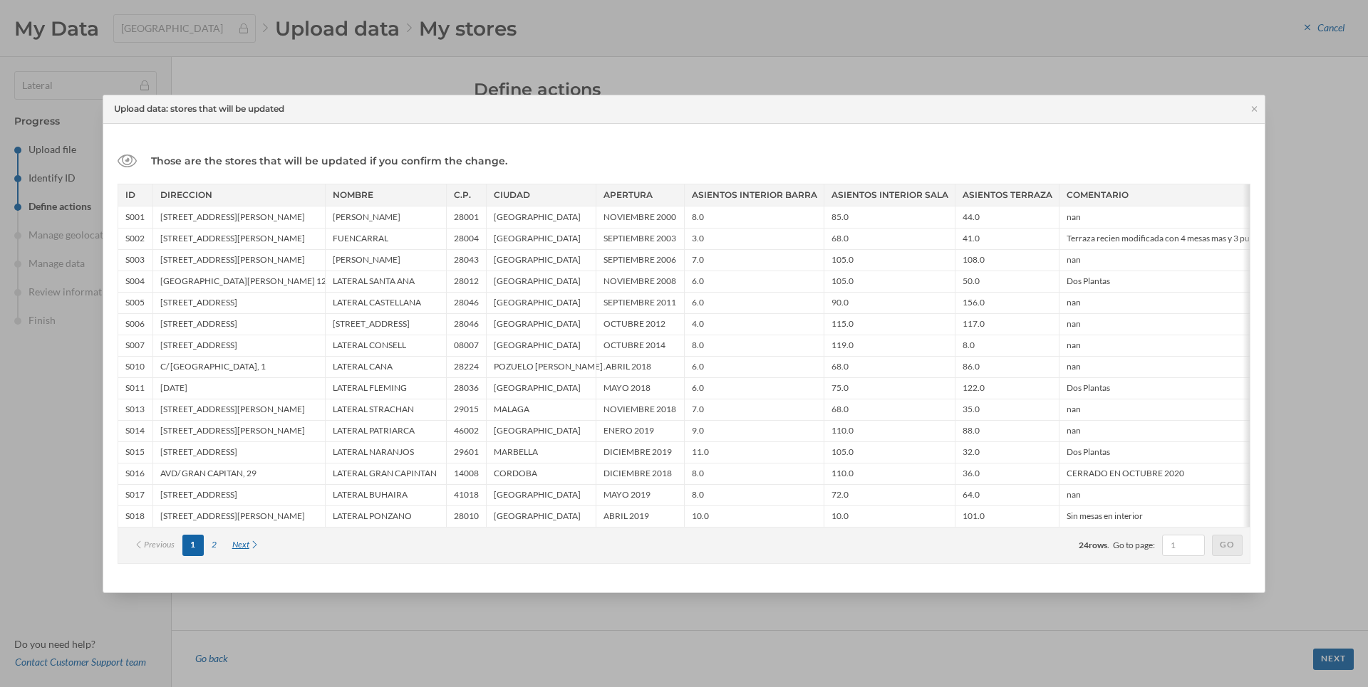
click at [239, 541] on div "Next" at bounding box center [245, 545] width 43 height 21
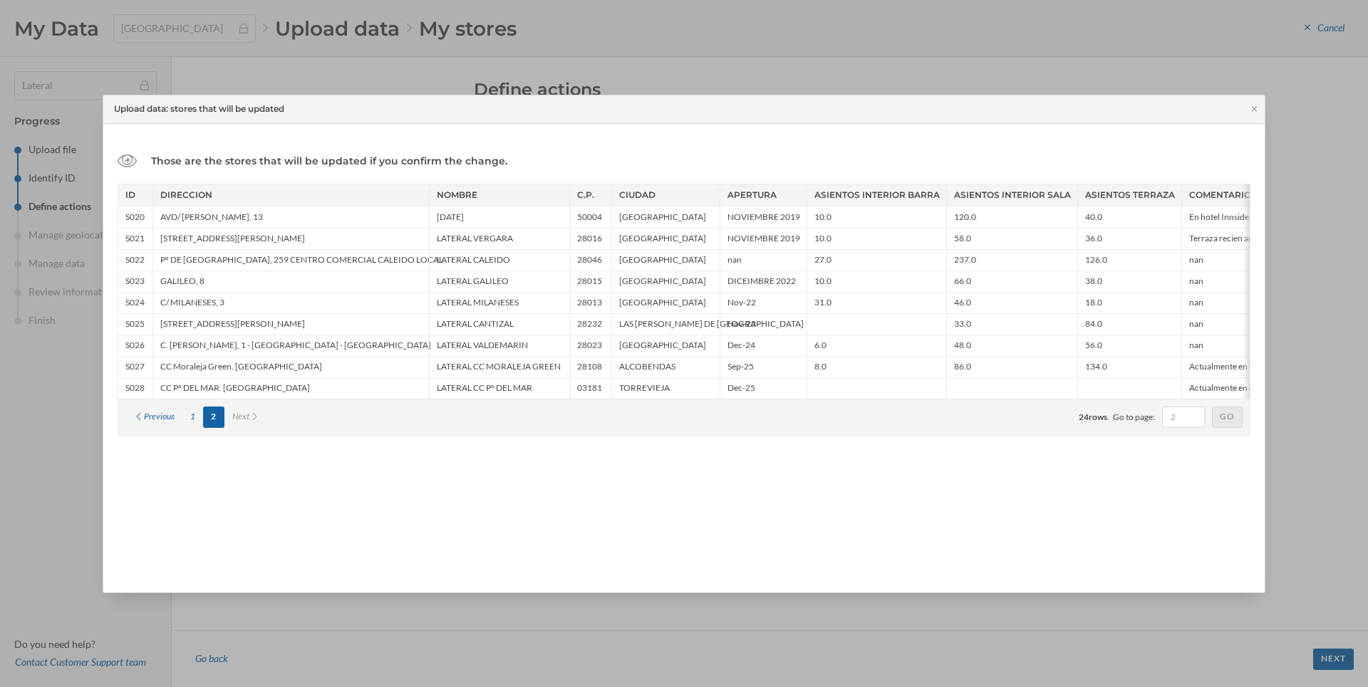
click at [239, 541] on div "Those are the stores that will be updated if you confirm the change. ID DIRECCI…" at bounding box center [683, 358] width 1161 height 469
click at [187, 415] on div "1" at bounding box center [192, 417] width 21 height 21
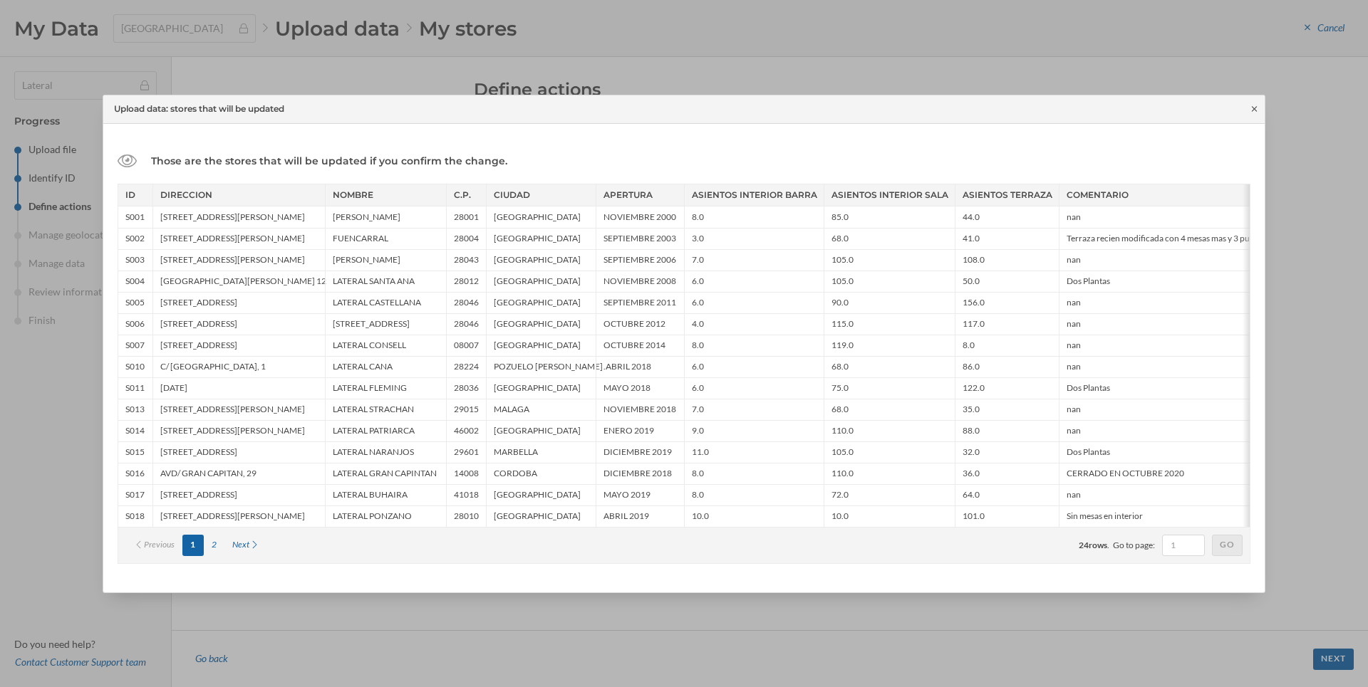
click at [1252, 110] on icon at bounding box center [1254, 108] width 5 height 5
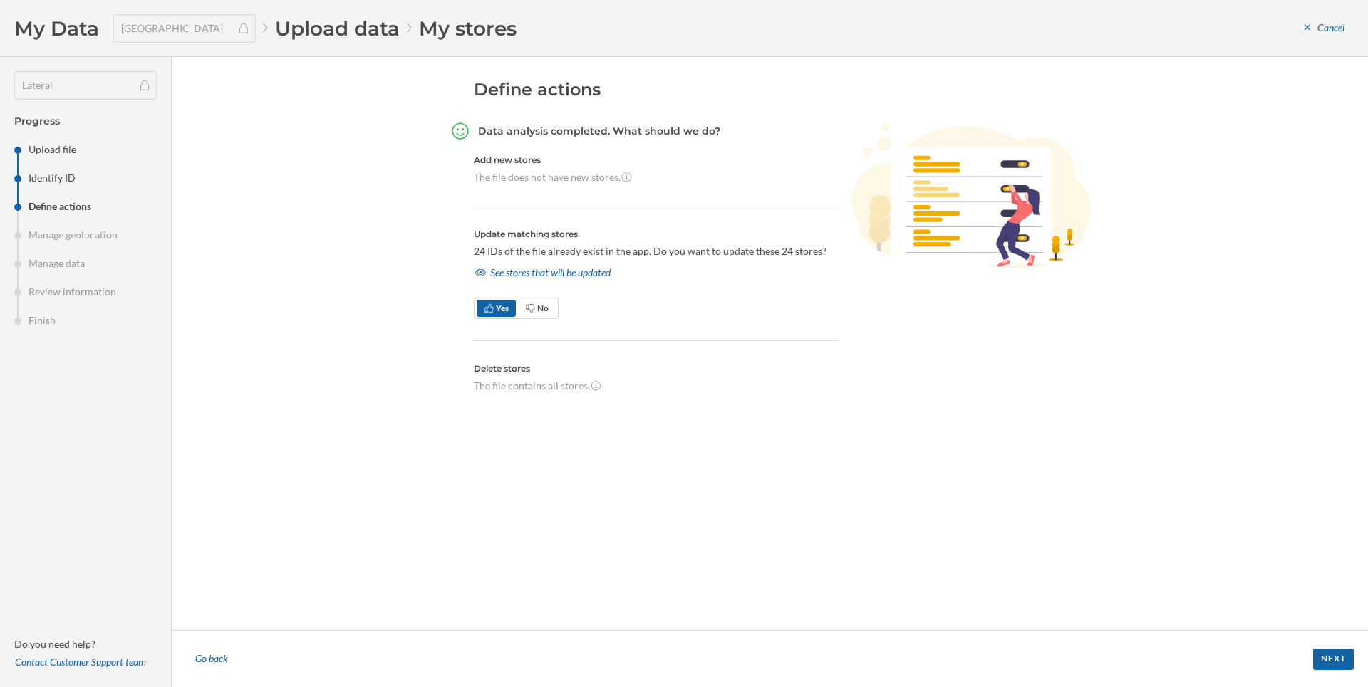
click at [358, 202] on div "Define actions Data analysis completed. What should we do? Add new stores The f…" at bounding box center [770, 343] width 1196 height 573
click at [217, 662] on div "Go back" at bounding box center [211, 659] width 51 height 21
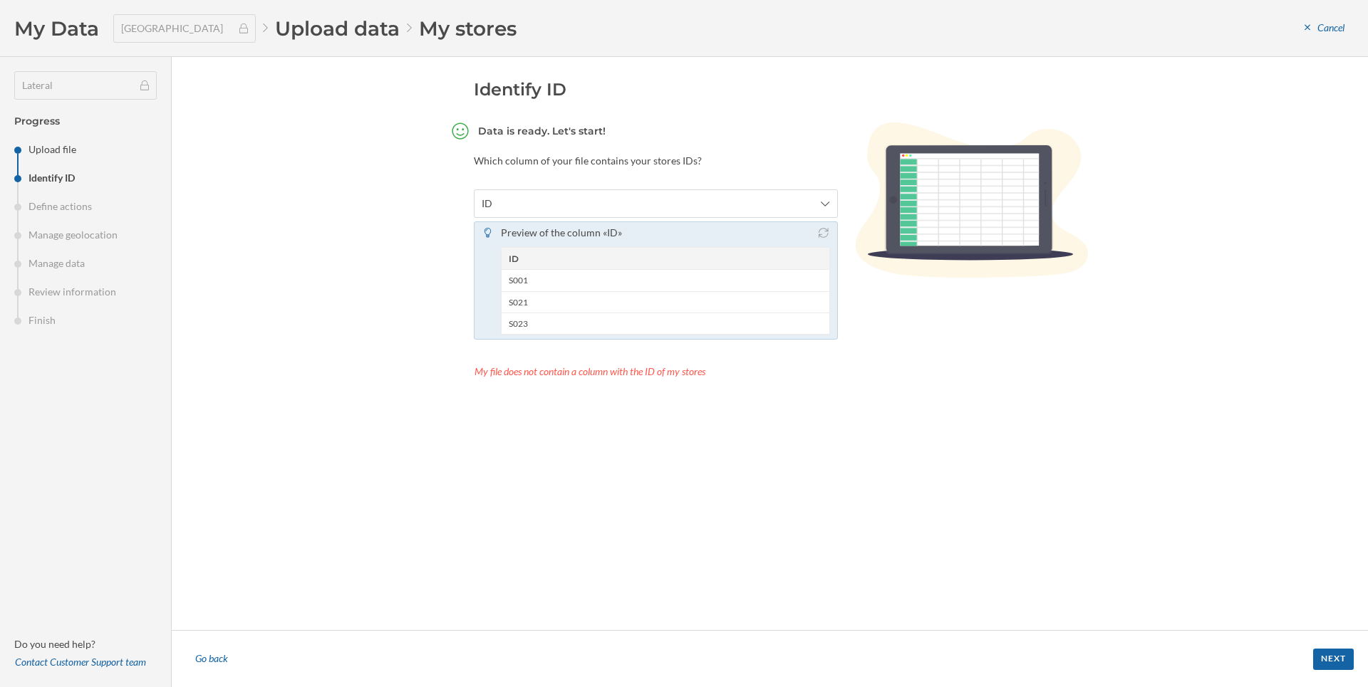
click at [217, 662] on div "Go back" at bounding box center [211, 659] width 51 height 21
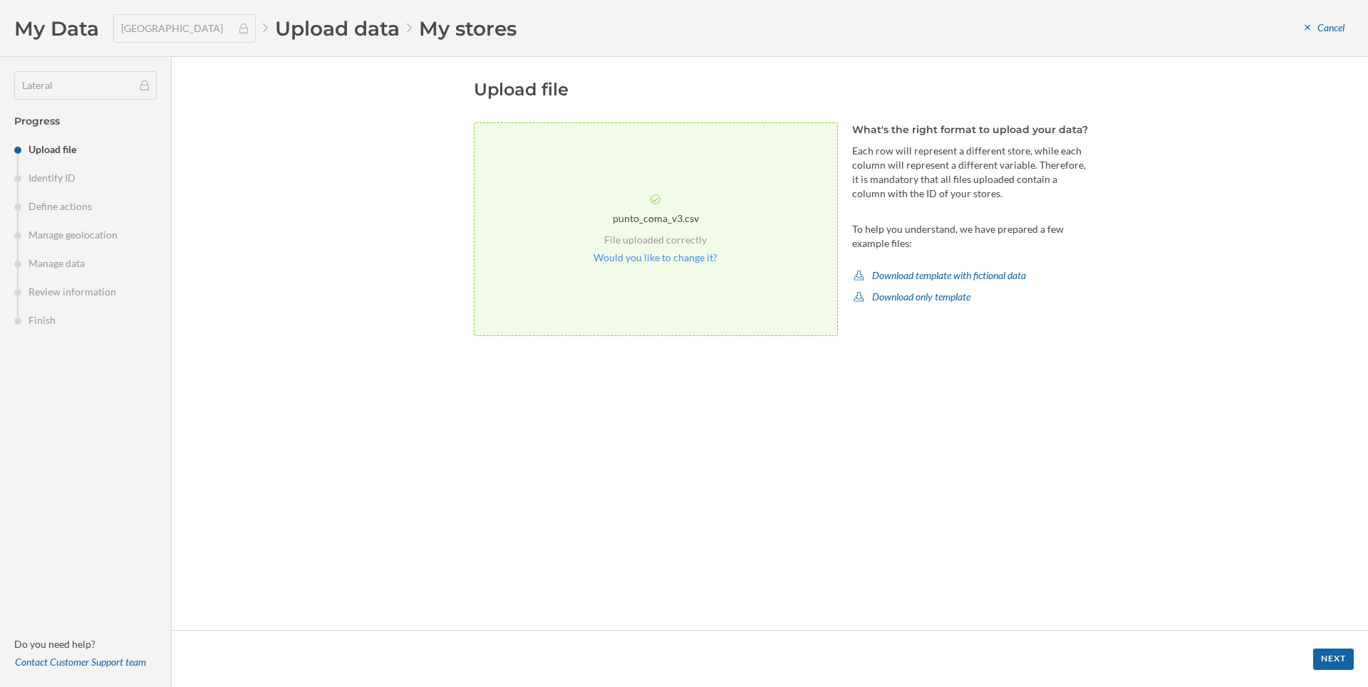
drag, startPoint x: 1132, startPoint y: 173, endPoint x: 1077, endPoint y: 154, distance: 58.1
click at [1322, 28] on div "Cancel" at bounding box center [1324, 28] width 58 height 21
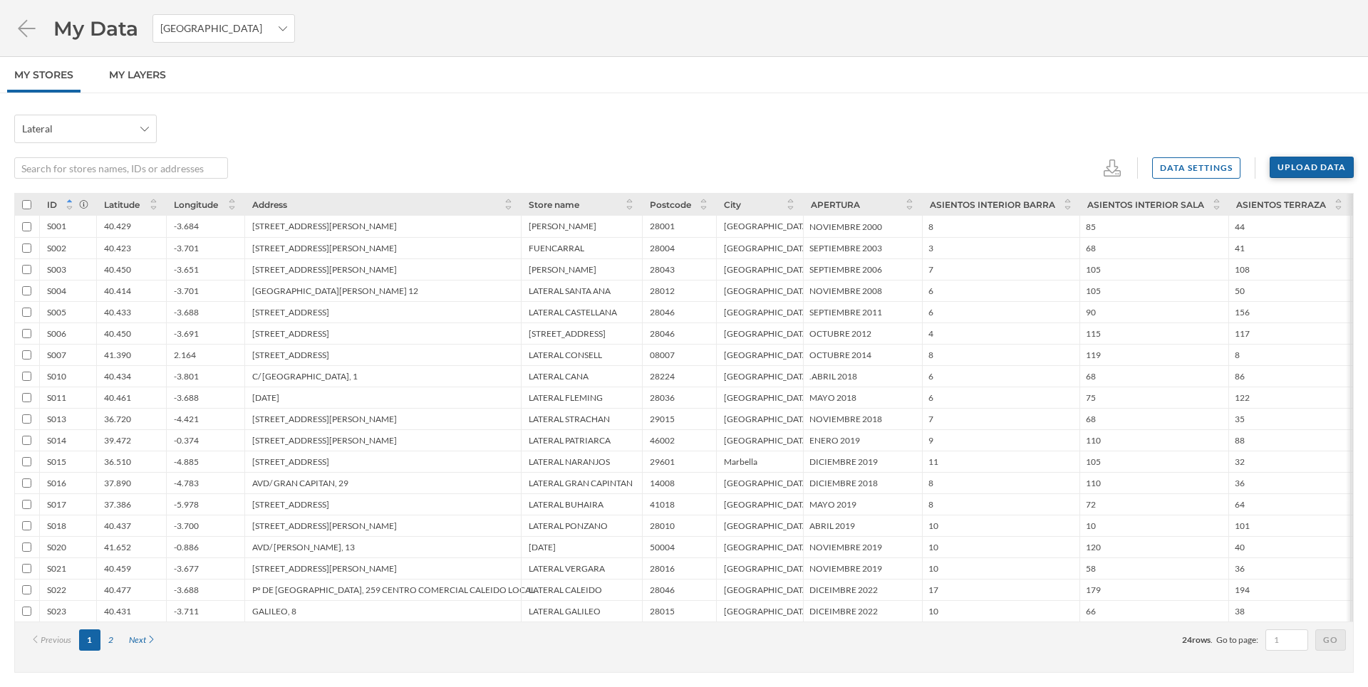
click at [1287, 162] on div "Upload data" at bounding box center [1311, 167] width 84 height 21
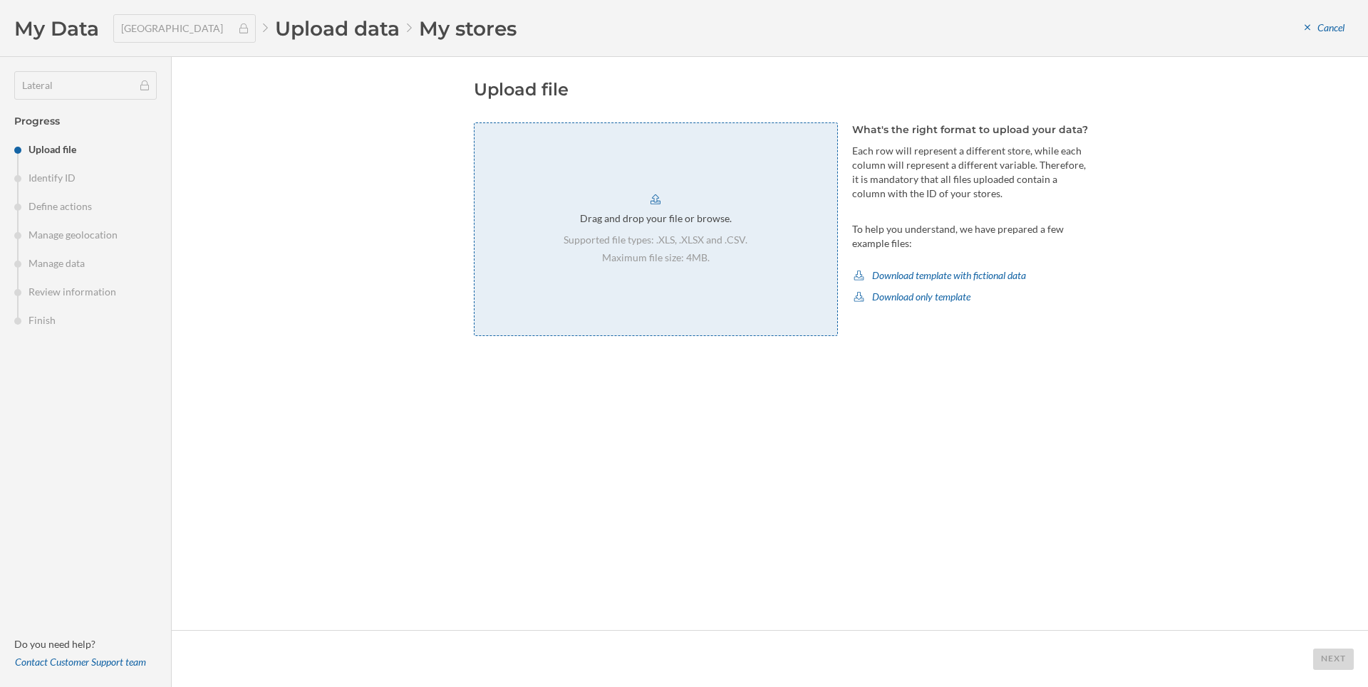
click at [664, 178] on div "Drag and drop your file or browse. Supported file types: .XLS, .XLSX and .CSV. …" at bounding box center [656, 230] width 364 height 214
click at [1349, 657] on div "Next" at bounding box center [1333, 658] width 41 height 21
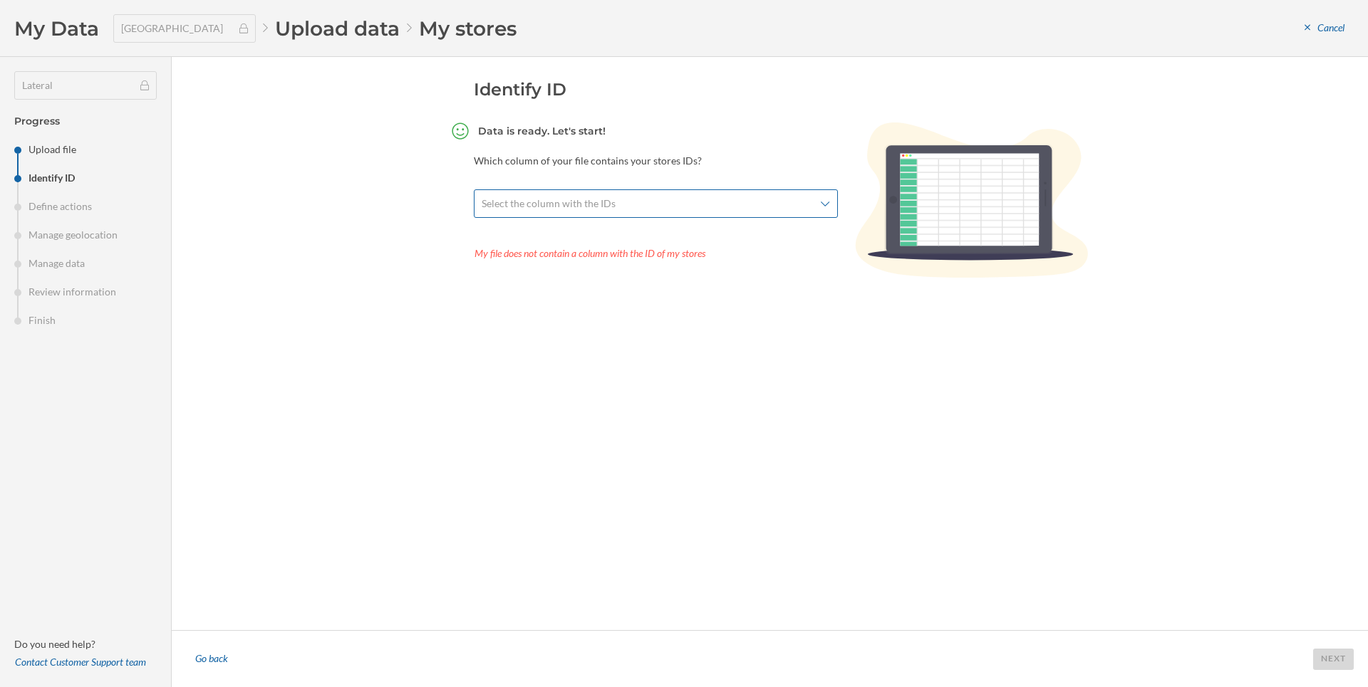
click at [766, 207] on span "Select the column with the IDs" at bounding box center [648, 204] width 333 height 14
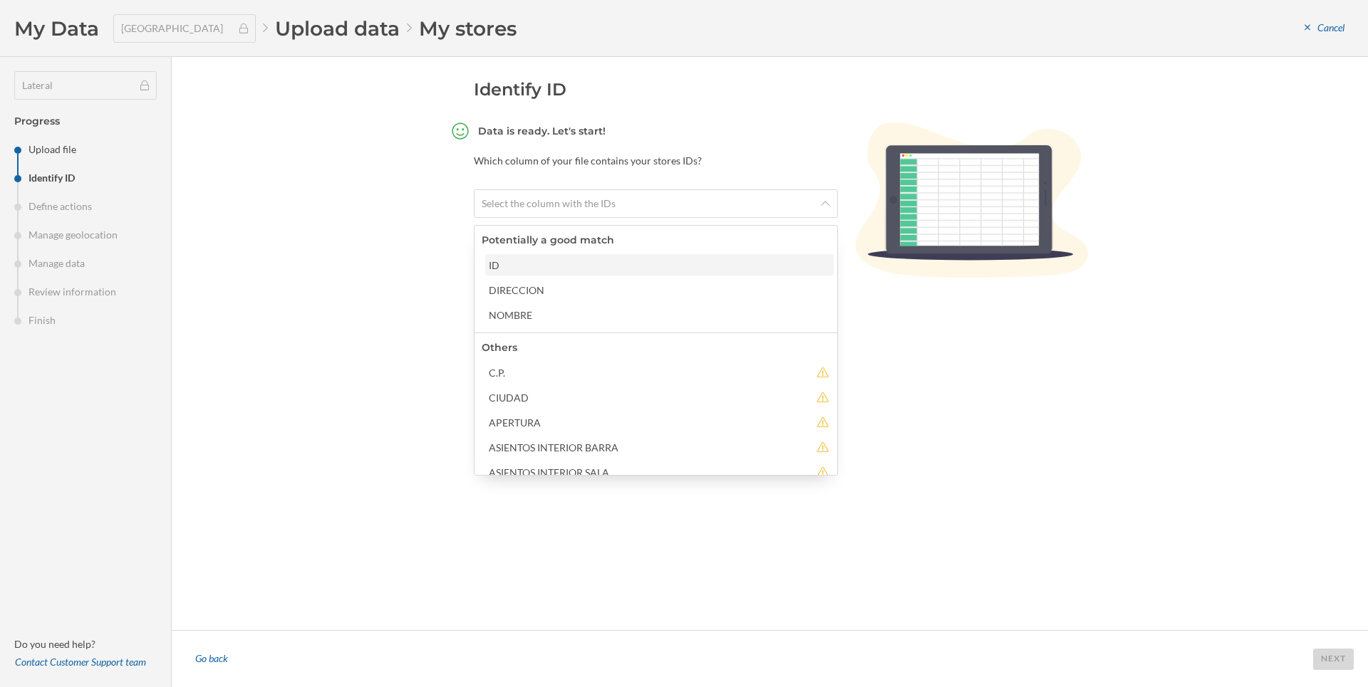
click at [591, 262] on div "ID" at bounding box center [659, 265] width 340 height 15
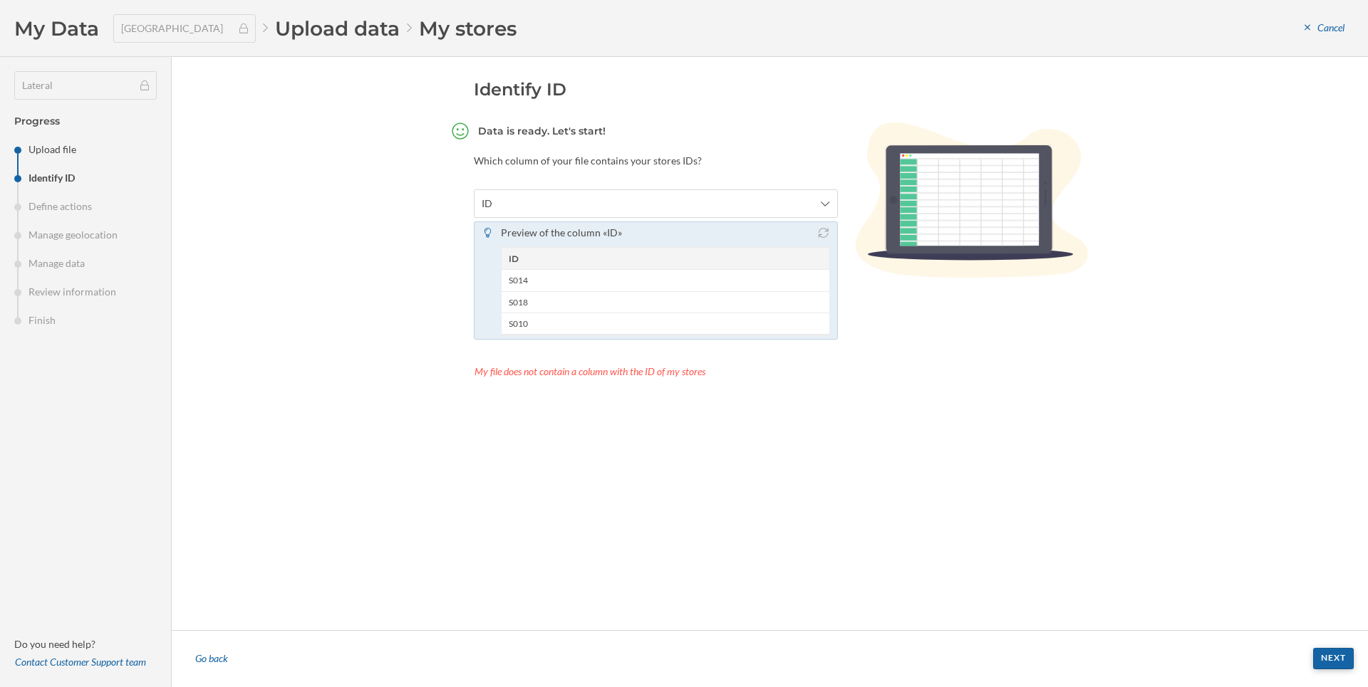
click at [1334, 653] on div "Next" at bounding box center [1333, 658] width 41 height 21
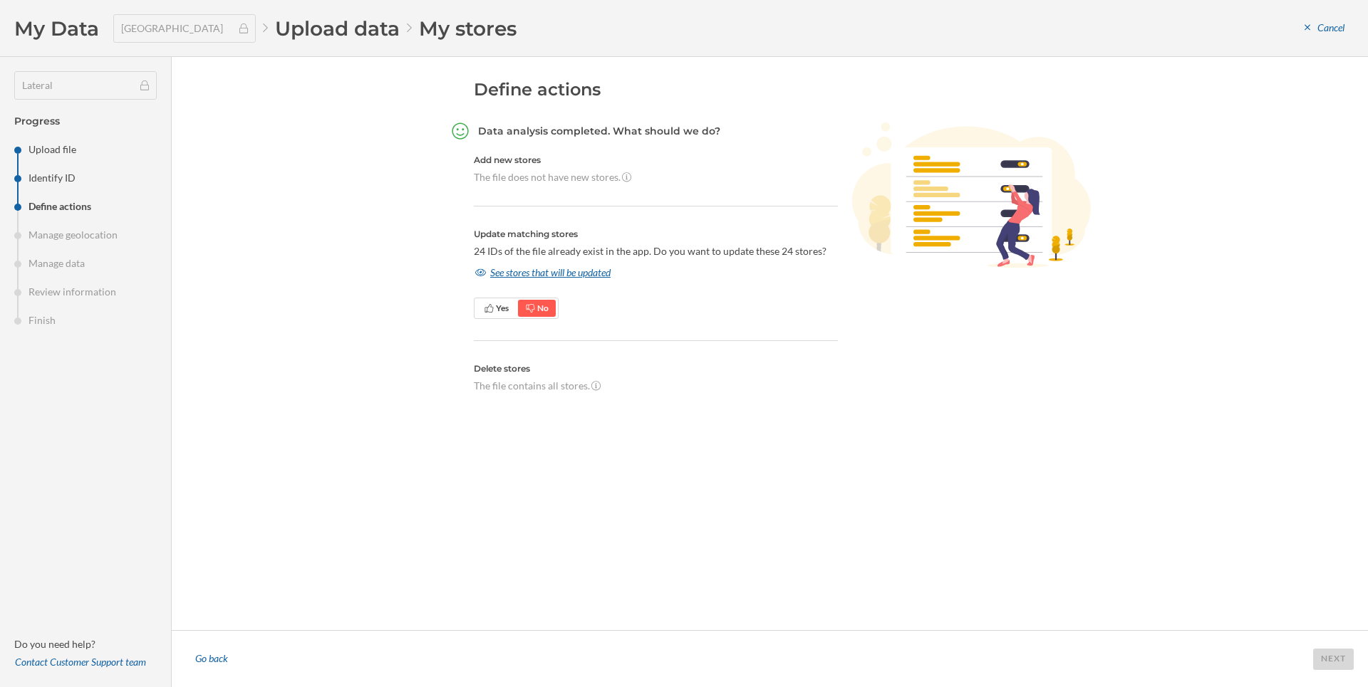
click at [499, 276] on div "See stores that will be updated" at bounding box center [543, 272] width 138 height 21
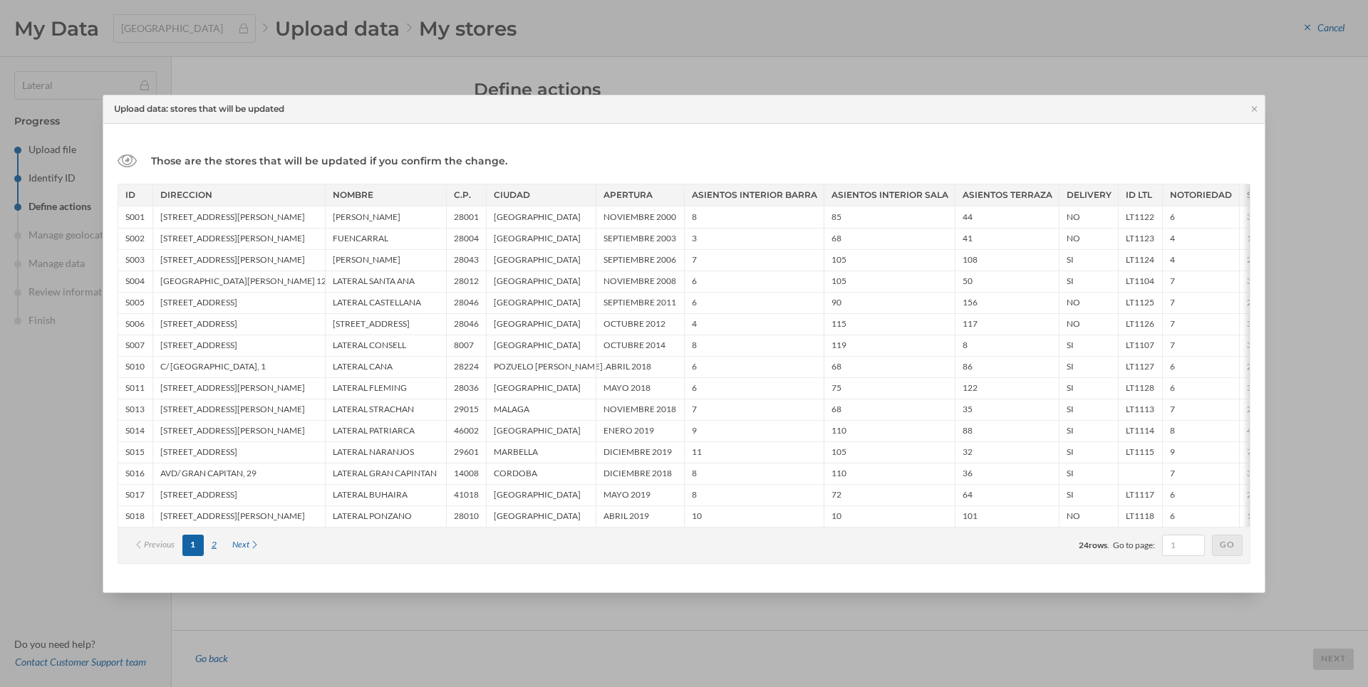
click at [218, 544] on div "2" at bounding box center [214, 545] width 21 height 21
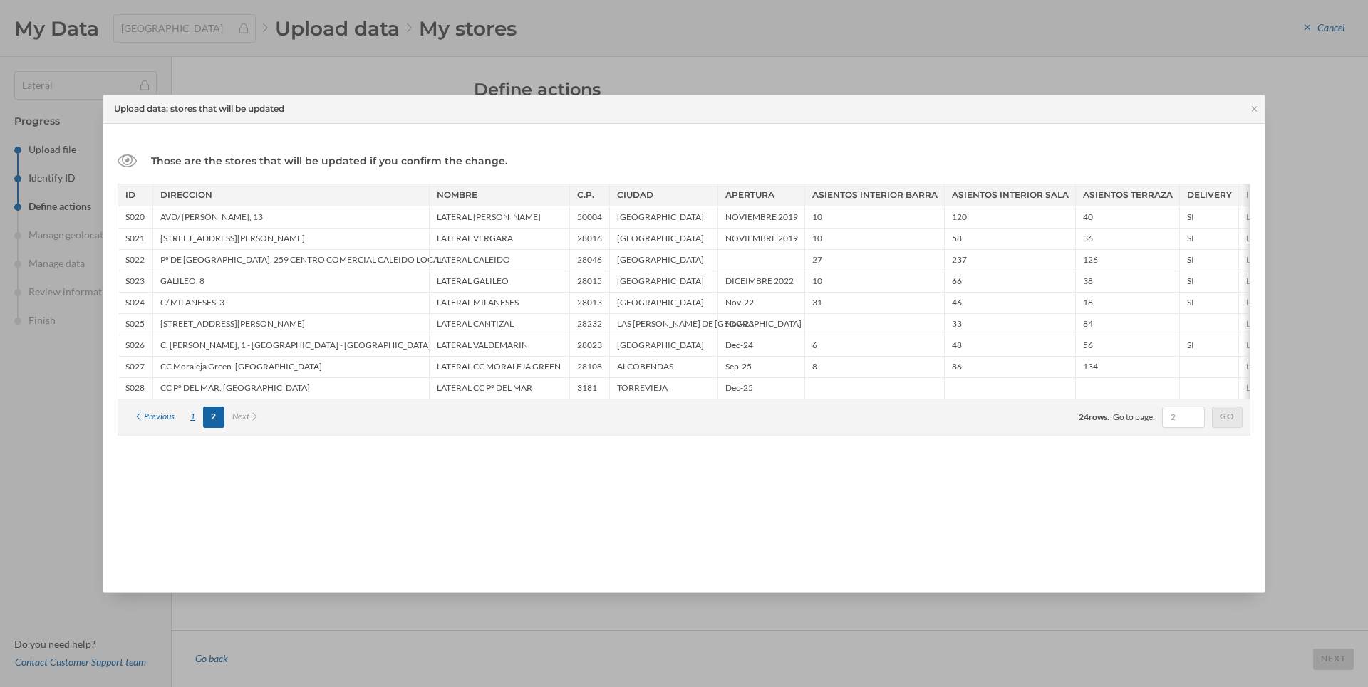
click at [194, 417] on div "1" at bounding box center [192, 417] width 21 height 21
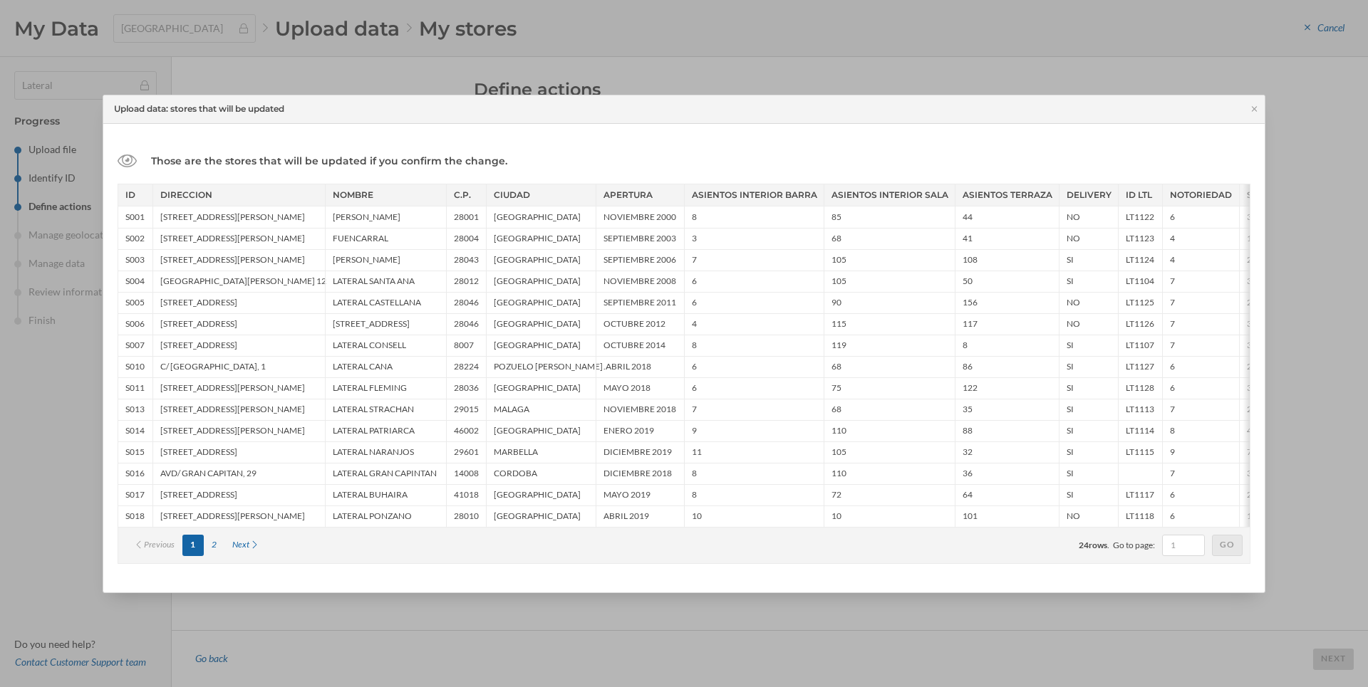
click at [1257, 116] on div "Upload data: stores that will be updated" at bounding box center [683, 109] width 1161 height 28
click at [1242, 100] on div "Upload data: stores that will be updated" at bounding box center [683, 109] width 1161 height 28
click at [1255, 115] on div "Upload data: stores that will be updated" at bounding box center [683, 109] width 1161 height 28
click at [1252, 111] on icon at bounding box center [1254, 108] width 5 height 5
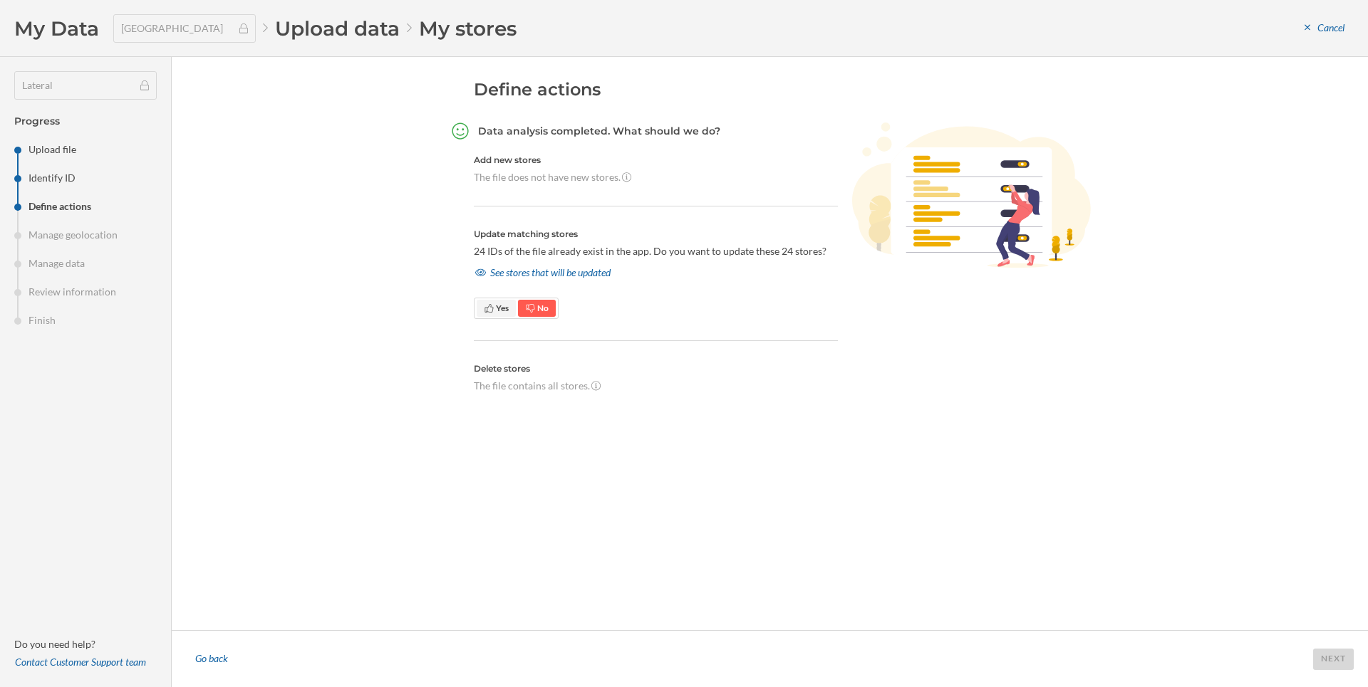
click at [489, 307] on icon at bounding box center [488, 308] width 9 height 9
click at [1331, 652] on div "Next" at bounding box center [1333, 658] width 41 height 21
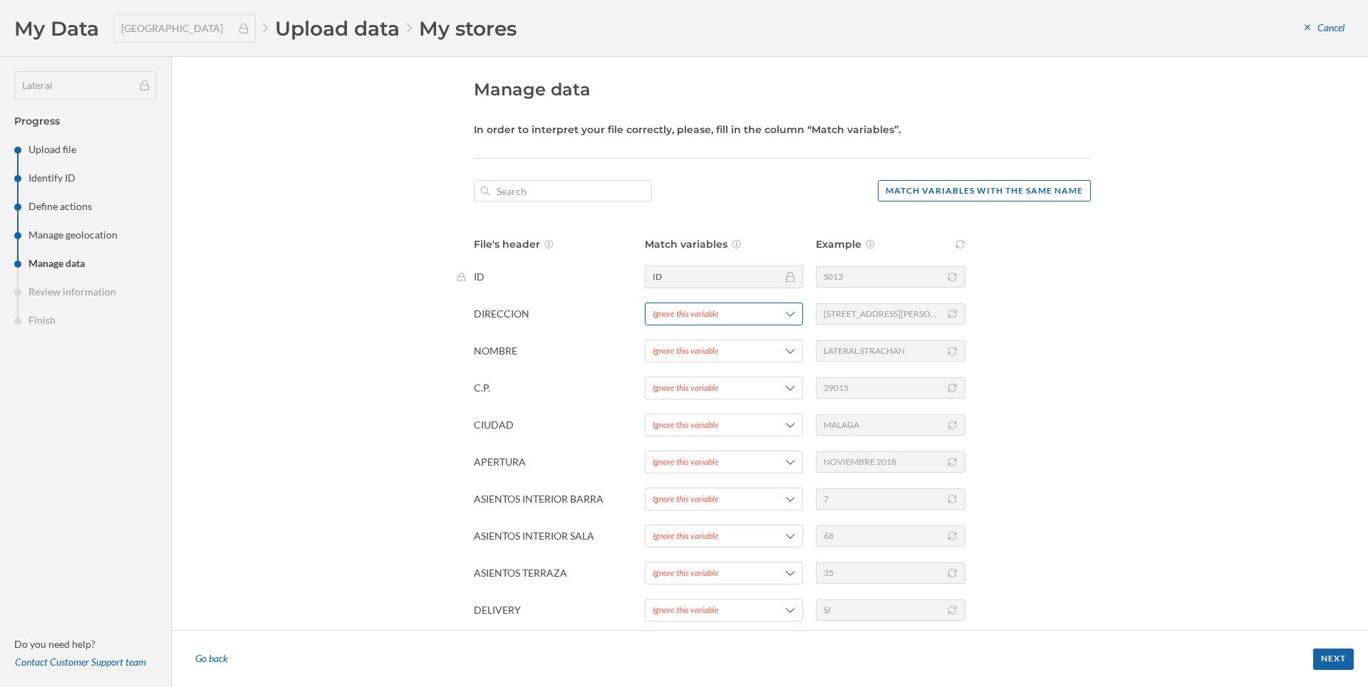
click at [683, 305] on div "File's header Match variables Example ID ID S013 DIRECCION Ignore this variable…" at bounding box center [782, 559] width 617 height 644
click at [682, 316] on div "Ignore this variable" at bounding box center [686, 314] width 66 height 13
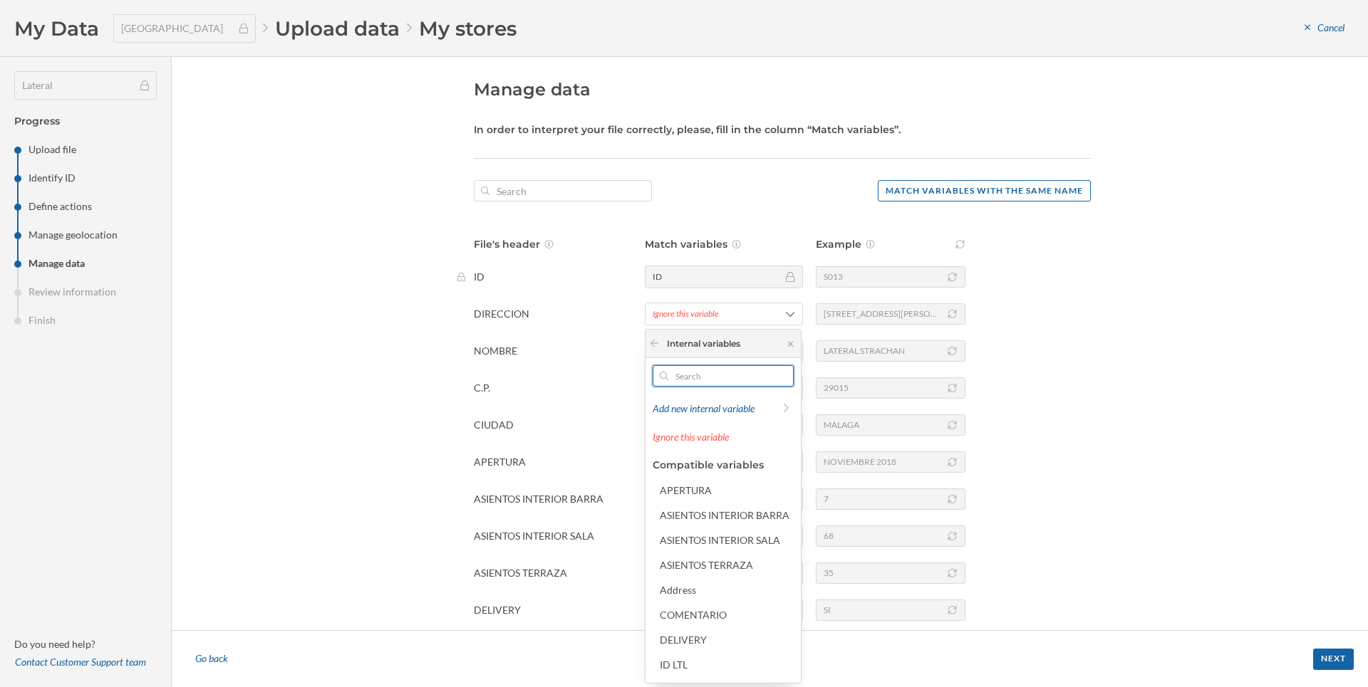
click at [672, 380] on input "text" at bounding box center [723, 375] width 110 height 21
type input "adre"
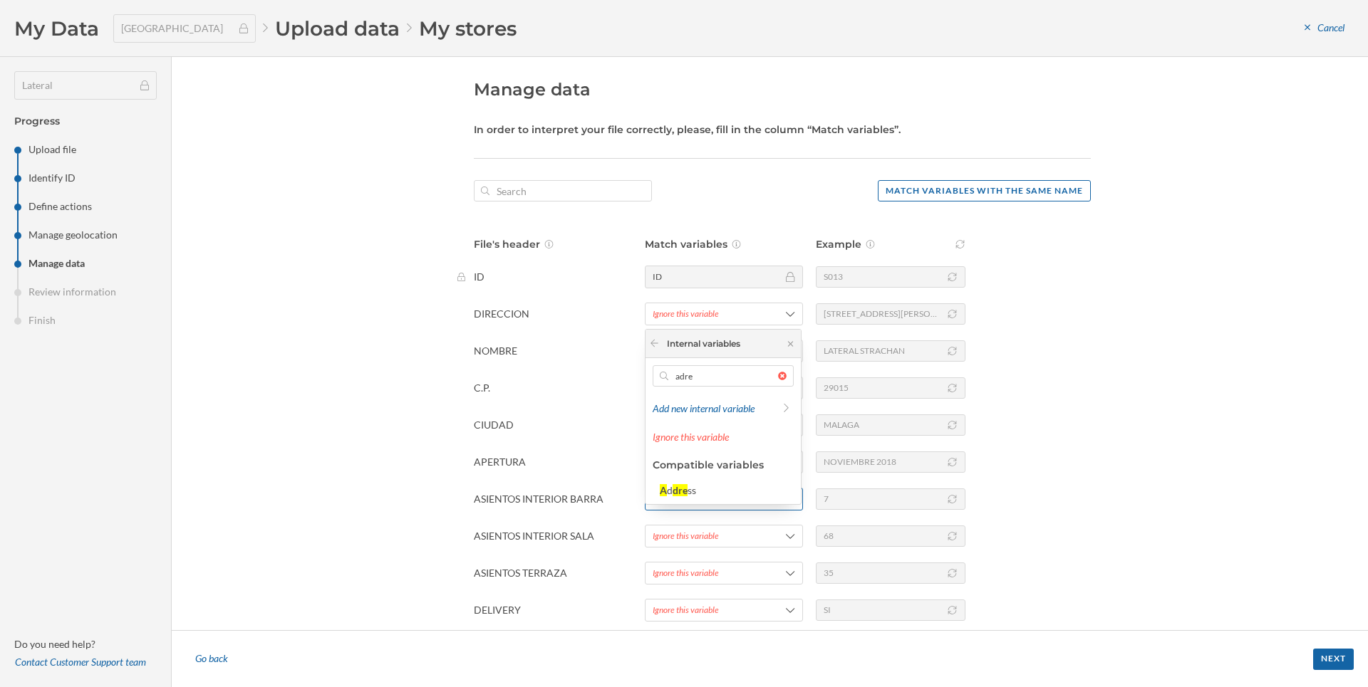
click at [710, 491] on div "A d dre ss" at bounding box center [726, 490] width 132 height 15
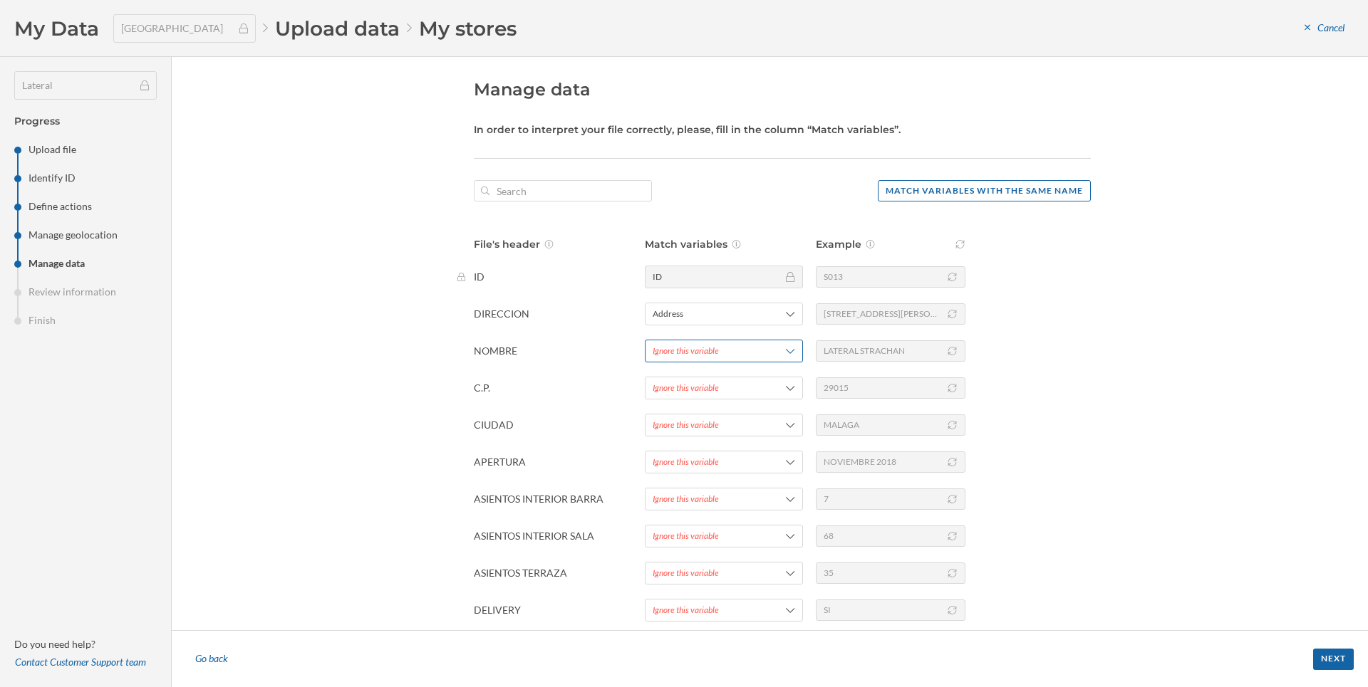
click at [669, 355] on div "Ignore this variable" at bounding box center [686, 351] width 66 height 13
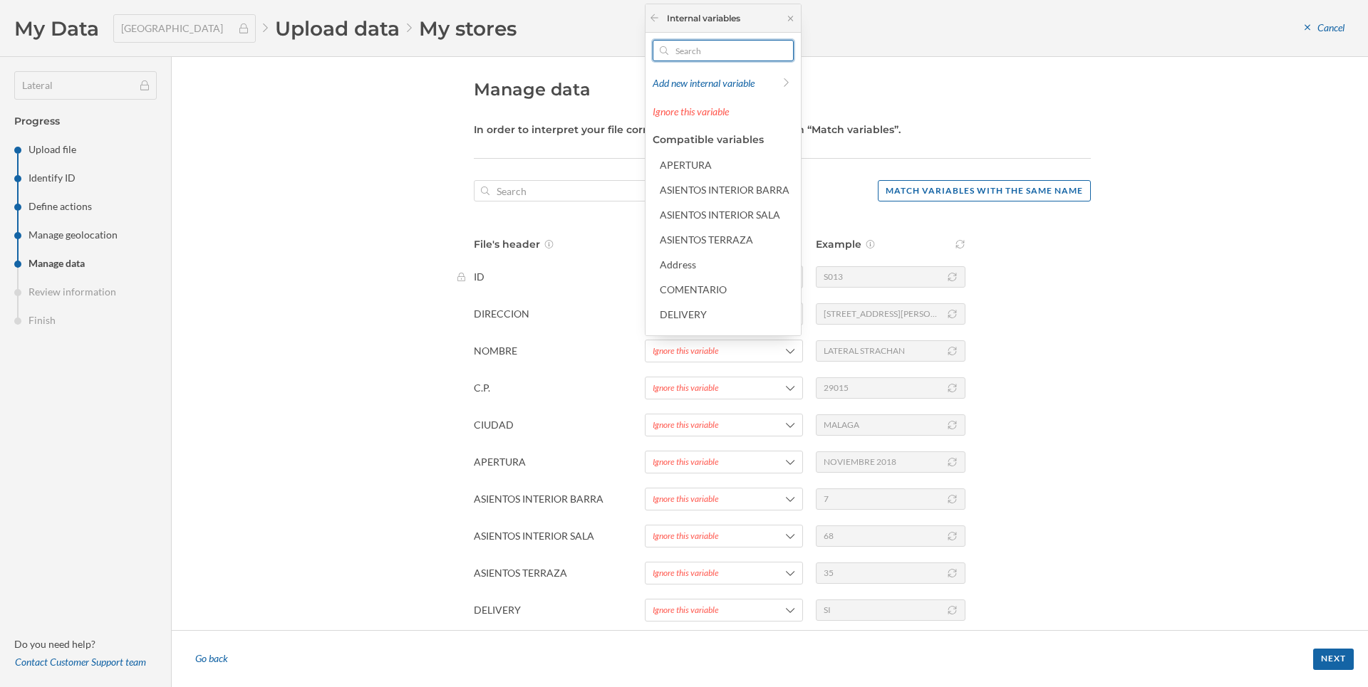
click at [696, 56] on input "text" at bounding box center [723, 50] width 110 height 21
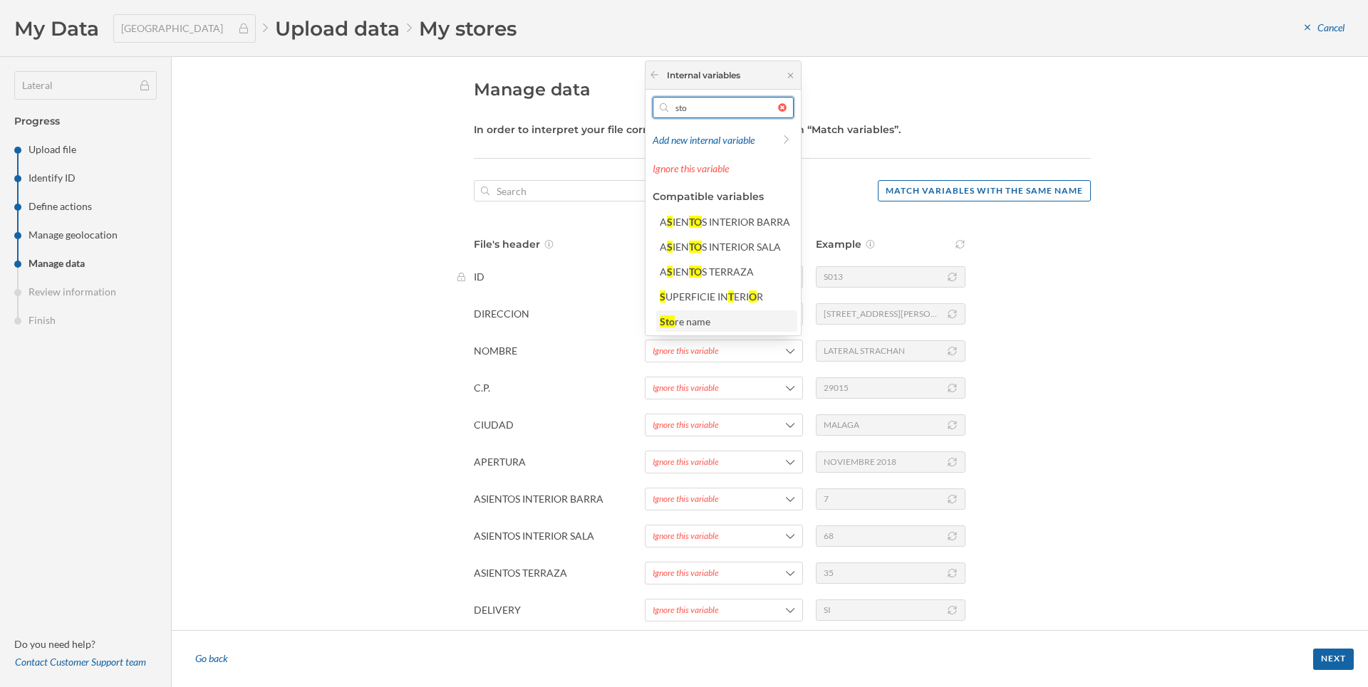
type input "sto"
click at [707, 313] on div "Sto re name" at bounding box center [726, 321] width 141 height 21
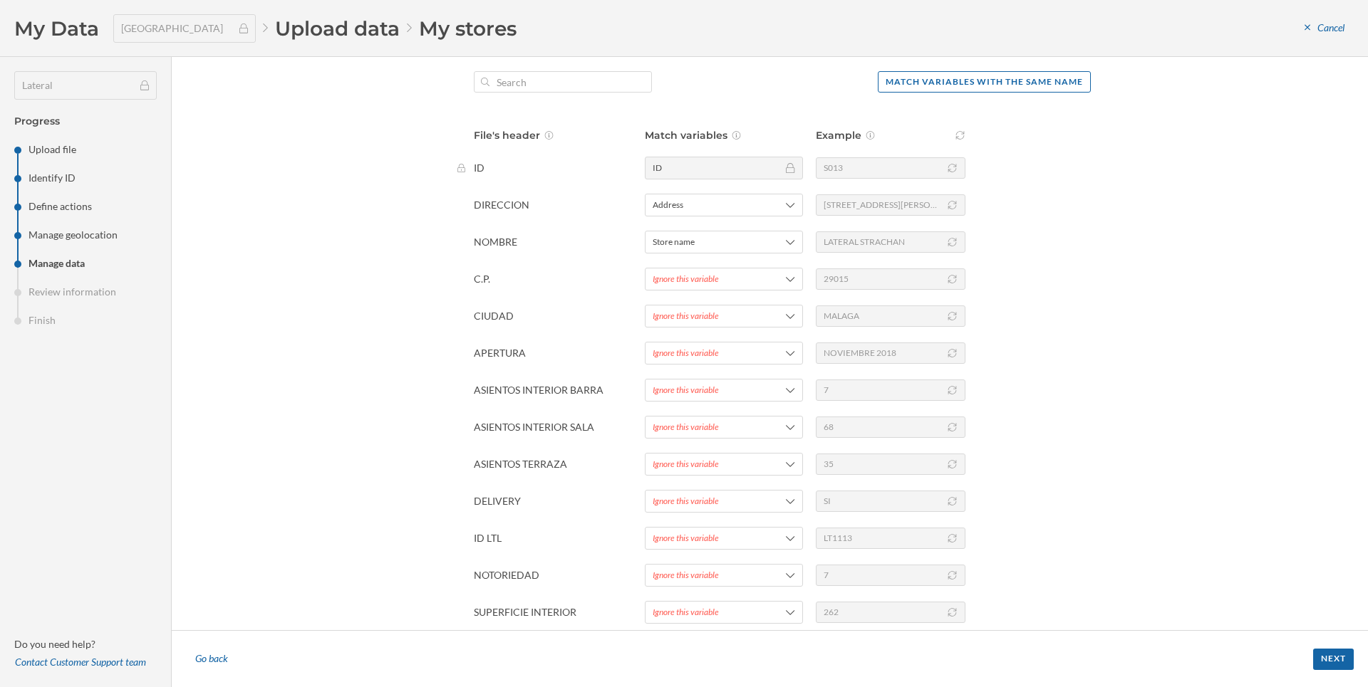
scroll to position [251, 0]
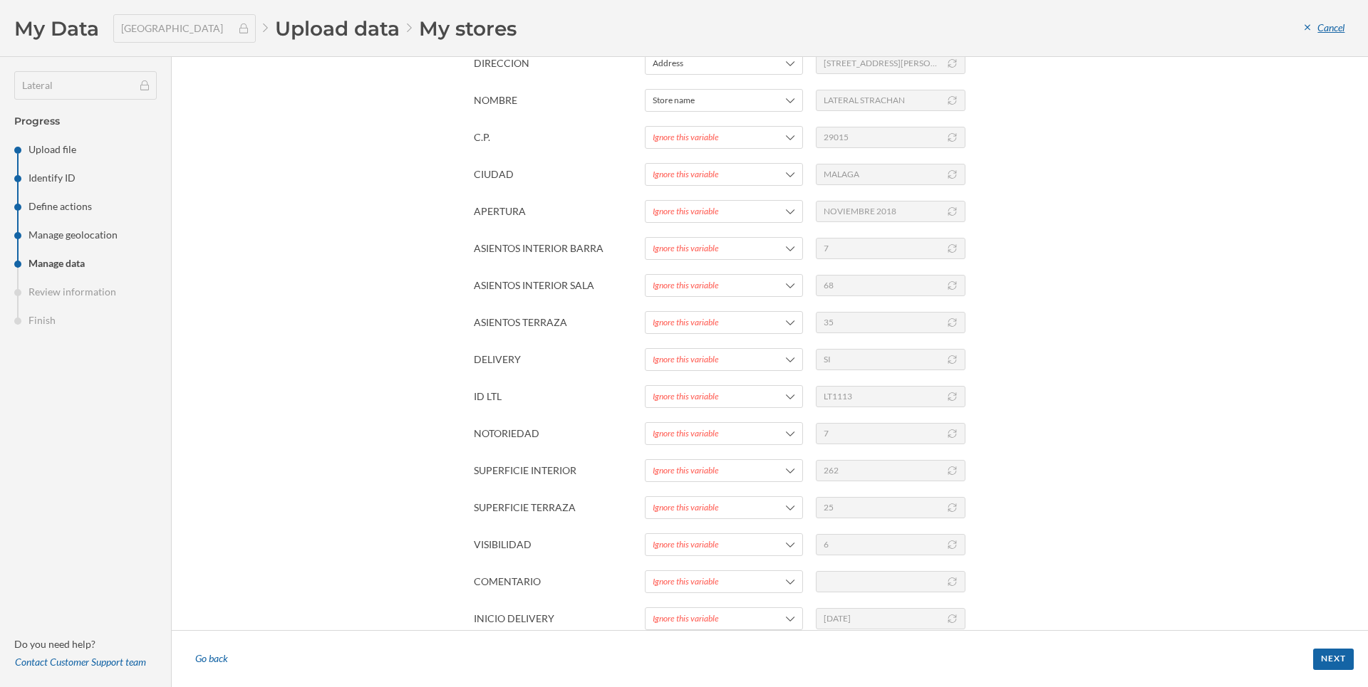
click at [1327, 31] on div "Cancel" at bounding box center [1324, 28] width 58 height 21
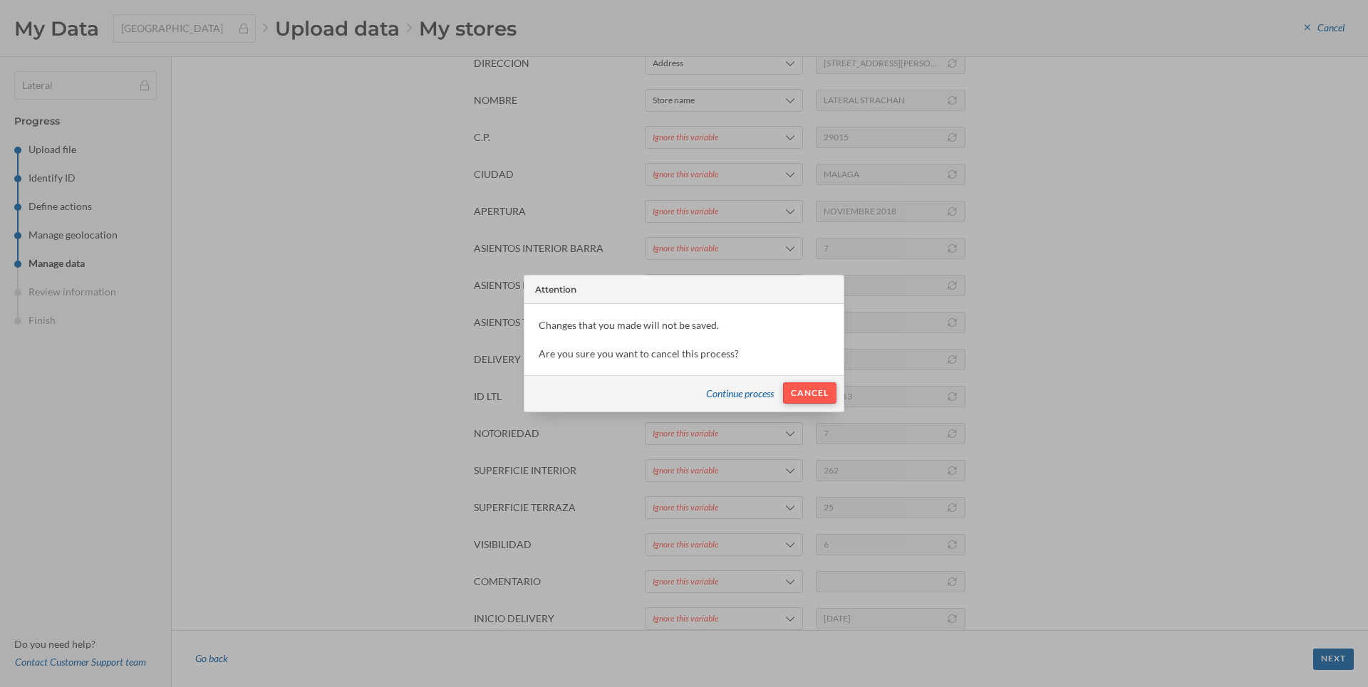
click at [816, 393] on div "Cancel" at bounding box center [809, 393] width 53 height 21
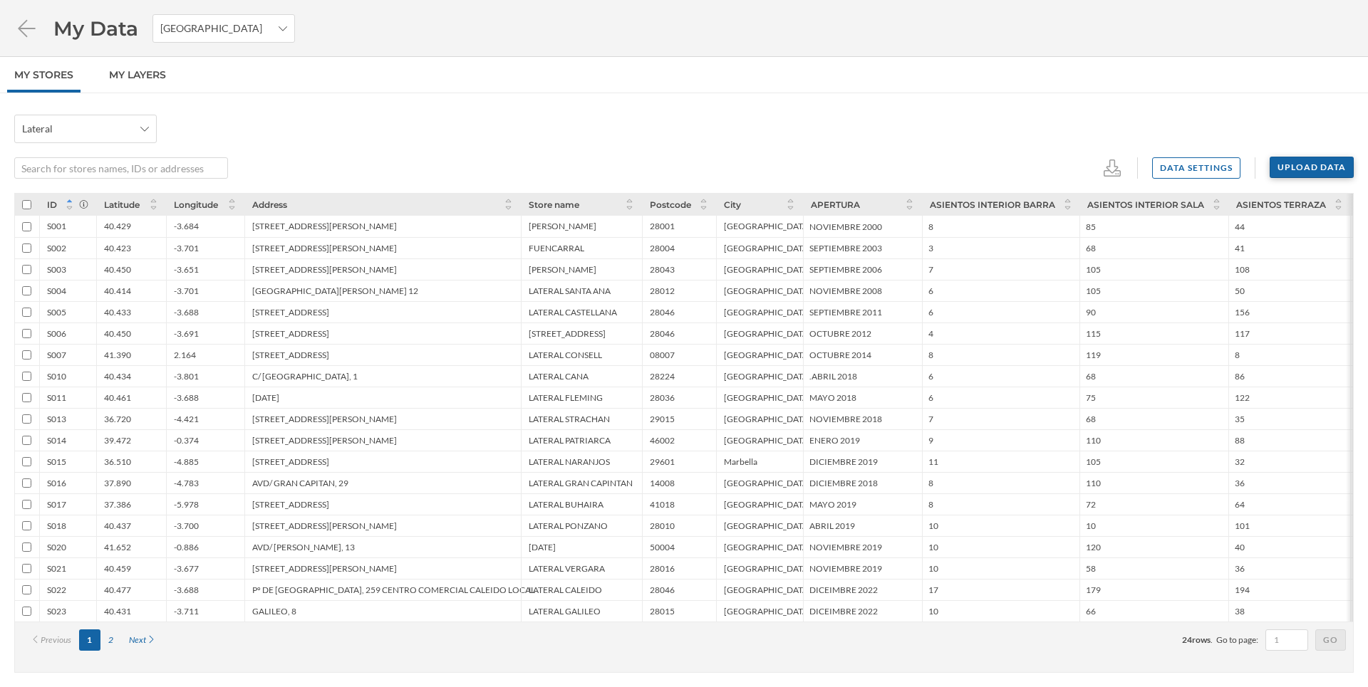
click at [1309, 158] on div "Upload data" at bounding box center [1311, 167] width 84 height 21
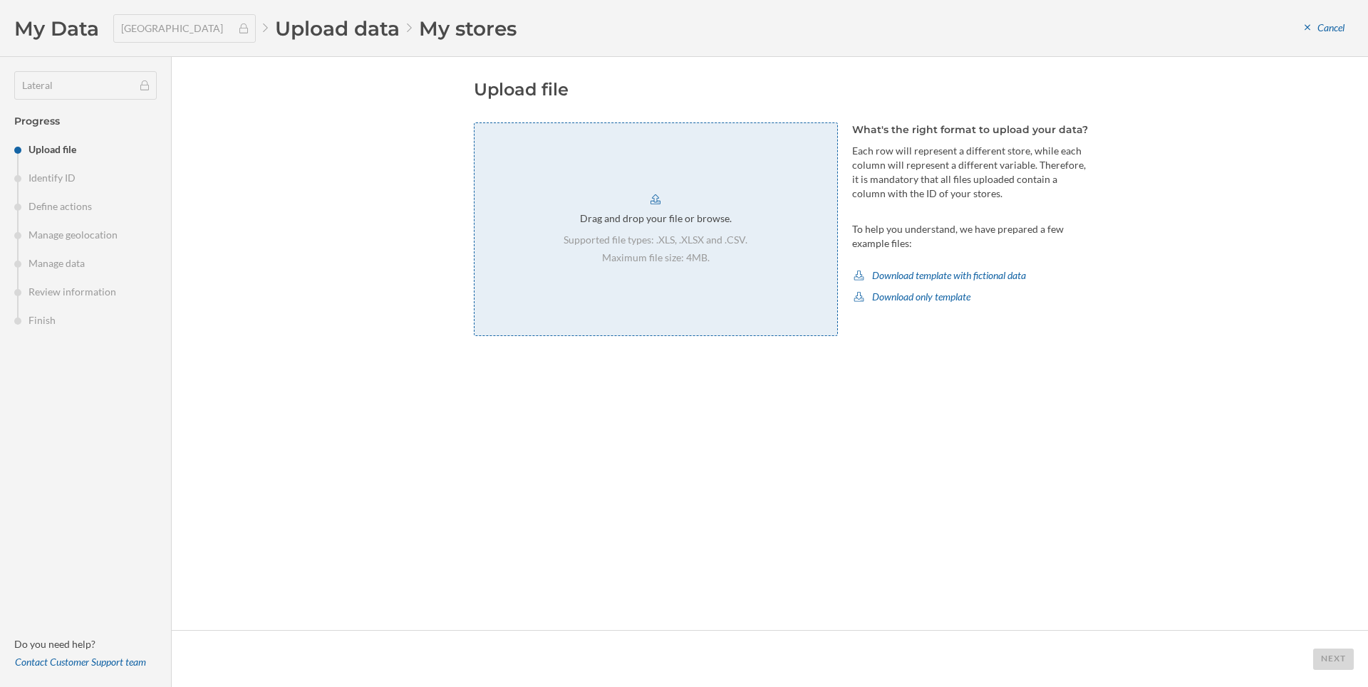
click at [609, 261] on p "Maximum file size: 4MB." at bounding box center [655, 258] width 184 height 14
click at [1347, 666] on div "Next" at bounding box center [1333, 658] width 41 height 21
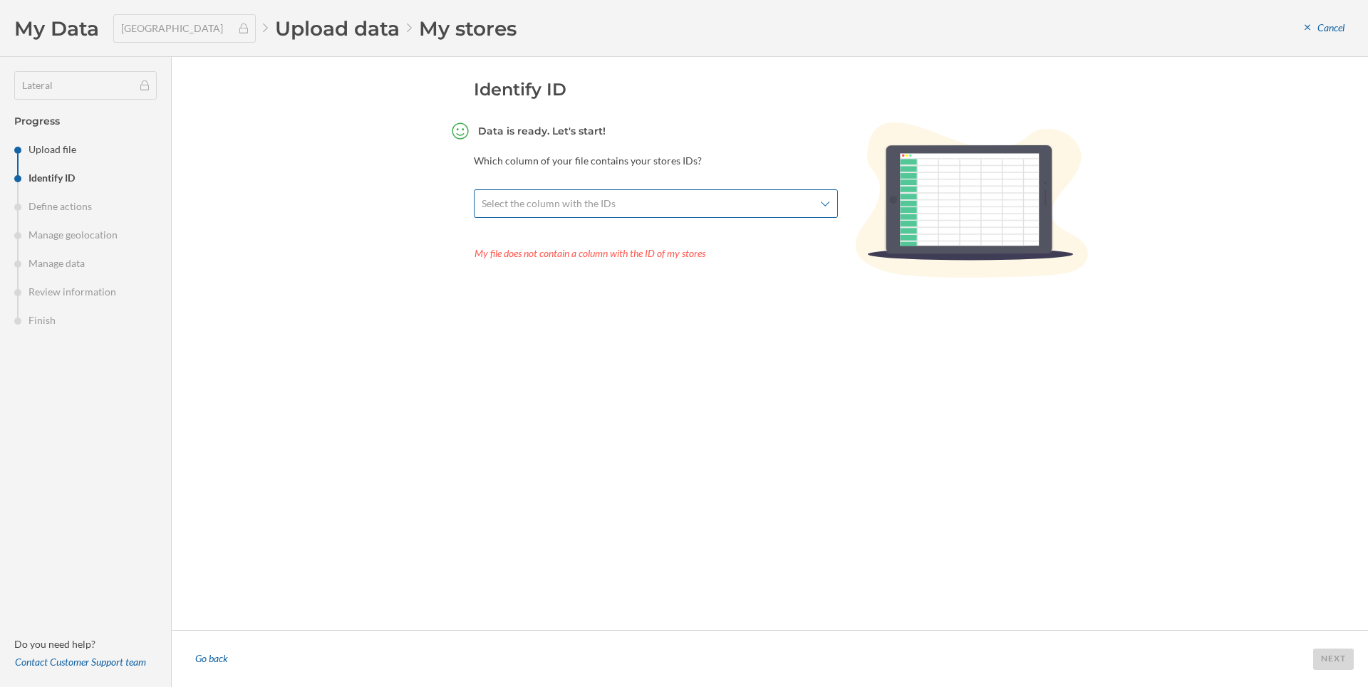
click at [797, 206] on span "Select the column with the IDs" at bounding box center [648, 204] width 333 height 14
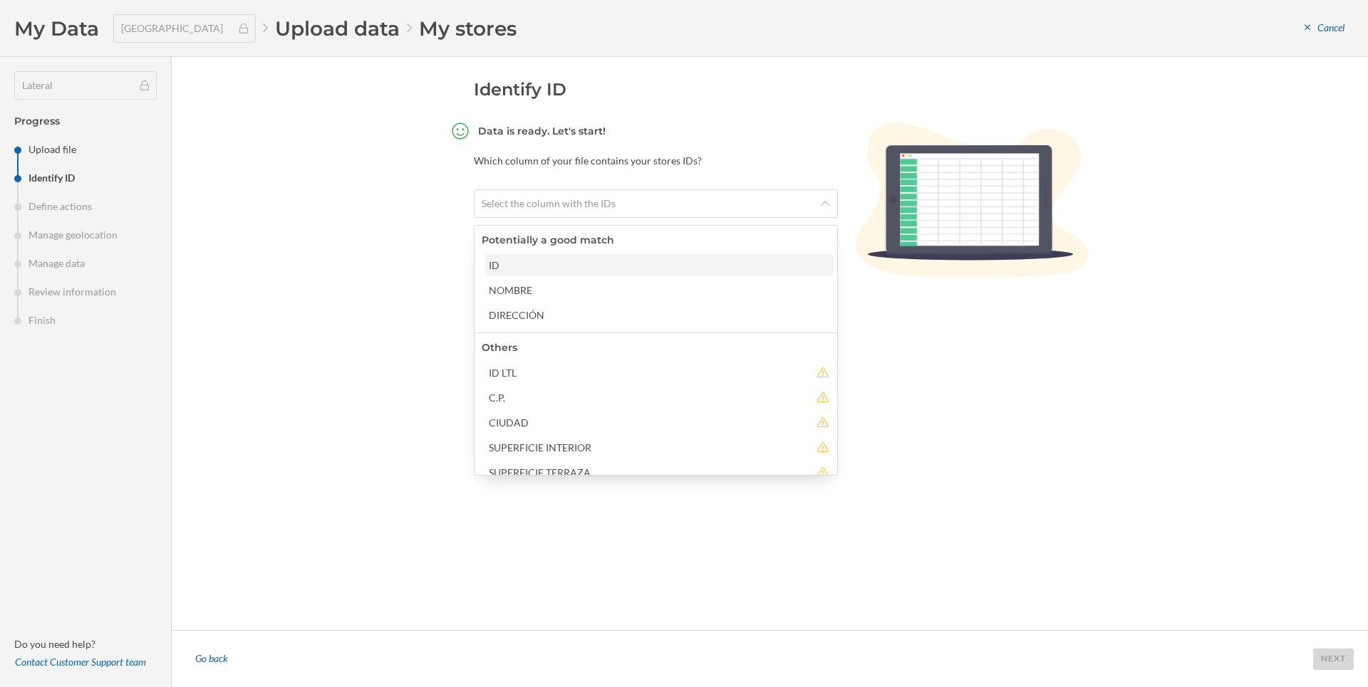
click at [636, 267] on div "ID" at bounding box center [659, 265] width 340 height 15
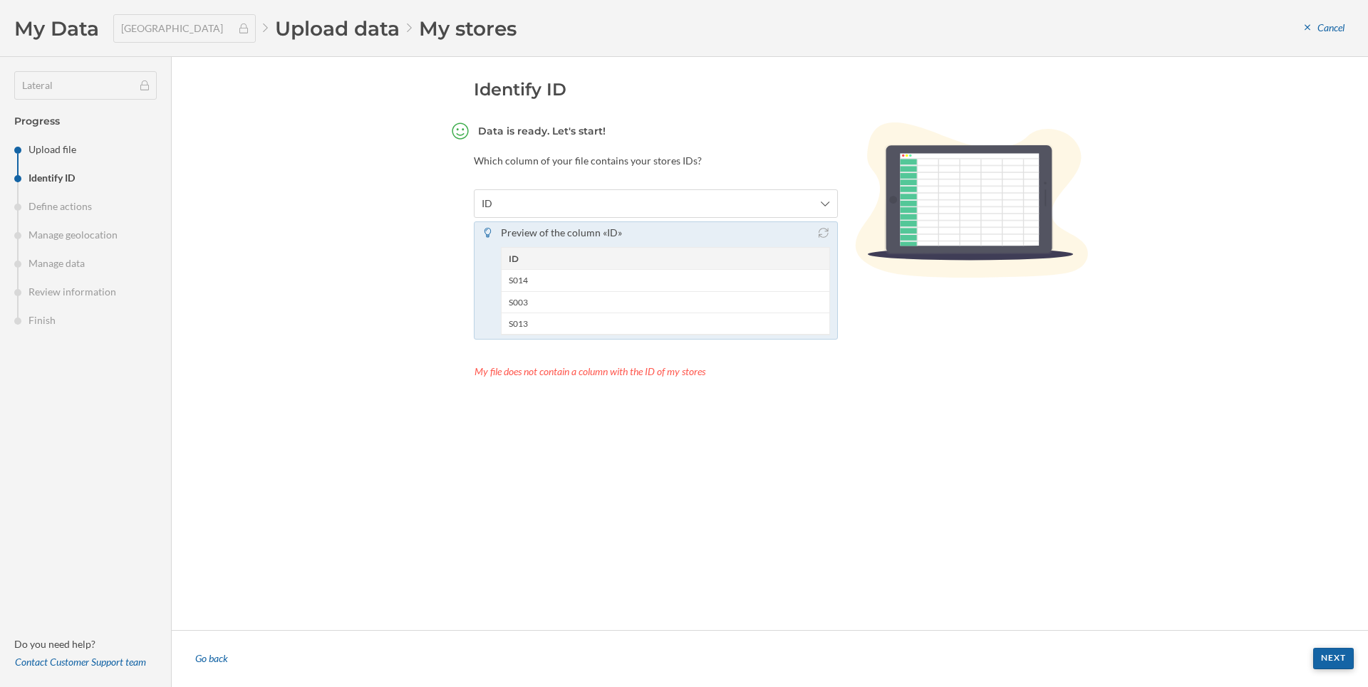
click at [1339, 656] on div "Next" at bounding box center [1333, 658] width 41 height 21
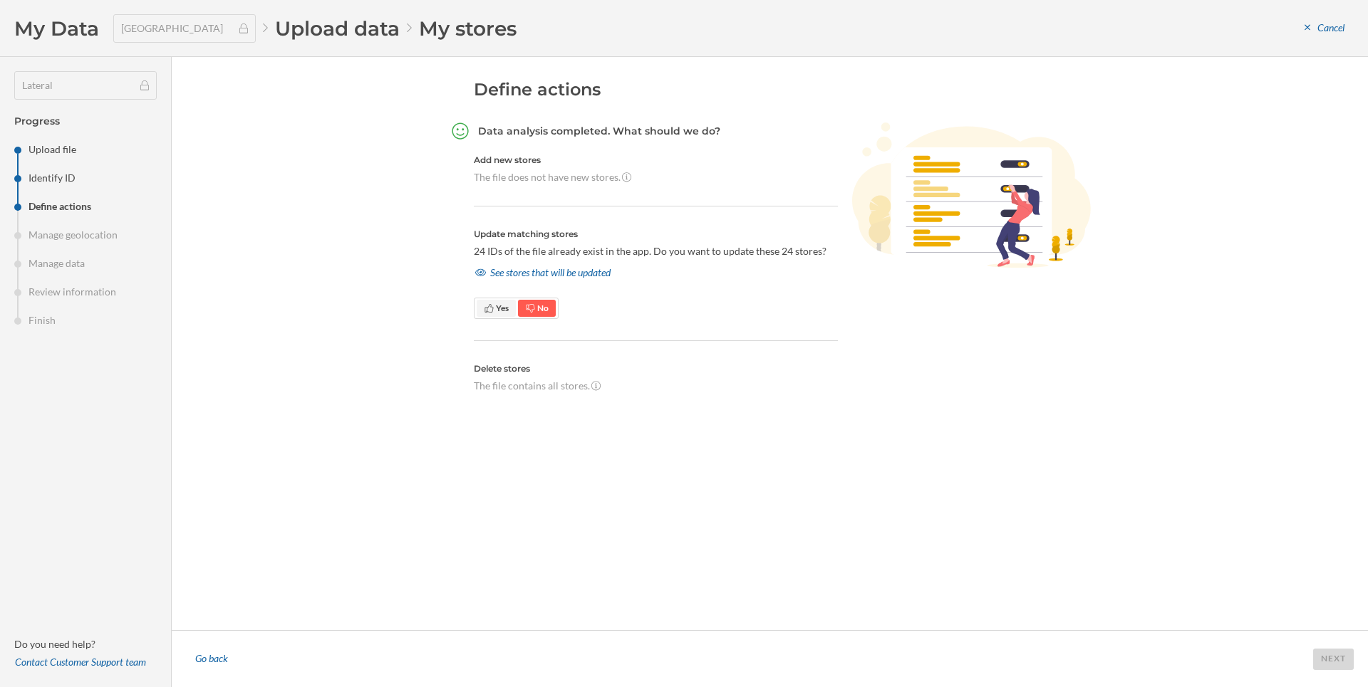
click at [486, 306] on icon at bounding box center [489, 308] width 11 height 9
click at [547, 277] on div "See stores that will be updated" at bounding box center [543, 272] width 138 height 21
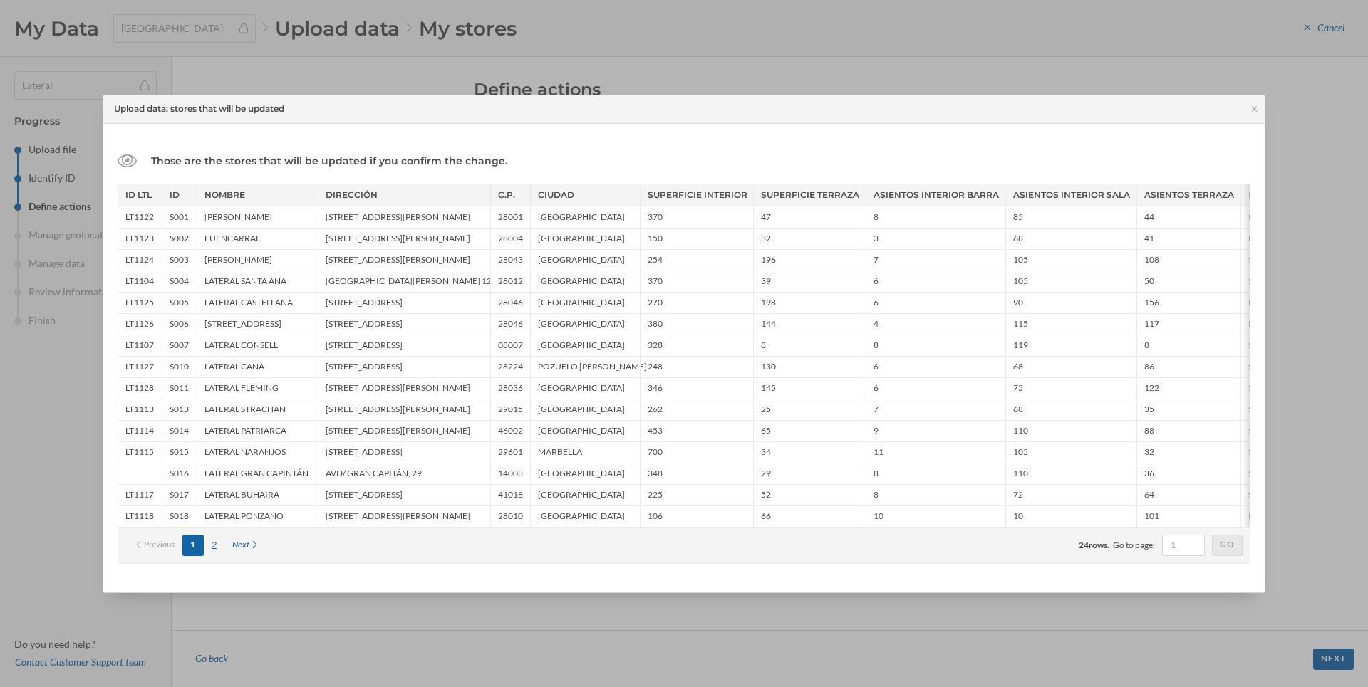
click at [210, 542] on div "2" at bounding box center [214, 545] width 21 height 21
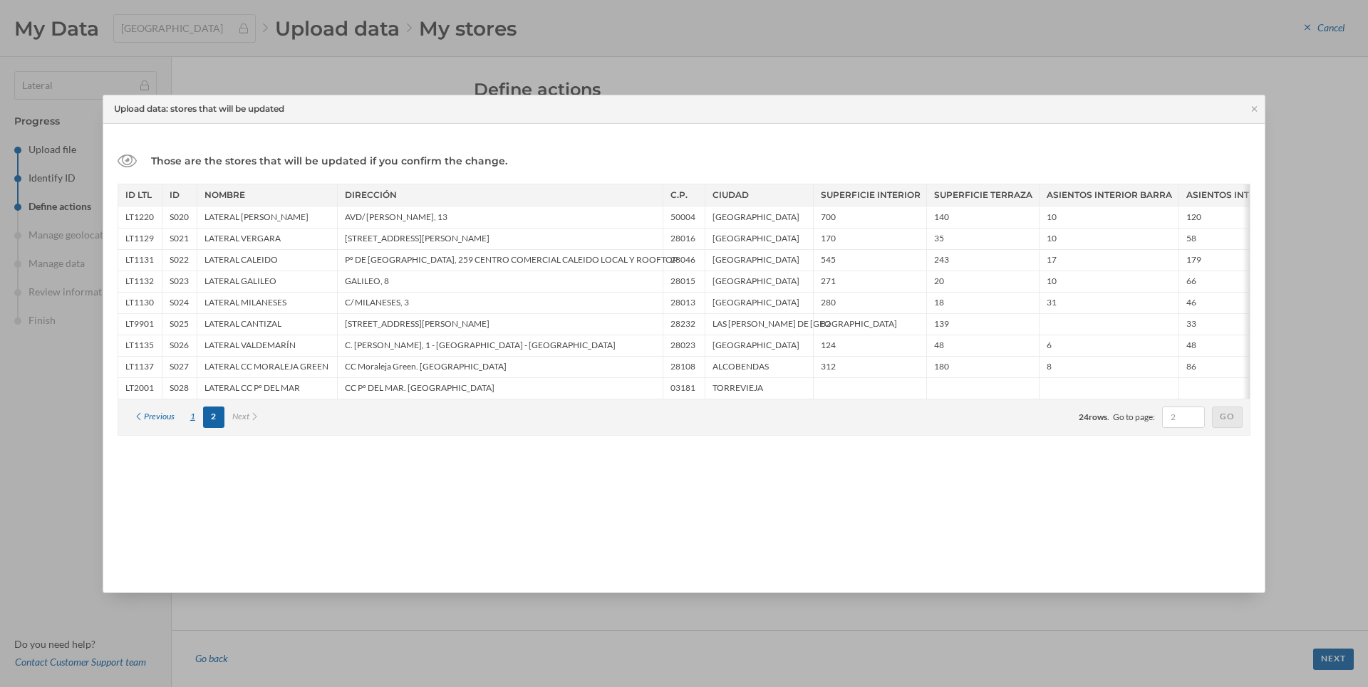
click at [194, 417] on div "1" at bounding box center [192, 417] width 21 height 21
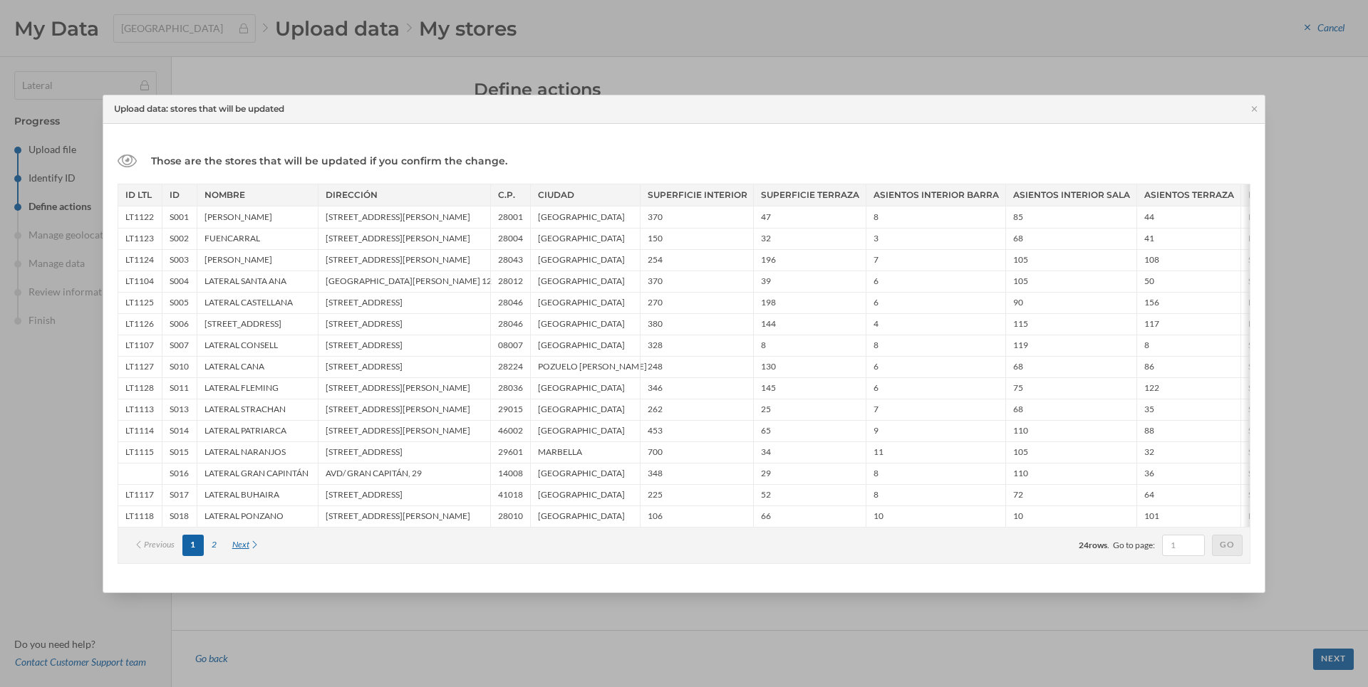
click at [241, 545] on div "Next" at bounding box center [245, 545] width 43 height 21
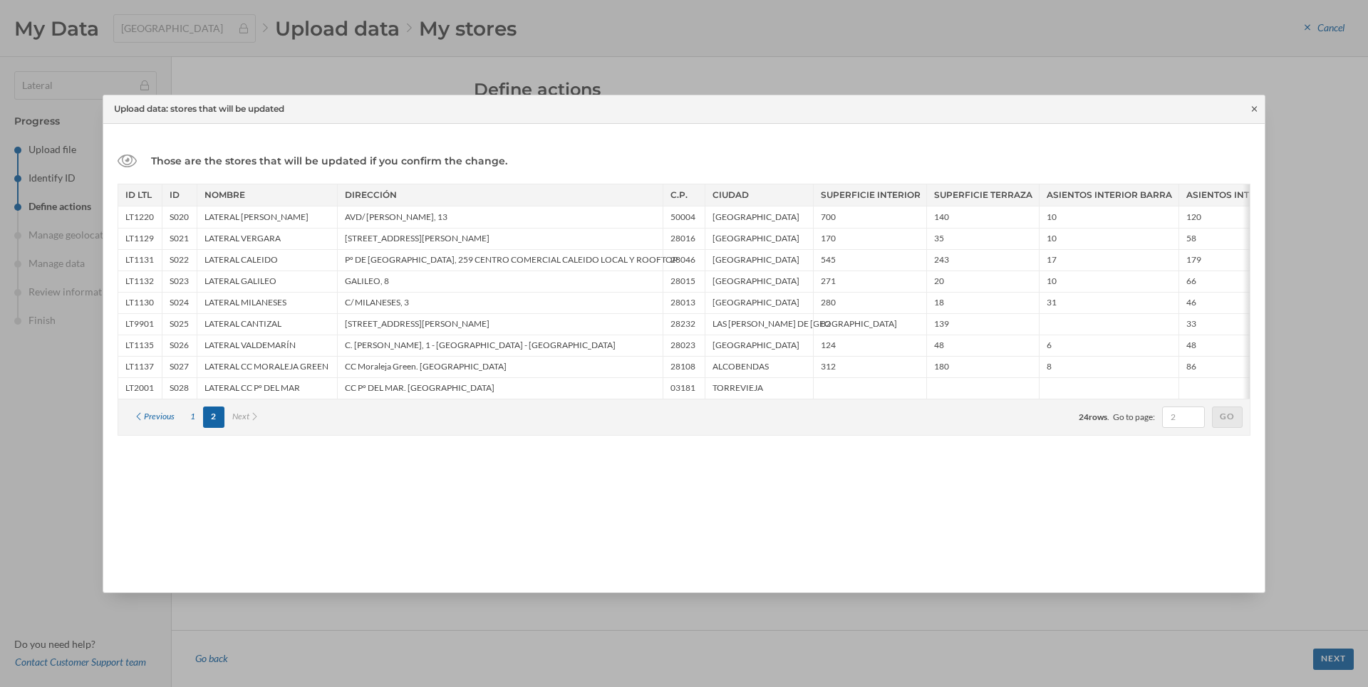
click at [1254, 111] on icon at bounding box center [1254, 109] width 11 height 9
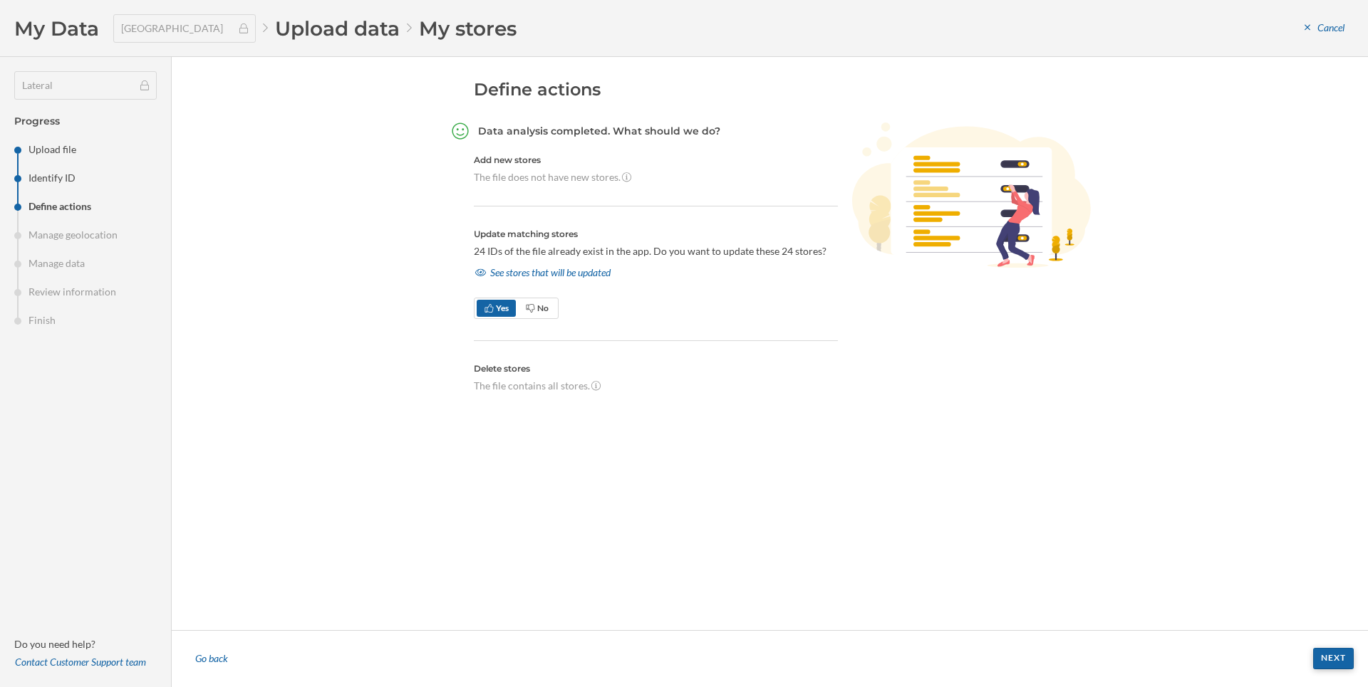
click at [1328, 658] on div "Next" at bounding box center [1333, 658] width 41 height 21
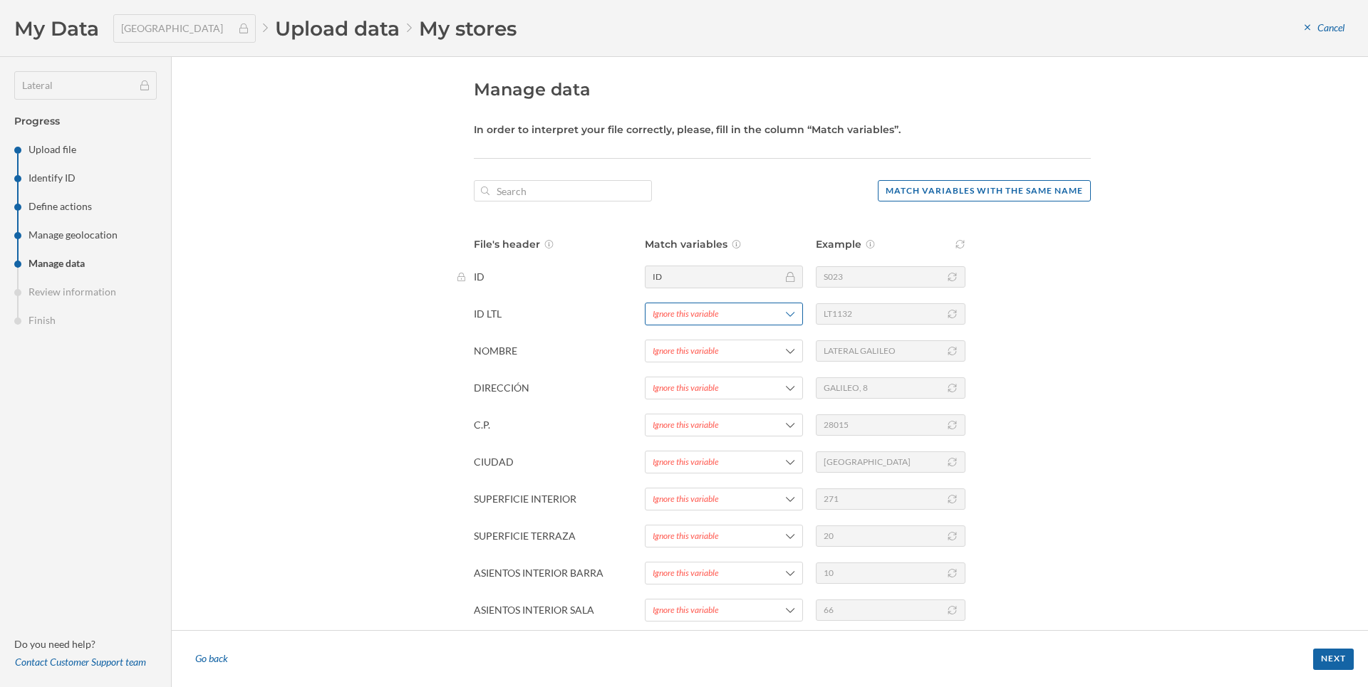
click at [690, 315] on div "Ignore this variable" at bounding box center [686, 314] width 66 height 13
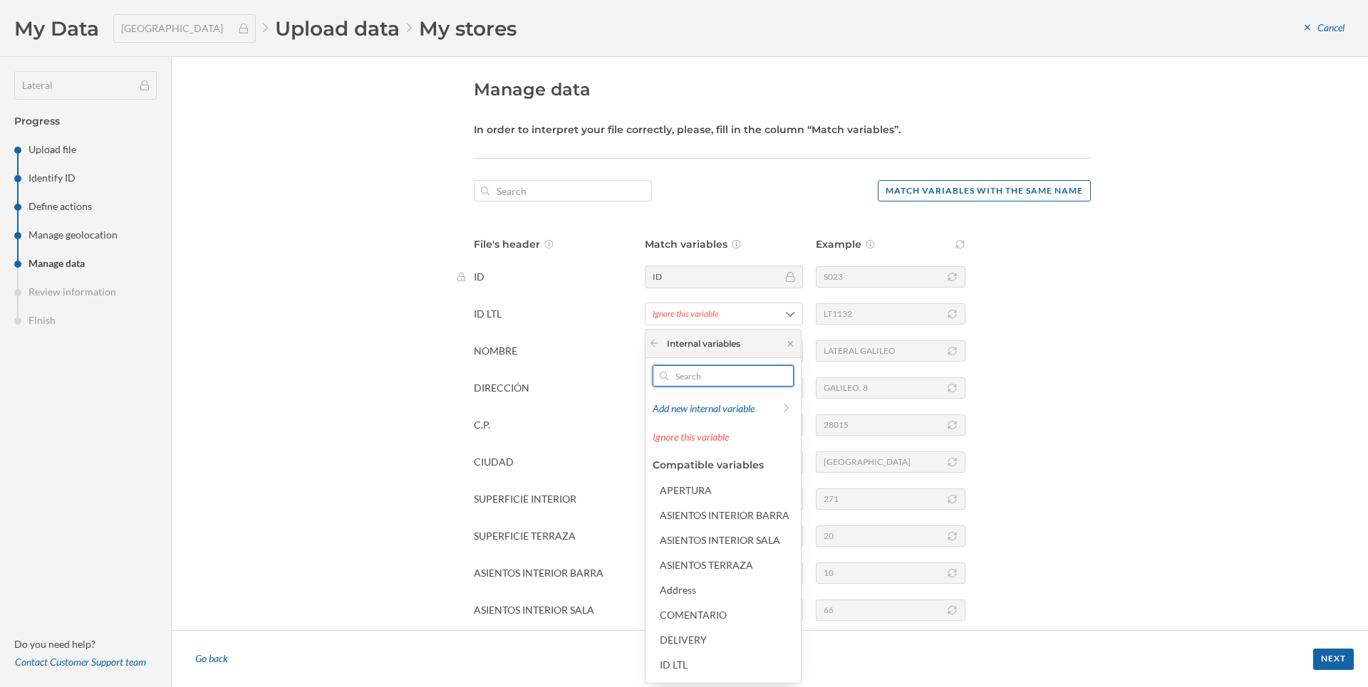
click at [679, 373] on input "text" at bounding box center [723, 375] width 110 height 21
type input "id"
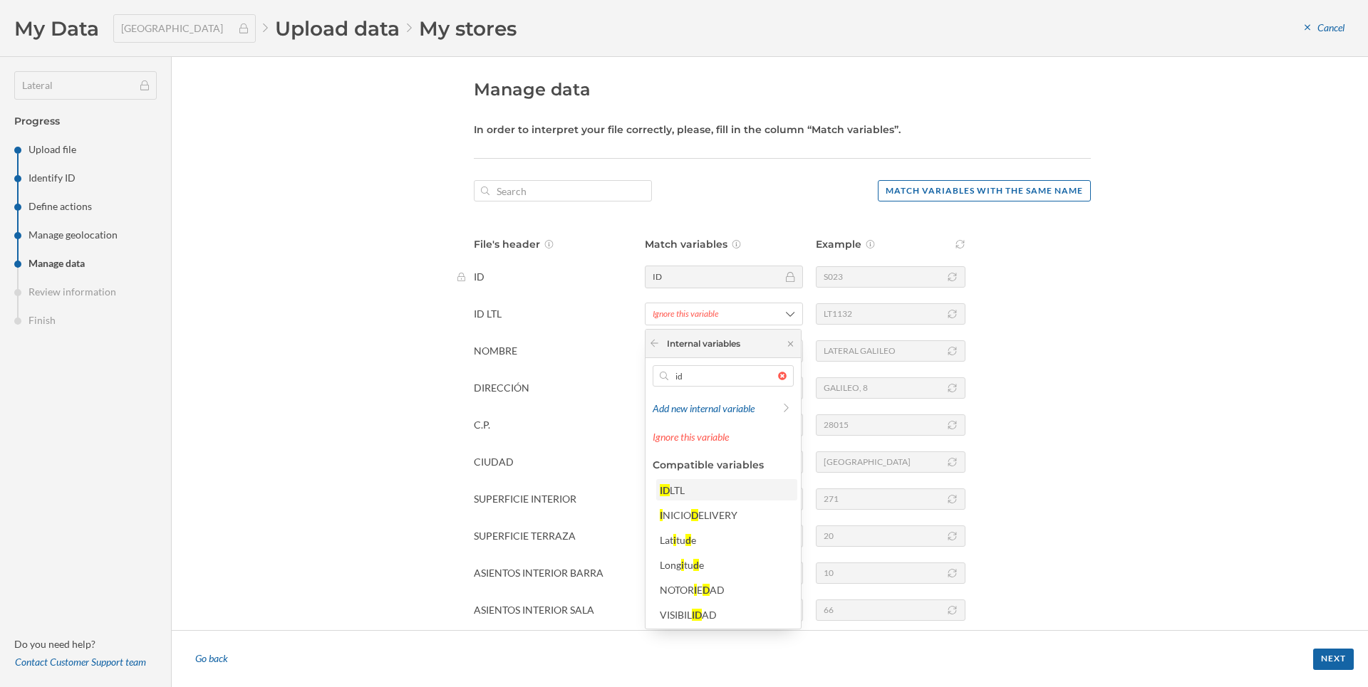
click at [668, 484] on div "ID LTL" at bounding box center [726, 490] width 132 height 15
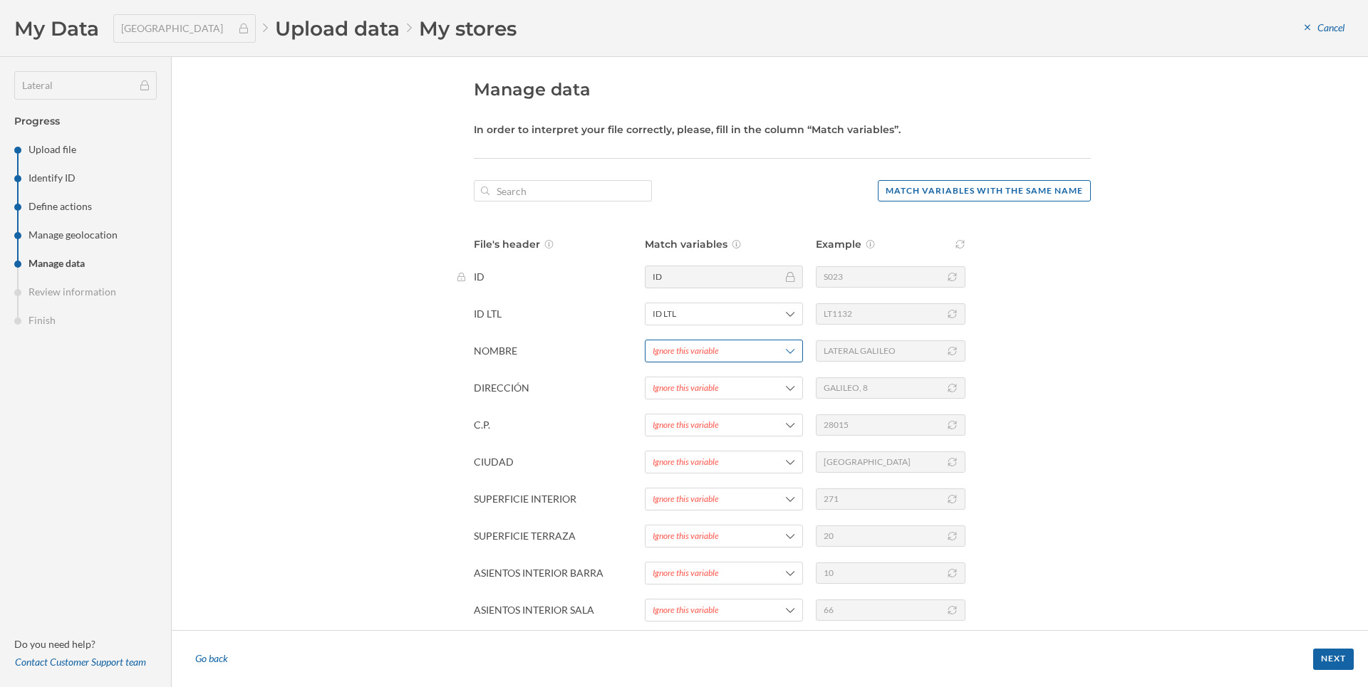
click at [672, 351] on div "Ignore this variable" at bounding box center [686, 351] width 66 height 13
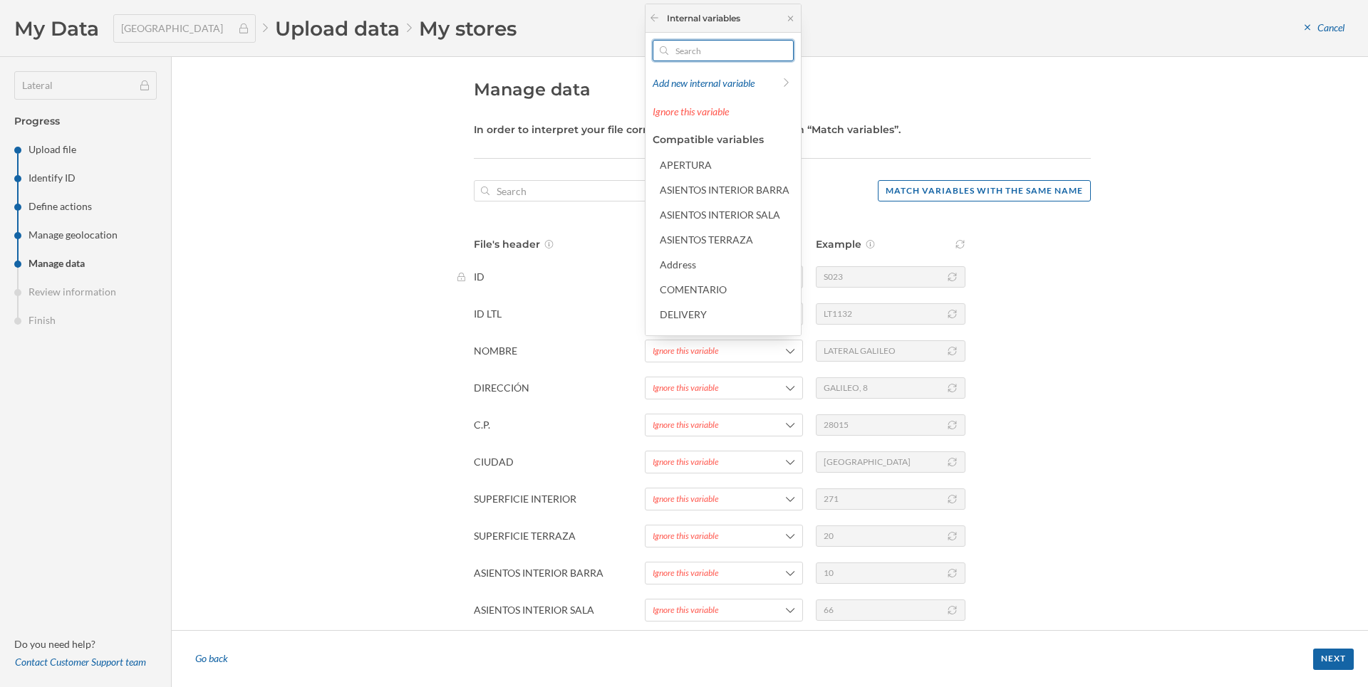
click at [689, 52] on input "text" at bounding box center [723, 50] width 110 height 21
type input "s"
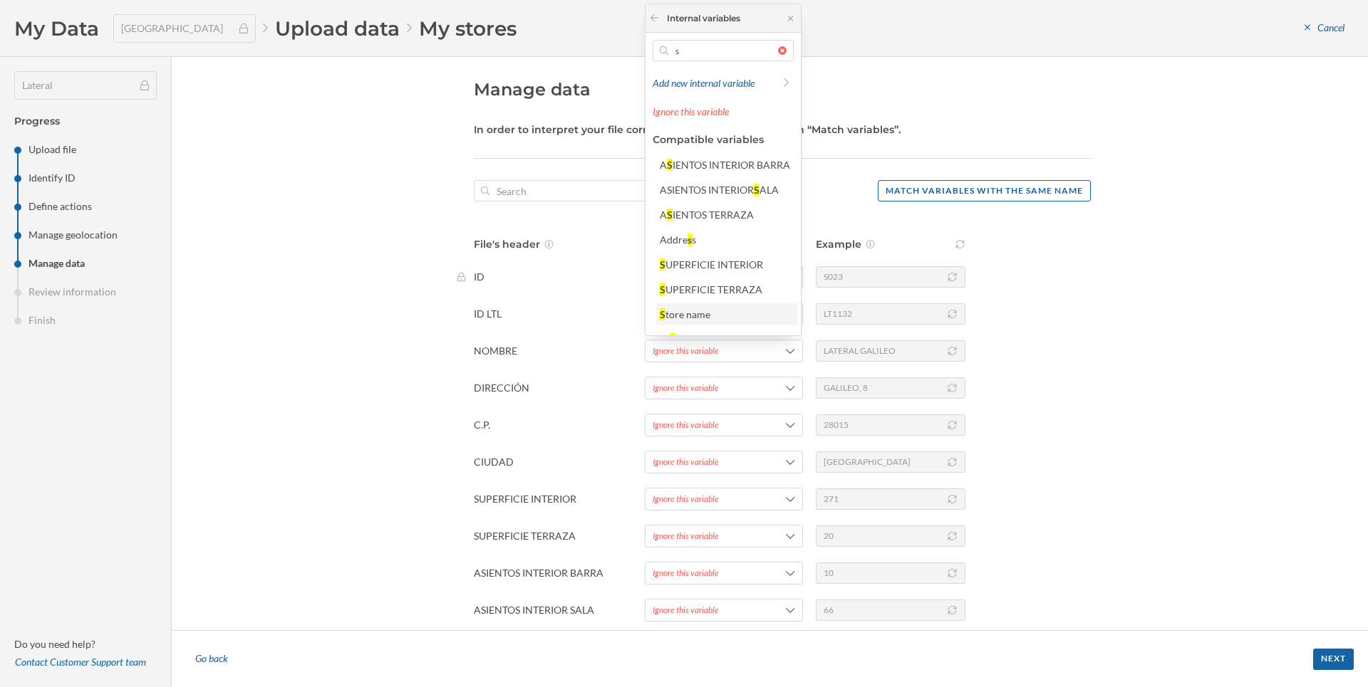
click at [682, 318] on div "tore name" at bounding box center [687, 314] width 45 height 12
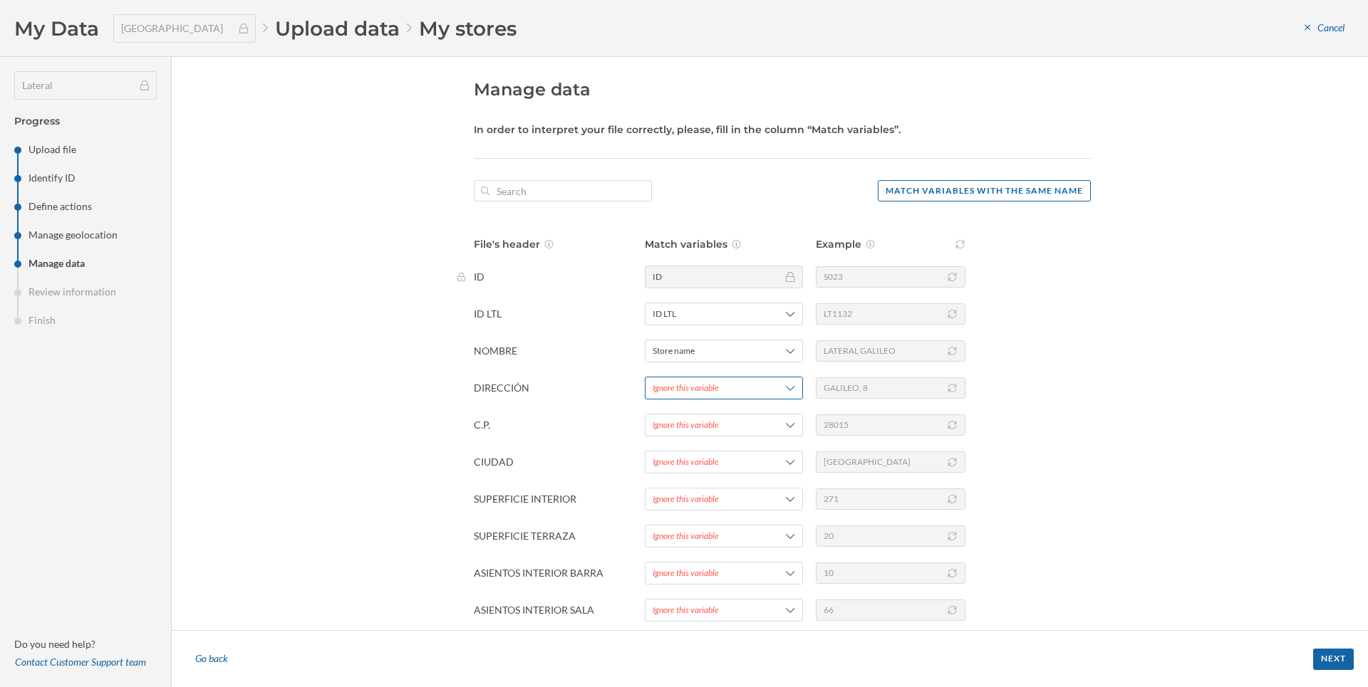
click at [707, 381] on div "Ignore this variable" at bounding box center [724, 388] width 158 height 23
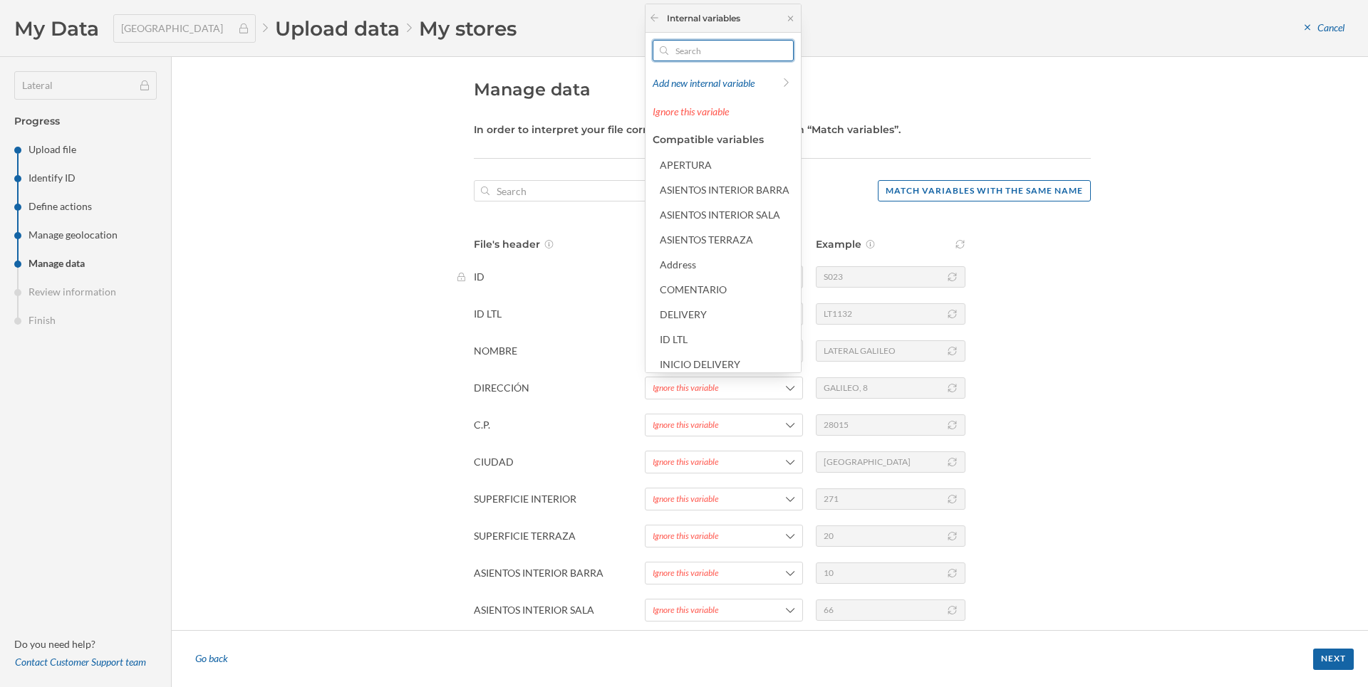
click at [702, 48] on input "text" at bounding box center [723, 50] width 110 height 21
click at [696, 264] on div "Address" at bounding box center [726, 264] width 132 height 15
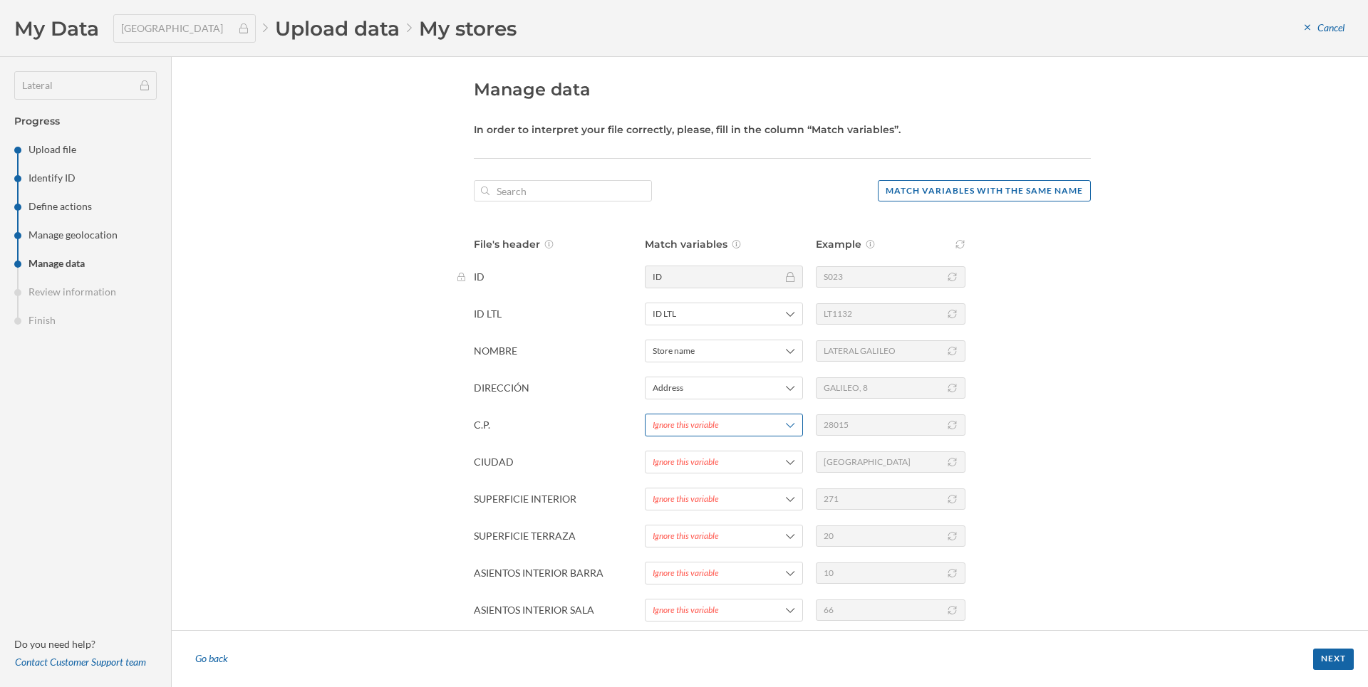
click at [699, 428] on div "Ignore this variable" at bounding box center [686, 425] width 66 height 13
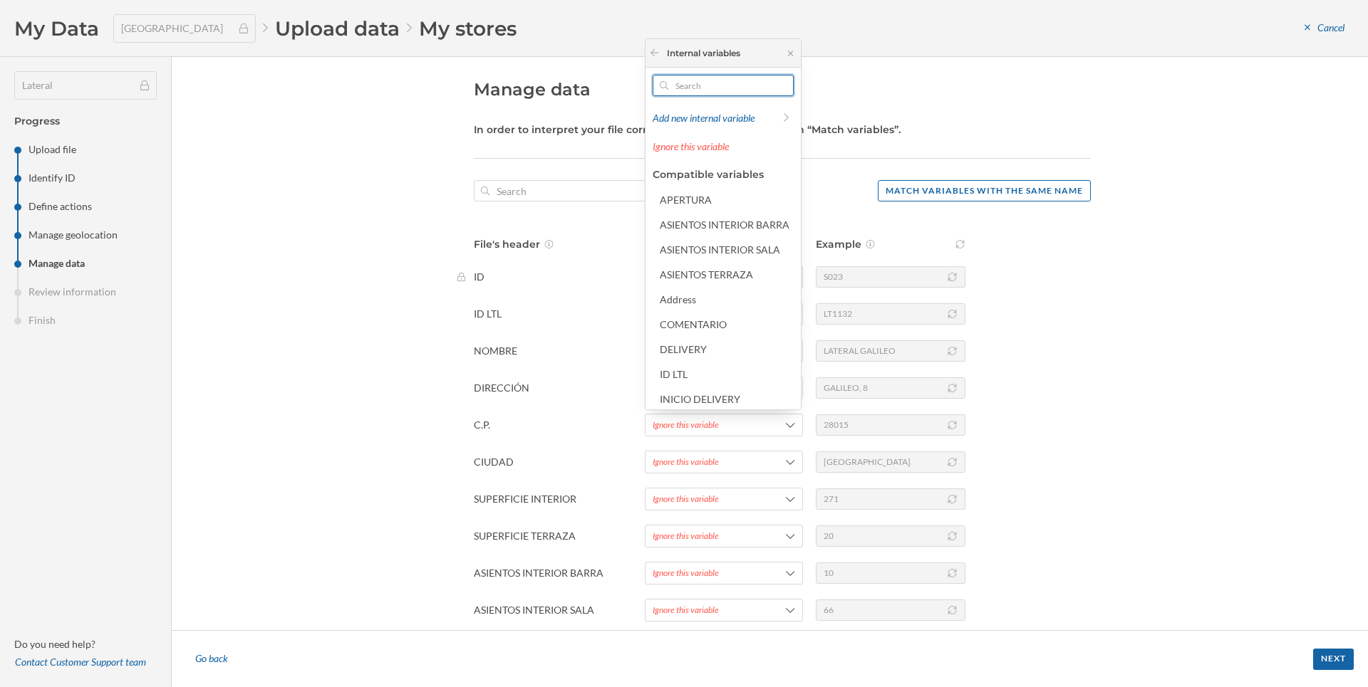
click at [687, 86] on input "text" at bounding box center [723, 85] width 110 height 21
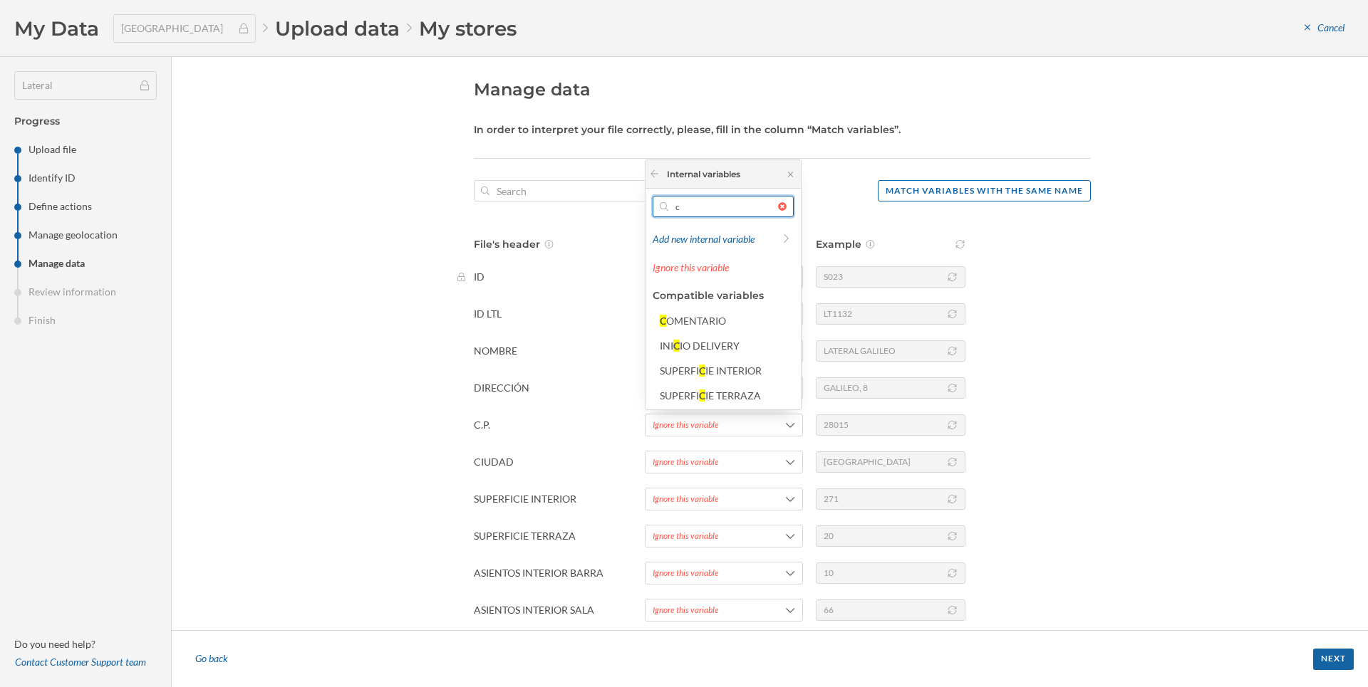
click at [711, 201] on input "c" at bounding box center [723, 206] width 110 height 21
type input "ò"
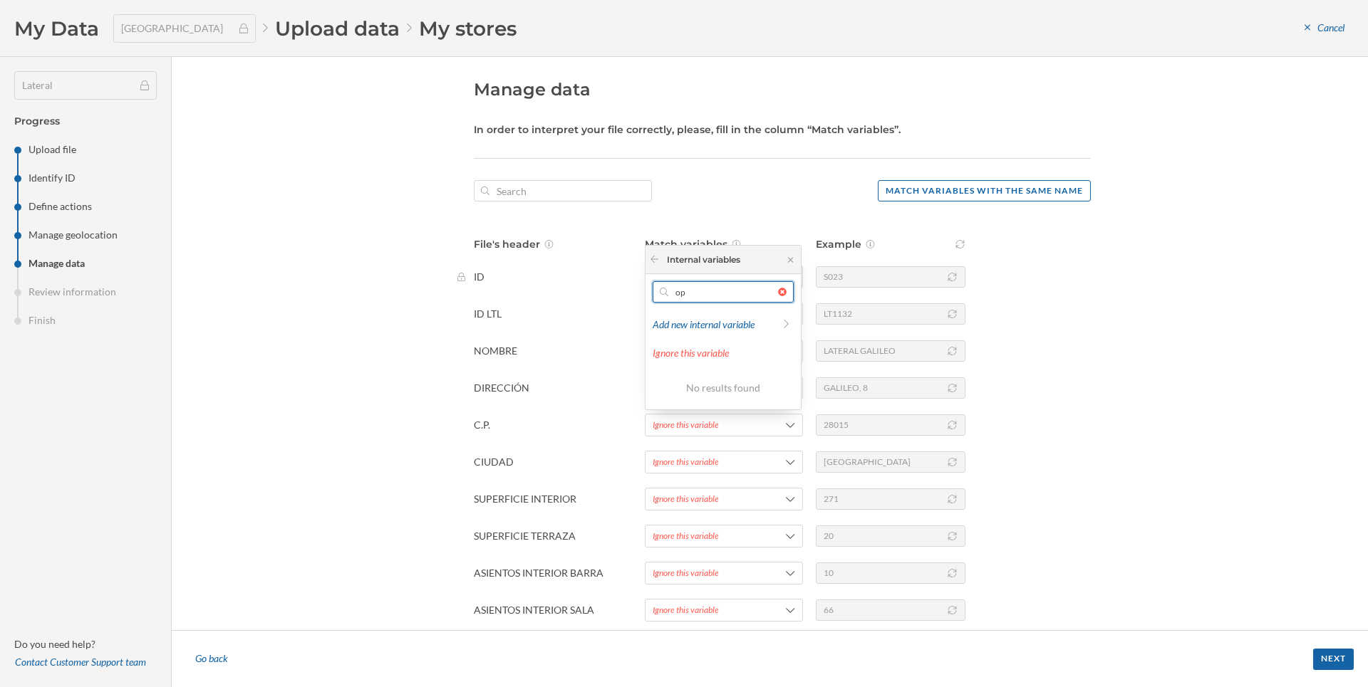
type input "o"
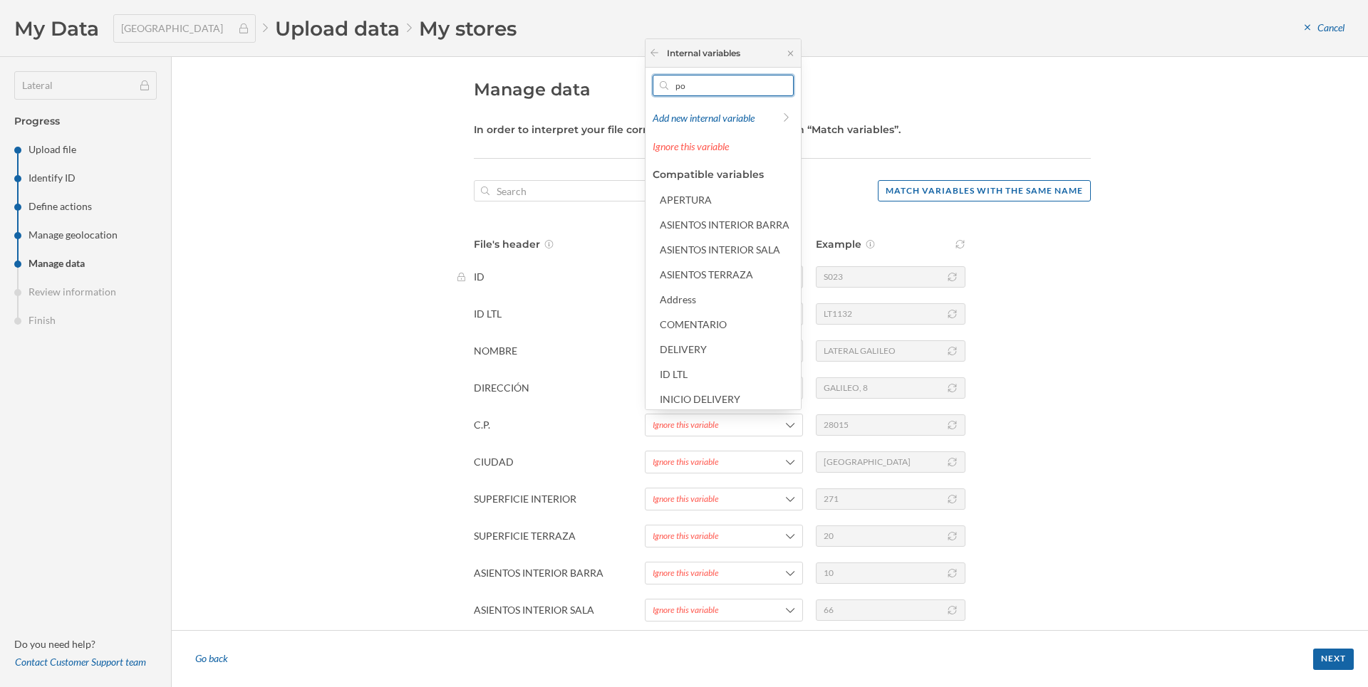
type input "pos"
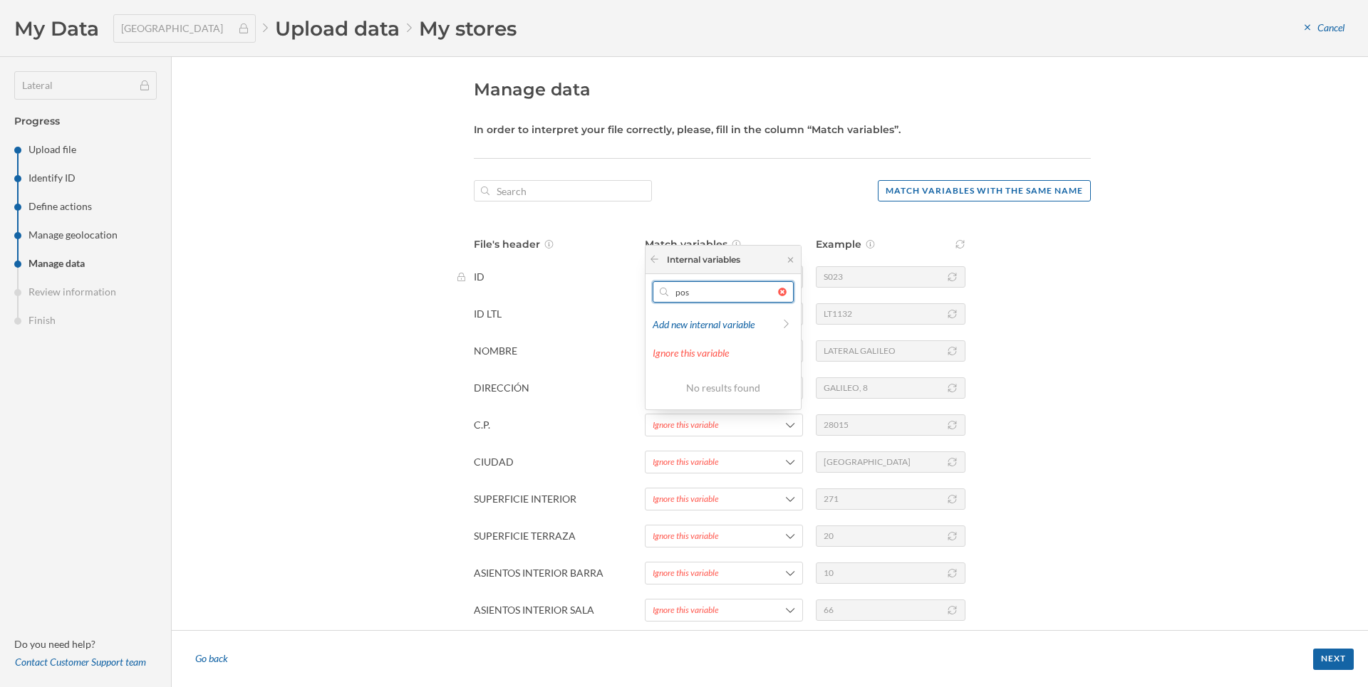
click at [684, 286] on input "pos" at bounding box center [723, 291] width 110 height 21
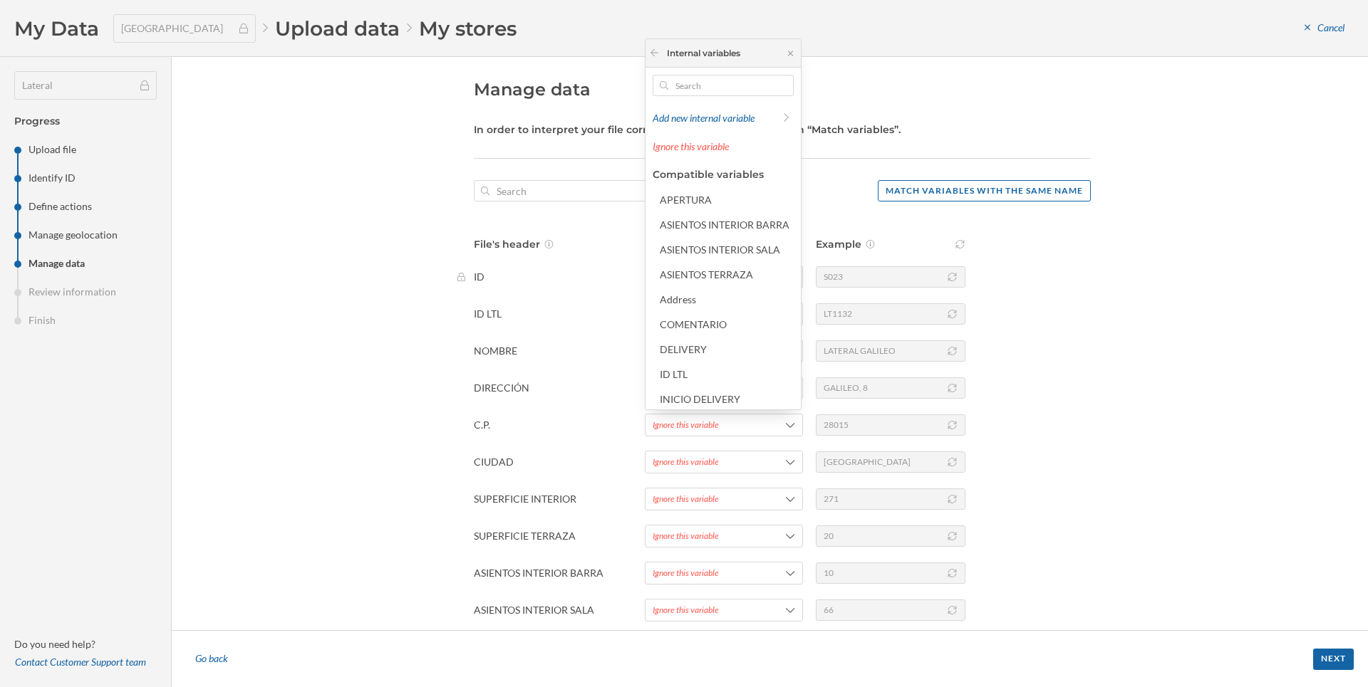
click at [1134, 120] on div "Manage data In order to interpret your file correctly, please, fill in the colu…" at bounding box center [770, 343] width 1196 height 573
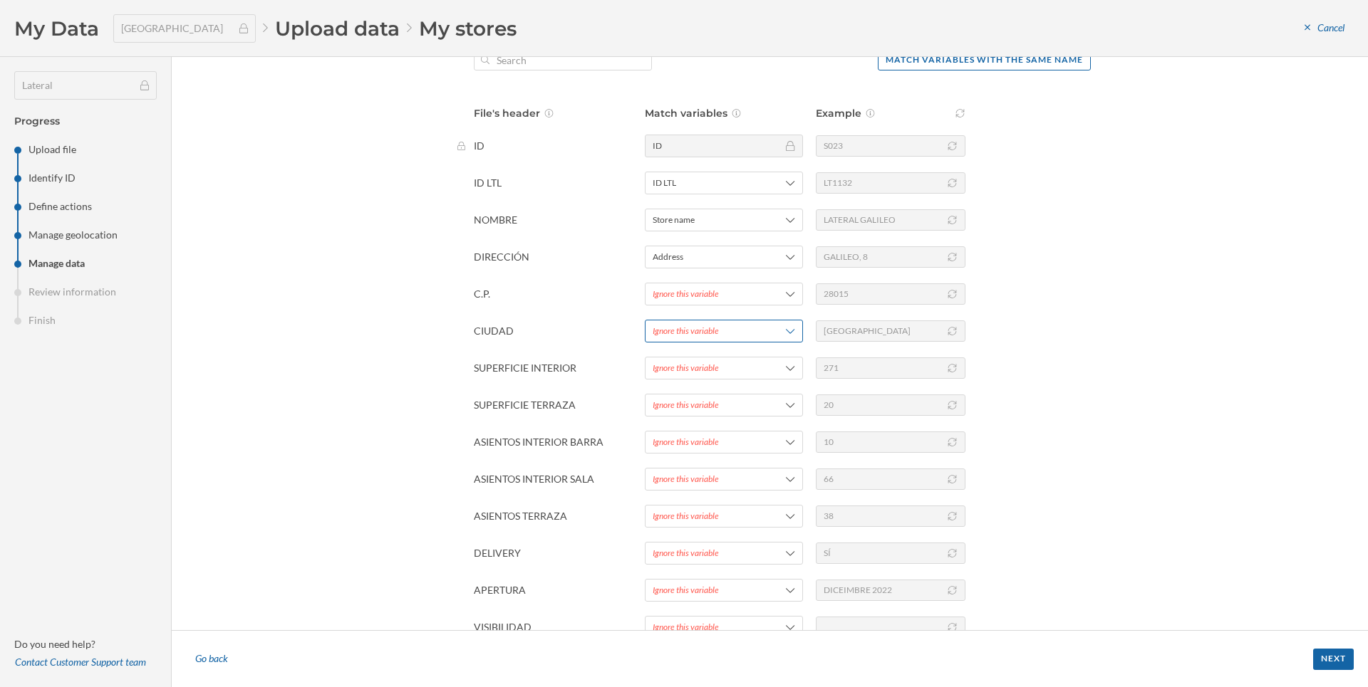
scroll to position [150, 0]
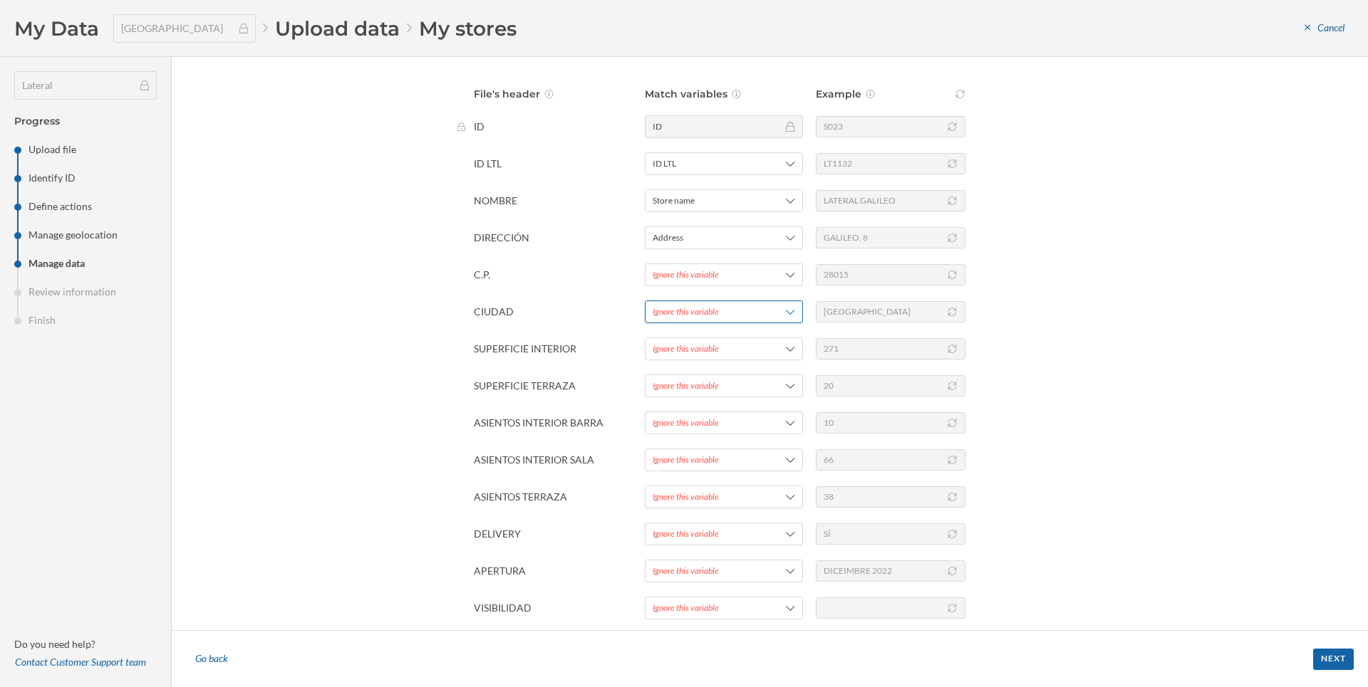
click at [664, 311] on div "Ignore this variable" at bounding box center [686, 312] width 66 height 13
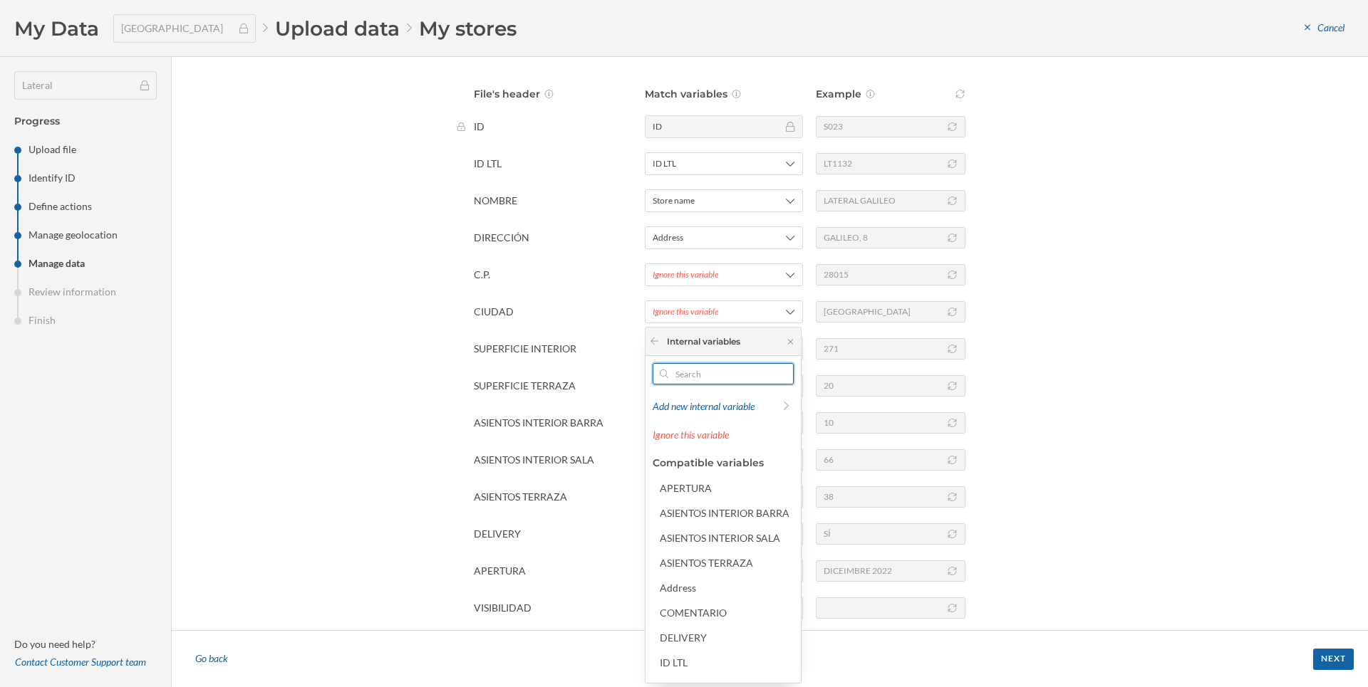
click at [677, 368] on input "text" at bounding box center [723, 373] width 110 height 21
type input "ci"
click at [534, 401] on div "File's header Match variables Example ID ID S023 ID LTL ID LTL LT1132 NOMBRE St…" at bounding box center [782, 409] width 617 height 644
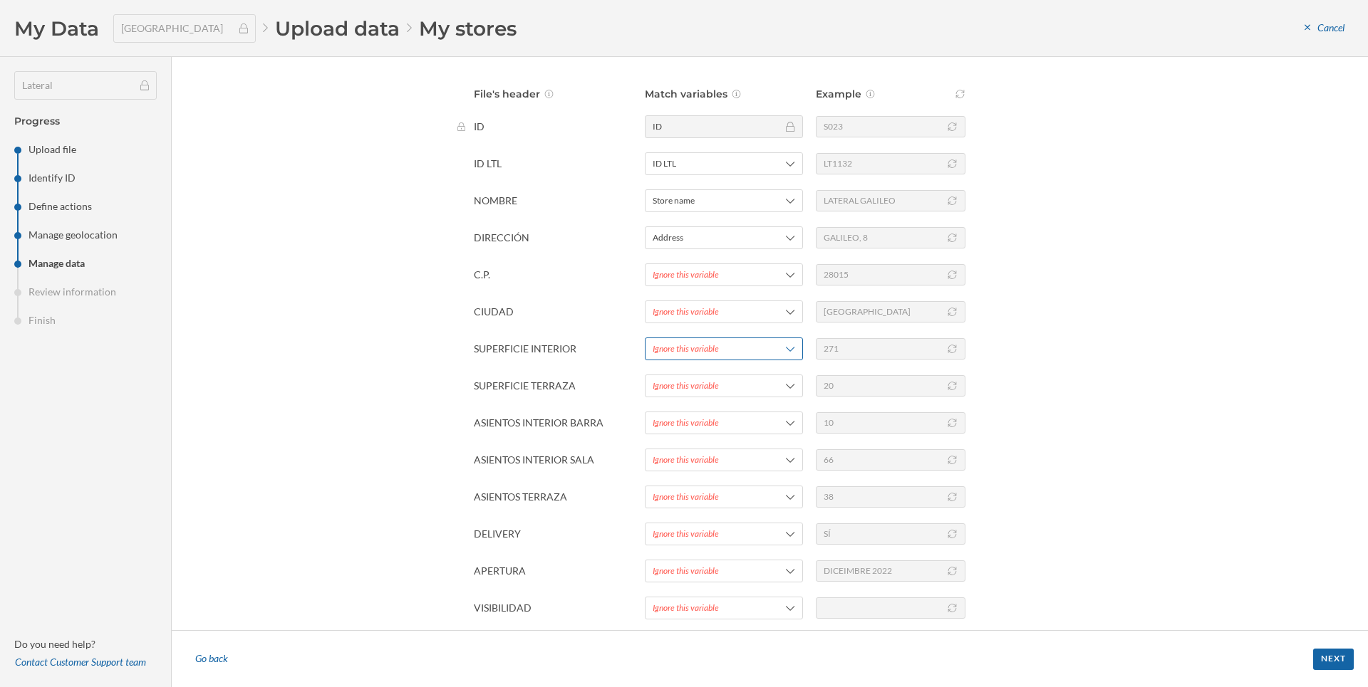
click at [687, 350] on div "Ignore this variable" at bounding box center [686, 349] width 66 height 13
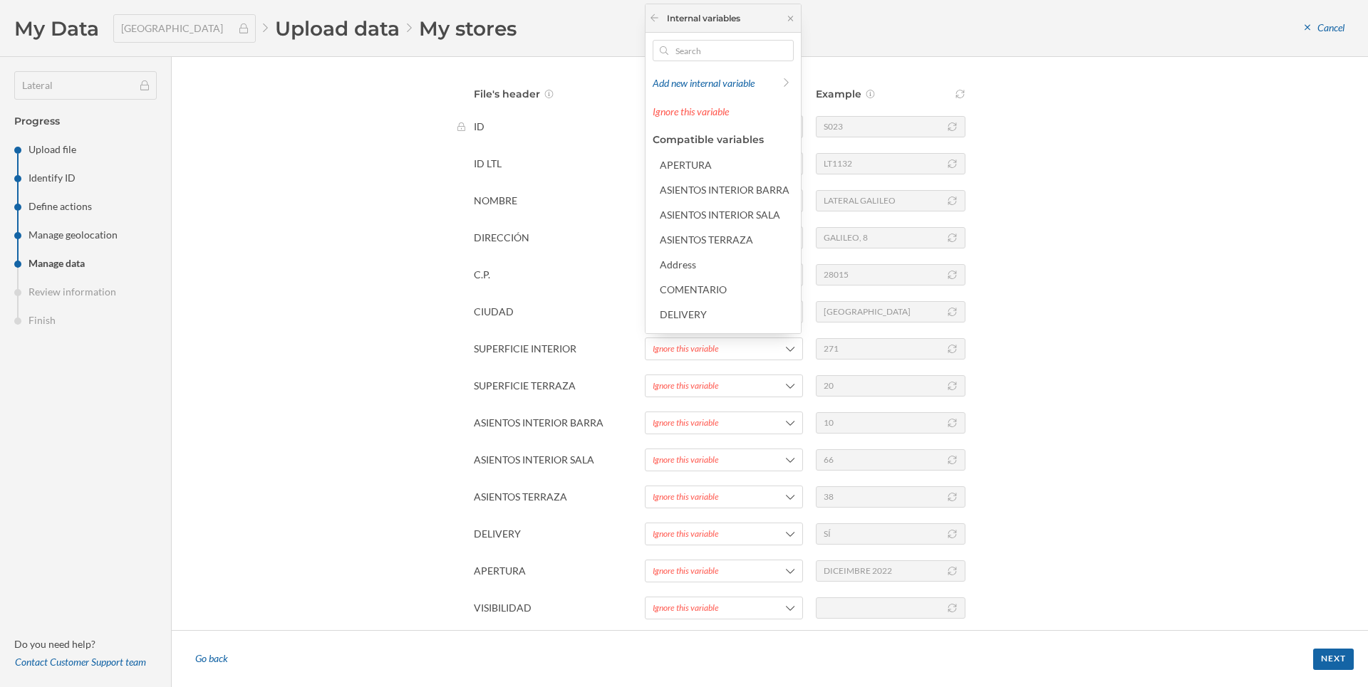
click at [711, 36] on div "Add new internal variable Ignore this variable Compatible variables APERTURA AS…" at bounding box center [722, 183] width 155 height 301
click at [706, 53] on input "text" at bounding box center [723, 50] width 110 height 21
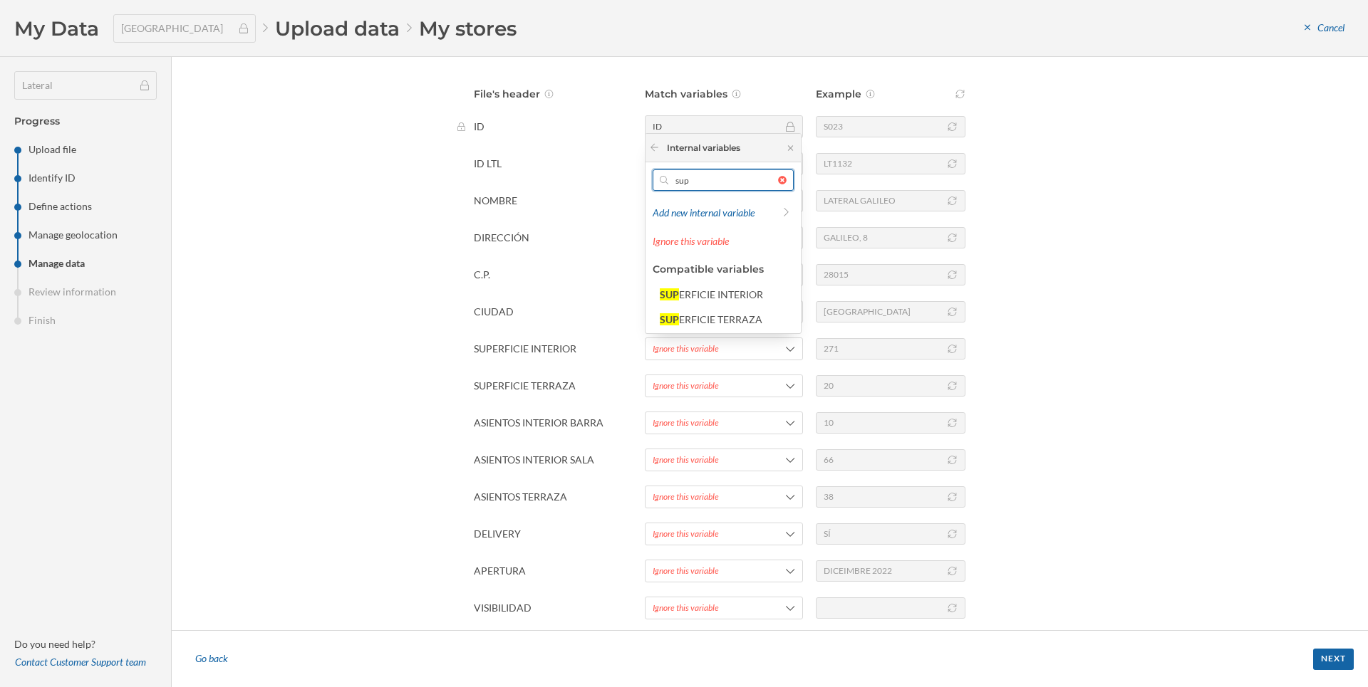
type input "sup"
click at [707, 305] on div "SUP ERFICIE INTERIOR SUP ERFICIE TERRAZA" at bounding box center [727, 307] width 148 height 46
click at [691, 295] on div "ERFICIE INTERIOR" at bounding box center [721, 295] width 84 height 12
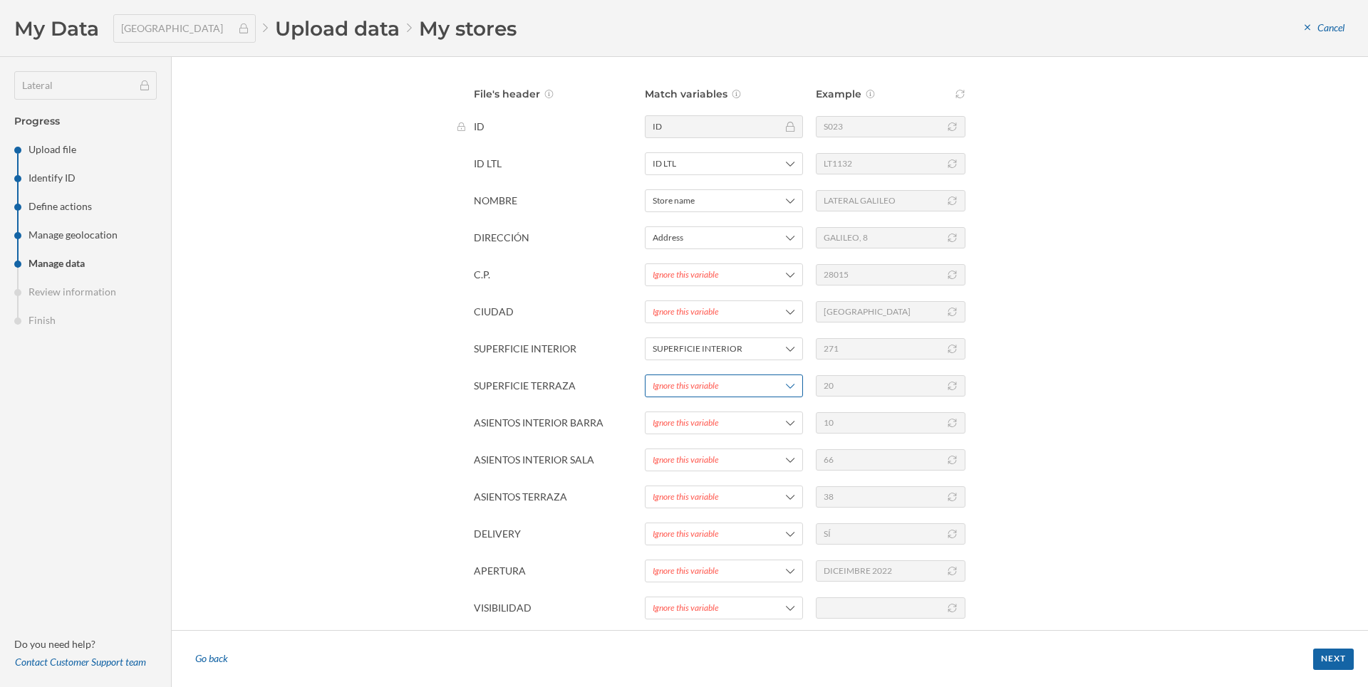
click at [674, 385] on div "Ignore this variable" at bounding box center [686, 386] width 66 height 13
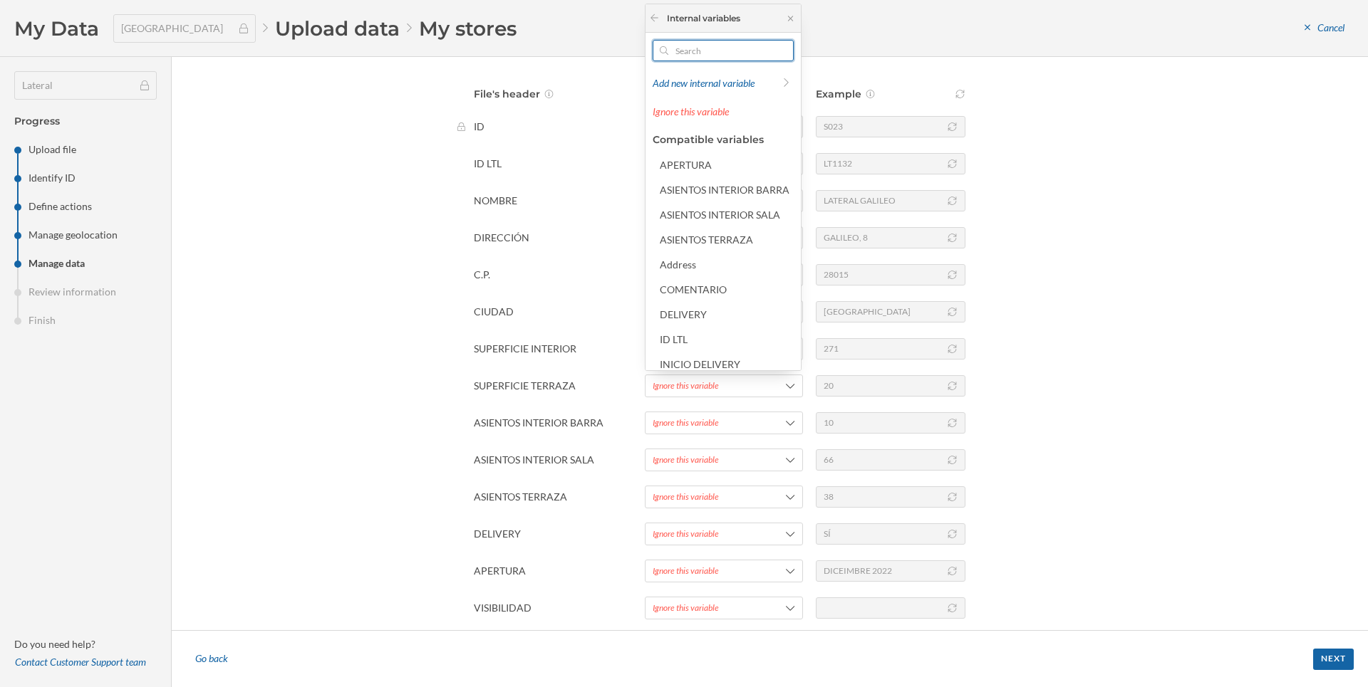
click at [696, 53] on input "text" at bounding box center [723, 50] width 110 height 21
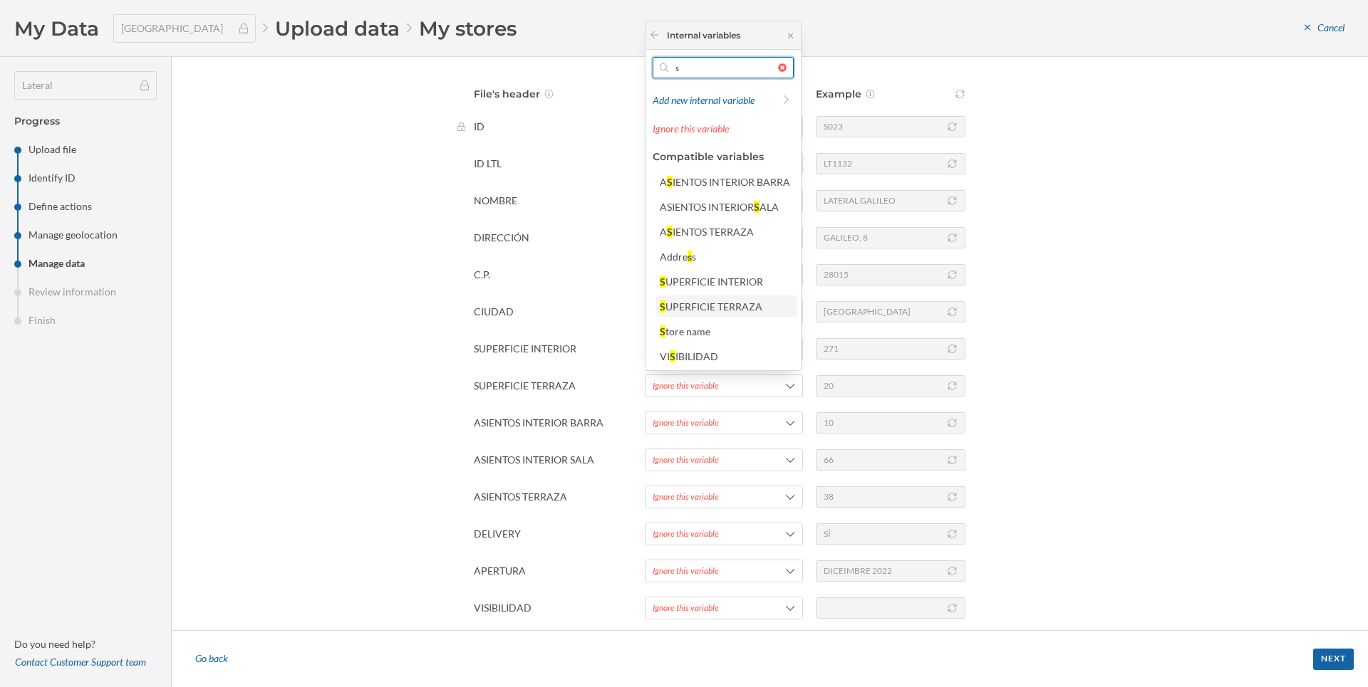
type input "s"
click at [740, 307] on div "UPERFICIE TERRAZA" at bounding box center [713, 307] width 97 height 12
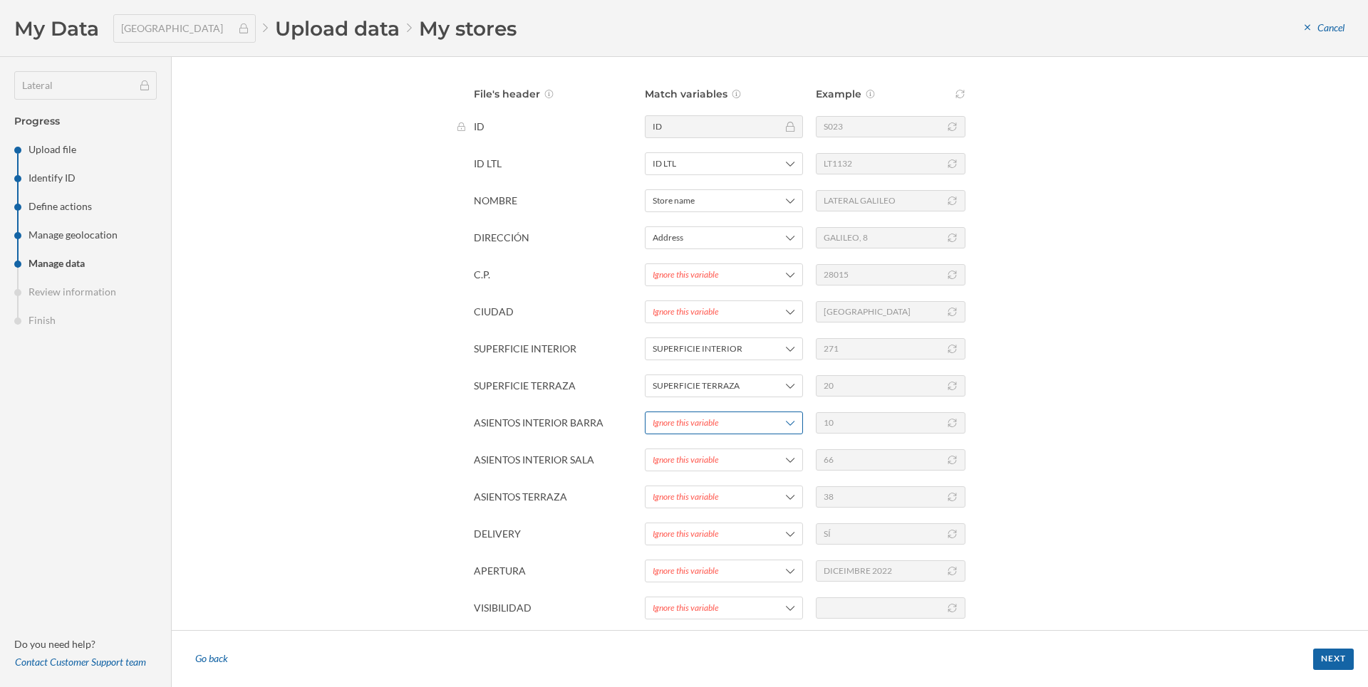
click at [705, 417] on div "Ignore this variable" at bounding box center [724, 423] width 158 height 23
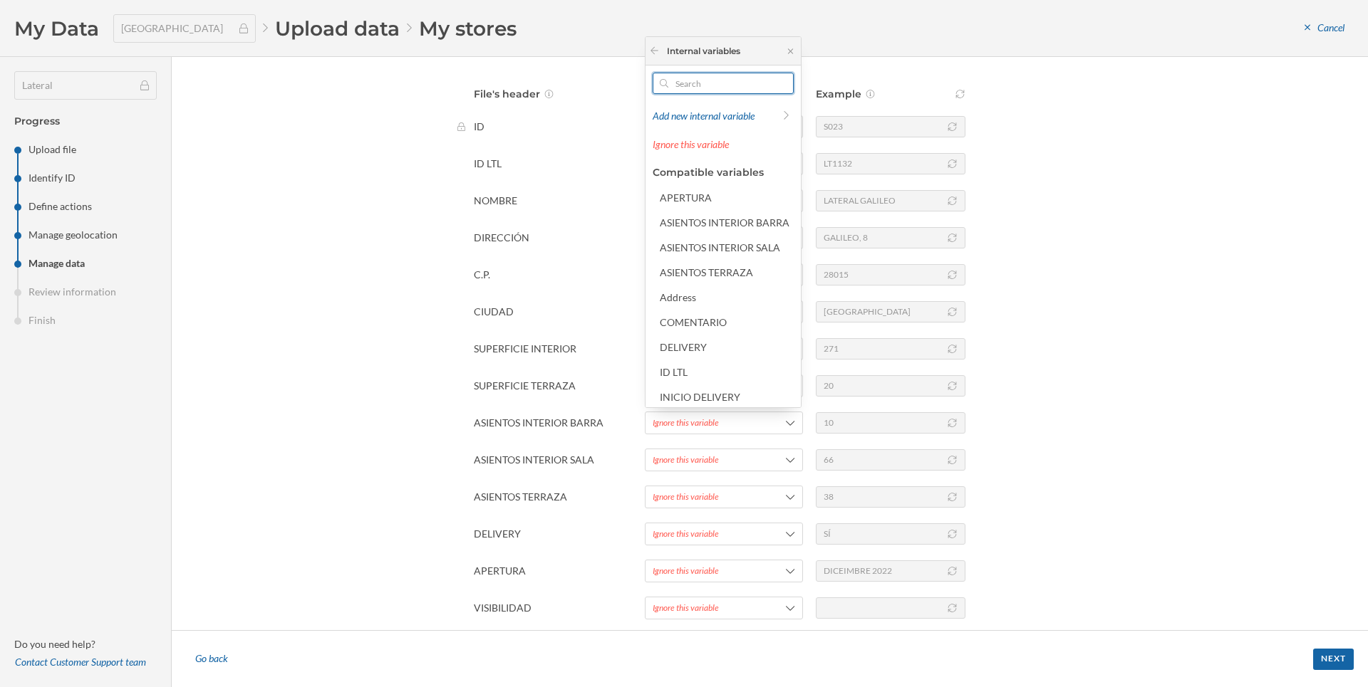
click at [717, 80] on input "text" at bounding box center [723, 83] width 110 height 21
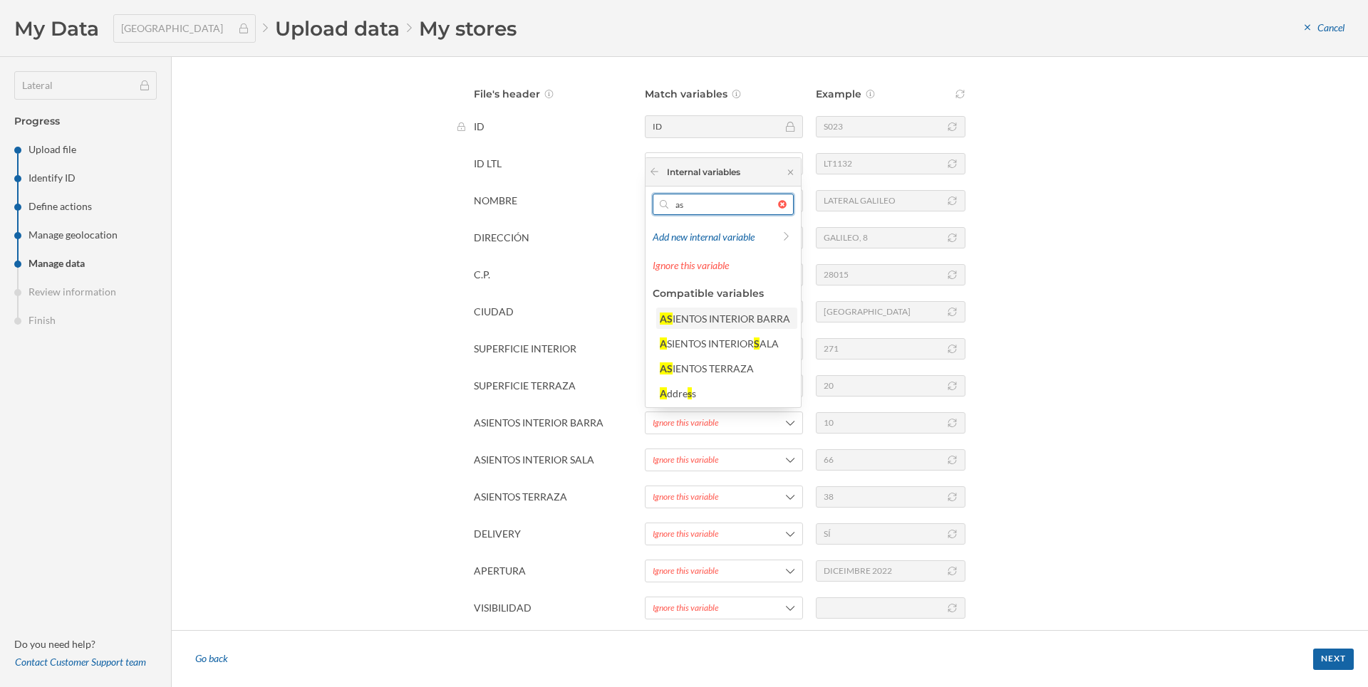
type input "as"
click at [733, 318] on div "IENTOS INTERIOR BARRA" at bounding box center [731, 319] width 118 height 12
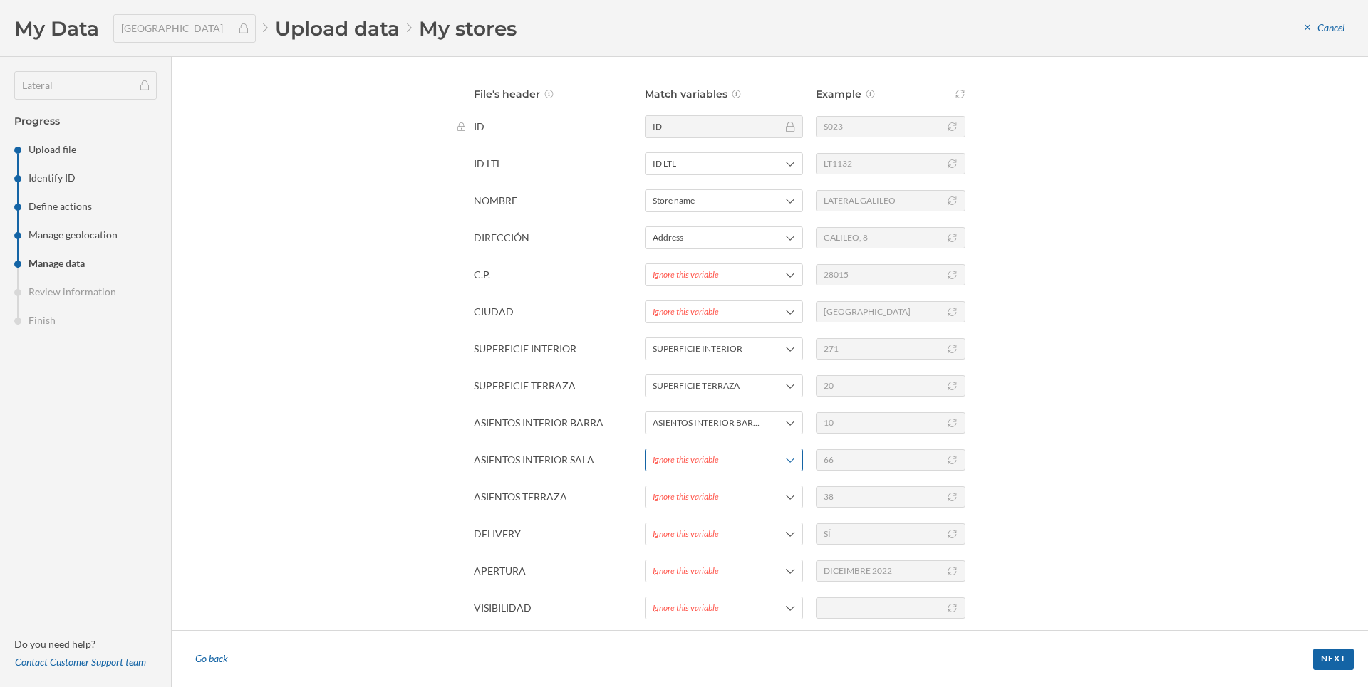
click at [702, 464] on div "Ignore this variable" at bounding box center [686, 460] width 66 height 13
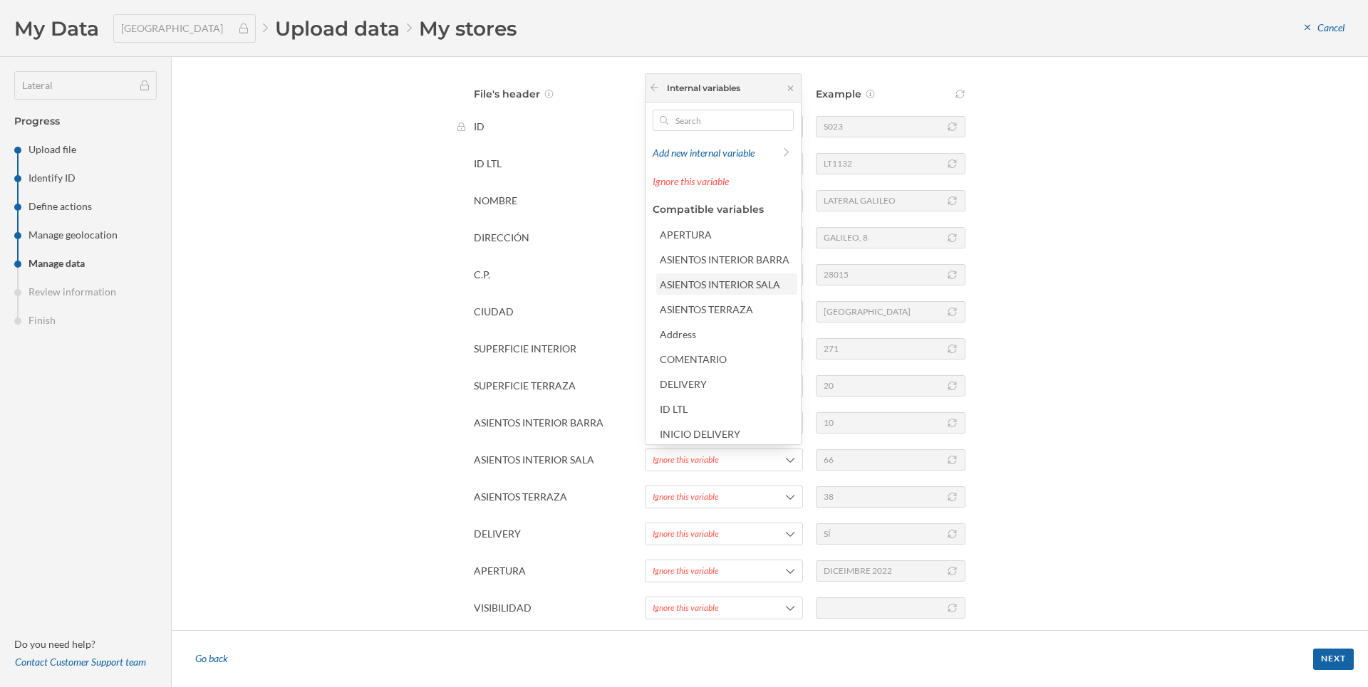
click at [749, 286] on div "ASIENTOS INTERIOR SALA" at bounding box center [720, 285] width 120 height 12
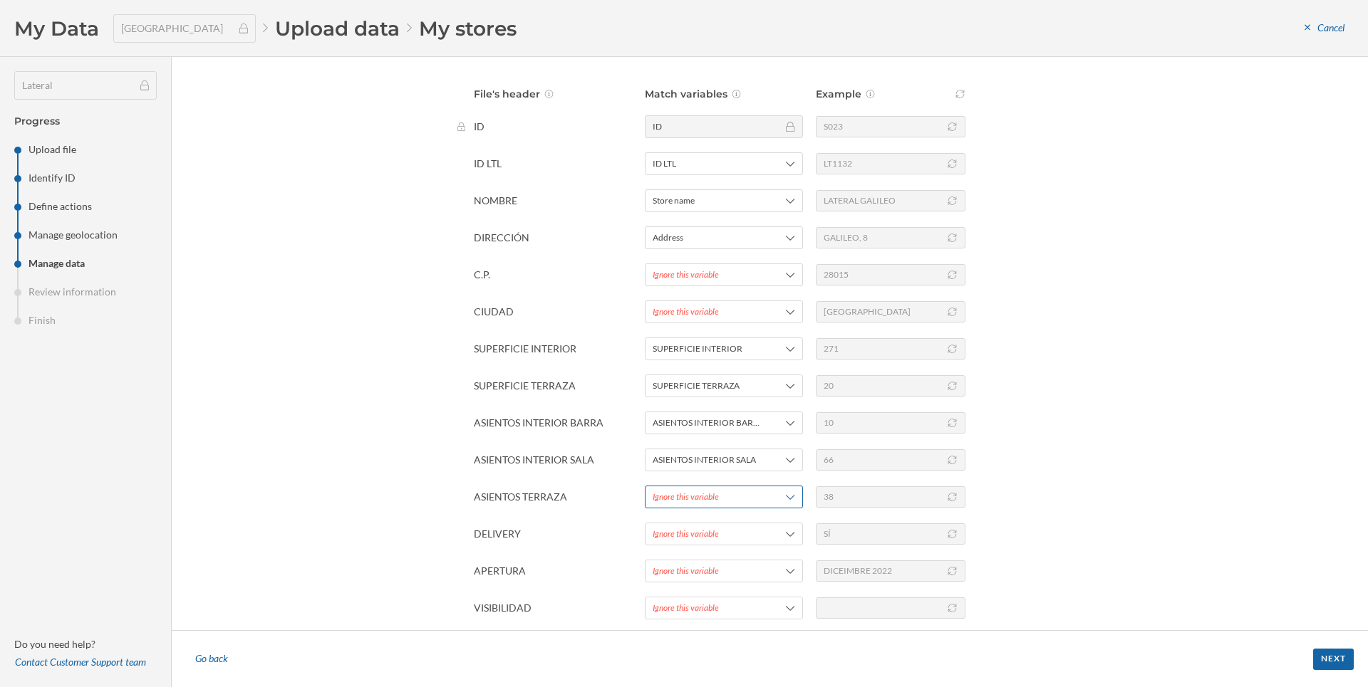
click at [710, 498] on div "Ignore this variable" at bounding box center [686, 497] width 66 height 13
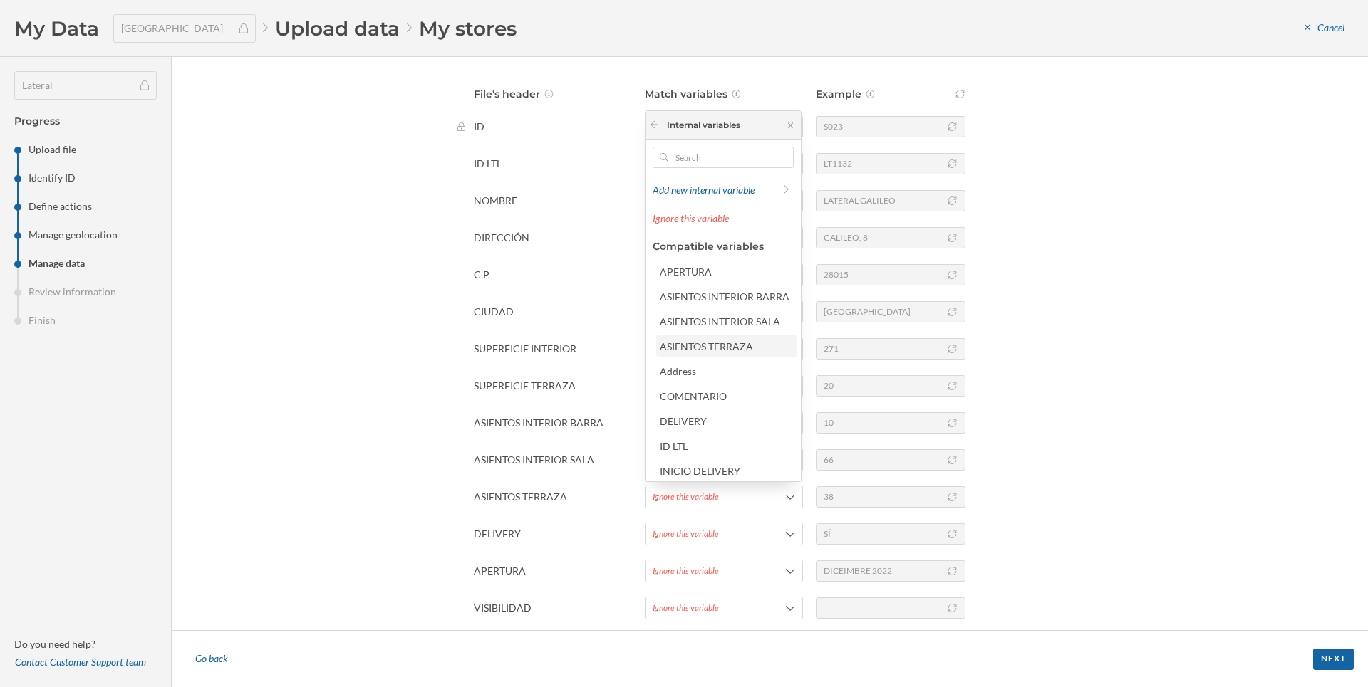
click at [717, 350] on div "ASIENTOS TERRAZA" at bounding box center [706, 347] width 93 height 12
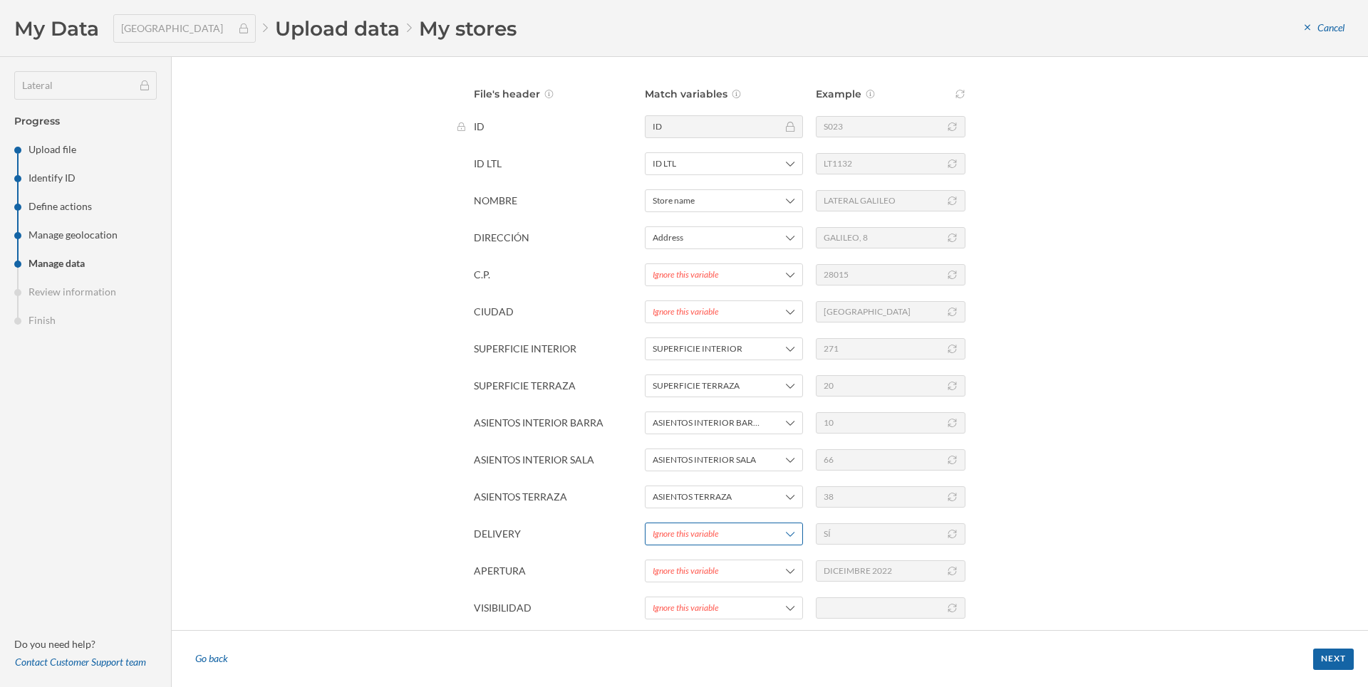
click at [697, 539] on div "Ignore this variable" at bounding box center [686, 534] width 66 height 13
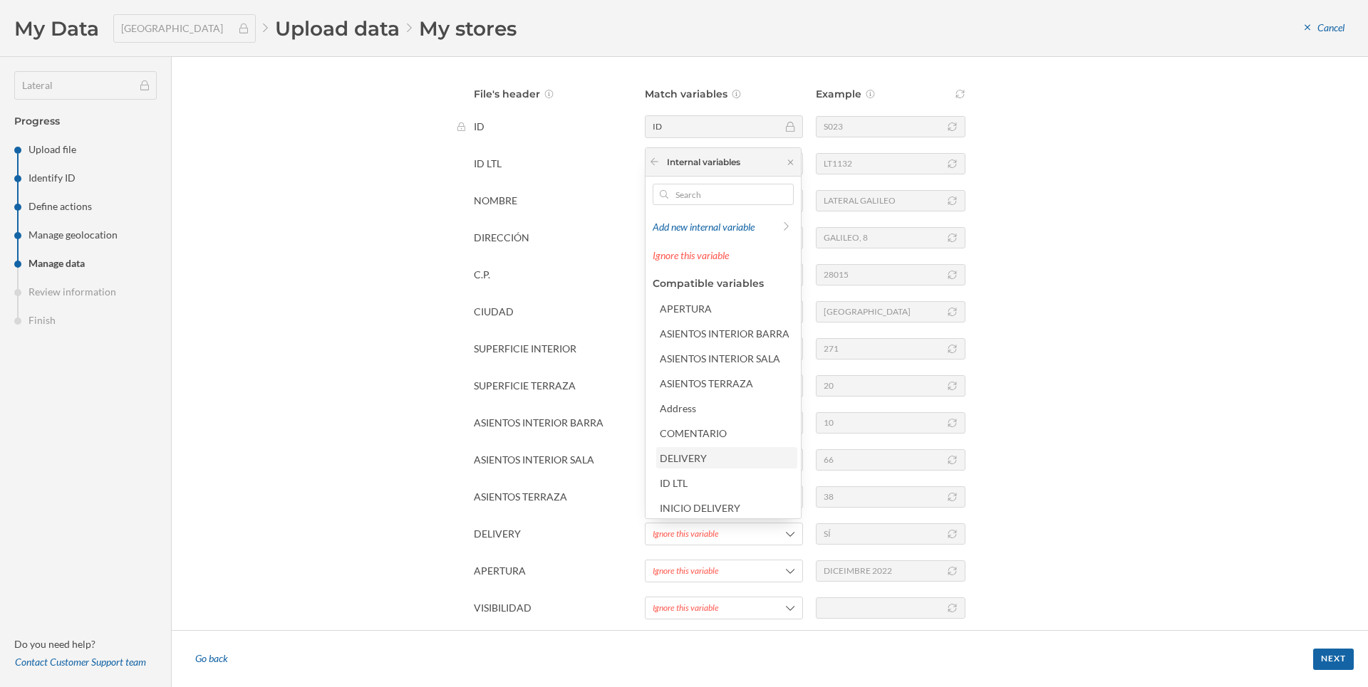
click at [672, 467] on div "DELIVERY" at bounding box center [726, 457] width 141 height 21
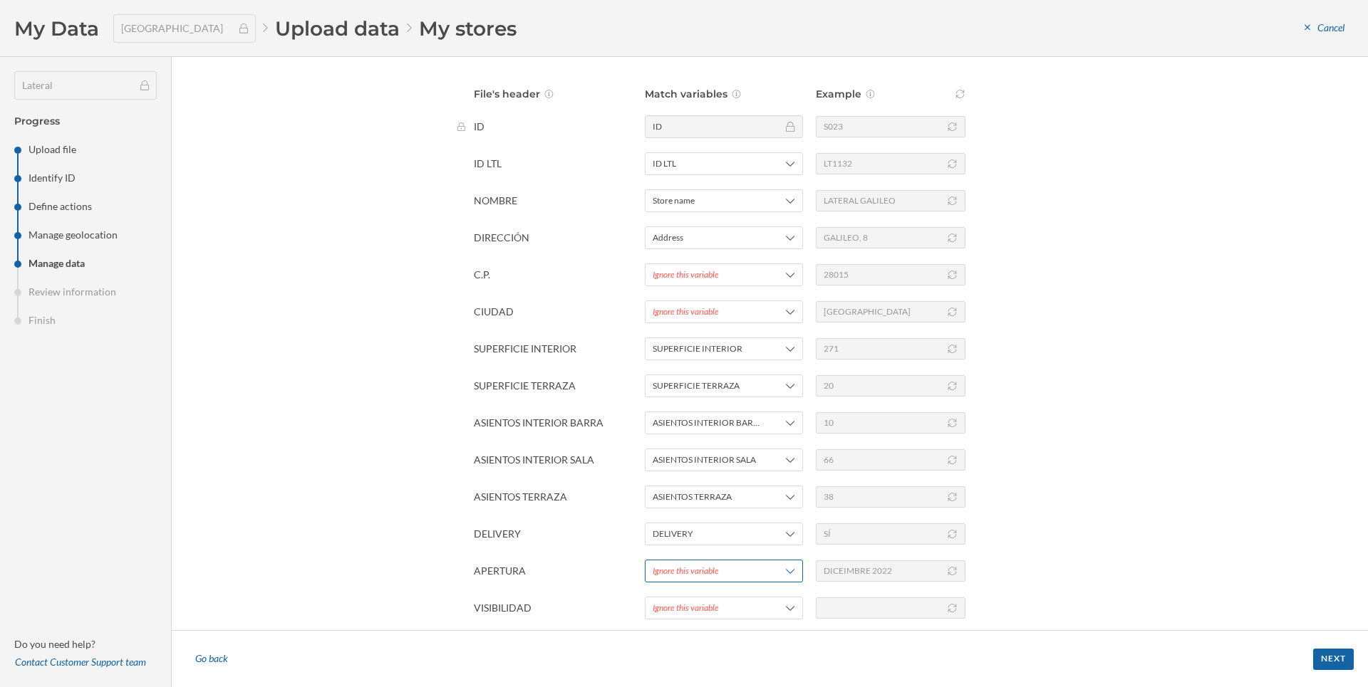
click at [680, 565] on div "Ignore this variable" at bounding box center [724, 571] width 158 height 23
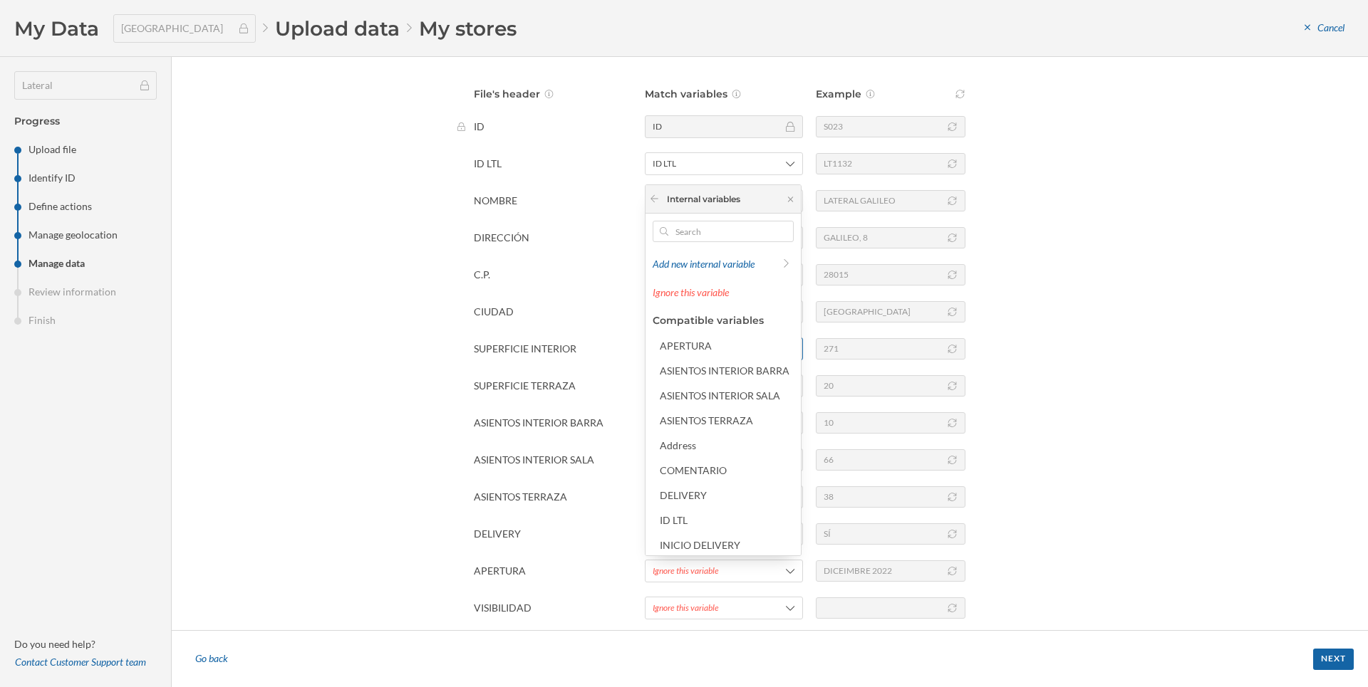
click at [722, 348] on div "APERTURA" at bounding box center [726, 345] width 132 height 15
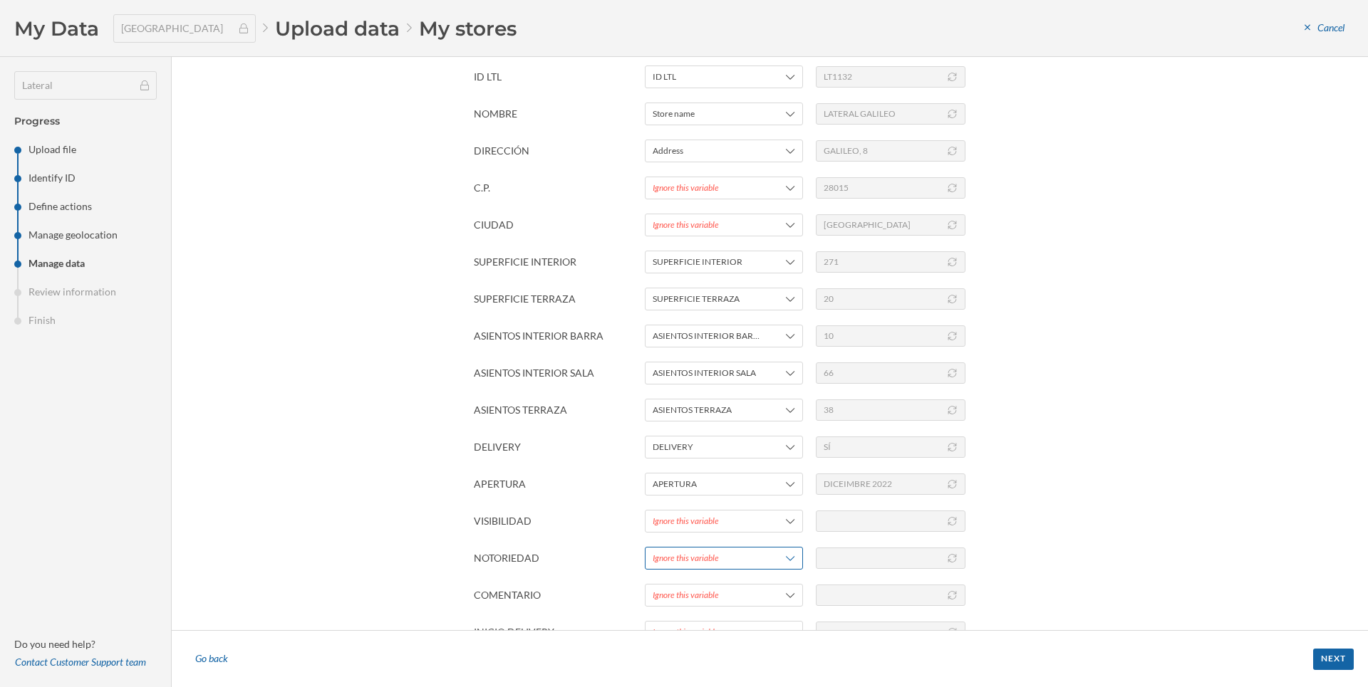
scroll to position [251, 0]
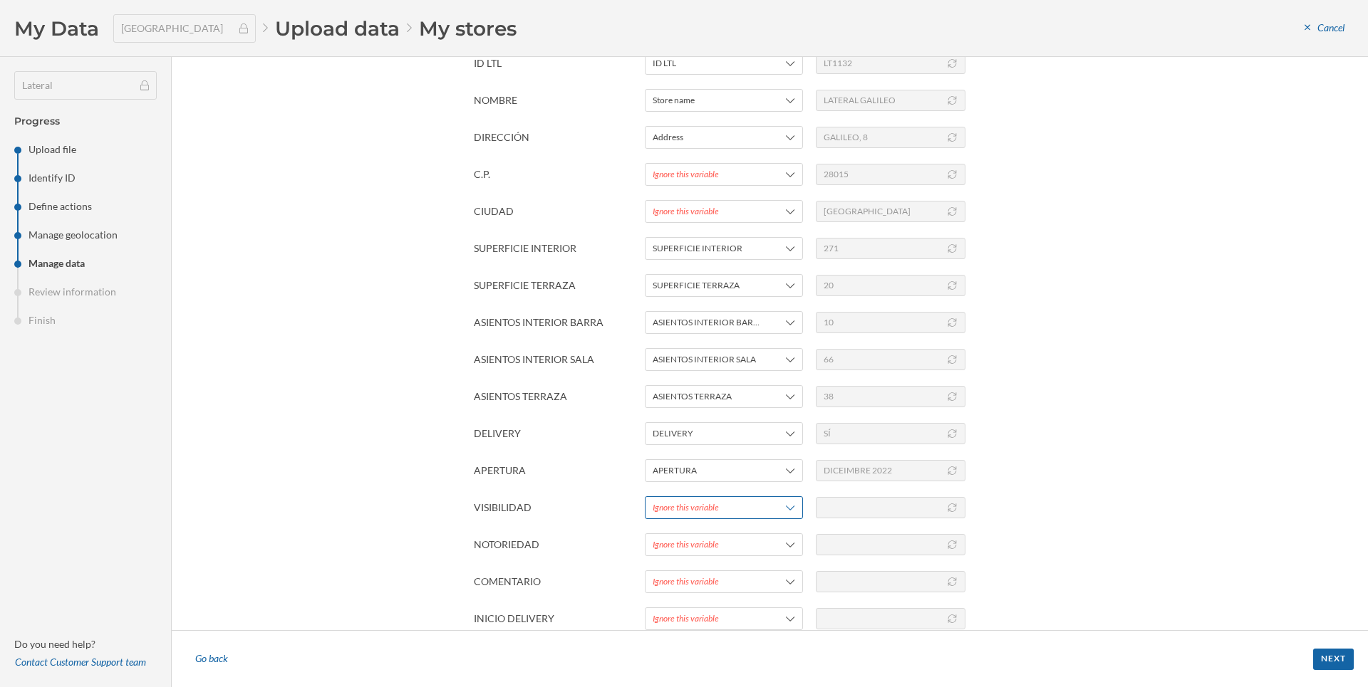
click at [664, 512] on div "Ignore this variable" at bounding box center [686, 508] width 66 height 13
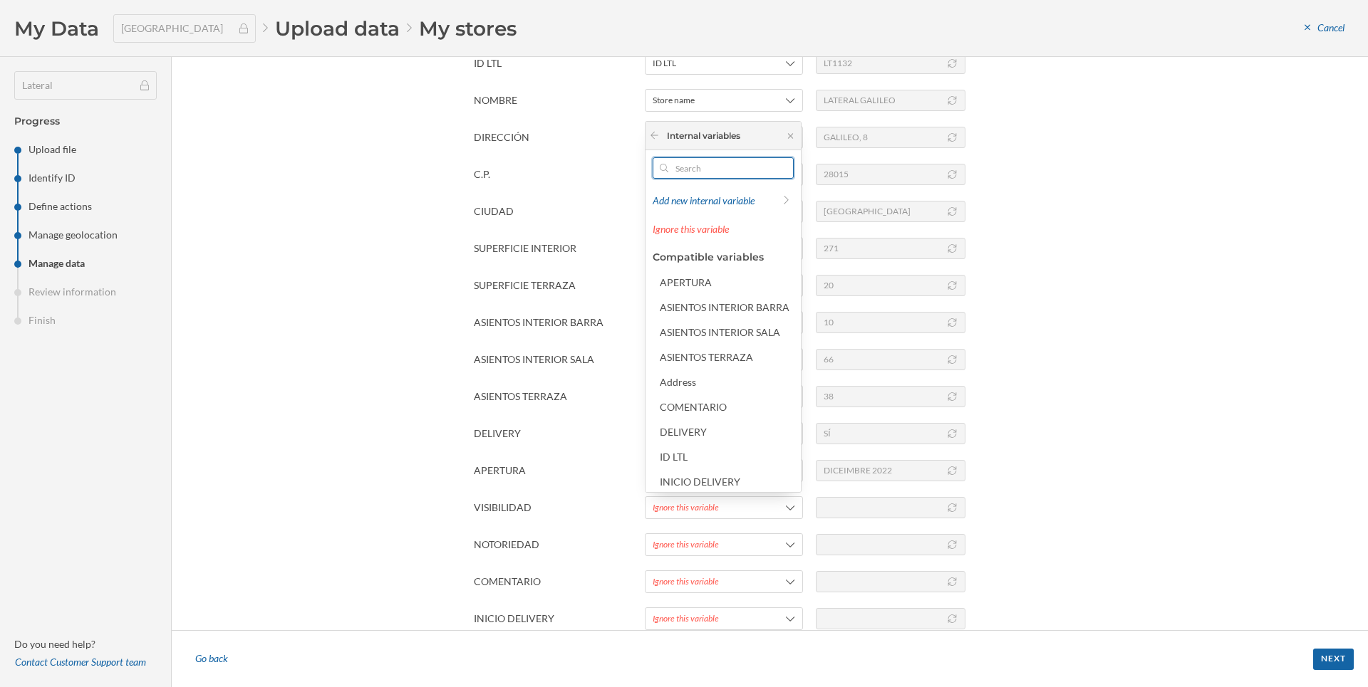
click at [682, 173] on input "text" at bounding box center [723, 167] width 110 height 21
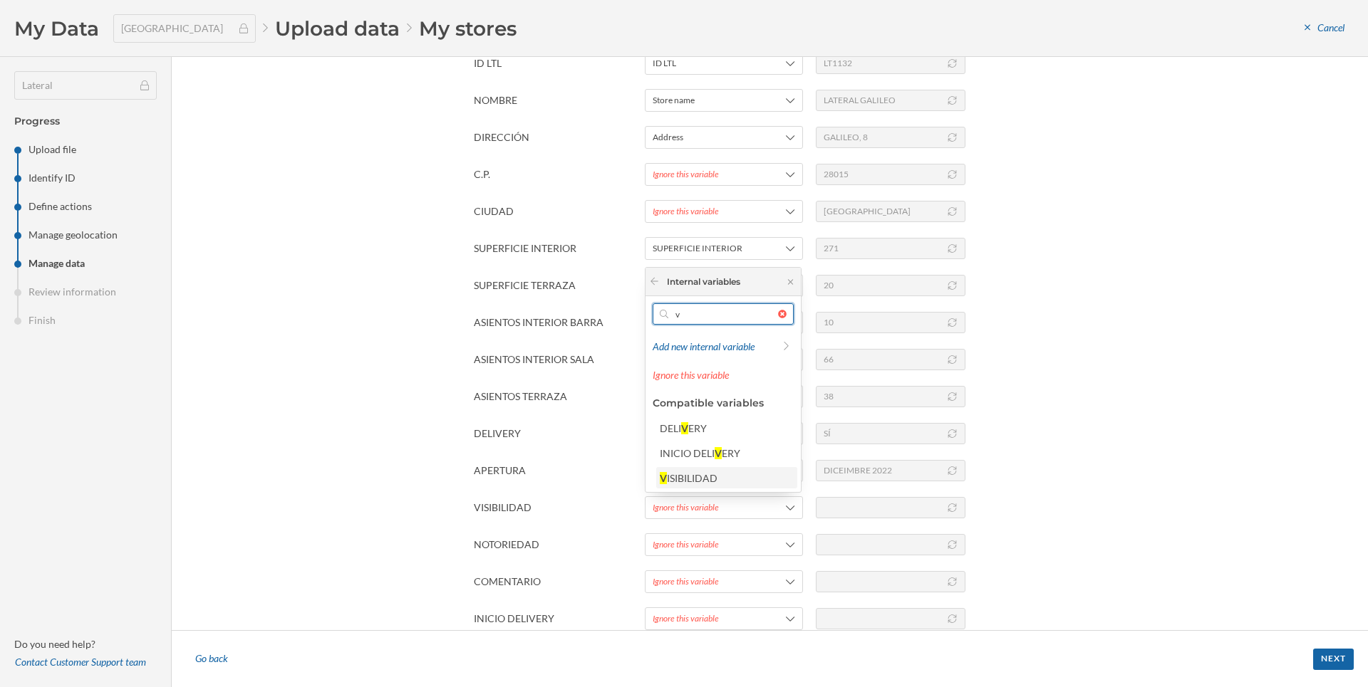
type input "v"
click at [684, 481] on div "ISIBILIDAD" at bounding box center [692, 478] width 51 height 12
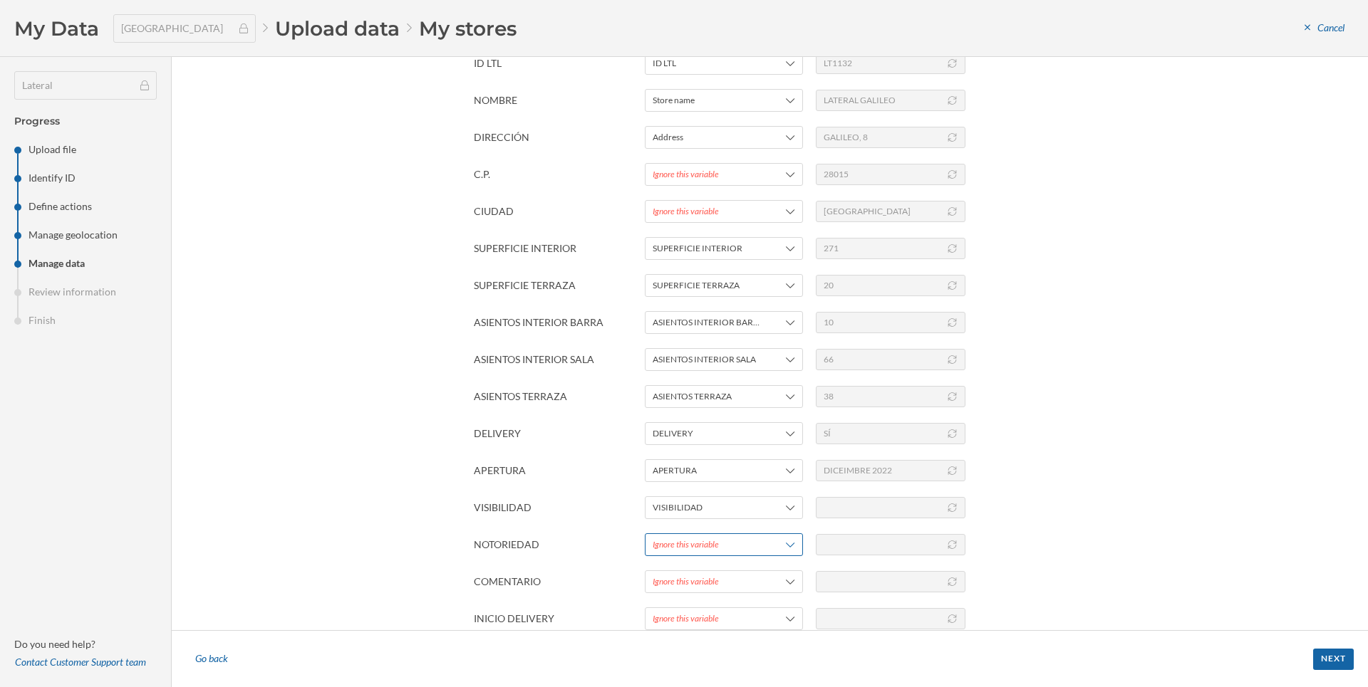
click at [690, 537] on div "Ignore this variable" at bounding box center [724, 545] width 158 height 23
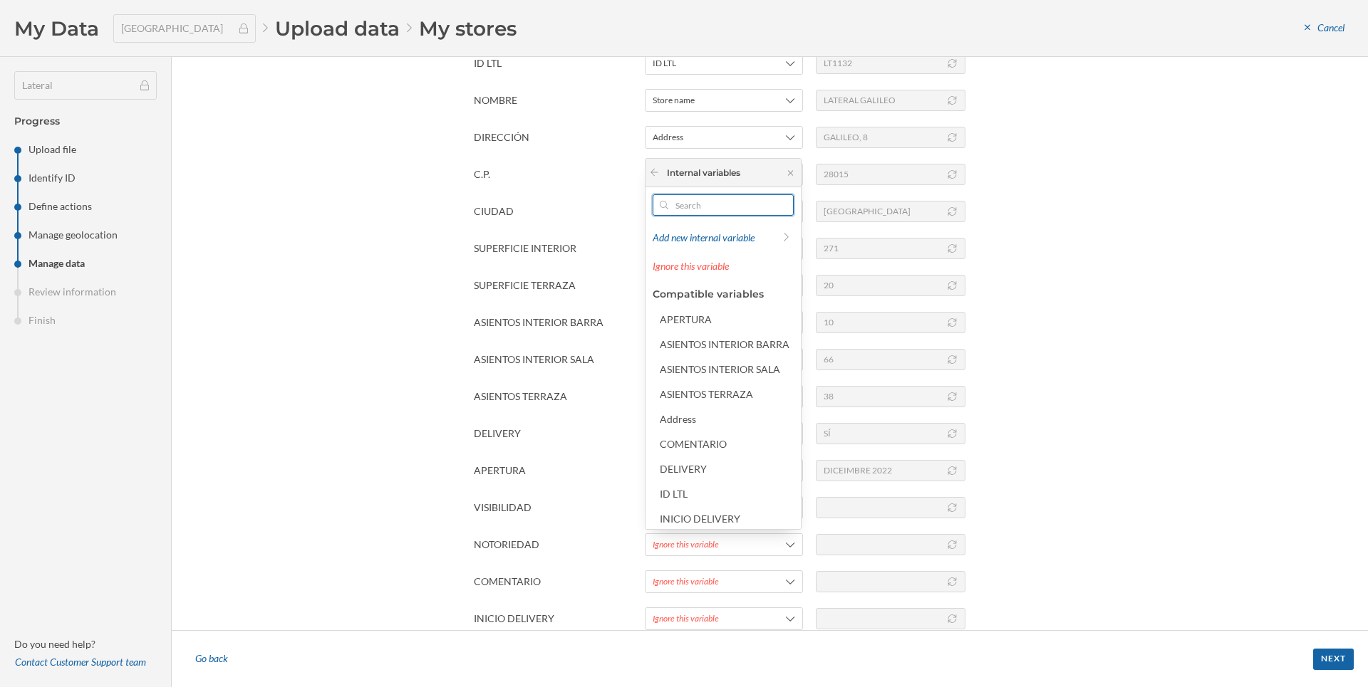
click at [701, 197] on input "text" at bounding box center [723, 204] width 110 height 21
type input "n"
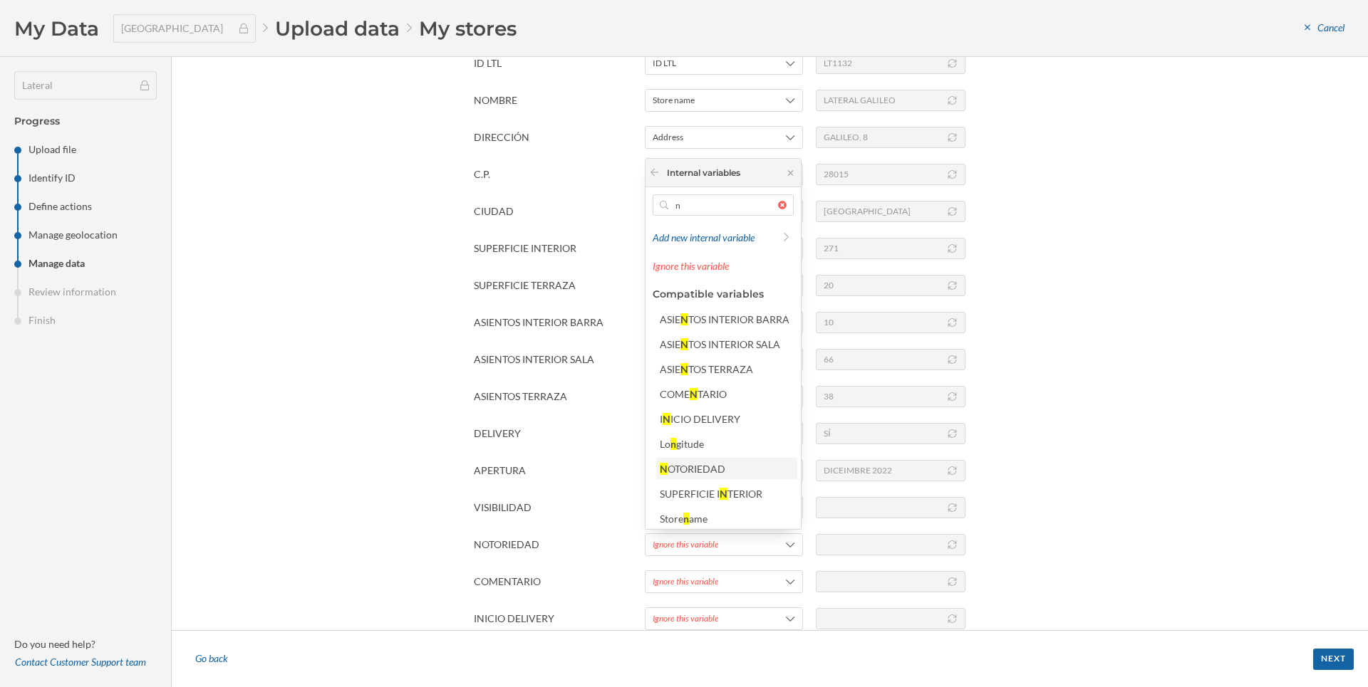
click at [715, 467] on div "OTORIEDAD" at bounding box center [696, 469] width 58 height 12
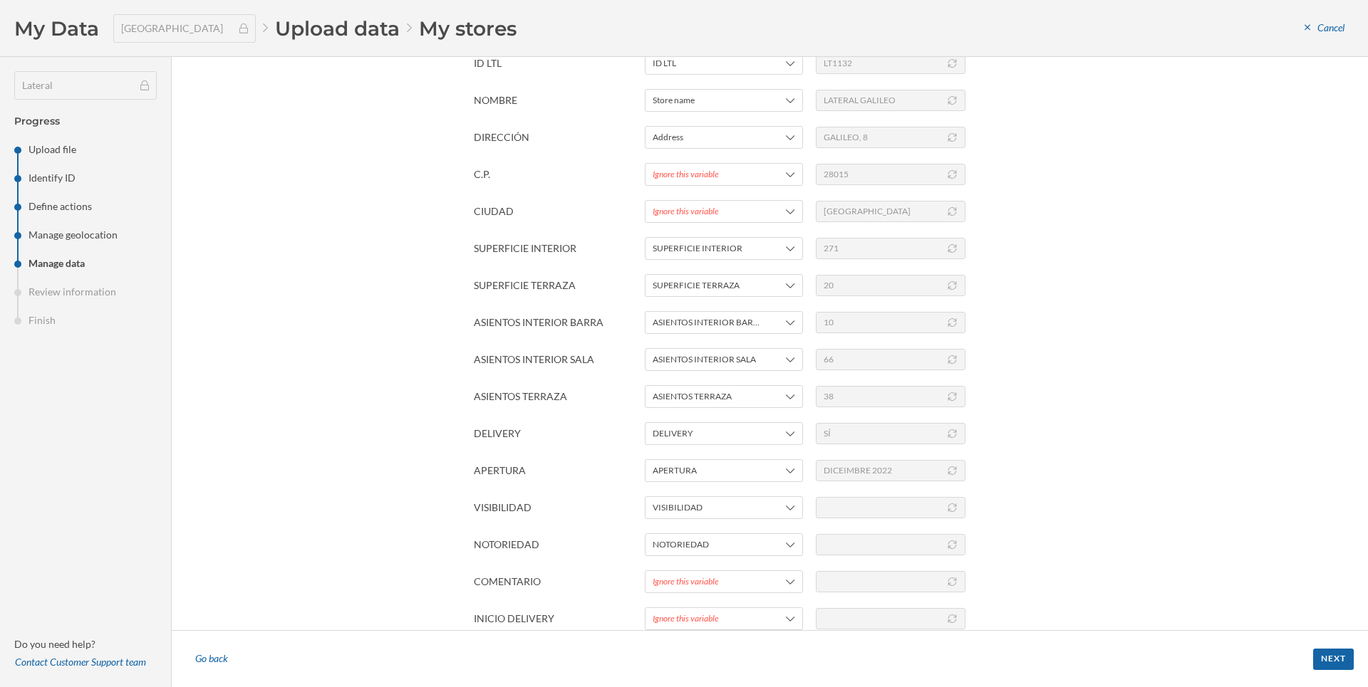
drag, startPoint x: 692, startPoint y: 579, endPoint x: 696, endPoint y: 570, distance: 10.2
click at [692, 579] on div "Ignore this variable" at bounding box center [686, 582] width 66 height 13
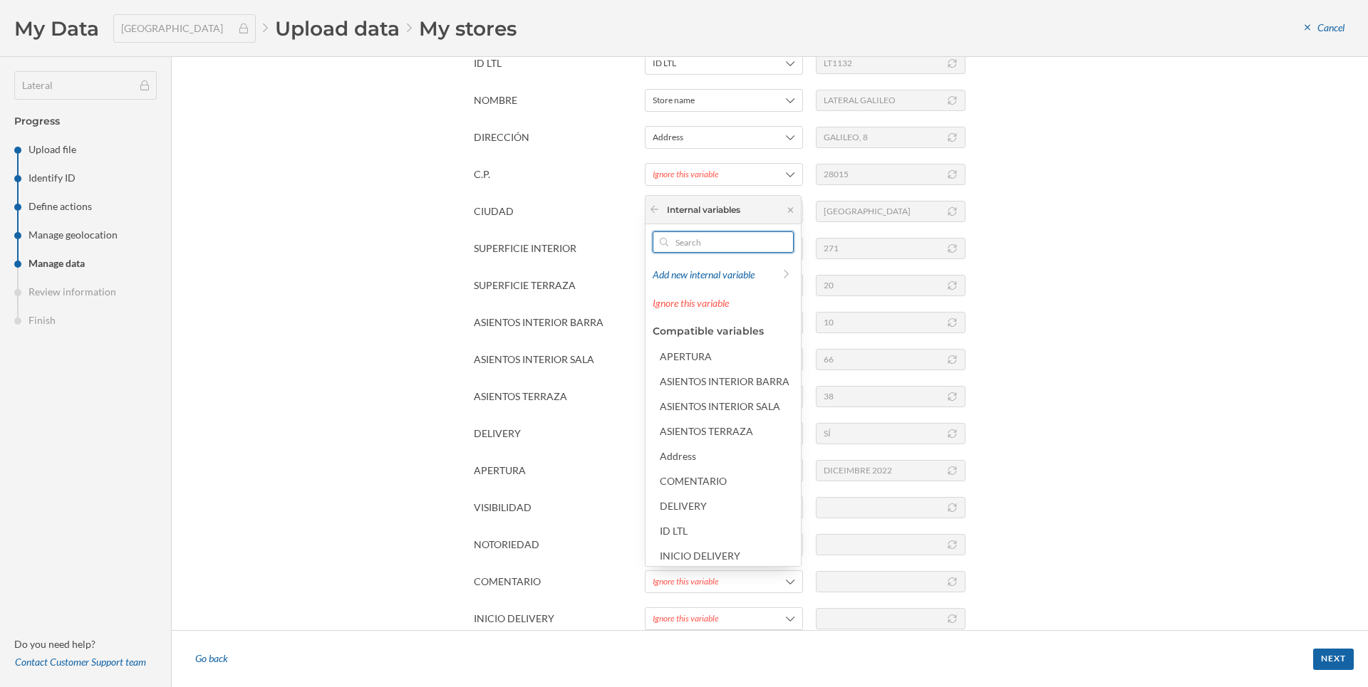
click at [729, 232] on input "text" at bounding box center [723, 242] width 110 height 21
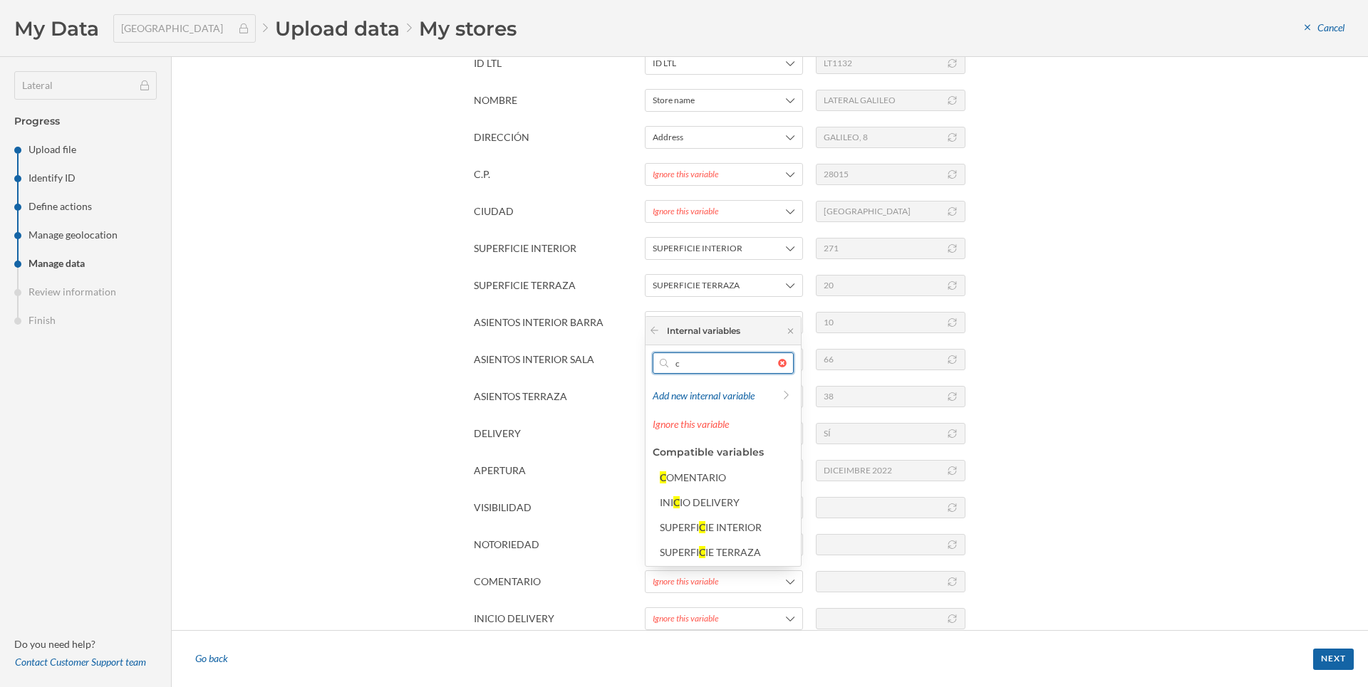
type input "c"
click at [702, 477] on div "OMENTARIO" at bounding box center [696, 478] width 60 height 12
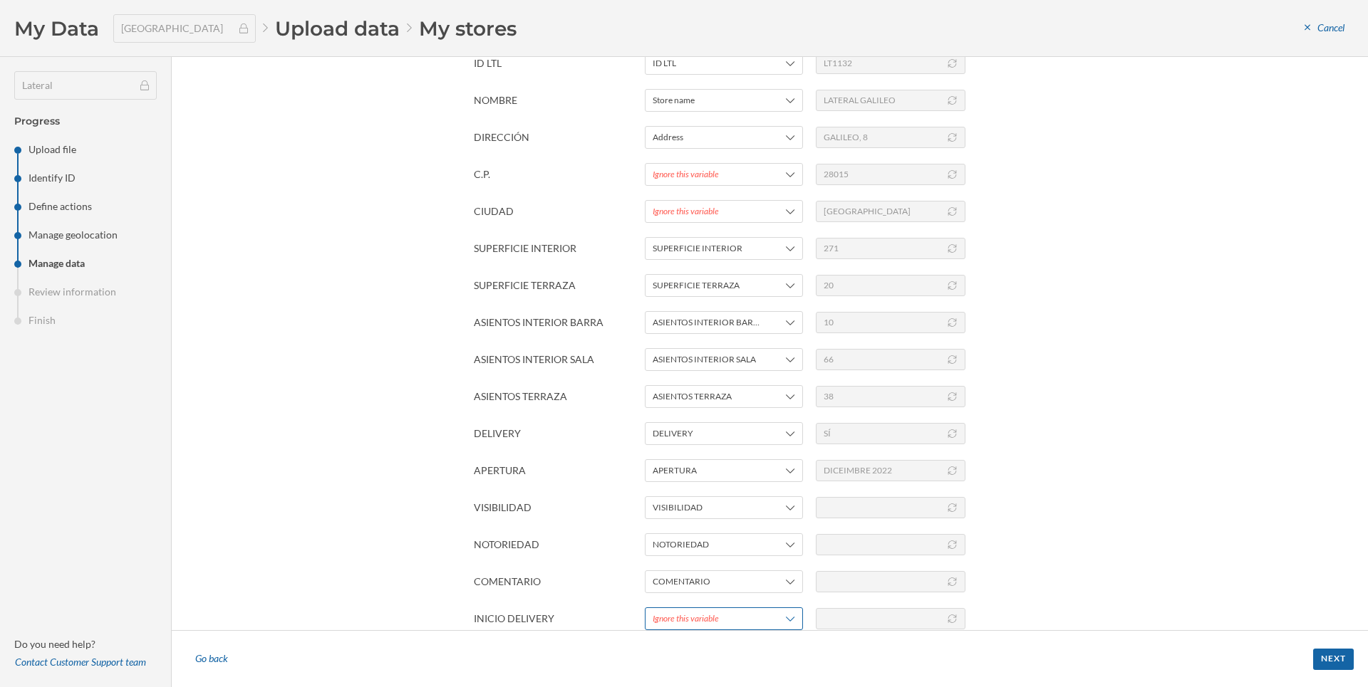
click at [673, 612] on div "Ignore this variable" at bounding box center [724, 619] width 158 height 23
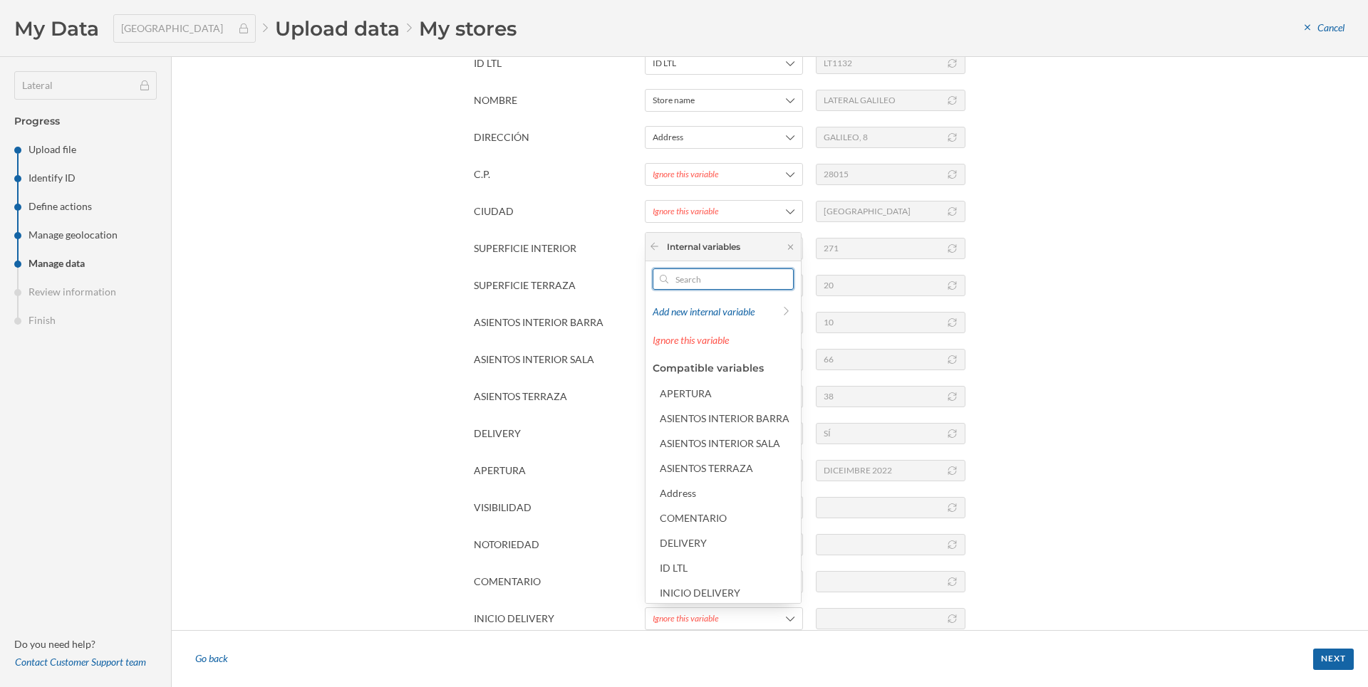
click at [711, 280] on input "text" at bounding box center [723, 279] width 110 height 21
type input "i"
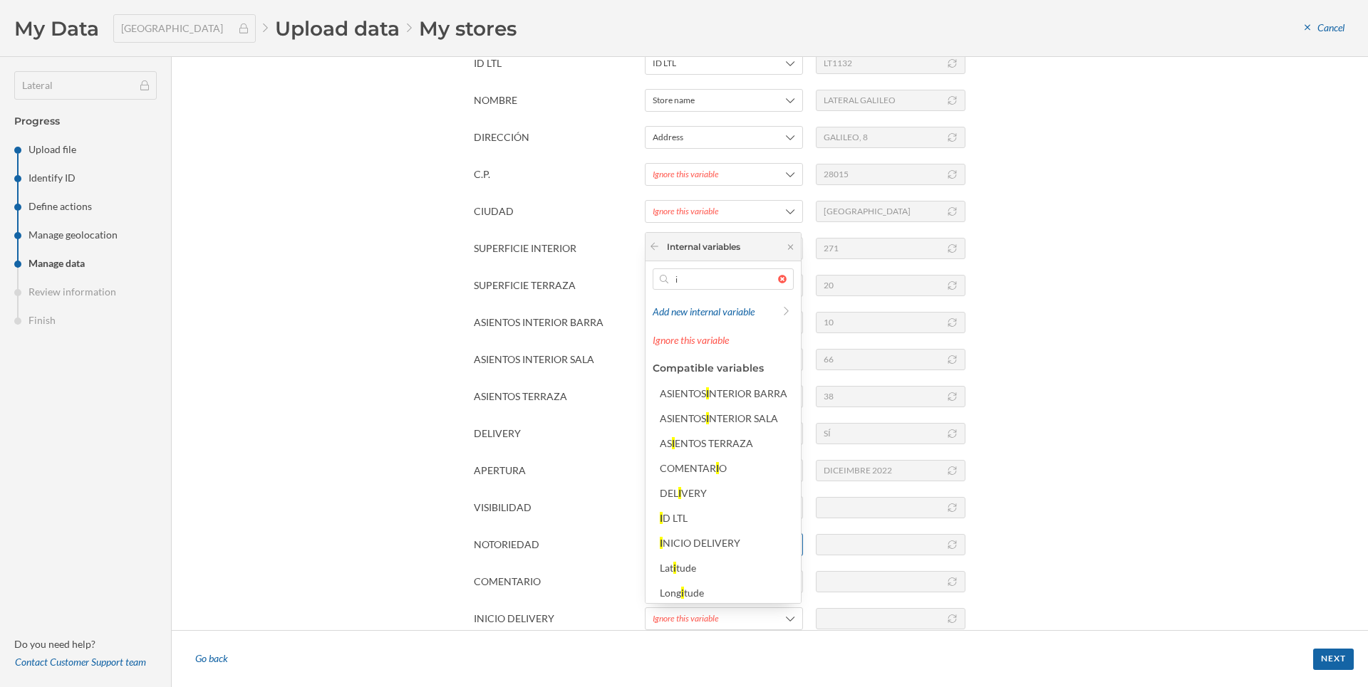
click at [693, 549] on div "NICIO DELIVERY" at bounding box center [701, 543] width 78 height 12
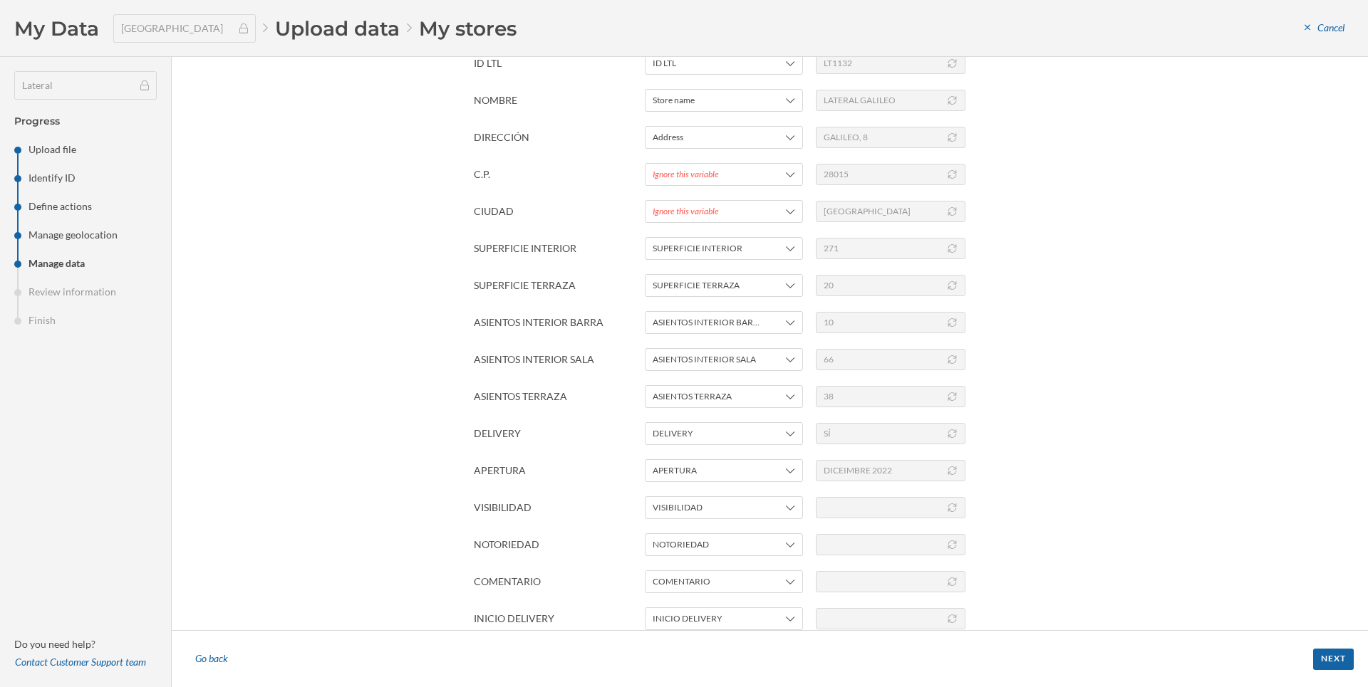
click at [371, 423] on div "Manage data In order to interpret your file correctly, please, fill in the colu…" at bounding box center [770, 343] width 1196 height 573
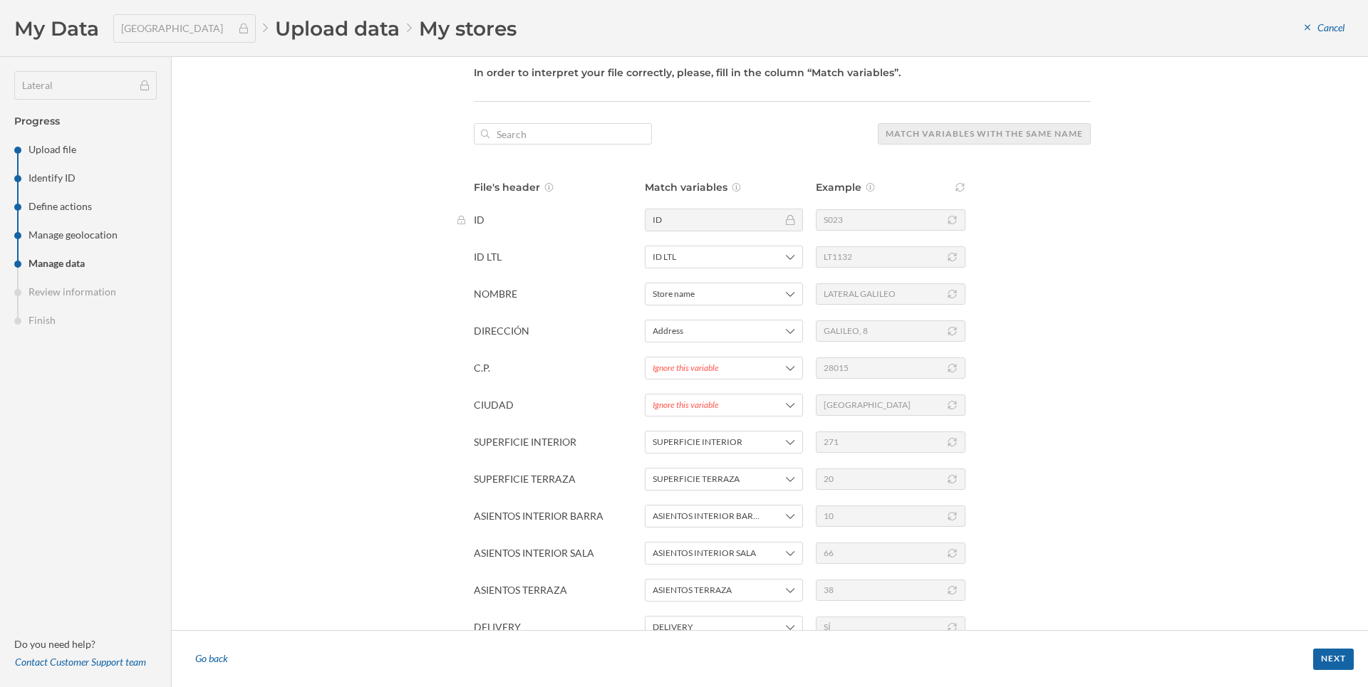
scroll to position [28, 0]
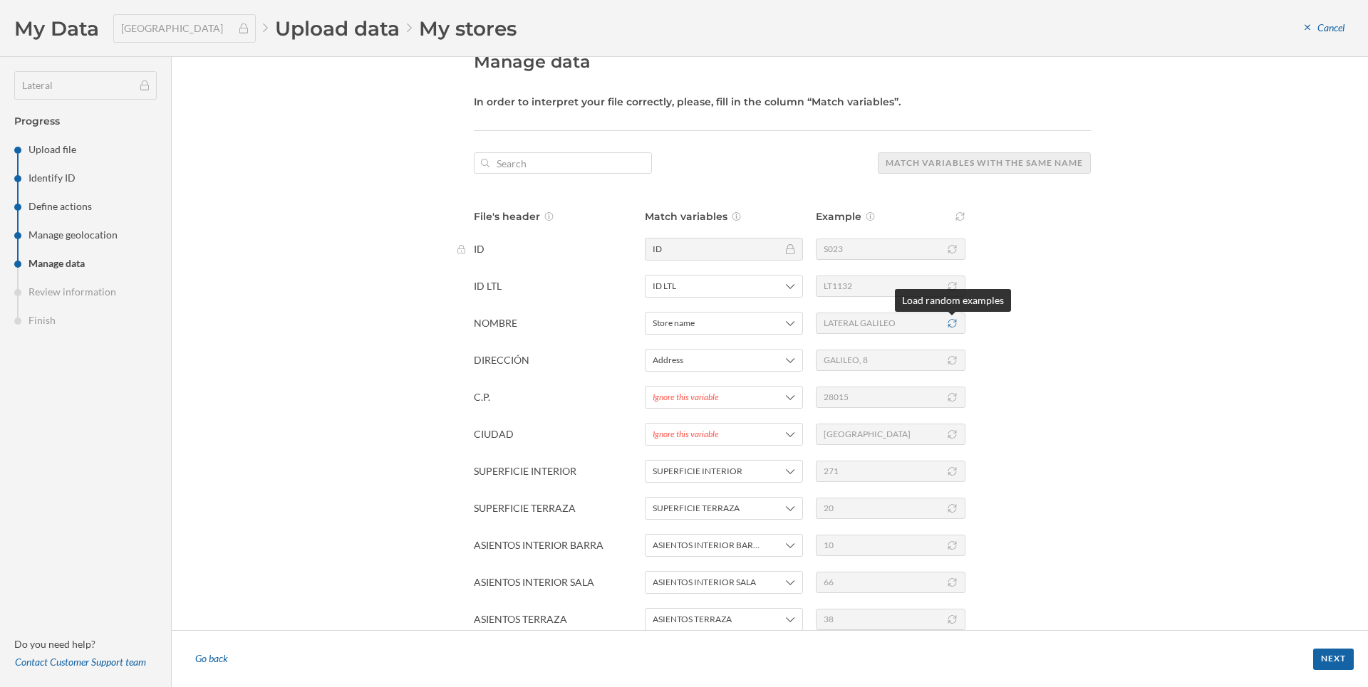
click at [952, 323] on icon at bounding box center [952, 323] width 11 height 9
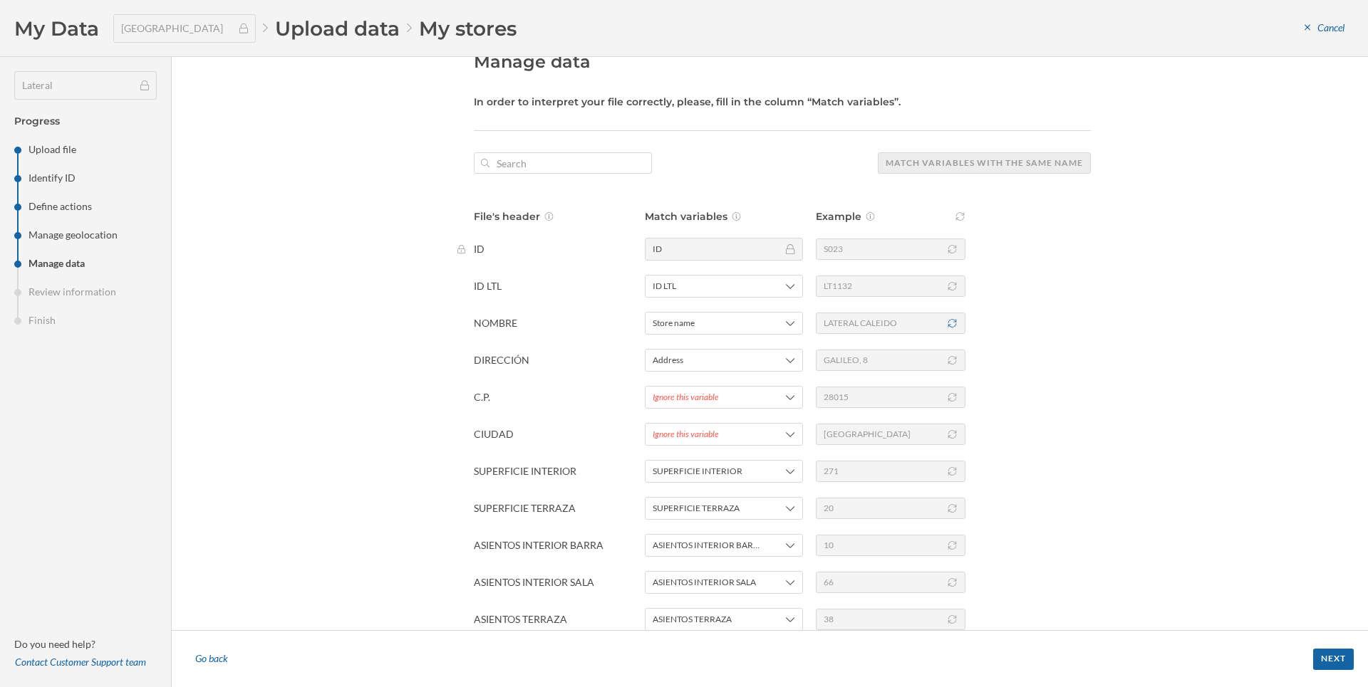
click at [952, 323] on icon at bounding box center [952, 323] width 11 height 9
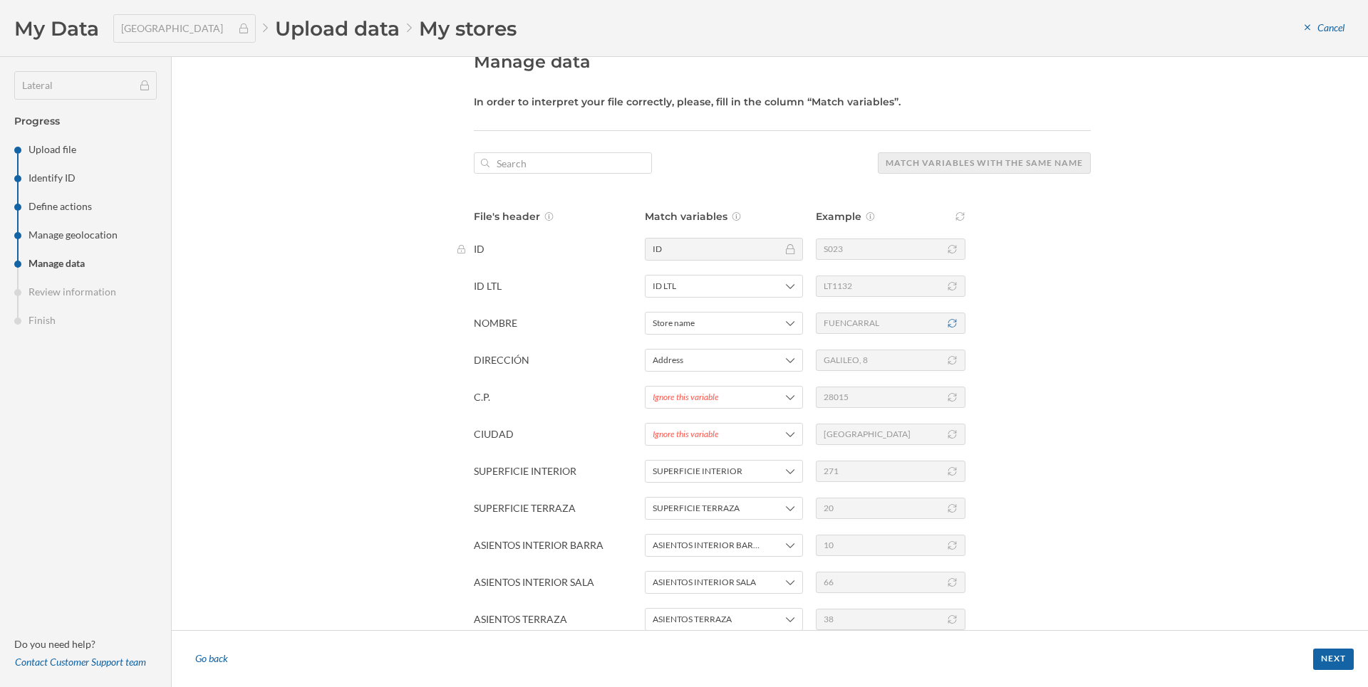
click at [952, 323] on icon at bounding box center [952, 323] width 11 height 9
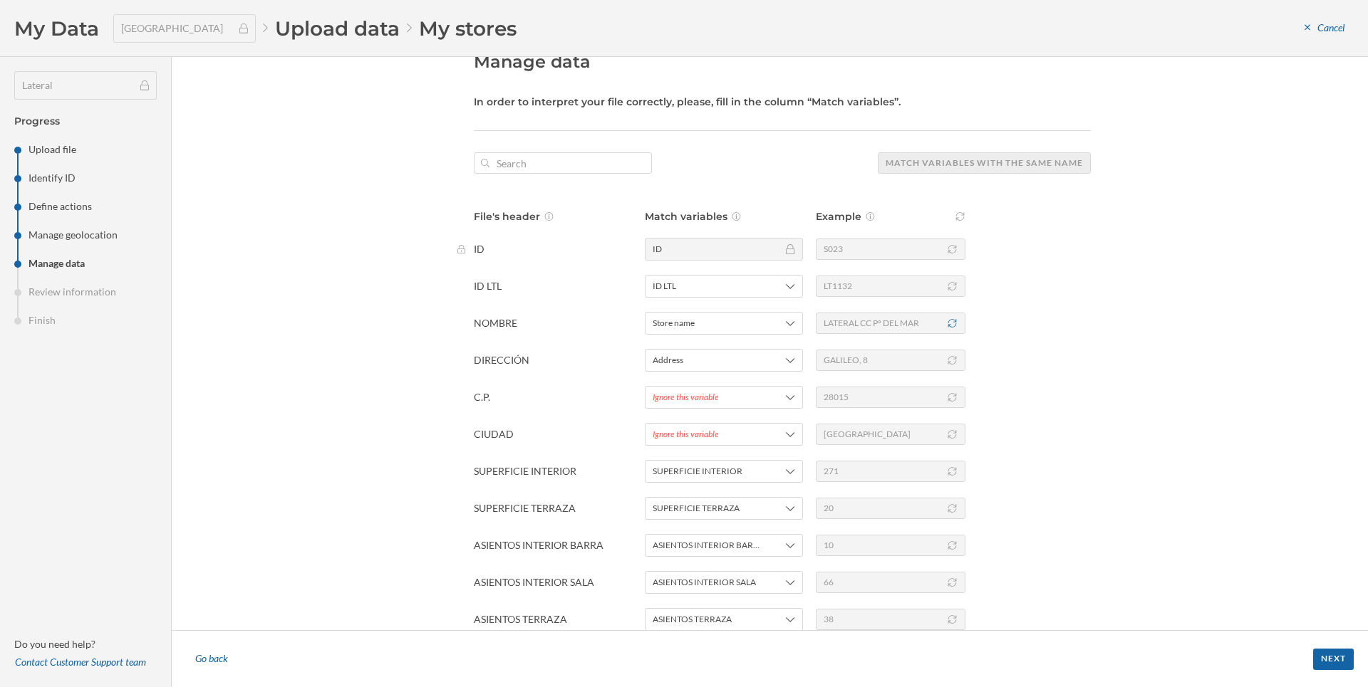
click at [952, 323] on icon at bounding box center [952, 323] width 11 height 9
click at [948, 329] on div "LATERAL STRACHAN" at bounding box center [891, 323] width 150 height 21
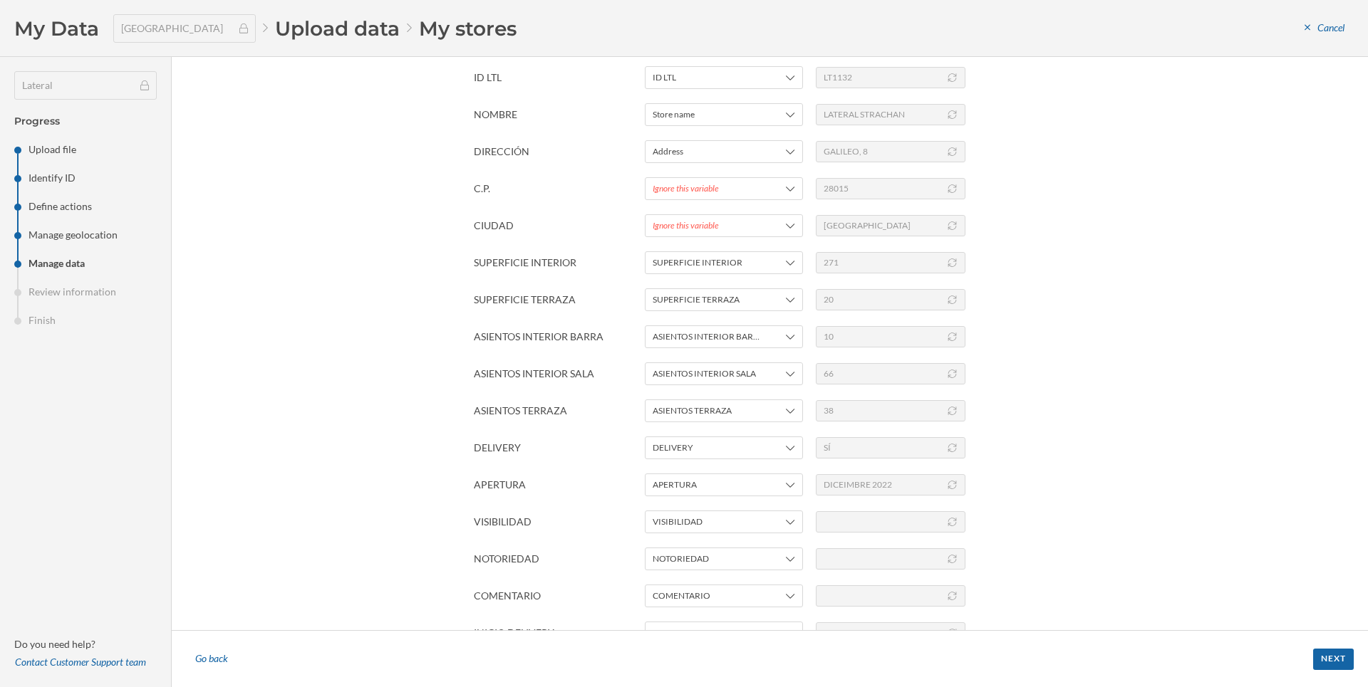
scroll to position [251, 0]
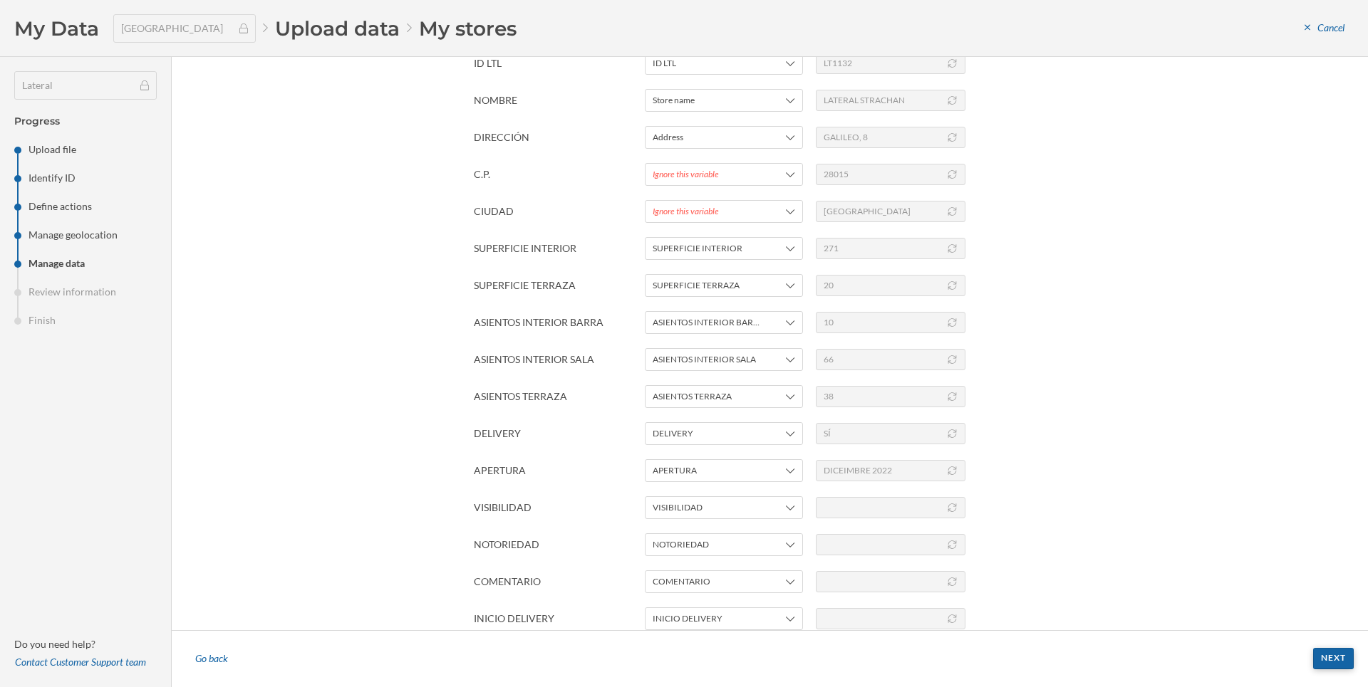
click at [1326, 657] on div "Next" at bounding box center [1333, 658] width 41 height 21
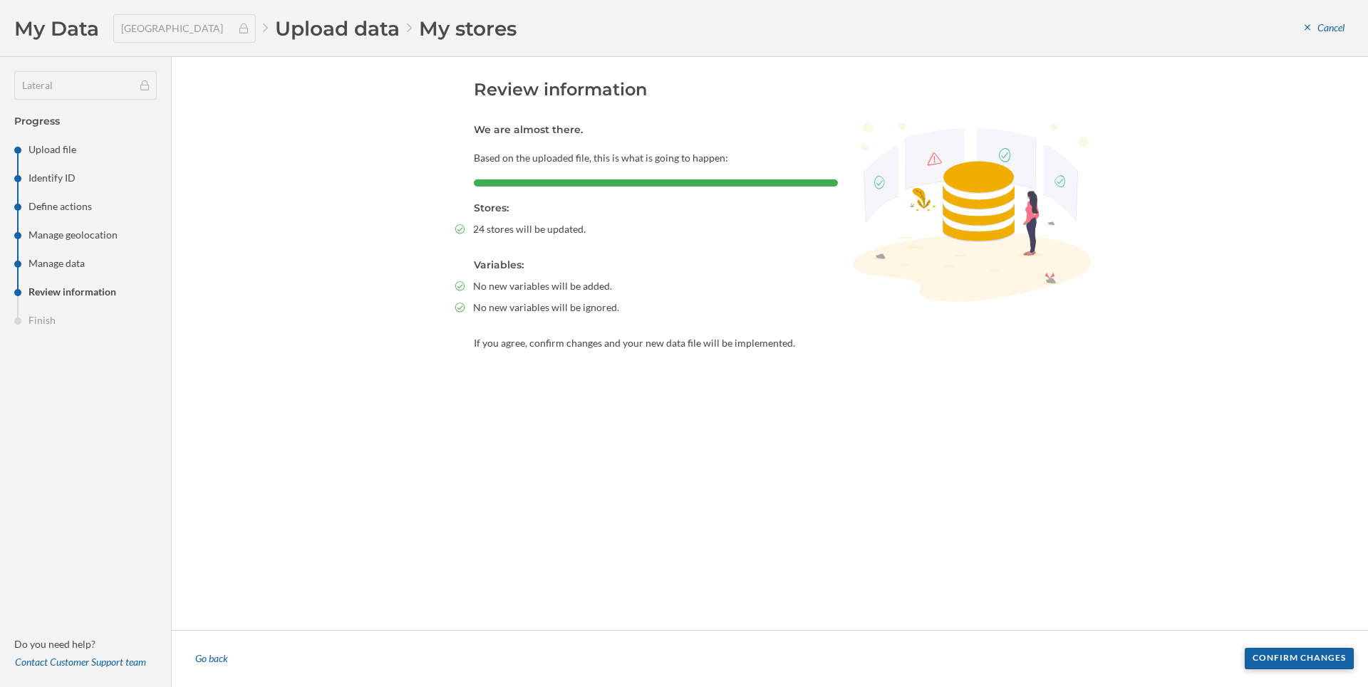
click at [1331, 658] on div "Confirm changes" at bounding box center [1298, 658] width 109 height 21
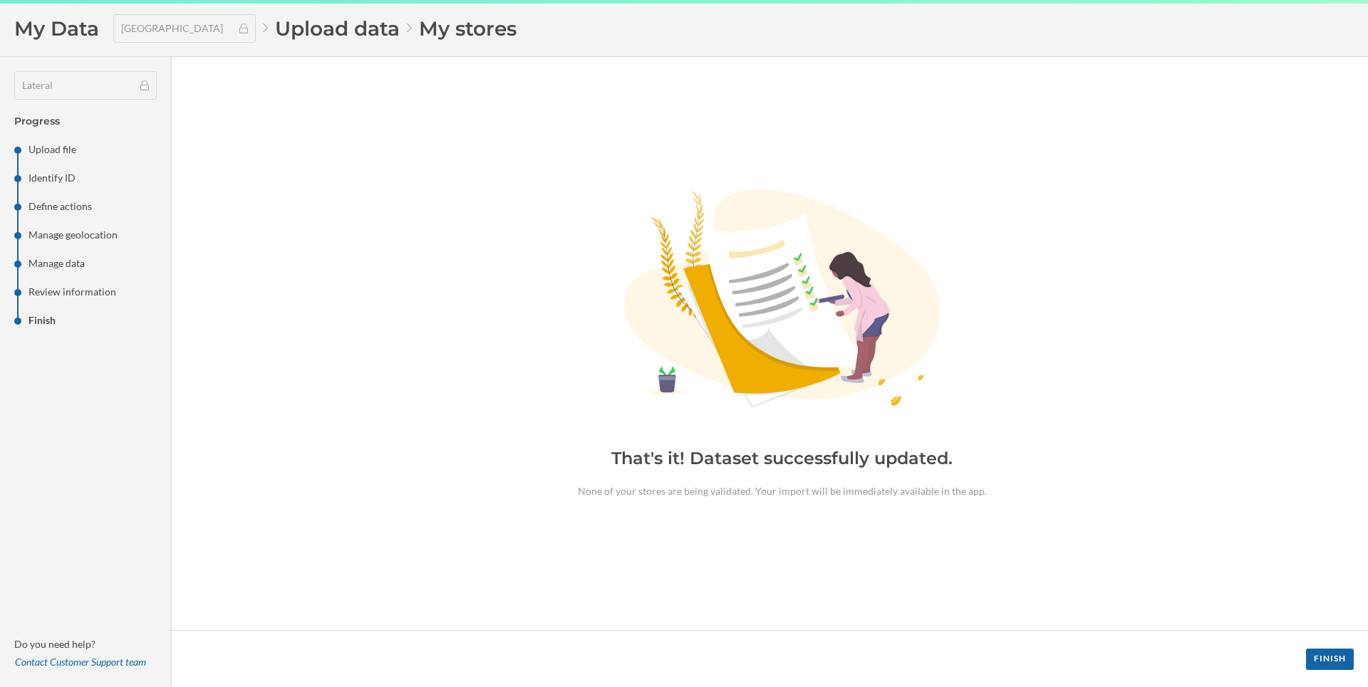
type input "Terraza recién modificada con 4 mesas más y 3 puestos menos. Pero no actualizo …"
type input "SÍ"
type input "[DATE]"
type input "SÍ"
type input "[DATE]"
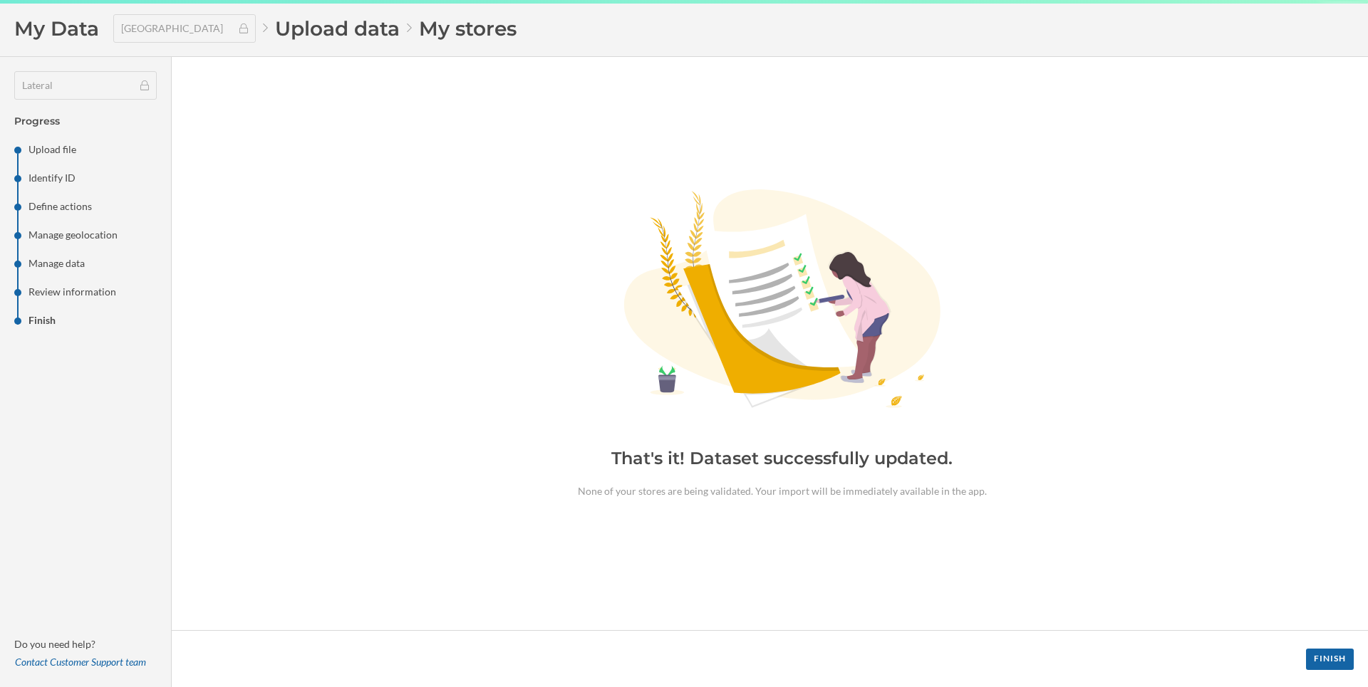
type input "SÍ"
type input "[DATE]"
type input "SÍ"
type input "[DATE]"
type input "SÍ"
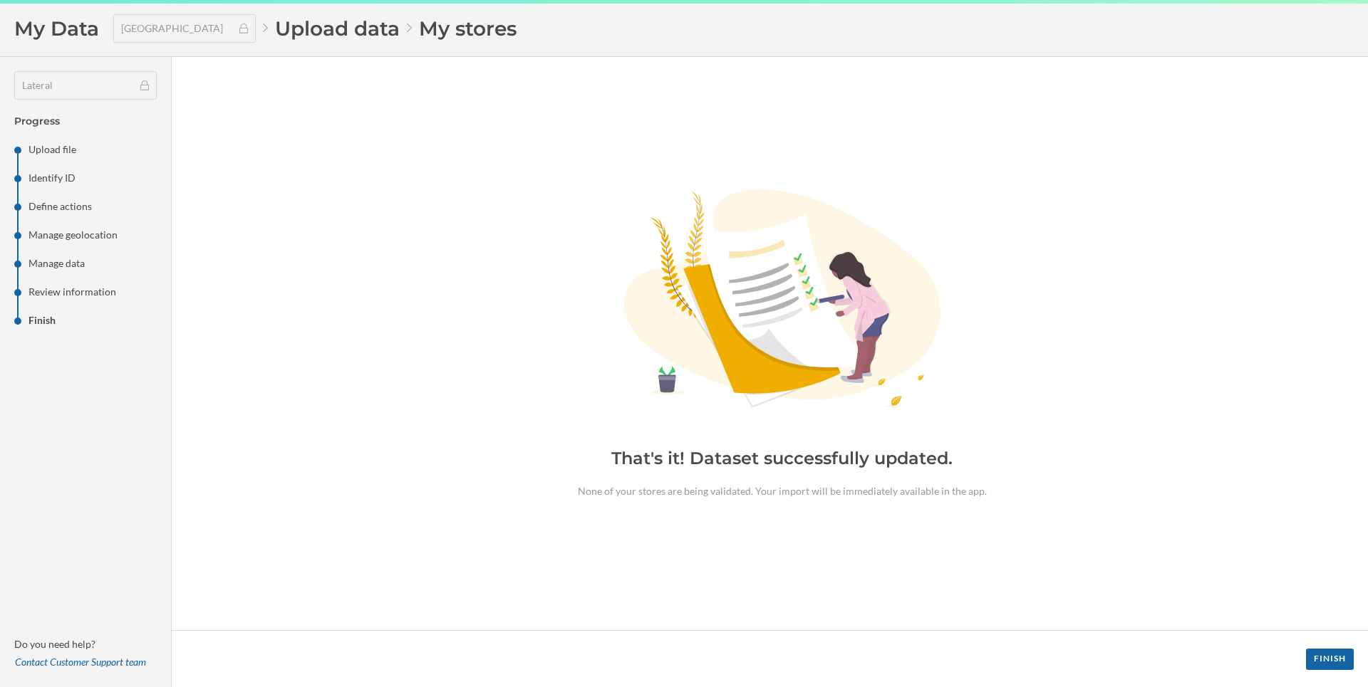
type input "SÍ"
type input "[DATE]"
type input "SÍ"
type input "[DATE]"
type input "SÍ"
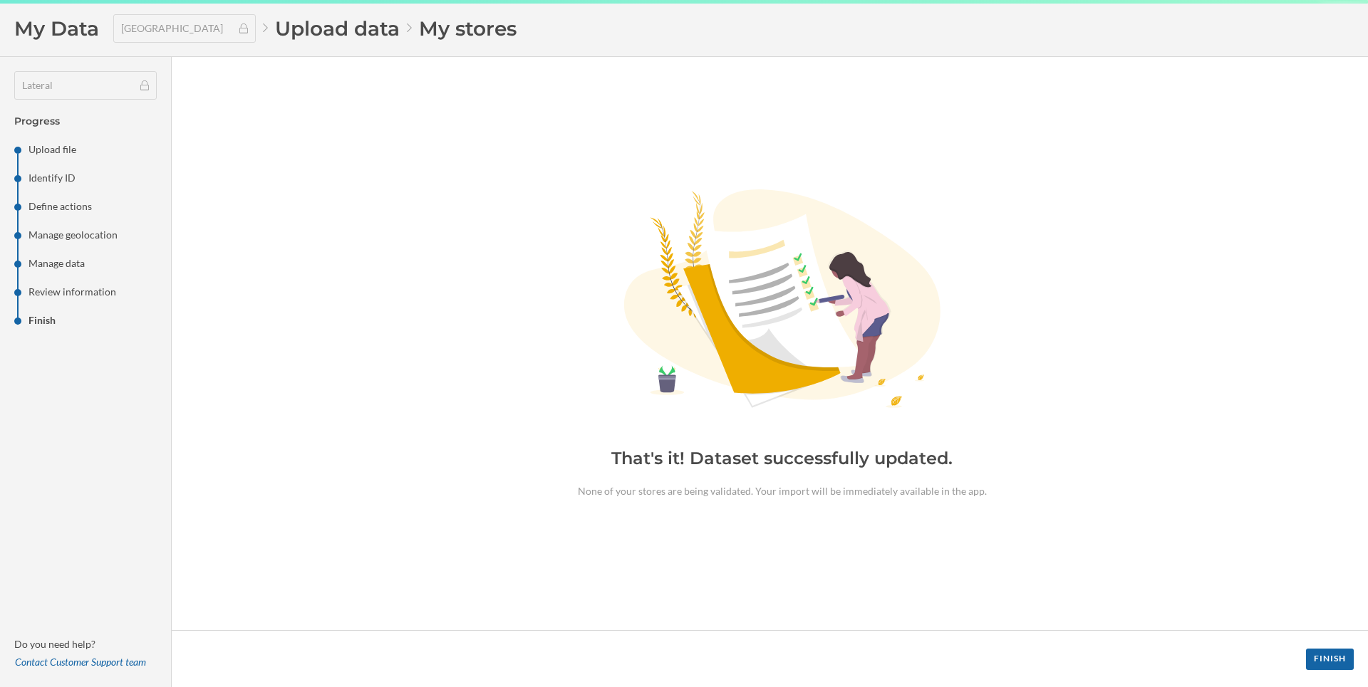
type input "[DATE]"
type input "SÍ"
type input "[DATE]"
type input "SÍ"
type input "[DATE]"
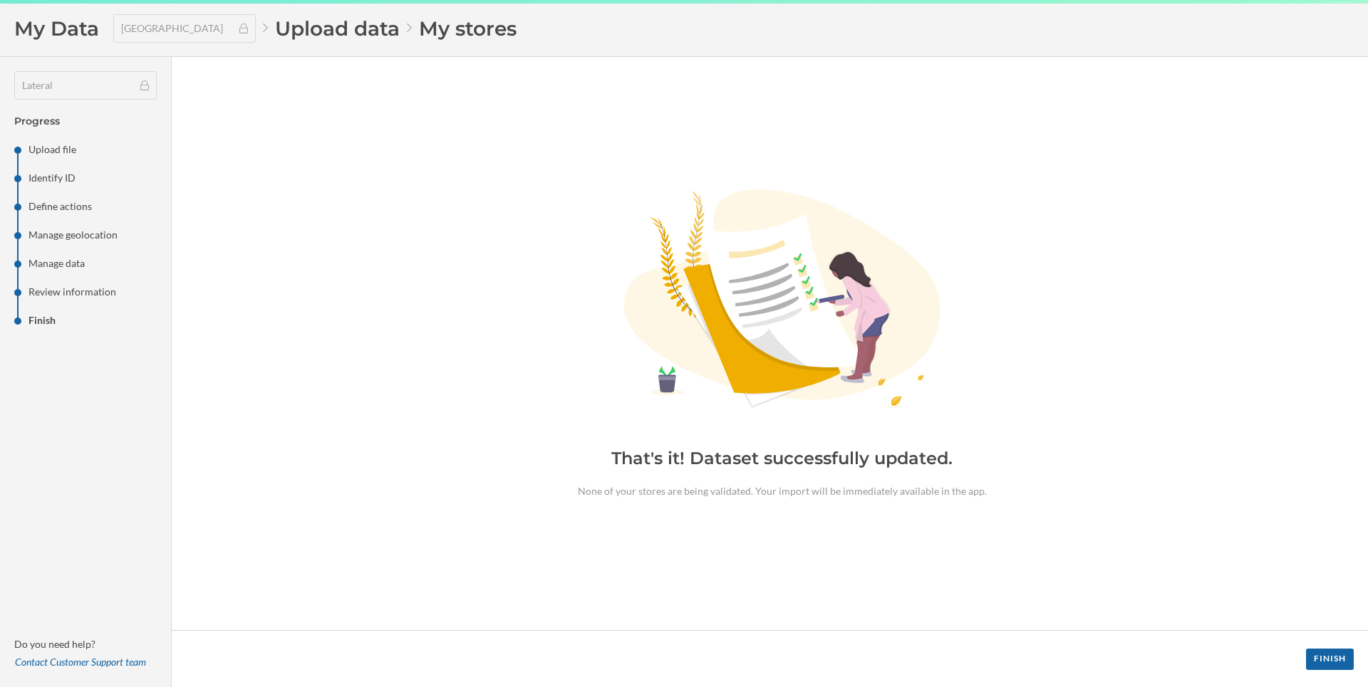
type input "SÍ"
type input "[DATE]"
type input "Terraza recién ampliada con 6 mesas más. Pero no actualizo por no tener ventas …"
type input "SÍ"
type input "Este local esta considerado como una unidad junto al rooftop - Local abierto"
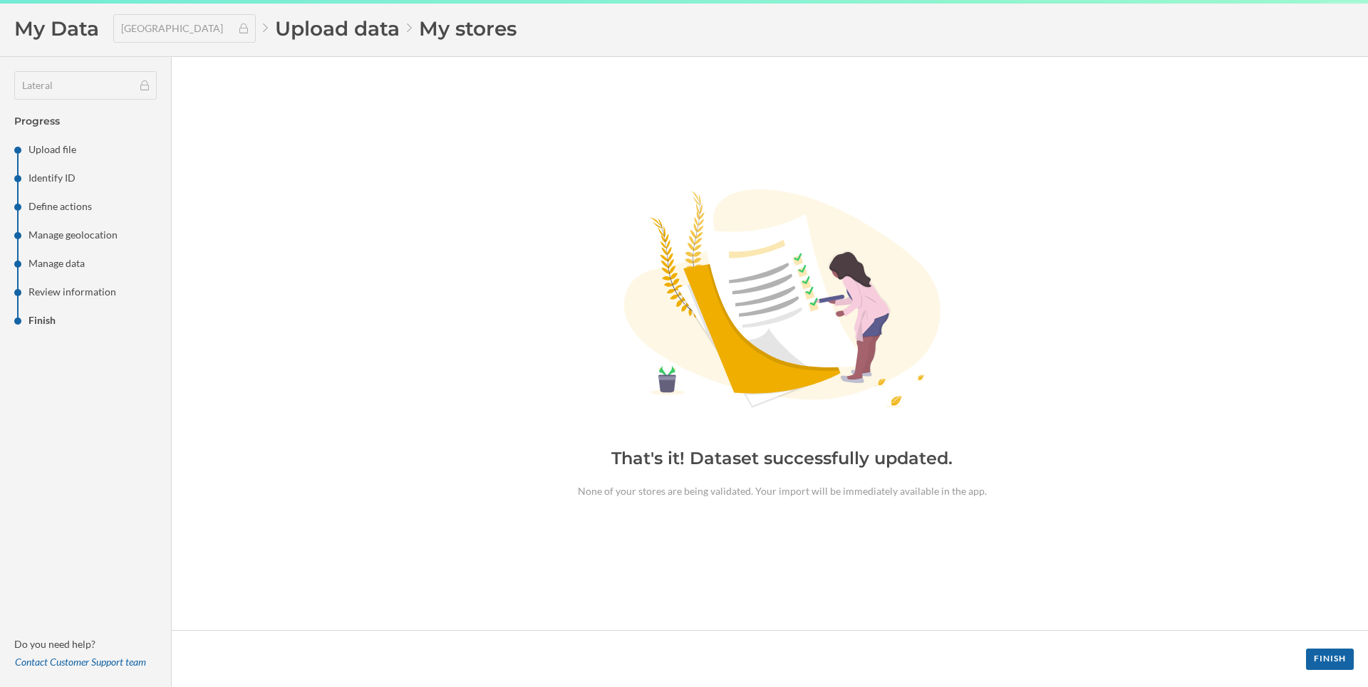
type input "SÍ"
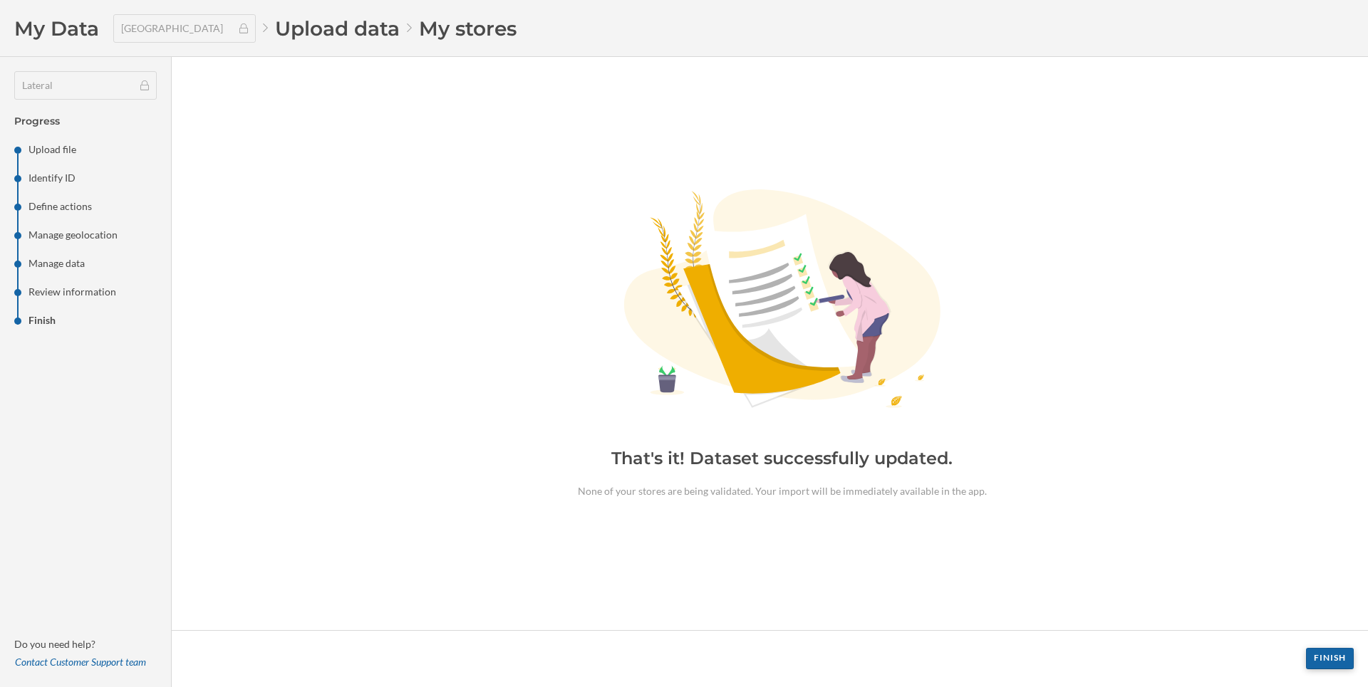
click at [1339, 660] on div "Finish" at bounding box center [1330, 658] width 48 height 21
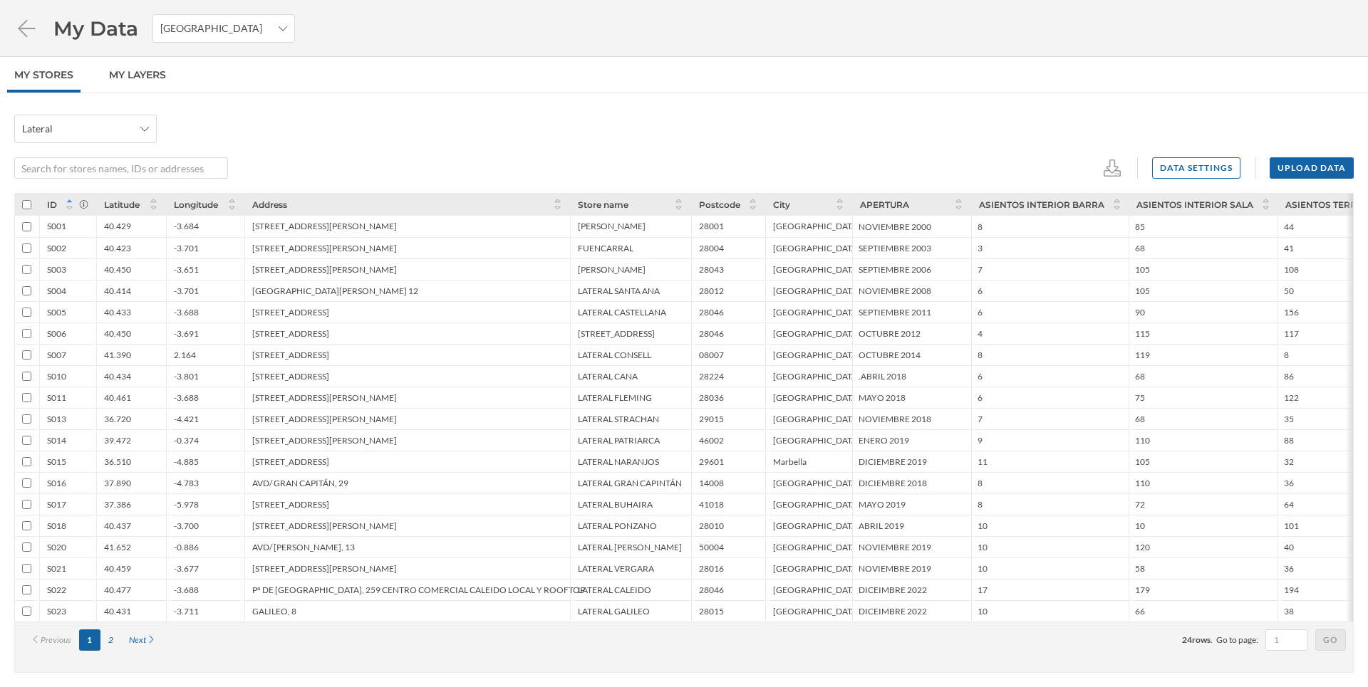
click at [432, 155] on div "Lateral Data settings Upload data" at bounding box center [683, 147] width 1339 height 64
click at [612, 399] on div "LATERAL FLEMING" at bounding box center [615, 398] width 74 height 11
click at [331, 531] on div "[STREET_ADDRESS][PERSON_NAME]" at bounding box center [324, 526] width 145 height 11
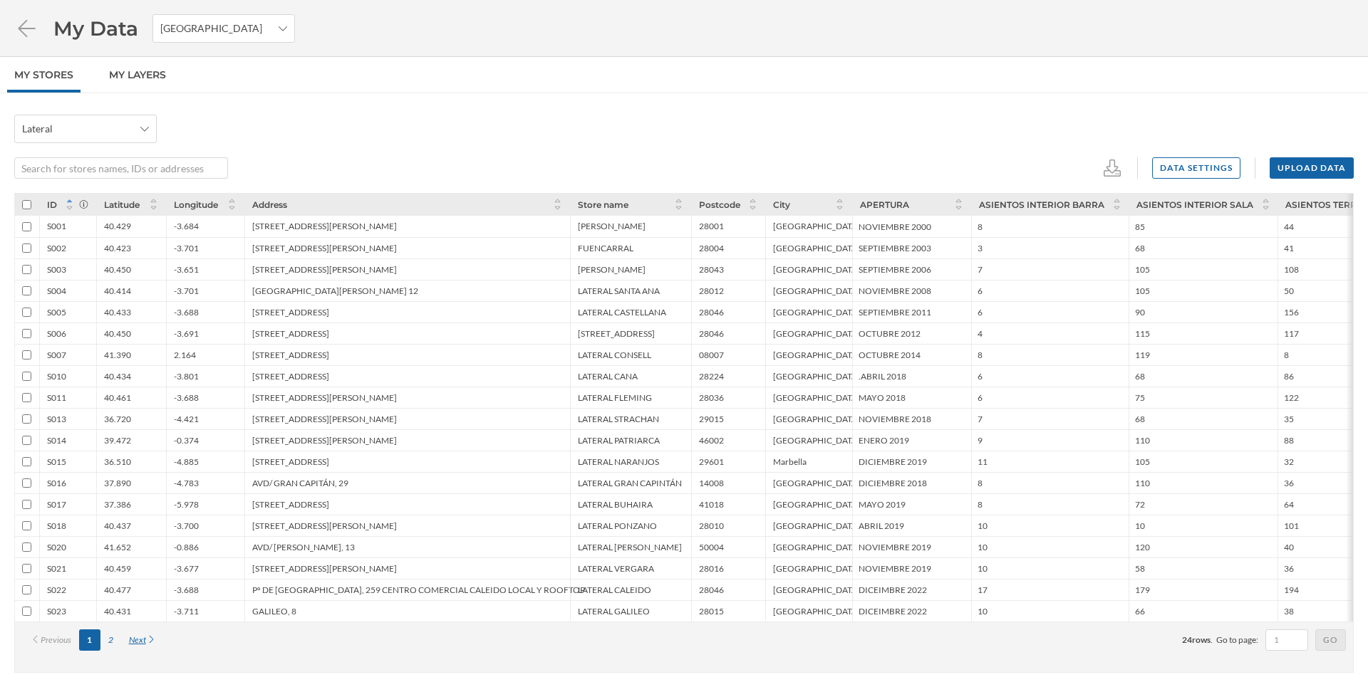
click at [135, 644] on div "Next" at bounding box center [142, 640] width 43 height 21
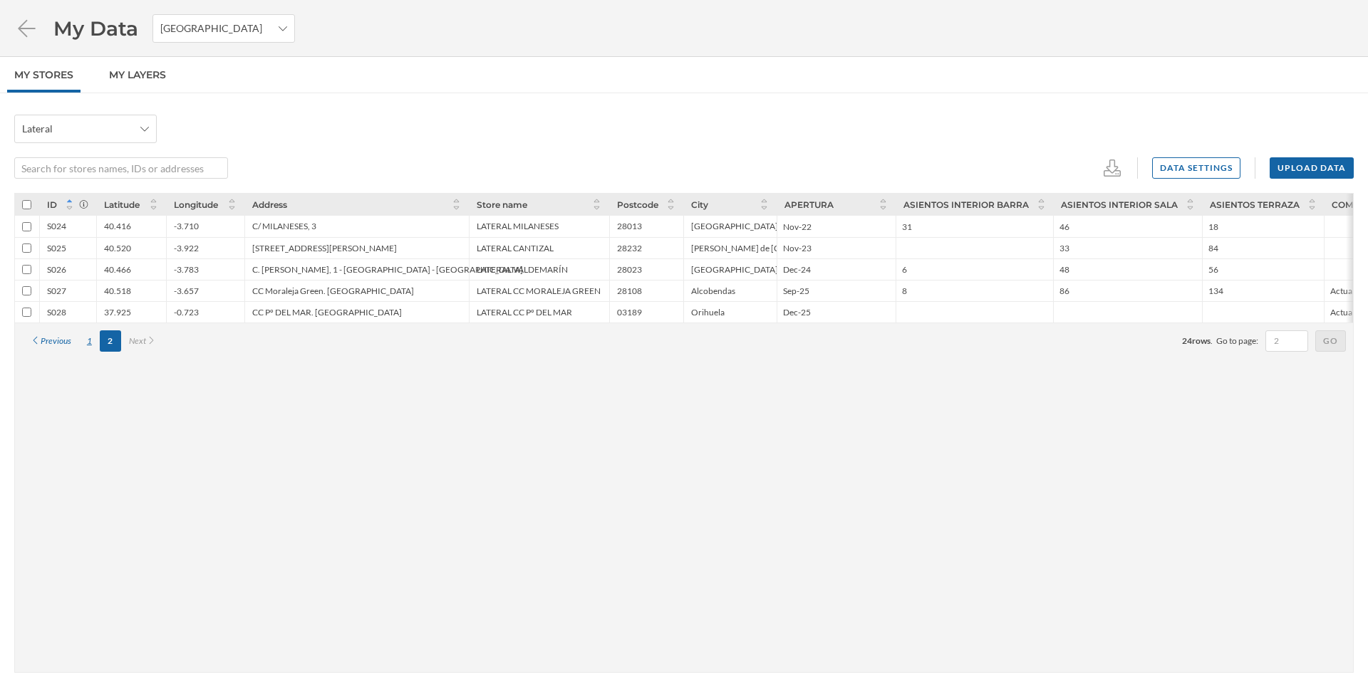
click at [92, 343] on div "1" at bounding box center [89, 341] width 21 height 21
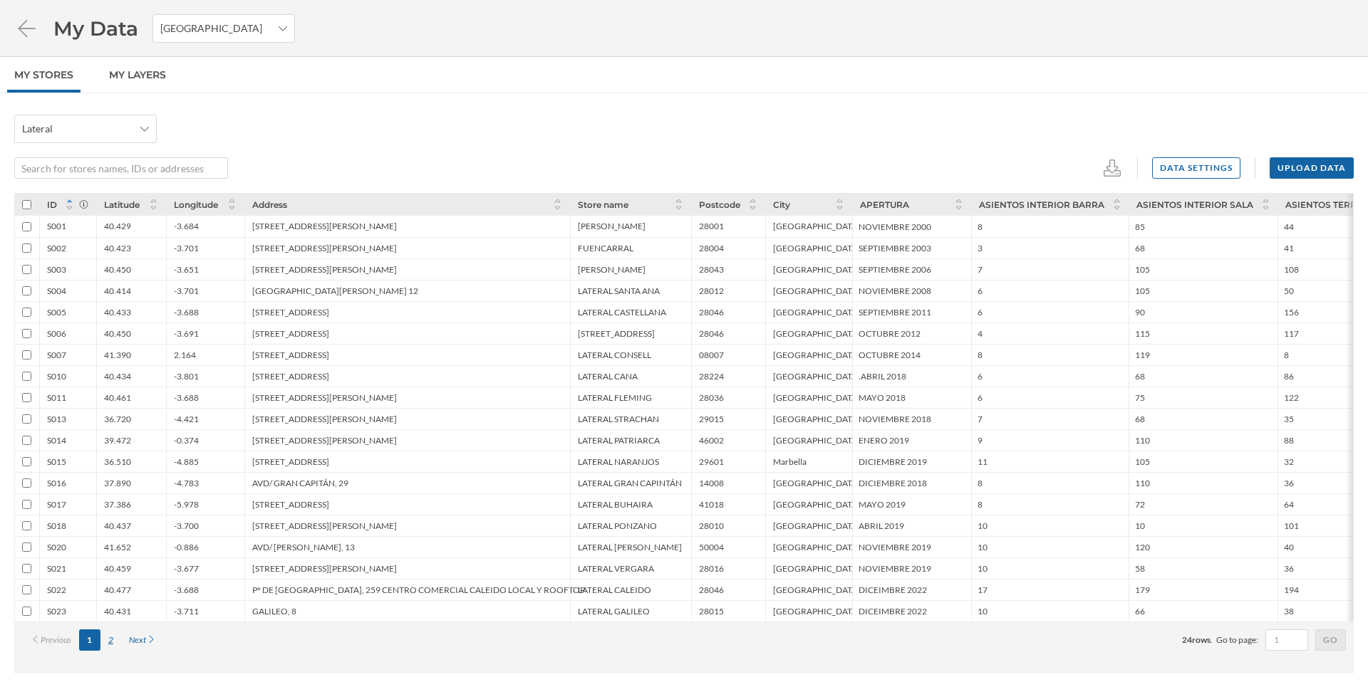
click at [110, 632] on div "2" at bounding box center [110, 640] width 21 height 21
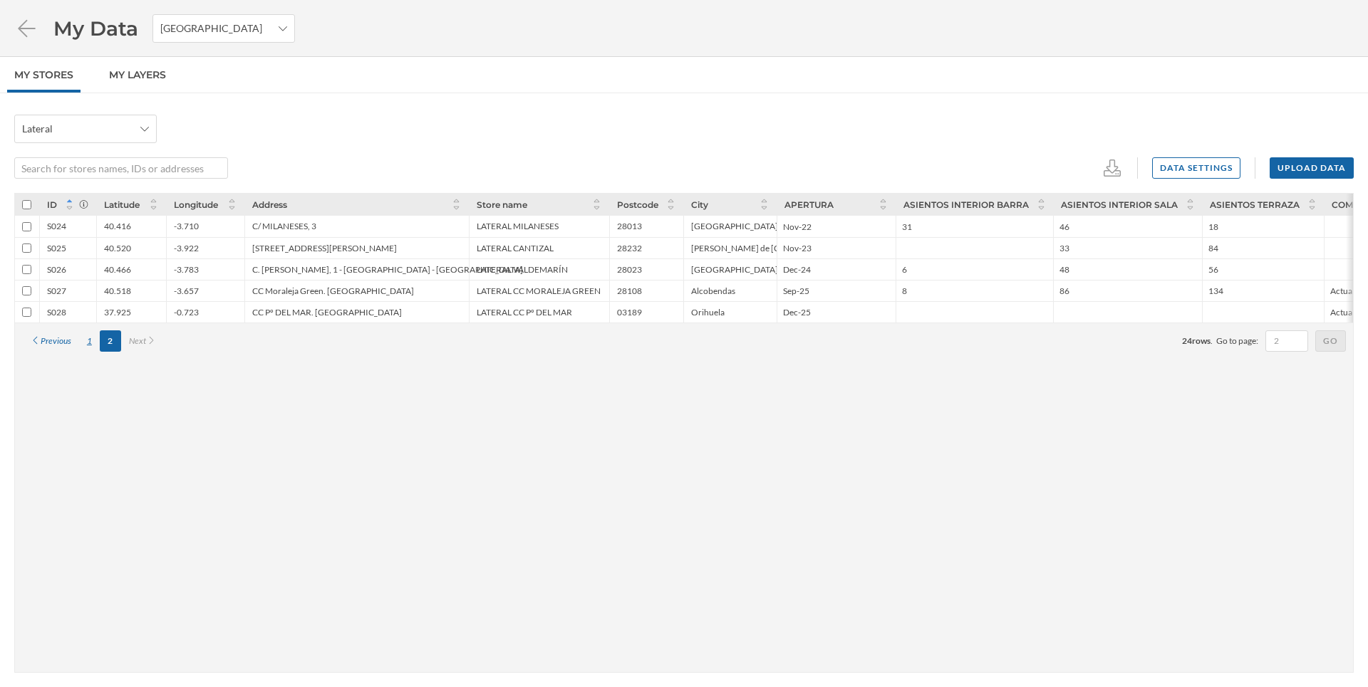
click at [93, 340] on div "1" at bounding box center [89, 341] width 21 height 21
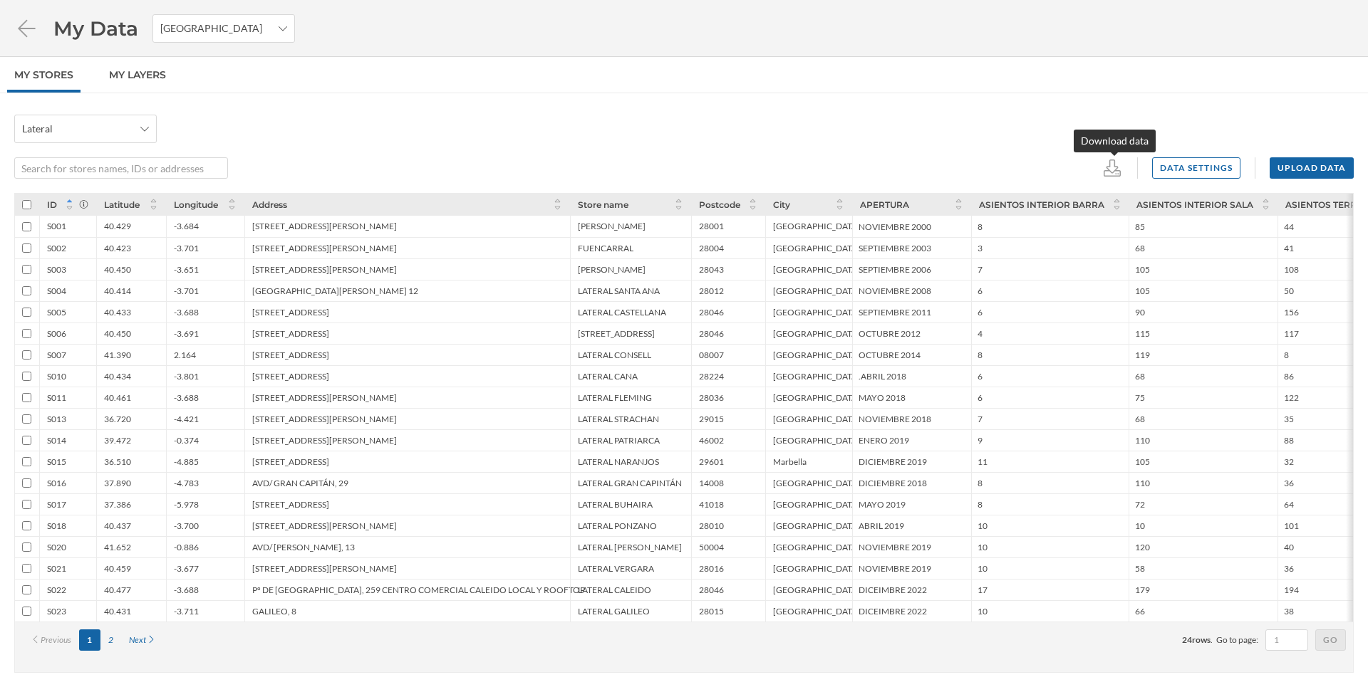
click at [1103, 169] on div "Data settings Upload data" at bounding box center [683, 167] width 1339 height 21
click at [1112, 172] on icon at bounding box center [1111, 168] width 17 height 17
click at [1139, 227] on div "CSV" at bounding box center [1156, 224] width 91 height 15
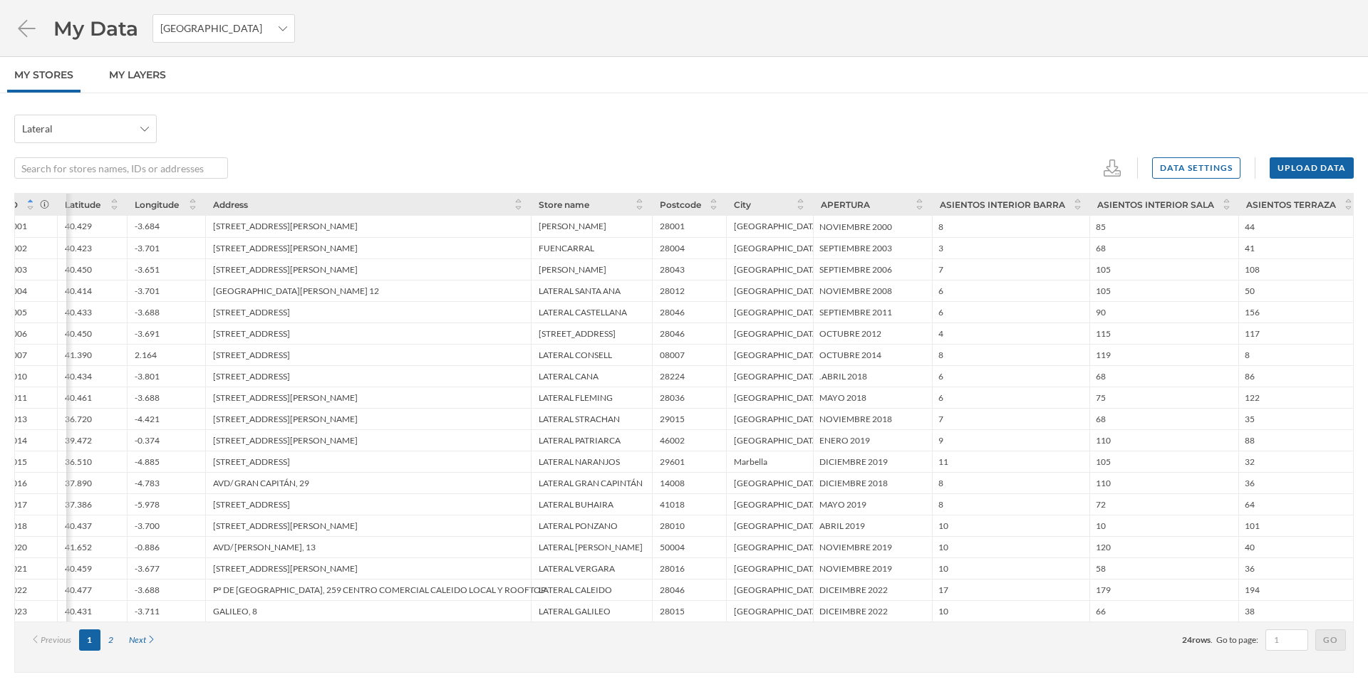
scroll to position [0, 0]
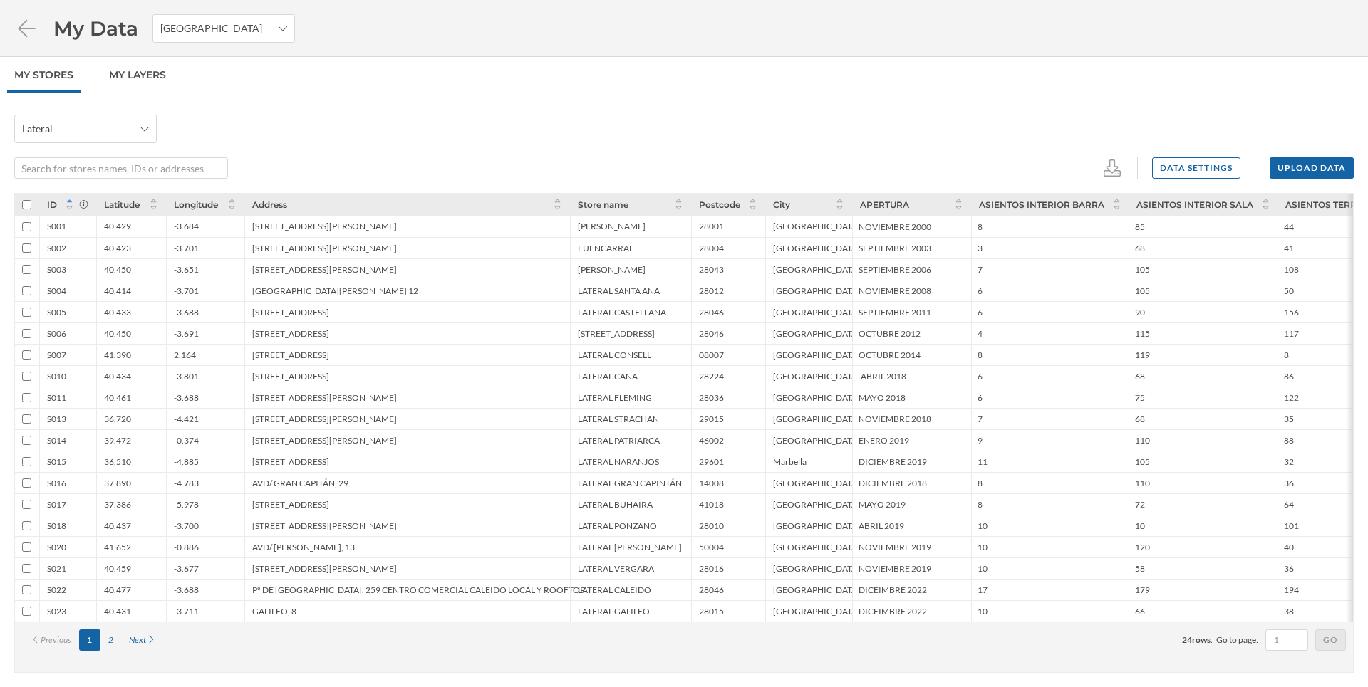
click at [110, 634] on div "2" at bounding box center [110, 640] width 21 height 21
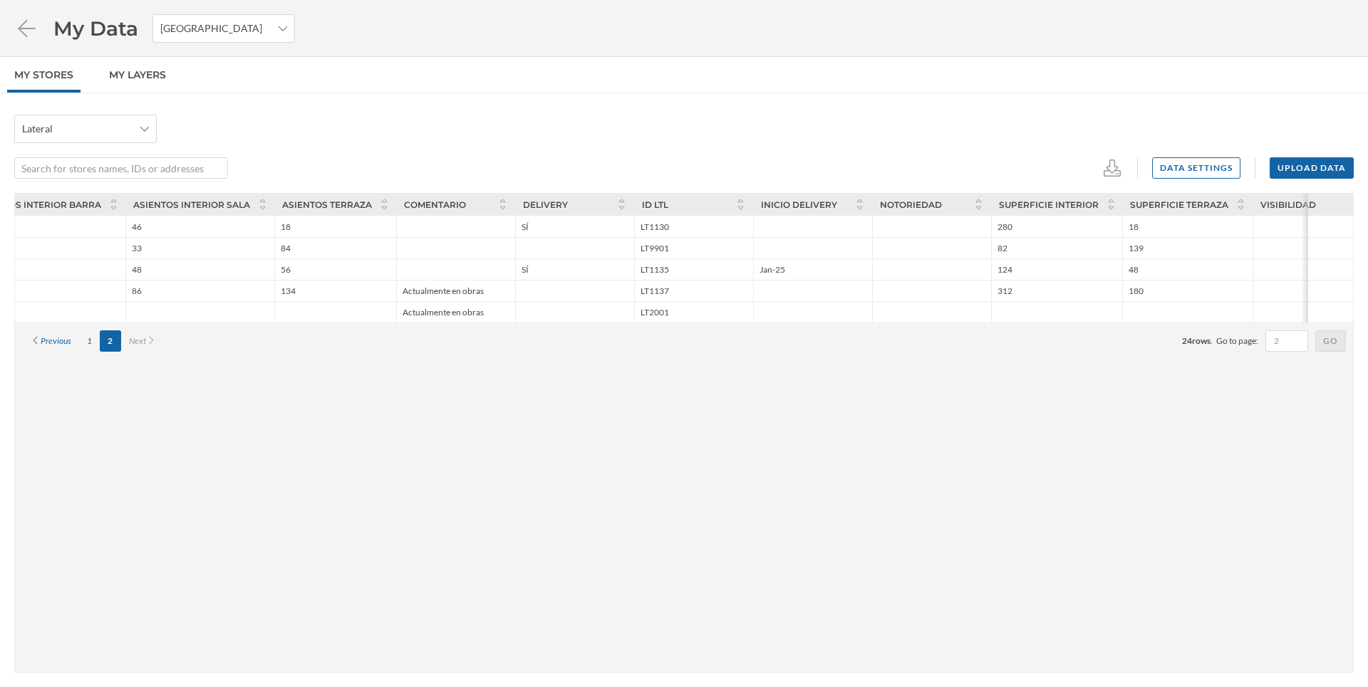
scroll to position [0, 946]
click at [1124, 321] on div "ID Latitude Longitude Address Store name Postcode City APERTURA ASIENTOS INTERI…" at bounding box center [683, 433] width 1339 height 480
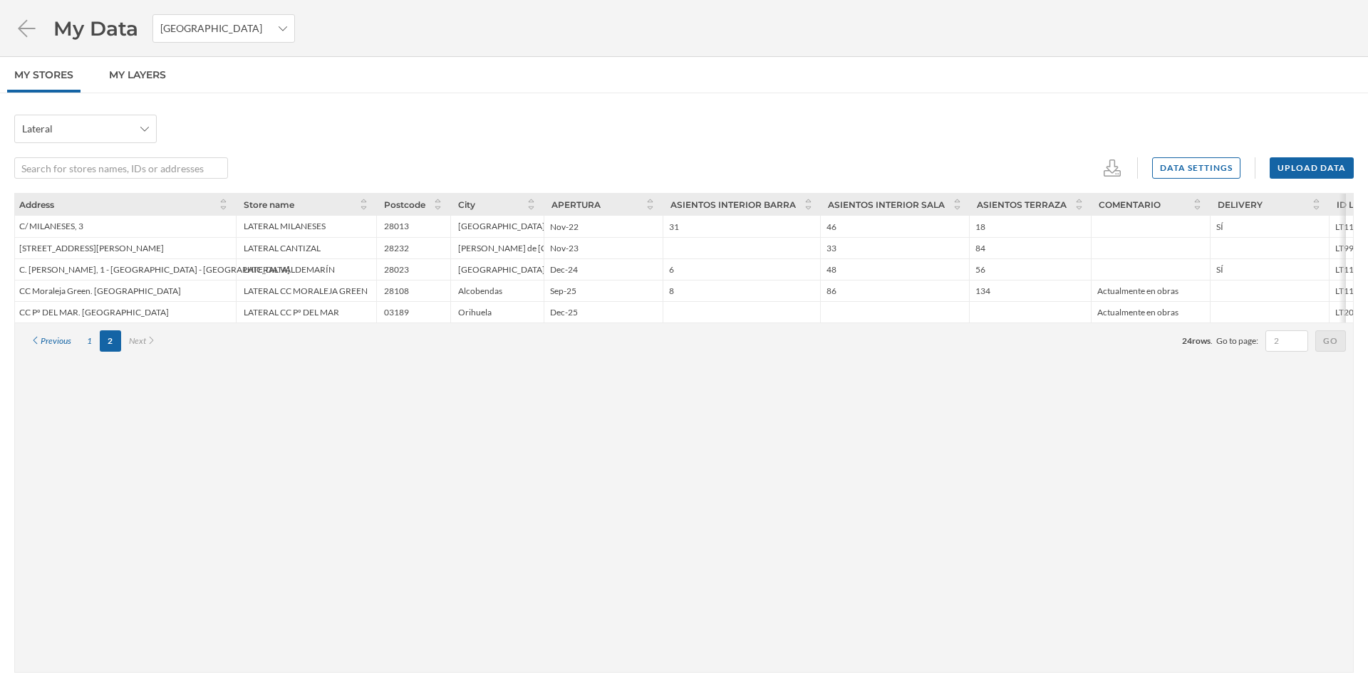
scroll to position [0, 222]
click at [525, 270] on div "[GEOGRAPHIC_DATA]" at bounding box center [507, 269] width 93 height 21
click at [570, 412] on div "ID Latitude Longitude Address Store name Postcode City APERTURA ASIENTOS INTERI…" at bounding box center [683, 433] width 1339 height 480
click at [87, 341] on div "1" at bounding box center [89, 341] width 21 height 21
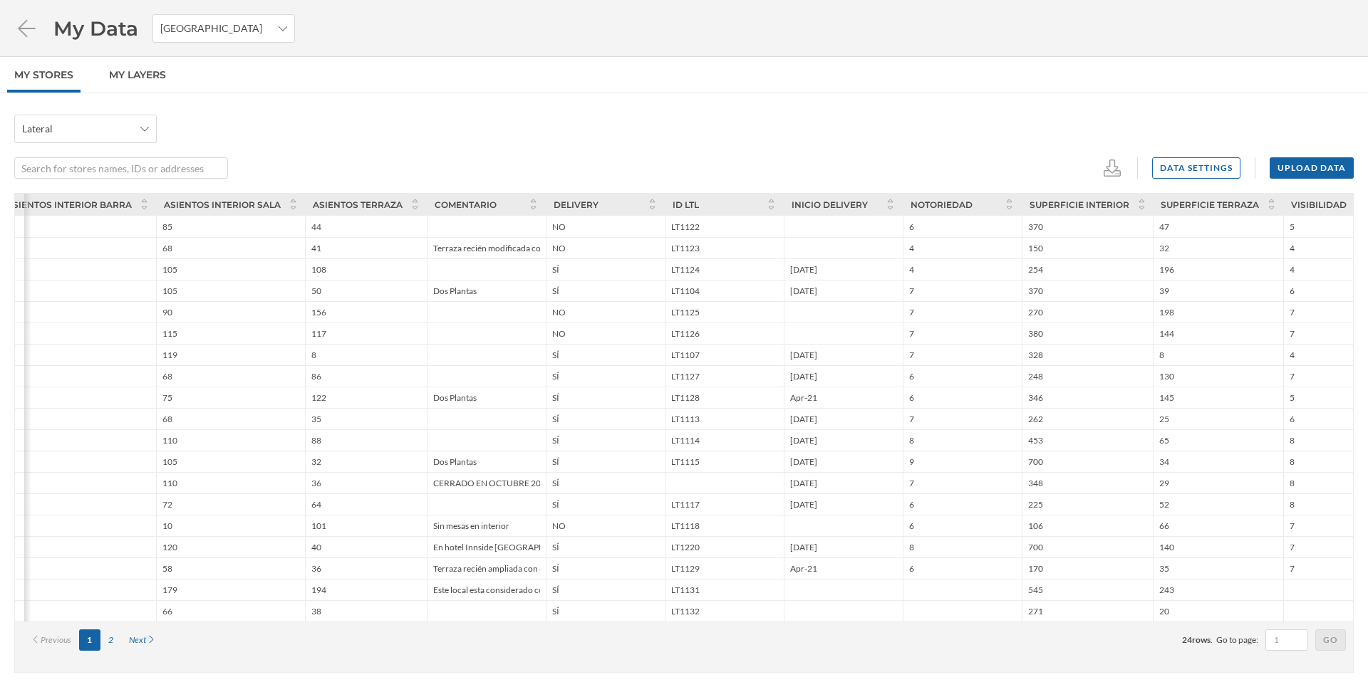
scroll to position [0, 982]
click at [979, 609] on input "number" at bounding box center [952, 612] width 115 height 18
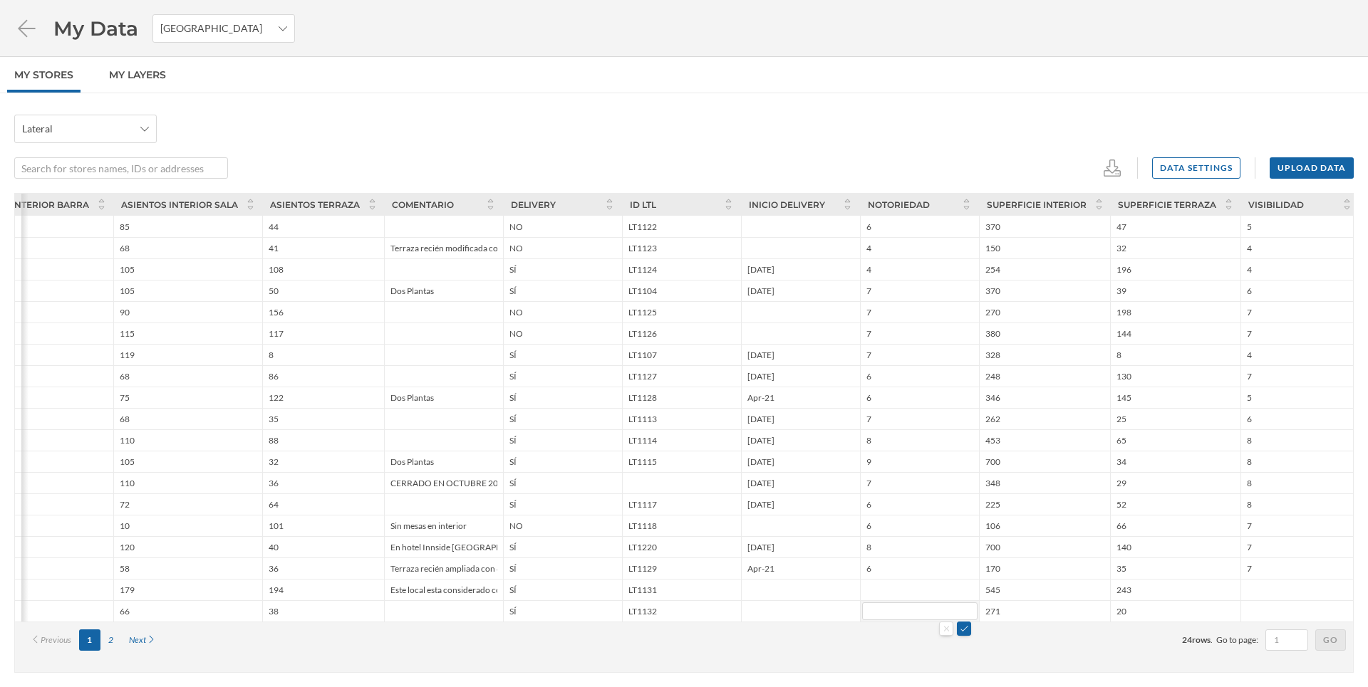
scroll to position [0, 1022]
click at [139, 645] on div "Next" at bounding box center [142, 640] width 43 height 21
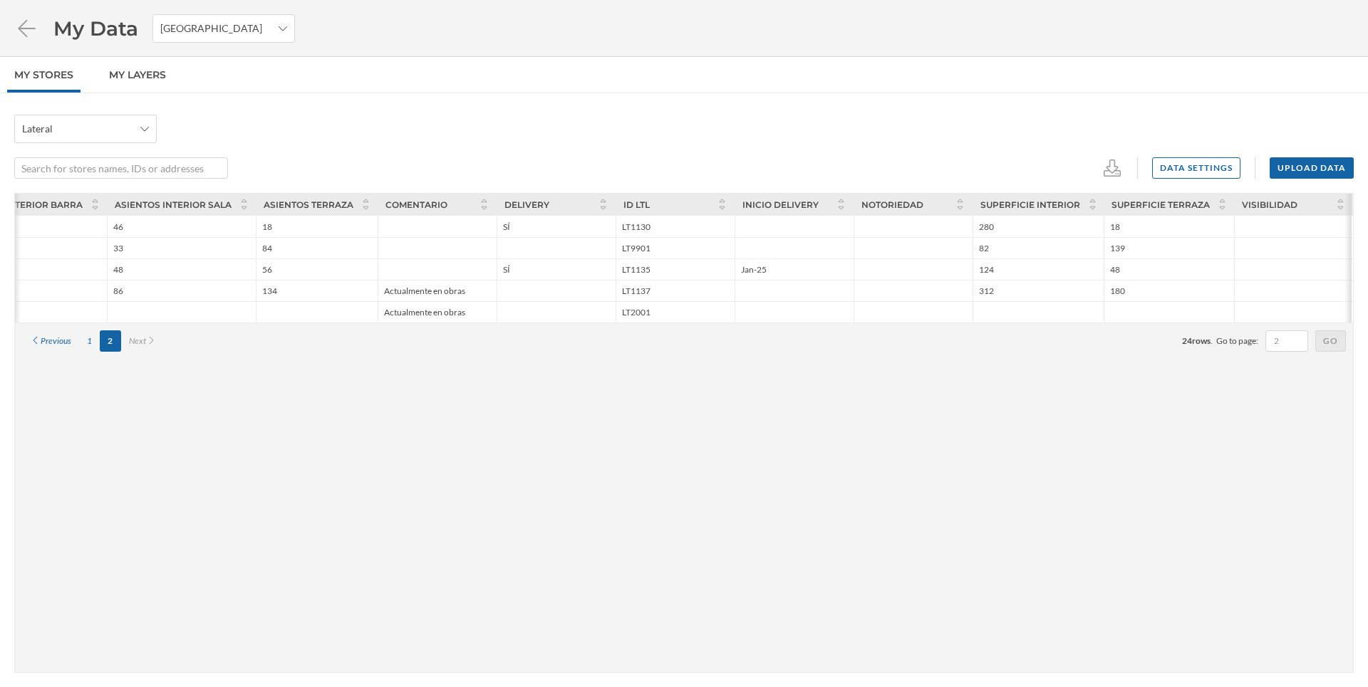
scroll to position [0, 945]
click at [85, 341] on div "1" at bounding box center [89, 341] width 21 height 21
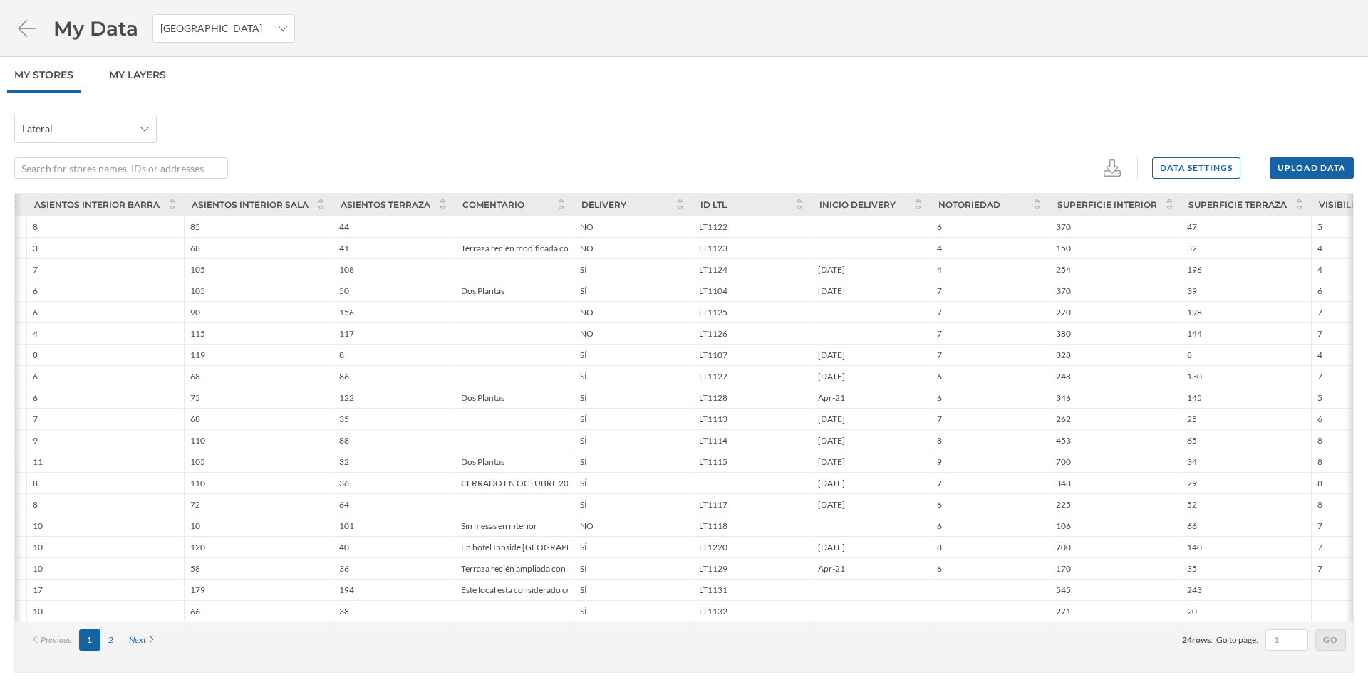
click at [135, 638] on div "Next" at bounding box center [142, 640] width 43 height 21
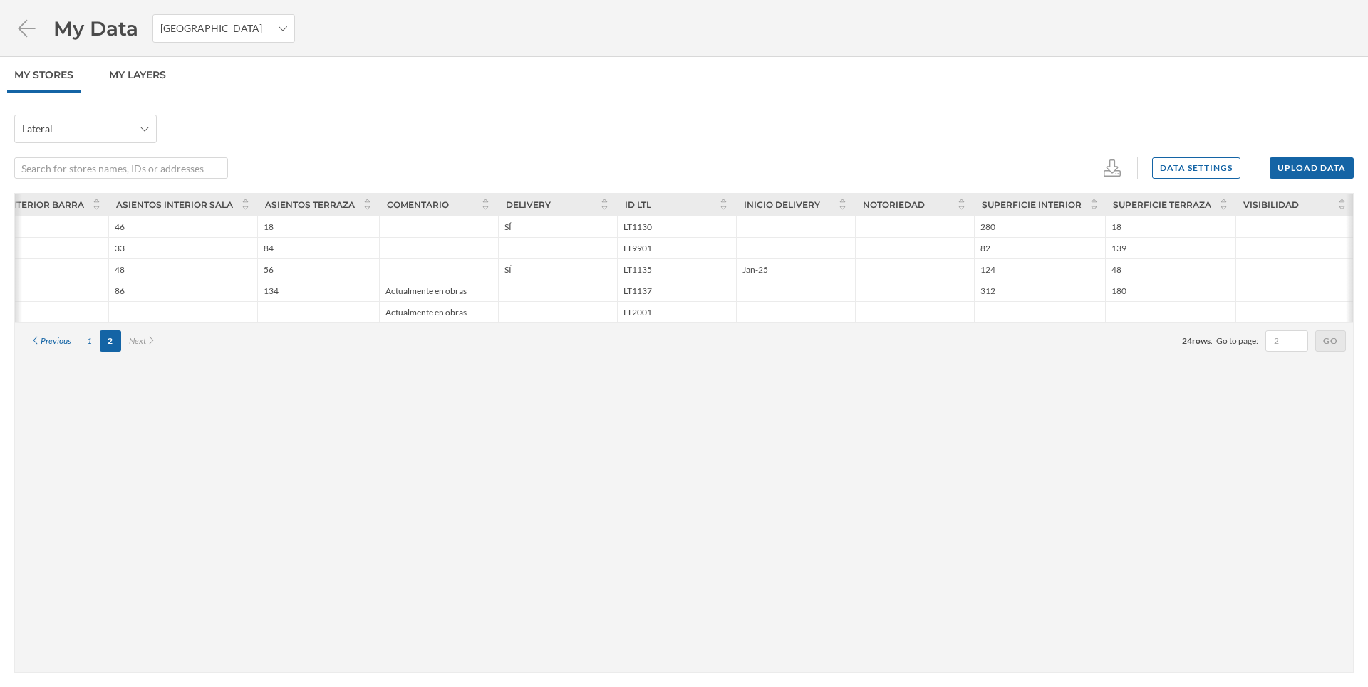
click at [93, 343] on div "1" at bounding box center [89, 341] width 21 height 21
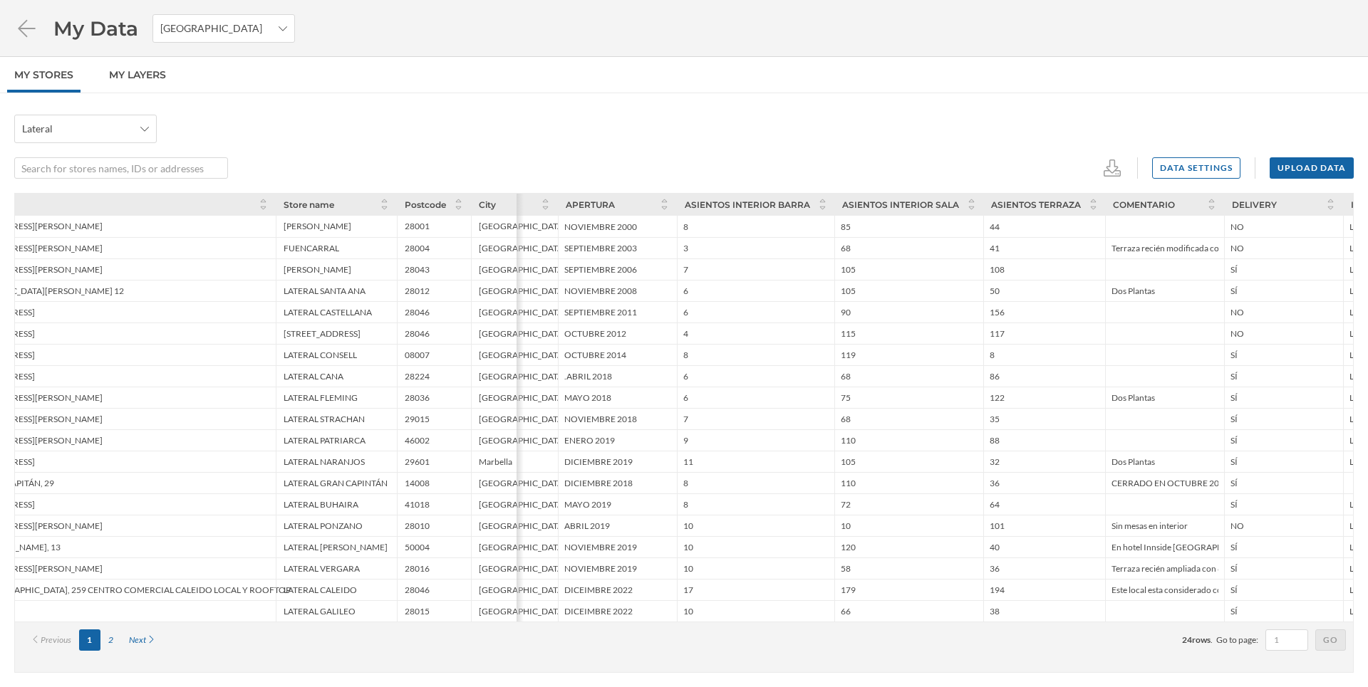
scroll to position [0, 0]
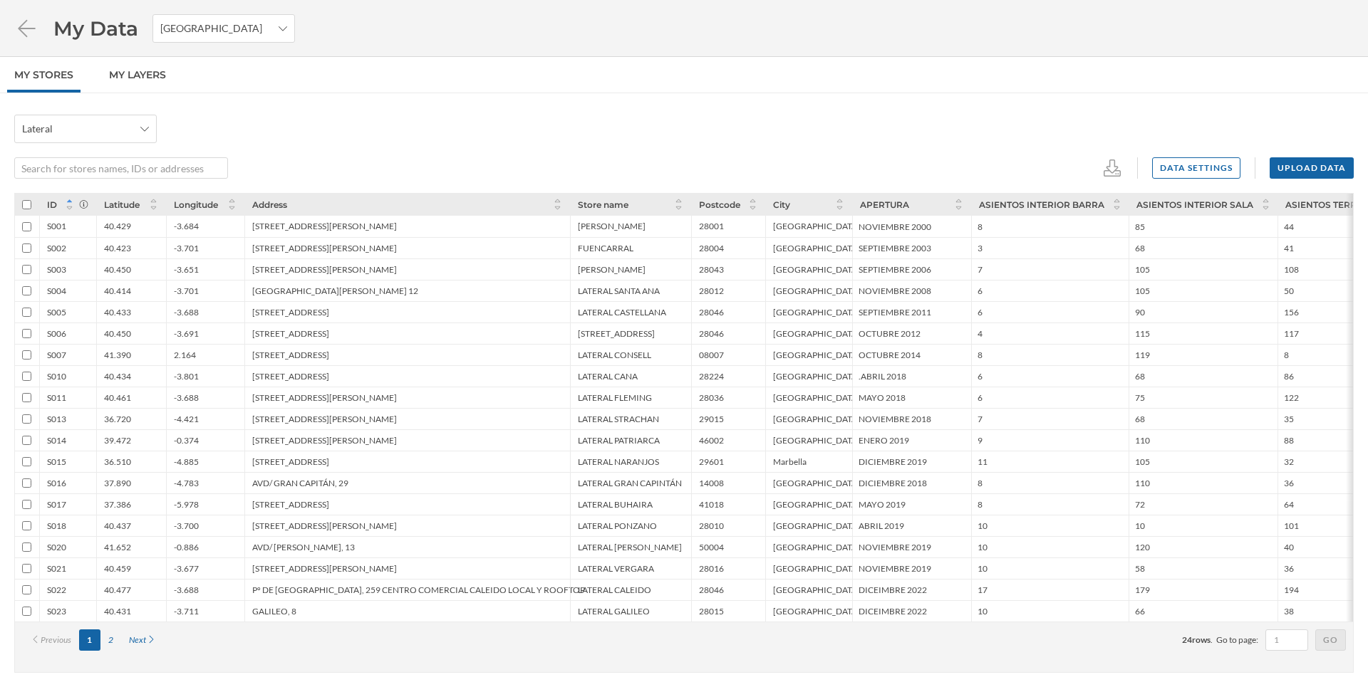
drag, startPoint x: 112, startPoint y: 635, endPoint x: 113, endPoint y: 647, distance: 11.5
click at [113, 635] on div "2" at bounding box center [110, 640] width 21 height 21
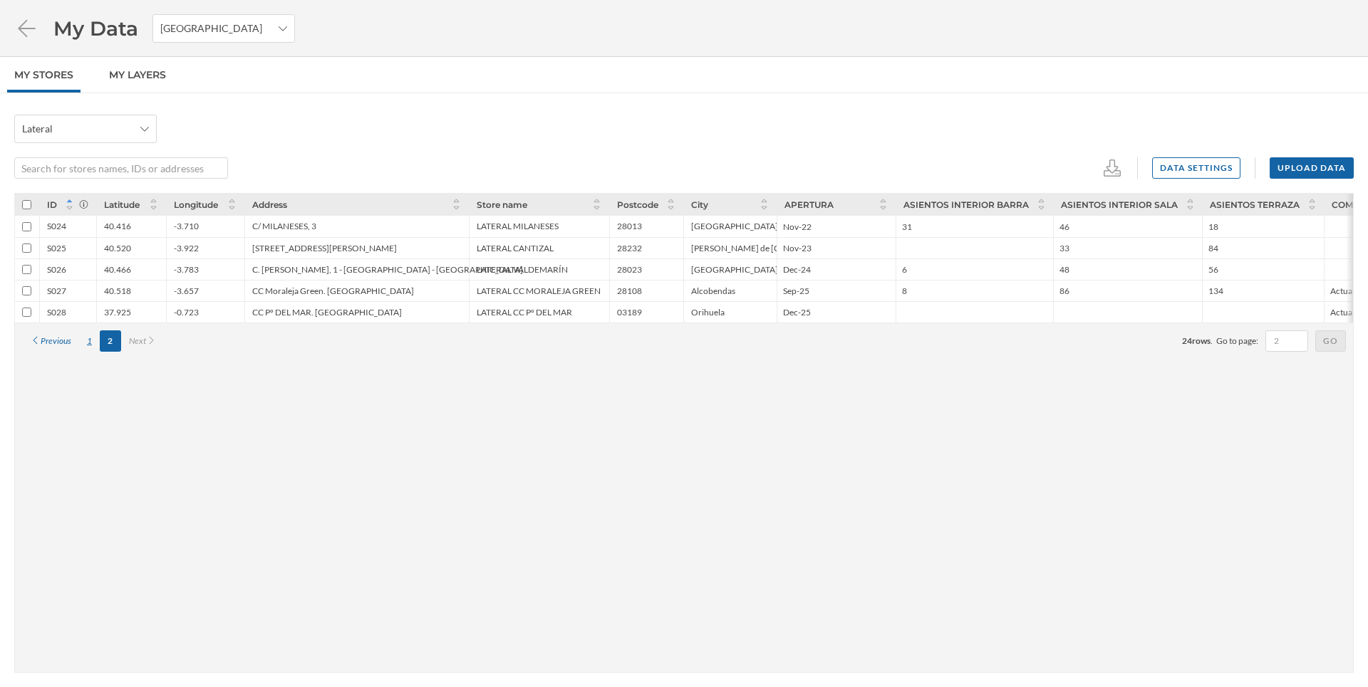
click at [90, 345] on div "1" at bounding box center [89, 341] width 21 height 21
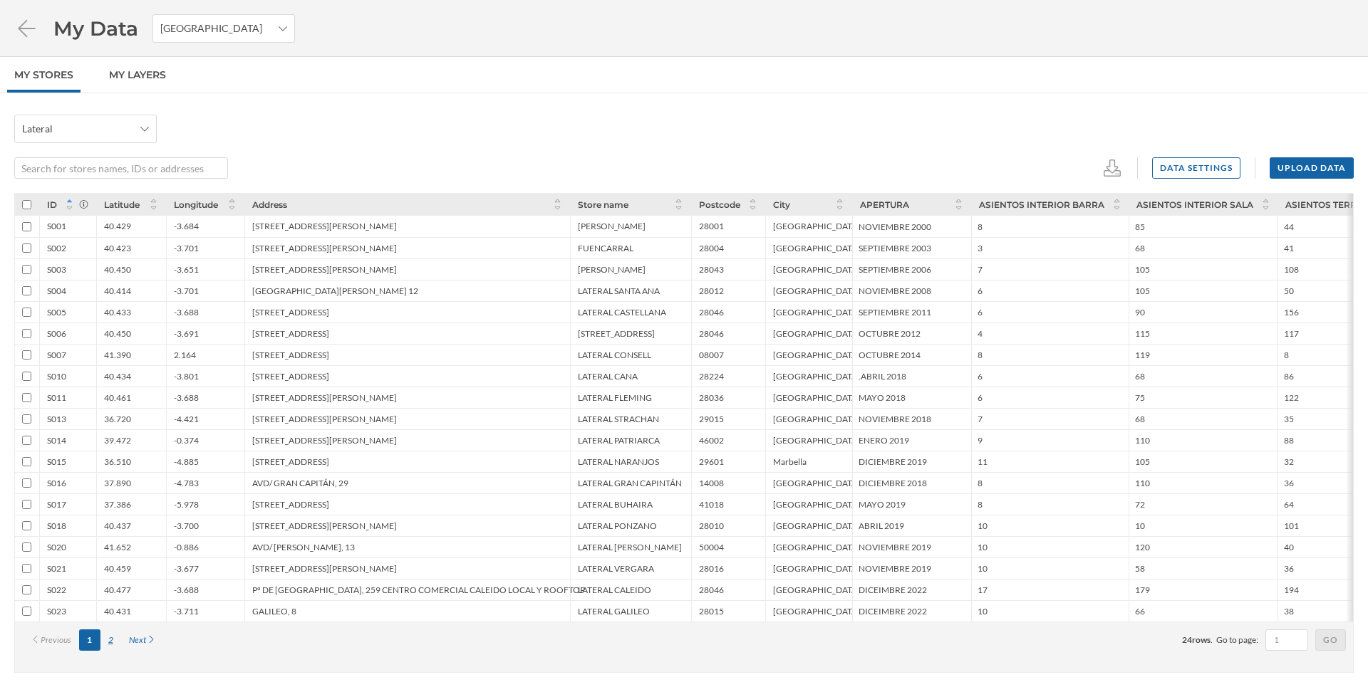
click at [111, 644] on div "2" at bounding box center [110, 640] width 21 height 21
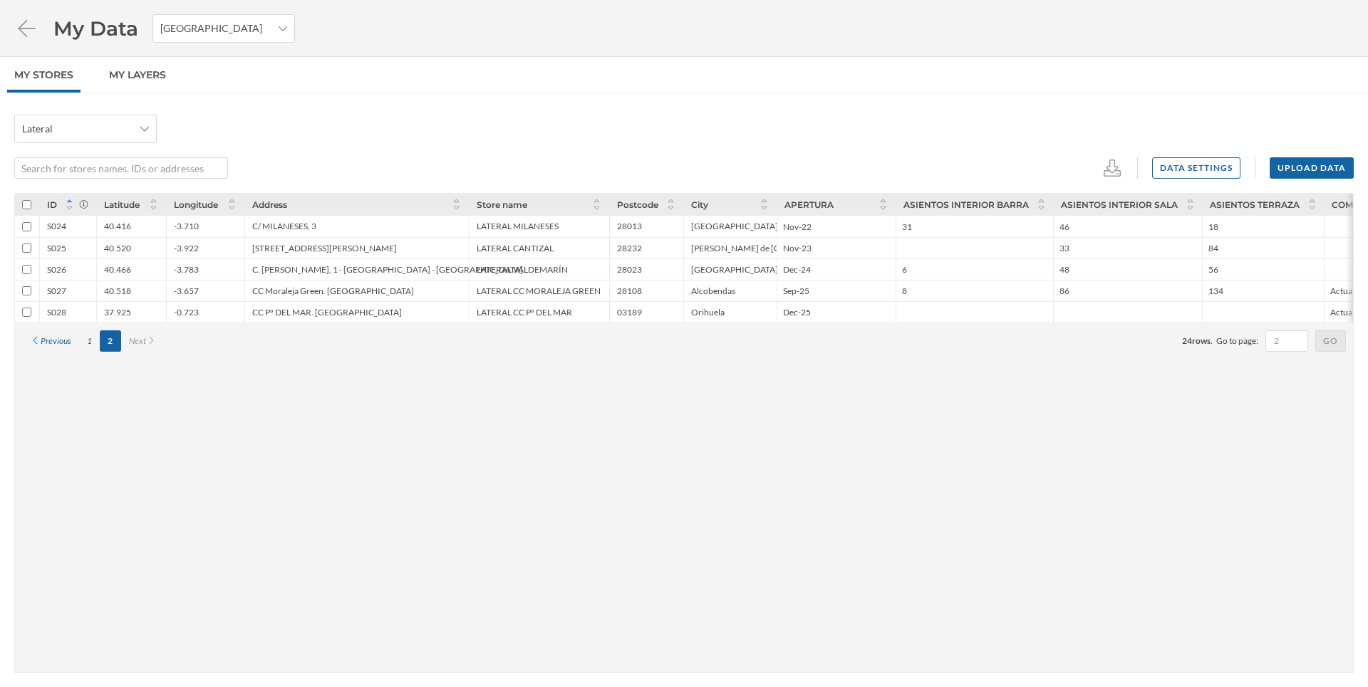
click at [774, 249] on div "[PERSON_NAME] de [GEOGRAPHIC_DATA], [GEOGRAPHIC_DATA]" at bounding box center [729, 247] width 93 height 21
click at [708, 306] on div "Orihuela" at bounding box center [729, 311] width 93 height 21
click at [722, 311] on div "Orihuela" at bounding box center [707, 312] width 33 height 11
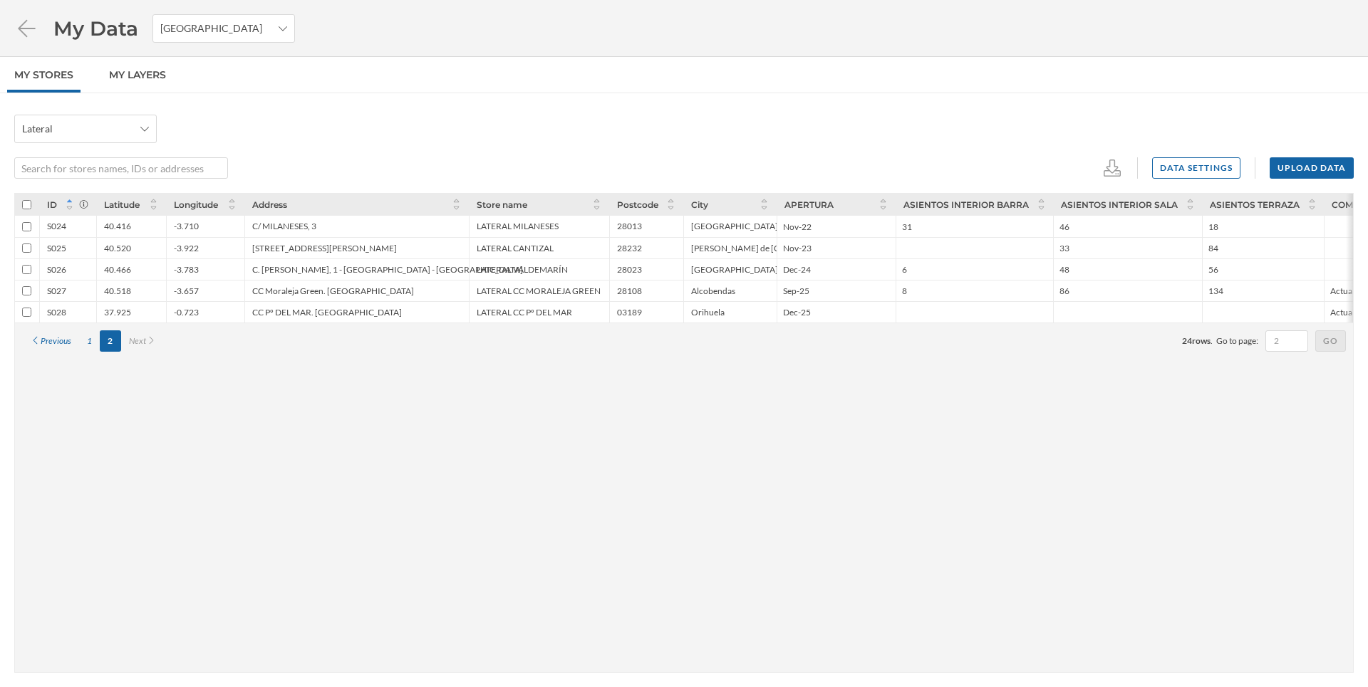
click at [713, 311] on div "Orihuela" at bounding box center [707, 312] width 33 height 11
click at [711, 247] on div "[PERSON_NAME] de [GEOGRAPHIC_DATA], [GEOGRAPHIC_DATA]" at bounding box center [819, 248] width 257 height 11
click at [761, 209] on icon at bounding box center [764, 208] width 11 height 9
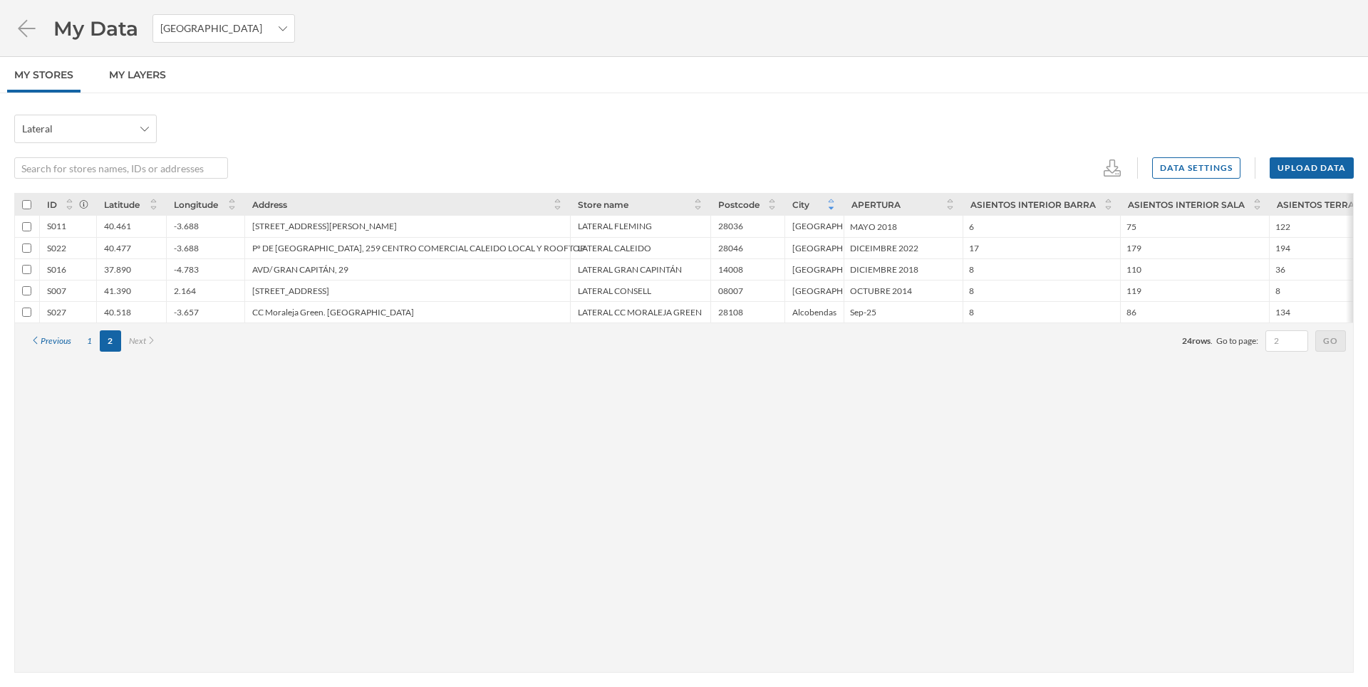
click at [833, 200] on icon at bounding box center [831, 201] width 11 height 9
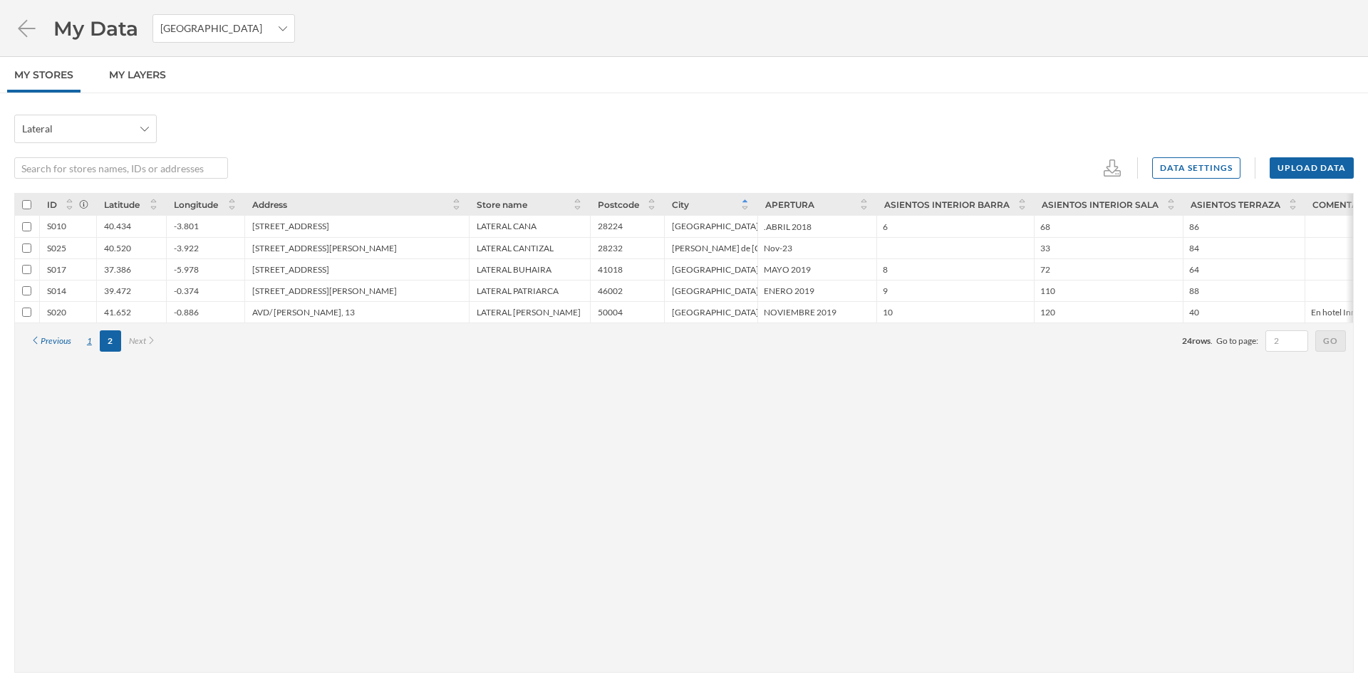
click at [83, 341] on div "1" at bounding box center [89, 341] width 21 height 21
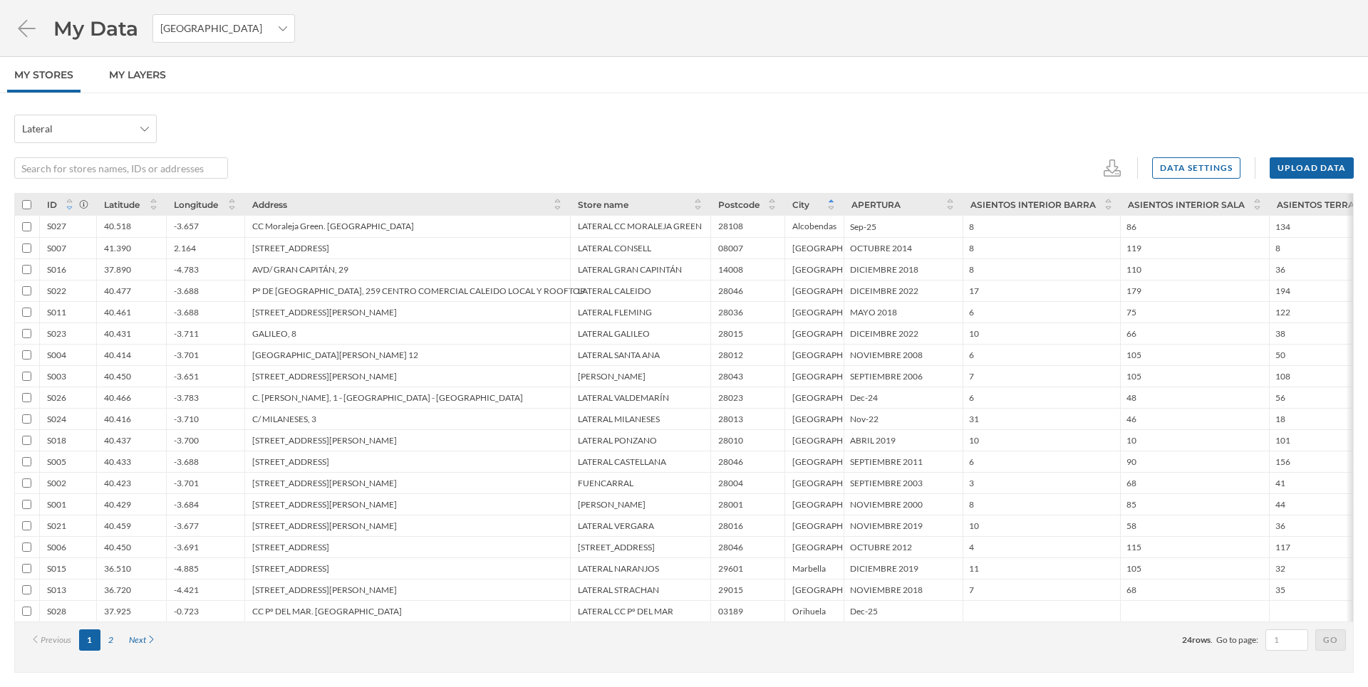
click at [70, 207] on icon at bounding box center [70, 209] width 6 height 4
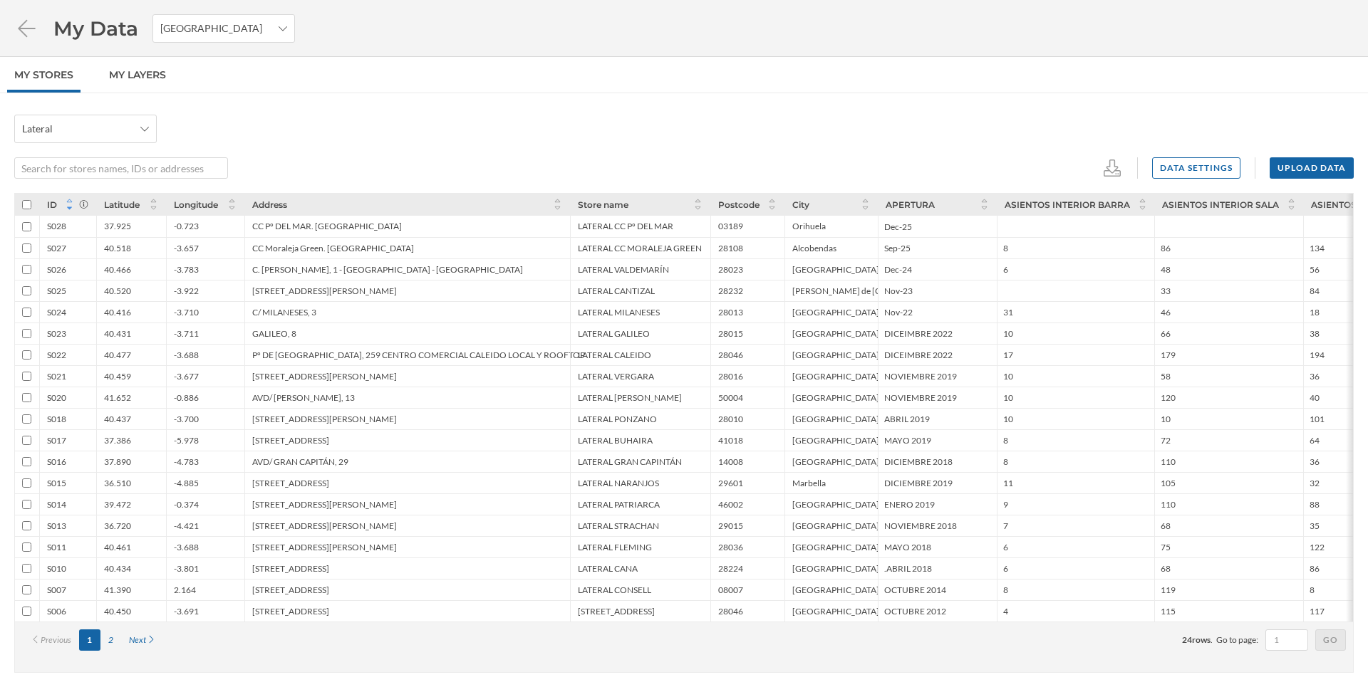
click at [68, 201] on icon at bounding box center [70, 201] width 6 height 4
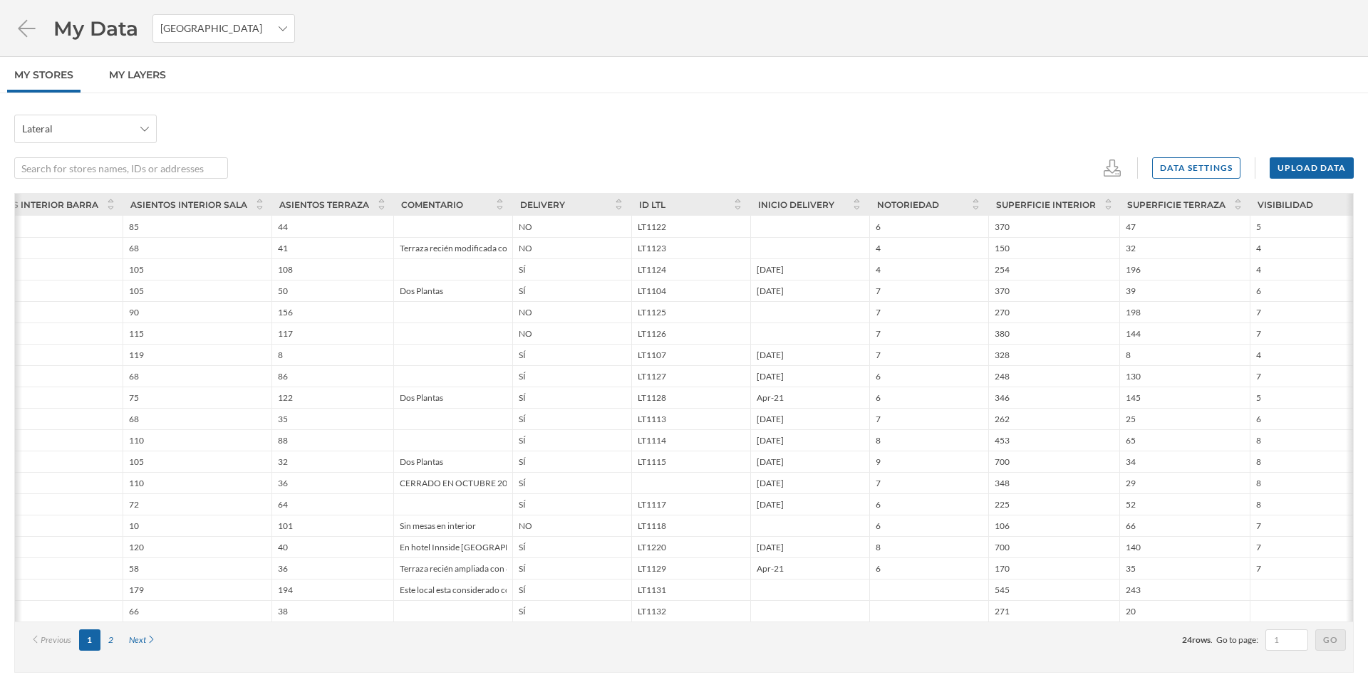
scroll to position [0, 1022]
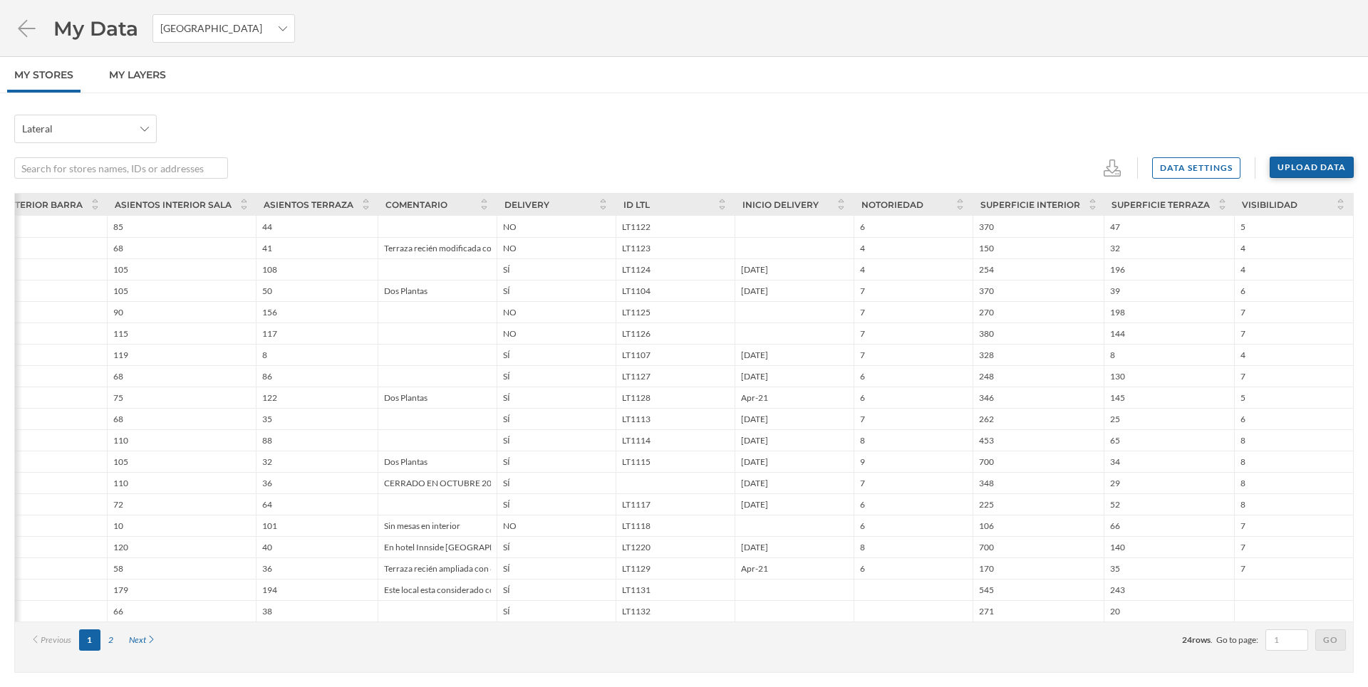
click at [1307, 170] on div "Upload data" at bounding box center [1311, 167] width 84 height 21
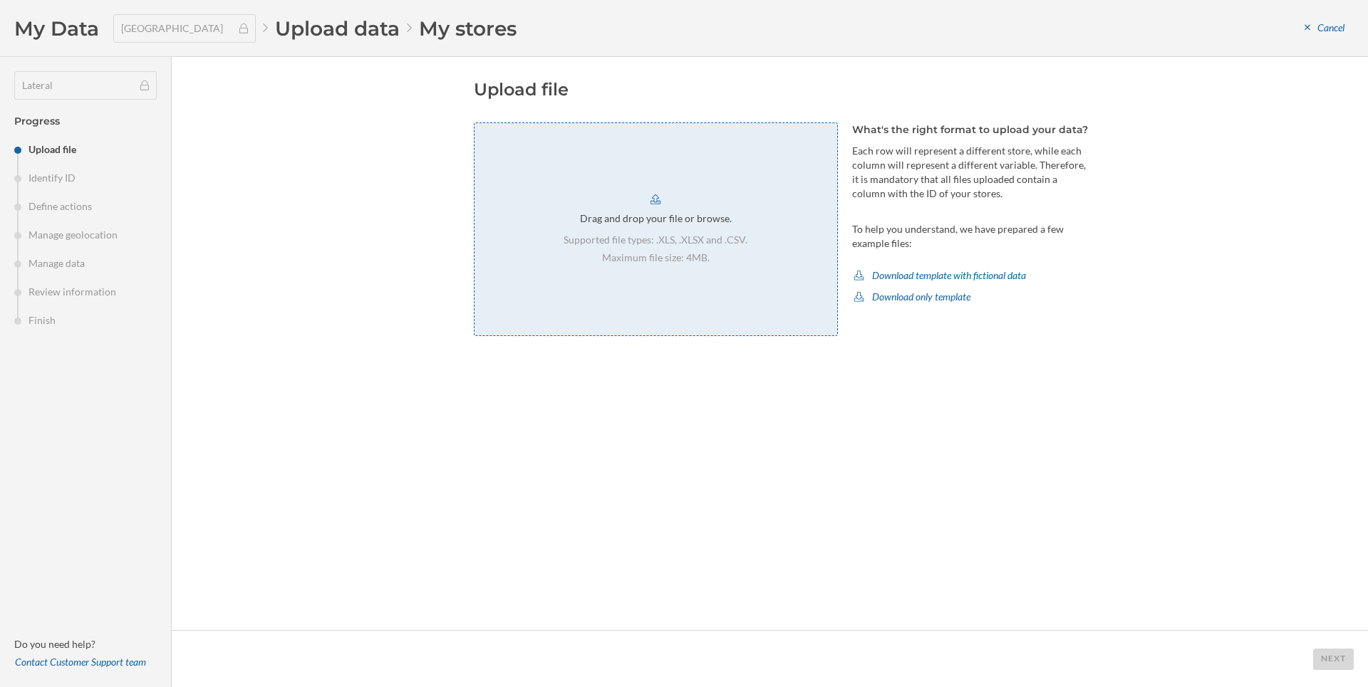
click at [818, 293] on div "Drag and drop your file or browse. Supported file types: .XLS, .XLSX and .CSV. …" at bounding box center [656, 230] width 364 height 214
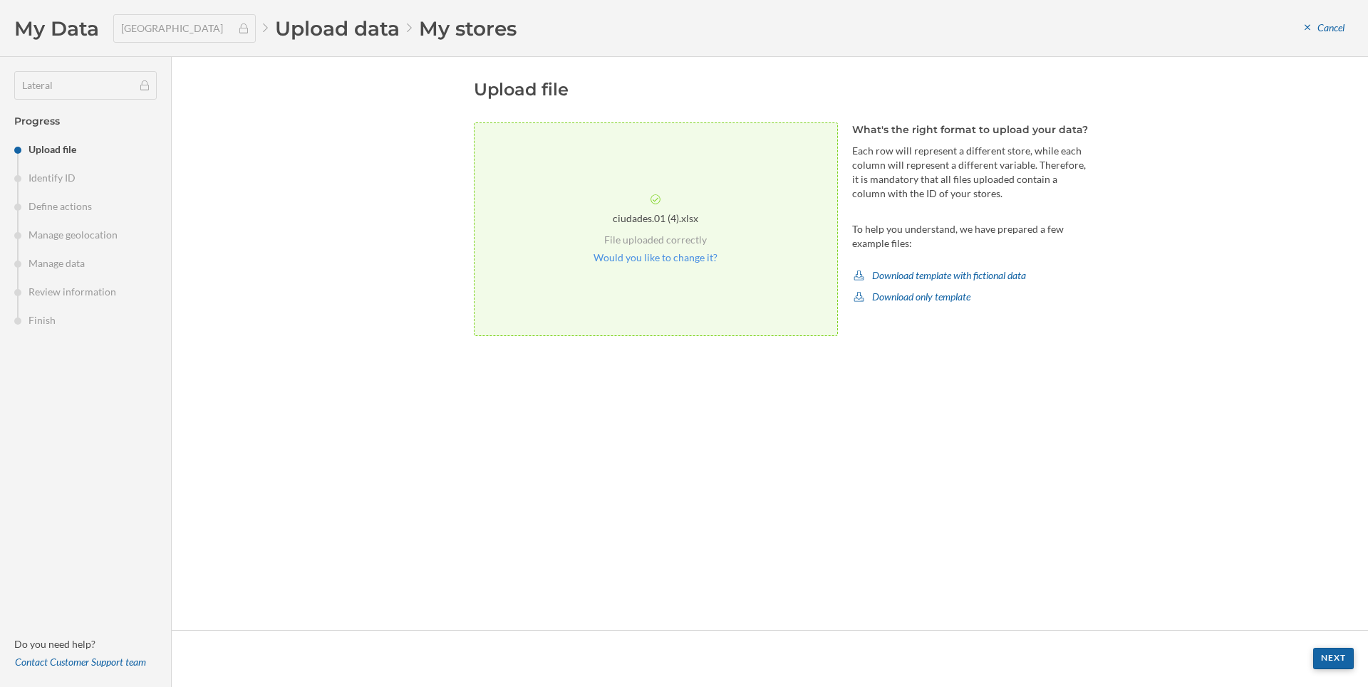
click at [1340, 665] on div "Next" at bounding box center [1333, 658] width 41 height 21
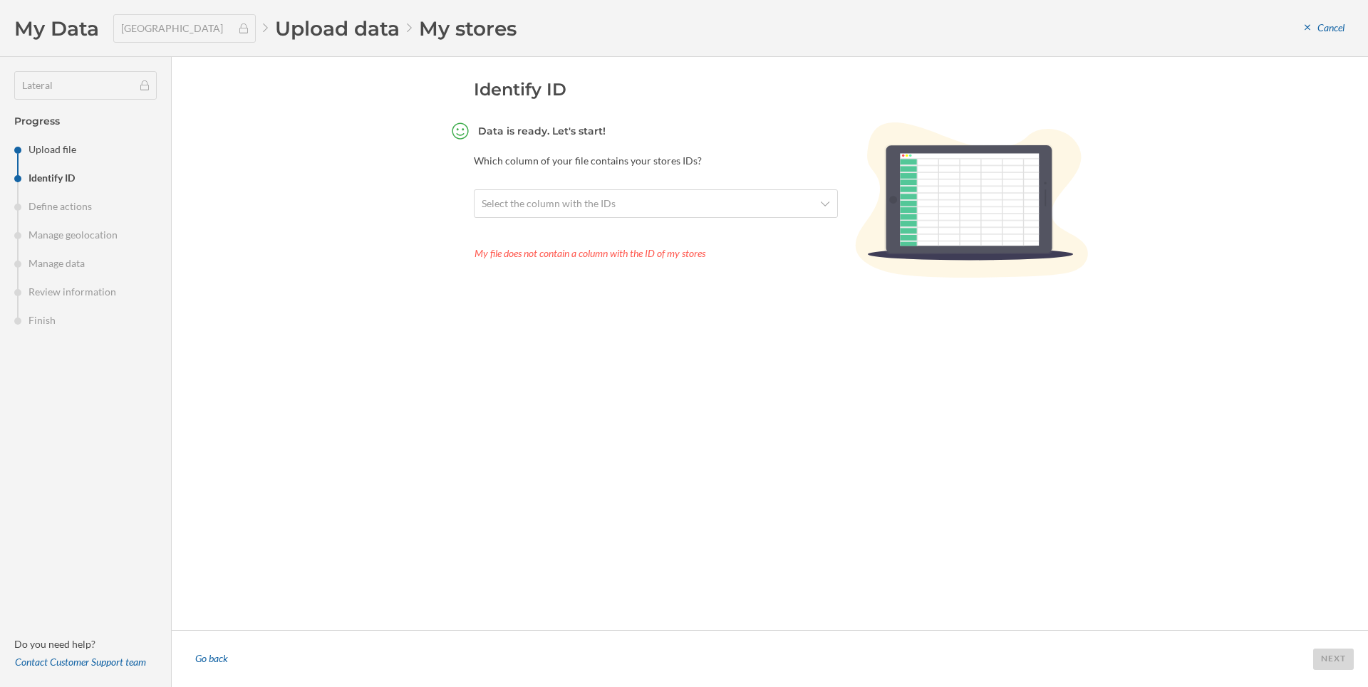
click at [723, 179] on section "Data is ready. Let's start! Which column of your file contains your stores IDs?…" at bounding box center [656, 202] width 364 height 159
click at [715, 199] on span "Select the column with the IDs" at bounding box center [648, 204] width 333 height 14
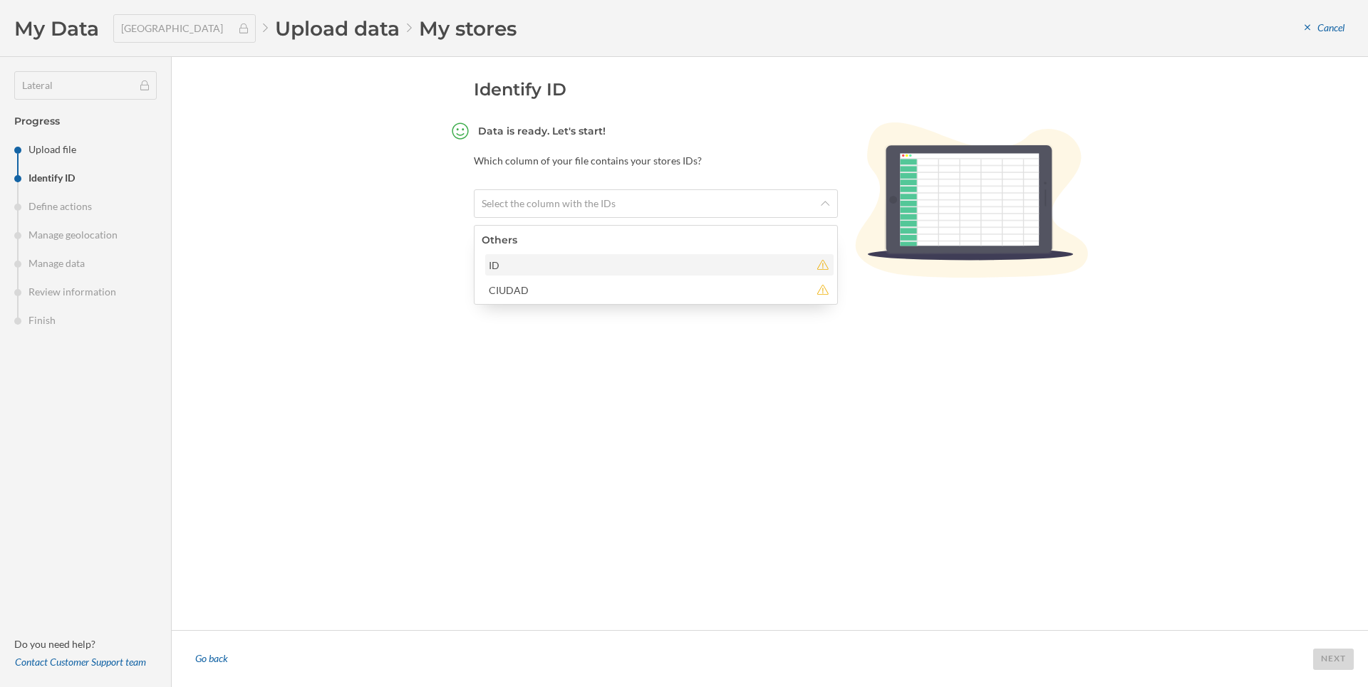
click at [583, 268] on div "ID" at bounding box center [649, 265] width 321 height 15
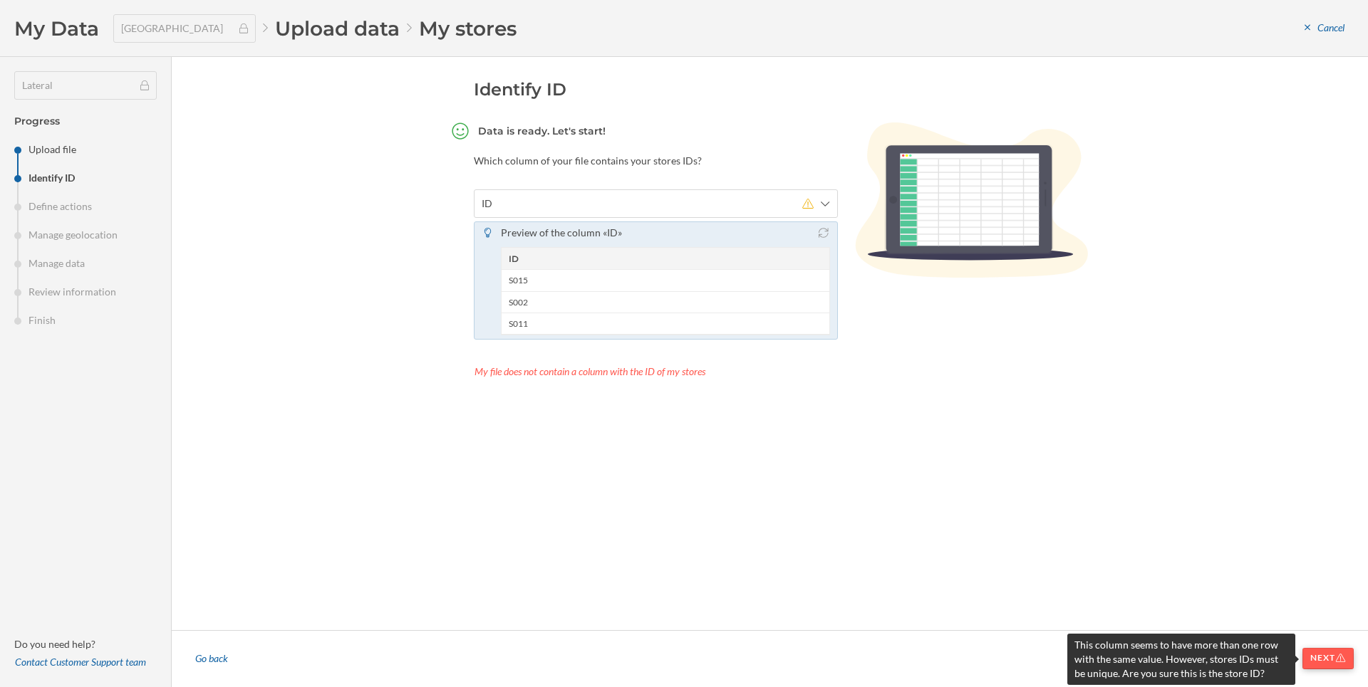
click at [1316, 653] on div "Next" at bounding box center [1327, 658] width 51 height 21
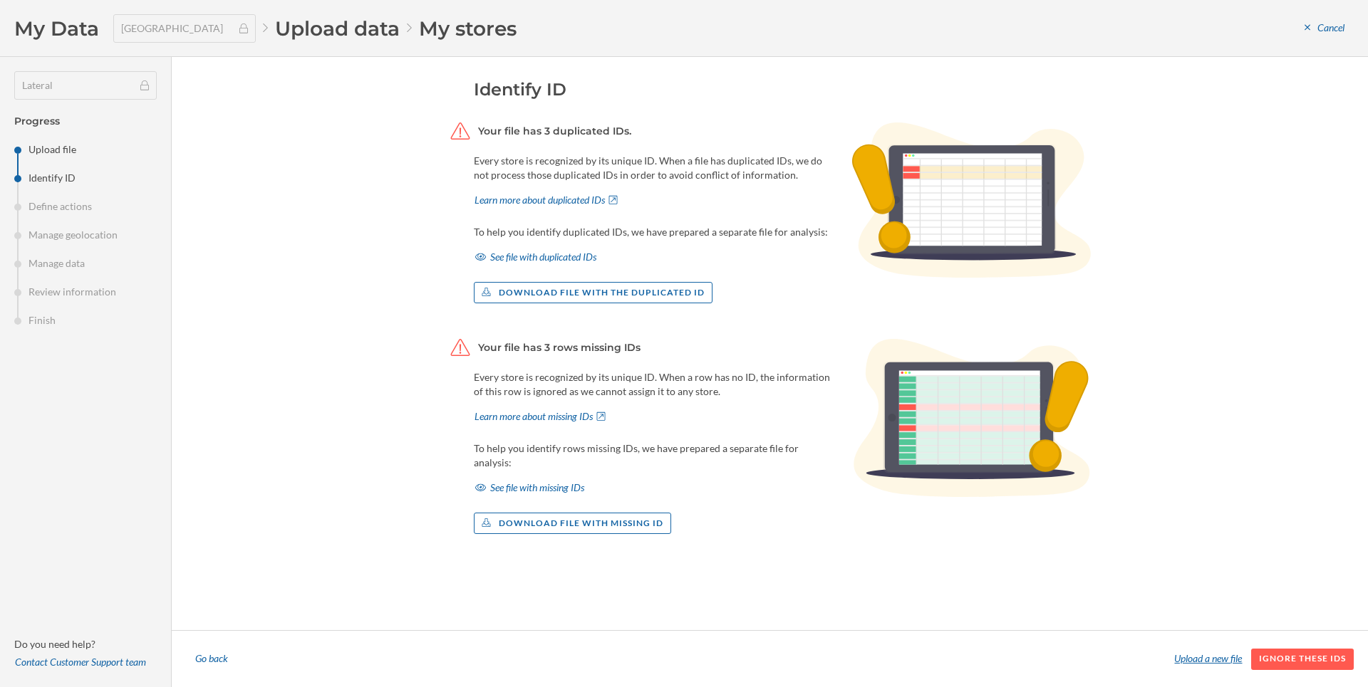
click at [1175, 664] on div "Upload a new file" at bounding box center [1207, 659] width 85 height 21
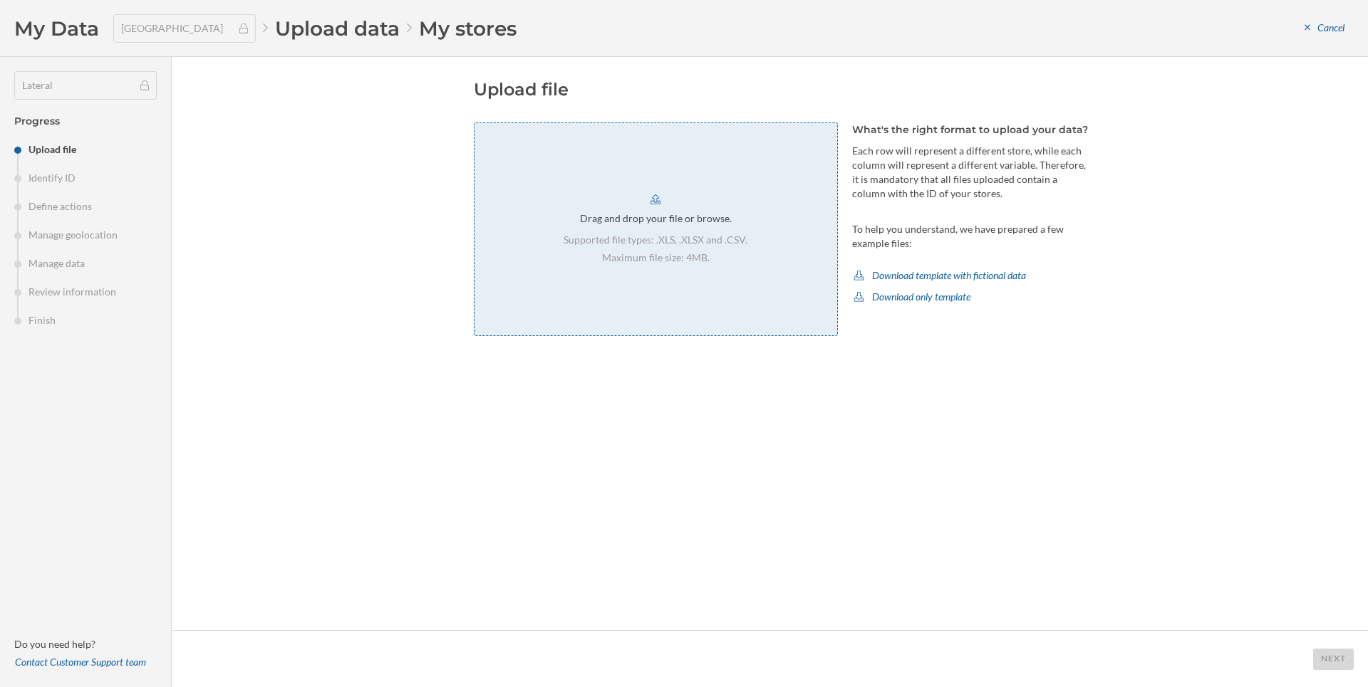
click at [668, 227] on div "Drag and drop your file or browse. Supported file types: .XLS, .XLSX and .CSV. …" at bounding box center [656, 230] width 364 height 214
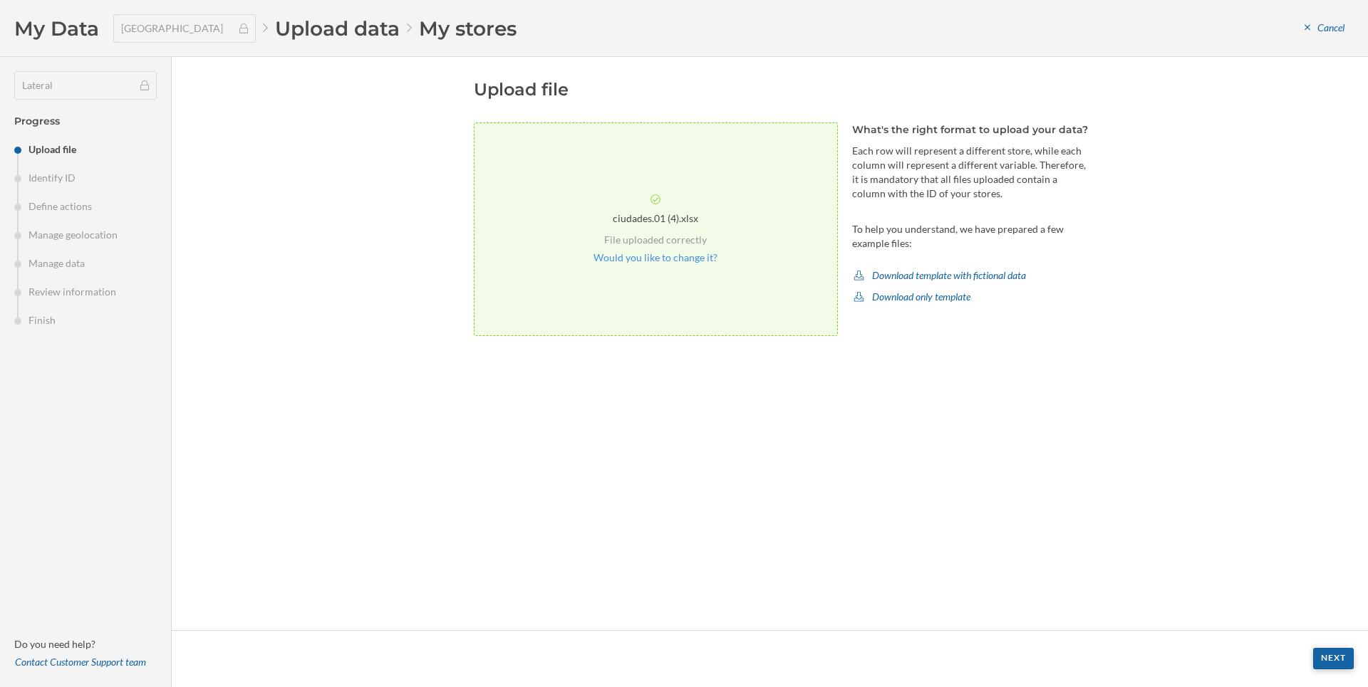
click at [1337, 662] on div "Next" at bounding box center [1333, 658] width 41 height 21
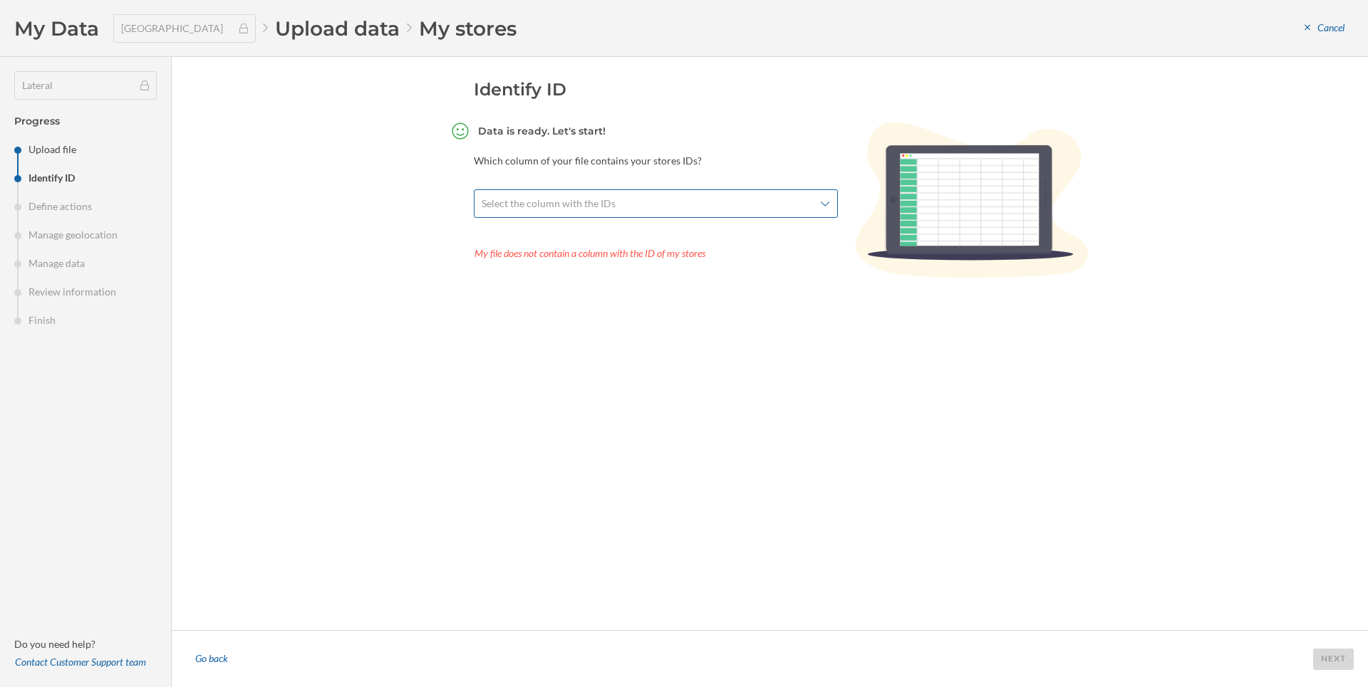
click at [701, 202] on span "Select the column with the IDs" at bounding box center [648, 204] width 333 height 14
click at [650, 253] on div "Potentially a good match ID" at bounding box center [655, 252] width 363 height 46
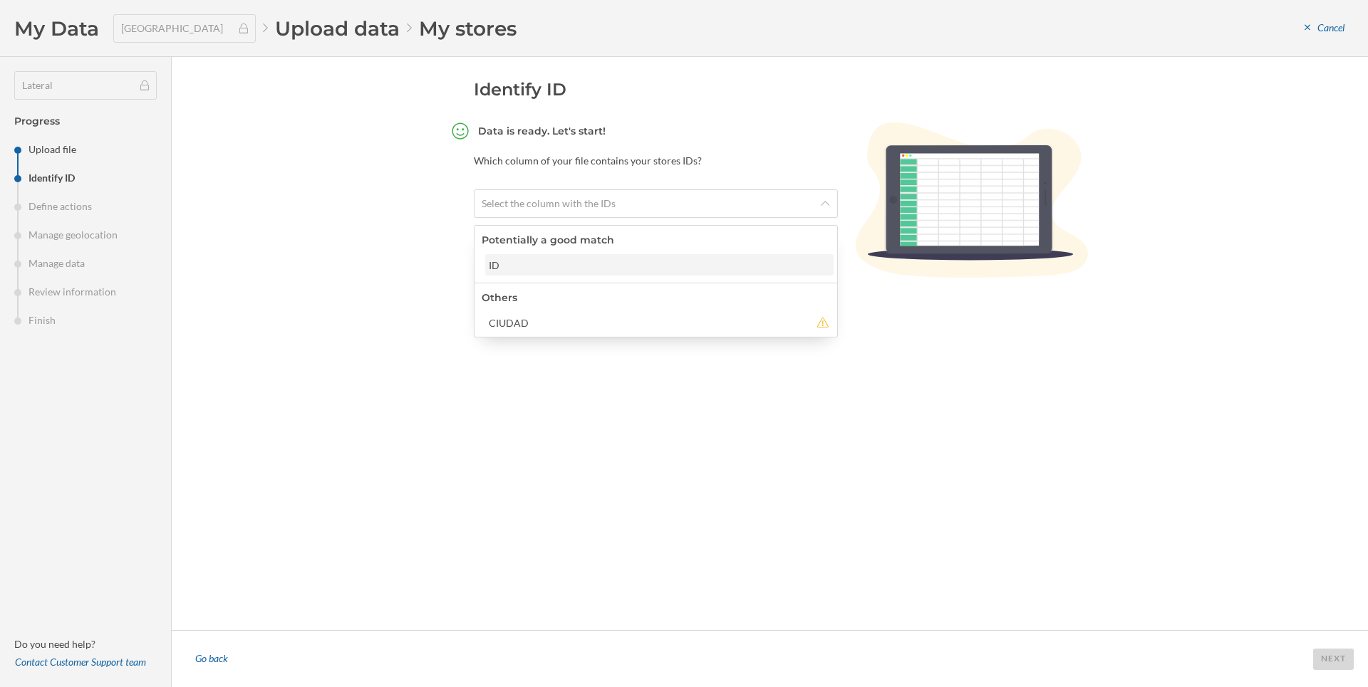
click at [656, 267] on div "ID" at bounding box center [659, 265] width 340 height 15
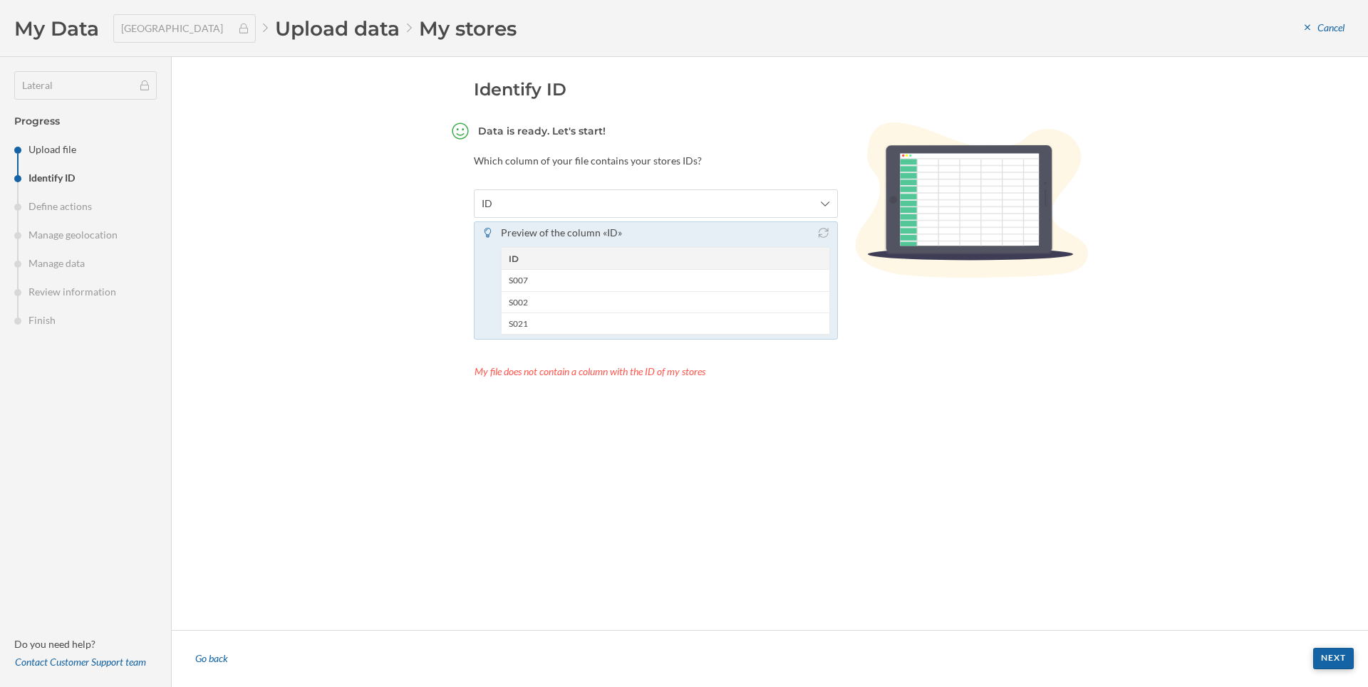
click at [1344, 664] on div "Next" at bounding box center [1333, 658] width 41 height 21
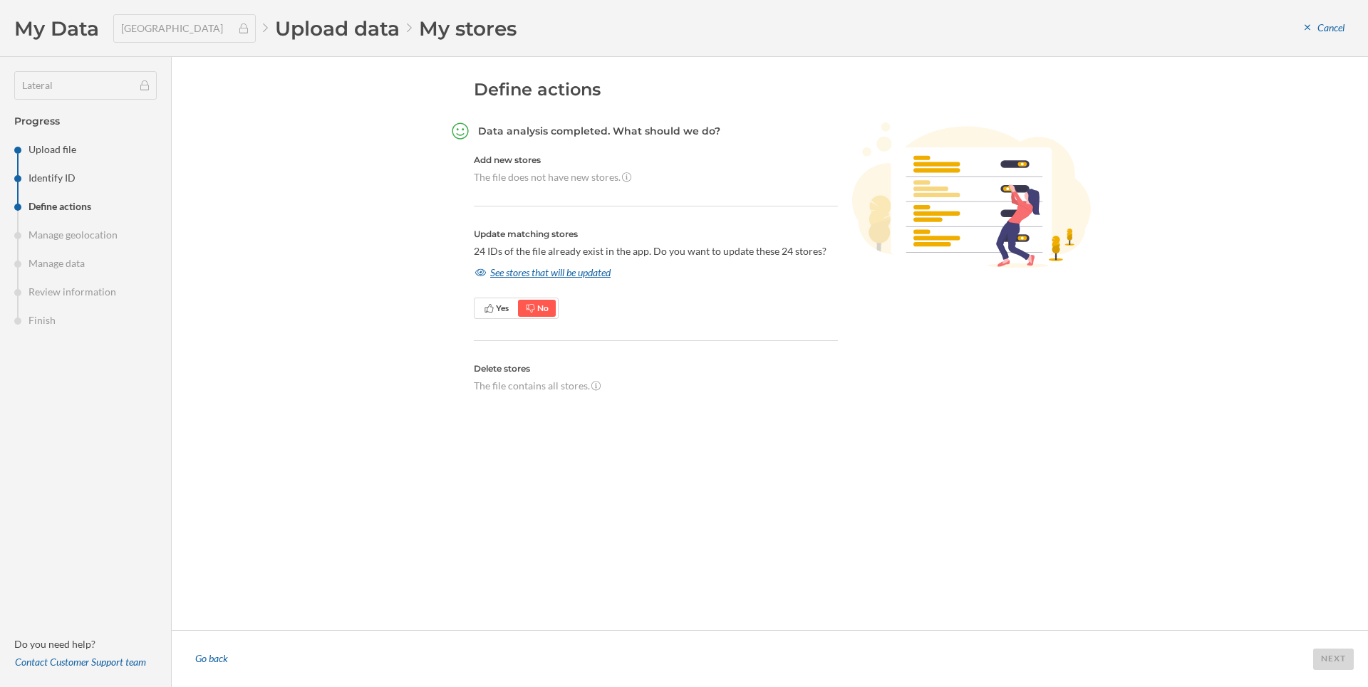
click at [549, 274] on div "See stores that will be updated" at bounding box center [543, 272] width 138 height 21
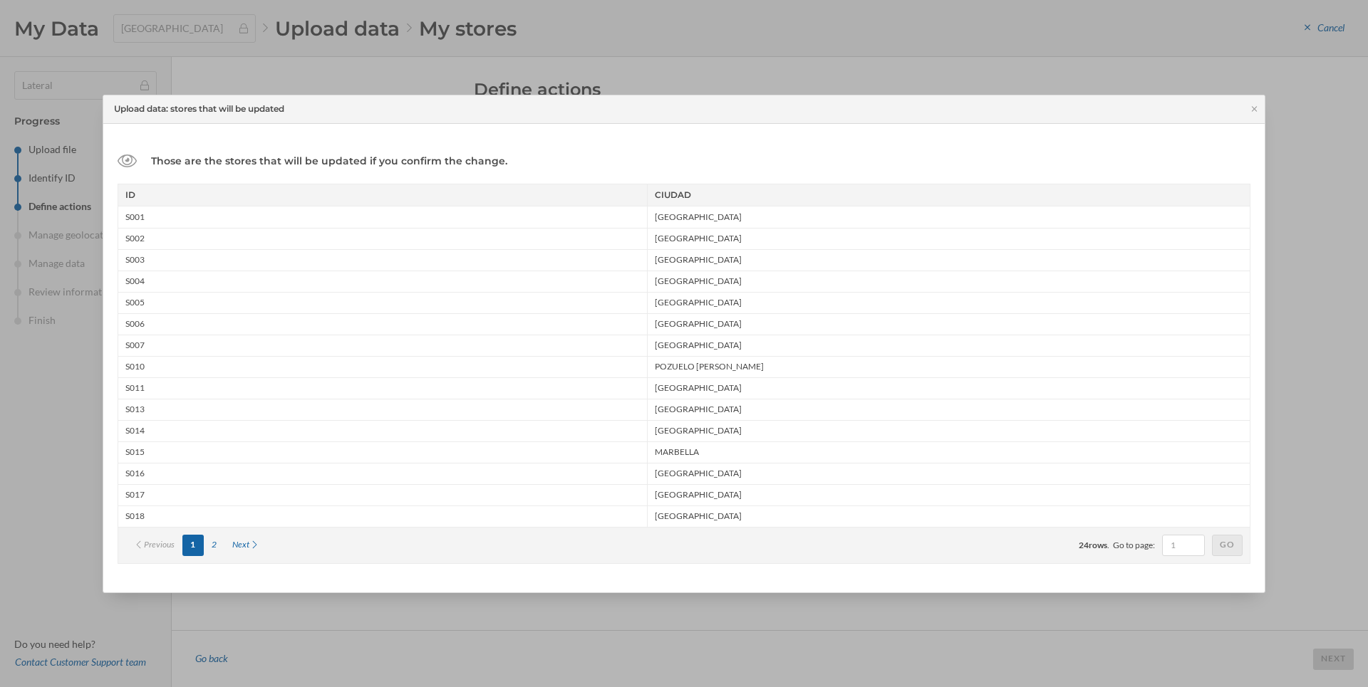
click at [244, 550] on div "Next" at bounding box center [245, 545] width 43 height 21
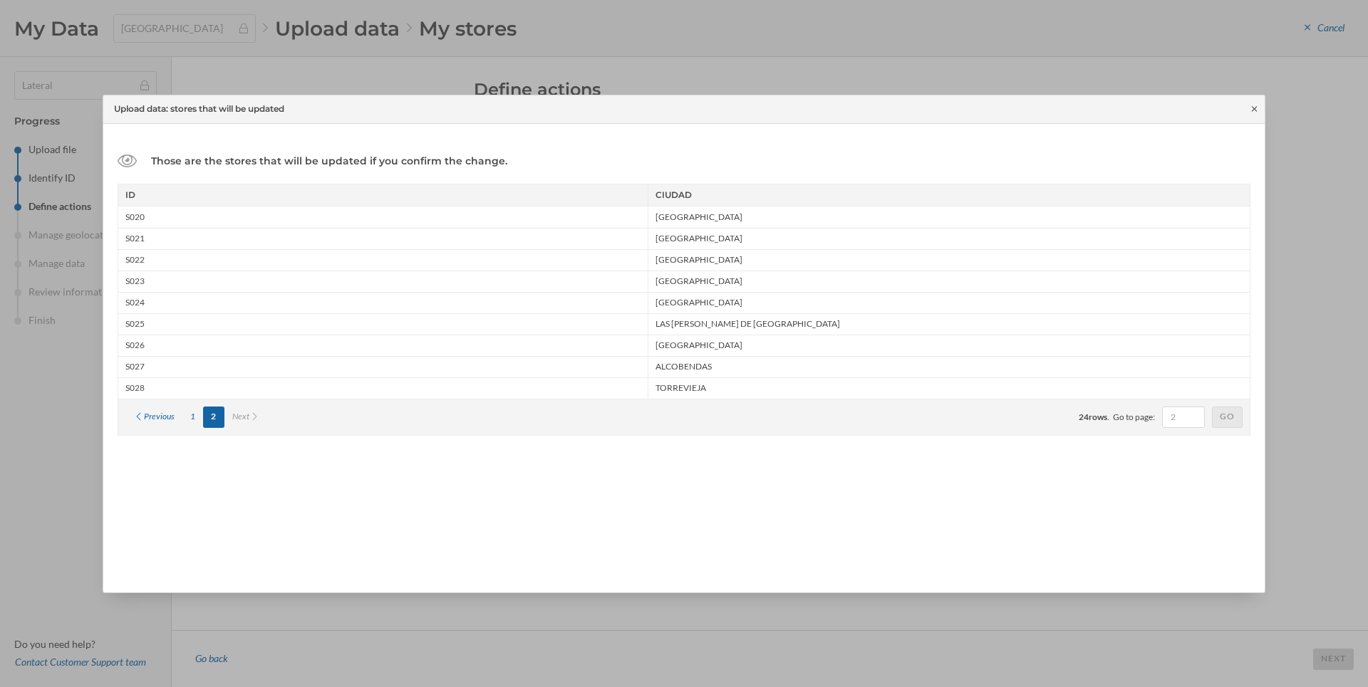
click at [1256, 109] on icon at bounding box center [1254, 109] width 11 height 9
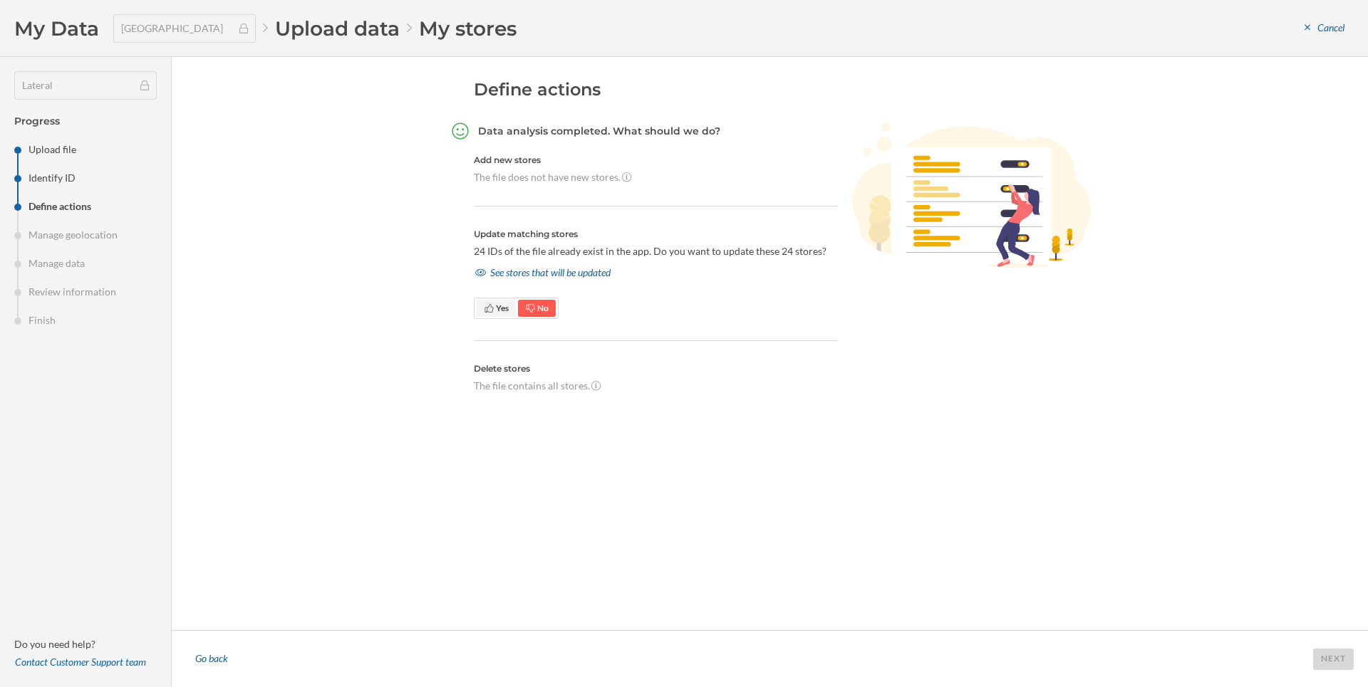
click at [511, 306] on span "Yes" at bounding box center [496, 308] width 39 height 17
click at [1325, 660] on div "Next" at bounding box center [1333, 658] width 41 height 21
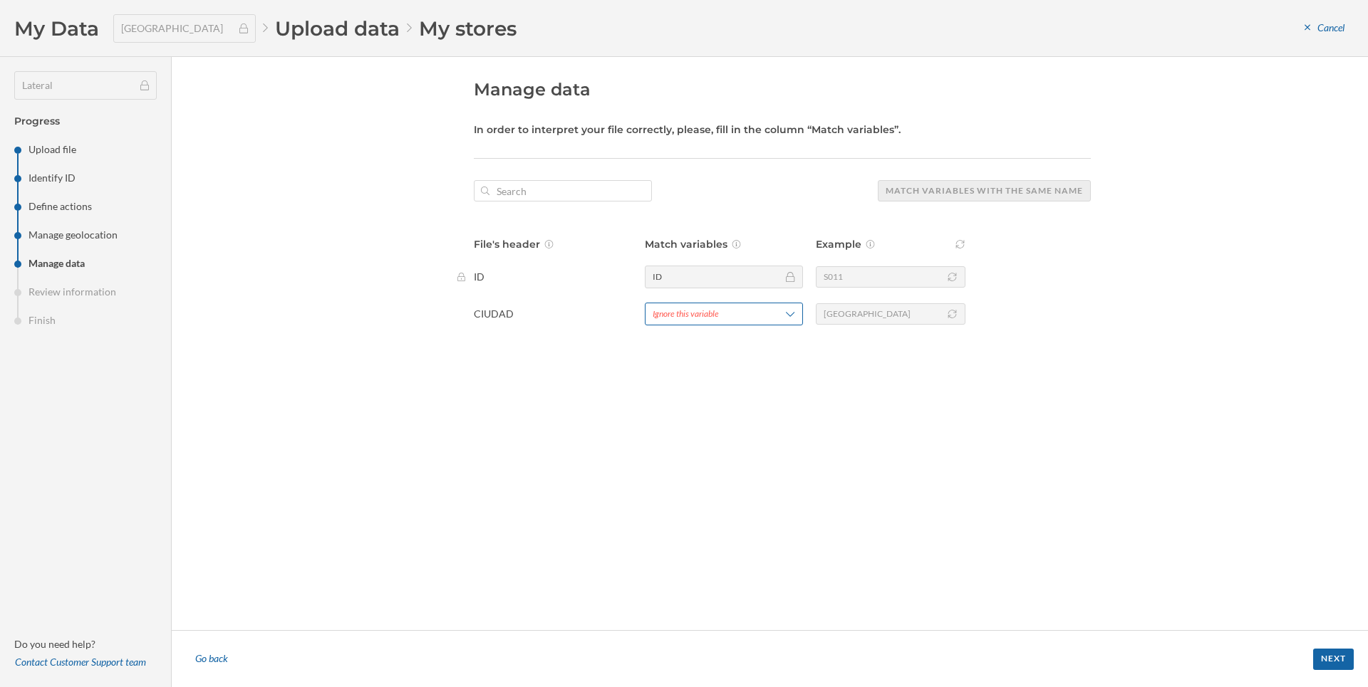
click at [683, 309] on div "Ignore this variable" at bounding box center [686, 314] width 66 height 13
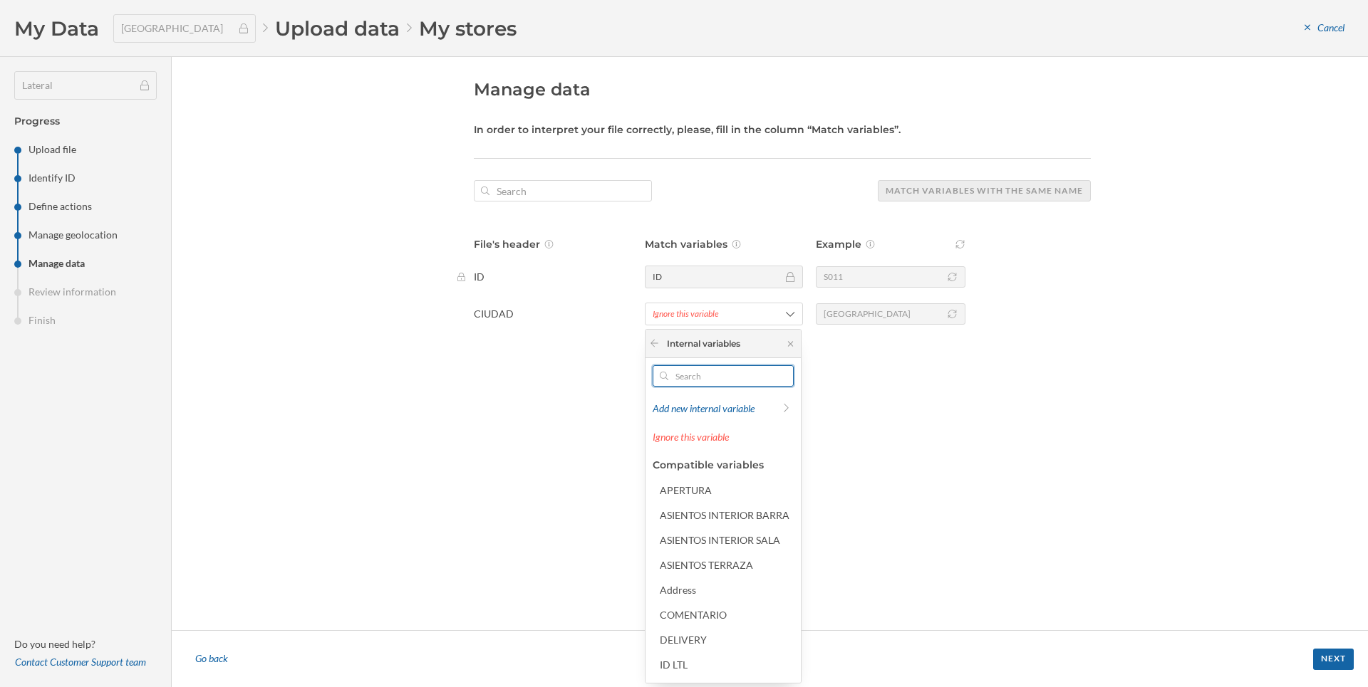
click at [681, 372] on input "text" at bounding box center [723, 375] width 110 height 21
type input "C"
click at [227, 355] on div "Manage data In order to interpret your file correctly, please, fill in the colu…" at bounding box center [770, 343] width 1196 height 573
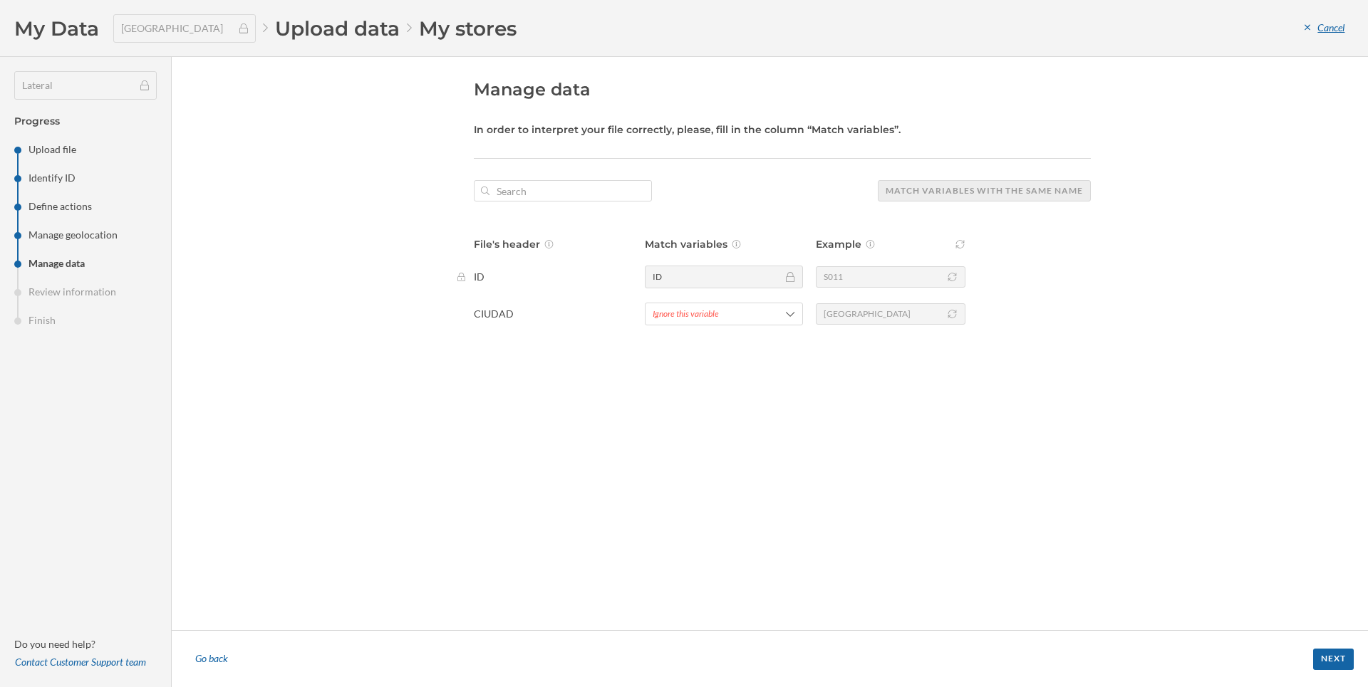
click at [1314, 27] on div "Cancel" at bounding box center [1324, 28] width 58 height 21
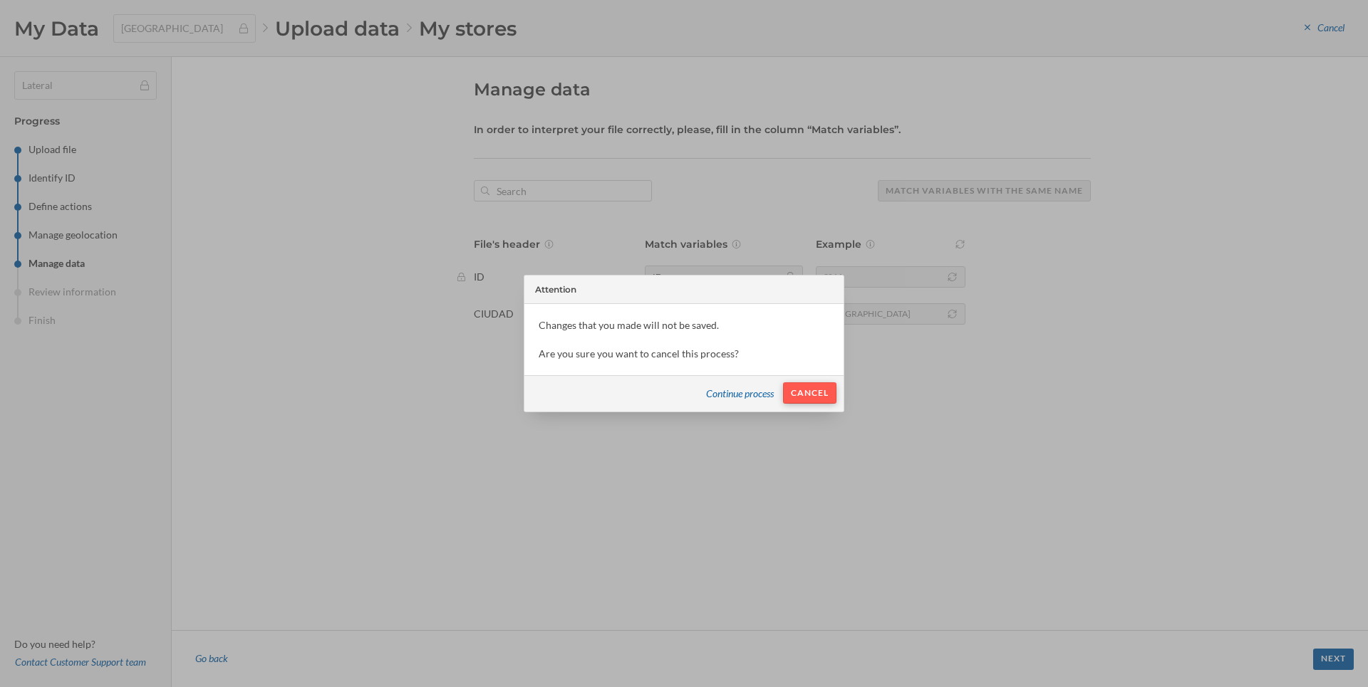
click at [807, 396] on div "Cancel" at bounding box center [809, 393] width 53 height 21
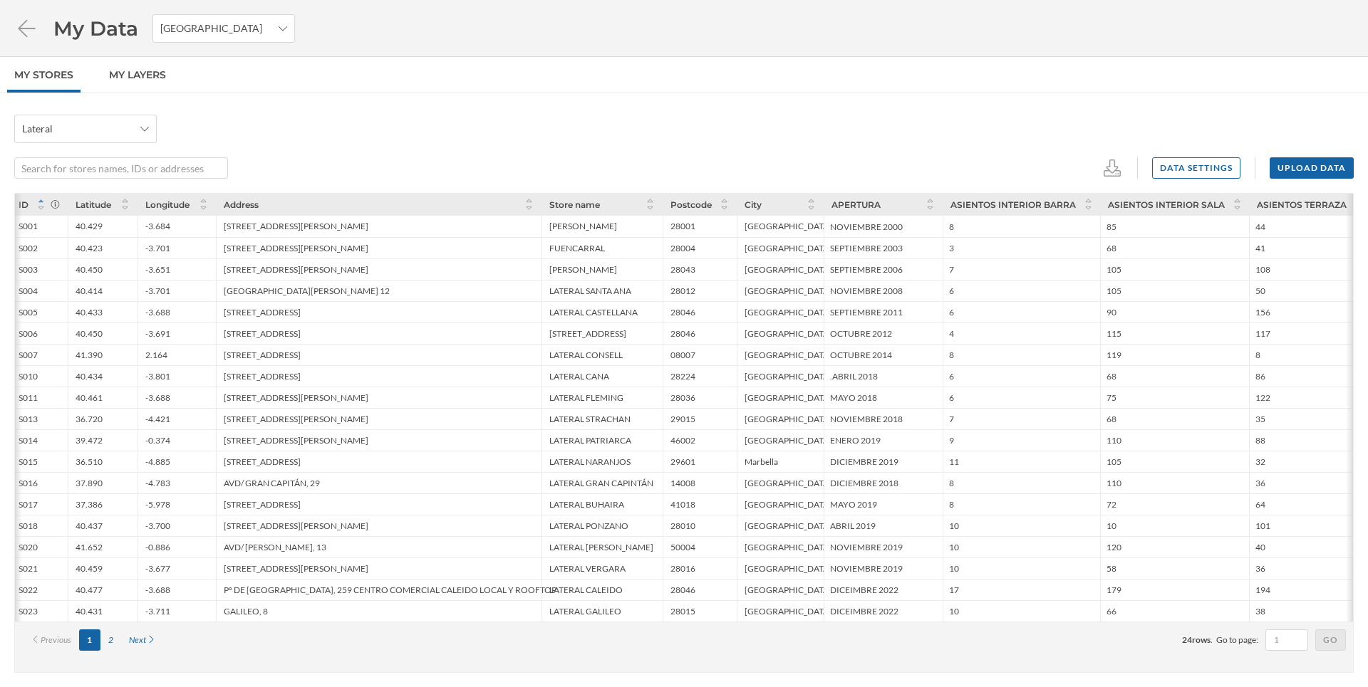
scroll to position [0, 0]
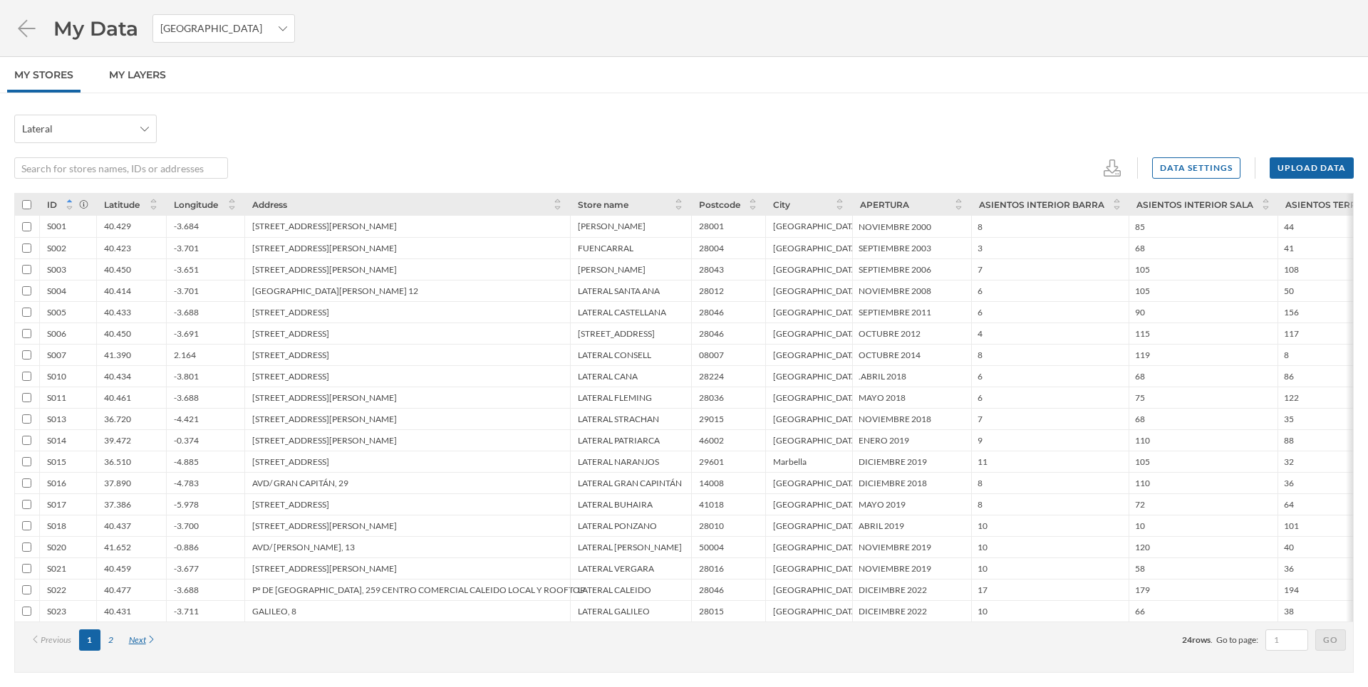
click at [139, 642] on div "Next" at bounding box center [142, 640] width 43 height 21
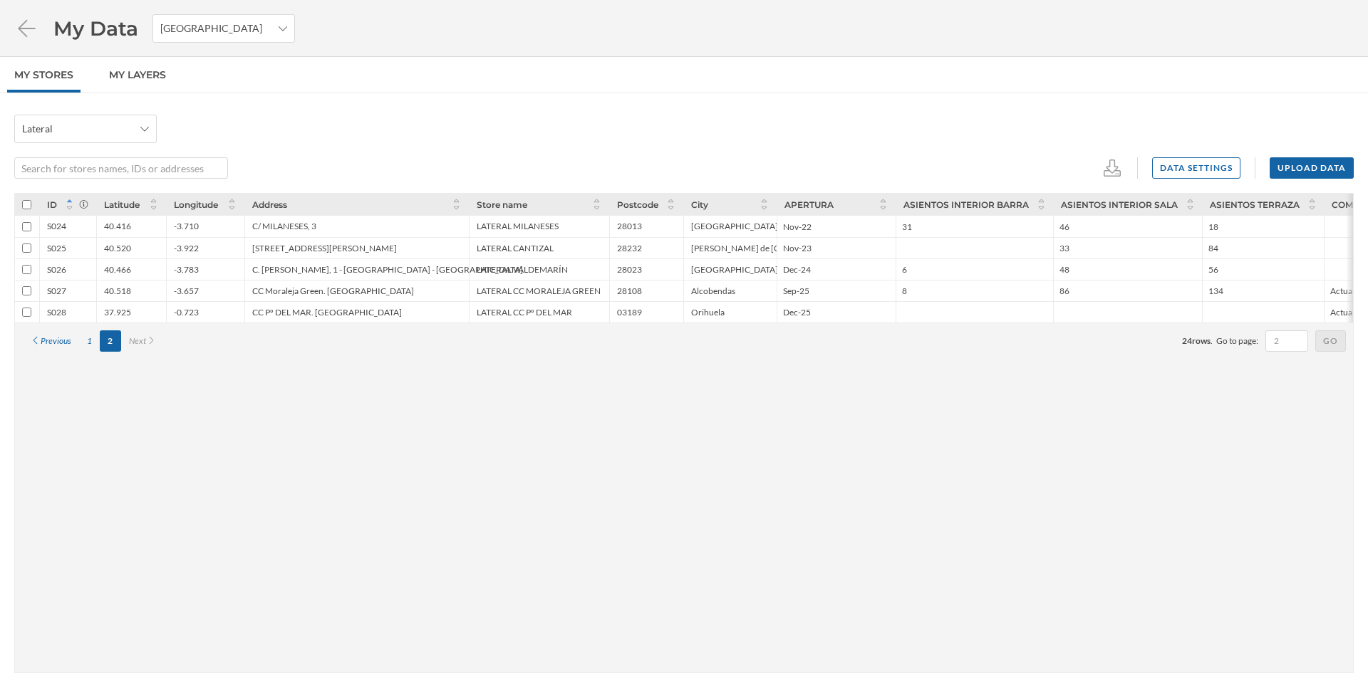
click at [142, 638] on div "ID Latitude Longitude Address Store name Postcode City APERTURA ASIENTOS INTERI…" at bounding box center [683, 433] width 1339 height 480
click at [83, 343] on div "1" at bounding box center [89, 341] width 21 height 21
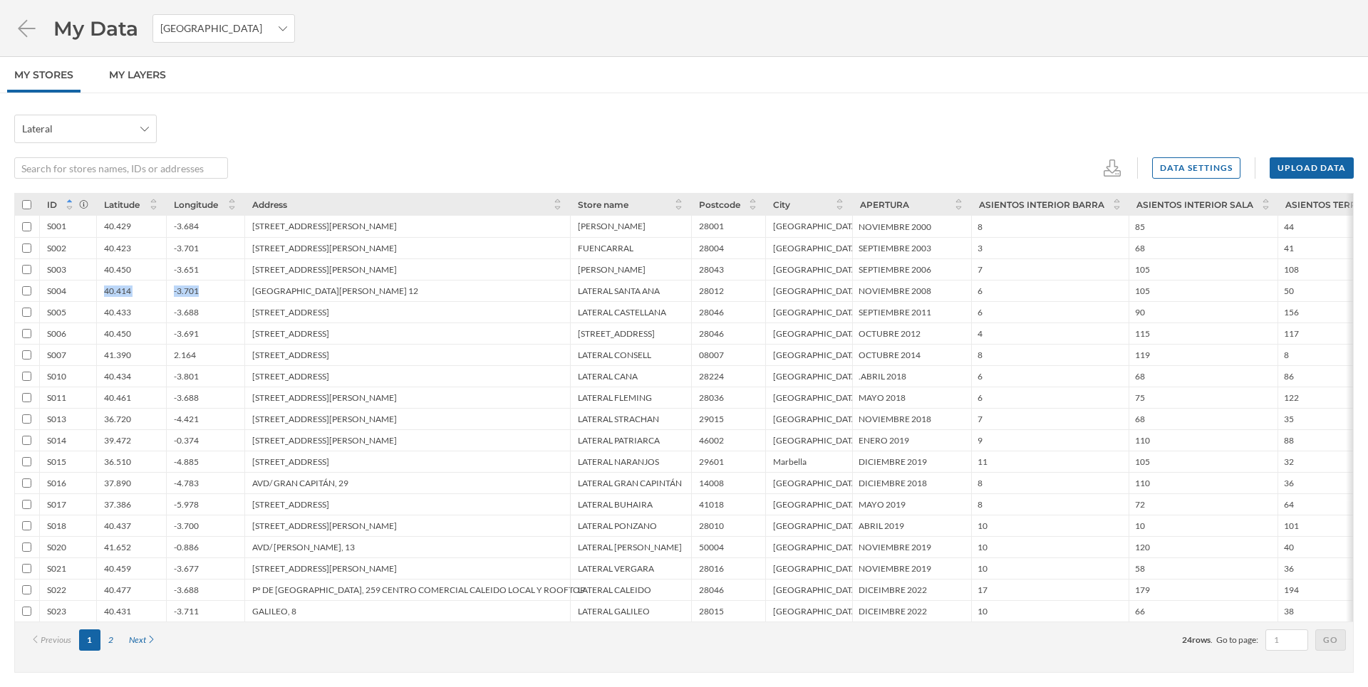
drag, startPoint x: 104, startPoint y: 291, endPoint x: 199, endPoint y: 286, distance: 95.6
click at [199, 286] on div "S004 40.414 -3.701 PLAZA SANTA ANA 12 LATERAL SANTA ANA 28012 Madrid NOVIEMBRE …" at bounding box center [1194, 290] width 2359 height 21
copy div "40.414 -3.701"
click at [108, 642] on div "2" at bounding box center [110, 640] width 21 height 21
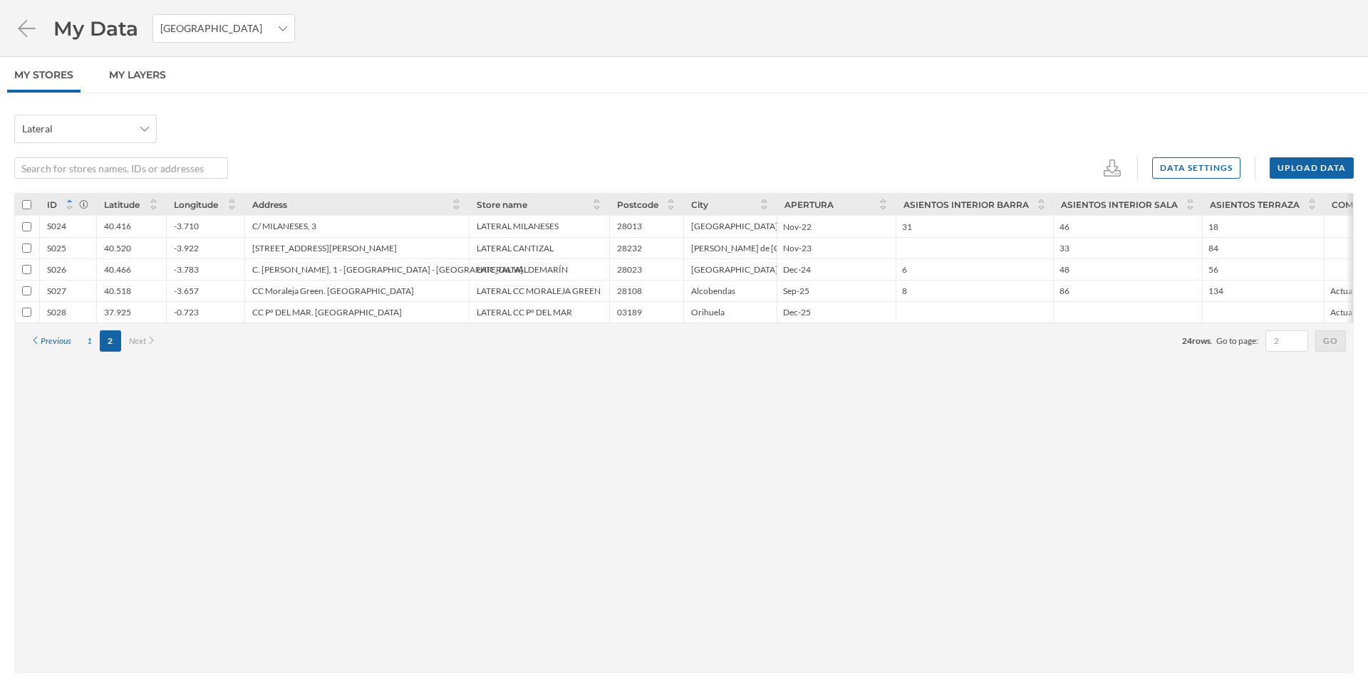
click at [124, 634] on div "ID Latitude Longitude Address Store name Postcode City APERTURA ASIENTOS INTERI…" at bounding box center [683, 433] width 1339 height 480
click at [59, 244] on div "S025" at bounding box center [56, 248] width 19 height 11
click at [1289, 163] on div "Upload data" at bounding box center [1311, 167] width 84 height 21
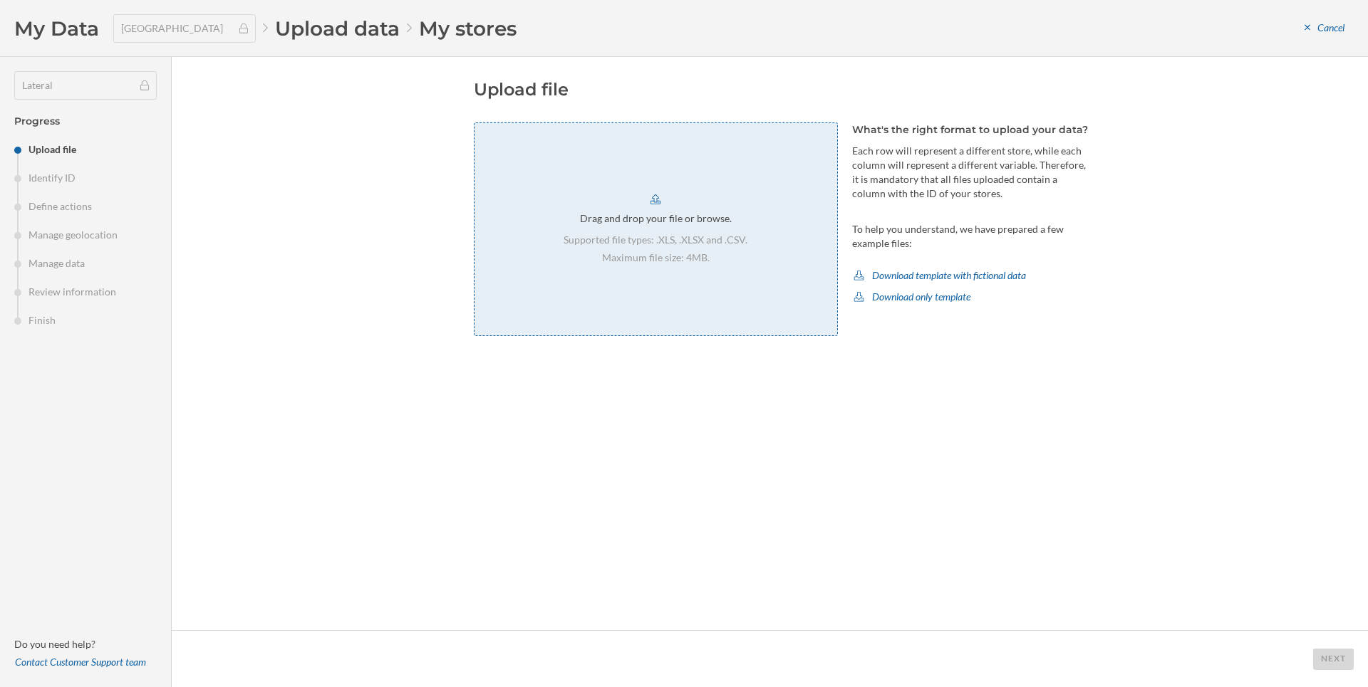
click at [799, 227] on div "Drag and drop your file or browse. Supported file types: .XLS, .XLSX and .CSV. …" at bounding box center [656, 230] width 364 height 214
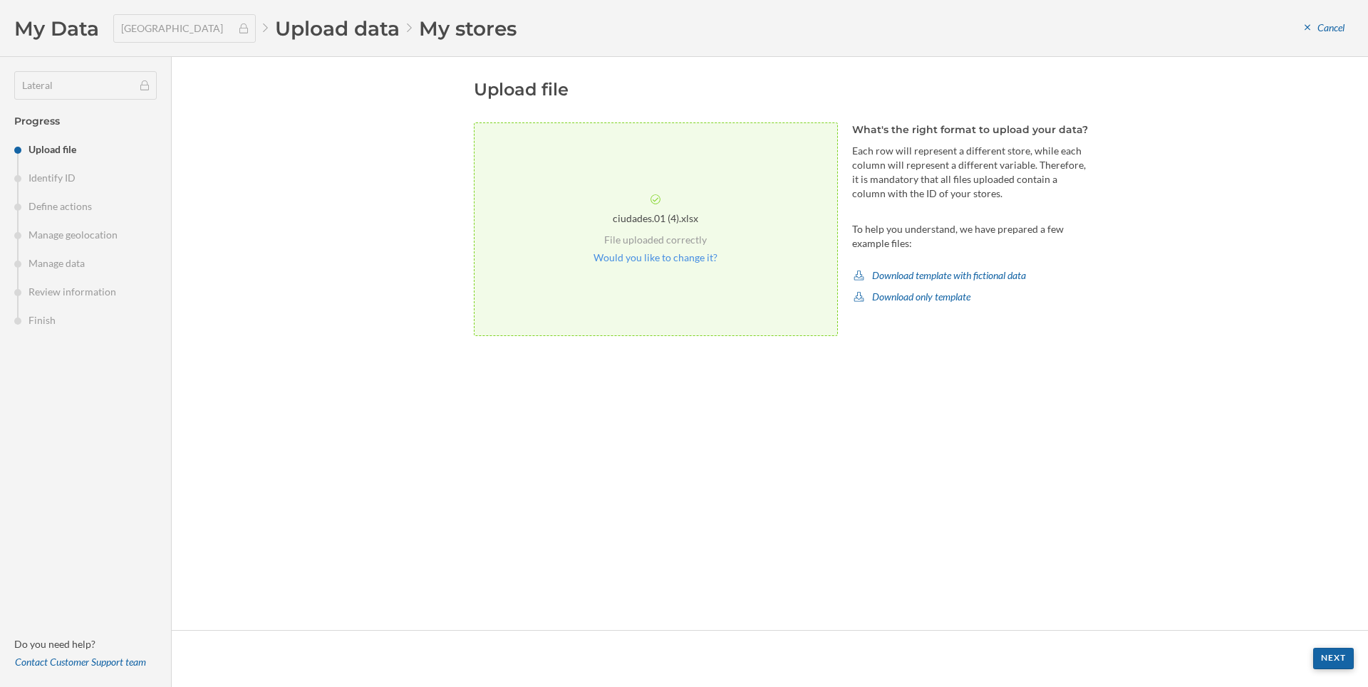
click at [1353, 659] on footer "Next" at bounding box center [770, 658] width 1196 height 57
click at [1342, 656] on div "Next" at bounding box center [1333, 658] width 41 height 21
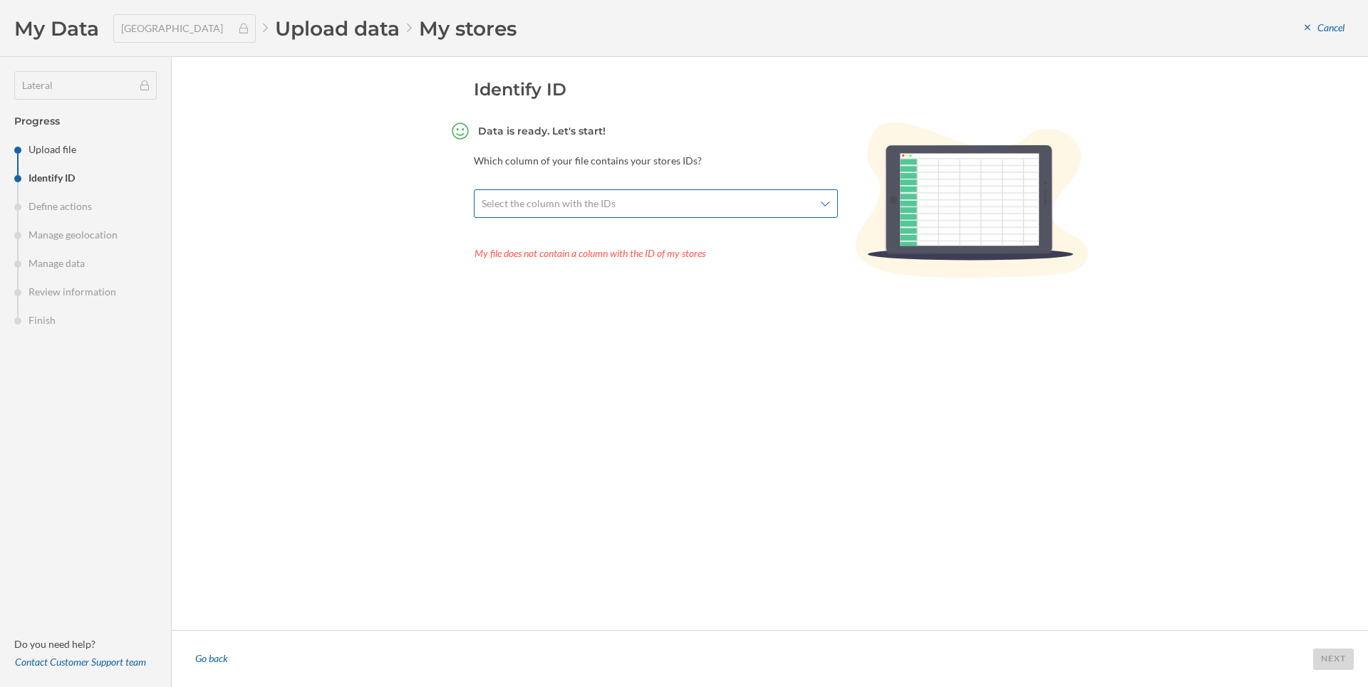
click at [717, 204] on span "Select the column with the IDs" at bounding box center [648, 204] width 333 height 14
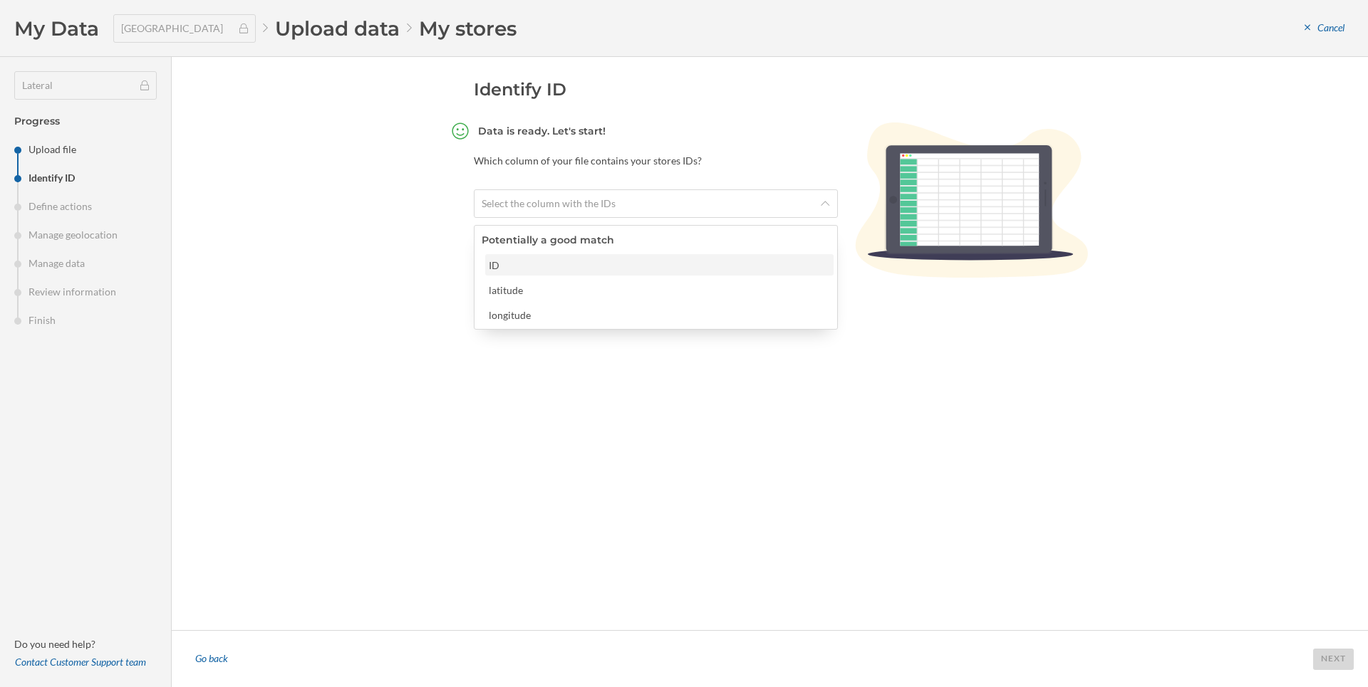
click at [650, 268] on div "ID" at bounding box center [659, 265] width 340 height 15
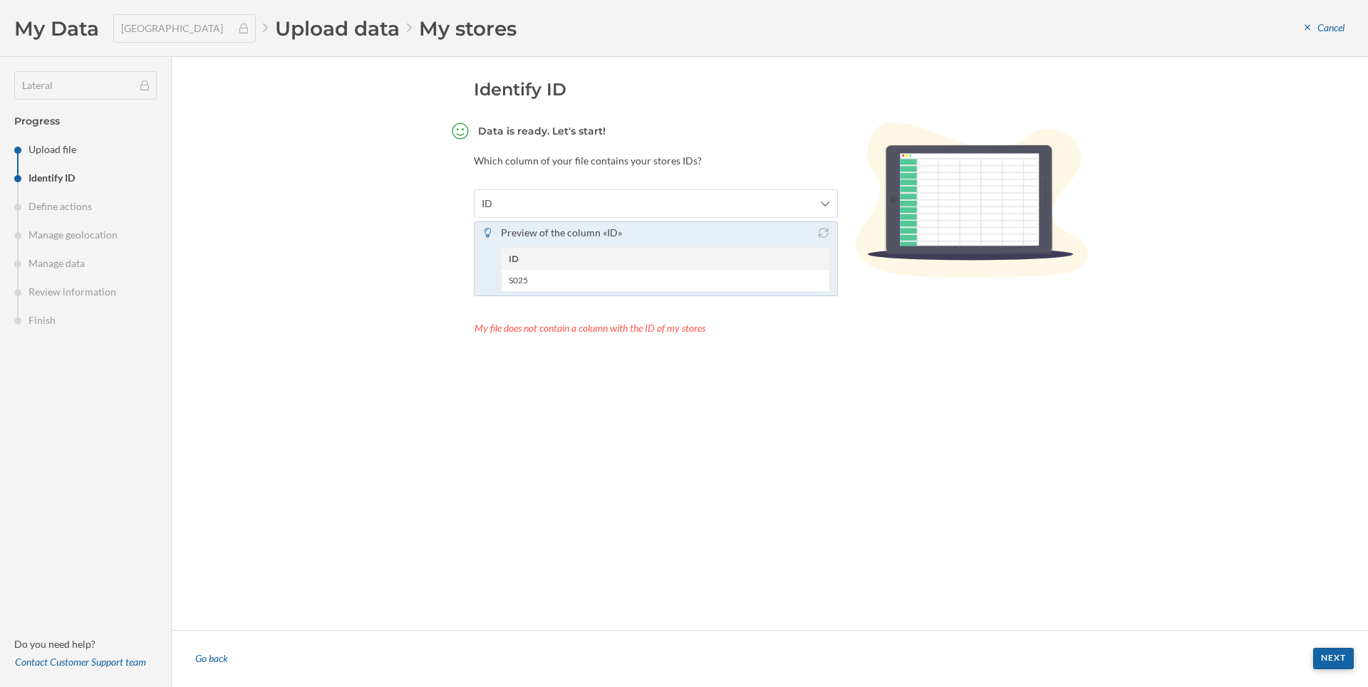
click at [1324, 658] on div "Next" at bounding box center [1333, 658] width 41 height 21
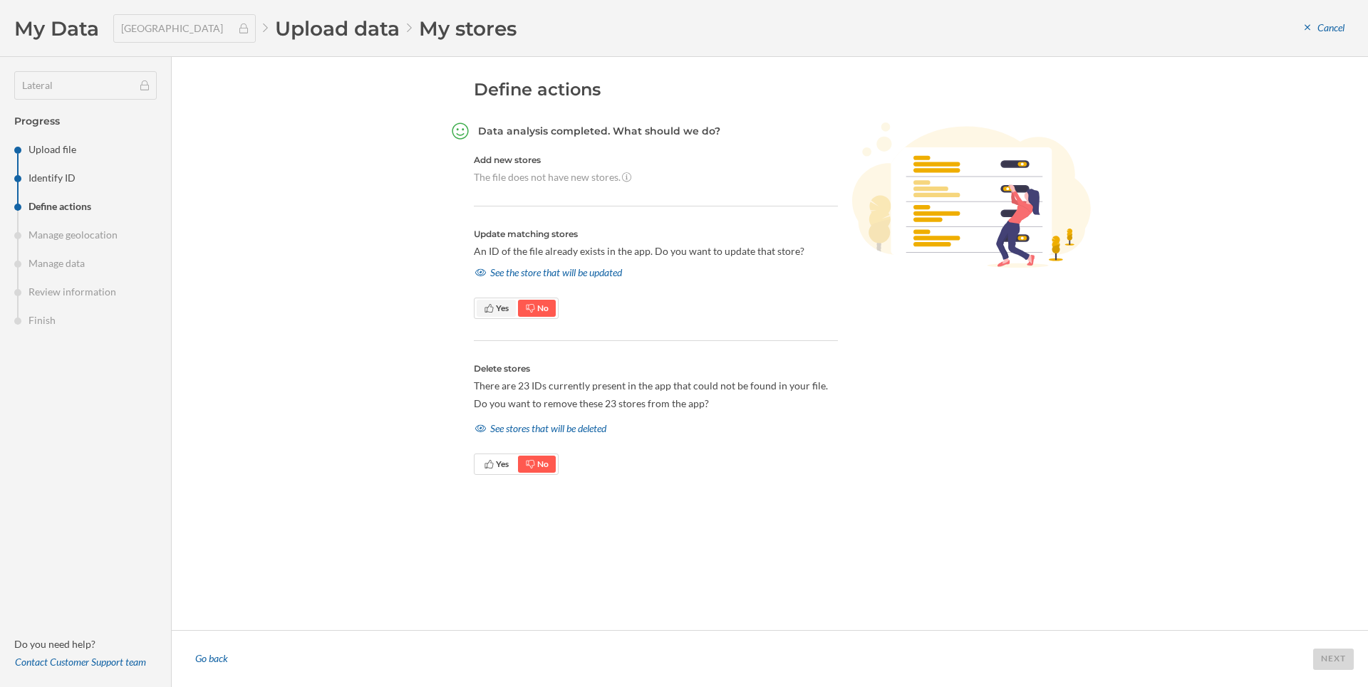
click at [498, 310] on span "Yes" at bounding box center [502, 308] width 13 height 11
click at [539, 274] on div "See the store that will be updated" at bounding box center [549, 272] width 150 height 21
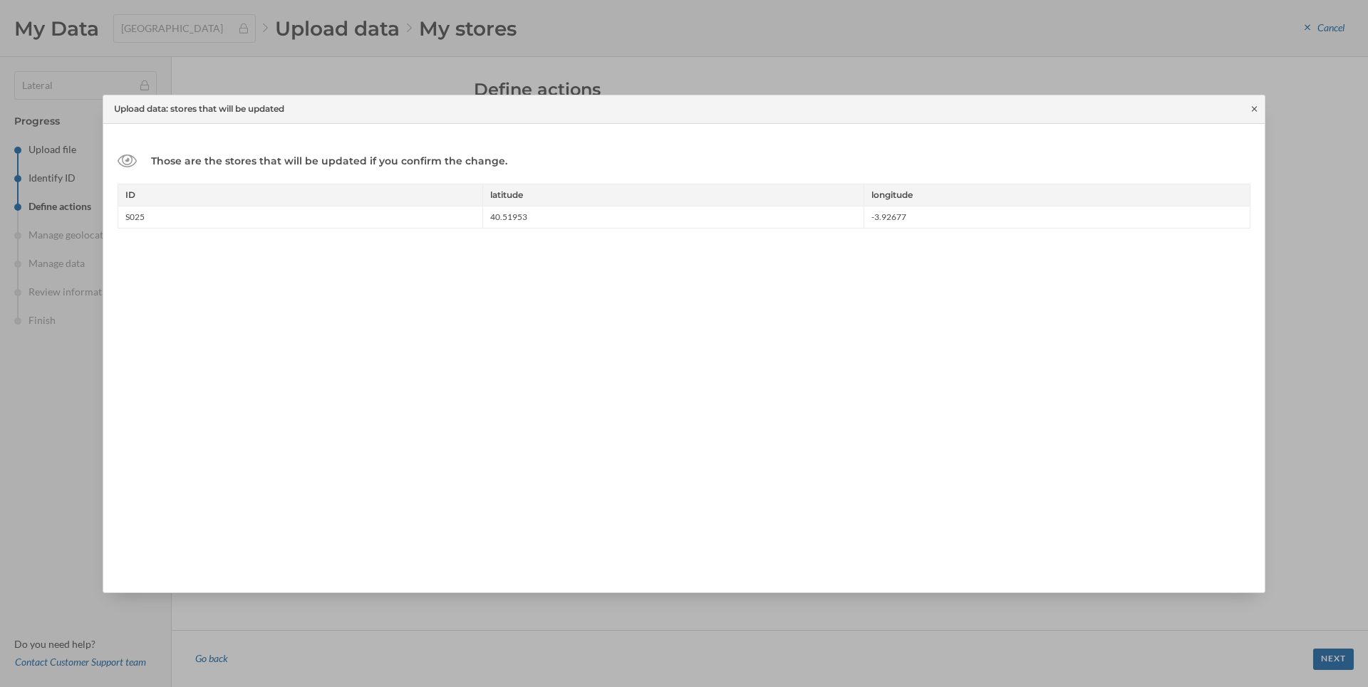
click at [1254, 108] on icon at bounding box center [1254, 108] width 5 height 5
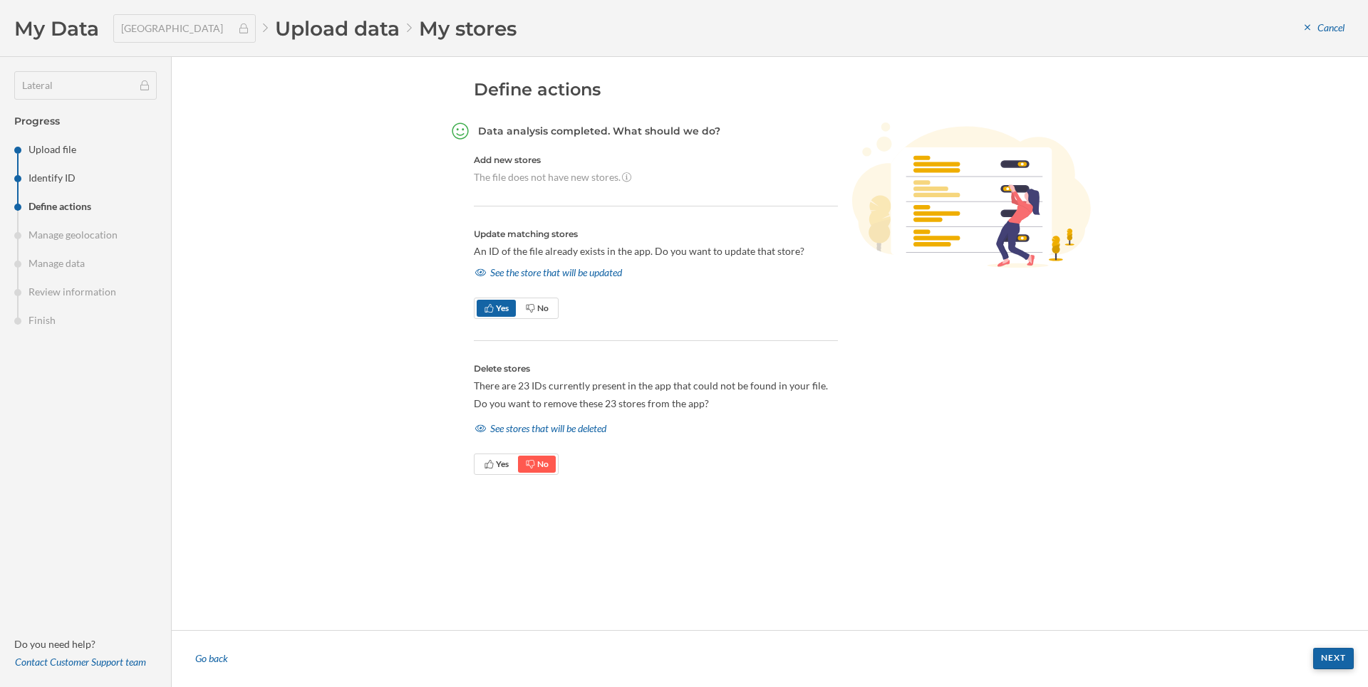
click at [1335, 653] on div "Next" at bounding box center [1333, 658] width 41 height 21
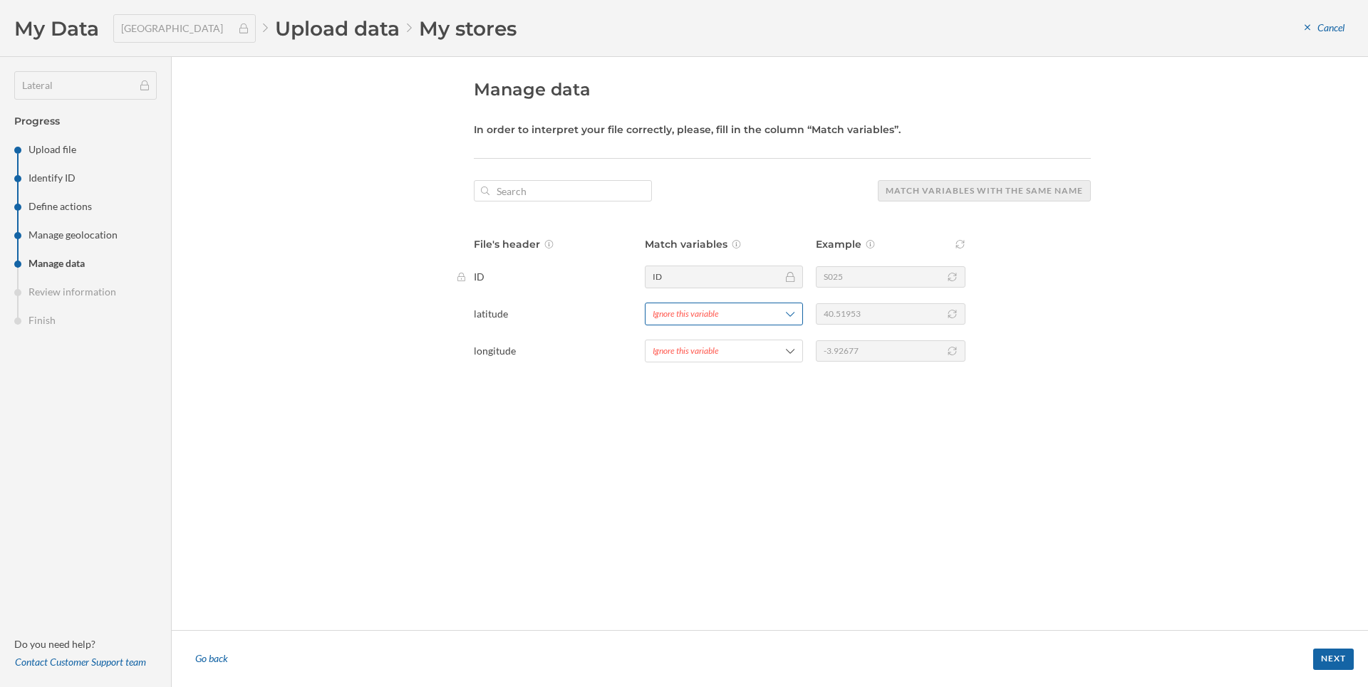
click at [697, 309] on div "Ignore this variable" at bounding box center [686, 314] width 66 height 13
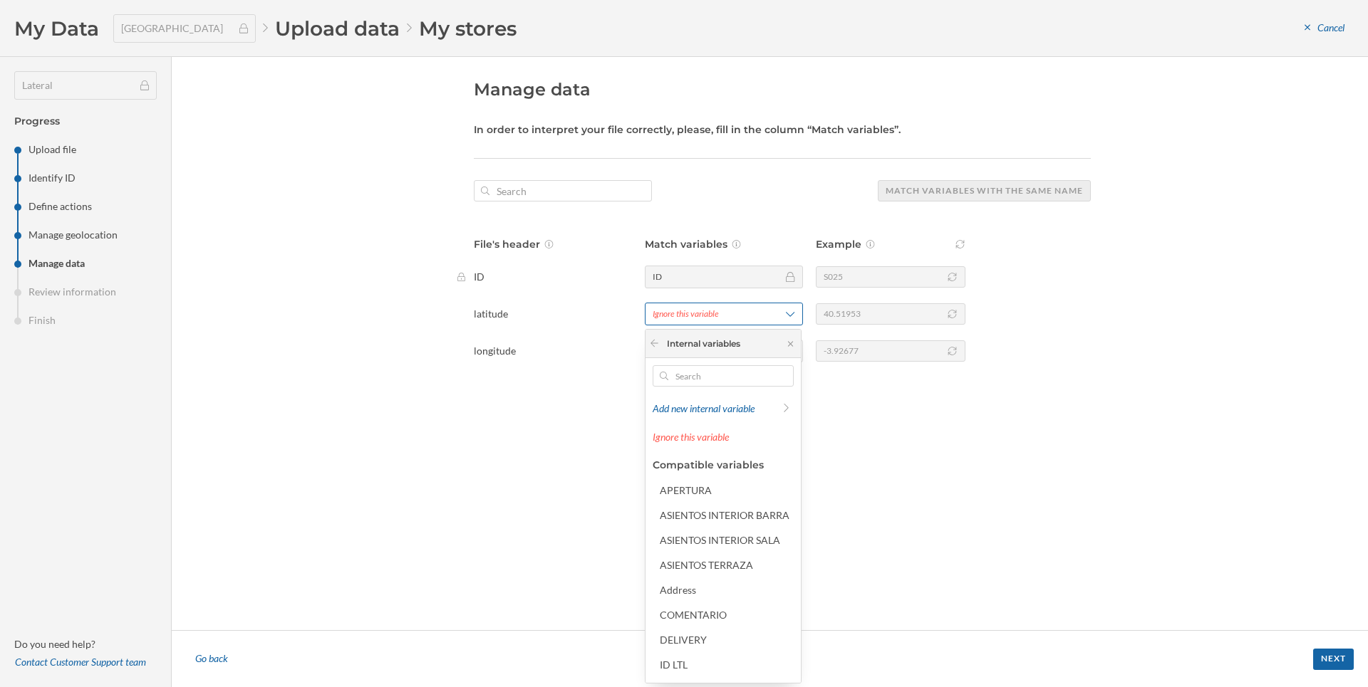
click at [697, 309] on div "Ignore this variable" at bounding box center [686, 314] width 66 height 13
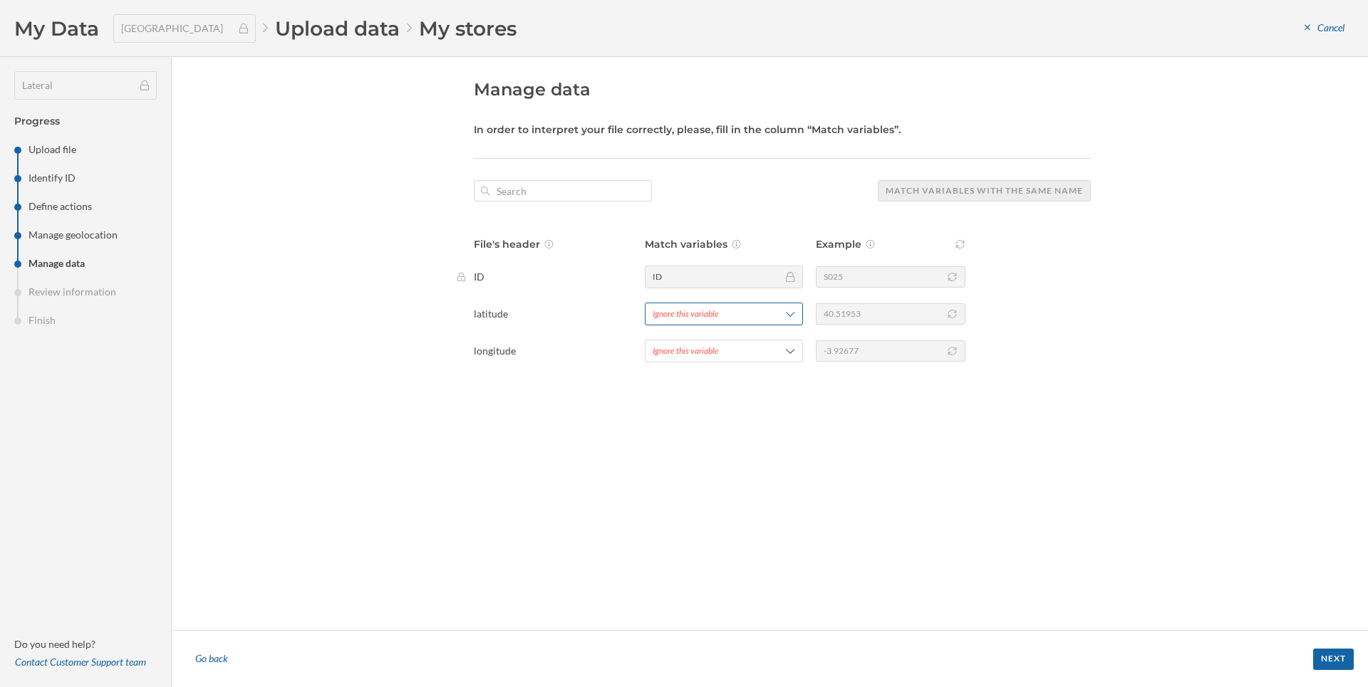
click at [697, 309] on div "Ignore this variable" at bounding box center [686, 314] width 66 height 13
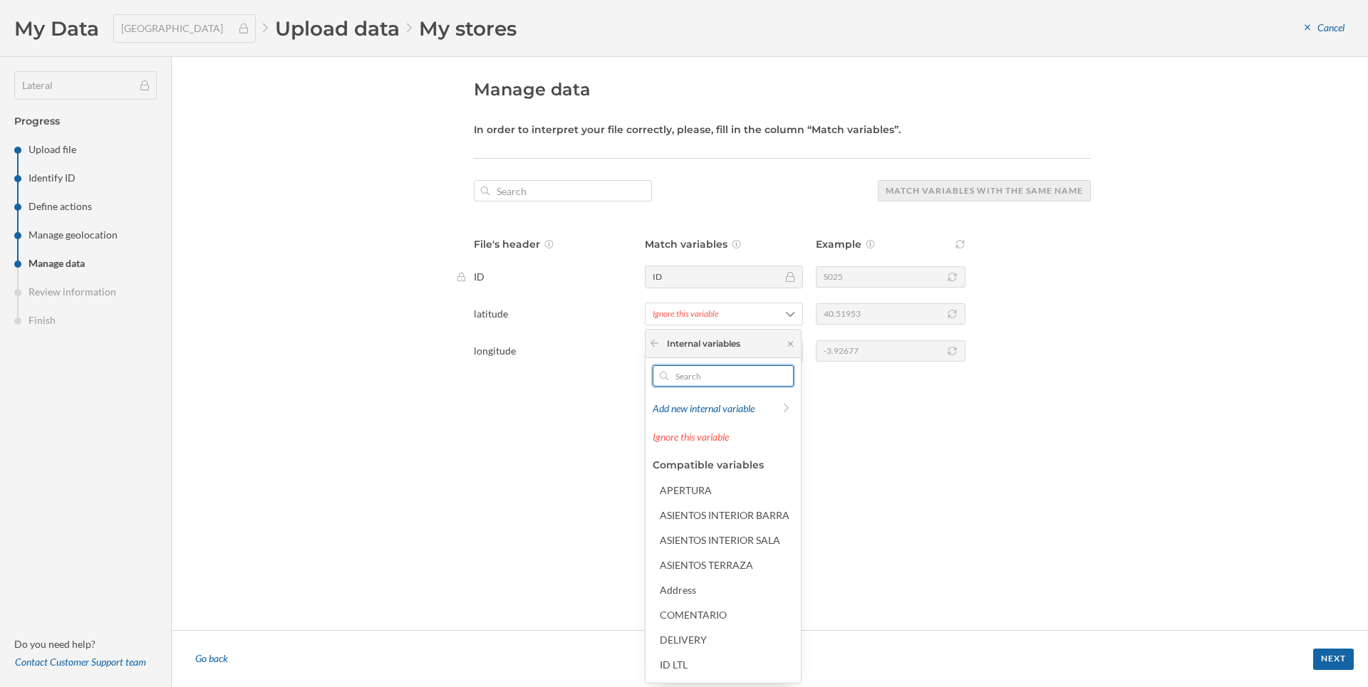
click at [668, 379] on input "text" at bounding box center [723, 375] width 110 height 21
type input "la"
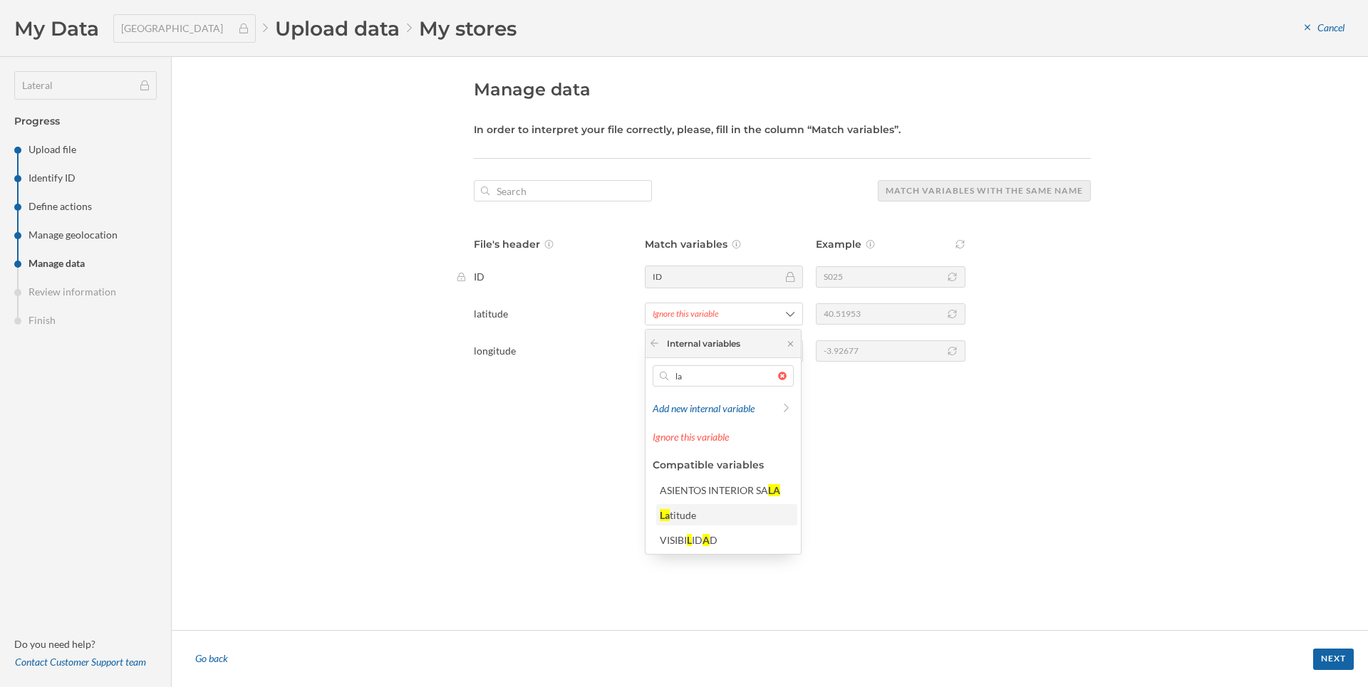
click at [700, 521] on div "La titude" at bounding box center [726, 515] width 132 height 15
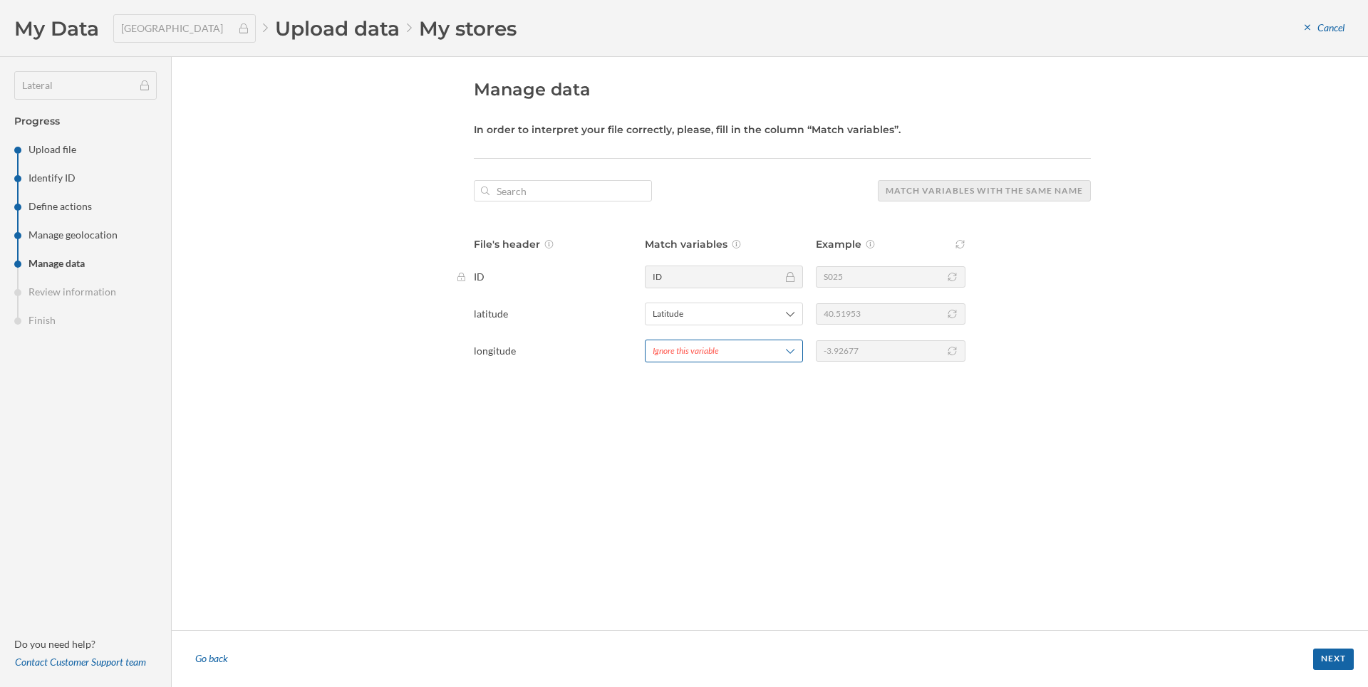
click at [702, 351] on div "Ignore this variable" at bounding box center [686, 351] width 66 height 13
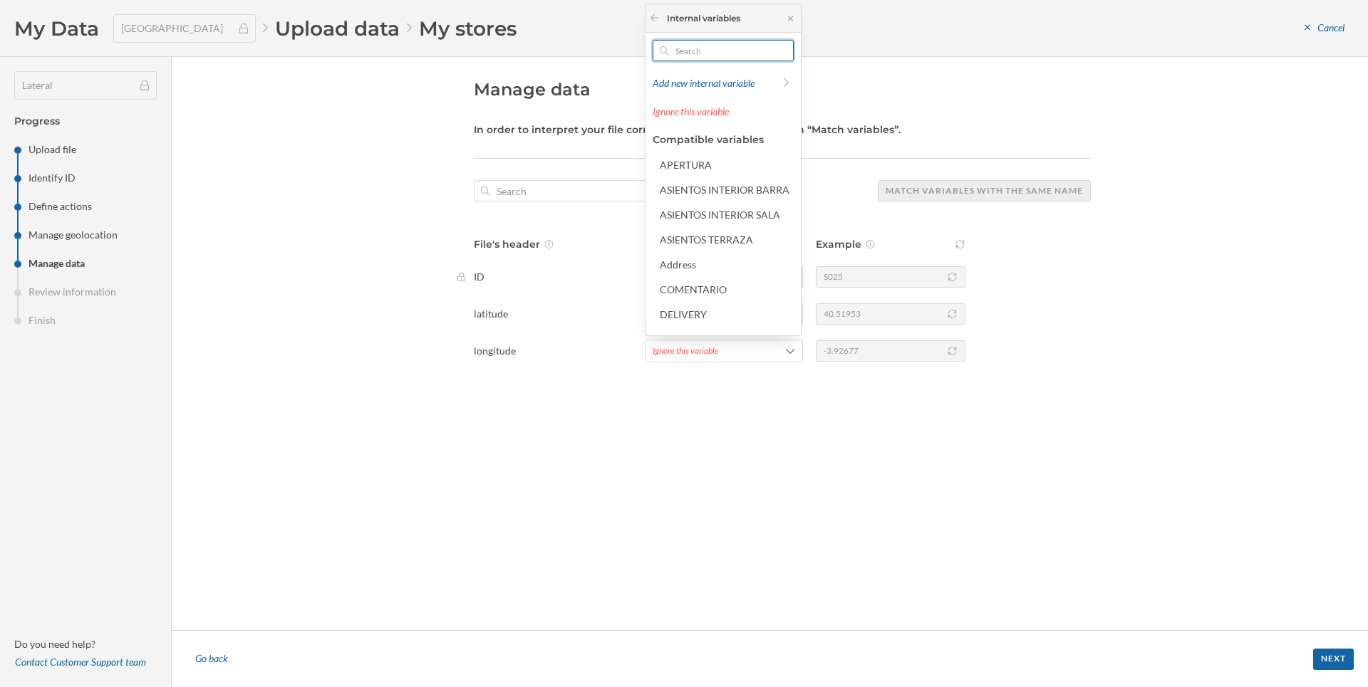
click at [692, 43] on input "text" at bounding box center [723, 50] width 110 height 21
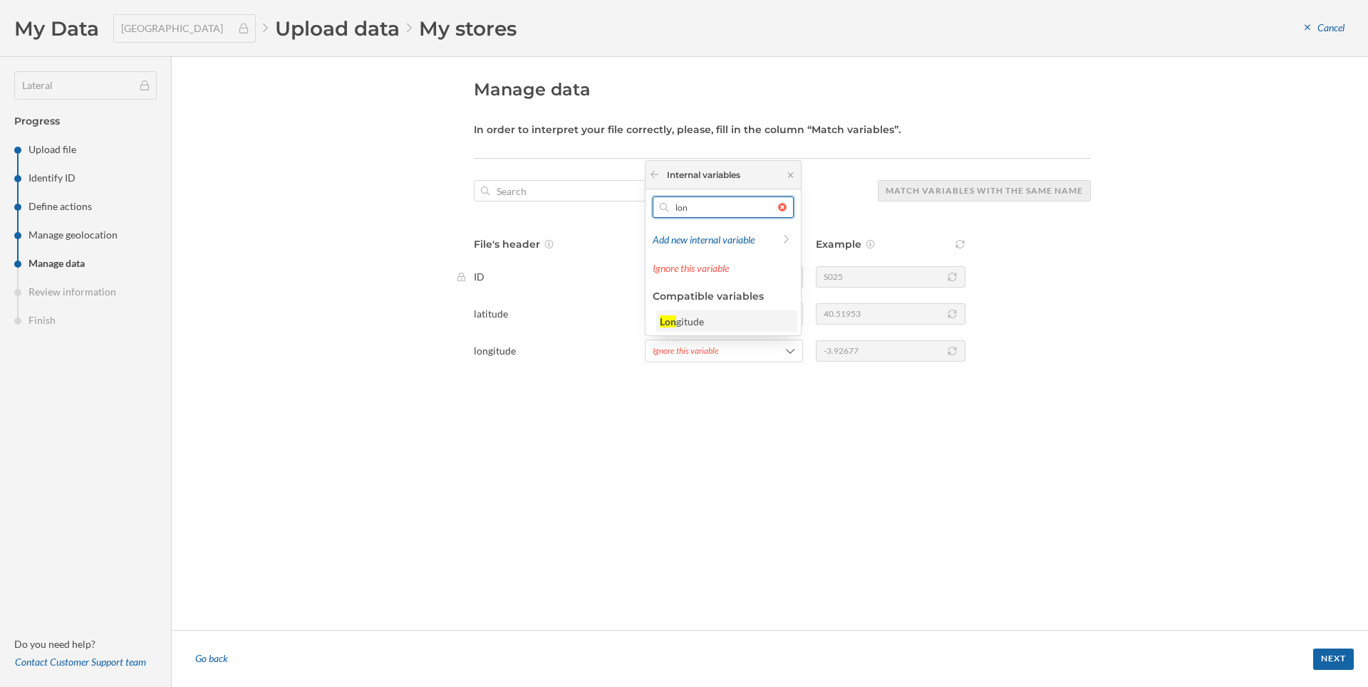
type input "lon"
click at [745, 322] on div "Lon gitude" at bounding box center [726, 321] width 132 height 15
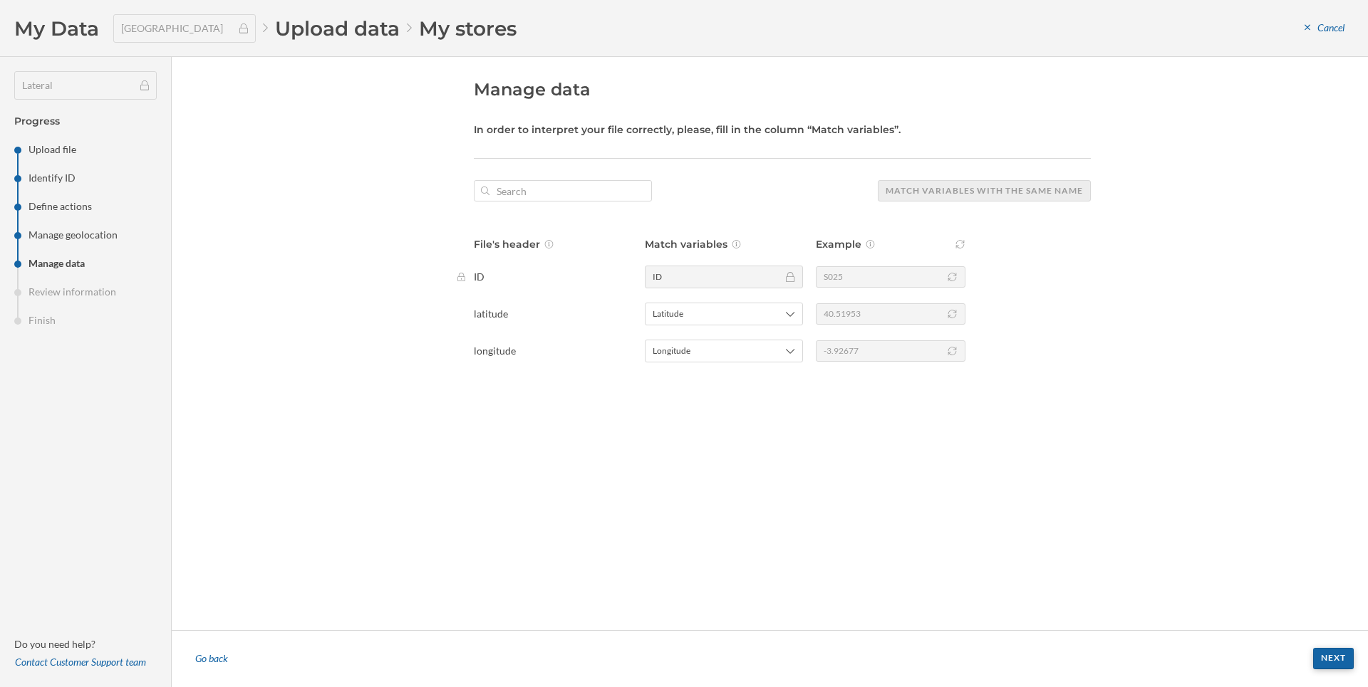
click at [1336, 654] on div "Next" at bounding box center [1333, 658] width 41 height 21
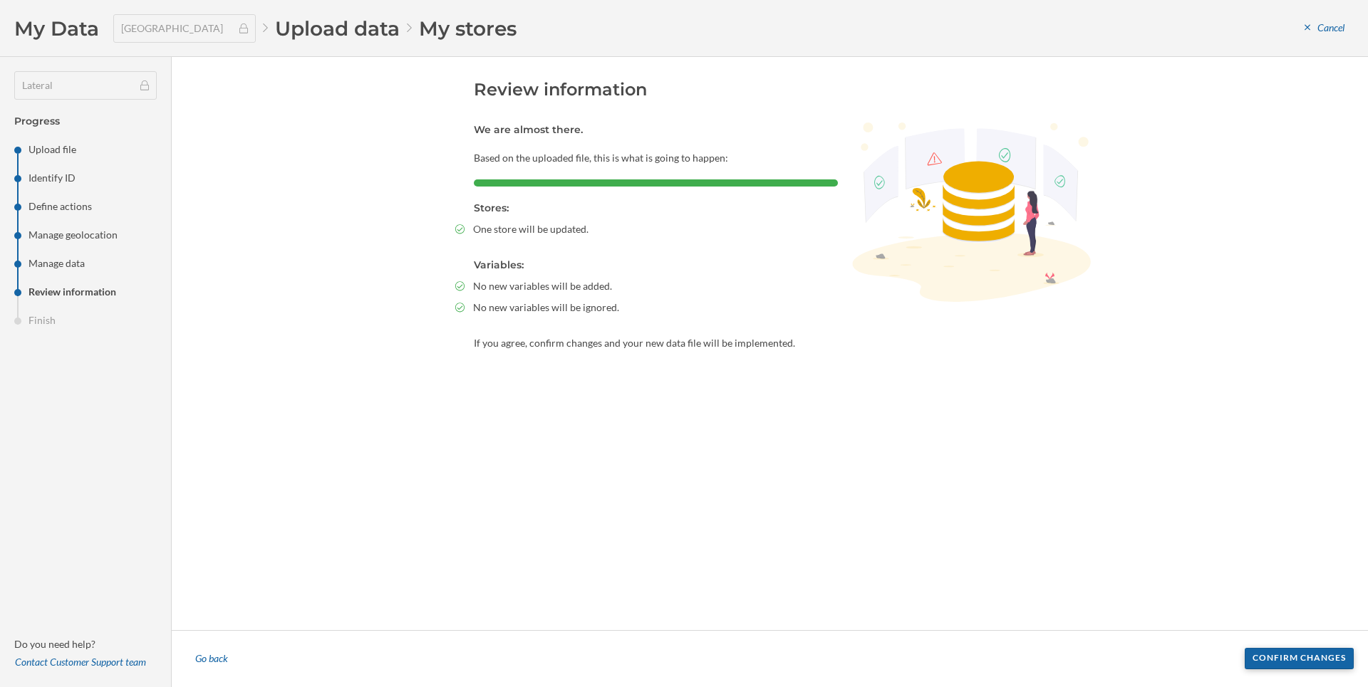
click at [1330, 662] on div "Confirm changes" at bounding box center [1298, 658] width 109 height 21
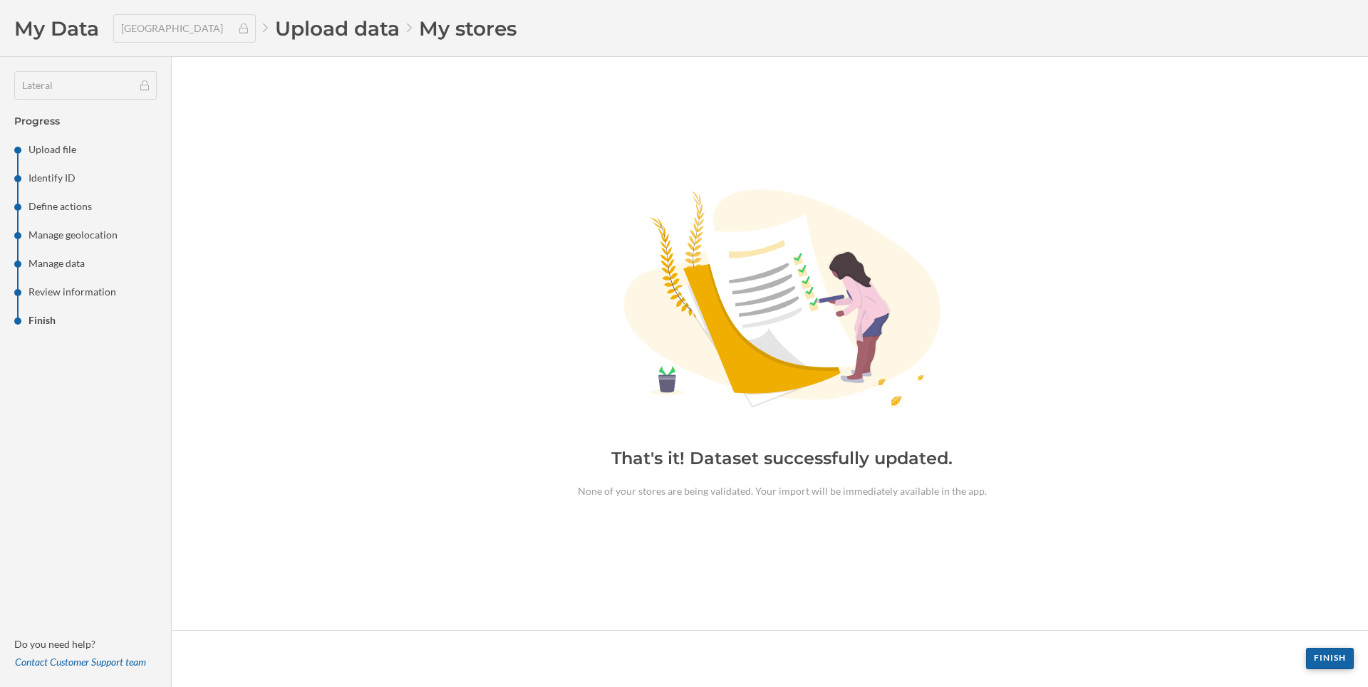
click at [1341, 665] on div "Finish" at bounding box center [1330, 658] width 48 height 21
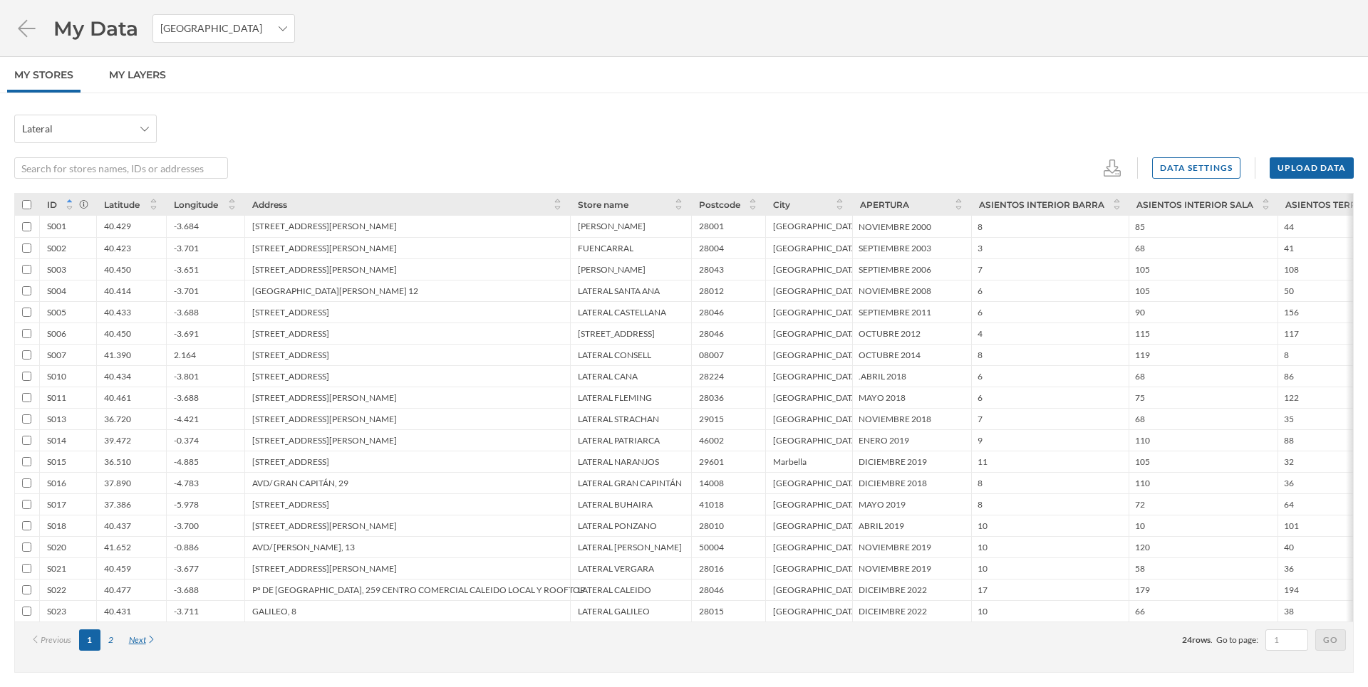
click at [148, 648] on div "Next" at bounding box center [142, 640] width 43 height 21
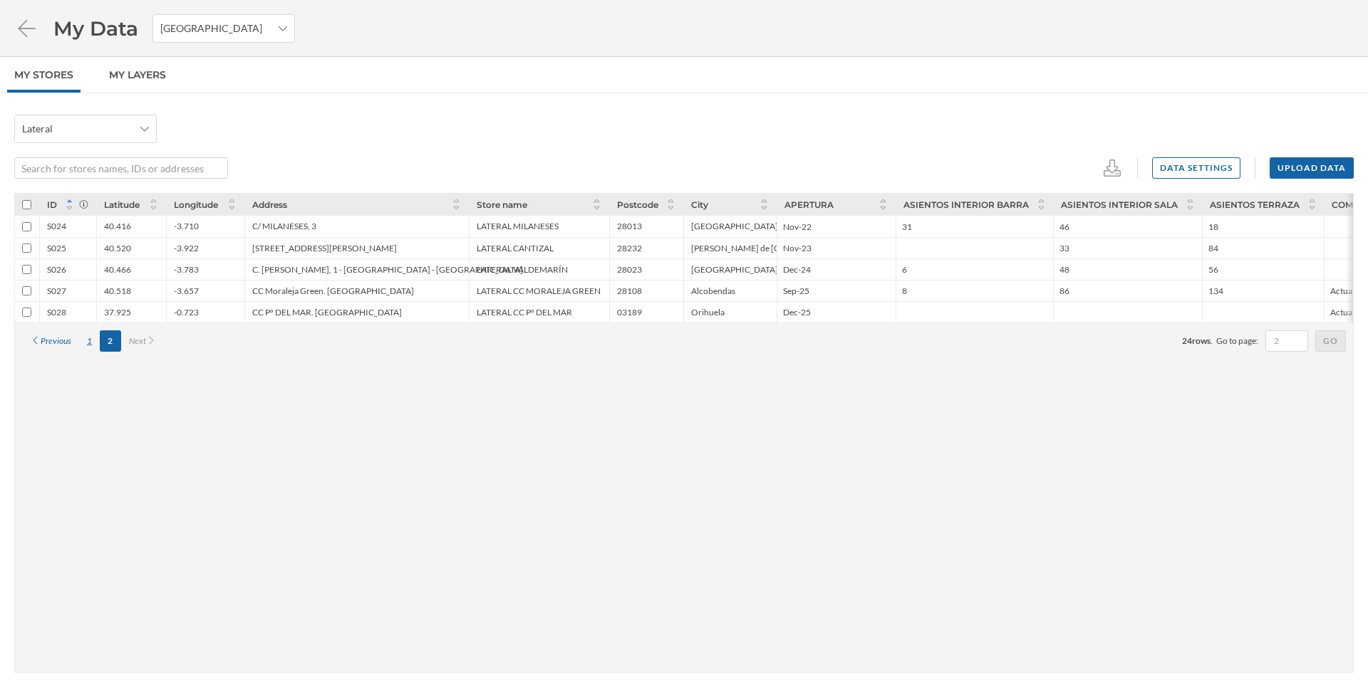
click at [89, 341] on div "1" at bounding box center [89, 341] width 21 height 21
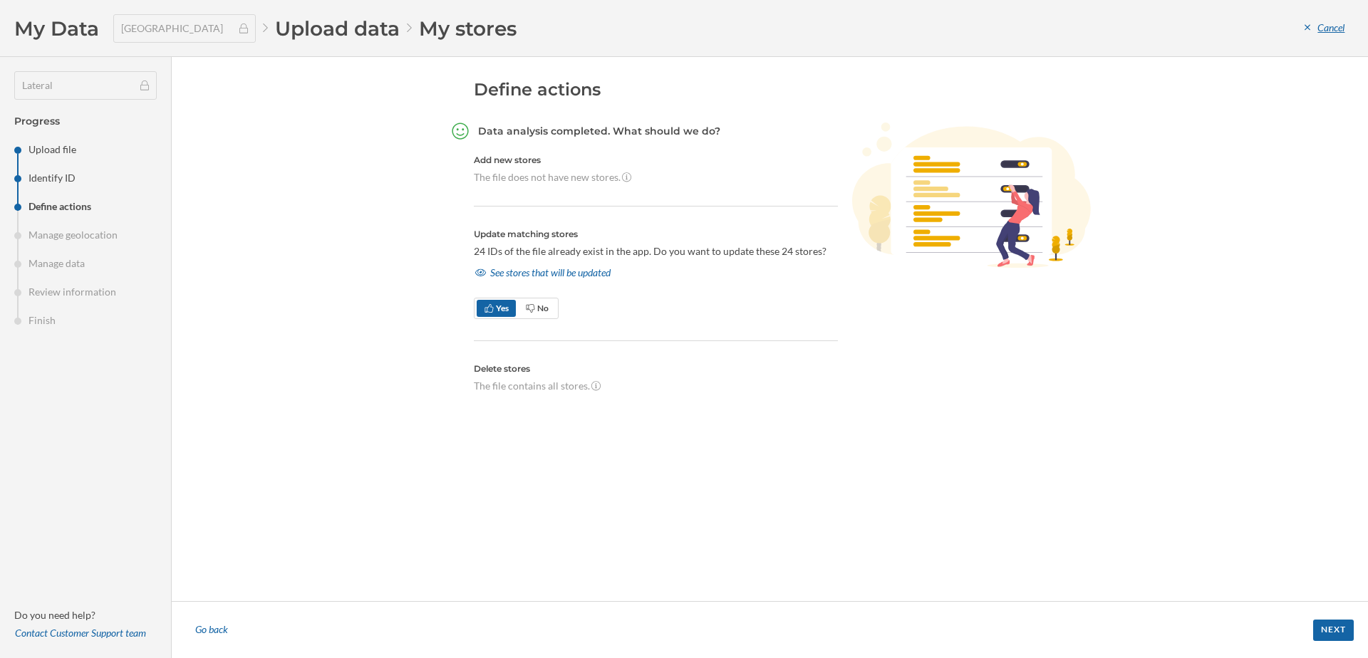
click at [1344, 37] on div "Cancel" at bounding box center [1324, 28] width 58 height 21
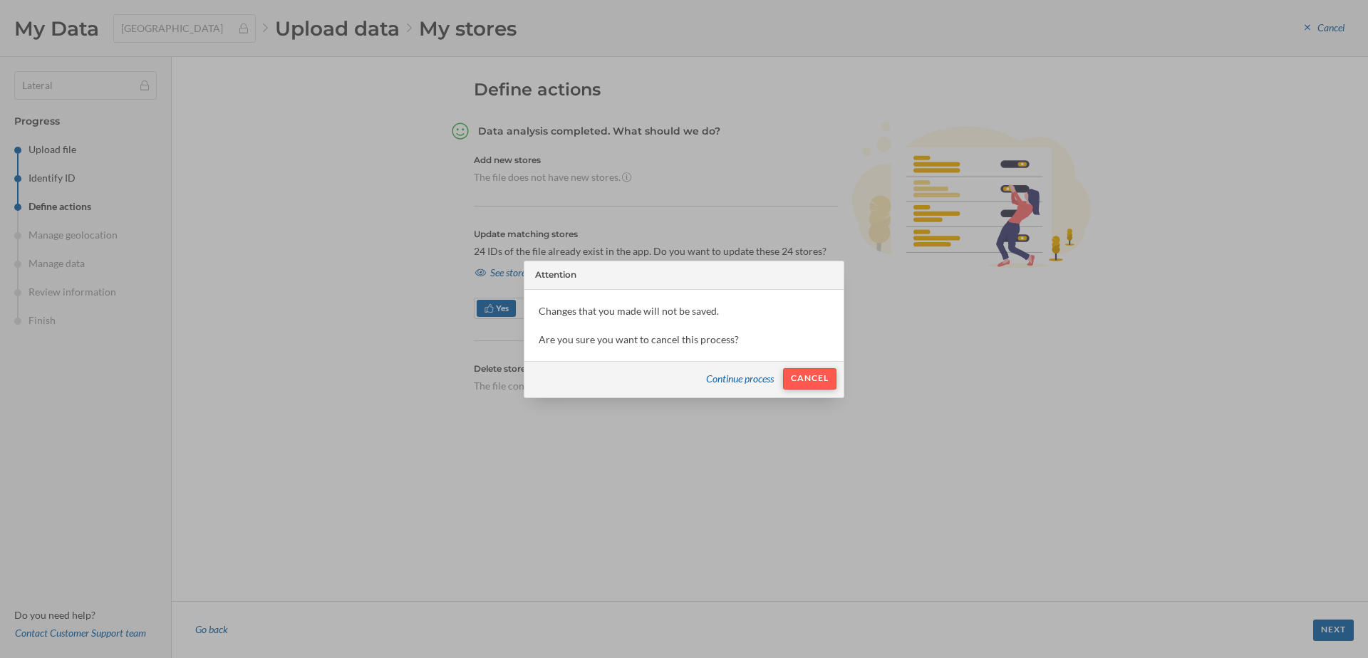
click at [821, 386] on div "Cancel" at bounding box center [809, 378] width 53 height 21
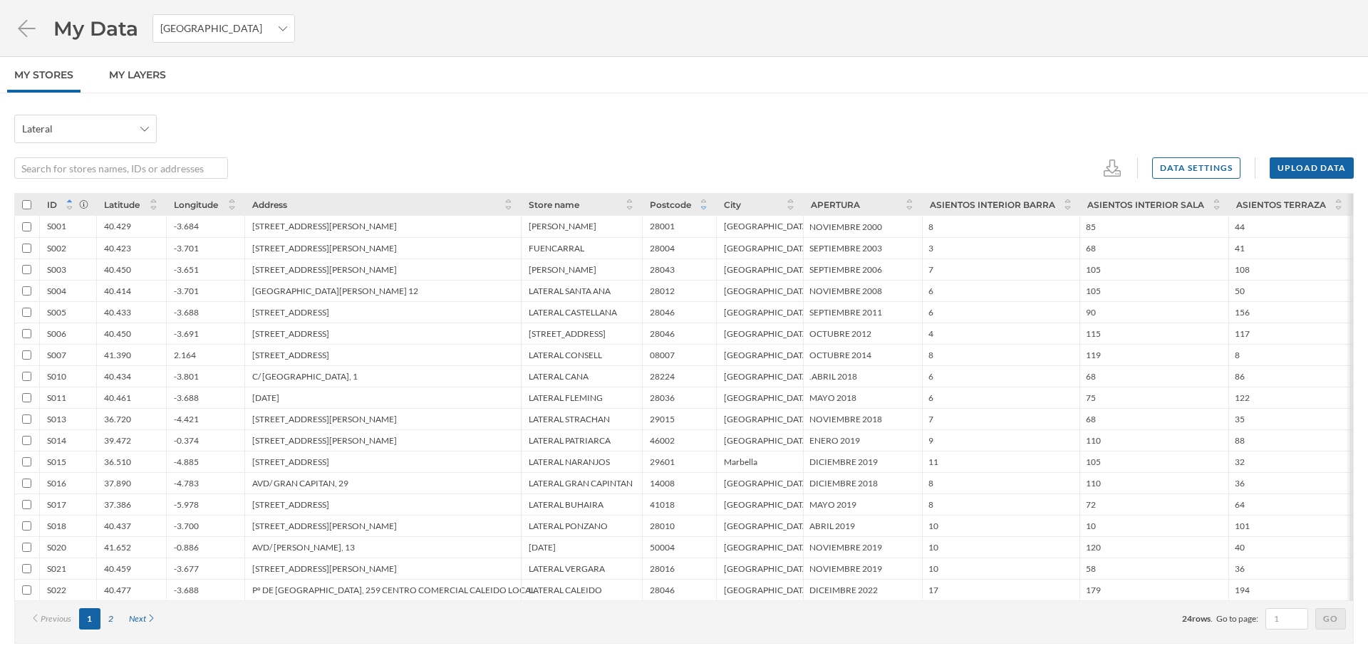
click at [703, 208] on icon at bounding box center [703, 208] width 11 height 9
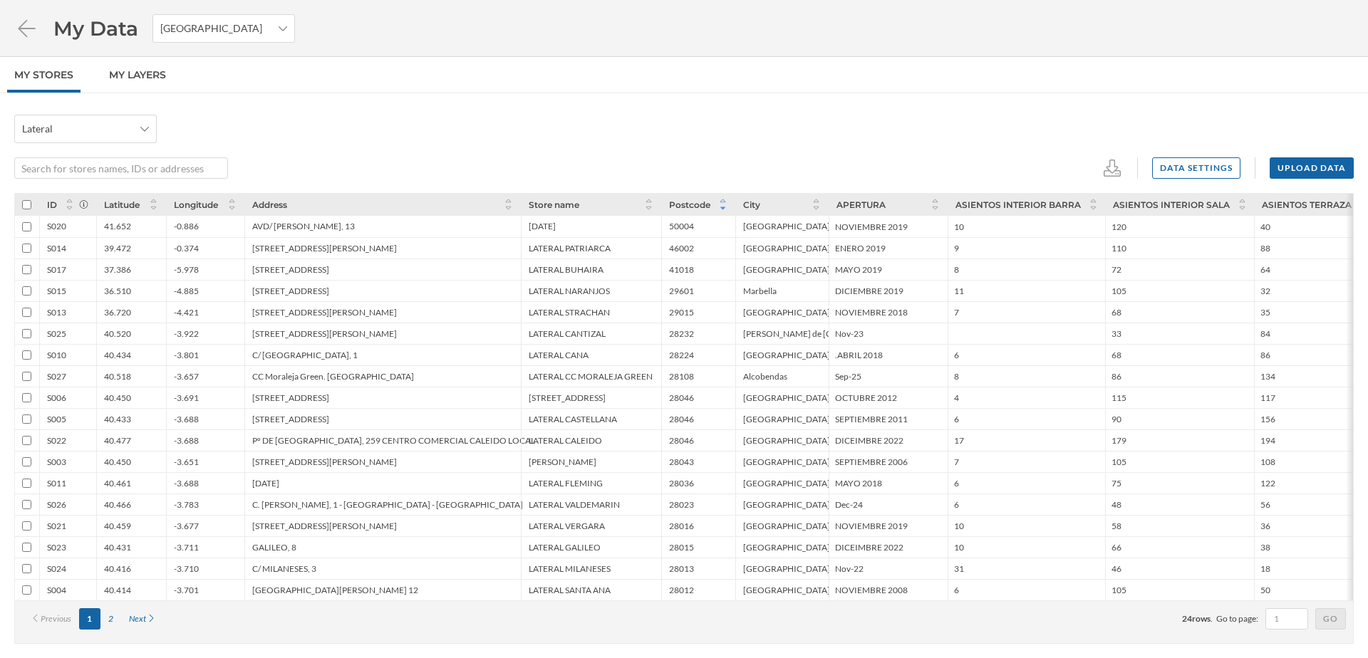
click at [720, 199] on icon at bounding box center [722, 201] width 11 height 9
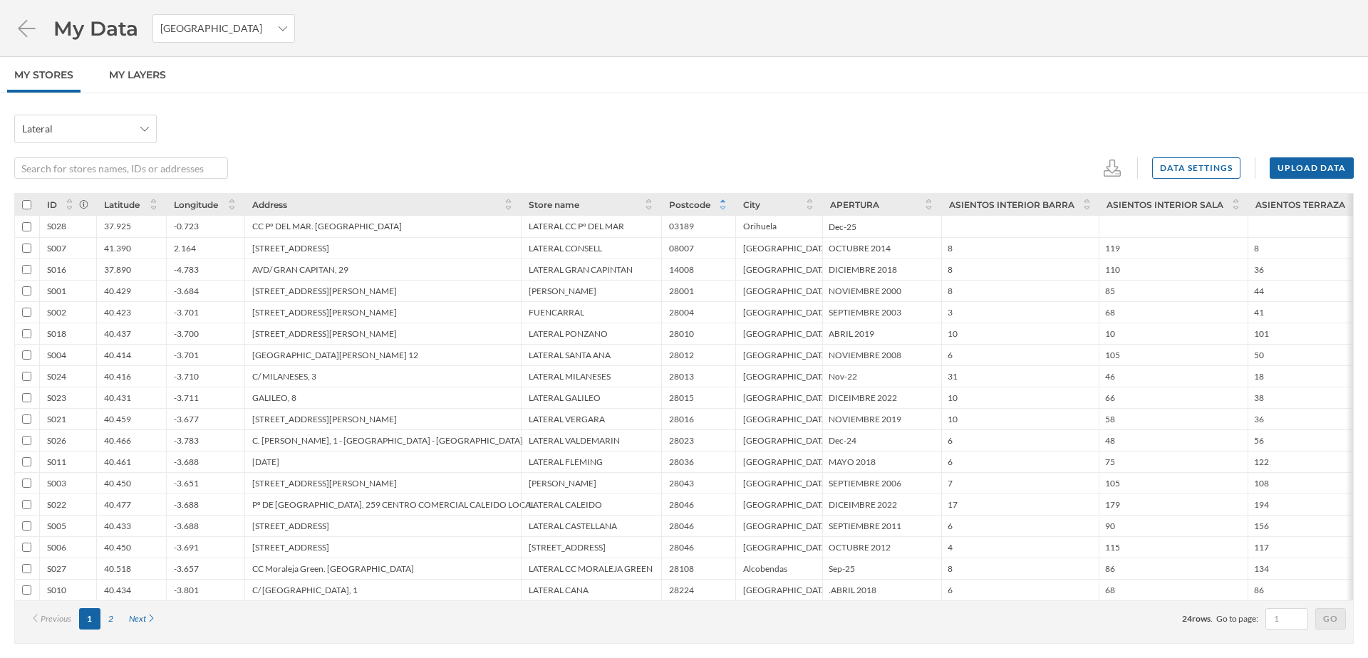
click at [723, 210] on icon at bounding box center [722, 208] width 11 height 9
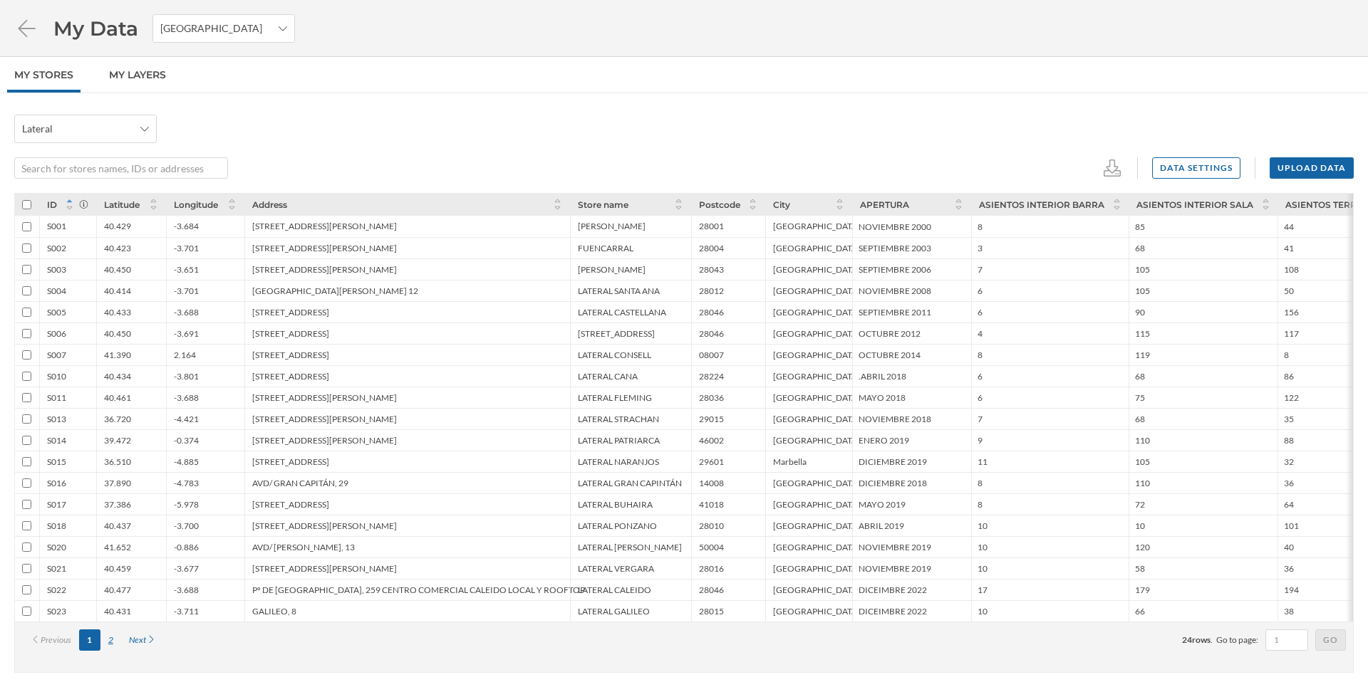
click at [106, 642] on div "2" at bounding box center [110, 640] width 21 height 21
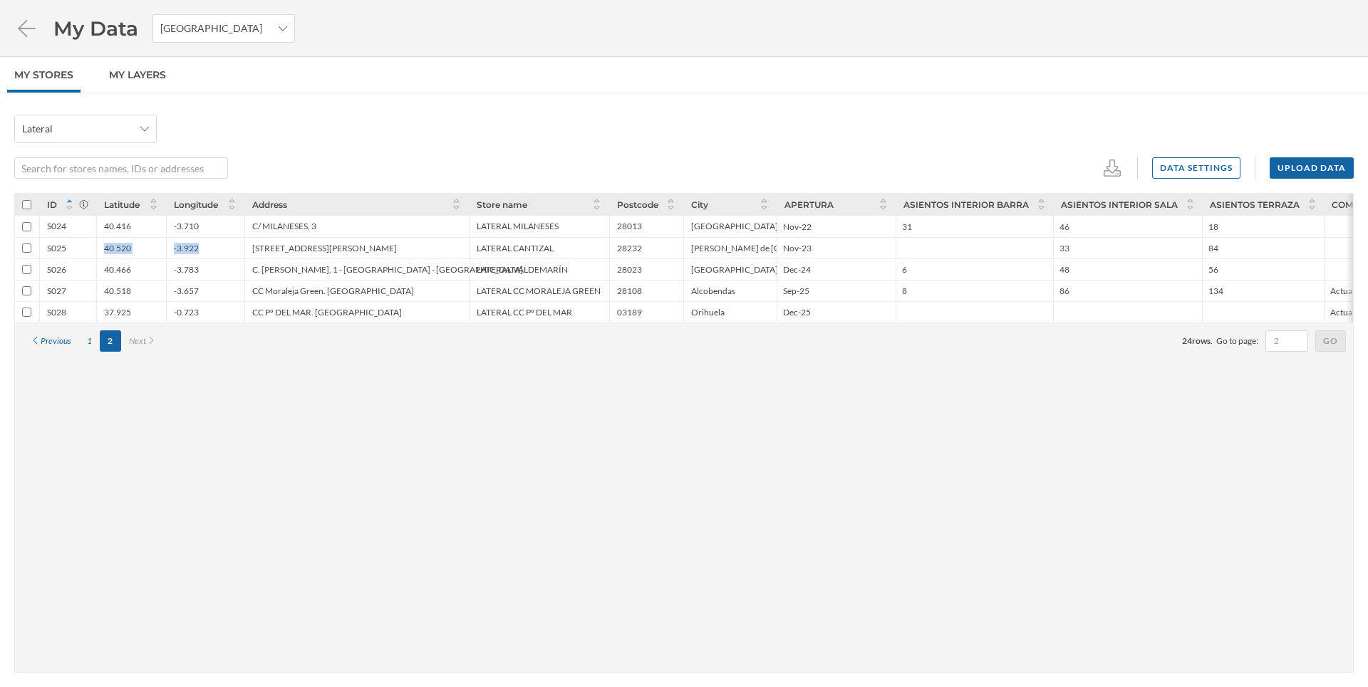
drag, startPoint x: 26, startPoint y: 217, endPoint x: 95, endPoint y: 247, distance: 75.3
click at [95, 247] on div "S025 40.520 -3.922 Calle Kálamos s/n - 28232 [GEOGRAPHIC_DATA][PERSON_NAME] ([G…" at bounding box center [1157, 247] width 2284 height 21
copy div "40.520 -3.922"
